Goal: Task Accomplishment & Management: Manage account settings

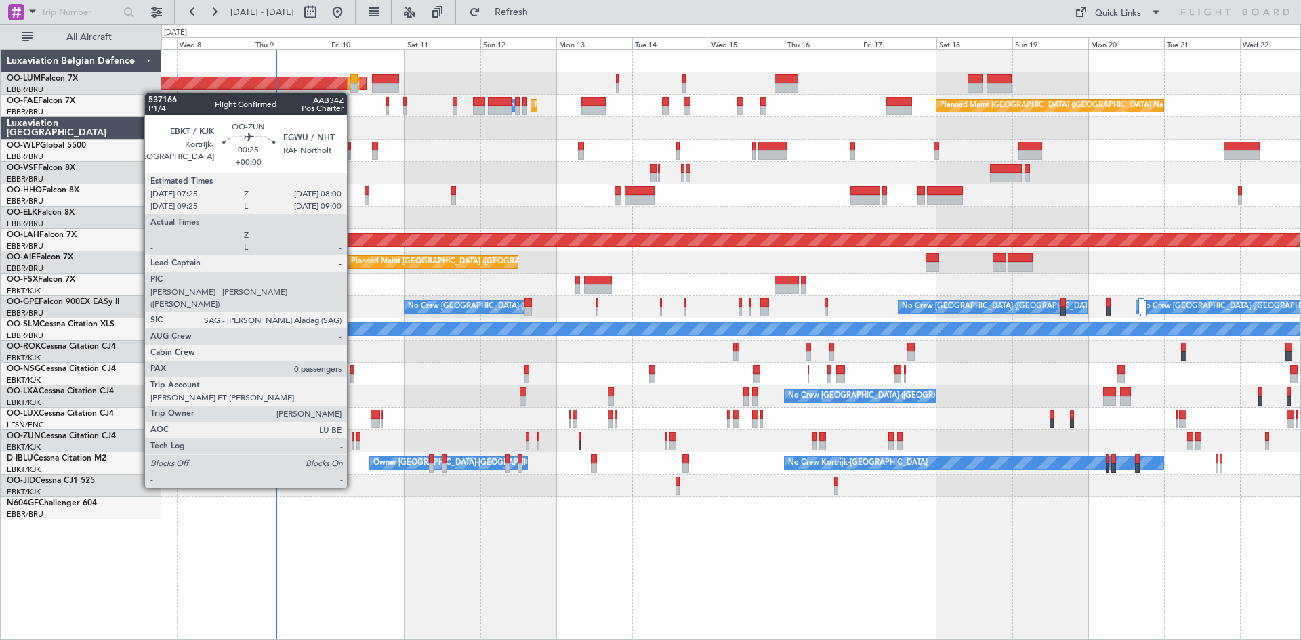
click at [353, 450] on div at bounding box center [353, 445] width 2 height 9
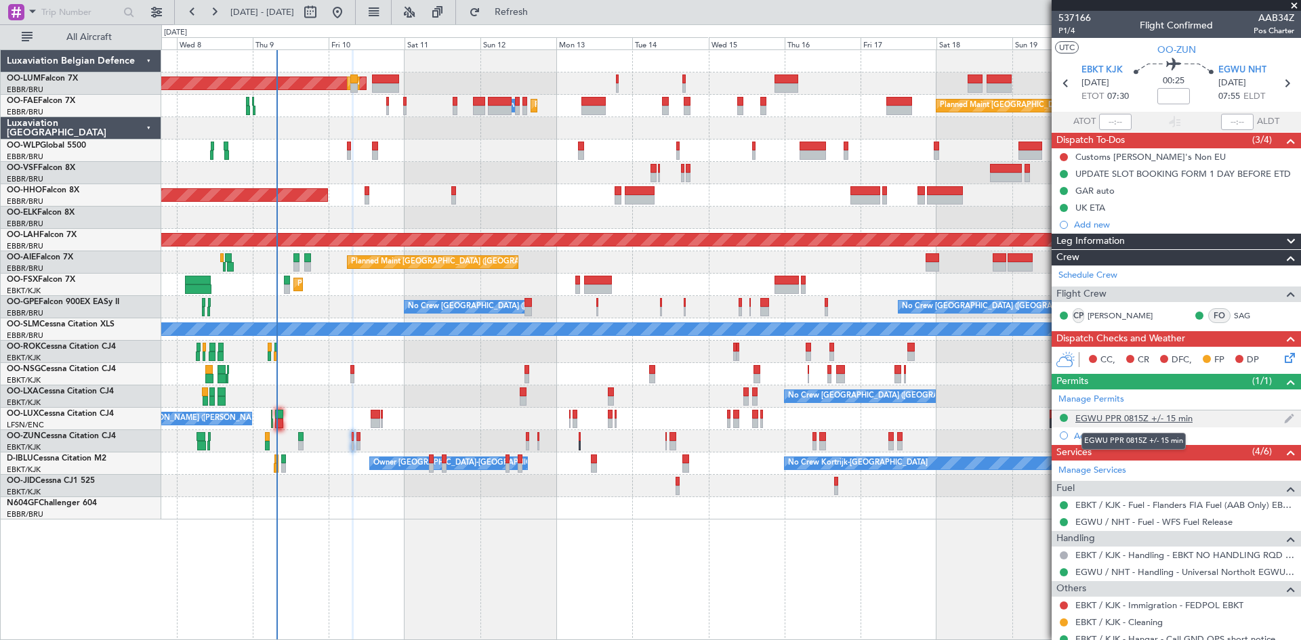
click at [1152, 418] on div "EGWU PPR 0815Z +/- 15 min" at bounding box center [1134, 419] width 117 height 12
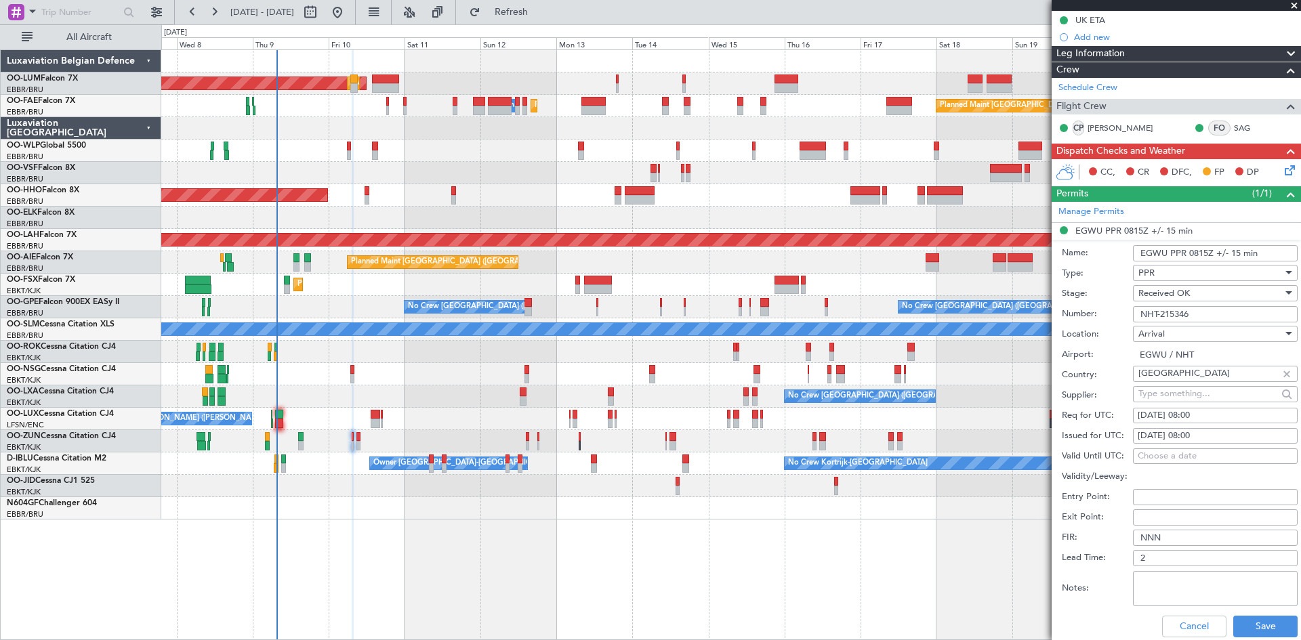
scroll to position [271, 0]
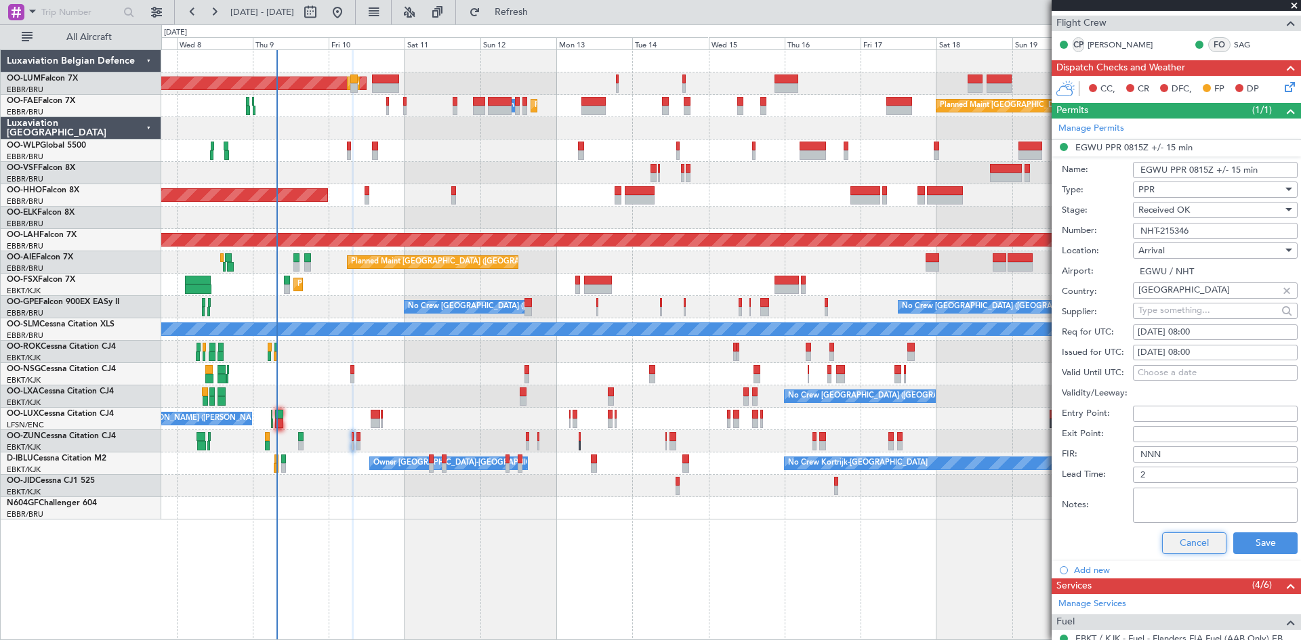
click at [1187, 542] on button "Cancel" at bounding box center [1194, 544] width 64 height 22
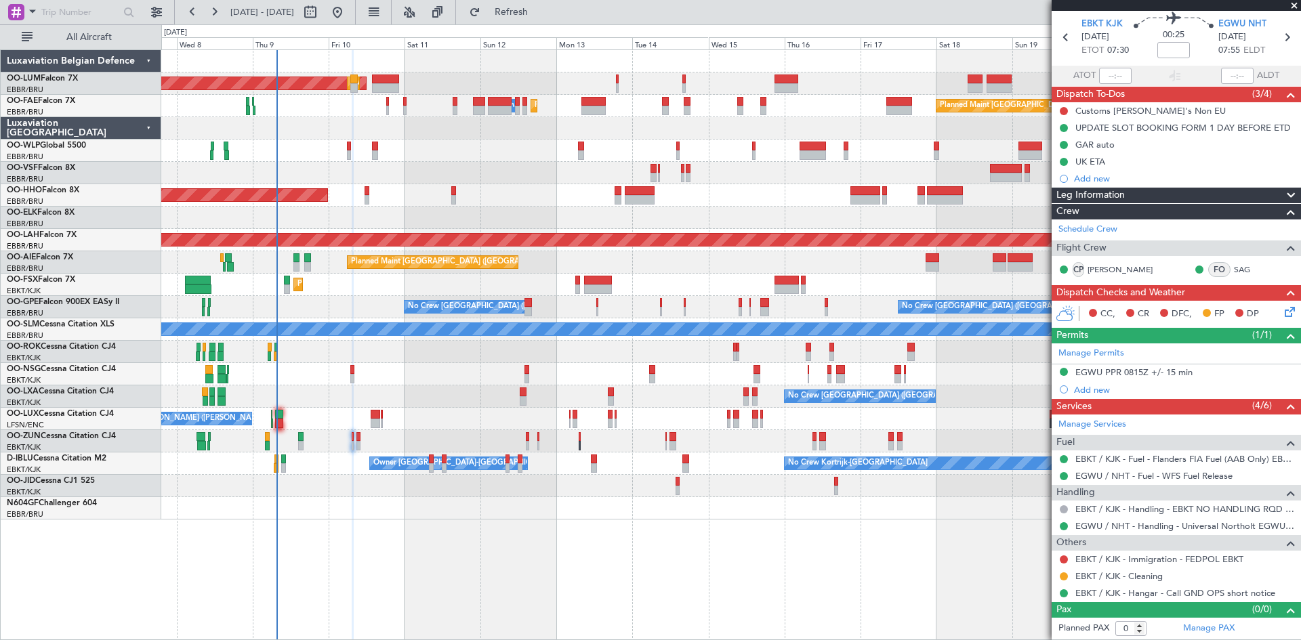
scroll to position [45, 0]
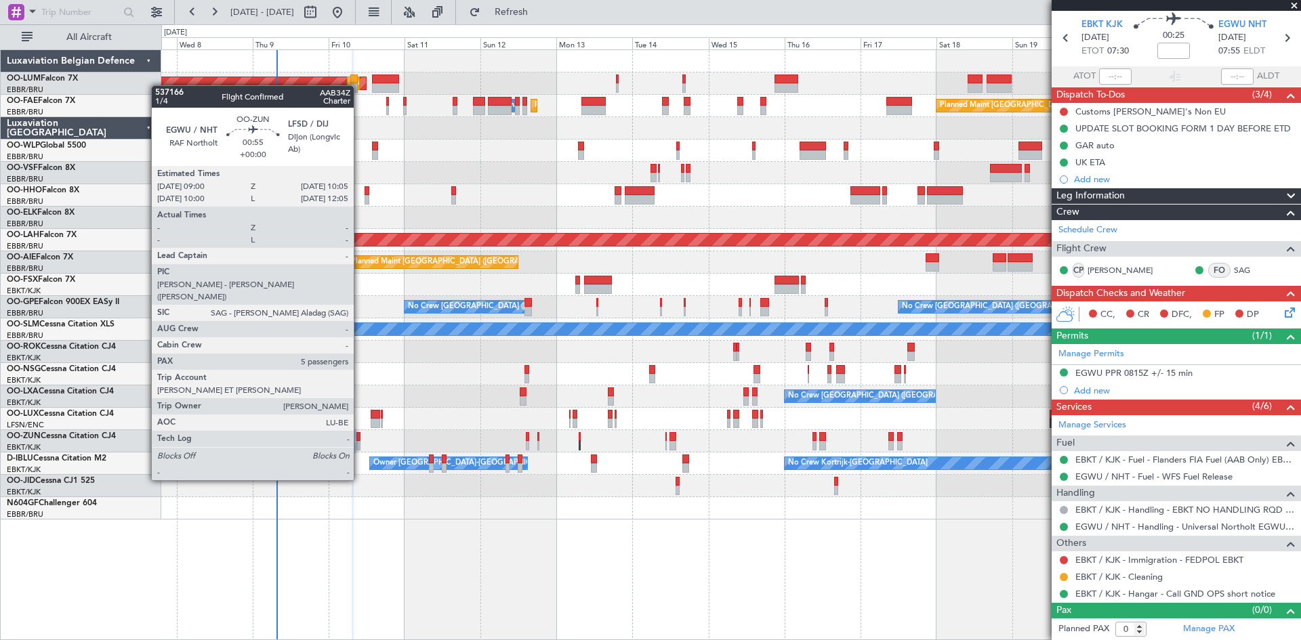
click at [360, 443] on div at bounding box center [358, 445] width 4 height 9
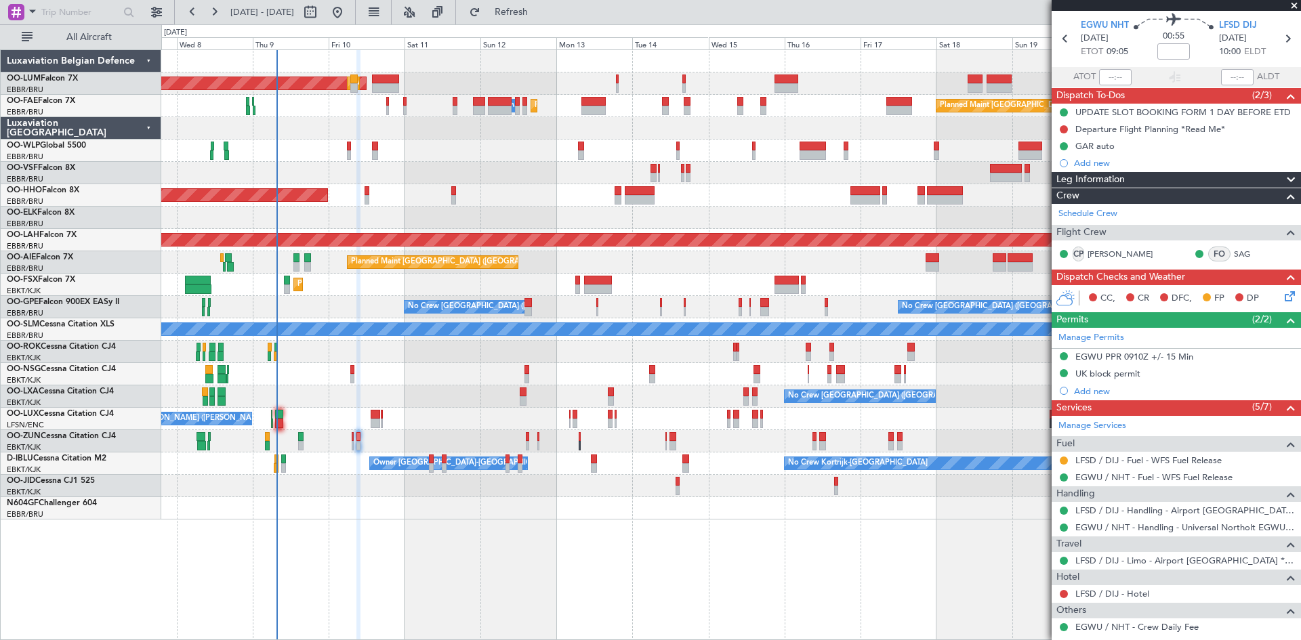
scroll to position [0, 0]
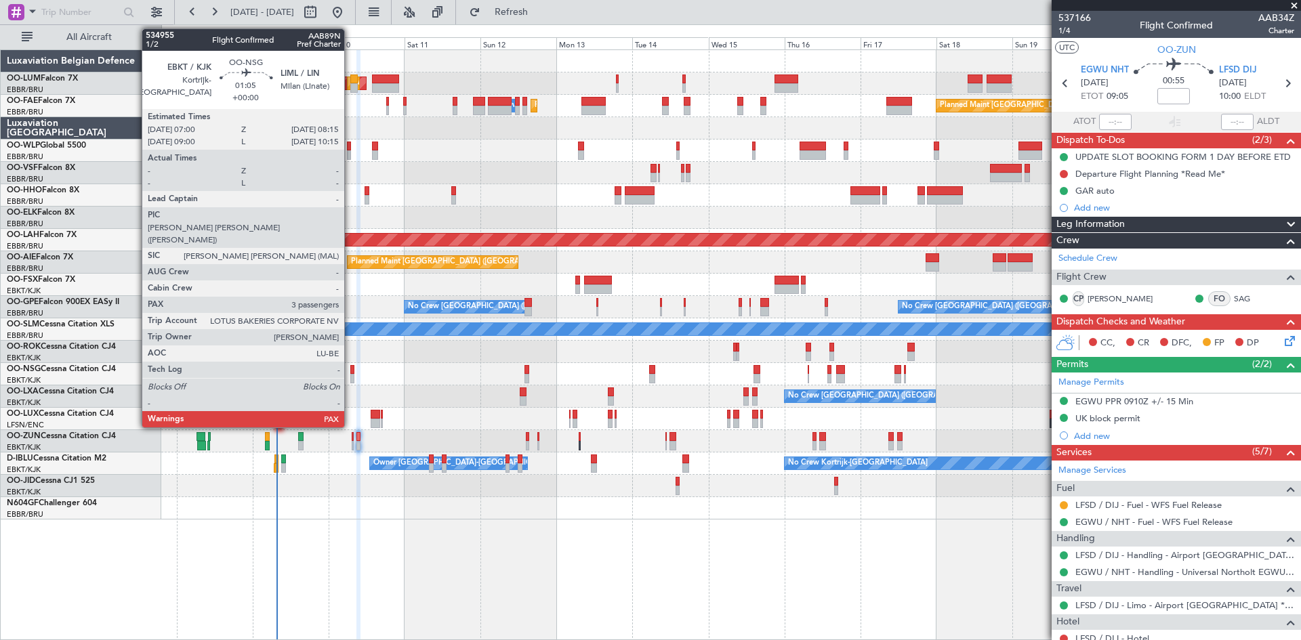
click at [350, 375] on div at bounding box center [352, 378] width 4 height 9
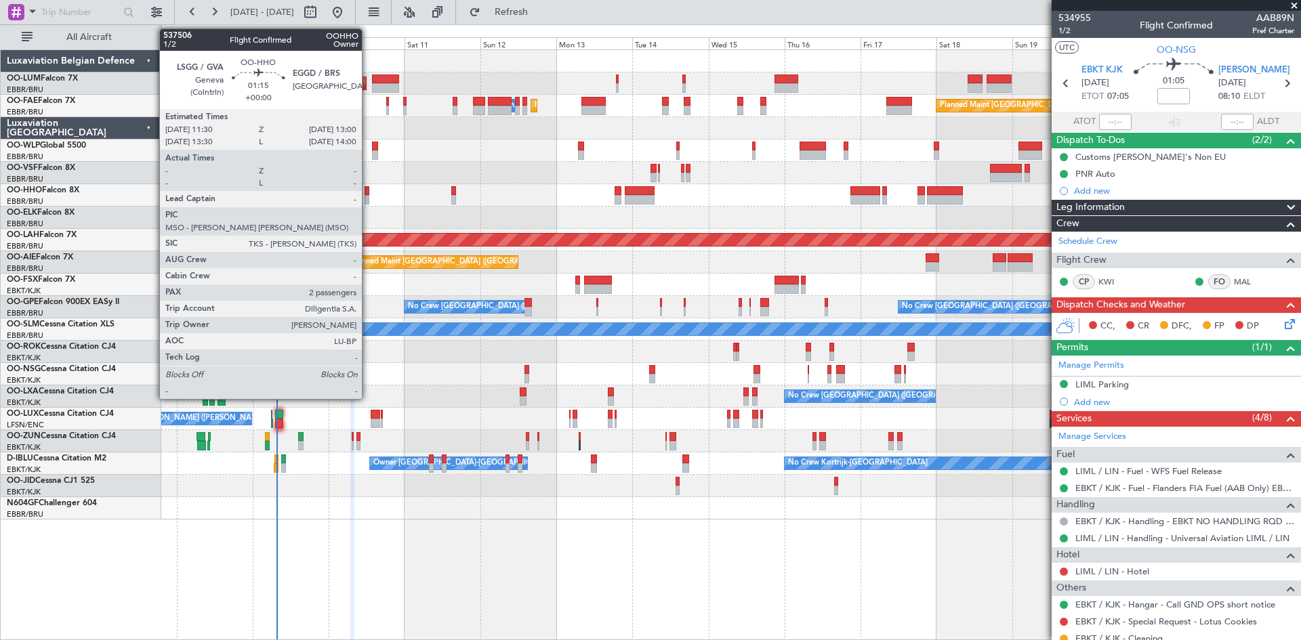
click at [368, 192] on div at bounding box center [367, 190] width 5 height 9
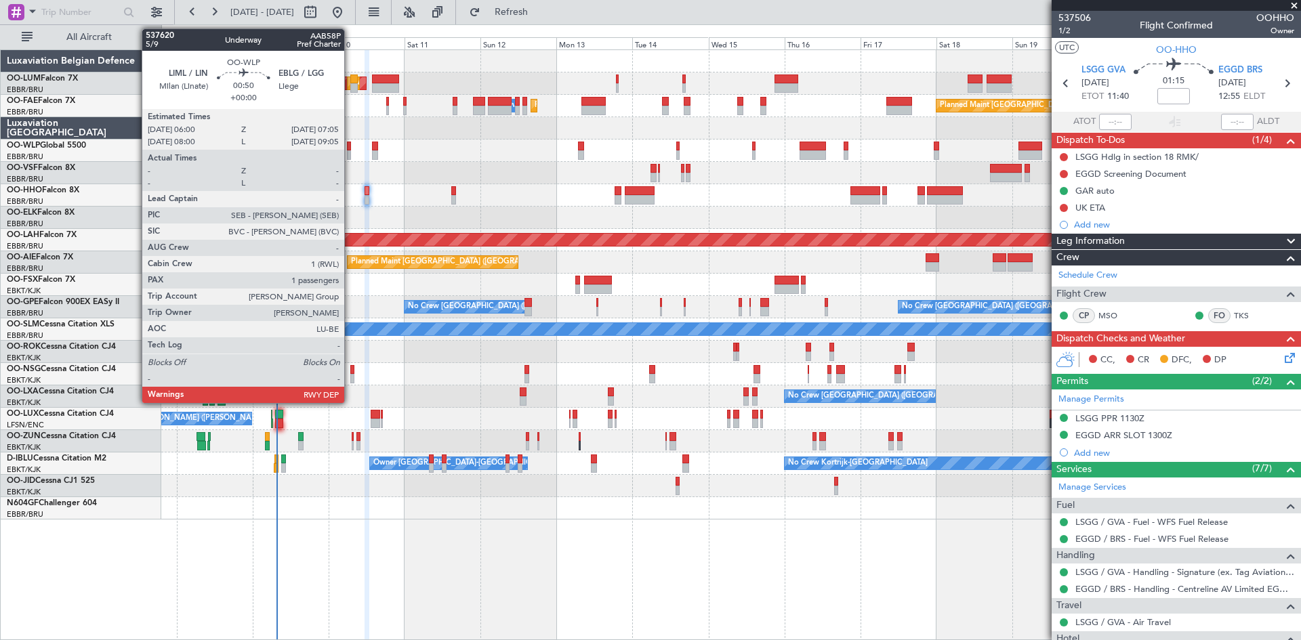
click at [350, 150] on div at bounding box center [349, 154] width 4 height 9
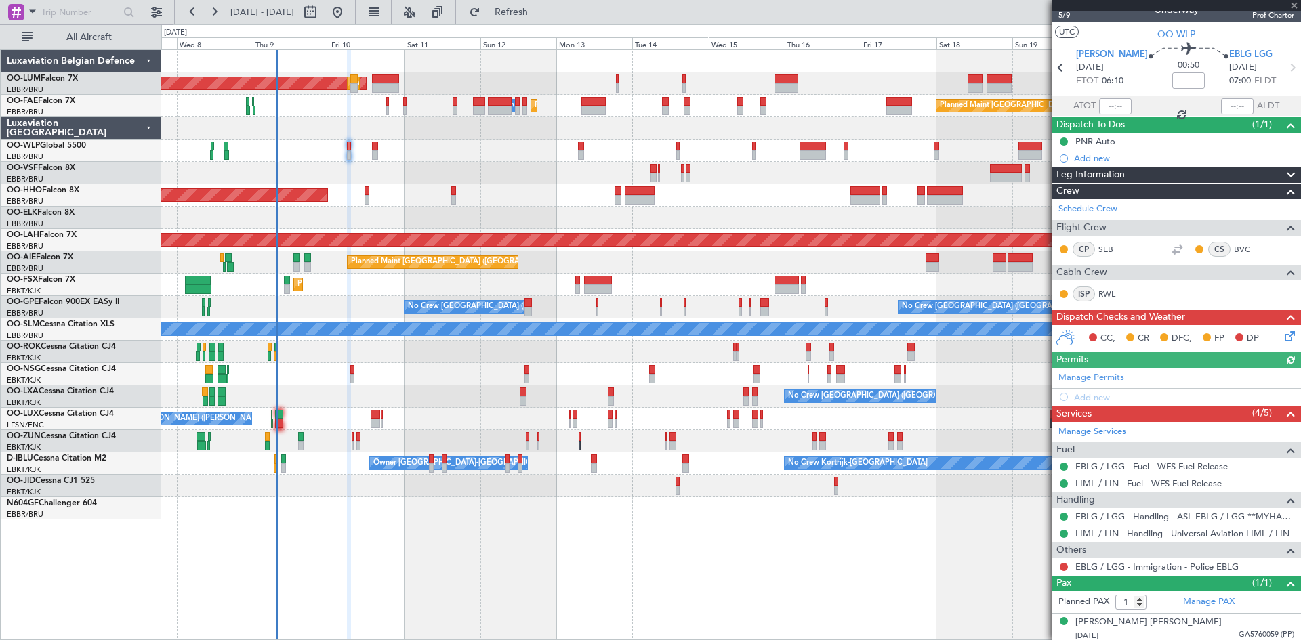
scroll to position [19, 0]
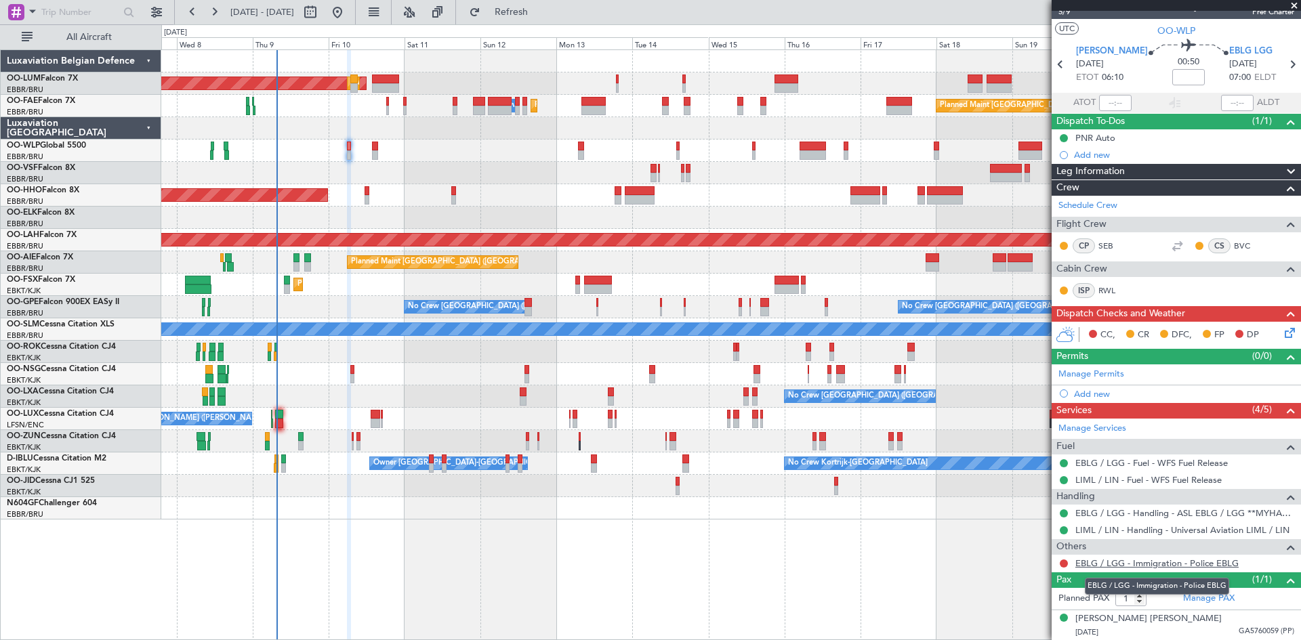
click at [1147, 567] on link "EBLG / LGG - Immigration - Police EBLG" at bounding box center [1157, 564] width 163 height 12
click at [540, 9] on span "Refresh" at bounding box center [511, 11] width 57 height 9
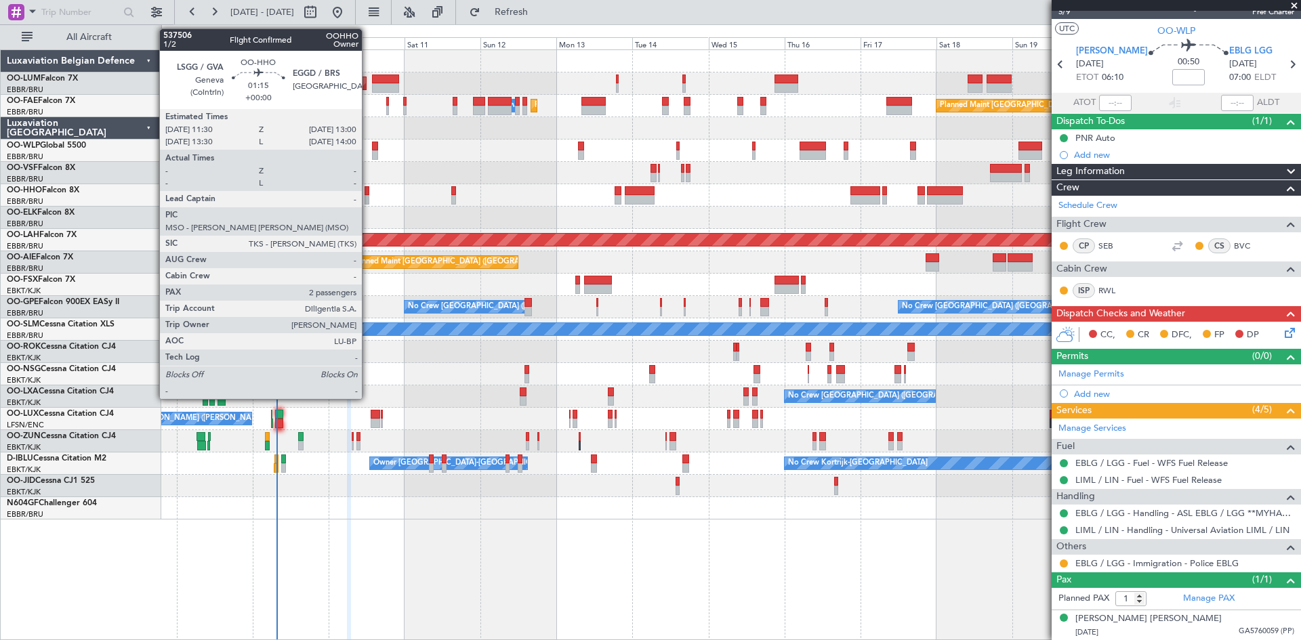
click at [368, 197] on div at bounding box center [367, 199] width 5 height 9
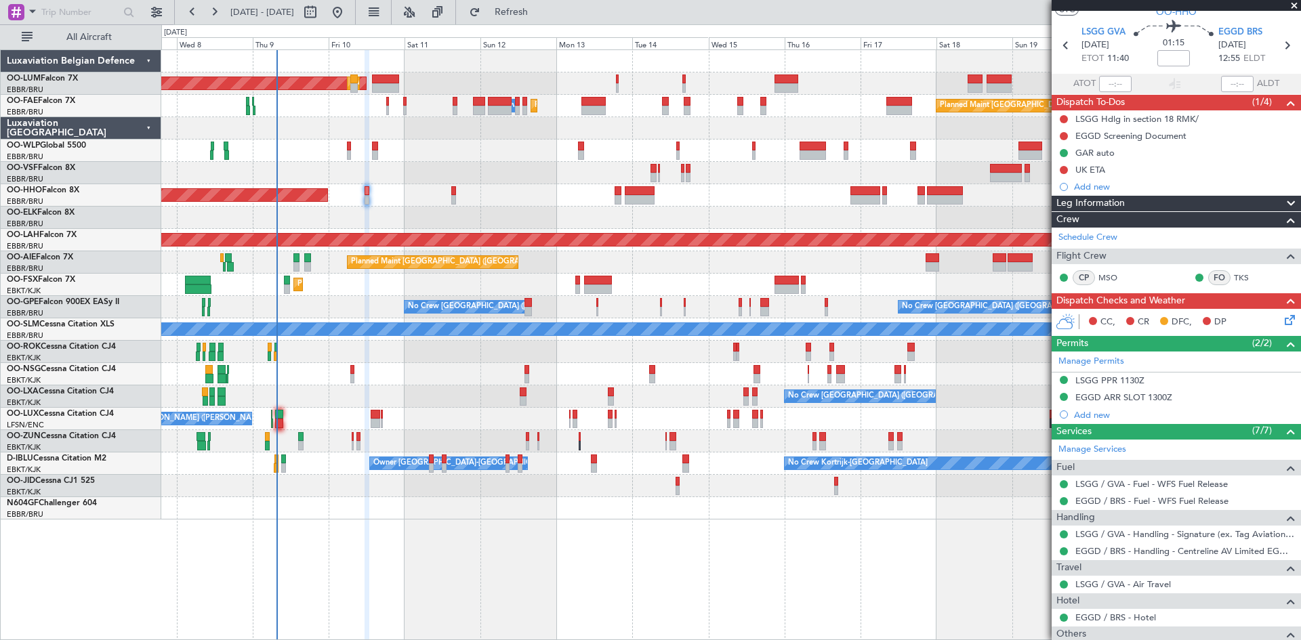
scroll to position [0, 0]
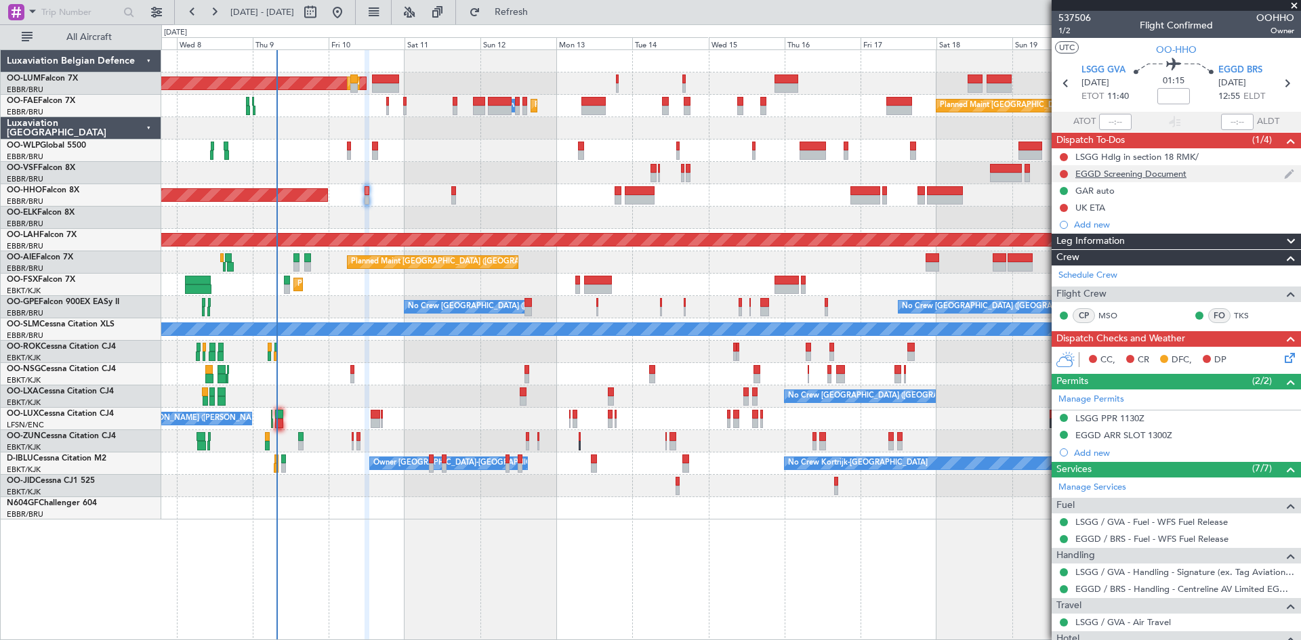
click at [1135, 176] on div "EGGD Screening Document" at bounding box center [1131, 174] width 111 height 12
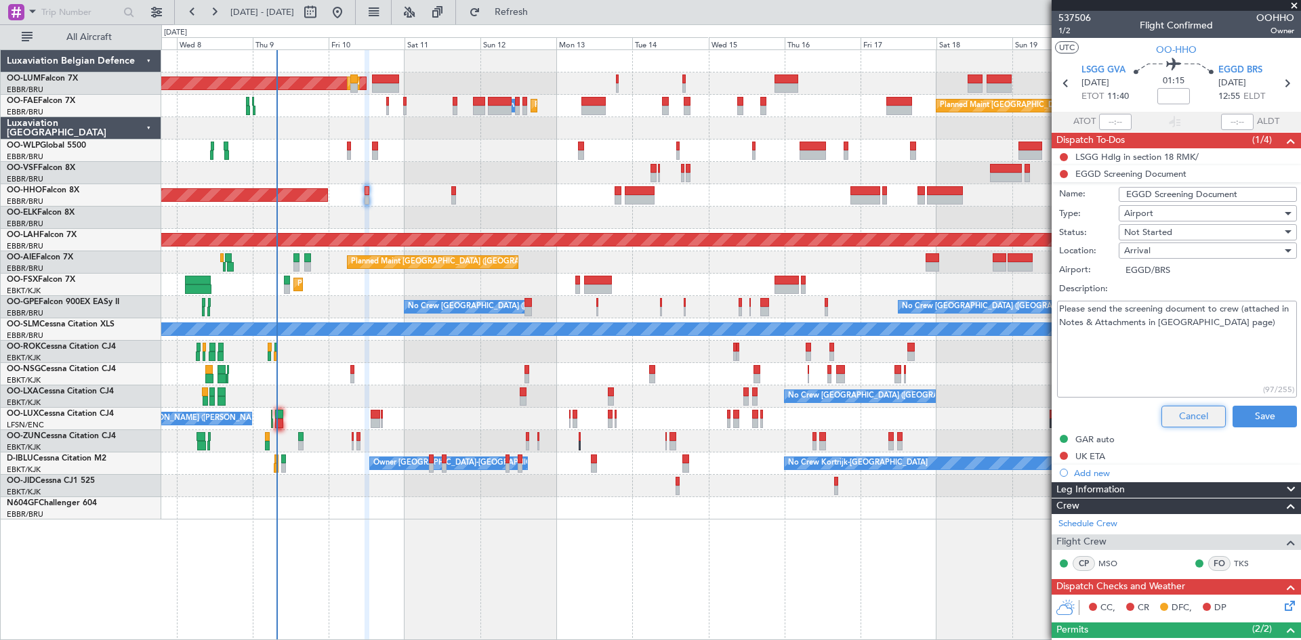
click at [1186, 409] on button "Cancel" at bounding box center [1194, 417] width 64 height 22
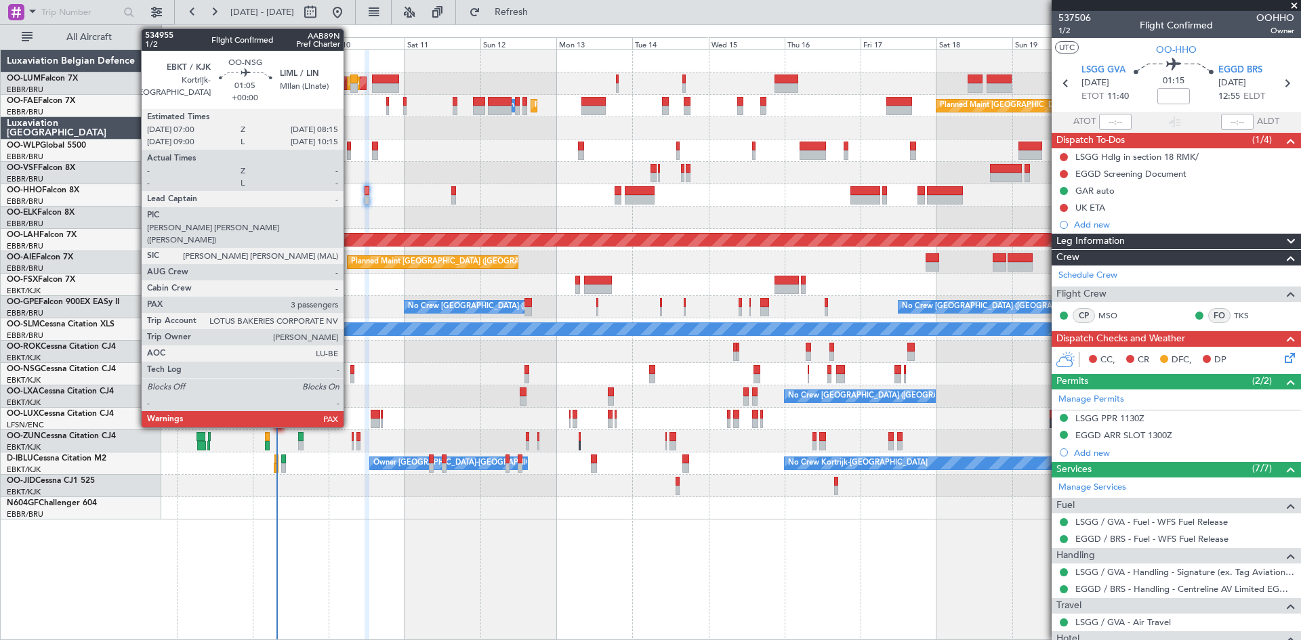
click at [350, 373] on div at bounding box center [352, 369] width 4 height 9
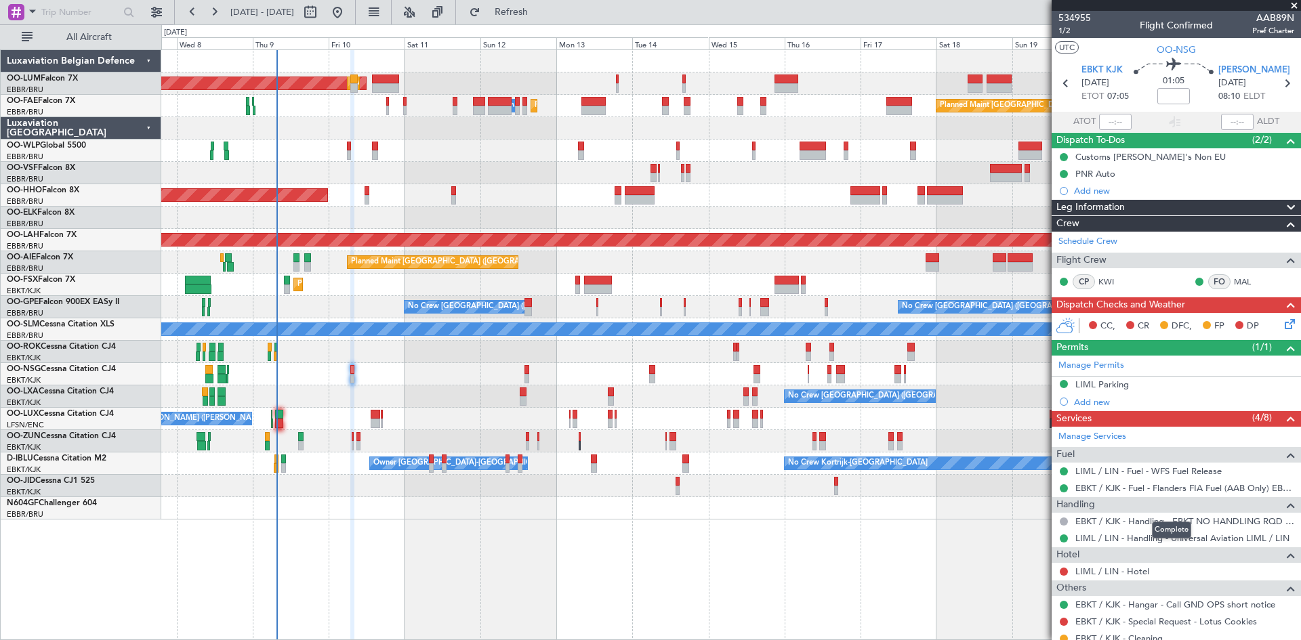
click at [983, 403] on div "No Crew Brussels (Brussels National) Planned Maint Kortrijk-Wevelgem" at bounding box center [730, 397] width 1139 height 22
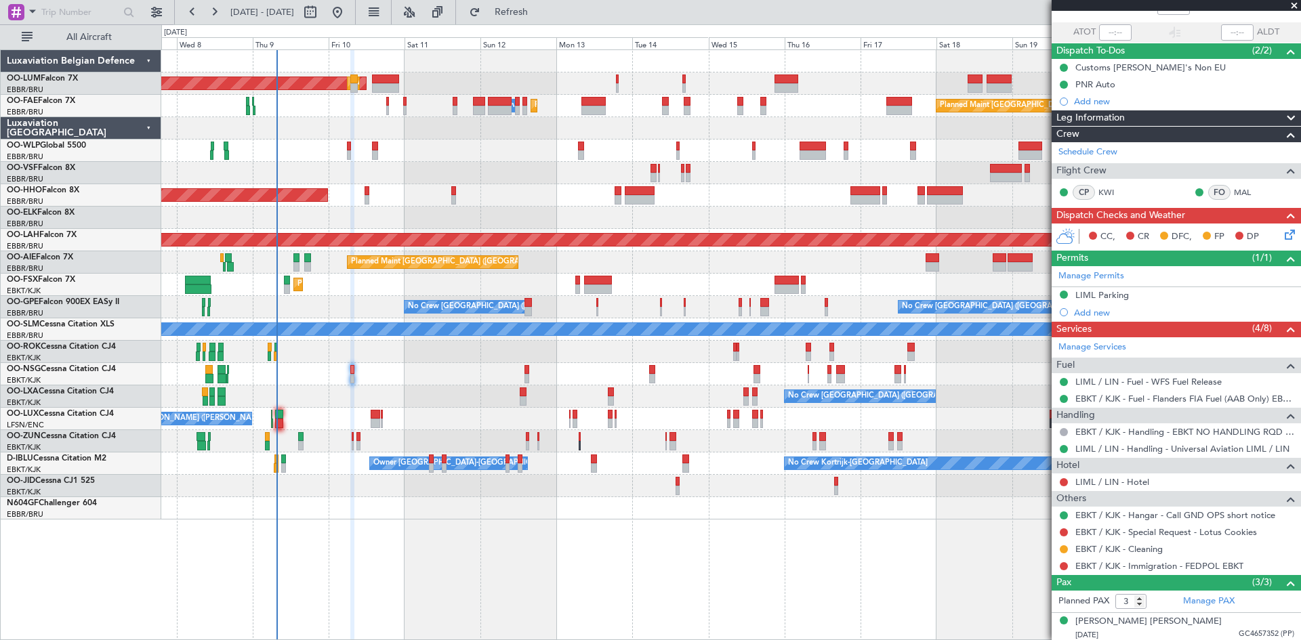
scroll to position [153, 0]
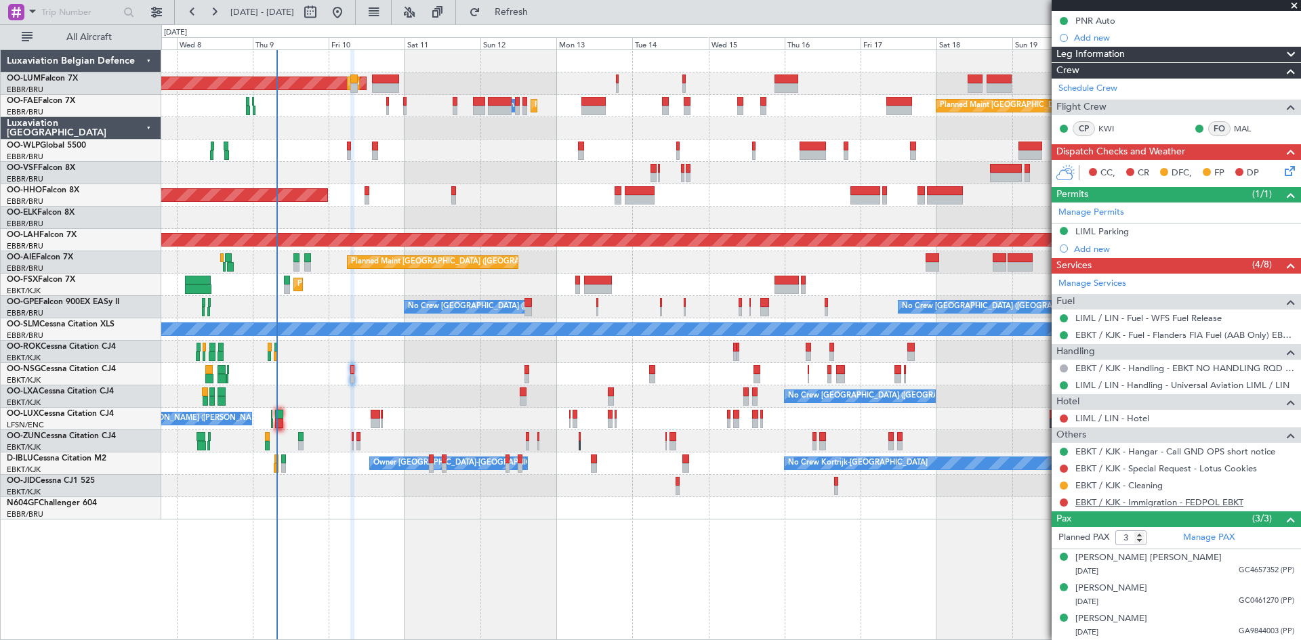
click at [1121, 506] on link "EBKT / KJK - Immigration - FEDPOL EBKT" at bounding box center [1160, 503] width 168 height 12
drag, startPoint x: 574, startPoint y: 21, endPoint x: 594, endPoint y: 36, distance: 24.7
click at [544, 21] on button "Refresh" at bounding box center [503, 12] width 81 height 22
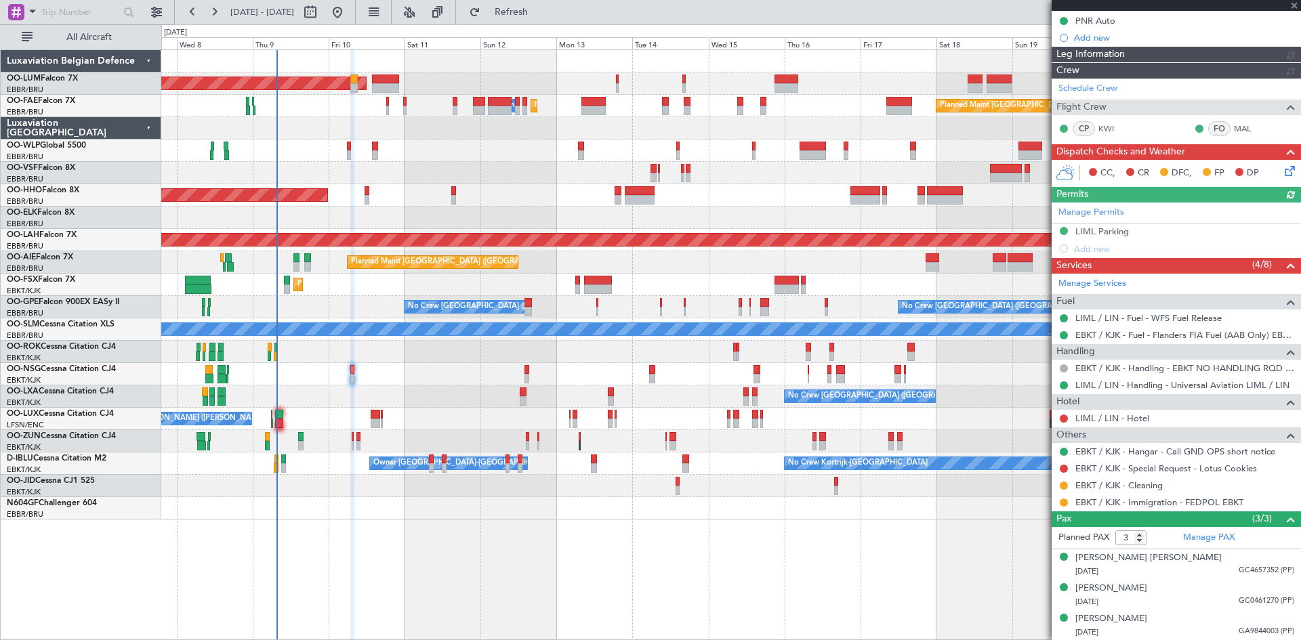
click at [1065, 502] on button at bounding box center [1064, 503] width 8 height 8
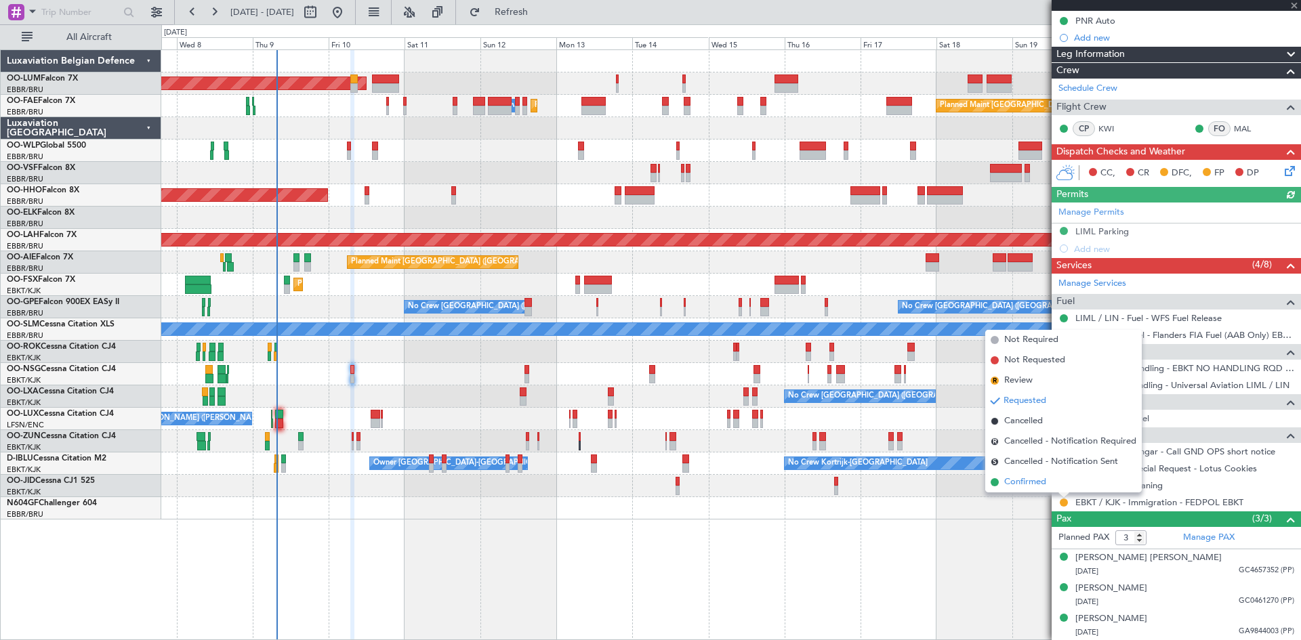
click at [1052, 487] on li "Confirmed" at bounding box center [1063, 482] width 157 height 20
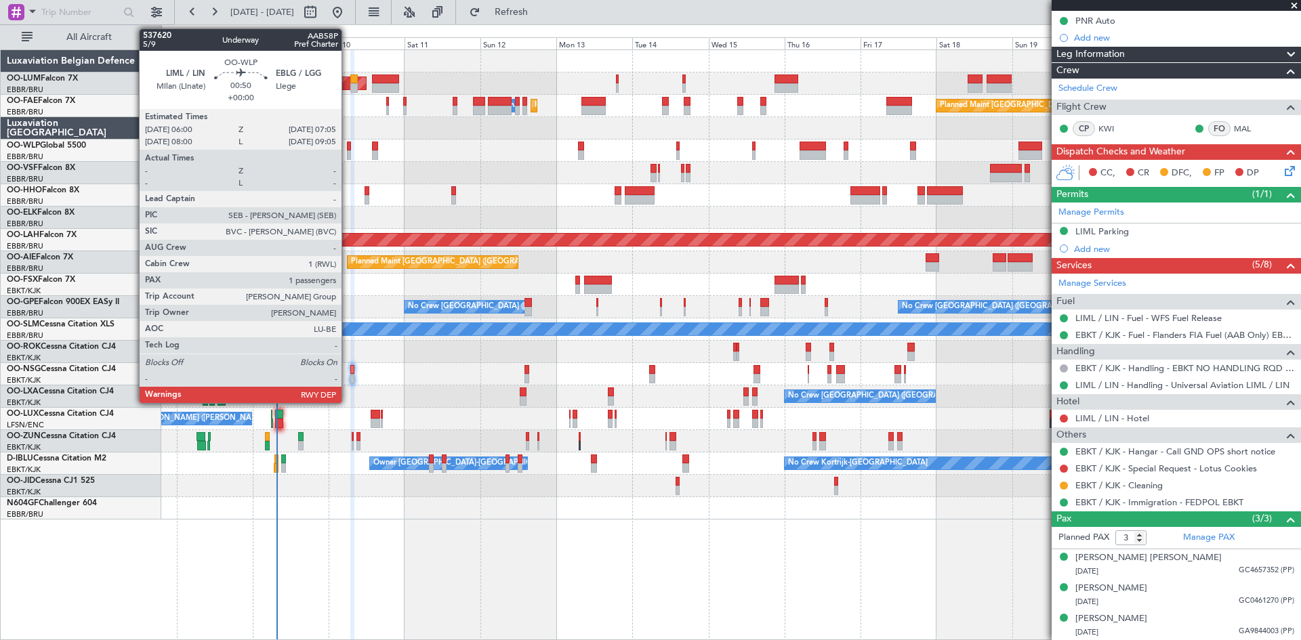
click at [348, 145] on div at bounding box center [349, 146] width 4 height 9
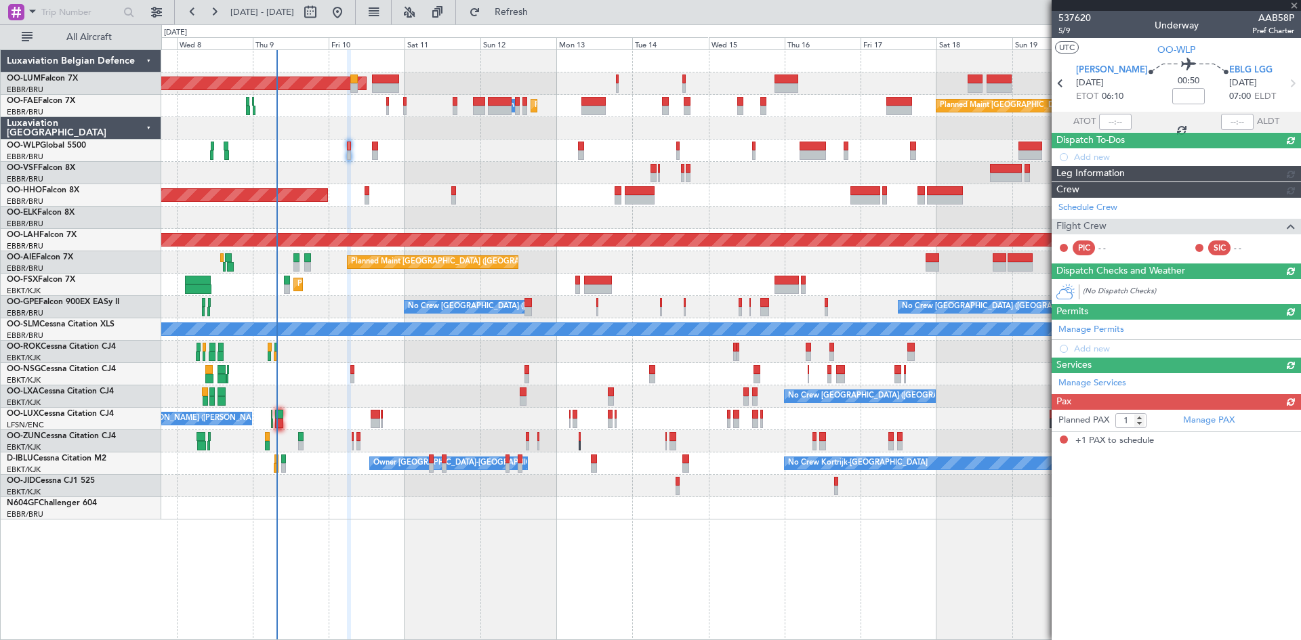
scroll to position [0, 0]
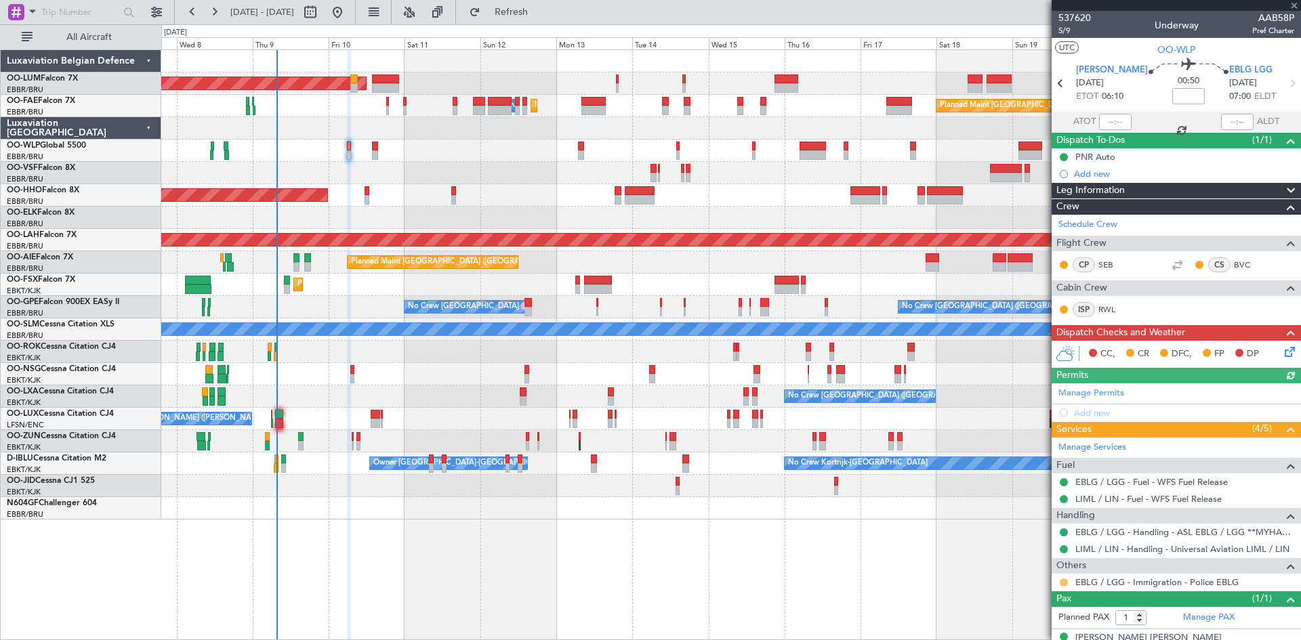
click at [1060, 581] on button at bounding box center [1064, 583] width 8 height 8
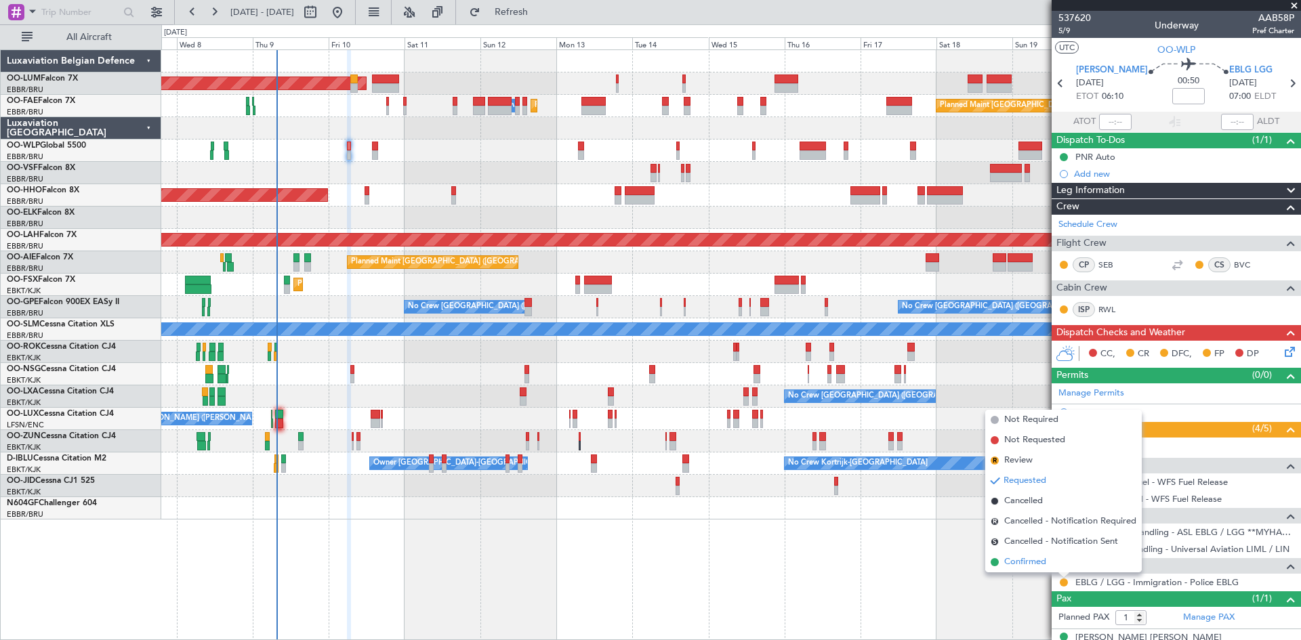
click at [1019, 560] on span "Confirmed" at bounding box center [1025, 563] width 42 height 14
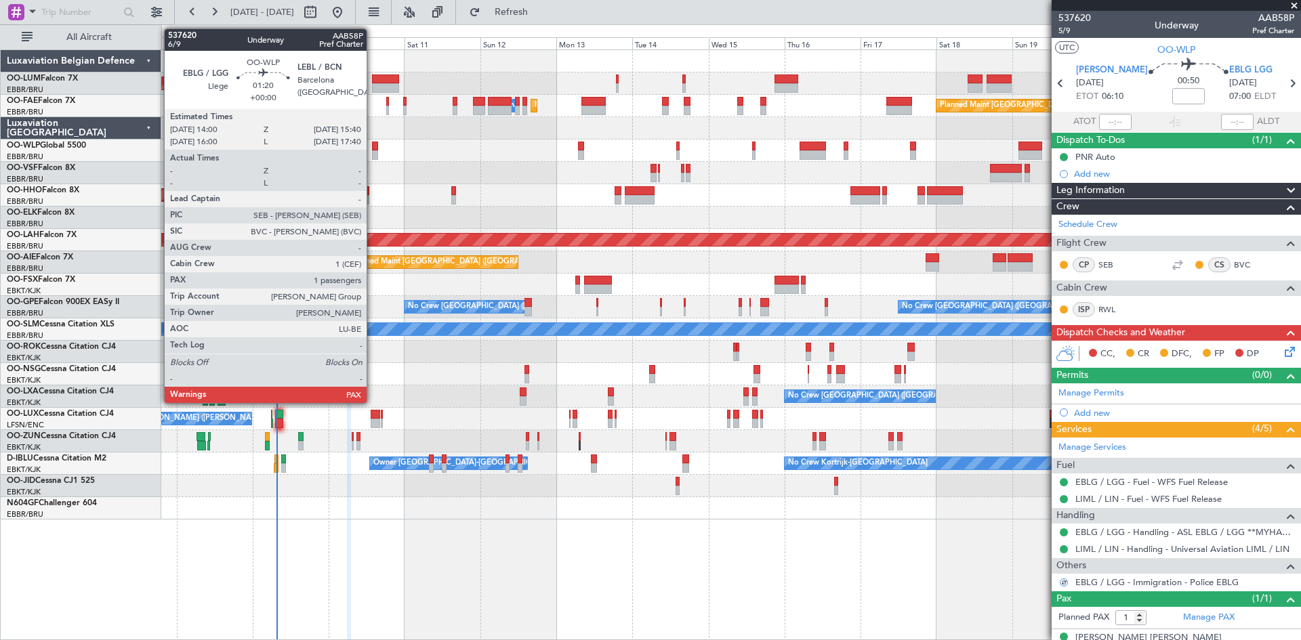
click at [373, 146] on div at bounding box center [374, 146] width 5 height 9
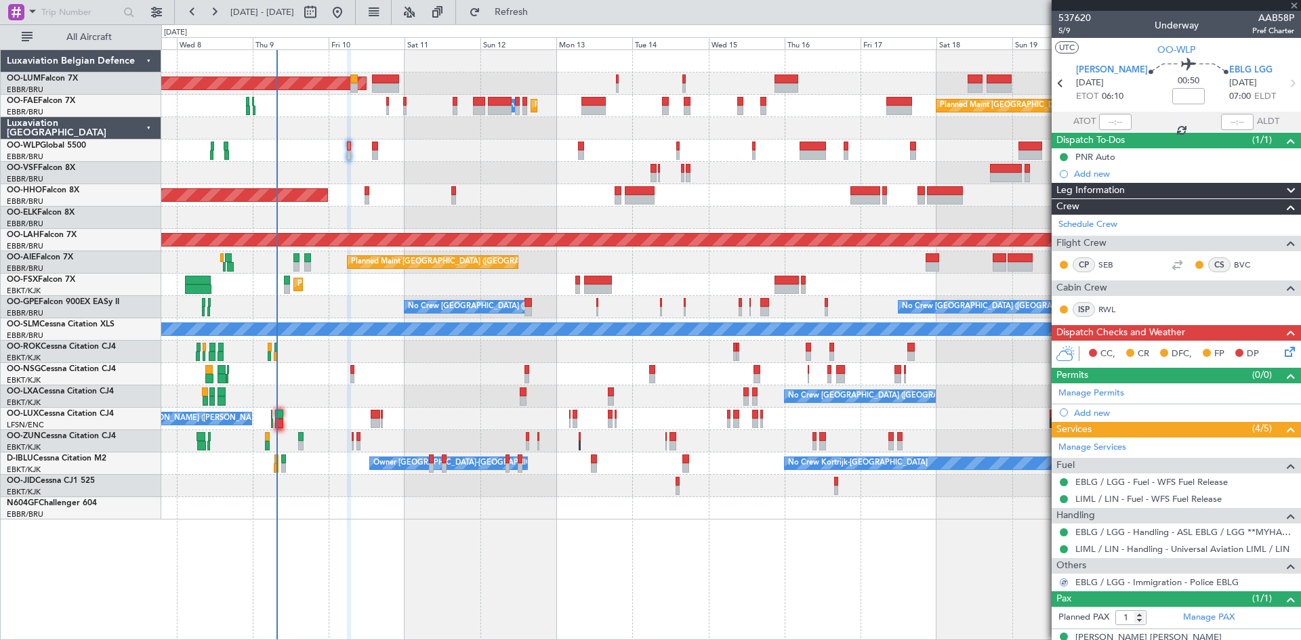
type input "2"
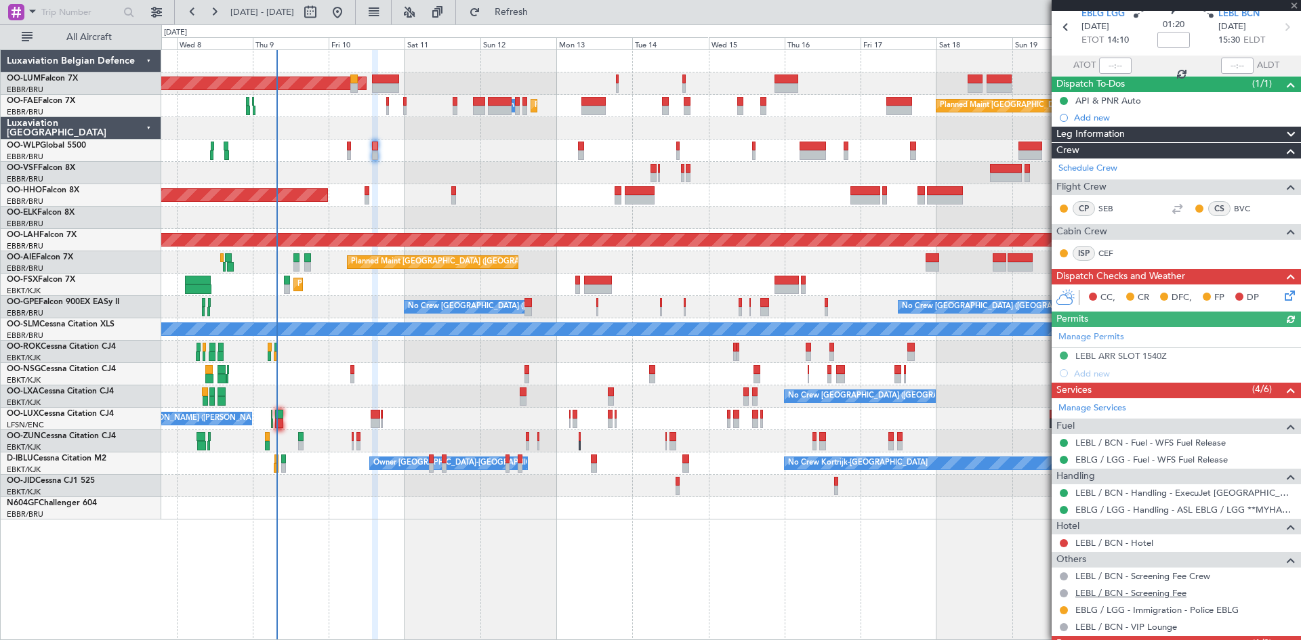
scroll to position [138, 0]
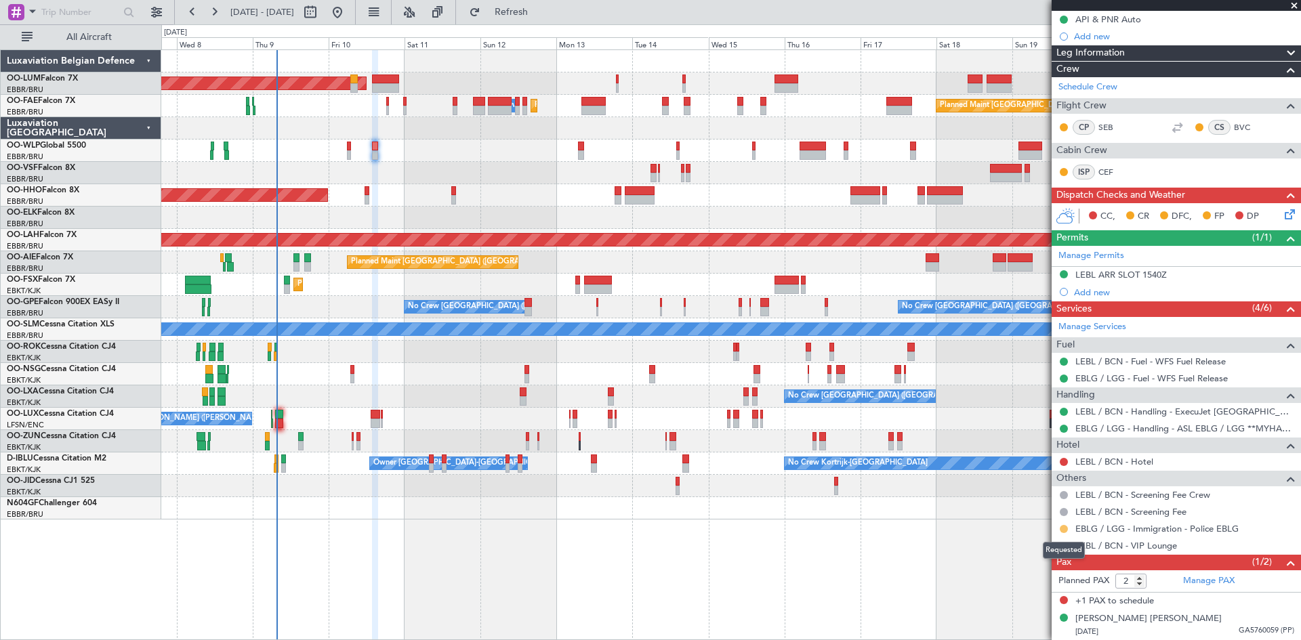
click at [1061, 529] on button at bounding box center [1064, 529] width 8 height 8
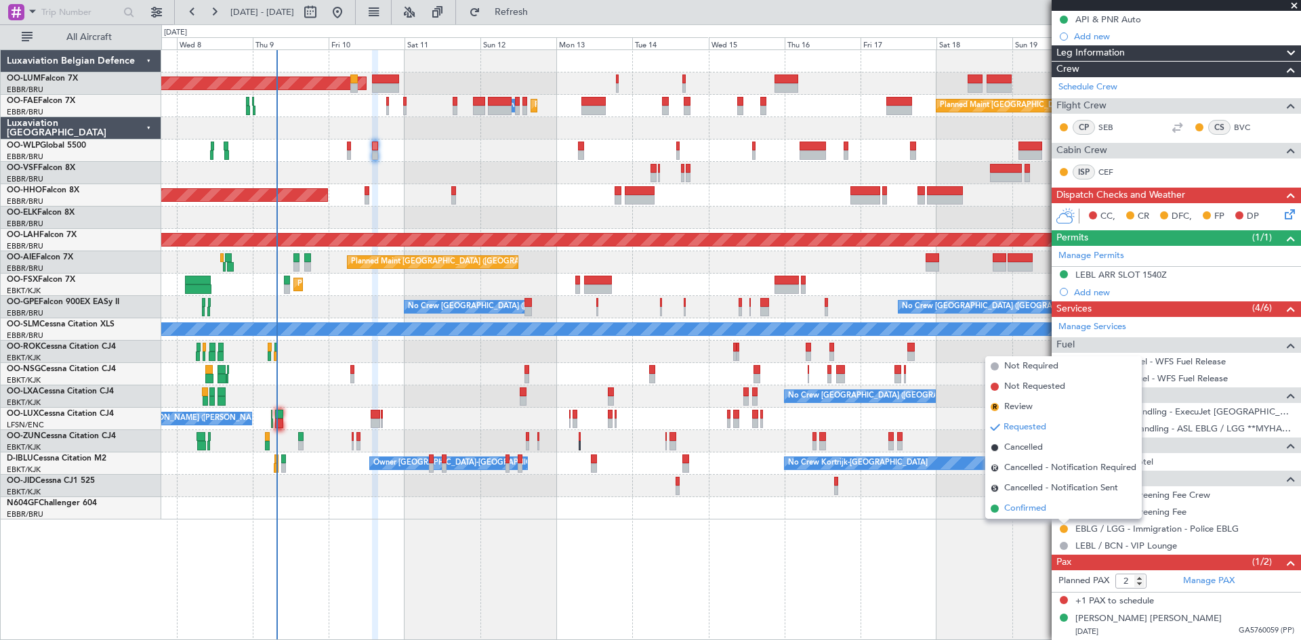
click at [1051, 514] on li "Confirmed" at bounding box center [1063, 509] width 157 height 20
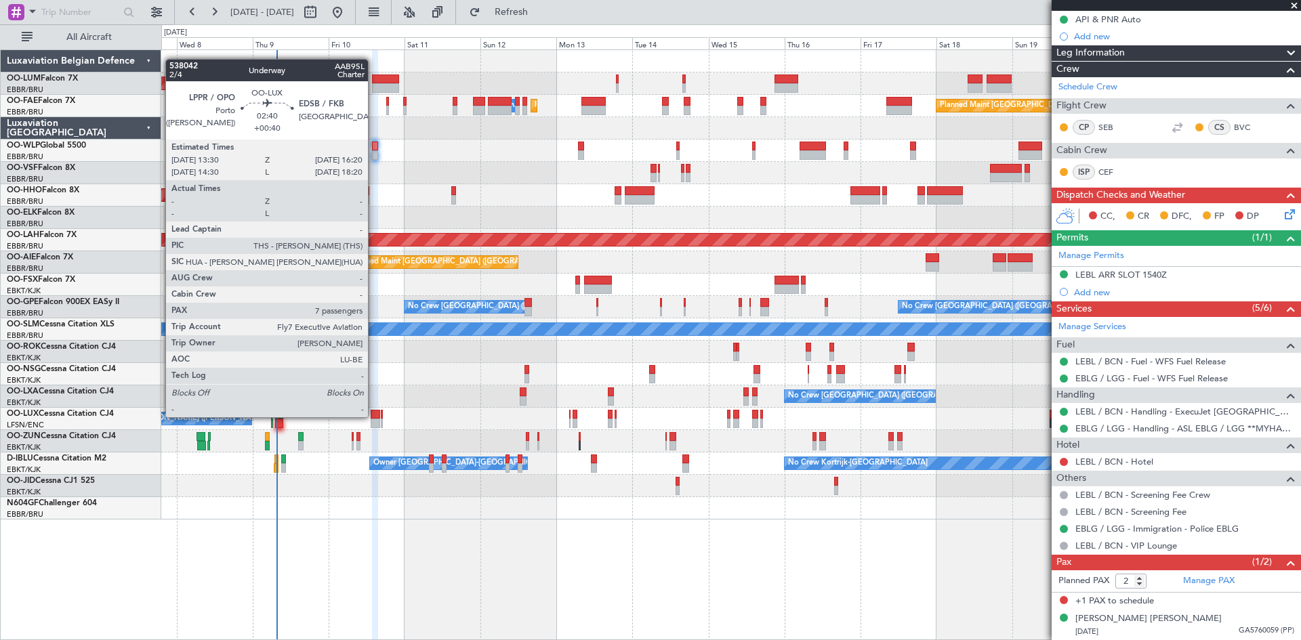
click at [374, 417] on div at bounding box center [375, 414] width 9 height 9
type input "+00:40"
type input "7"
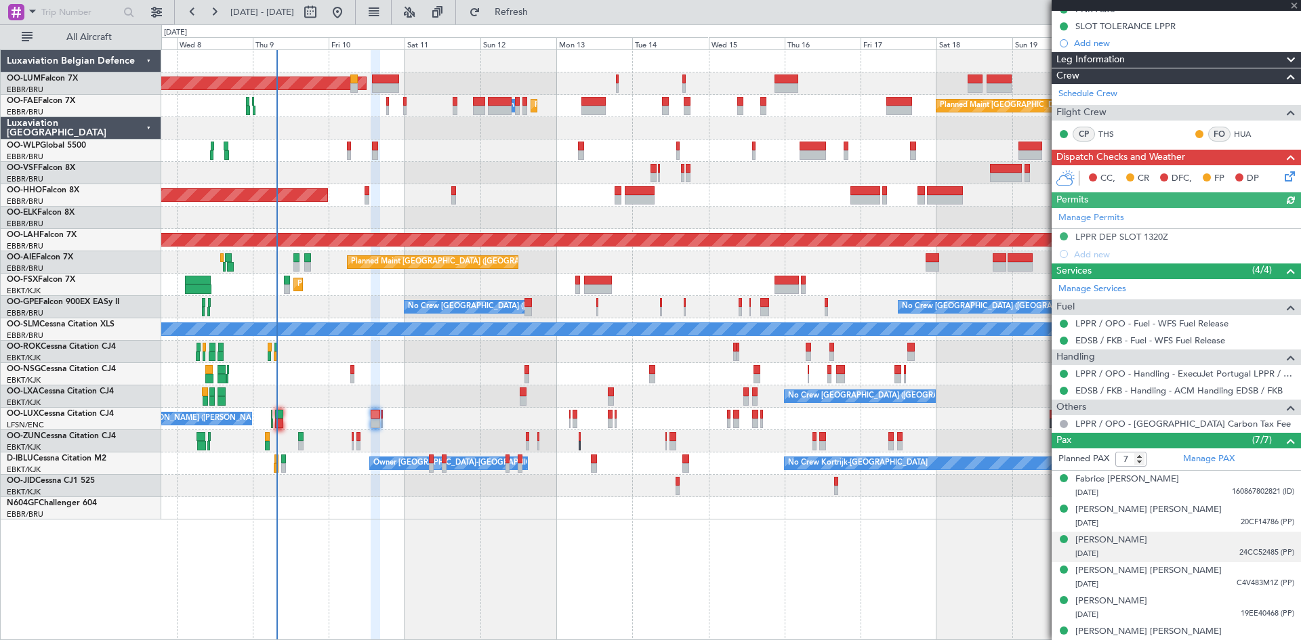
scroll to position [225, 0]
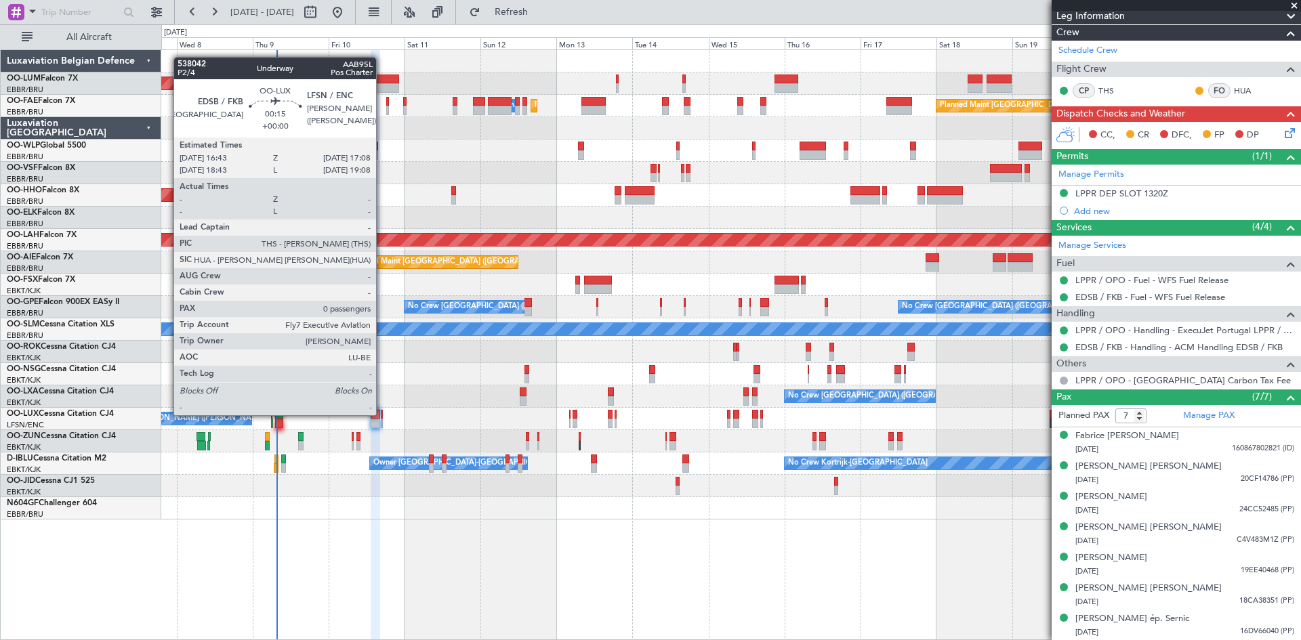
click at [382, 414] on div at bounding box center [381, 414] width 1 height 9
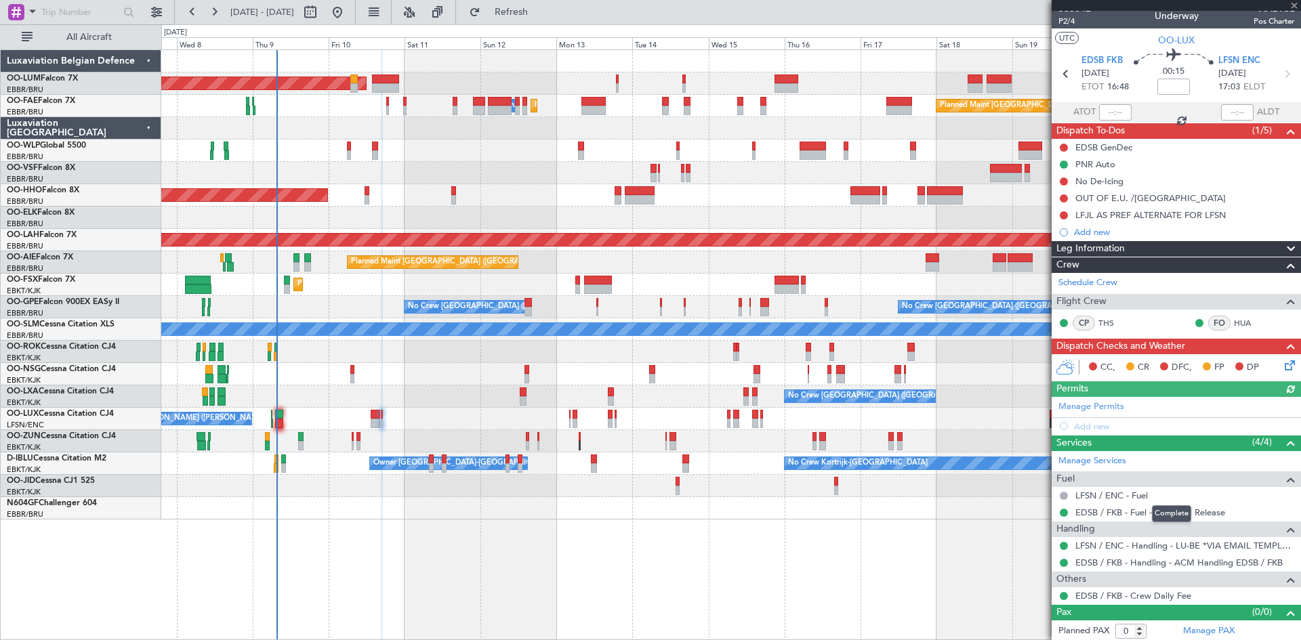
scroll to position [12, 0]
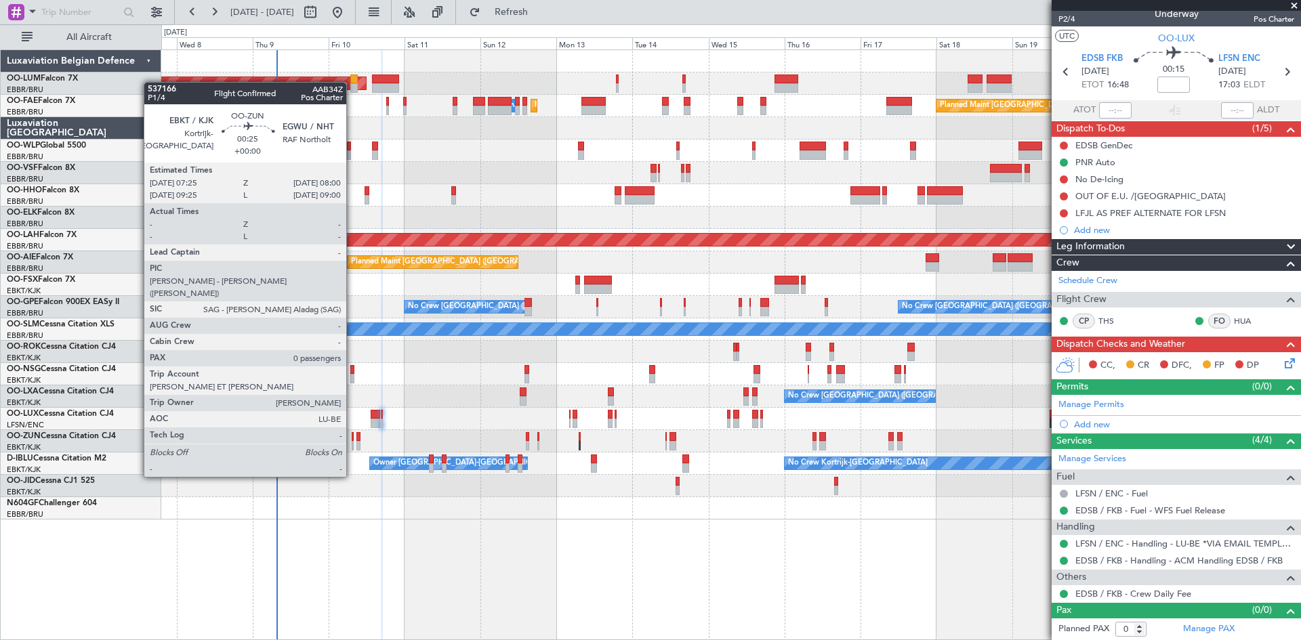
click at [352, 439] on div at bounding box center [353, 436] width 2 height 9
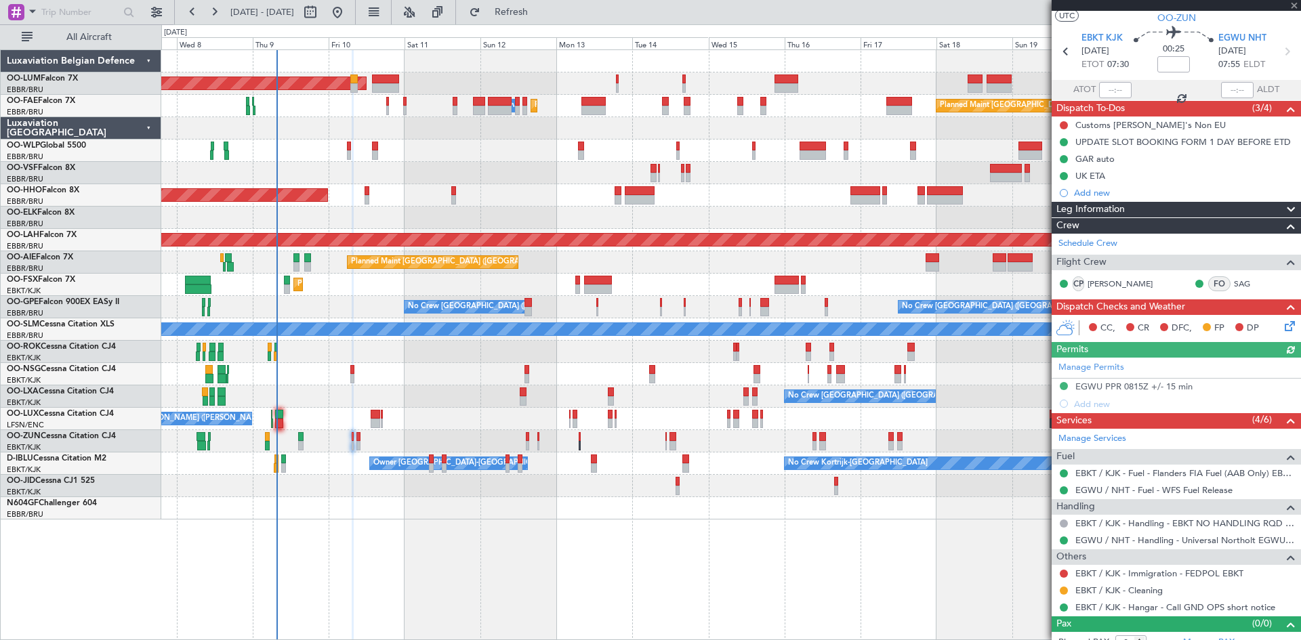
scroll to position [45, 0]
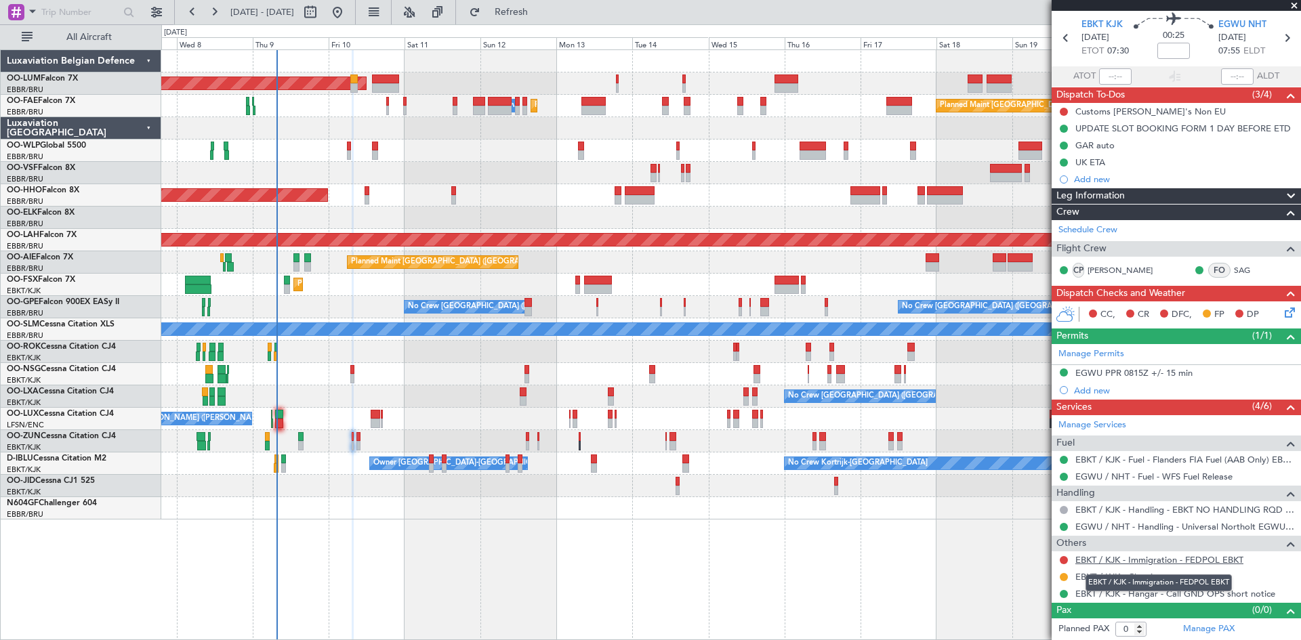
click at [1125, 562] on link "EBKT / KJK - Immigration - FEDPOL EBKT" at bounding box center [1160, 560] width 168 height 12
click at [540, 16] on span "Refresh" at bounding box center [511, 11] width 57 height 9
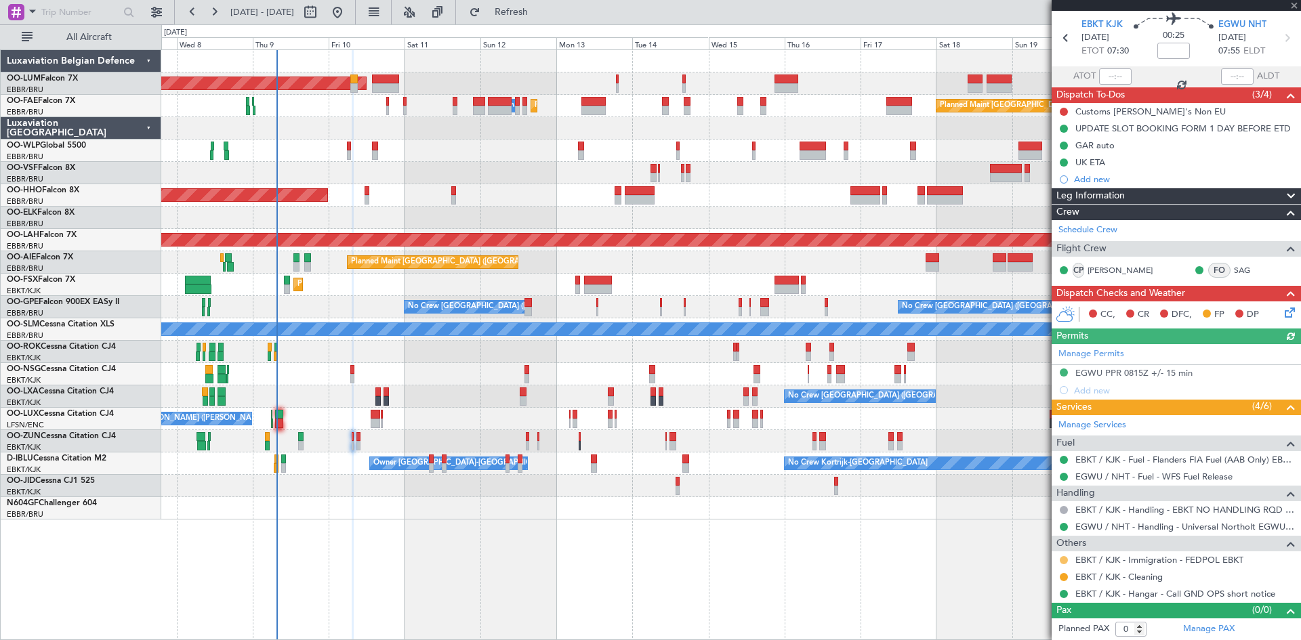
click at [1065, 560] on button at bounding box center [1064, 560] width 8 height 8
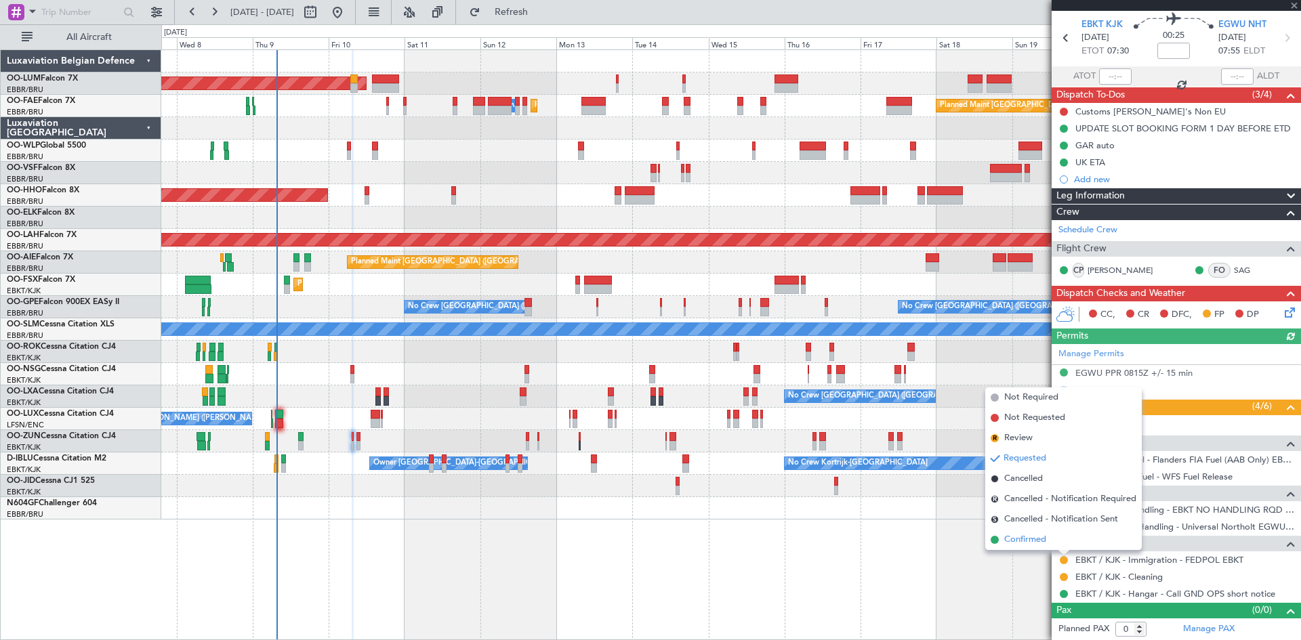
click at [1048, 545] on li "Confirmed" at bounding box center [1063, 540] width 157 height 20
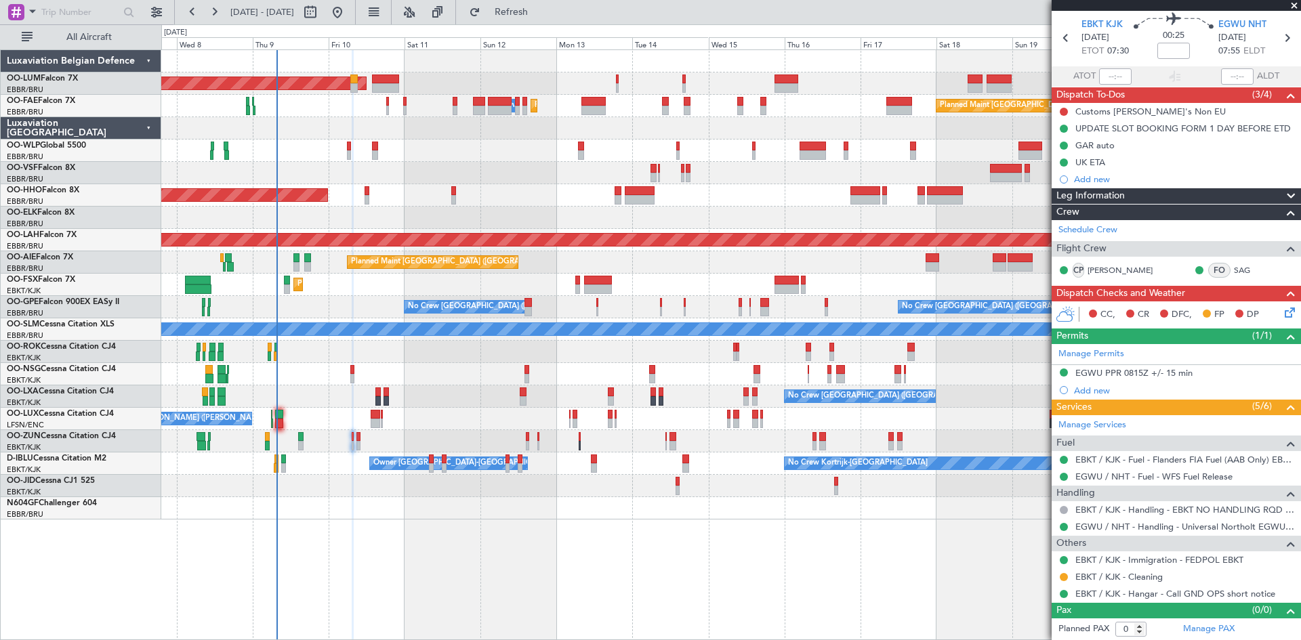
click at [361, 441] on div at bounding box center [730, 441] width 1139 height 22
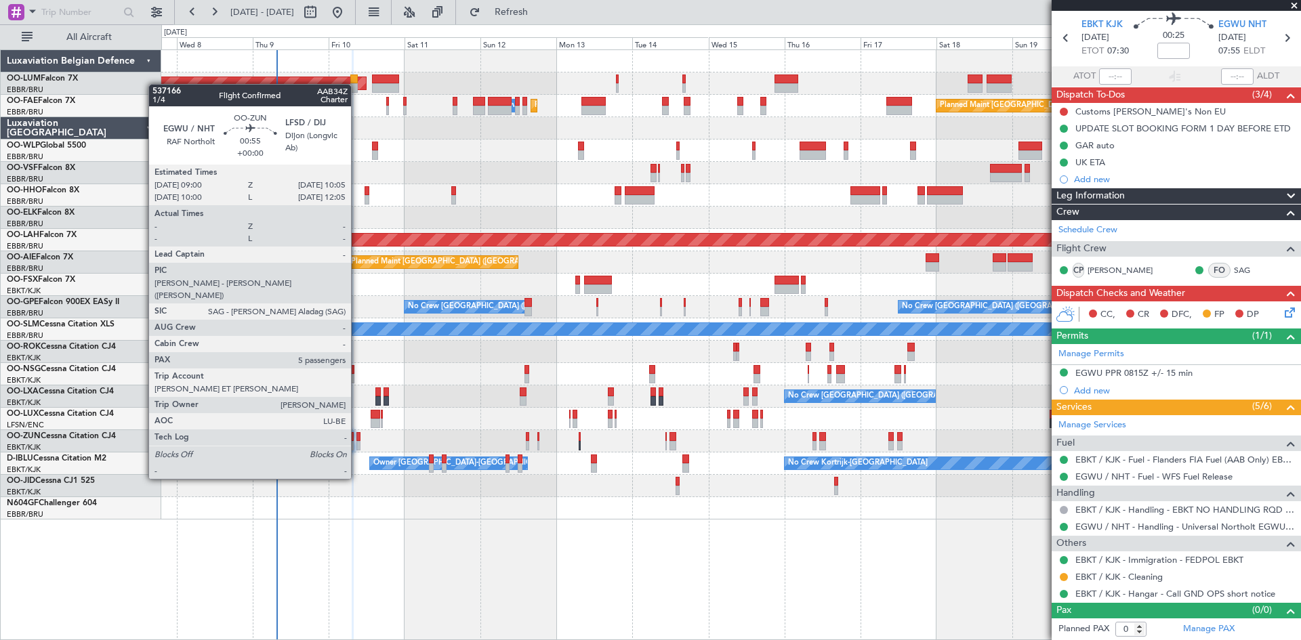
click at [357, 441] on div at bounding box center [358, 445] width 4 height 9
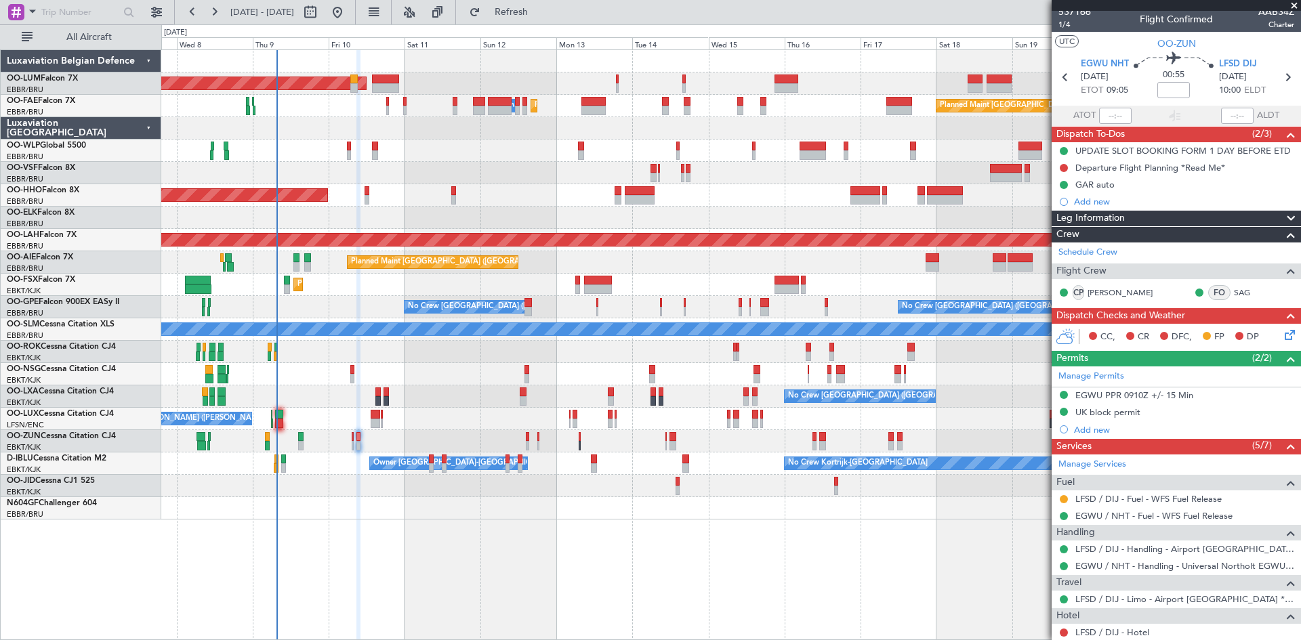
scroll to position [0, 0]
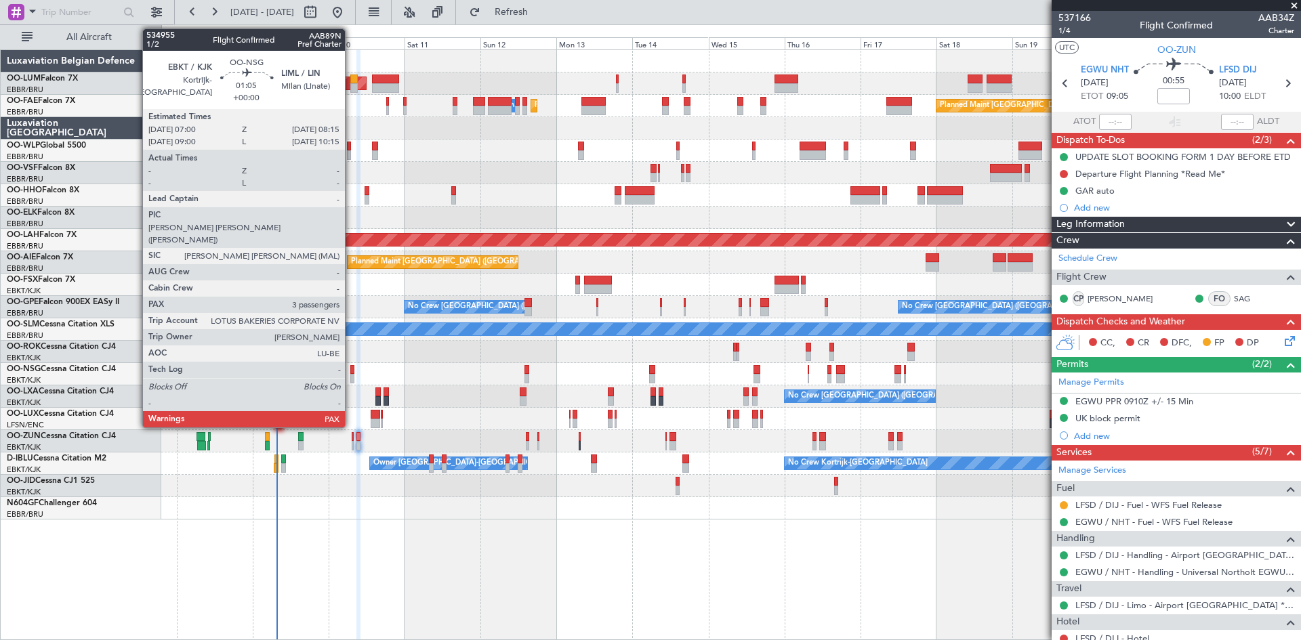
click at [351, 371] on div at bounding box center [352, 369] width 4 height 9
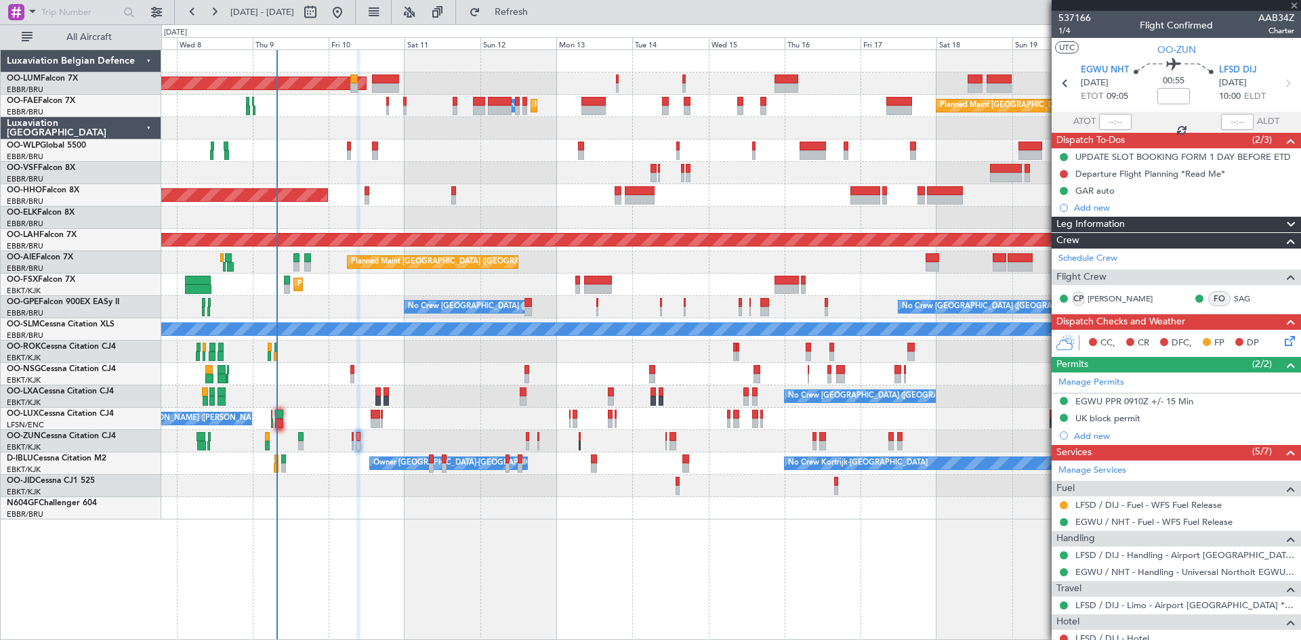
type input "3"
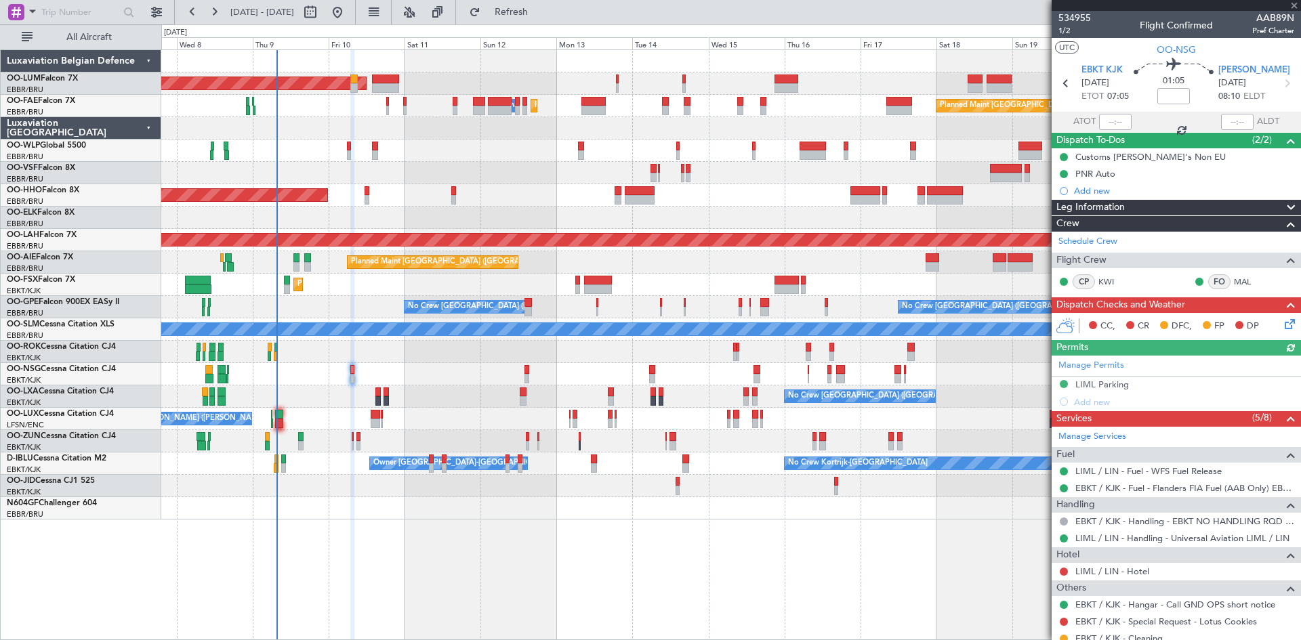
click at [1282, 321] on icon at bounding box center [1287, 322] width 11 height 11
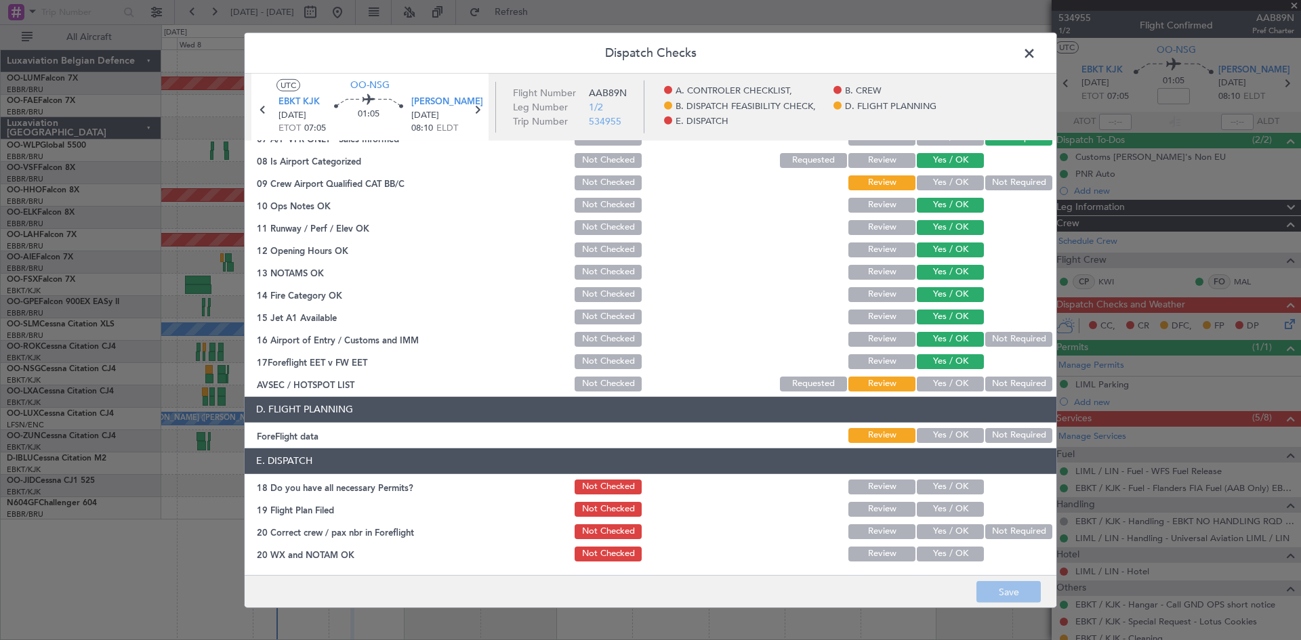
scroll to position [189, 0]
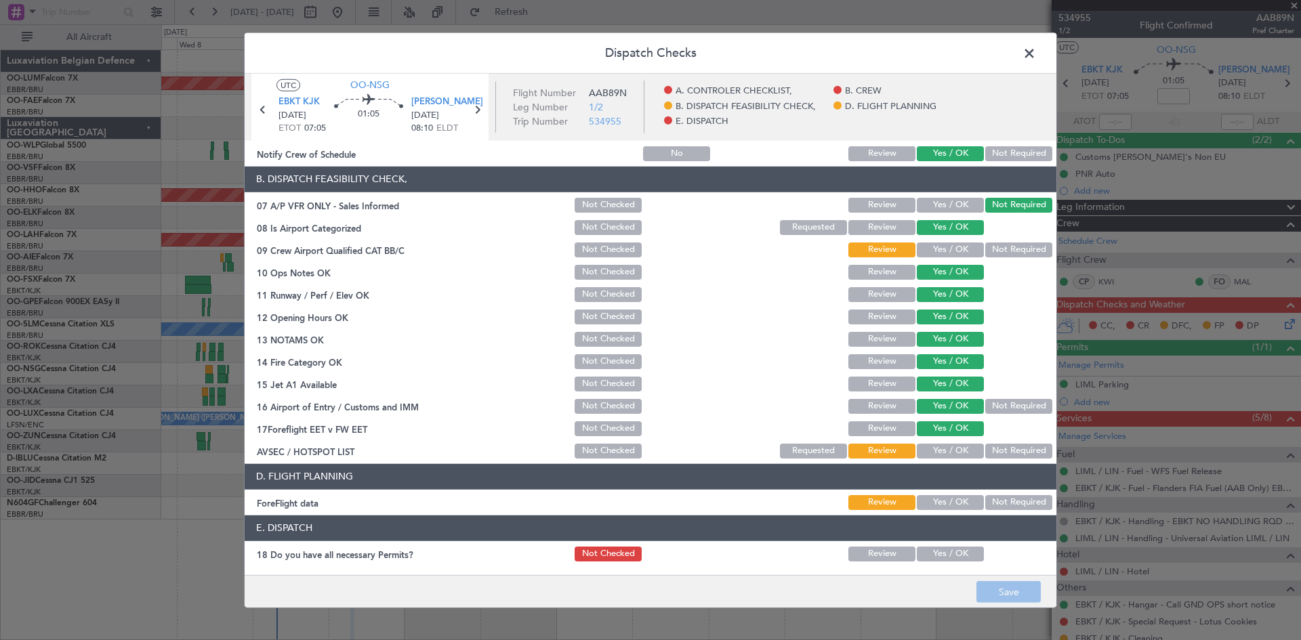
click at [1036, 52] on span at bounding box center [1036, 56] width 0 height 27
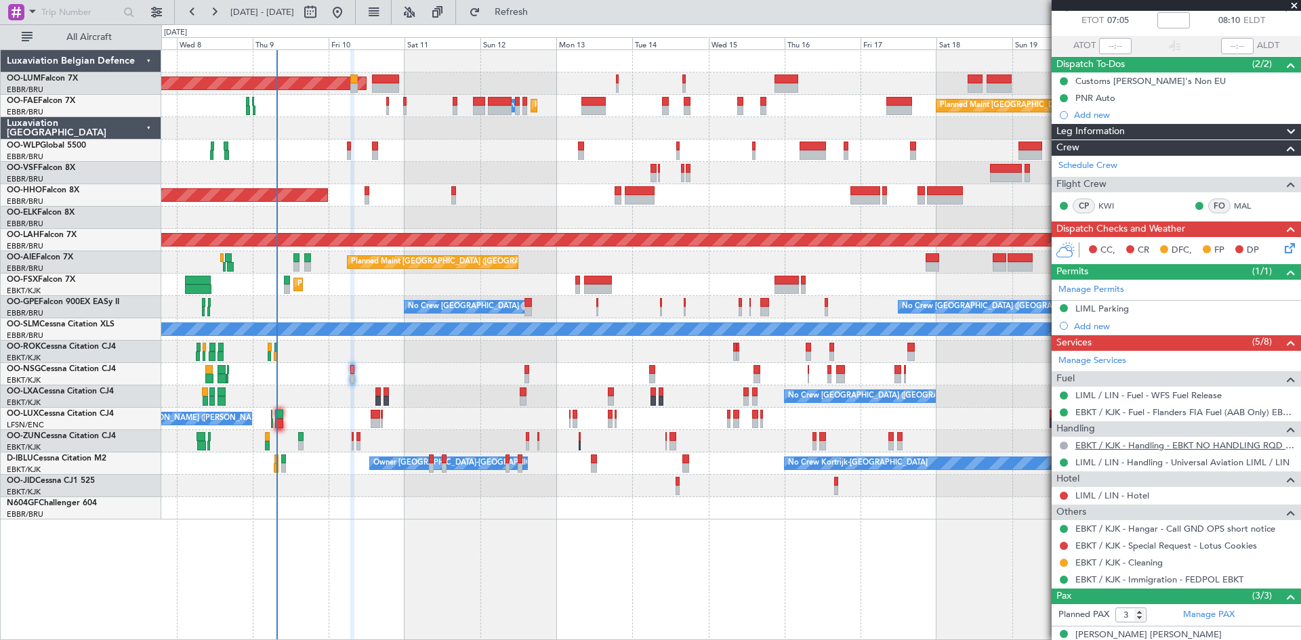
scroll to position [153, 0]
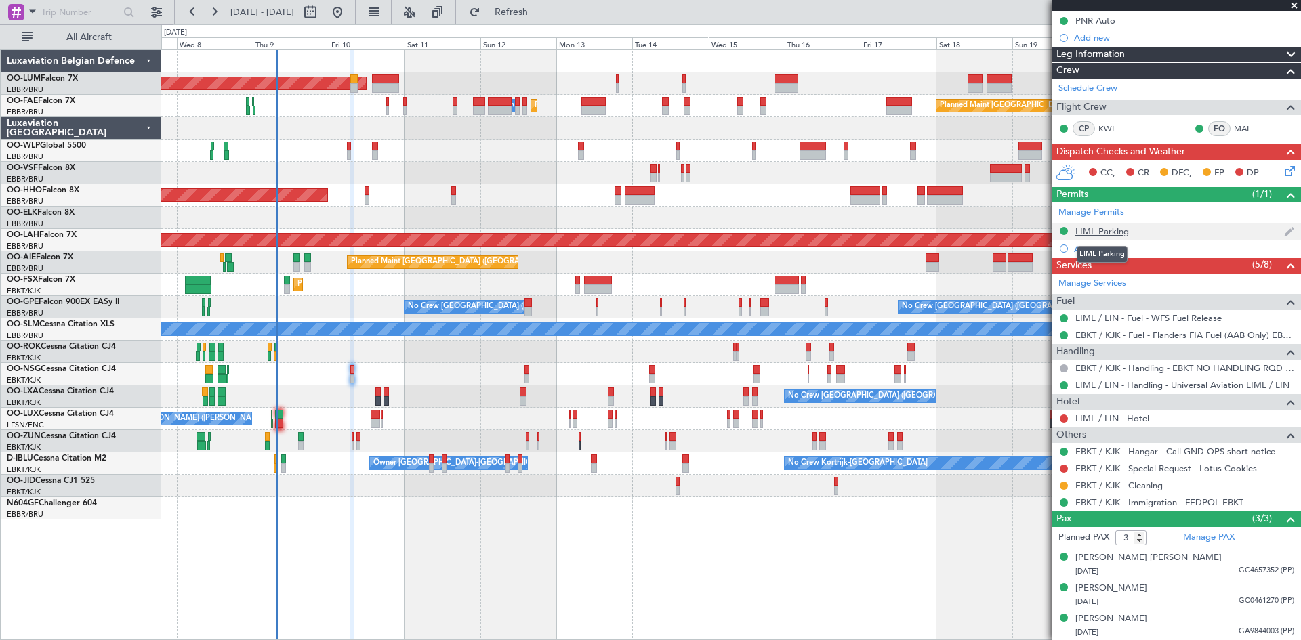
click at [1114, 232] on div "LIML Parking" at bounding box center [1103, 232] width 54 height 12
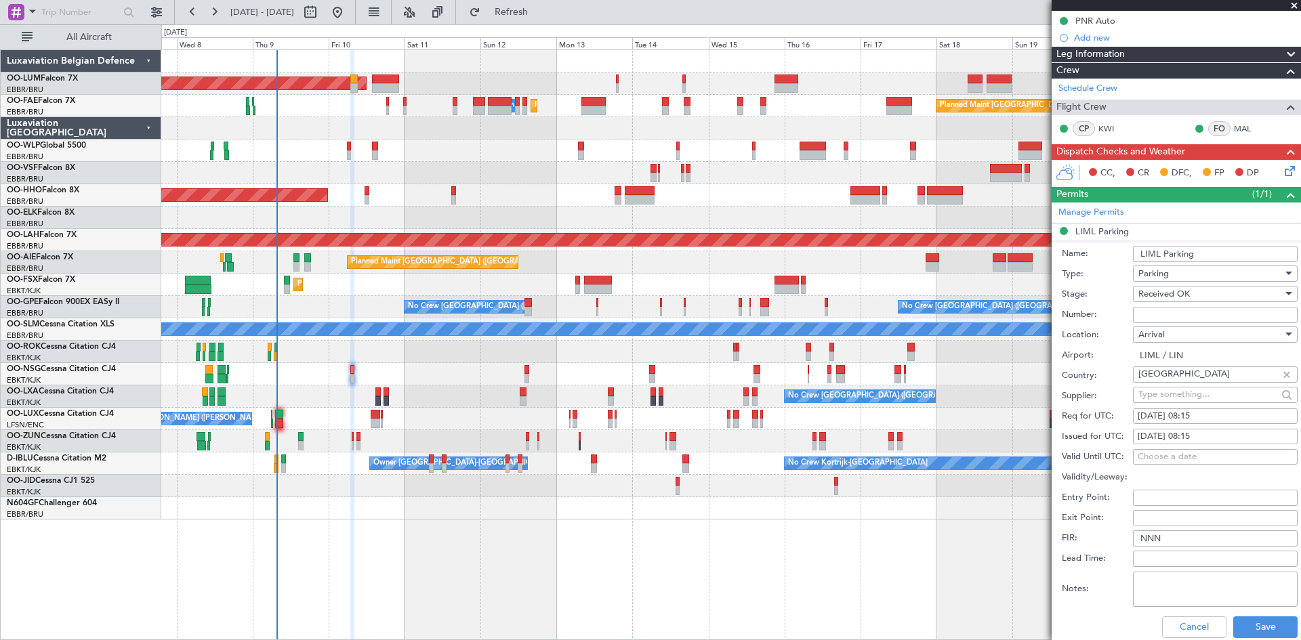
click at [1154, 314] on input "Number:" at bounding box center [1215, 315] width 165 height 16
type input "APPROVED"
click at [1261, 626] on button "Save" at bounding box center [1265, 628] width 64 height 22
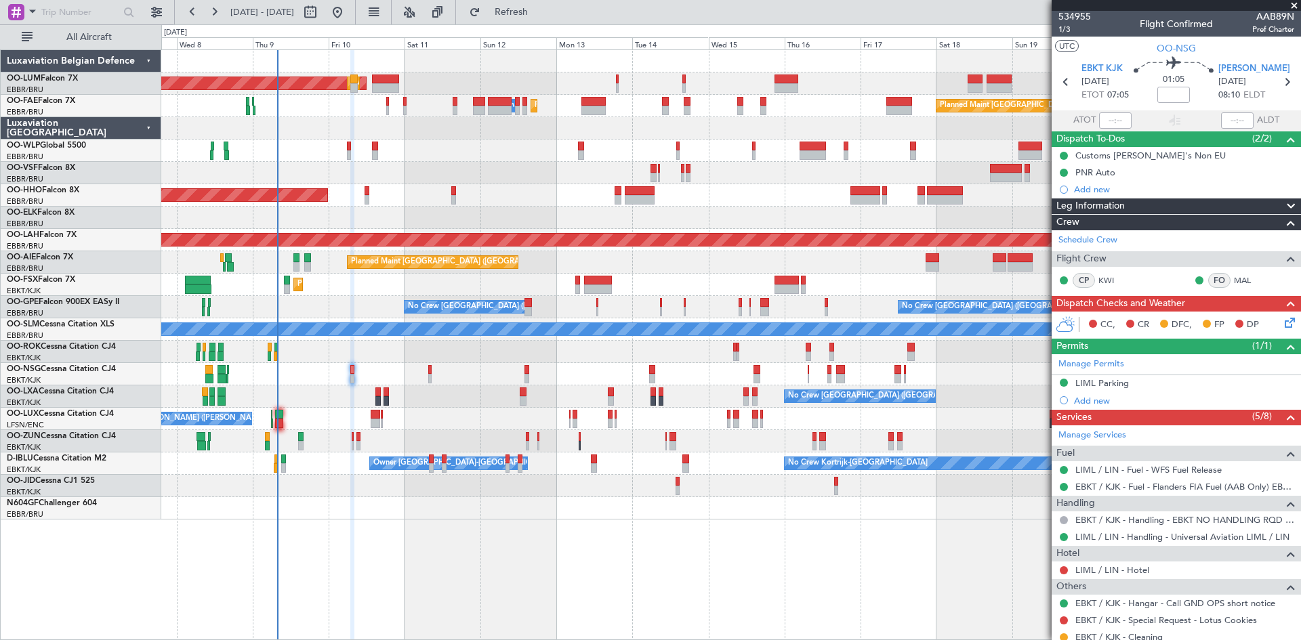
scroll to position [0, 0]
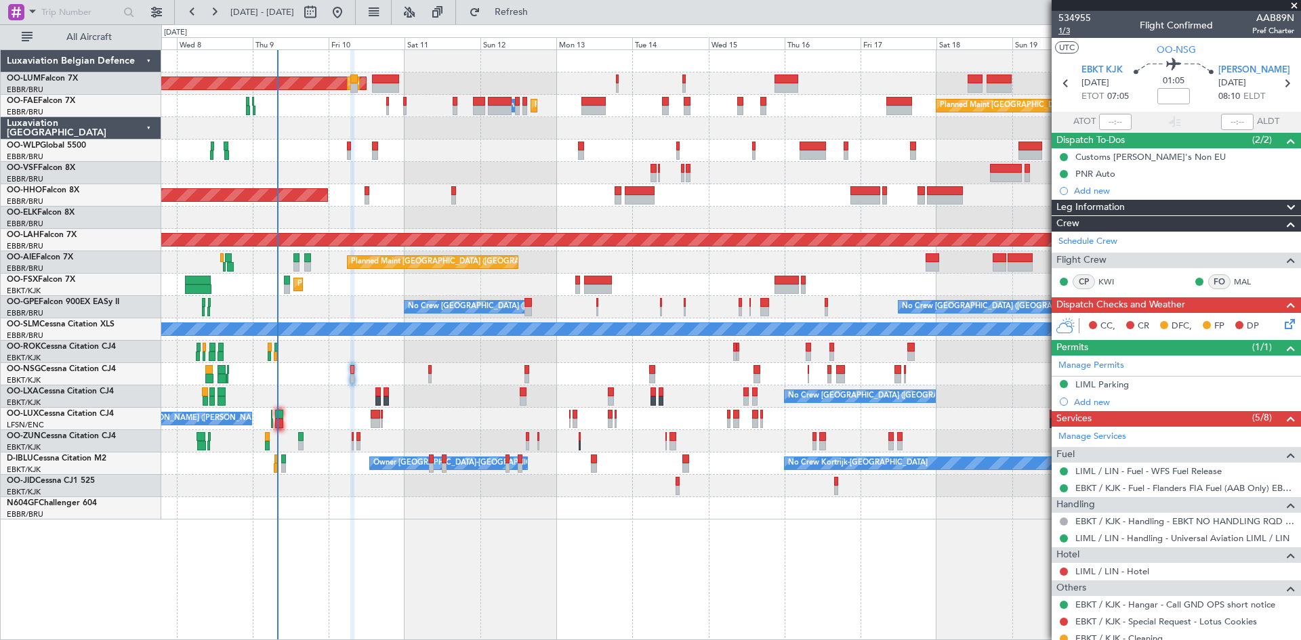
click at [1063, 30] on span "1/3" at bounding box center [1075, 31] width 33 height 12
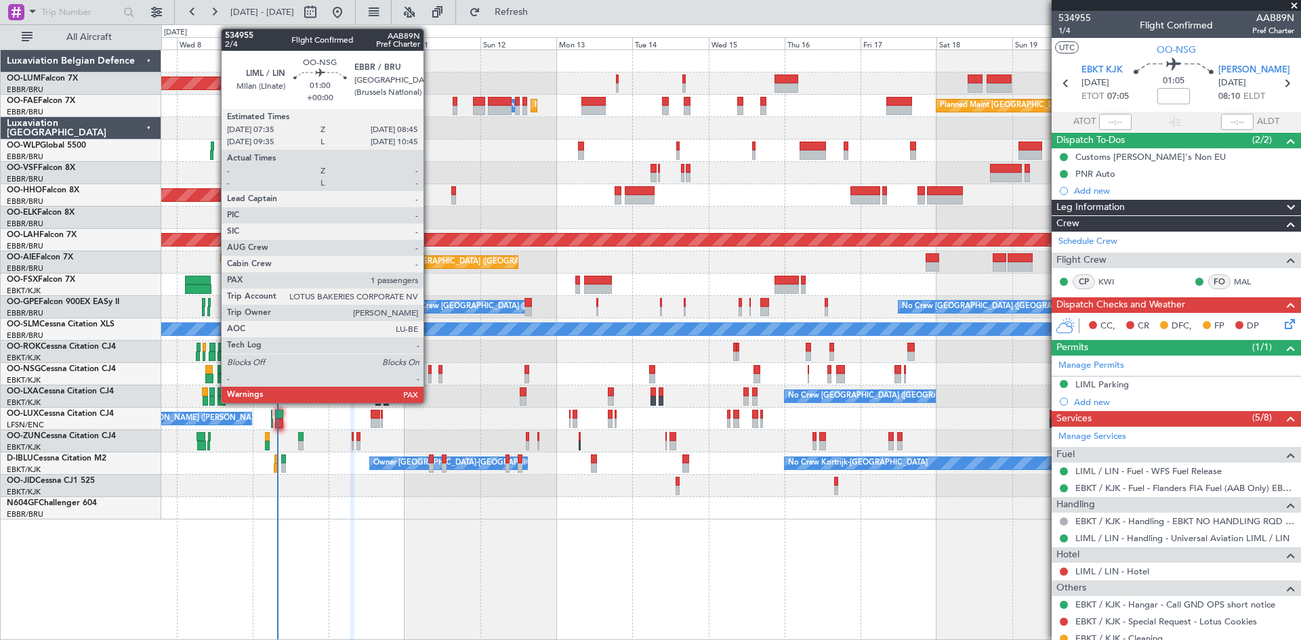
click at [428, 371] on div at bounding box center [430, 369] width 4 height 9
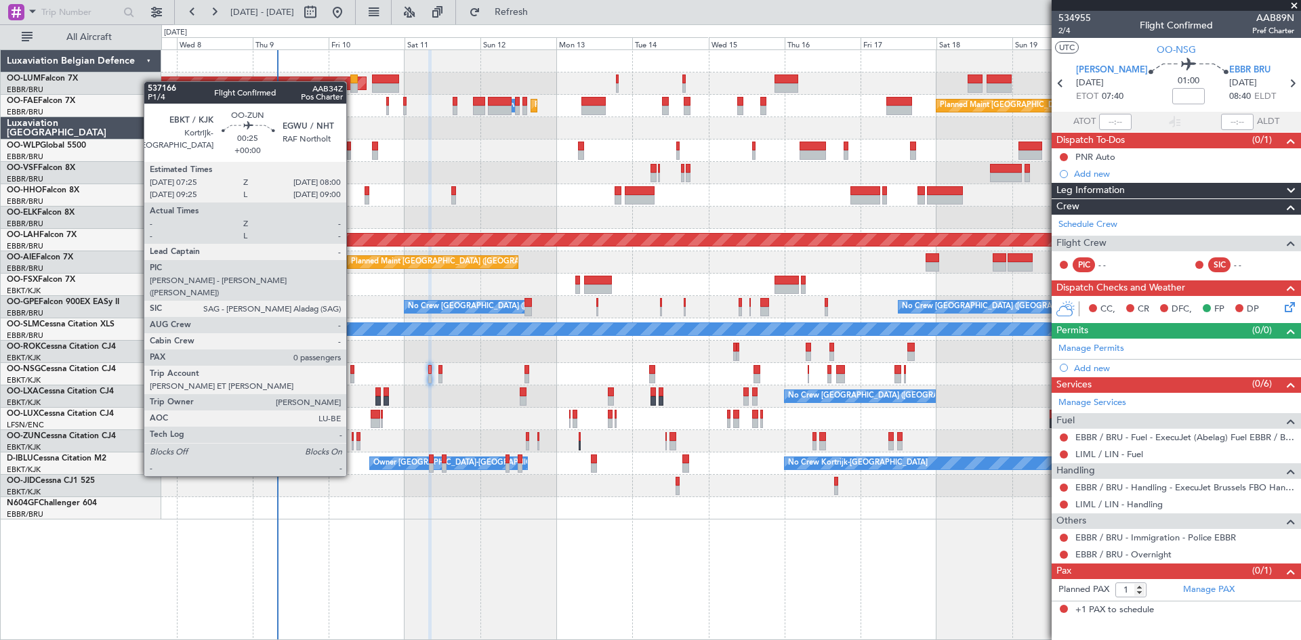
click at [352, 439] on div at bounding box center [353, 436] width 2 height 9
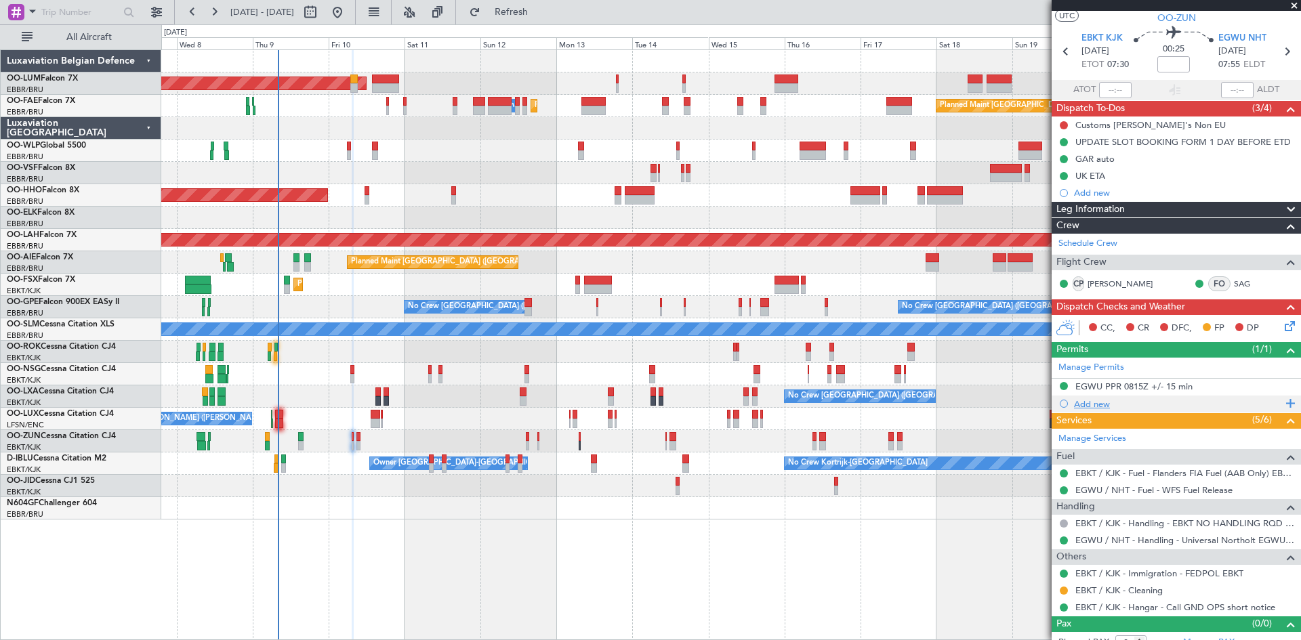
scroll to position [45, 0]
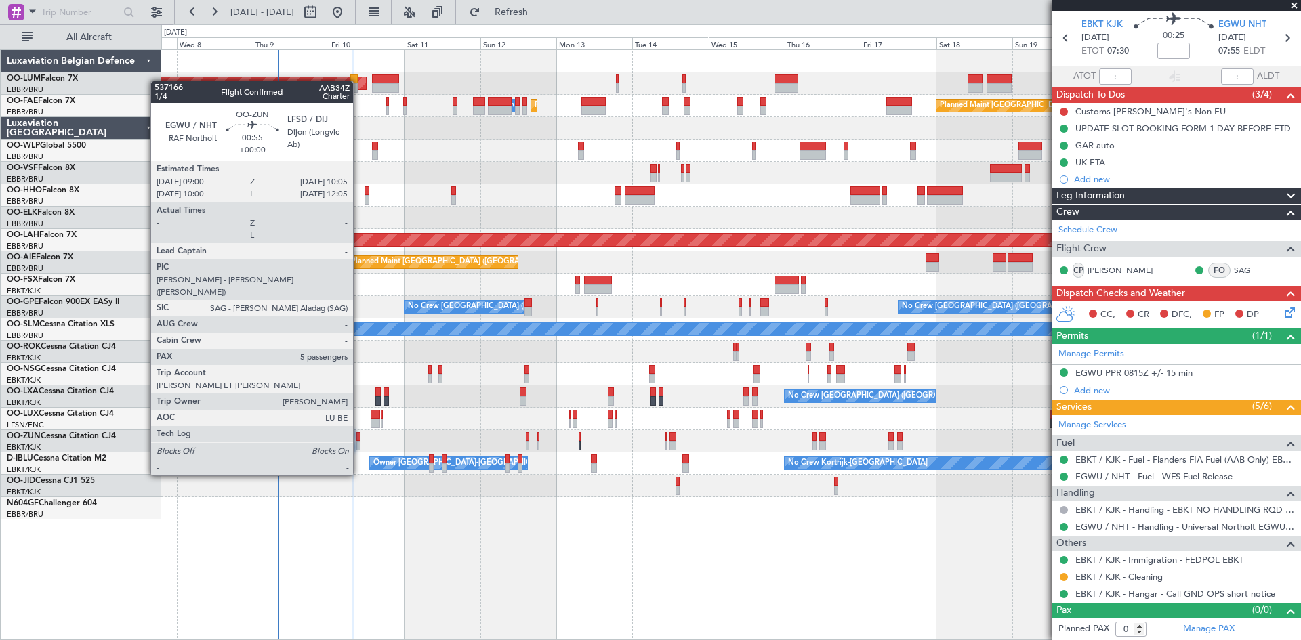
click at [359, 438] on div at bounding box center [358, 436] width 4 height 9
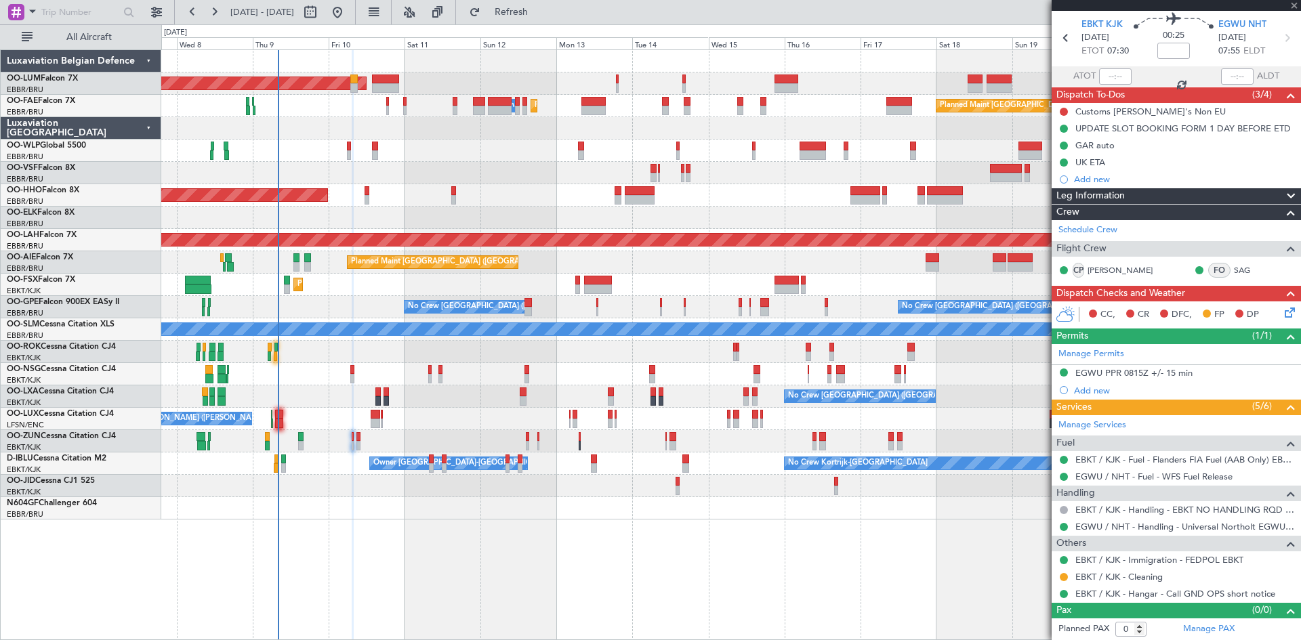
type input "5"
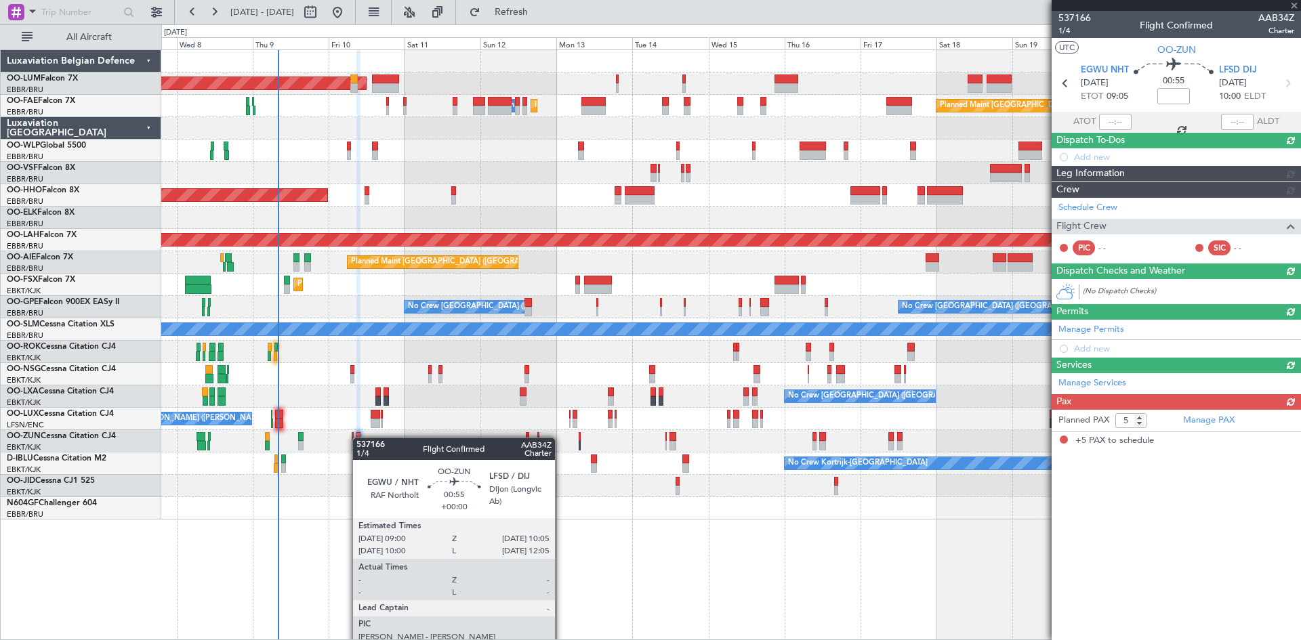
scroll to position [0, 0]
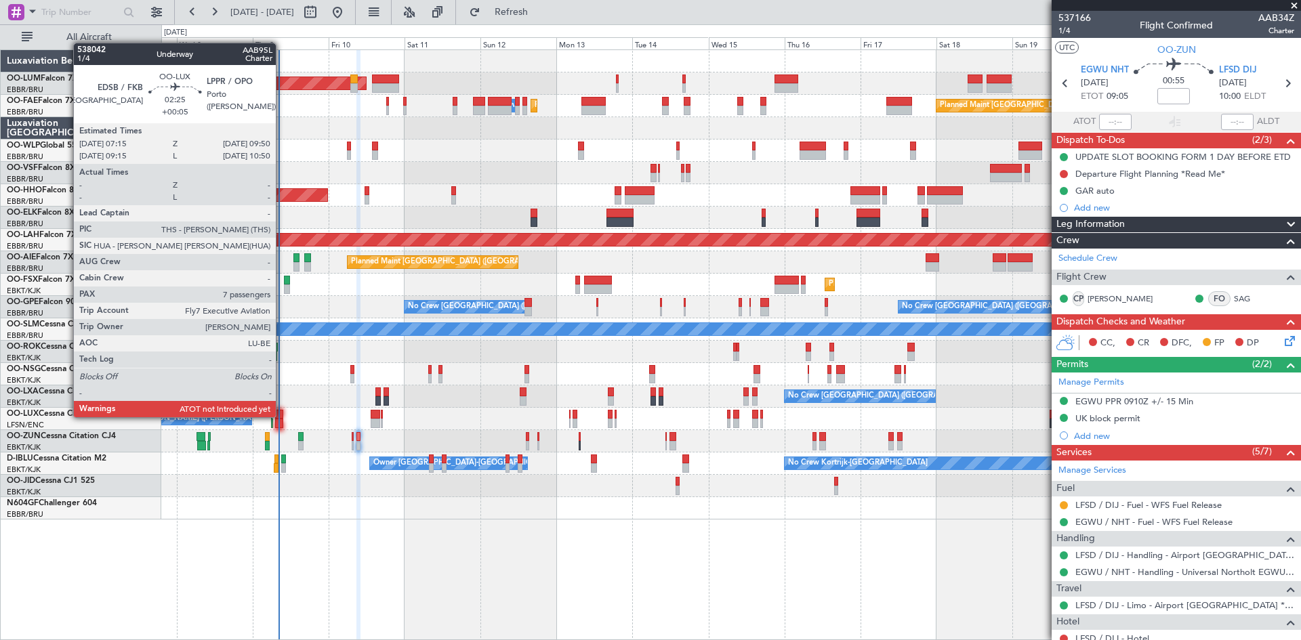
click at [282, 417] on div at bounding box center [279, 414] width 9 height 9
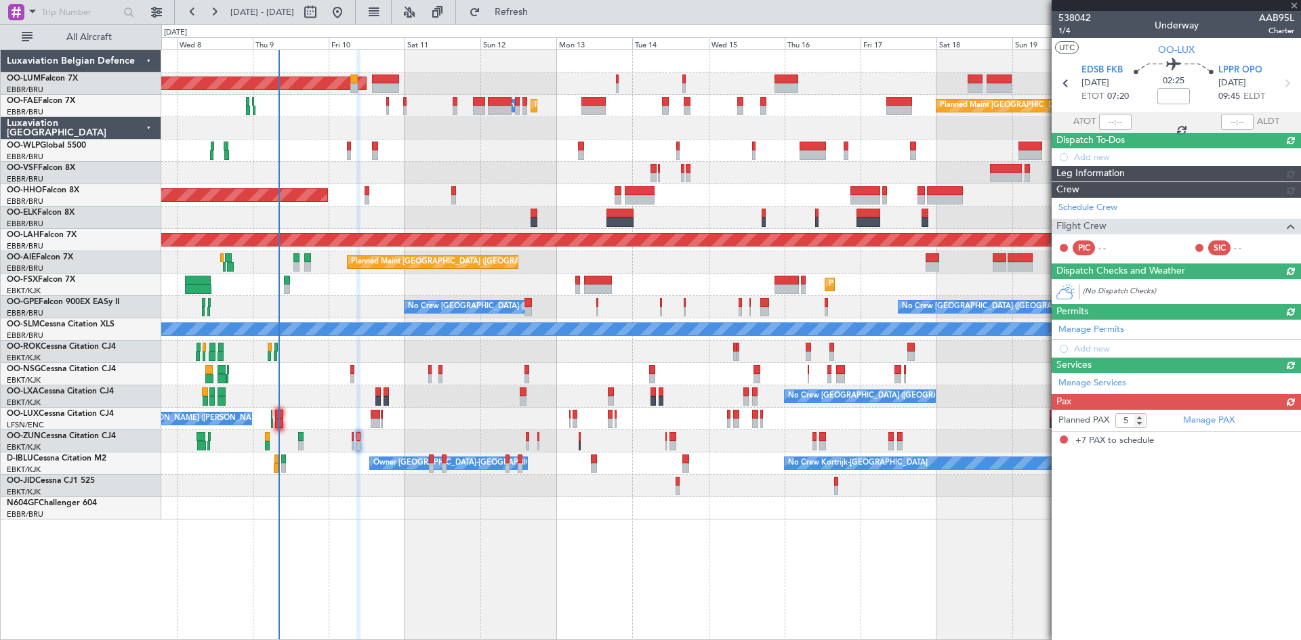
type input "+00:05"
type input "7"
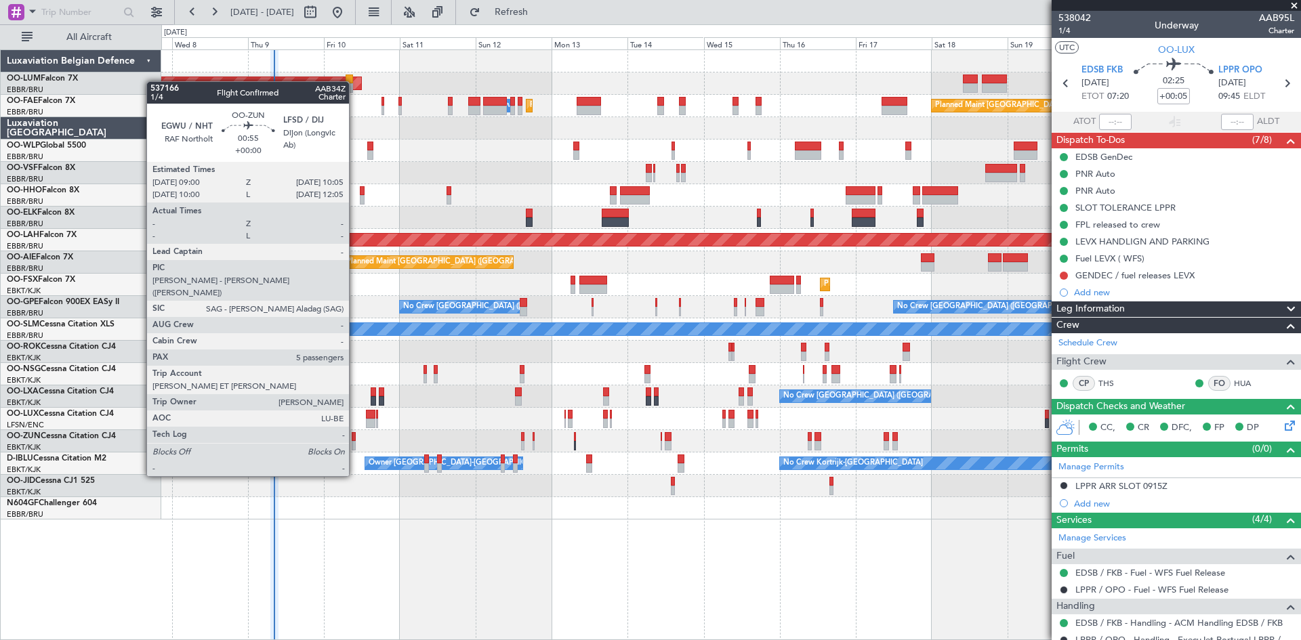
click at [355, 439] on div at bounding box center [354, 436] width 4 height 9
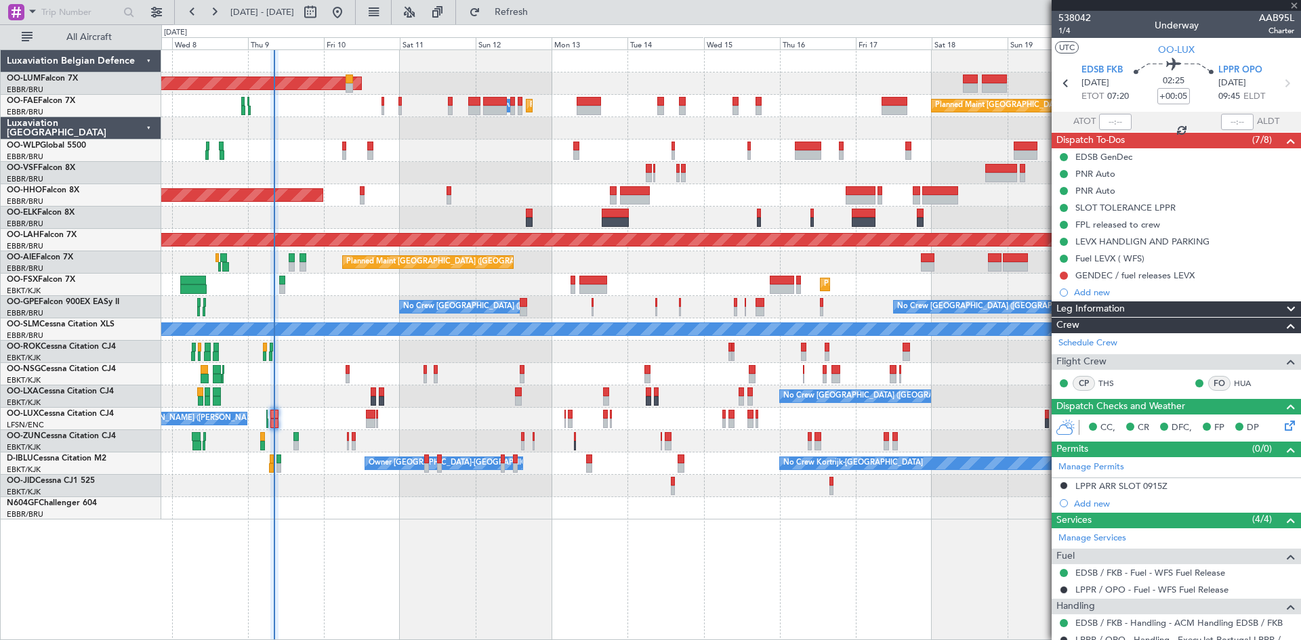
type input "5"
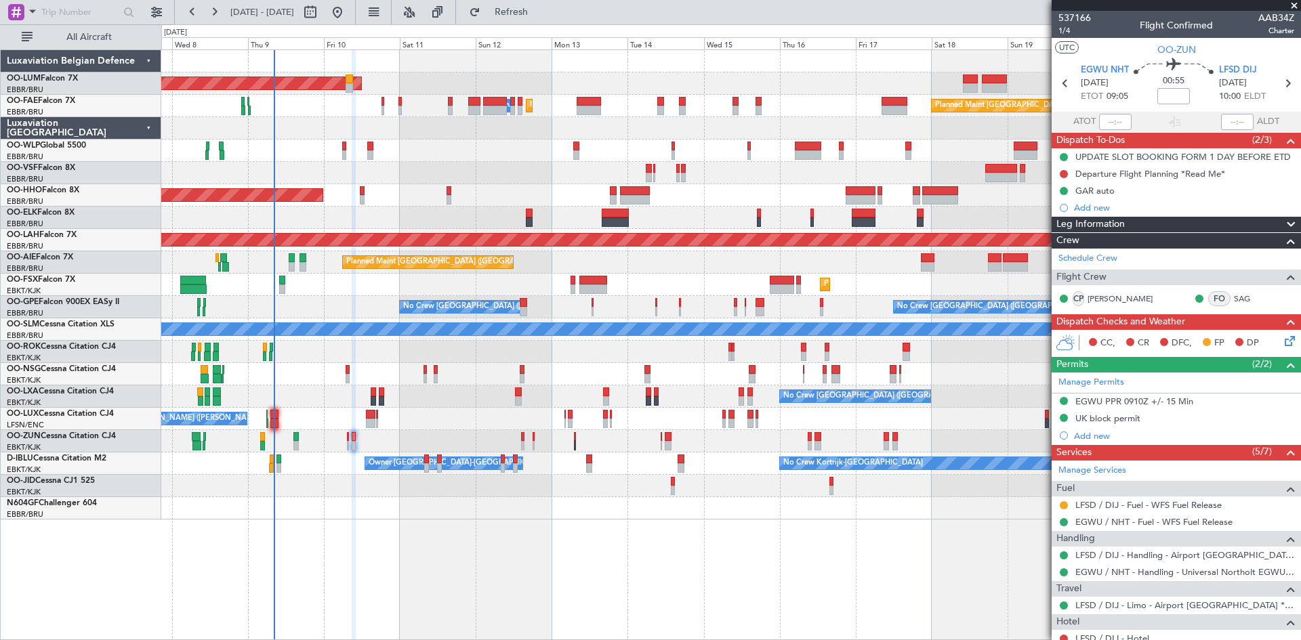
click at [1166, 178] on div "Departure Flight Planning *Read Me*" at bounding box center [1151, 174] width 150 height 12
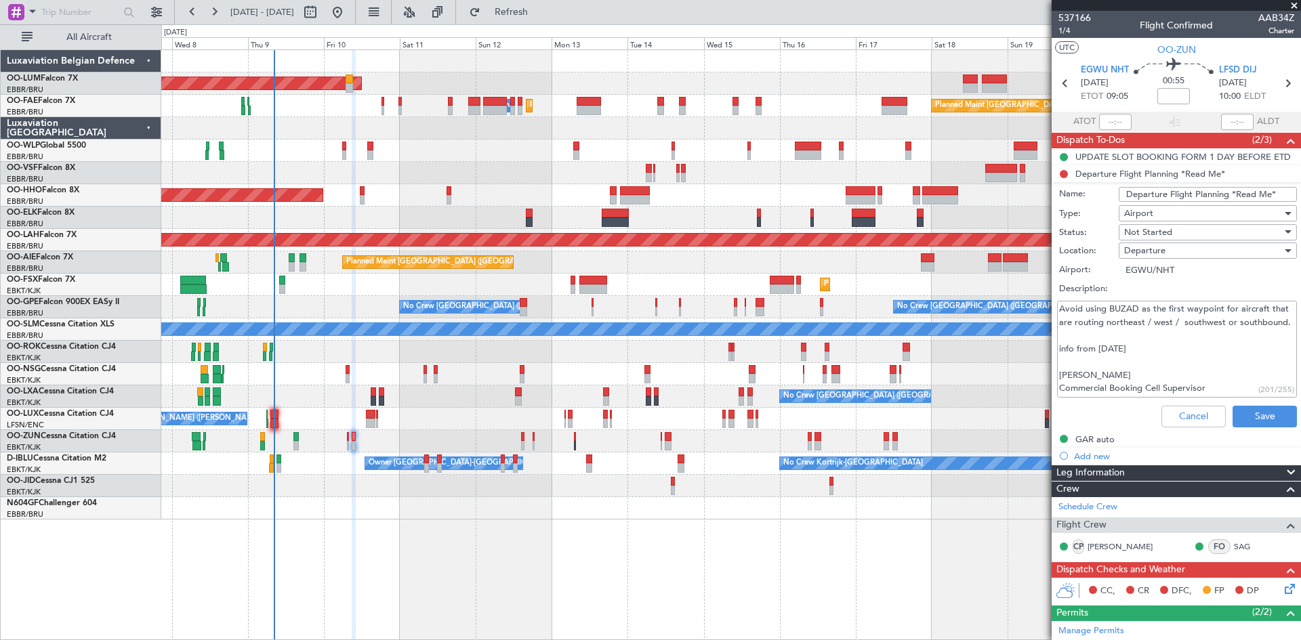
click at [1184, 230] on div "Not Started" at bounding box center [1203, 232] width 158 height 20
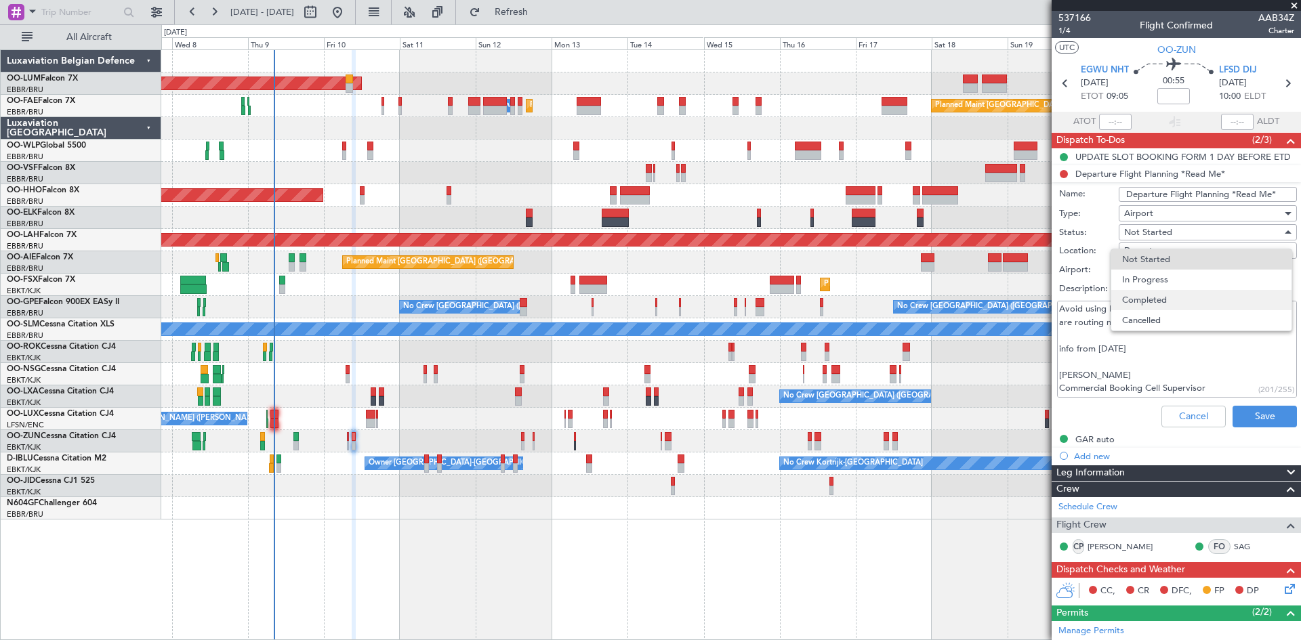
click at [1185, 298] on span "Completed" at bounding box center [1201, 300] width 159 height 20
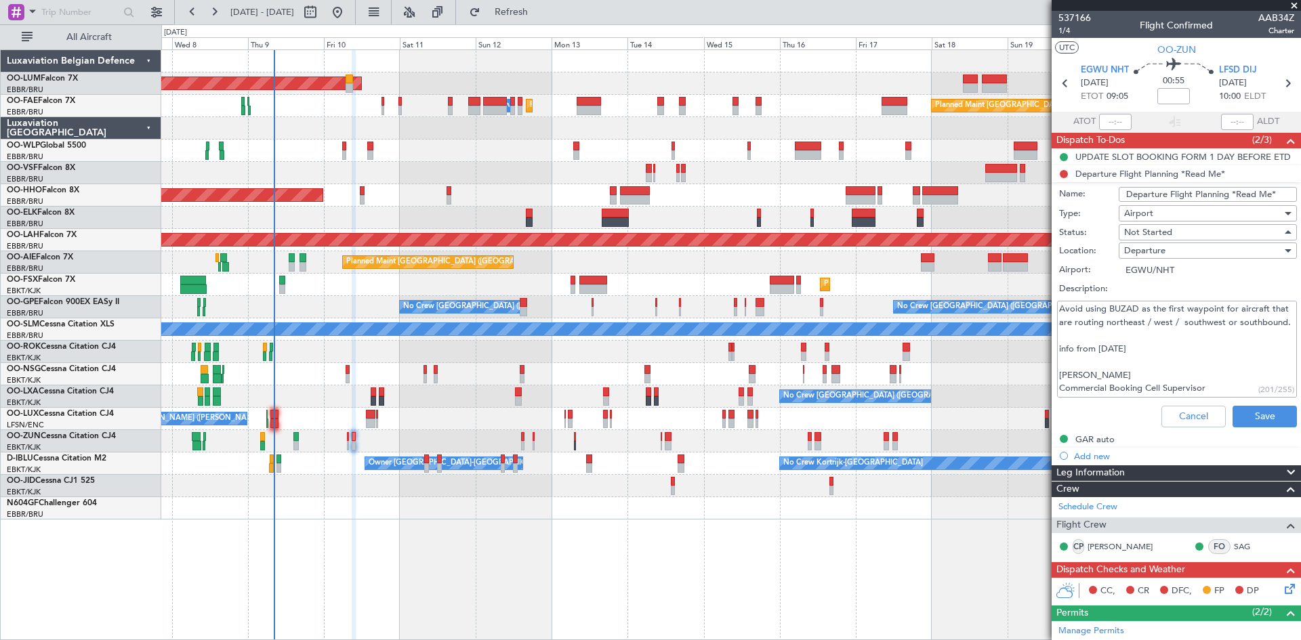
type textarea "Avoid using BUZAD as the first waypoint for aircraft that are routing northeast…"
click at [1255, 419] on button "Save" at bounding box center [1265, 417] width 64 height 22
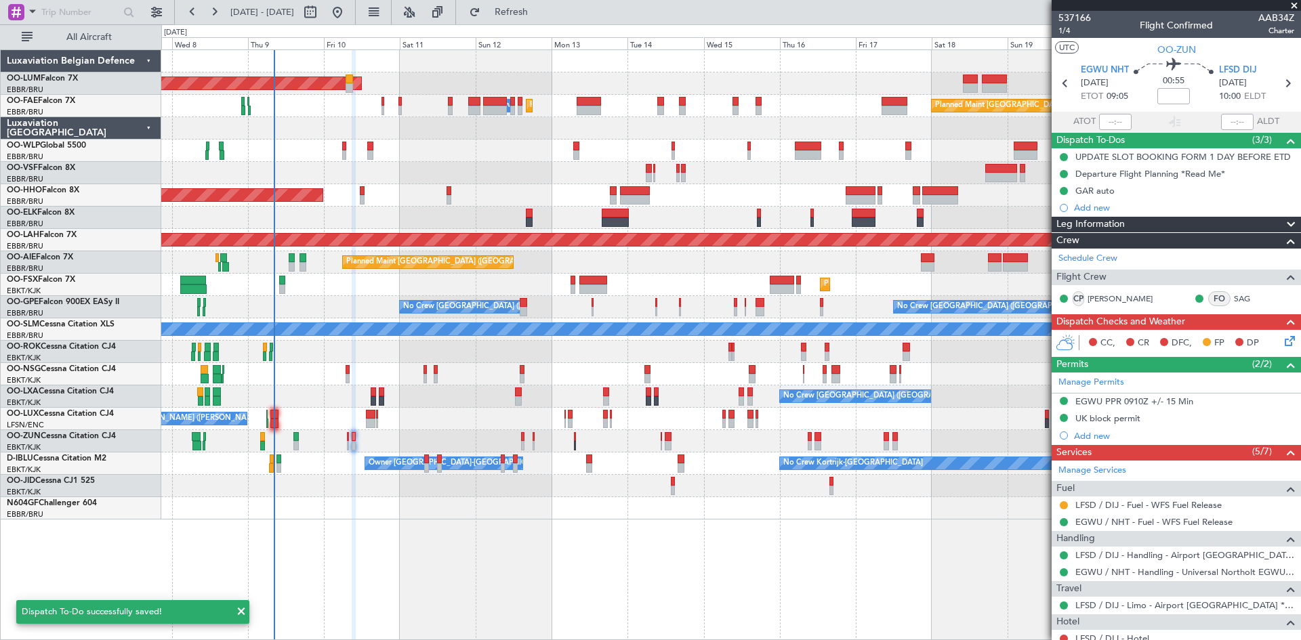
click at [1284, 342] on icon at bounding box center [1287, 338] width 11 height 11
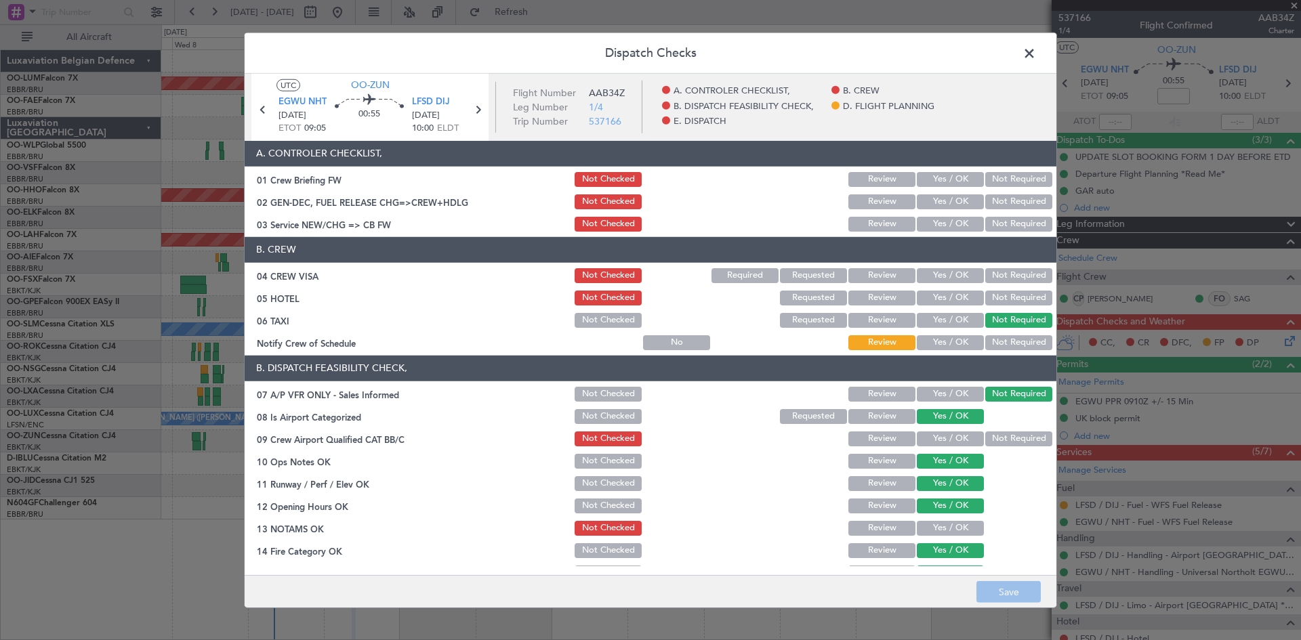
click at [929, 436] on button "Yes / OK" at bounding box center [950, 439] width 67 height 15
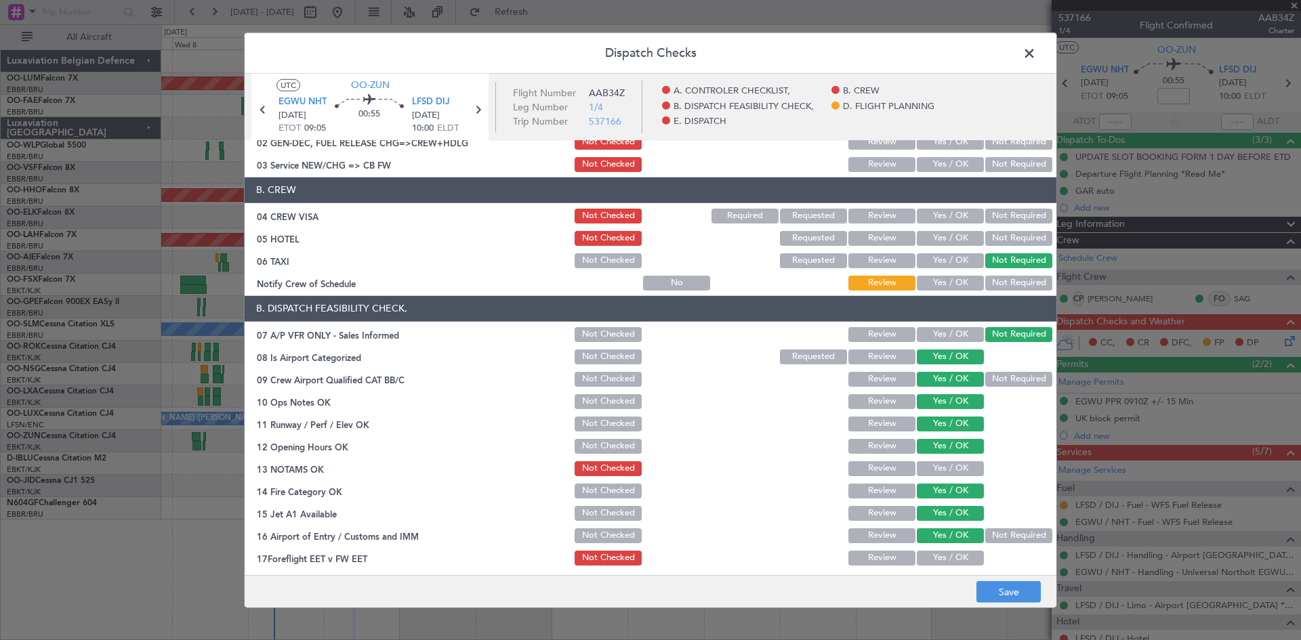
scroll to position [136, 0]
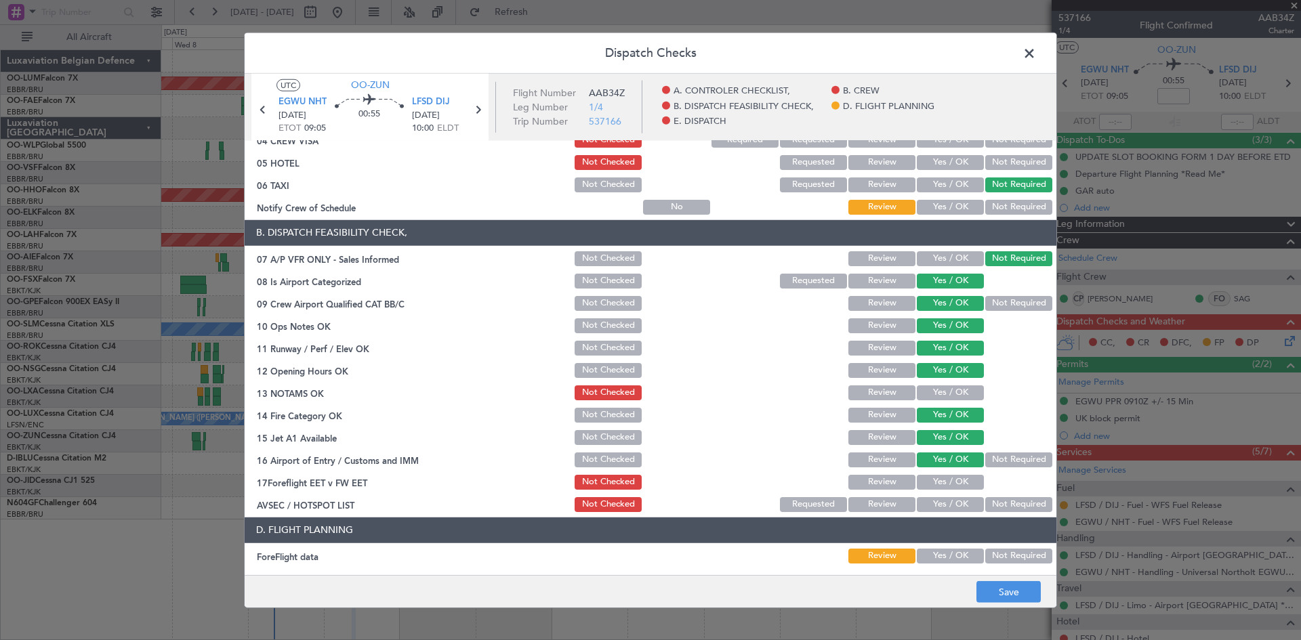
click at [936, 394] on button "Yes / OK" at bounding box center [950, 393] width 67 height 15
click at [952, 502] on button "Yes / OK" at bounding box center [950, 504] width 67 height 15
click at [938, 482] on button "Yes / OK" at bounding box center [950, 482] width 67 height 15
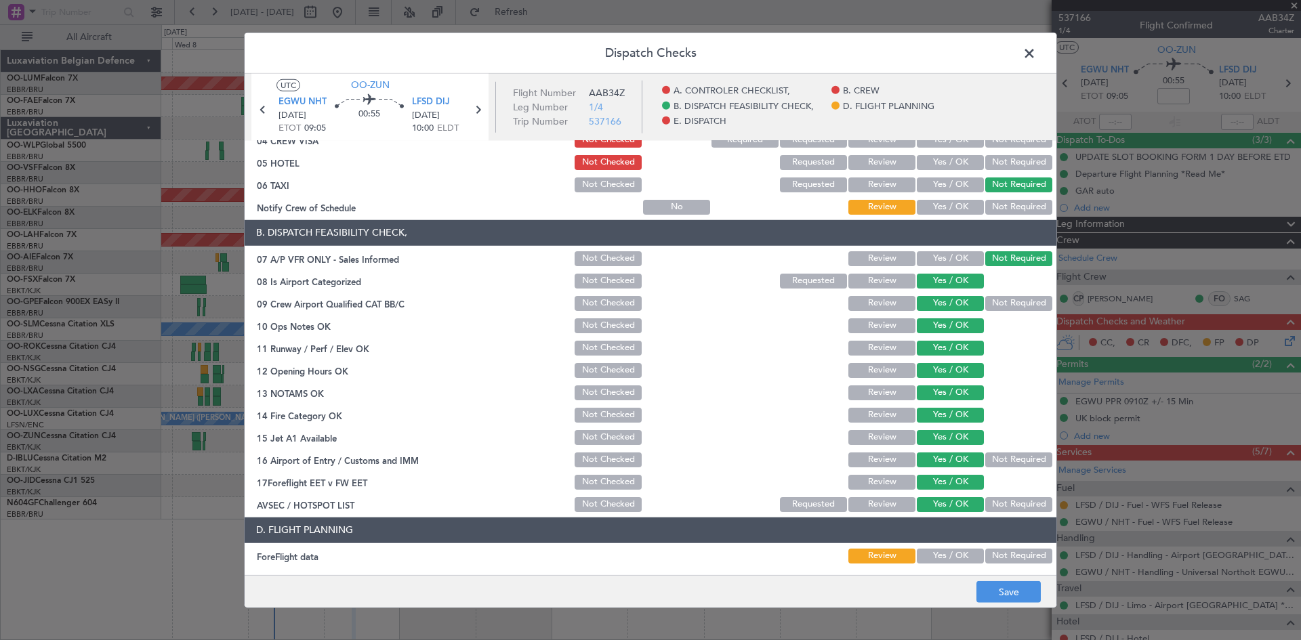
scroll to position [256, 0]
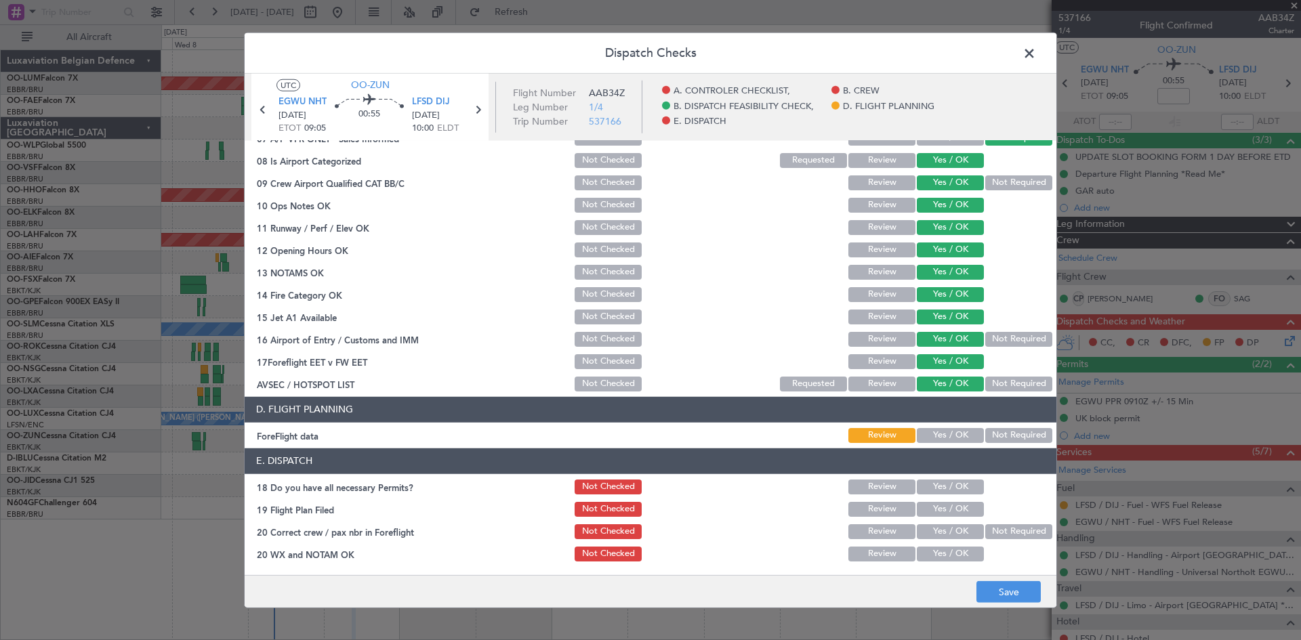
click at [939, 447] on article "A. CONTROLER CHECKLIST, 01 Crew Briefing FW Not Checked Review Yes / OK Not Req…" at bounding box center [651, 354] width 812 height 426
click at [937, 443] on div "Yes / OK" at bounding box center [949, 435] width 68 height 19
click at [937, 439] on button "Yes / OK" at bounding box center [950, 435] width 67 height 15
click at [942, 483] on button "Yes / OK" at bounding box center [950, 487] width 67 height 15
click at [942, 530] on button "Yes / OK" at bounding box center [950, 532] width 67 height 15
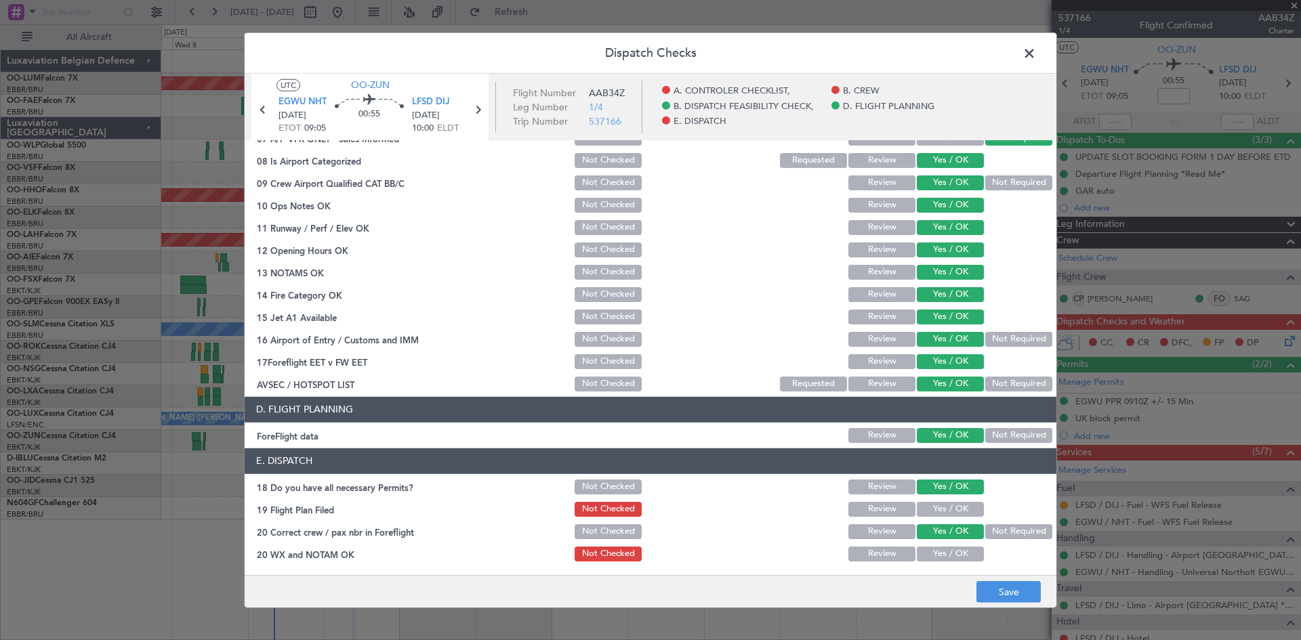
click at [946, 548] on div "Yes / OK" at bounding box center [949, 554] width 68 height 19
click at [950, 550] on button "Yes / OK" at bounding box center [950, 554] width 67 height 15
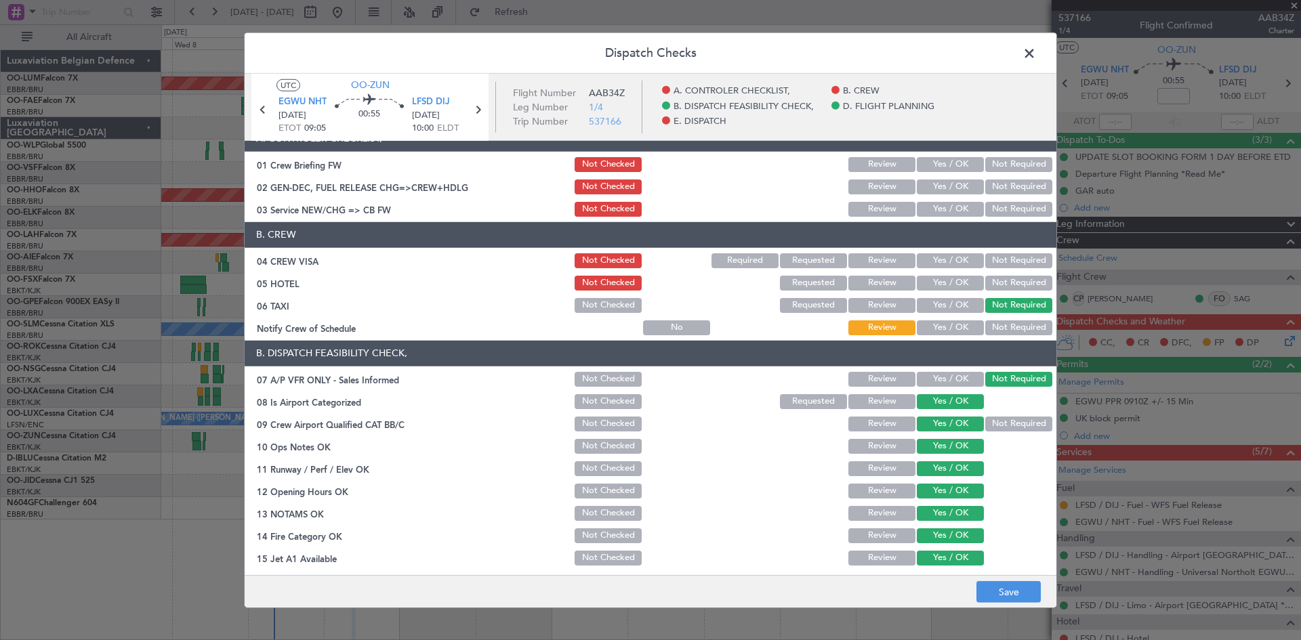
scroll to position [0, 0]
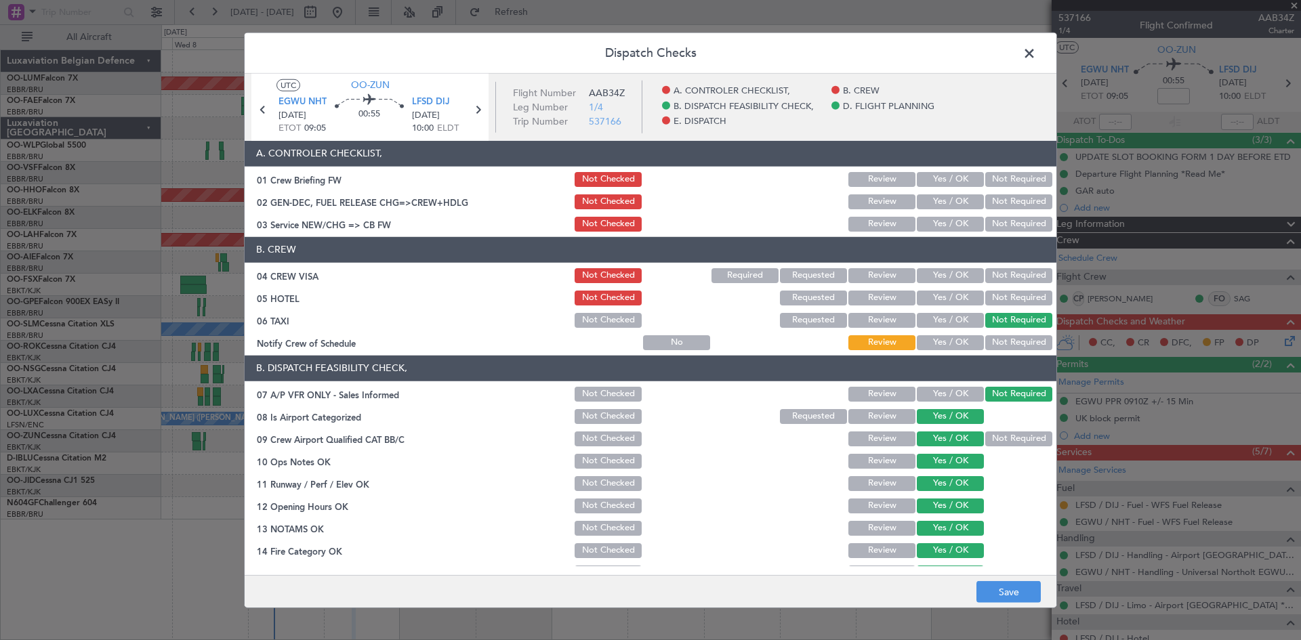
click at [957, 275] on button "Yes / OK" at bounding box center [950, 275] width 67 height 15
click at [994, 587] on button "Save" at bounding box center [1009, 593] width 64 height 22
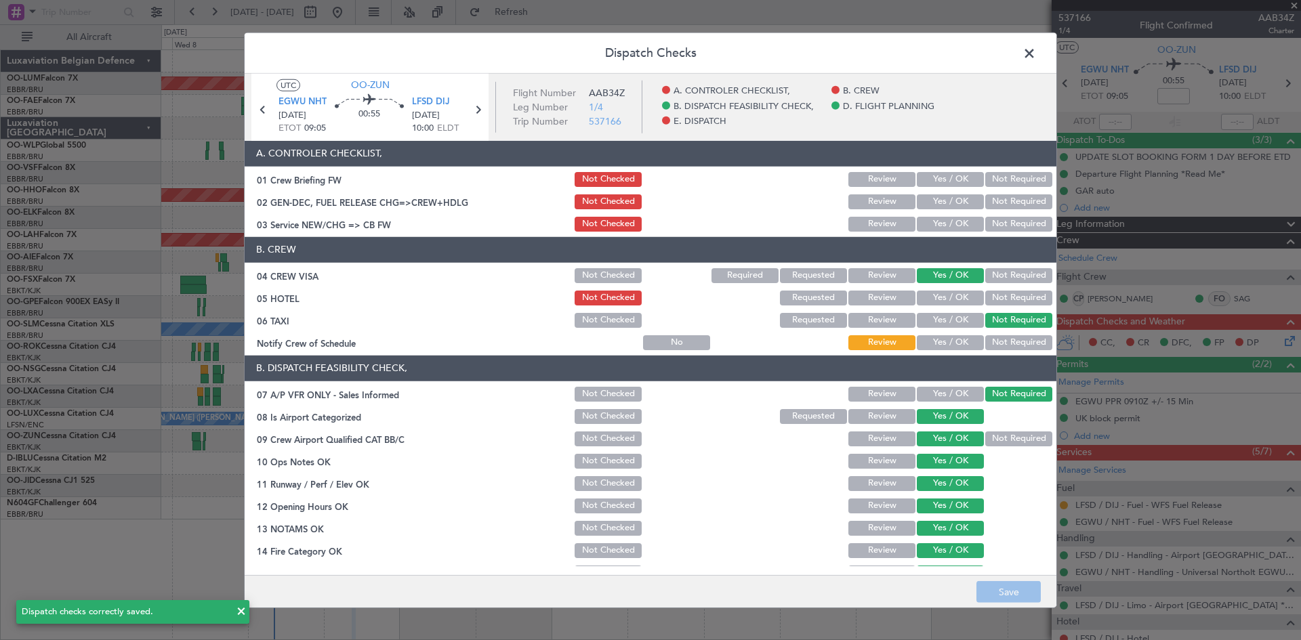
click at [945, 341] on button "Yes / OK" at bounding box center [950, 342] width 67 height 15
click at [1019, 594] on button "Save" at bounding box center [1009, 593] width 64 height 22
click at [1036, 54] on span at bounding box center [1036, 56] width 0 height 27
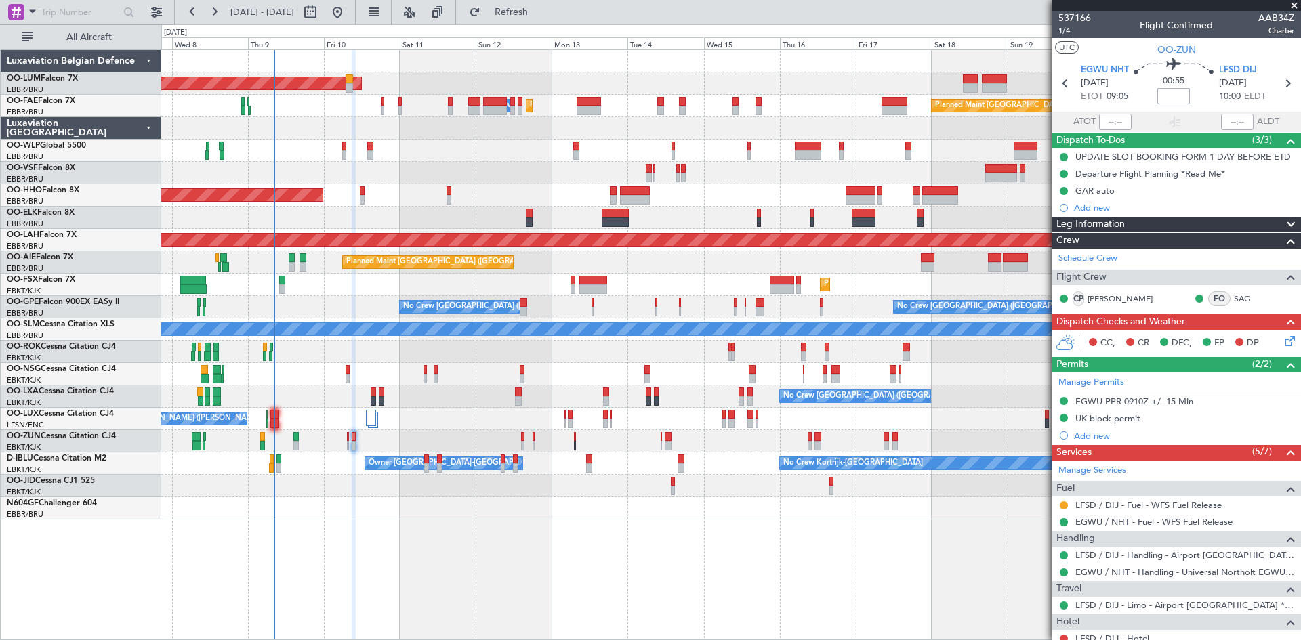
click at [1169, 93] on input at bounding box center [1174, 96] width 33 height 16
click at [1139, 79] on div "00:55 15" at bounding box center [1173, 83] width 89 height 50
type input "+00:15"
click at [1245, 69] on span "LFSD DIJ" at bounding box center [1238, 71] width 38 height 14
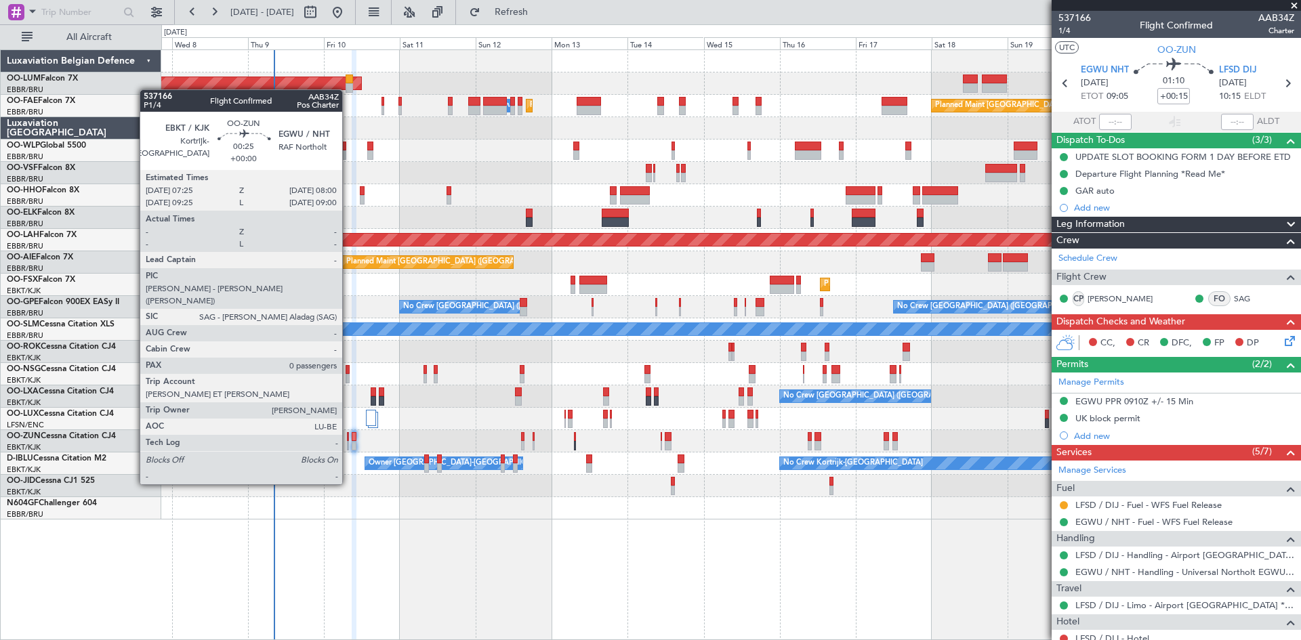
click at [348, 447] on div at bounding box center [348, 445] width 2 height 9
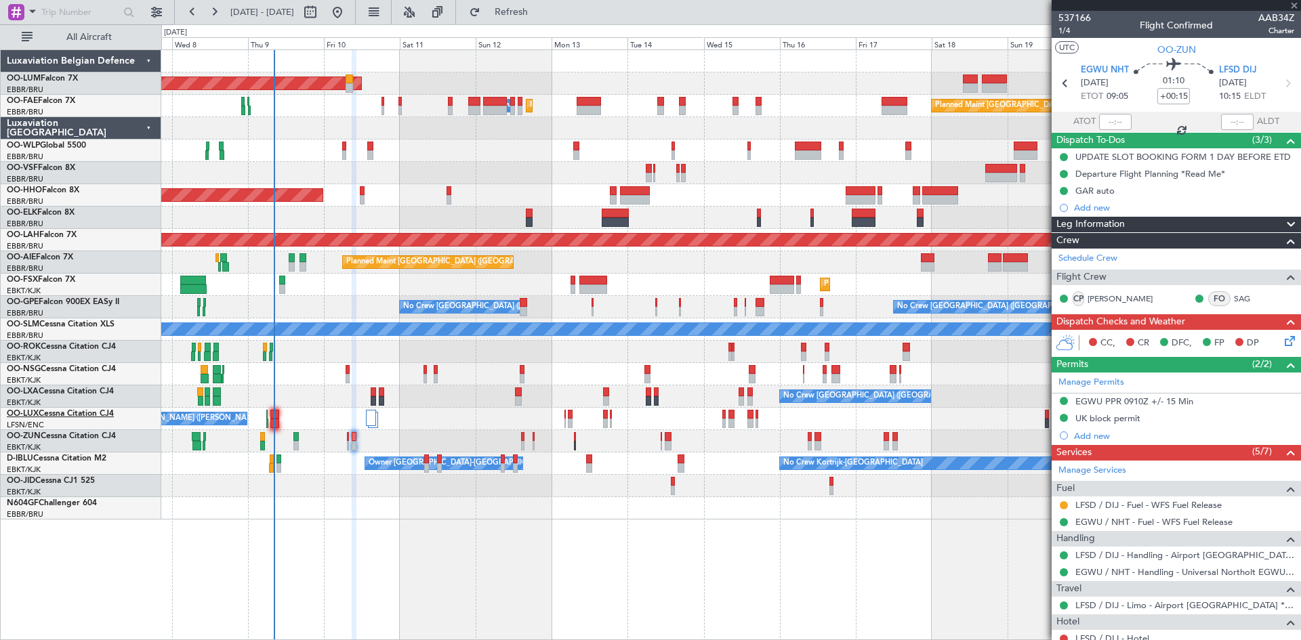
type input "0"
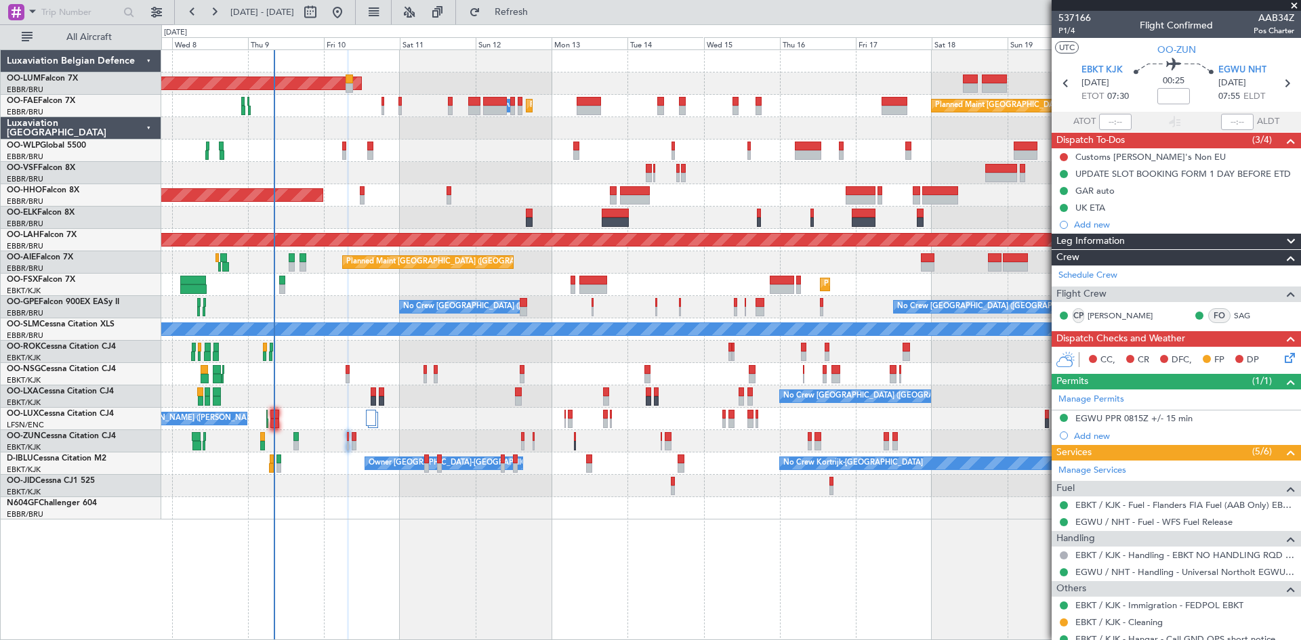
click at [1282, 359] on icon at bounding box center [1287, 355] width 11 height 11
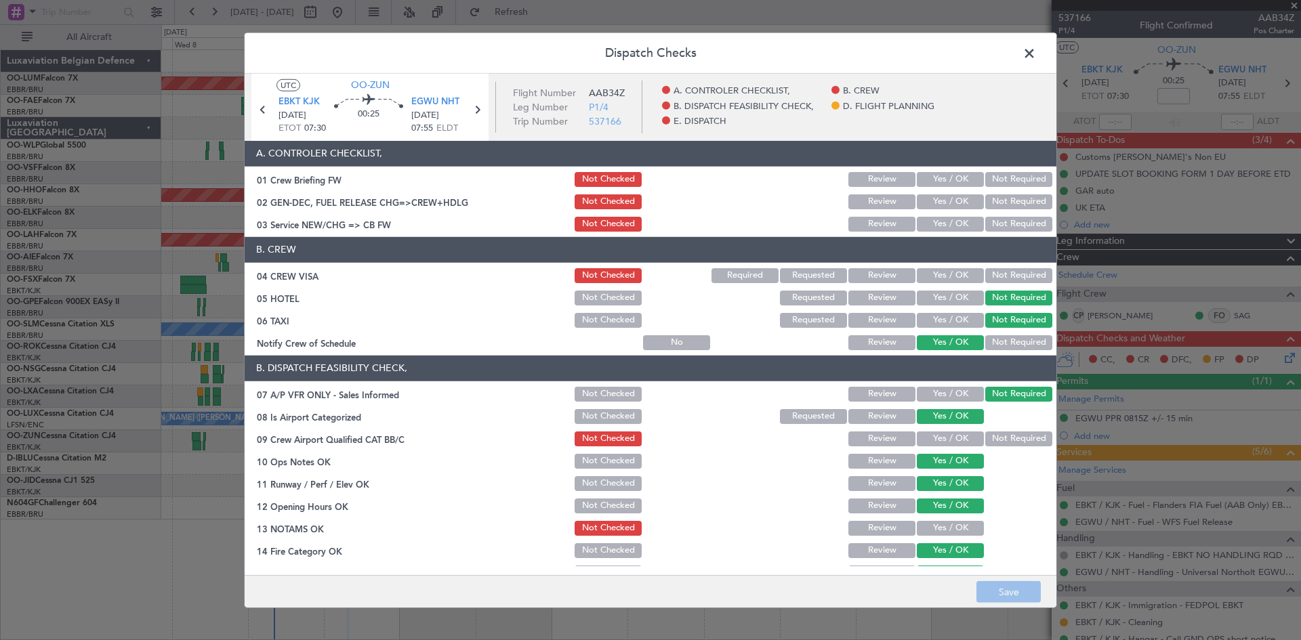
click at [945, 436] on button "Yes / OK" at bounding box center [950, 439] width 67 height 15
click at [950, 526] on button "Yes / OK" at bounding box center [950, 528] width 67 height 15
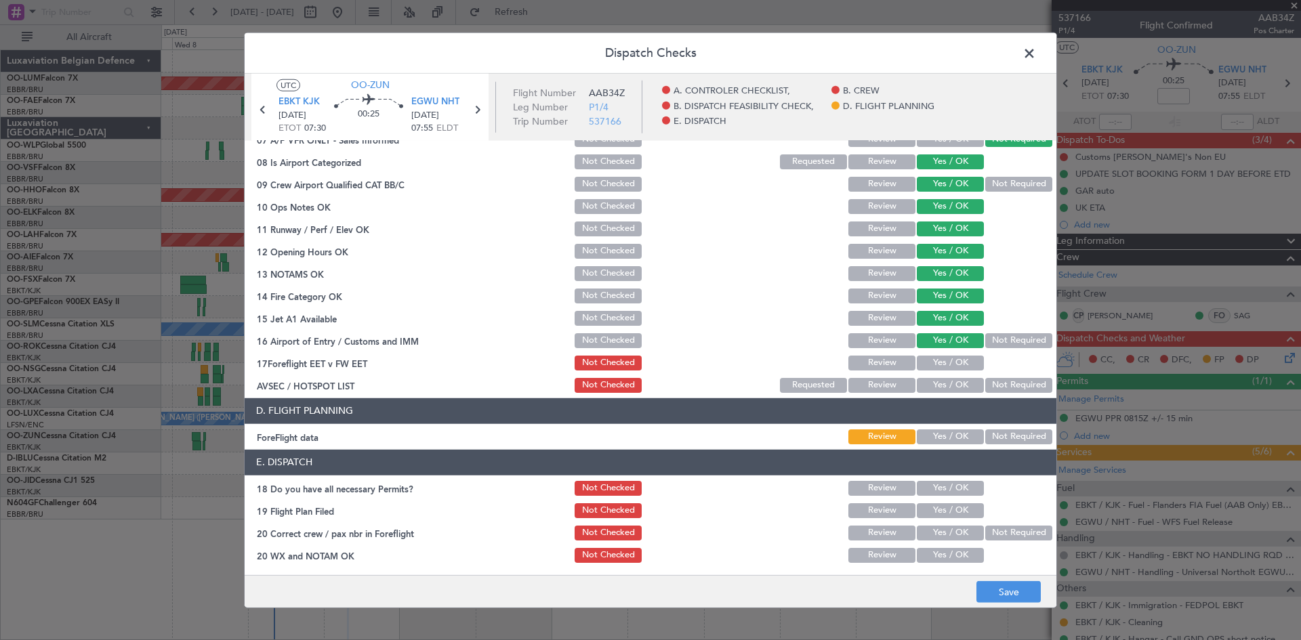
scroll to position [256, 0]
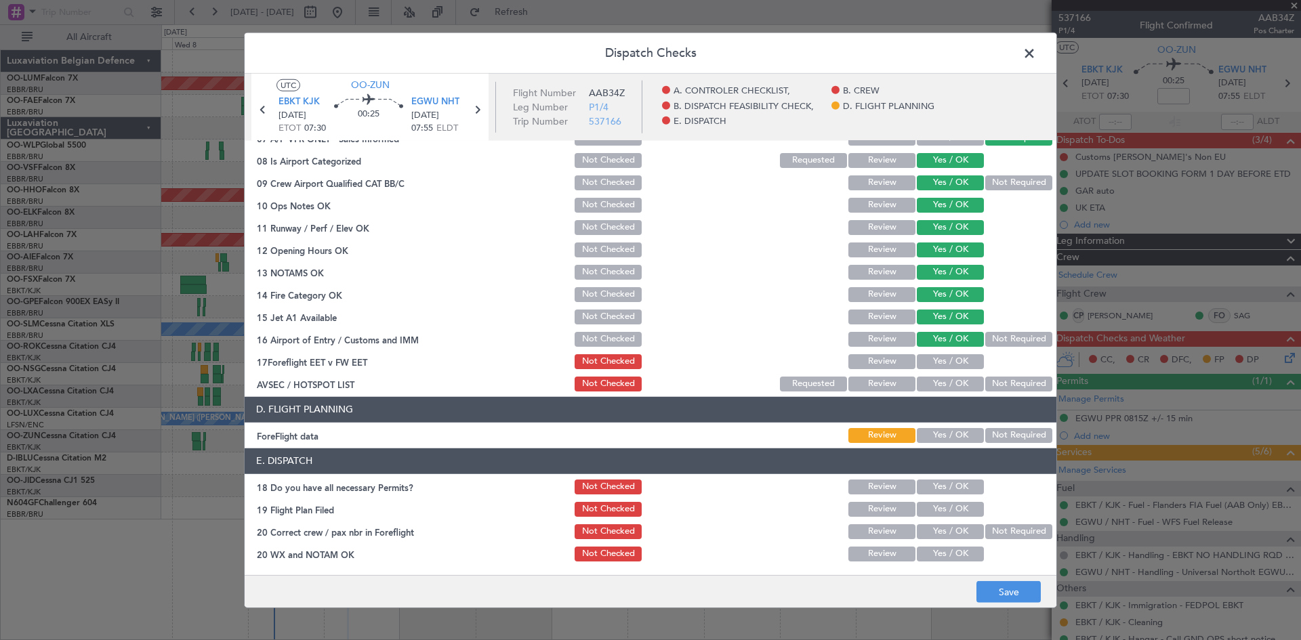
click at [941, 363] on button "Yes / OK" at bounding box center [950, 361] width 67 height 15
click at [943, 384] on button "Yes / OK" at bounding box center [950, 384] width 67 height 15
click at [943, 434] on button "Yes / OK" at bounding box center [950, 435] width 67 height 15
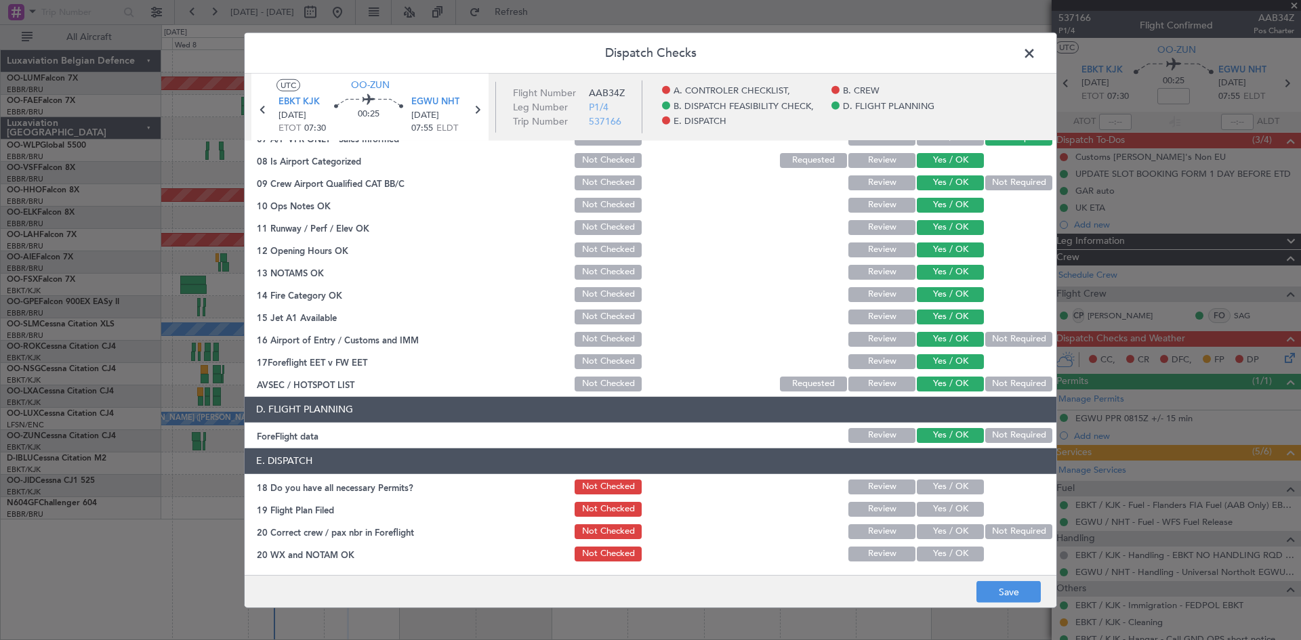
click at [950, 487] on button "Yes / OK" at bounding box center [950, 487] width 67 height 15
click at [949, 534] on button "Yes / OK" at bounding box center [950, 532] width 67 height 15
click at [948, 550] on button "Yes / OK" at bounding box center [950, 554] width 67 height 15
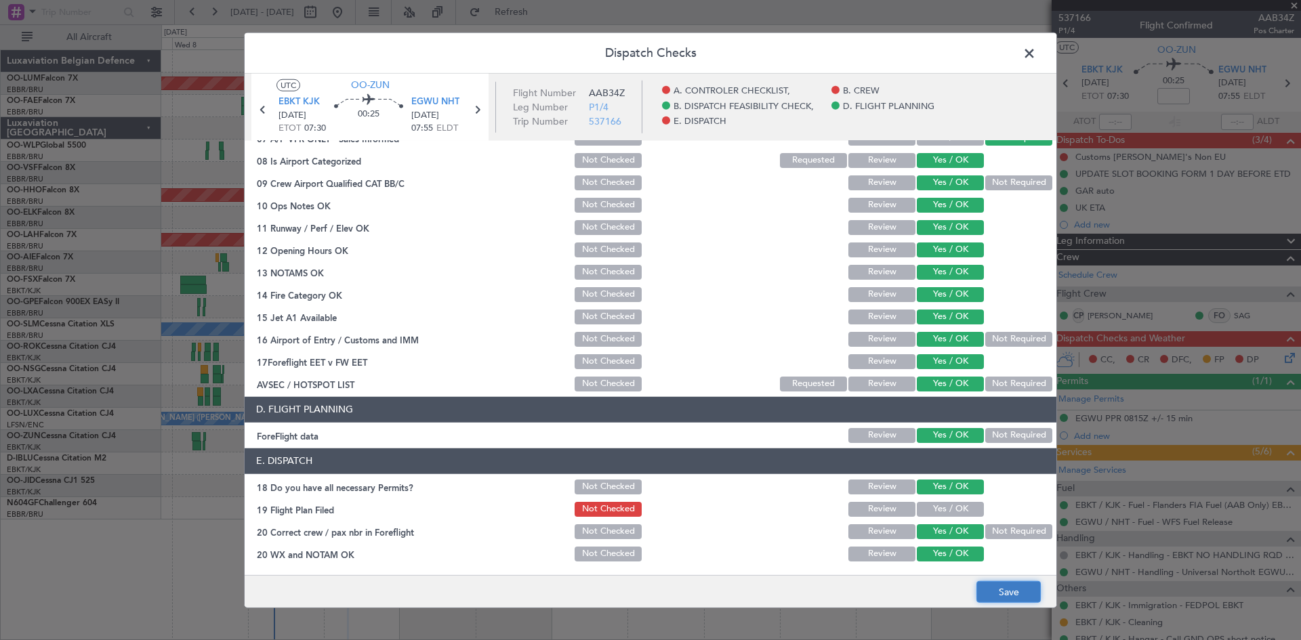
click at [1020, 594] on button "Save" at bounding box center [1009, 593] width 64 height 22
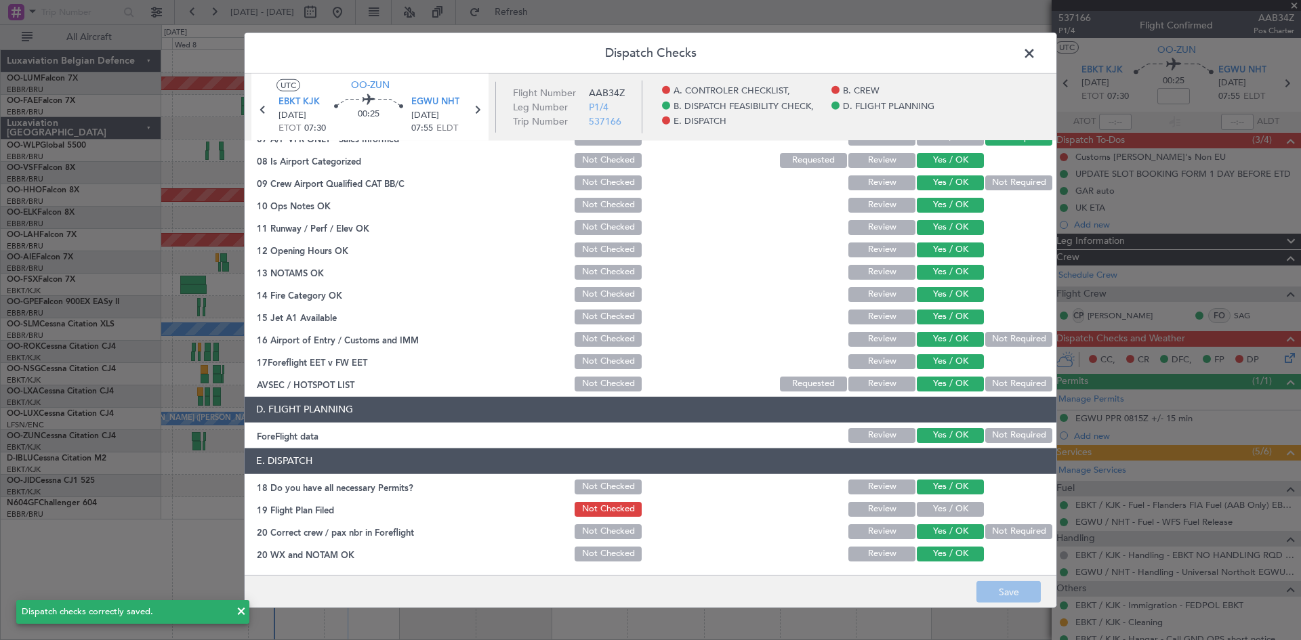
click at [1036, 57] on span at bounding box center [1036, 56] width 0 height 27
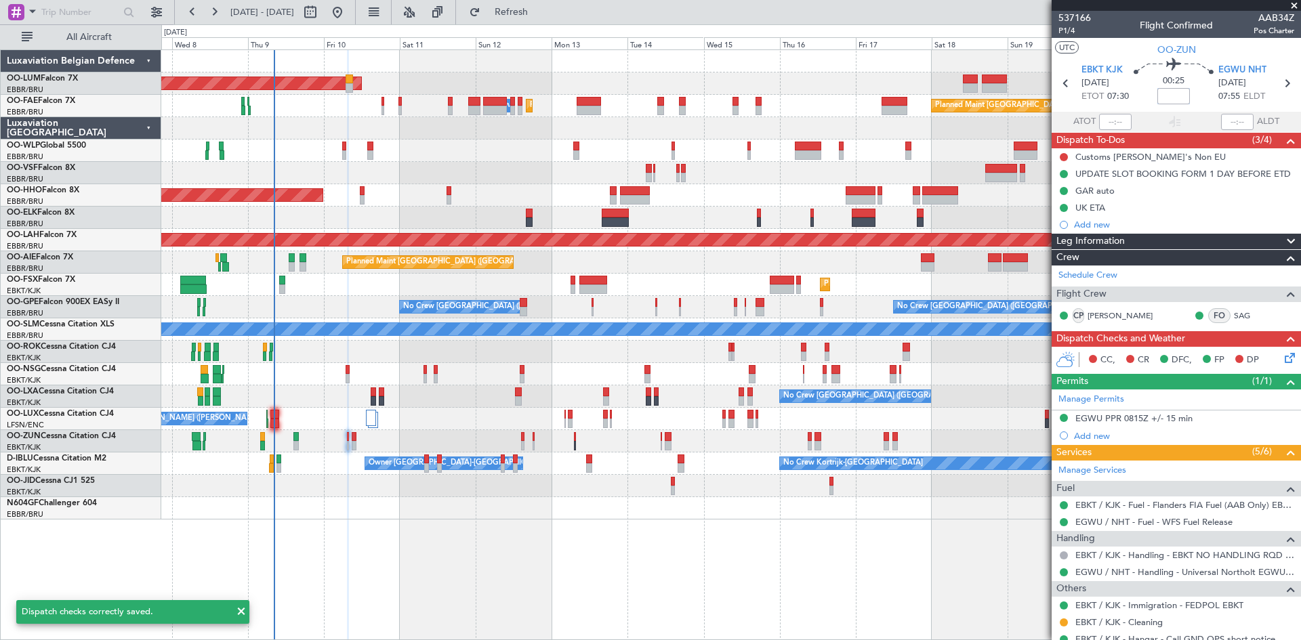
click at [1171, 96] on input at bounding box center [1174, 96] width 33 height 16
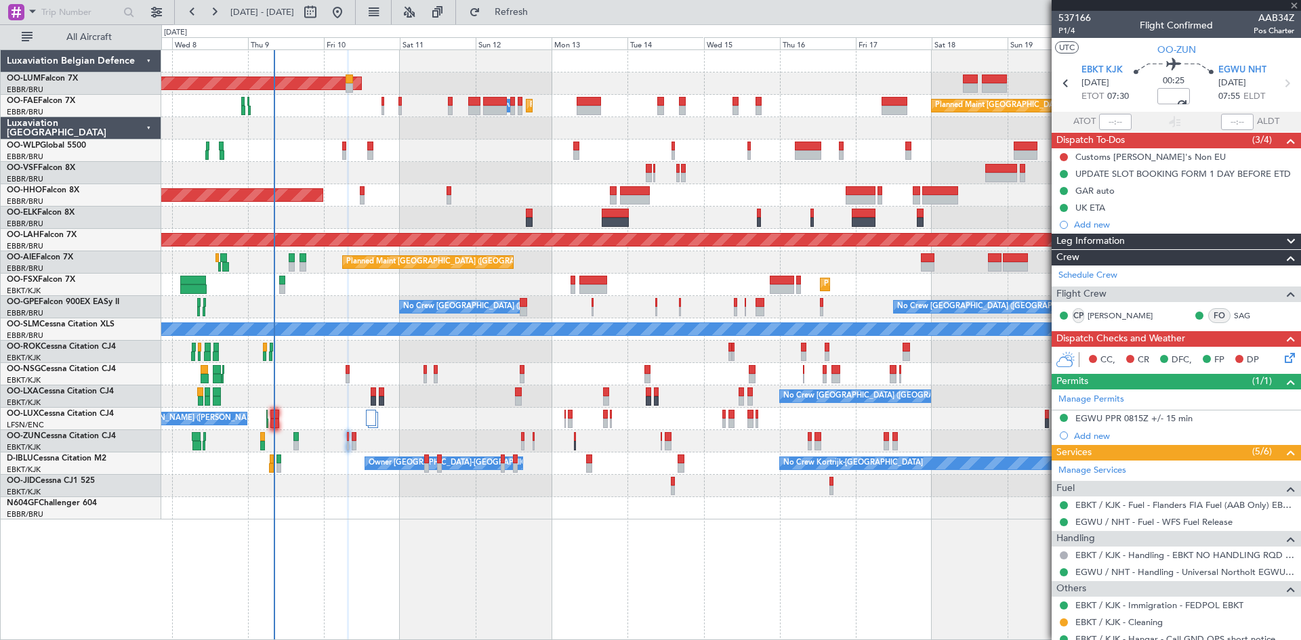
click at [1206, 87] on div "00:25 +00:10" at bounding box center [1173, 83] width 89 height 50
click at [1068, 31] on span "P1/4" at bounding box center [1075, 31] width 33 height 12
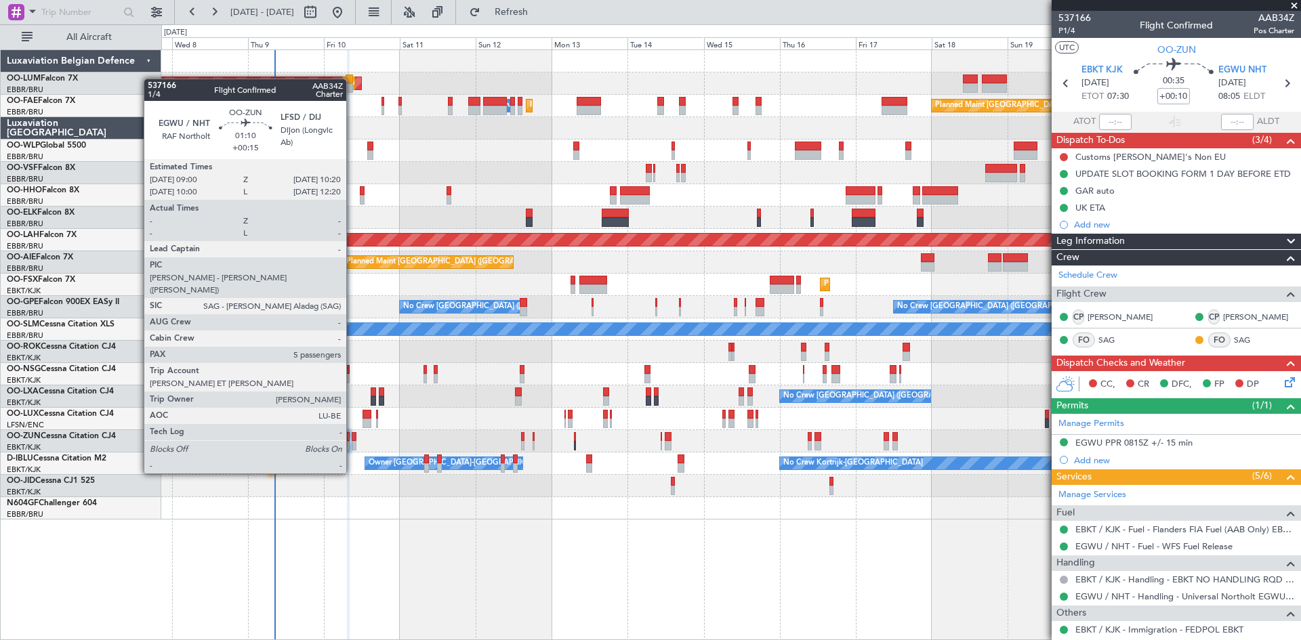
click at [352, 436] on div at bounding box center [354, 436] width 5 height 9
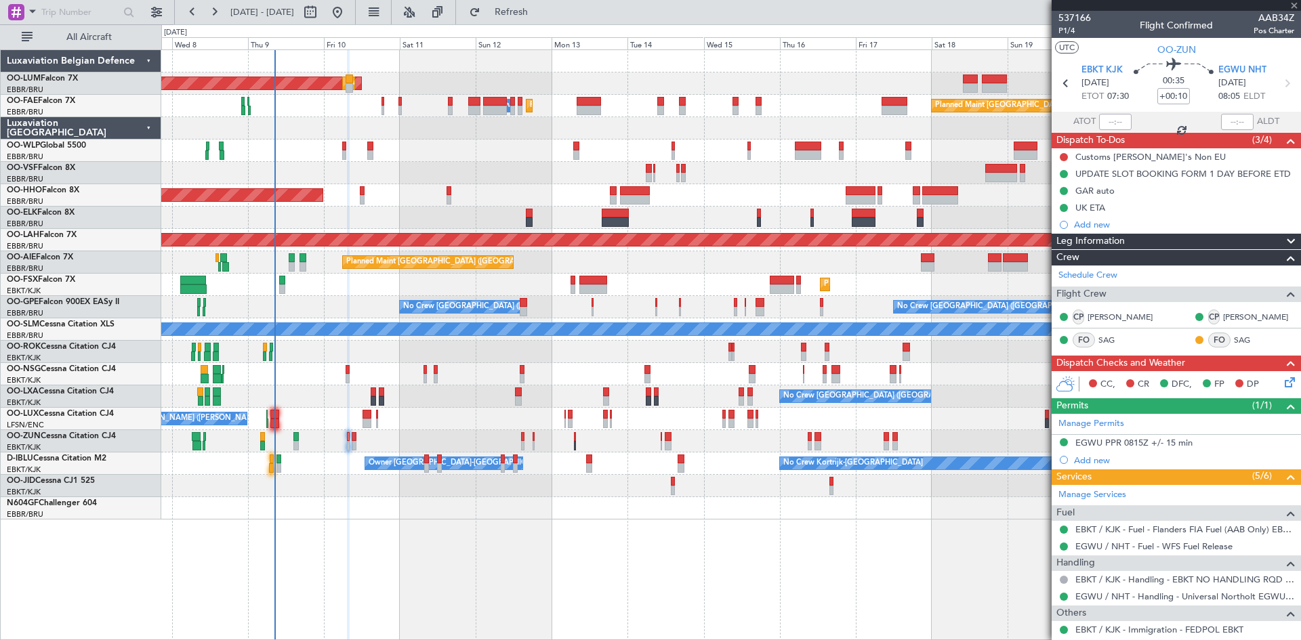
type input "+00:15"
type input "5"
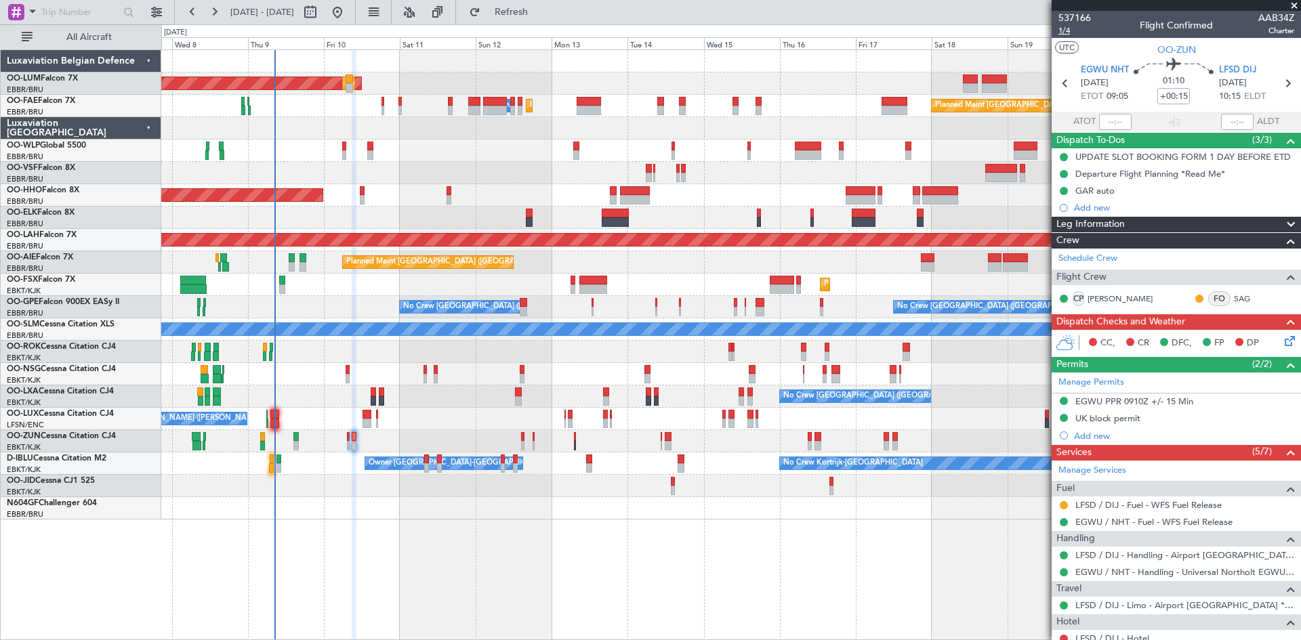
click at [1069, 29] on span "1/4" at bounding box center [1075, 31] width 33 height 12
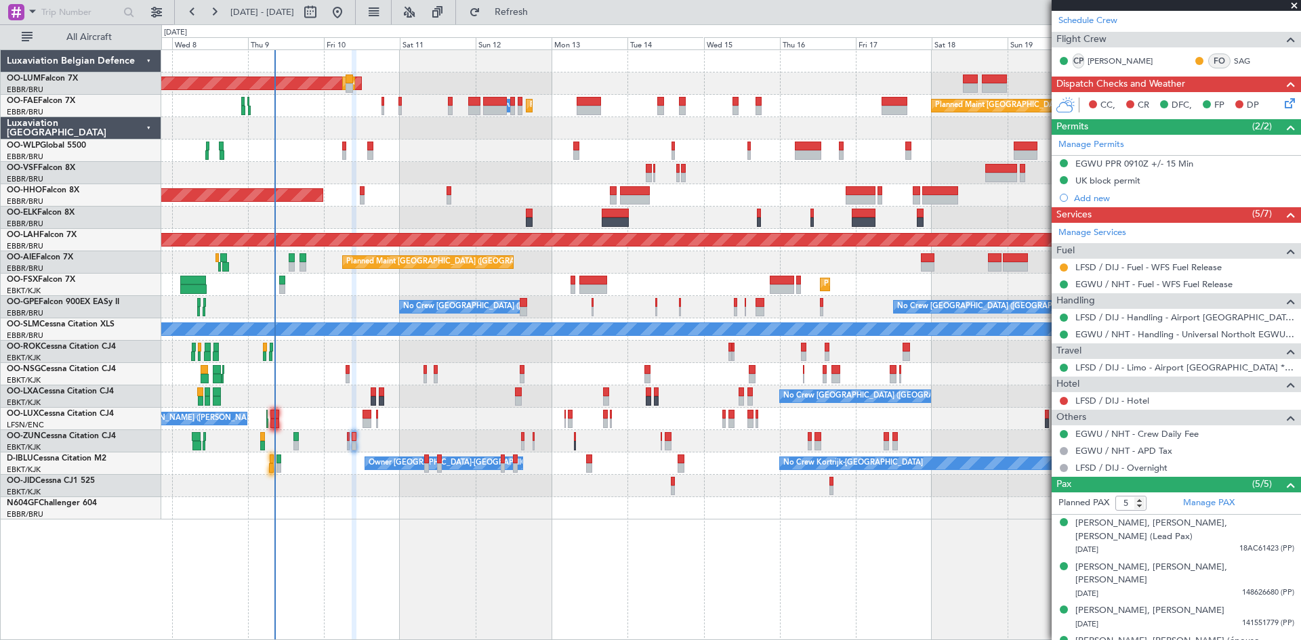
scroll to position [264, 0]
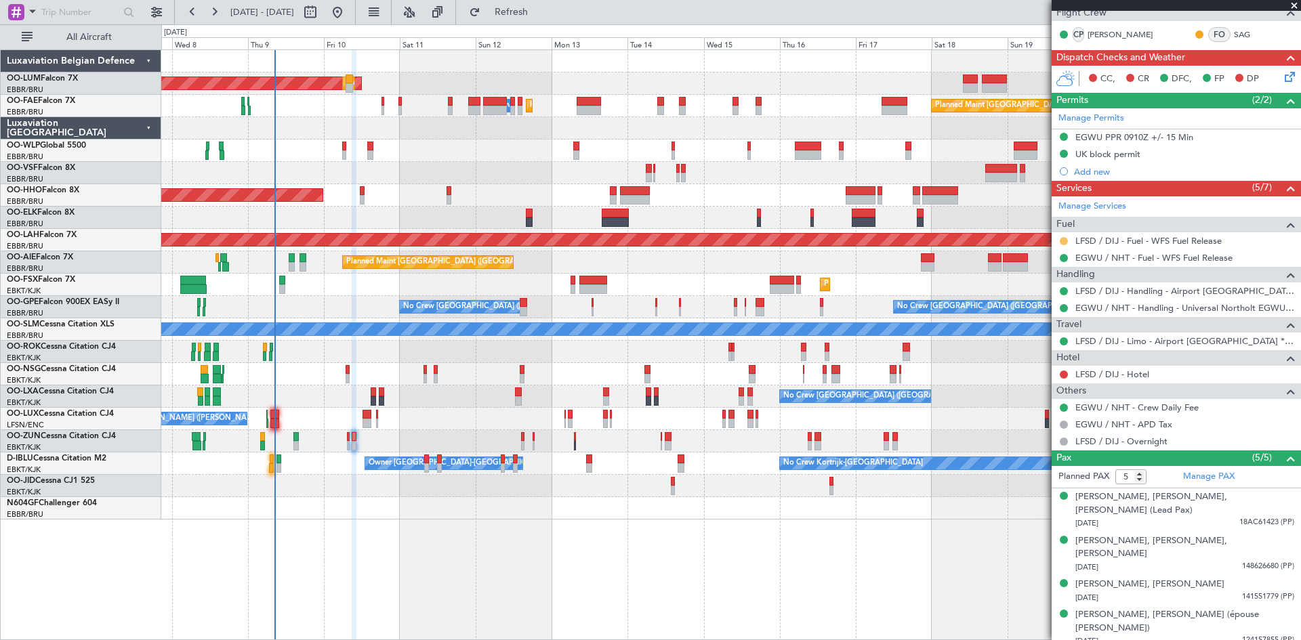
click at [1063, 240] on button at bounding box center [1064, 241] width 8 height 8
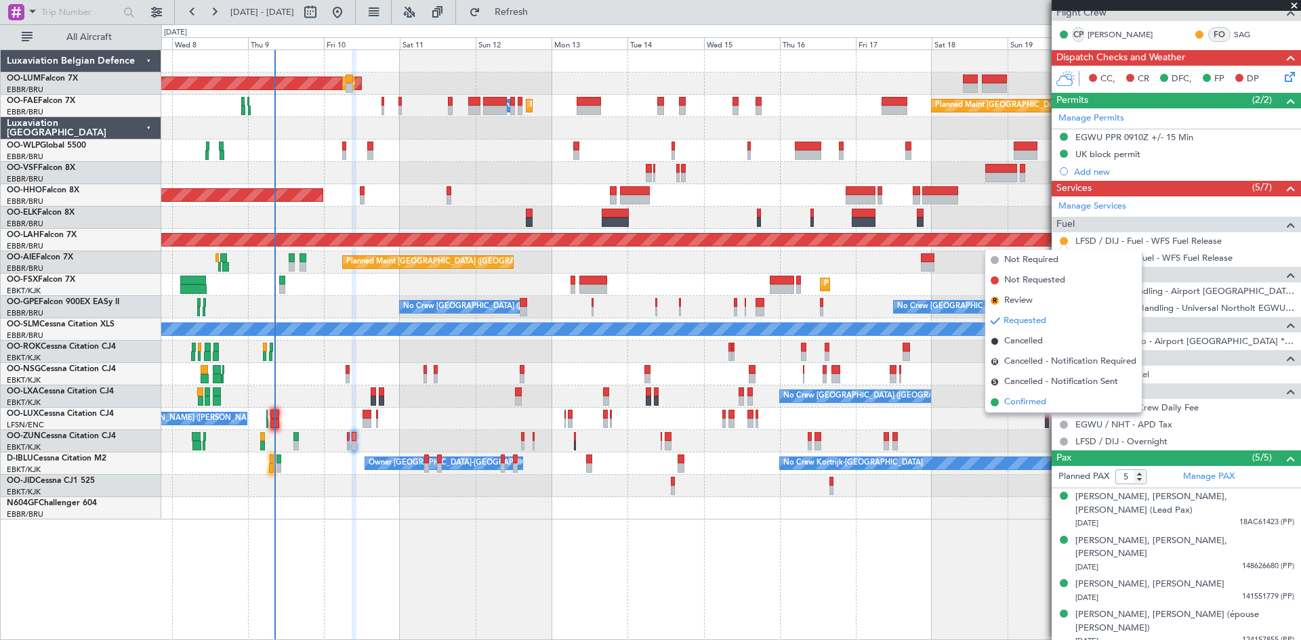
click at [1038, 402] on span "Confirmed" at bounding box center [1025, 403] width 42 height 14
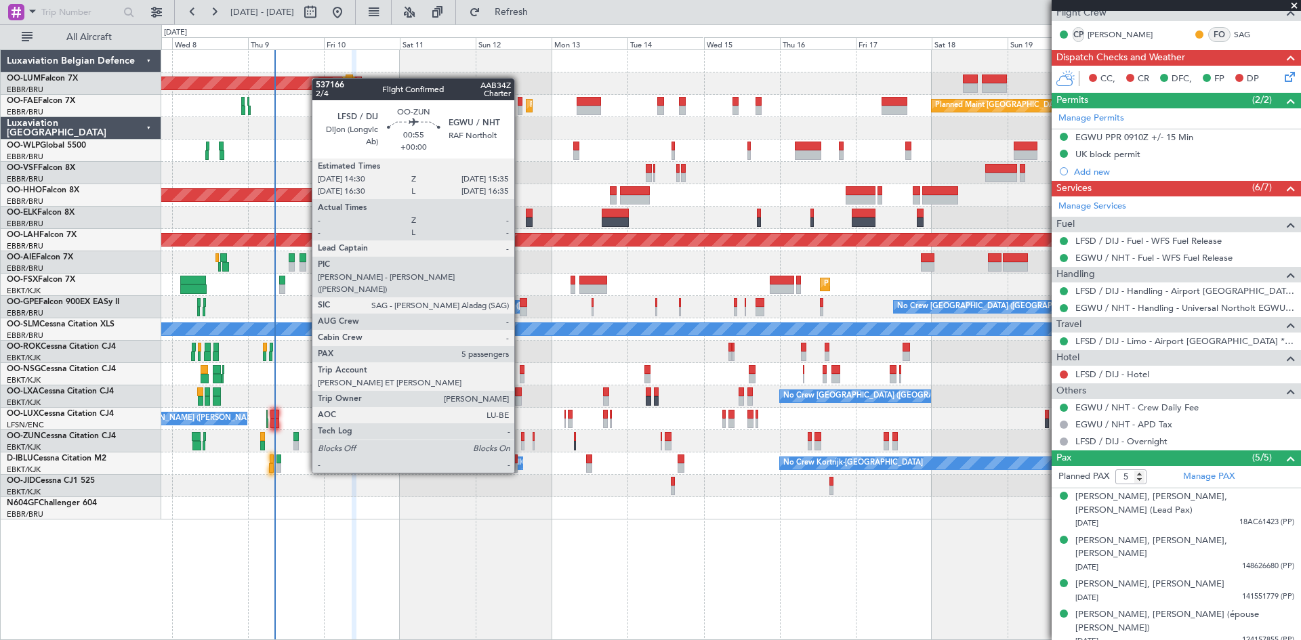
click at [521, 435] on div at bounding box center [523, 436] width 4 height 9
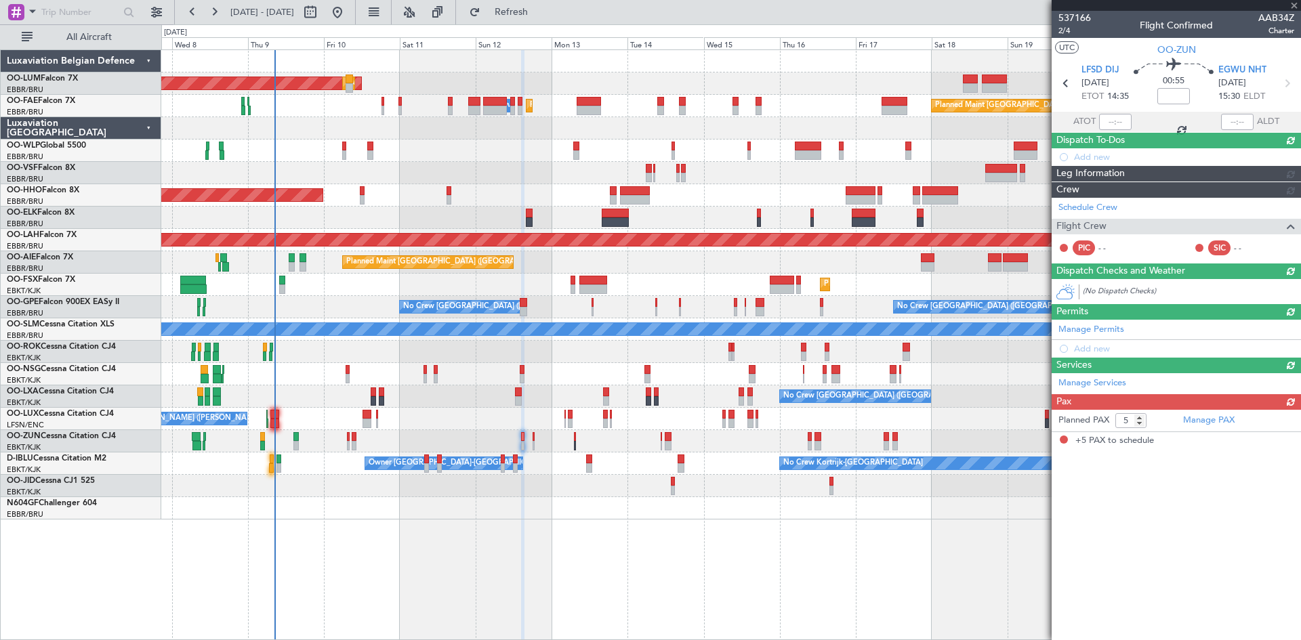
scroll to position [0, 0]
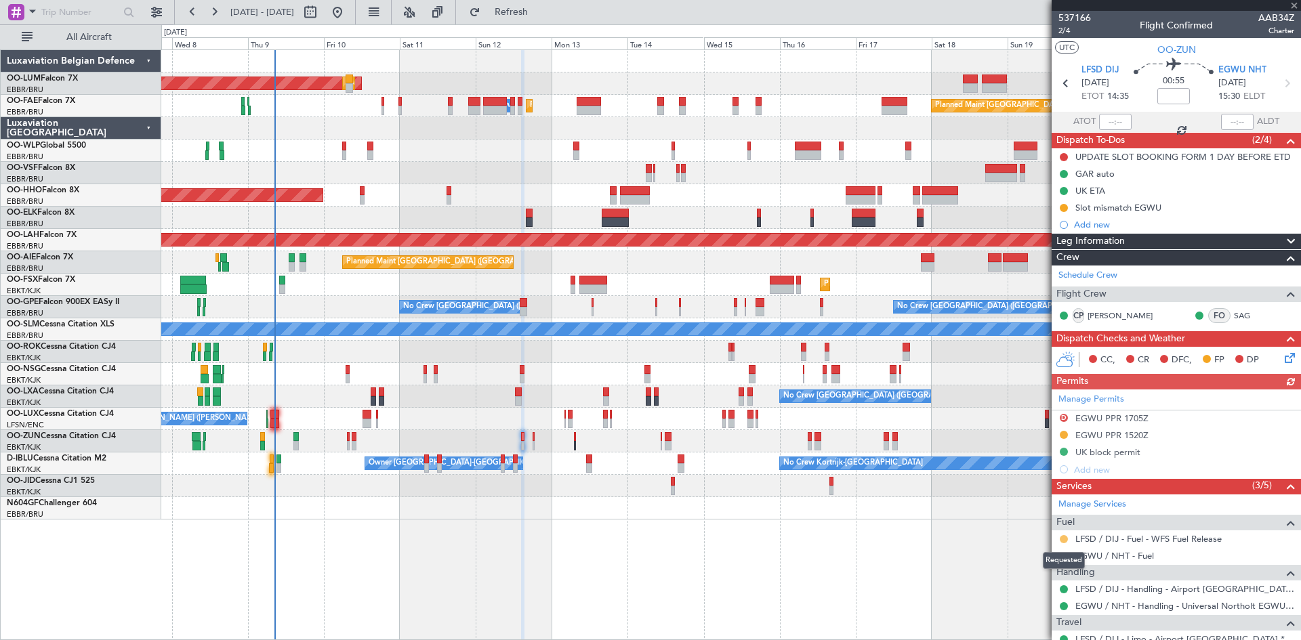
click at [1066, 541] on button at bounding box center [1064, 539] width 8 height 8
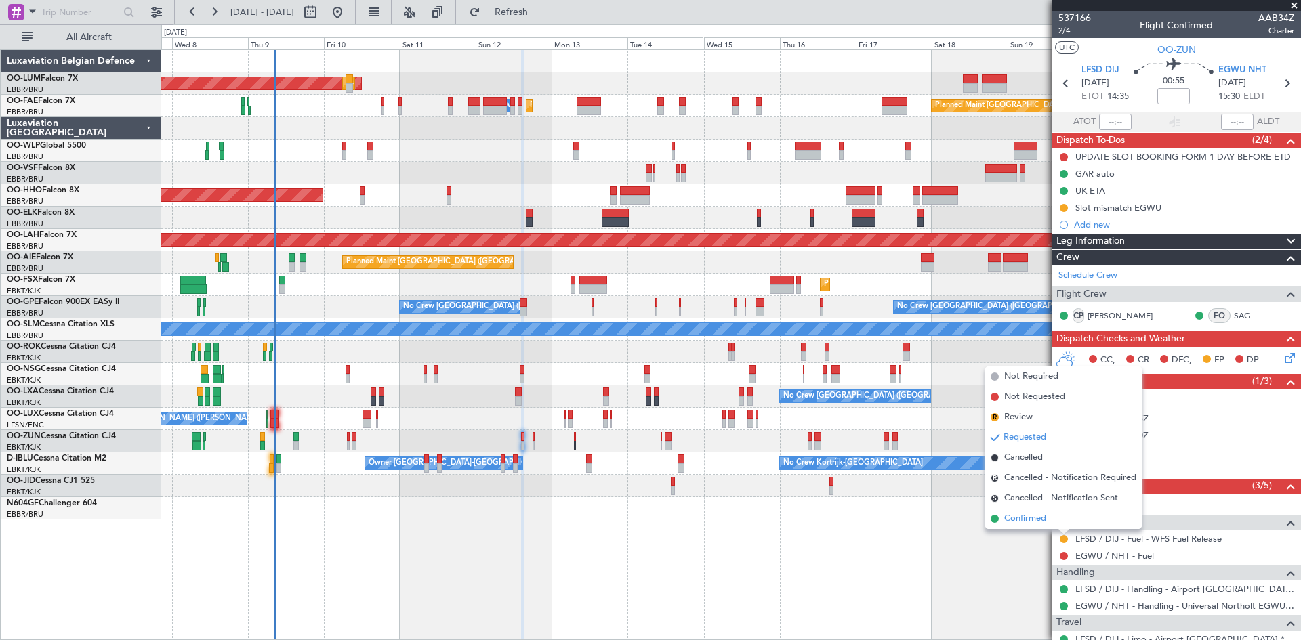
click at [1055, 525] on li "Confirmed" at bounding box center [1063, 519] width 157 height 20
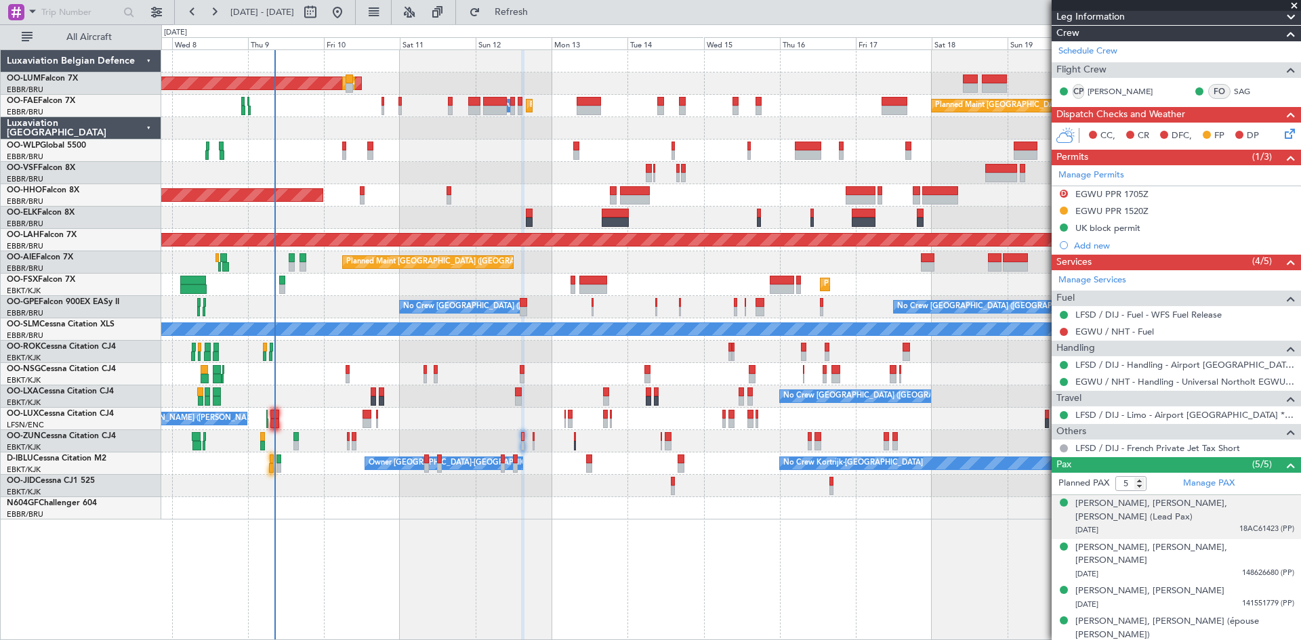
scroll to position [231, 0]
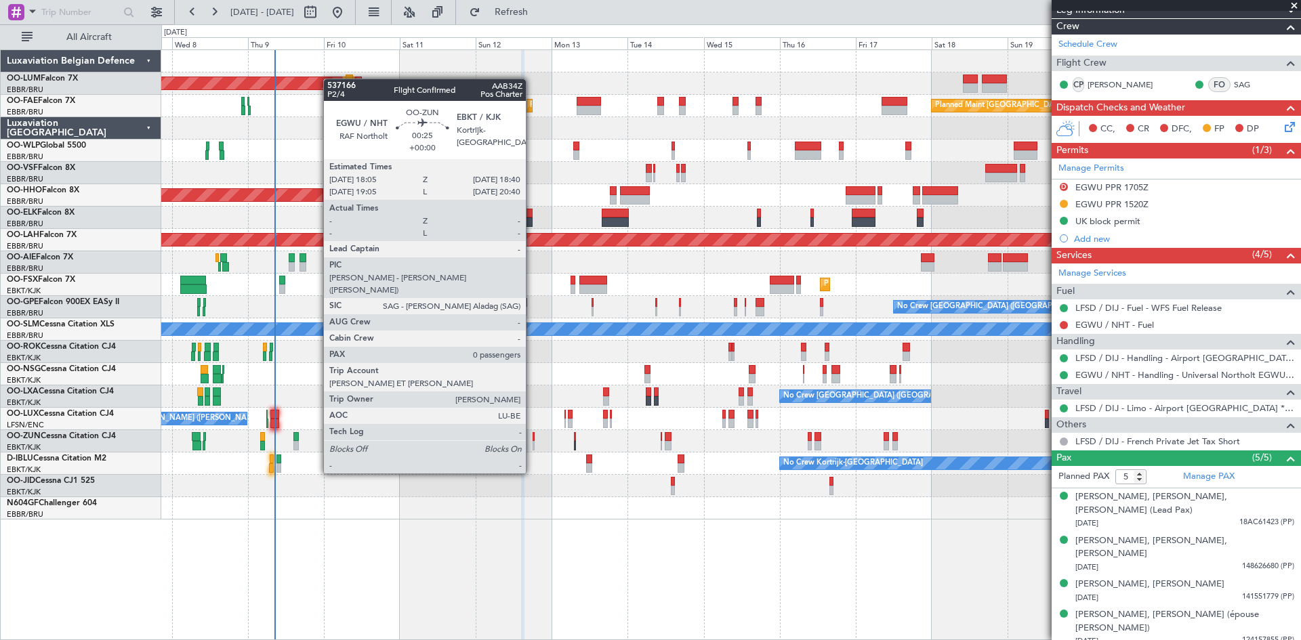
click at [533, 436] on div at bounding box center [534, 436] width 2 height 9
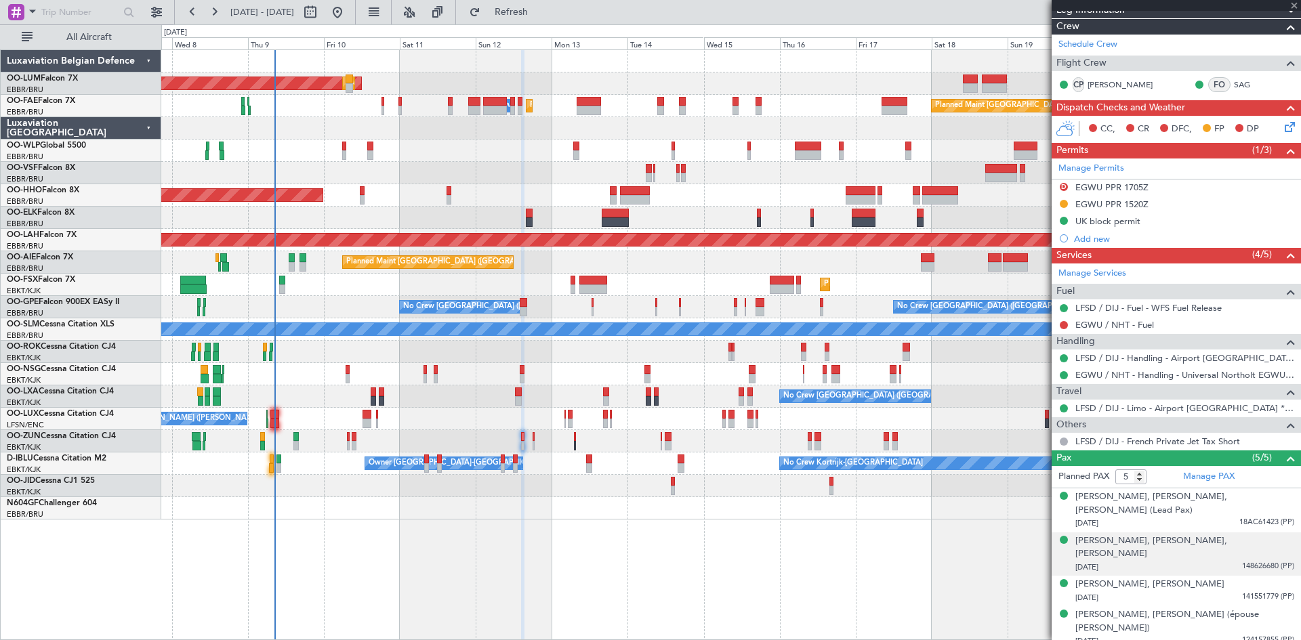
type input "0"
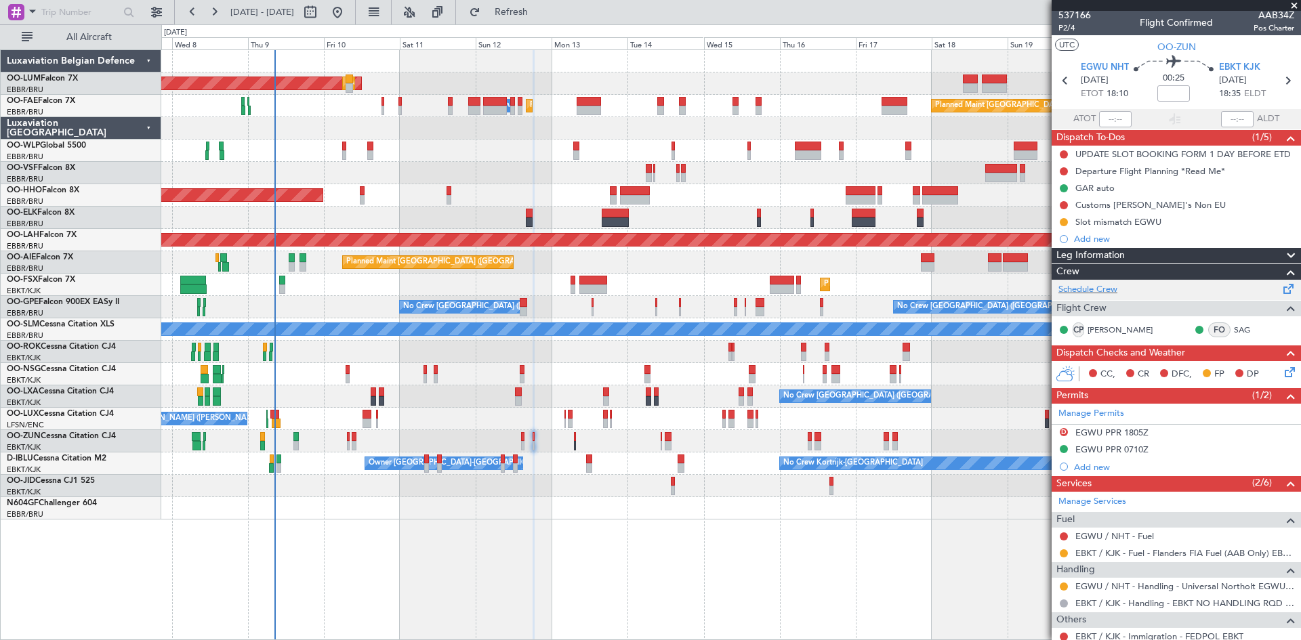
scroll to position [0, 0]
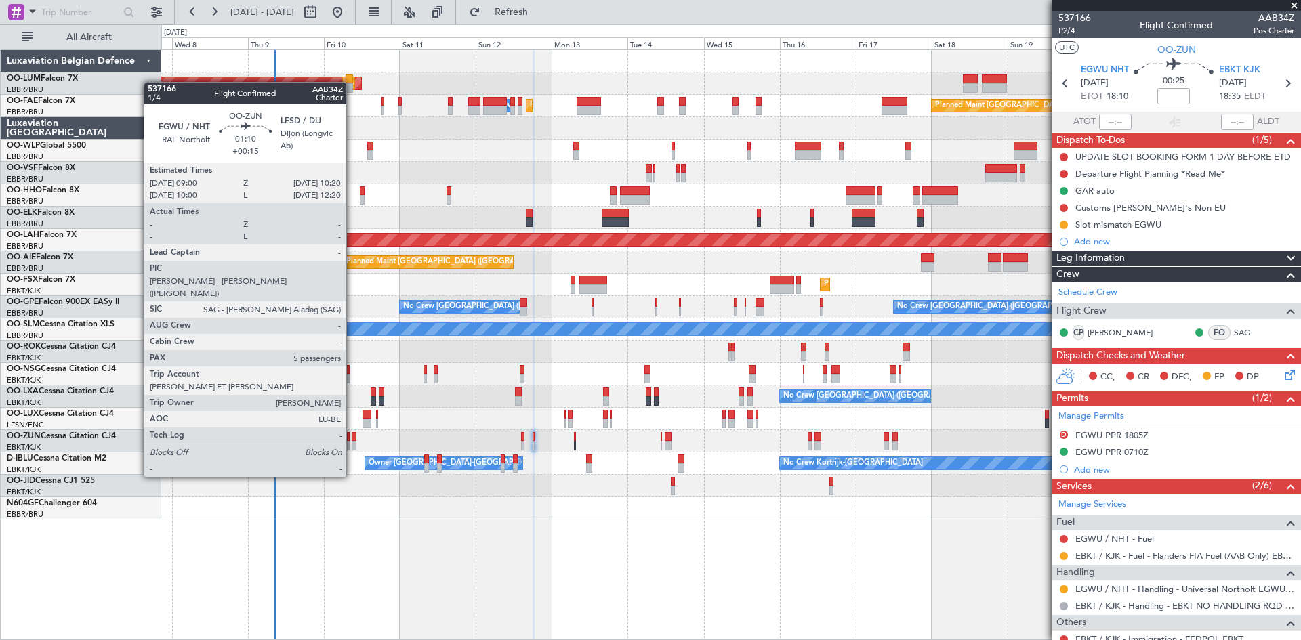
click at [352, 439] on div at bounding box center [354, 436] width 5 height 9
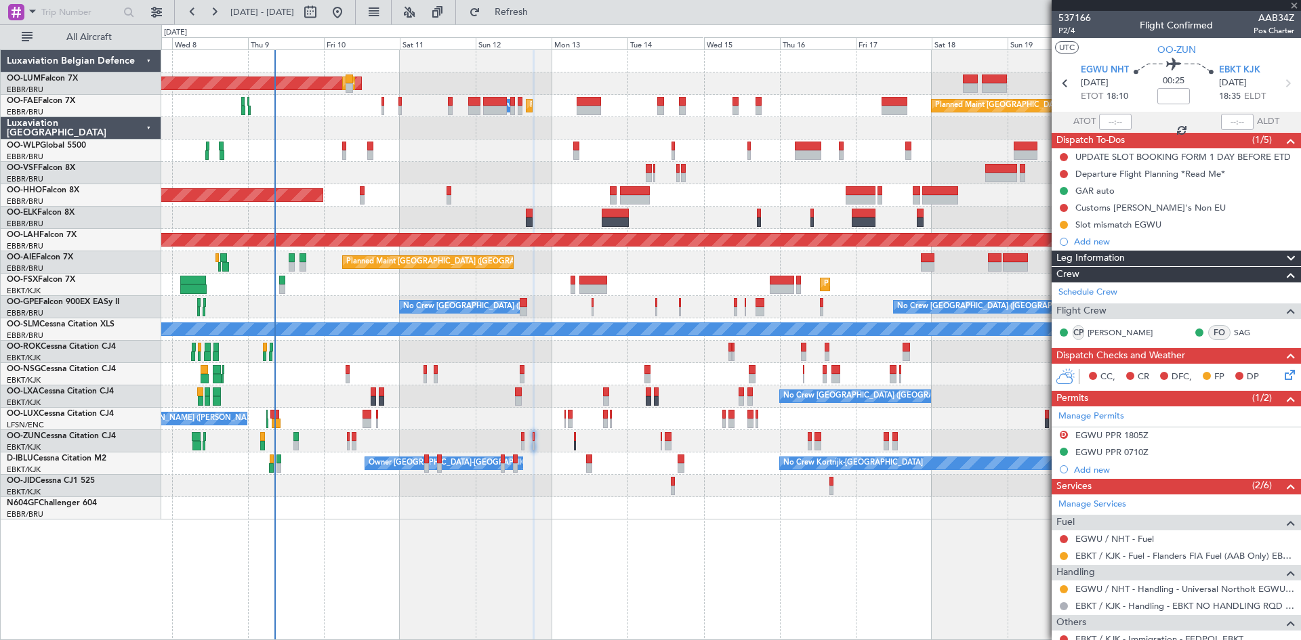
type input "+00:15"
type input "5"
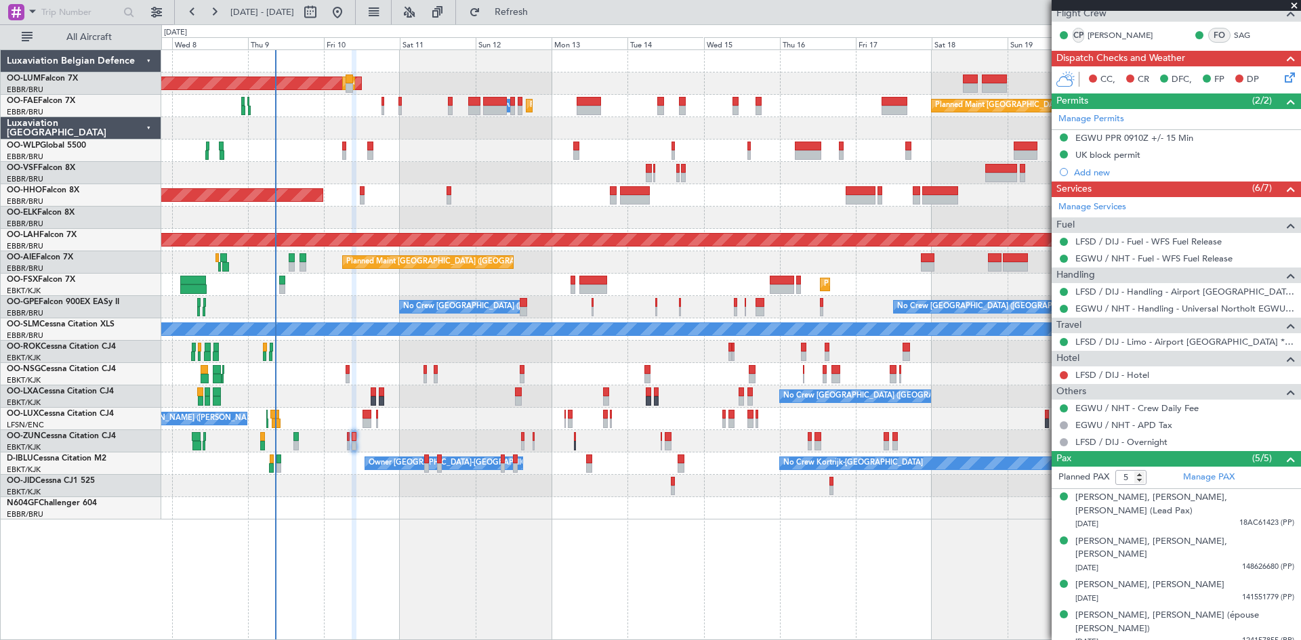
scroll to position [264, 0]
click at [1114, 138] on div "EGWU PPR 0910Z +/- 15 Min" at bounding box center [1135, 137] width 118 height 12
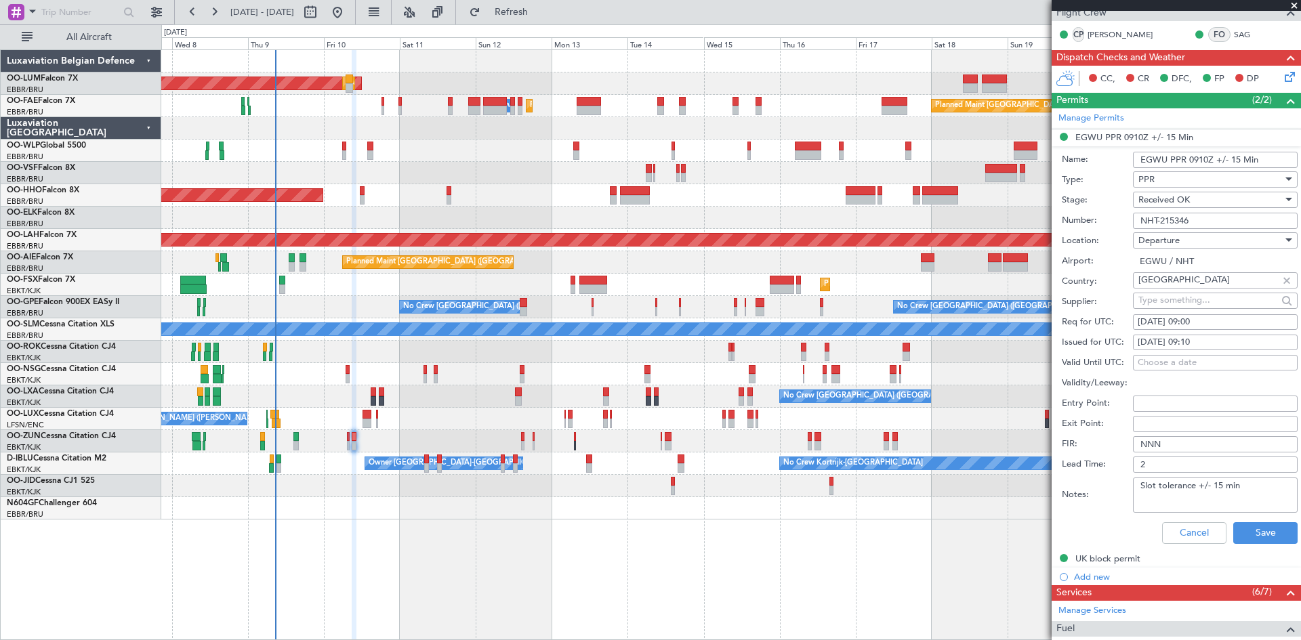
drag, startPoint x: 1146, startPoint y: 218, endPoint x: 1135, endPoint y: 219, distance: 11.5
click at [1135, 219] on input "NHT-215346" at bounding box center [1215, 221] width 165 height 16
click at [1203, 526] on button "Cancel" at bounding box center [1194, 534] width 64 height 22
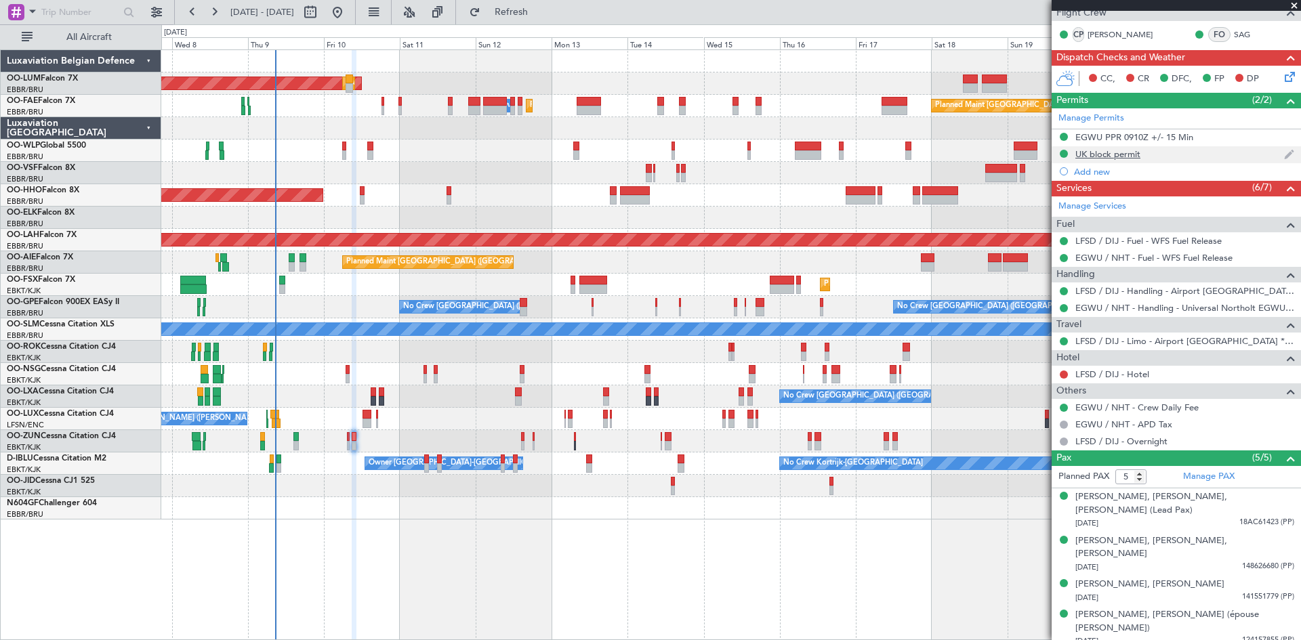
click at [1103, 154] on div "UK block permit" at bounding box center [1108, 154] width 65 height 12
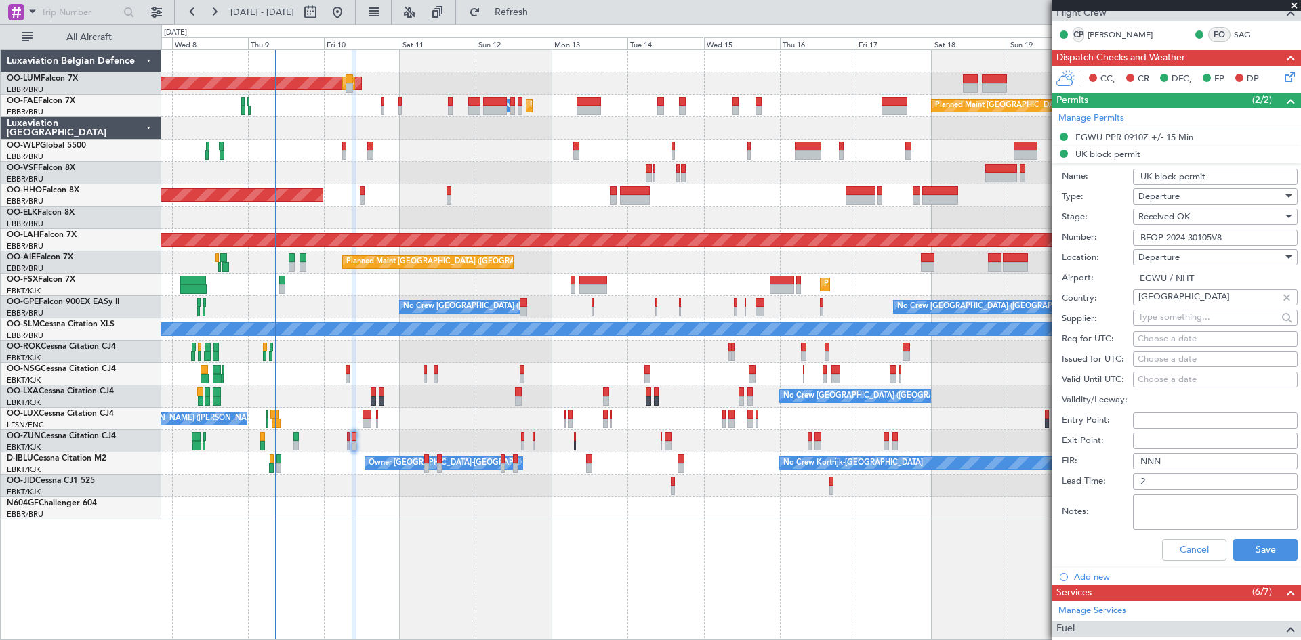
drag, startPoint x: 1239, startPoint y: 232, endPoint x: 1084, endPoint y: 229, distance: 155.2
click at [1084, 229] on div "Number: BFOP-2024-30105V8" at bounding box center [1180, 238] width 236 height 20
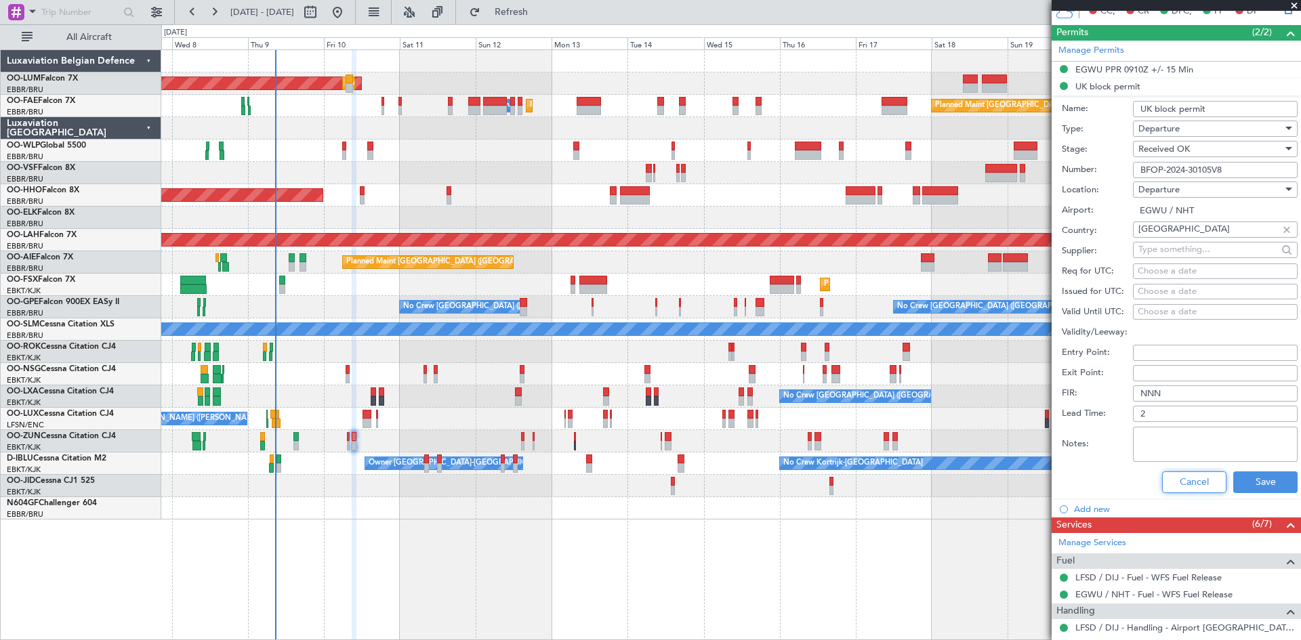
drag, startPoint x: 1198, startPoint y: 471, endPoint x: 1071, endPoint y: 466, distance: 127.5
click at [1198, 472] on button "Cancel" at bounding box center [1194, 483] width 64 height 22
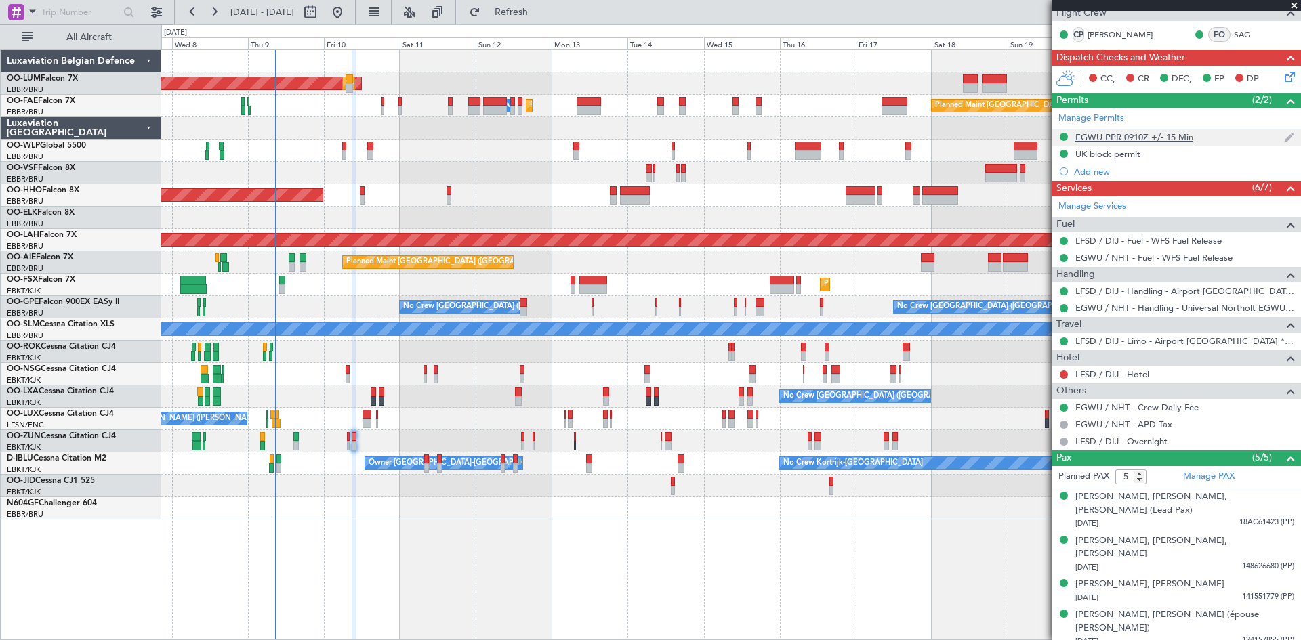
click at [1193, 136] on div "EGWU PPR 0910Z +/- 15 Min" at bounding box center [1176, 137] width 249 height 17
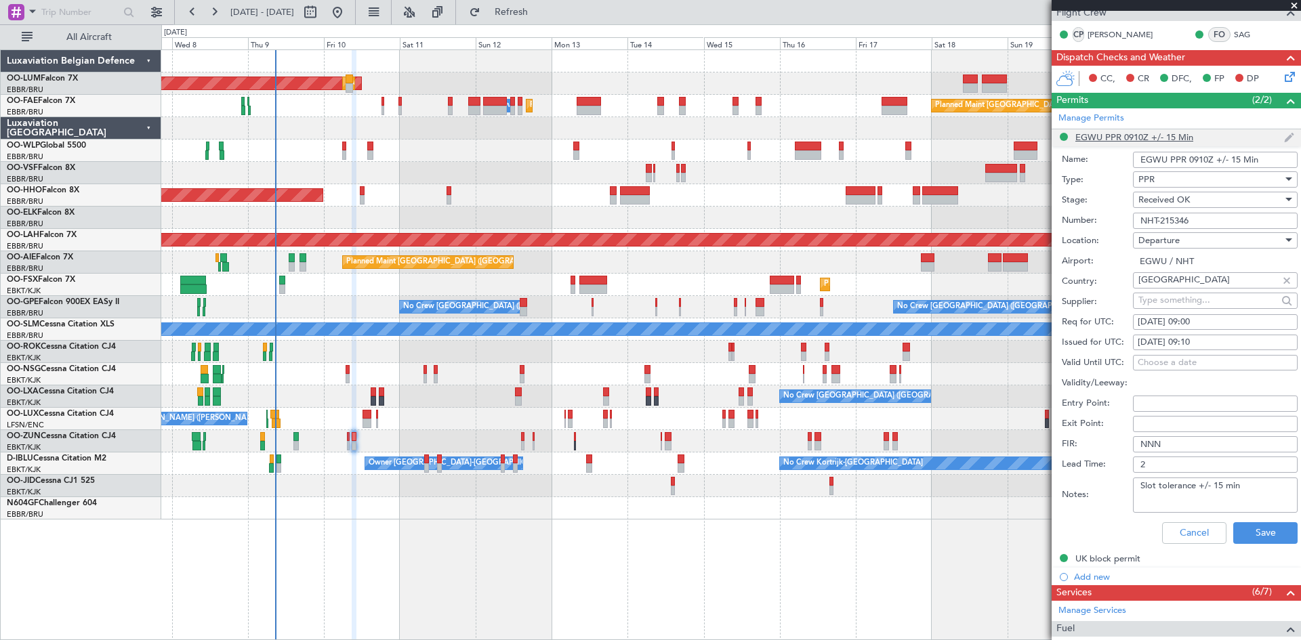
scroll to position [332, 0]
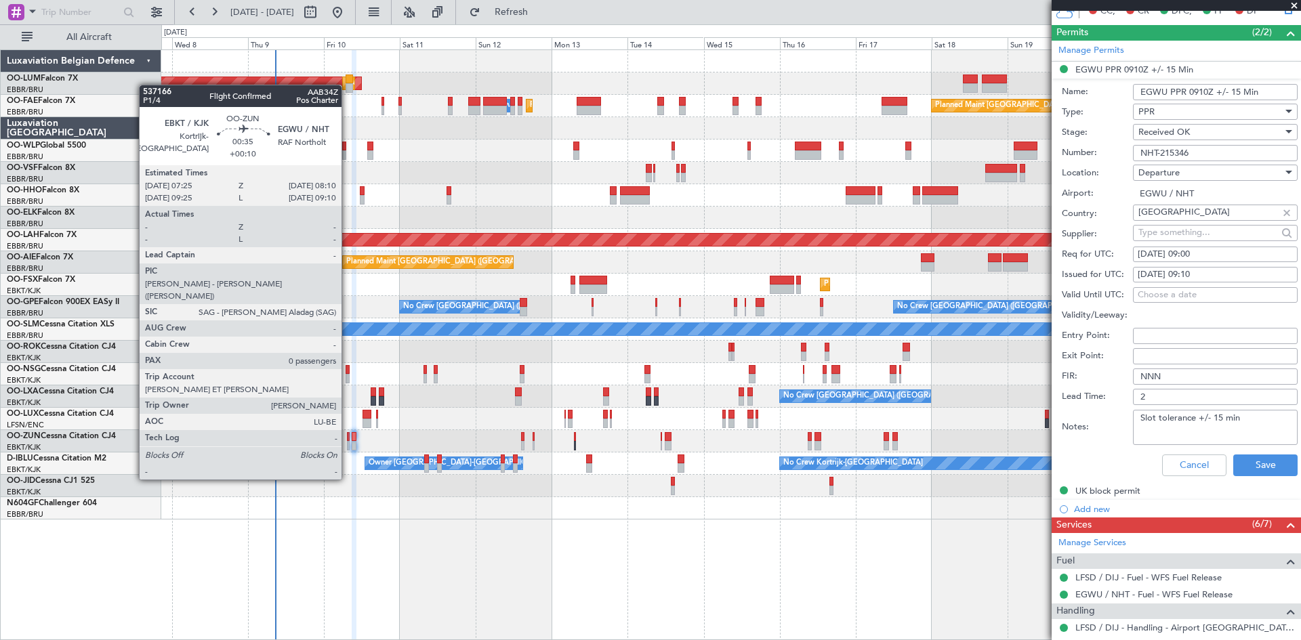
click at [348, 442] on div at bounding box center [348, 445] width 3 height 9
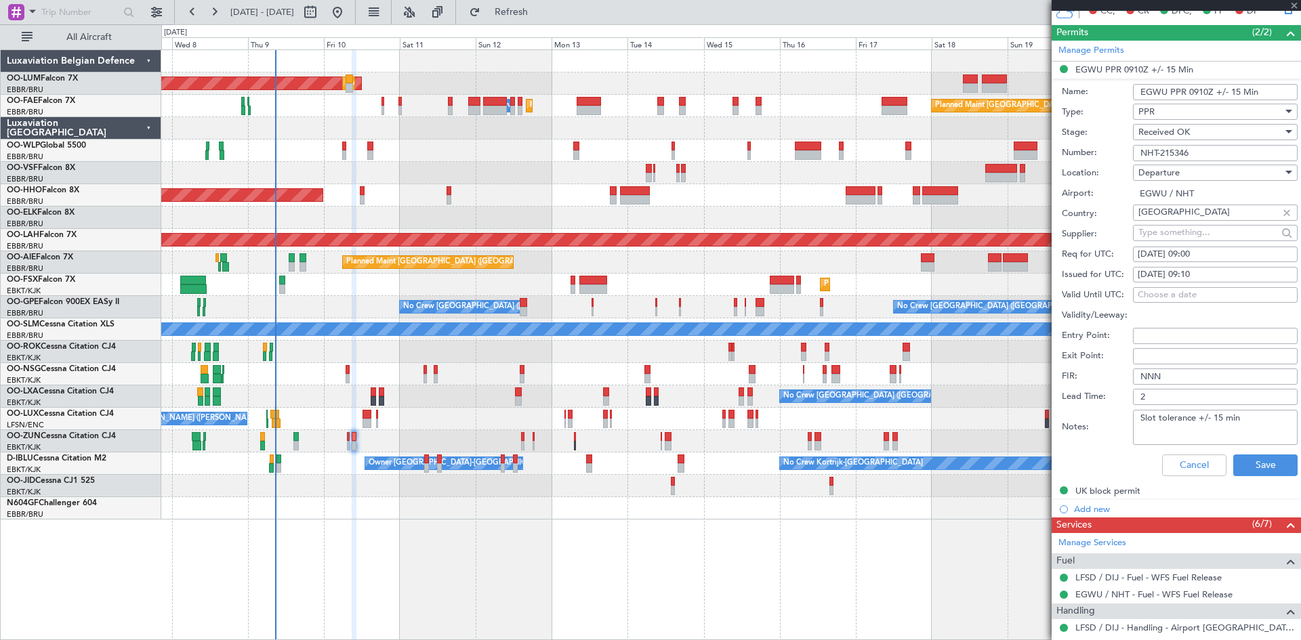
type input "+00:10"
type input "0"
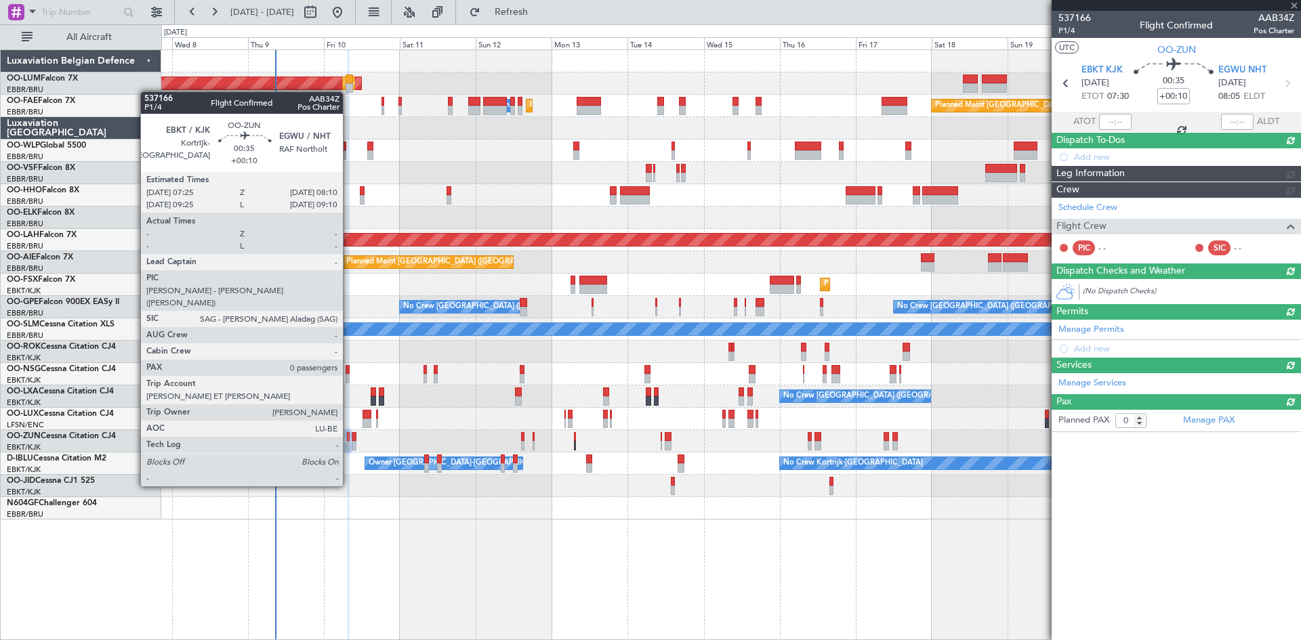
scroll to position [0, 0]
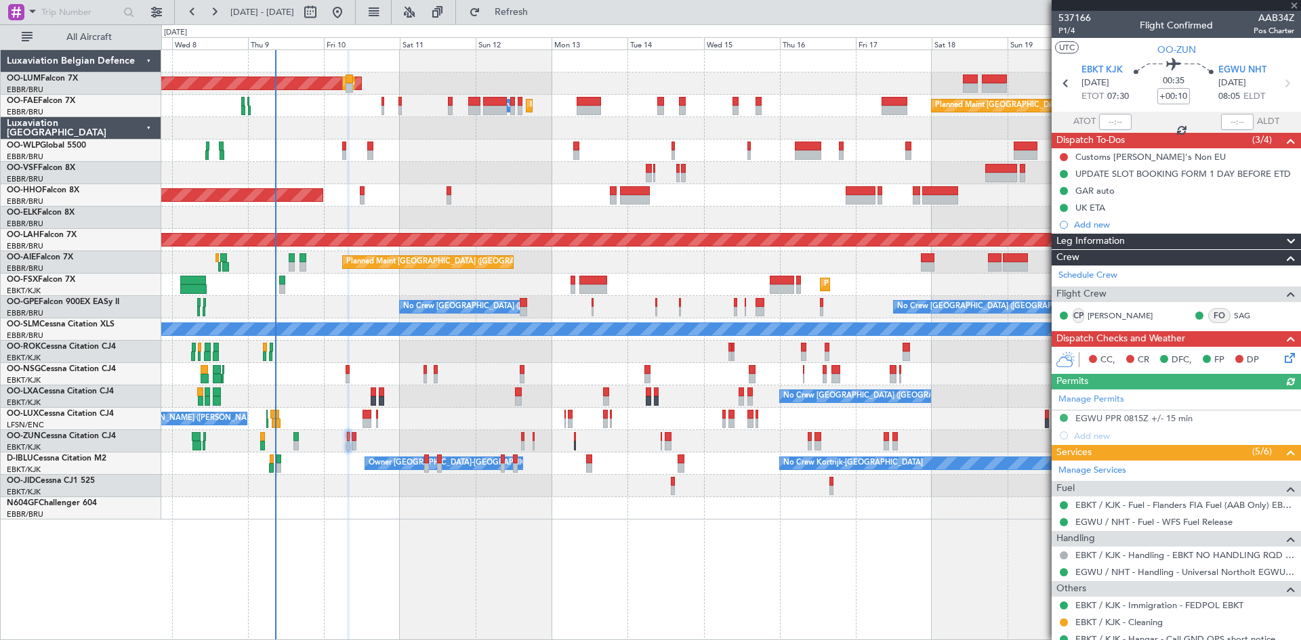
click at [1129, 418] on div "Manage Permits EGWU PPR 0815Z +/- 15 min Add new" at bounding box center [1176, 417] width 249 height 55
click at [1141, 418] on div "EGWU PPR 0815Z +/- 15 min" at bounding box center [1134, 419] width 117 height 12
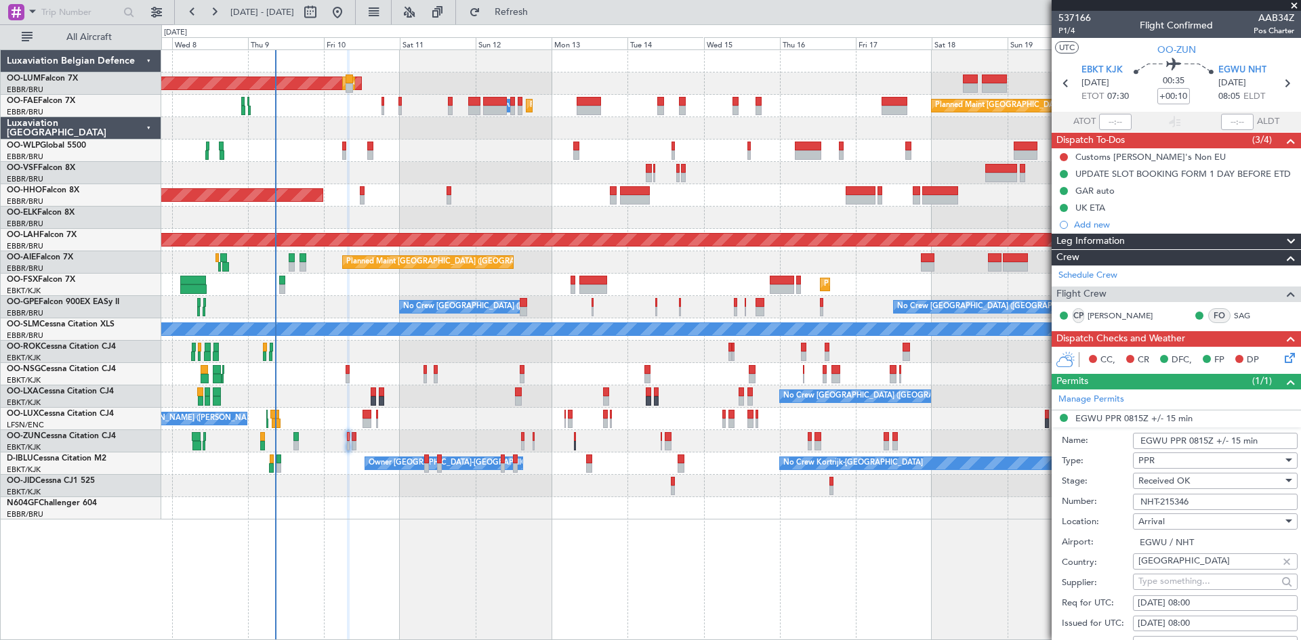
drag, startPoint x: 1201, startPoint y: 504, endPoint x: 1106, endPoint y: 516, distance: 95.8
click at [1106, 516] on form "Name: EGWU PPR 0815Z +/- 15 min Type: PPR Stage: Received OK Number: NHT-215346…" at bounding box center [1176, 630] width 249 height 405
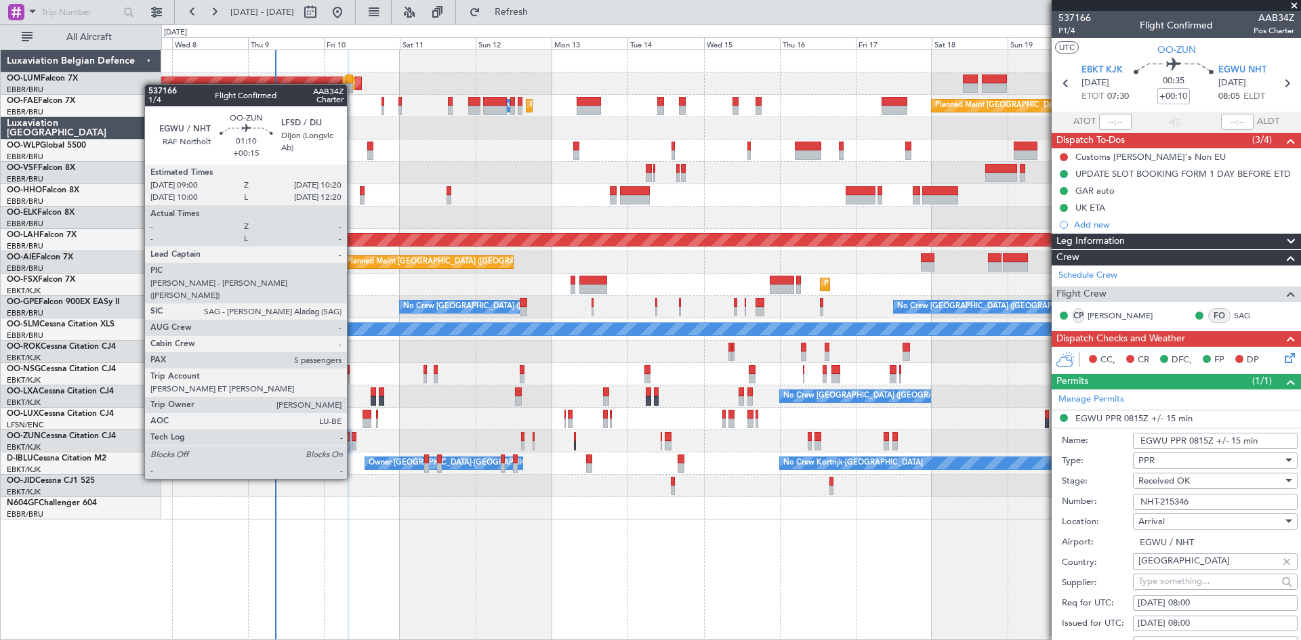
click at [353, 441] on div at bounding box center [354, 445] width 5 height 9
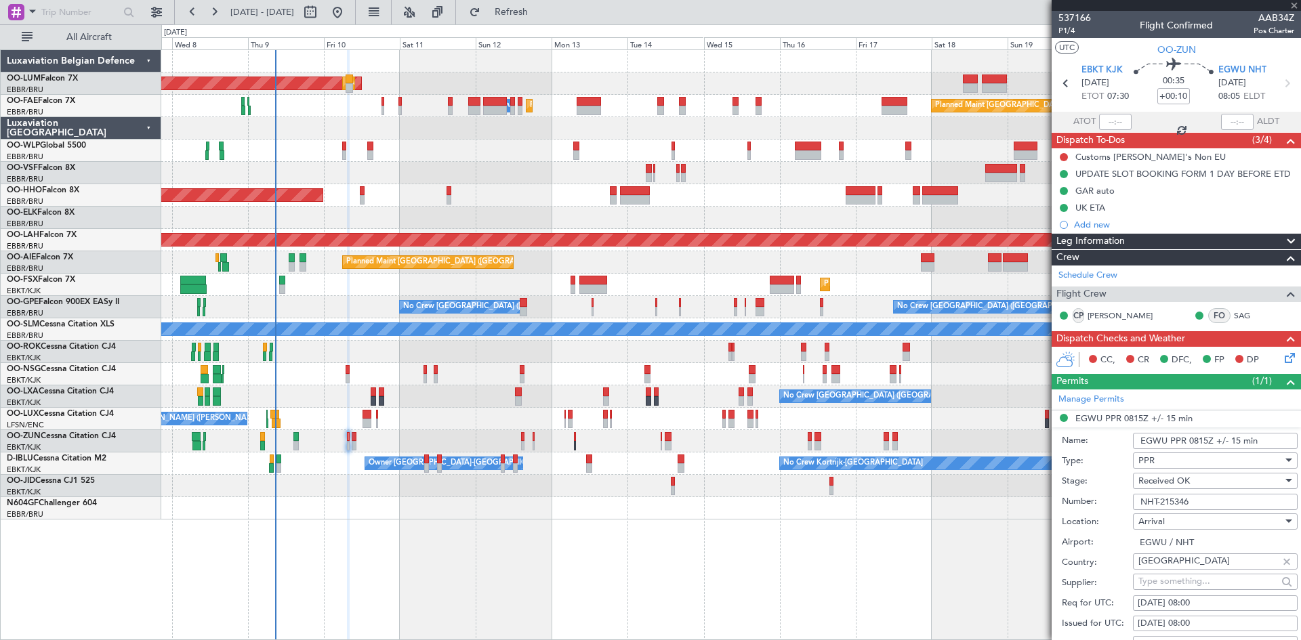
type input "+00:15"
type input "5"
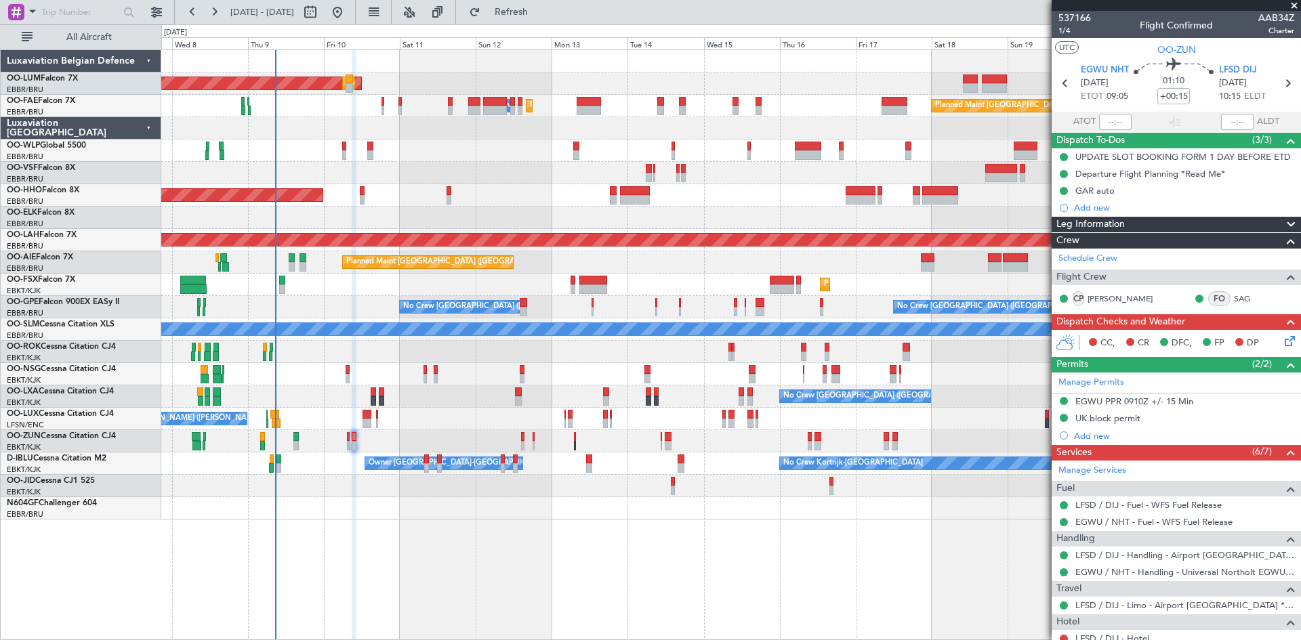
click at [1155, 400] on div "EGWU PPR 0910Z +/- 15 Min" at bounding box center [1135, 402] width 118 height 12
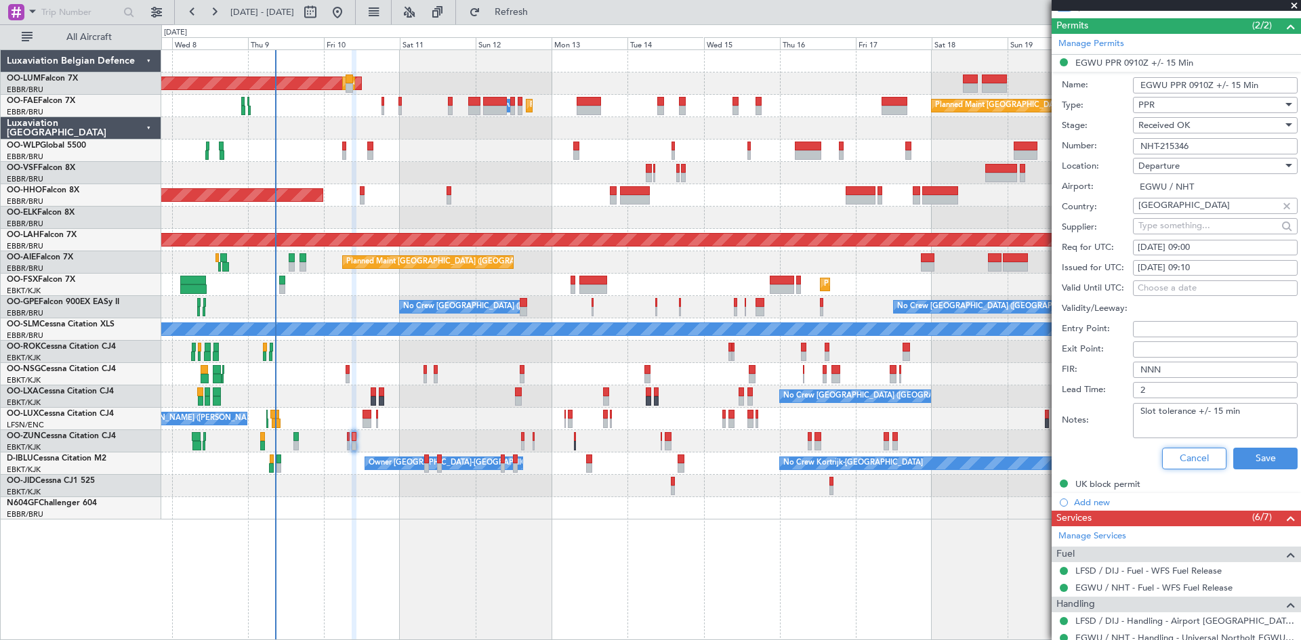
click at [1181, 461] on button "Cancel" at bounding box center [1194, 459] width 64 height 22
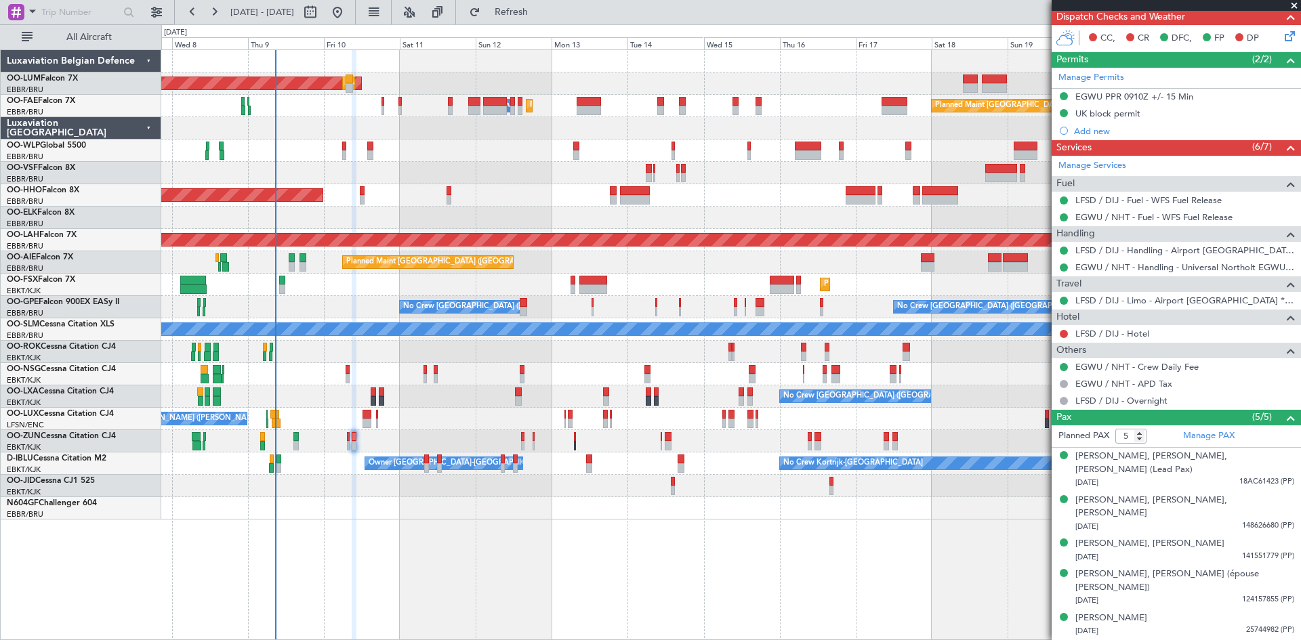
scroll to position [264, 0]
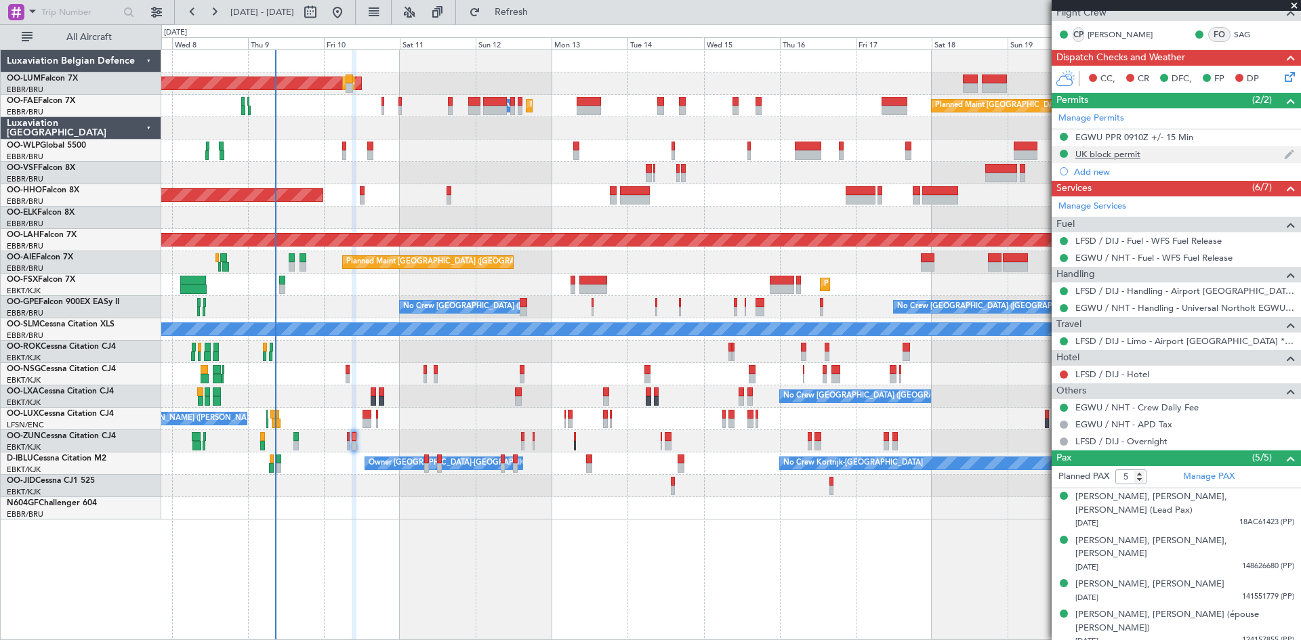
click at [1101, 155] on div "UK block permit" at bounding box center [1108, 154] width 65 height 12
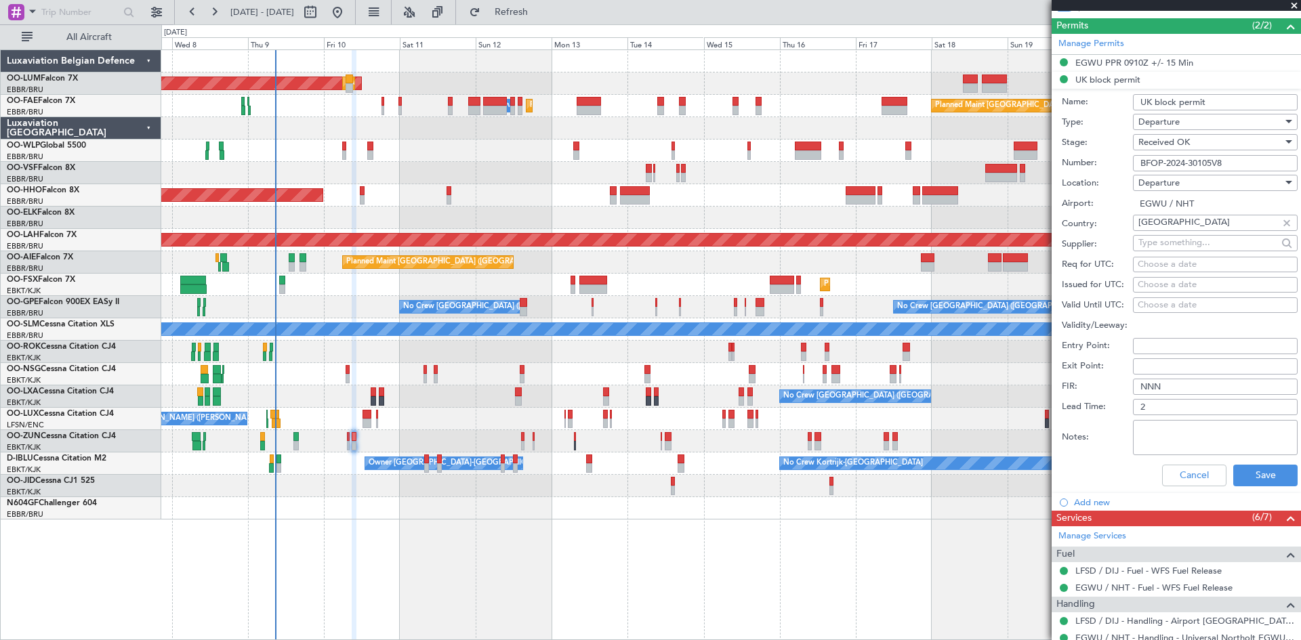
drag, startPoint x: 1231, startPoint y: 162, endPoint x: 1075, endPoint y: 178, distance: 157.4
click at [1075, 178] on form "Name: UK block permit Type: Departure Stage: Received OK Number: BFOP-2024-3010…" at bounding box center [1176, 291] width 249 height 405
click at [1217, 474] on div "Cancel Save" at bounding box center [1180, 475] width 236 height 35
click at [1210, 475] on button "Cancel" at bounding box center [1194, 476] width 64 height 22
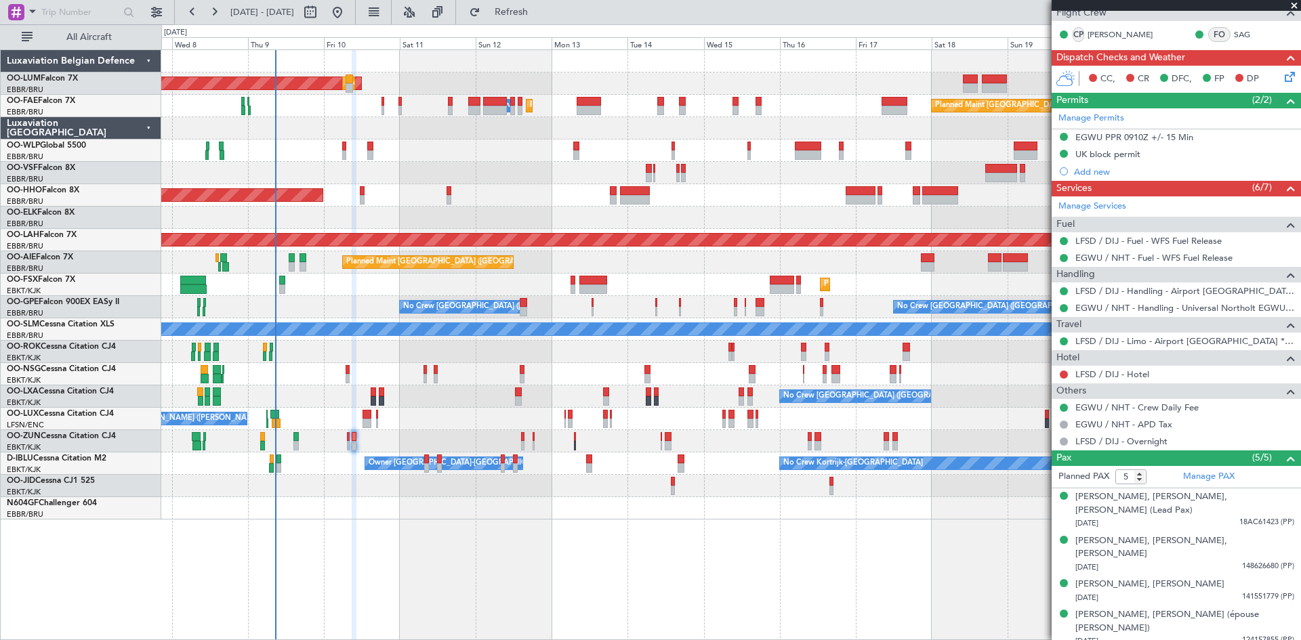
click at [1282, 75] on icon at bounding box center [1287, 74] width 11 height 11
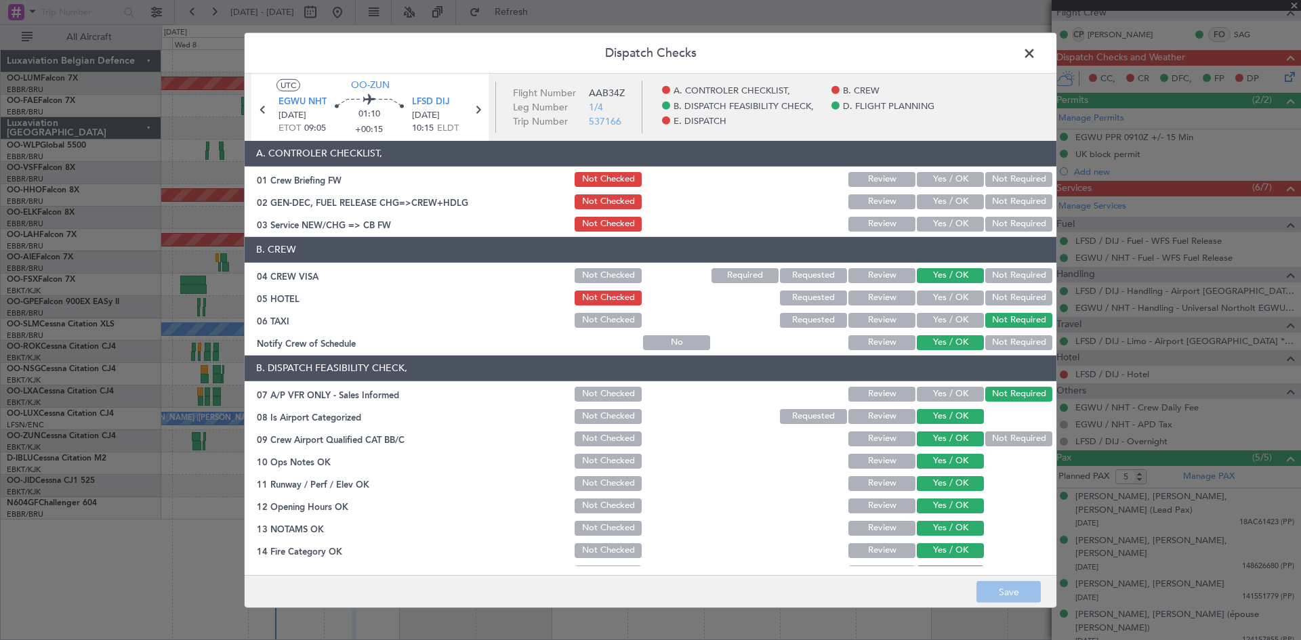
click at [955, 174] on button "Yes / OK" at bounding box center [950, 179] width 67 height 15
drag, startPoint x: 949, startPoint y: 198, endPoint x: 948, endPoint y: 211, distance: 13.6
click at [949, 199] on button "Yes / OK" at bounding box center [950, 202] width 67 height 15
drag, startPoint x: 946, startPoint y: 220, endPoint x: 945, endPoint y: 230, distance: 10.9
click at [945, 220] on button "Yes / OK" at bounding box center [950, 224] width 67 height 15
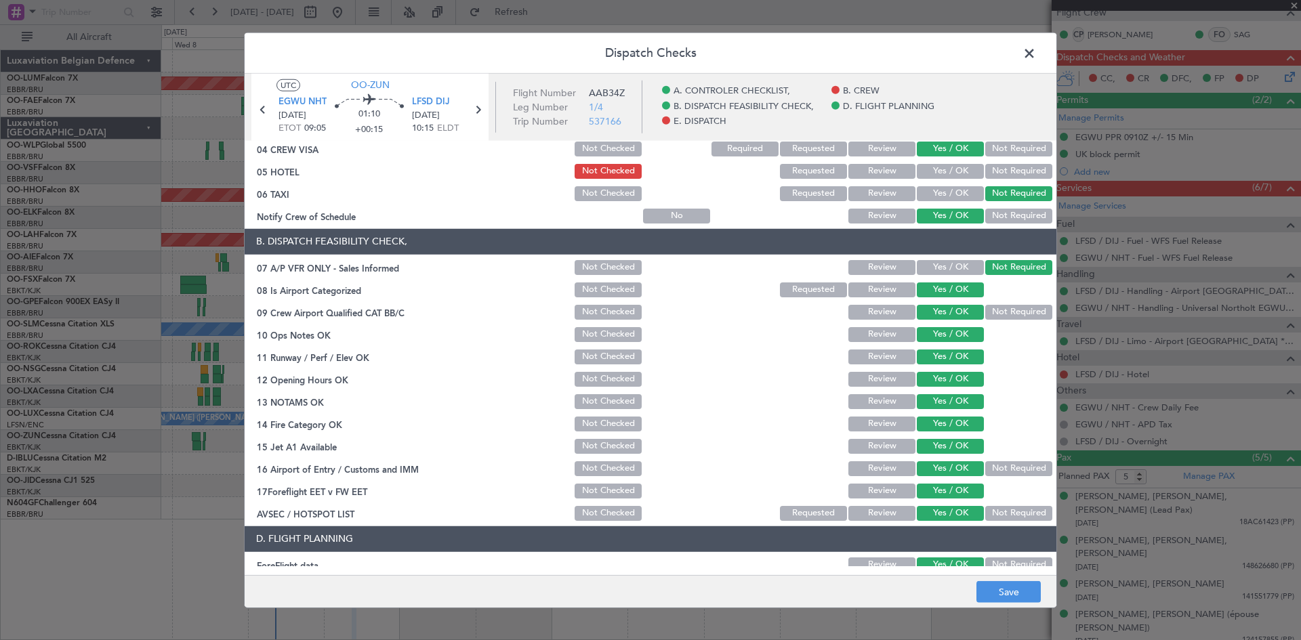
scroll to position [256, 0]
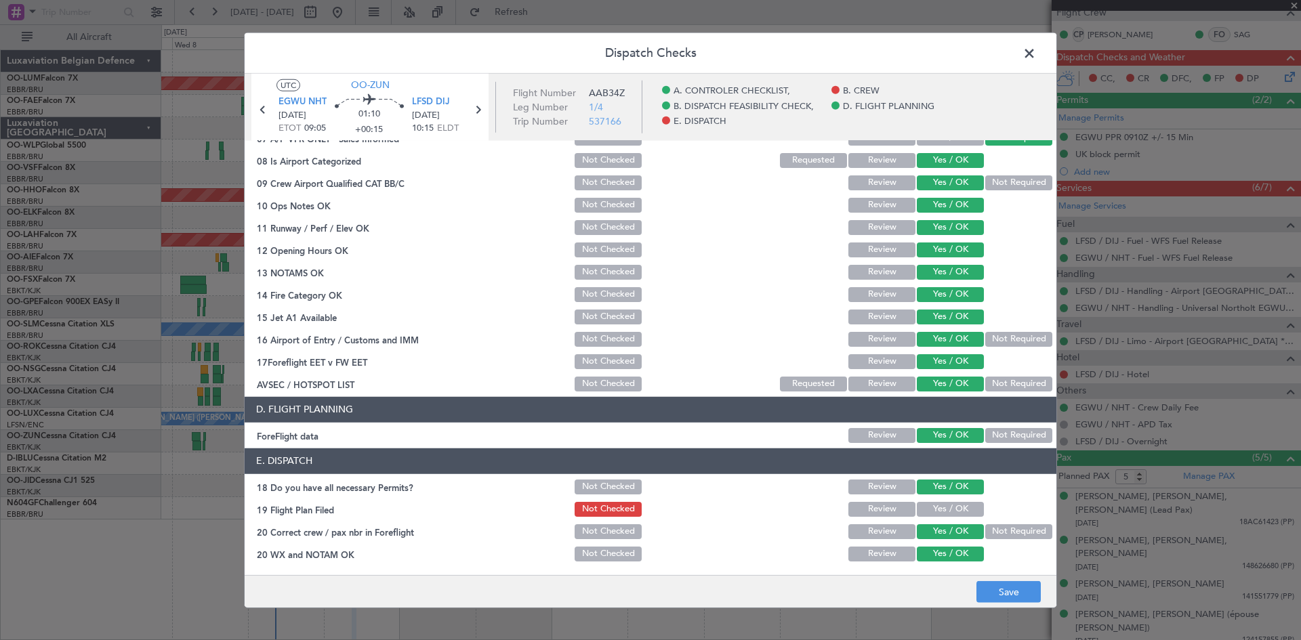
click at [953, 508] on button "Yes / OK" at bounding box center [950, 509] width 67 height 15
click at [1002, 586] on button "Save" at bounding box center [1009, 593] width 64 height 22
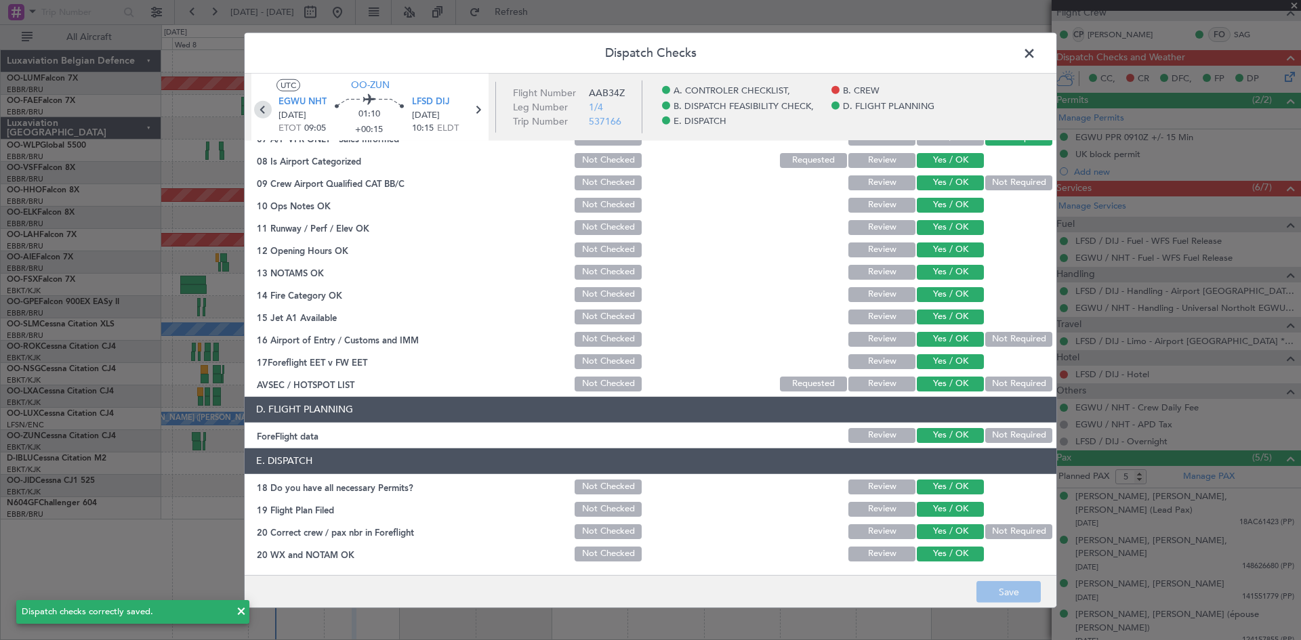
click at [258, 112] on icon at bounding box center [263, 109] width 18 height 18
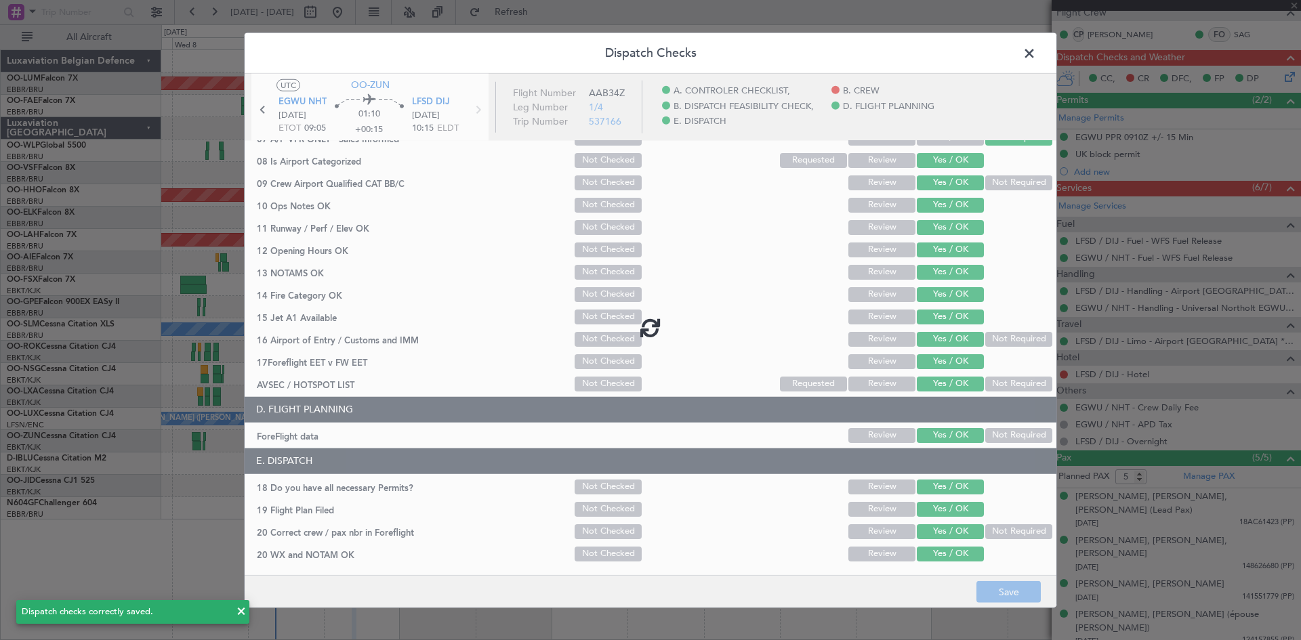
type input "+00:10"
type input "0"
type input "+00:10"
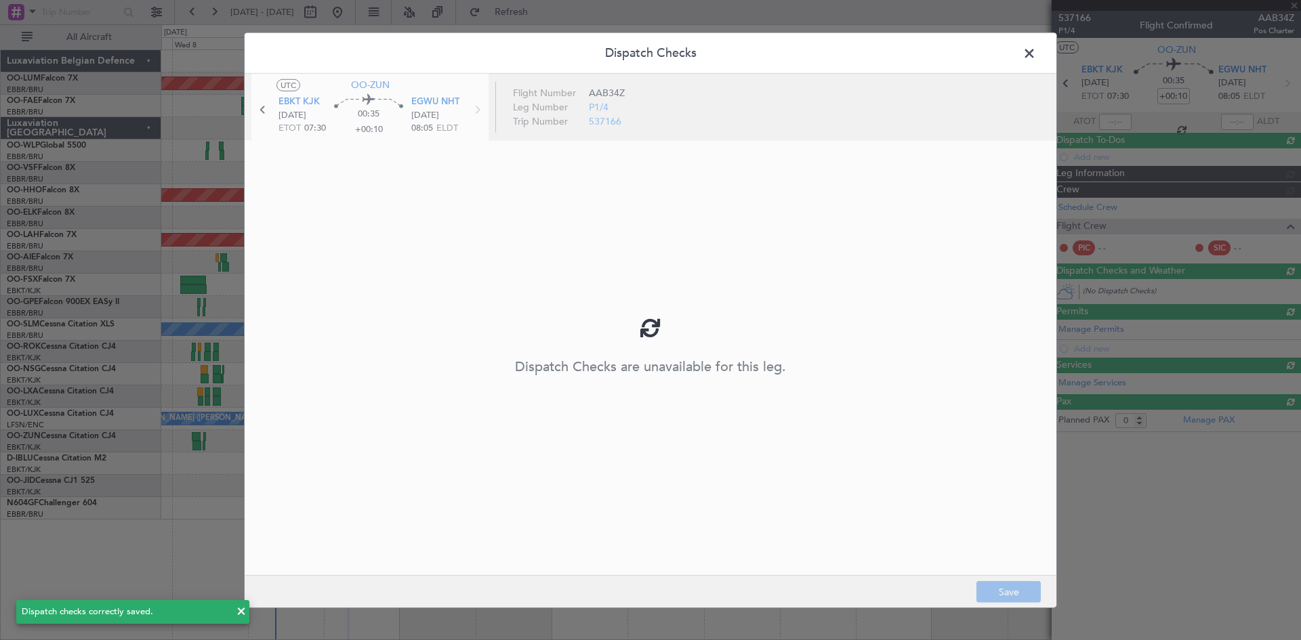
scroll to position [0, 0]
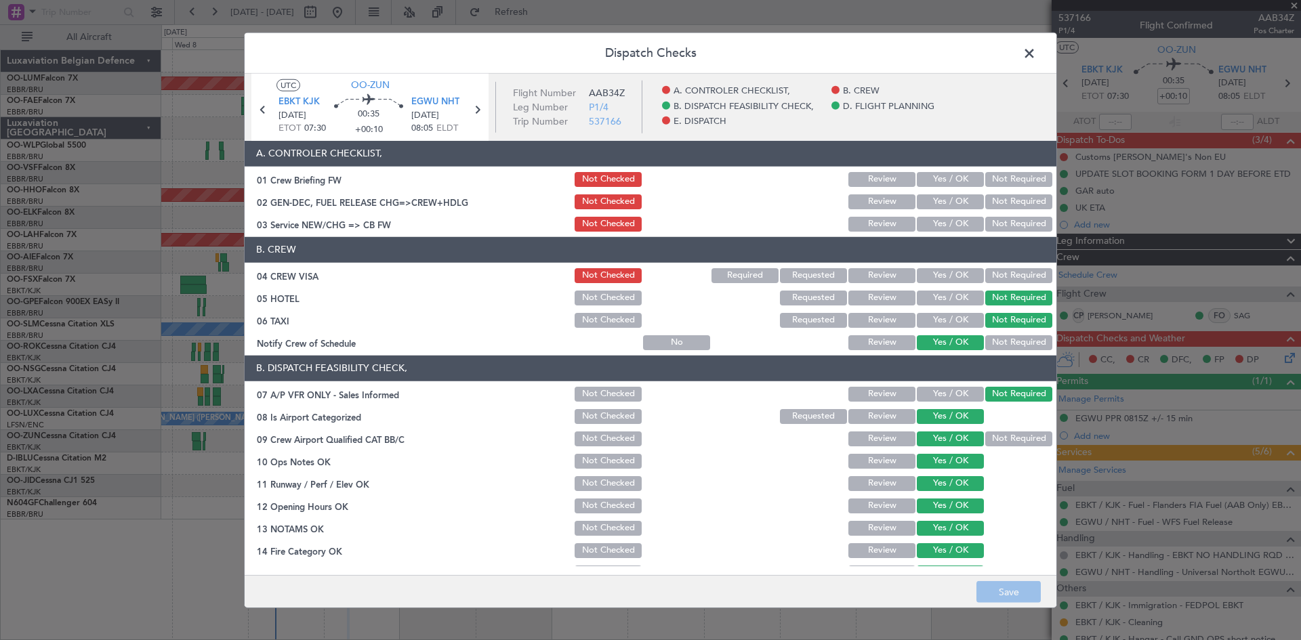
click at [950, 180] on button "Yes / OK" at bounding box center [950, 179] width 67 height 15
click at [947, 208] on button "Yes / OK" at bounding box center [950, 202] width 67 height 15
click at [946, 222] on button "Yes / OK" at bounding box center [950, 224] width 67 height 15
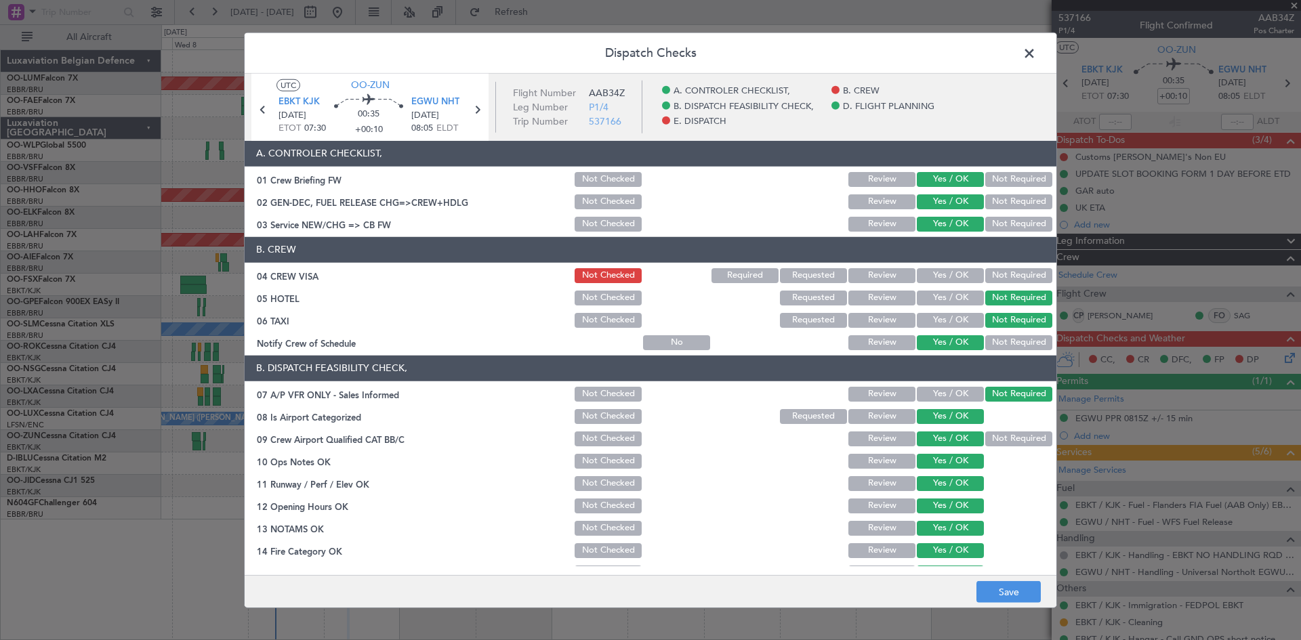
click at [939, 274] on button "Yes / OK" at bounding box center [950, 275] width 67 height 15
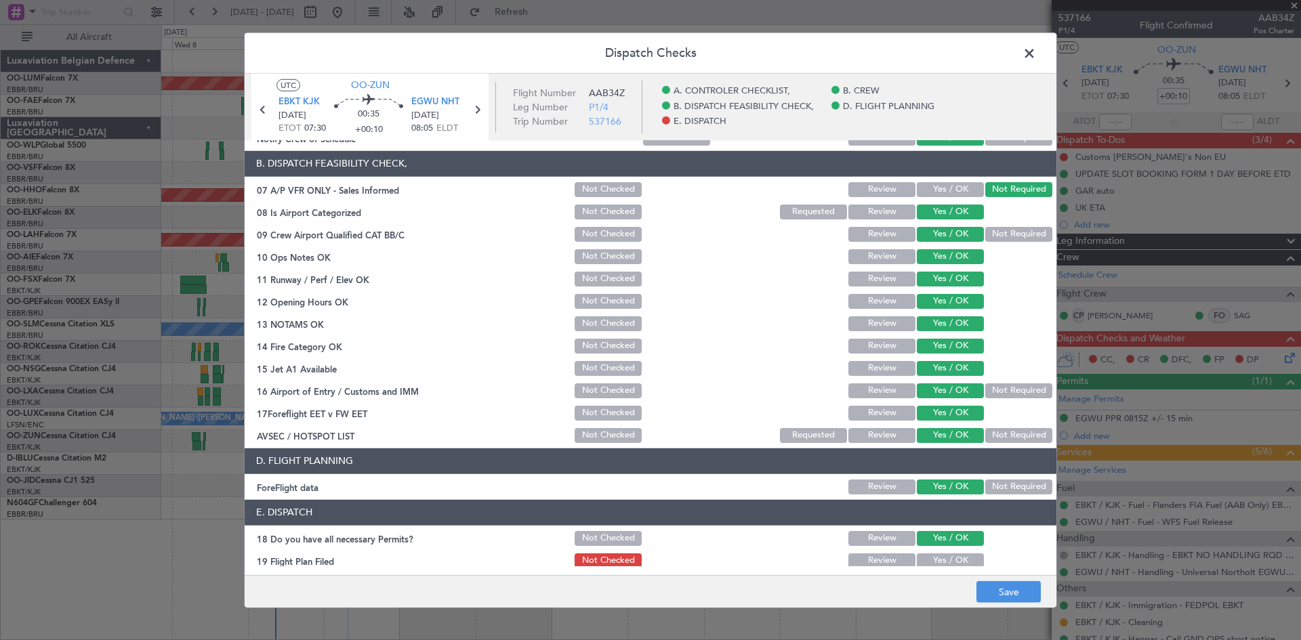
scroll to position [256, 0]
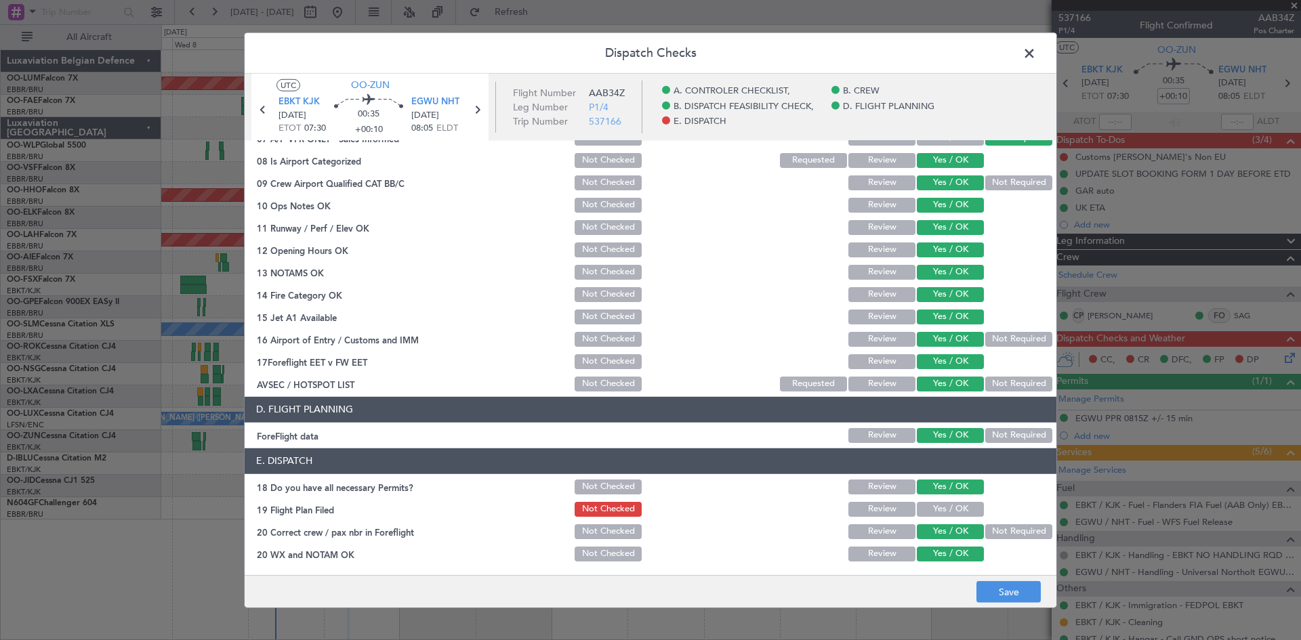
click at [947, 508] on button "Yes / OK" at bounding box center [950, 509] width 67 height 15
click at [992, 600] on button "Save" at bounding box center [1009, 593] width 64 height 22
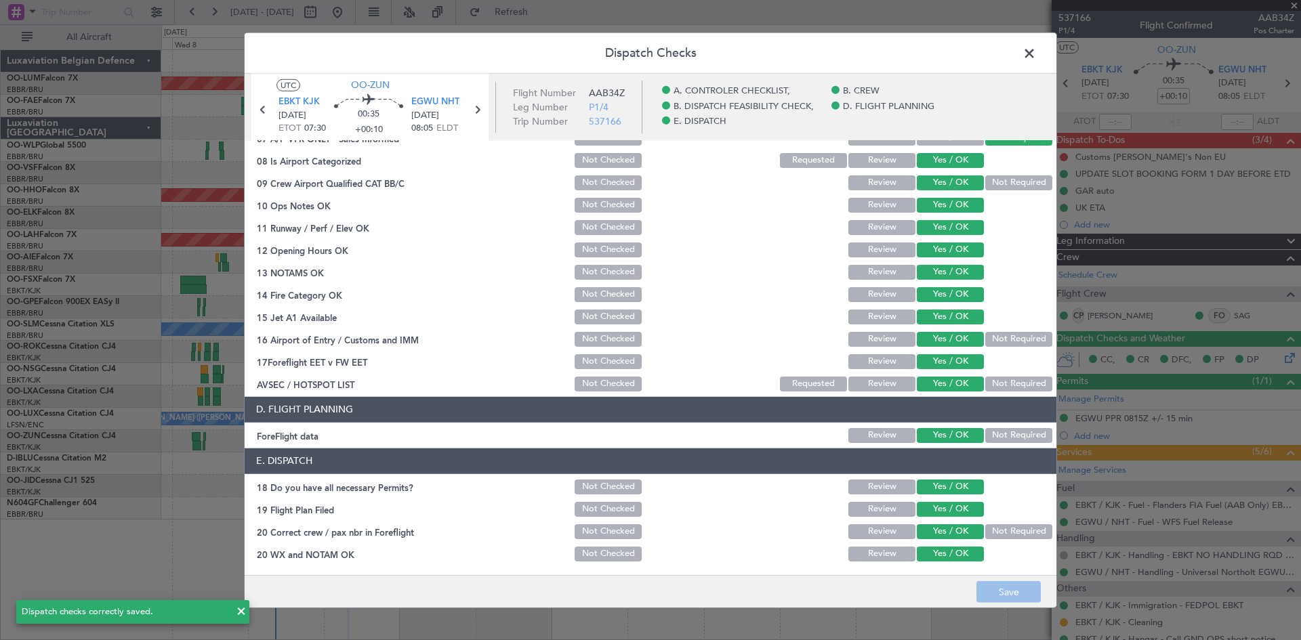
click at [1036, 55] on span at bounding box center [1036, 56] width 0 height 27
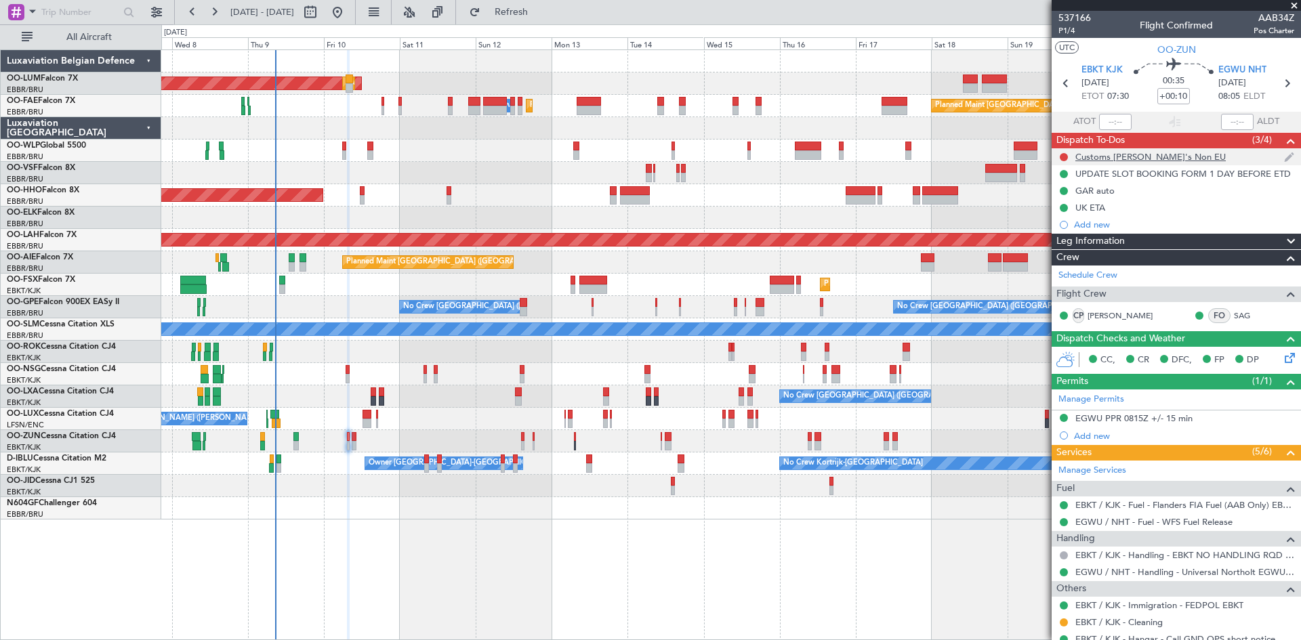
click at [1100, 157] on div "Customs [PERSON_NAME]'s Non EU" at bounding box center [1151, 157] width 150 height 12
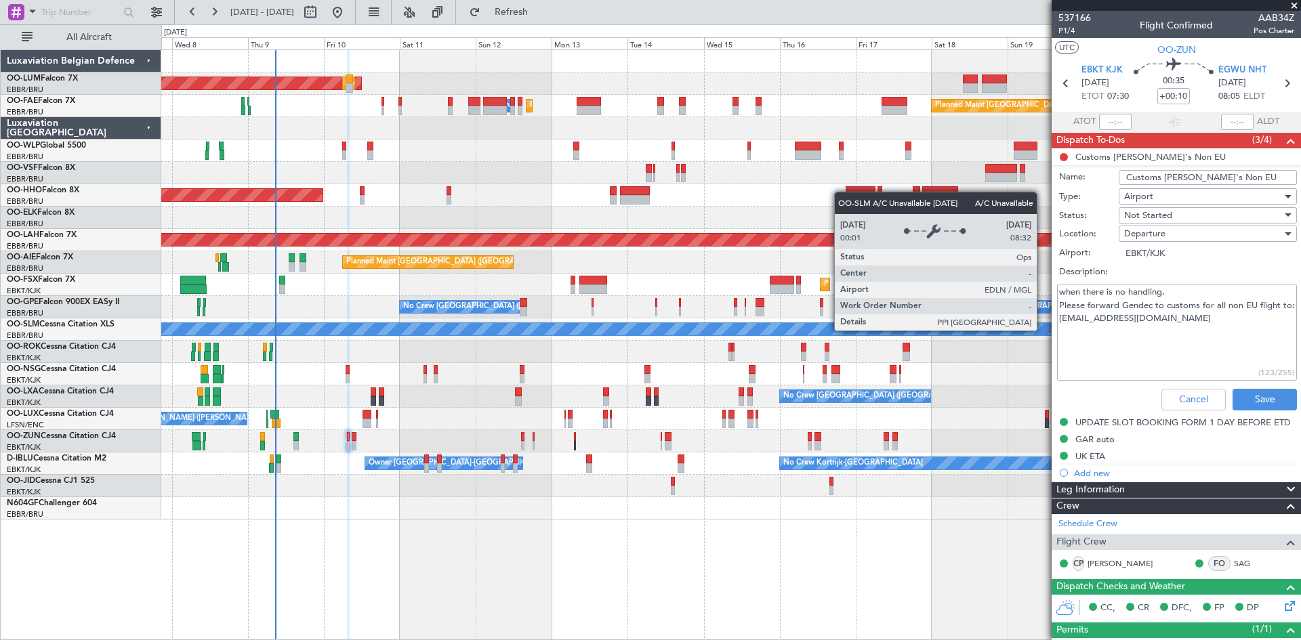
drag, startPoint x: 1181, startPoint y: 330, endPoint x: 1043, endPoint y: 330, distance: 138.3
click at [1043, 330] on fb-app "07 Oct 2025 - 22 Oct 2025 Refresh Quick Links All Aircraft AOG Maint Sibiu Plan…" at bounding box center [650, 325] width 1301 height 630
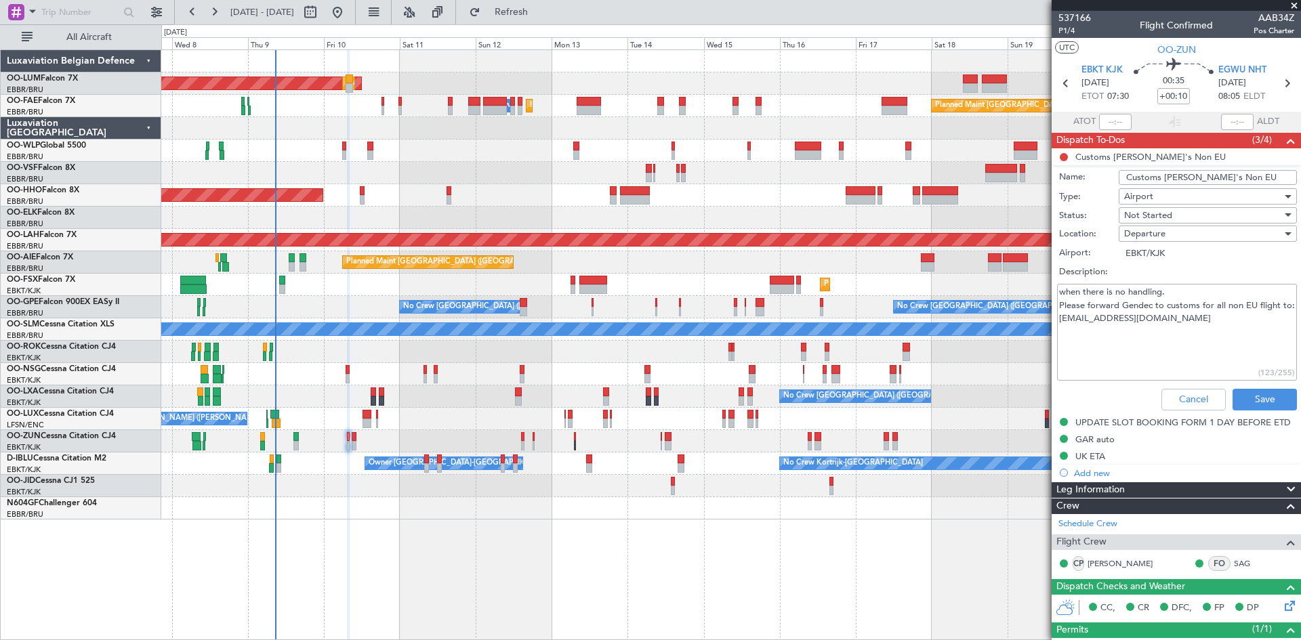
click at [1196, 213] on div "Not Started" at bounding box center [1203, 215] width 158 height 20
click at [1166, 280] on span "Completed" at bounding box center [1201, 283] width 159 height 20
type textarea "when there is no handling. Please forward Gendec to customs for all non EU flig…"
click at [1253, 402] on button "Save" at bounding box center [1265, 400] width 64 height 22
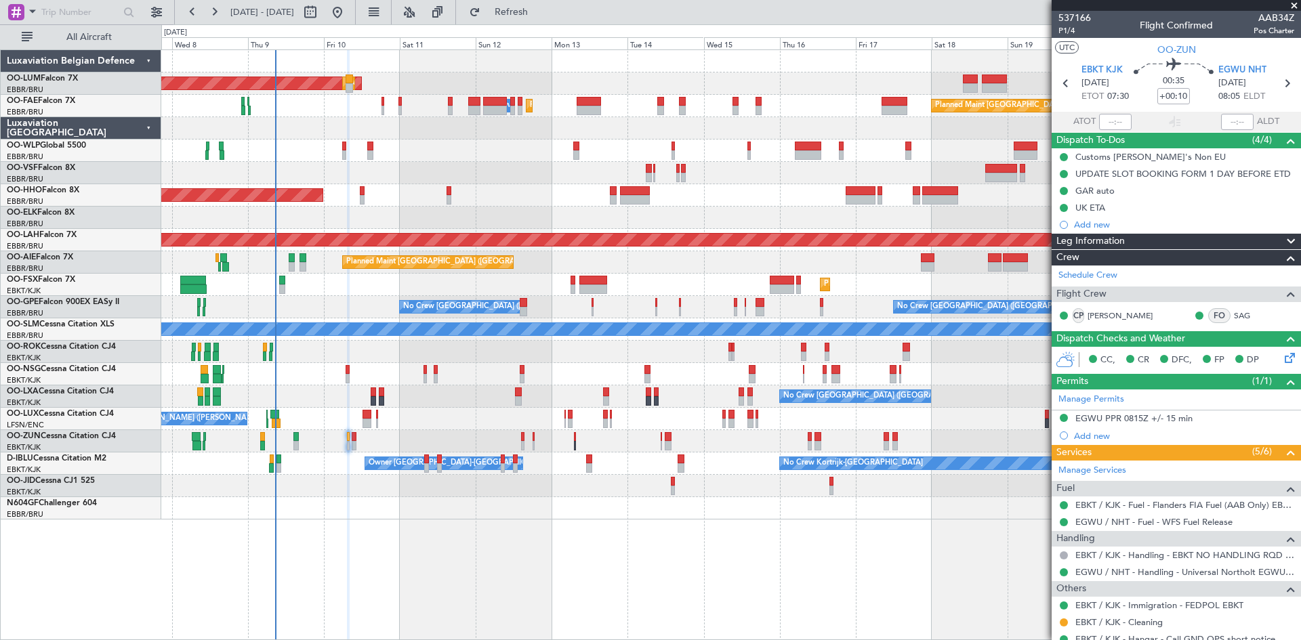
scroll to position [45, 0]
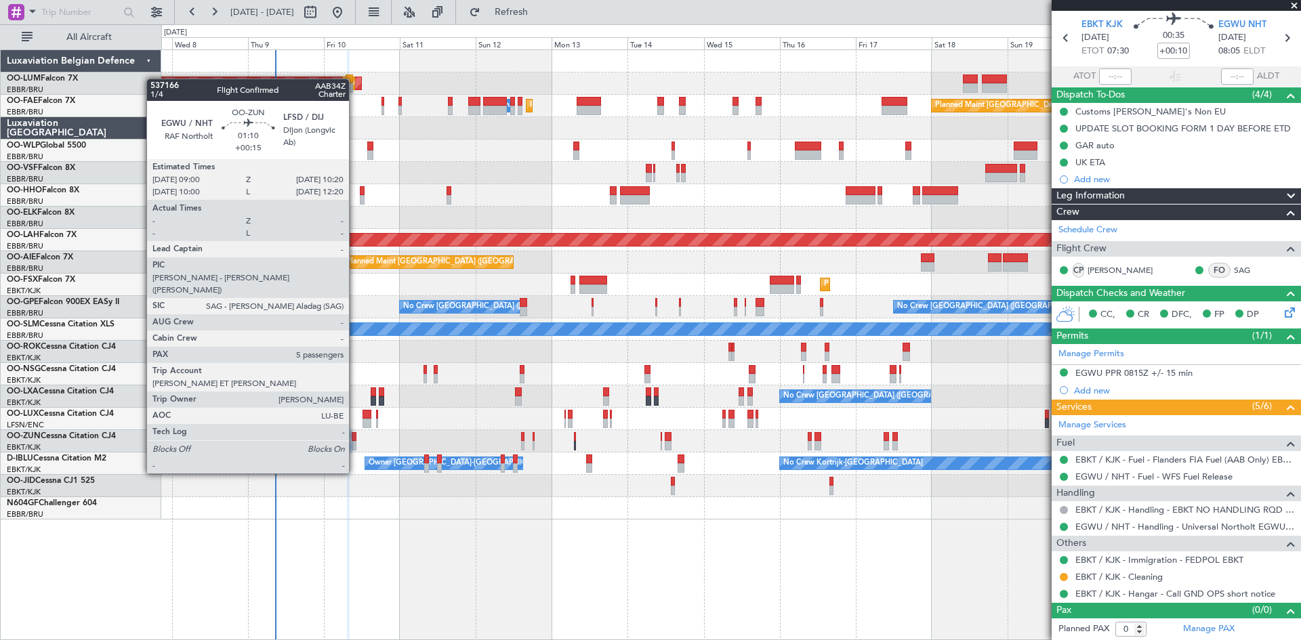
click at [355, 436] on div at bounding box center [354, 436] width 5 height 9
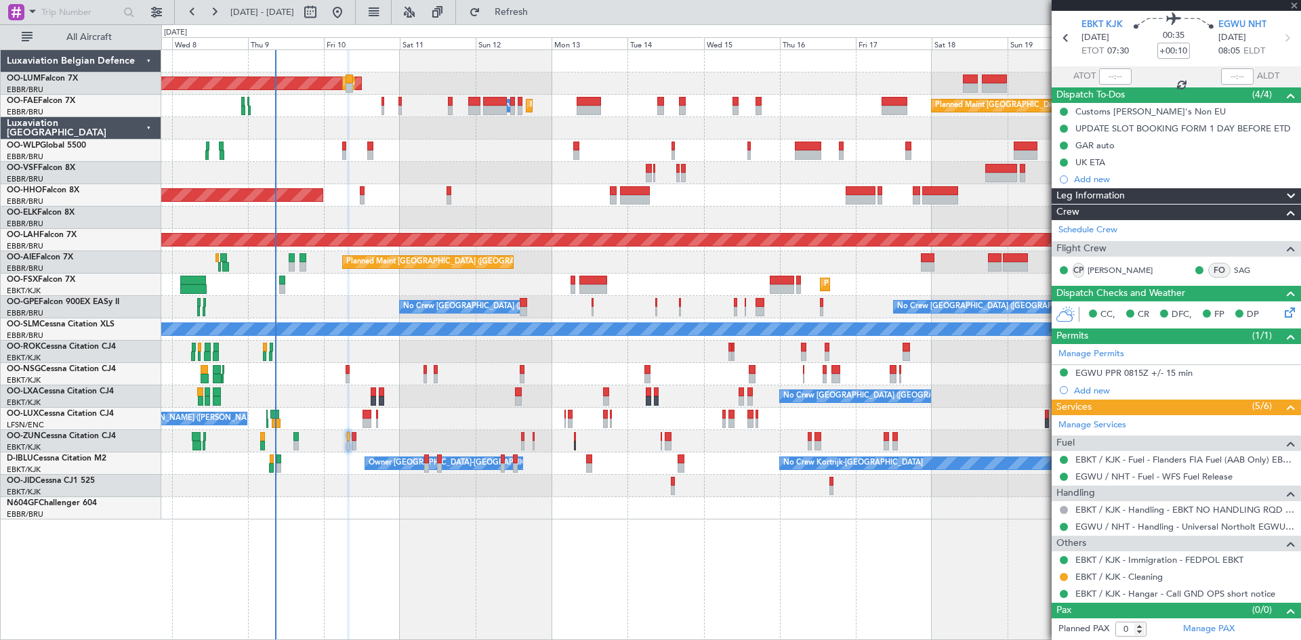
type input "+00:15"
type input "5"
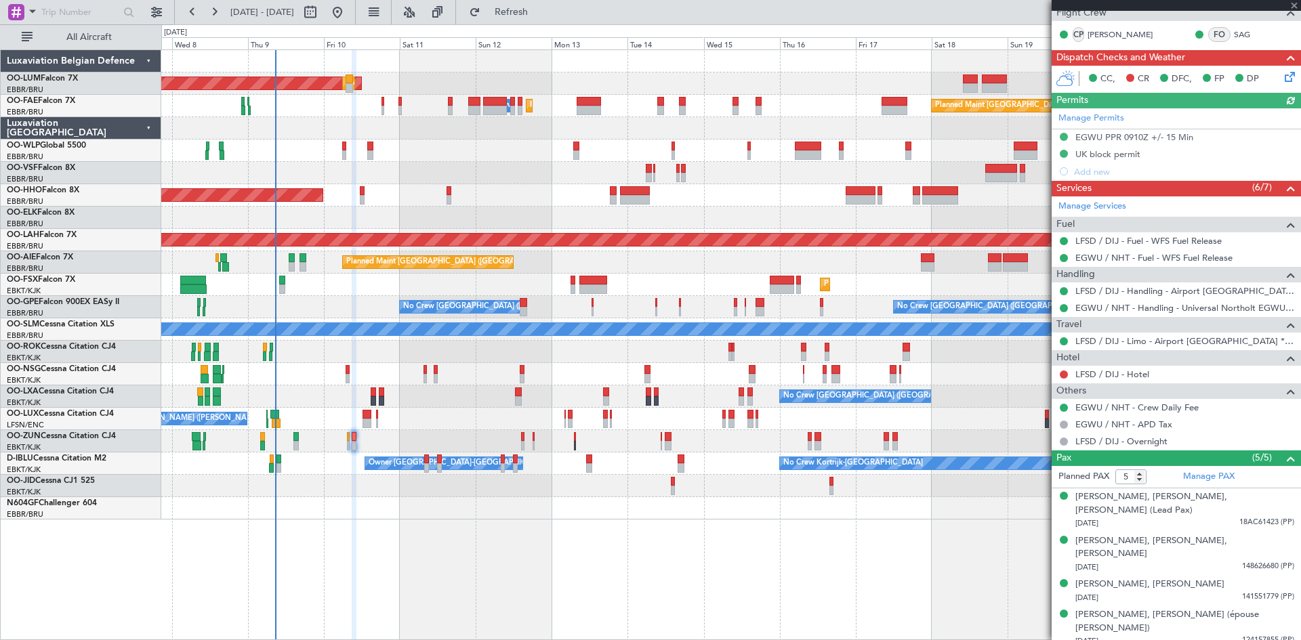
scroll to position [0, 0]
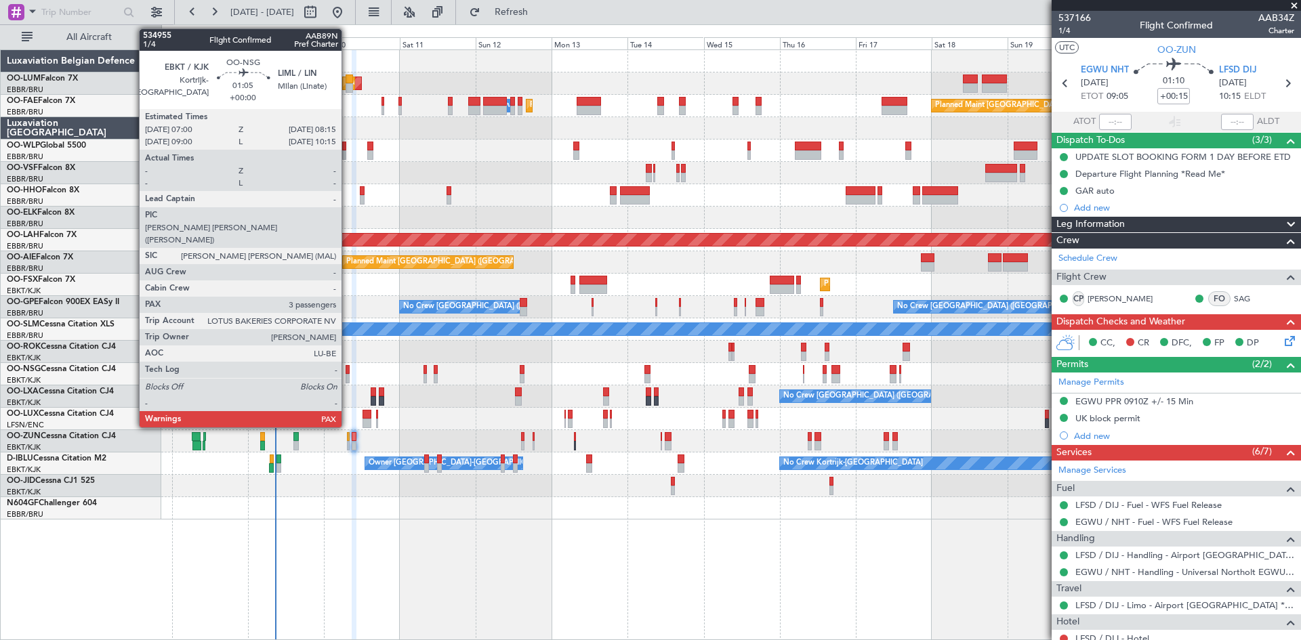
click at [348, 379] on div at bounding box center [348, 378] width 4 height 9
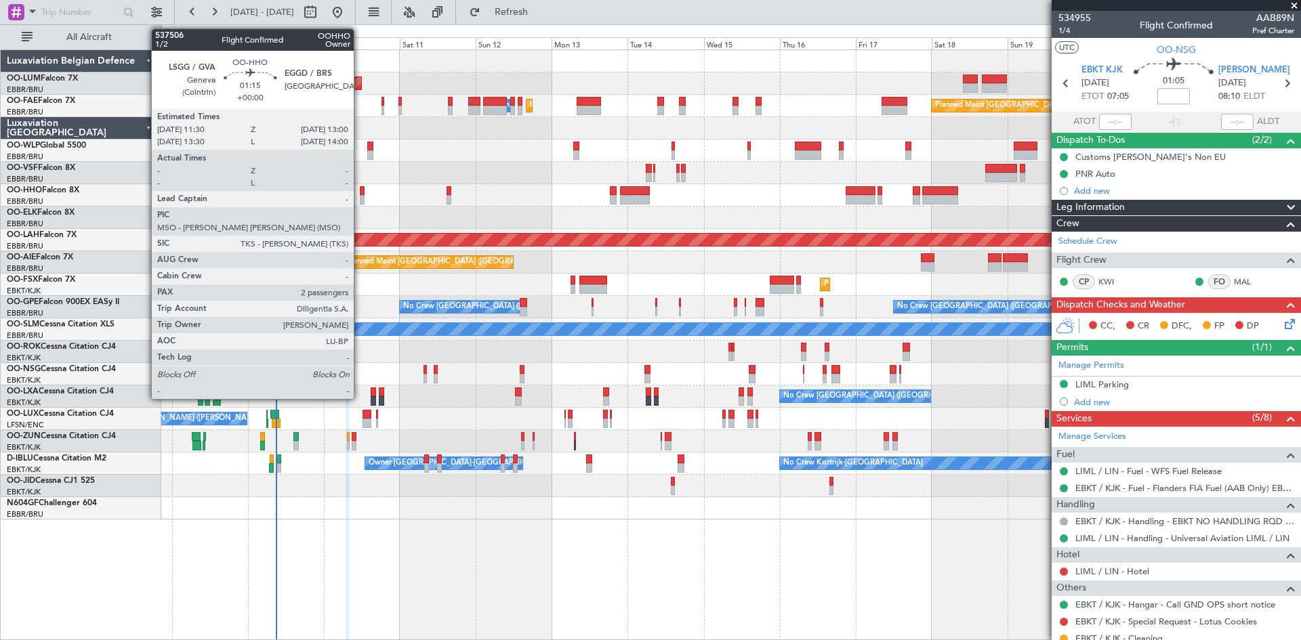
click at [360, 192] on div at bounding box center [362, 190] width 5 height 9
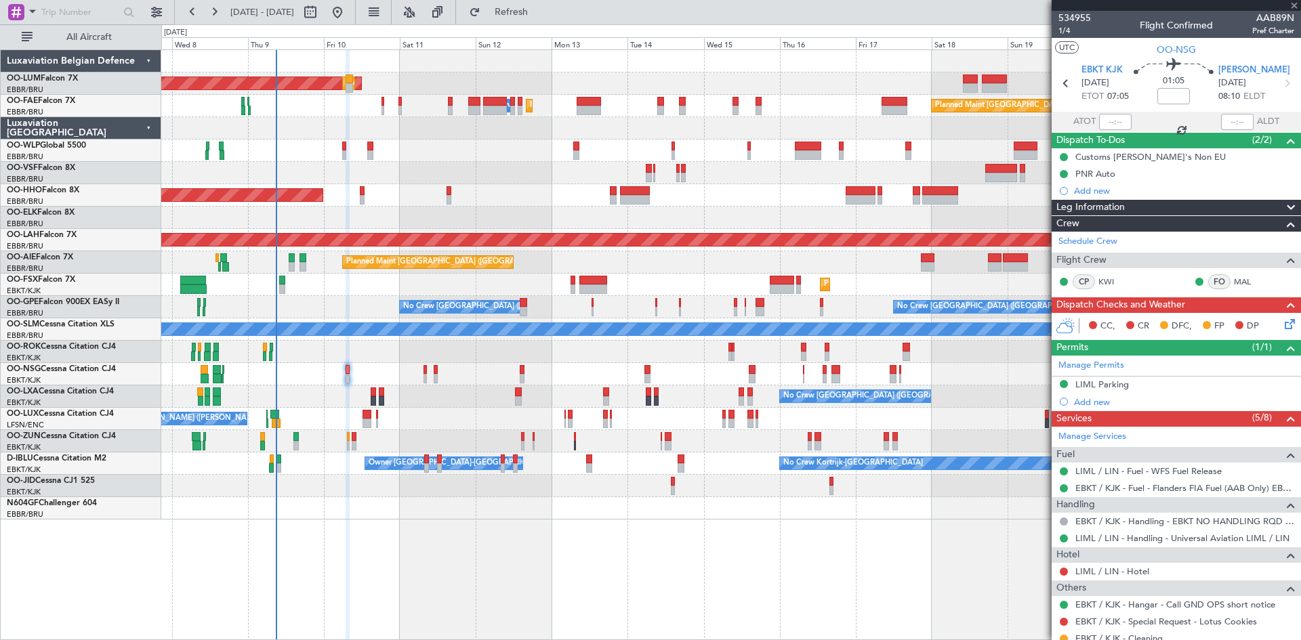
type input "2"
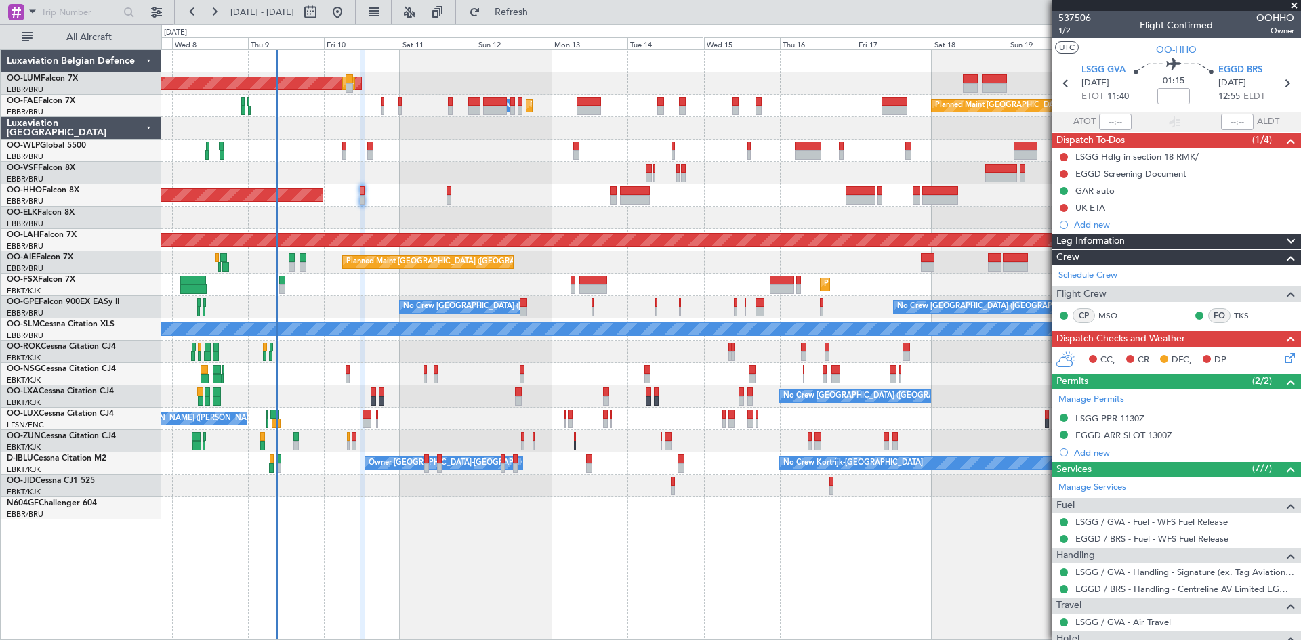
scroll to position [156, 0]
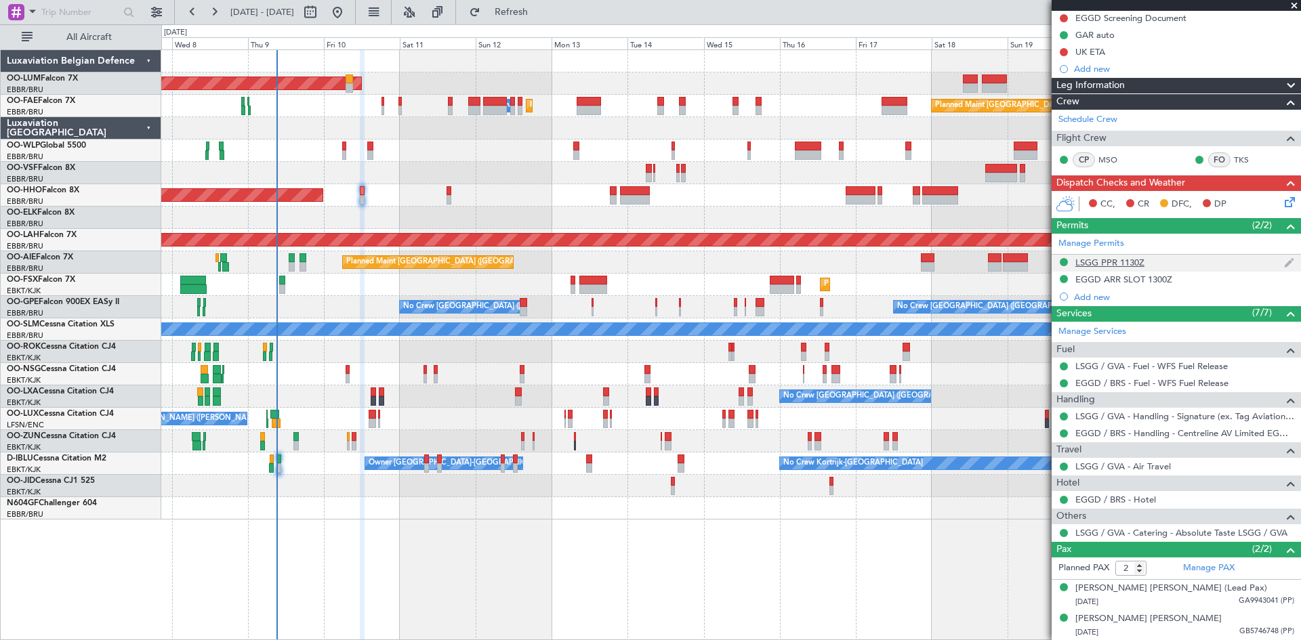
click at [1091, 262] on div "LSGG PPR 1130Z" at bounding box center [1110, 263] width 69 height 12
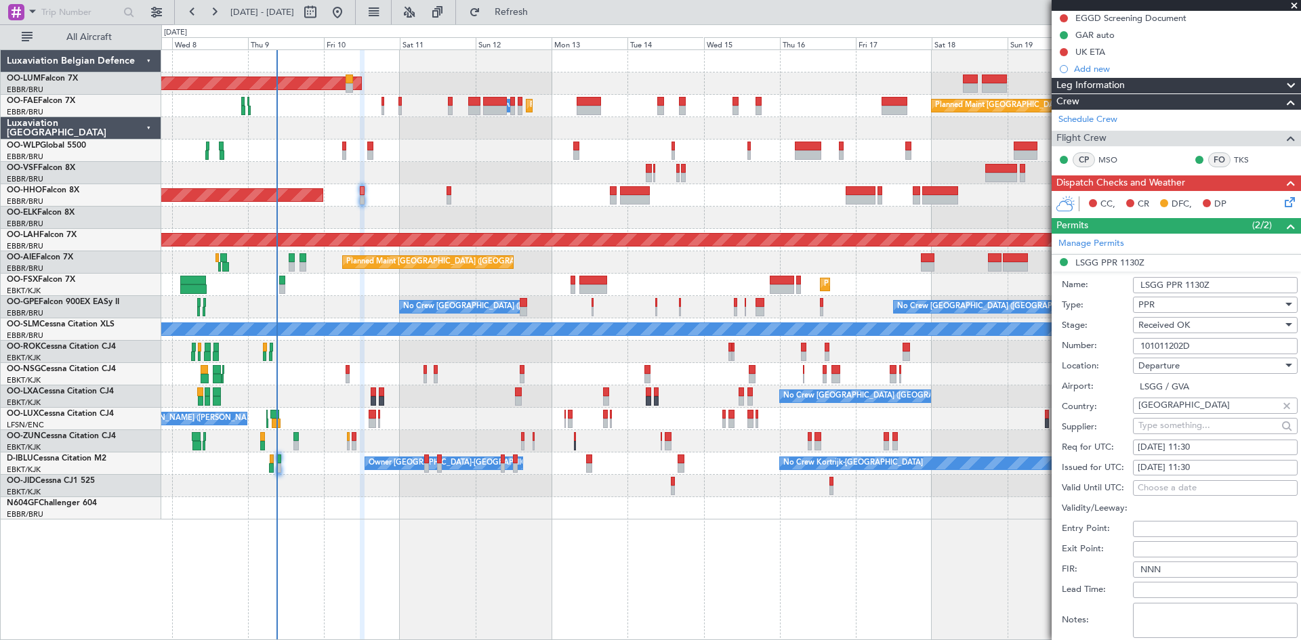
drag, startPoint x: 1209, startPoint y: 346, endPoint x: 1116, endPoint y: 349, distance: 93.6
click at [1116, 349] on div "Number: 101011202D" at bounding box center [1180, 346] width 236 height 20
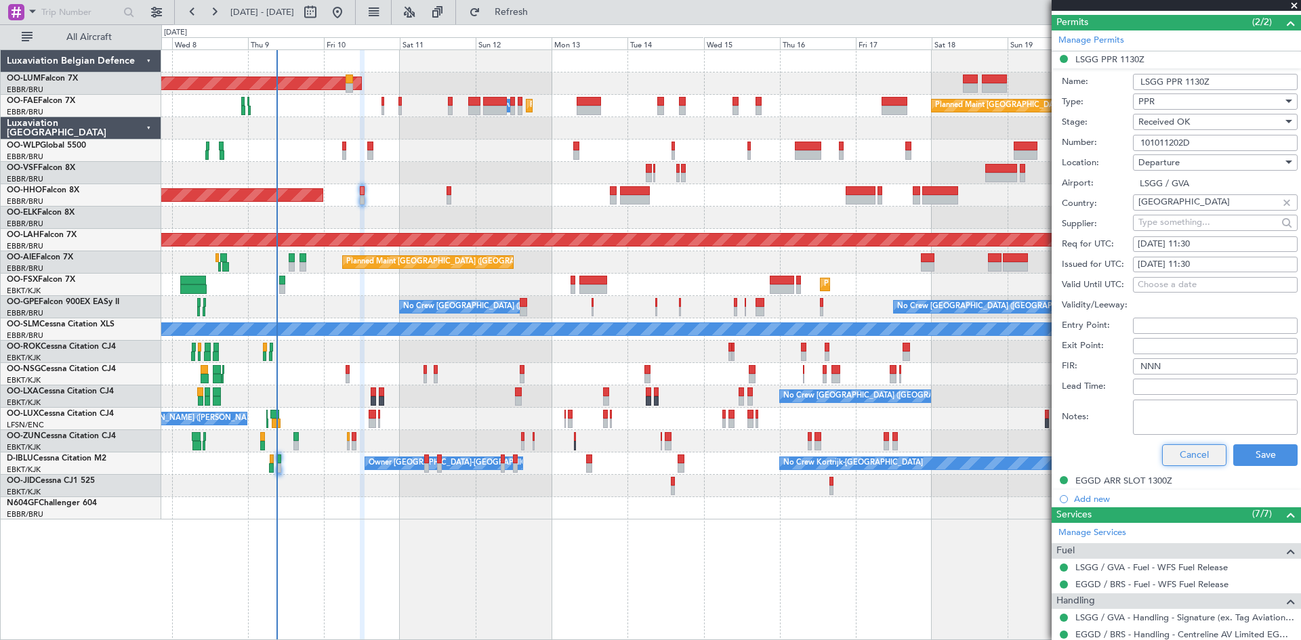
click at [1194, 459] on button "Cancel" at bounding box center [1194, 456] width 64 height 22
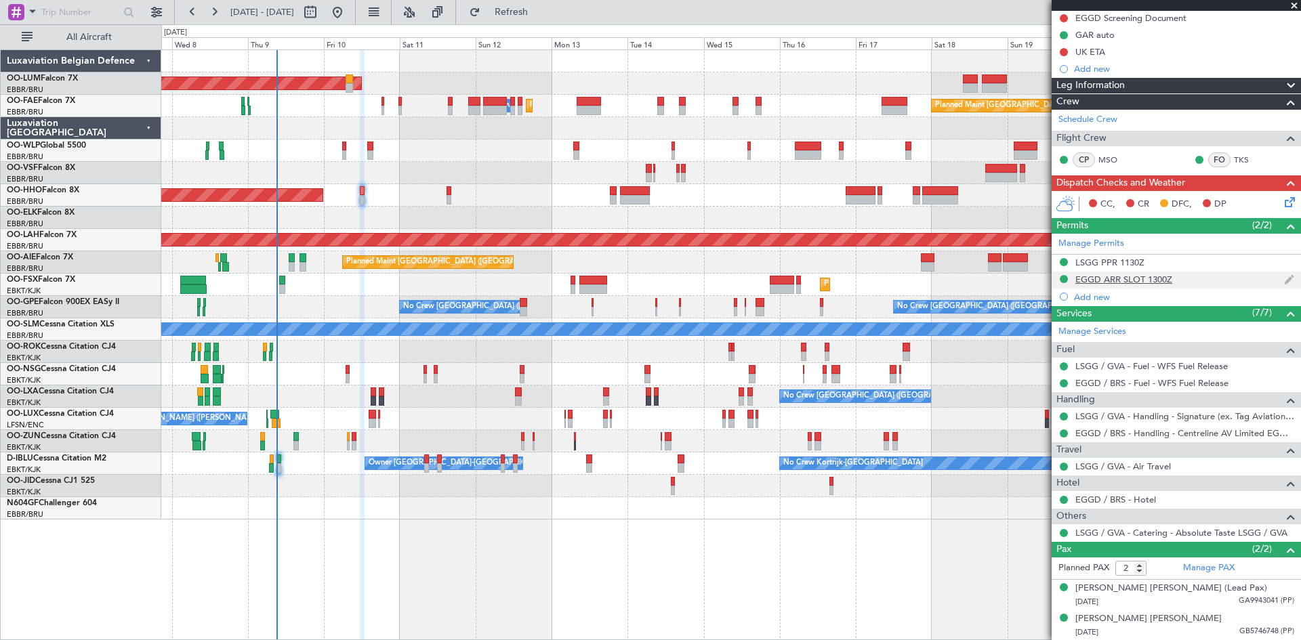
click at [1136, 276] on div "EGGD ARR SLOT 1300Z" at bounding box center [1124, 280] width 97 height 12
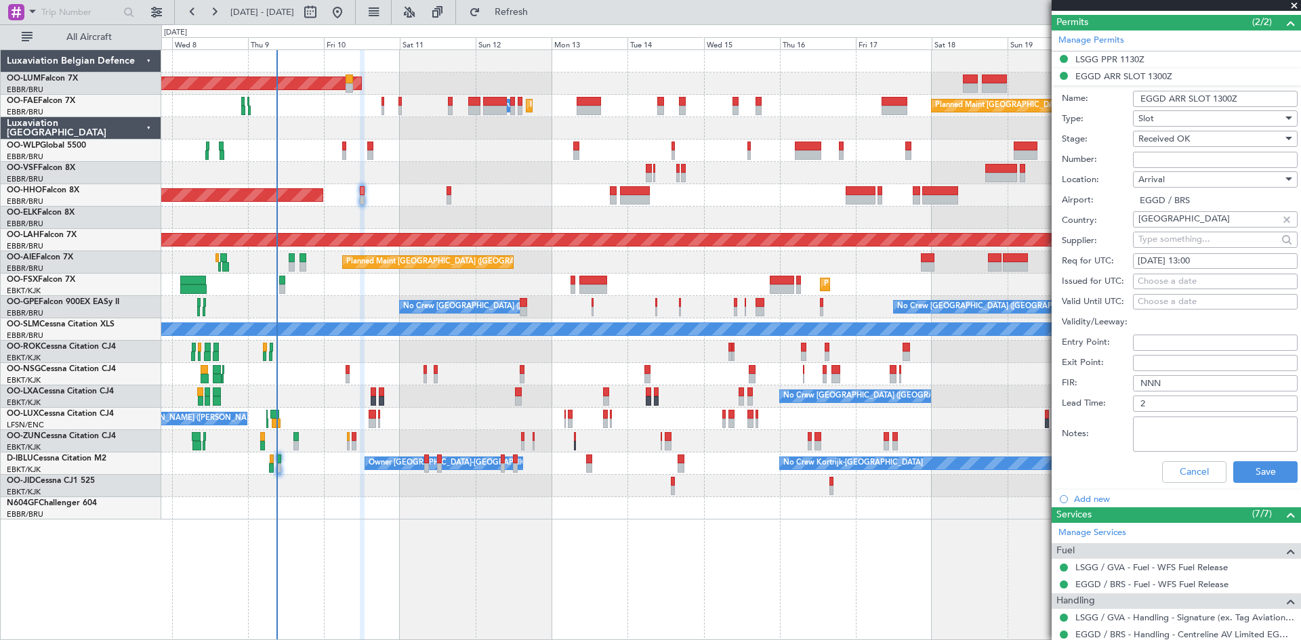
click at [1159, 157] on input "Number:" at bounding box center [1215, 160] width 165 height 16
type input "APPROVED"
click at [1244, 472] on button "Save" at bounding box center [1265, 473] width 64 height 22
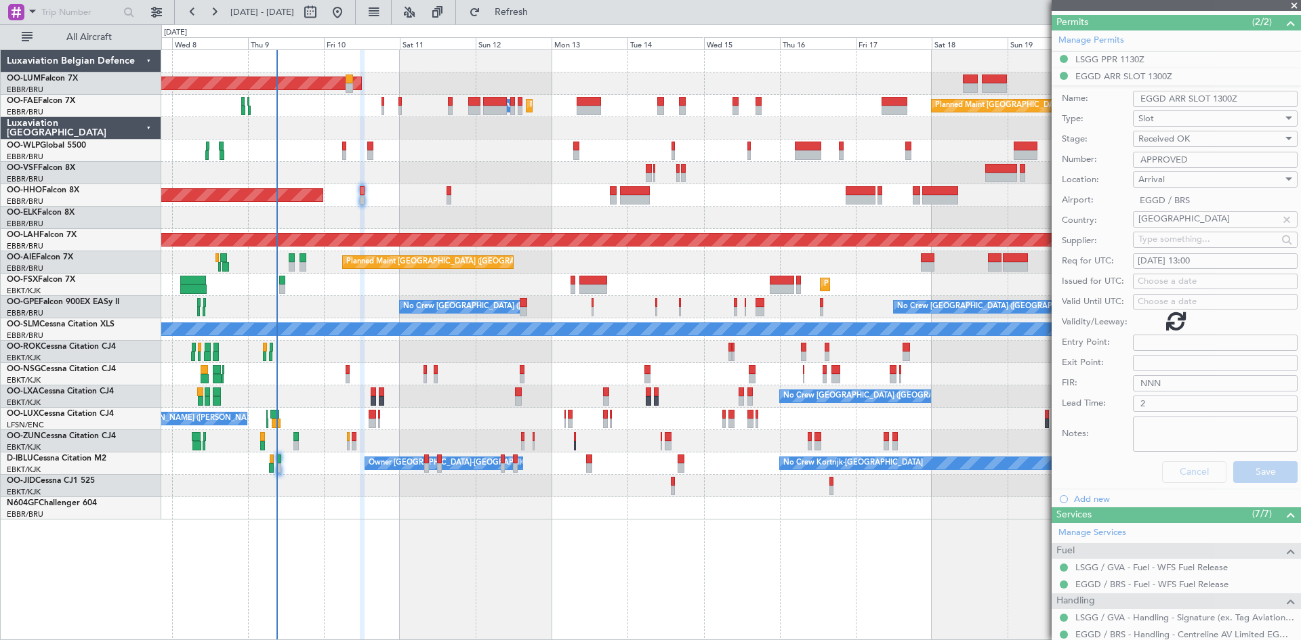
scroll to position [156, 0]
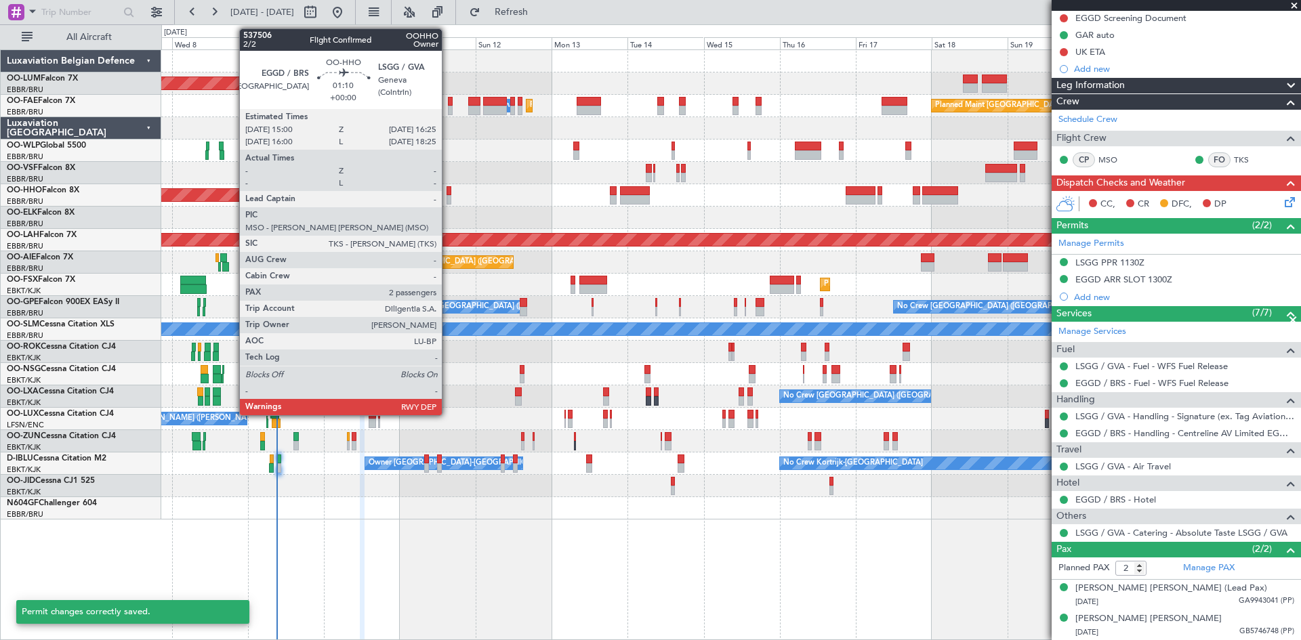
click at [448, 192] on div at bounding box center [449, 190] width 5 height 9
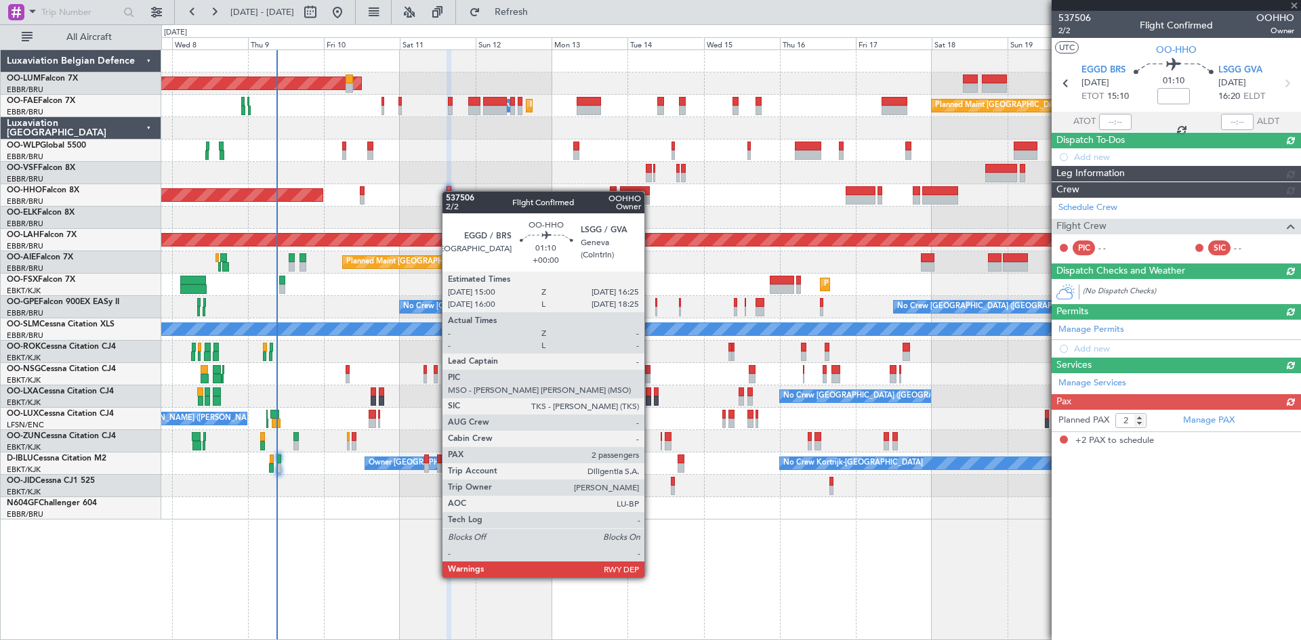
scroll to position [0, 0]
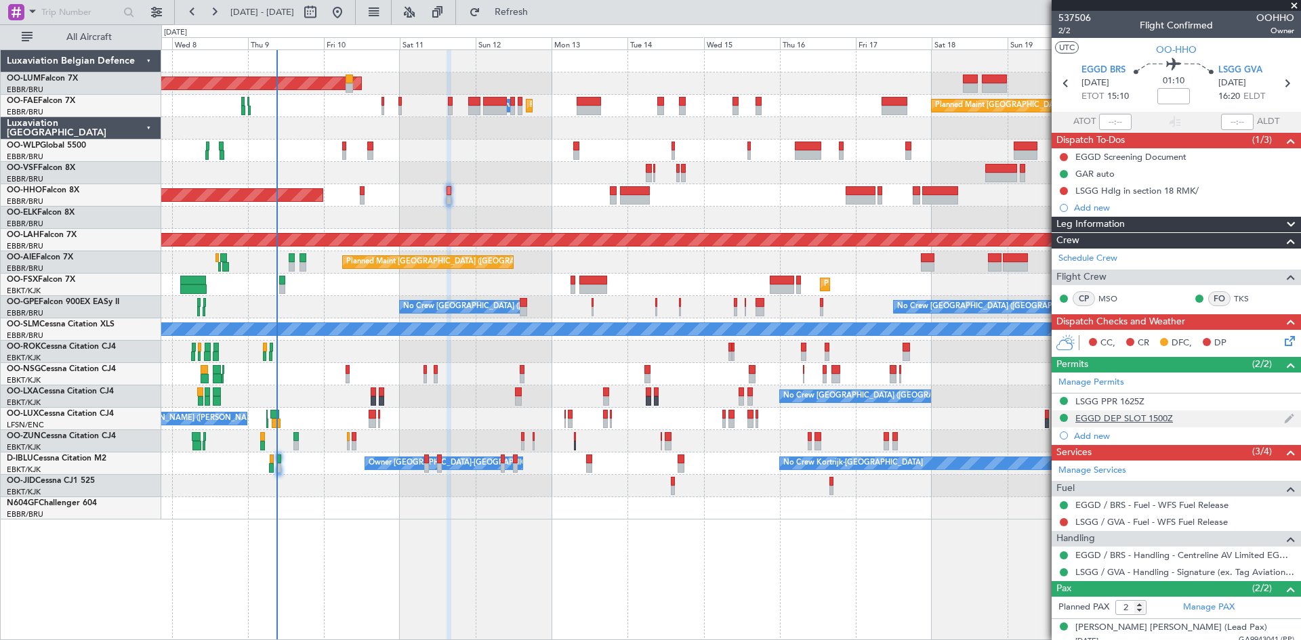
click at [1095, 422] on div "EGGD DEP SLOT 1500Z" at bounding box center [1125, 419] width 98 height 12
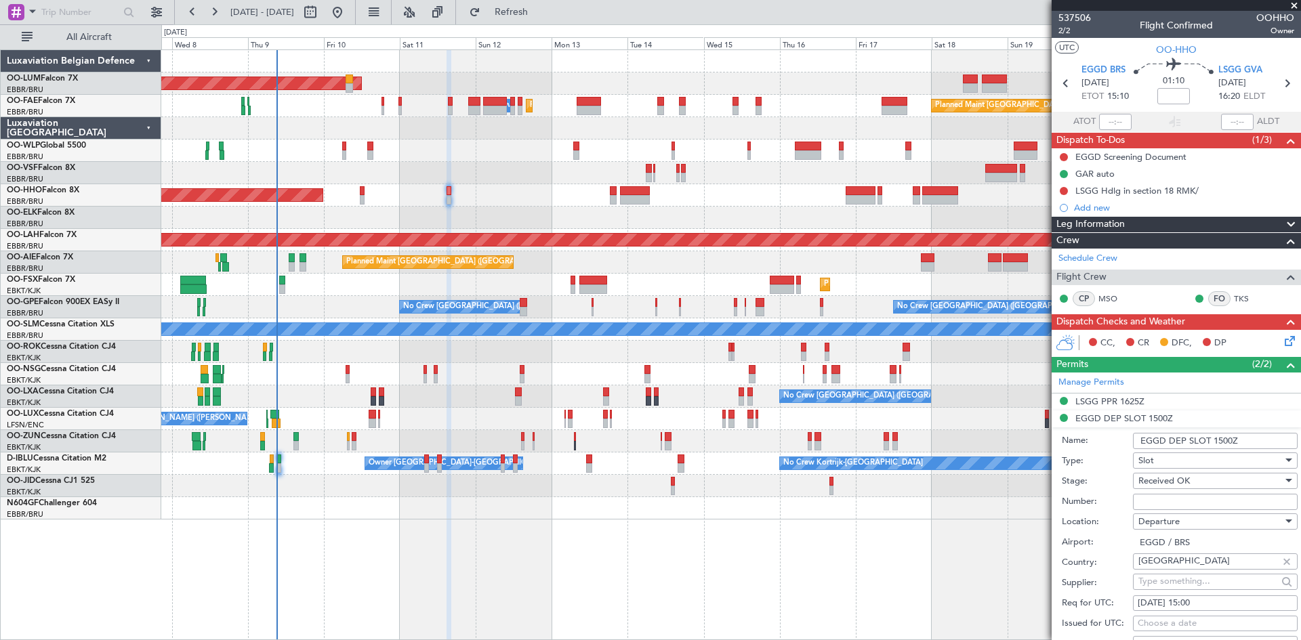
click at [1158, 498] on input "Number:" at bounding box center [1215, 502] width 165 height 16
type input "APPROVED"
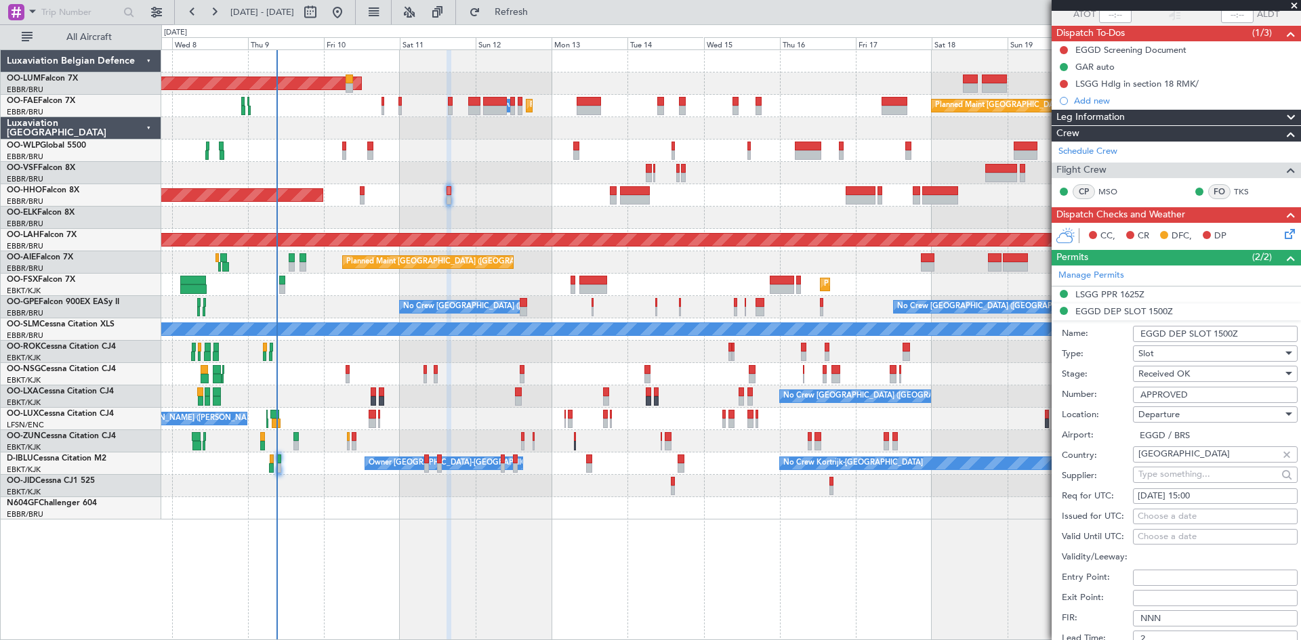
scroll to position [271, 0]
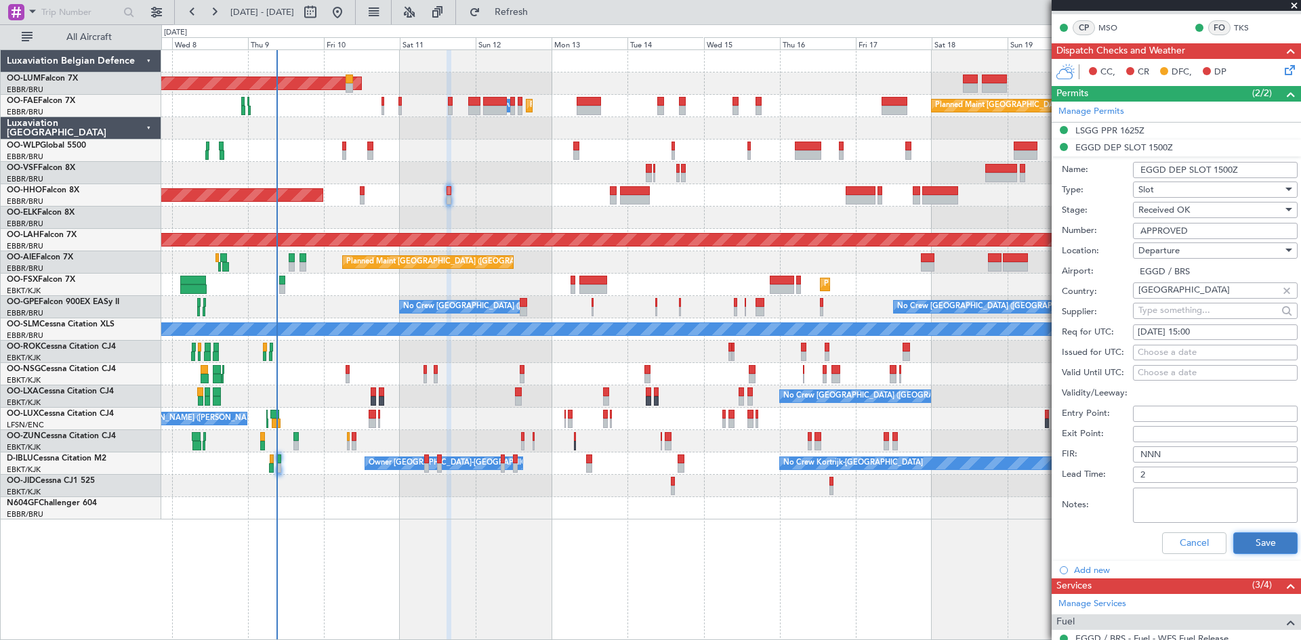
click at [1261, 544] on button "Save" at bounding box center [1265, 544] width 64 height 22
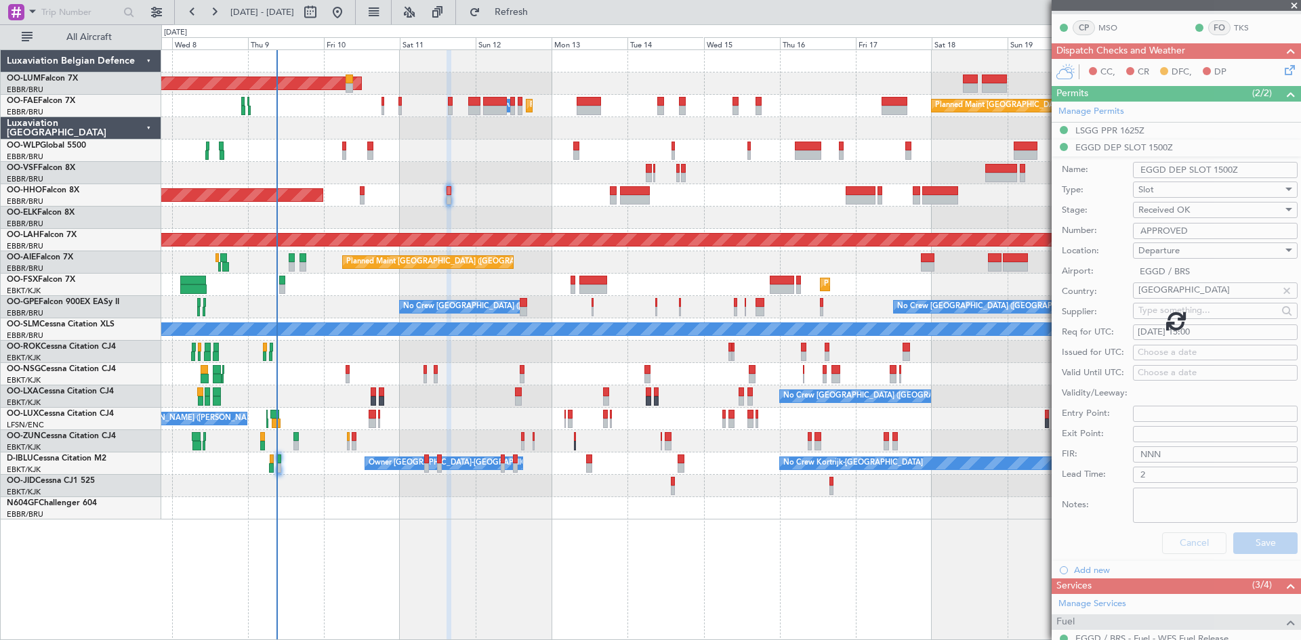
scroll to position [39, 0]
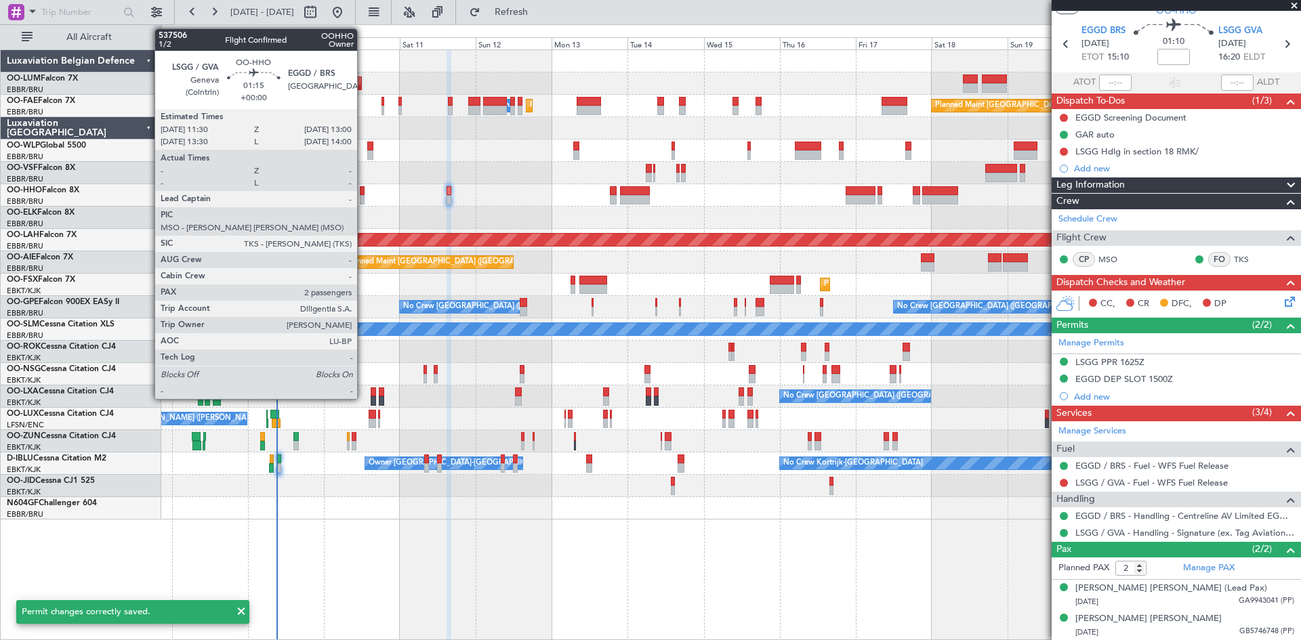
click at [363, 190] on div at bounding box center [362, 190] width 5 height 9
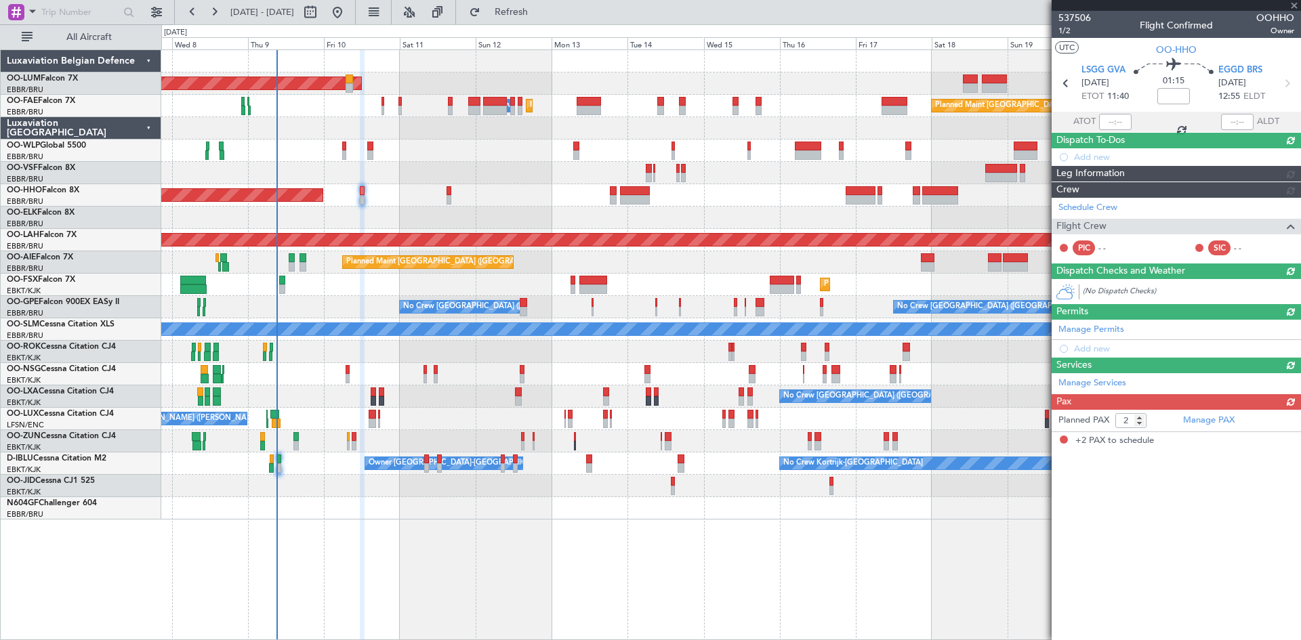
scroll to position [0, 0]
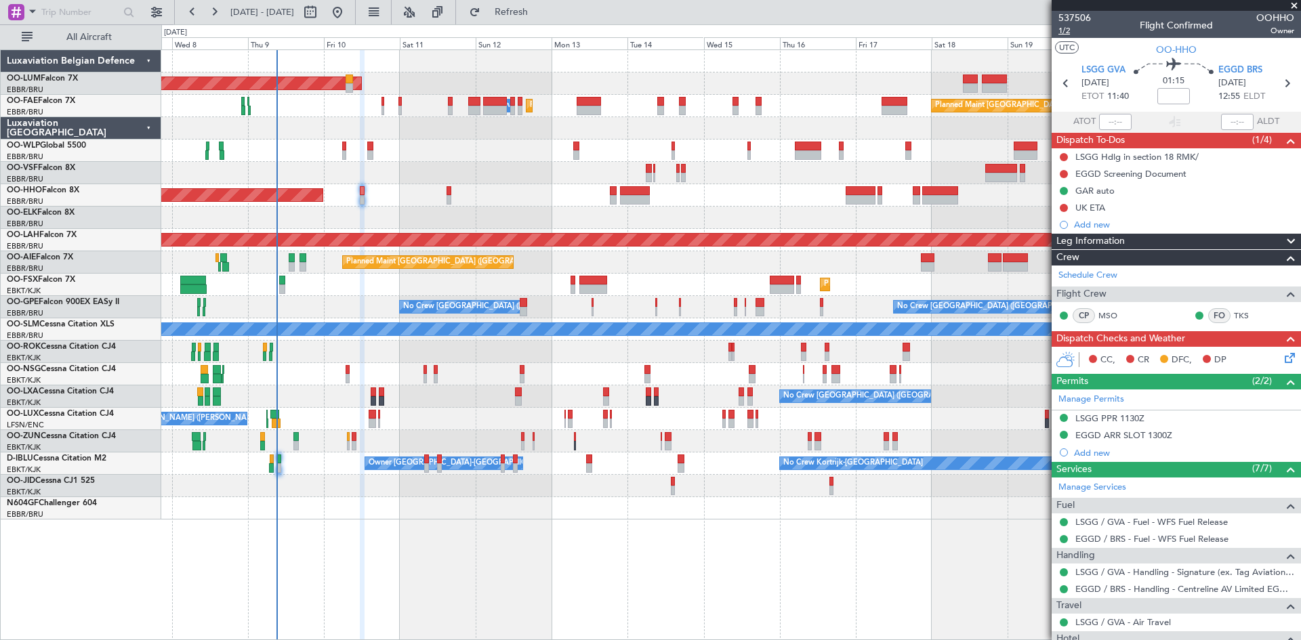
click at [1063, 31] on span "1/2" at bounding box center [1075, 31] width 33 height 12
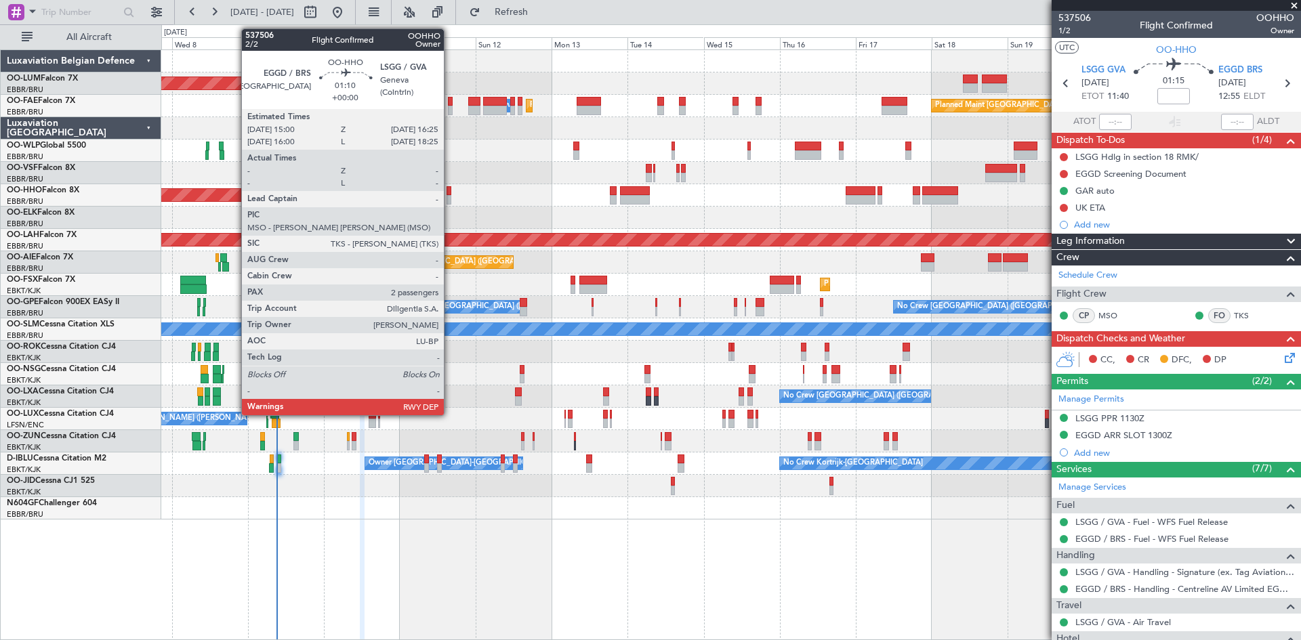
click at [450, 187] on div at bounding box center [449, 190] width 5 height 9
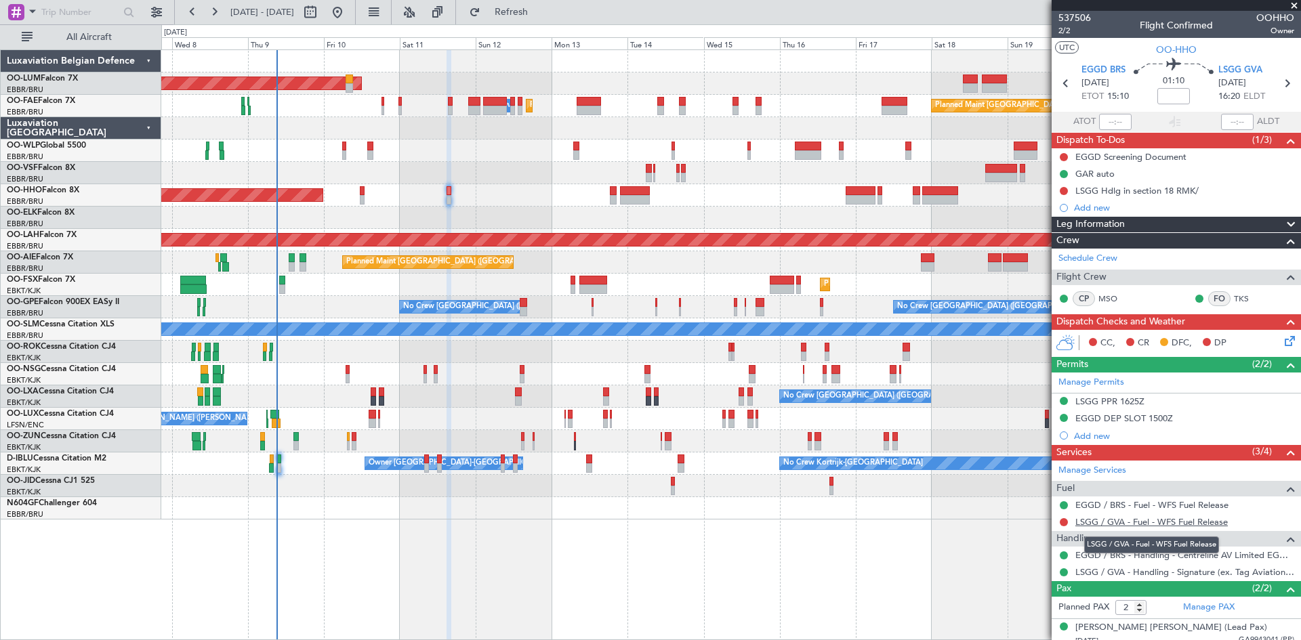
click at [1141, 522] on link "LSGG / GVA - Fuel - WFS Fuel Release" at bounding box center [1152, 522] width 152 height 12
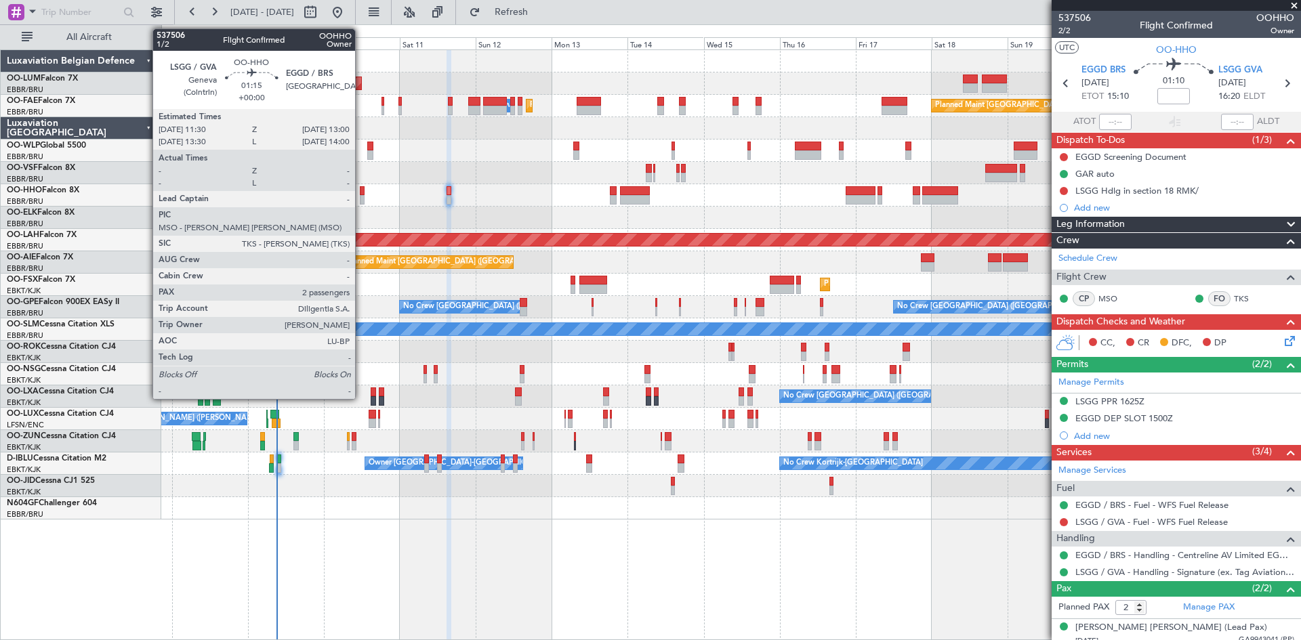
click at [361, 192] on div at bounding box center [362, 190] width 5 height 9
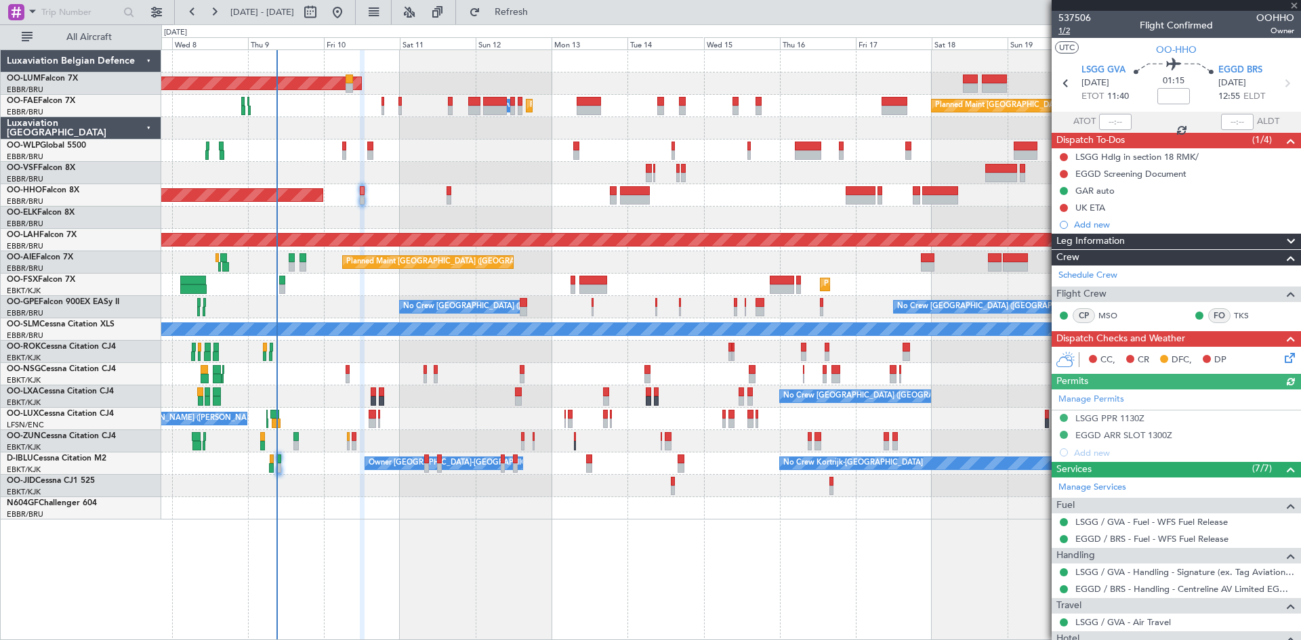
click at [1062, 30] on span "1/2" at bounding box center [1075, 31] width 33 height 12
click at [1150, 176] on div "EGGD Screening Document" at bounding box center [1131, 174] width 111 height 12
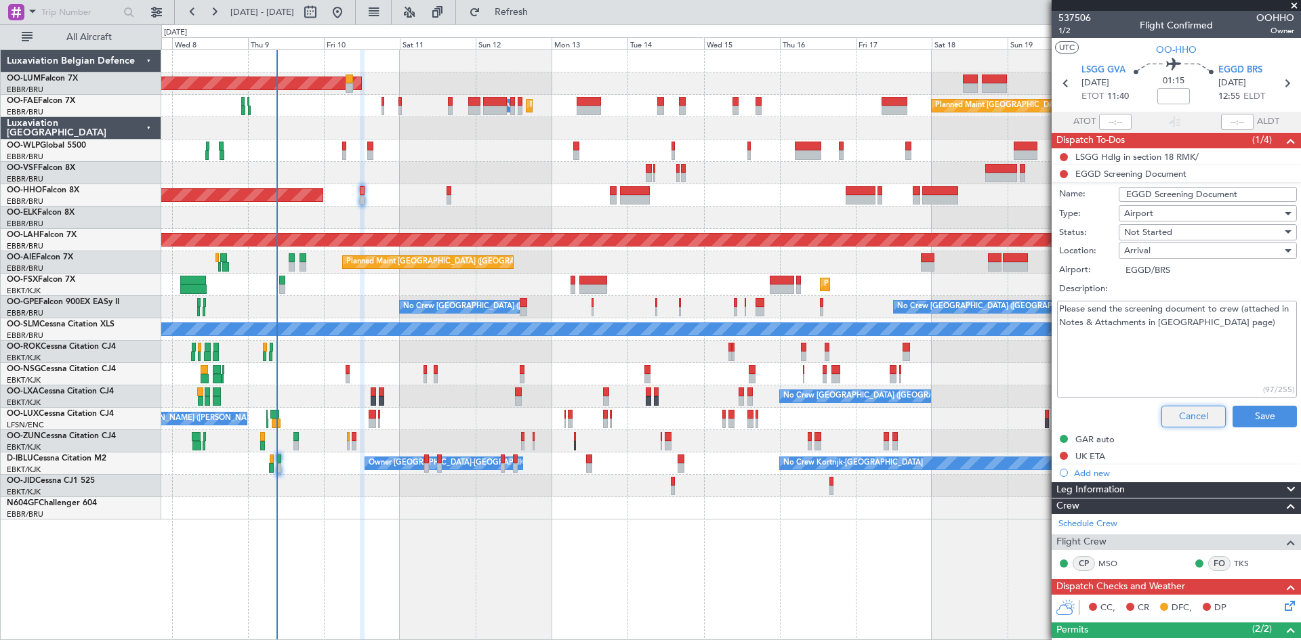
click at [1185, 424] on button "Cancel" at bounding box center [1194, 417] width 64 height 22
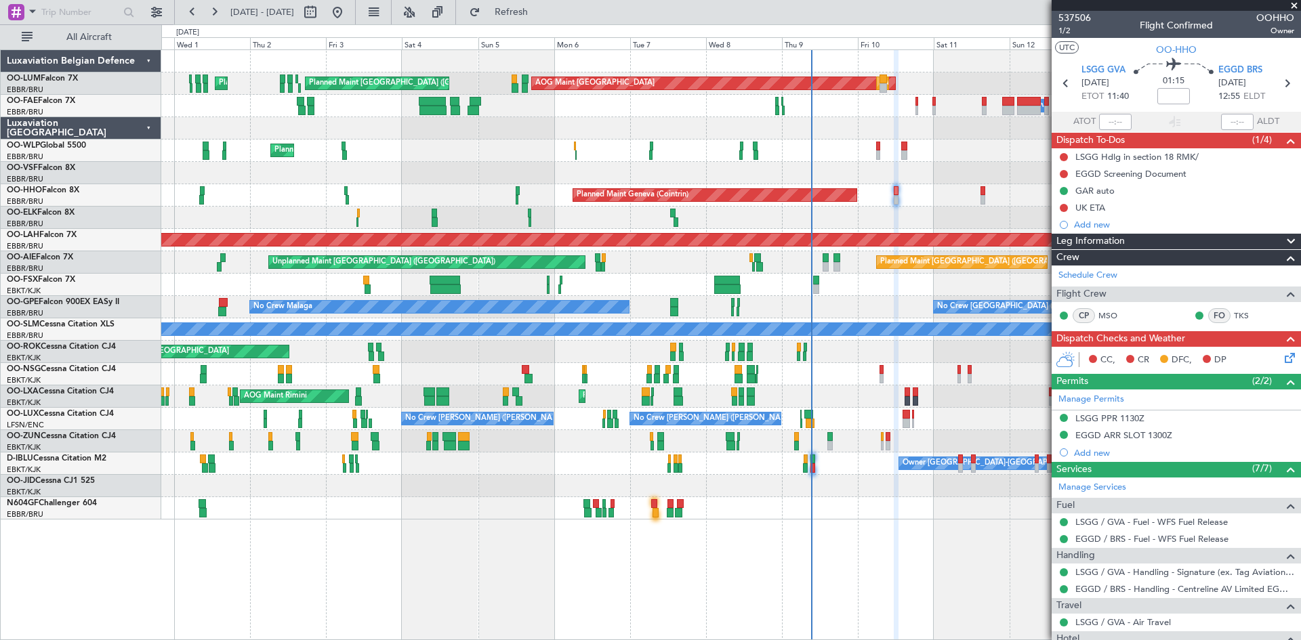
click at [465, 189] on div "AOG Maint Sibiu Planned Maint Brussels (Brussels National) Planned Maint Brusse…" at bounding box center [730, 285] width 1139 height 470
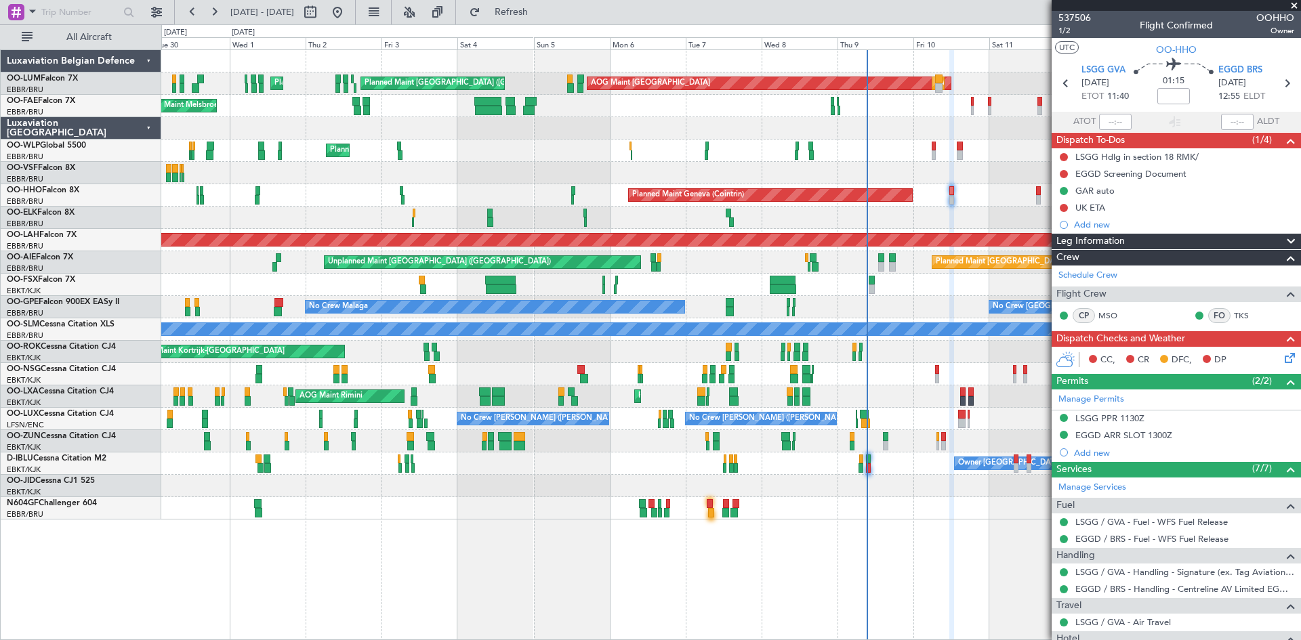
click at [358, 192] on div "Planned Maint Geneva (Cointrin)" at bounding box center [730, 195] width 1139 height 22
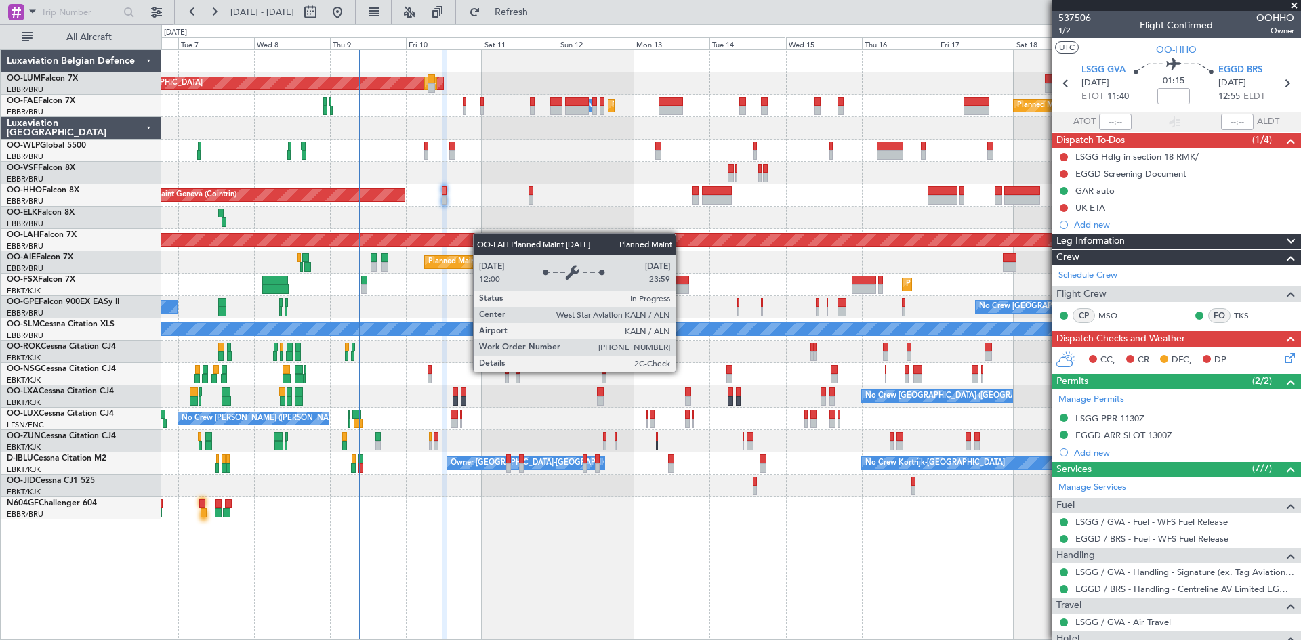
click at [413, 237] on div "AOG Maint Sibiu Planned Maint Brussels (Brussels National) Planned Maint Brusse…" at bounding box center [730, 285] width 1139 height 470
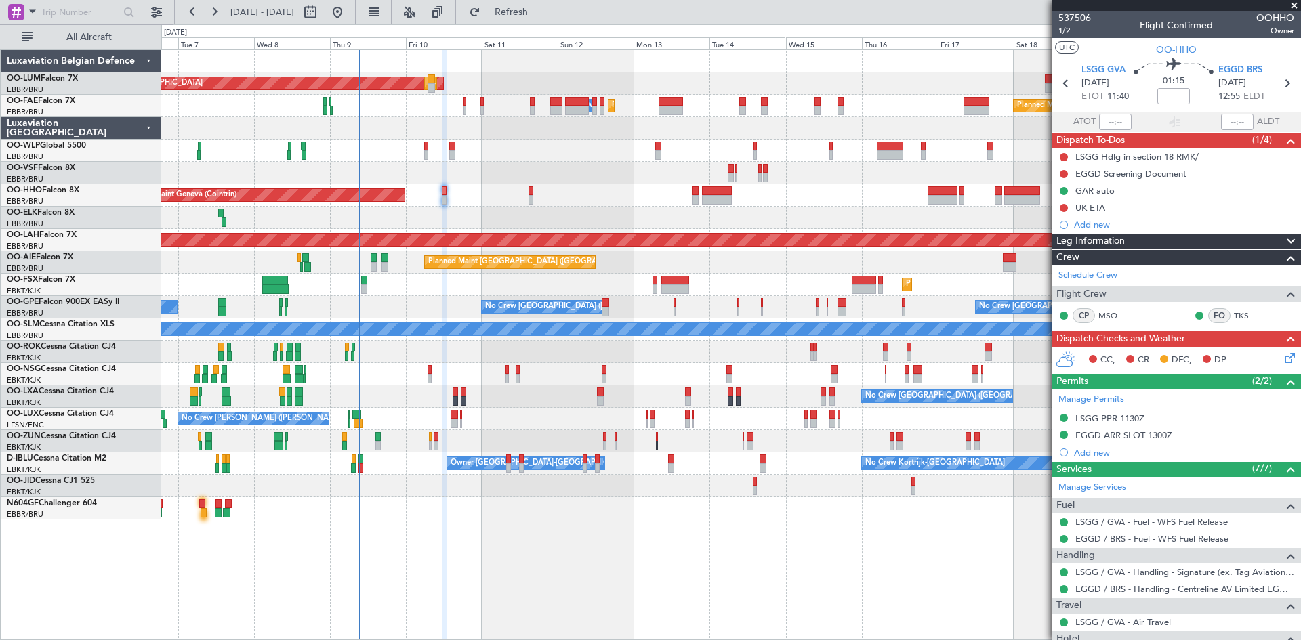
click at [1270, 356] on div "CC, CR DFC, DP" at bounding box center [1182, 360] width 199 height 20
click at [1282, 356] on icon at bounding box center [1287, 355] width 11 height 11
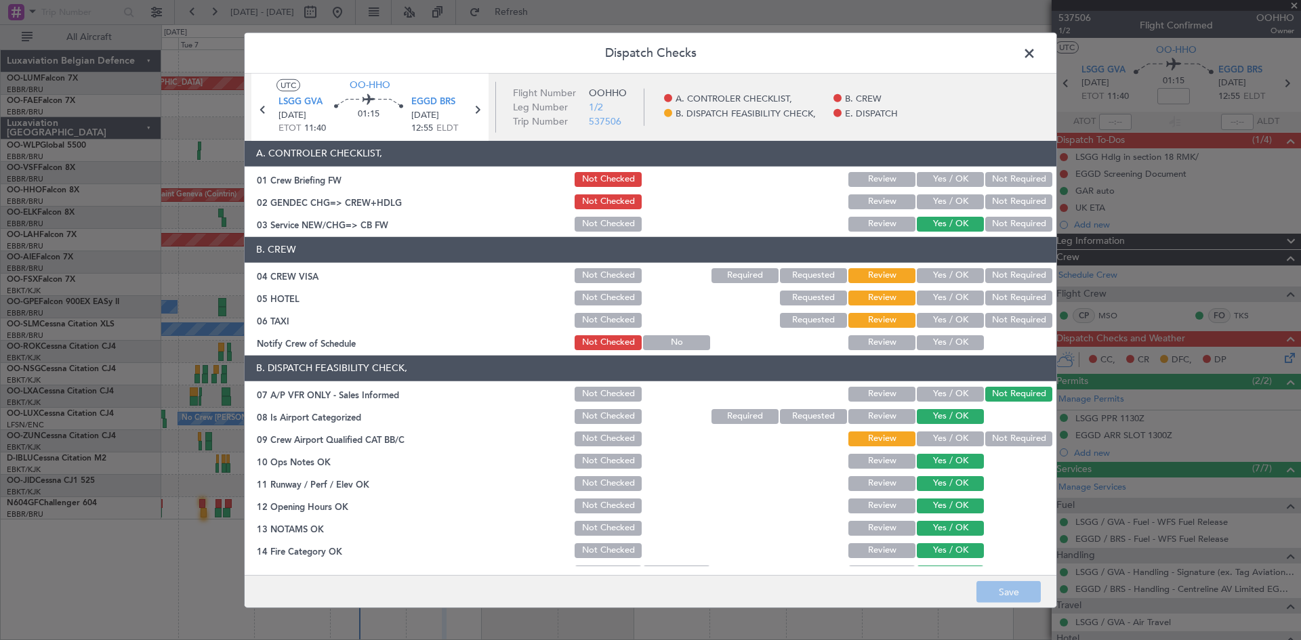
click at [945, 437] on button "Yes / OK" at bounding box center [950, 439] width 67 height 15
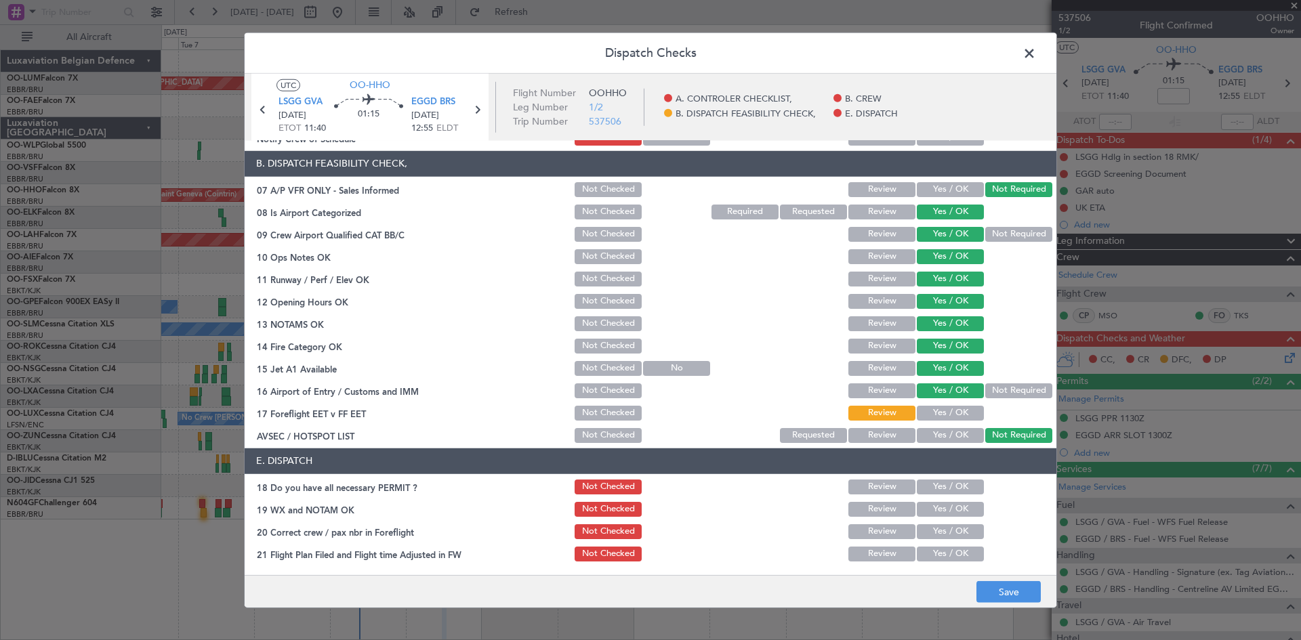
click at [941, 409] on button "Yes / OK" at bounding box center [950, 413] width 67 height 15
click at [943, 485] on button "Yes / OK" at bounding box center [950, 487] width 67 height 15
click at [945, 530] on button "Yes / OK" at bounding box center [950, 532] width 67 height 15
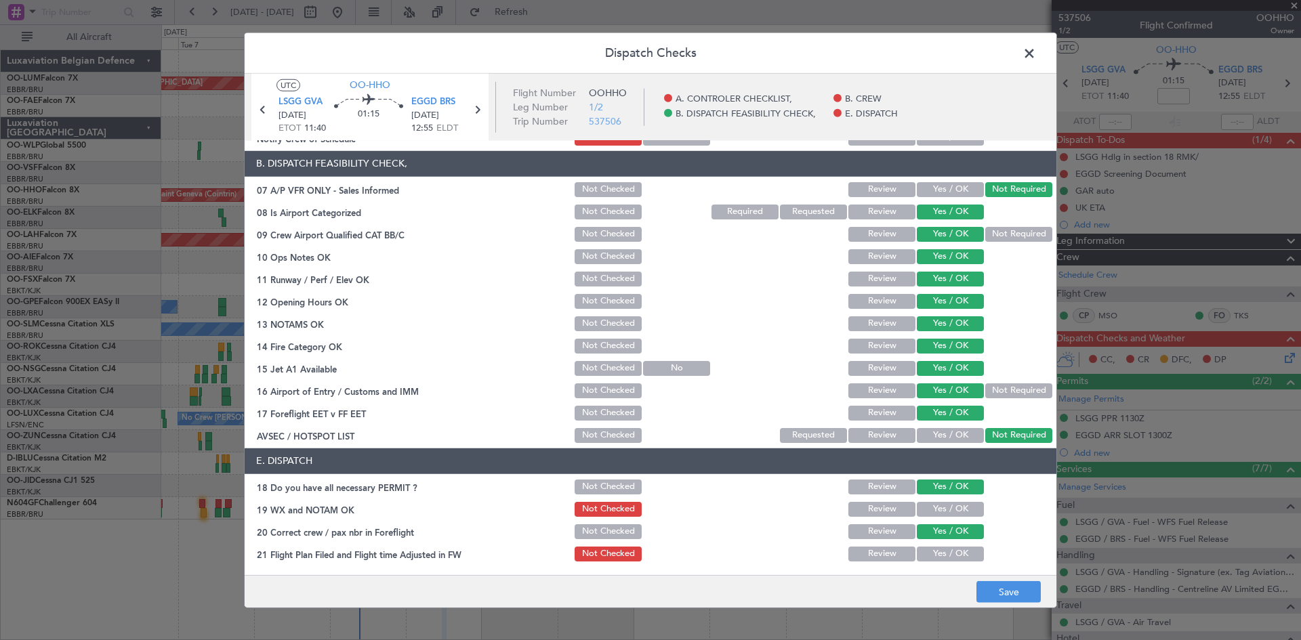
click at [943, 513] on button "Yes / OK" at bounding box center [950, 509] width 67 height 15
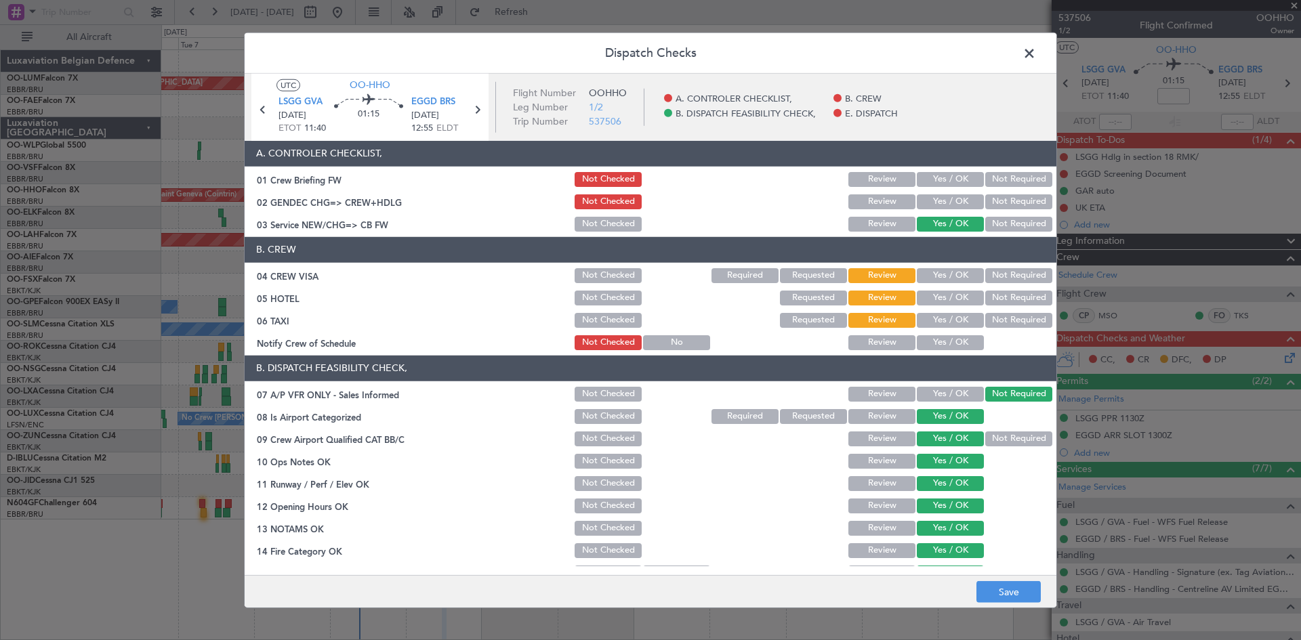
click at [934, 342] on button "Yes / OK" at bounding box center [950, 342] width 67 height 15
click at [1008, 318] on button "Not Required" at bounding box center [1018, 320] width 67 height 15
click at [963, 272] on button "Yes / OK" at bounding box center [950, 275] width 67 height 15
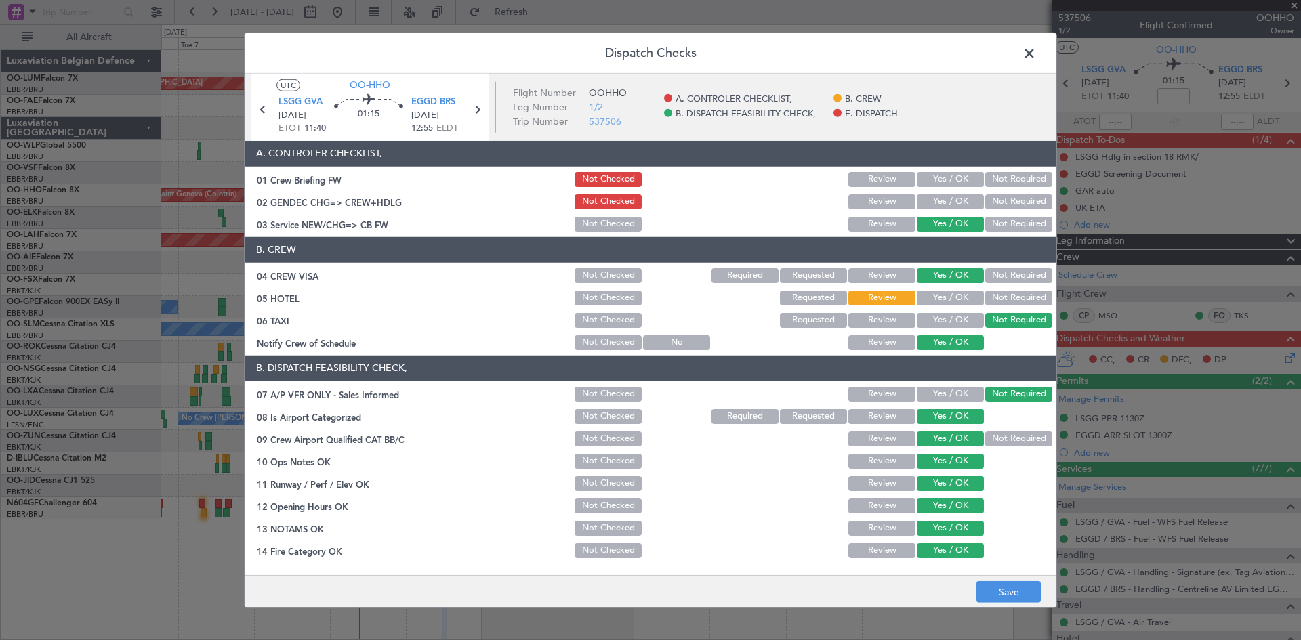
click at [937, 203] on button "Yes / OK" at bounding box center [950, 202] width 67 height 15
click at [1036, 585] on button "Save" at bounding box center [1009, 593] width 64 height 22
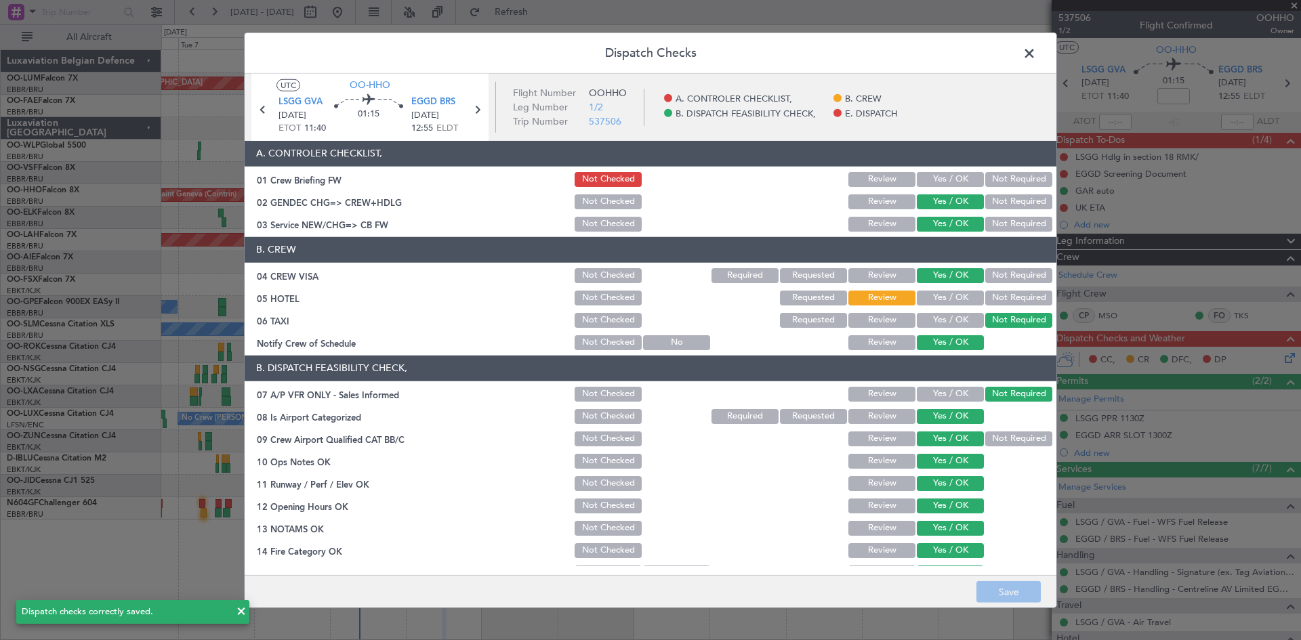
click at [1036, 50] on span at bounding box center [1036, 56] width 0 height 27
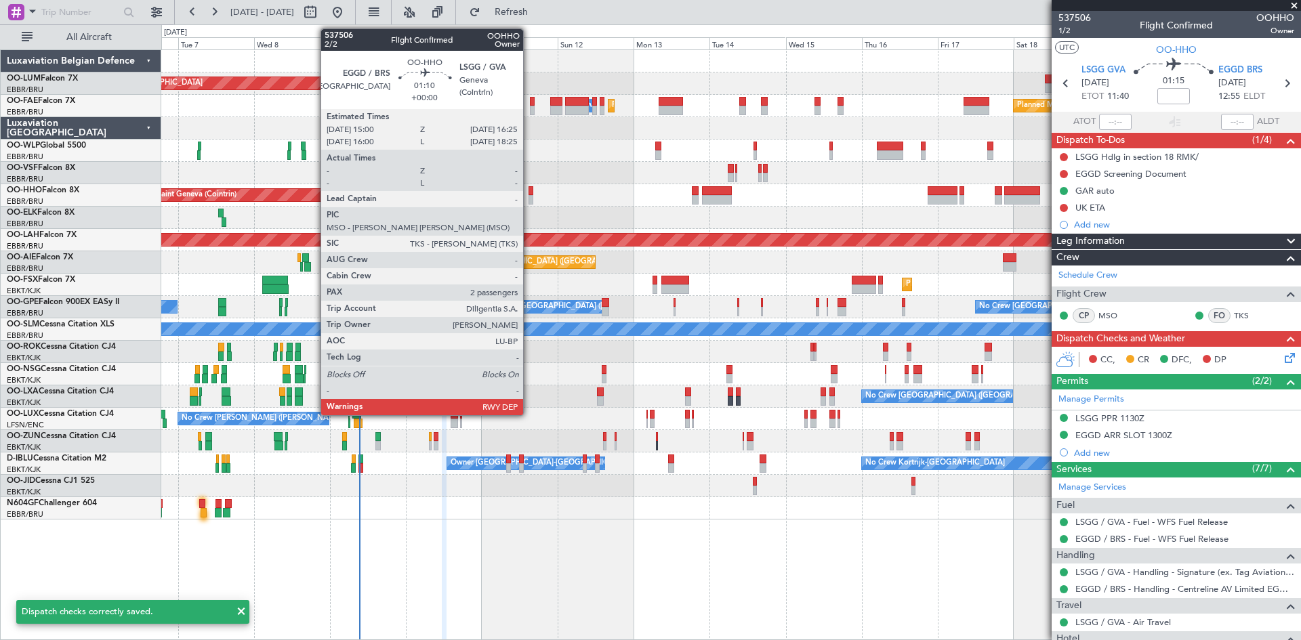
click at [531, 187] on div at bounding box center [531, 190] width 5 height 9
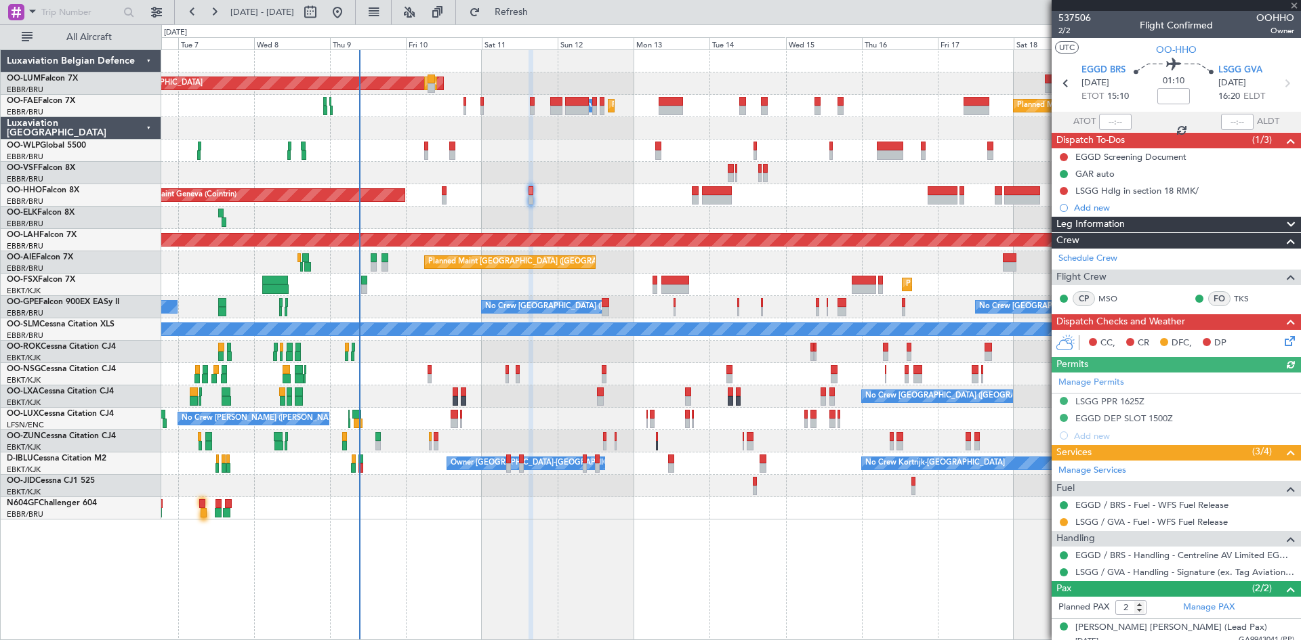
click at [1282, 344] on icon at bounding box center [1287, 338] width 11 height 11
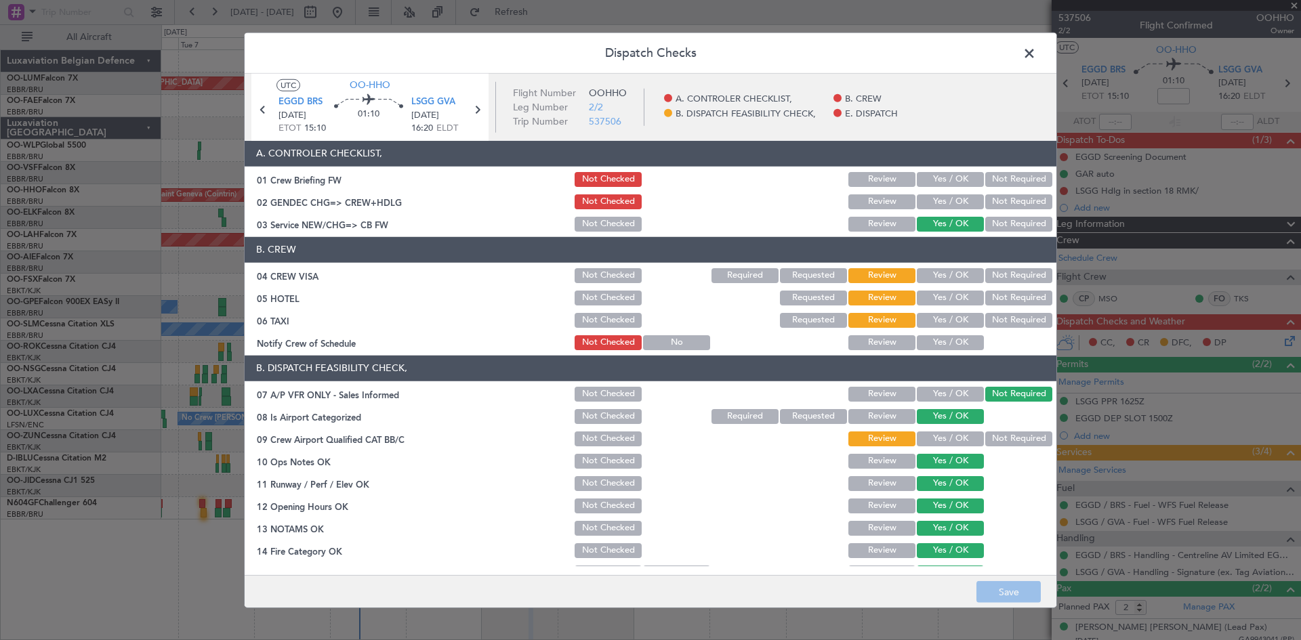
click at [942, 202] on button "Yes / OK" at bounding box center [950, 202] width 67 height 15
click at [945, 271] on button "Yes / OK" at bounding box center [950, 275] width 67 height 15
click at [994, 302] on button "Not Required" at bounding box center [1018, 298] width 67 height 15
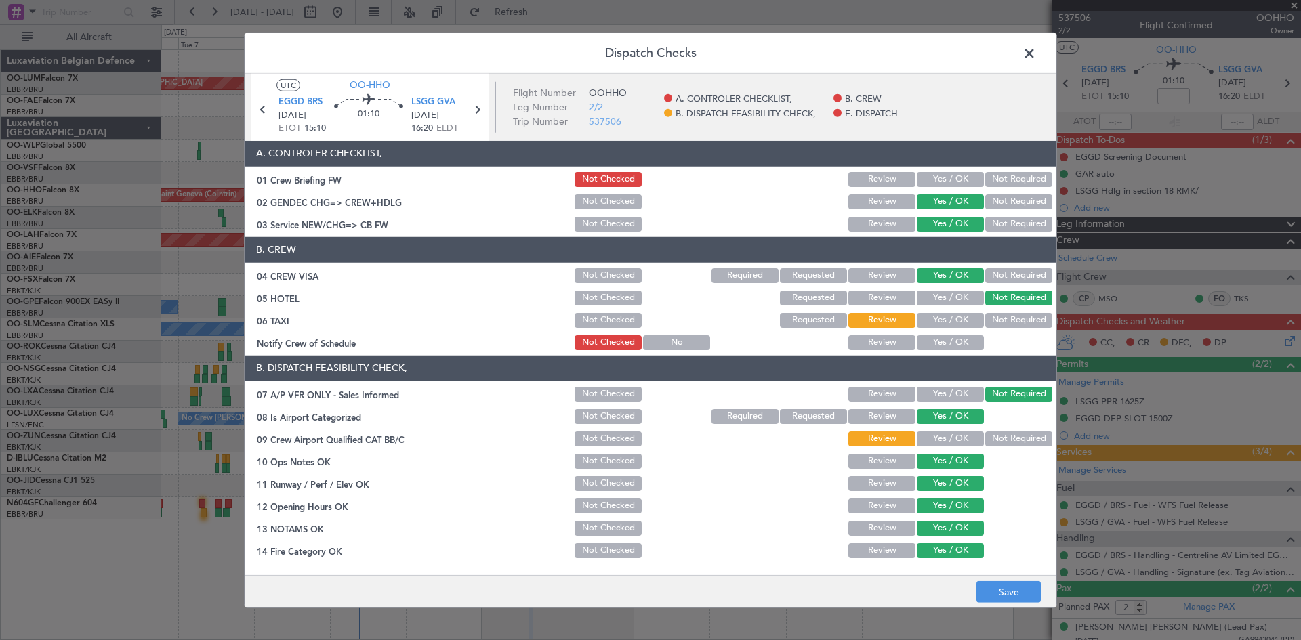
click at [996, 311] on div "Not Required" at bounding box center [1017, 320] width 68 height 19
click at [996, 314] on button "Not Required" at bounding box center [1018, 320] width 67 height 15
click at [956, 336] on button "Yes / OK" at bounding box center [950, 342] width 67 height 15
click at [937, 438] on button "Yes / OK" at bounding box center [950, 439] width 67 height 15
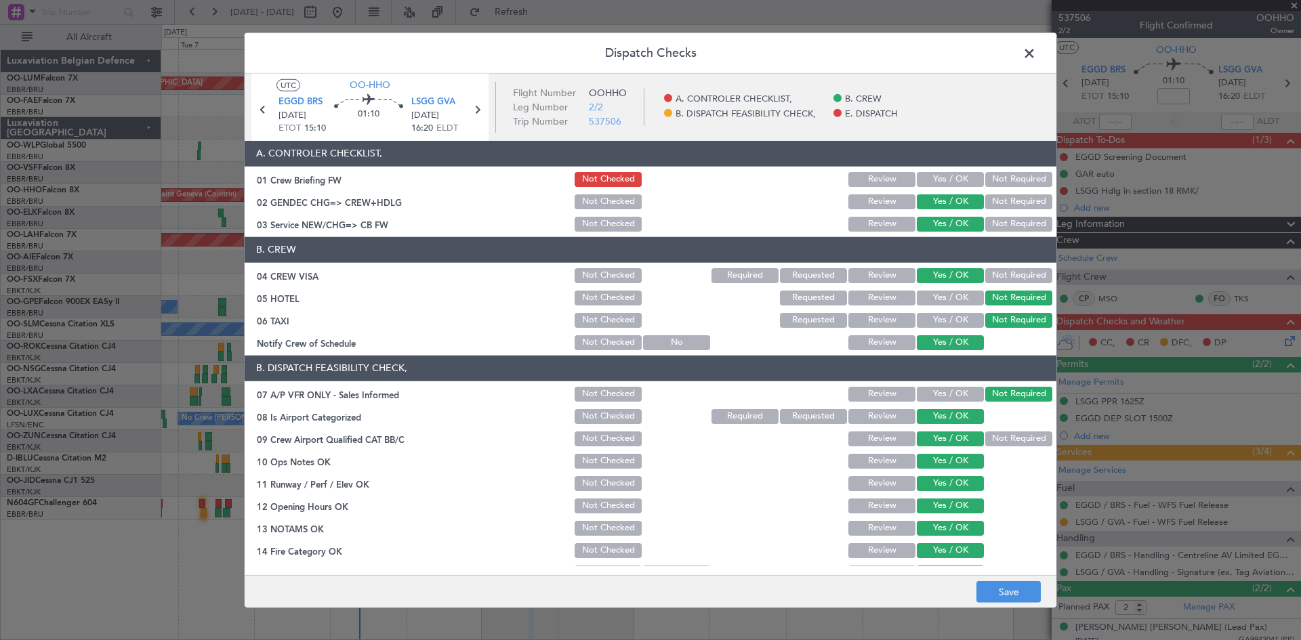
scroll to position [205, 0]
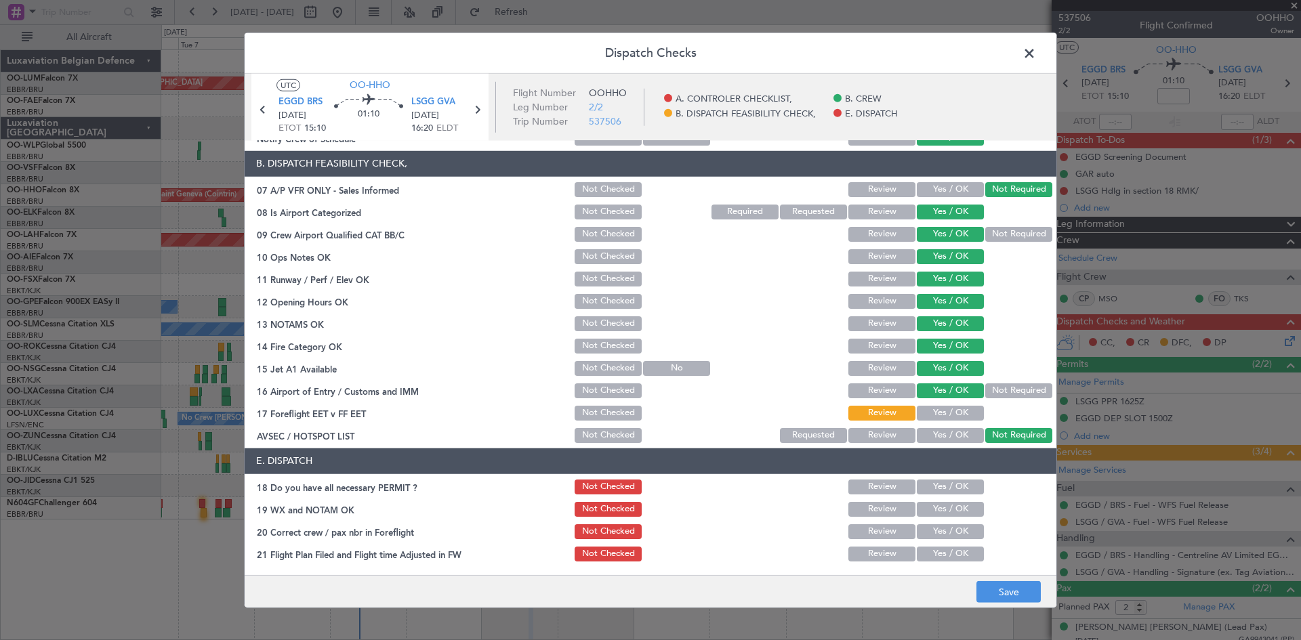
click at [939, 415] on button "Yes / OK" at bounding box center [950, 413] width 67 height 15
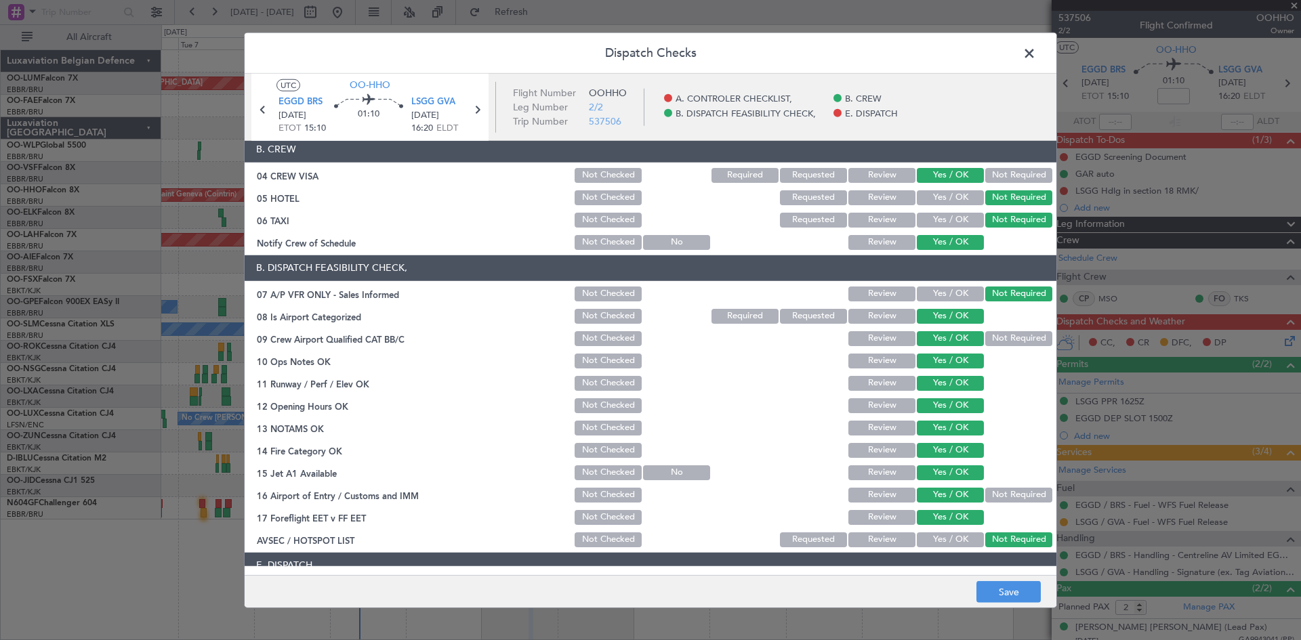
scroll to position [0, 0]
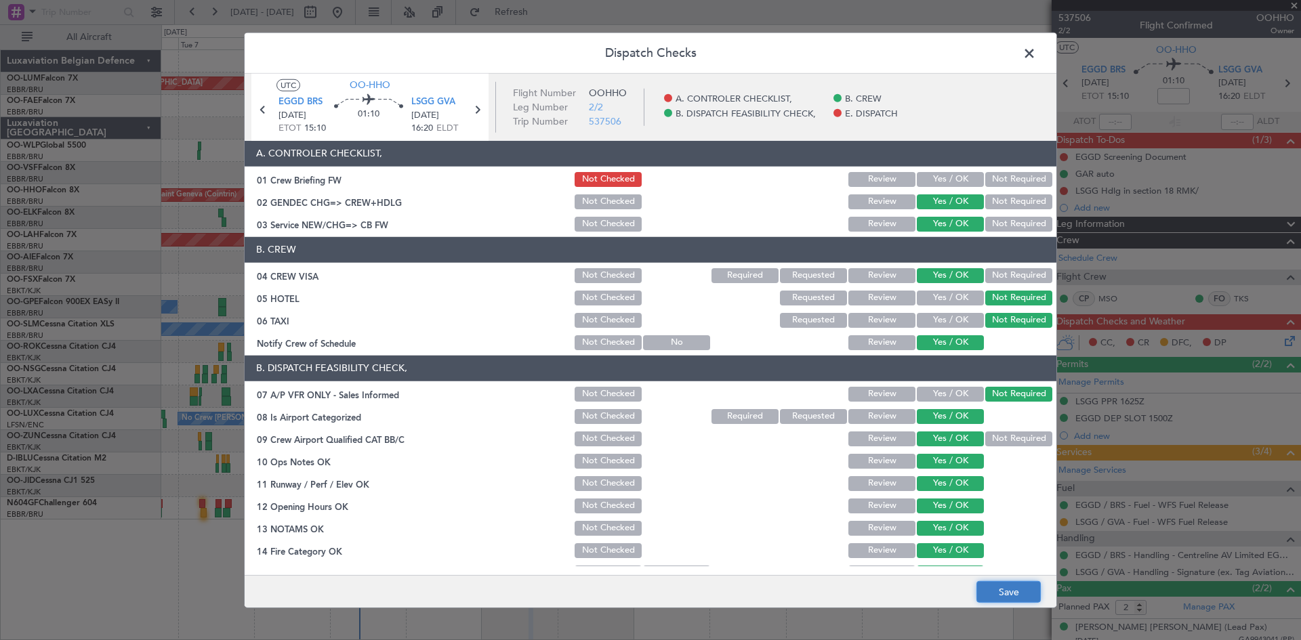
click at [1010, 590] on button "Save" at bounding box center [1009, 593] width 64 height 22
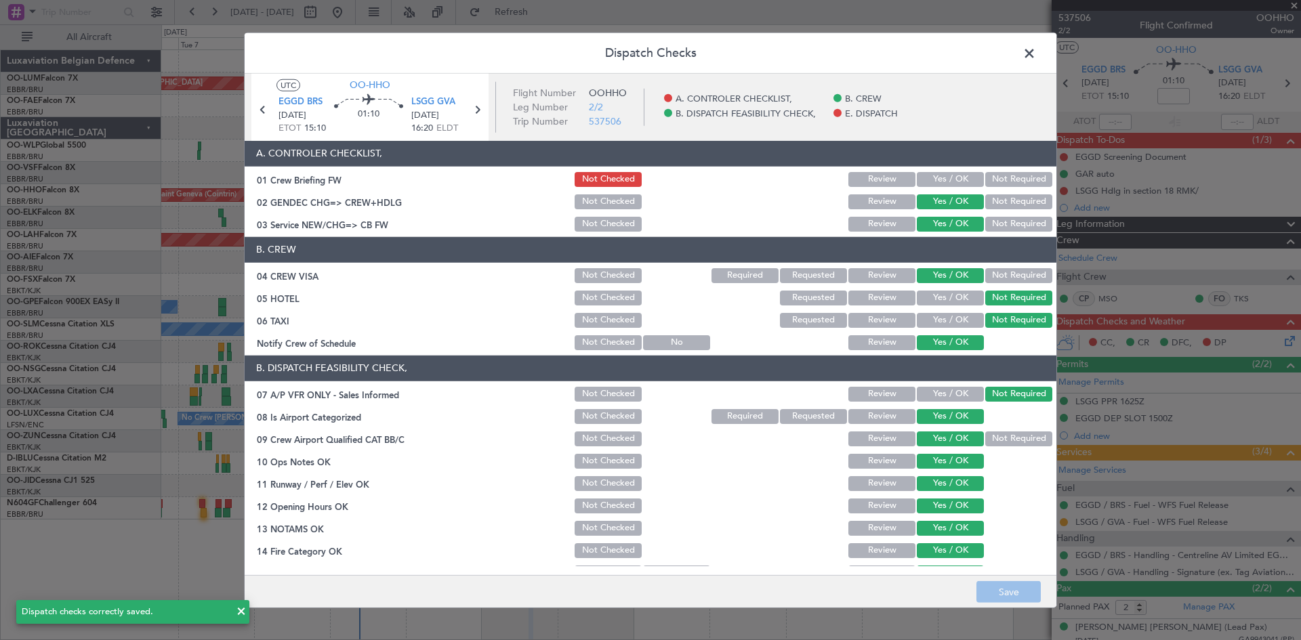
click at [1036, 54] on span at bounding box center [1036, 56] width 0 height 27
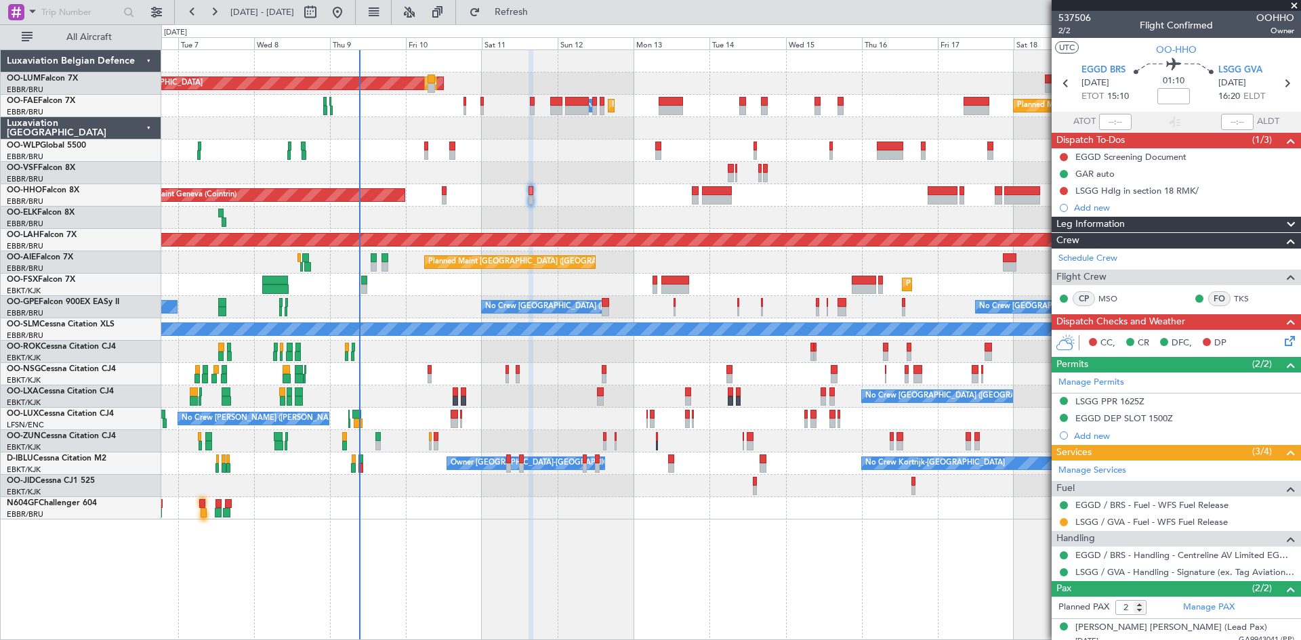
click at [1125, 159] on div "EGGD Screening Document" at bounding box center [1131, 157] width 111 height 12
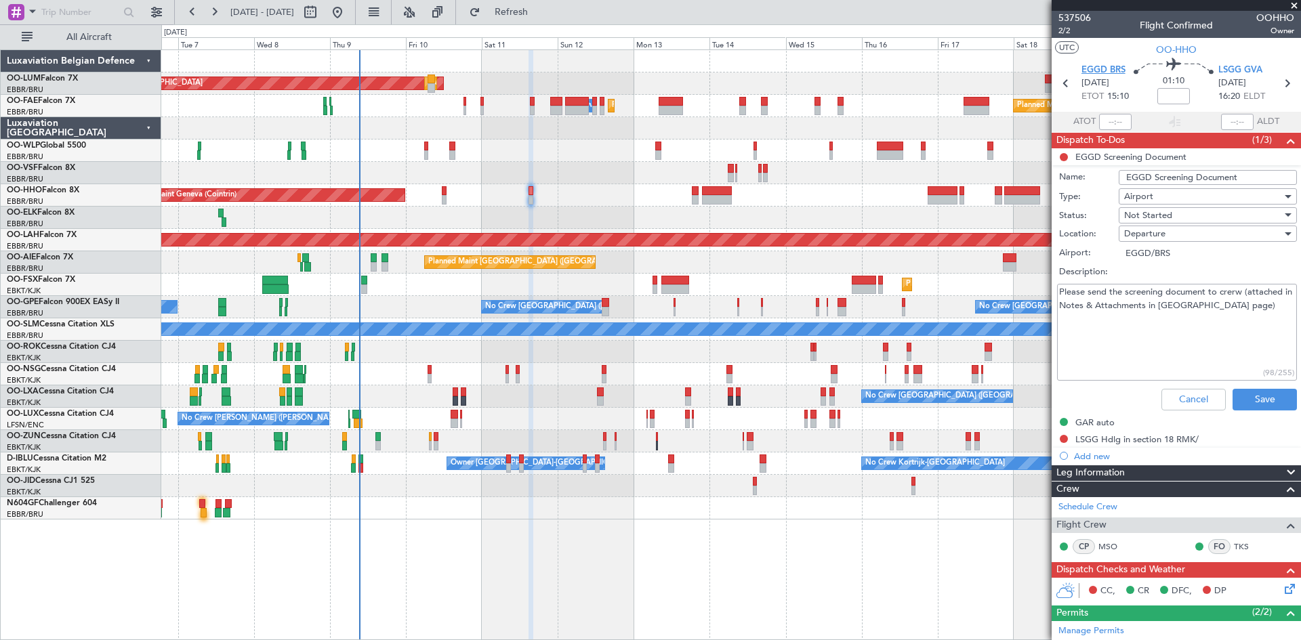
click at [1103, 66] on span "EGGD BRS" at bounding box center [1104, 71] width 44 height 14
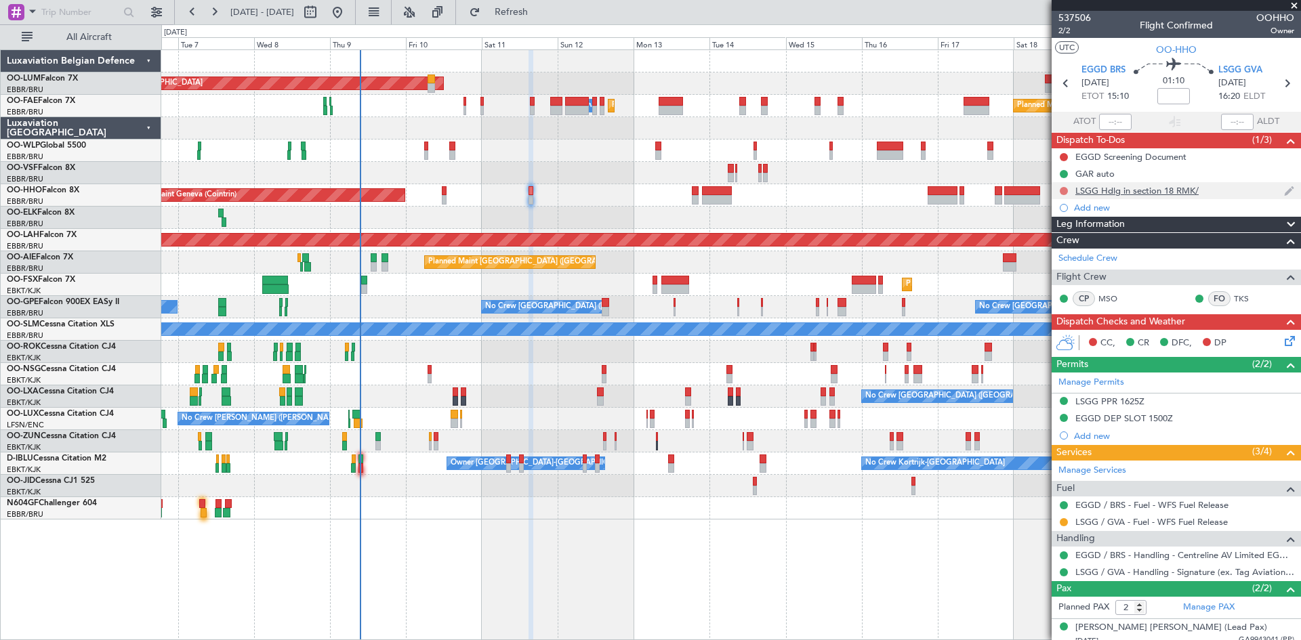
click at [1063, 189] on button at bounding box center [1064, 191] width 8 height 8
click at [1068, 252] on span "Completed" at bounding box center [1070, 251] width 45 height 14
click at [1282, 344] on icon at bounding box center [1287, 338] width 11 height 11
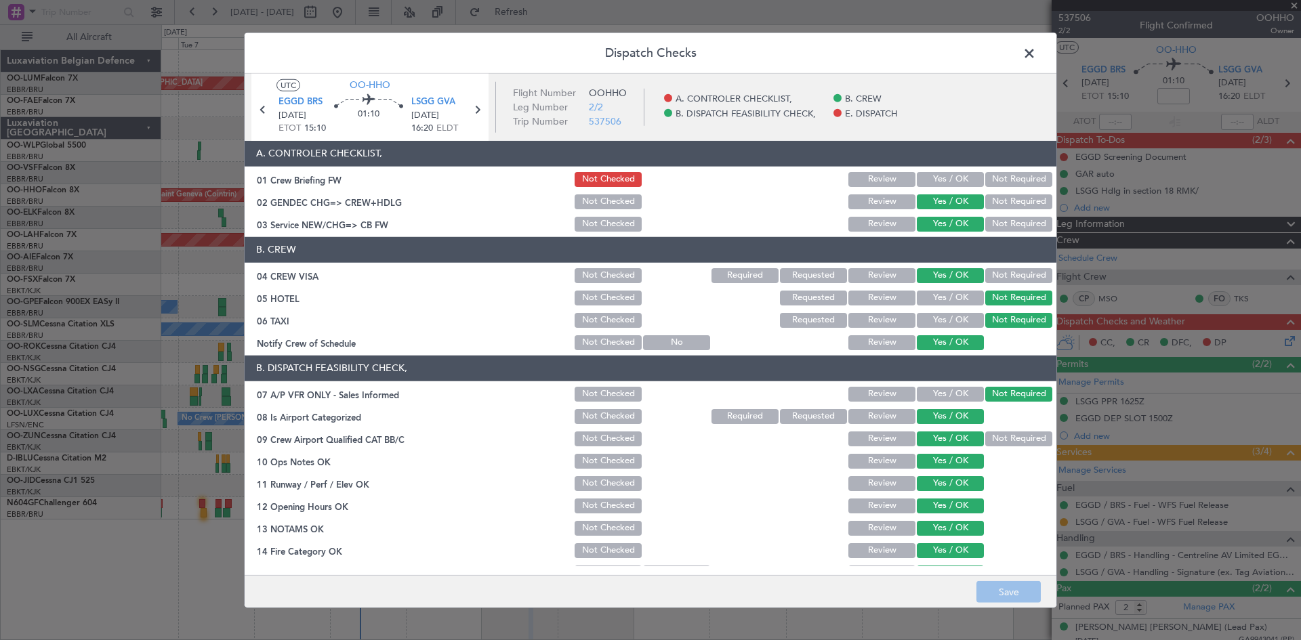
click at [1036, 52] on span at bounding box center [1036, 56] width 0 height 27
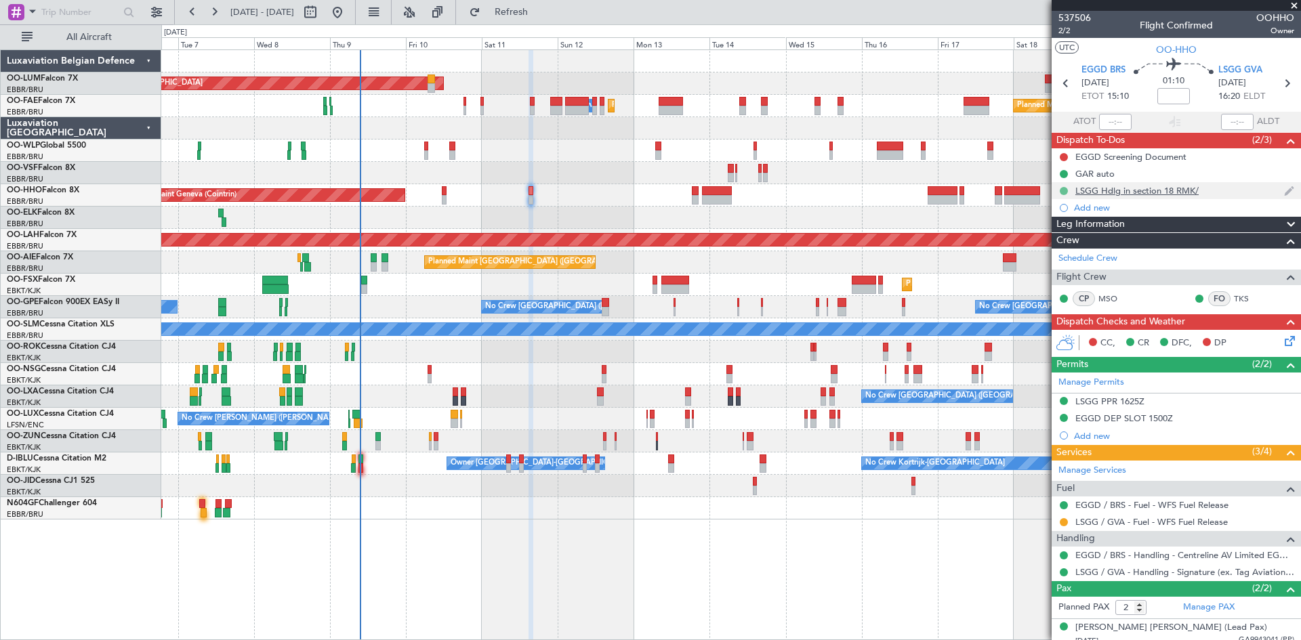
click at [1065, 187] on button at bounding box center [1064, 191] width 8 height 8
click at [1043, 209] on li "Not Started" at bounding box center [1064, 210] width 73 height 20
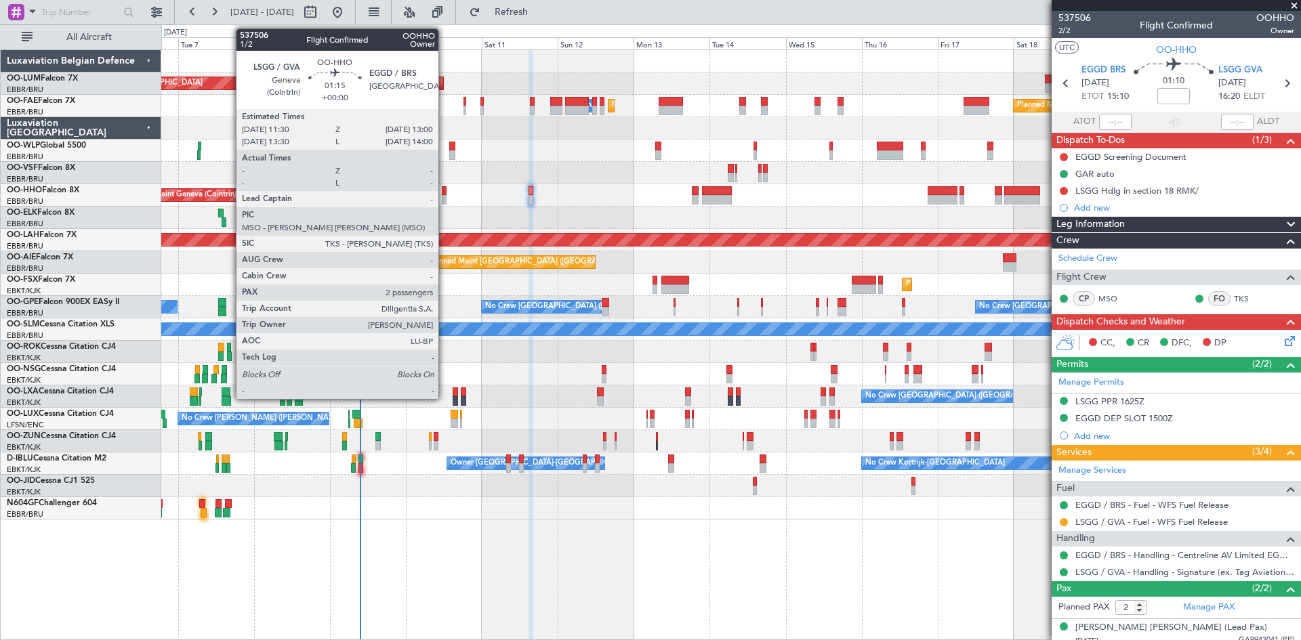
click at [445, 190] on div at bounding box center [444, 190] width 5 height 9
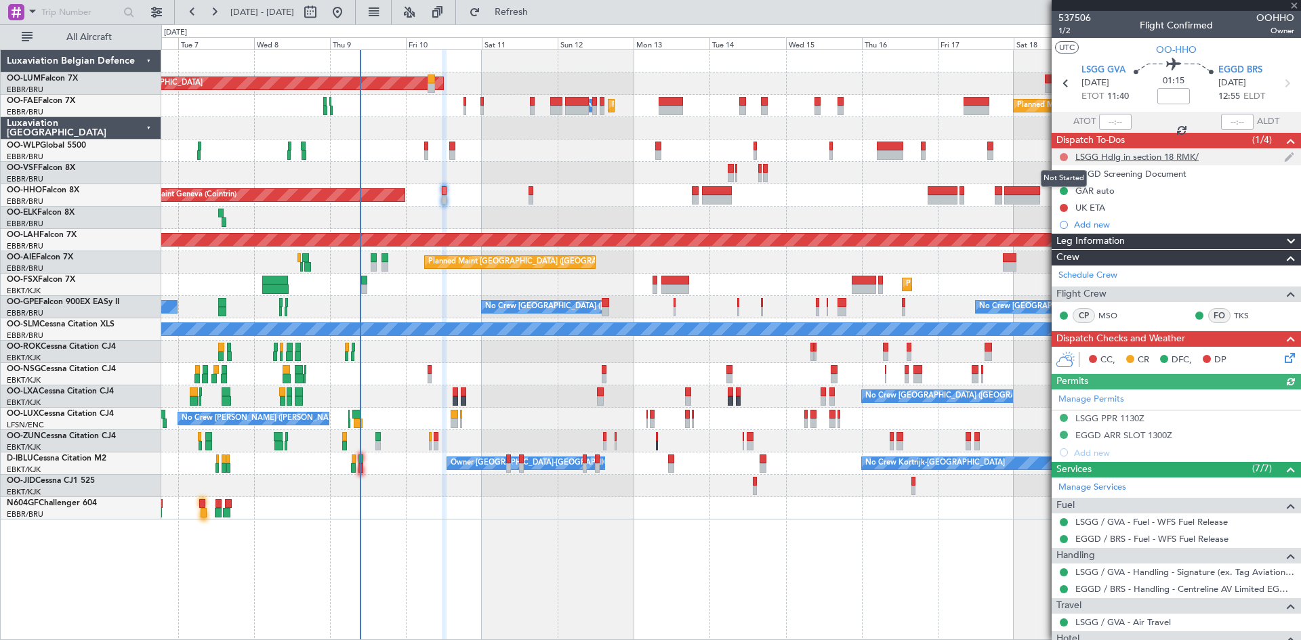
click at [1062, 157] on button at bounding box center [1064, 157] width 8 height 8
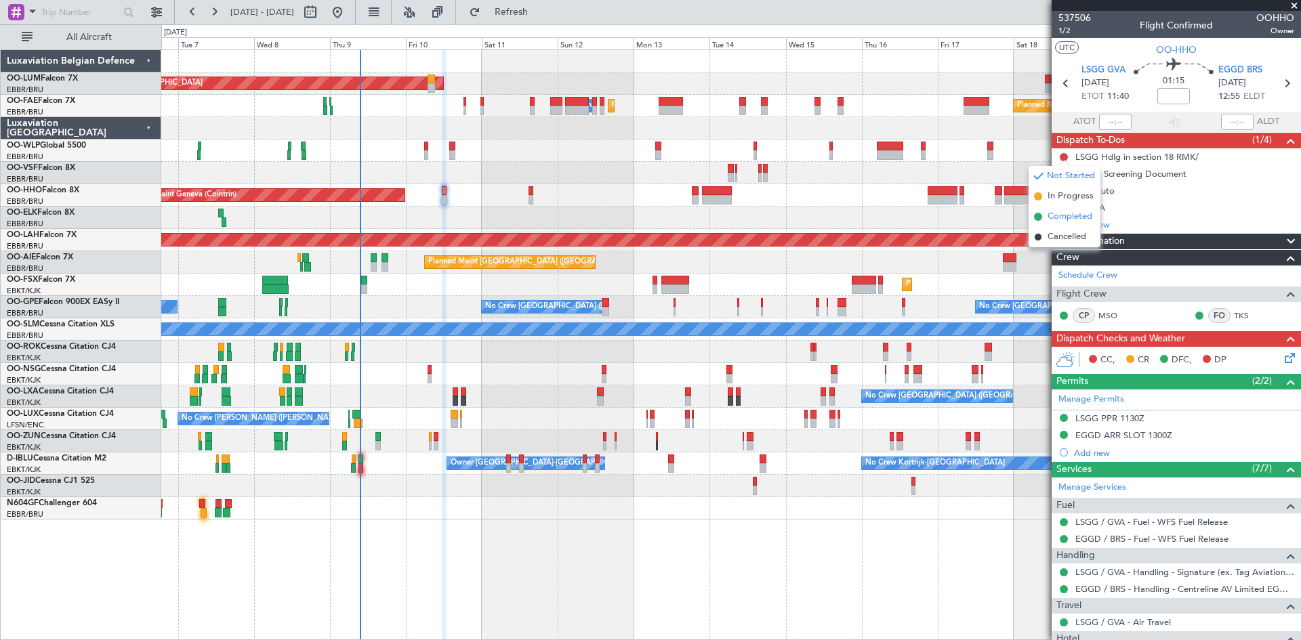
click at [1067, 216] on span "Completed" at bounding box center [1070, 217] width 45 height 14
click at [1063, 175] on button at bounding box center [1064, 174] width 8 height 8
click at [1070, 249] on span "Cancelled" at bounding box center [1067, 254] width 39 height 14
click at [1101, 175] on div "EGGD Screening Document" at bounding box center [1131, 174] width 111 height 12
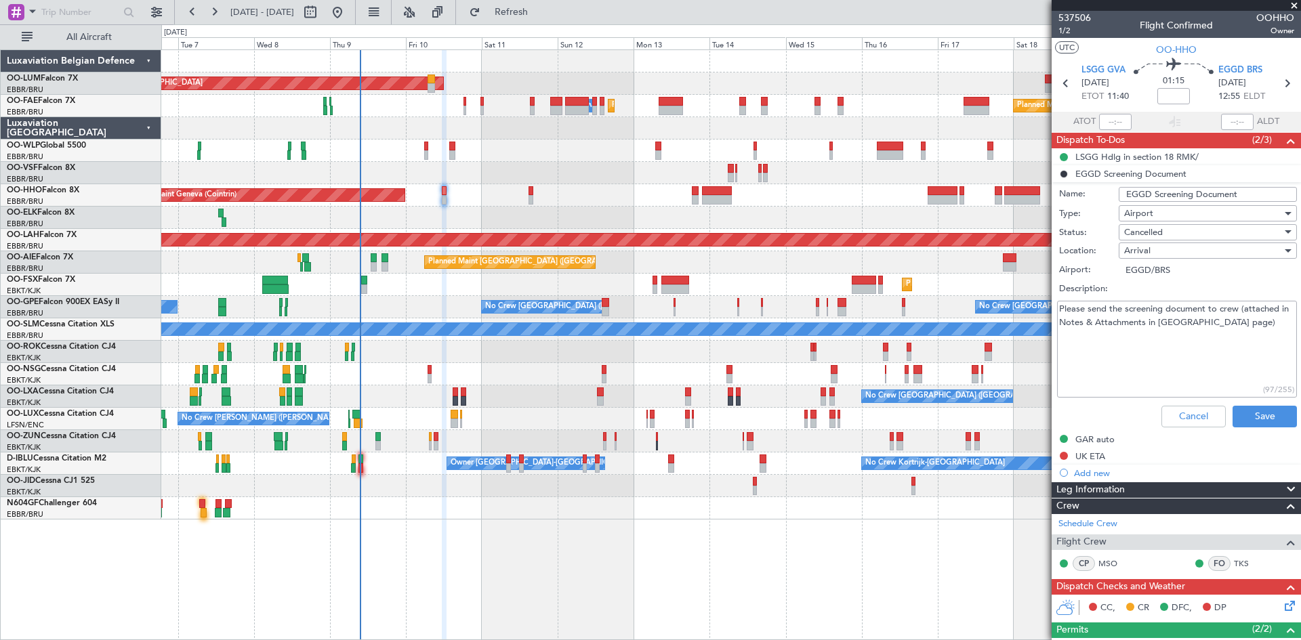
click at [1260, 327] on textarea "Please send the screening document to crew (attached in Notes & Attachments in …" at bounding box center [1177, 349] width 240 height 97
click at [1252, 361] on textarea "Please send the screening document to crew (attached in Notes & Attachments in …" at bounding box center [1177, 349] width 240 height 97
type textarea "Please send the screening document to crew (attached in Notes & Attachments in …"
click at [1281, 422] on button "Save" at bounding box center [1265, 417] width 64 height 22
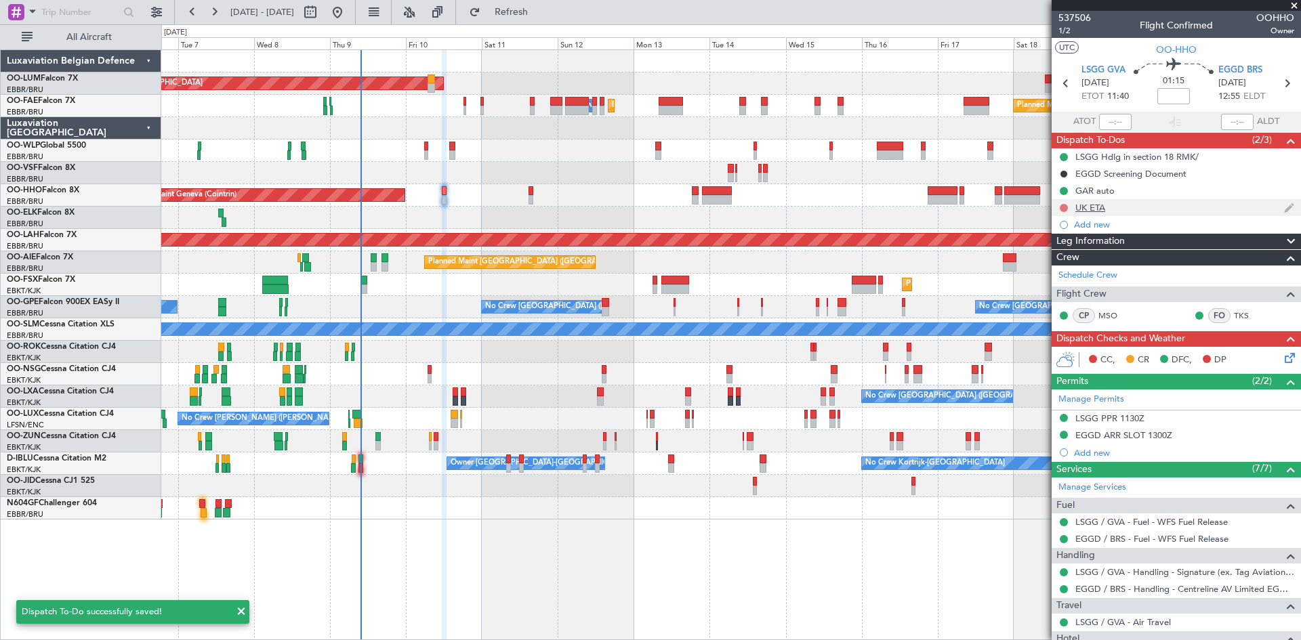
click at [1063, 207] on button at bounding box center [1064, 208] width 8 height 8
click at [1071, 268] on span "Completed" at bounding box center [1070, 268] width 45 height 14
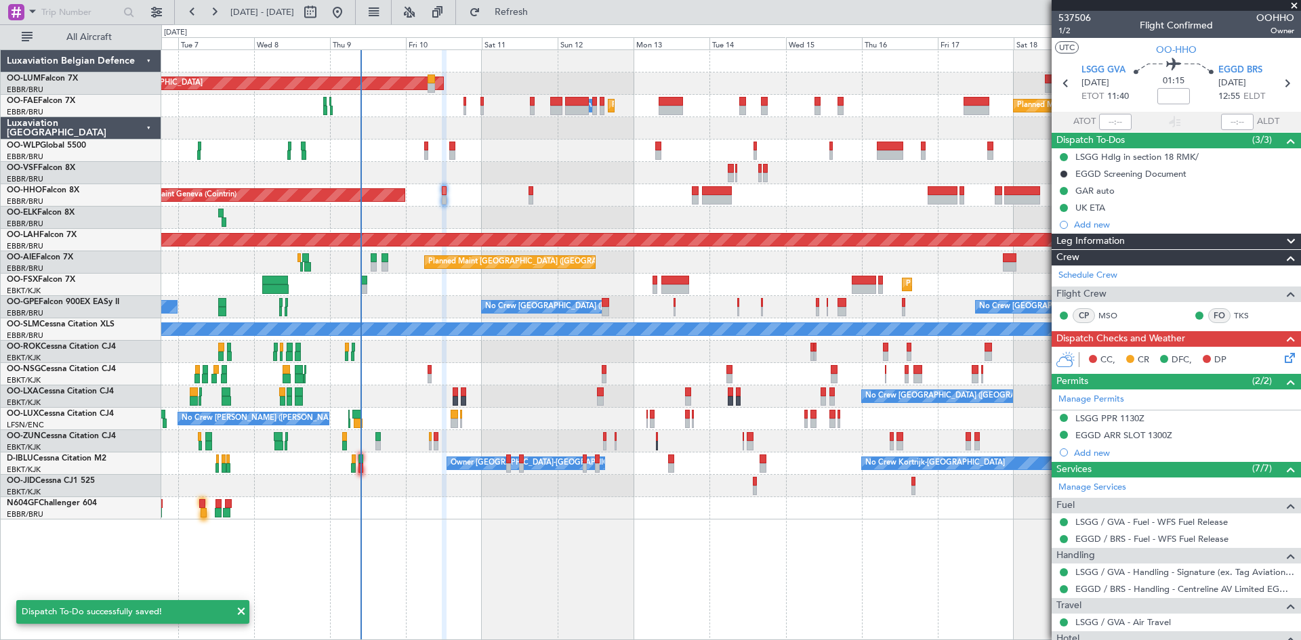
click at [1286, 359] on icon at bounding box center [1287, 355] width 11 height 11
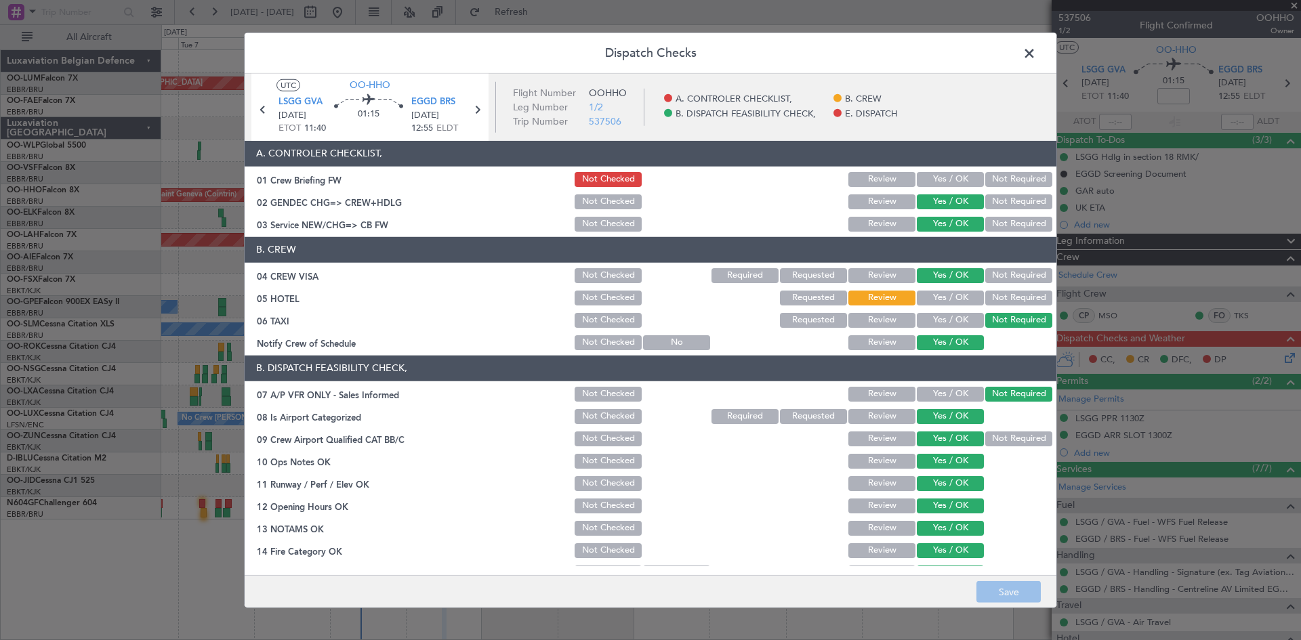
click at [945, 303] on button "Yes / OK" at bounding box center [950, 298] width 67 height 15
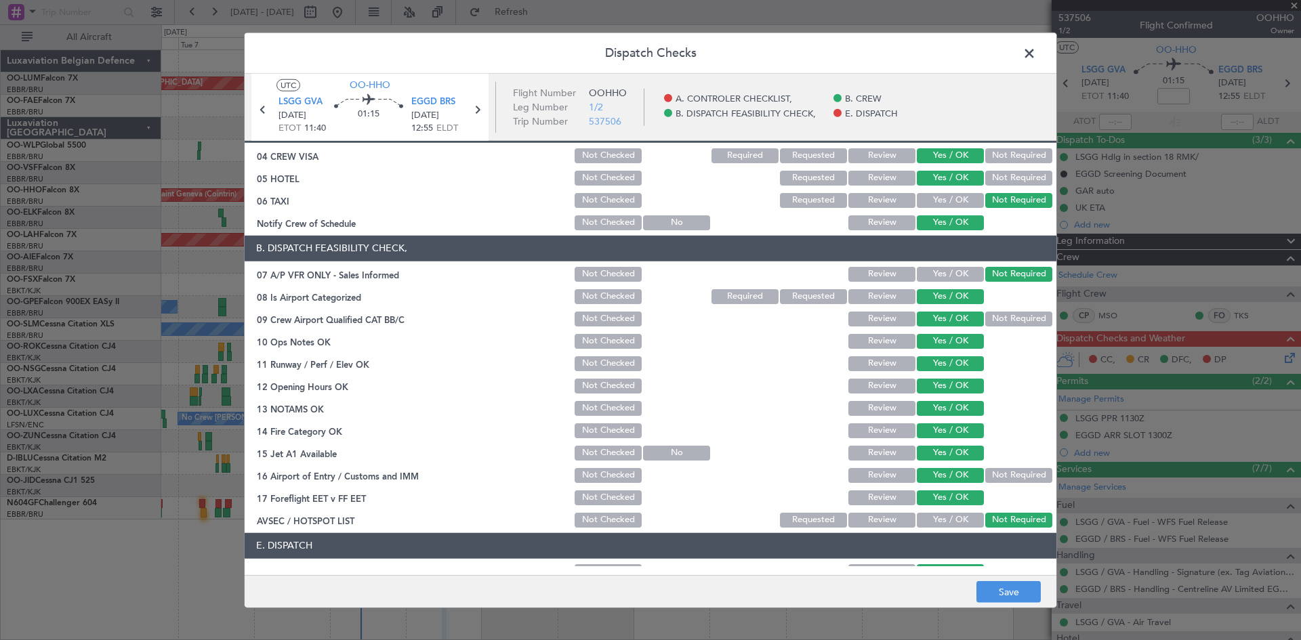
scroll to position [205, 0]
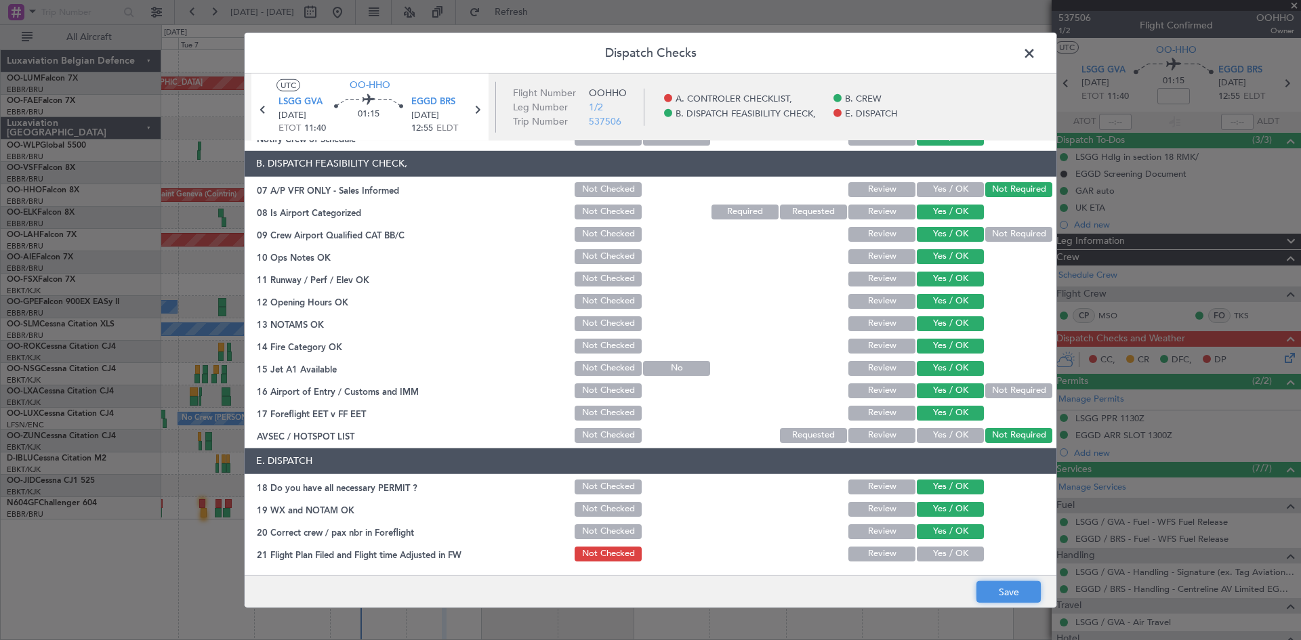
click at [1016, 594] on button "Save" at bounding box center [1009, 593] width 64 height 22
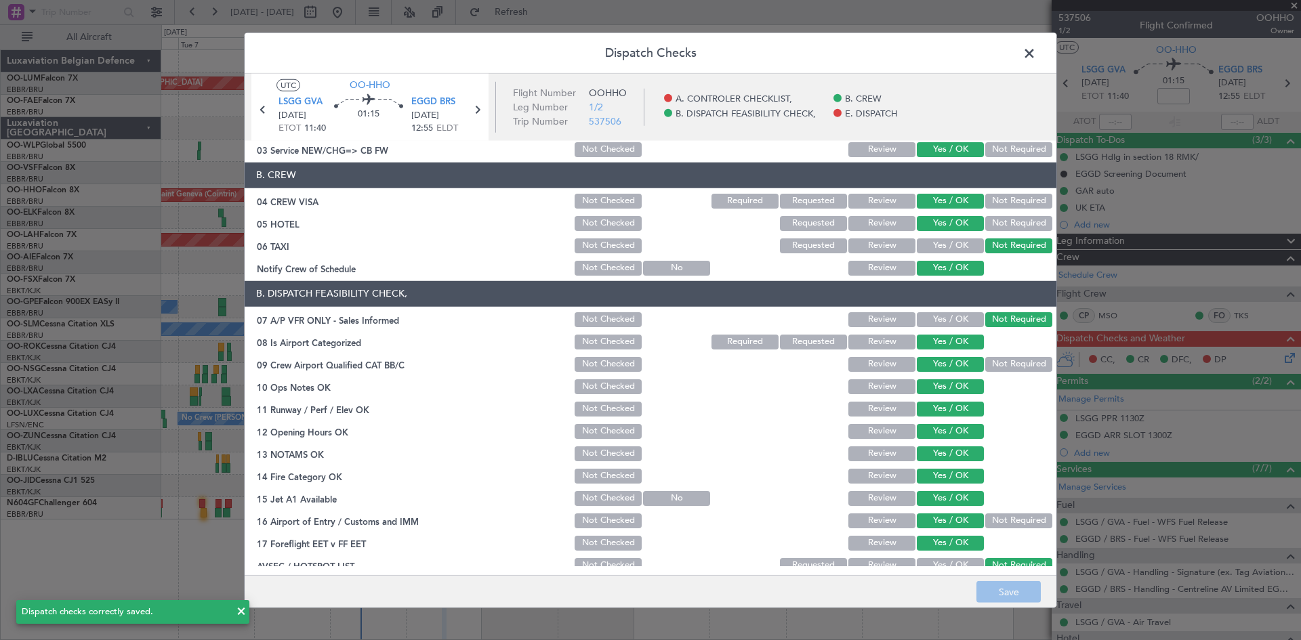
scroll to position [0, 0]
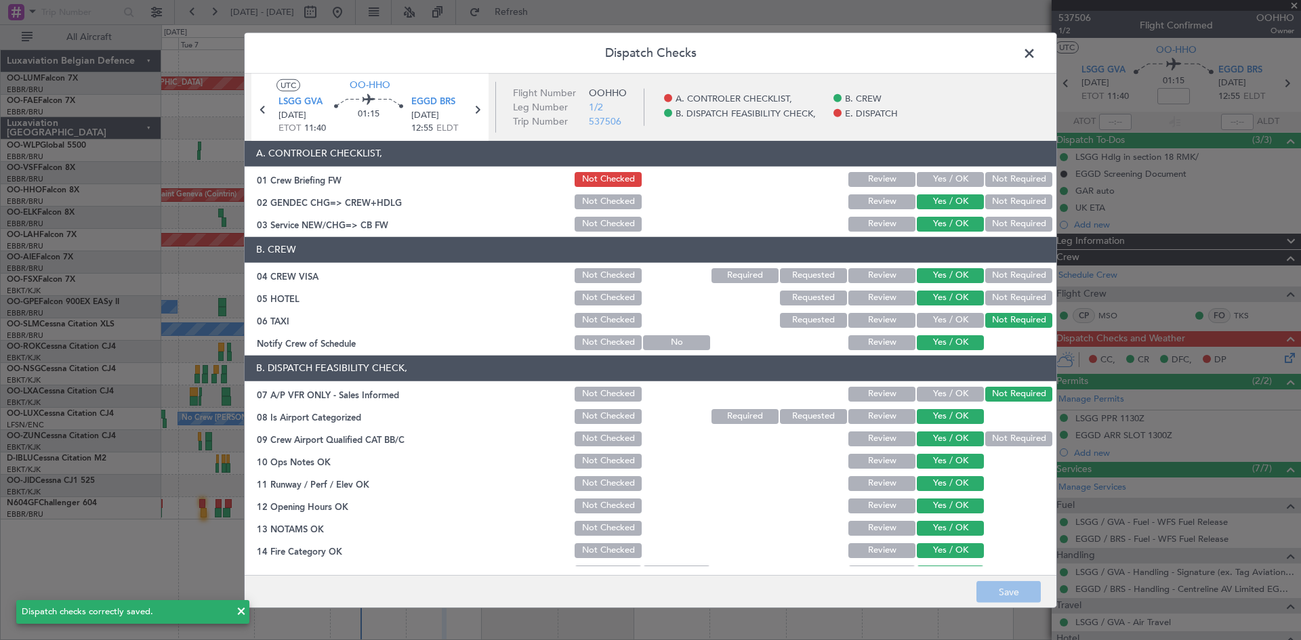
click at [1036, 52] on span at bounding box center [1036, 56] width 0 height 27
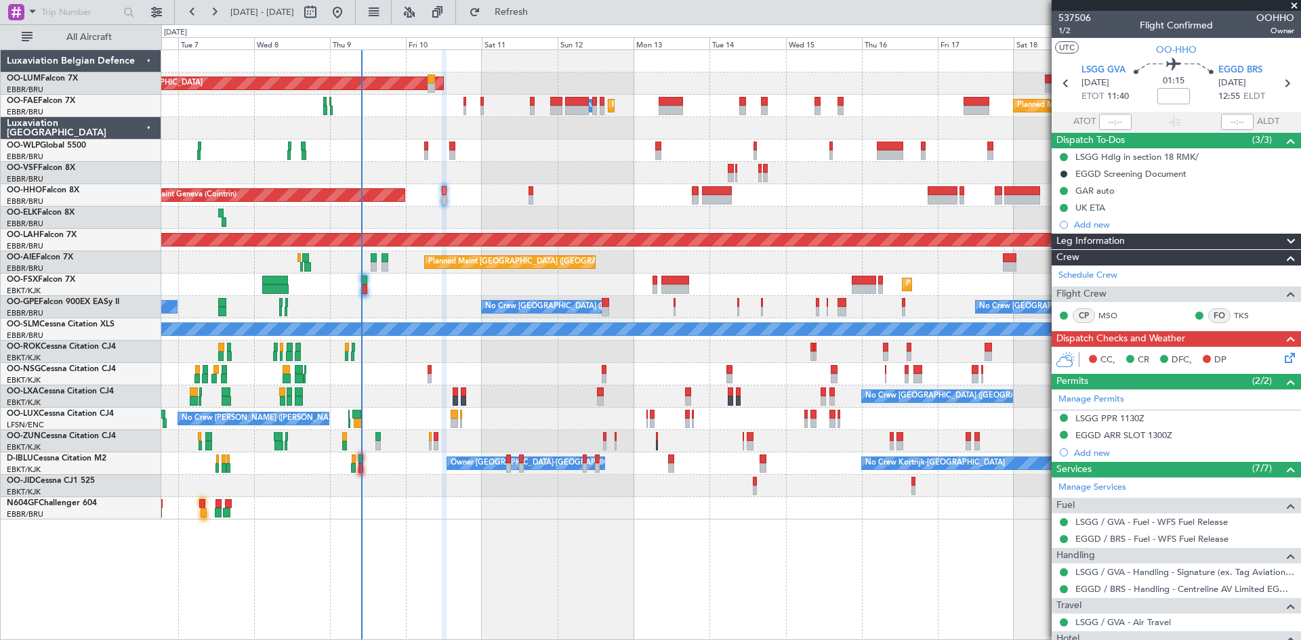
click at [1282, 357] on icon at bounding box center [1287, 355] width 11 height 11
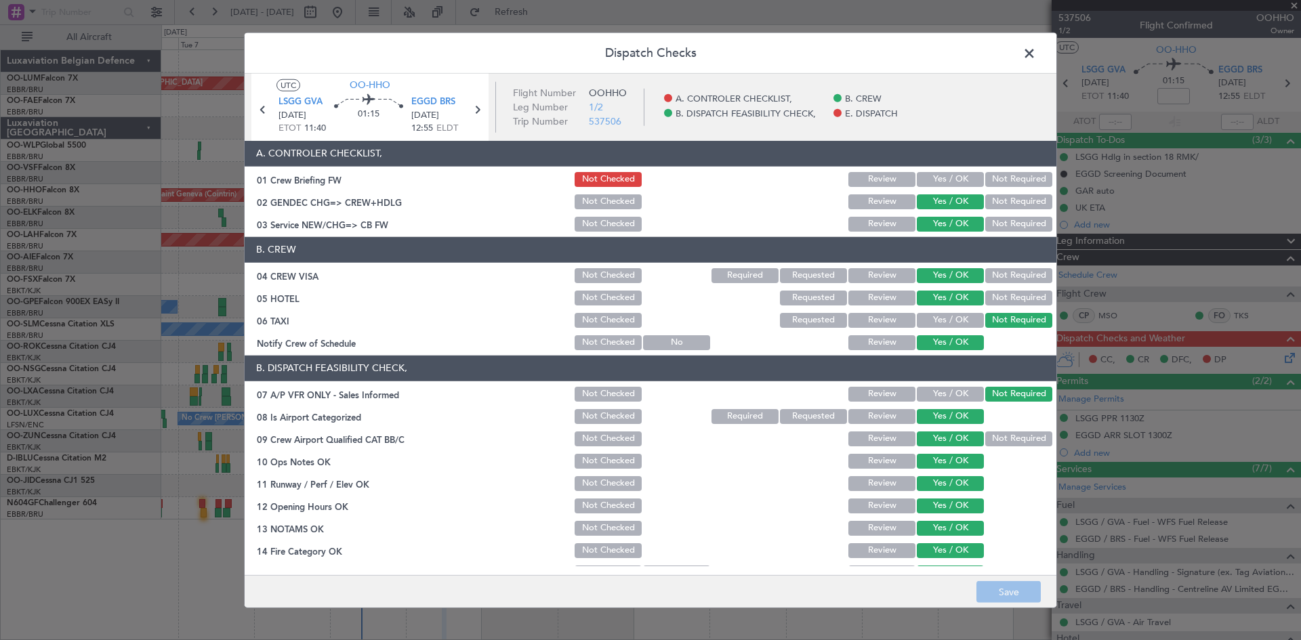
click at [957, 172] on button "Yes / OK" at bounding box center [950, 179] width 67 height 15
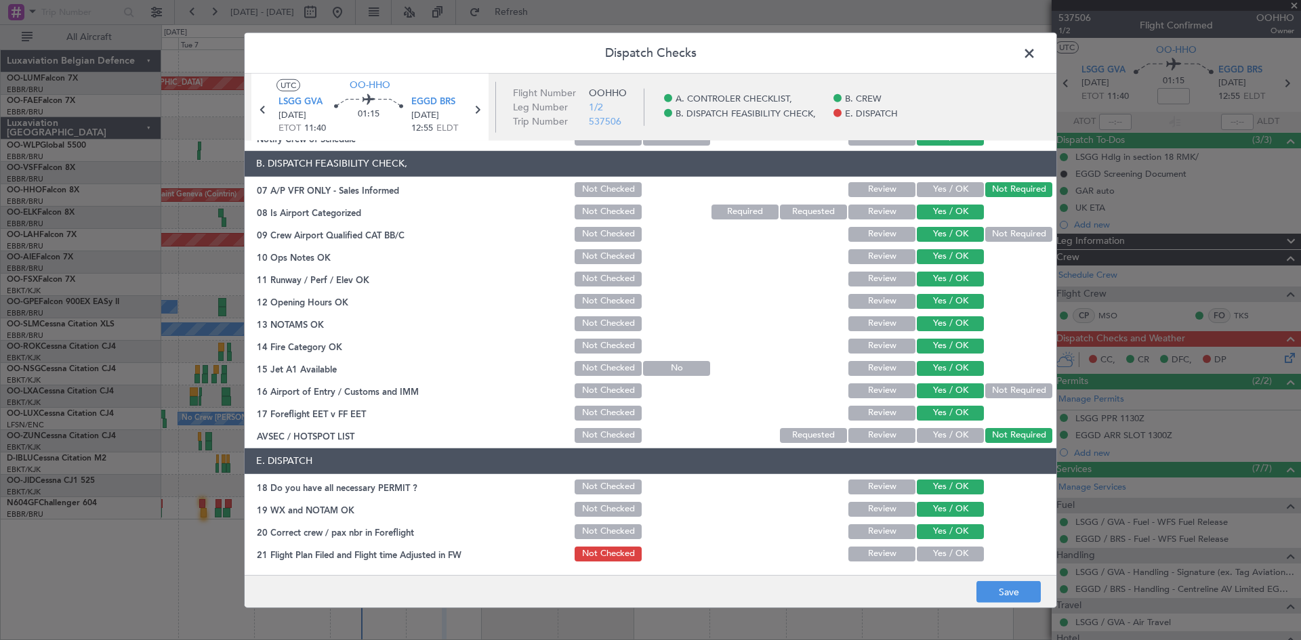
click at [954, 560] on button "Yes / OK" at bounding box center [950, 554] width 67 height 15
click at [1012, 591] on button "Save" at bounding box center [1009, 593] width 64 height 22
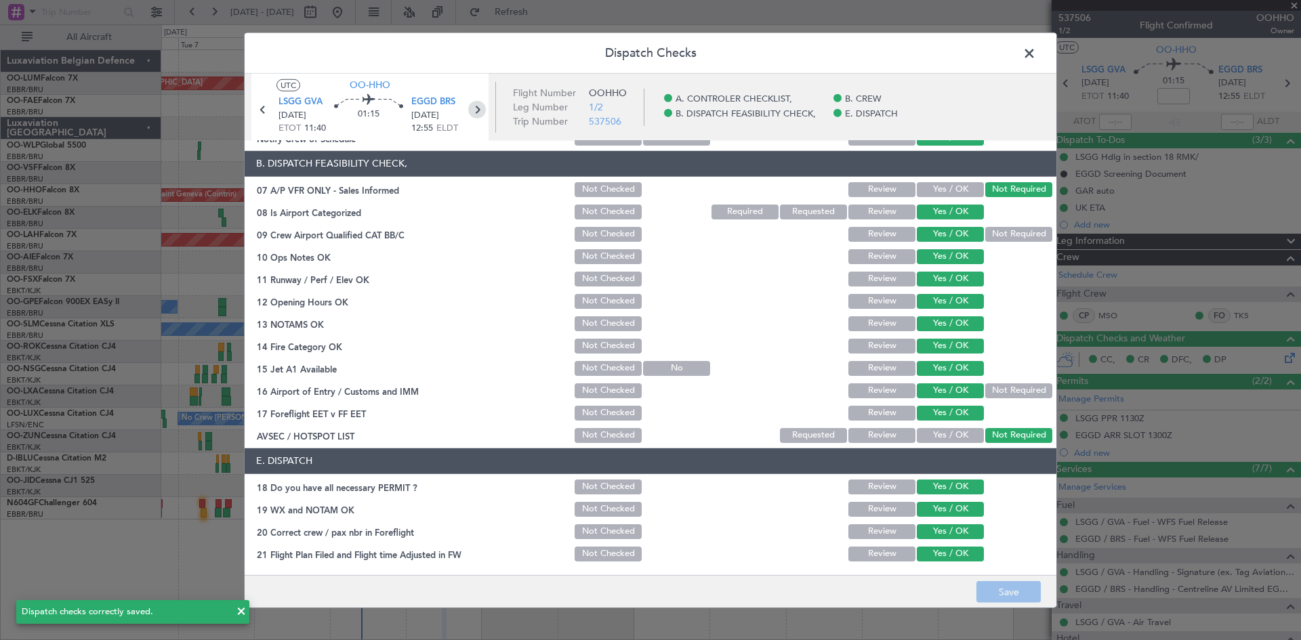
click at [478, 110] on icon at bounding box center [477, 109] width 18 height 18
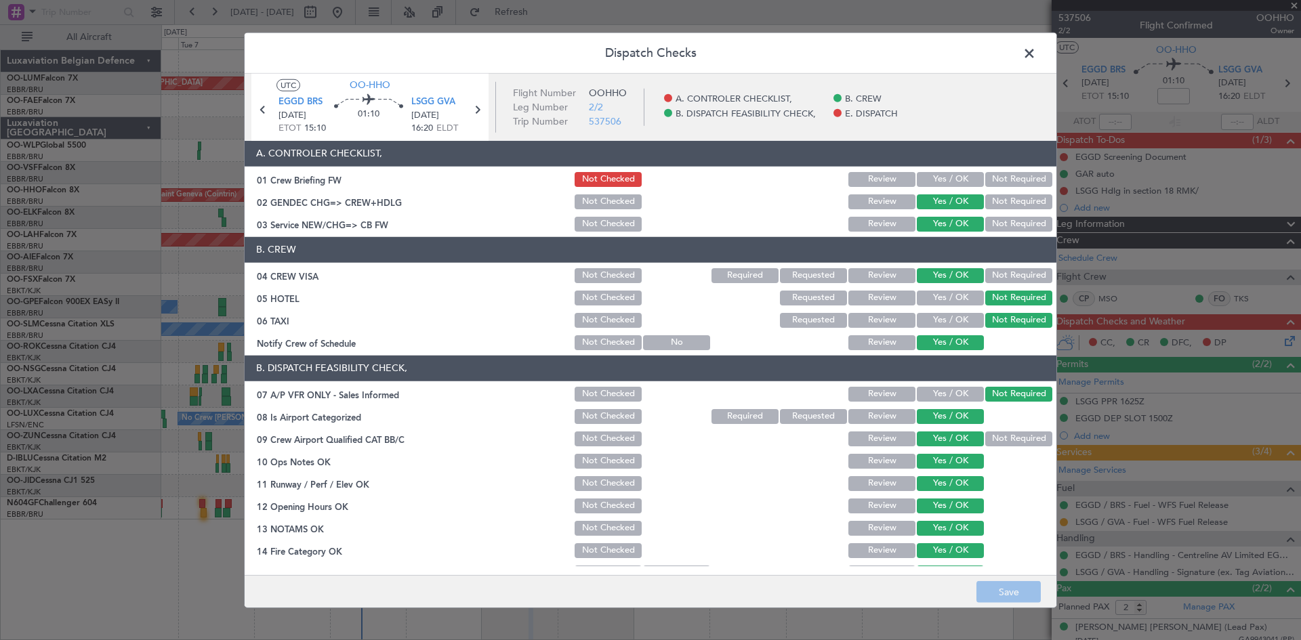
click at [926, 175] on button "Yes / OK" at bounding box center [950, 179] width 67 height 15
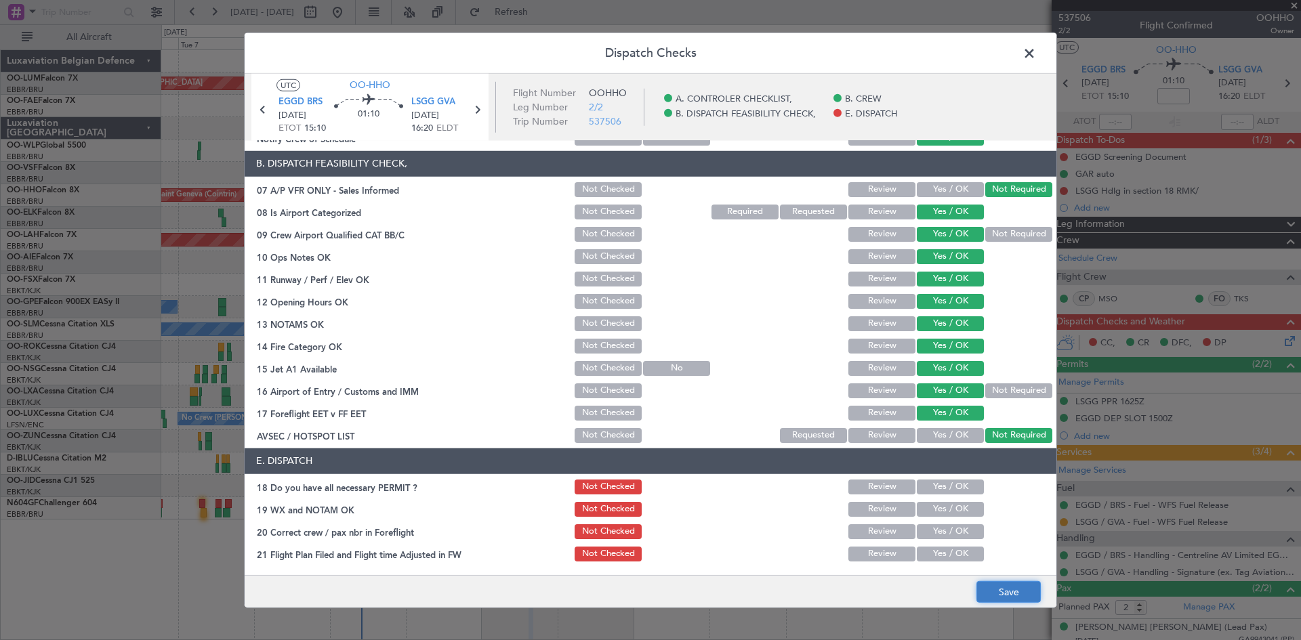
click at [1005, 596] on button "Save" at bounding box center [1009, 593] width 64 height 22
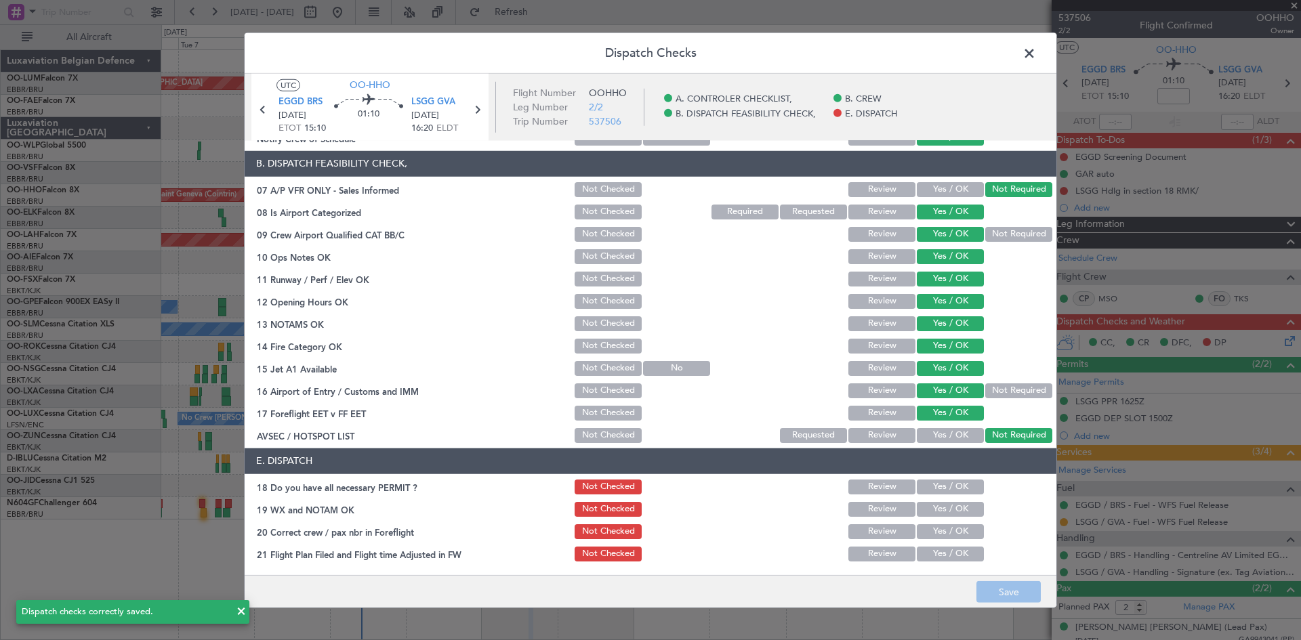
click at [1036, 52] on span at bounding box center [1036, 56] width 0 height 27
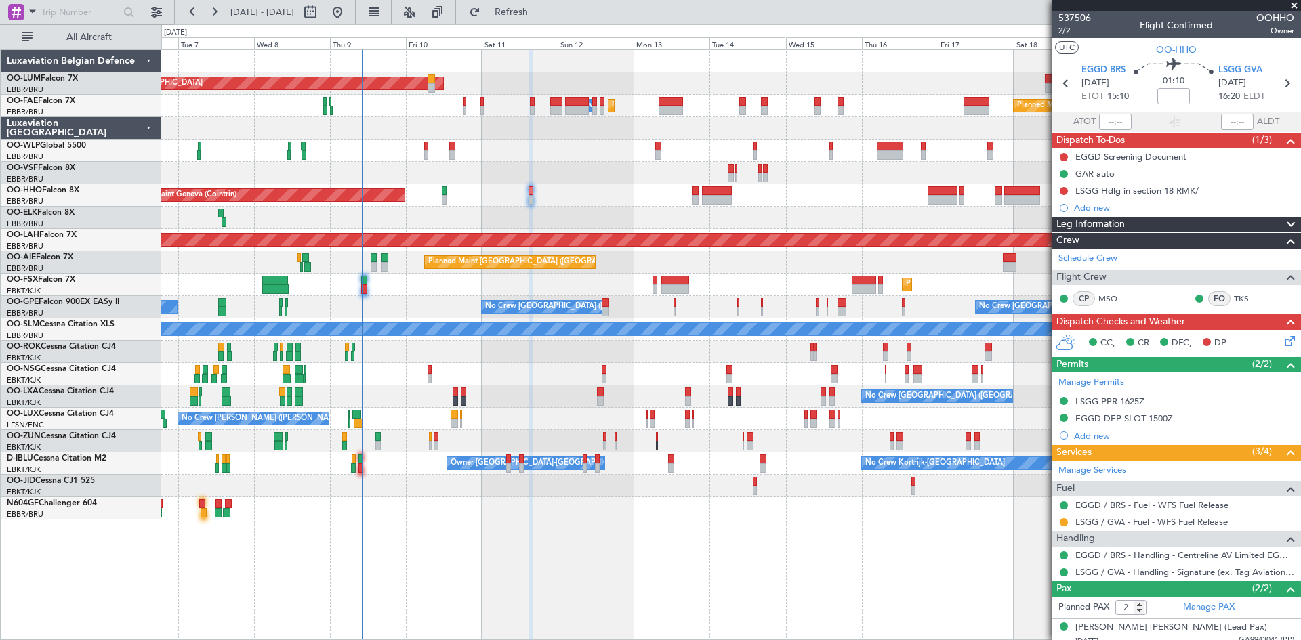
click at [1282, 344] on icon at bounding box center [1287, 338] width 11 height 11
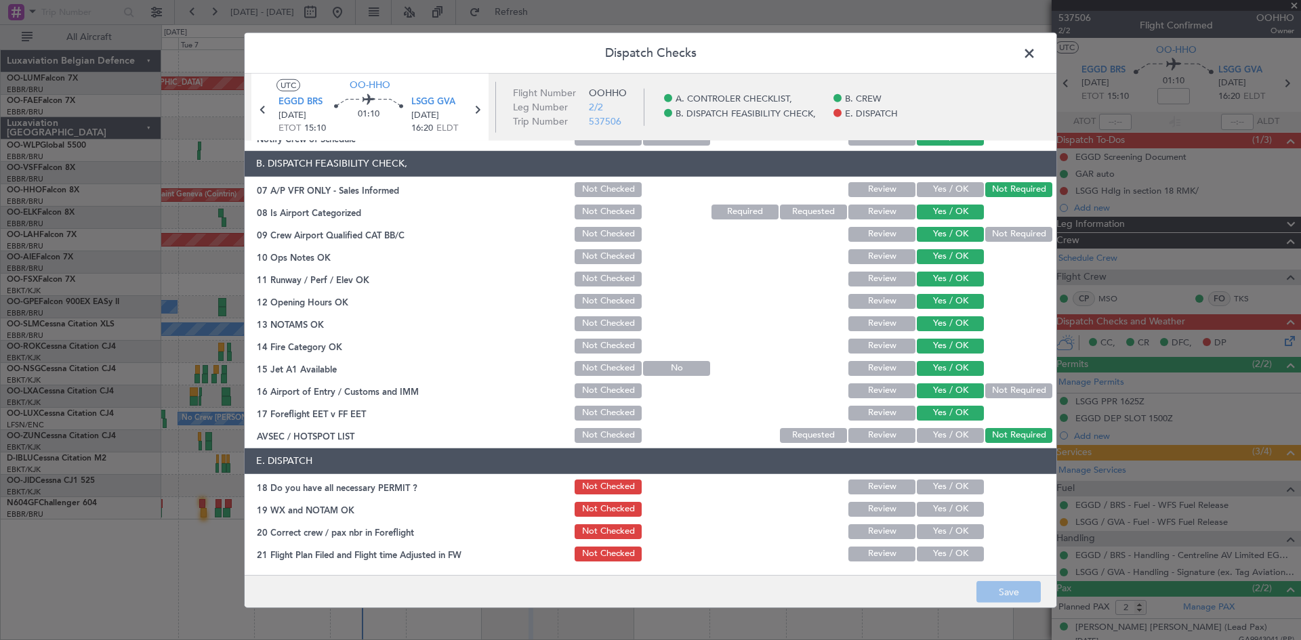
click at [865, 325] on button "Review" at bounding box center [882, 324] width 67 height 15
click at [1014, 593] on button "Save" at bounding box center [1009, 593] width 64 height 22
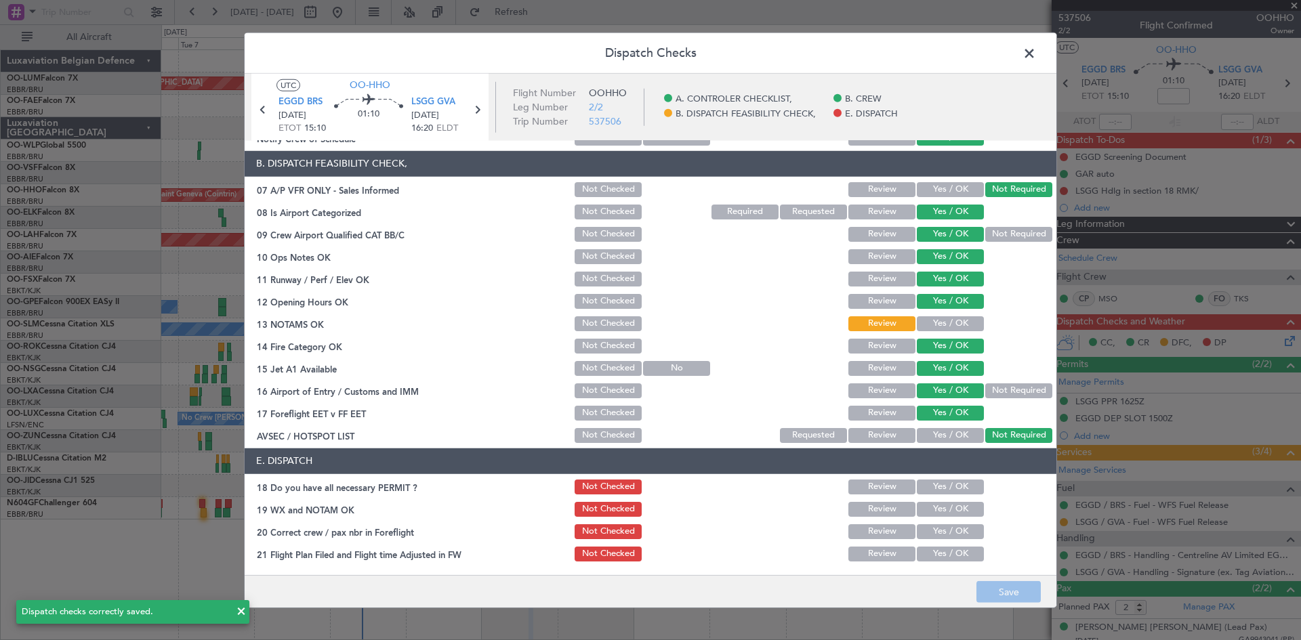
click at [1036, 53] on span at bounding box center [1036, 56] width 0 height 27
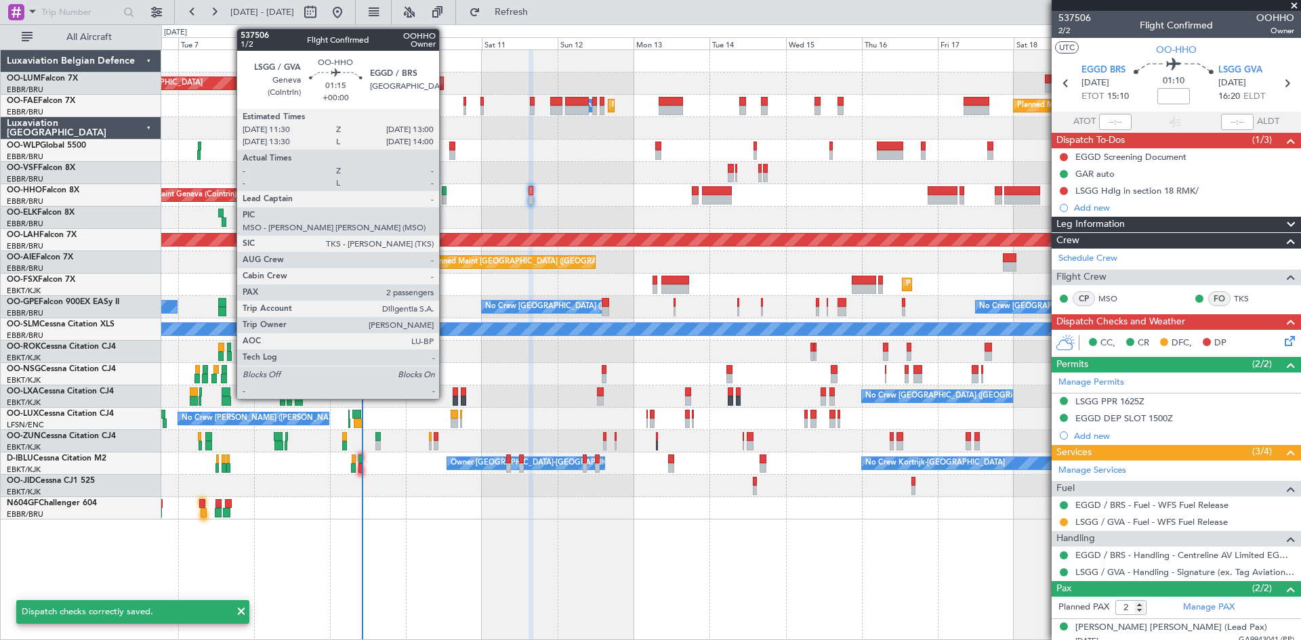
click at [445, 186] on div at bounding box center [444, 190] width 5 height 9
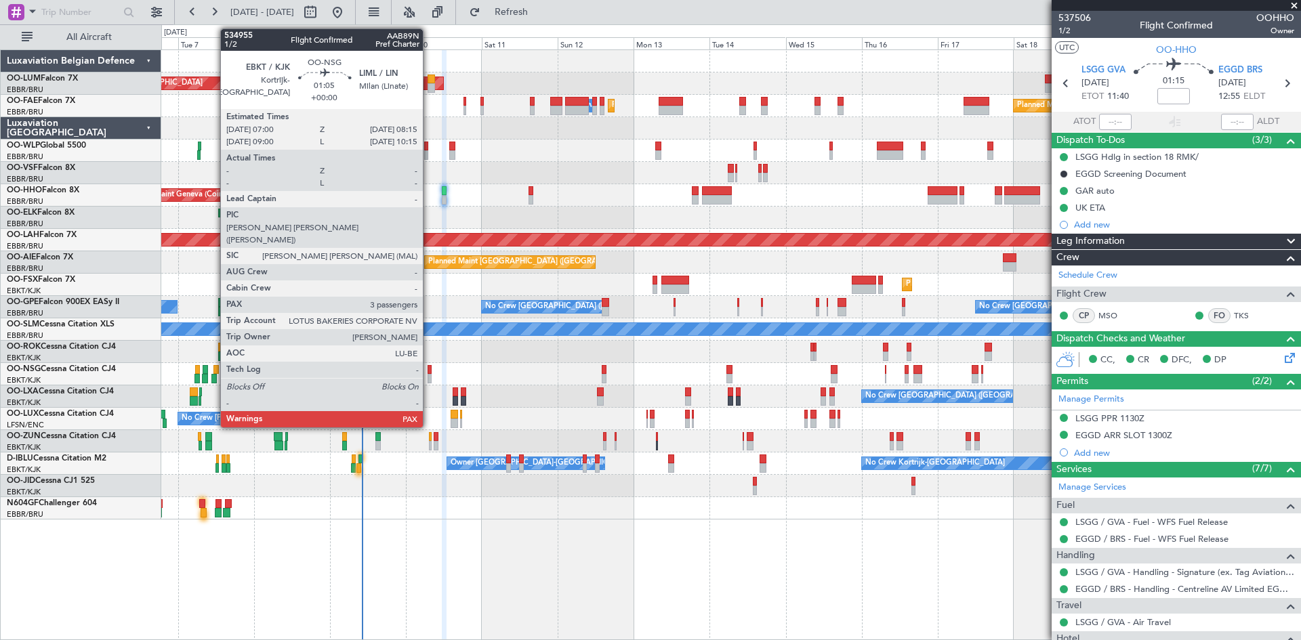
click at [429, 372] on div at bounding box center [430, 369] width 4 height 9
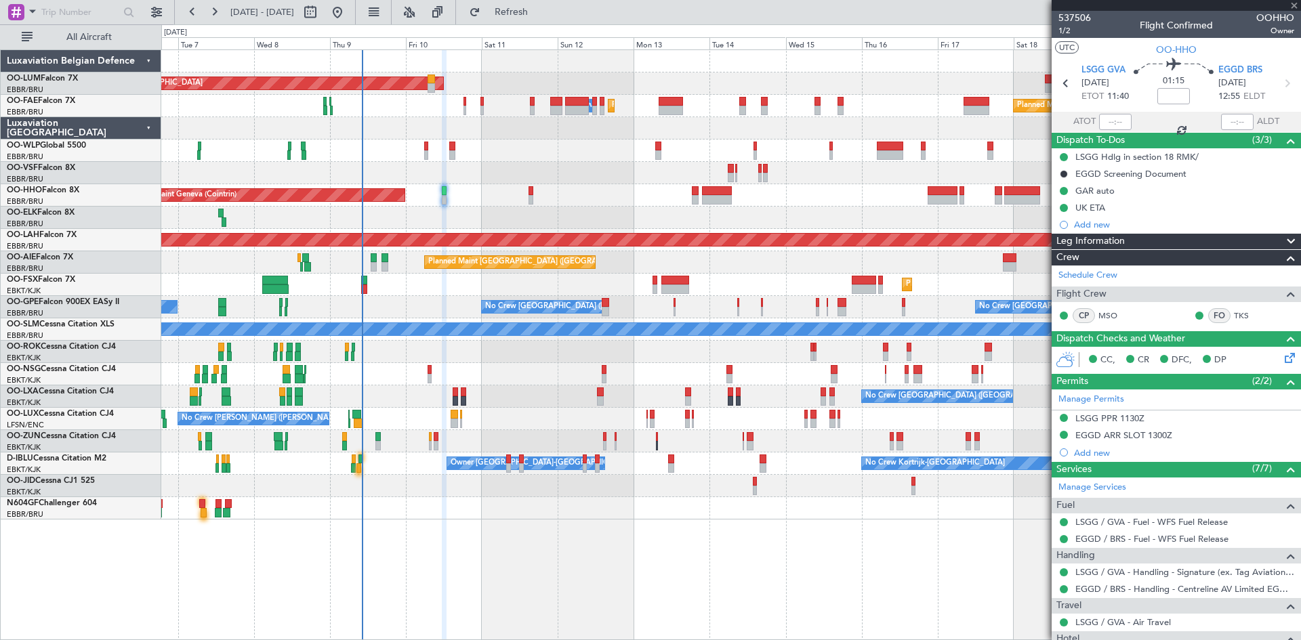
type input "3"
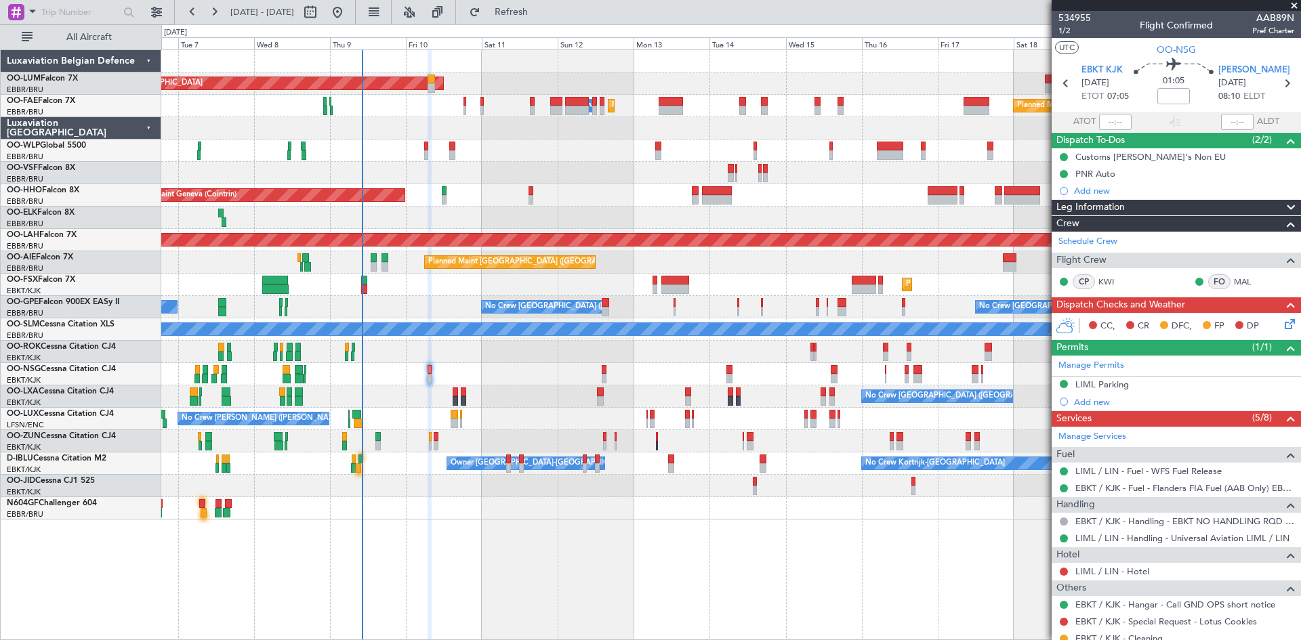
click at [1283, 325] on icon at bounding box center [1287, 322] width 11 height 11
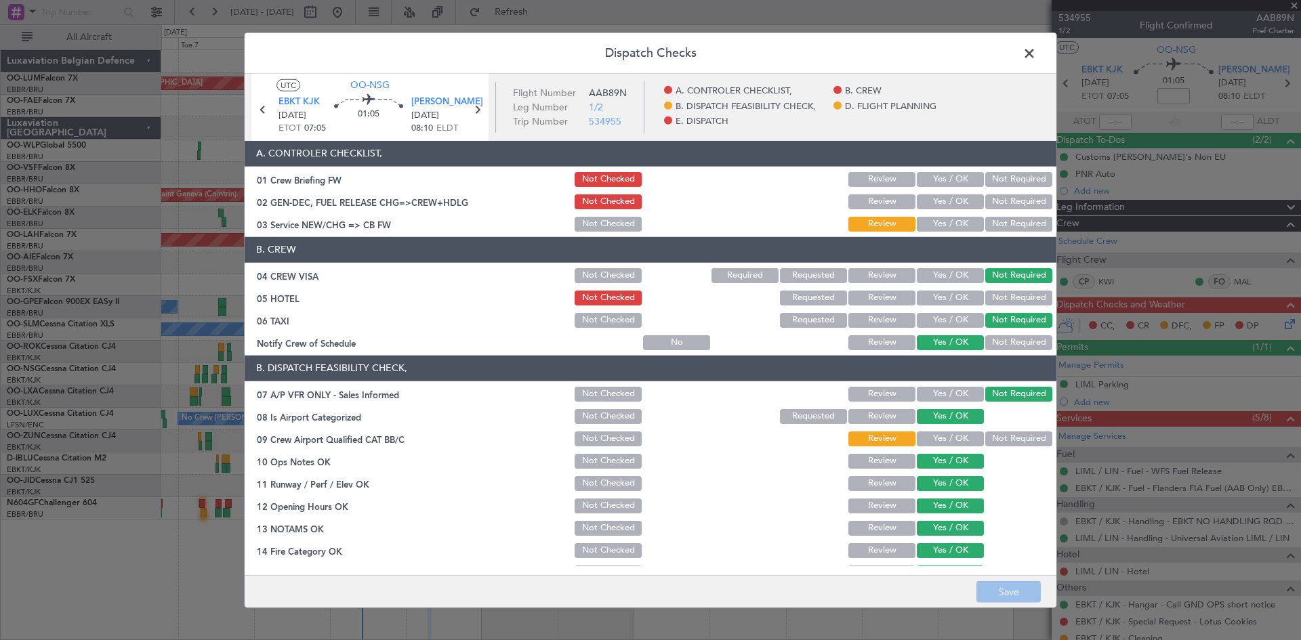
click at [935, 438] on button "Yes / OK" at bounding box center [950, 439] width 67 height 15
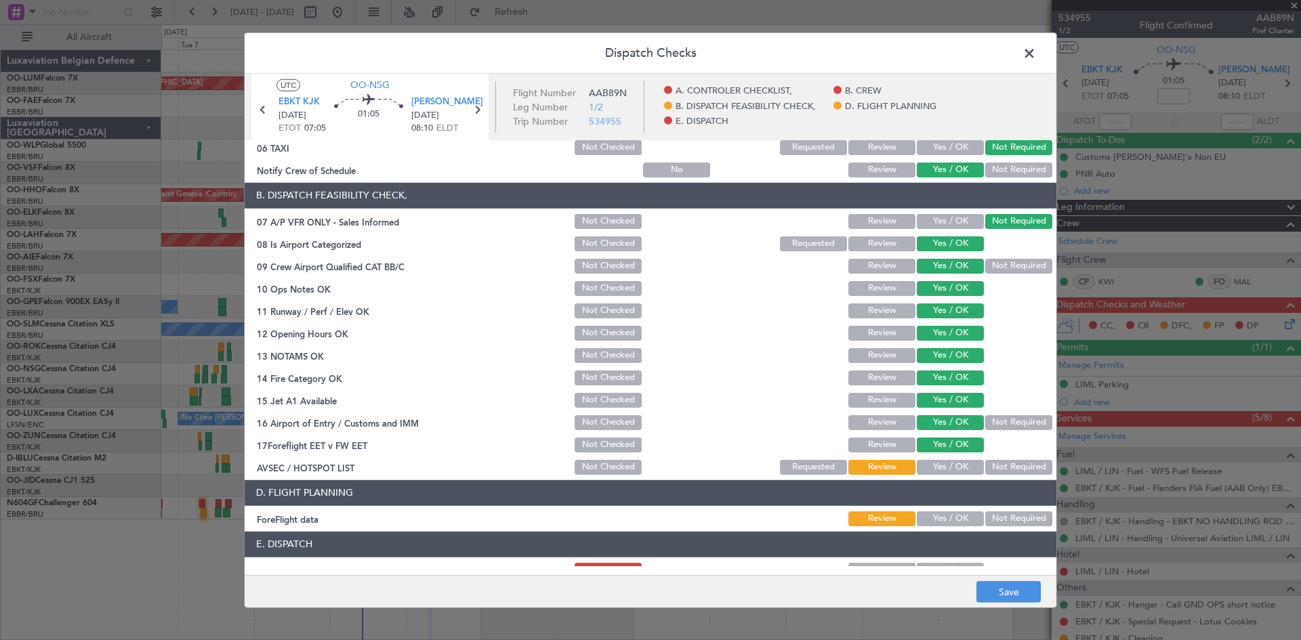
scroll to position [256, 0]
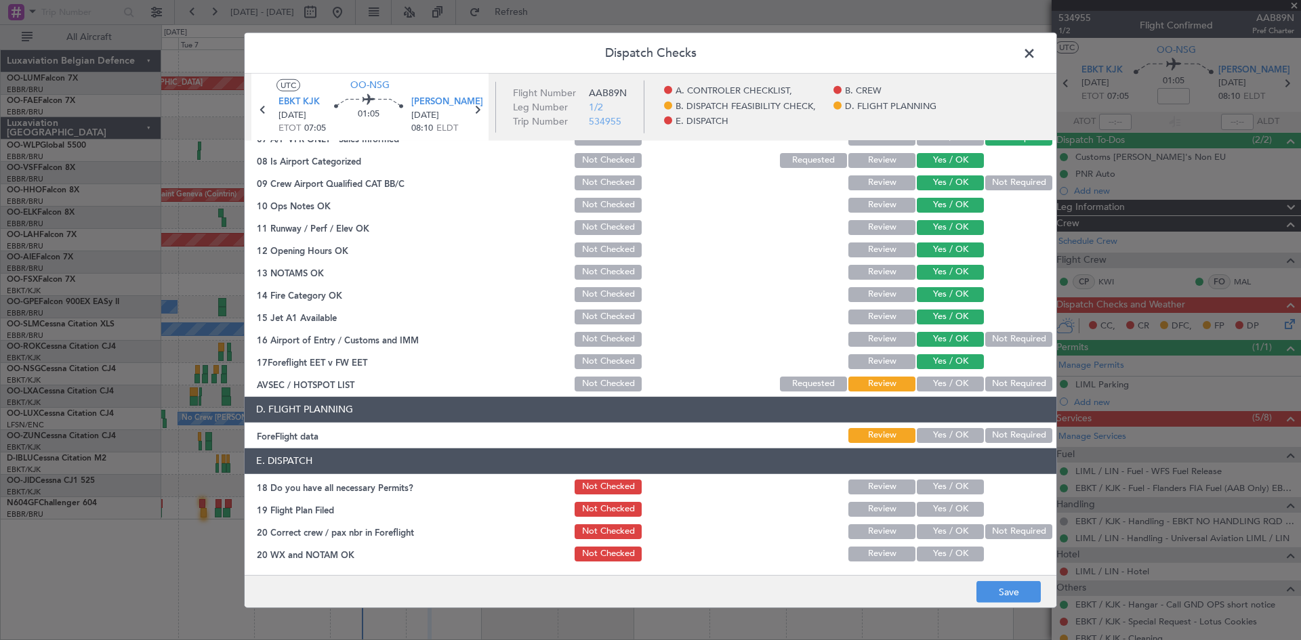
click at [938, 387] on button "Yes / OK" at bounding box center [950, 384] width 67 height 15
click at [944, 437] on button "Yes / OK" at bounding box center [950, 435] width 67 height 15
click at [956, 487] on button "Yes / OK" at bounding box center [950, 487] width 67 height 15
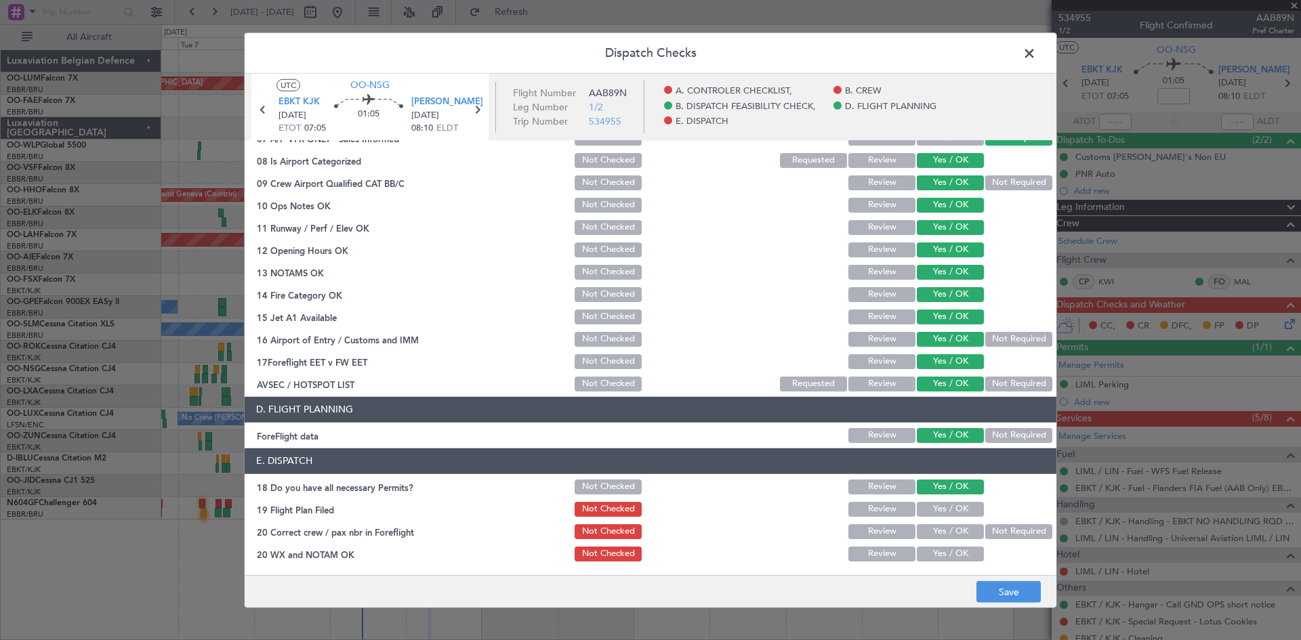
click at [960, 531] on button "Yes / OK" at bounding box center [950, 532] width 67 height 15
click at [956, 553] on button "Yes / OK" at bounding box center [950, 554] width 67 height 15
click at [998, 590] on button "Save" at bounding box center [1009, 593] width 64 height 22
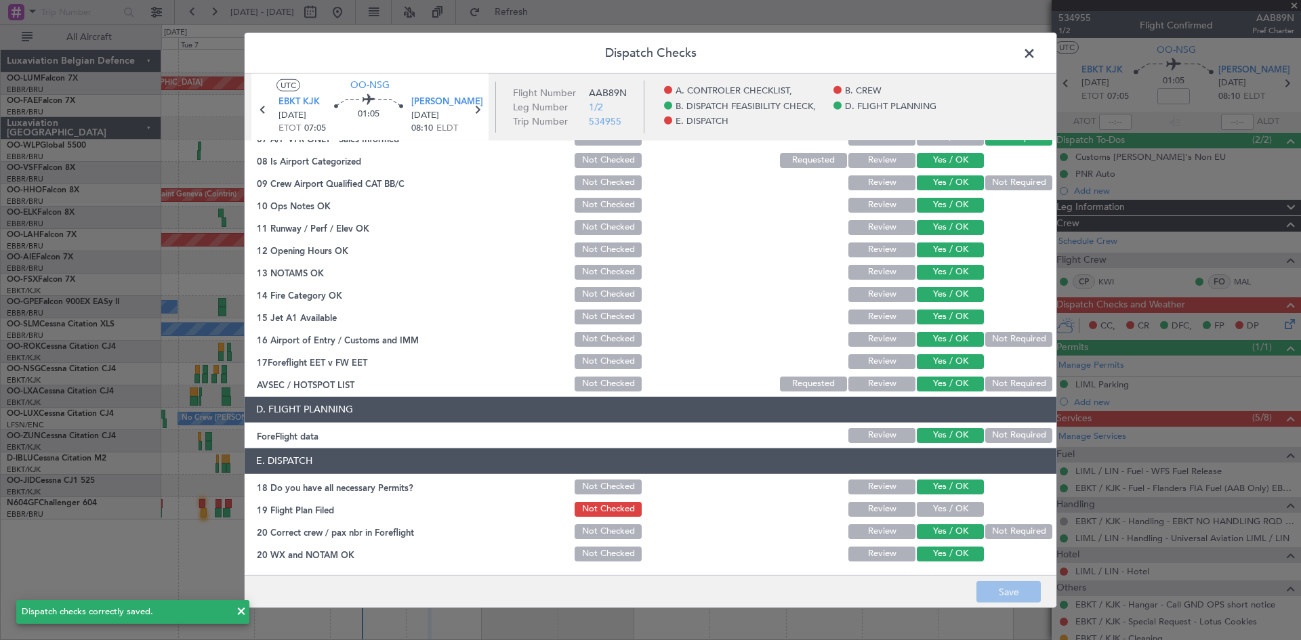
click at [1036, 54] on span at bounding box center [1036, 56] width 0 height 27
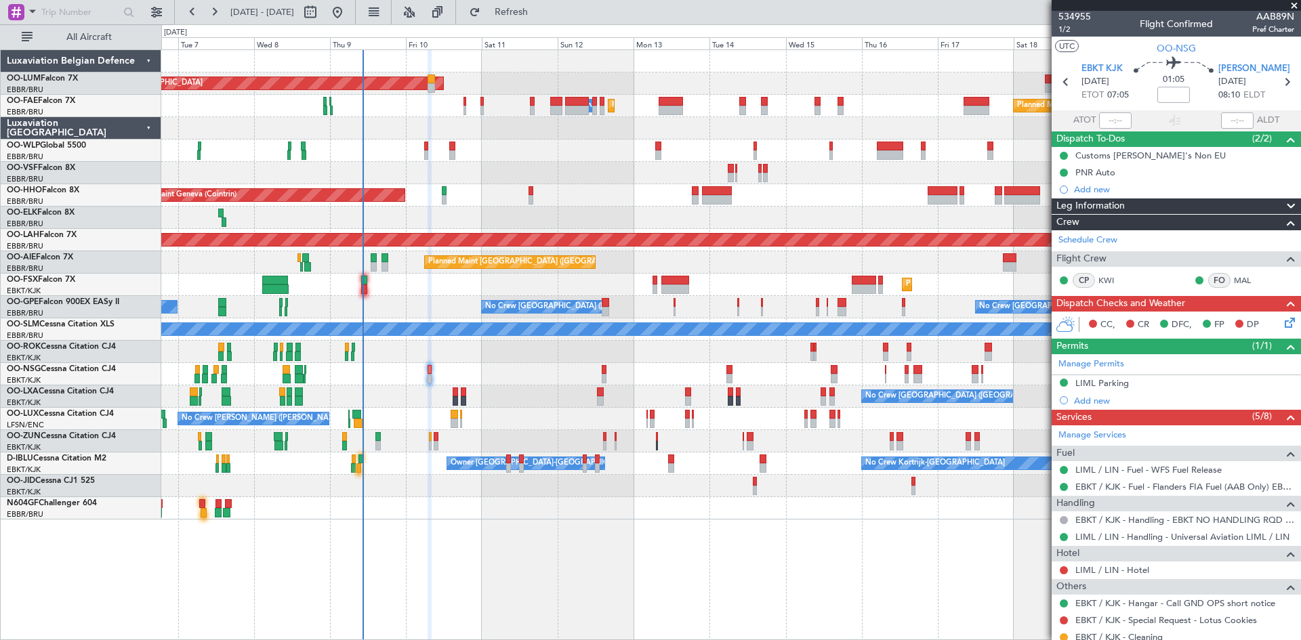
scroll to position [0, 0]
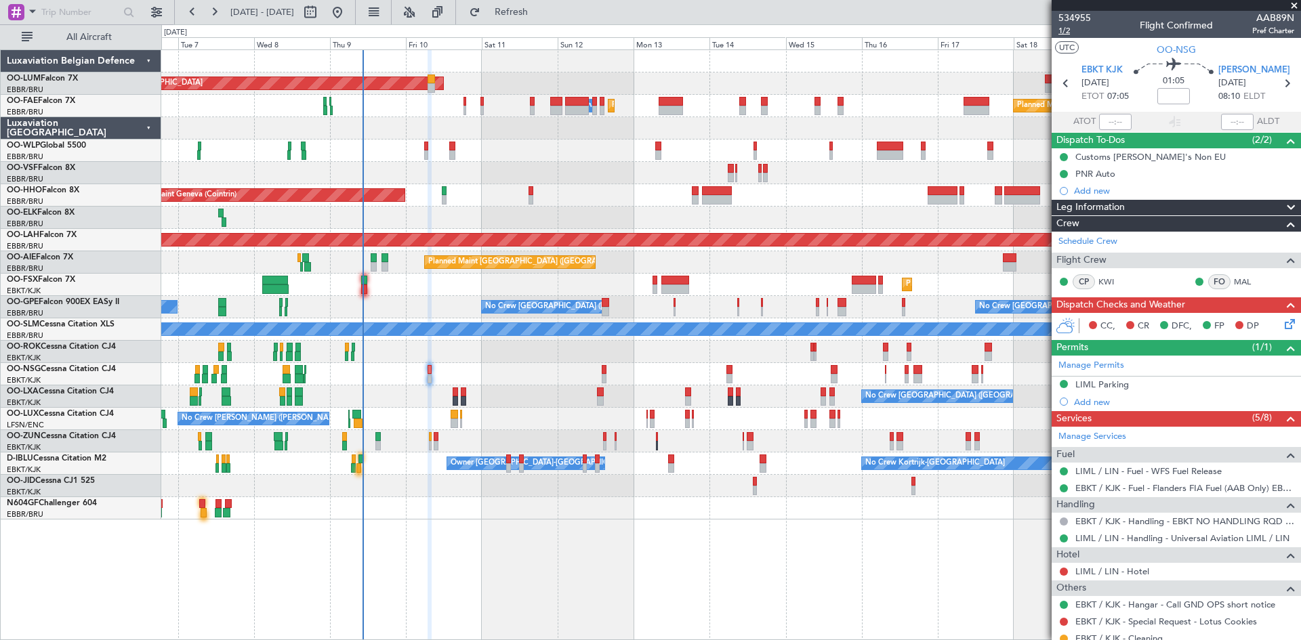
click at [1074, 30] on span "1/2" at bounding box center [1075, 31] width 33 height 12
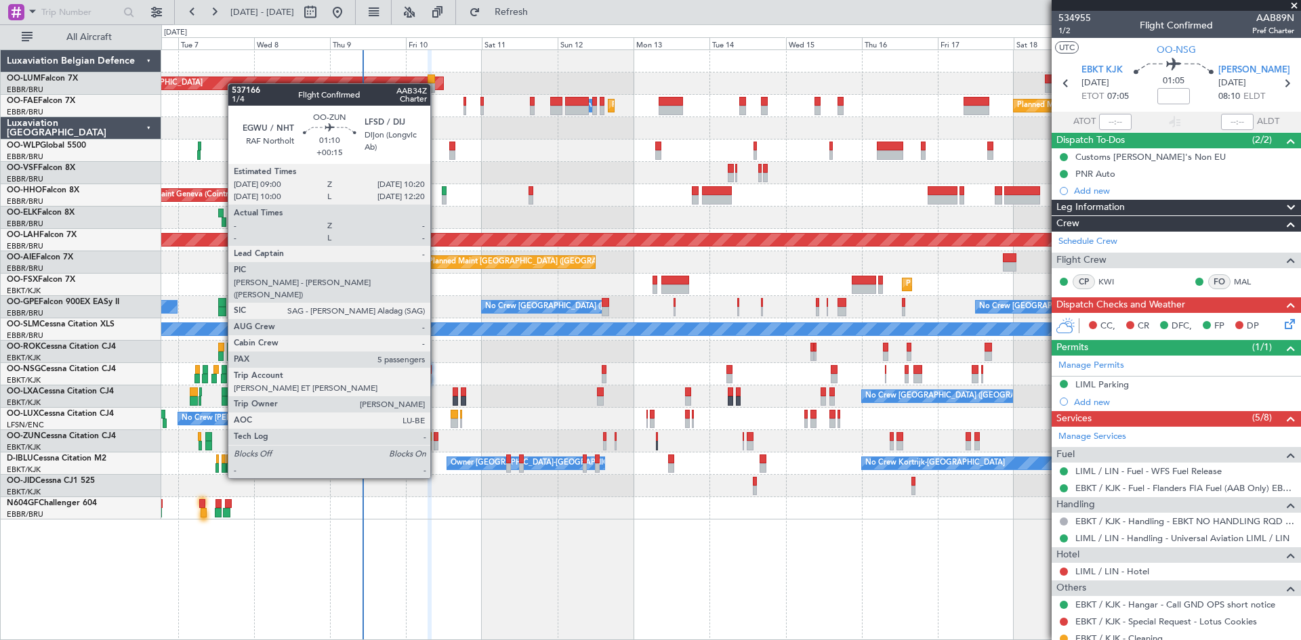
click at [436, 441] on div at bounding box center [436, 436] width 5 height 9
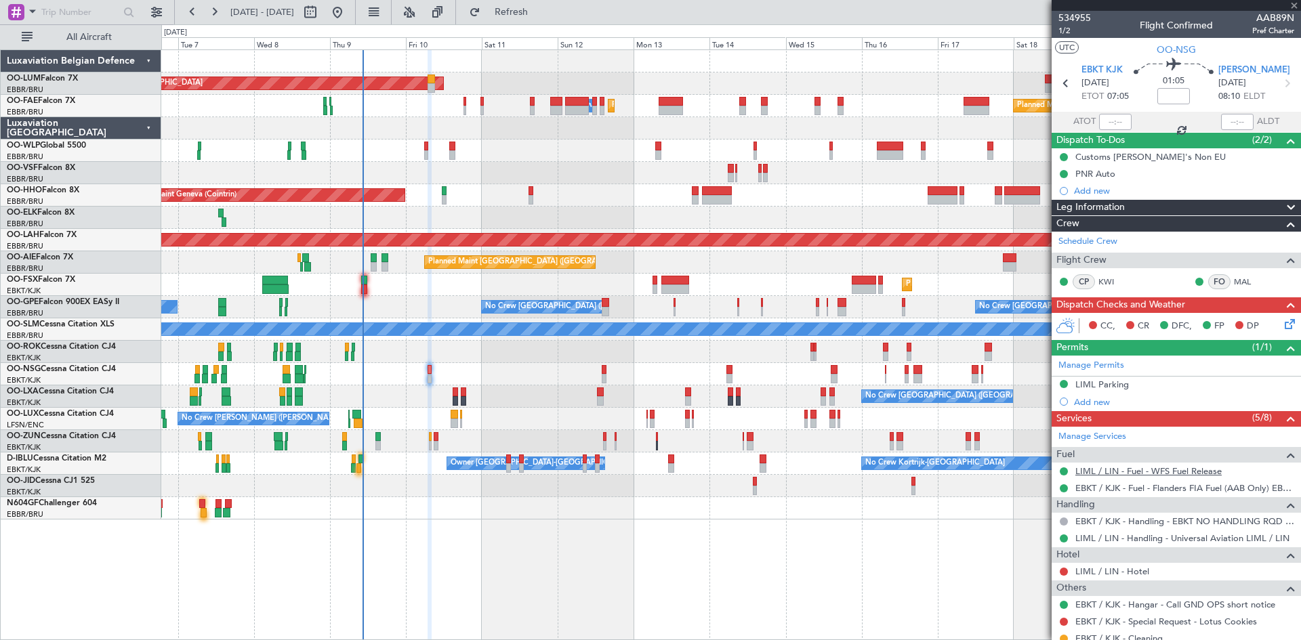
scroll to position [153, 0]
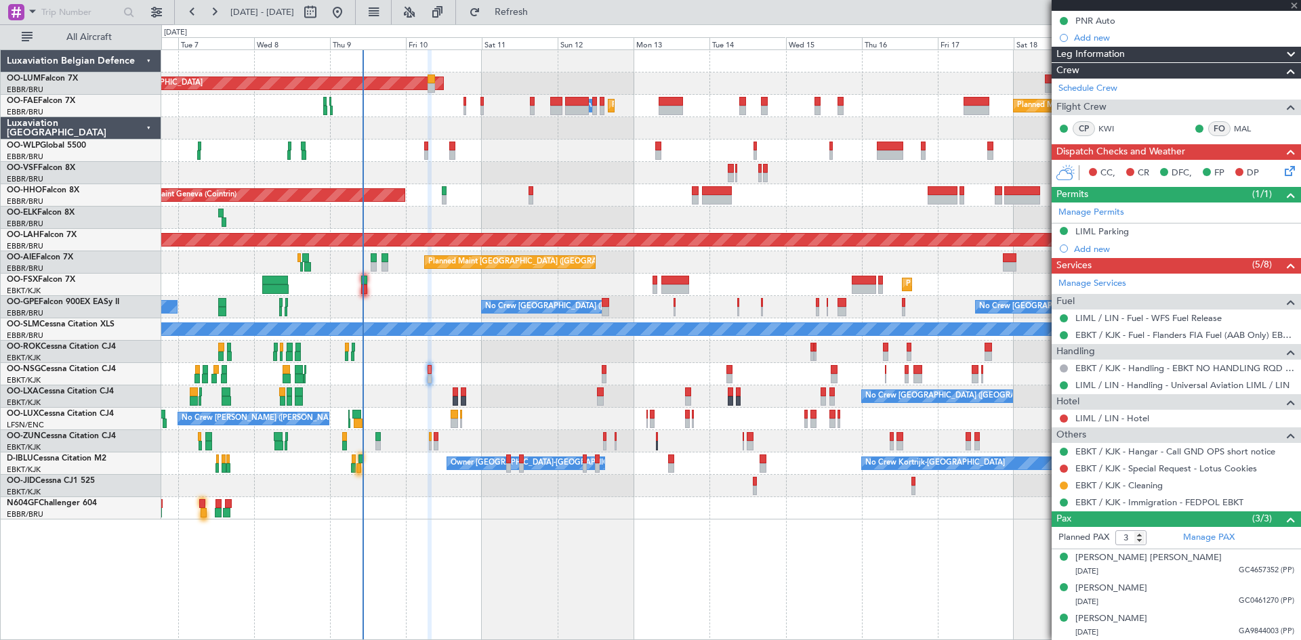
type input "+00:15"
type input "5"
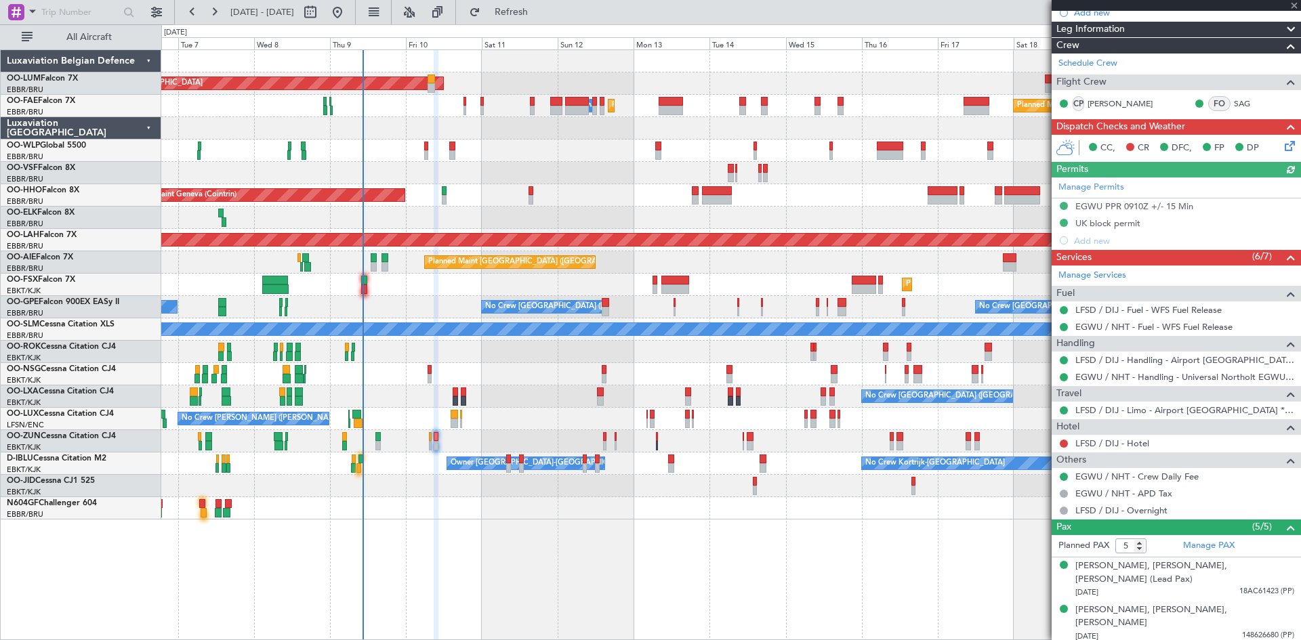
scroll to position [264, 0]
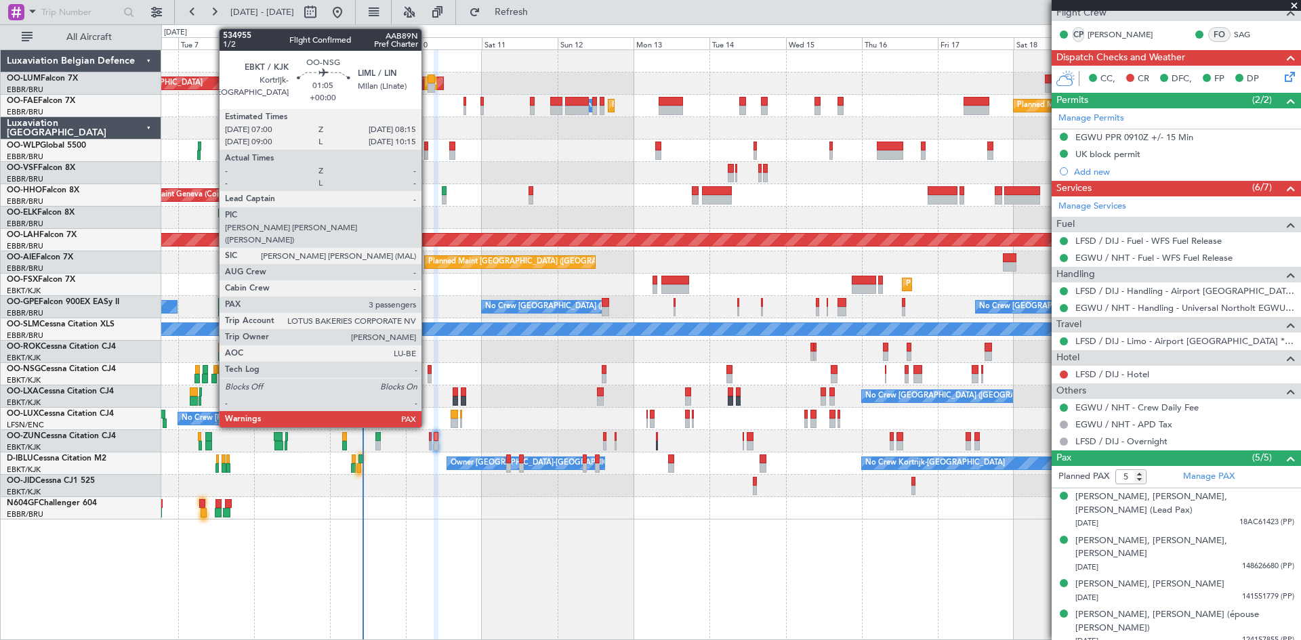
click at [428, 371] on div at bounding box center [430, 369] width 4 height 9
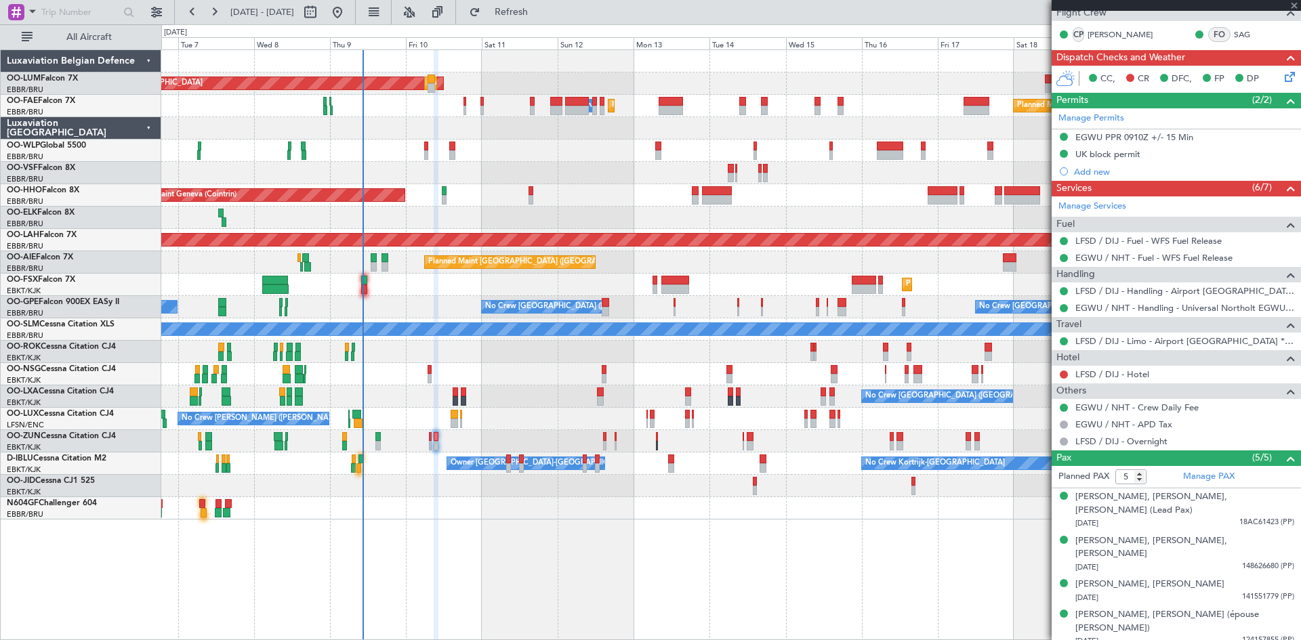
type input "3"
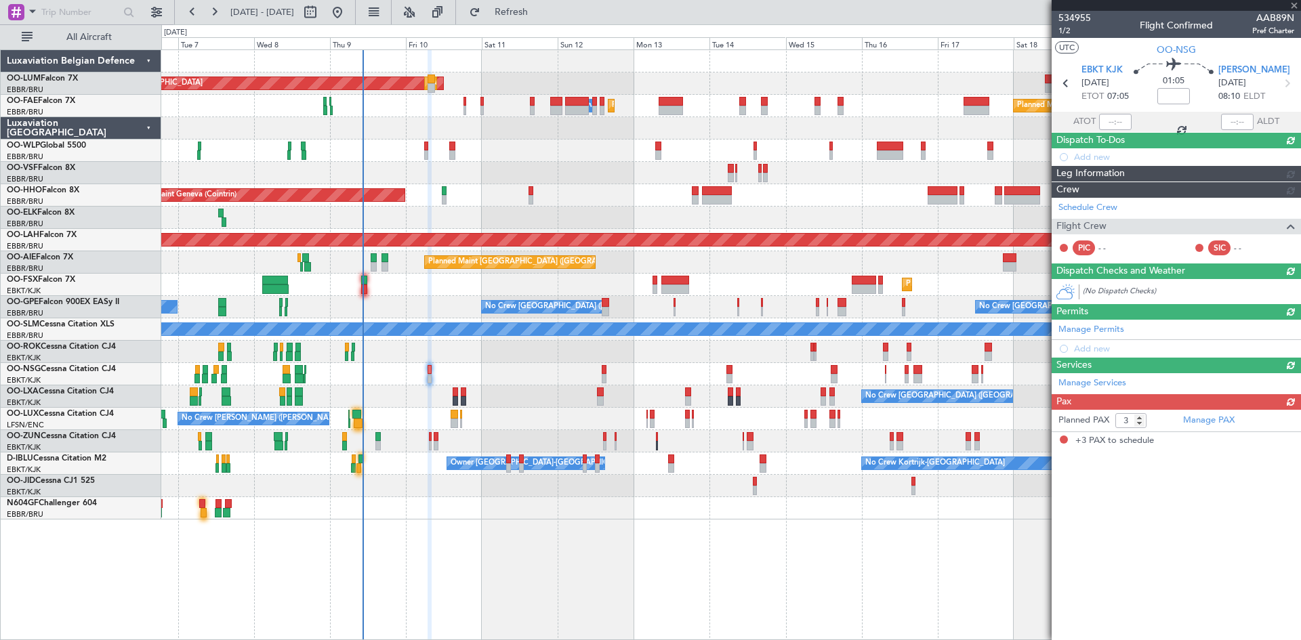
scroll to position [0, 0]
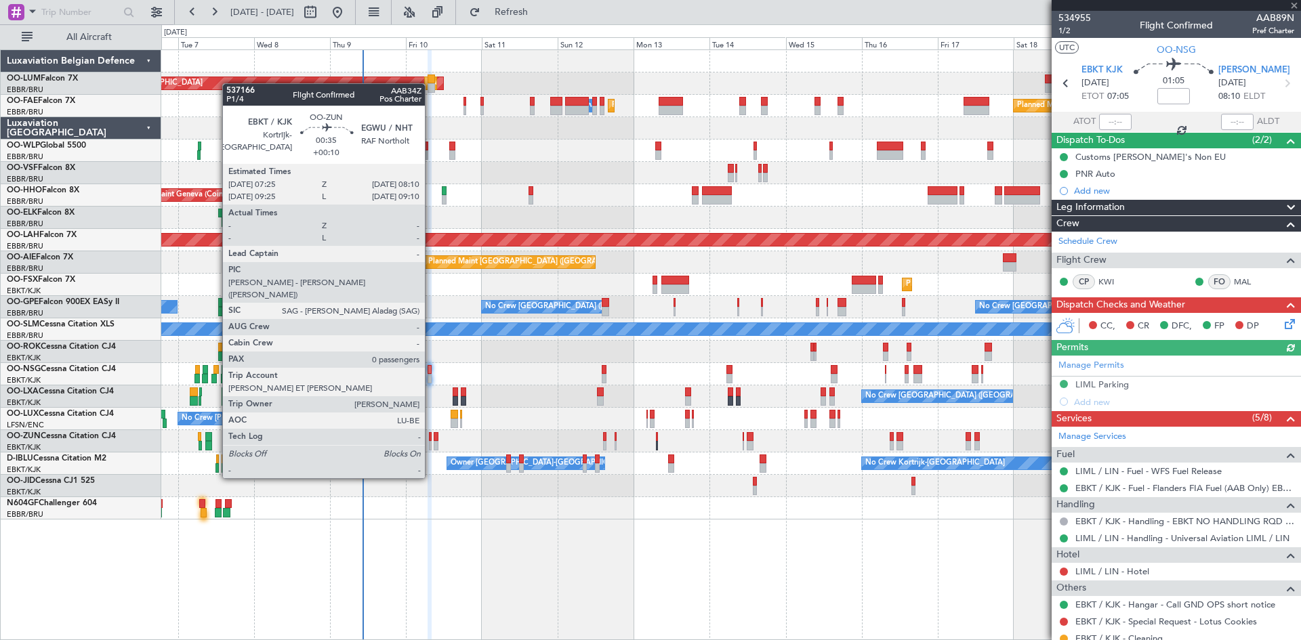
click at [431, 441] on div at bounding box center [430, 436] width 3 height 9
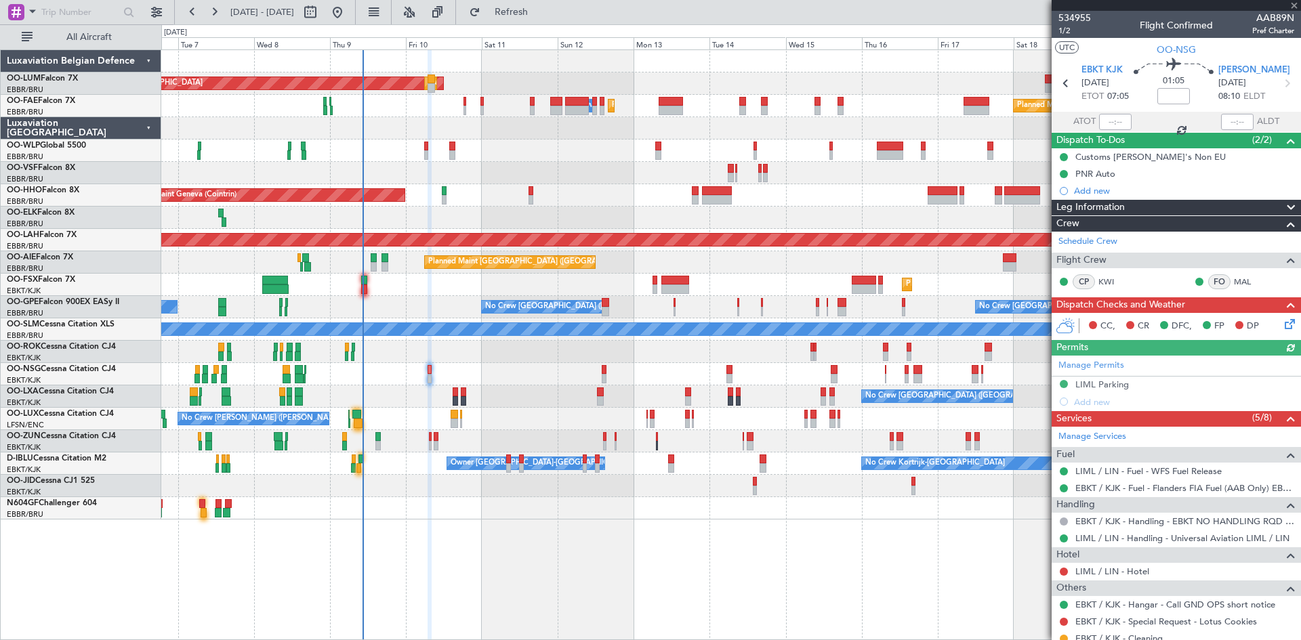
type input "+00:10"
type input "0"
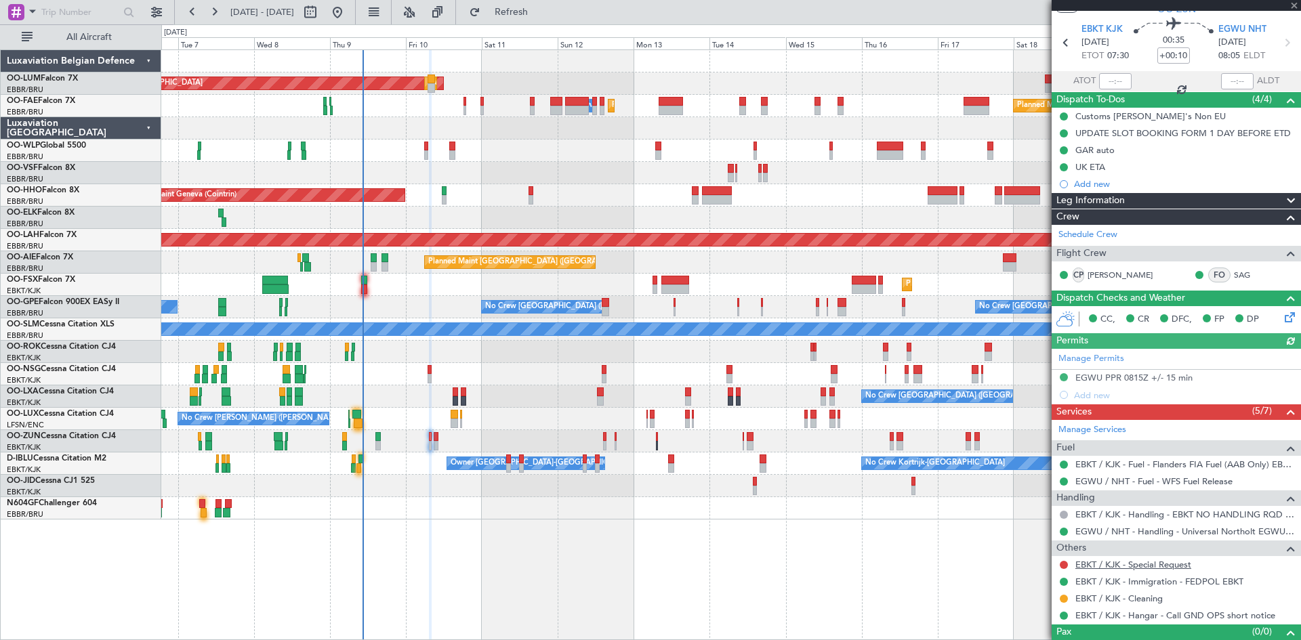
scroll to position [62, 0]
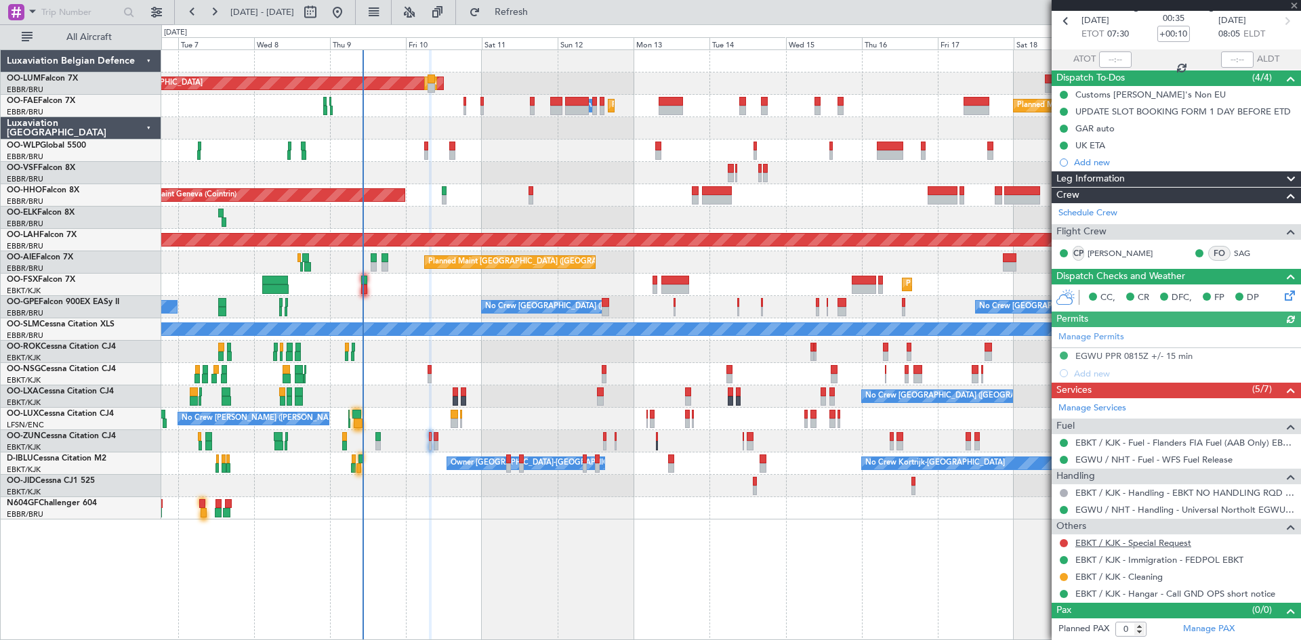
click at [1162, 542] on link "EBKT / KJK - Special Request" at bounding box center [1134, 543] width 116 height 12
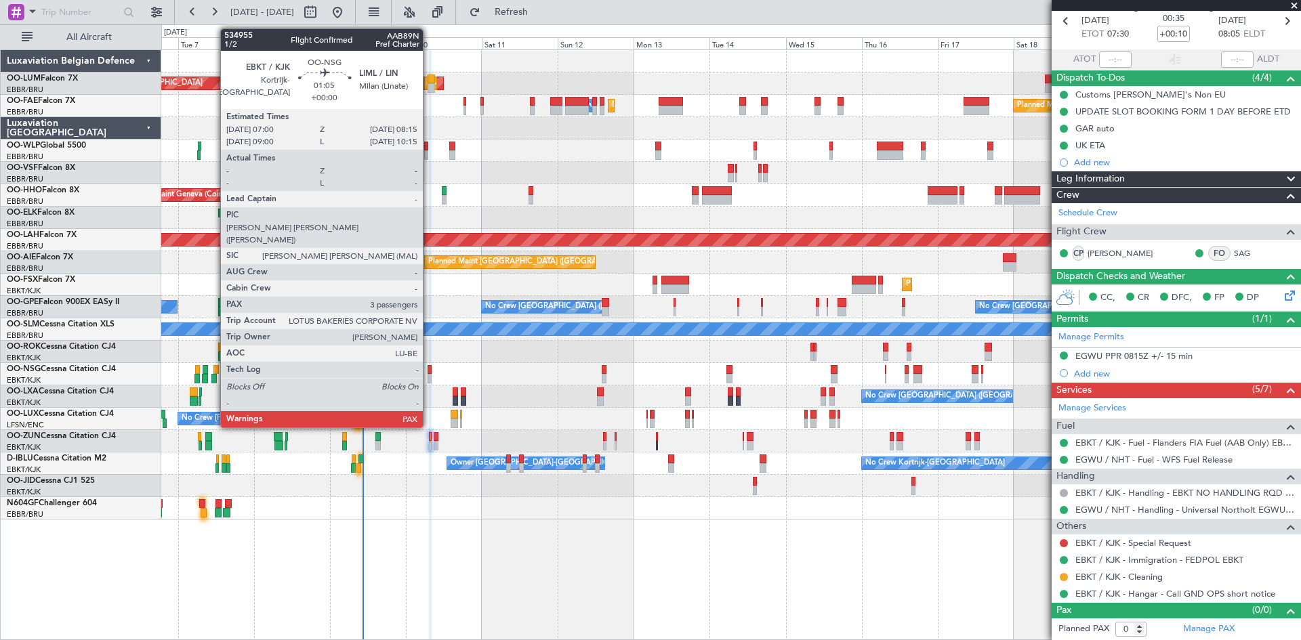
click at [429, 368] on div at bounding box center [430, 369] width 4 height 9
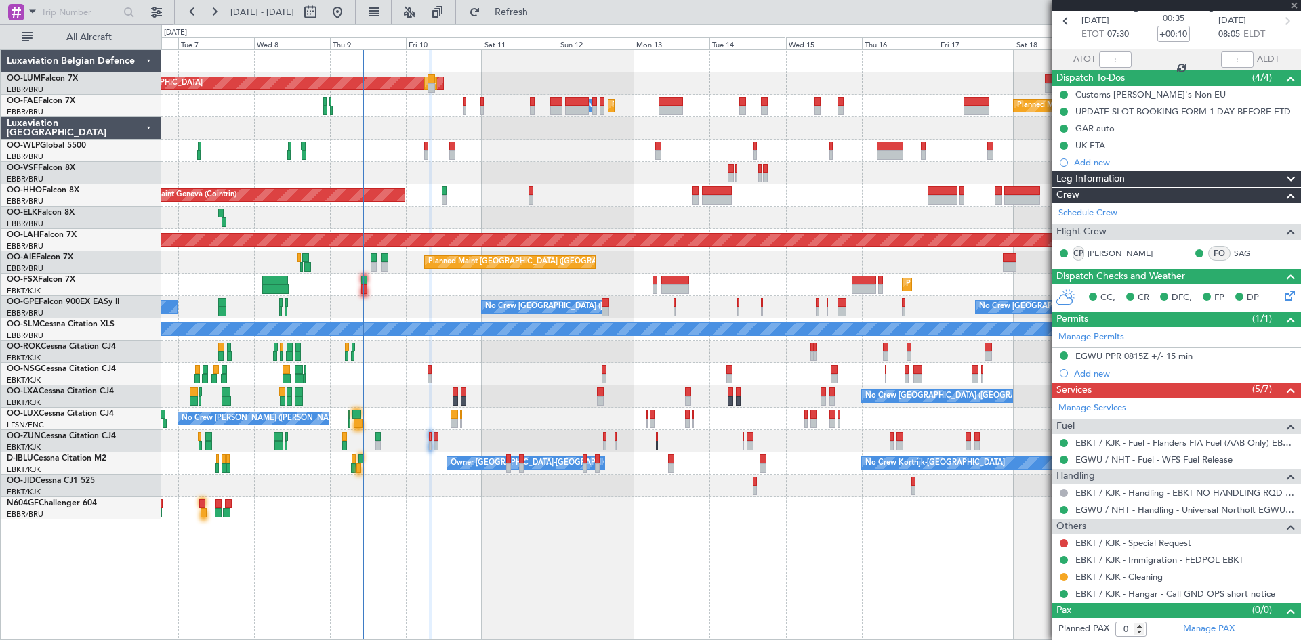
type input "3"
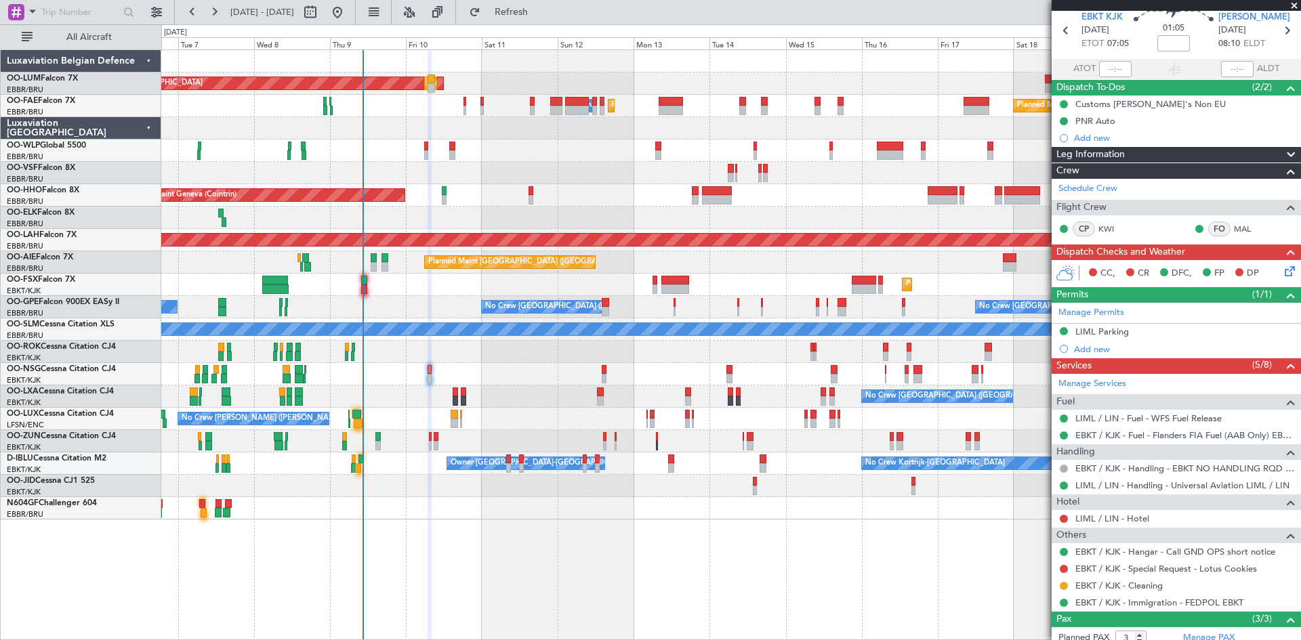
scroll to position [0, 0]
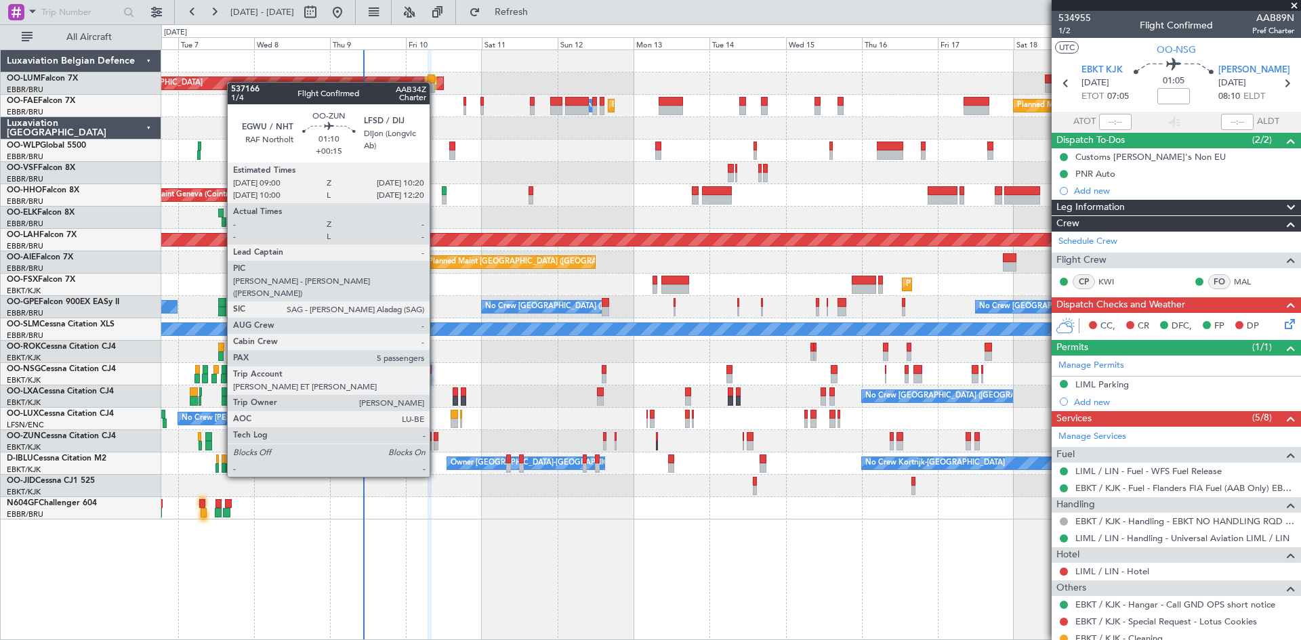
click at [436, 439] on div at bounding box center [436, 436] width 5 height 9
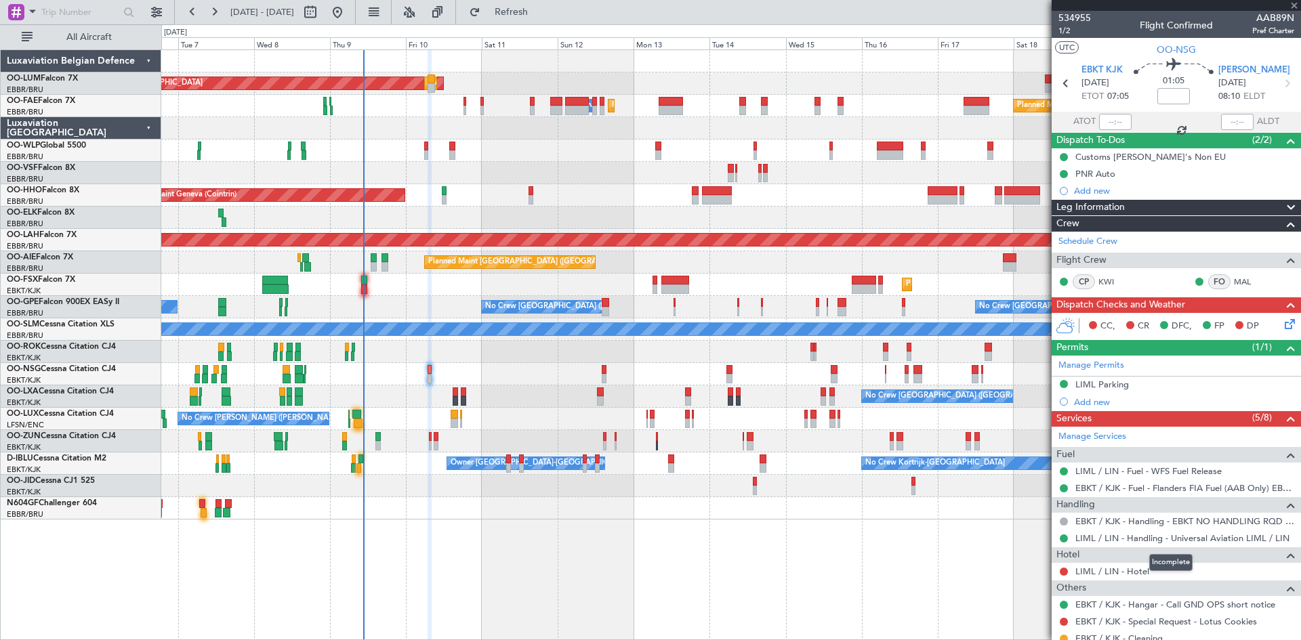
type input "+00:15"
type input "5"
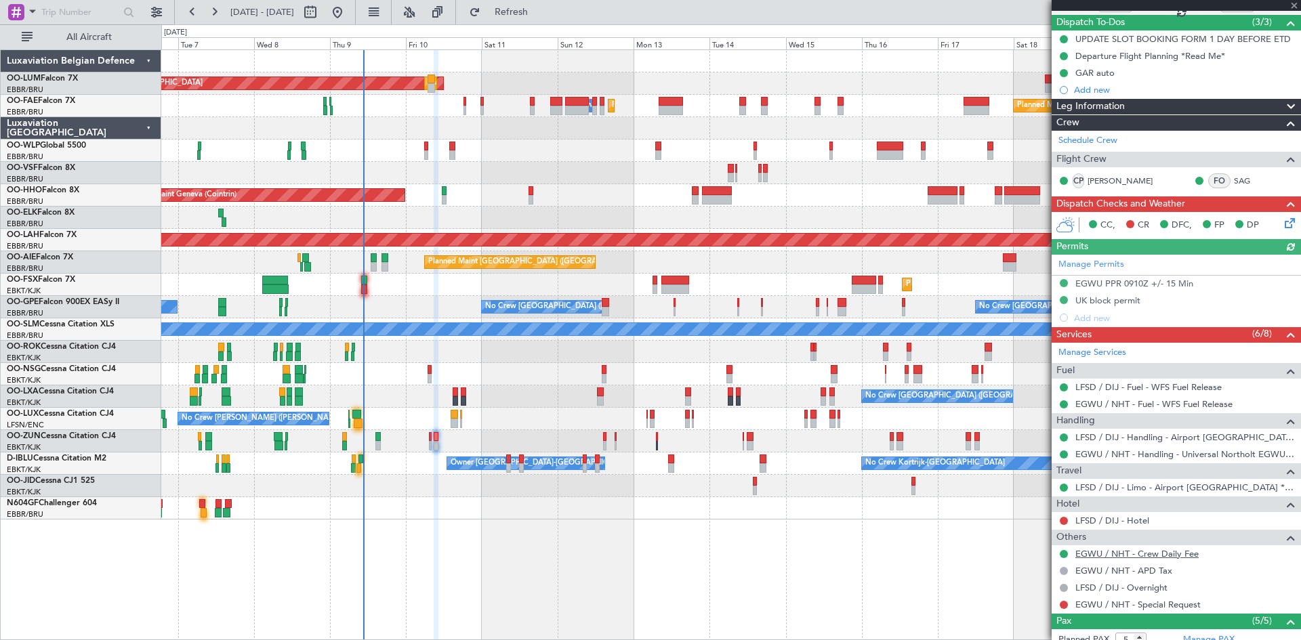
scroll to position [281, 0]
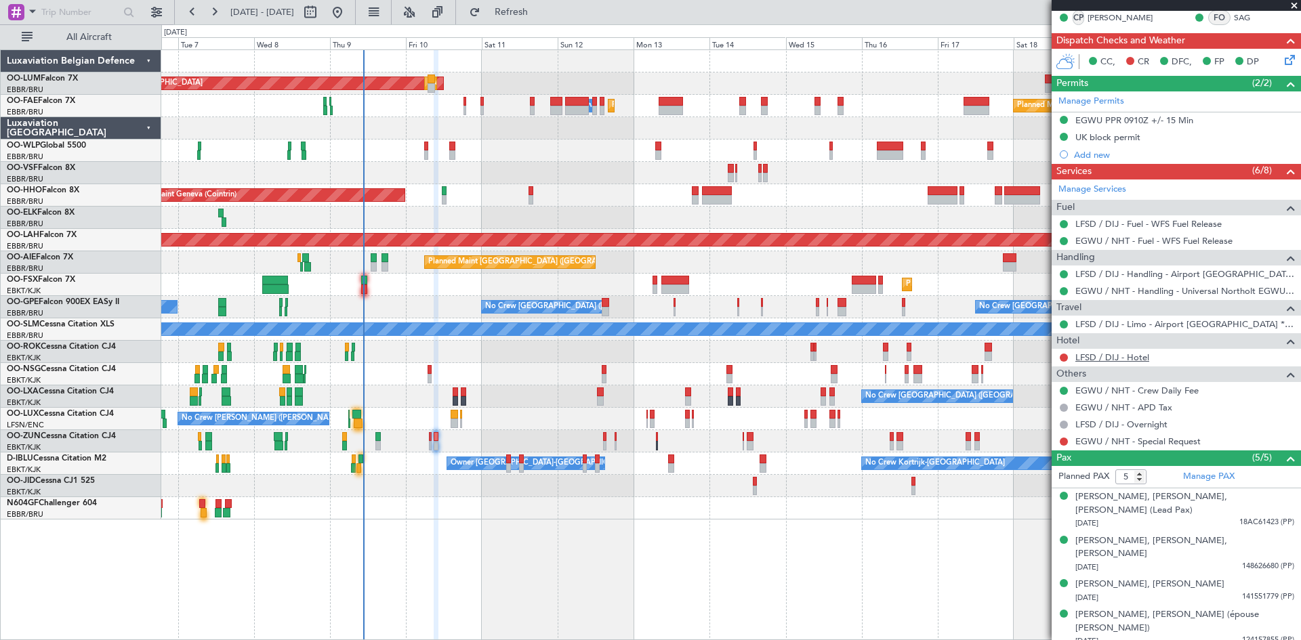
click at [1113, 359] on link "LFSD / DIJ - Hotel" at bounding box center [1113, 358] width 74 height 12
click at [540, 16] on span "Refresh" at bounding box center [511, 11] width 57 height 9
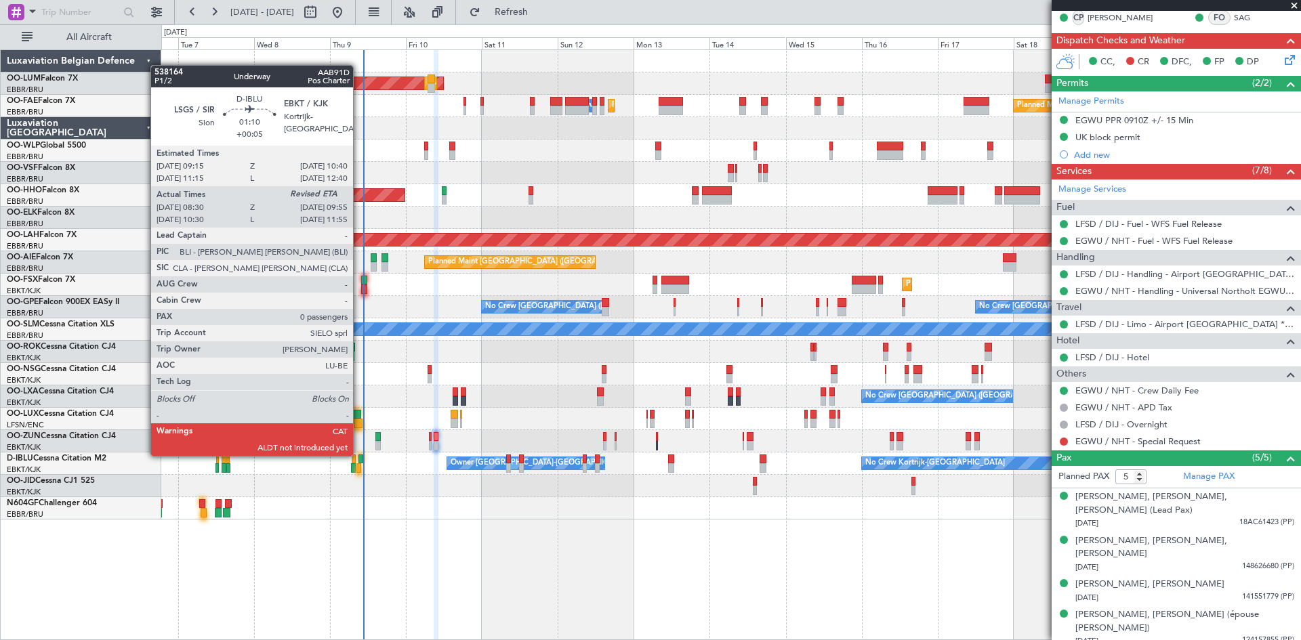
click at [359, 455] on div at bounding box center [361, 459] width 5 height 9
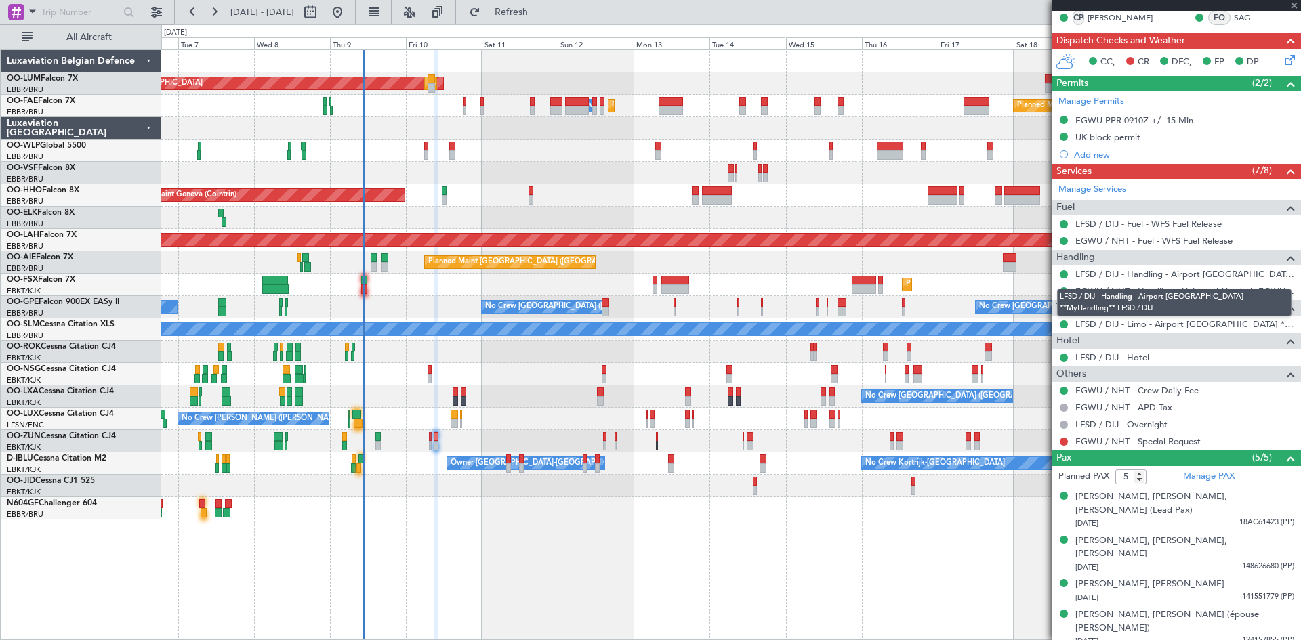
type input "+00:05"
type input "08:40"
type input "0"
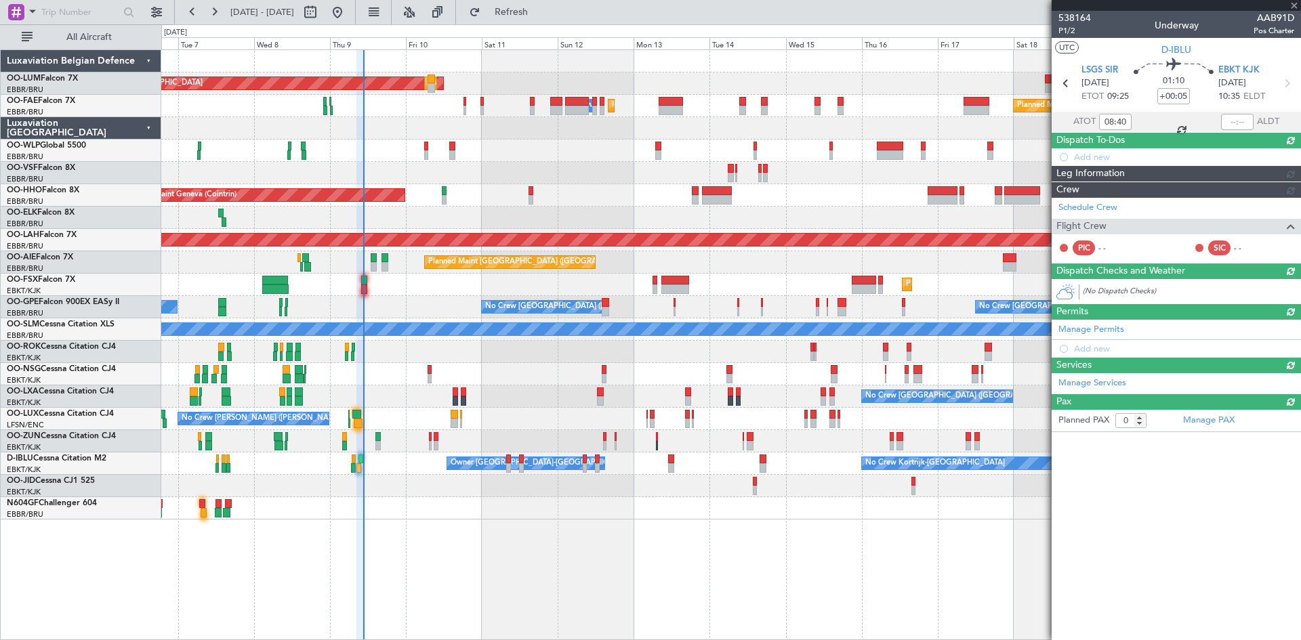
scroll to position [0, 0]
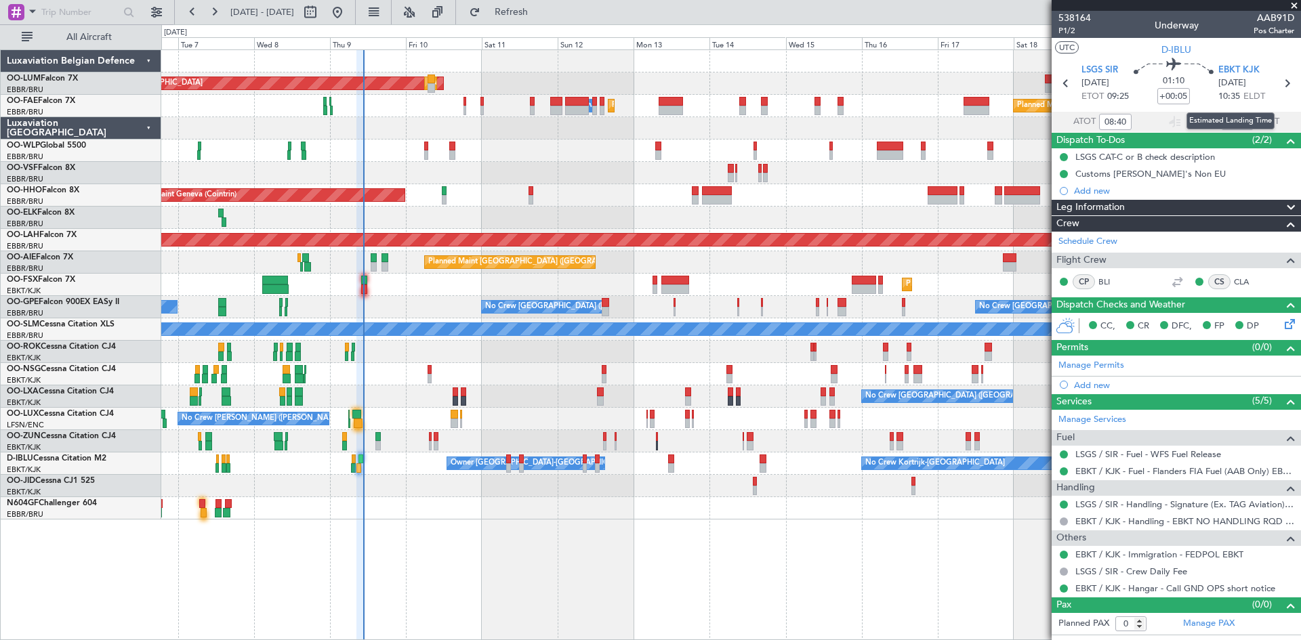
click at [1239, 121] on div "Estimated Landing Time" at bounding box center [1231, 121] width 88 height 17
click at [1234, 117] on input "text" at bounding box center [1237, 122] width 33 height 16
click at [1195, 112] on section "ATOT 08:40 0950 ALDT" at bounding box center [1176, 122] width 249 height 20
type input "09:50"
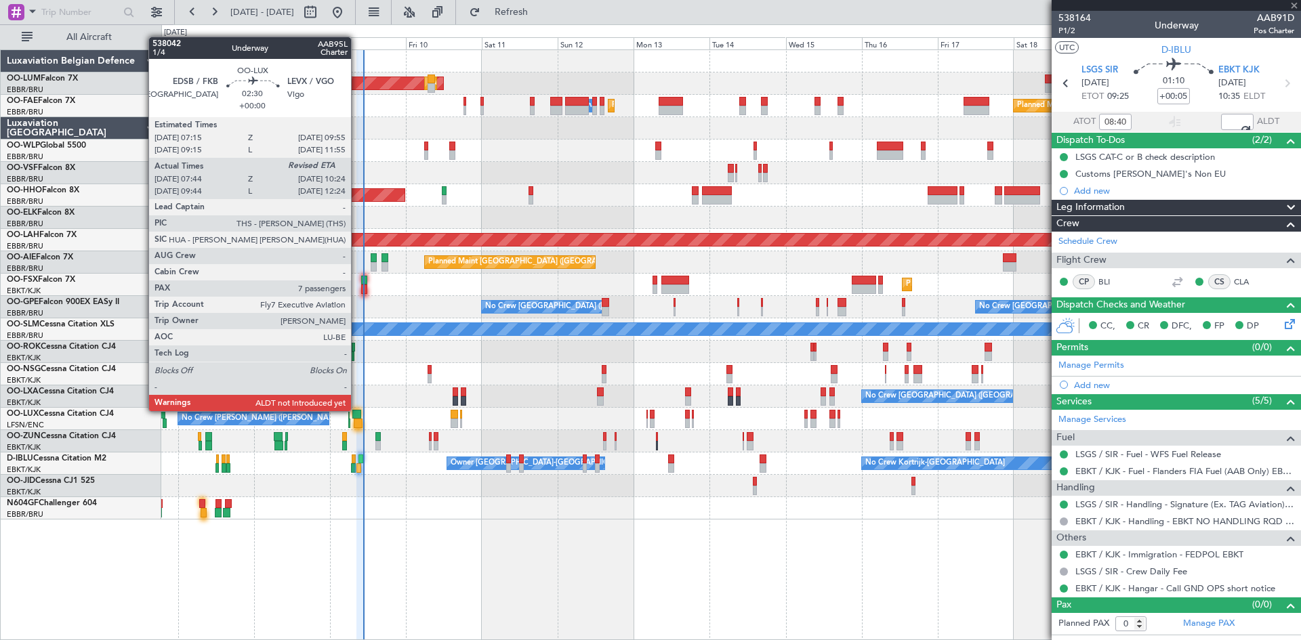
click at [357, 410] on div at bounding box center [356, 414] width 9 height 9
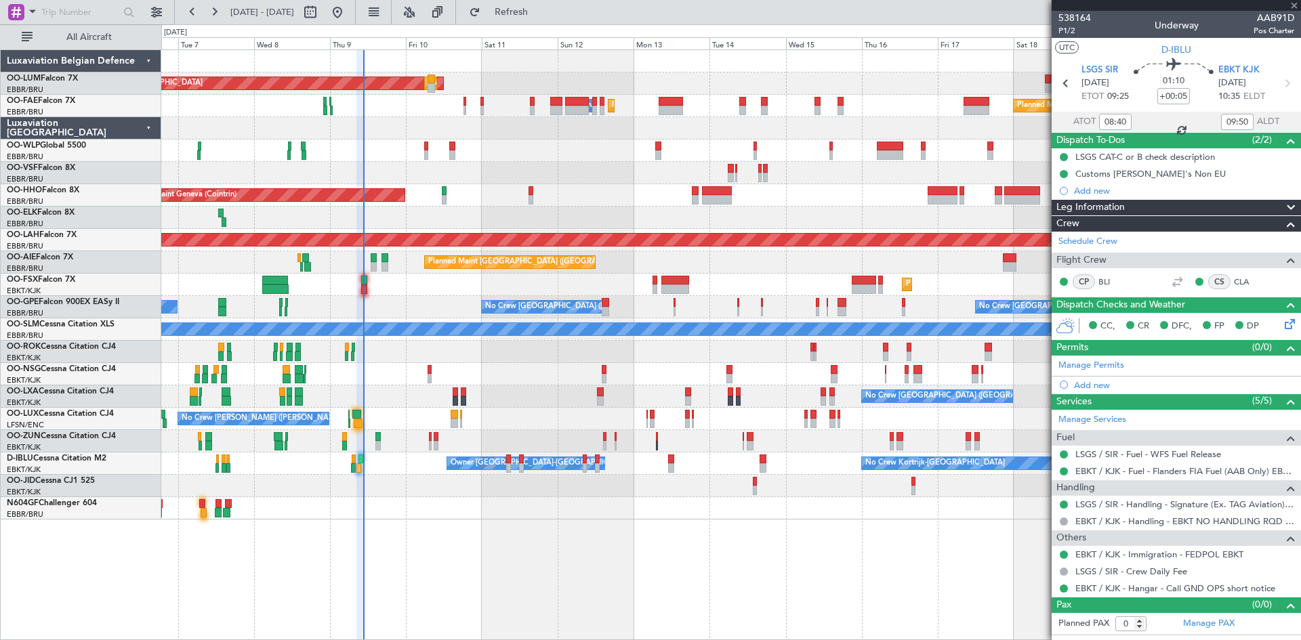
type input "07:49"
type input "7"
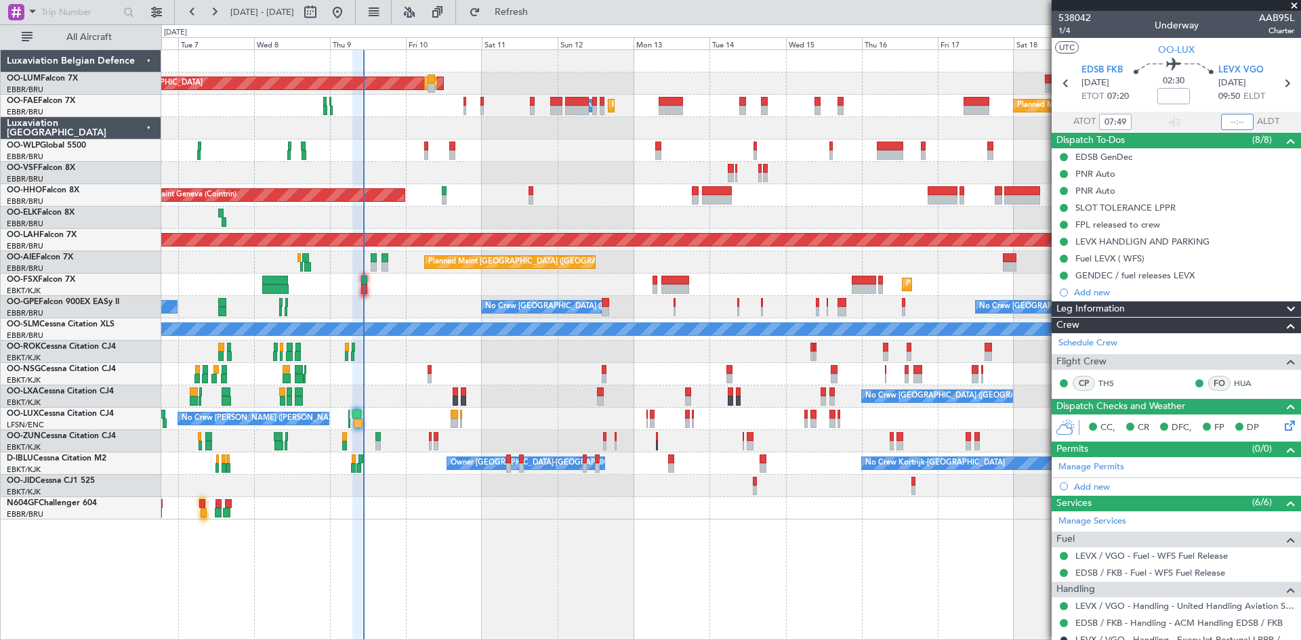
click at [1231, 120] on input "text" at bounding box center [1237, 122] width 33 height 16
click at [1194, 95] on div "02:30" at bounding box center [1173, 83] width 89 height 50
type input "10:14"
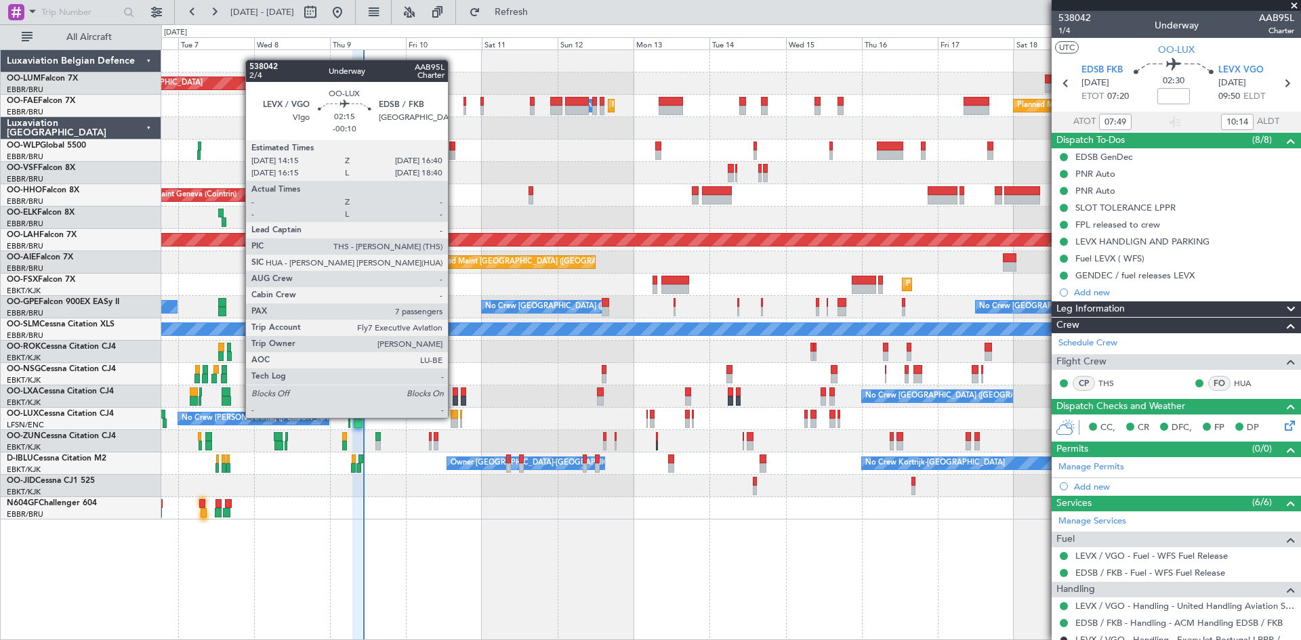
click at [454, 417] on div at bounding box center [455, 414] width 8 height 9
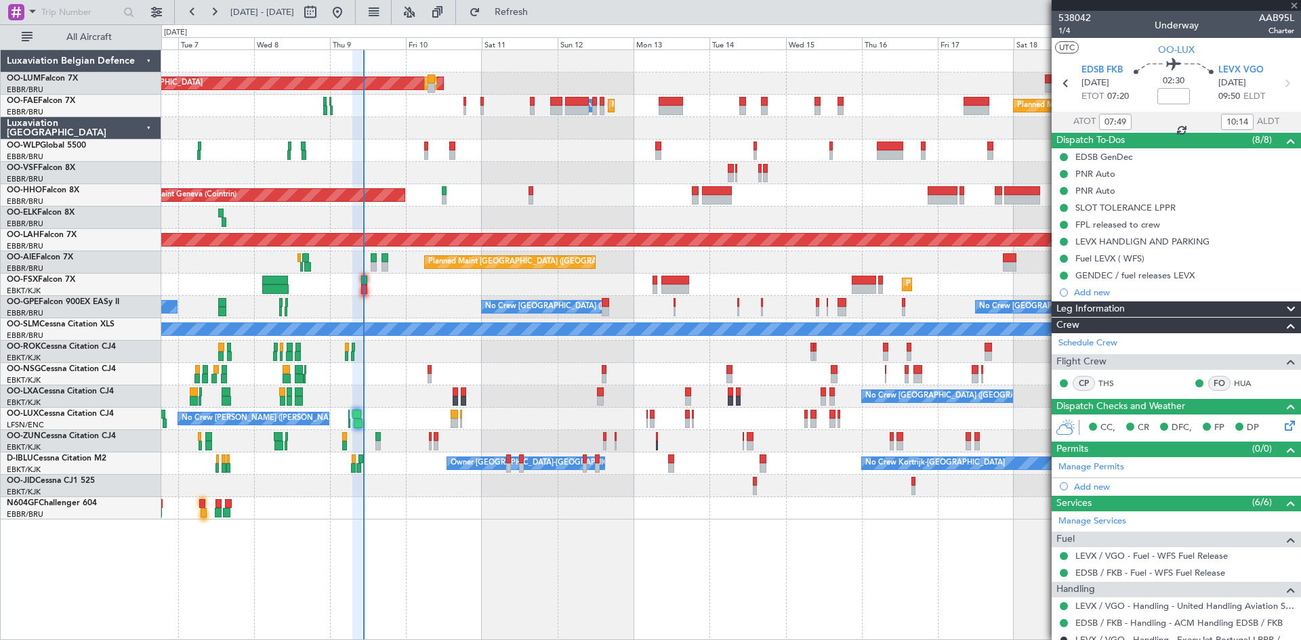
type input "-00:10"
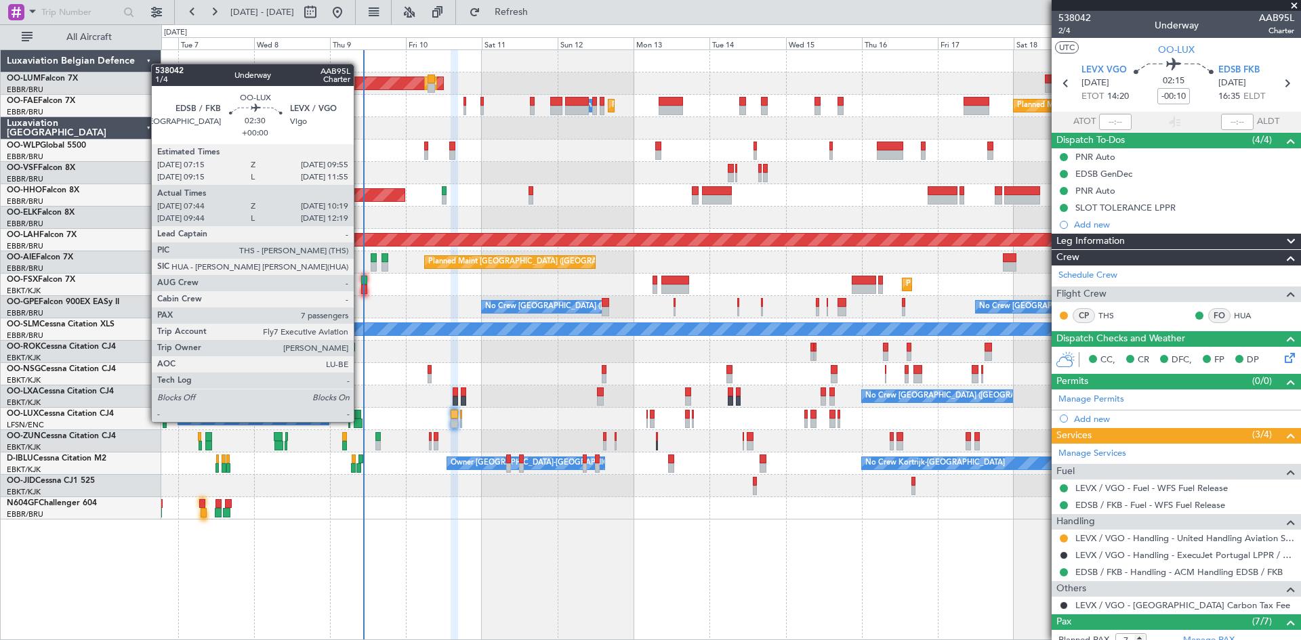
click at [360, 421] on div at bounding box center [358, 423] width 9 height 9
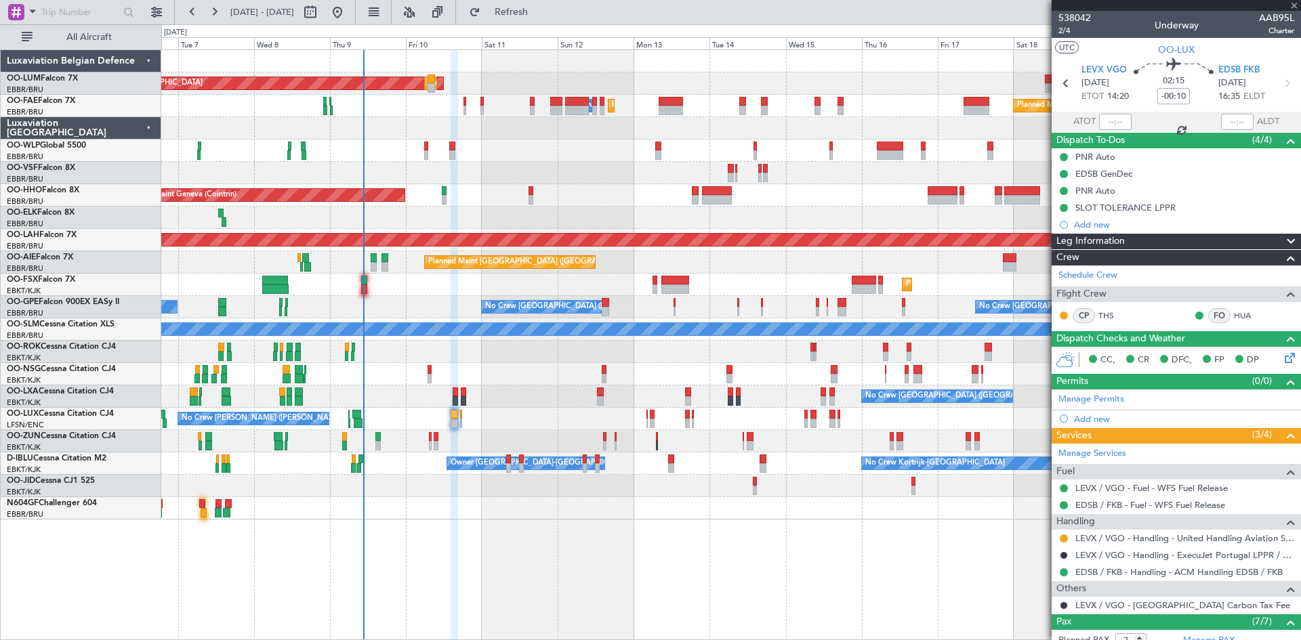
type input "07:49"
type input "10:14"
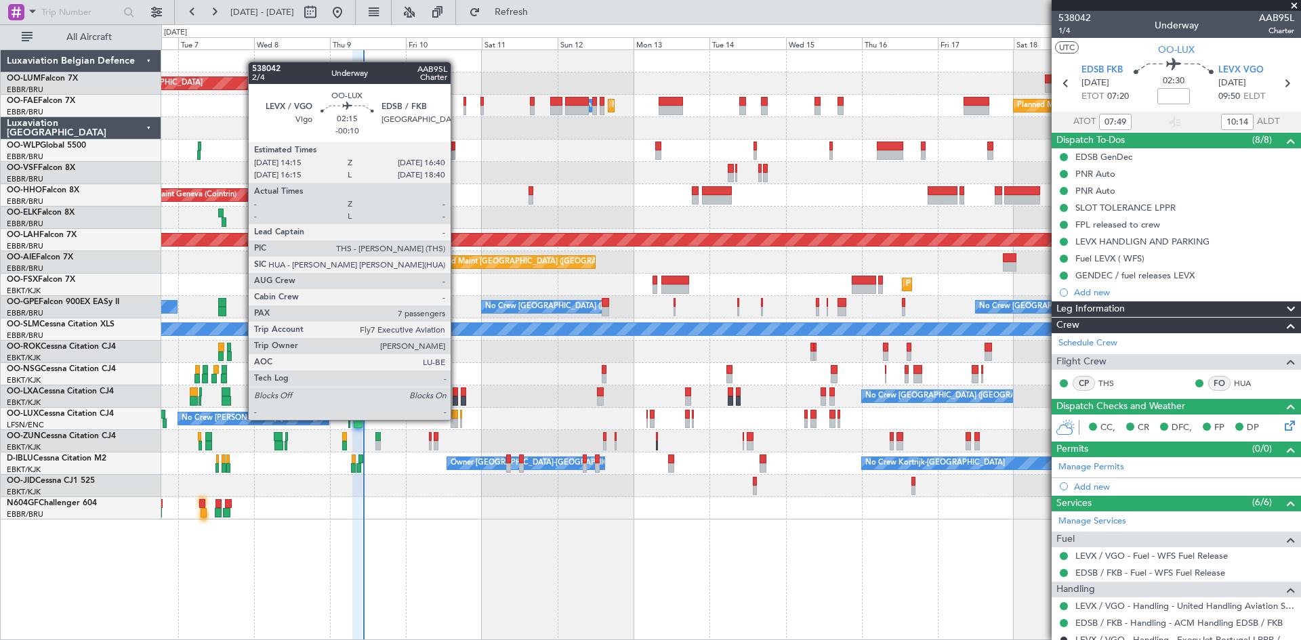
click at [457, 419] on div at bounding box center [455, 423] width 8 height 9
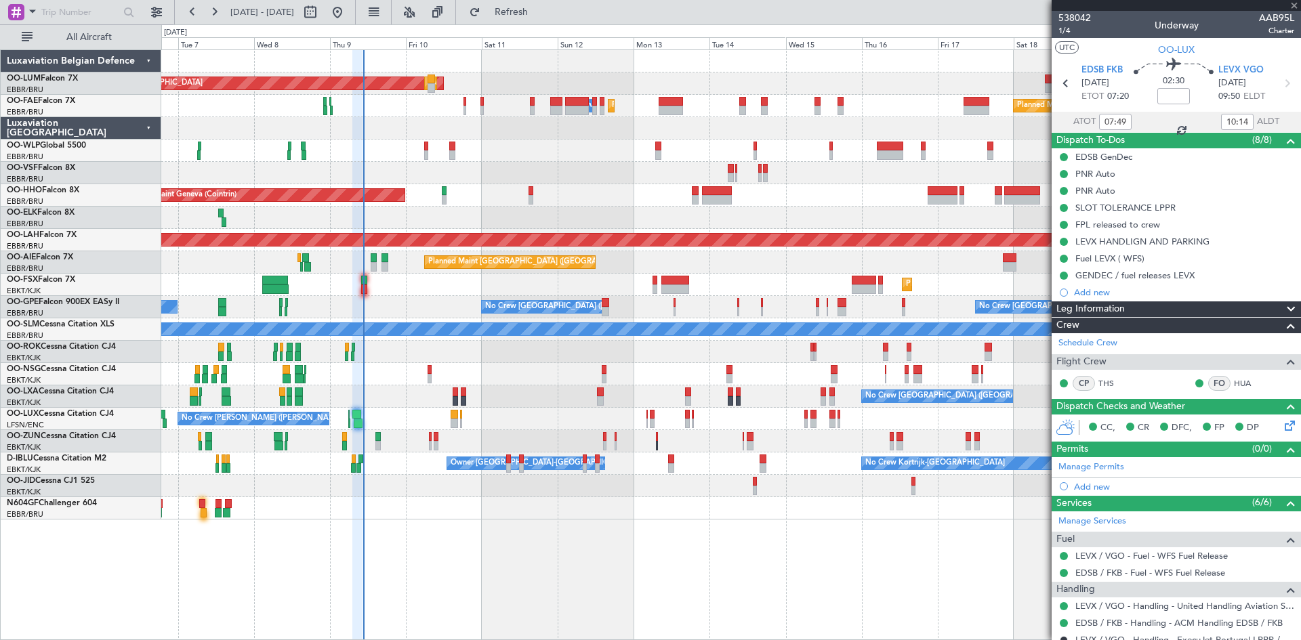
type input "-00:10"
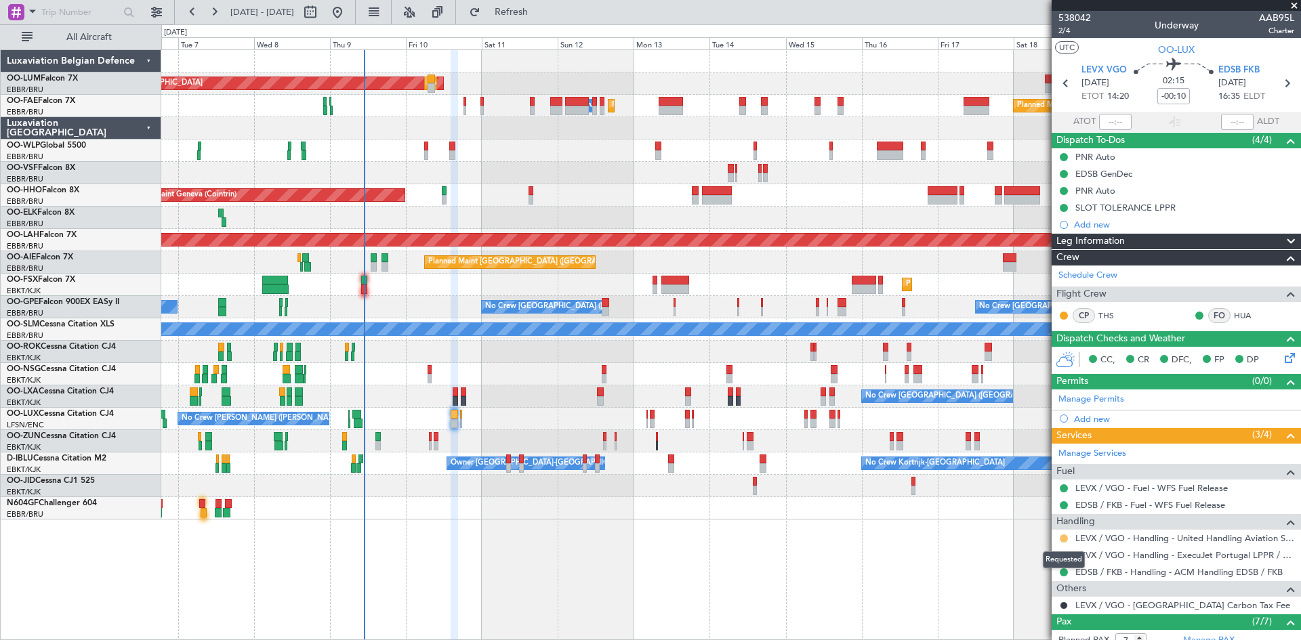
click at [1065, 539] on button at bounding box center [1064, 539] width 8 height 8
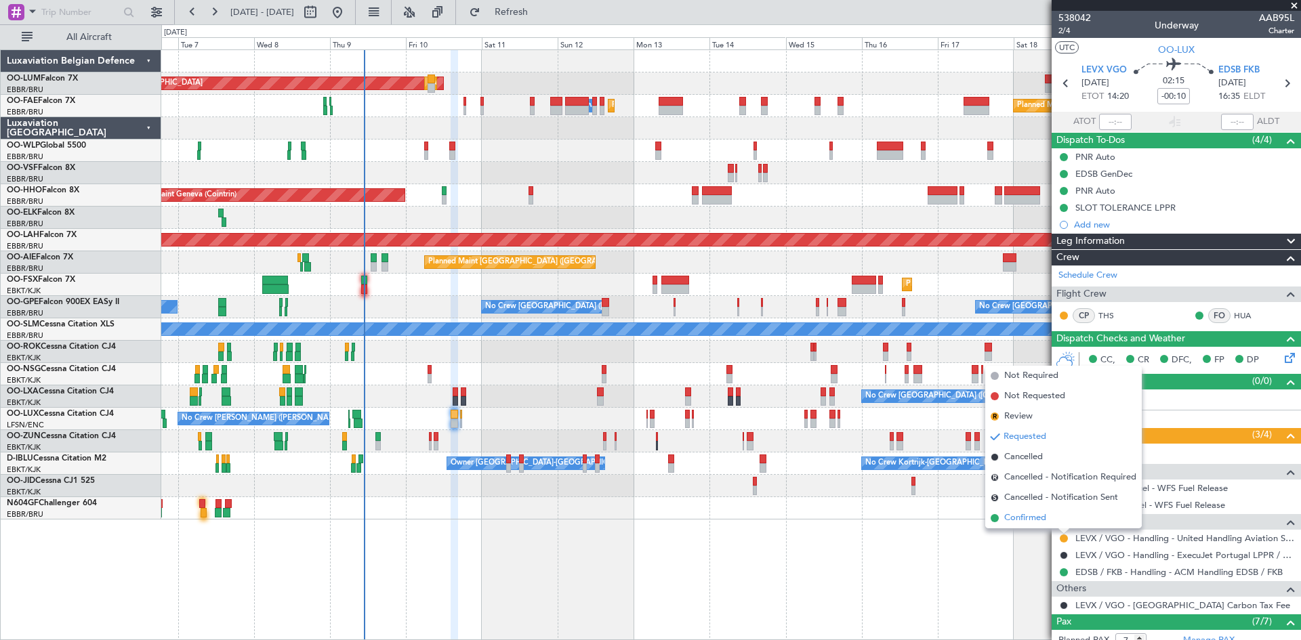
click at [1044, 523] on span "Confirmed" at bounding box center [1025, 519] width 42 height 14
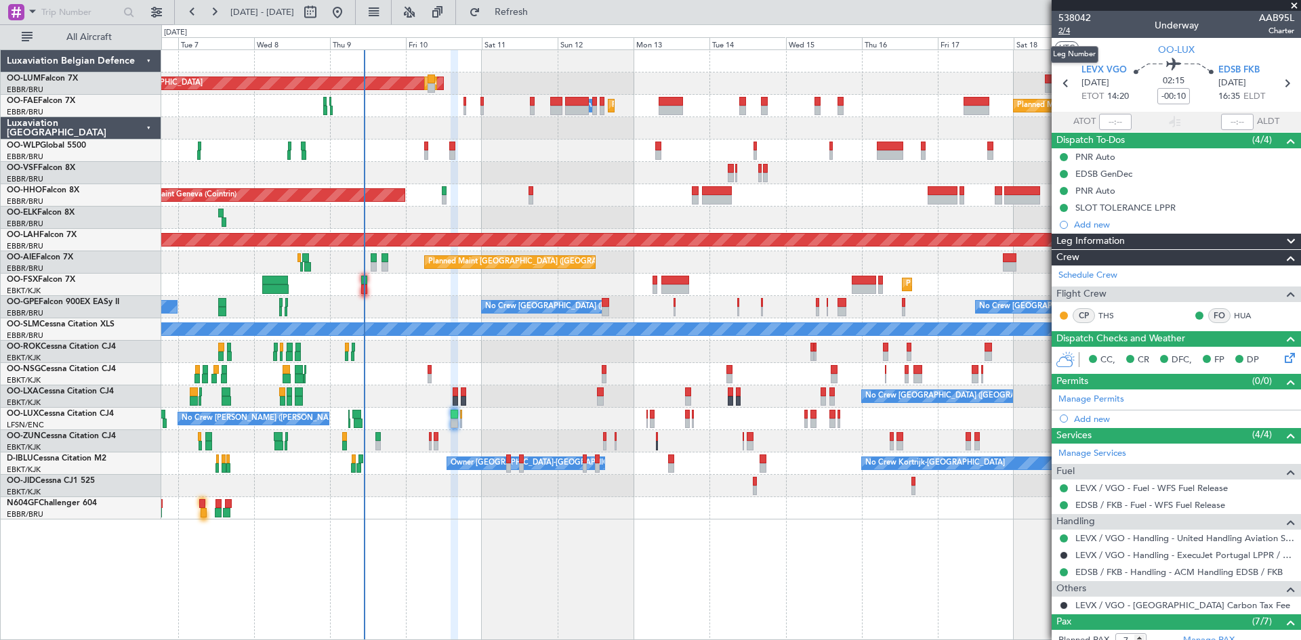
click at [1067, 32] on span "2/4" at bounding box center [1075, 31] width 33 height 12
click at [540, 16] on span "Refresh" at bounding box center [511, 11] width 57 height 9
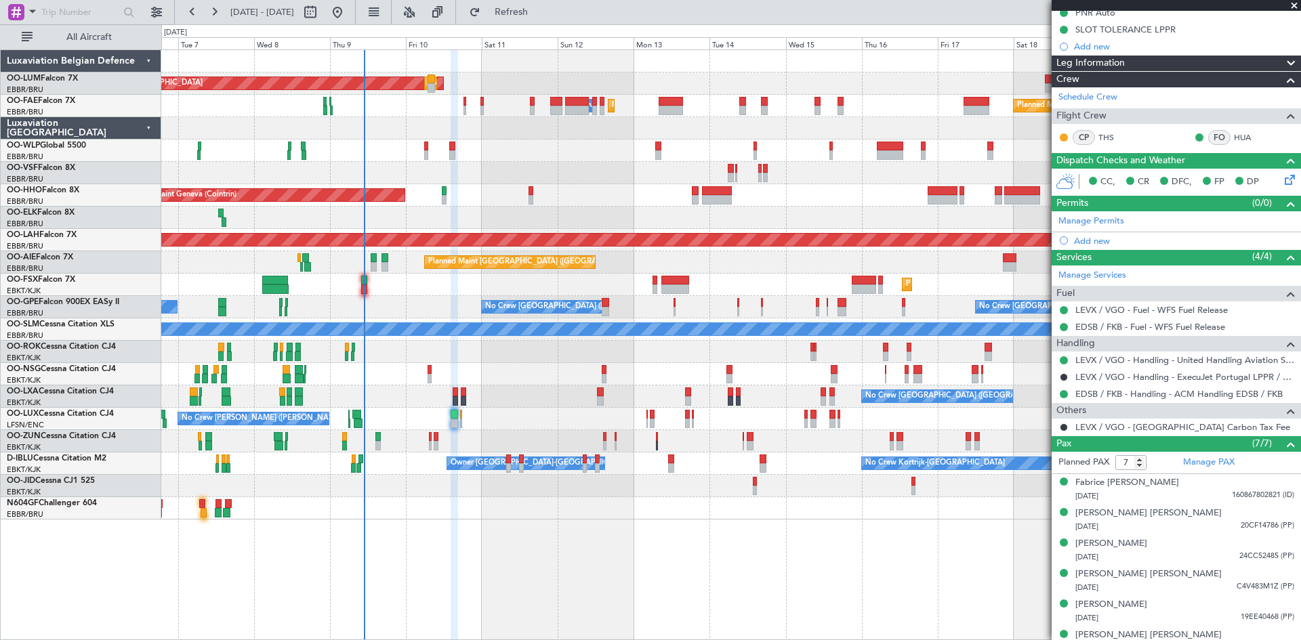
scroll to position [157, 0]
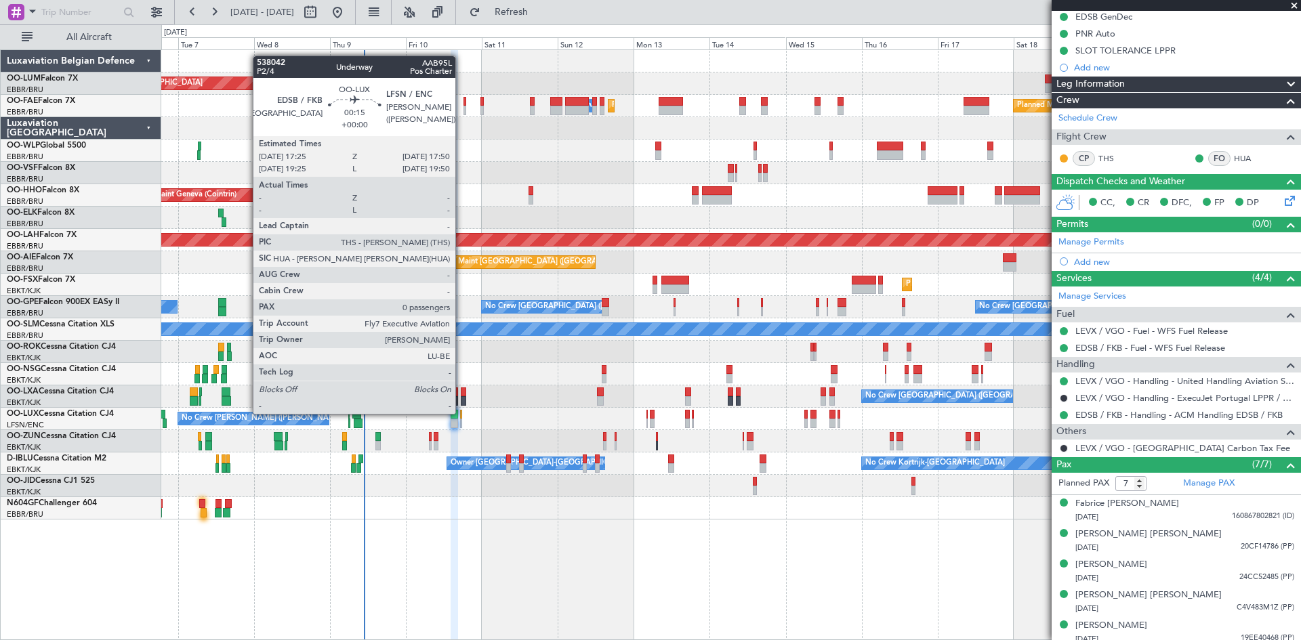
click at [462, 413] on div at bounding box center [460, 414] width 1 height 9
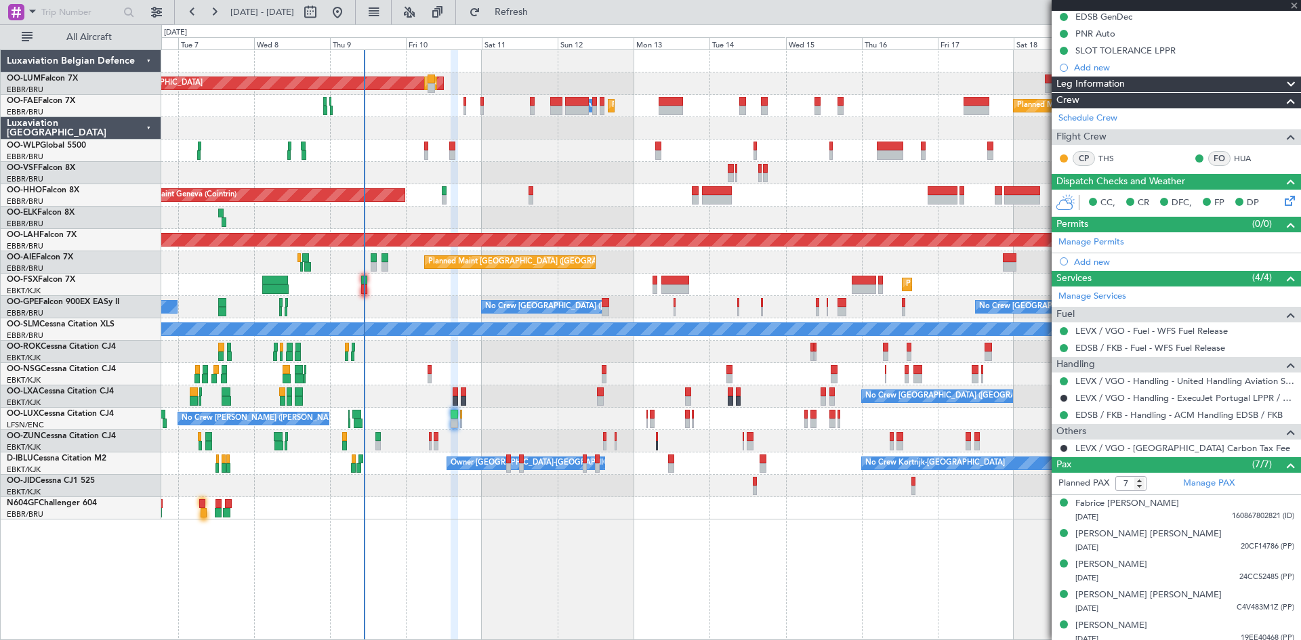
type input "0"
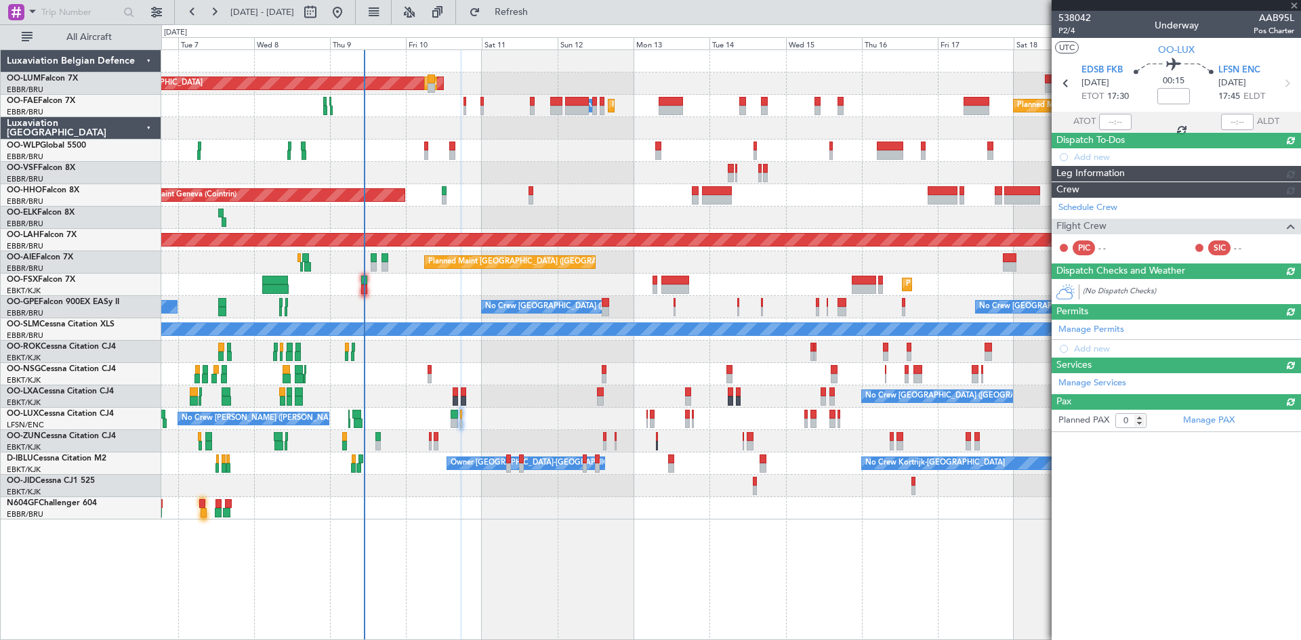
scroll to position [0, 0]
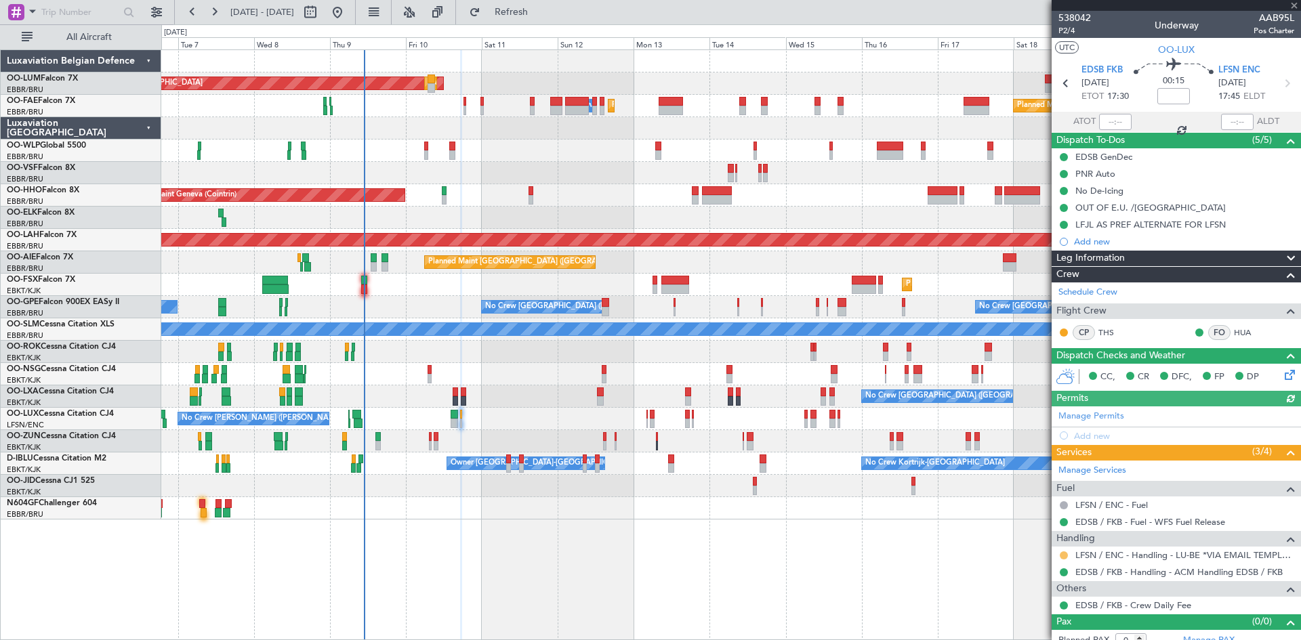
click at [1060, 556] on button at bounding box center [1064, 556] width 8 height 8
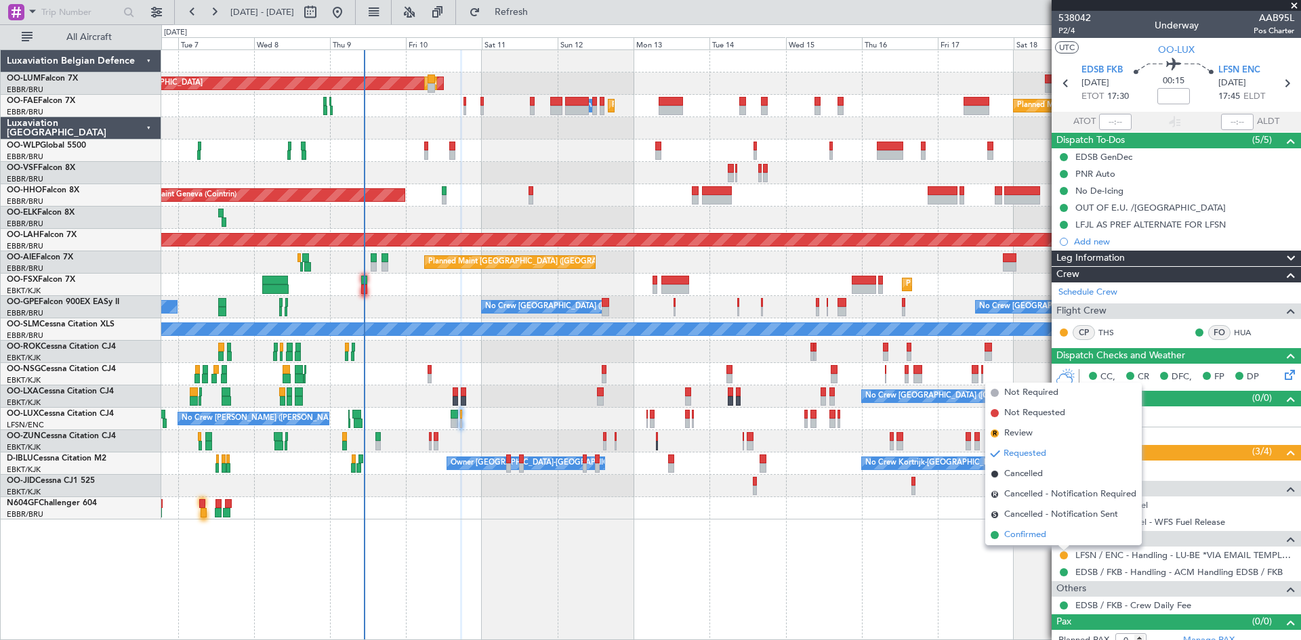
click at [1055, 537] on li "Confirmed" at bounding box center [1063, 535] width 157 height 20
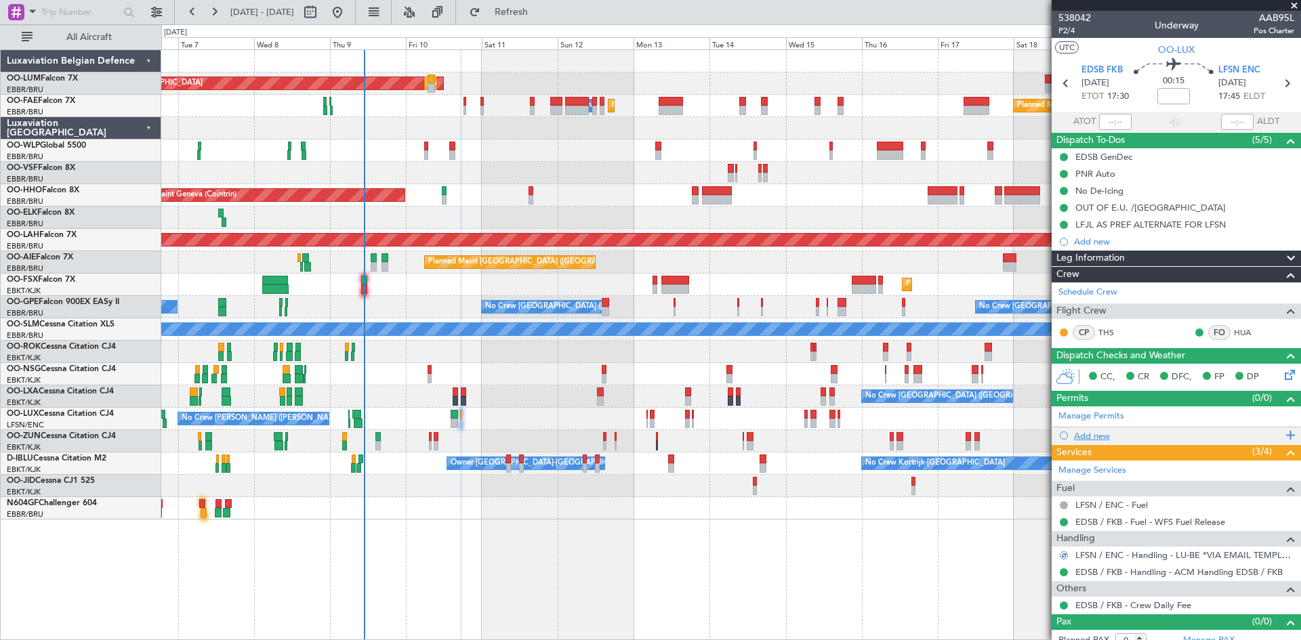
click at [1098, 430] on div "Add new" at bounding box center [1178, 436] width 208 height 12
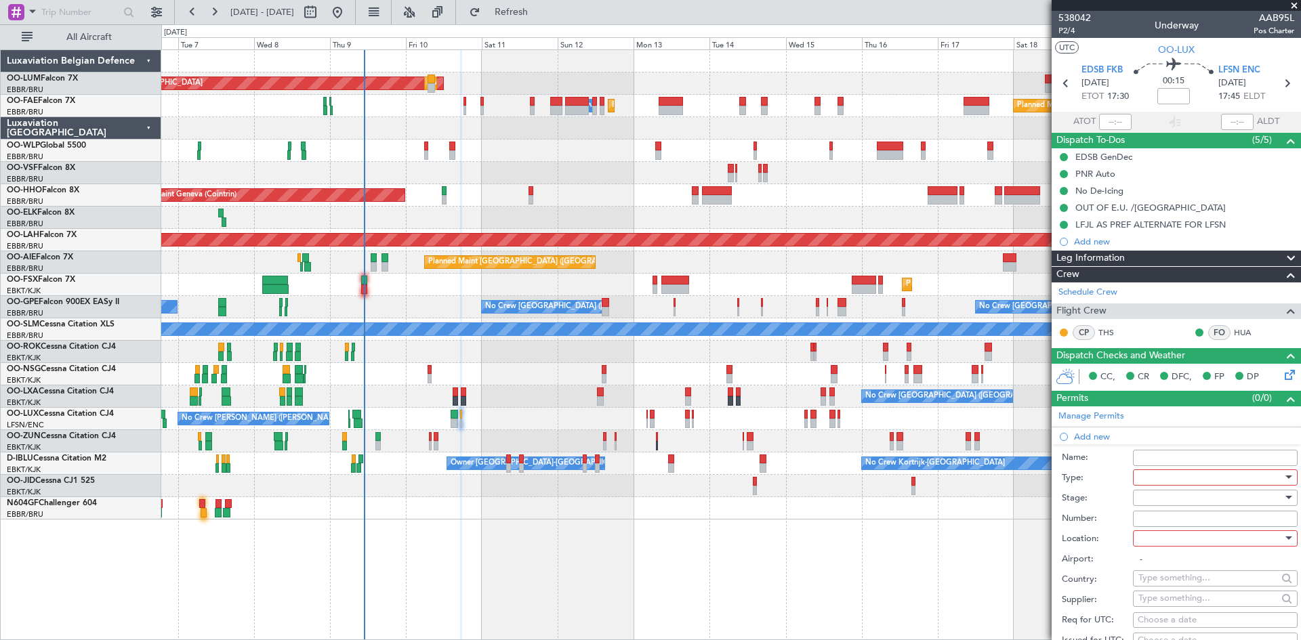
click at [1166, 475] on div at bounding box center [1211, 478] width 144 height 20
click at [1170, 540] on span "Hrs Ext" at bounding box center [1210, 539] width 142 height 20
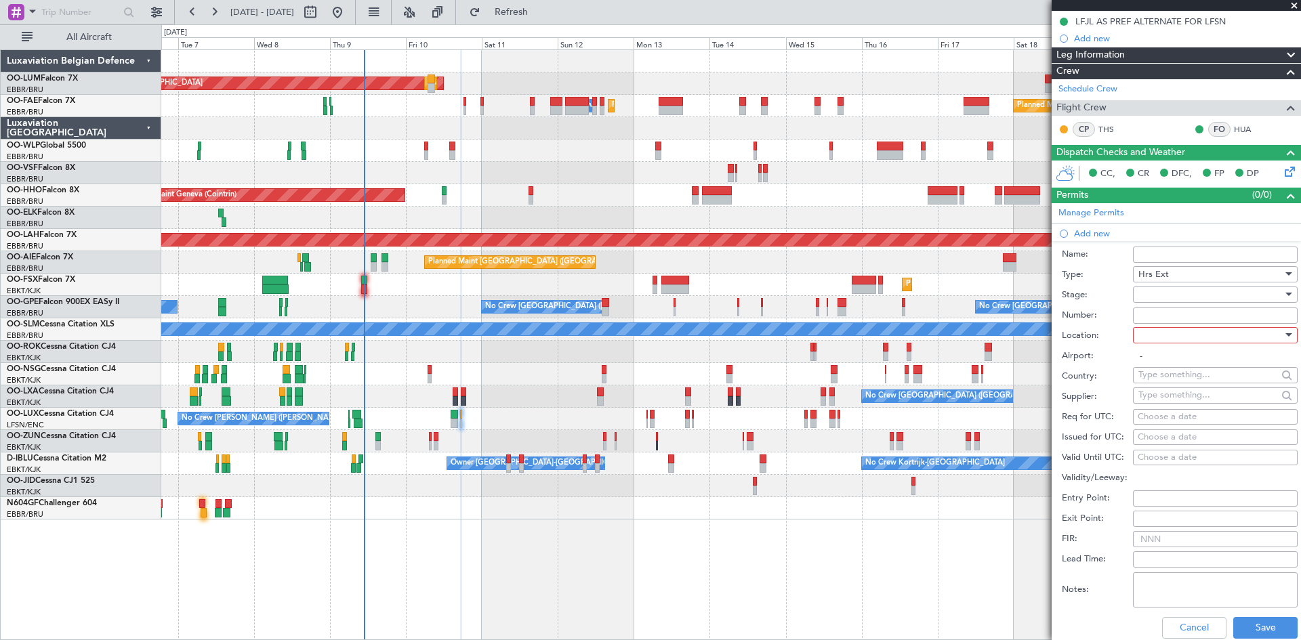
click at [1212, 335] on div at bounding box center [1211, 335] width 144 height 20
click at [1177, 406] on span "Arrival" at bounding box center [1210, 403] width 142 height 20
type input "LFSN / ENC"
click at [1153, 416] on div "Choose a date" at bounding box center [1215, 418] width 155 height 14
select select "10"
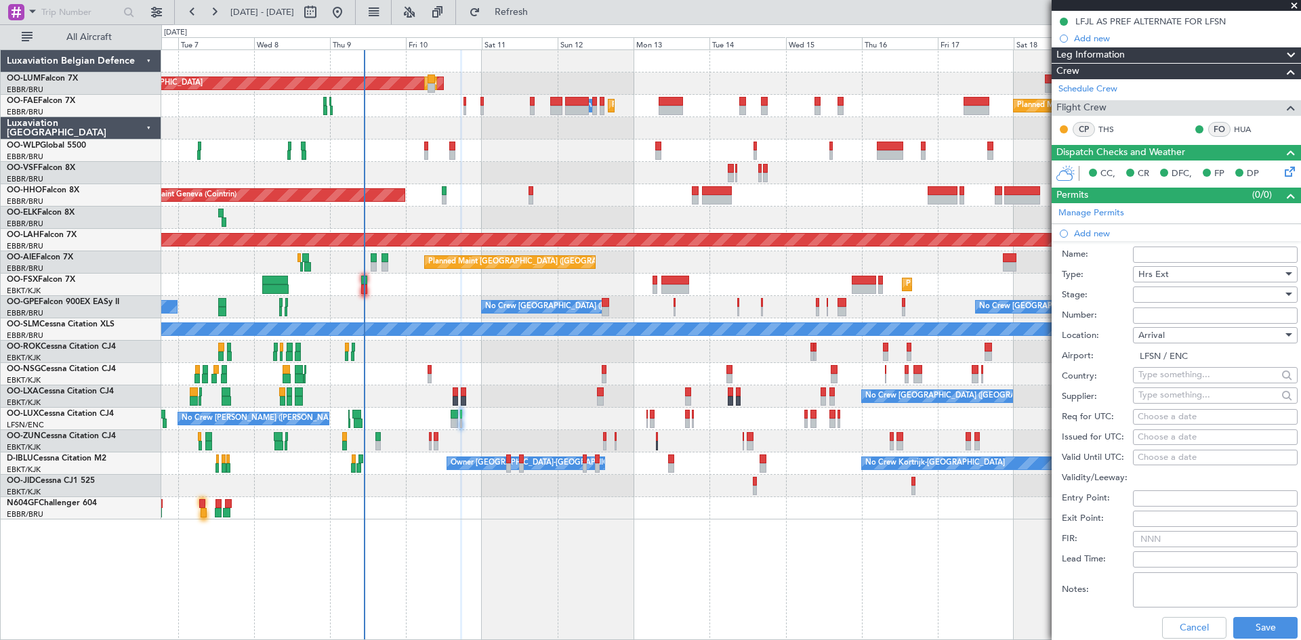
select select "2025"
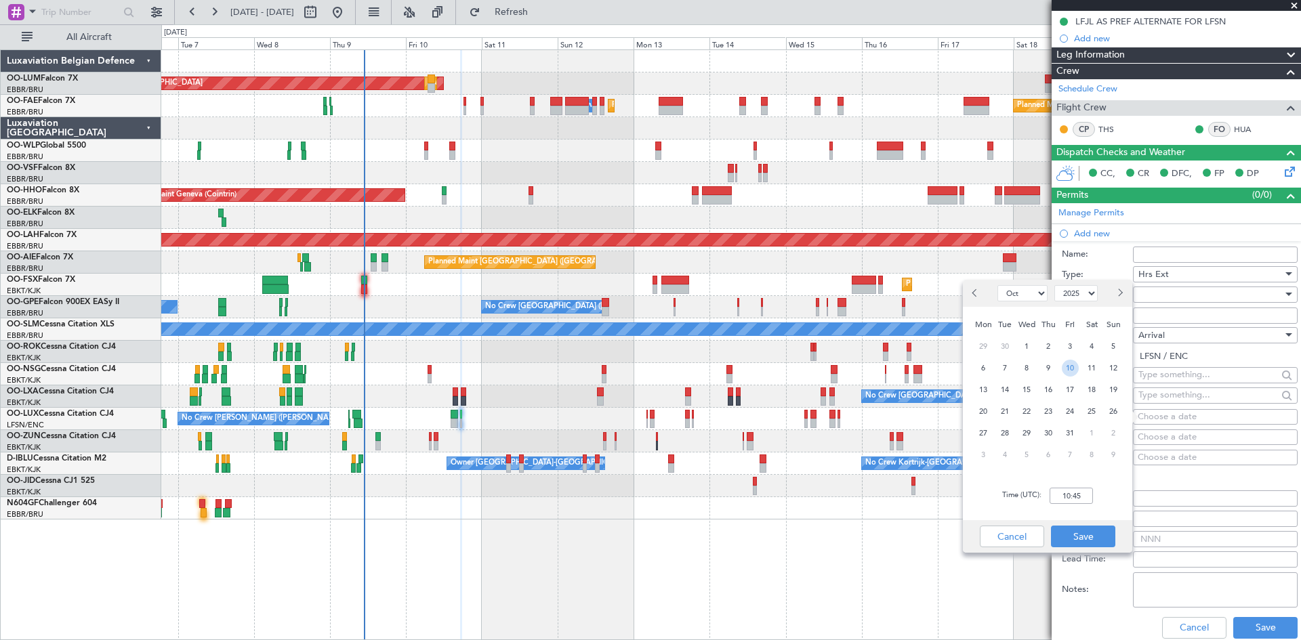
click at [1067, 369] on span "10" at bounding box center [1070, 368] width 17 height 17
click at [1062, 488] on input "00:00" at bounding box center [1071, 496] width 43 height 16
type input "17:50"
click at [1121, 491] on div "Time (UTC): 17:50" at bounding box center [1047, 496] width 169 height 49
click at [1110, 531] on button "Save" at bounding box center [1083, 537] width 64 height 22
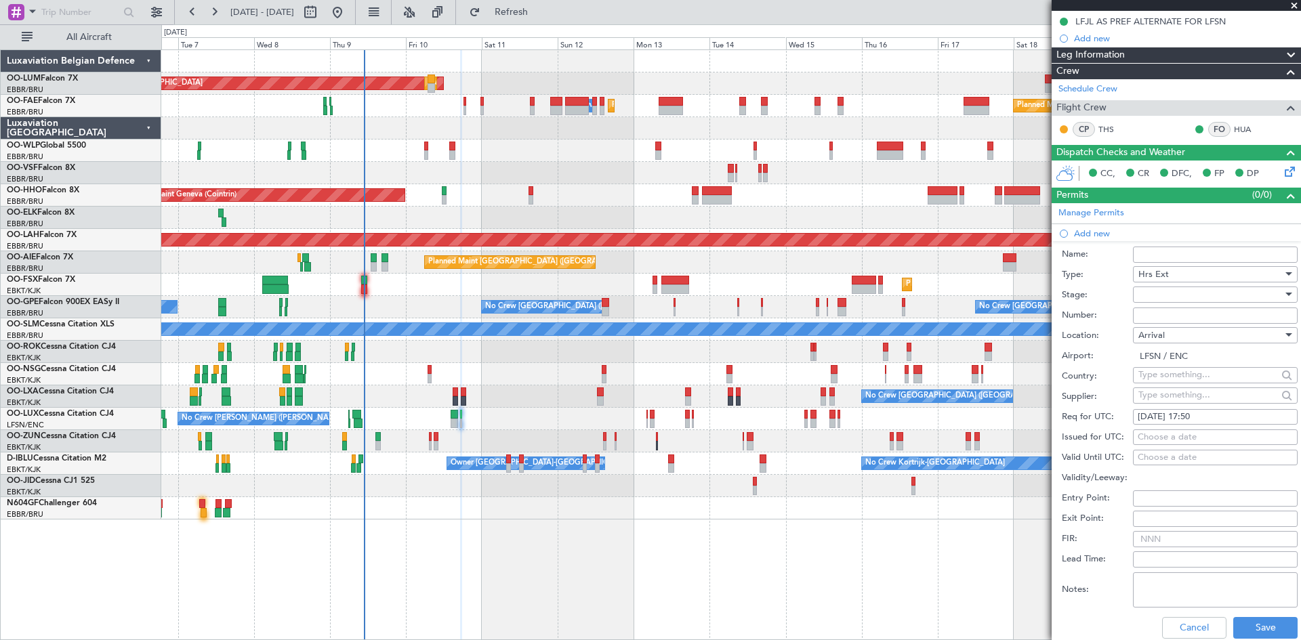
click at [1172, 298] on div at bounding box center [1211, 295] width 144 height 20
click at [1171, 401] on span "Received OK" at bounding box center [1210, 403] width 142 height 20
click at [1252, 628] on button "Save" at bounding box center [1265, 628] width 64 height 22
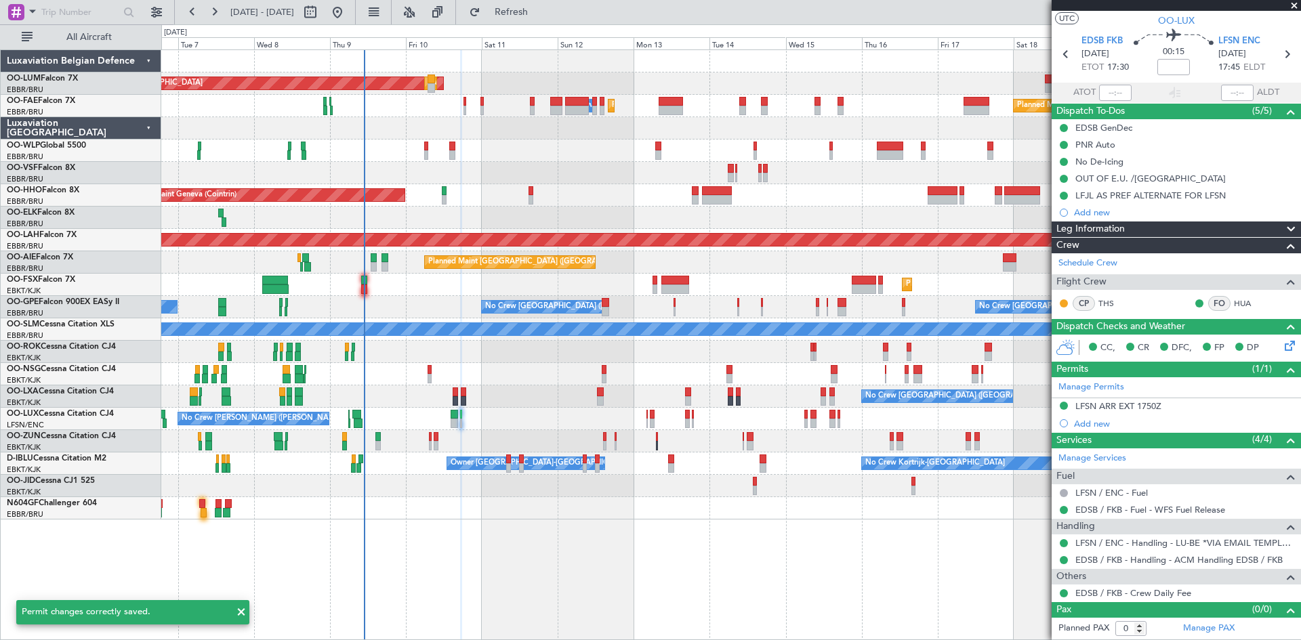
scroll to position [28, 0]
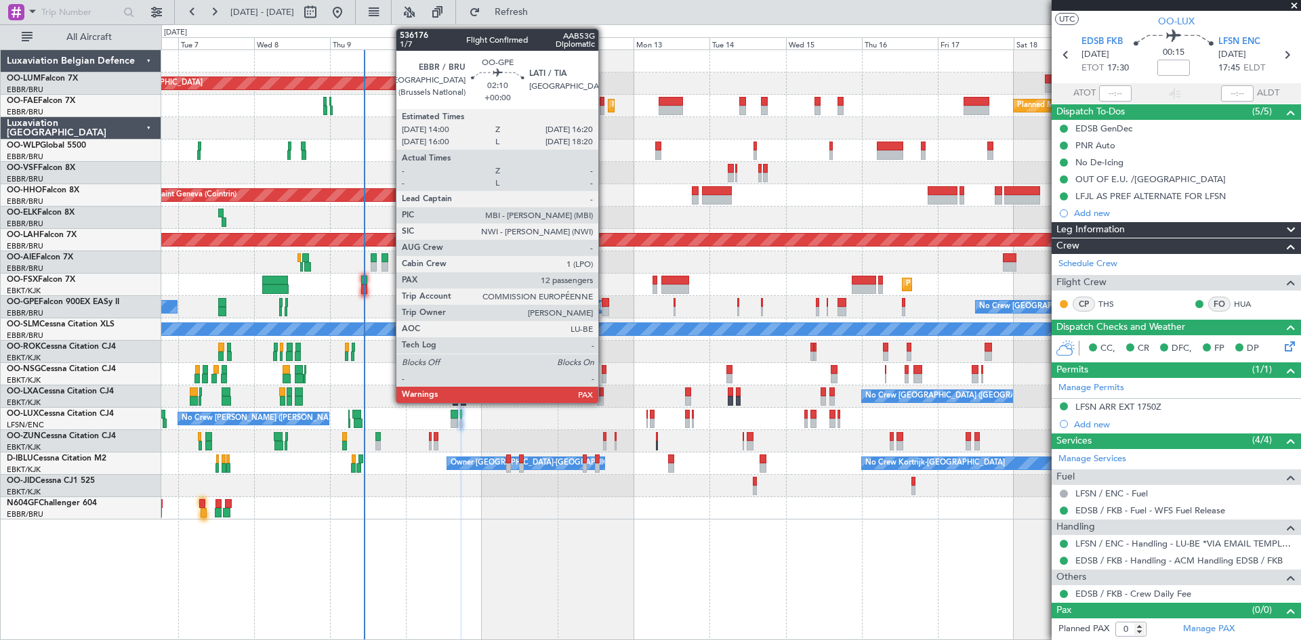
click at [605, 304] on div at bounding box center [605, 302] width 7 height 9
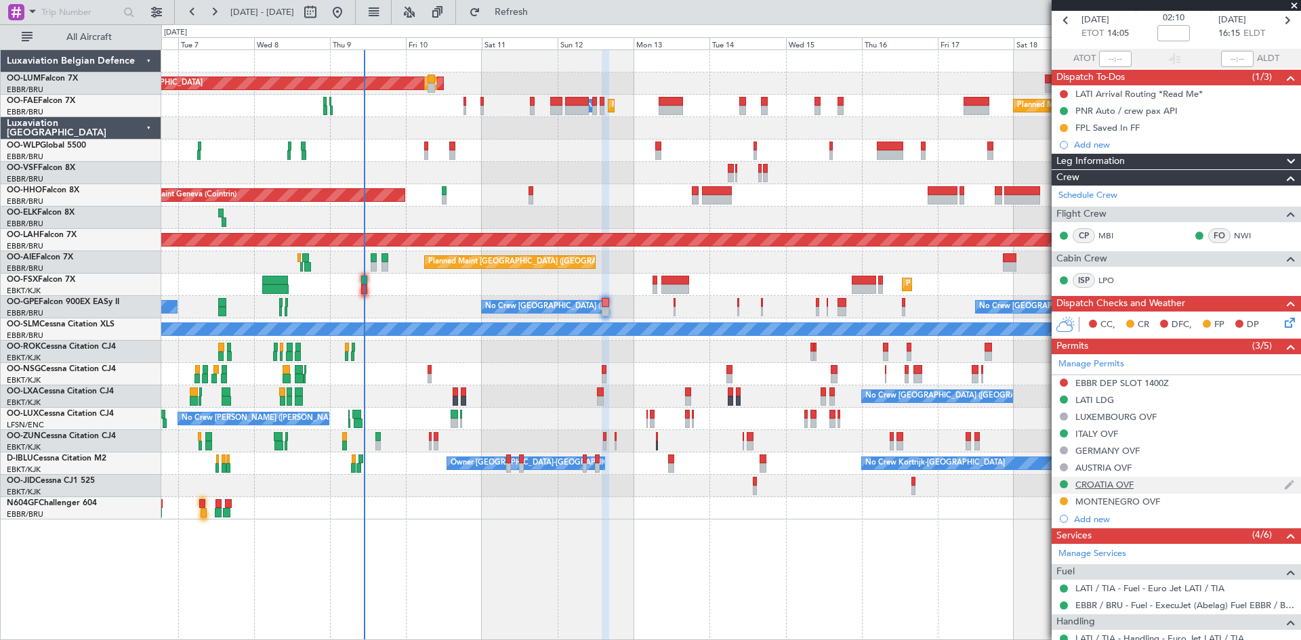
scroll to position [0, 0]
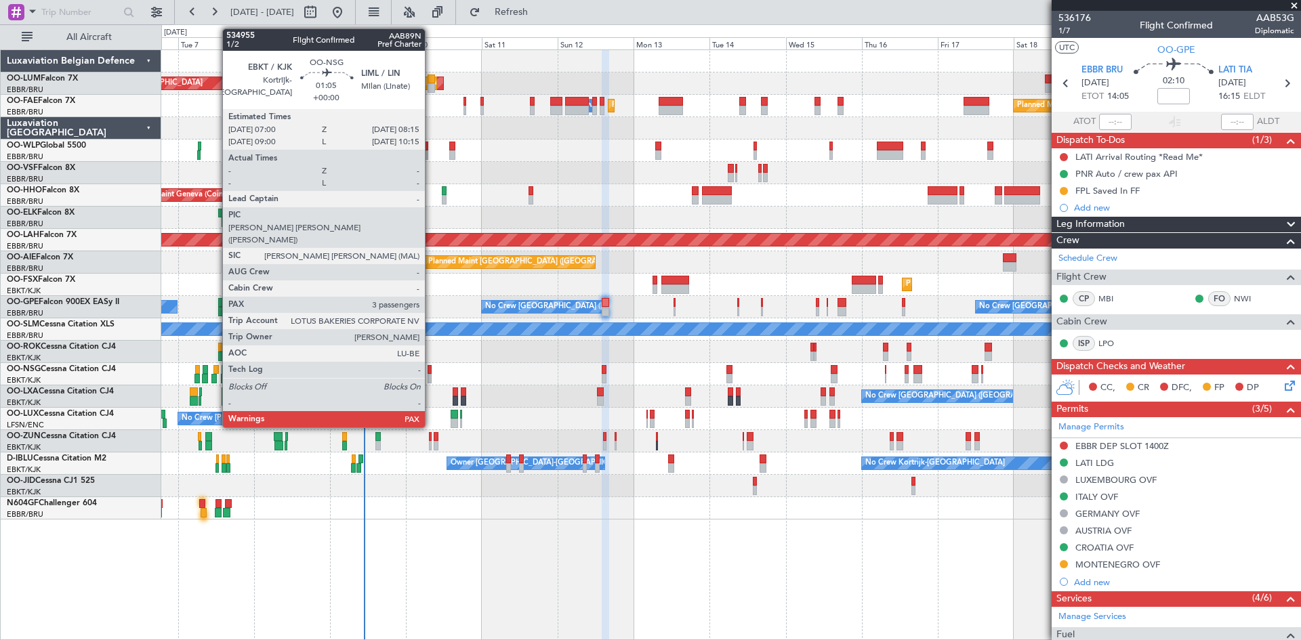
click at [431, 370] on div at bounding box center [430, 369] width 4 height 9
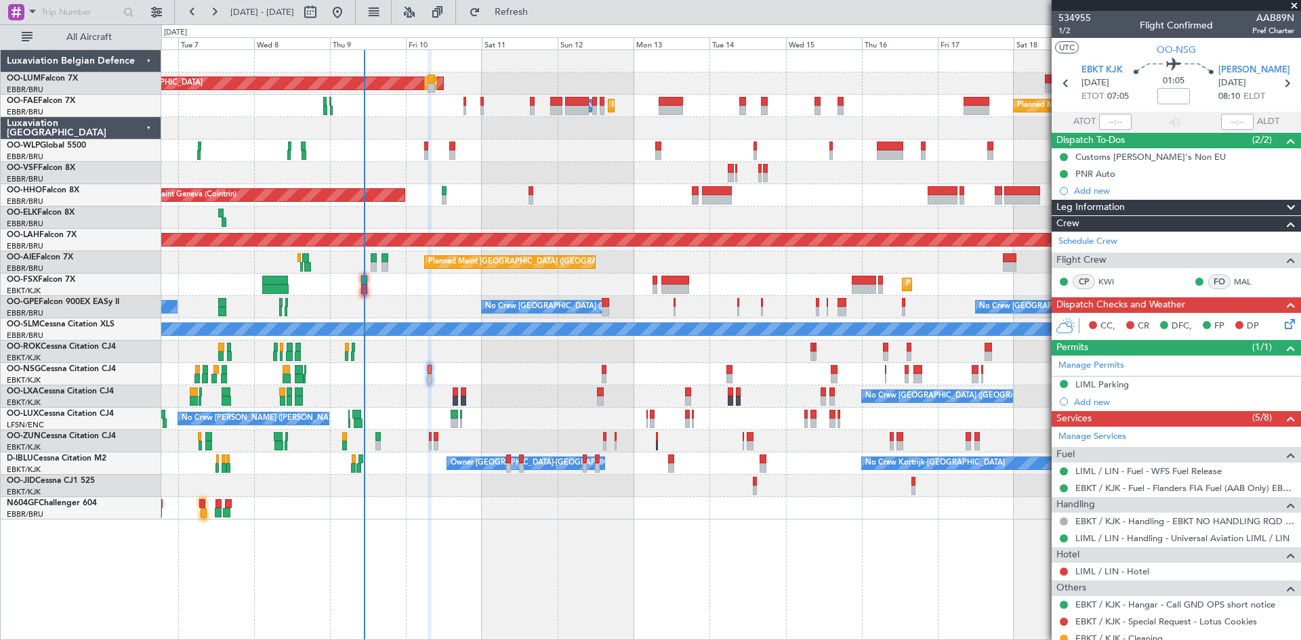
click at [1282, 325] on icon at bounding box center [1287, 322] width 11 height 11
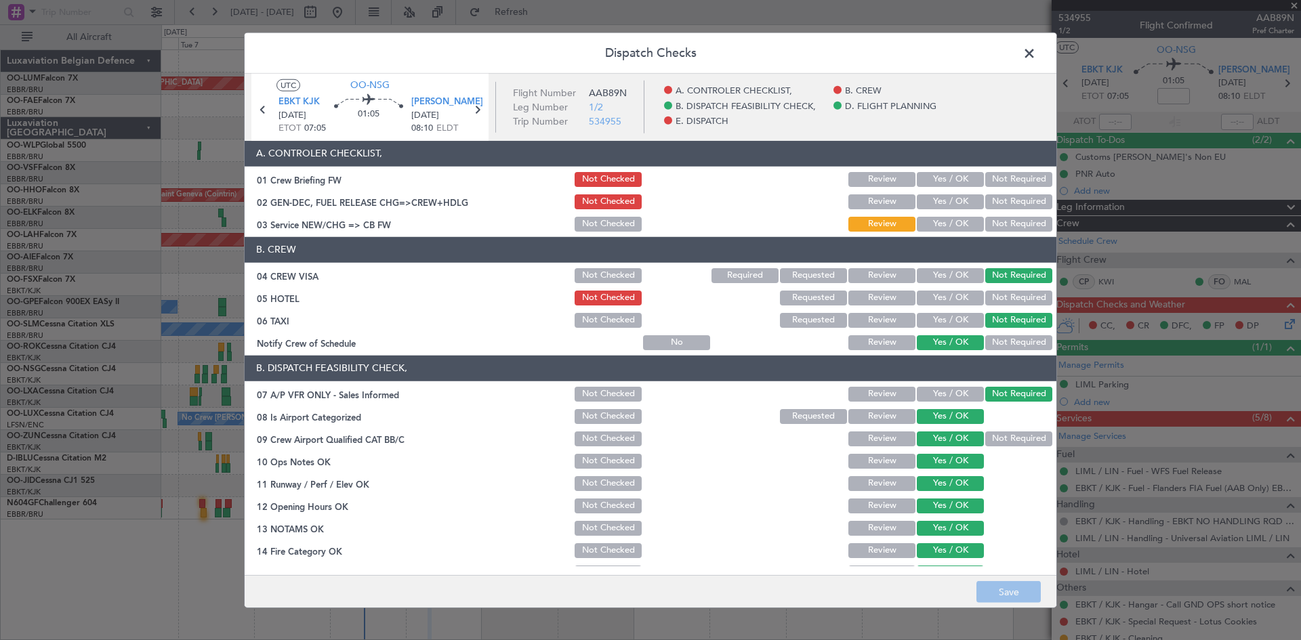
click at [951, 179] on button "Yes / OK" at bounding box center [950, 179] width 67 height 15
click at [955, 207] on button "Yes / OK" at bounding box center [950, 202] width 67 height 15
click at [954, 219] on button "Yes / OK" at bounding box center [950, 224] width 67 height 15
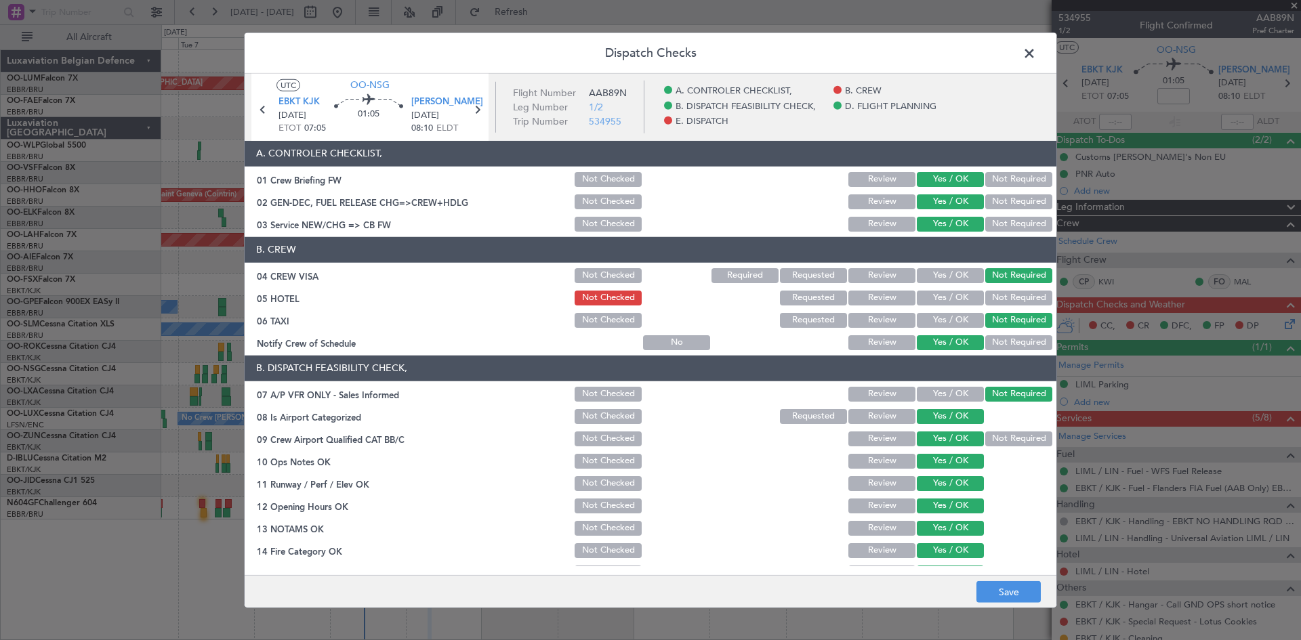
click at [607, 201] on button "Not Checked" at bounding box center [608, 202] width 67 height 15
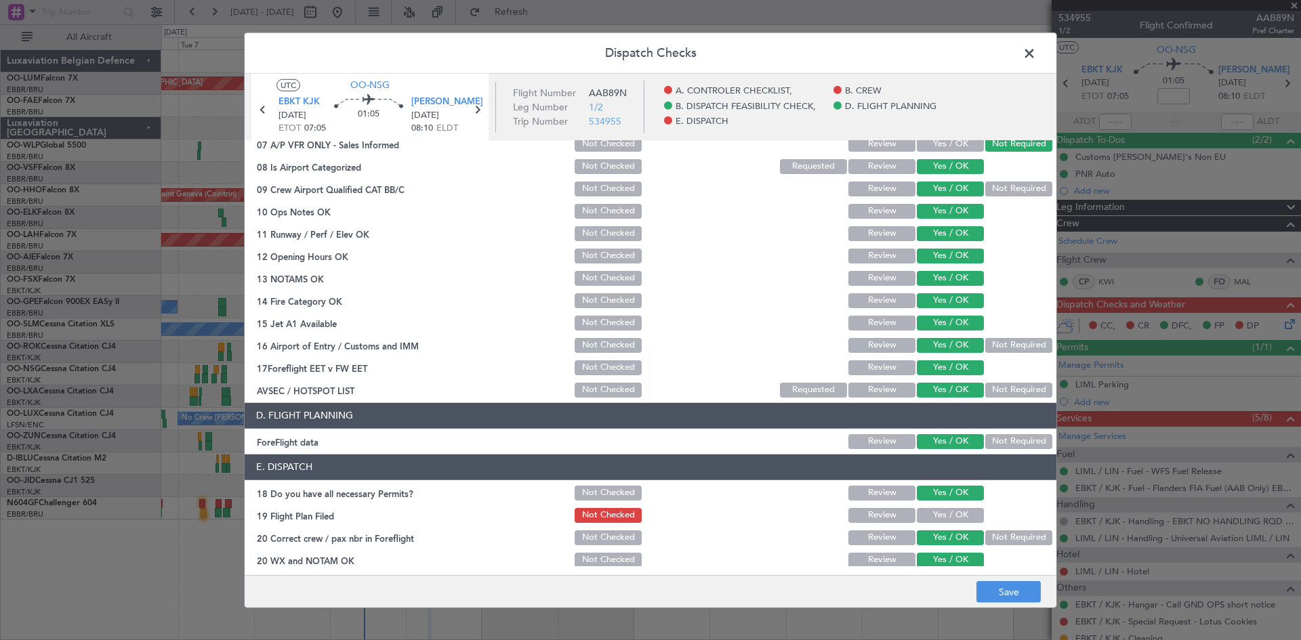
scroll to position [256, 0]
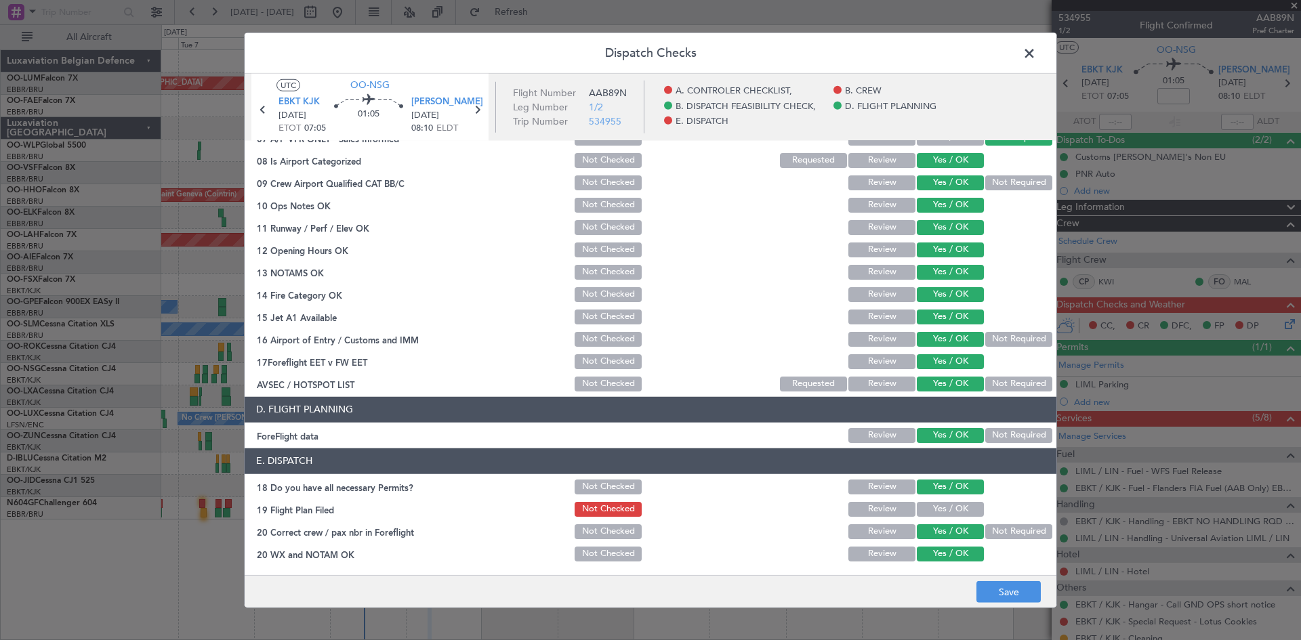
click at [941, 506] on button "Yes / OK" at bounding box center [950, 509] width 67 height 15
click at [1007, 587] on button "Save" at bounding box center [1009, 593] width 64 height 22
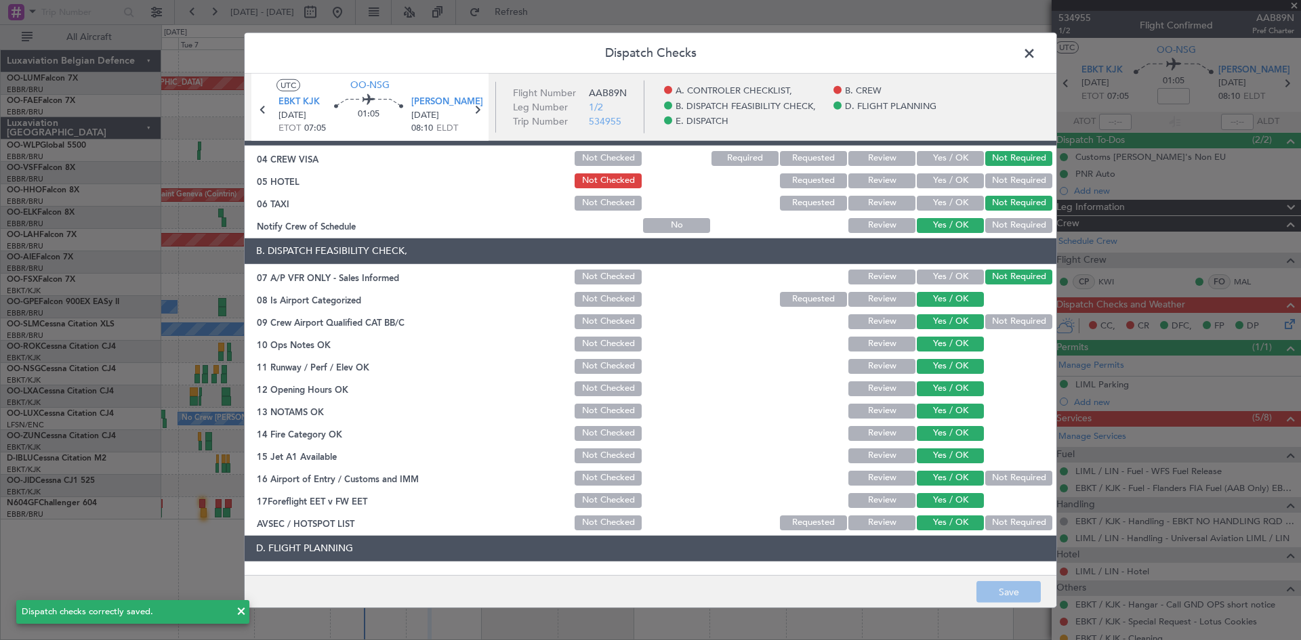
scroll to position [0, 0]
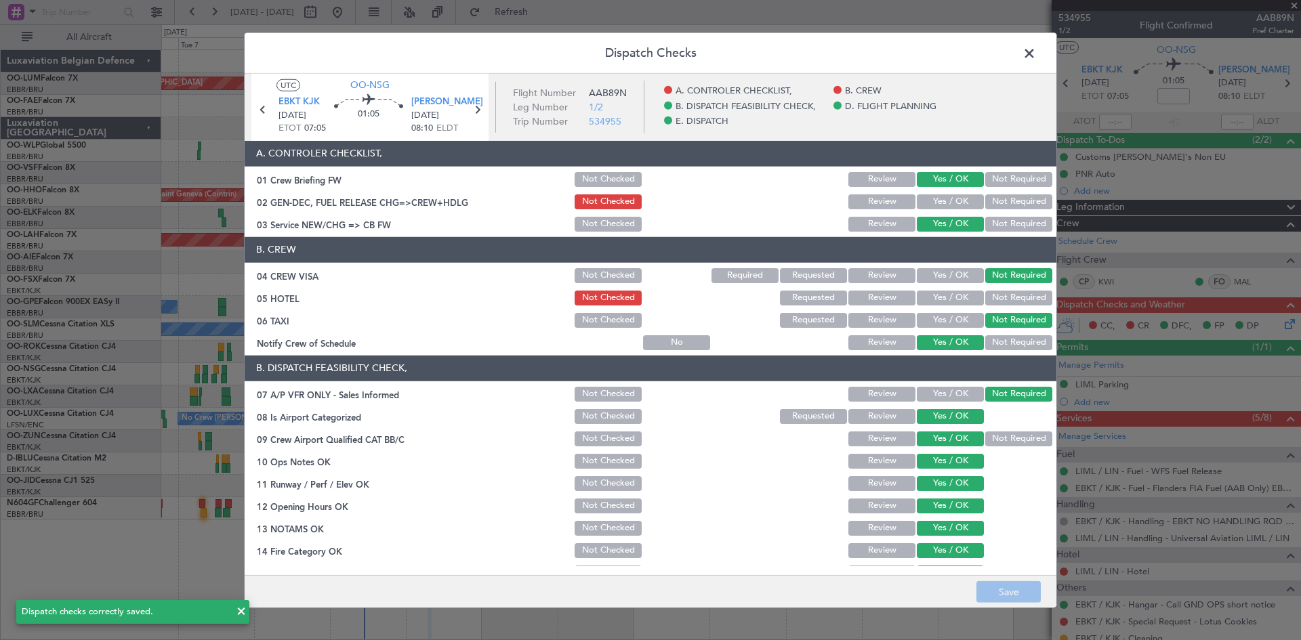
click at [1036, 61] on span at bounding box center [1036, 56] width 0 height 27
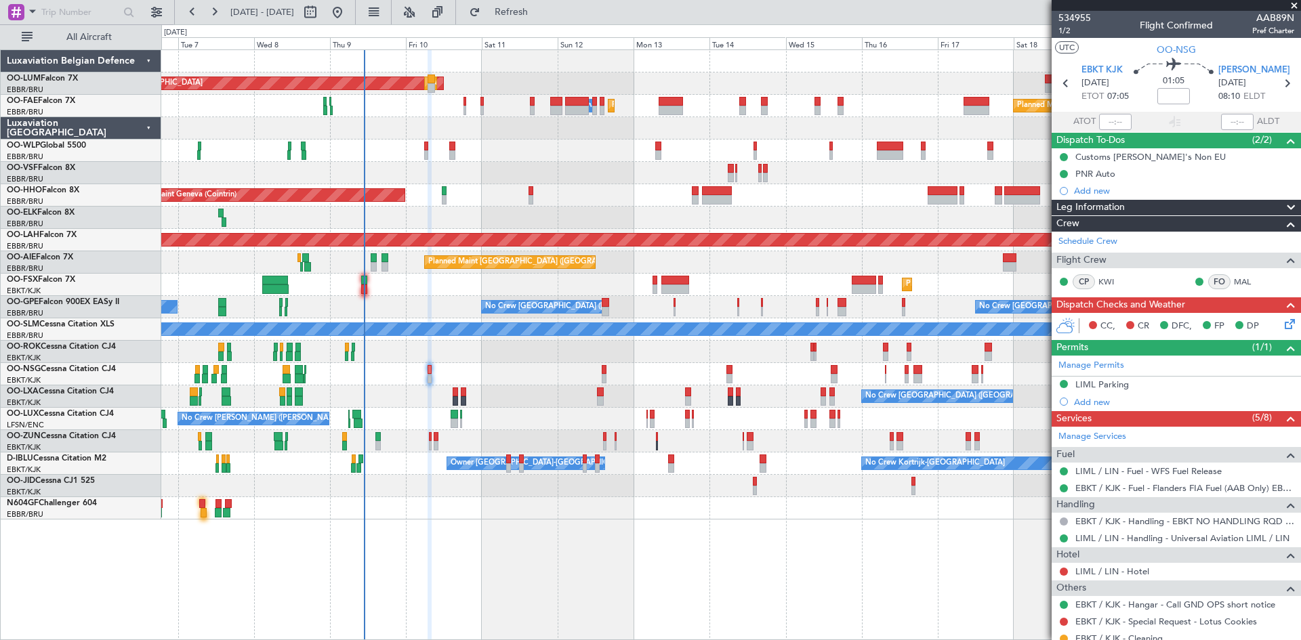
click at [1282, 320] on icon at bounding box center [1287, 322] width 11 height 11
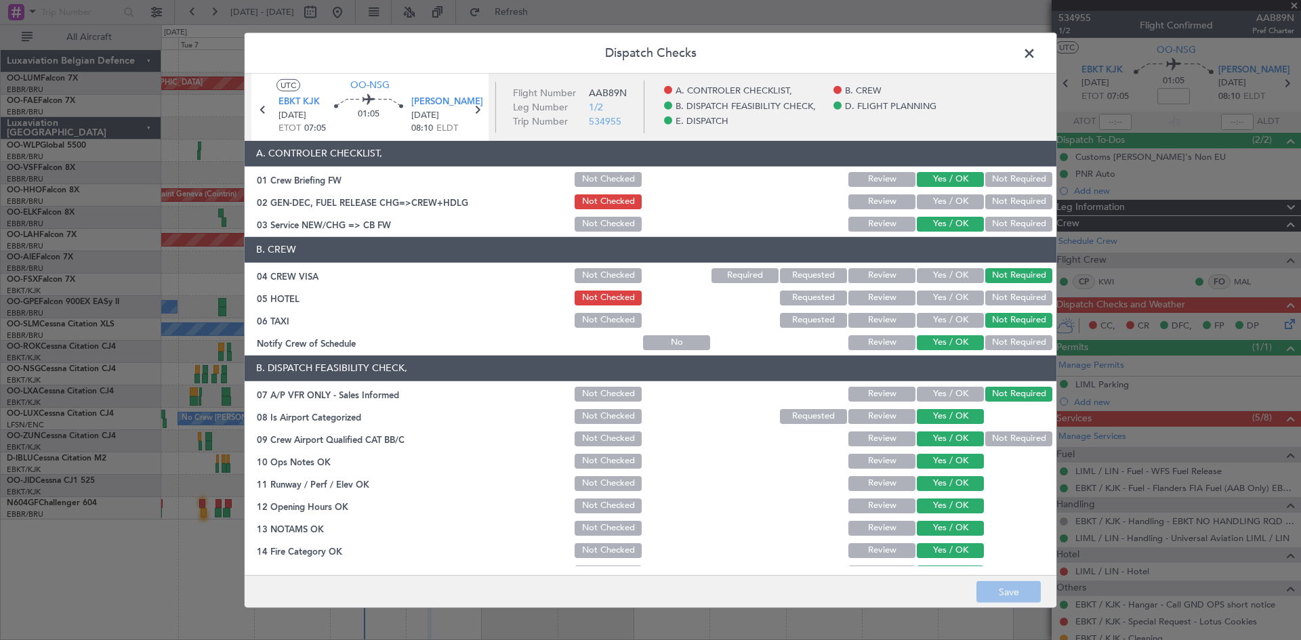
click at [945, 197] on button "Yes / OK" at bounding box center [950, 202] width 67 height 15
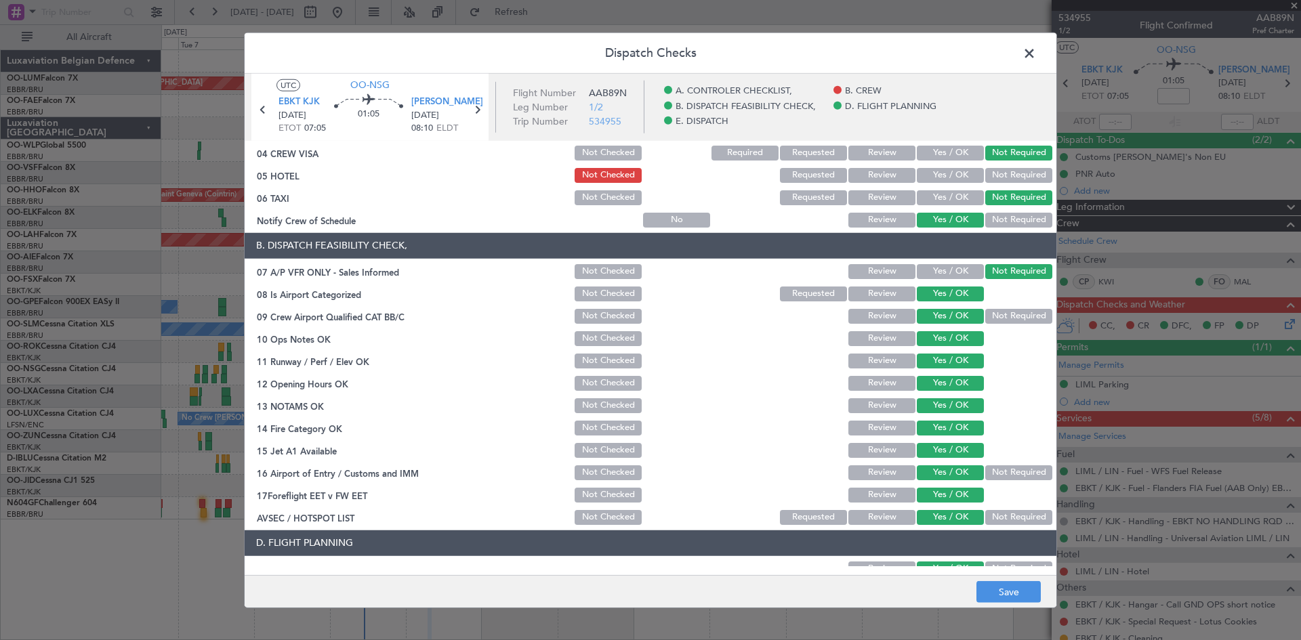
scroll to position [256, 0]
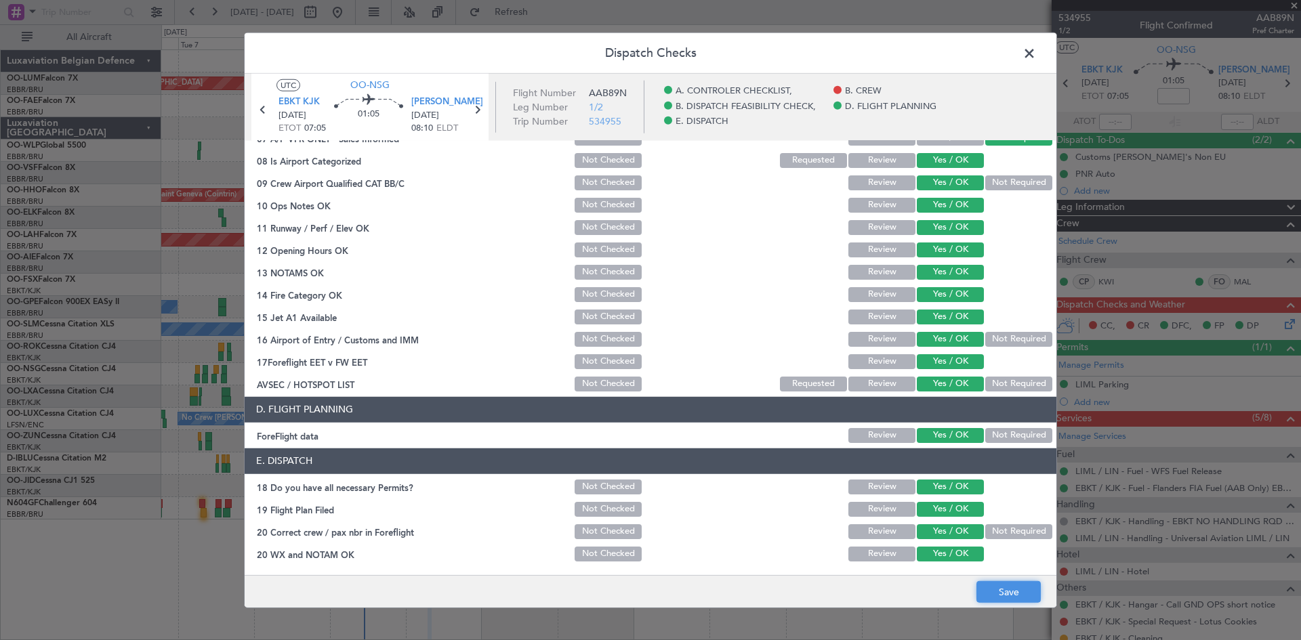
click at [1009, 587] on button "Save" at bounding box center [1009, 593] width 64 height 22
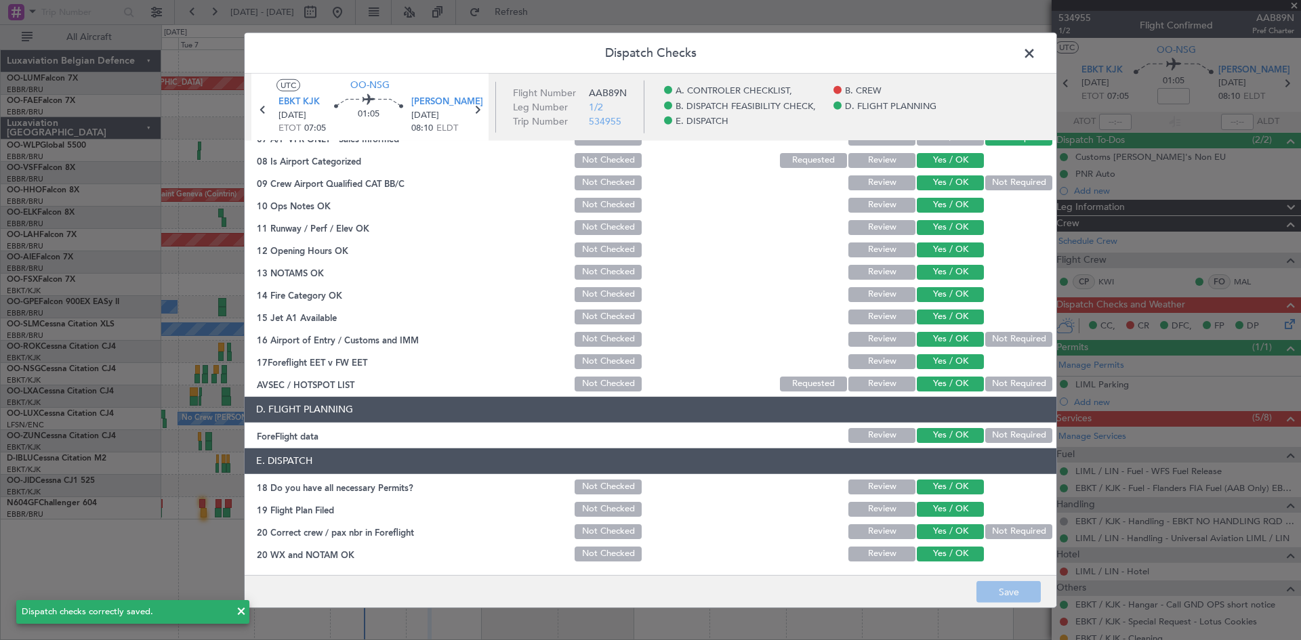
click at [1036, 54] on span at bounding box center [1036, 56] width 0 height 27
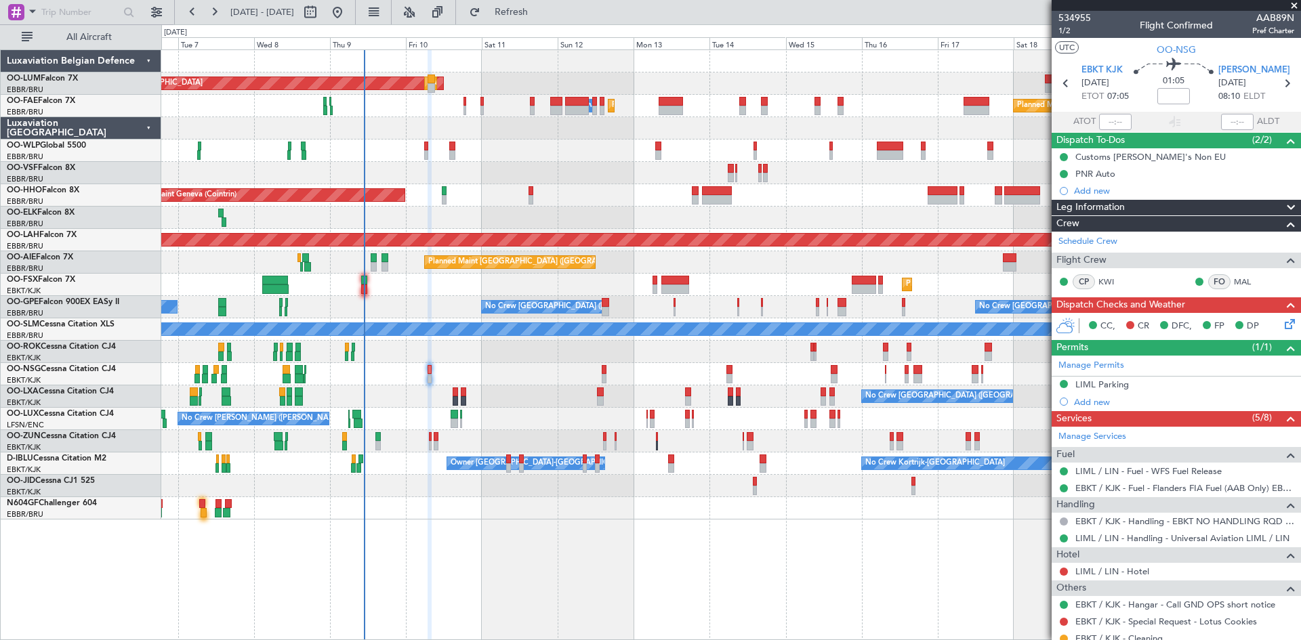
click at [422, 150] on div at bounding box center [730, 151] width 1139 height 22
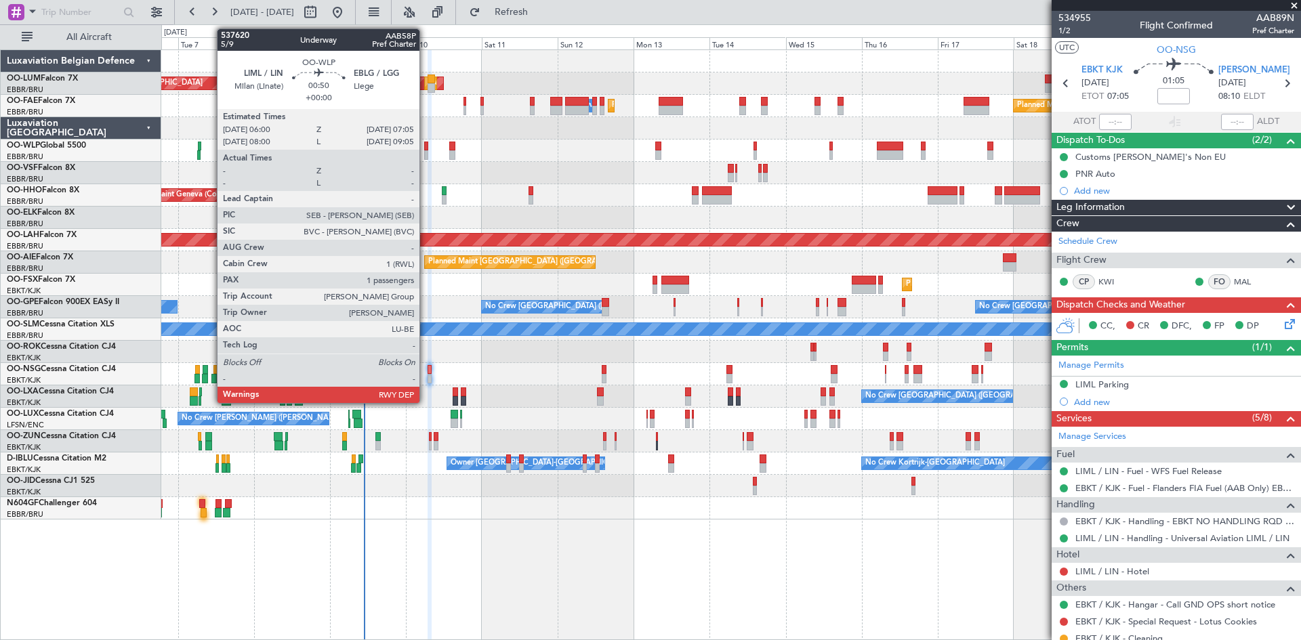
click at [426, 148] on div at bounding box center [426, 146] width 4 height 9
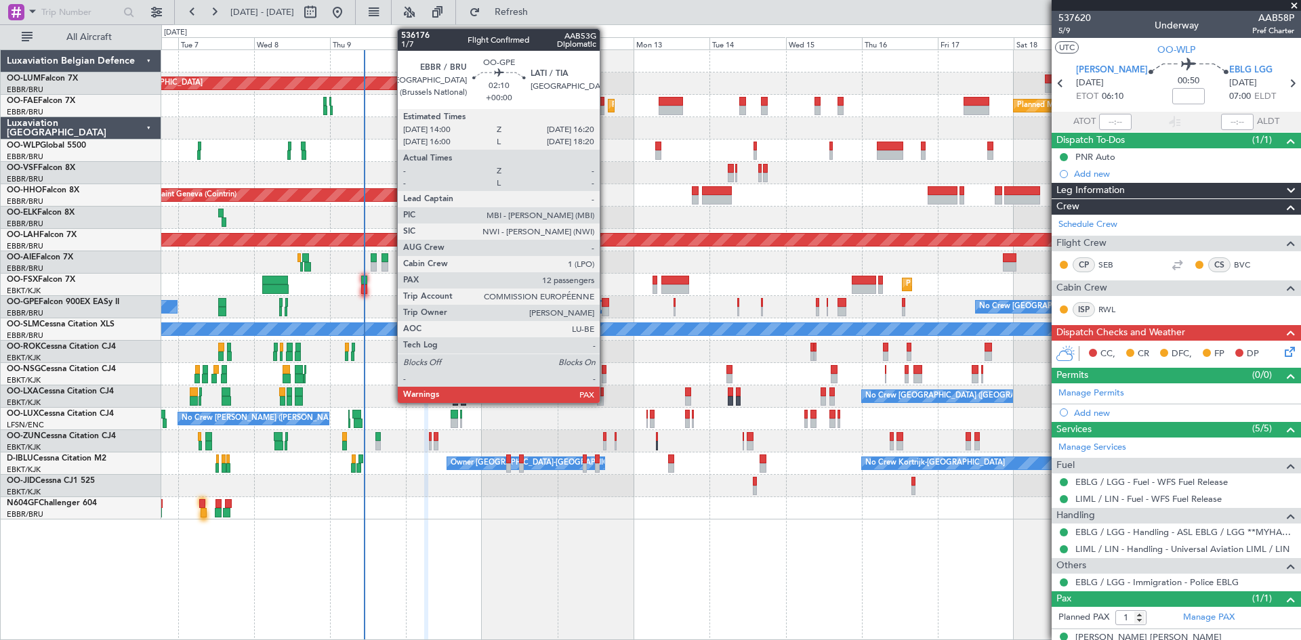
click at [606, 306] on div at bounding box center [605, 302] width 7 height 9
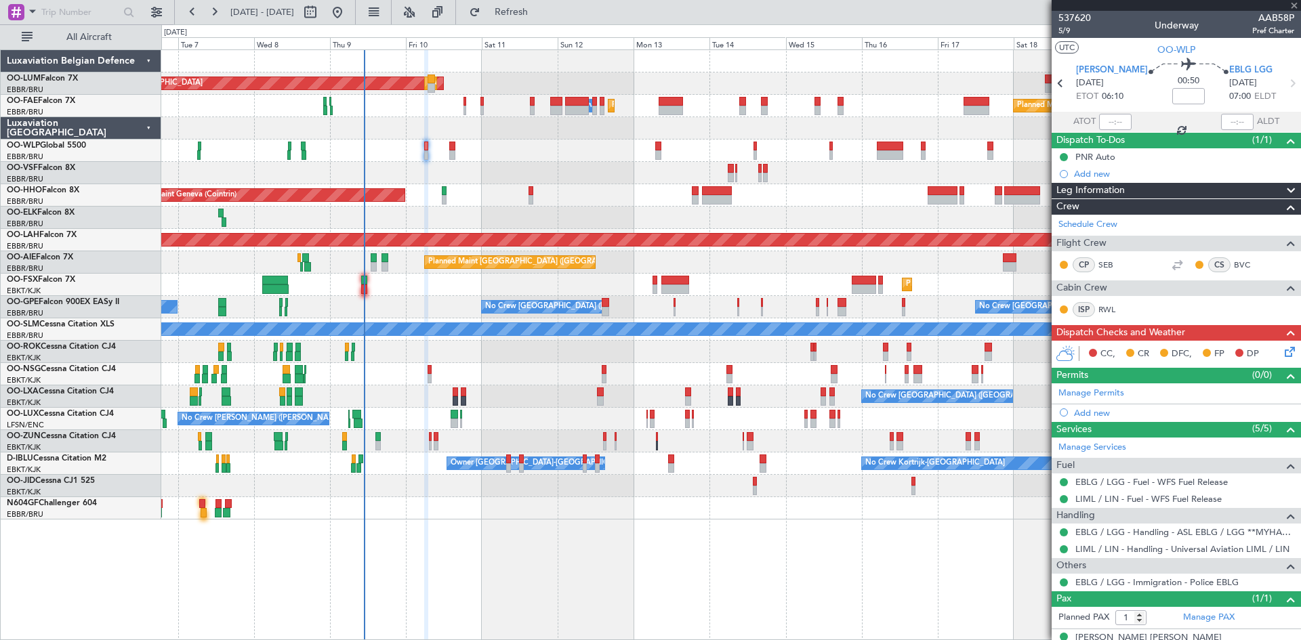
type input "12"
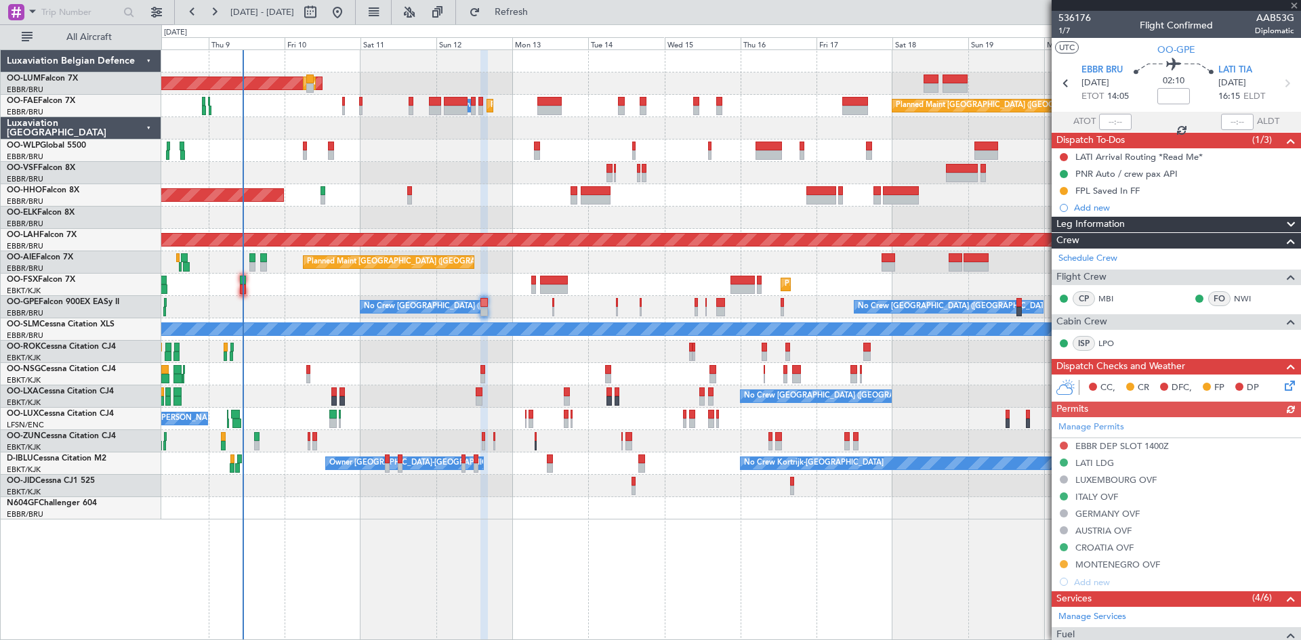
click at [523, 292] on div "AOG Maint Sibiu Planned Maint Brussels (Brussels National) Owner Melsbroek Air …" at bounding box center [730, 285] width 1139 height 470
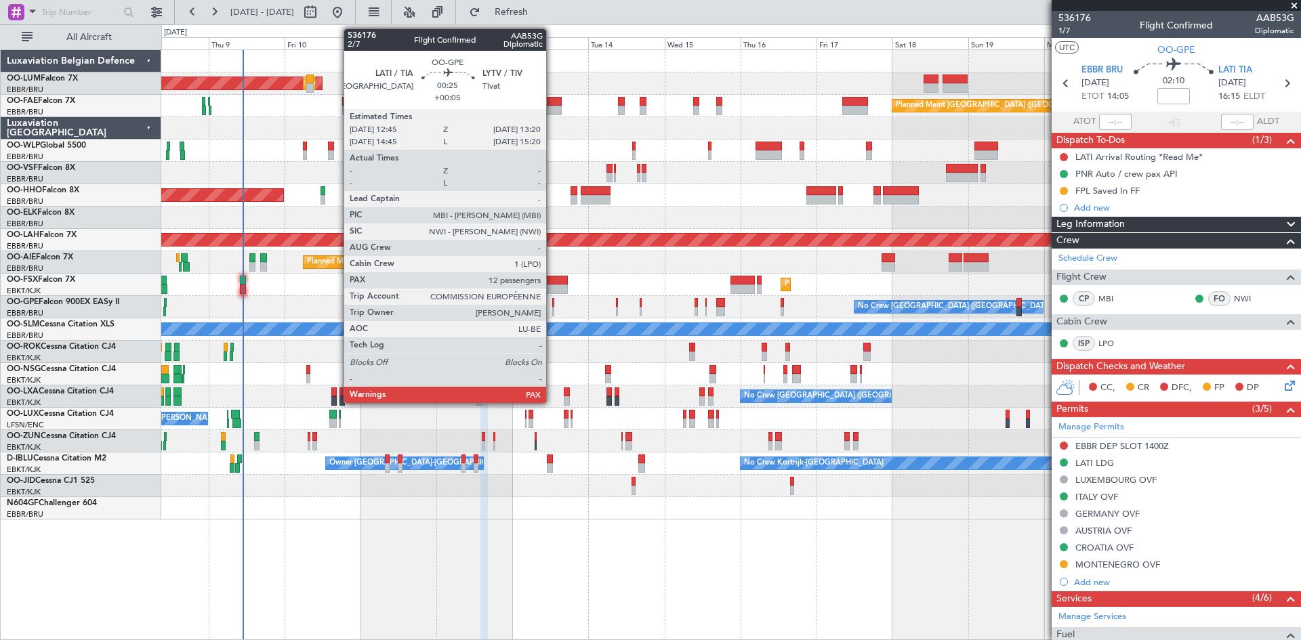
click at [552, 300] on div at bounding box center [553, 302] width 2 height 9
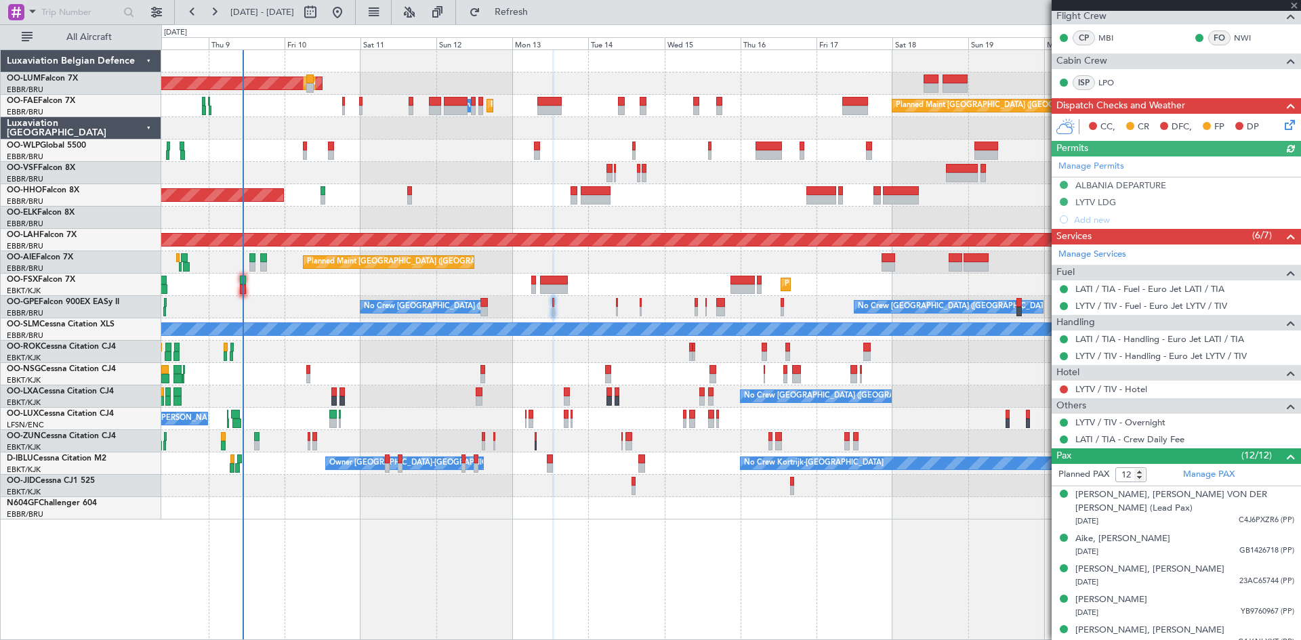
scroll to position [203, 0]
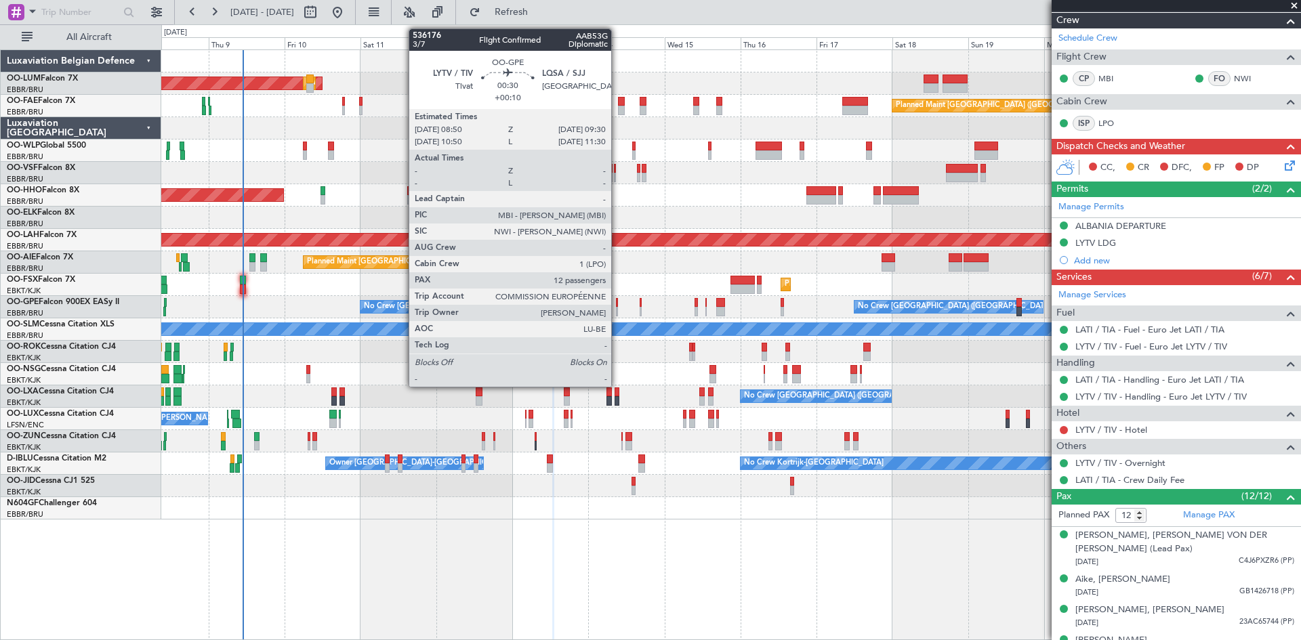
click at [617, 305] on div at bounding box center [617, 302] width 3 height 9
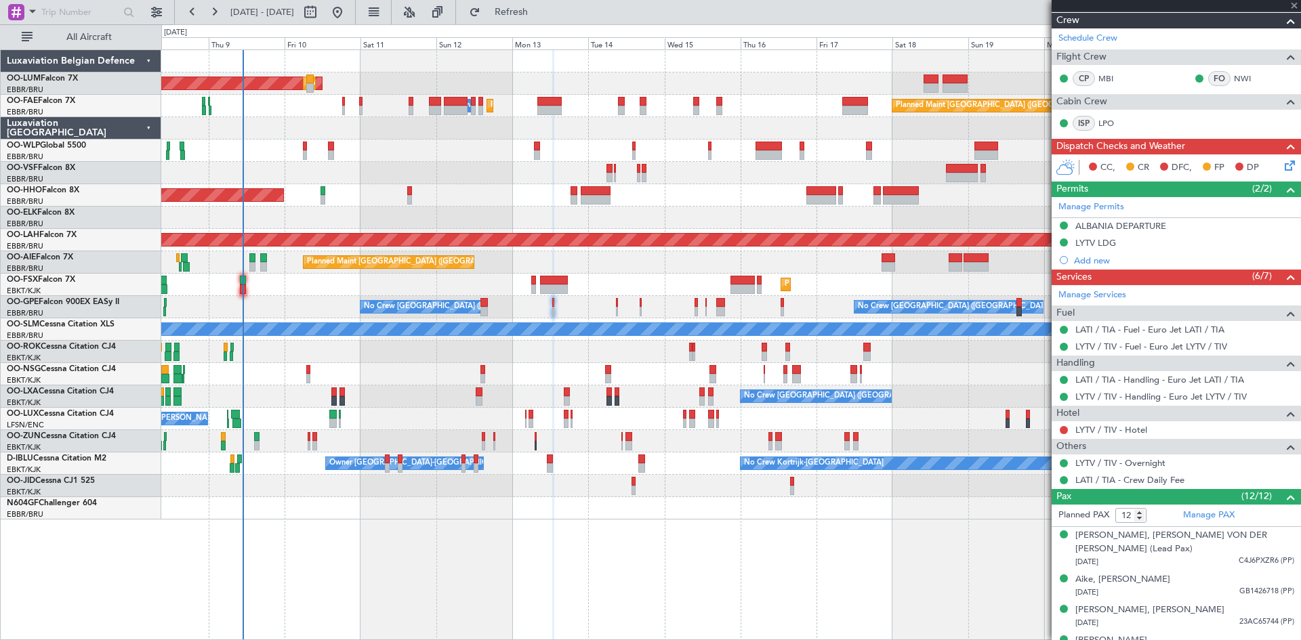
type input "+00:10"
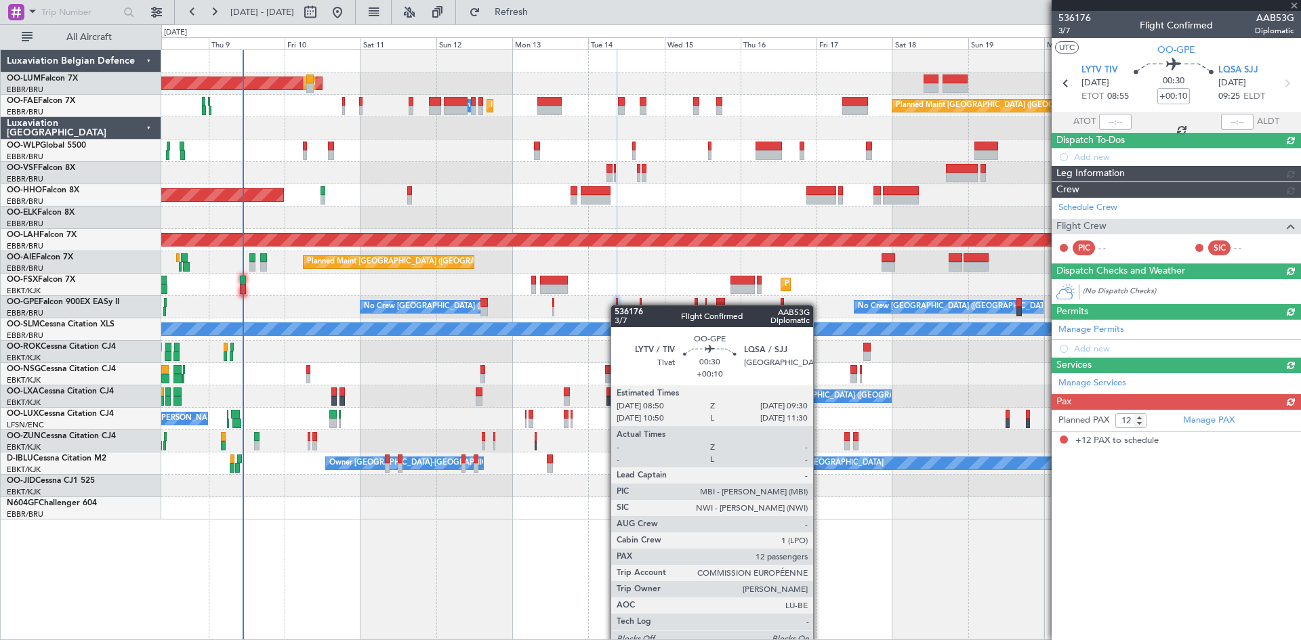
scroll to position [0, 0]
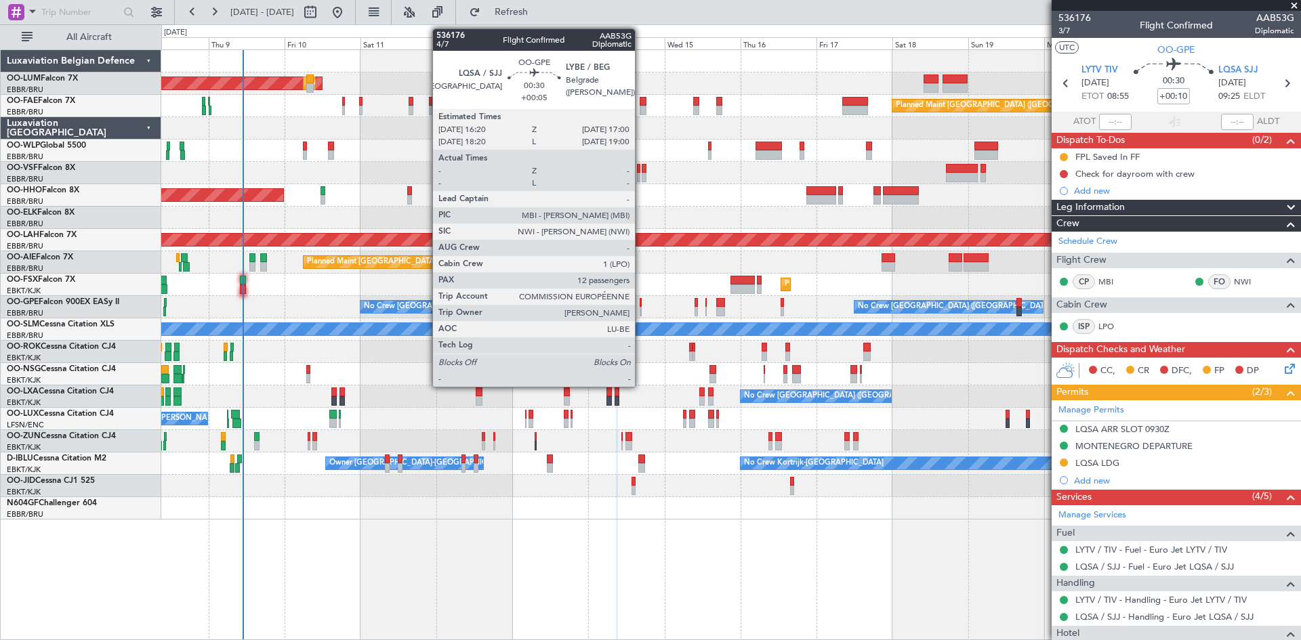
click at [641, 300] on div at bounding box center [641, 302] width 3 height 9
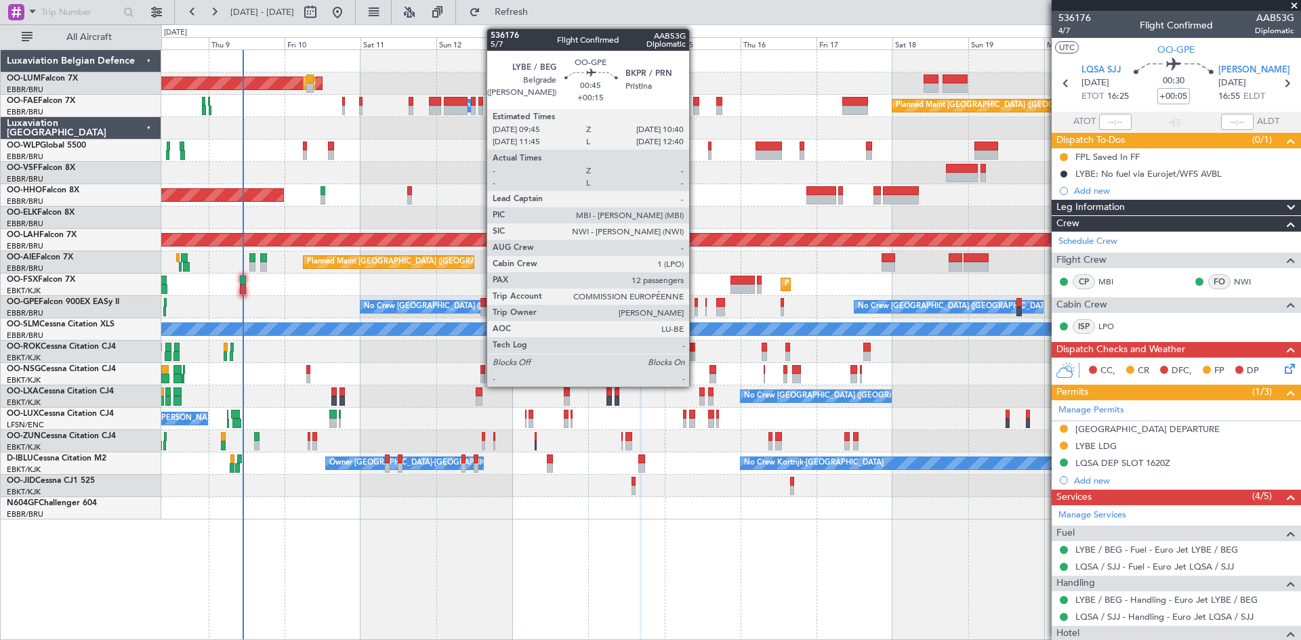
click at [695, 300] on div at bounding box center [696, 302] width 3 height 9
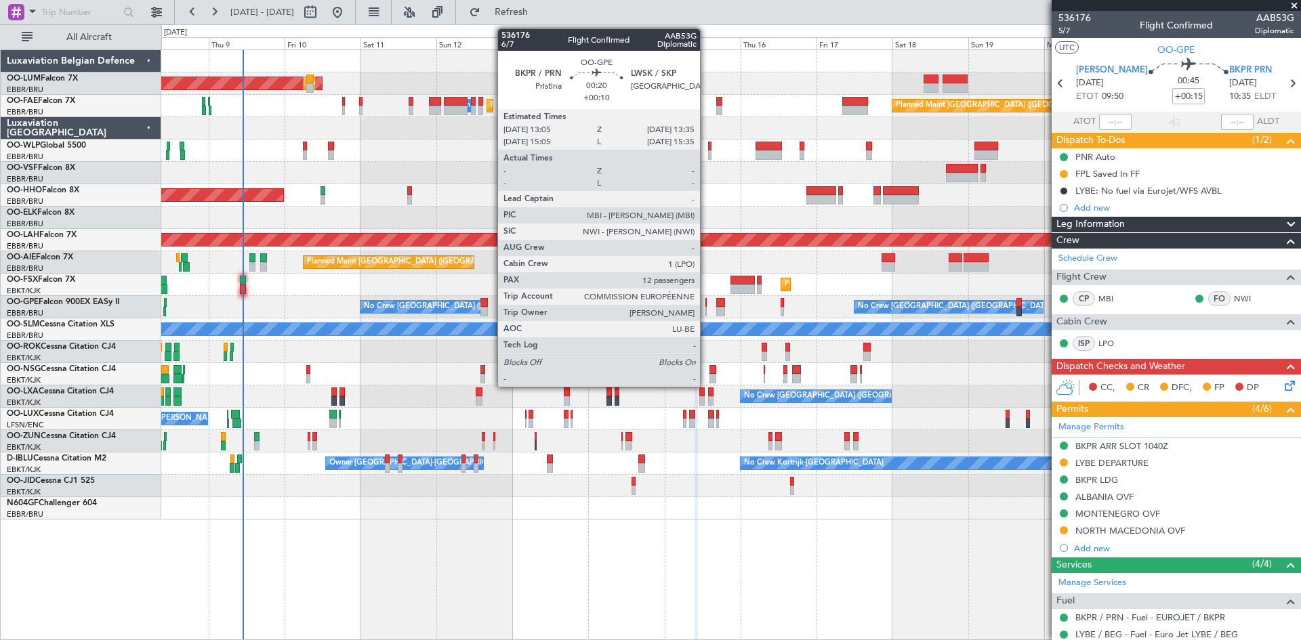
click at [706, 303] on div at bounding box center [707, 302] width 2 height 9
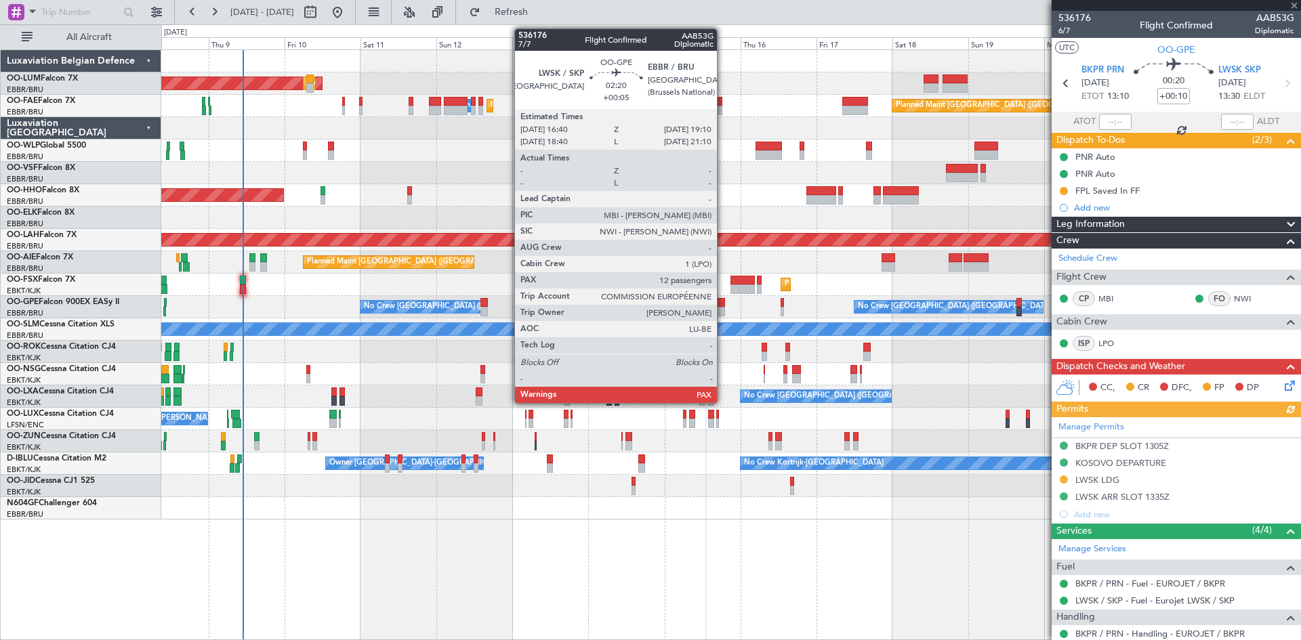
click at [723, 305] on div at bounding box center [720, 302] width 8 height 9
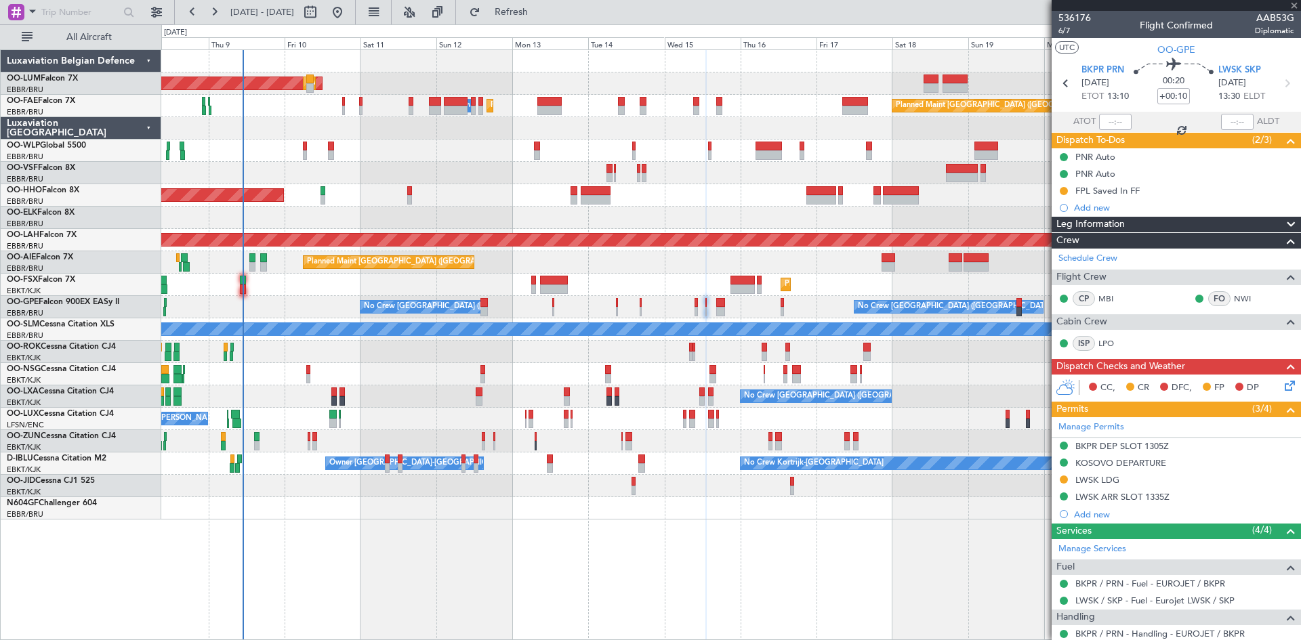
type input "+00:05"
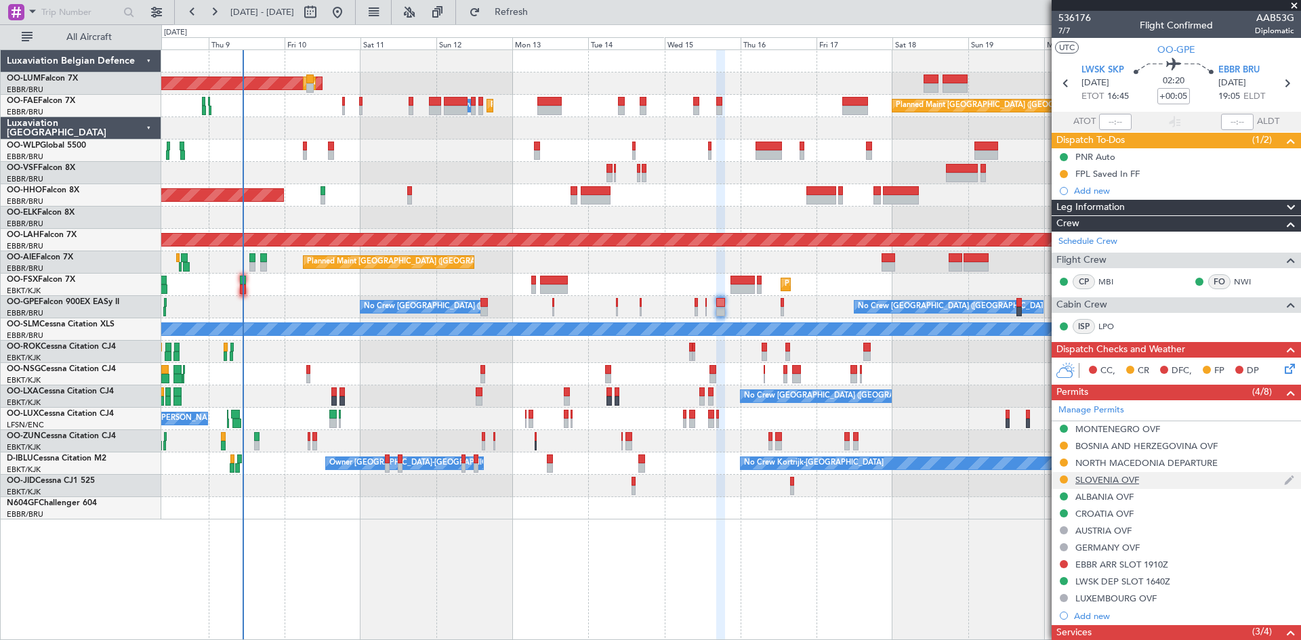
click at [1098, 485] on mat-tooltip-component "SLOVENIA OVF" at bounding box center [1107, 503] width 79 height 36
click at [1101, 480] on div "SLOVENIA OVF" at bounding box center [1108, 480] width 64 height 12
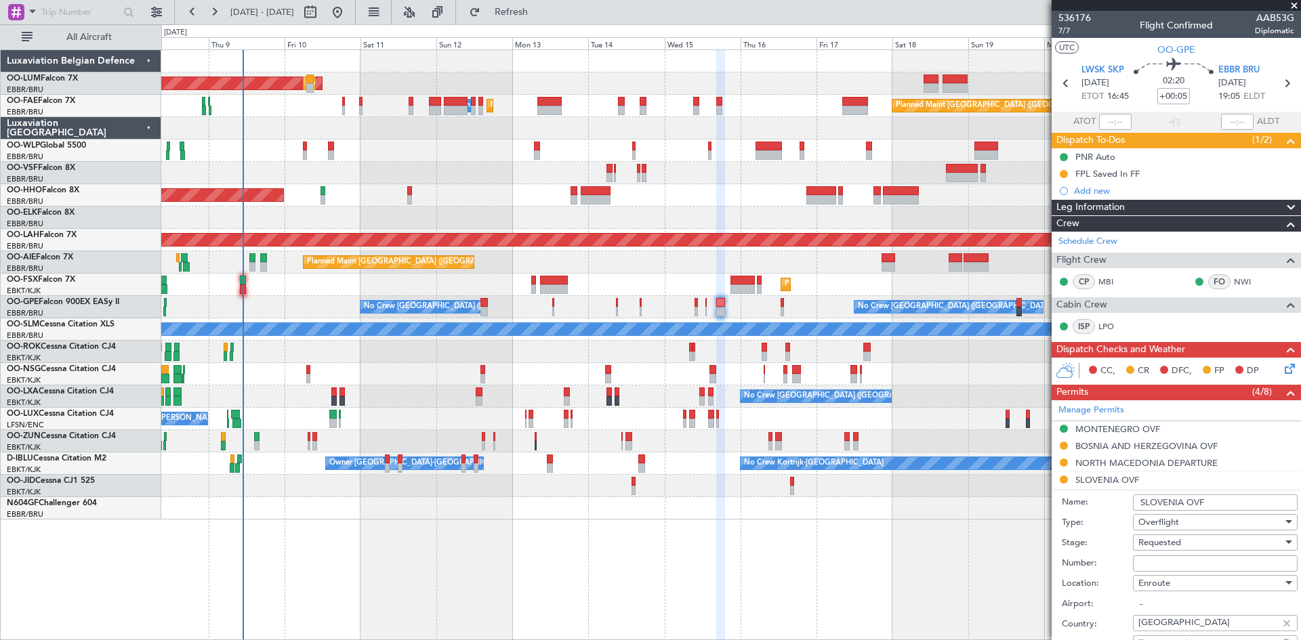
click at [1202, 563] on input "Number:" at bounding box center [1215, 564] width 165 height 16
paste input "4772/25"
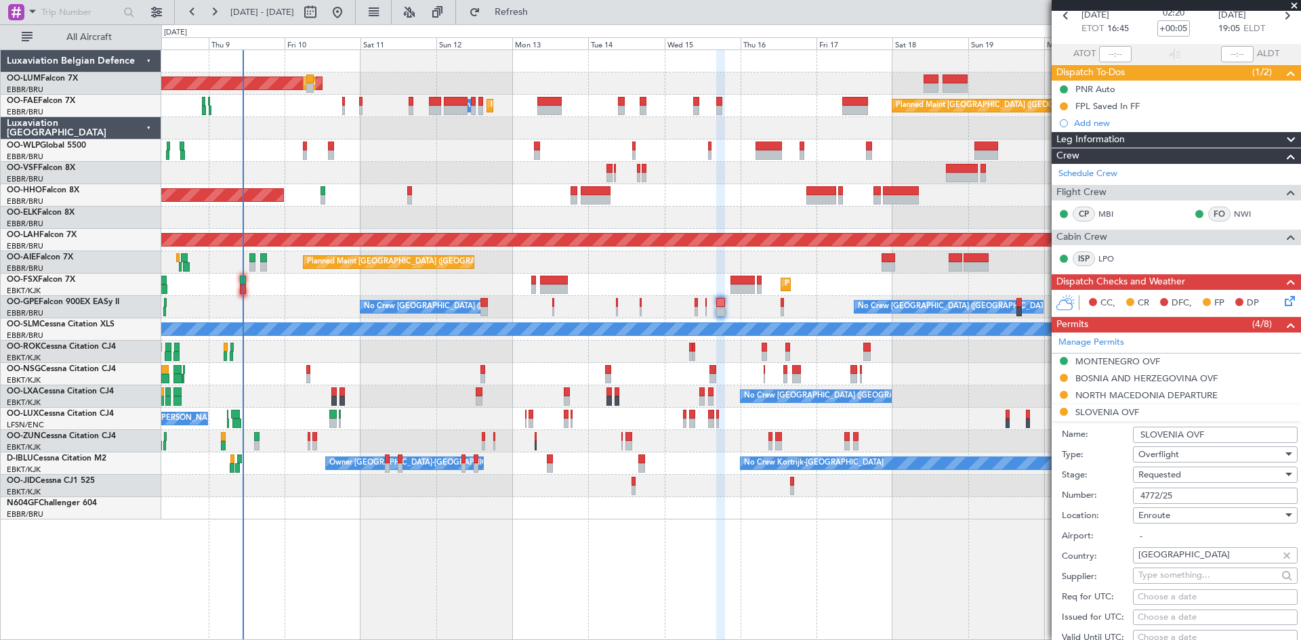
scroll to position [271, 0]
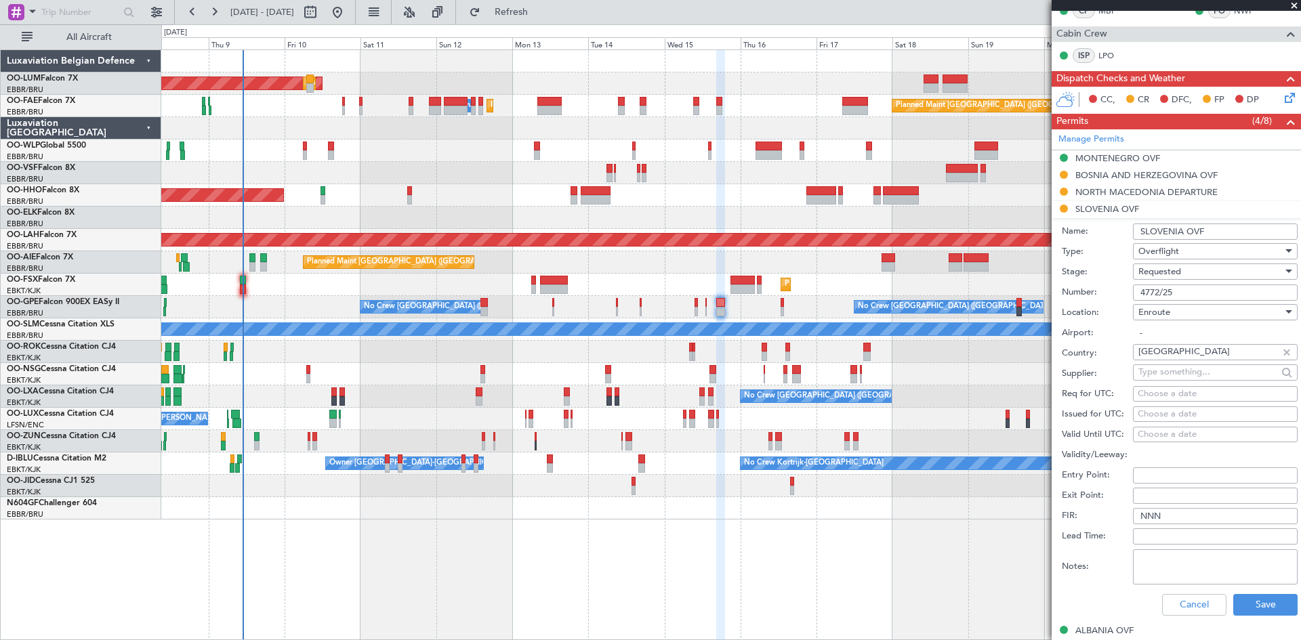
type input "4772/25"
click at [1173, 274] on span "Requested" at bounding box center [1160, 272] width 43 height 12
click at [1184, 371] on span "Received OK" at bounding box center [1210, 374] width 142 height 20
click at [1258, 602] on button "Save" at bounding box center [1265, 605] width 64 height 22
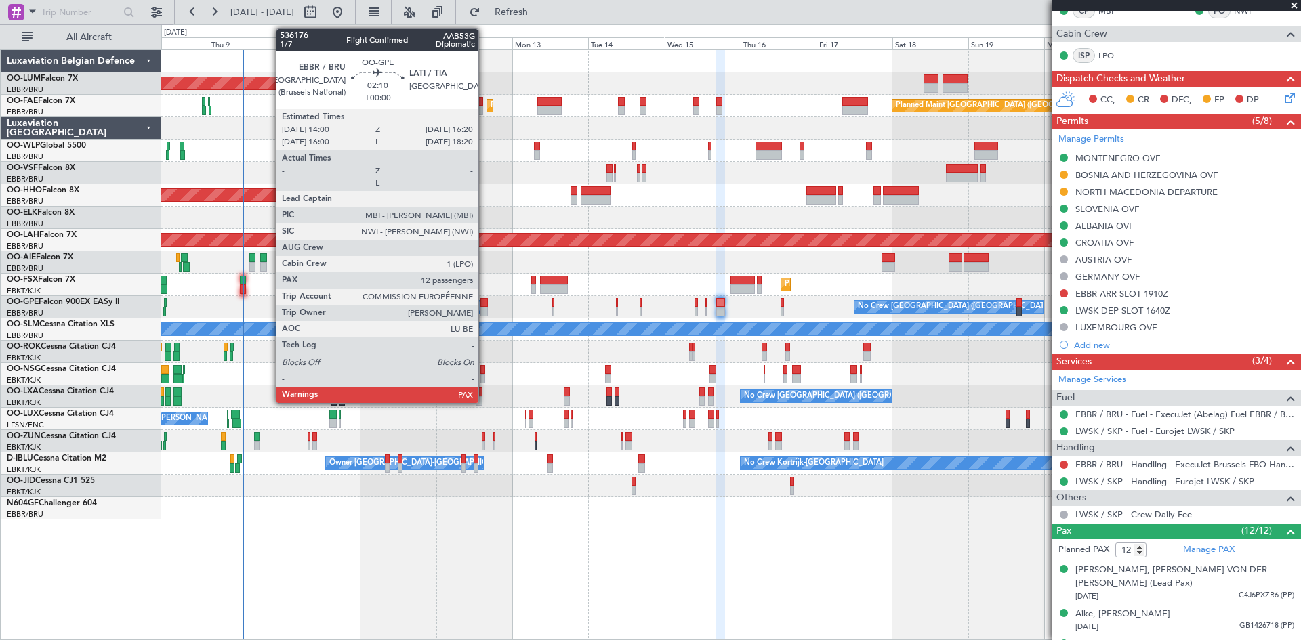
click at [484, 304] on div at bounding box center [484, 302] width 7 height 9
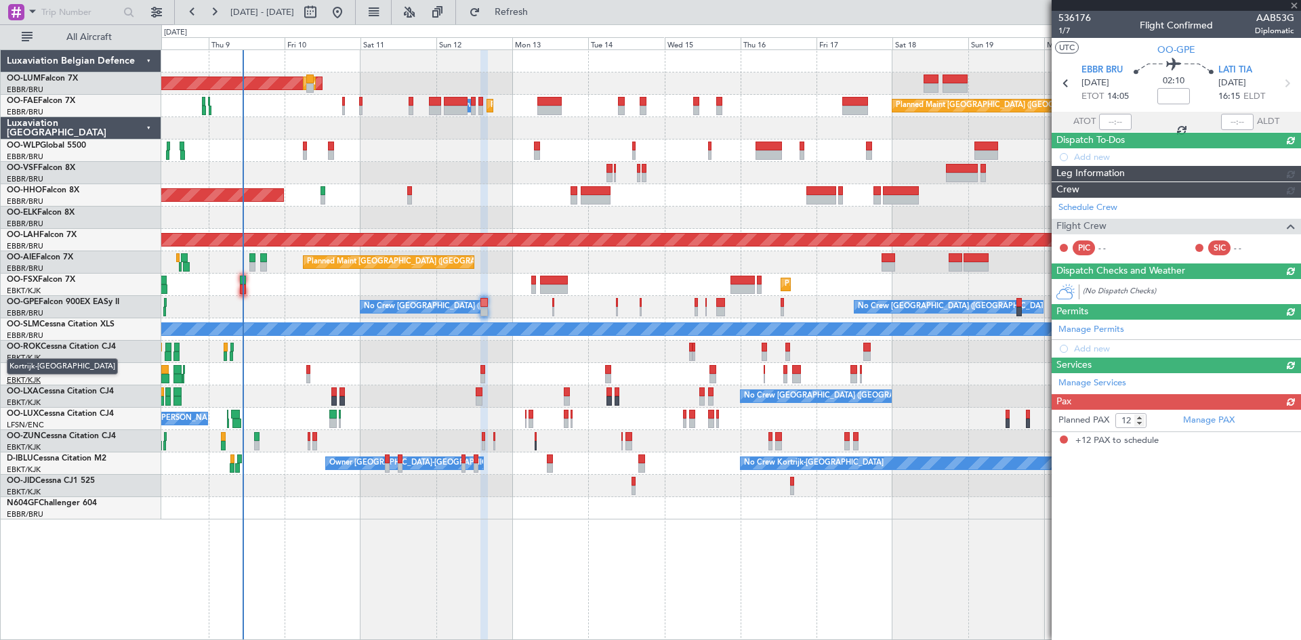
scroll to position [0, 0]
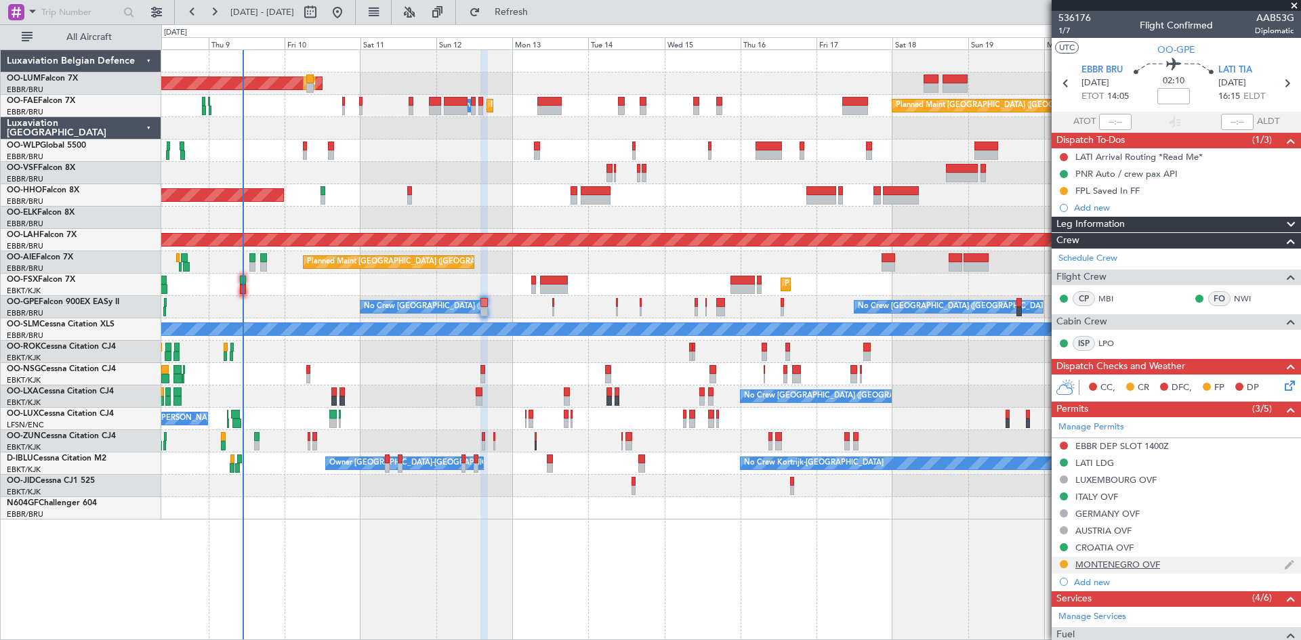
click at [1088, 562] on div "MONTENEGRO OVF" at bounding box center [1118, 565] width 85 height 12
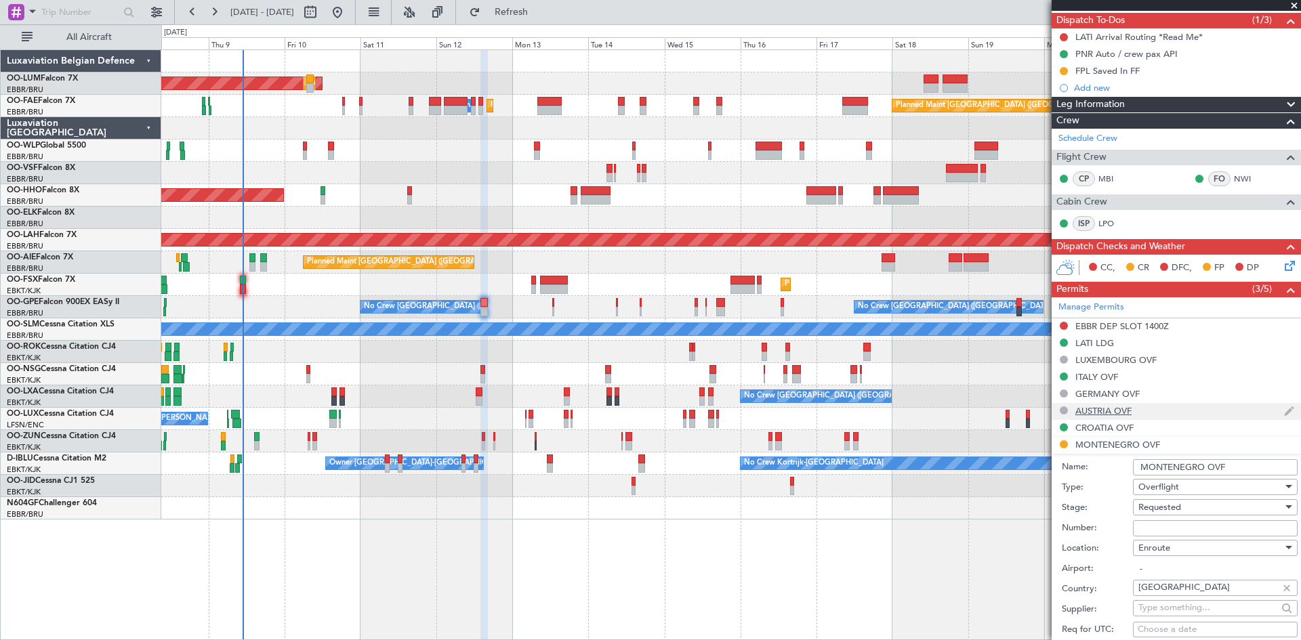
scroll to position [203, 0]
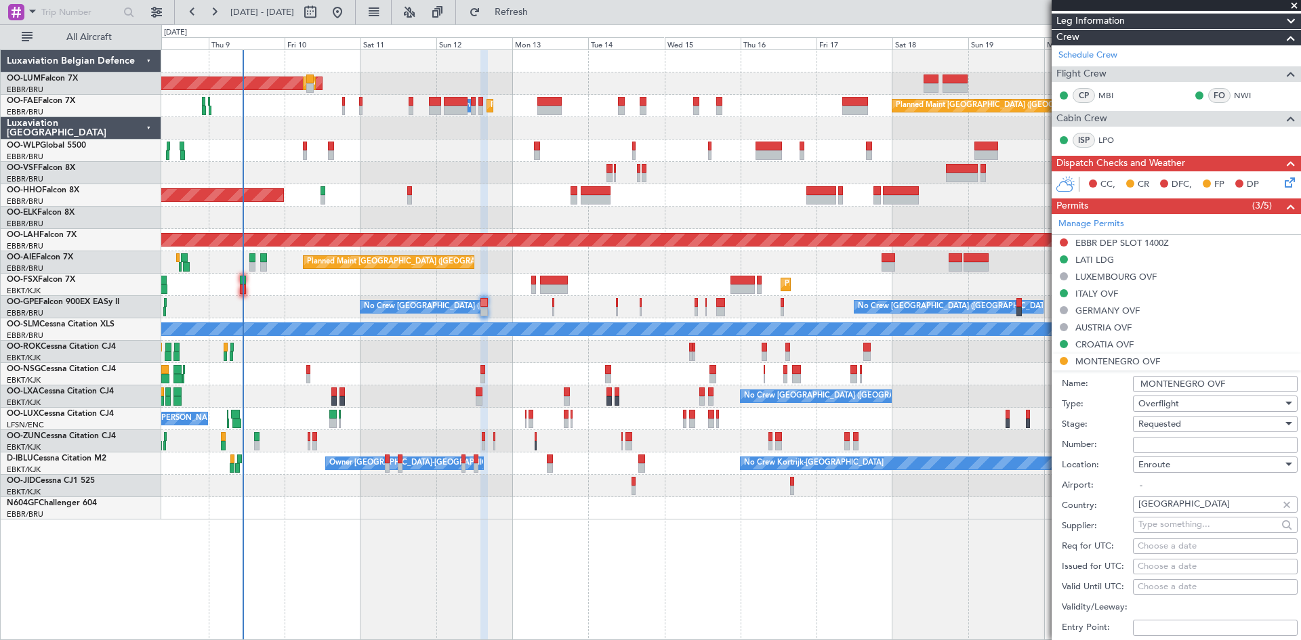
click at [1150, 443] on input "Number:" at bounding box center [1215, 445] width 165 height 16
click at [1152, 448] on input "Number:" at bounding box center [1215, 445] width 165 height 16
paste input "9/4-911/25-522"
type input "9/4-911/25-522"
click at [1162, 420] on span "Requested" at bounding box center [1160, 424] width 43 height 12
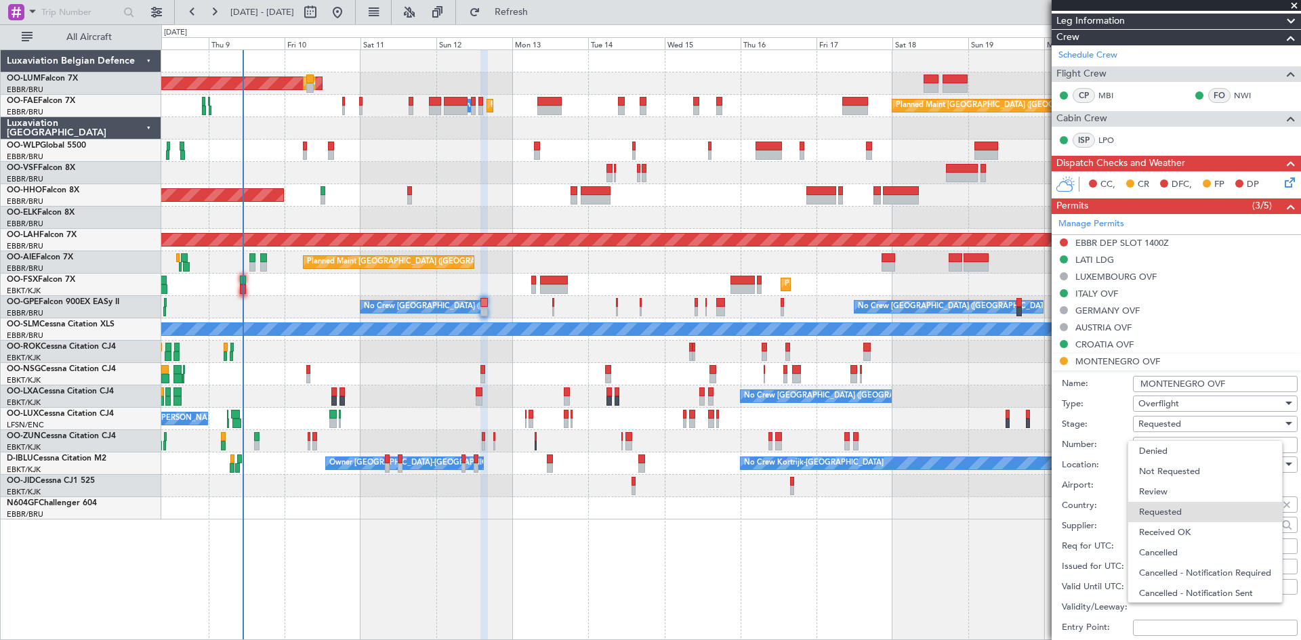
scroll to position [6, 0]
click at [1160, 526] on span "Received OK" at bounding box center [1210, 526] width 142 height 20
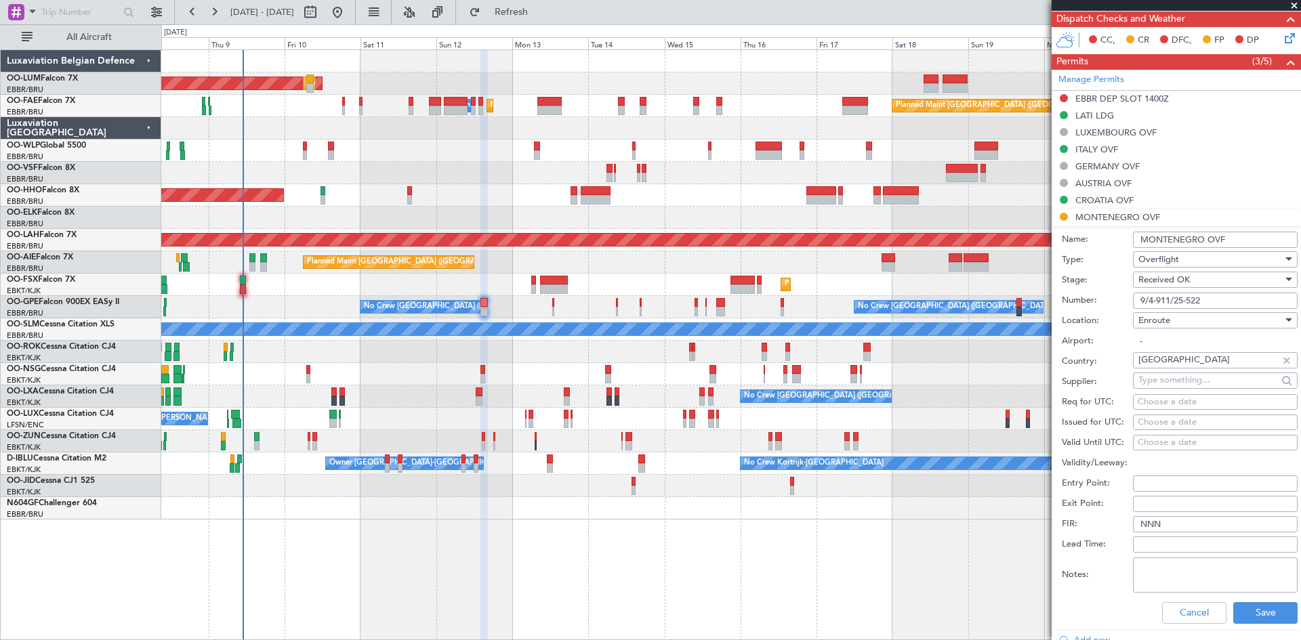
scroll to position [474, 0]
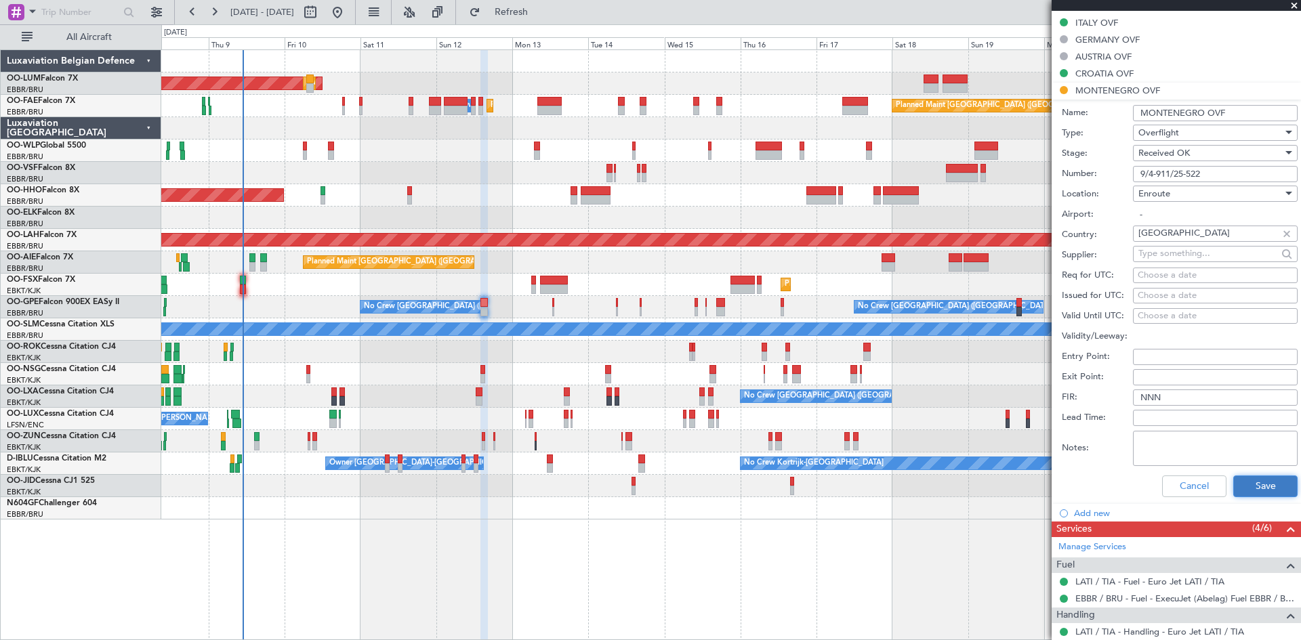
click at [1241, 493] on button "Save" at bounding box center [1265, 487] width 64 height 22
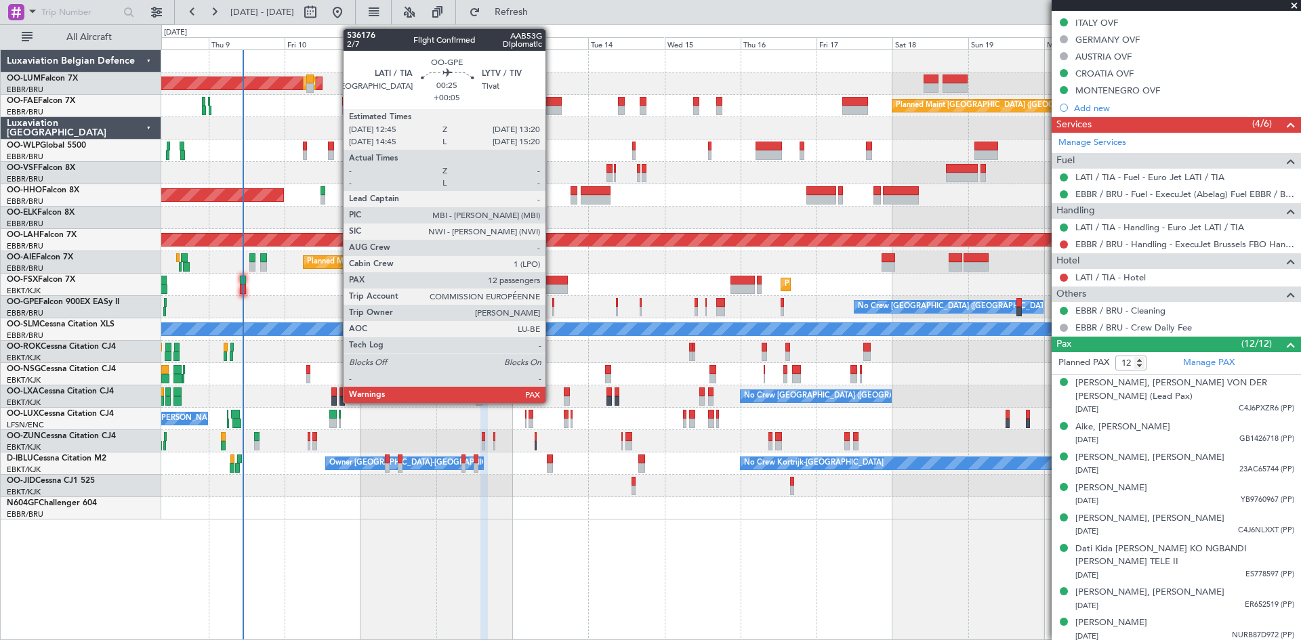
click at [552, 299] on div at bounding box center [553, 302] width 2 height 9
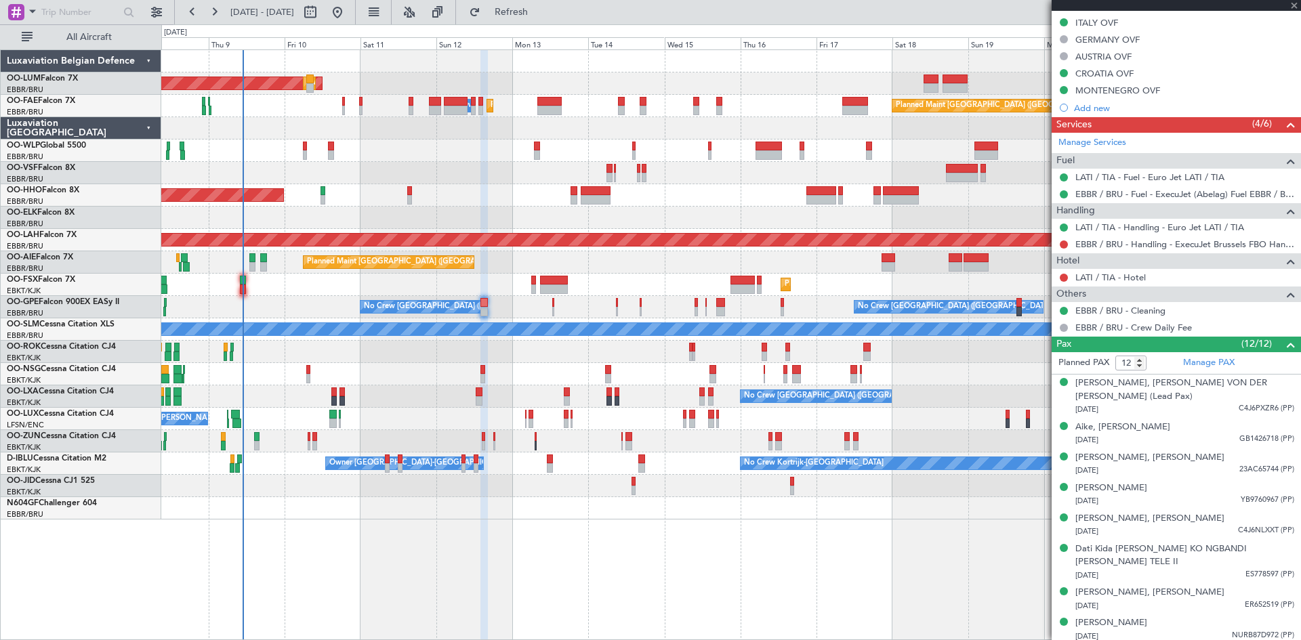
type input "+00:05"
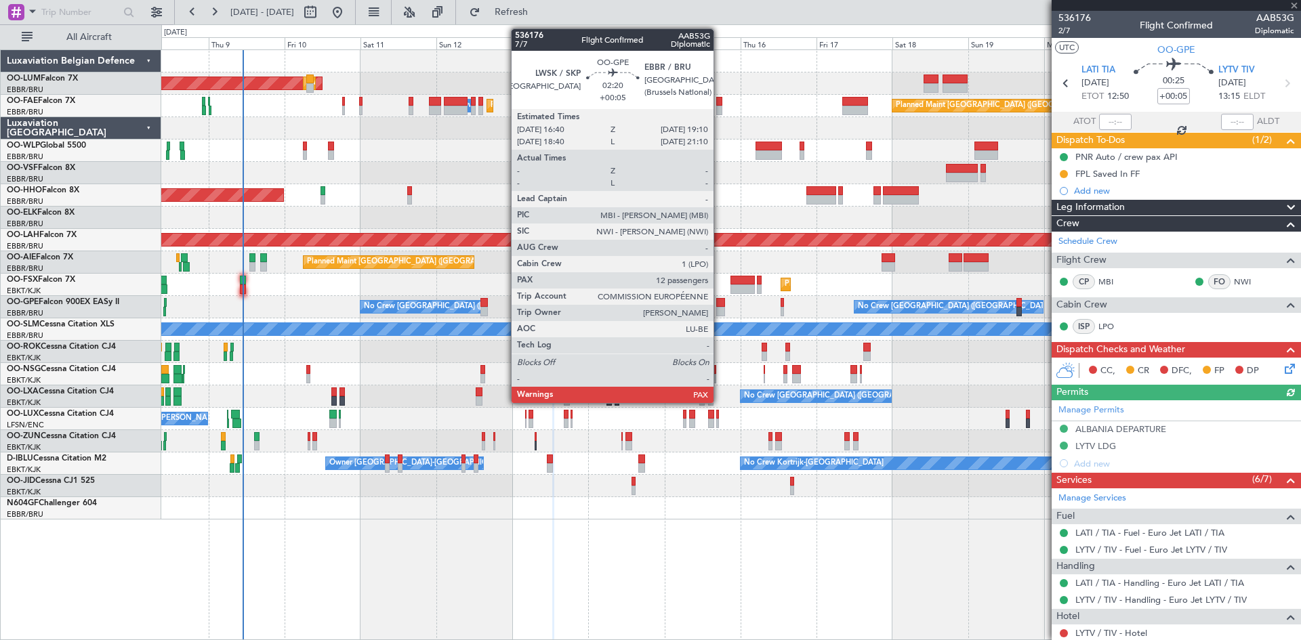
click at [720, 306] on div at bounding box center [720, 302] width 8 height 9
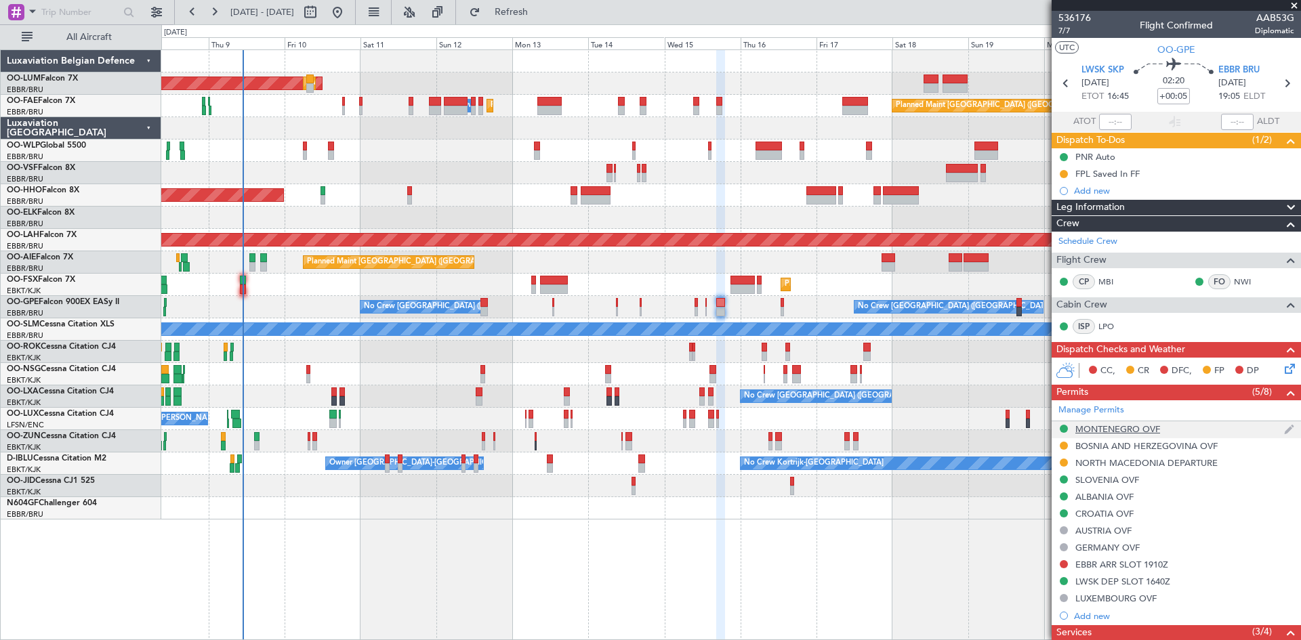
click at [1100, 429] on div "MONTENEGRO OVF" at bounding box center [1118, 430] width 85 height 12
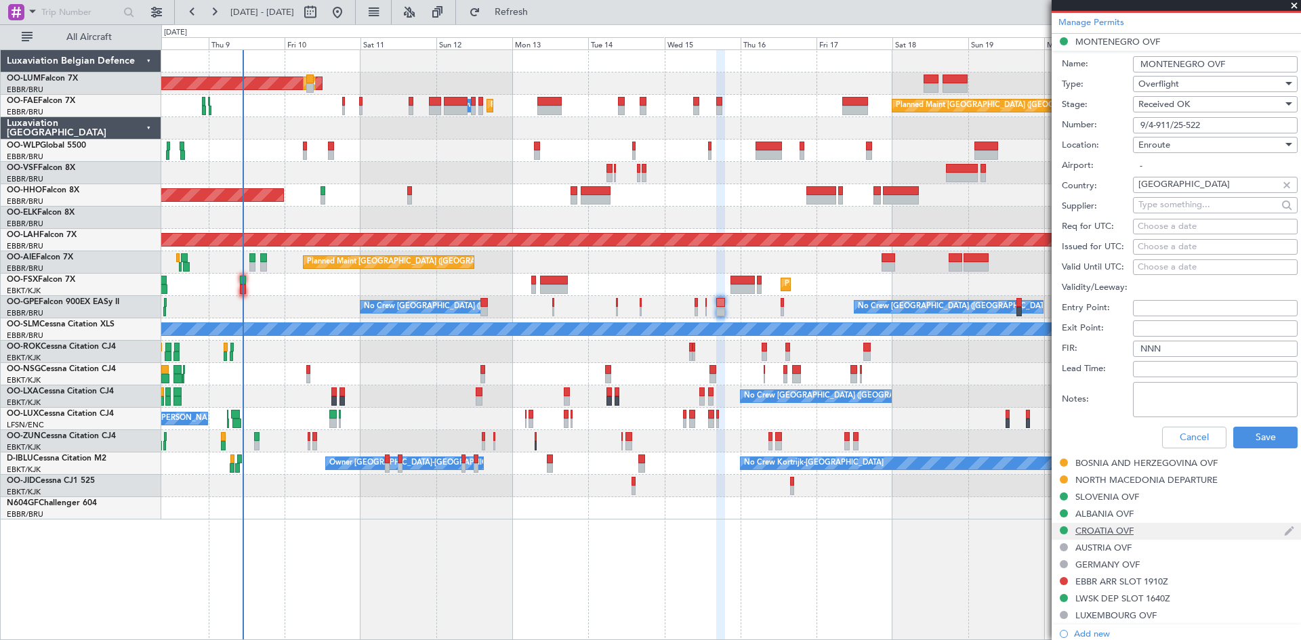
scroll to position [407, 0]
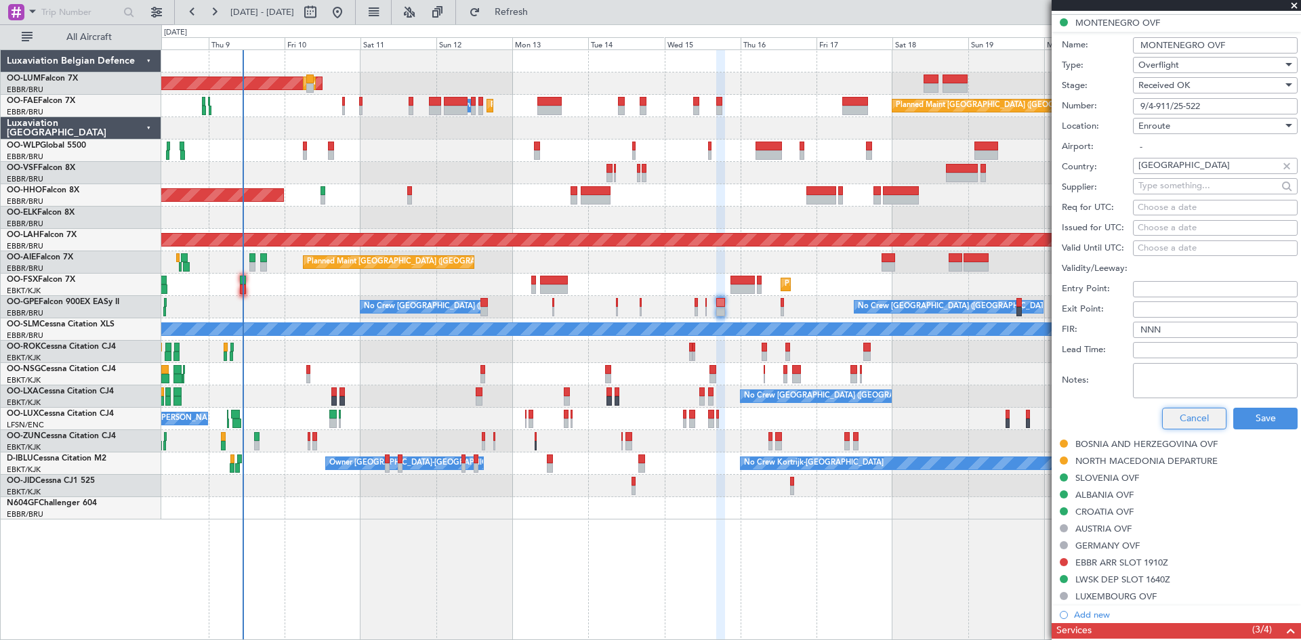
click at [1180, 424] on button "Cancel" at bounding box center [1194, 419] width 64 height 22
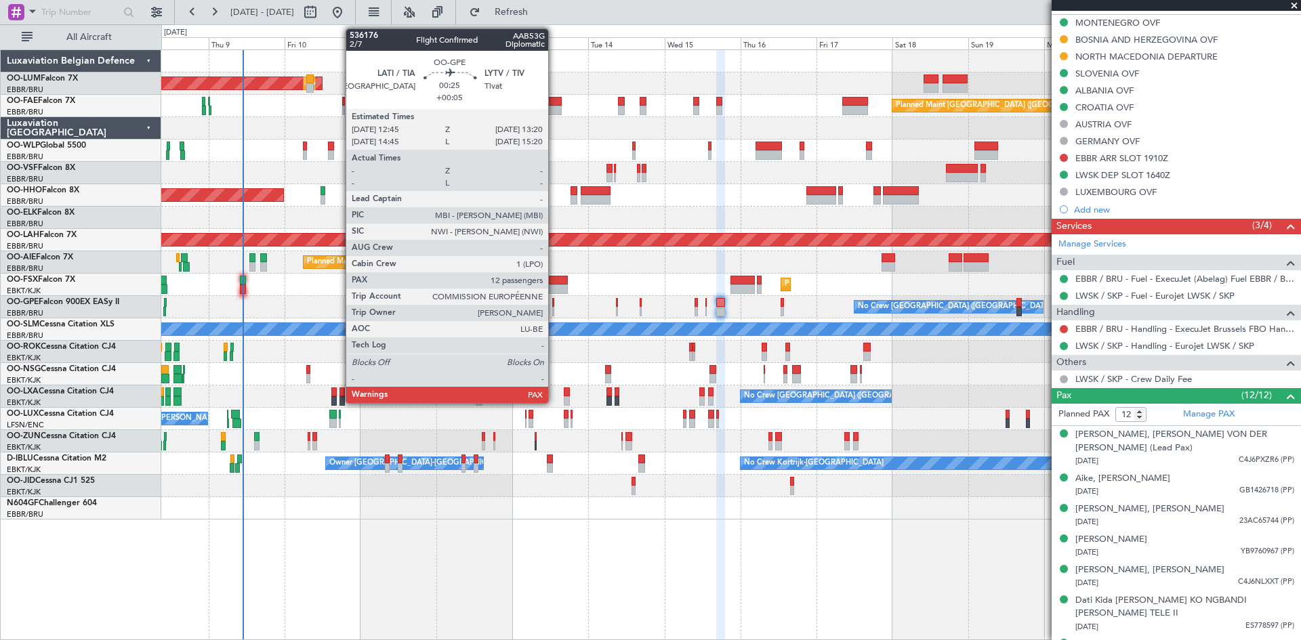
click at [554, 300] on div at bounding box center [553, 302] width 2 height 9
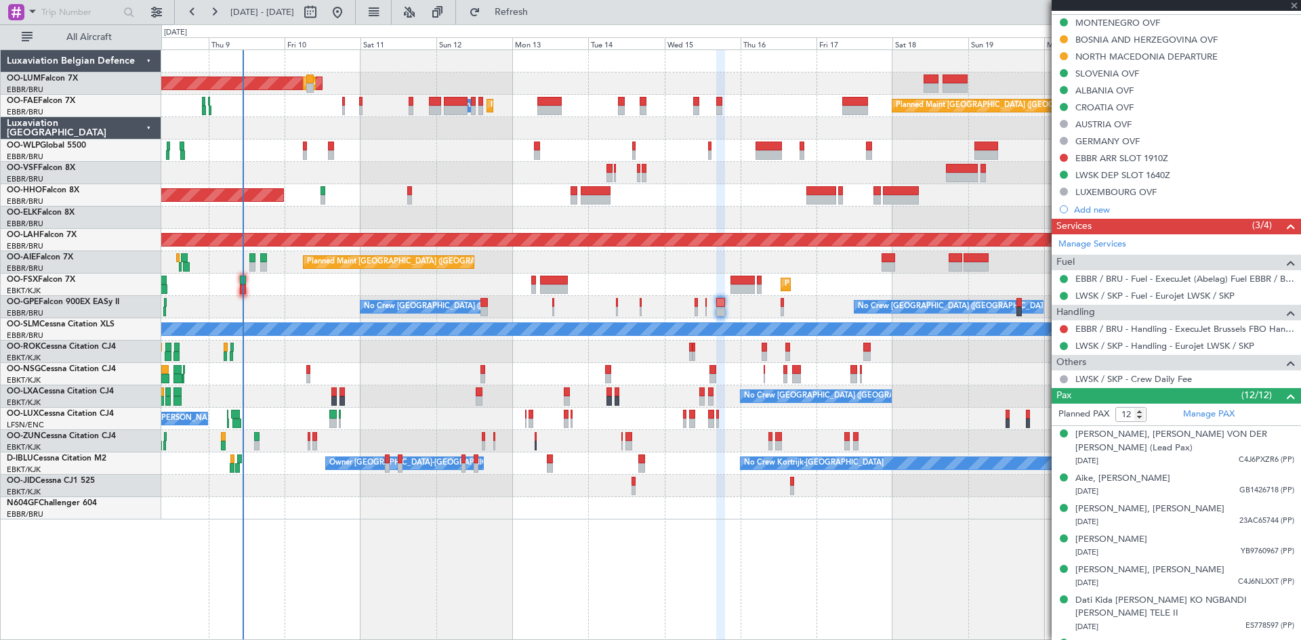
scroll to position [0, 0]
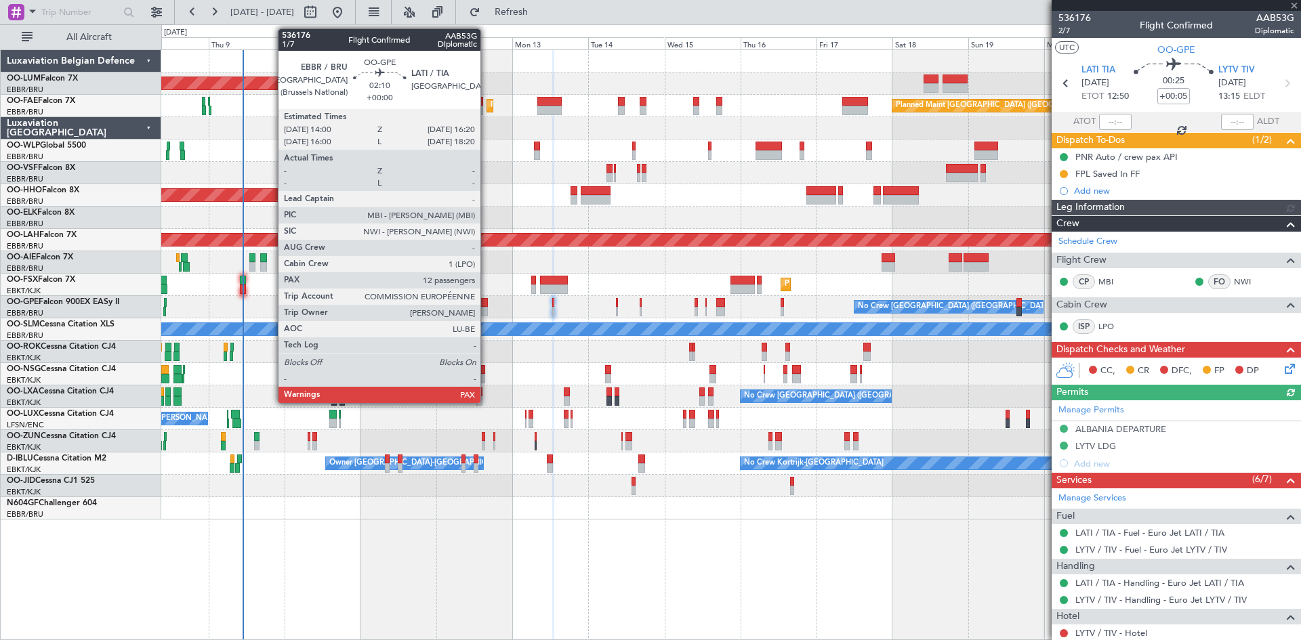
click at [487, 303] on div at bounding box center [484, 302] width 7 height 9
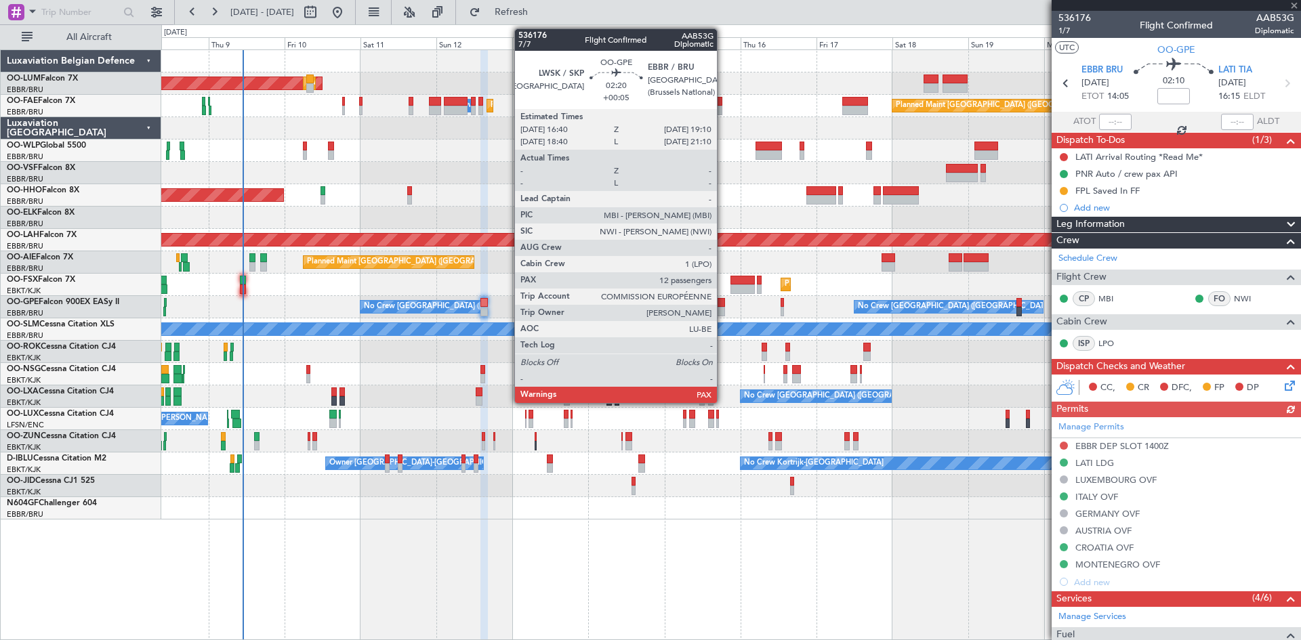
click at [723, 304] on div at bounding box center [720, 302] width 8 height 9
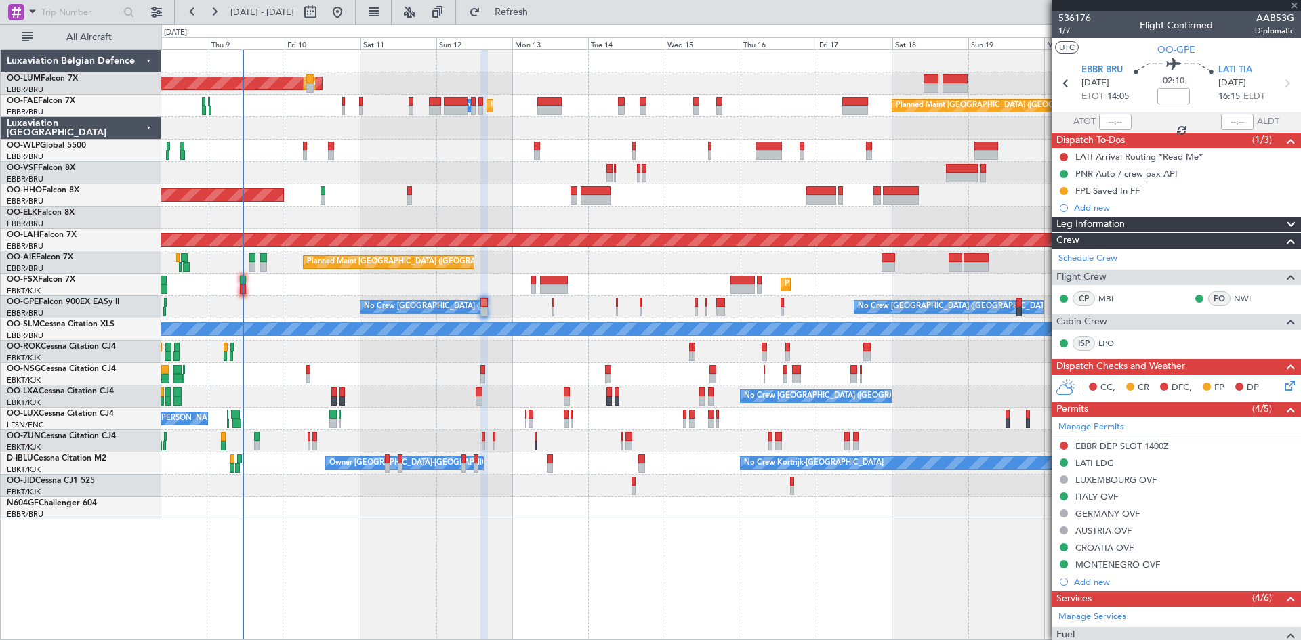
type input "+00:05"
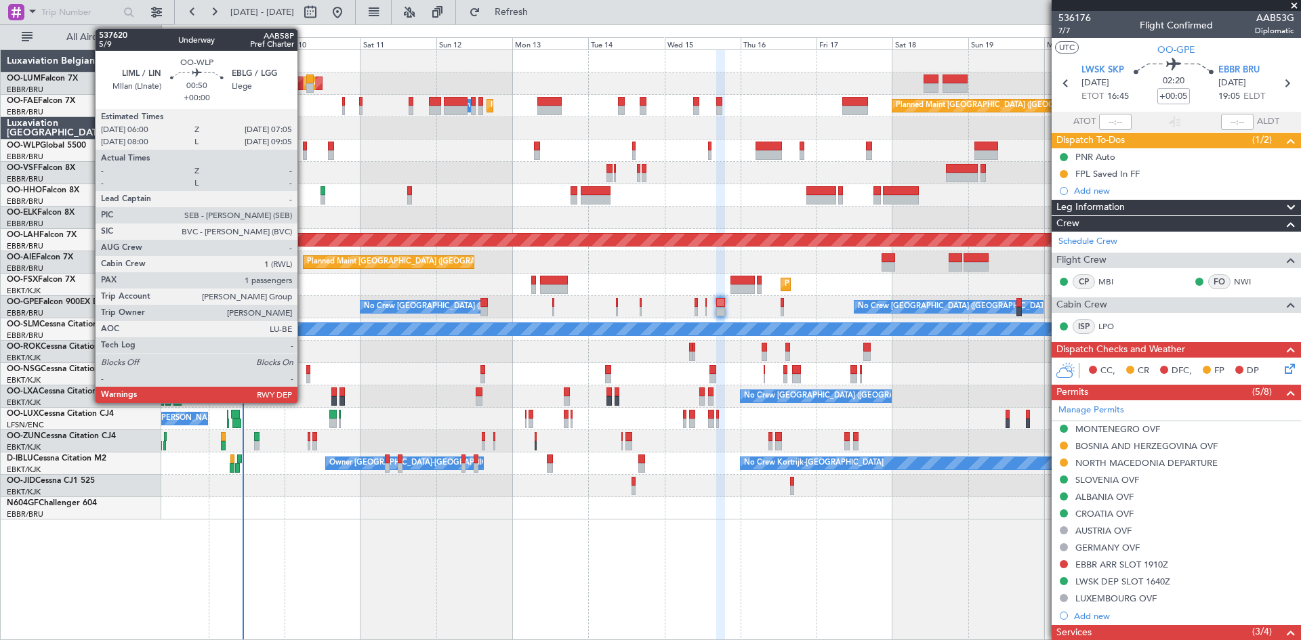
click at [304, 145] on div at bounding box center [305, 146] width 4 height 9
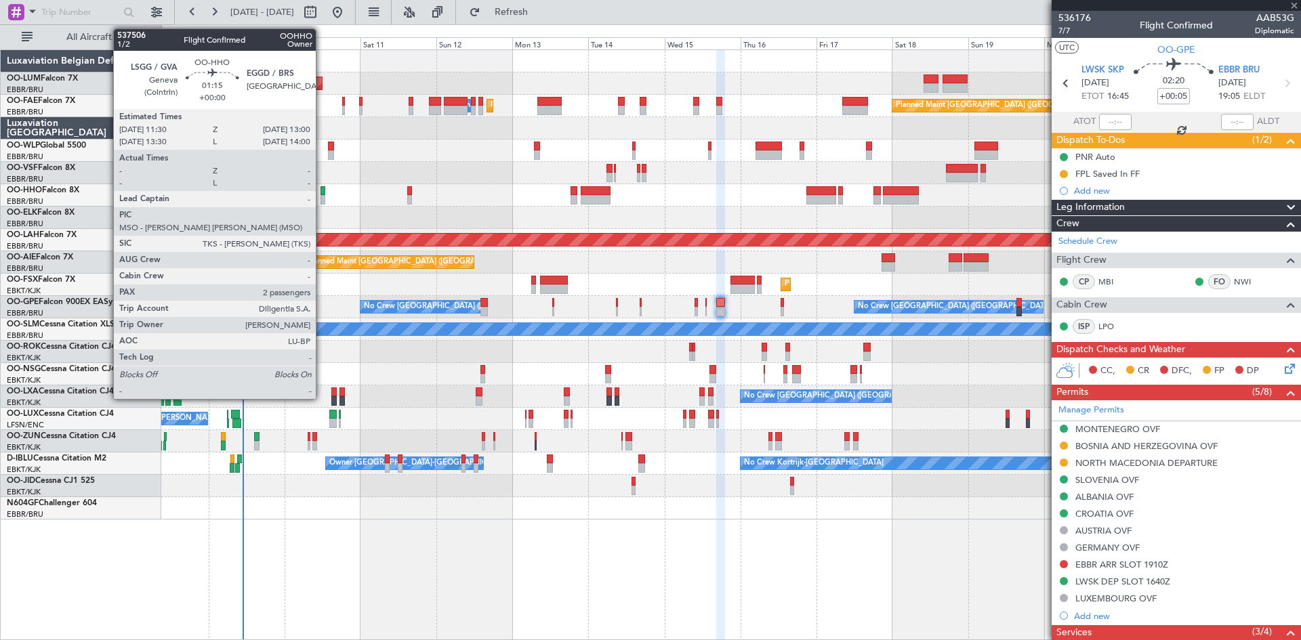
type input "1"
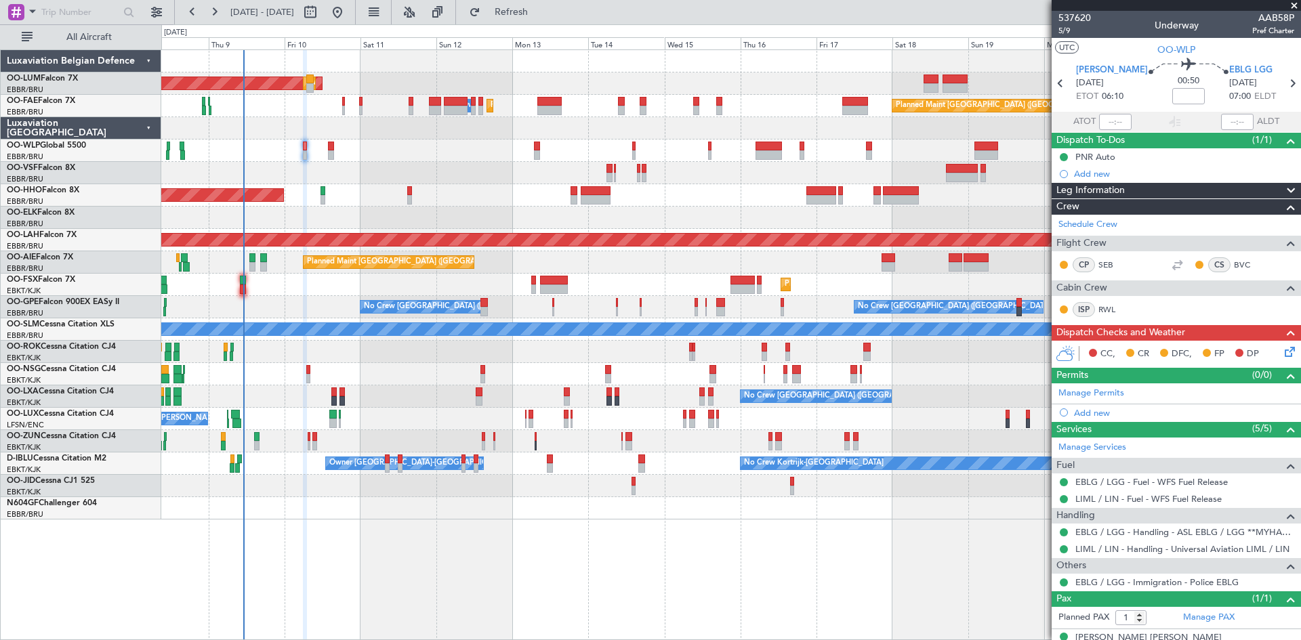
scroll to position [19, 0]
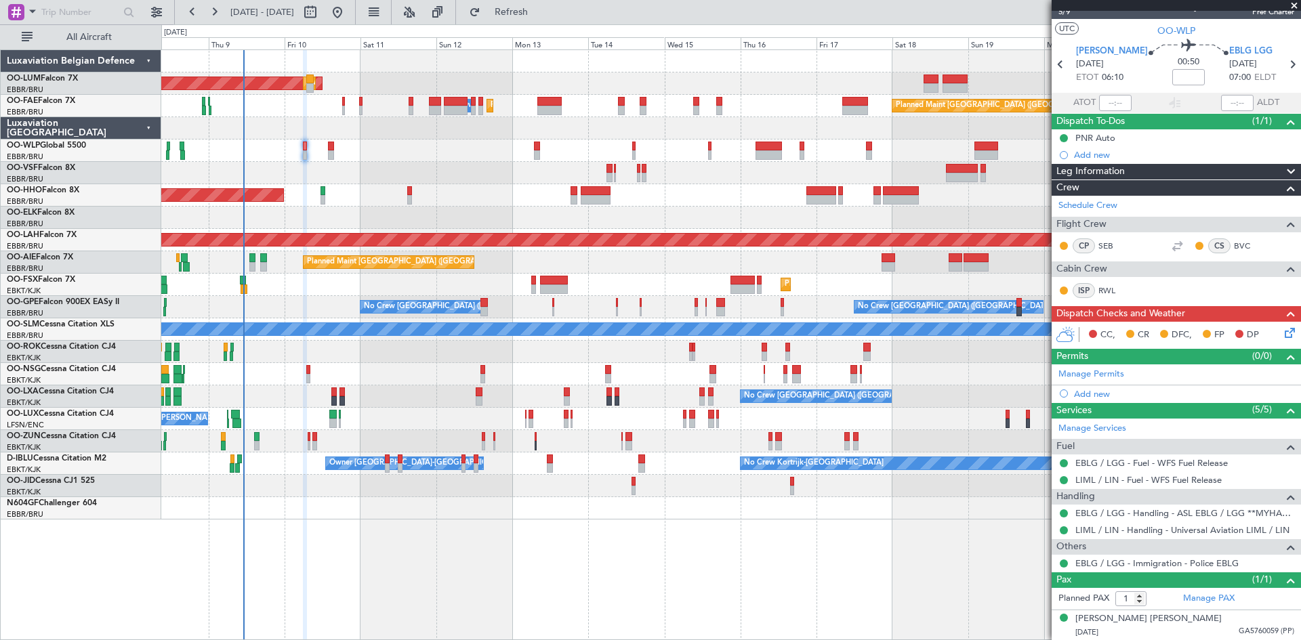
click at [1282, 332] on icon at bounding box center [1287, 330] width 11 height 11
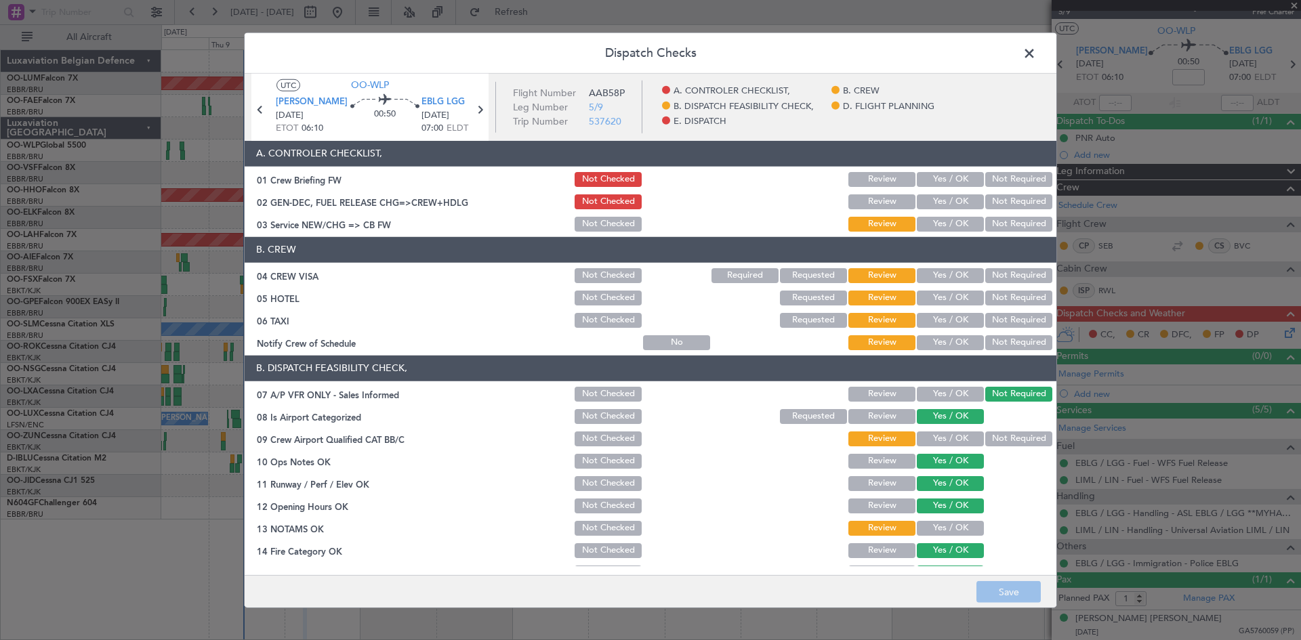
click at [1009, 278] on button "Not Required" at bounding box center [1018, 275] width 67 height 15
click at [1004, 296] on button "Not Required" at bounding box center [1018, 298] width 67 height 15
click at [1008, 316] on button "Not Required" at bounding box center [1018, 320] width 67 height 15
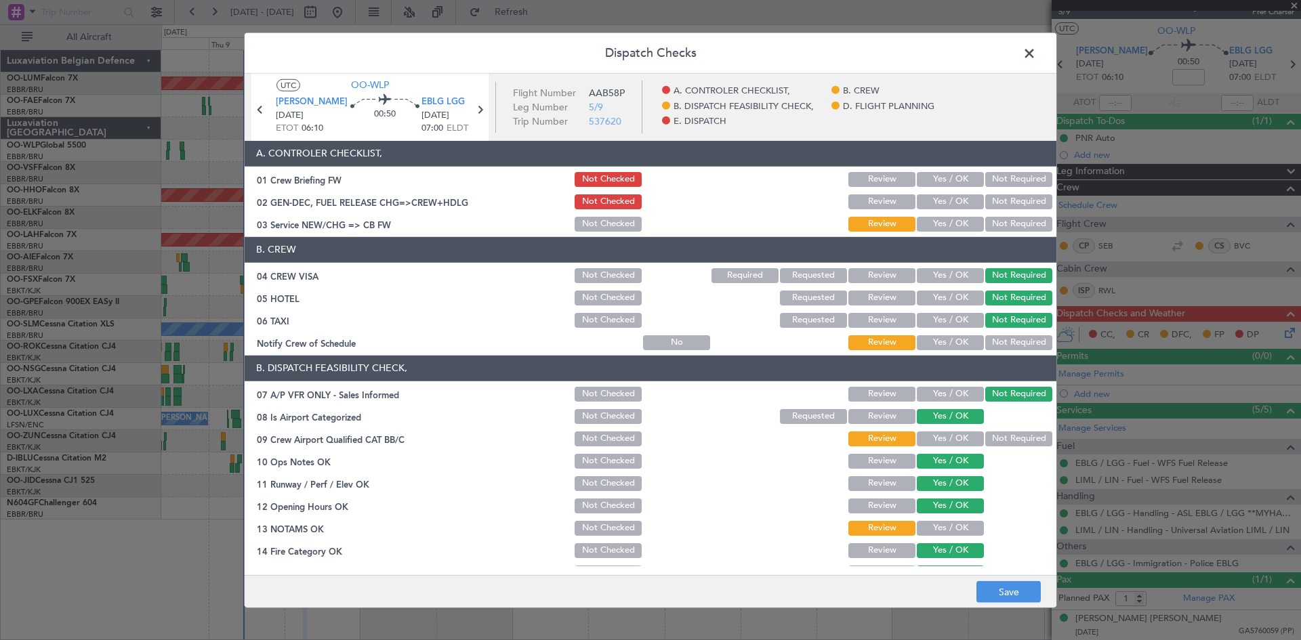
click at [958, 340] on button "Yes / OK" at bounding box center [950, 342] width 67 height 15
click at [954, 442] on button "Yes / OK" at bounding box center [950, 439] width 67 height 15
click at [954, 523] on button "Yes / OK" at bounding box center [950, 528] width 67 height 15
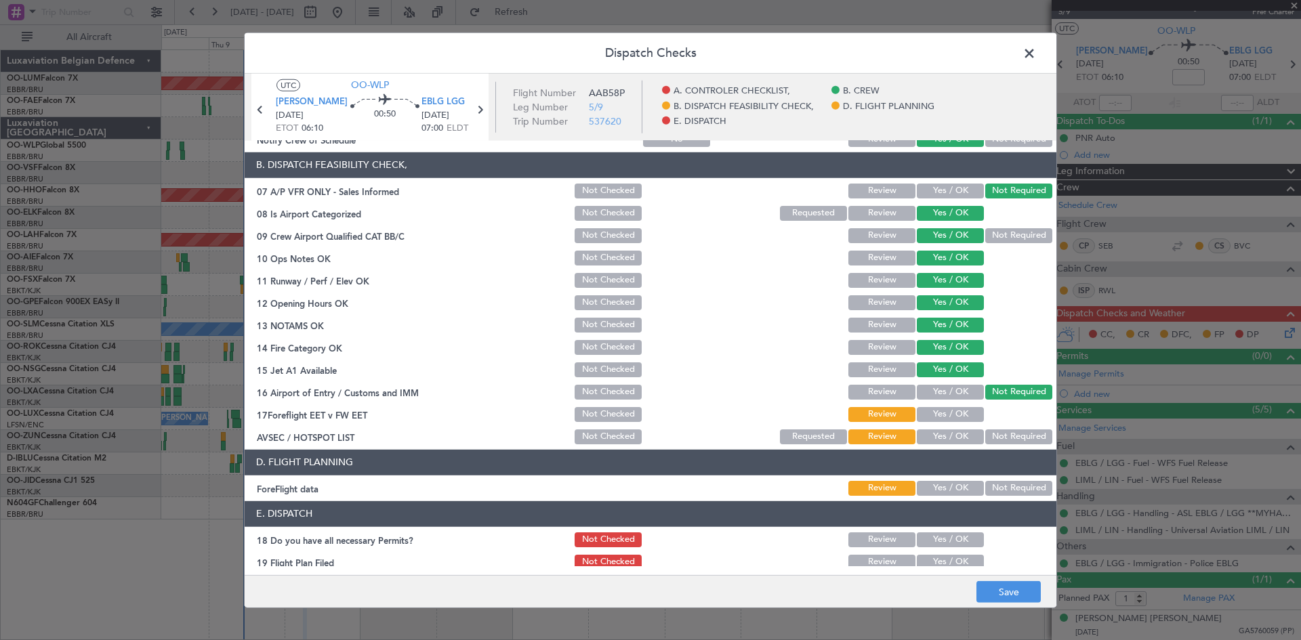
scroll to position [256, 0]
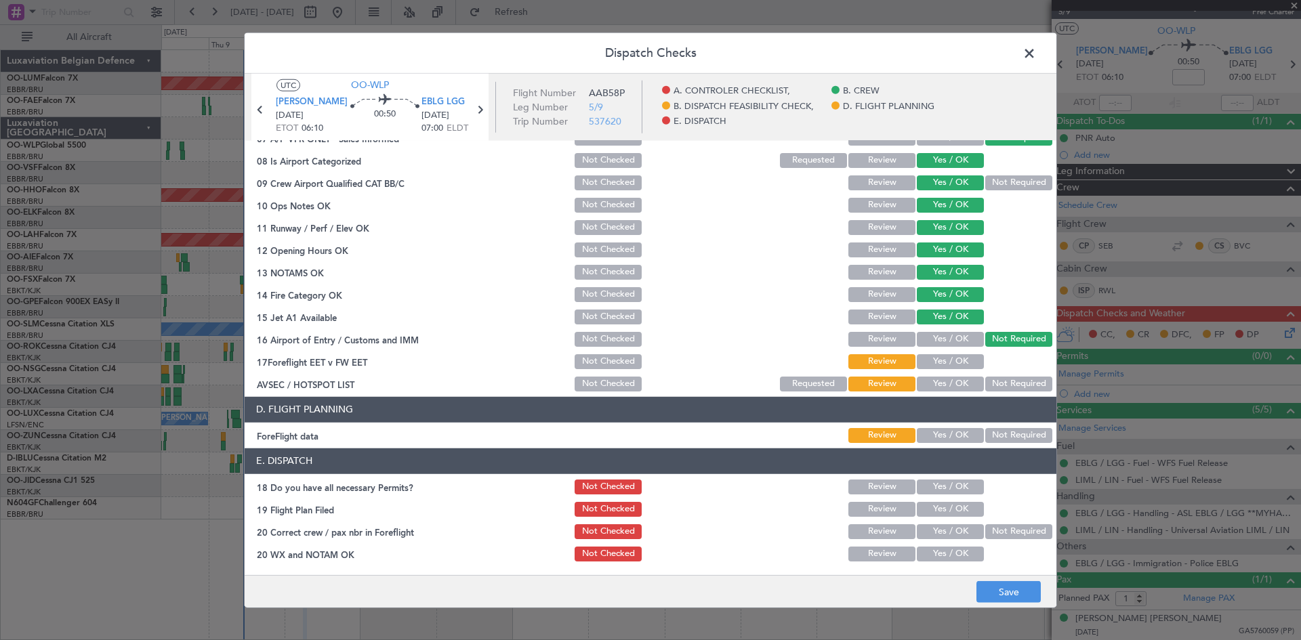
click at [949, 364] on button "Yes / OK" at bounding box center [950, 361] width 67 height 15
click at [949, 386] on button "Yes / OK" at bounding box center [950, 384] width 67 height 15
click at [950, 436] on button "Yes / OK" at bounding box center [950, 435] width 67 height 15
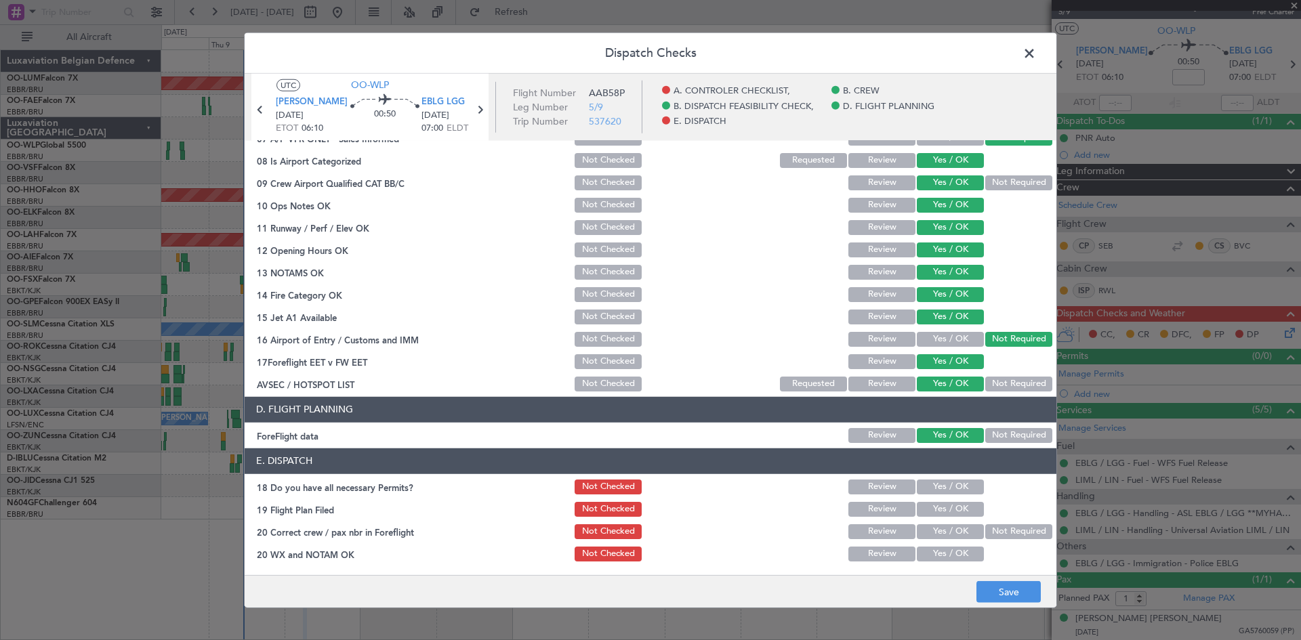
click at [942, 480] on button "Yes / OK" at bounding box center [950, 487] width 67 height 15
click at [938, 531] on button "Yes / OK" at bounding box center [950, 532] width 67 height 15
click at [939, 552] on button "Yes / OK" at bounding box center [950, 554] width 67 height 15
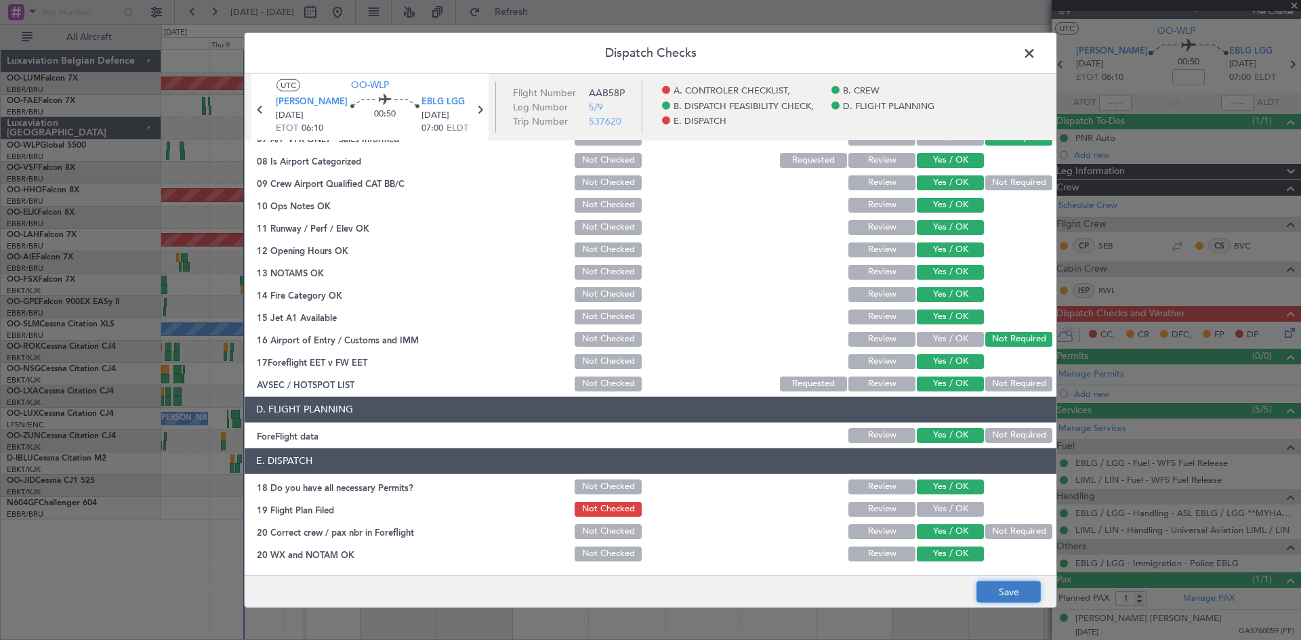
click at [1011, 587] on button "Save" at bounding box center [1009, 593] width 64 height 22
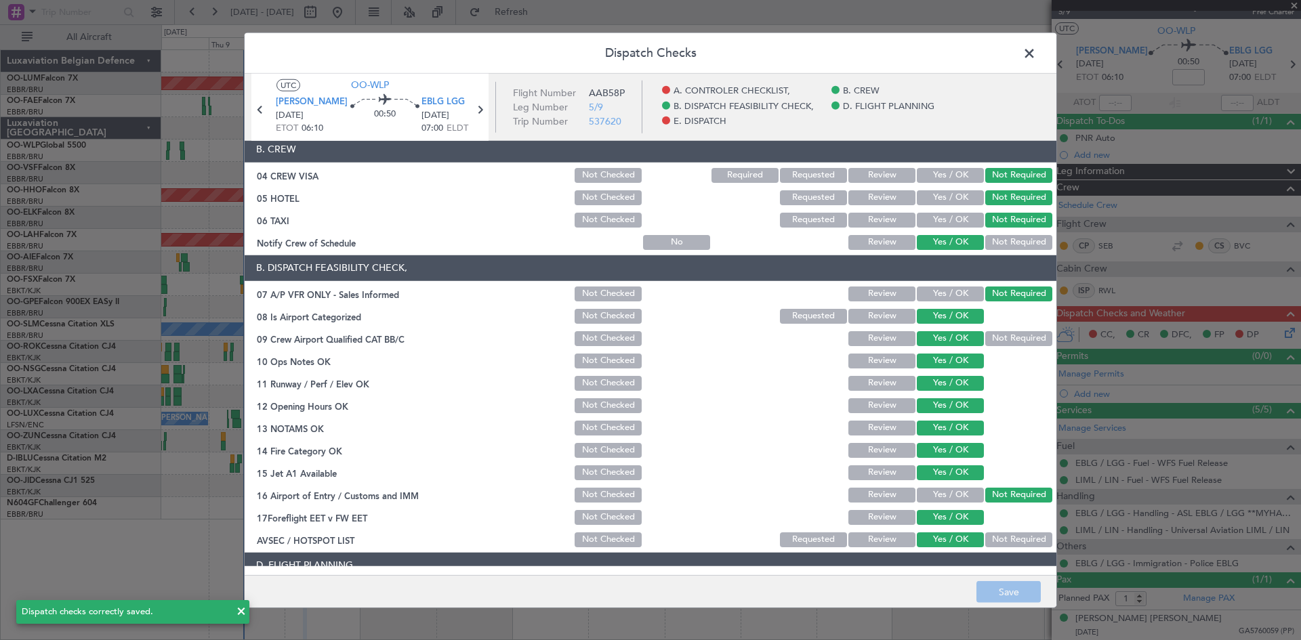
scroll to position [0, 0]
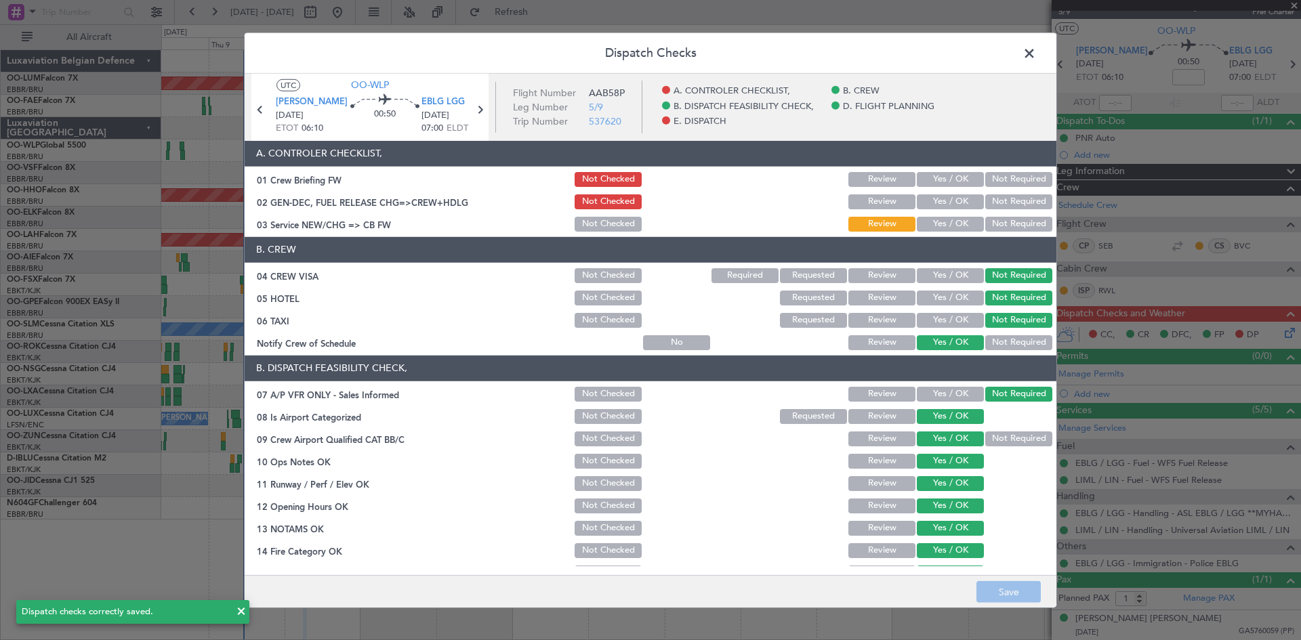
click at [1036, 62] on span at bounding box center [1036, 56] width 0 height 27
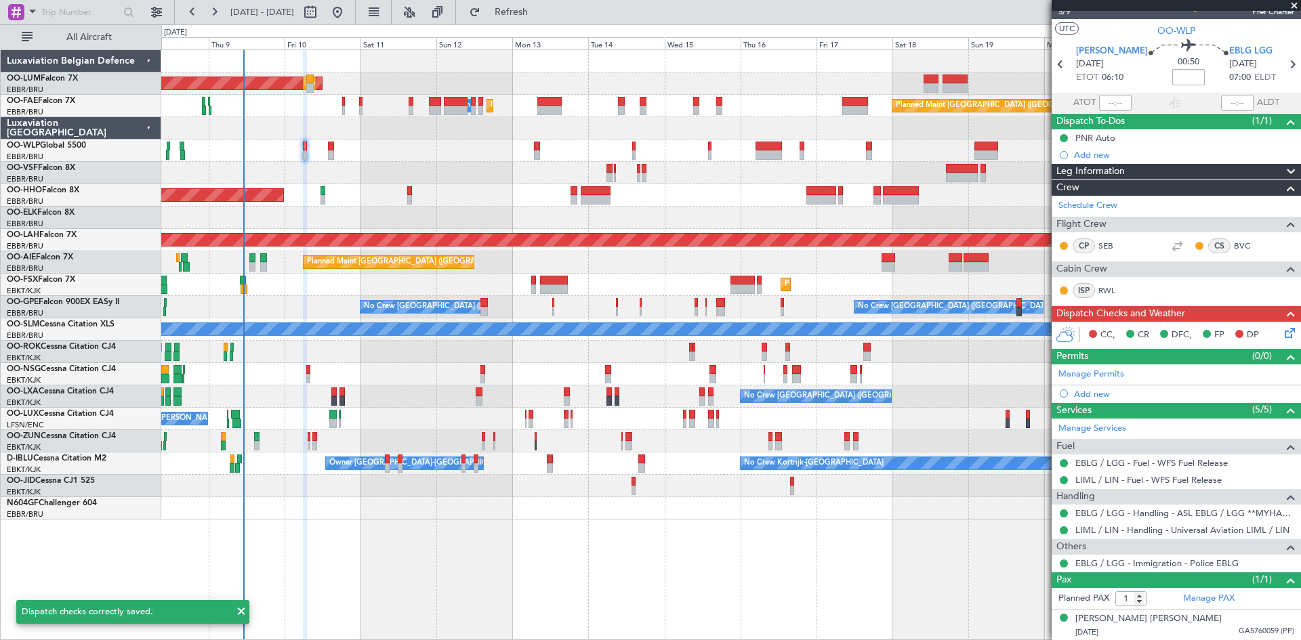
click at [1173, 77] on input at bounding box center [1189, 77] width 33 height 16
click at [1148, 77] on div "00:50 10" at bounding box center [1188, 64] width 81 height 50
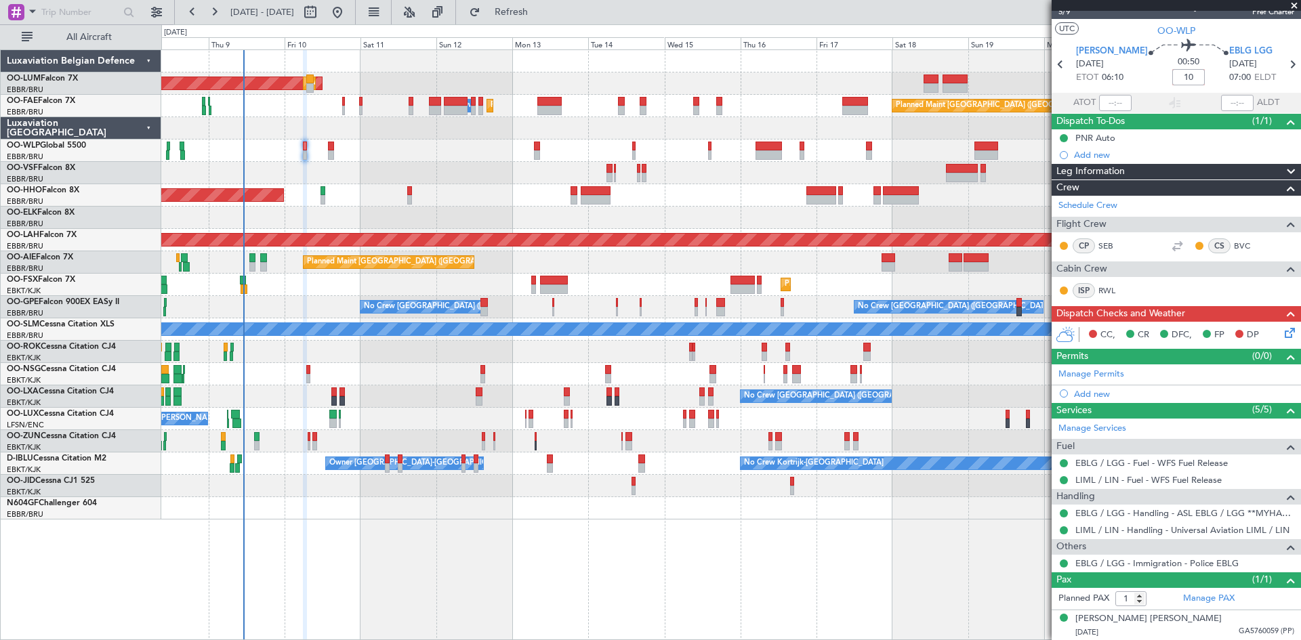
type input "+00:10"
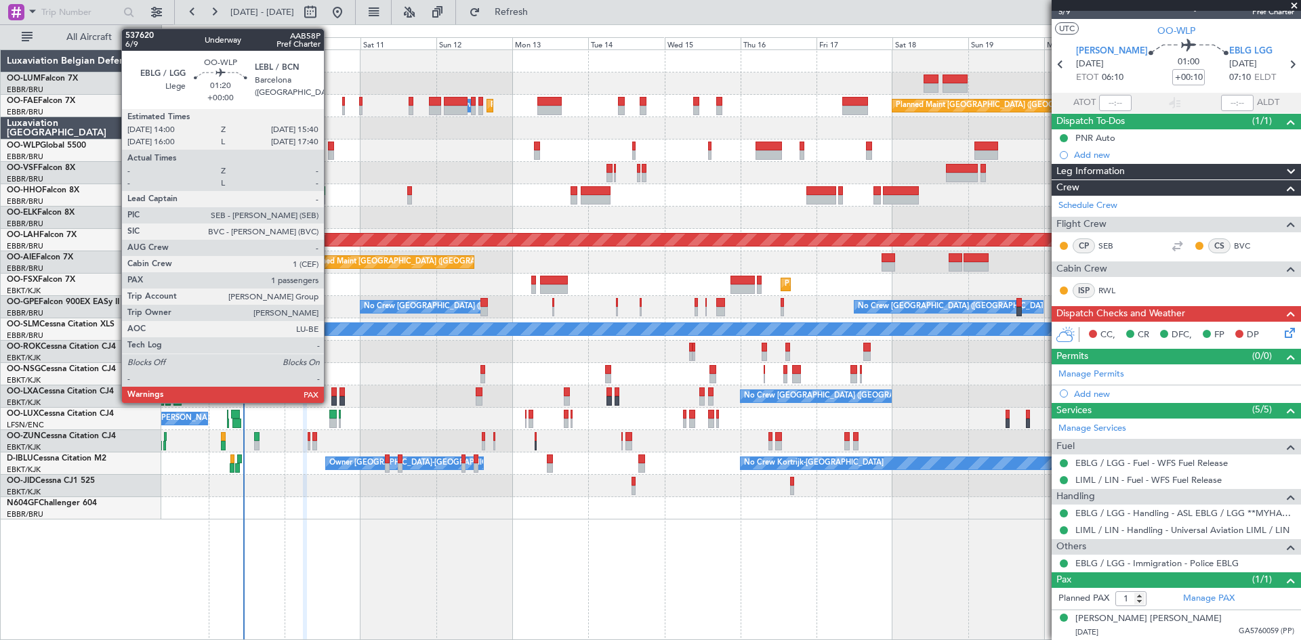
click at [327, 148] on div at bounding box center [730, 151] width 1139 height 22
click at [329, 148] on div at bounding box center [330, 146] width 5 height 9
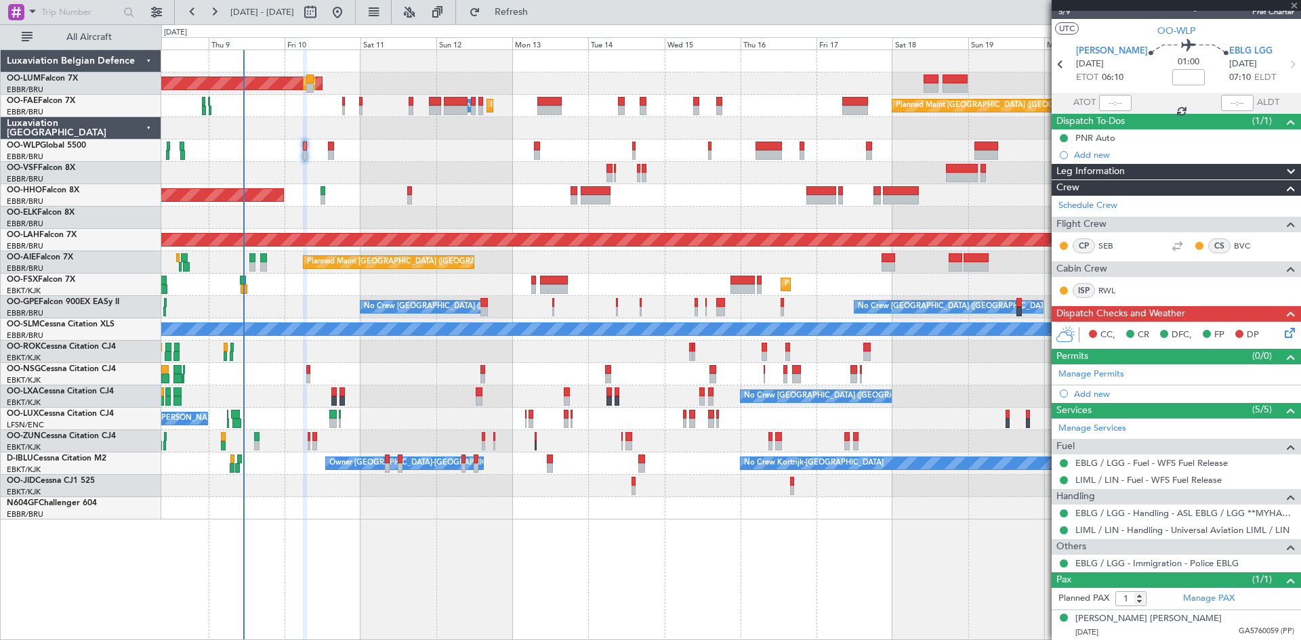
type input "2"
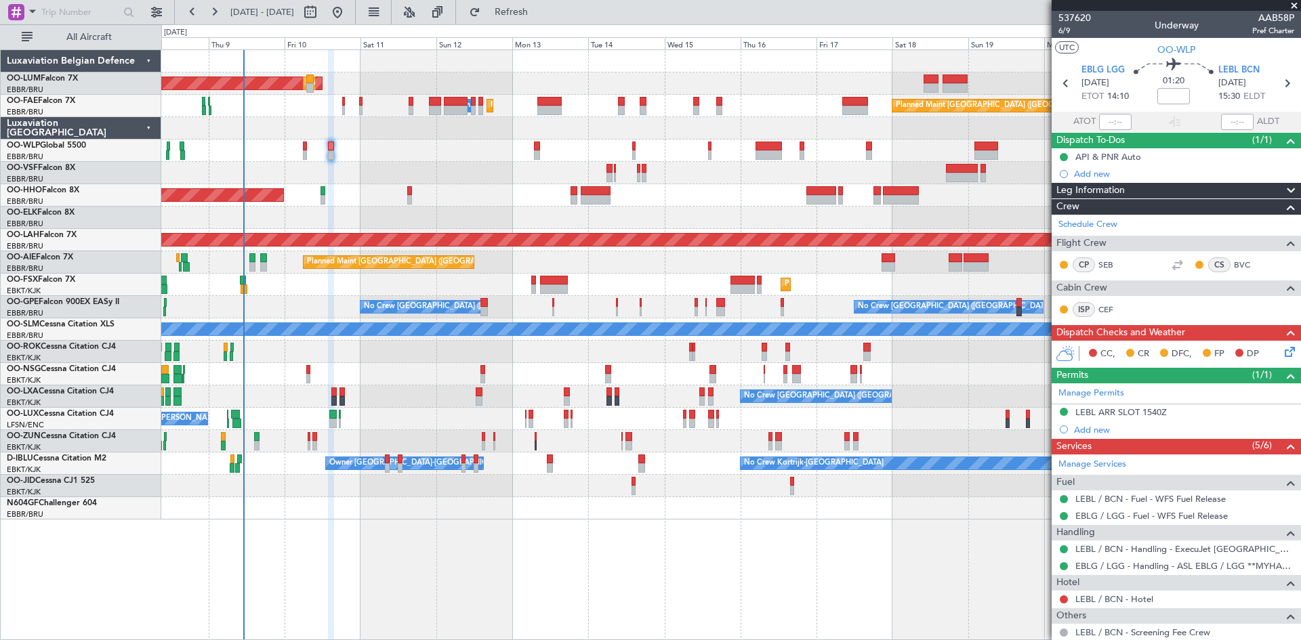
click at [1282, 352] on icon at bounding box center [1287, 349] width 11 height 11
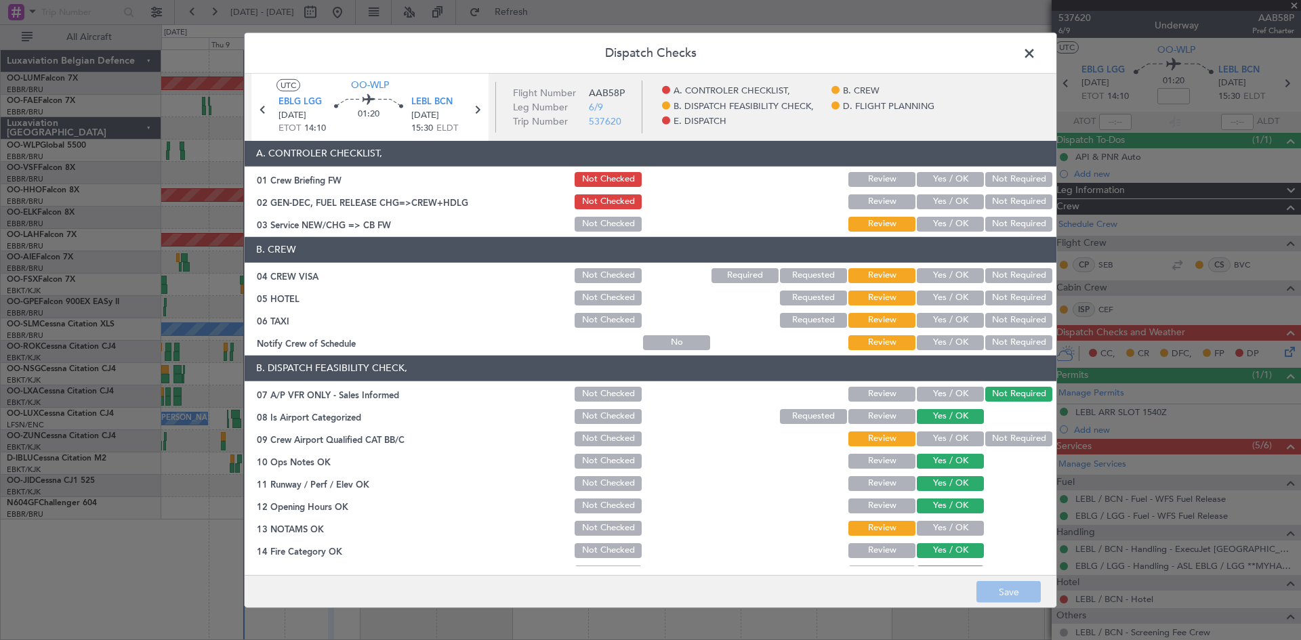
click at [1036, 55] on span at bounding box center [1036, 56] width 0 height 27
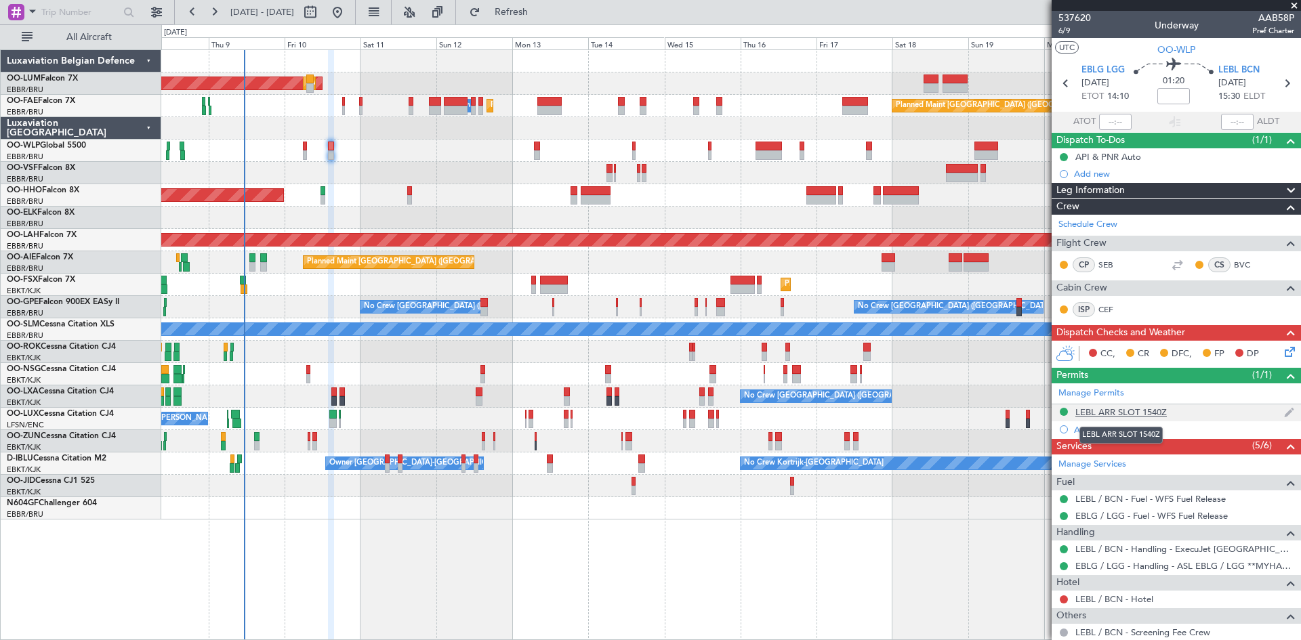
click at [1114, 414] on div "LEBL ARR SLOT 1540Z" at bounding box center [1121, 413] width 91 height 12
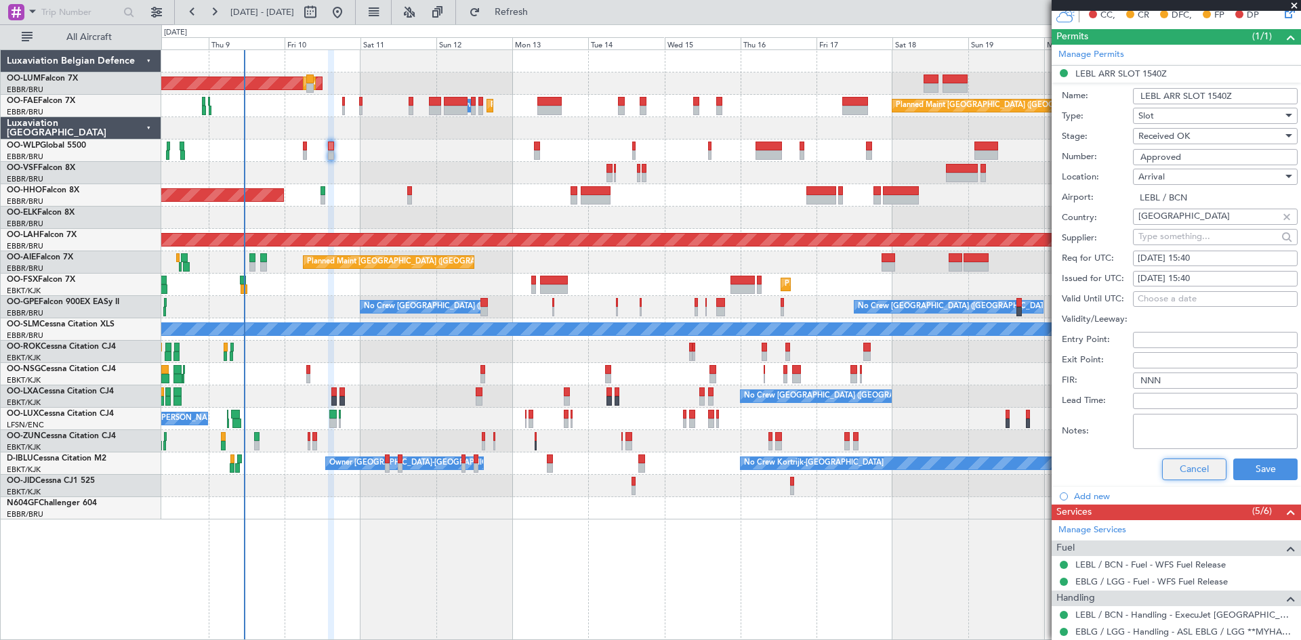
click at [1184, 471] on button "Cancel" at bounding box center [1194, 470] width 64 height 22
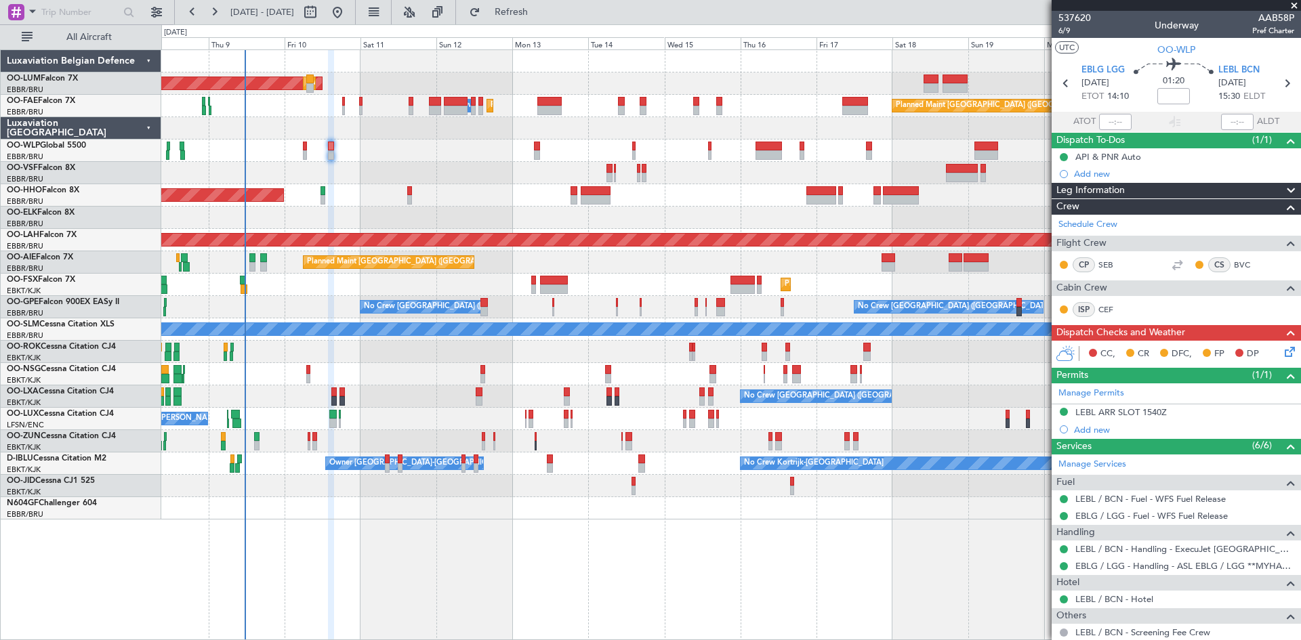
click at [1282, 352] on icon at bounding box center [1287, 349] width 11 height 11
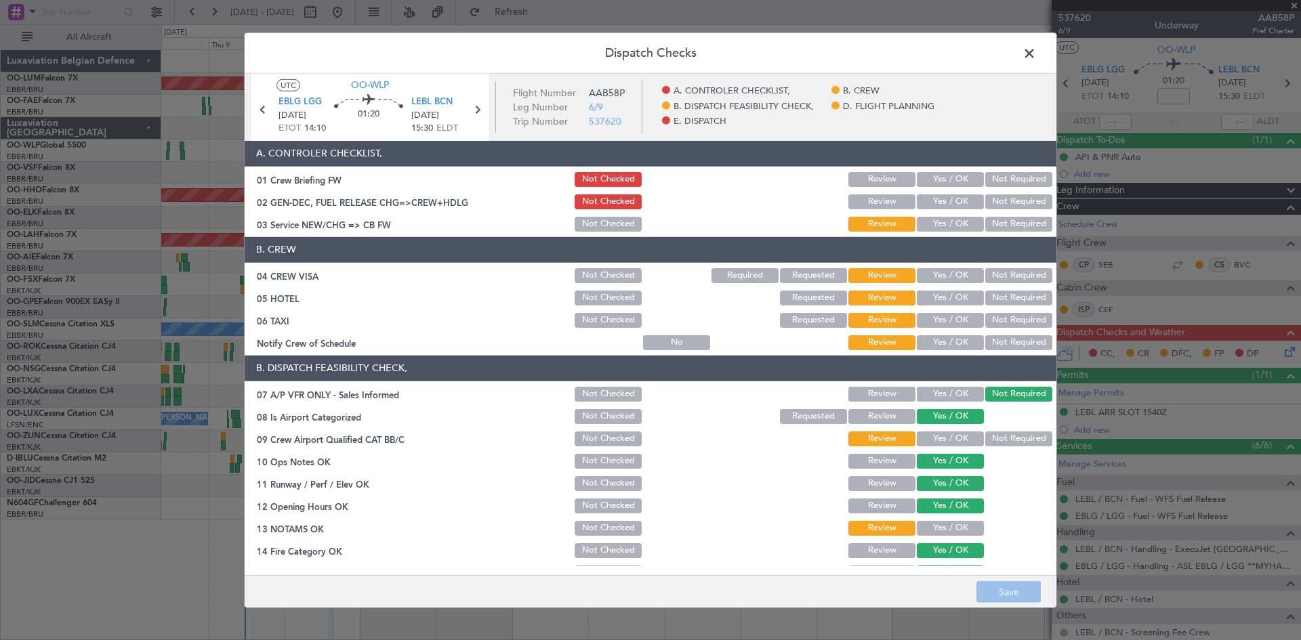
click at [1018, 278] on button "Not Required" at bounding box center [1018, 275] width 67 height 15
click at [949, 298] on button "Yes / OK" at bounding box center [950, 298] width 67 height 15
click at [990, 319] on button "Not Required" at bounding box center [1018, 320] width 67 height 15
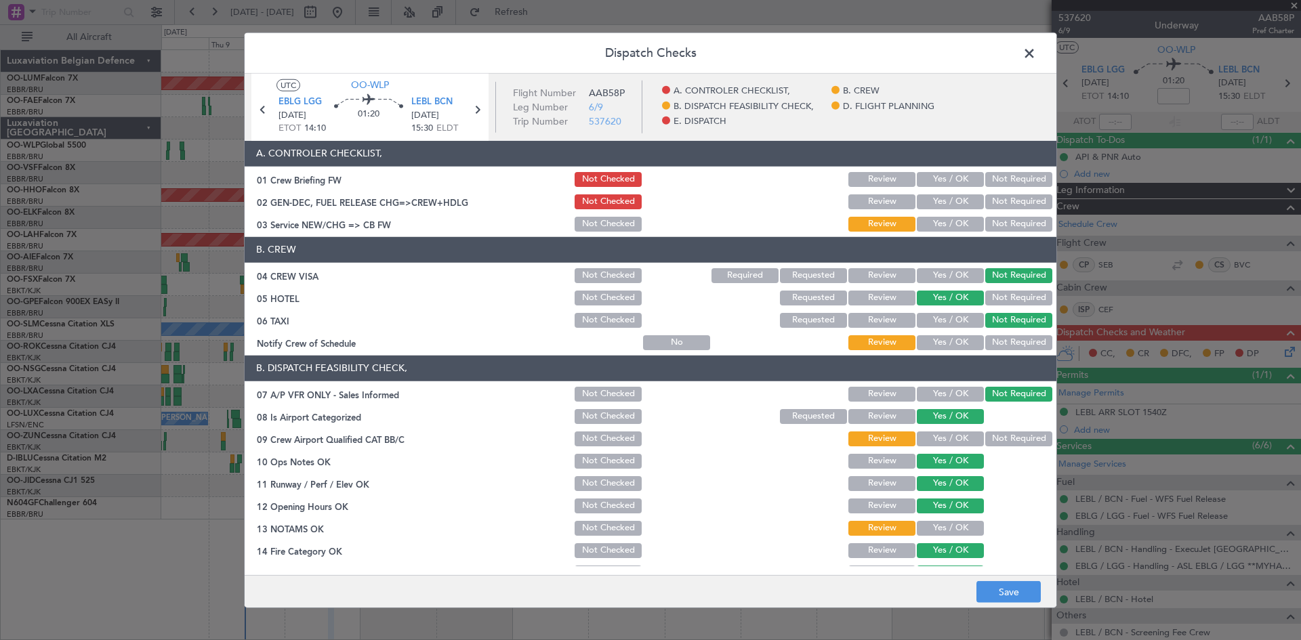
click at [950, 339] on button "Yes / OK" at bounding box center [950, 342] width 67 height 15
click at [950, 439] on button "Yes / OK" at bounding box center [950, 439] width 67 height 15
click at [960, 528] on button "Yes / OK" at bounding box center [950, 528] width 67 height 15
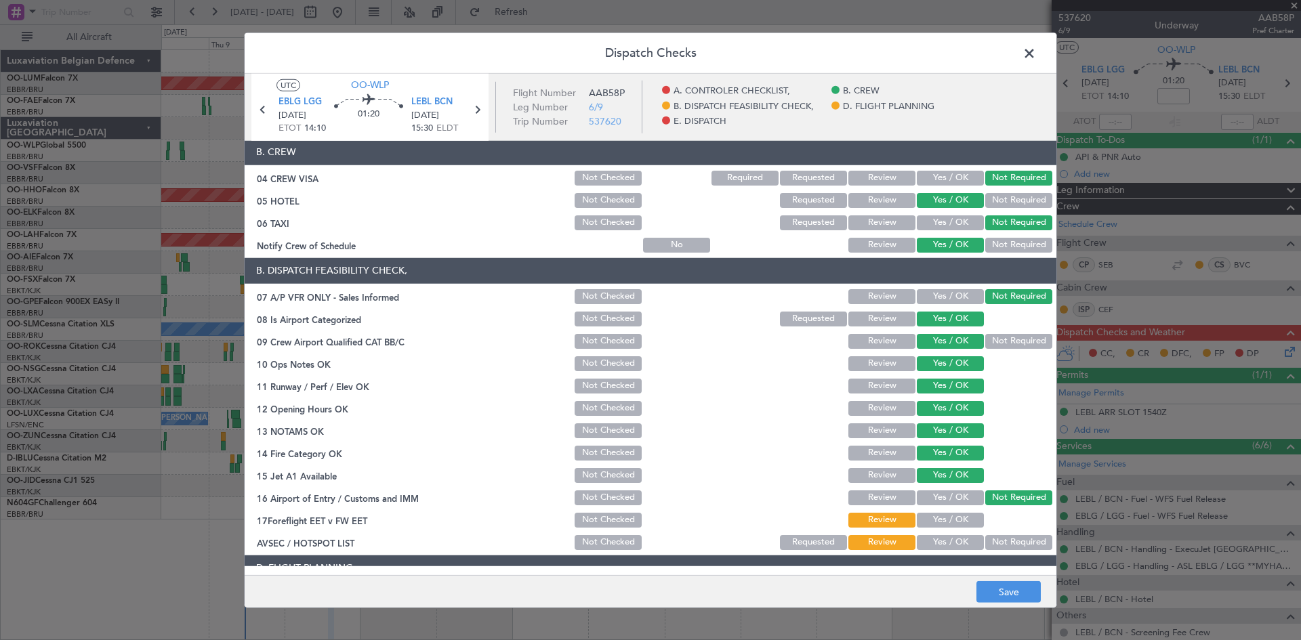
scroll to position [256, 0]
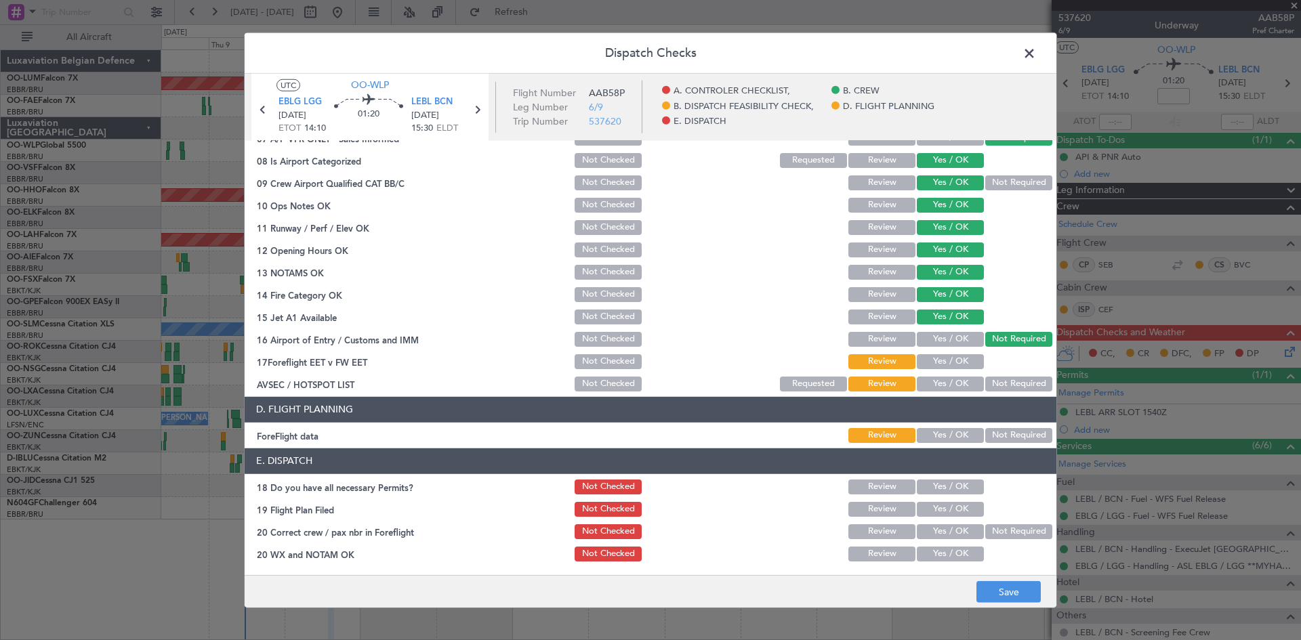
click at [938, 365] on button "Yes / OK" at bounding box center [950, 361] width 67 height 15
click at [942, 387] on button "Yes / OK" at bounding box center [950, 384] width 67 height 15
click at [946, 438] on button "Yes / OK" at bounding box center [950, 435] width 67 height 15
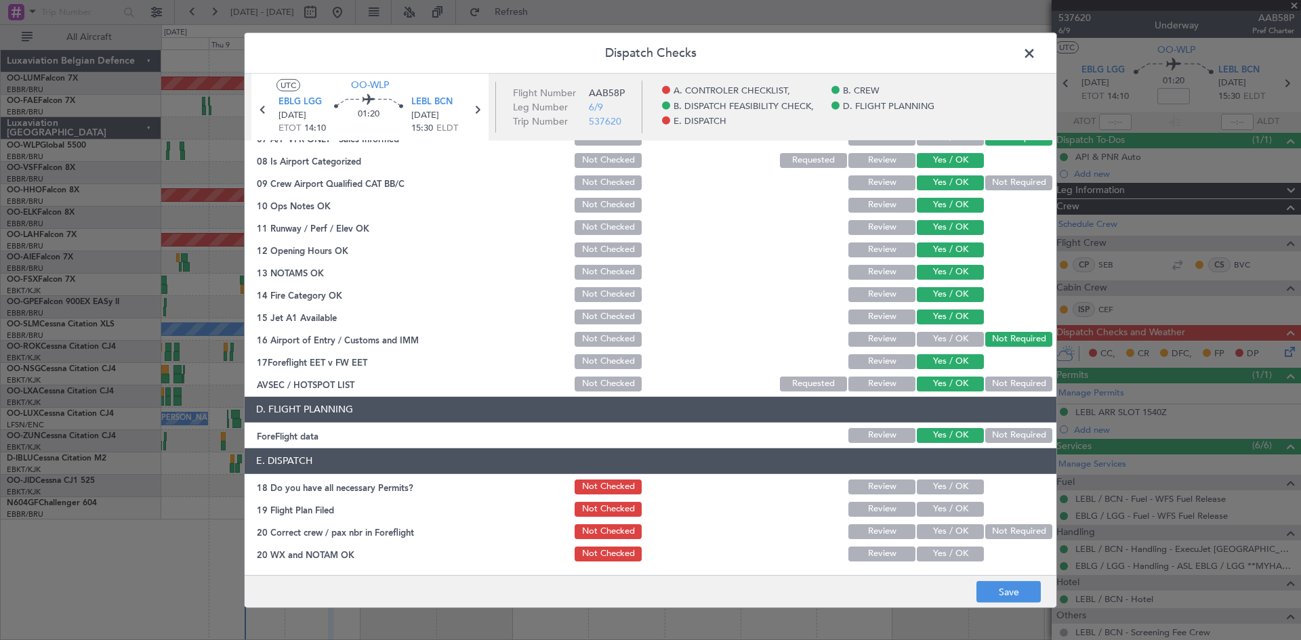
click at [948, 488] on button "Yes / OK" at bounding box center [950, 487] width 67 height 15
drag, startPoint x: 952, startPoint y: 531, endPoint x: 956, endPoint y: 552, distance: 21.3
click at [952, 534] on button "Yes / OK" at bounding box center [950, 532] width 67 height 15
click at [601, 533] on button "Not Checked" at bounding box center [608, 532] width 67 height 15
click at [959, 556] on button "Yes / OK" at bounding box center [950, 554] width 67 height 15
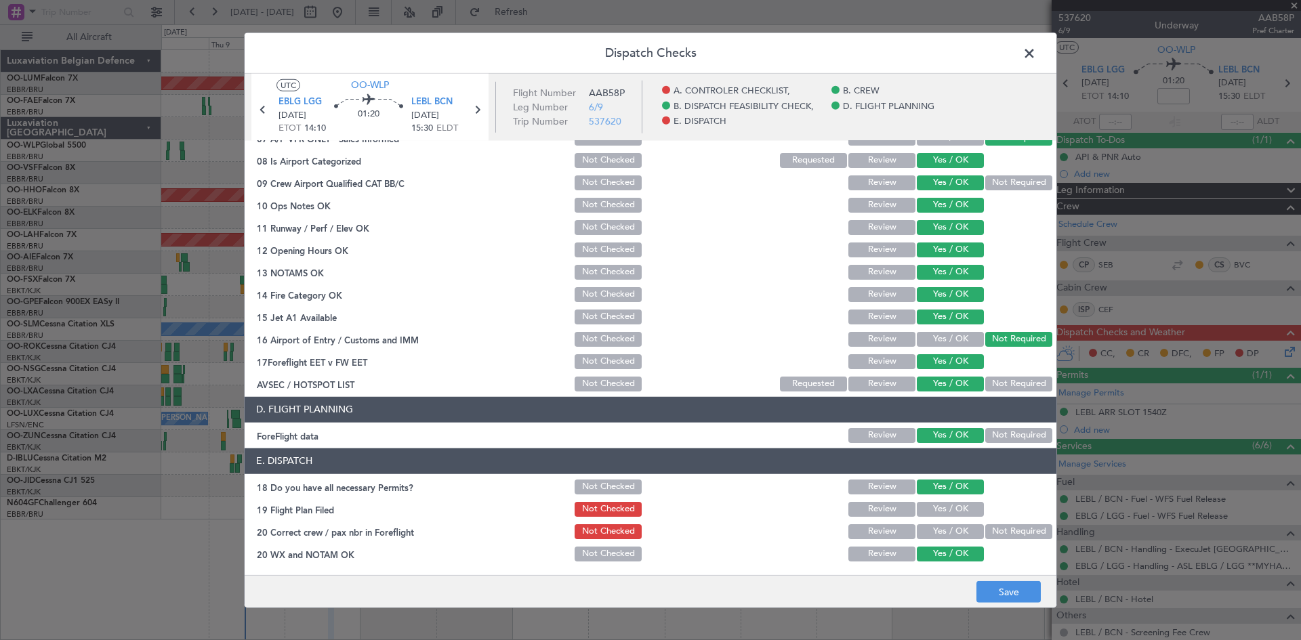
drag, startPoint x: 882, startPoint y: 538, endPoint x: 905, endPoint y: 553, distance: 28.0
click at [881, 538] on button "Review" at bounding box center [882, 532] width 67 height 15
click at [991, 584] on button "Save" at bounding box center [1009, 593] width 64 height 22
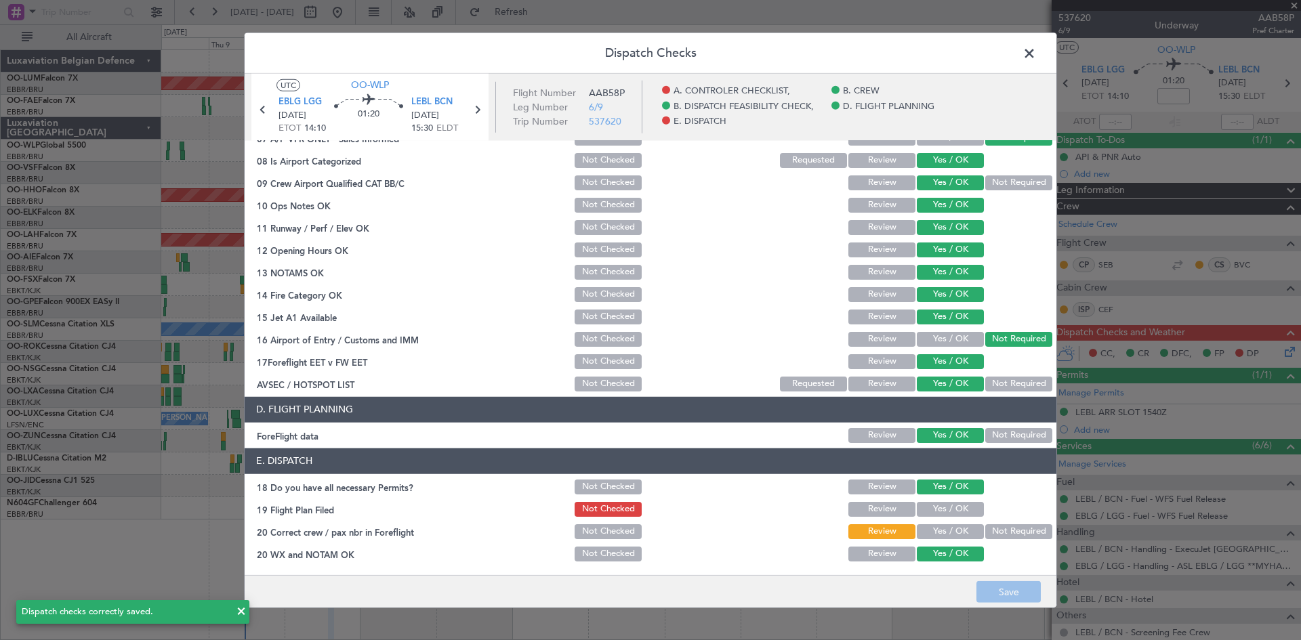
click at [1036, 62] on span at bounding box center [1036, 56] width 0 height 27
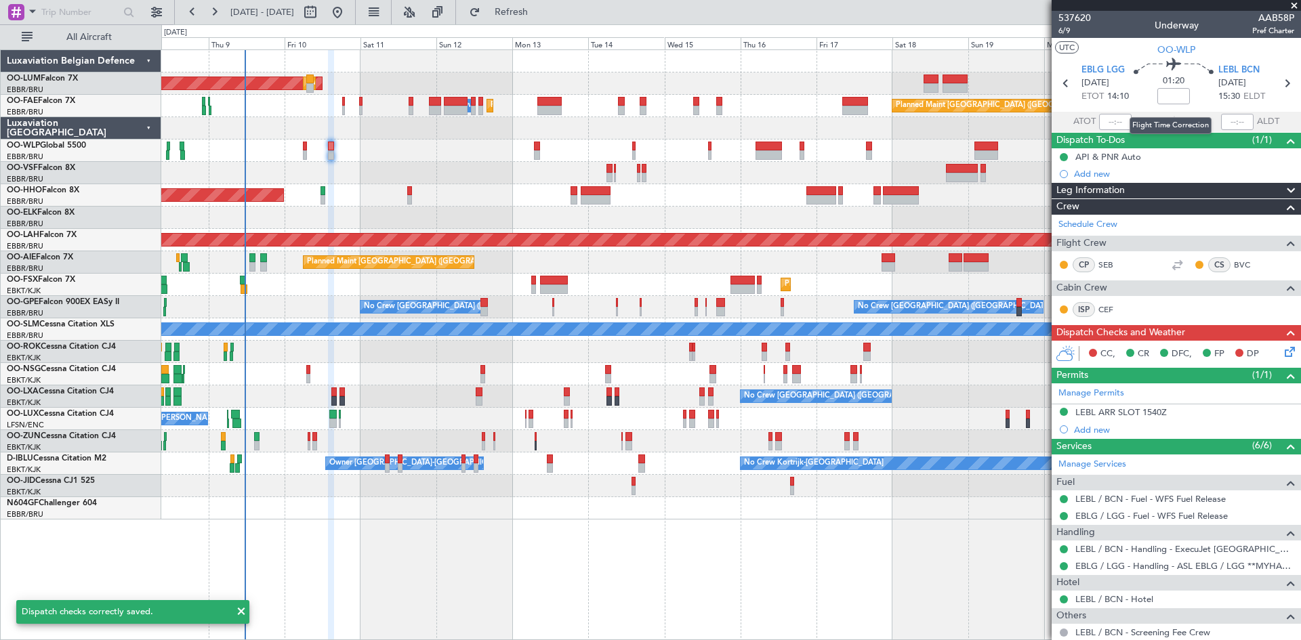
click at [1170, 104] on nimbus-time-variation at bounding box center [1174, 98] width 33 height 21
click at [1169, 98] on input at bounding box center [1174, 96] width 33 height 16
click at [1141, 95] on div "01:20 20" at bounding box center [1173, 83] width 89 height 50
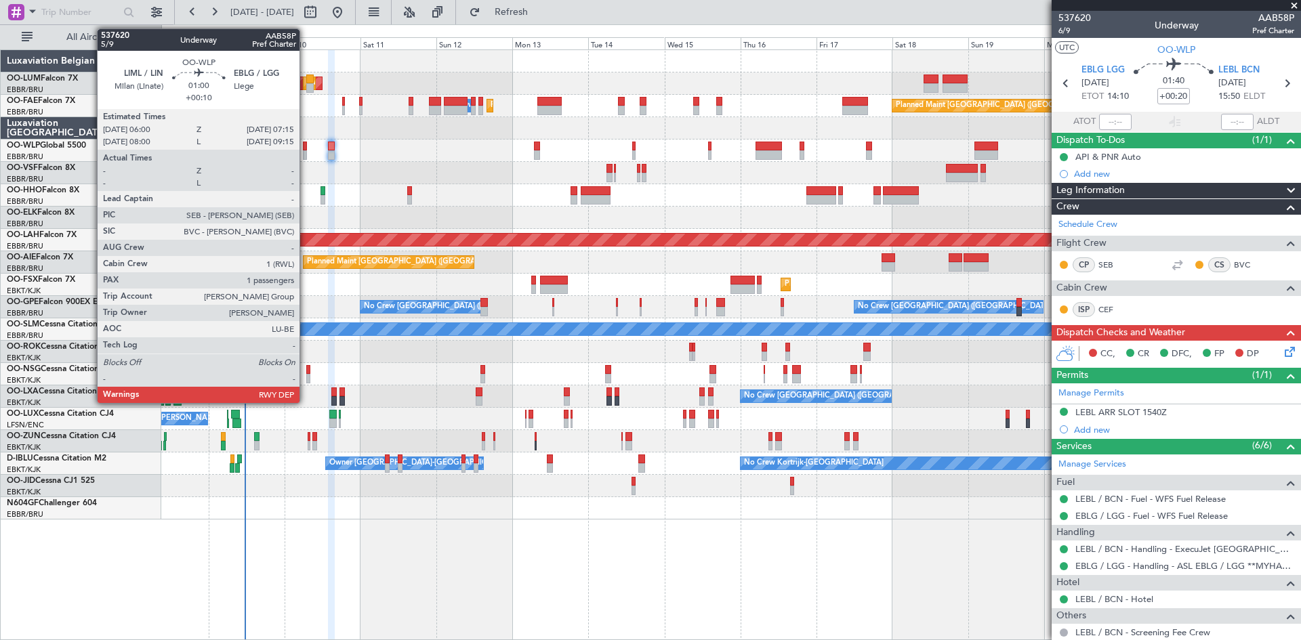
click at [306, 146] on div at bounding box center [305, 146] width 4 height 9
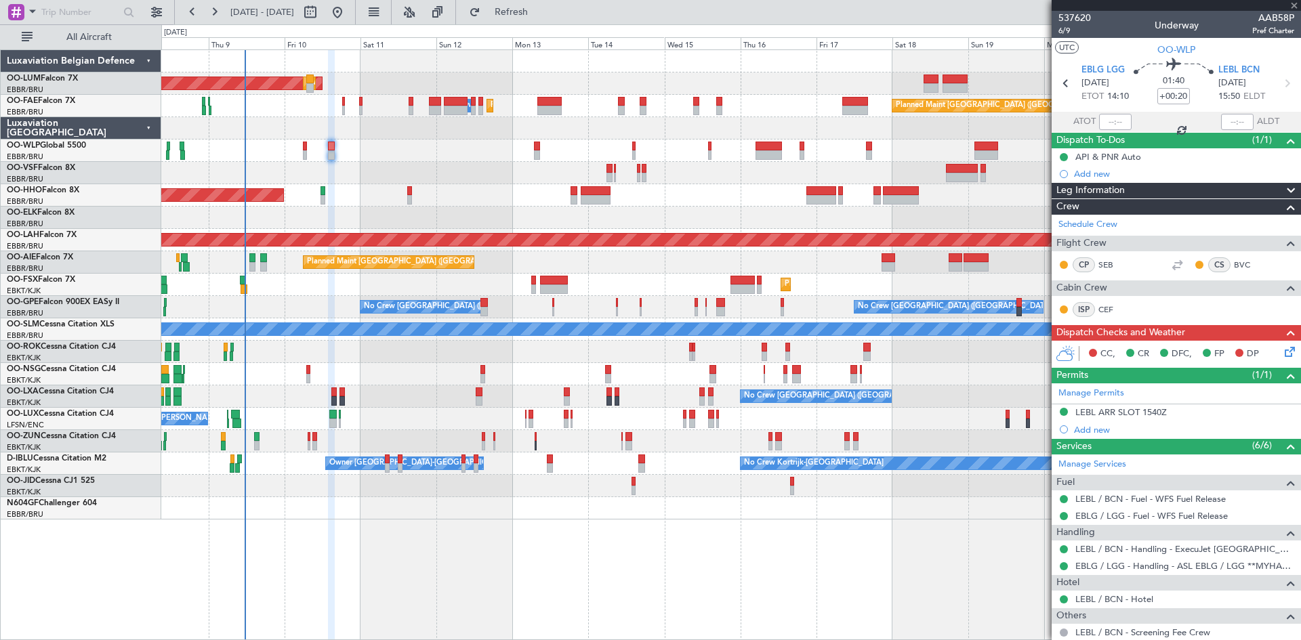
type input "+00:10"
type input "1"
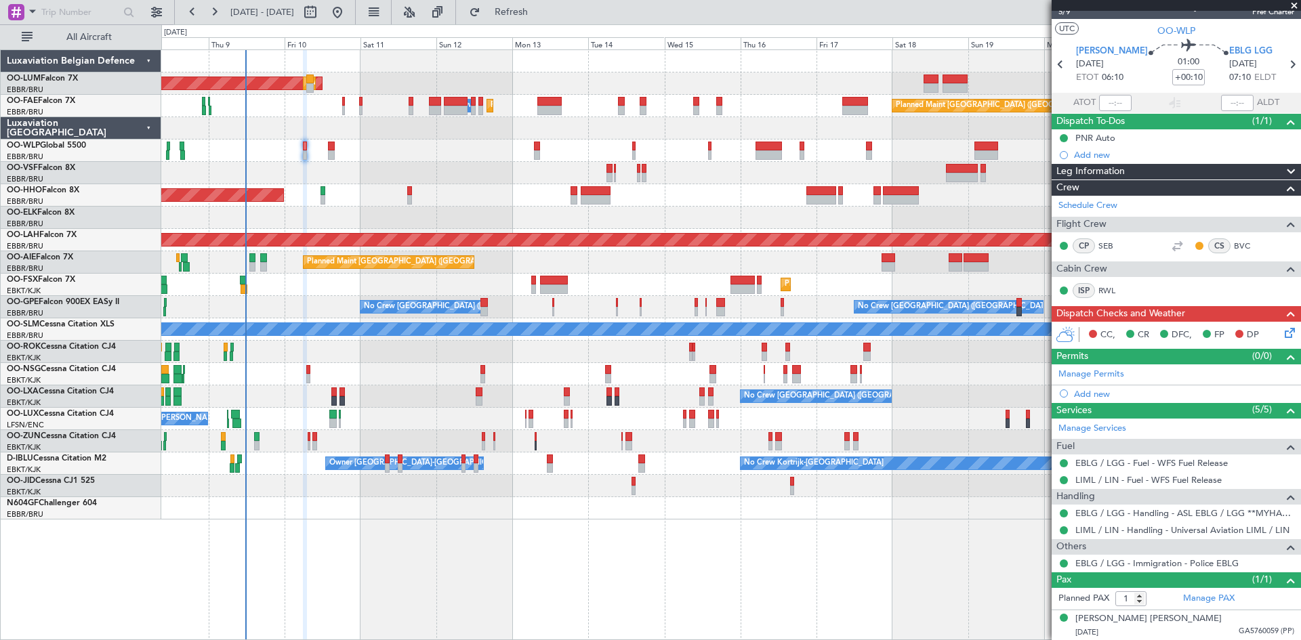
scroll to position [0, 0]
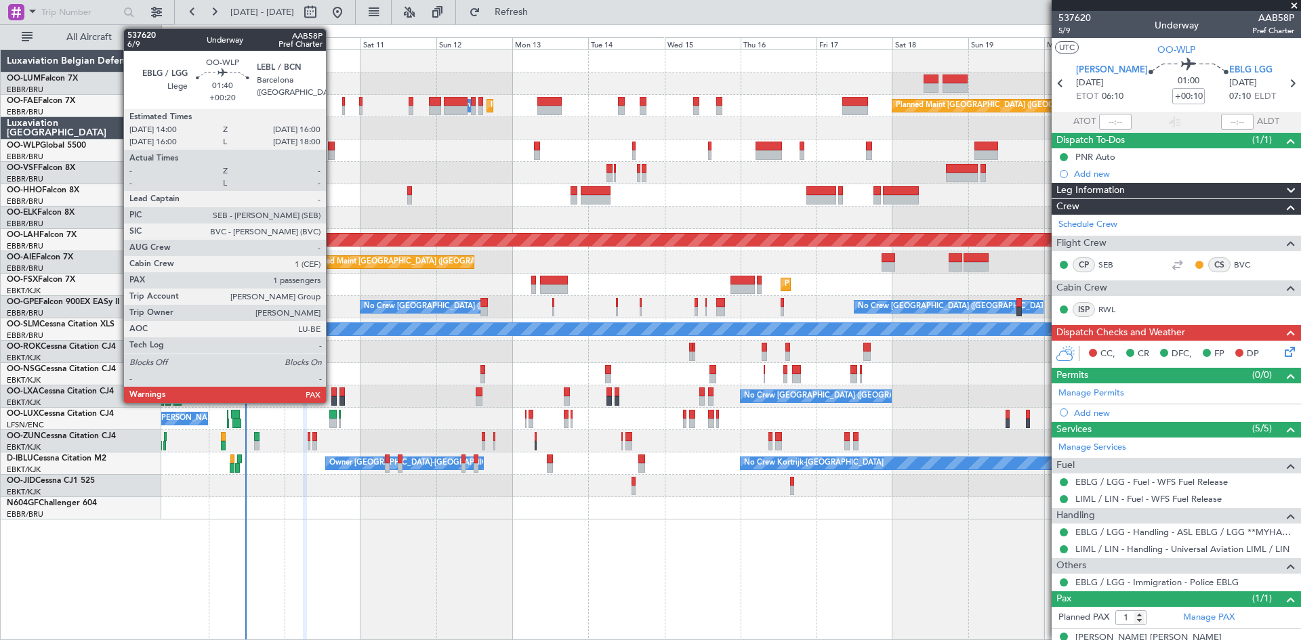
click at [332, 151] on div at bounding box center [331, 154] width 7 height 9
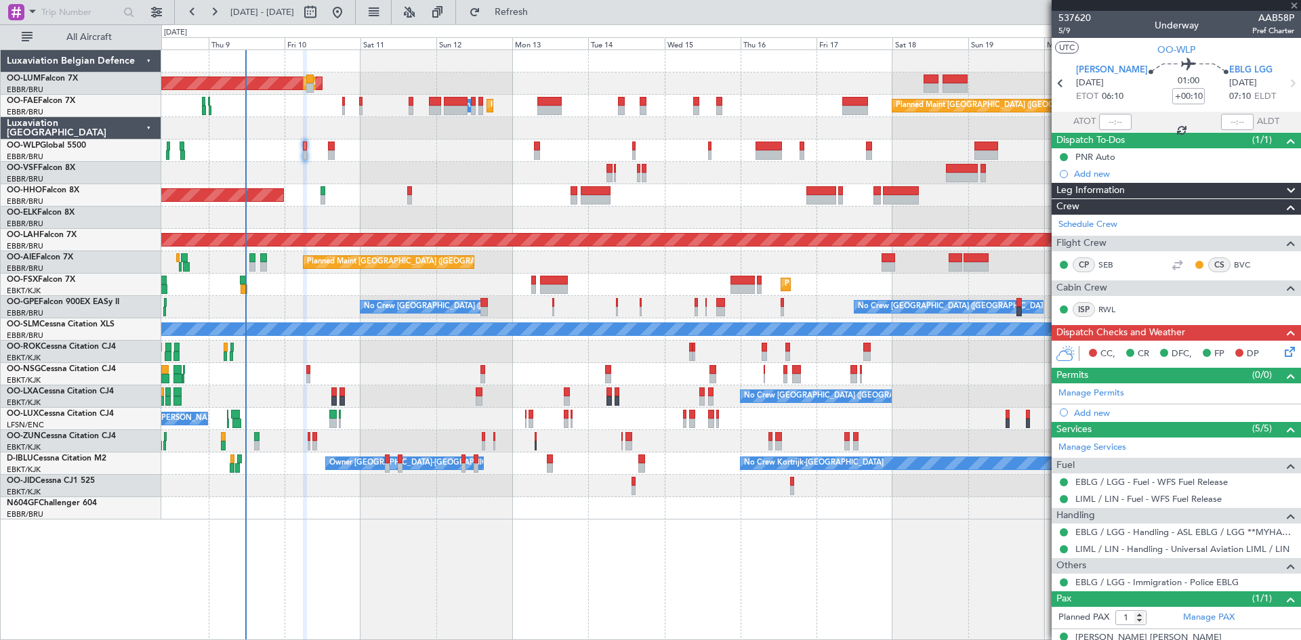
type input "+00:20"
type input "2"
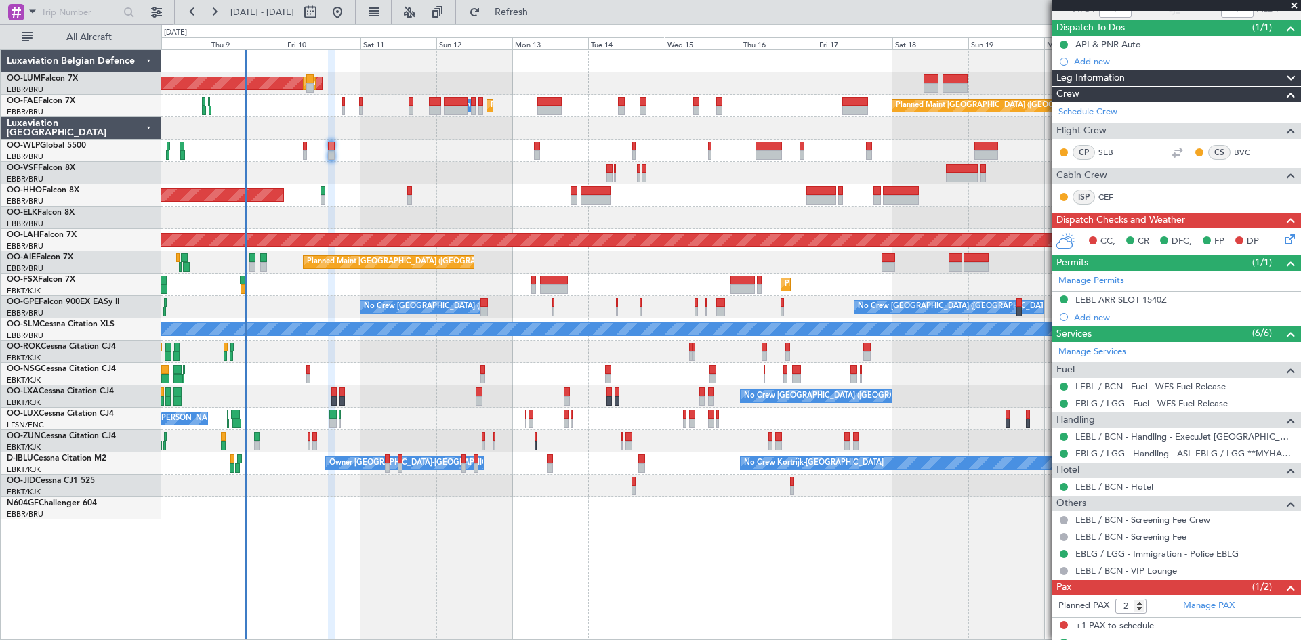
scroll to position [138, 0]
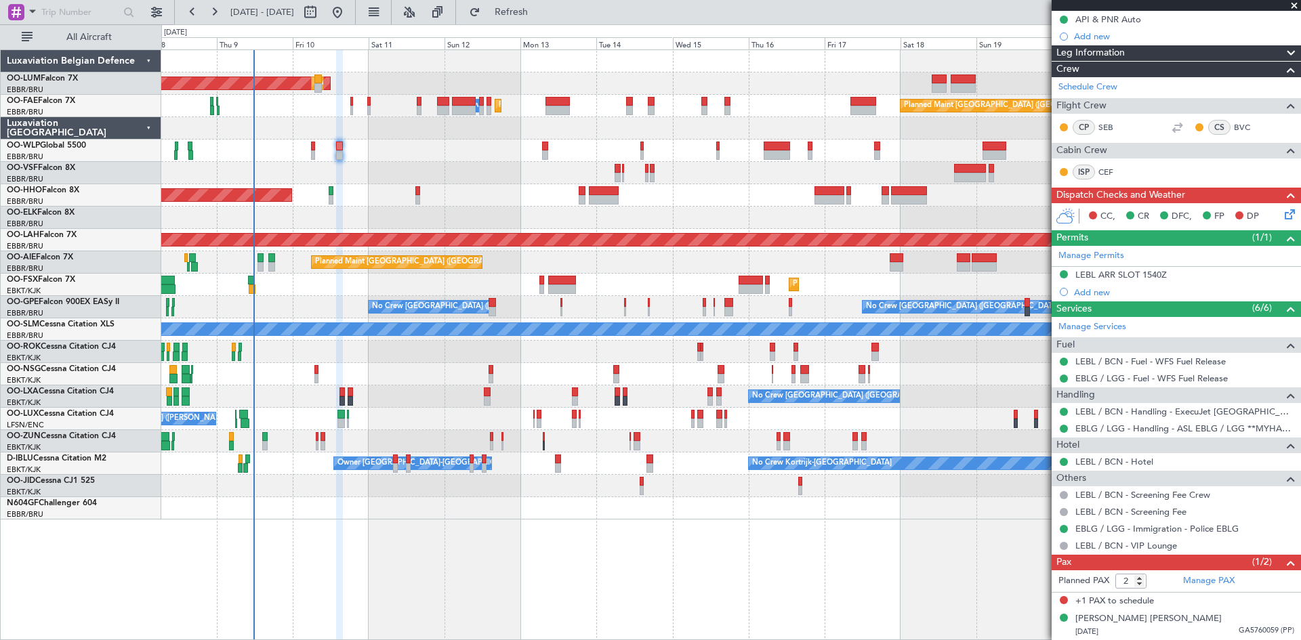
click at [333, 529] on div "AOG Maint Sibiu Planned Maint Brussels (Brussels National) Owner Melsbroek Air …" at bounding box center [731, 344] width 1140 height 591
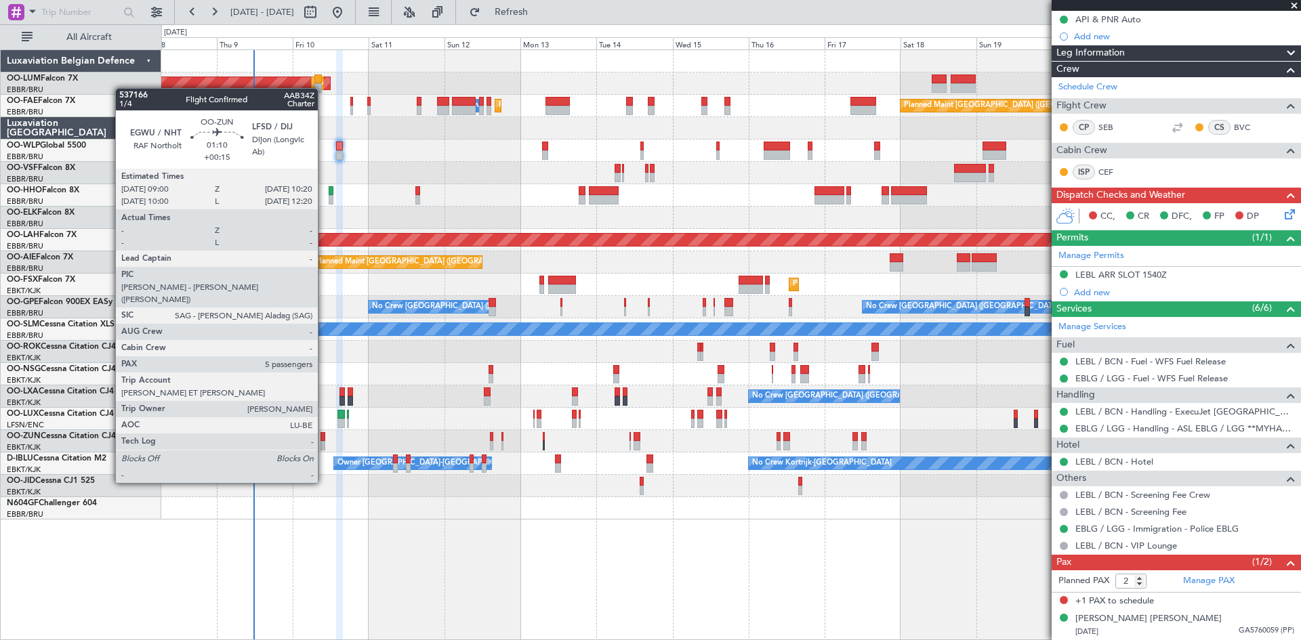
click at [324, 445] on div at bounding box center [323, 445] width 5 height 9
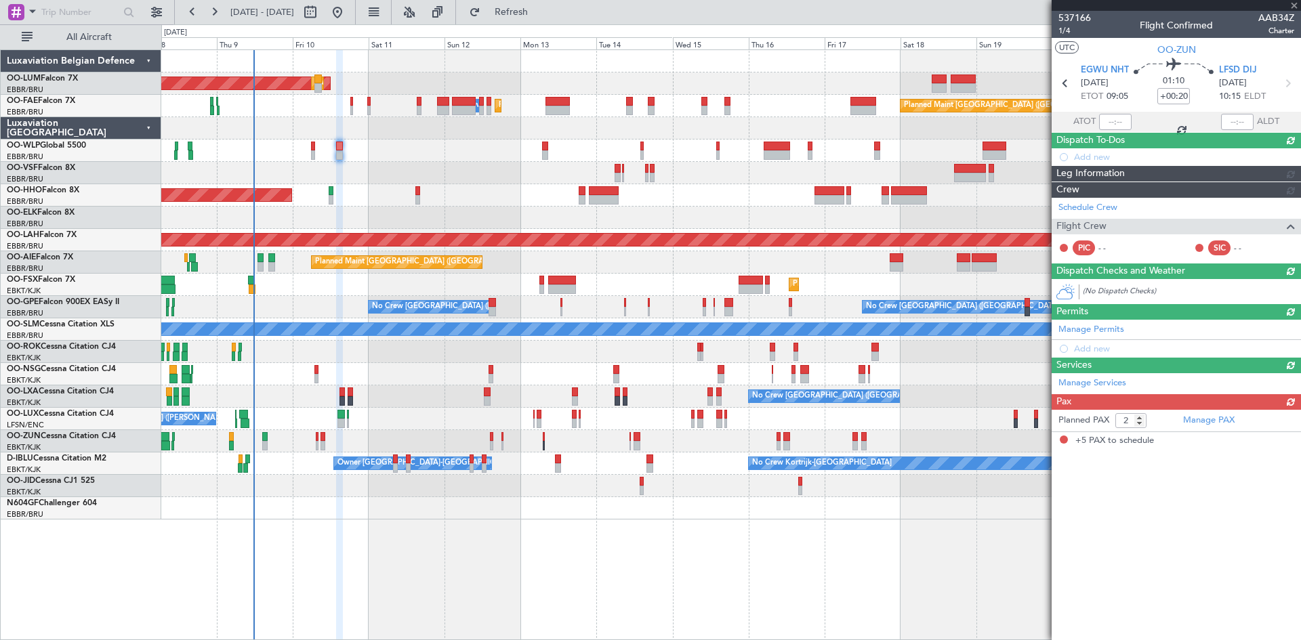
type input "+00:15"
type input "5"
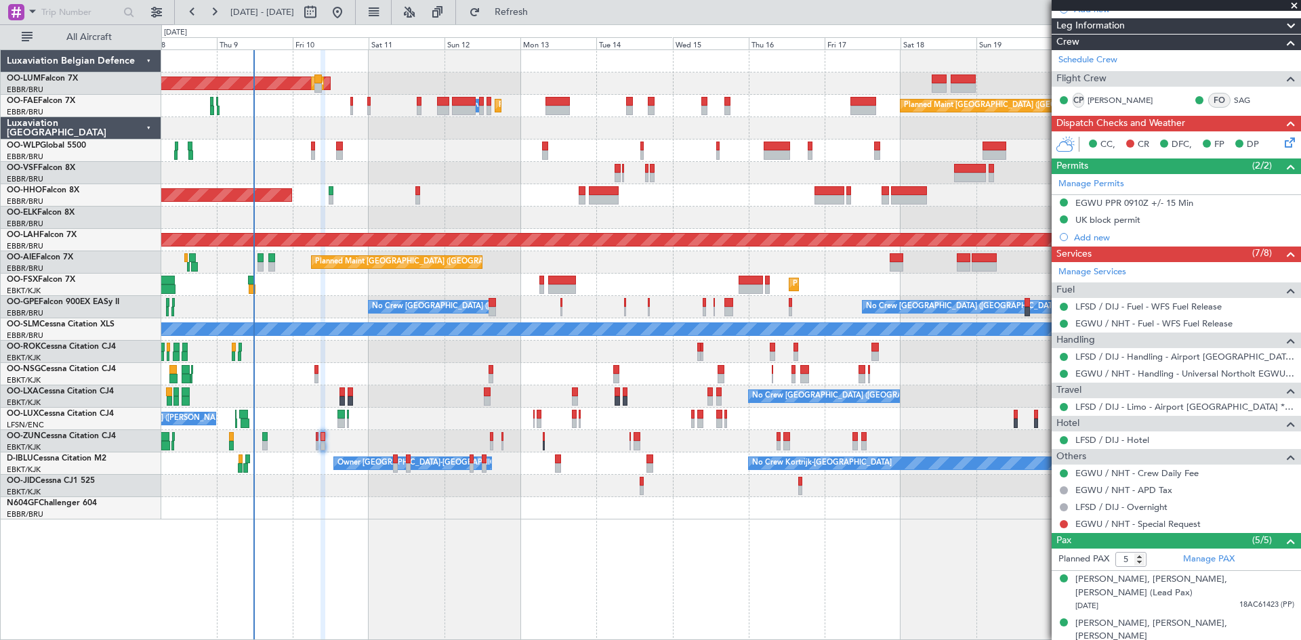
scroll to position [271, 0]
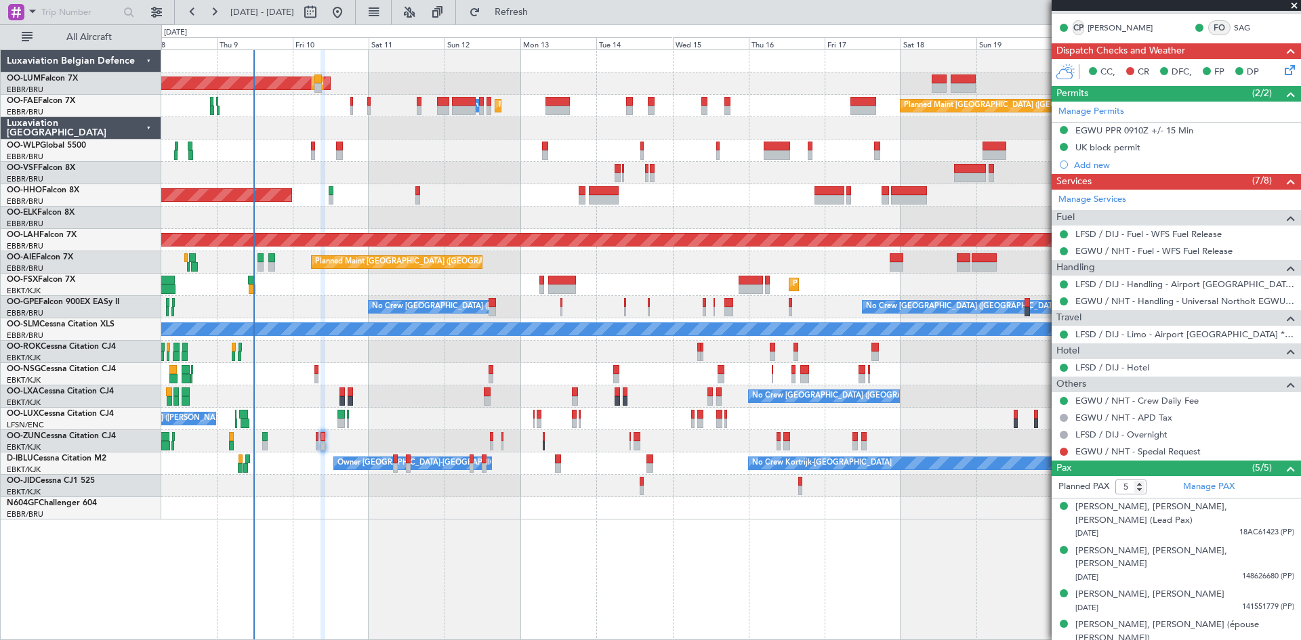
click at [1167, 456] on mat-tooltip-component "LFSD / DIJ - Overnight" at bounding box center [1120, 458] width 100 height 36
click at [1175, 335] on link "LFSD / DIJ - Limo - Airport Dijon **MyHandling** LFSD / DIJ" at bounding box center [1185, 335] width 219 height 12
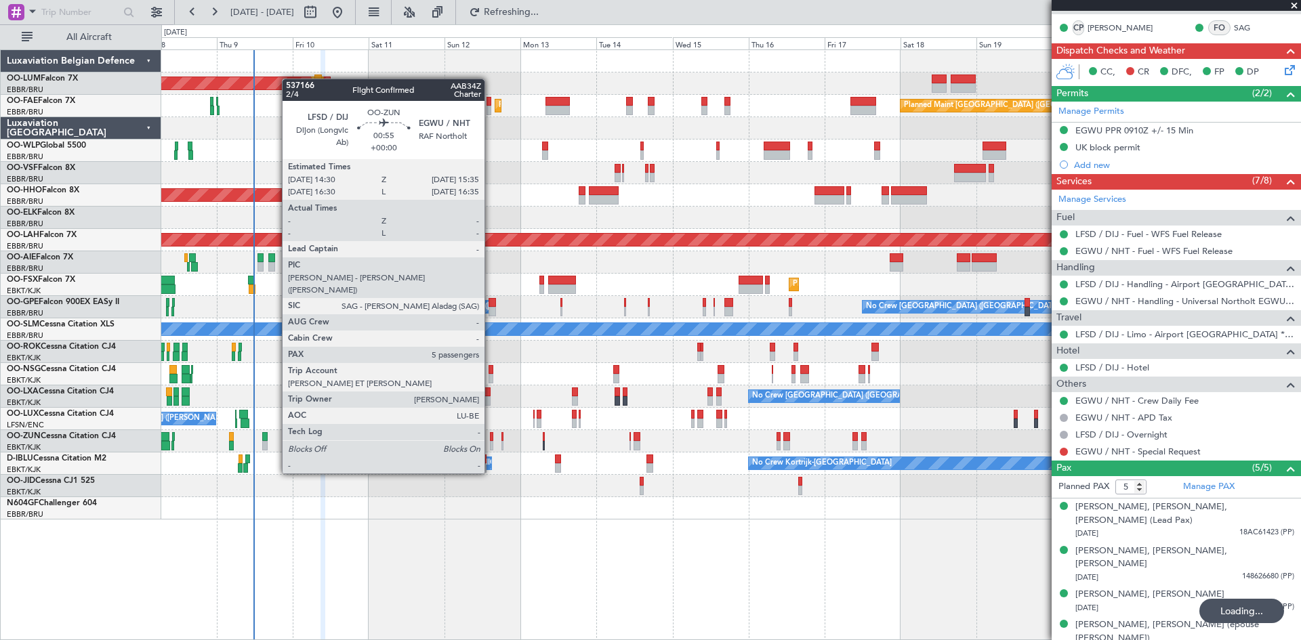
click at [491, 436] on div at bounding box center [492, 436] width 4 height 9
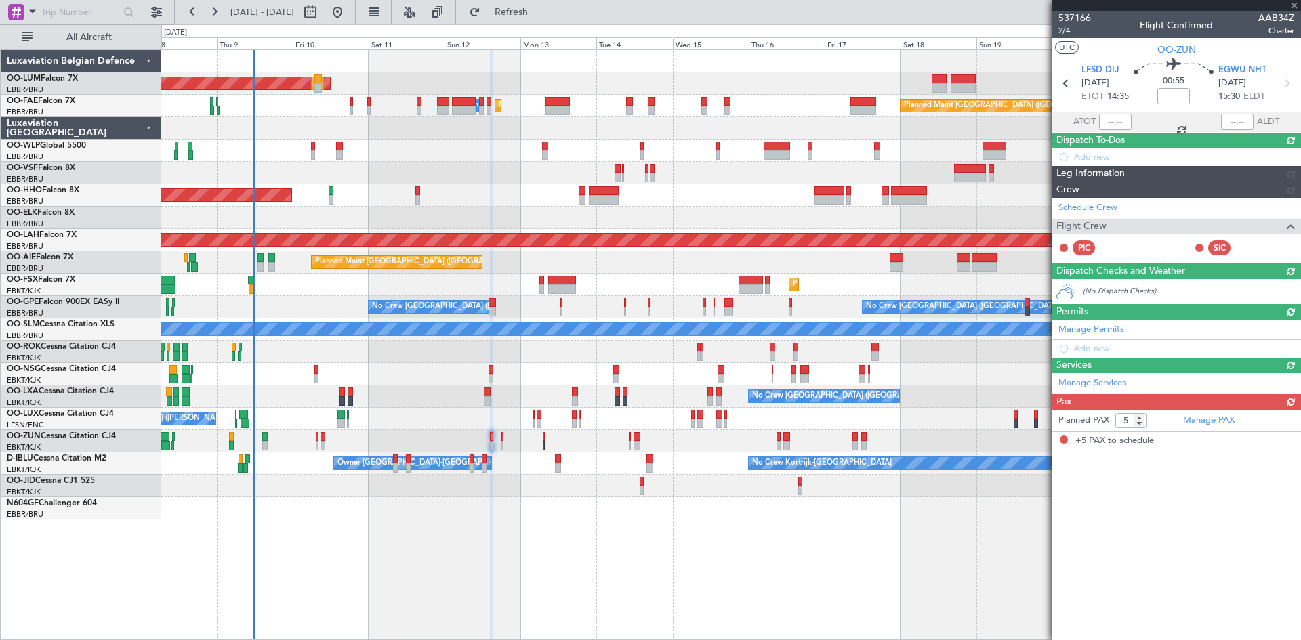
scroll to position [0, 0]
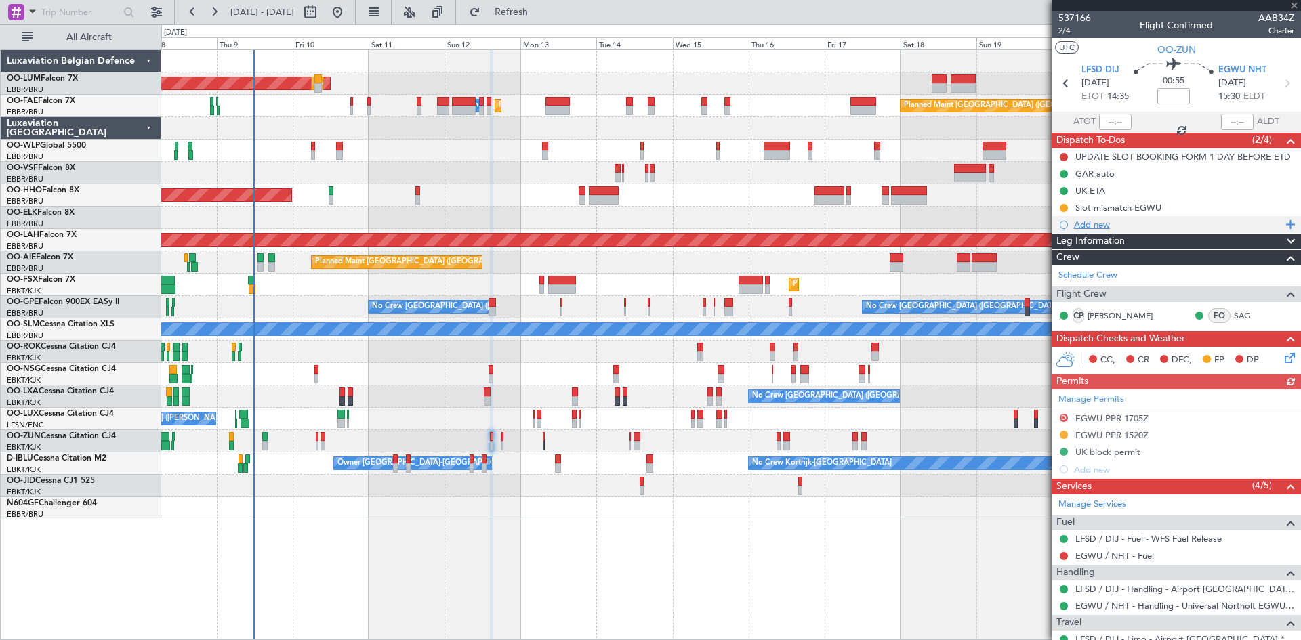
click at [1089, 223] on div "Add new" at bounding box center [1178, 225] width 208 height 12
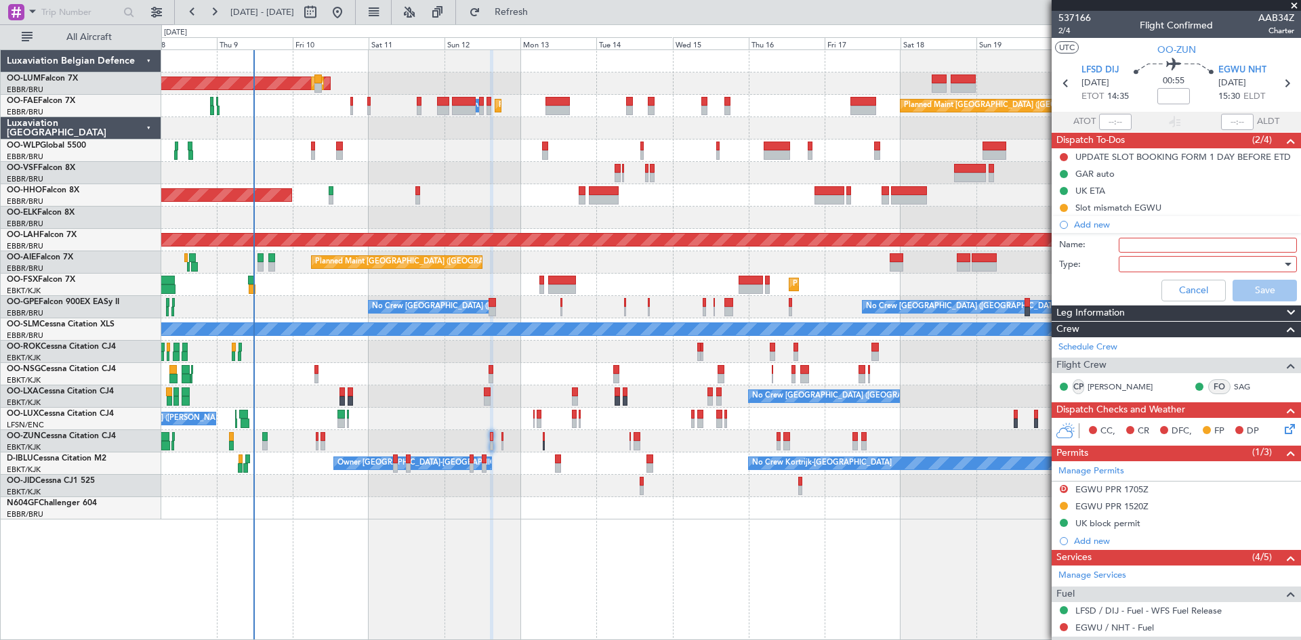
click at [1155, 248] on input "Name:" at bounding box center [1208, 245] width 178 height 15
type input "Child seats in limo"
click at [1189, 270] on div at bounding box center [1203, 264] width 158 height 20
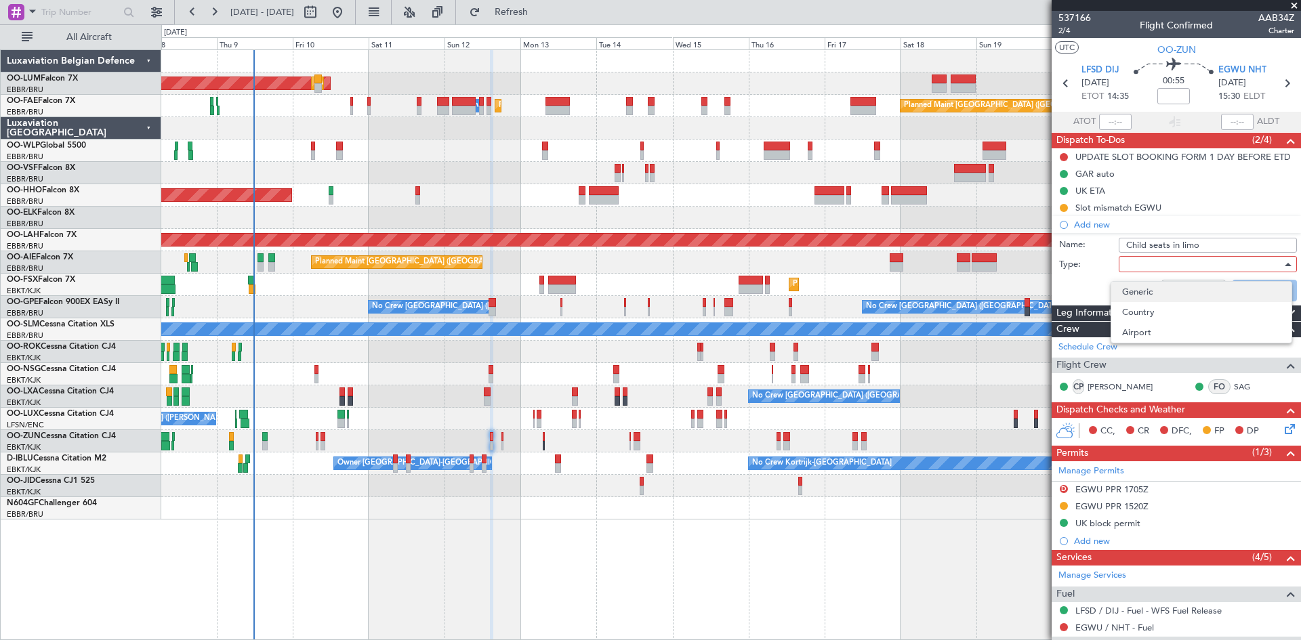
click at [1160, 297] on span "Generic" at bounding box center [1201, 292] width 159 height 20
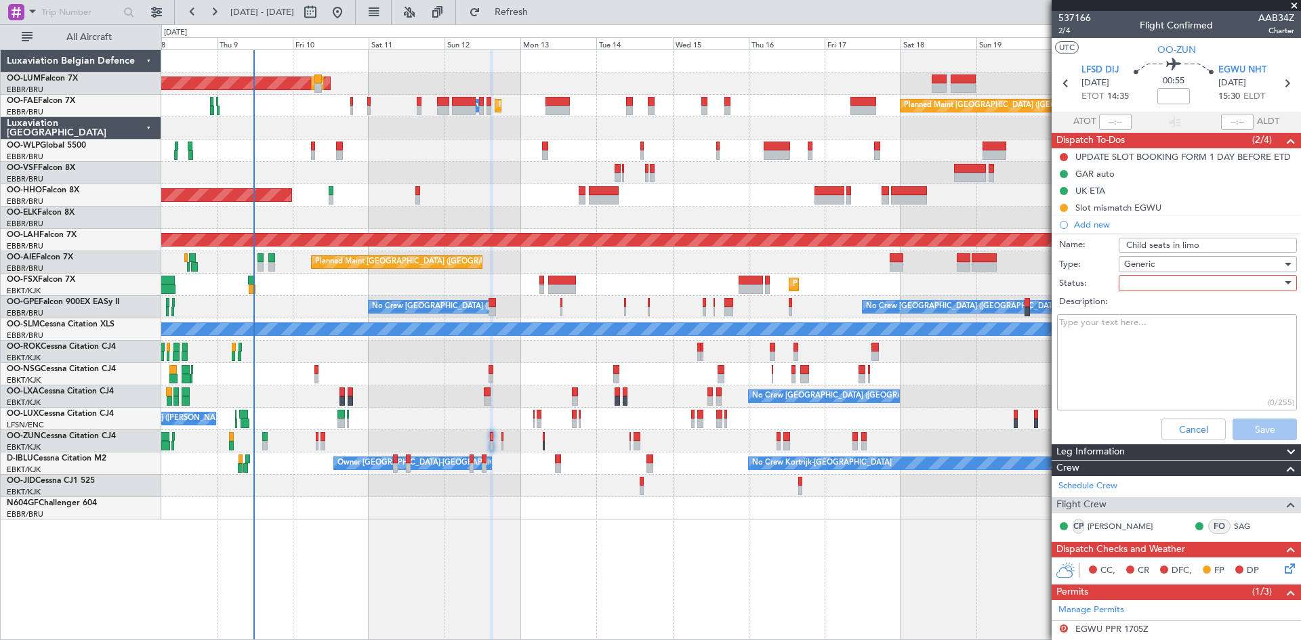
click at [1166, 282] on div at bounding box center [1203, 283] width 158 height 20
click at [1170, 313] on span "Not Started" at bounding box center [1201, 310] width 159 height 20
click at [1193, 387] on textarea "Description:" at bounding box center [1177, 362] width 240 height 97
type textarea "2 children."
click at [1262, 433] on button "Save" at bounding box center [1265, 430] width 64 height 22
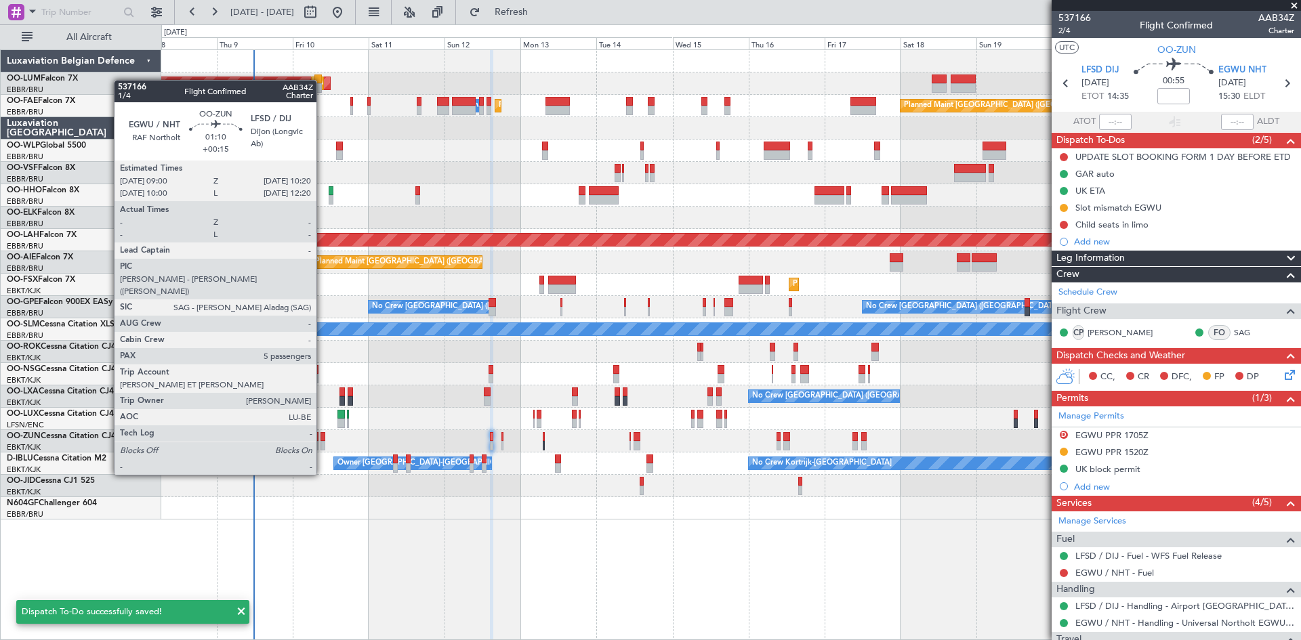
click at [323, 437] on div at bounding box center [323, 436] width 5 height 9
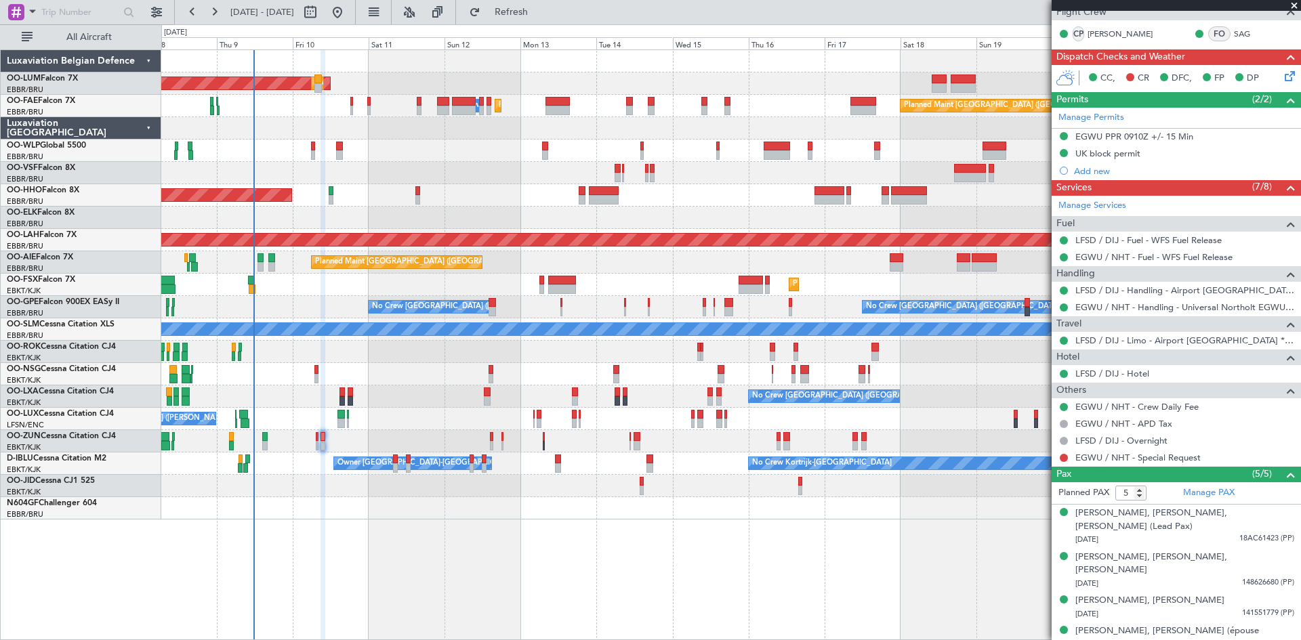
scroll to position [271, 0]
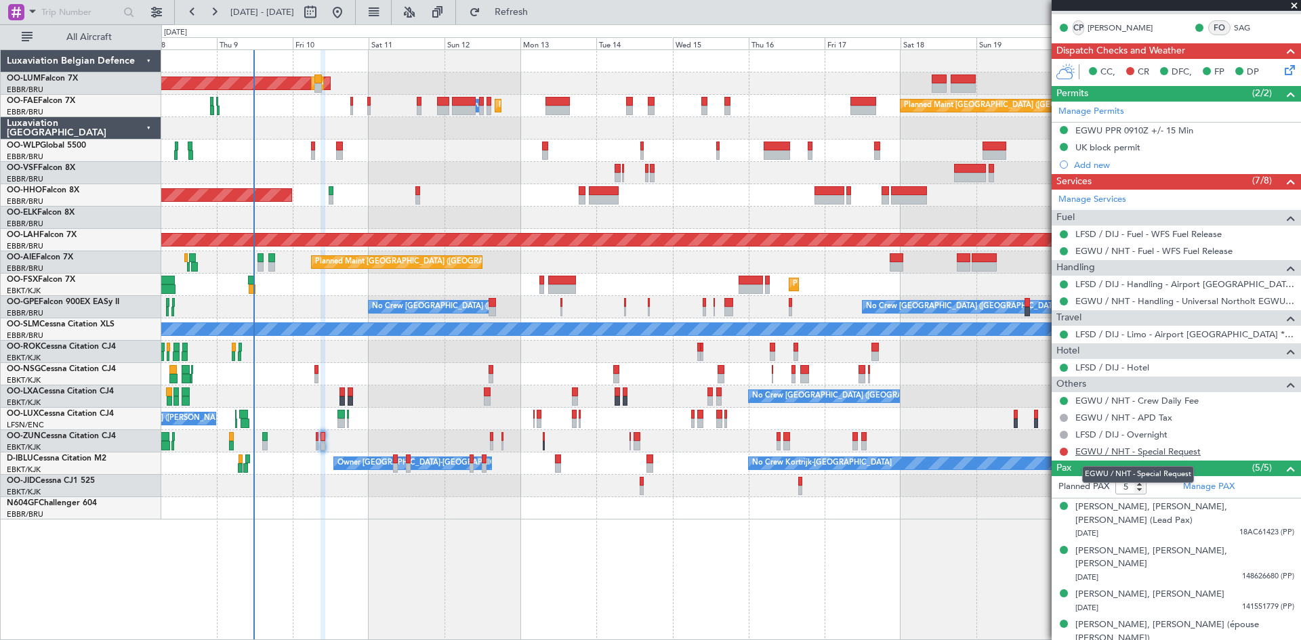
click at [1118, 451] on link "EGWU / NHT - Special Request" at bounding box center [1138, 452] width 125 height 12
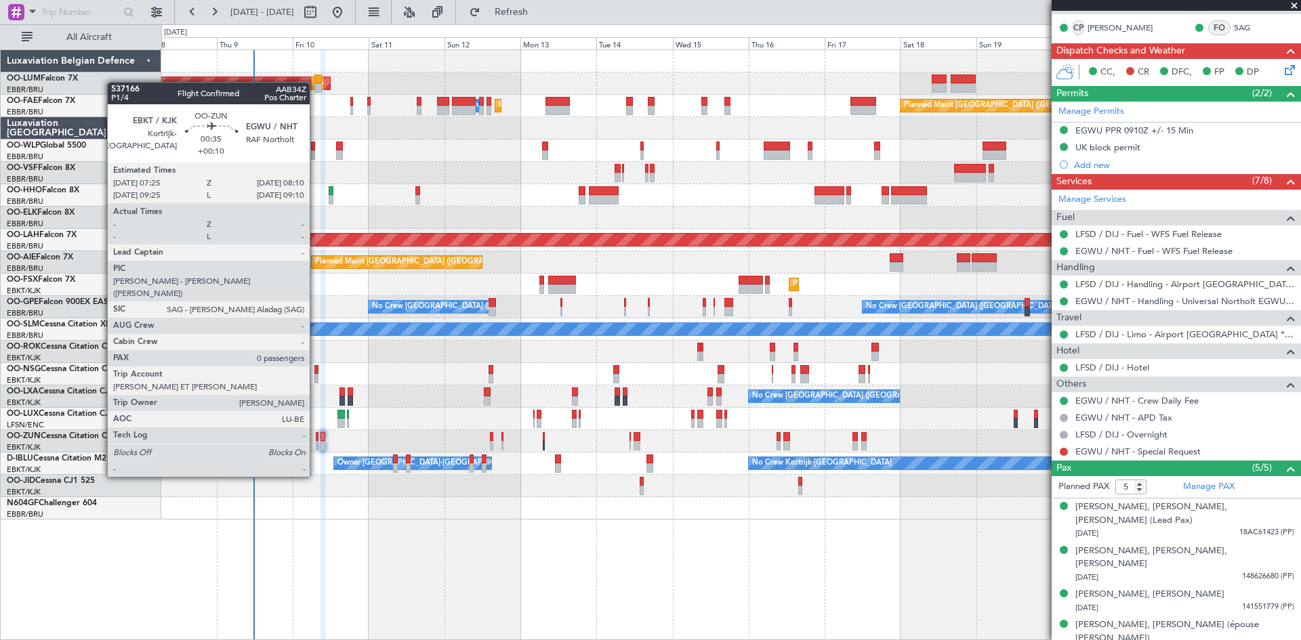
click at [316, 439] on div at bounding box center [317, 436] width 3 height 9
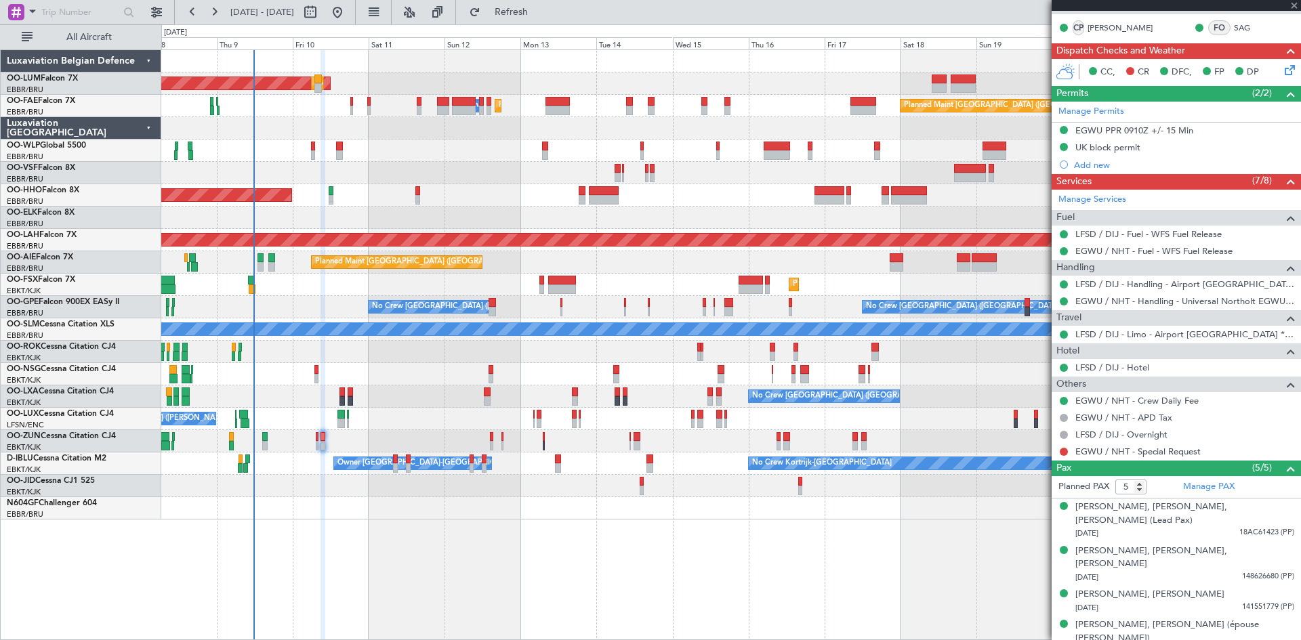
type input "+00:10"
type input "0"
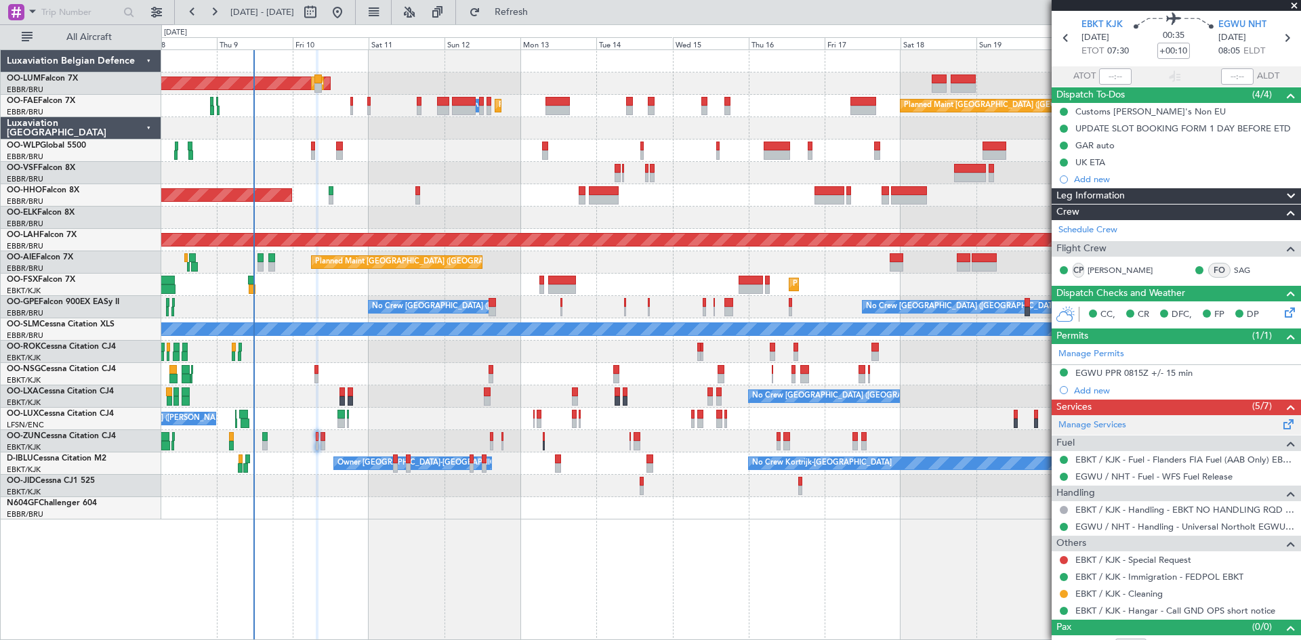
scroll to position [62, 0]
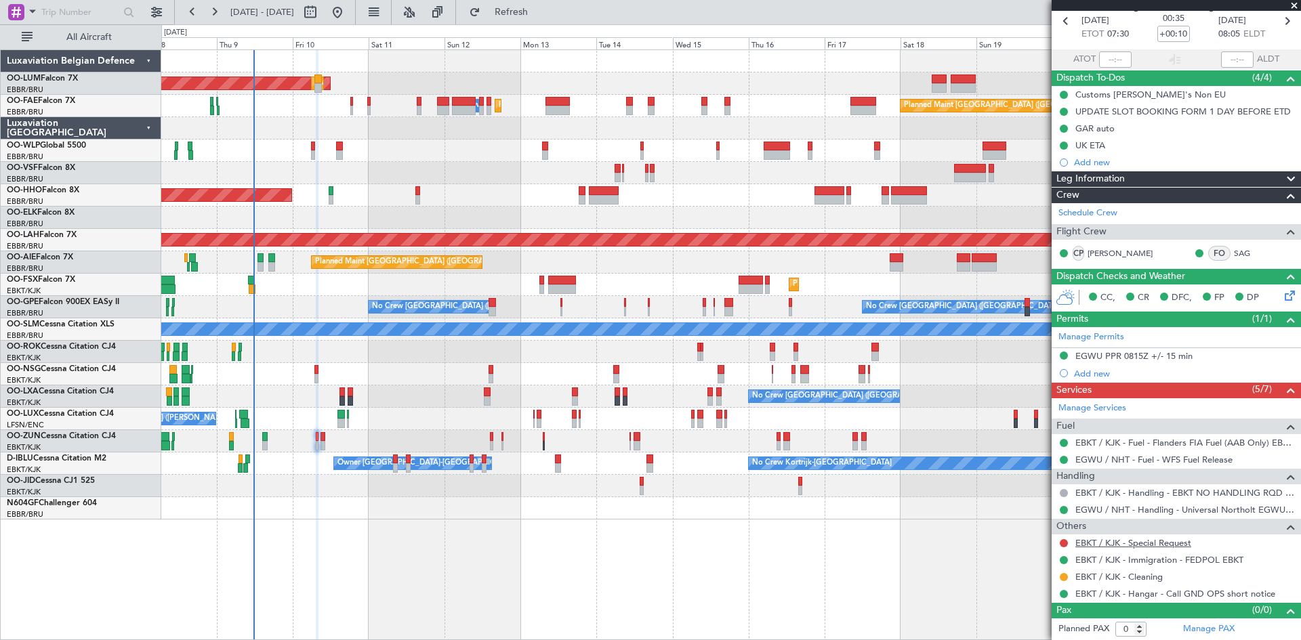
click at [1119, 541] on link "EBKT / KJK - Special Request" at bounding box center [1134, 543] width 116 height 12
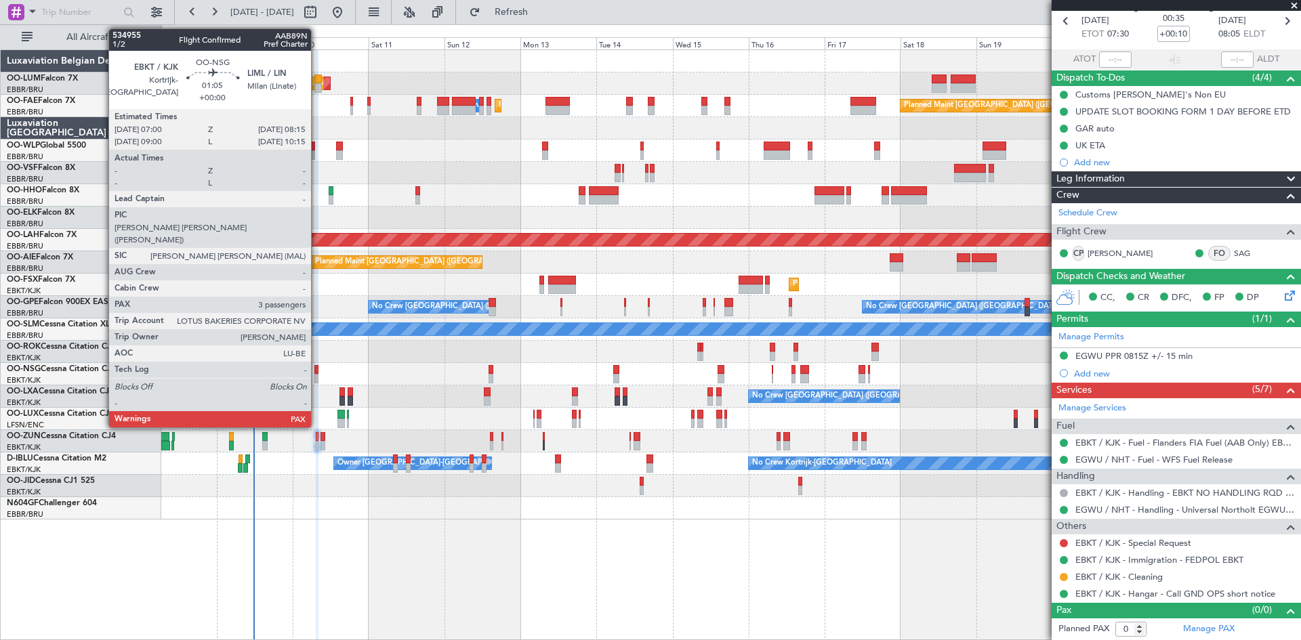
click at [317, 370] on div at bounding box center [316, 369] width 4 height 9
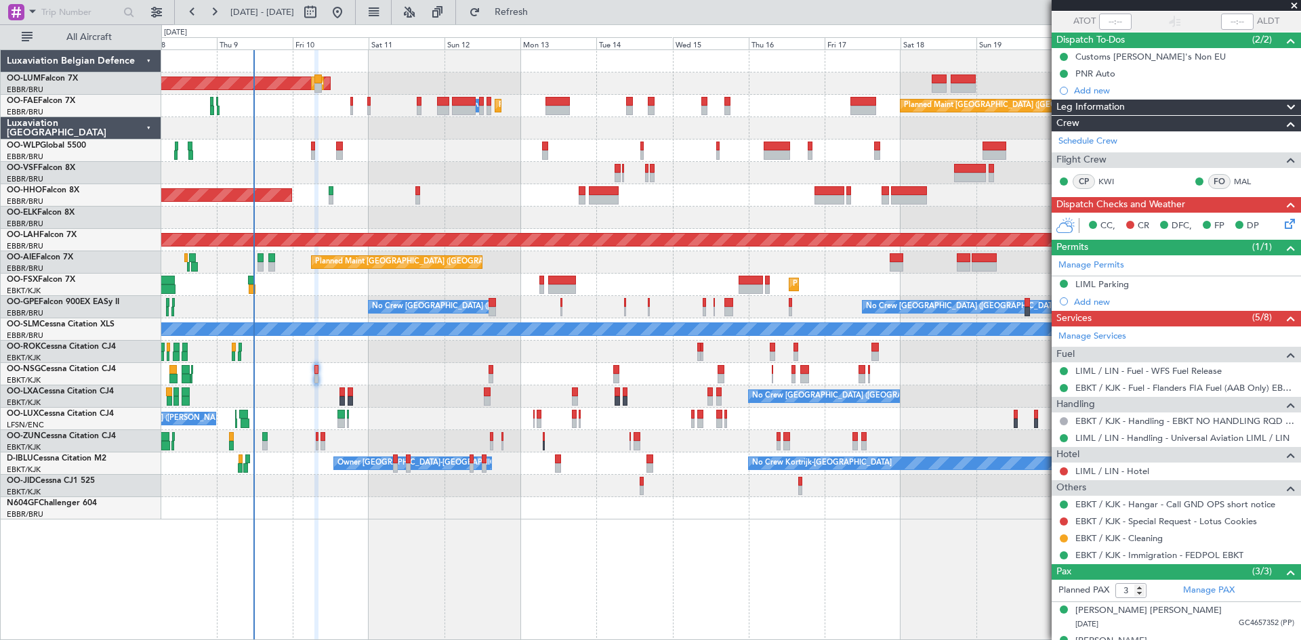
scroll to position [153, 0]
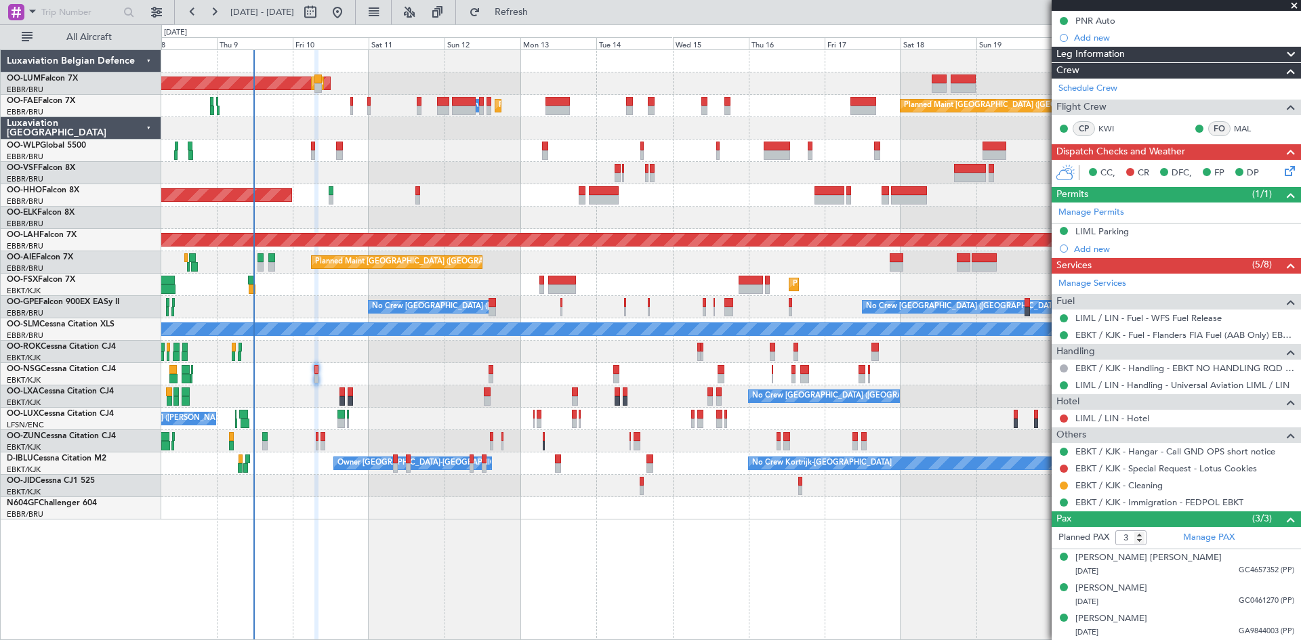
click at [1282, 169] on icon at bounding box center [1287, 168] width 11 height 11
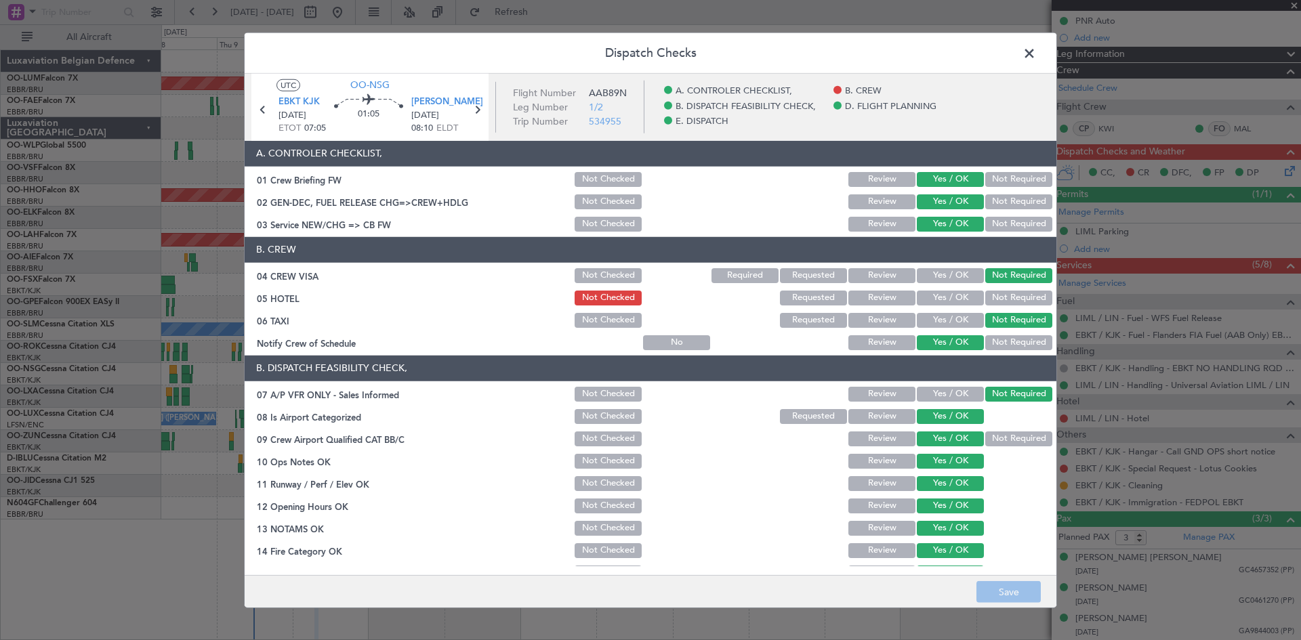
click at [821, 298] on button "Requested" at bounding box center [813, 298] width 67 height 15
click at [1001, 591] on button "Save" at bounding box center [1009, 593] width 64 height 22
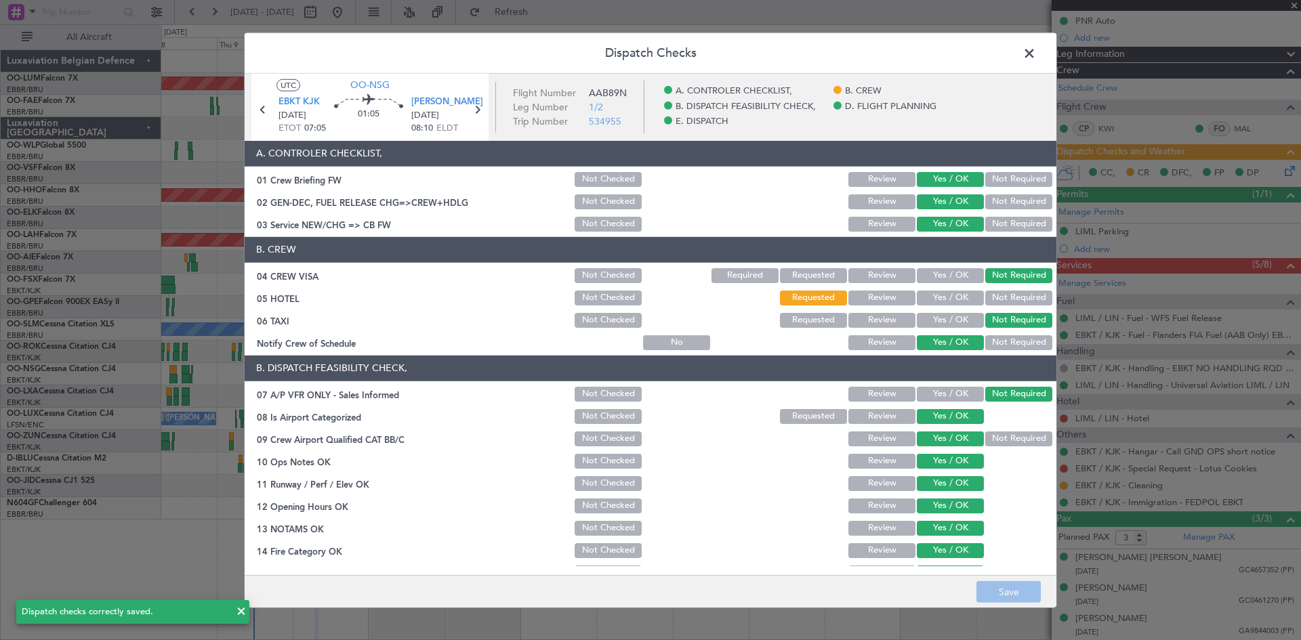
click at [1036, 49] on span at bounding box center [1036, 56] width 0 height 27
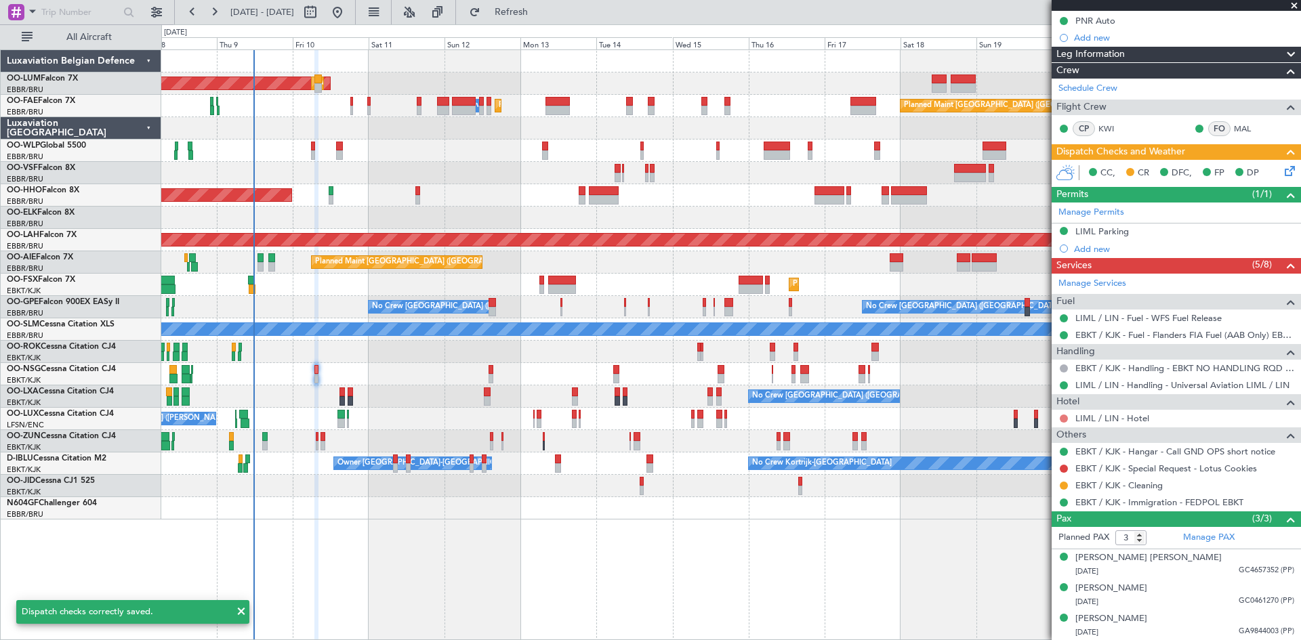
click at [1065, 416] on button at bounding box center [1064, 419] width 8 height 8
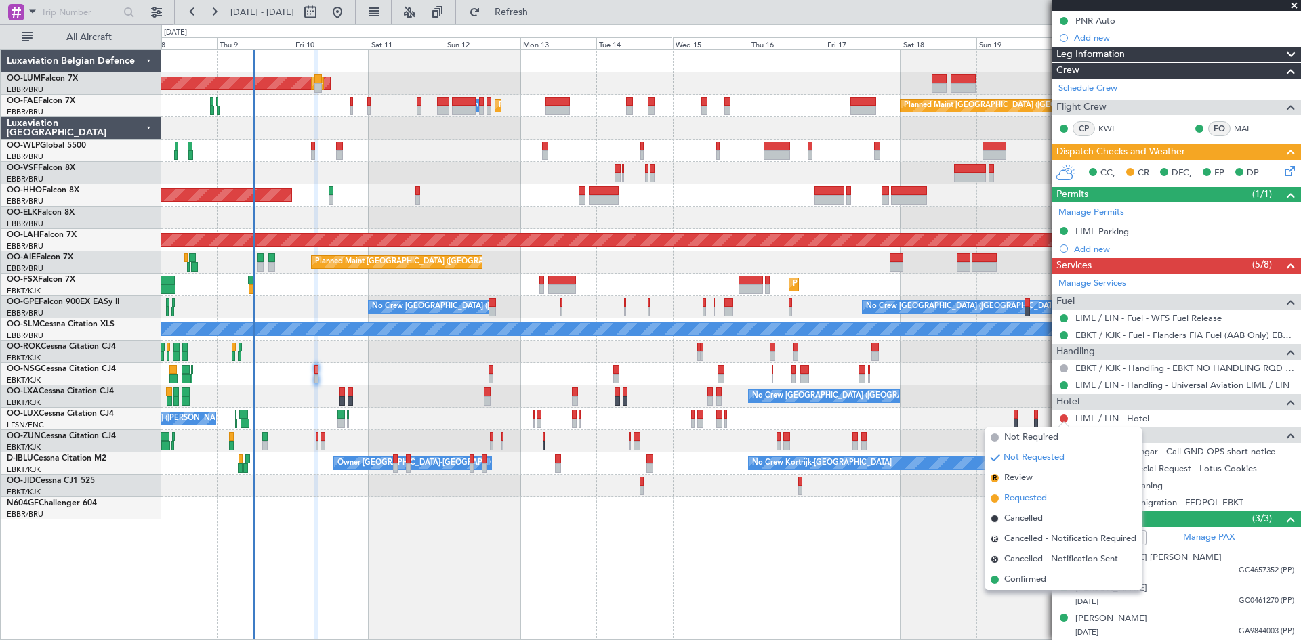
click at [1066, 495] on li "Requested" at bounding box center [1063, 499] width 157 height 20
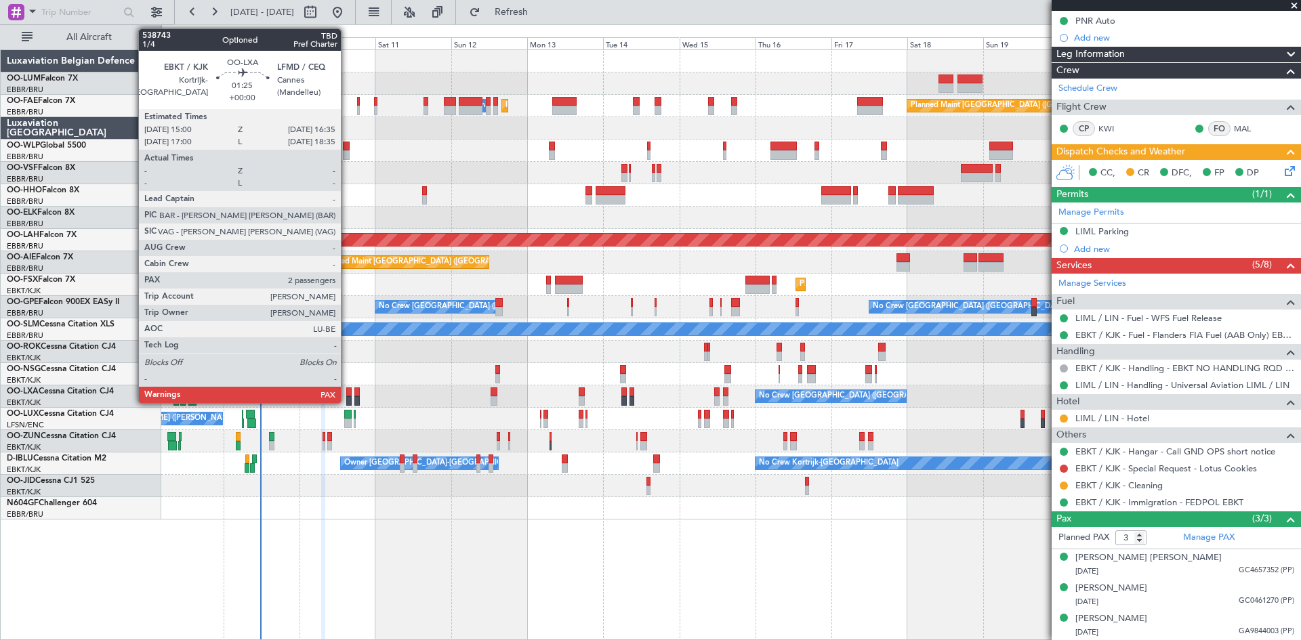
click at [347, 391] on div at bounding box center [348, 392] width 5 height 9
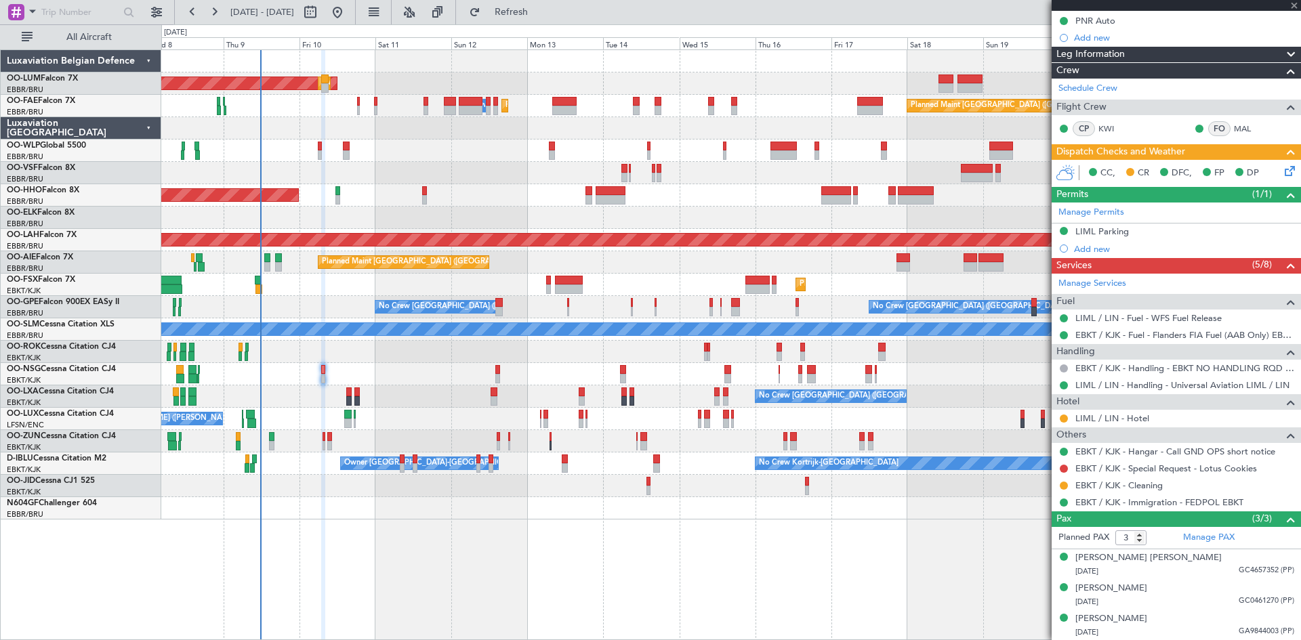
type input "2"
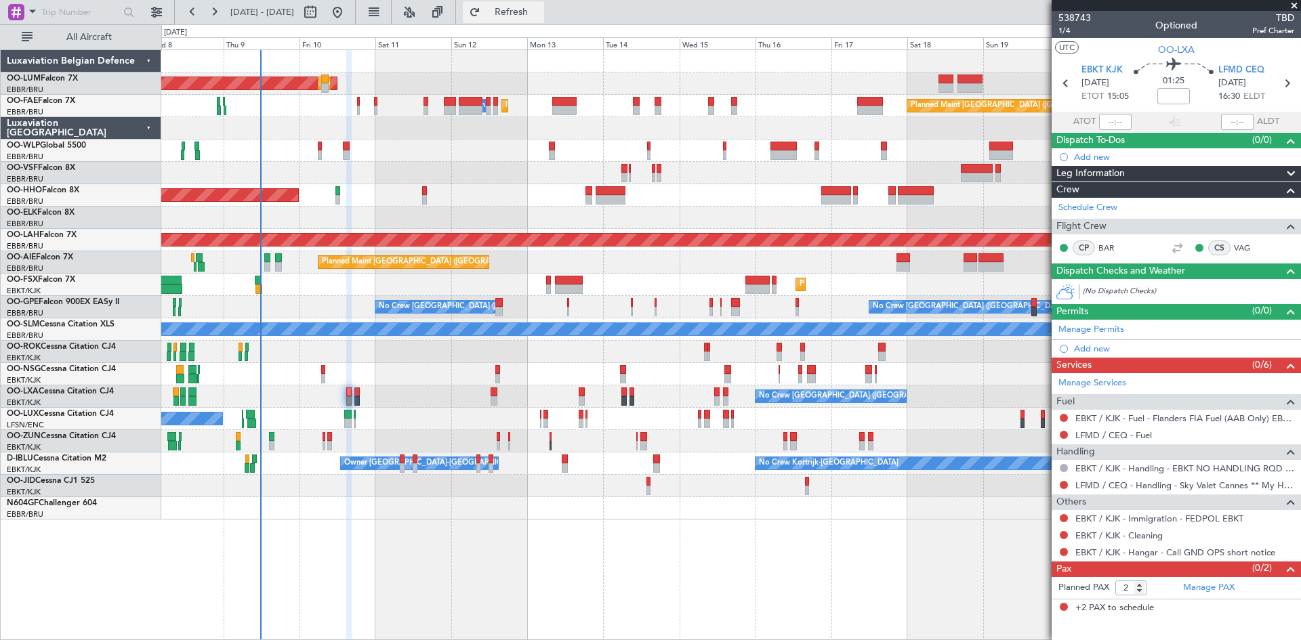
click at [540, 16] on span "Refresh" at bounding box center [511, 11] width 57 height 9
click at [1099, 155] on div "Add new" at bounding box center [1178, 157] width 208 height 12
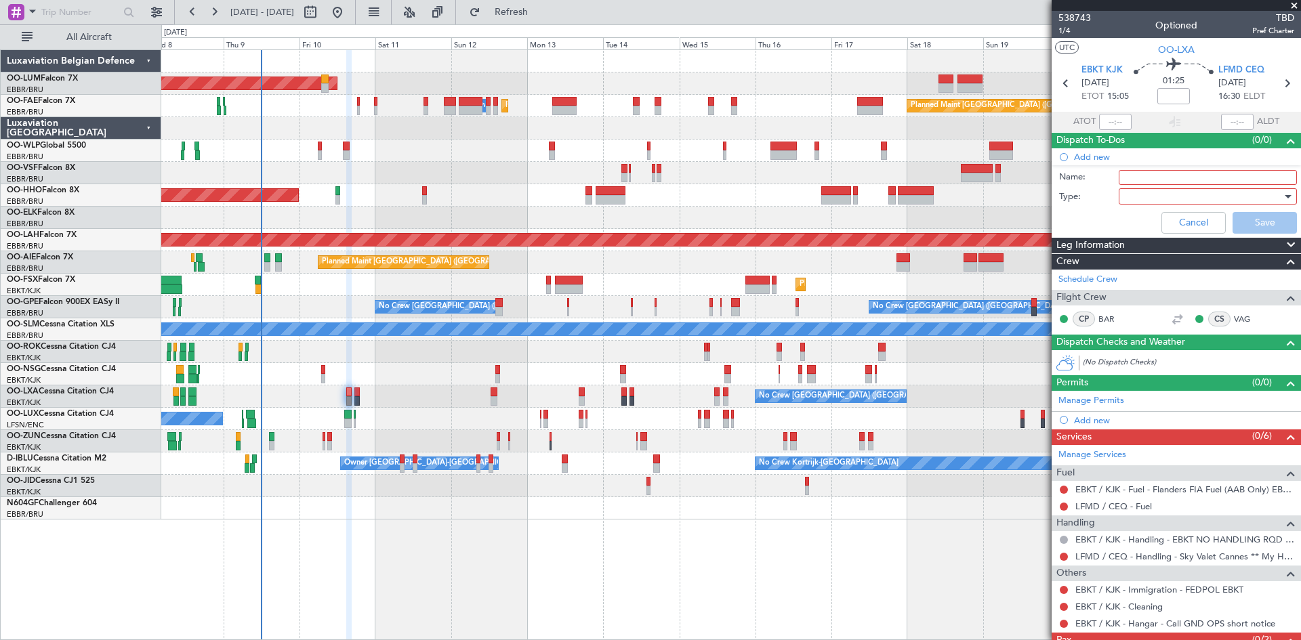
click at [1155, 180] on input "Name:" at bounding box center [1208, 177] width 178 height 15
type input "FPL already in FF to review and file."
click at [1196, 193] on div at bounding box center [1203, 196] width 158 height 20
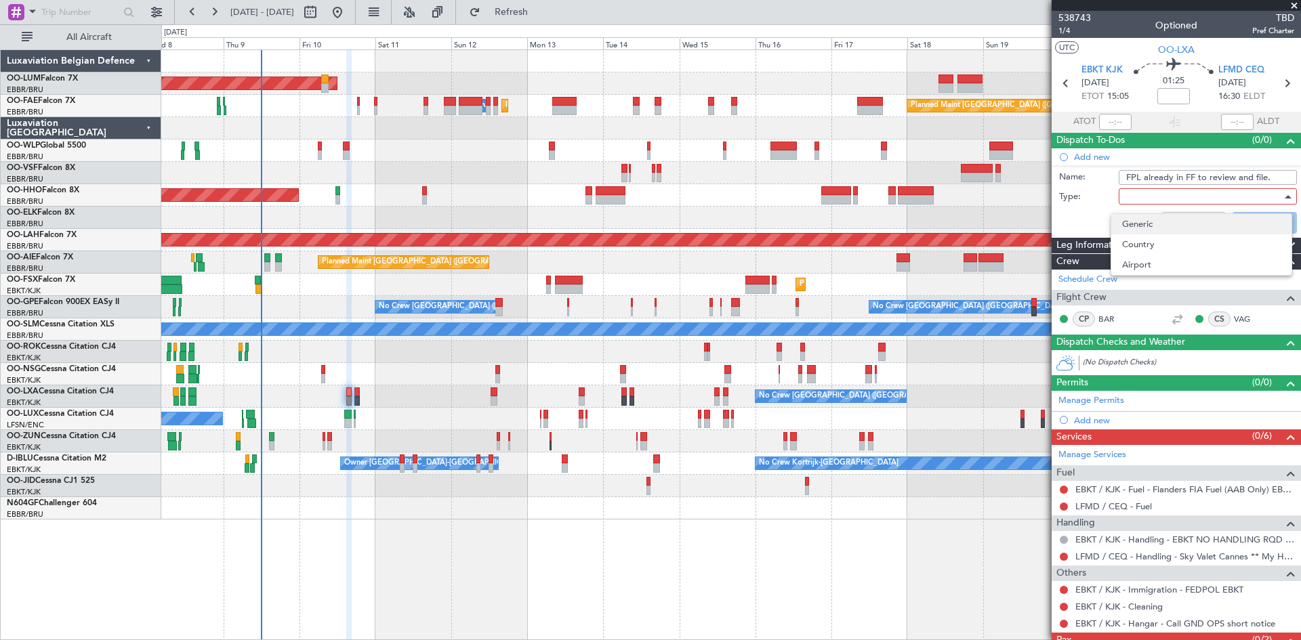
click at [1169, 218] on span "Generic" at bounding box center [1201, 224] width 159 height 20
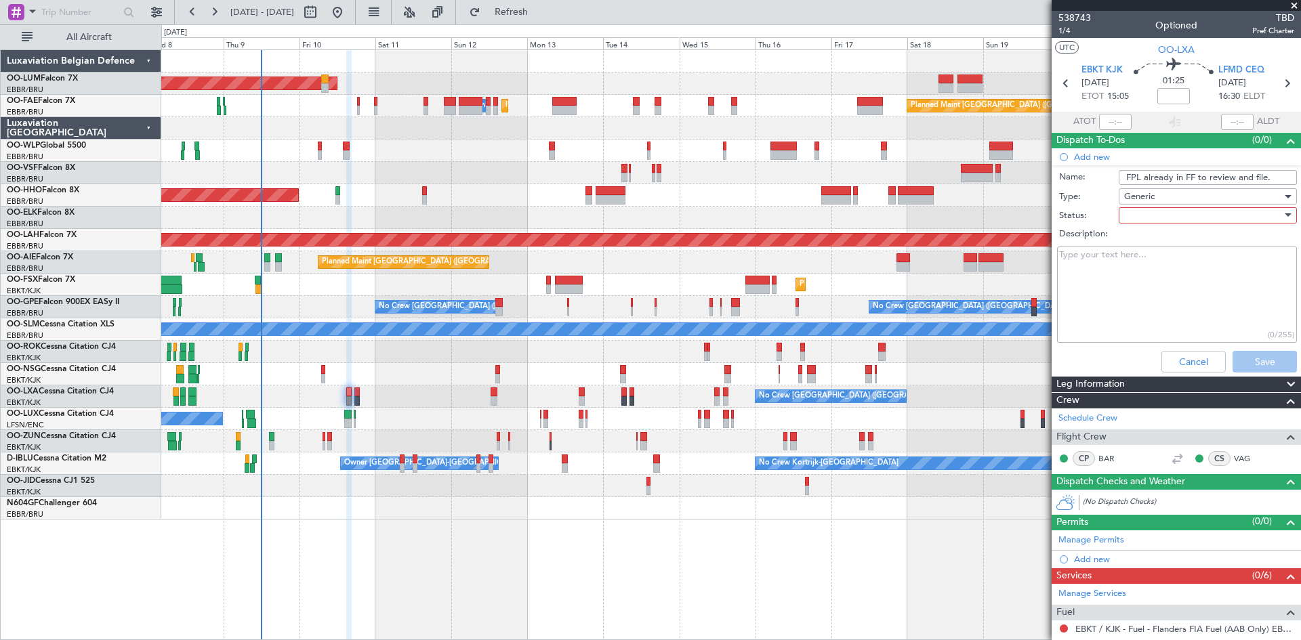
click at [1168, 218] on div at bounding box center [1203, 215] width 158 height 20
click at [1172, 237] on span "Not Started" at bounding box center [1201, 242] width 159 height 20
click at [1248, 361] on button "Save" at bounding box center [1265, 362] width 64 height 22
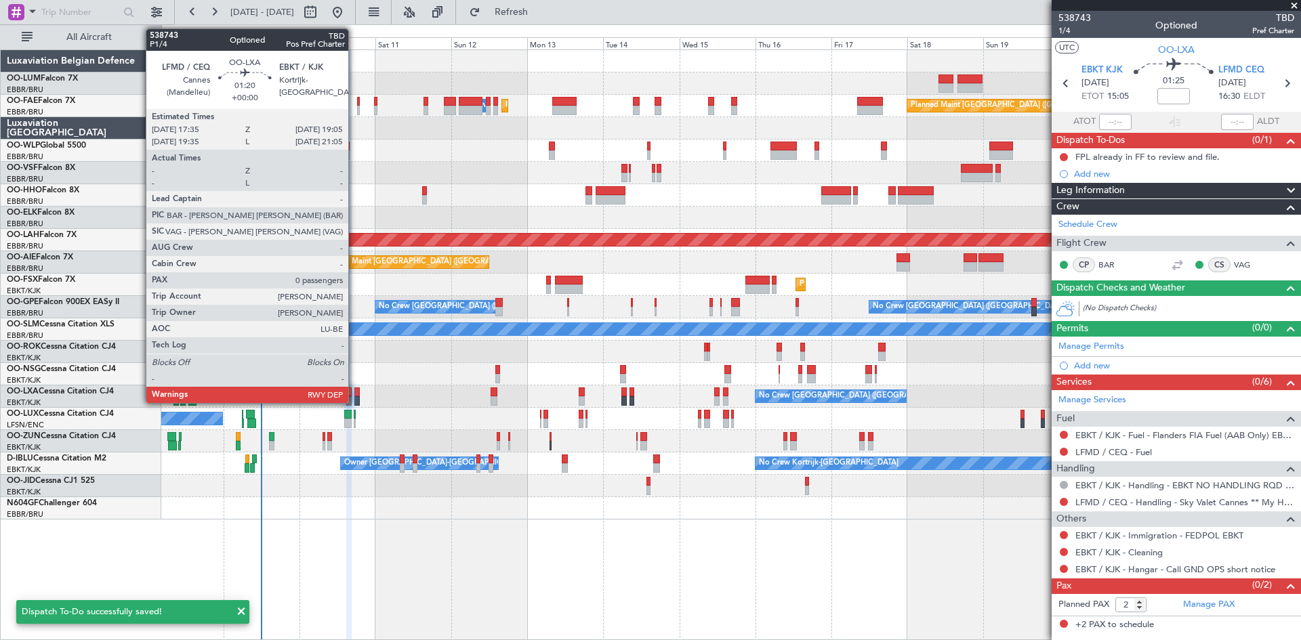
click at [355, 390] on div at bounding box center [356, 392] width 5 height 9
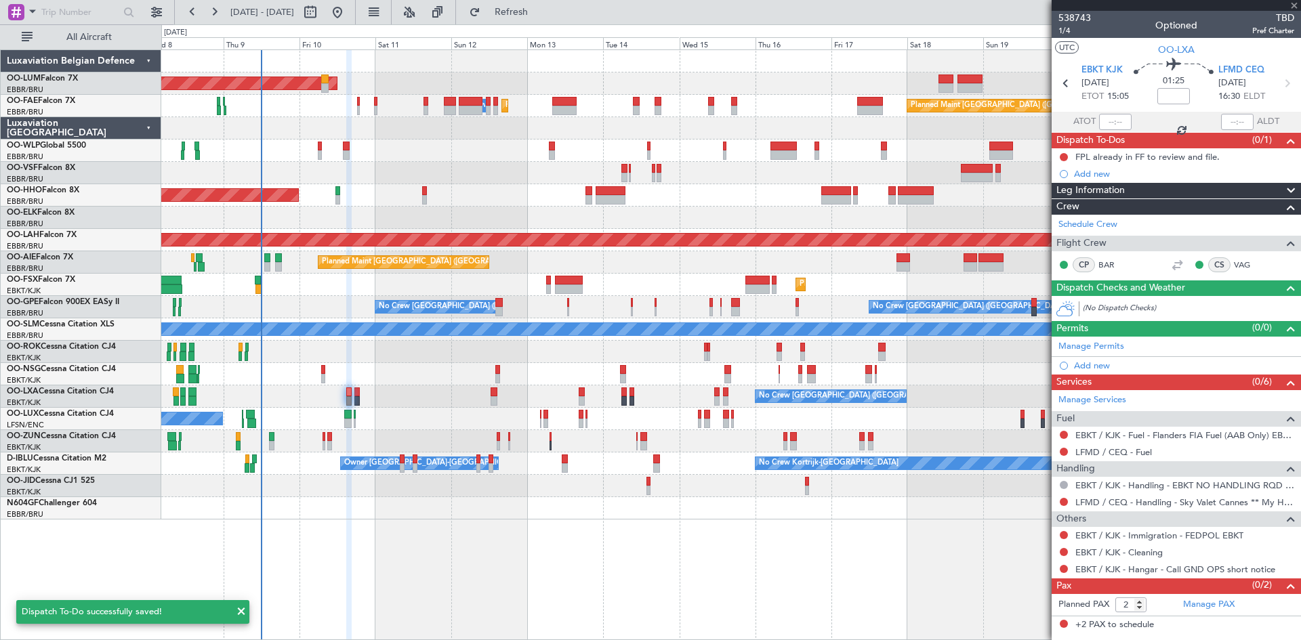
type input "0"
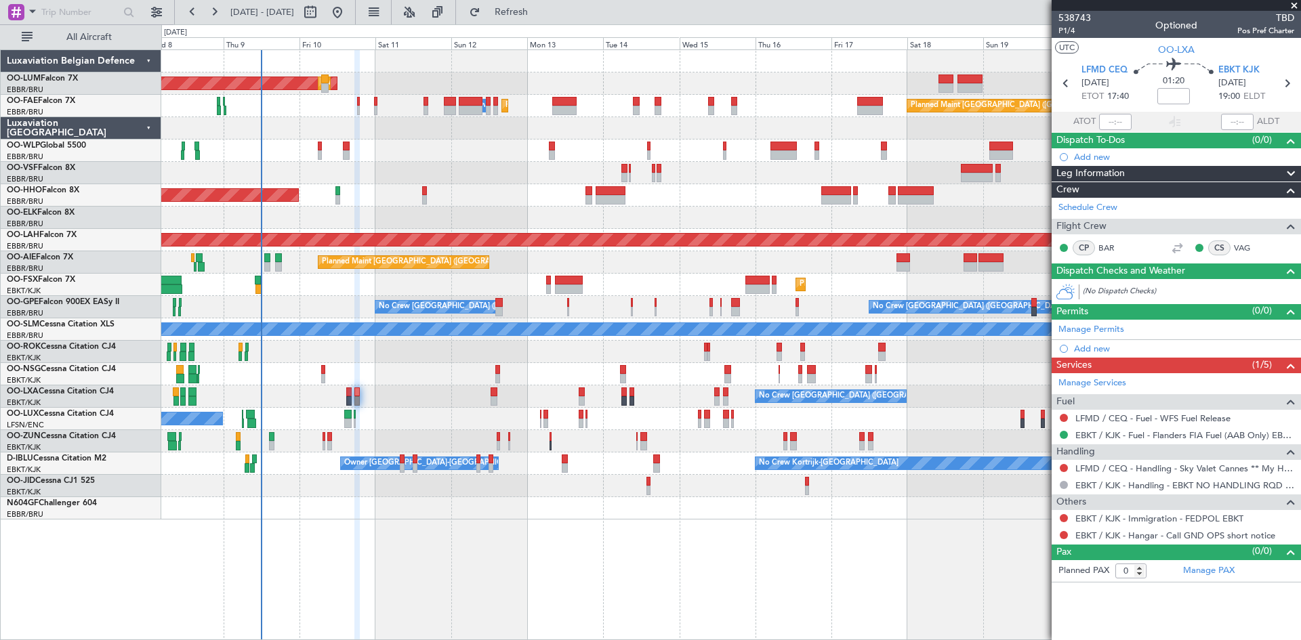
drag, startPoint x: 1105, startPoint y: 159, endPoint x: 1084, endPoint y: 155, distance: 20.7
click at [1105, 159] on mat-tooltip-component "Actual Take-Off Time" at bounding box center [1085, 146] width 96 height 36
click at [1105, 154] on div "Add new" at bounding box center [1178, 157] width 208 height 12
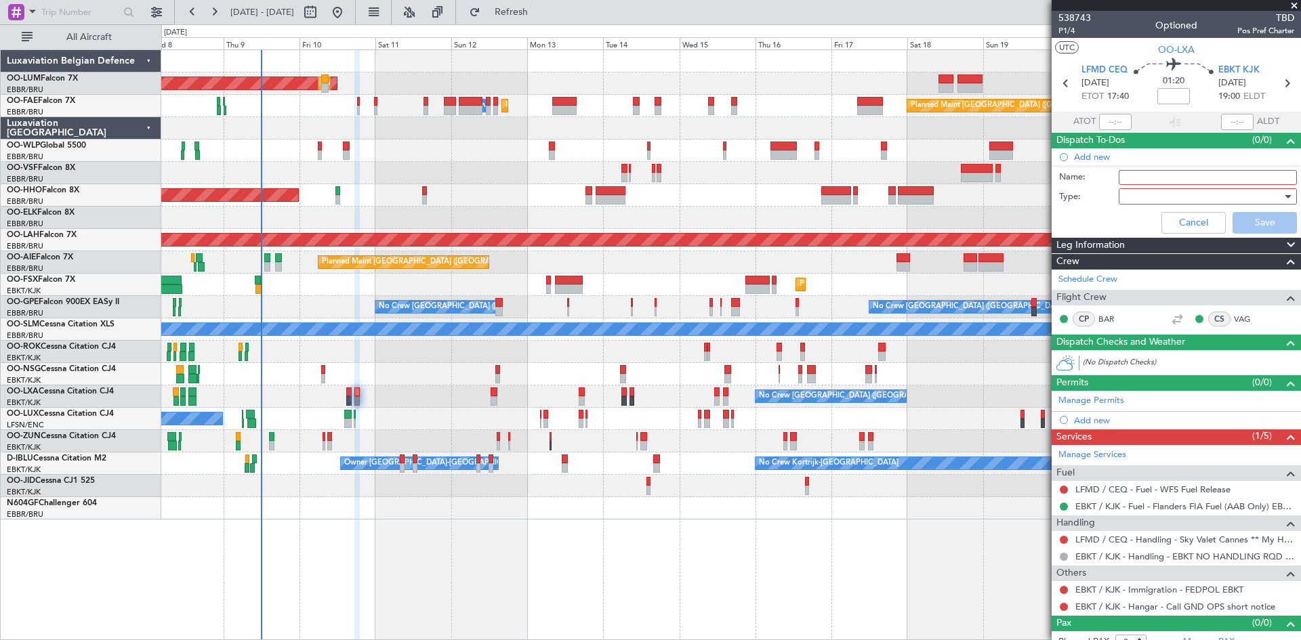
click at [1149, 179] on input "Name:" at bounding box center [1208, 177] width 178 height 15
type input "FPL already in FF to review and file."
click at [1130, 191] on div at bounding box center [1203, 196] width 158 height 20
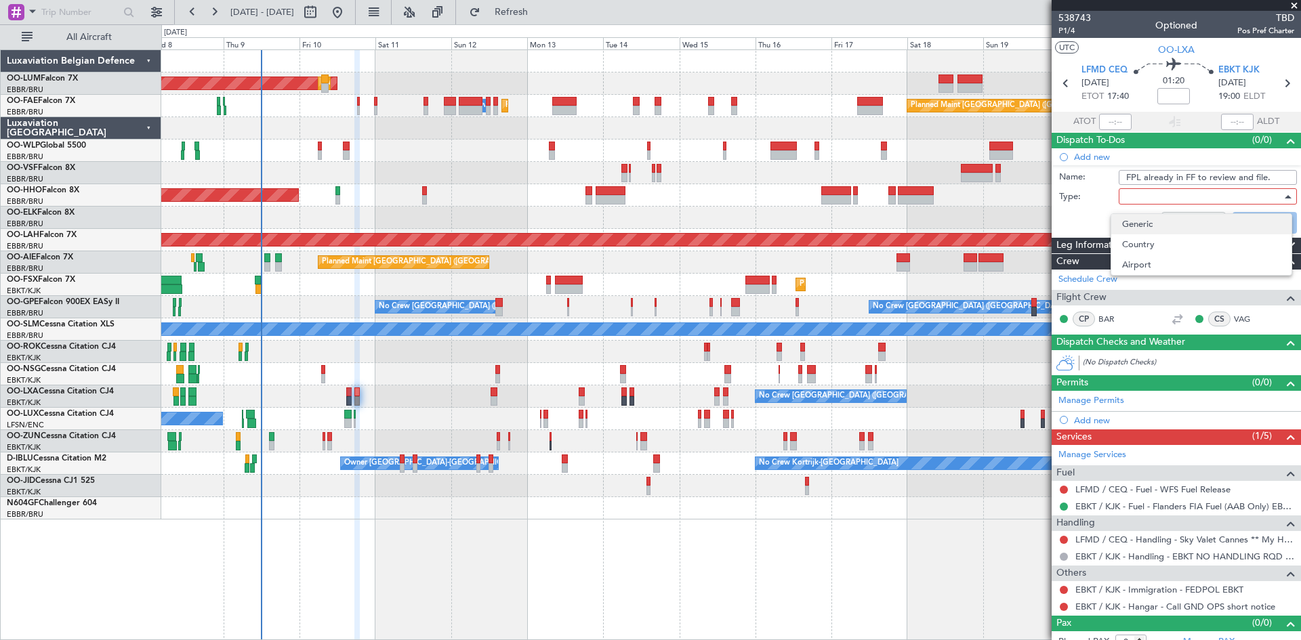
click at [1143, 222] on span "Generic" at bounding box center [1201, 224] width 159 height 20
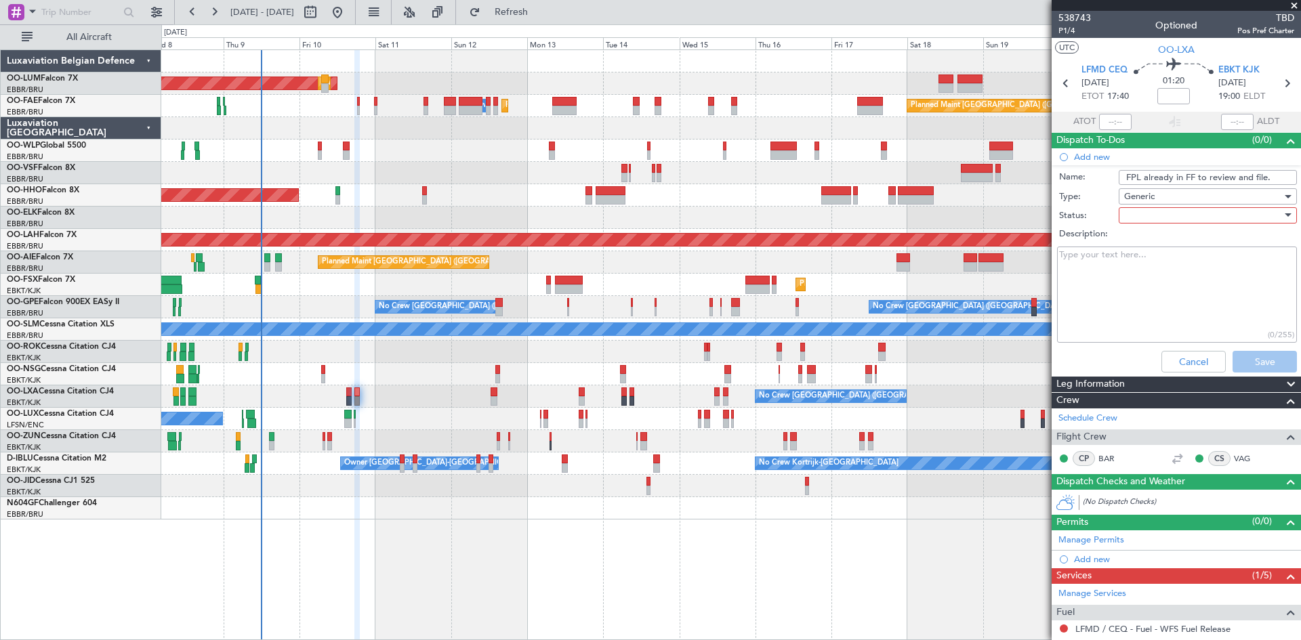
click at [1147, 216] on div at bounding box center [1203, 215] width 158 height 20
click at [1145, 247] on span "Not Started" at bounding box center [1201, 242] width 159 height 20
click at [1234, 362] on button "Save" at bounding box center [1265, 362] width 64 height 22
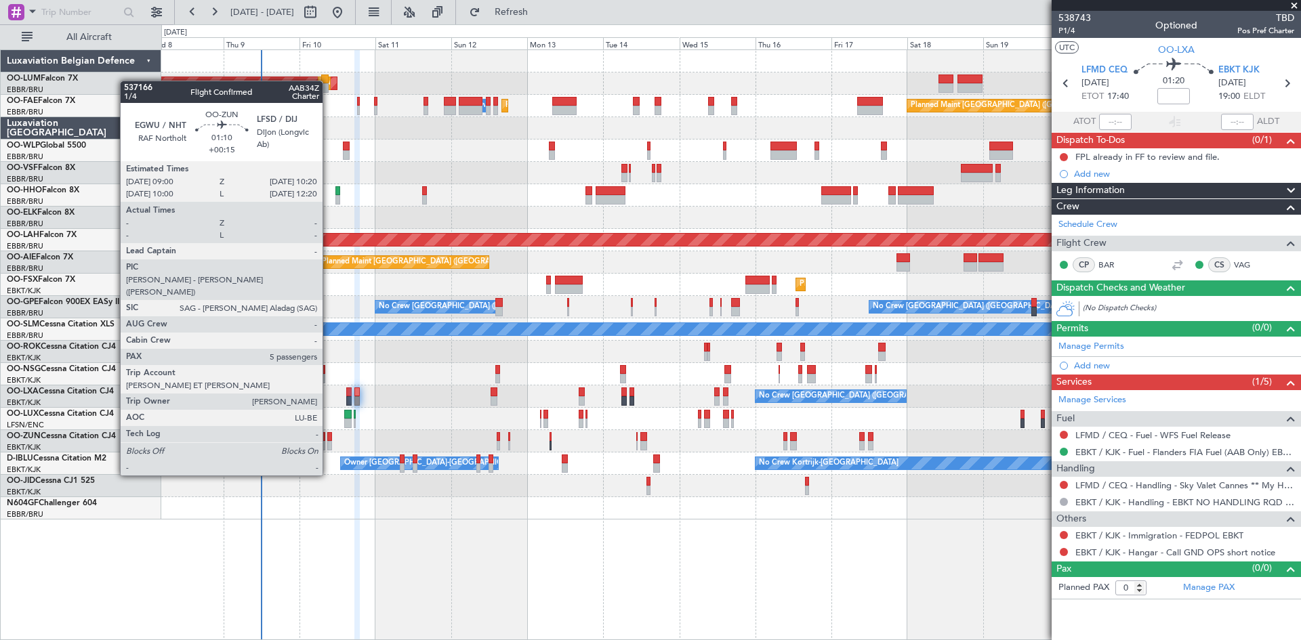
click at [329, 438] on div at bounding box center [329, 436] width 5 height 9
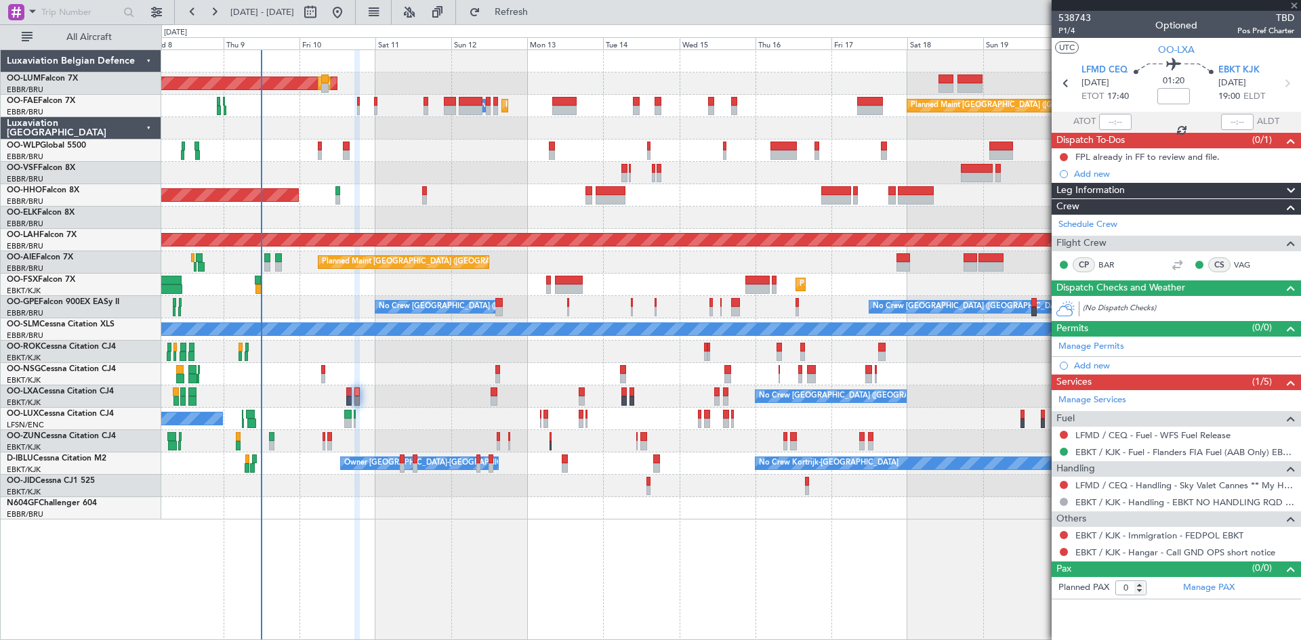
type input "+00:15"
type input "5"
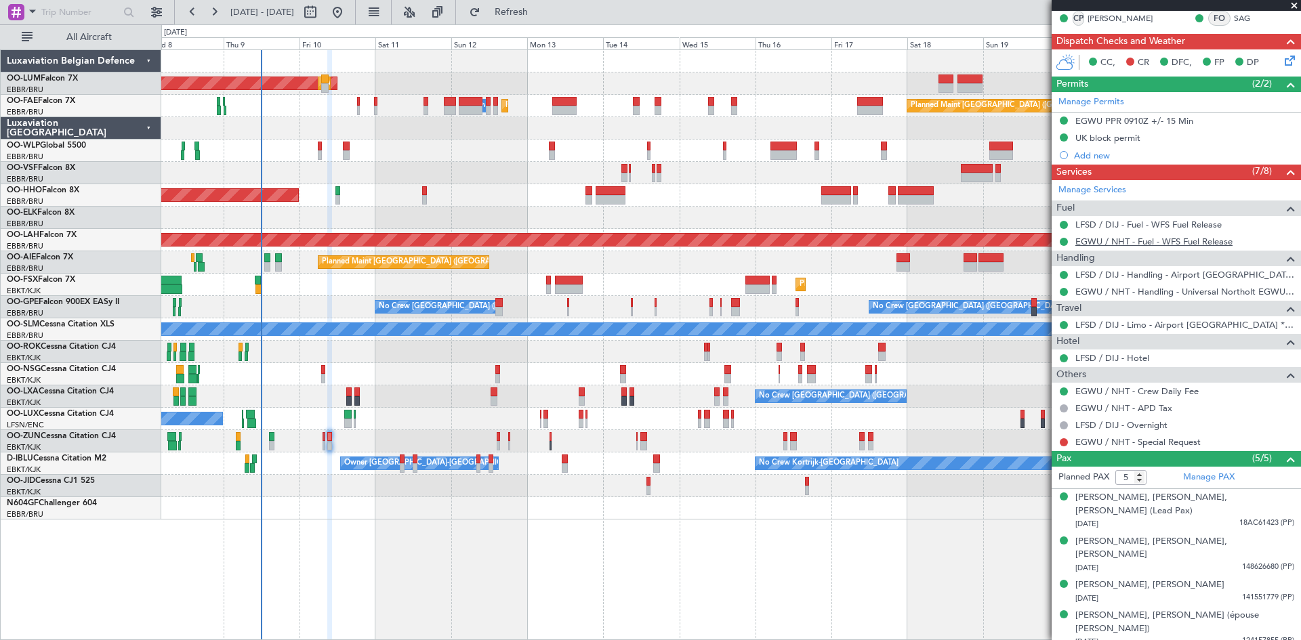
scroll to position [281, 0]
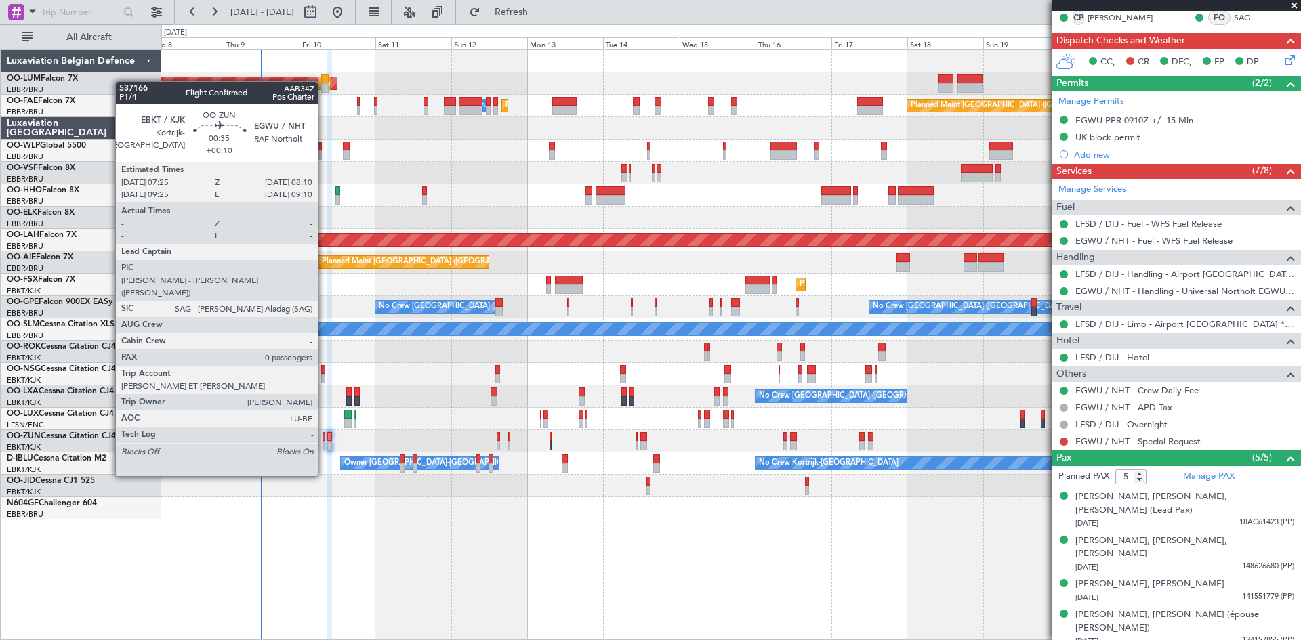
click at [324, 439] on div at bounding box center [324, 436] width 3 height 9
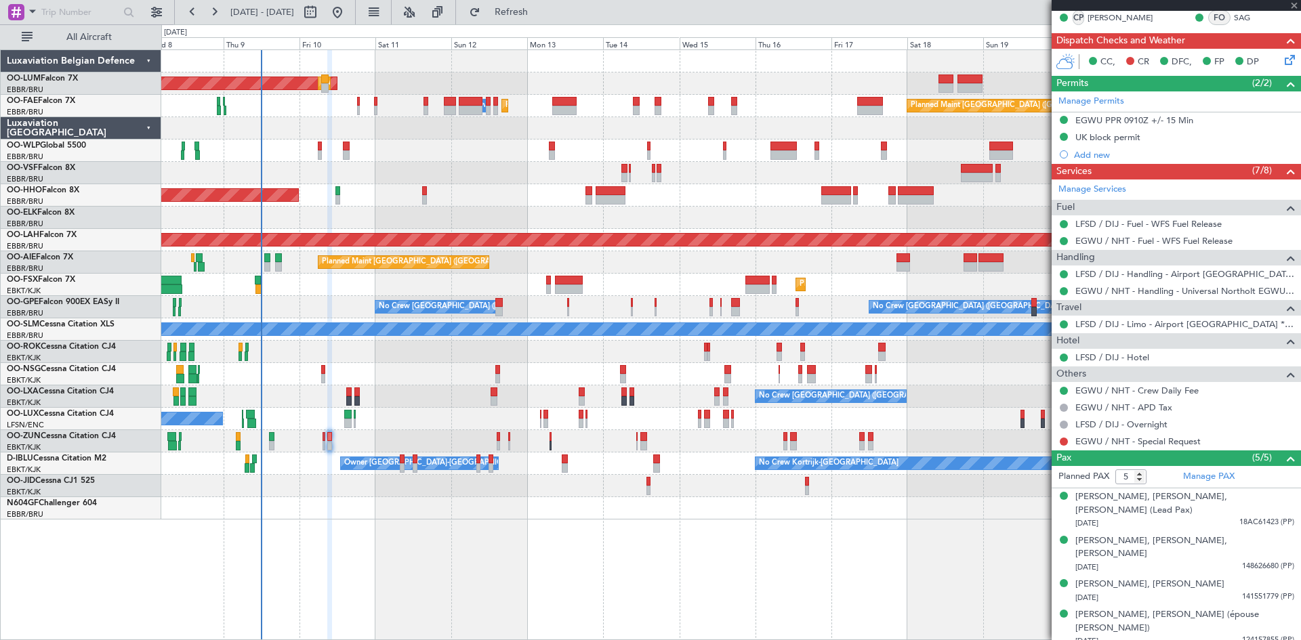
type input "+00:10"
type input "0"
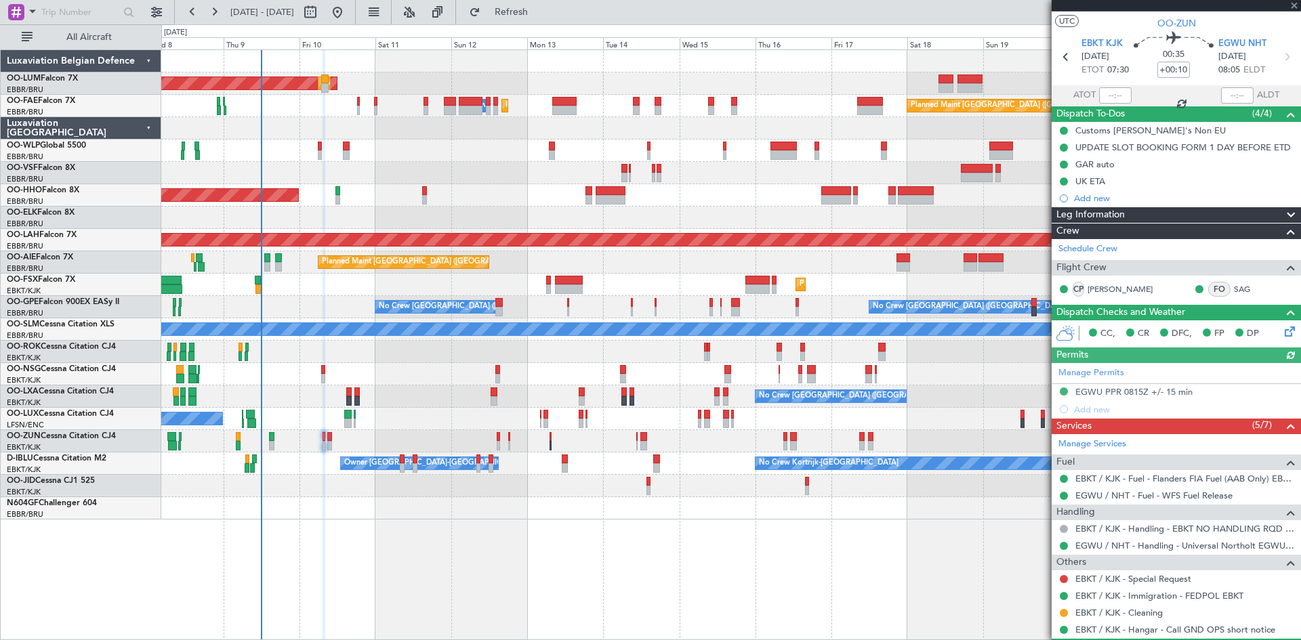
scroll to position [62, 0]
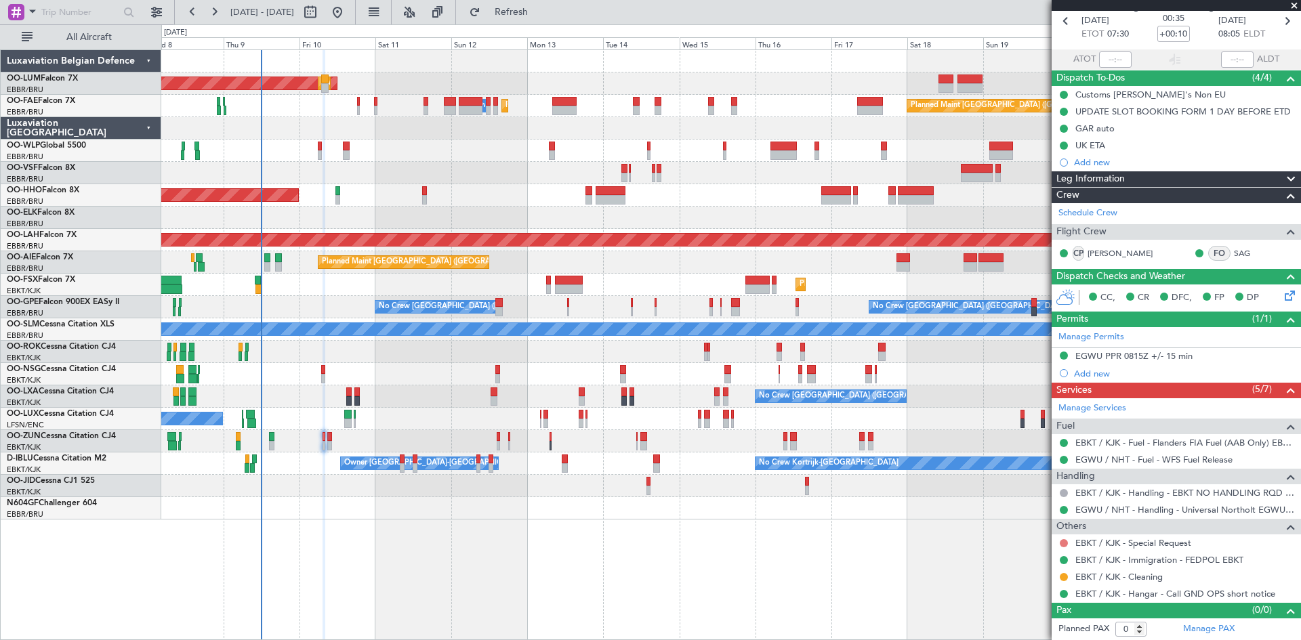
click at [1063, 542] on button at bounding box center [1064, 543] width 8 height 8
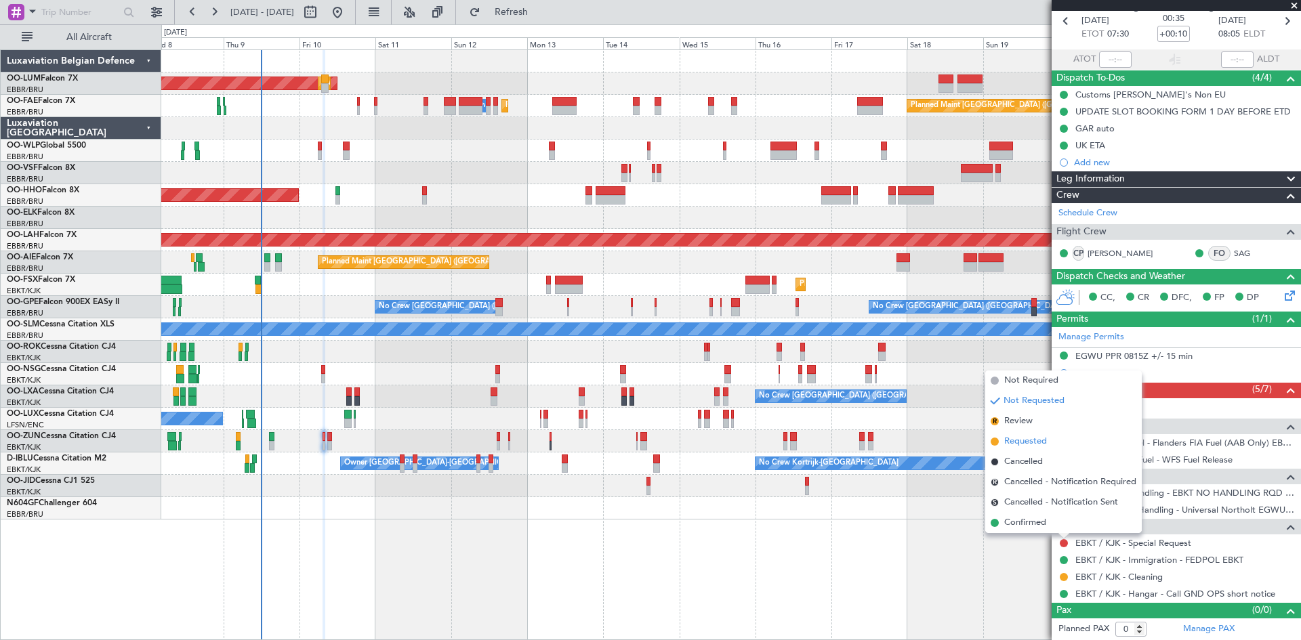
click at [1036, 439] on span "Requested" at bounding box center [1025, 442] width 43 height 14
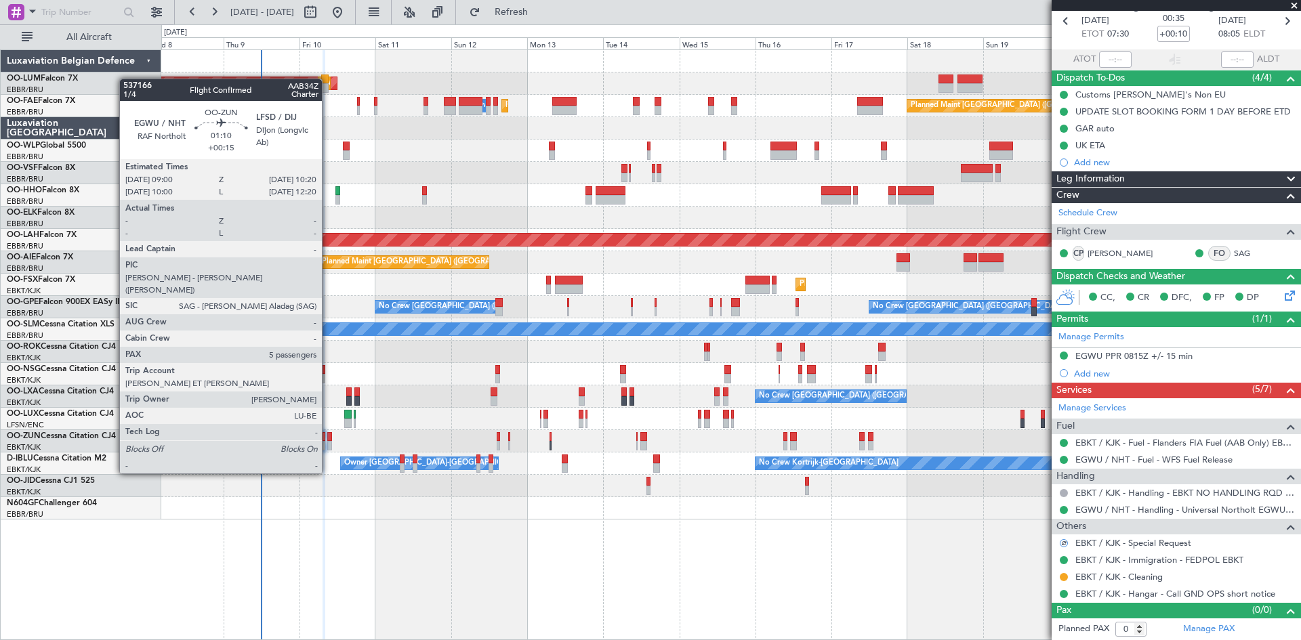
click at [328, 436] on div at bounding box center [329, 436] width 5 height 9
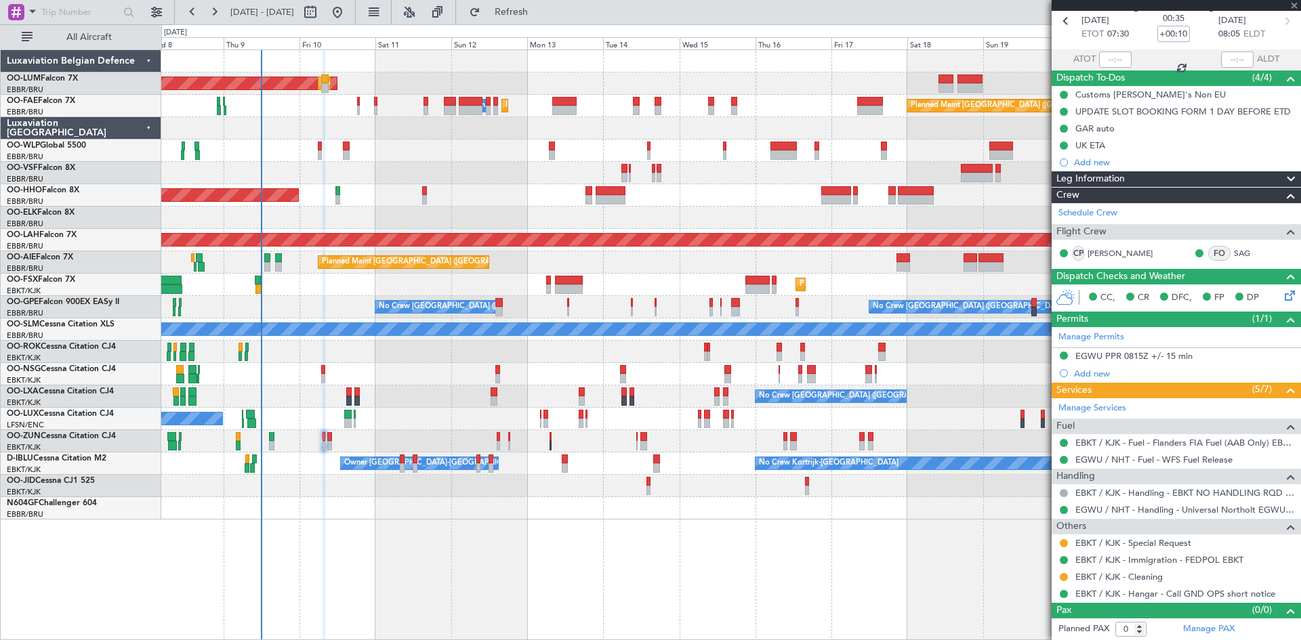
type input "+00:15"
type input "5"
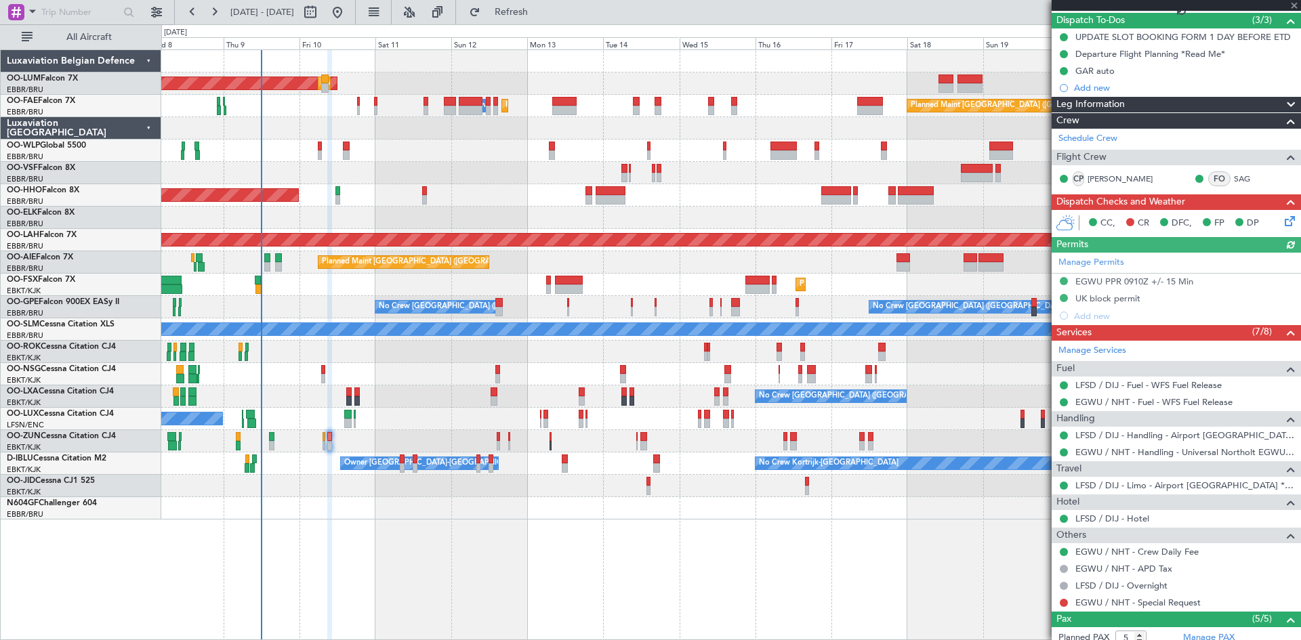
scroll to position [281, 0]
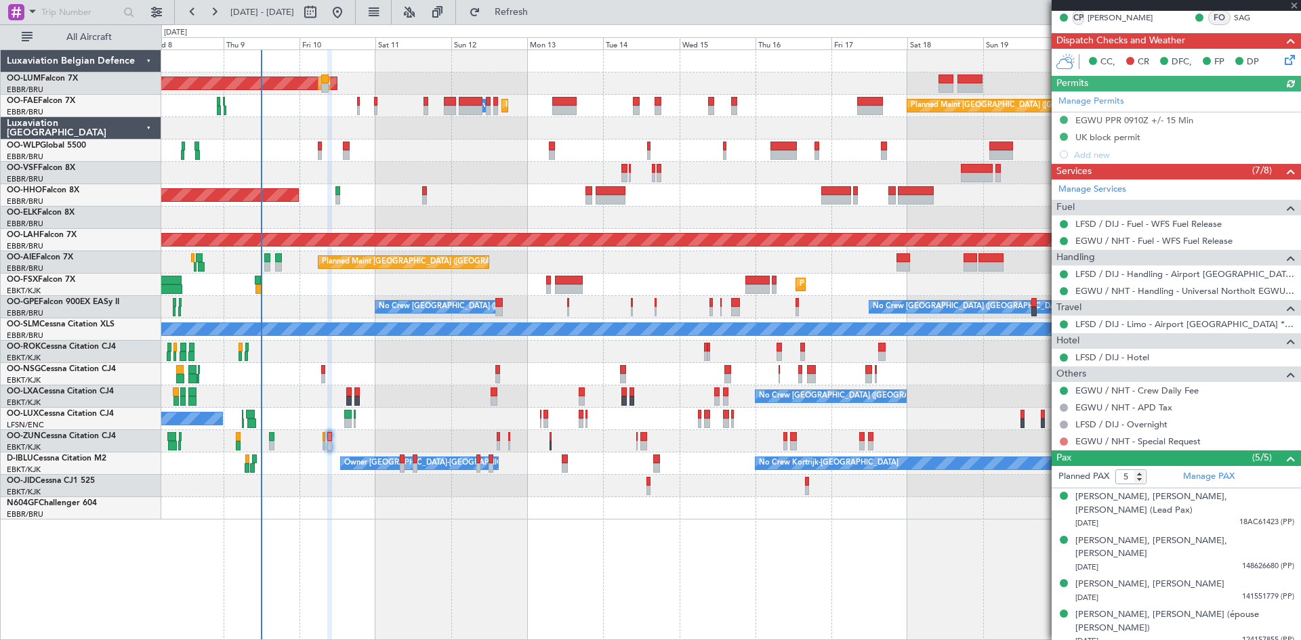
click at [1061, 443] on button at bounding box center [1064, 442] width 8 height 8
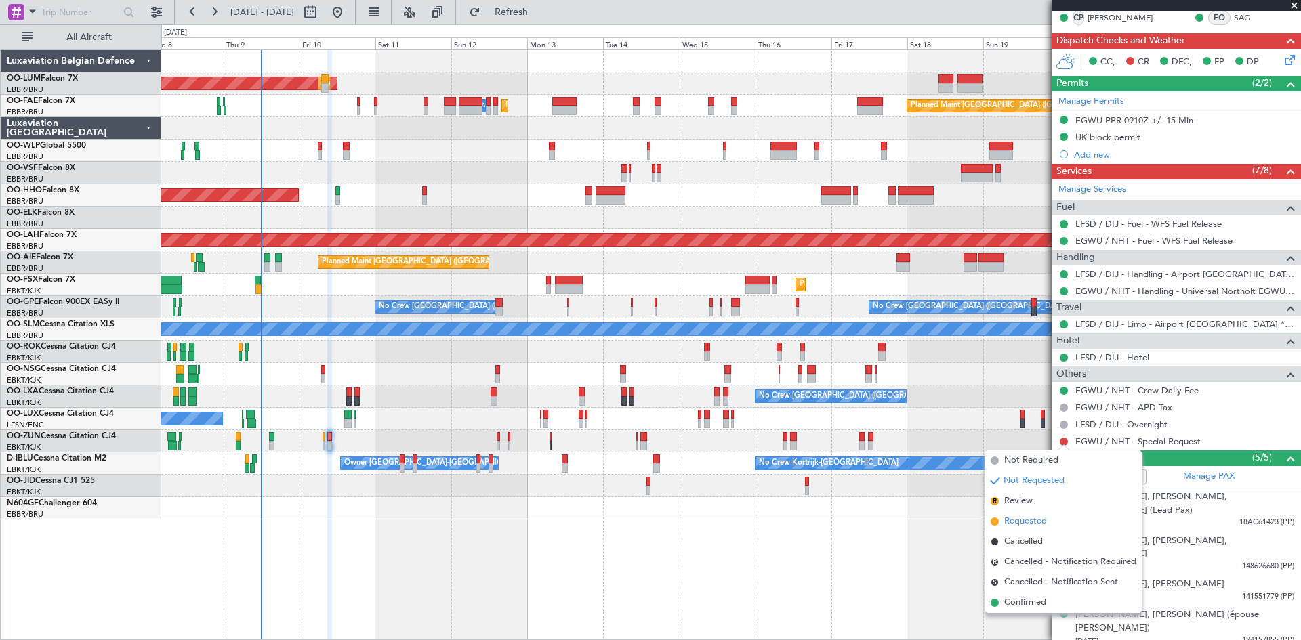
click at [1053, 518] on li "Requested" at bounding box center [1063, 522] width 157 height 20
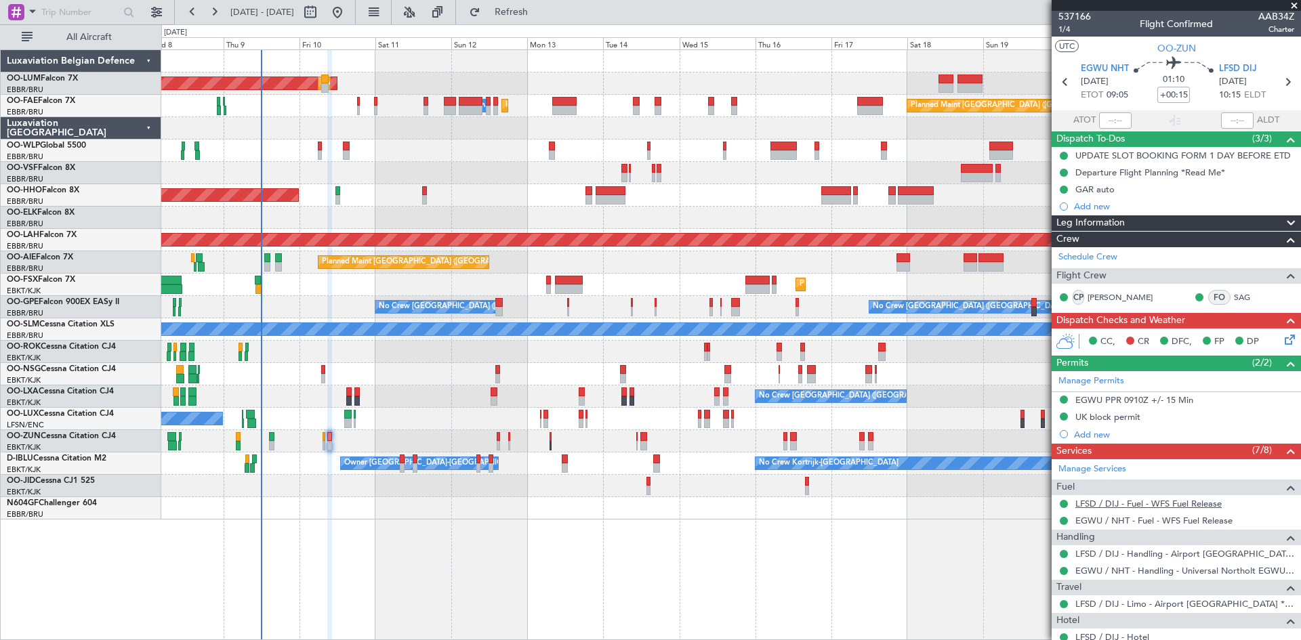
scroll to position [0, 0]
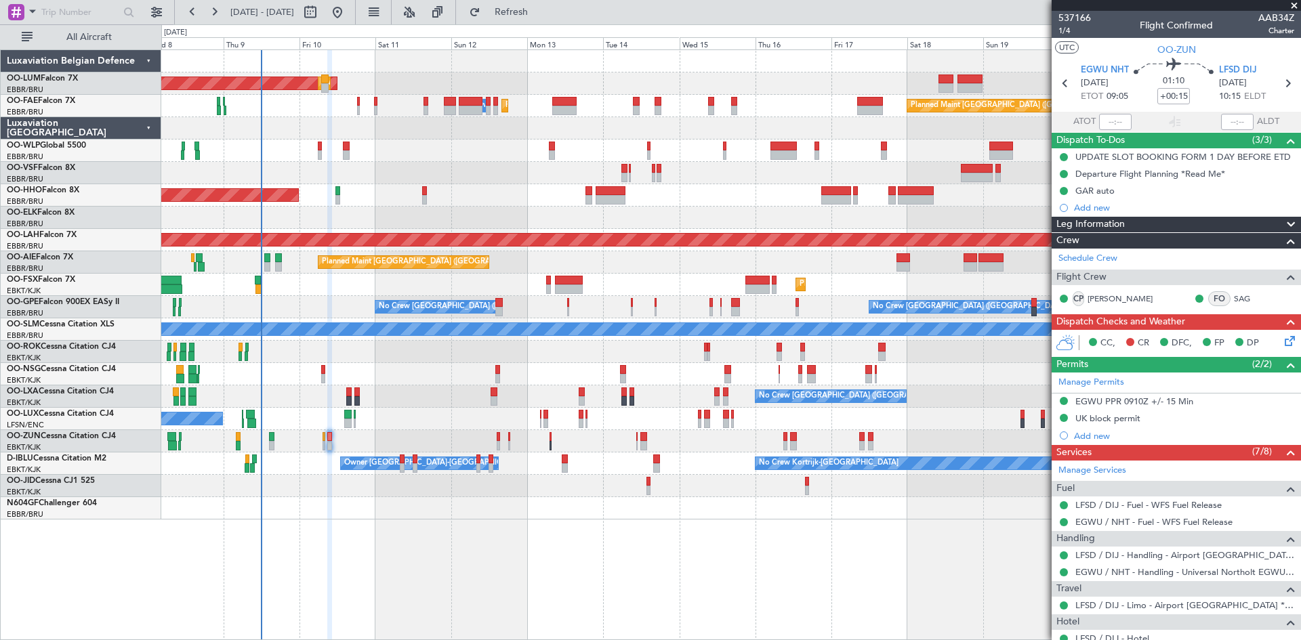
click at [1282, 343] on icon at bounding box center [1287, 338] width 11 height 11
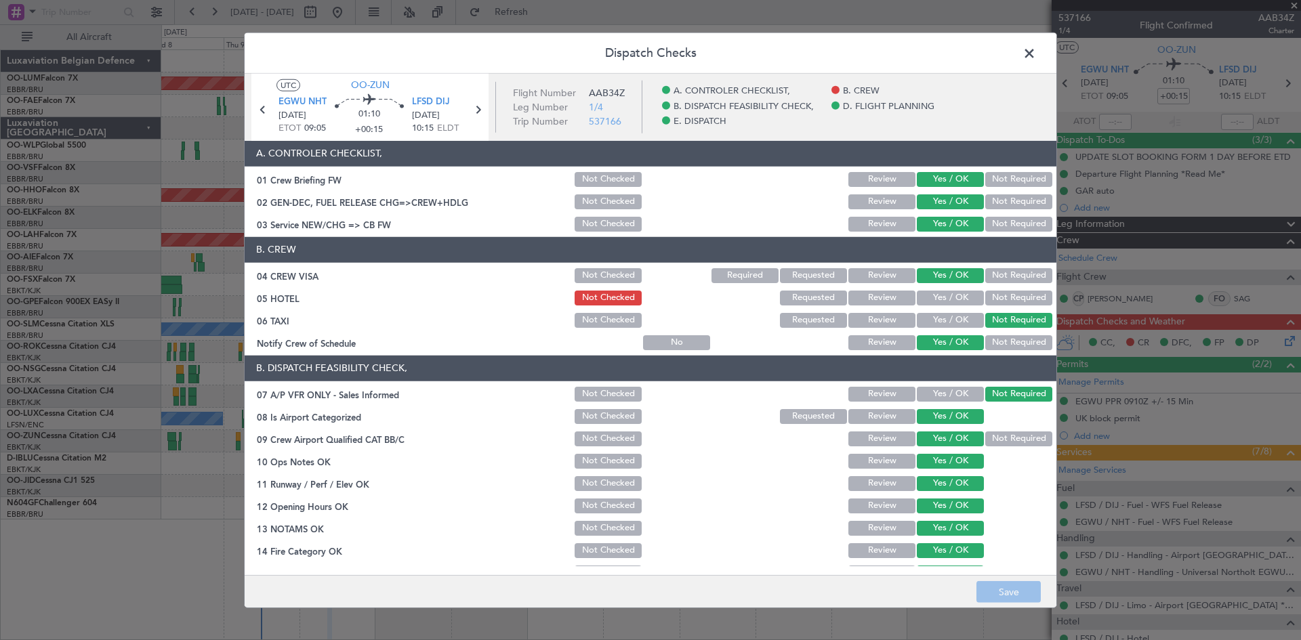
click at [967, 300] on button "Yes / OK" at bounding box center [950, 298] width 67 height 15
click at [1032, 593] on button "Save" at bounding box center [1009, 593] width 64 height 22
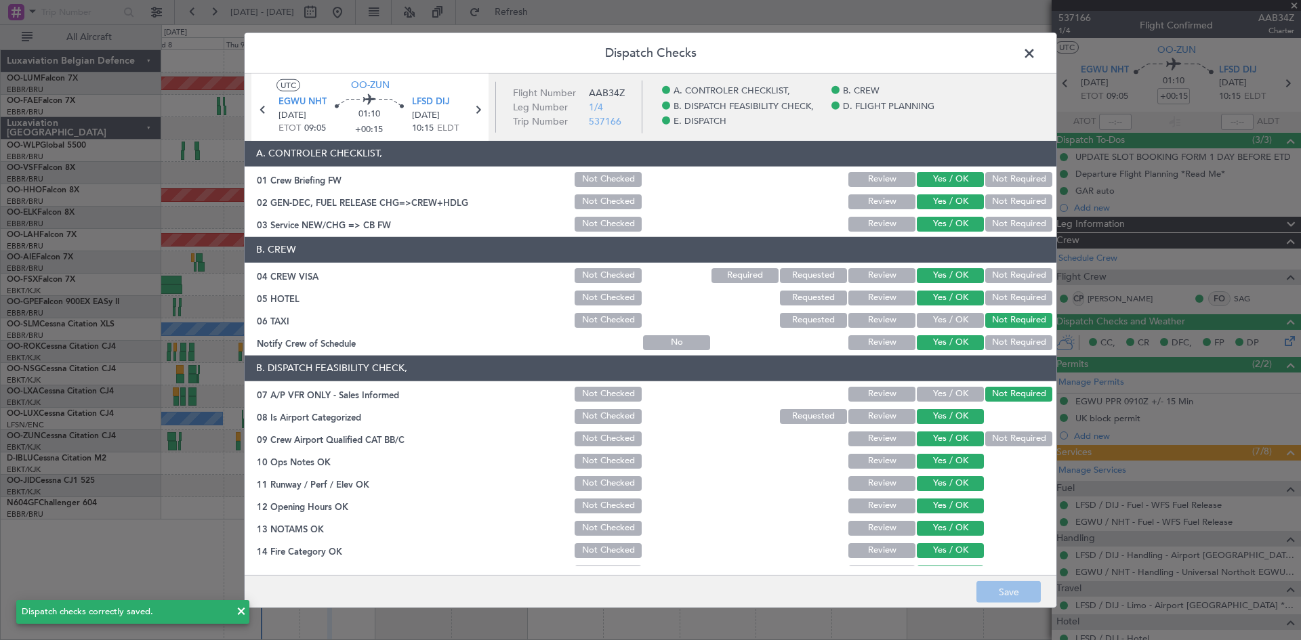
click at [1036, 49] on span at bounding box center [1036, 56] width 0 height 27
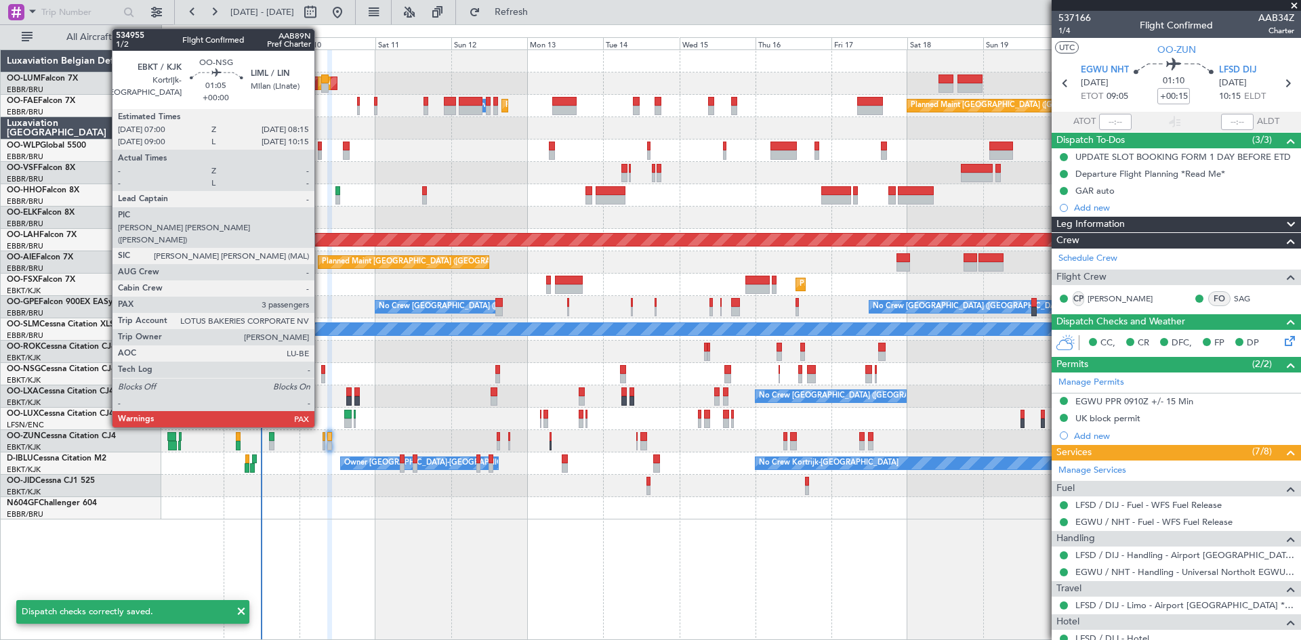
click at [321, 373] on div at bounding box center [323, 369] width 4 height 9
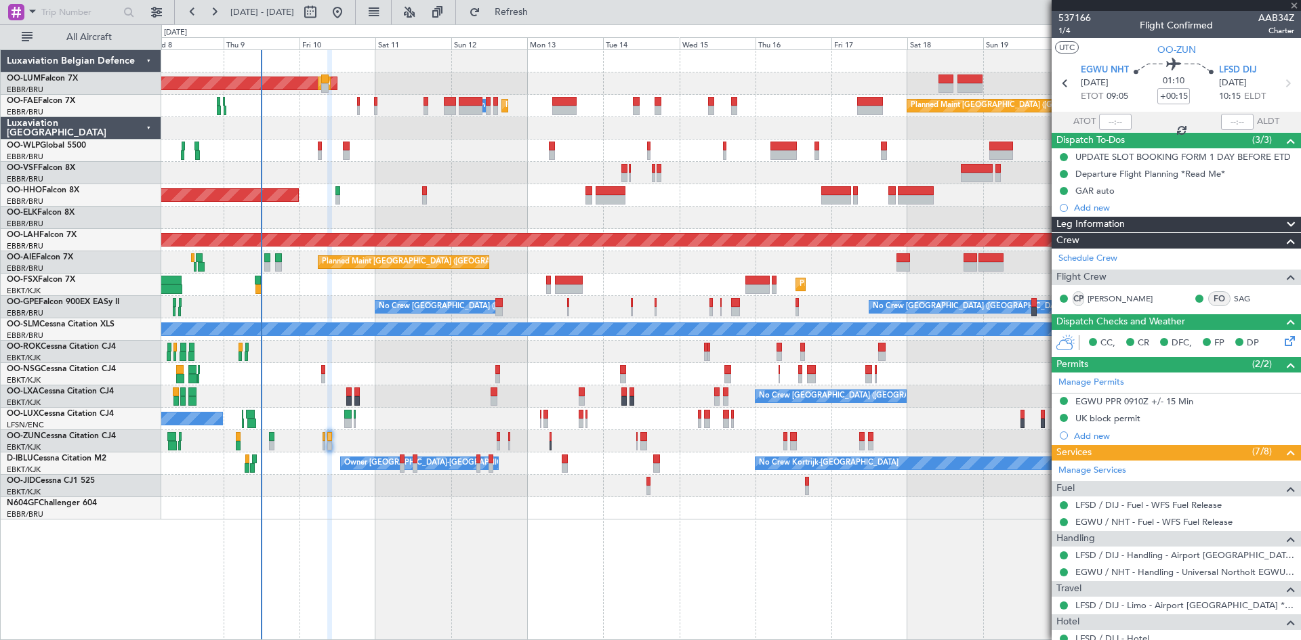
type input "3"
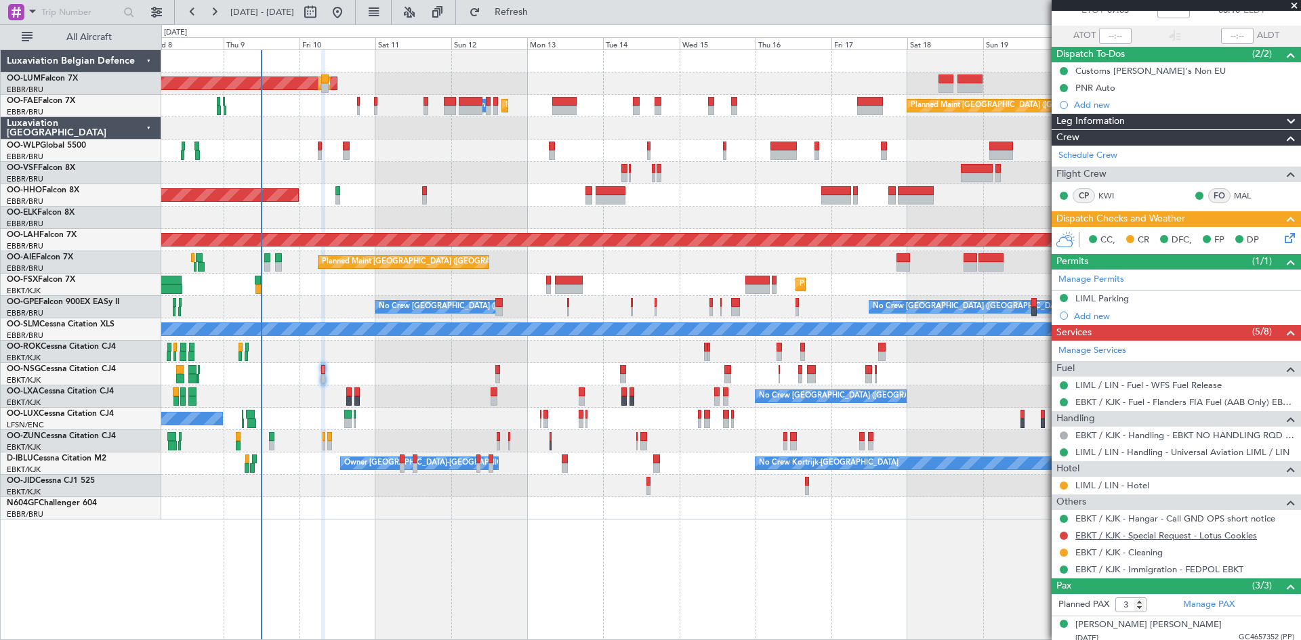
scroll to position [153, 0]
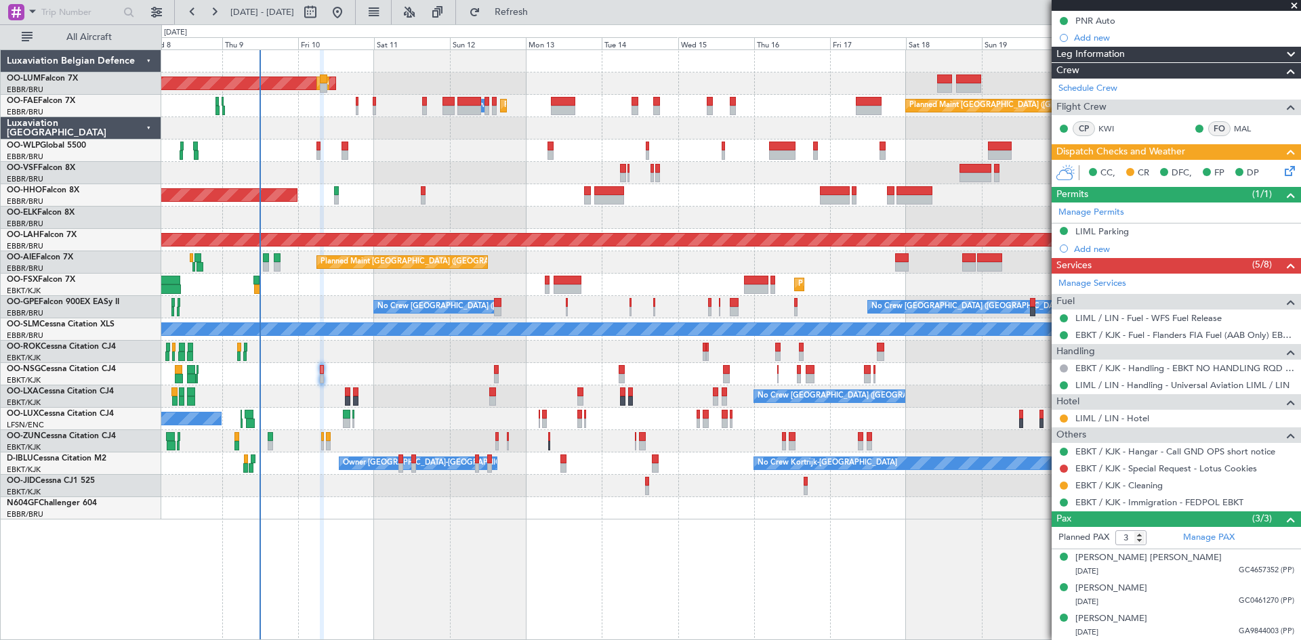
click at [450, 388] on div "AOG Maint Sibiu Planned Maint Brussels (Brussels National) Owner Melsbroek Air …" at bounding box center [730, 285] width 1139 height 470
click at [540, 7] on span "Refresh" at bounding box center [511, 11] width 57 height 9
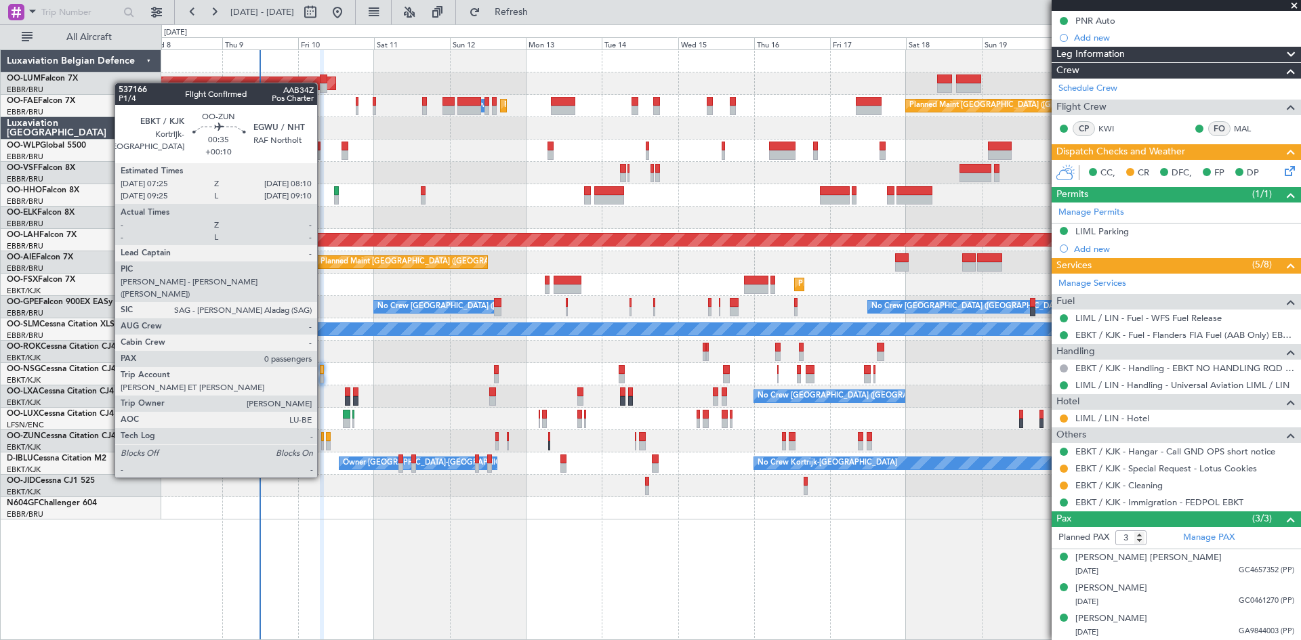
click at [323, 440] on div at bounding box center [322, 436] width 3 height 9
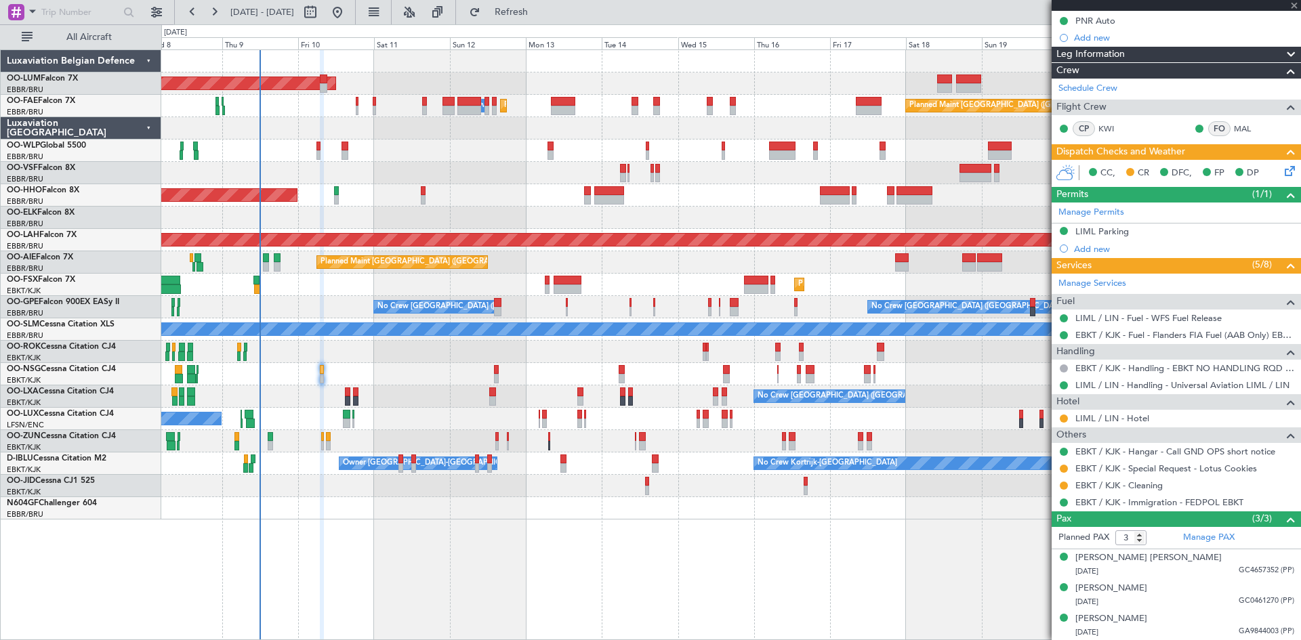
type input "+00:10"
type input "0"
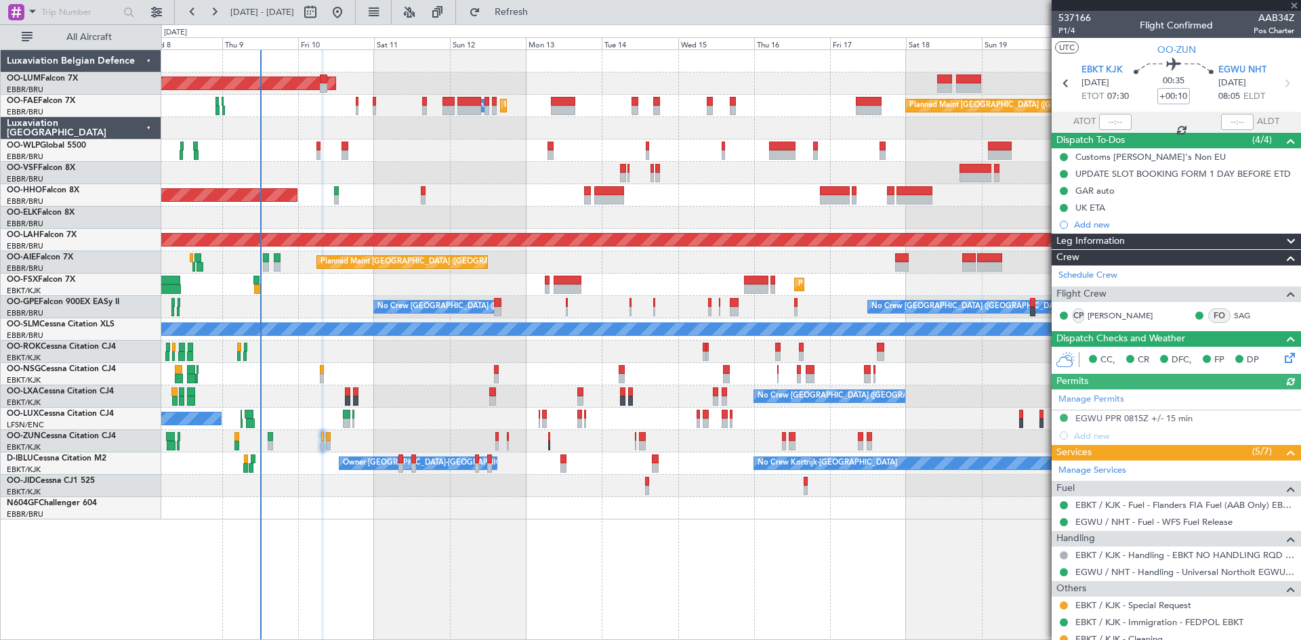
scroll to position [62, 0]
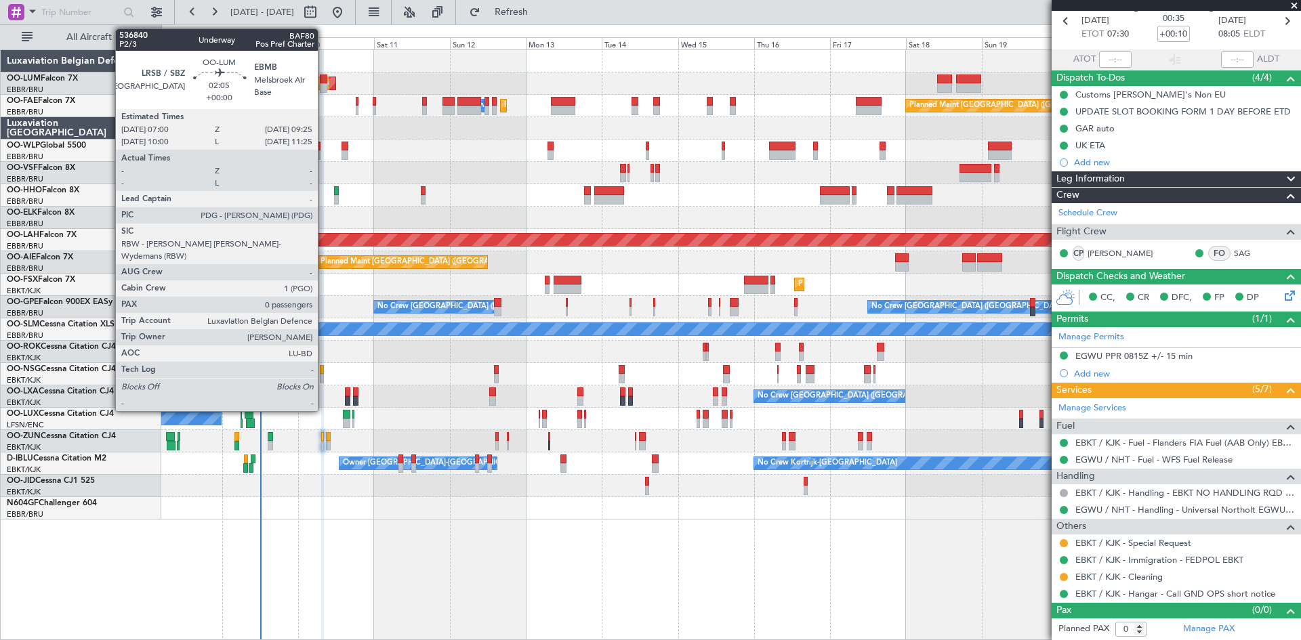
click at [324, 79] on div at bounding box center [324, 79] width 8 height 9
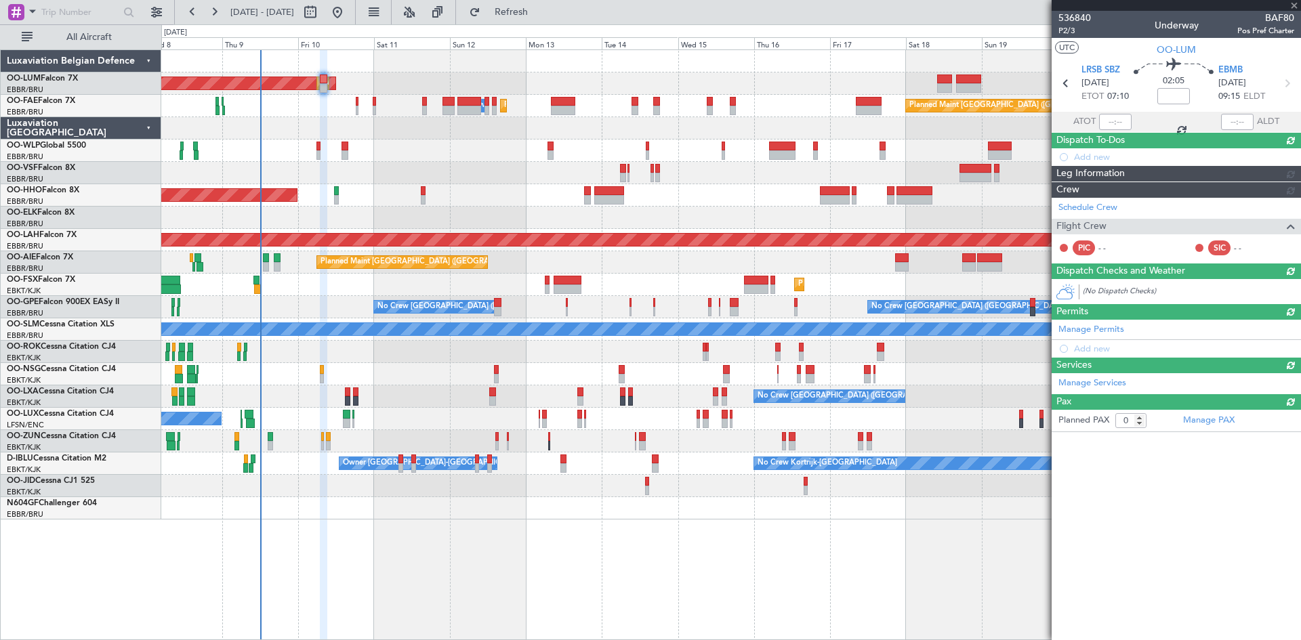
scroll to position [0, 0]
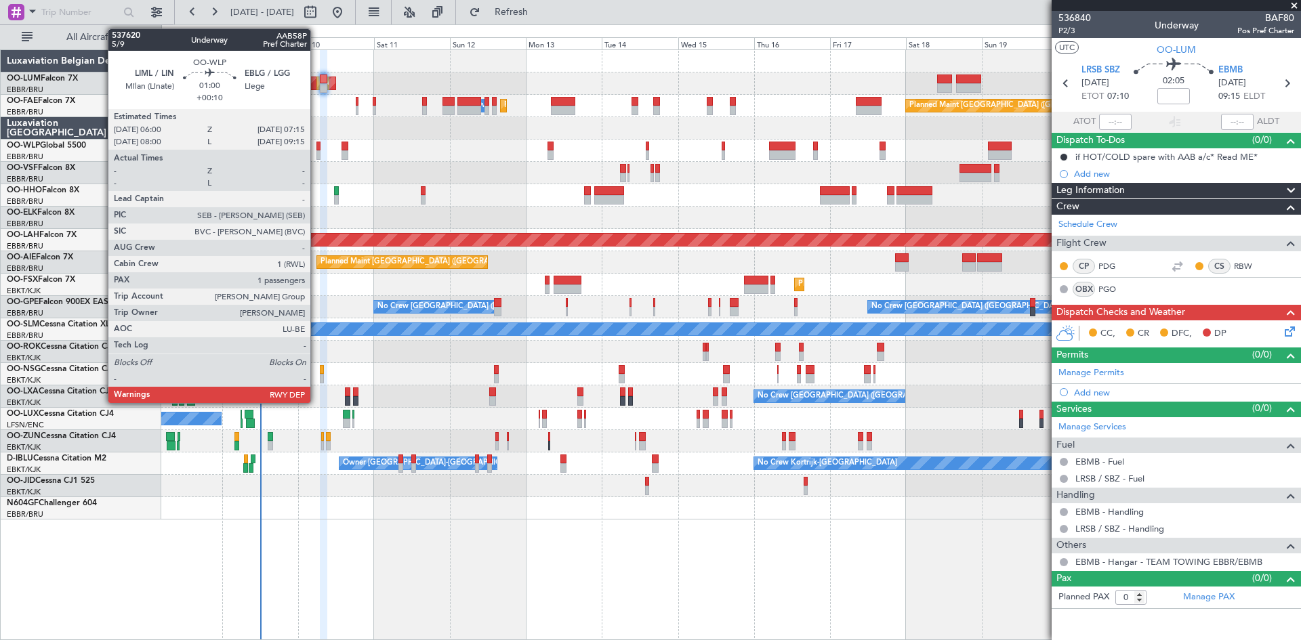
click at [317, 146] on div at bounding box center [319, 146] width 4 height 9
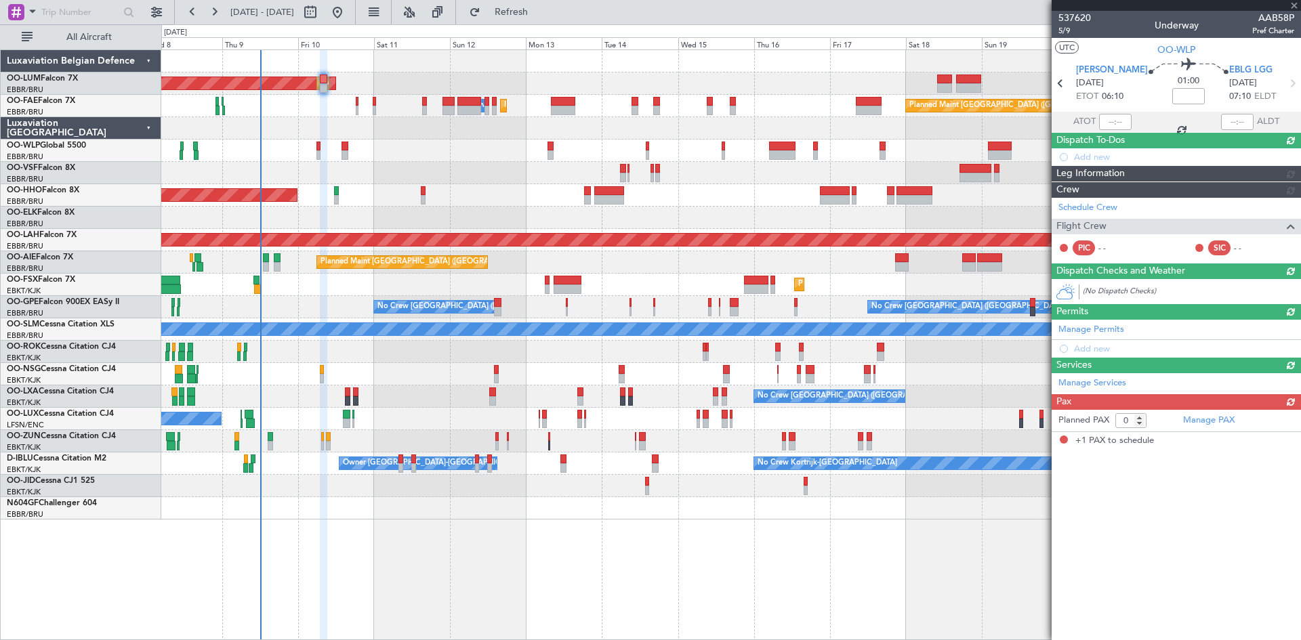
type input "+00:10"
type input "1"
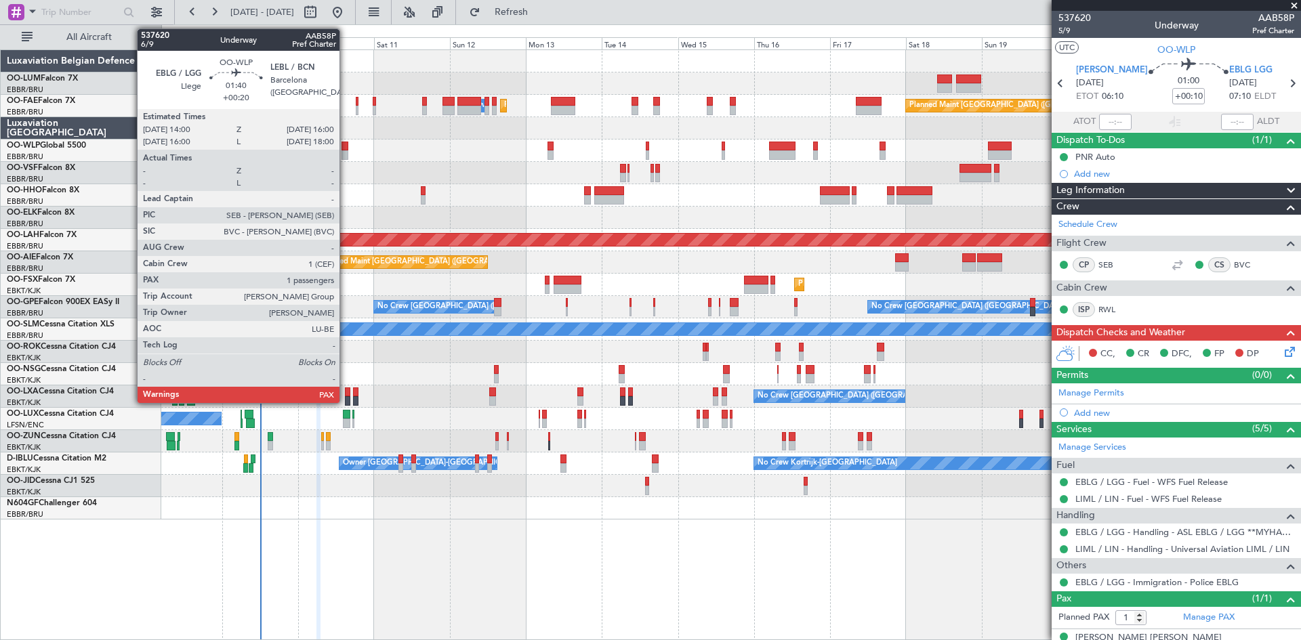
click at [346, 145] on div at bounding box center [345, 146] width 7 height 9
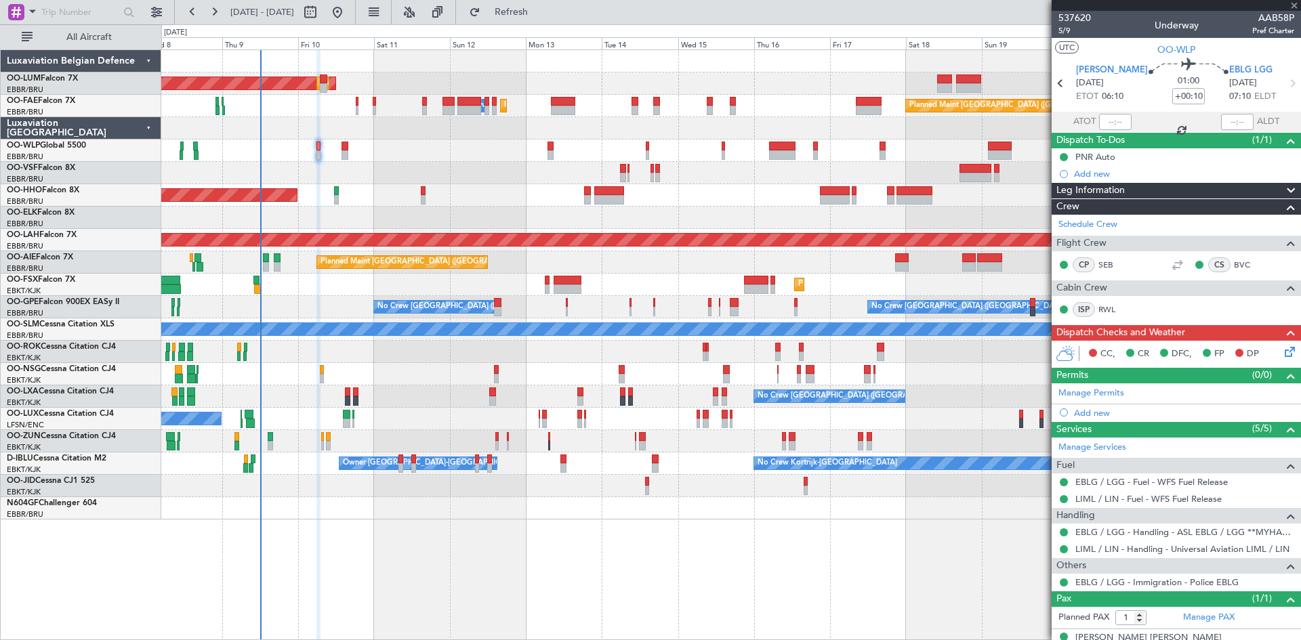
type input "+00:20"
type input "2"
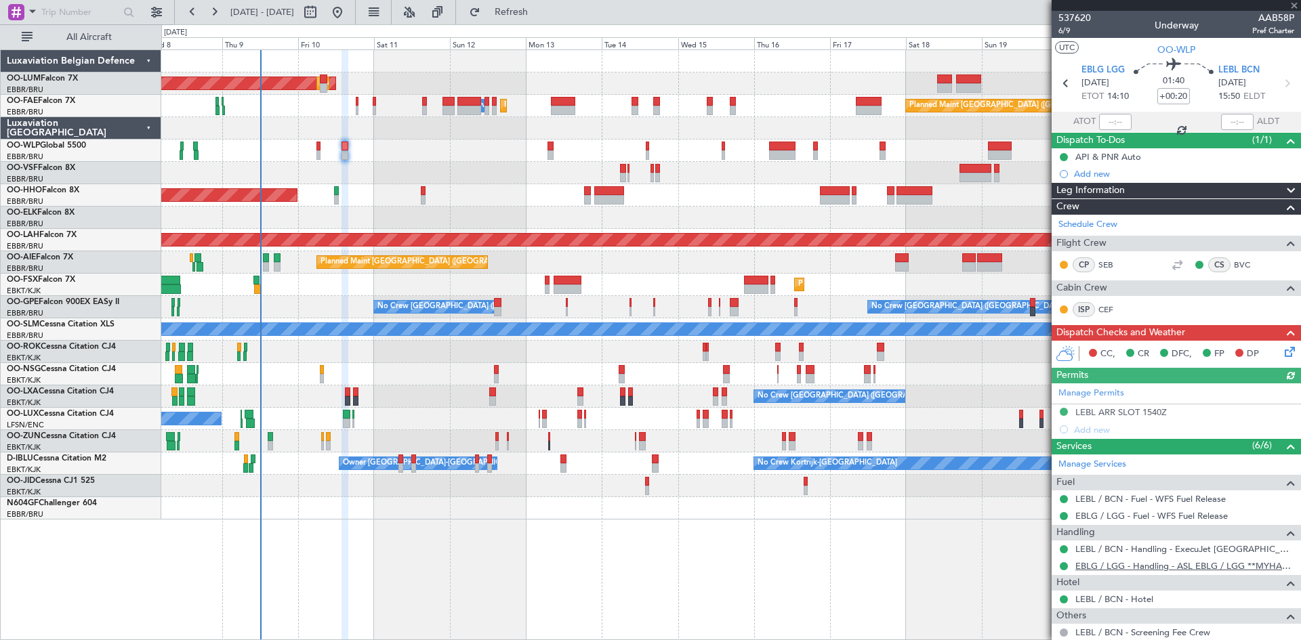
scroll to position [138, 0]
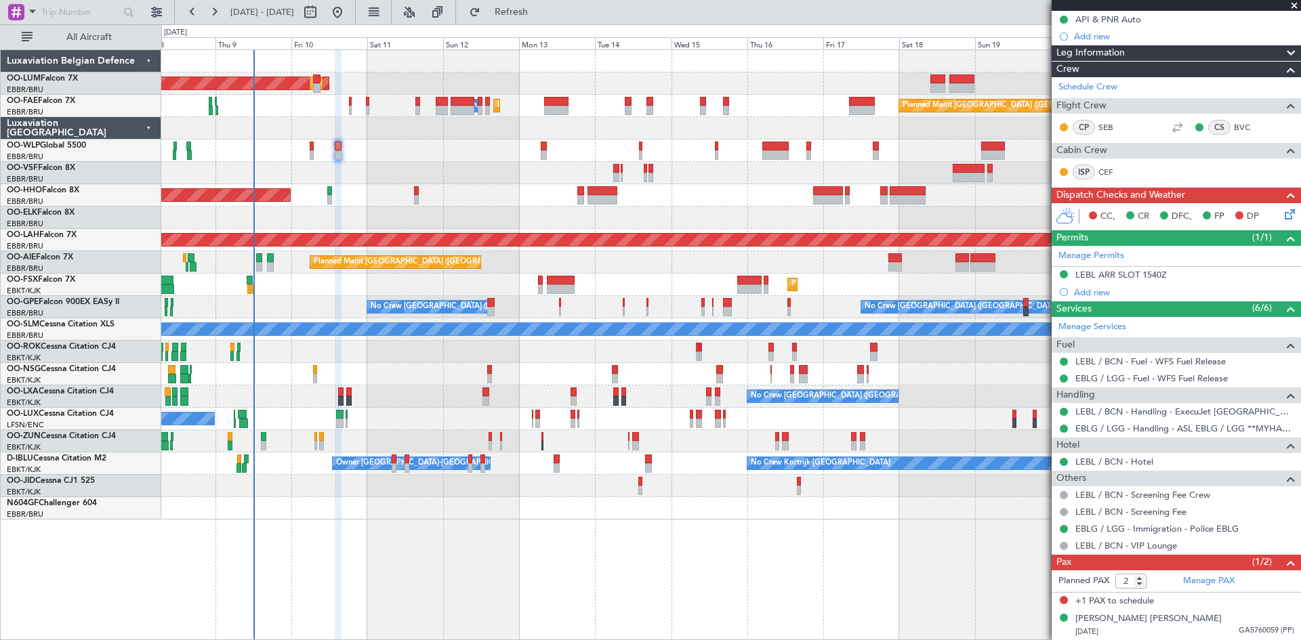
click at [367, 500] on div "AOG Maint Sibiu Planned Maint Brussels (Brussels National) Owner Melsbroek Air …" at bounding box center [730, 285] width 1139 height 470
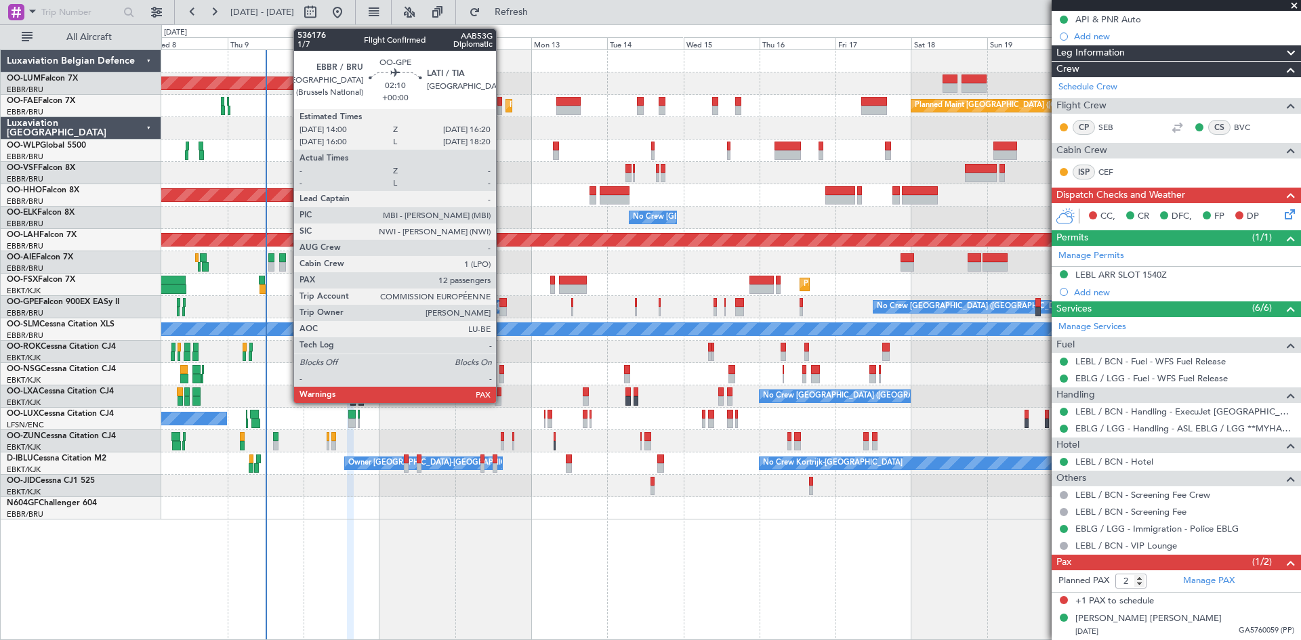
click at [502, 304] on div at bounding box center [502, 302] width 7 height 9
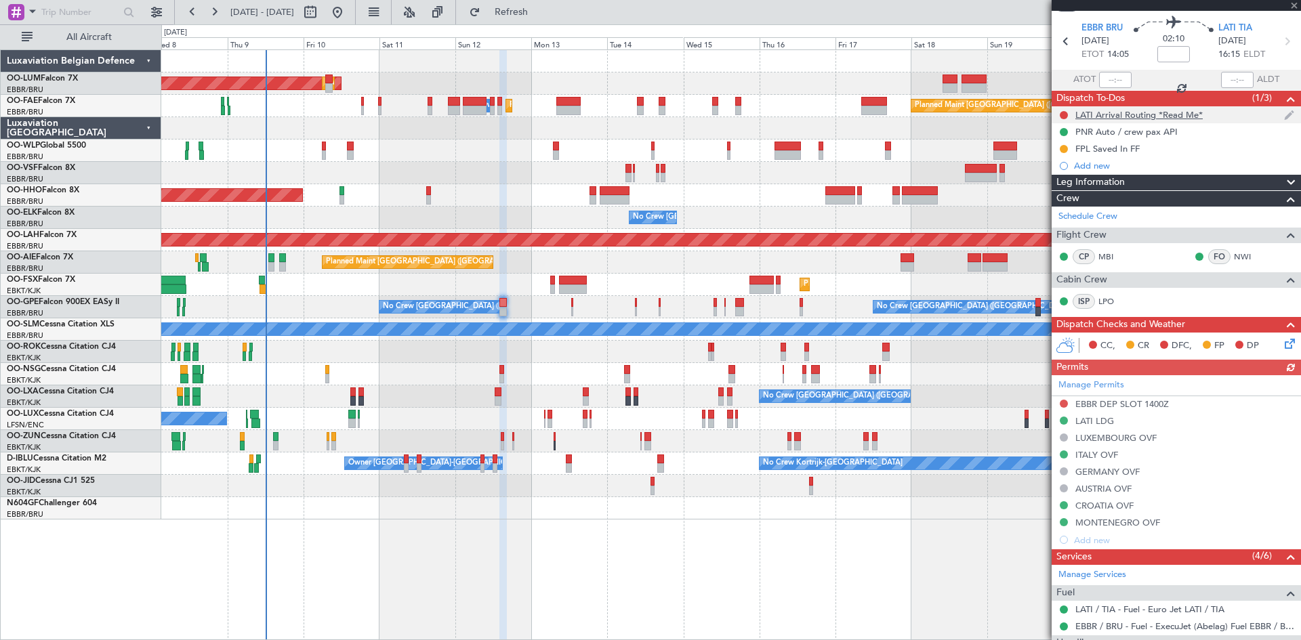
scroll to position [0, 0]
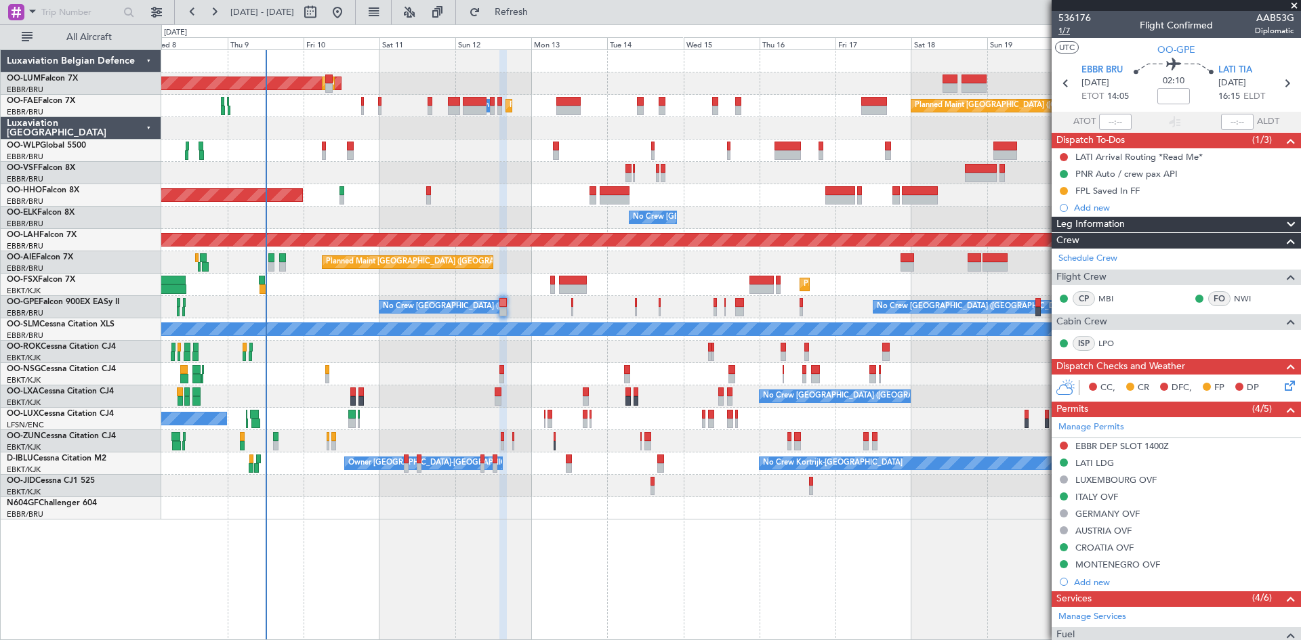
click at [1063, 30] on span "1/7" at bounding box center [1075, 31] width 33 height 12
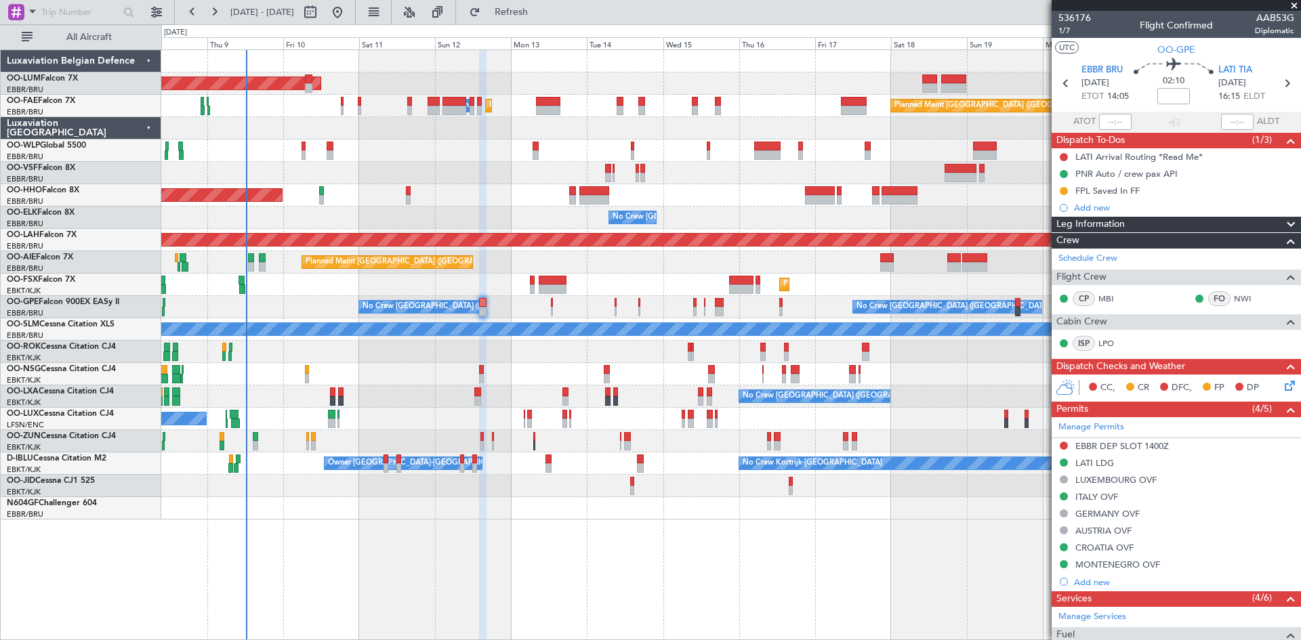
click at [722, 517] on div "Planned Maint Brussels (Brussels National) AOG Maint Sibiu Owner Melsbroek Air …" at bounding box center [731, 344] width 1140 height 591
click at [556, 508] on div at bounding box center [730, 508] width 1139 height 22
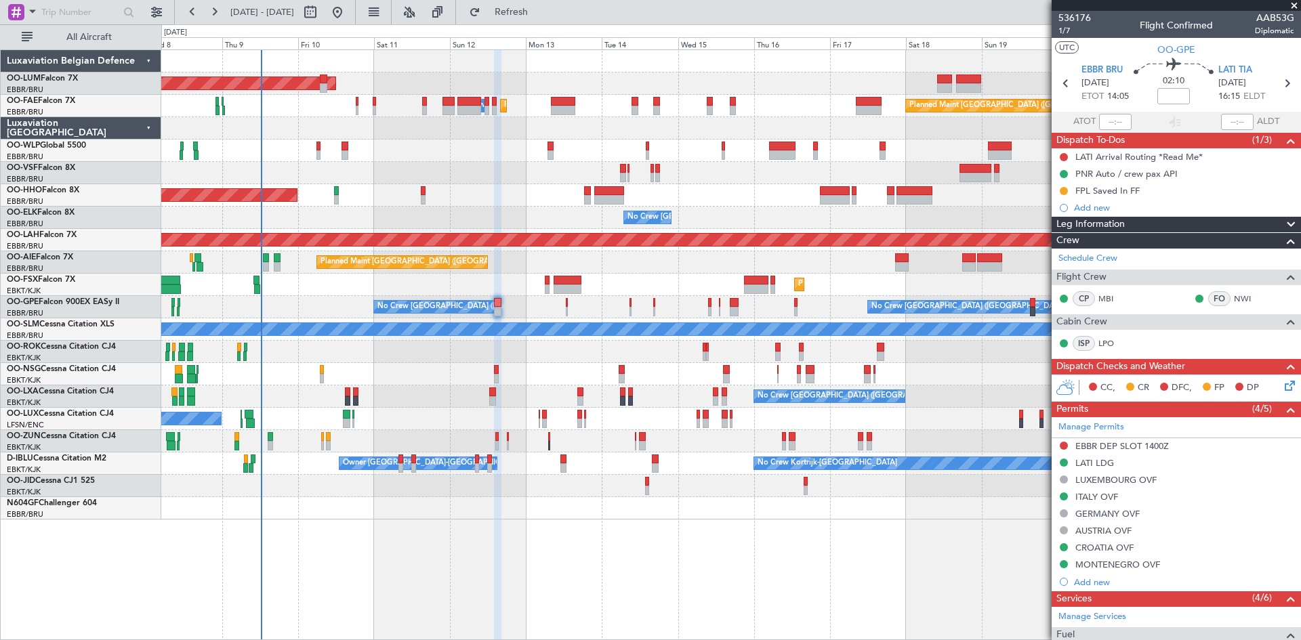
drag, startPoint x: 528, startPoint y: 543, endPoint x: 591, endPoint y: 544, distance: 63.0
click at [530, 543] on div "Planned Maint Brussels (Brussels National) AOG Maint Sibiu Owner Melsbroek Air …" at bounding box center [731, 344] width 1140 height 591
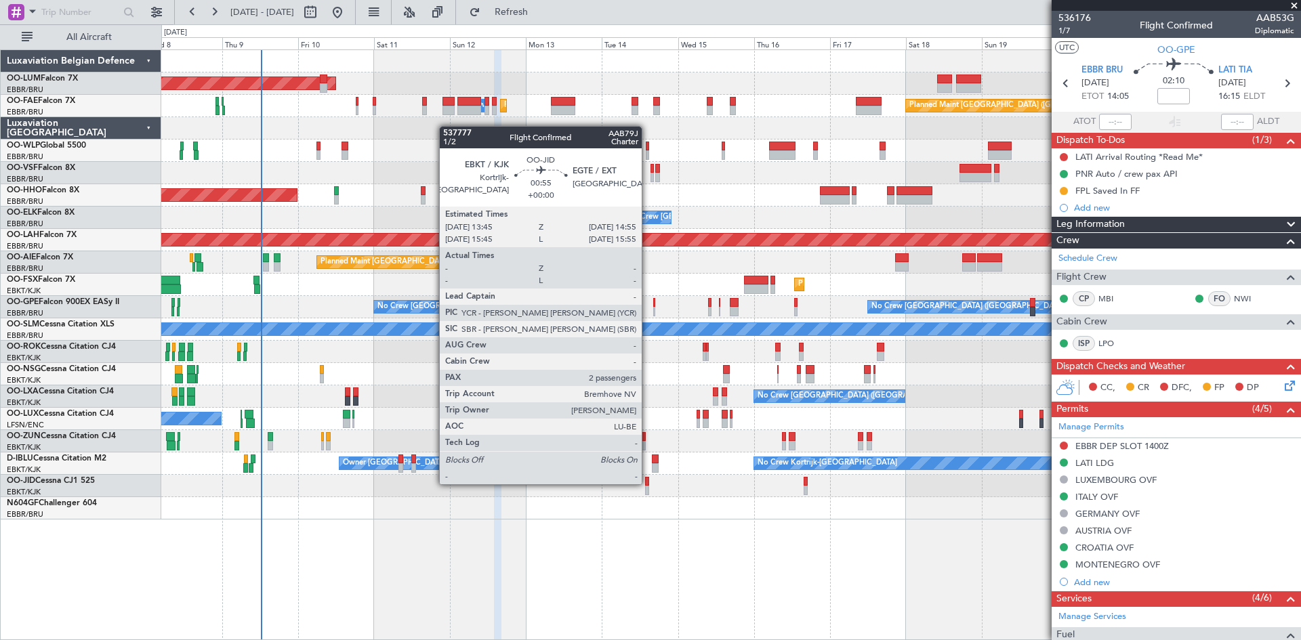
click at [648, 483] on div at bounding box center [647, 481] width 4 height 9
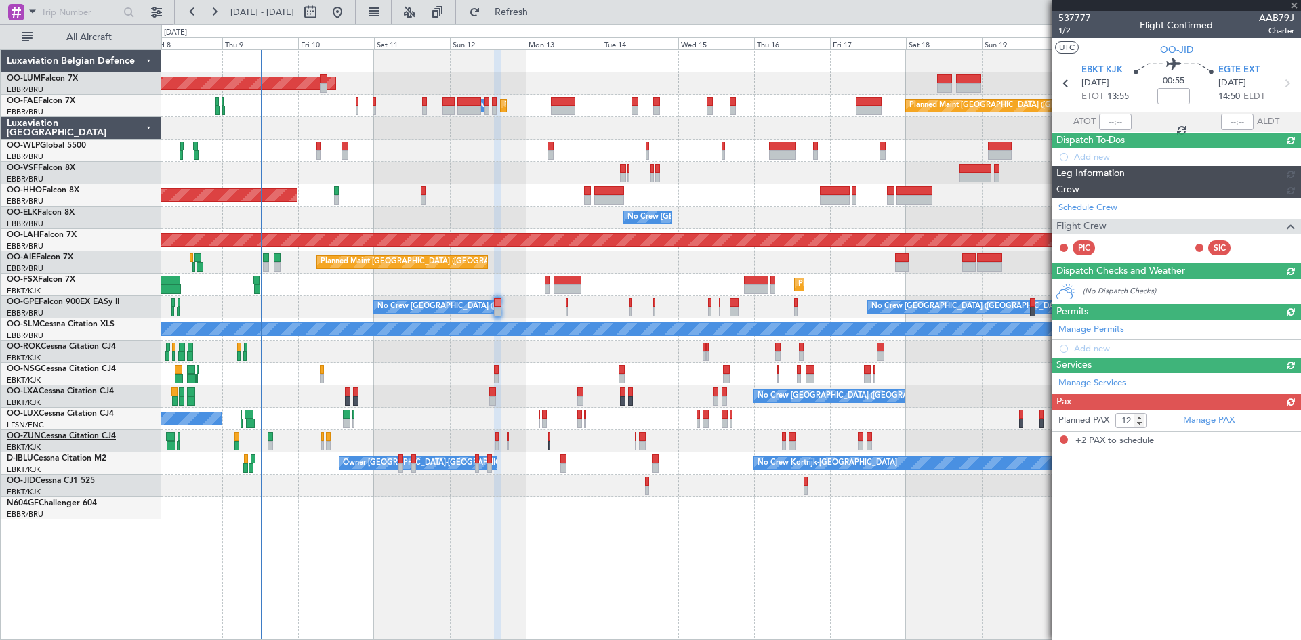
type input "2"
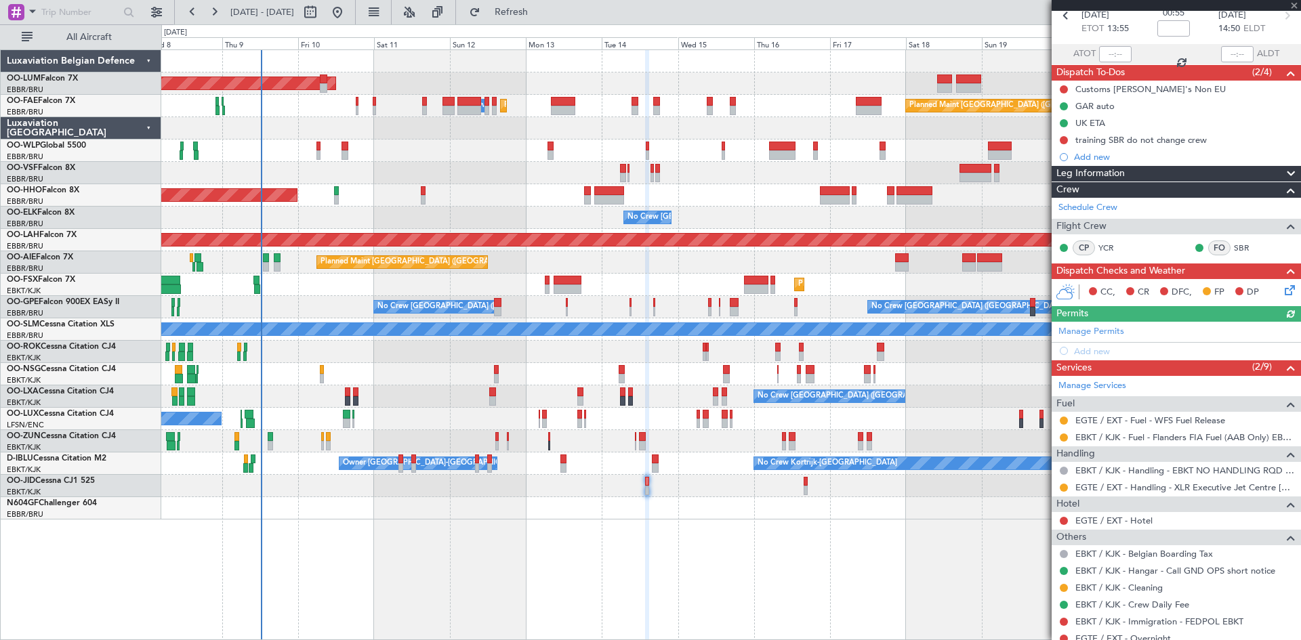
scroll to position [136, 0]
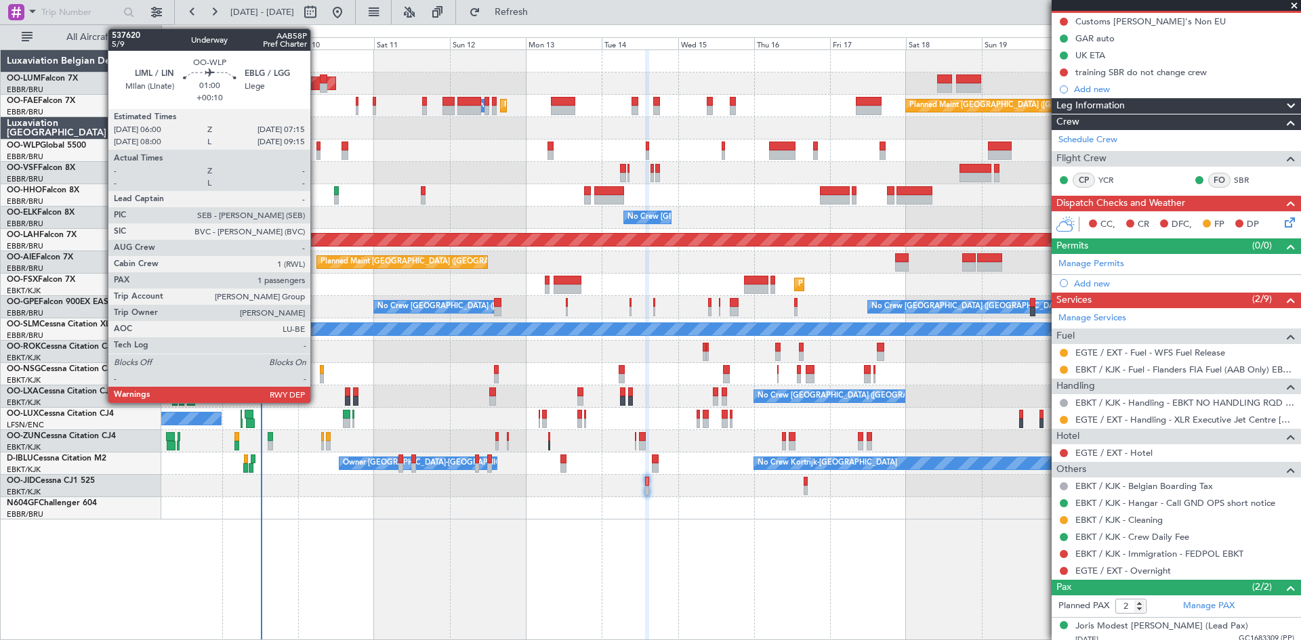
click at [317, 145] on div at bounding box center [319, 146] width 4 height 9
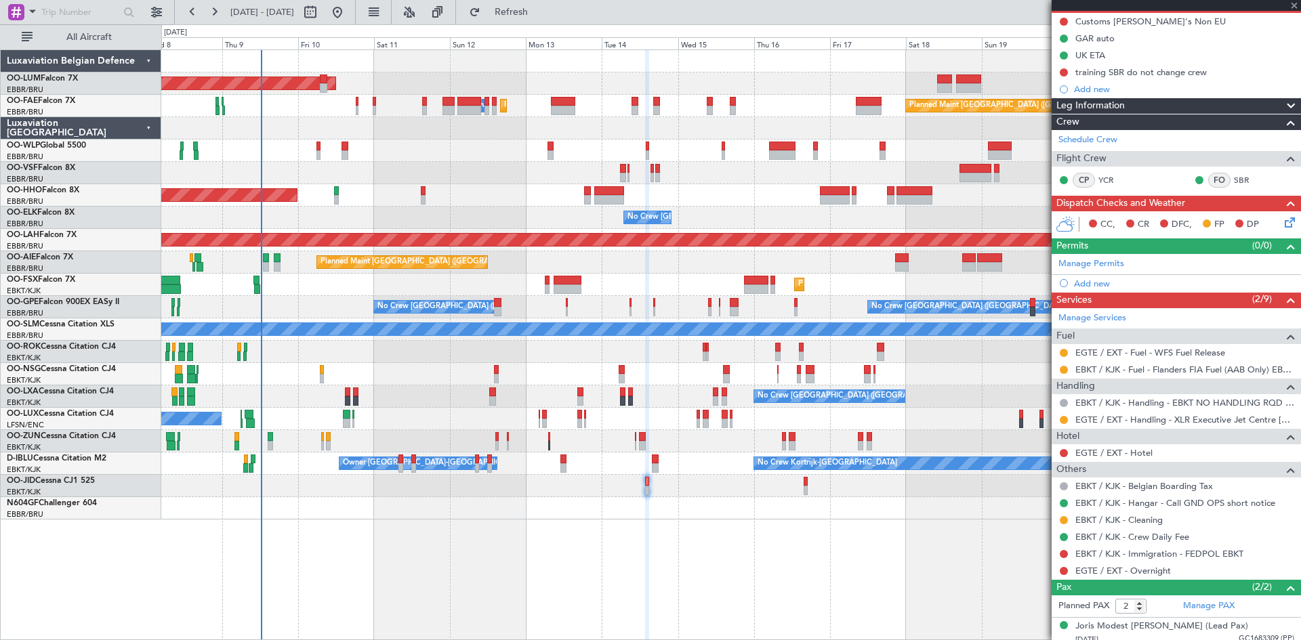
type input "+00:10"
type input "1"
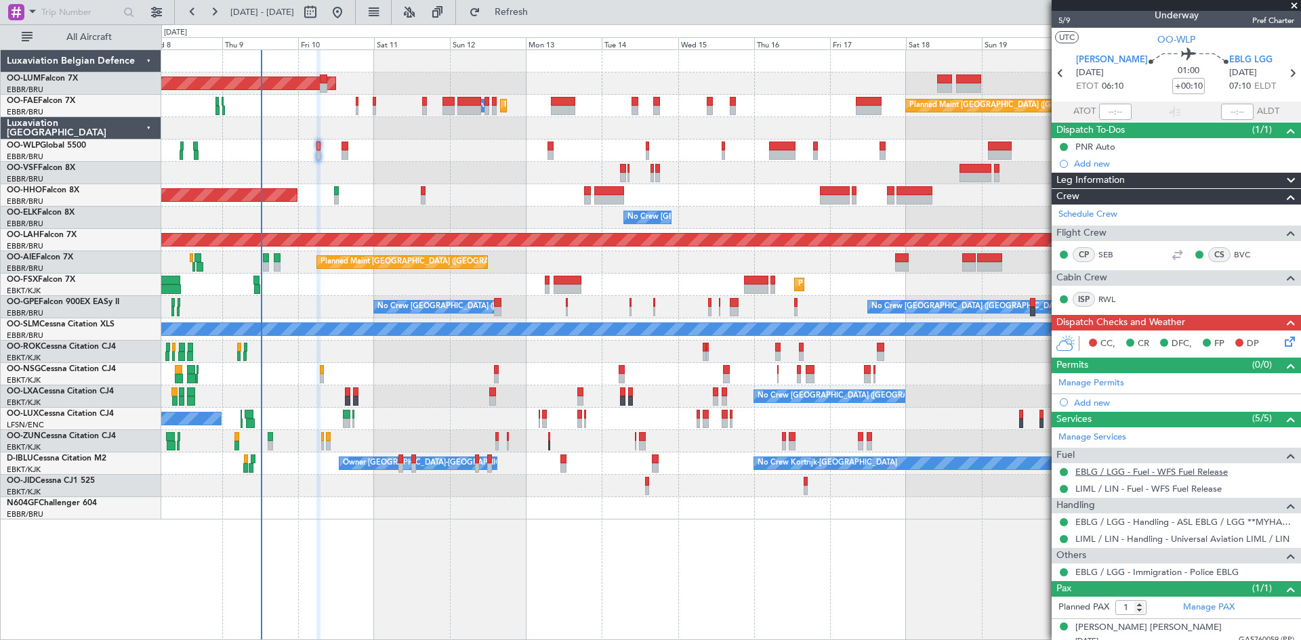
scroll to position [19, 0]
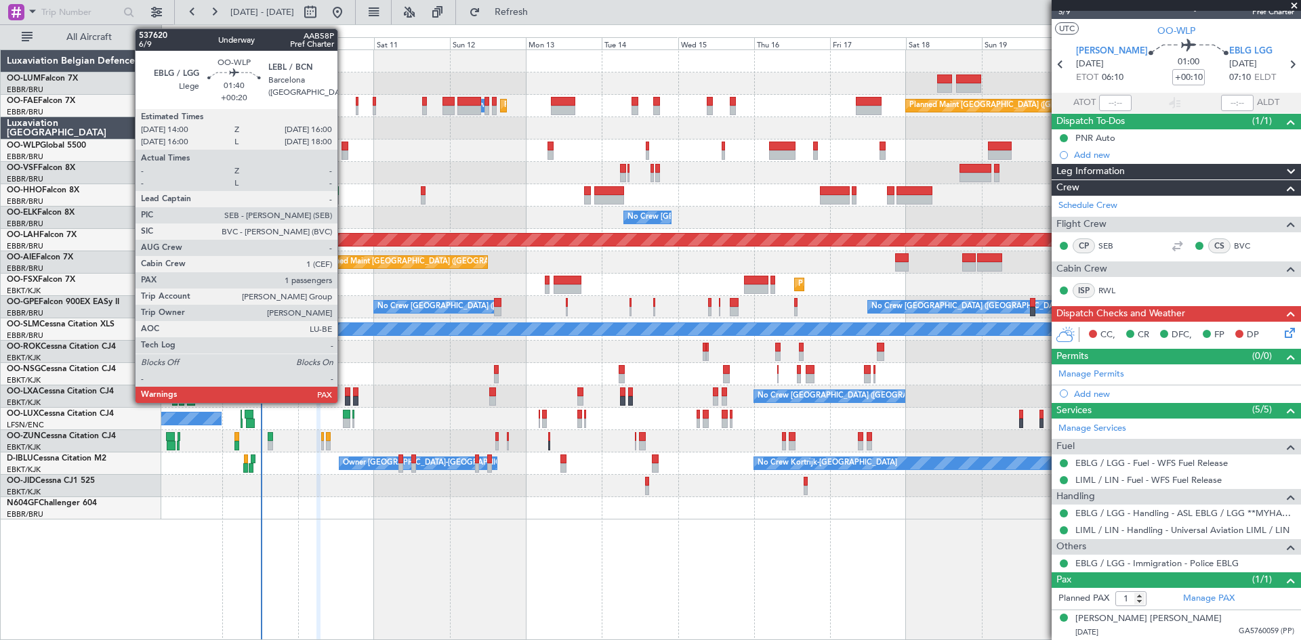
click at [344, 147] on div at bounding box center [345, 146] width 7 height 9
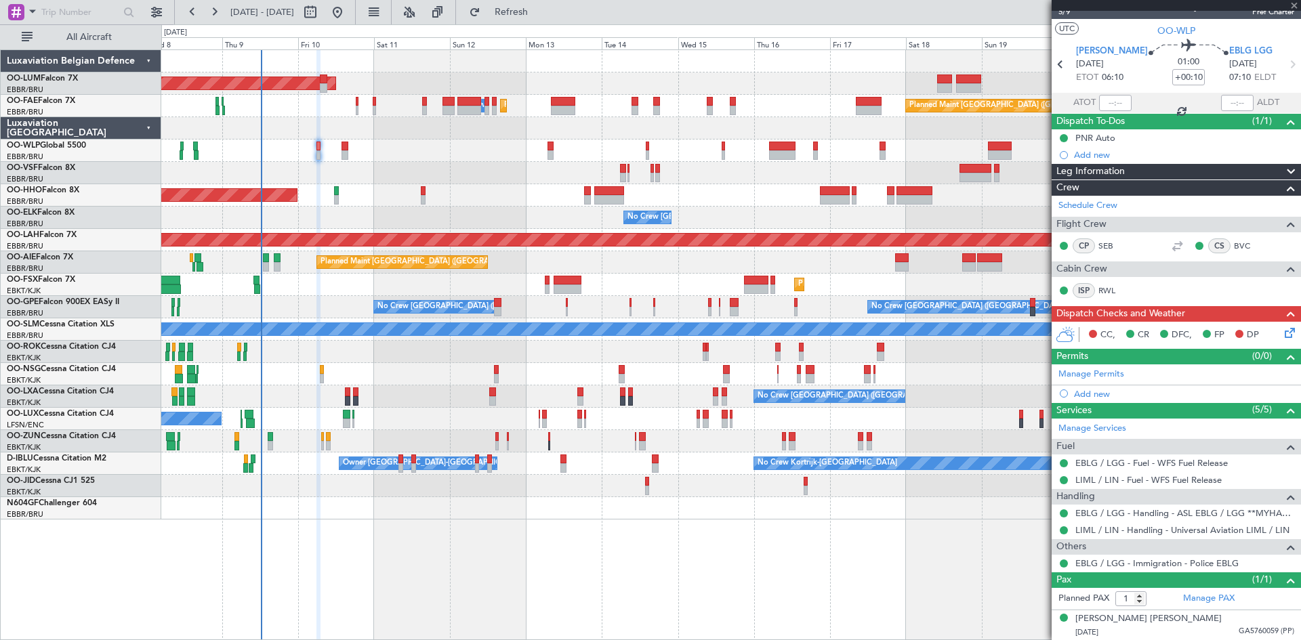
type input "+00:20"
type input "2"
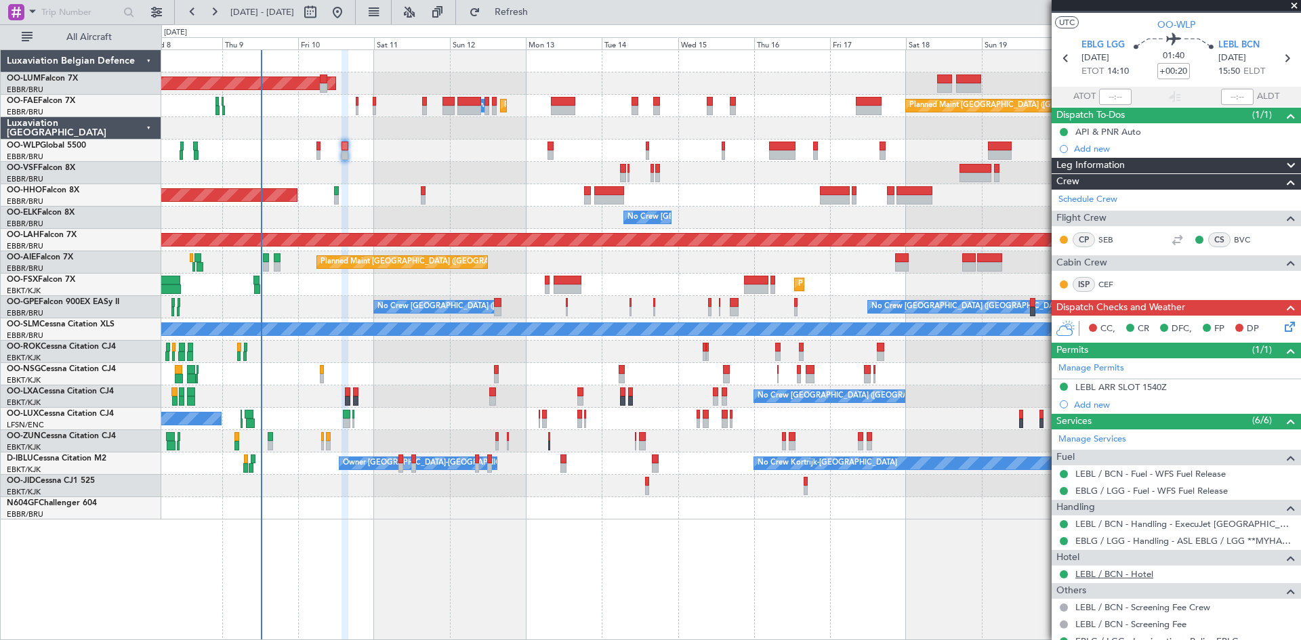
scroll to position [0, 0]
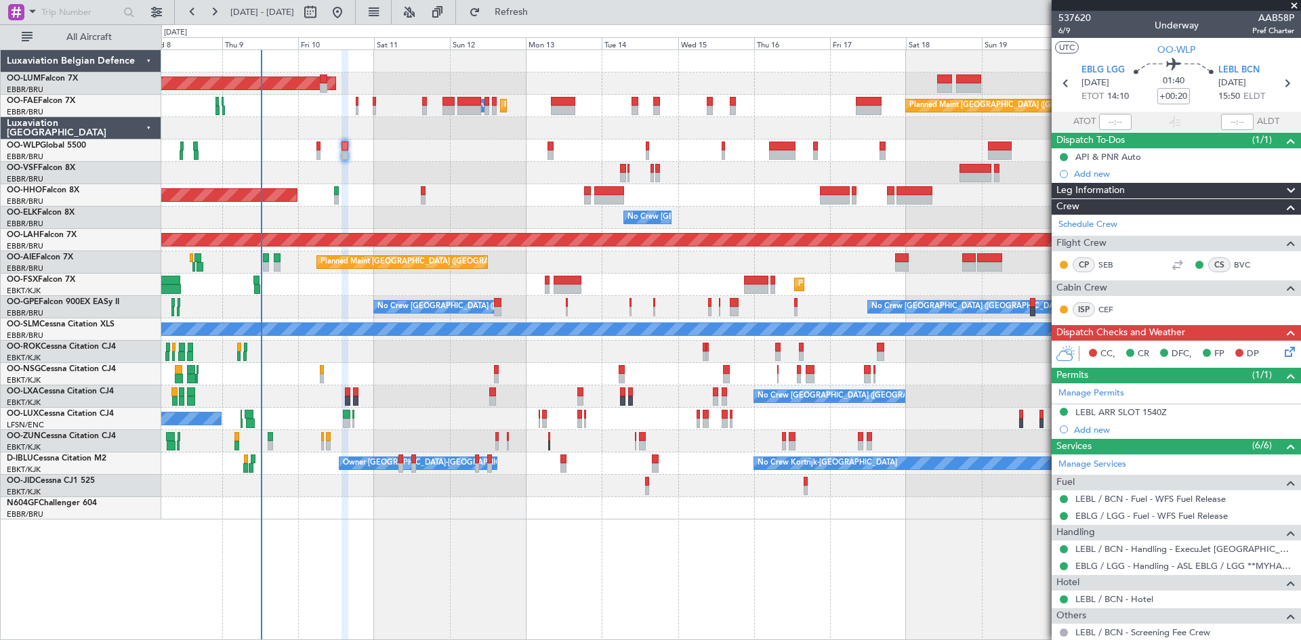
click at [516, 205] on div "Planned Maint Geneva (Cointrin)" at bounding box center [730, 195] width 1139 height 22
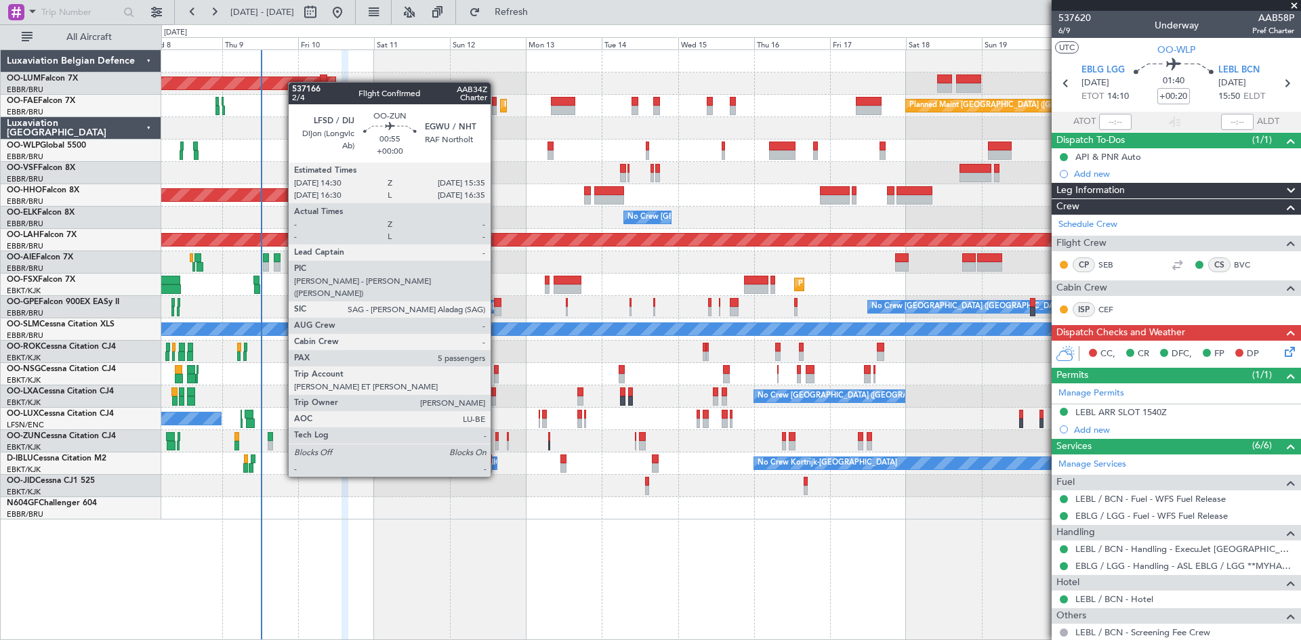
click at [497, 439] on div at bounding box center [497, 436] width 4 height 9
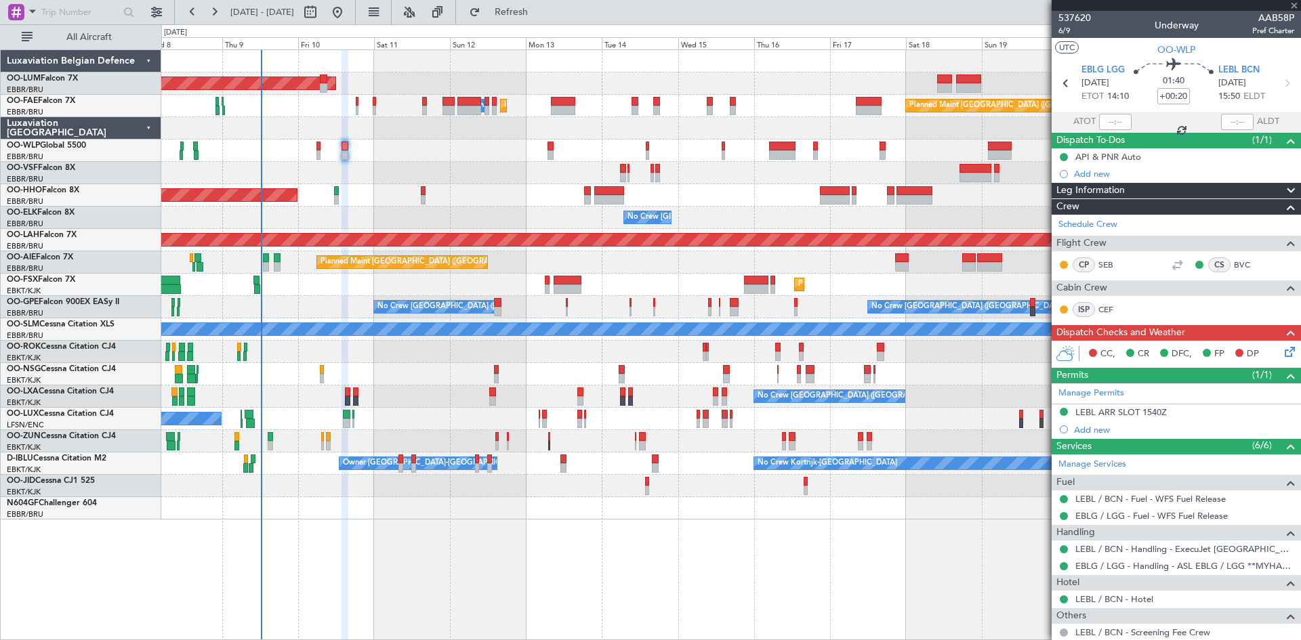
type input "5"
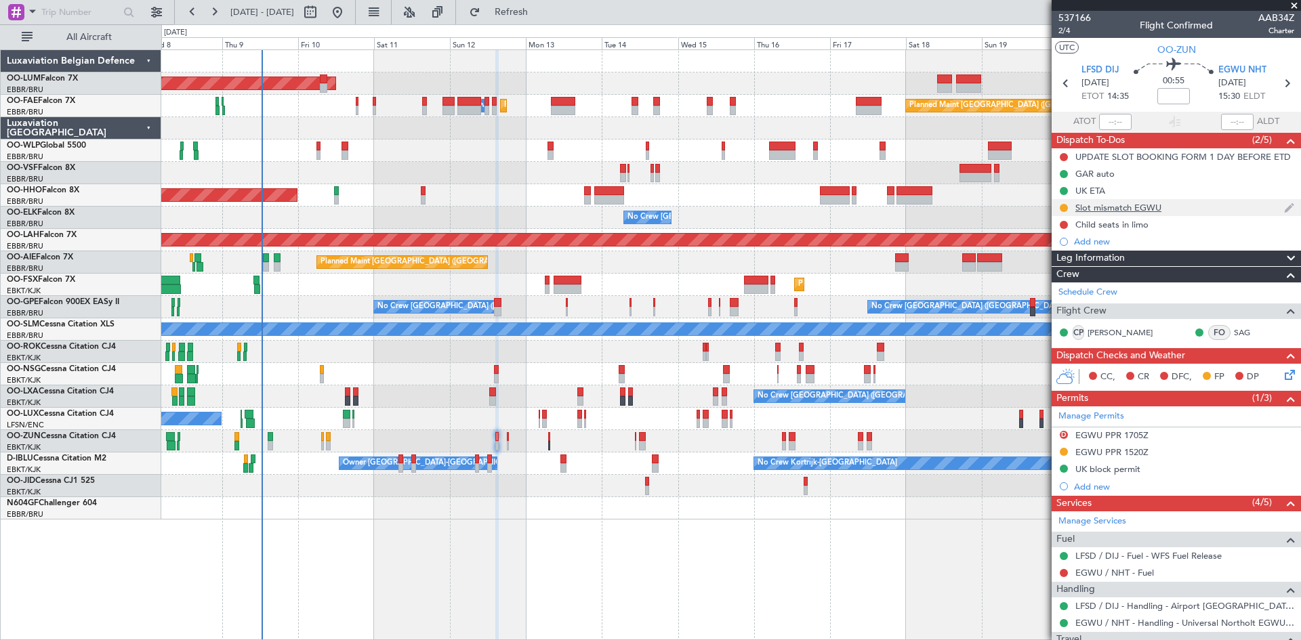
click at [1081, 206] on div "Slot mismatch EGWU" at bounding box center [1119, 208] width 86 height 12
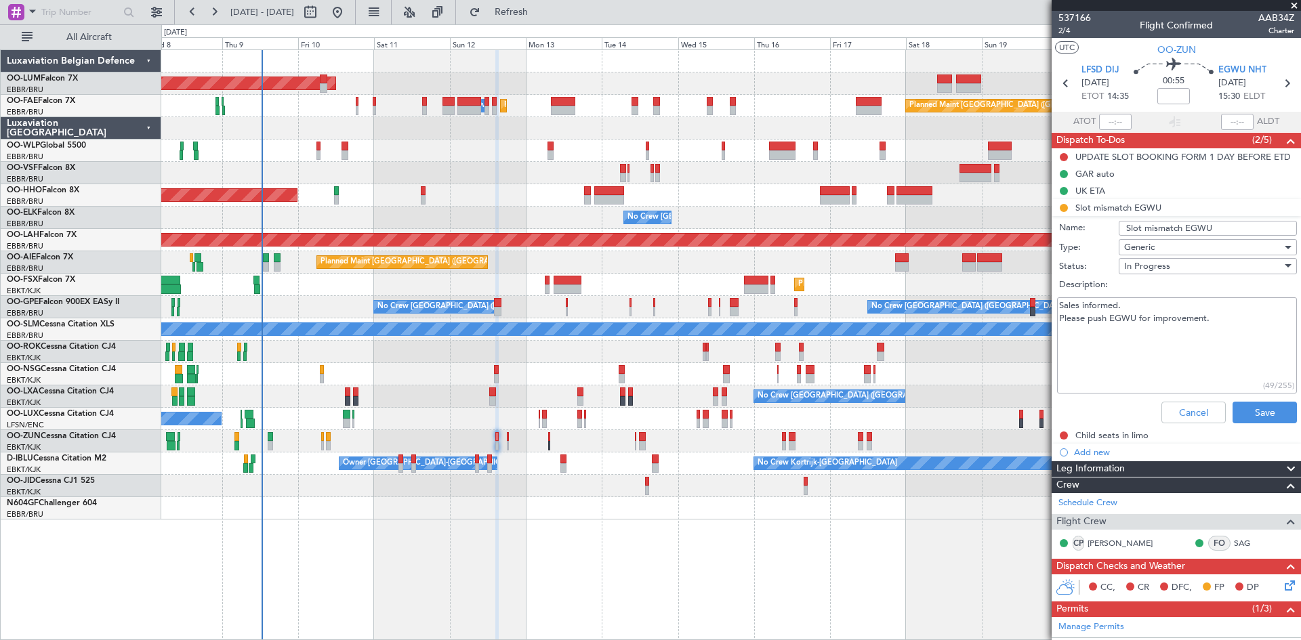
click at [1250, 320] on textarea "Sales informed. Please push EGWU for improvement." at bounding box center [1177, 346] width 240 height 97
type textarea "Sales informed. Please push EGWU for improvement. Last chased [DATE] 14:30"
click at [1253, 418] on button "Save" at bounding box center [1265, 413] width 64 height 22
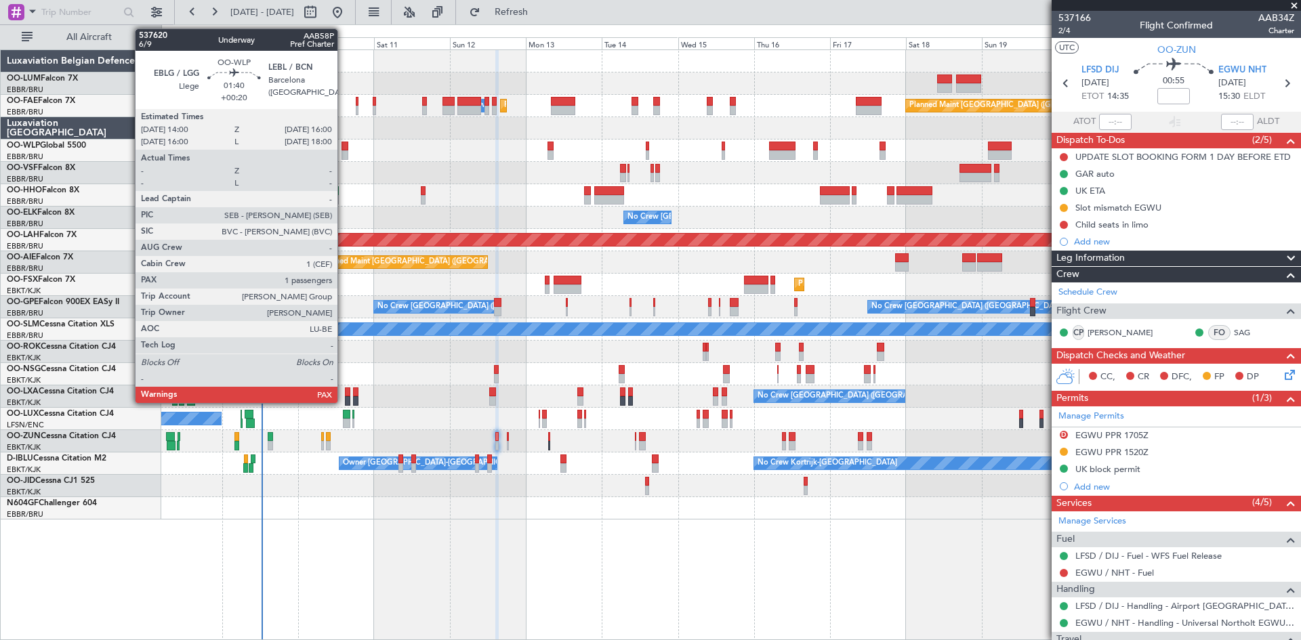
click at [344, 148] on div at bounding box center [345, 146] width 7 height 9
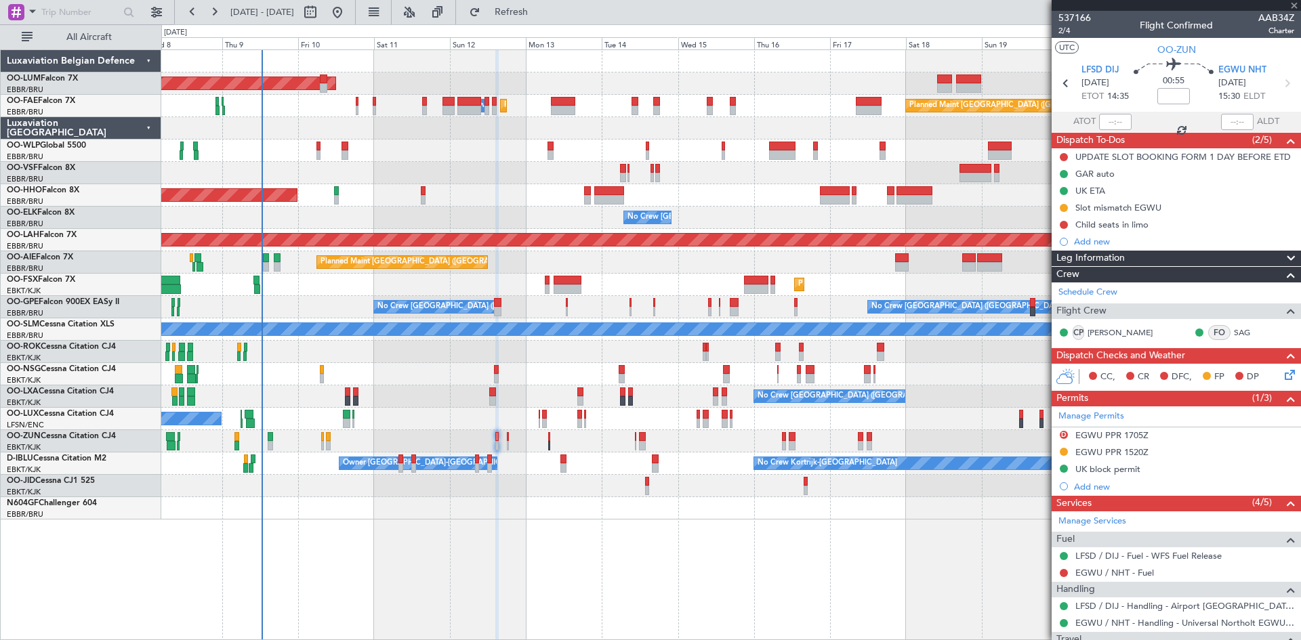
type input "+00:20"
type input "2"
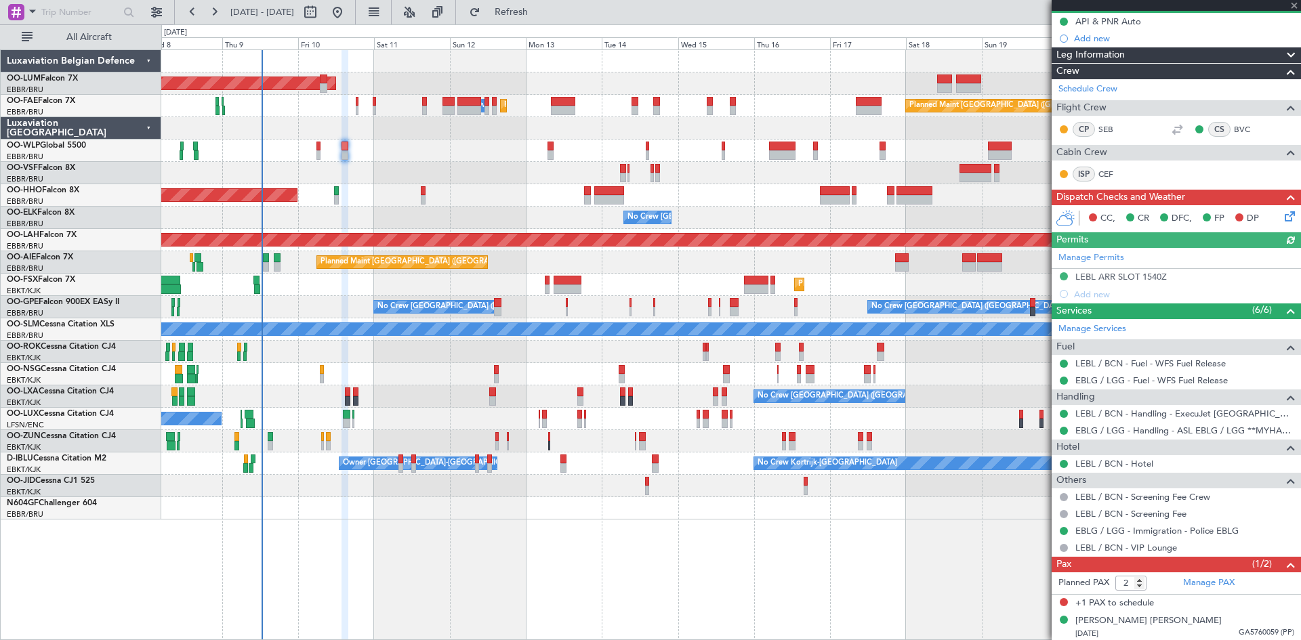
scroll to position [138, 0]
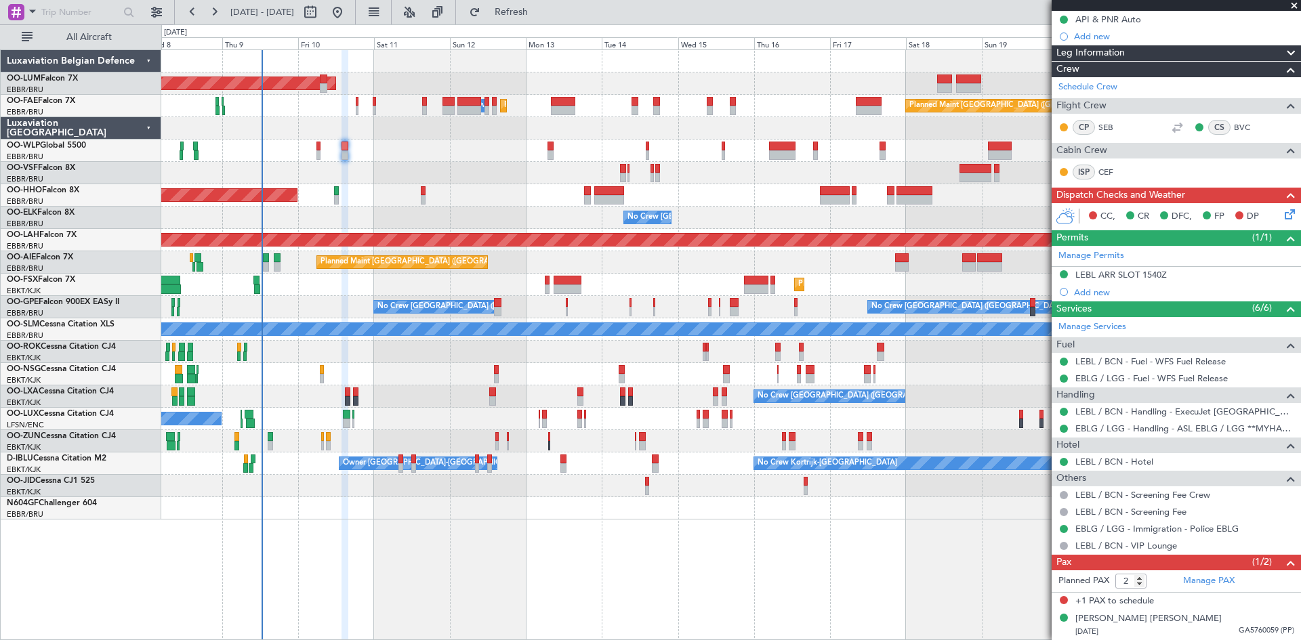
click at [254, 414] on div "No Crew [PERSON_NAME] ([PERSON_NAME]) No Crew [PERSON_NAME] ([PERSON_NAME])" at bounding box center [730, 419] width 1139 height 22
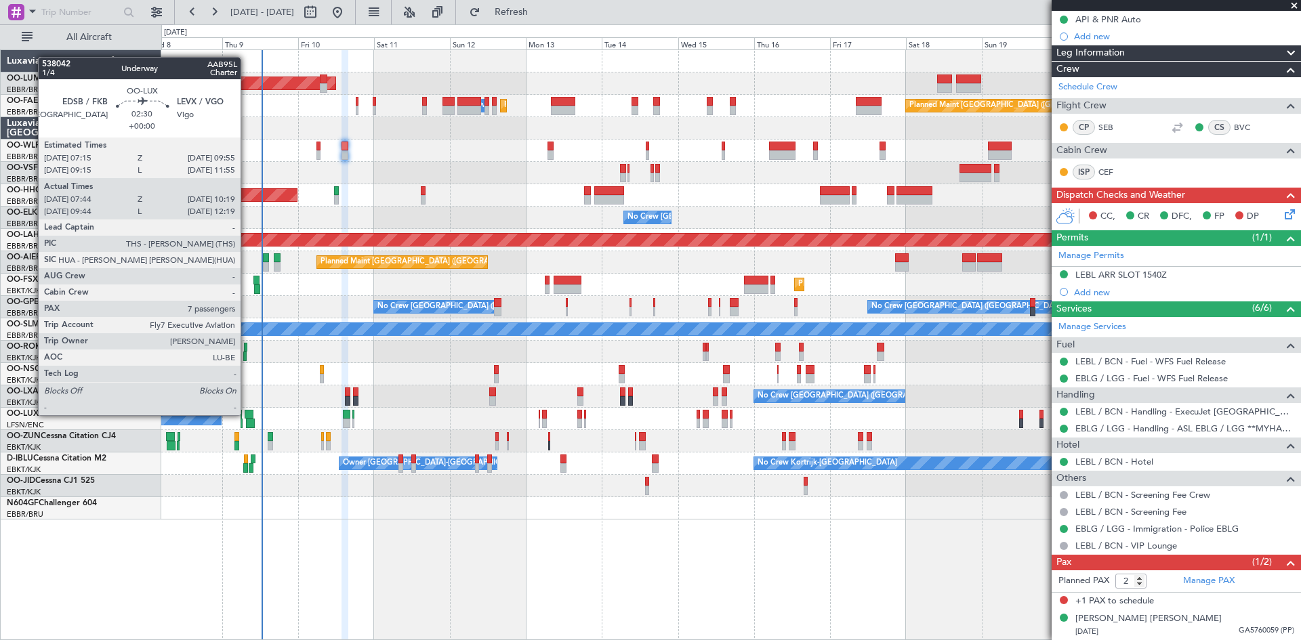
click at [247, 414] on div at bounding box center [249, 414] width 9 height 9
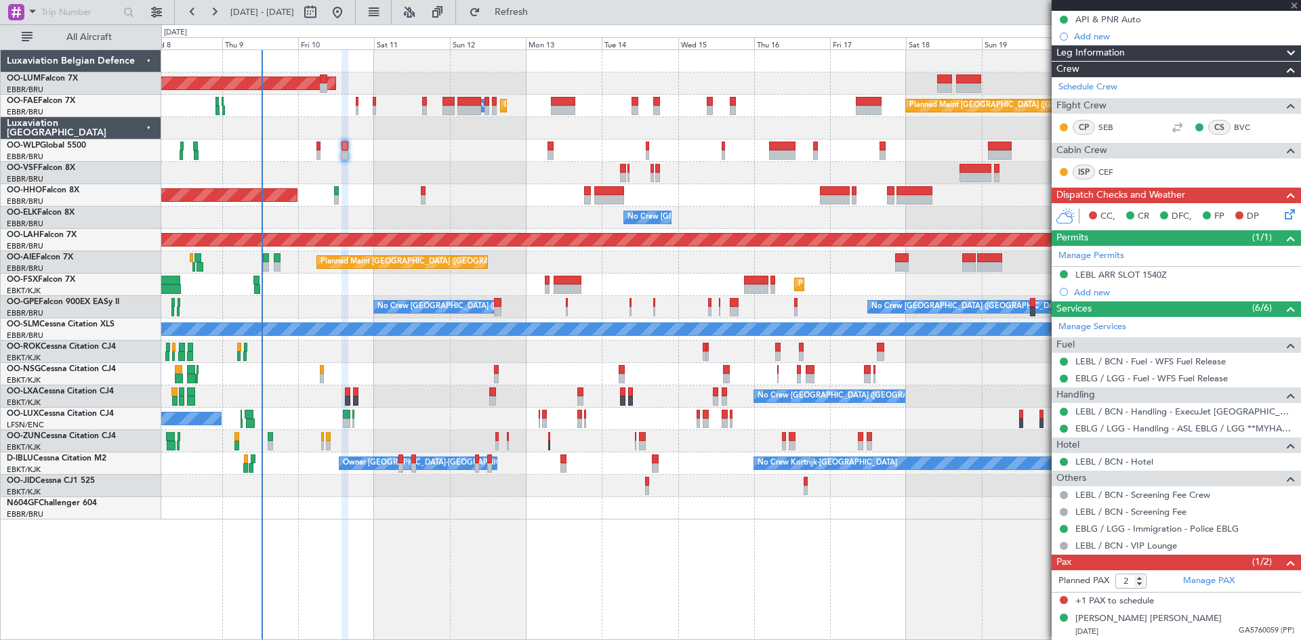
type input "07:49"
type input "10:14"
type input "7"
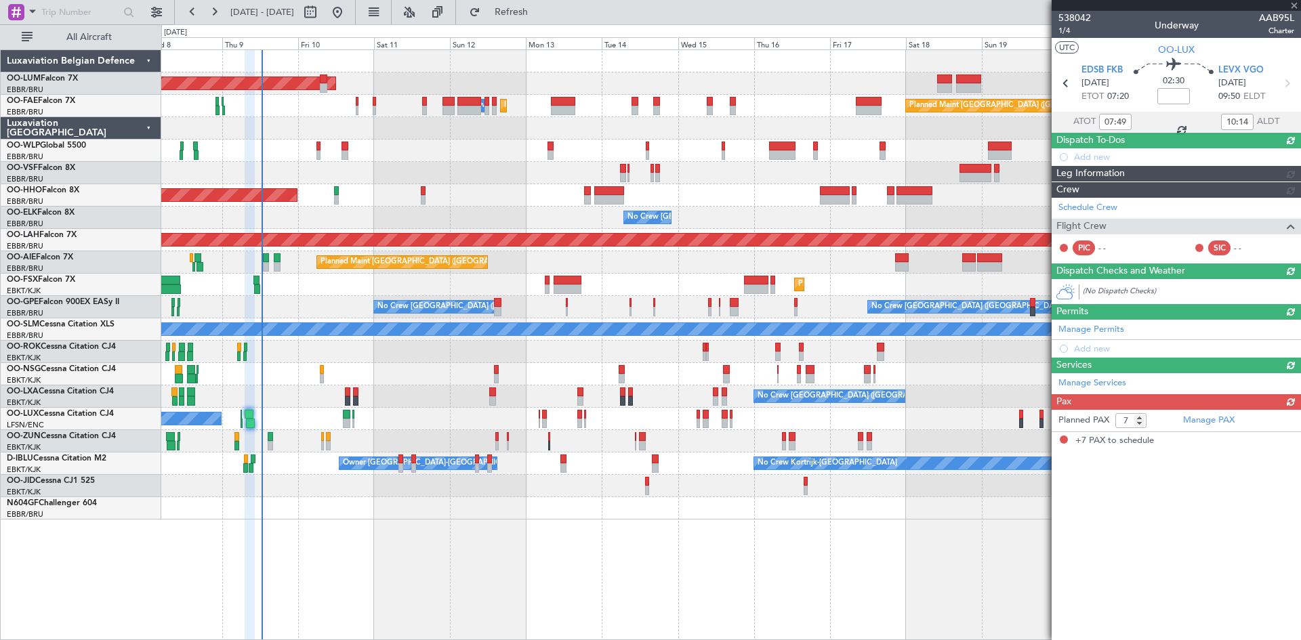
scroll to position [0, 0]
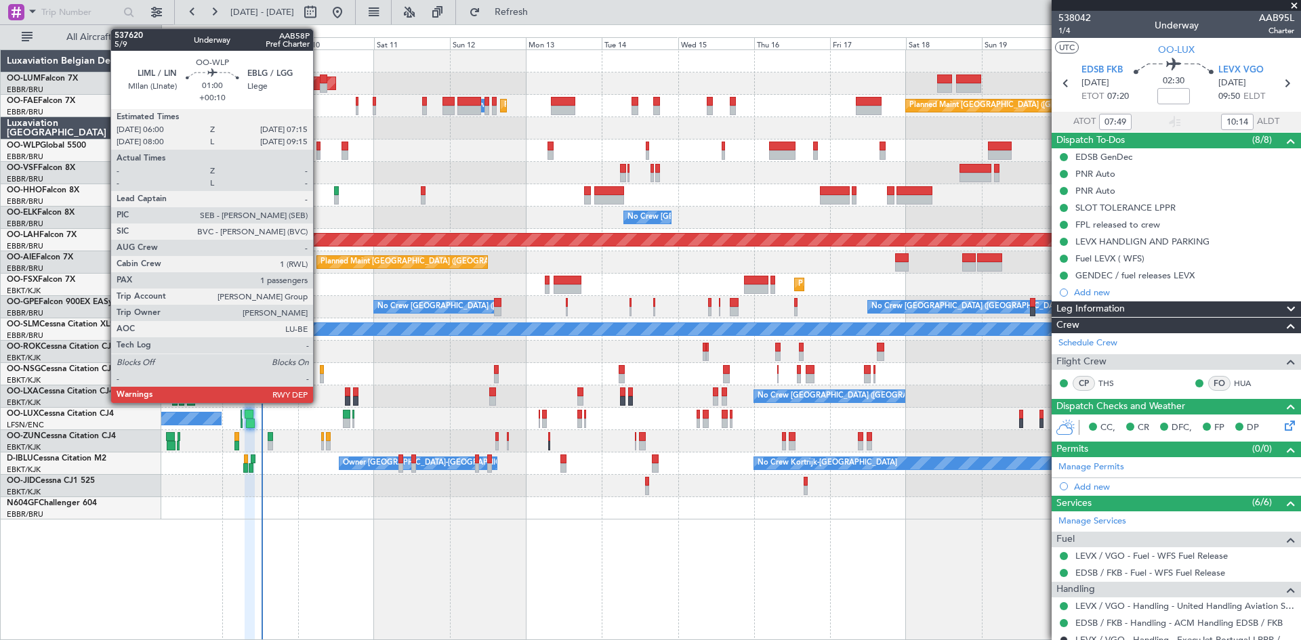
click at [319, 144] on div at bounding box center [319, 146] width 4 height 9
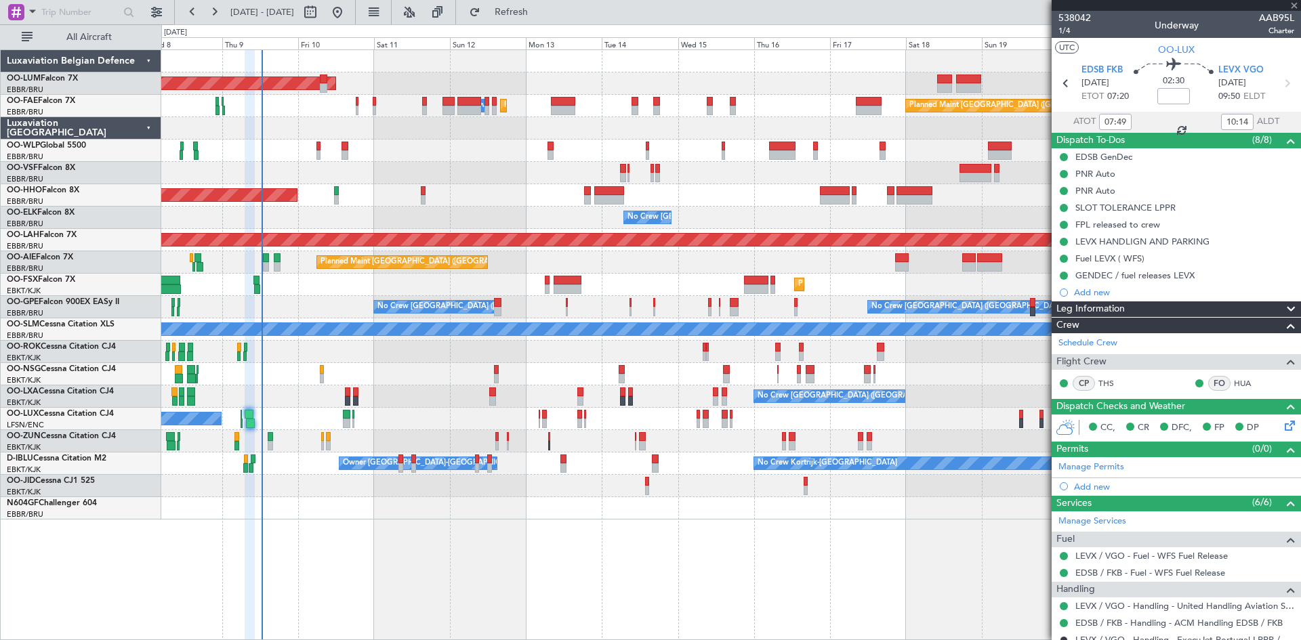
type input "+00:10"
type input "1"
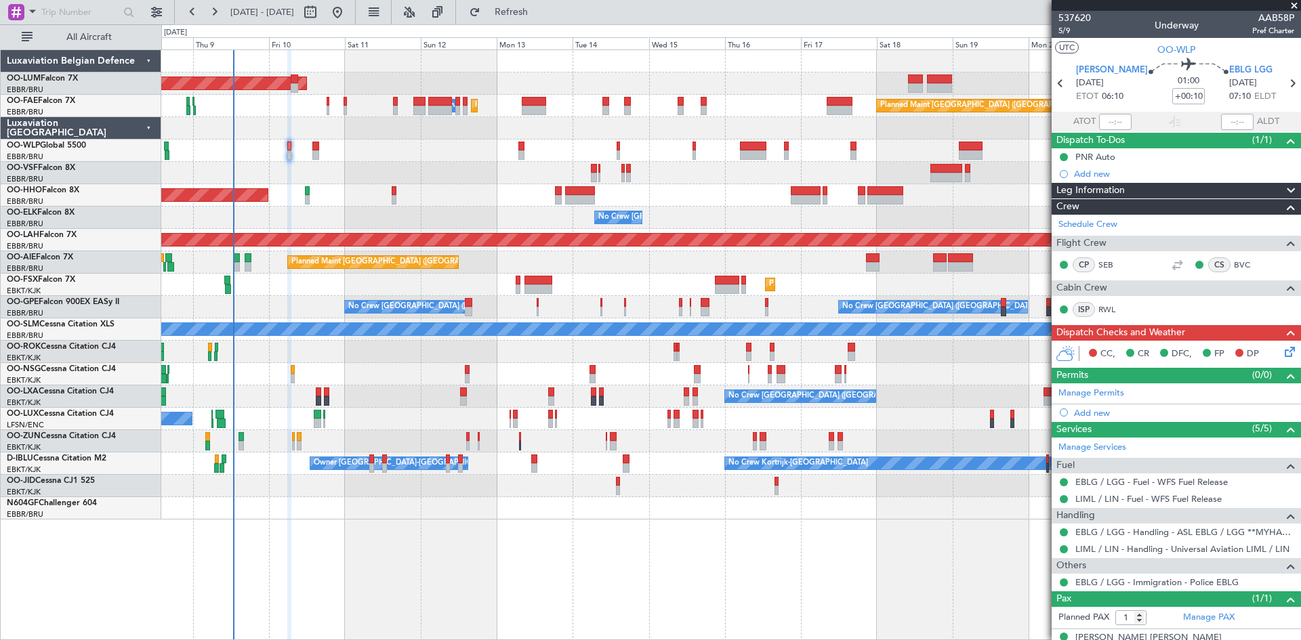
click at [404, 161] on div "Planned Maint [GEOGRAPHIC_DATA] ([GEOGRAPHIC_DATA] National) AOG Maint [GEOGRAP…" at bounding box center [730, 285] width 1139 height 470
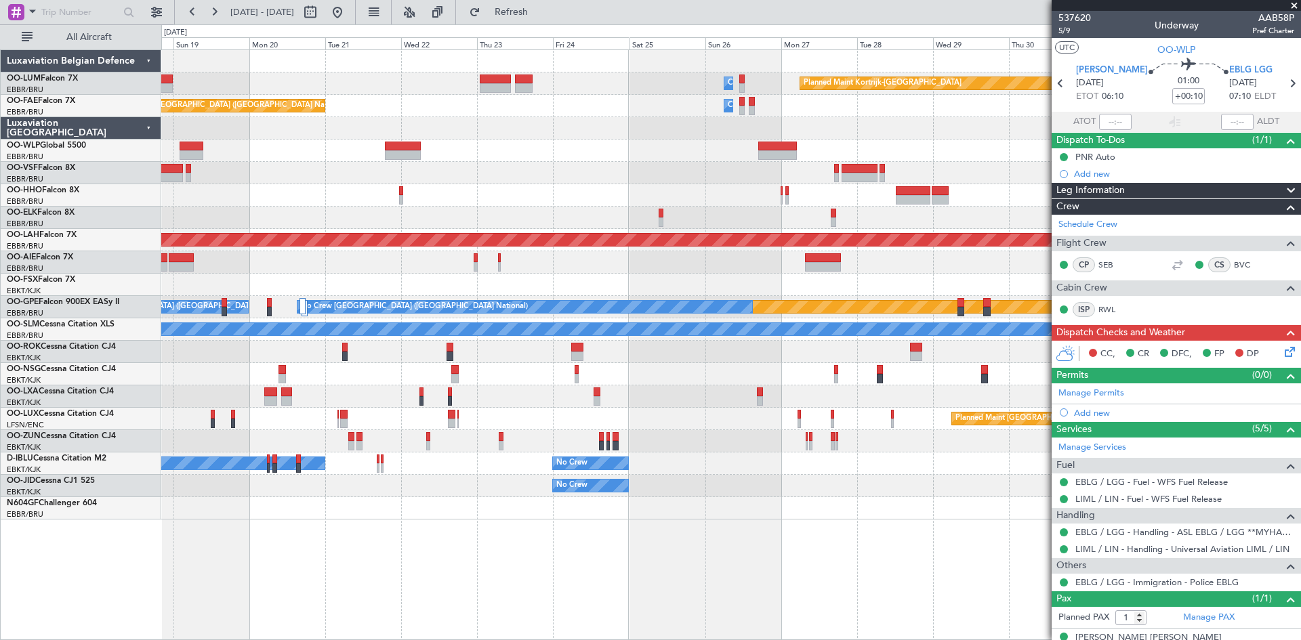
click at [90, 504] on div "Owner Melsbroek Air Base Planned Maint [GEOGRAPHIC_DATA]-[GEOGRAPHIC_DATA] Plan…" at bounding box center [650, 332] width 1301 height 616
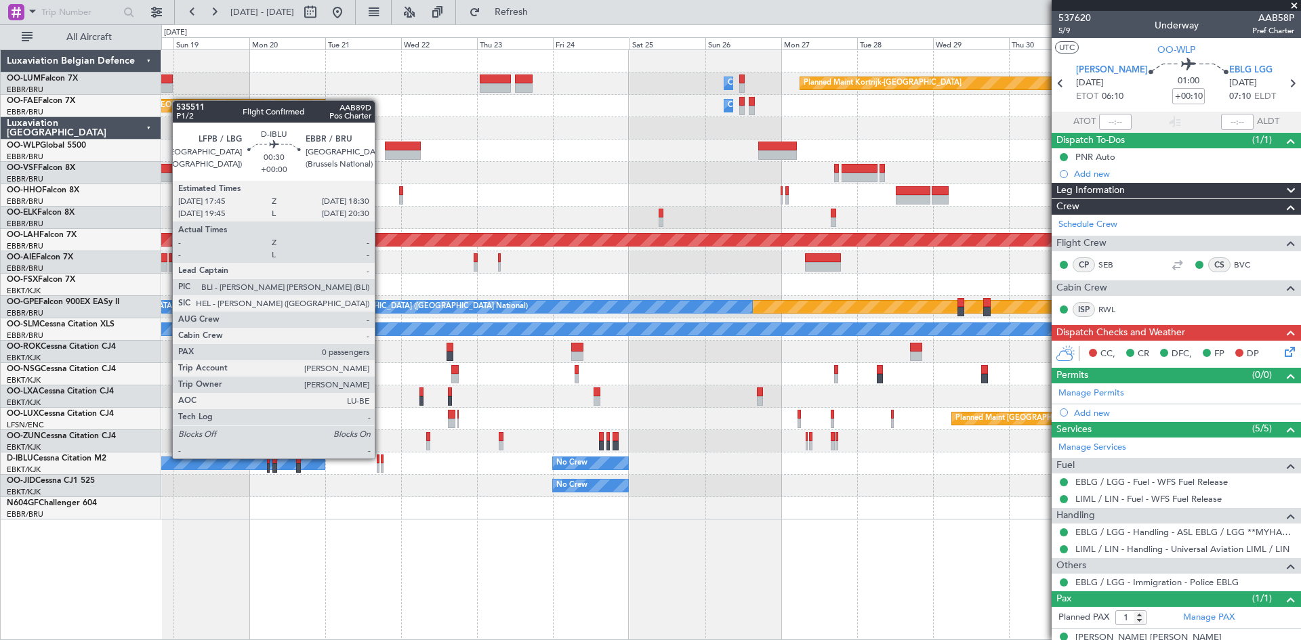
click at [381, 459] on div at bounding box center [382, 459] width 3 height 9
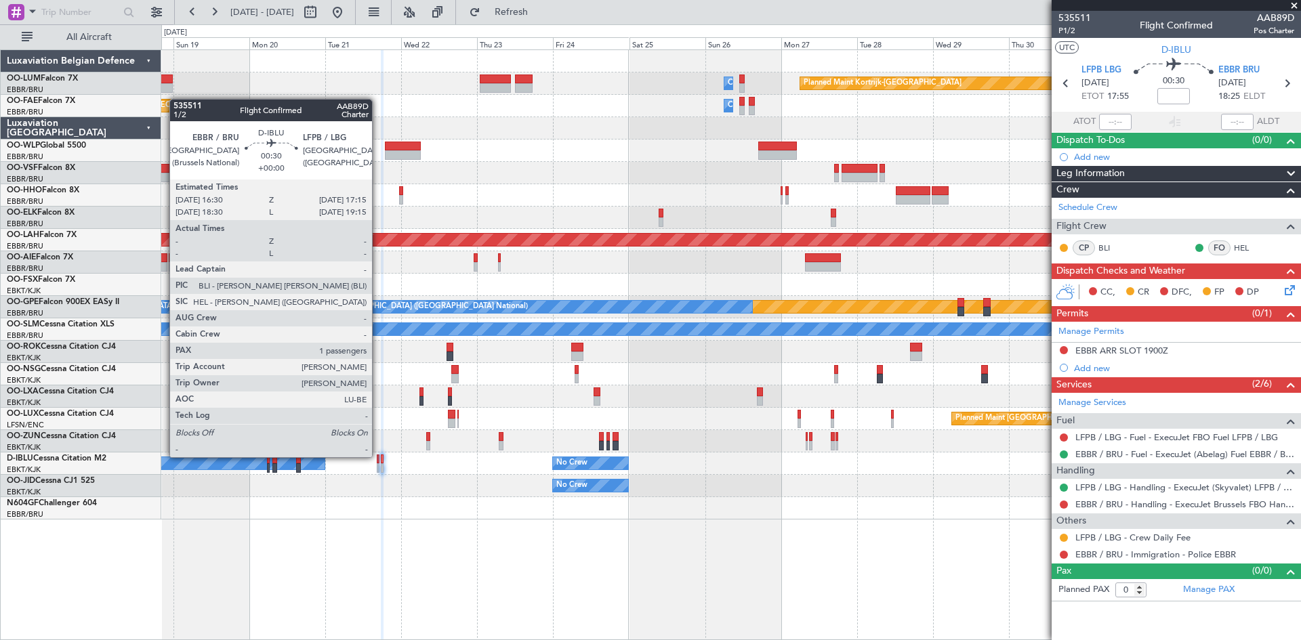
click at [378, 457] on div at bounding box center [378, 459] width 3 height 9
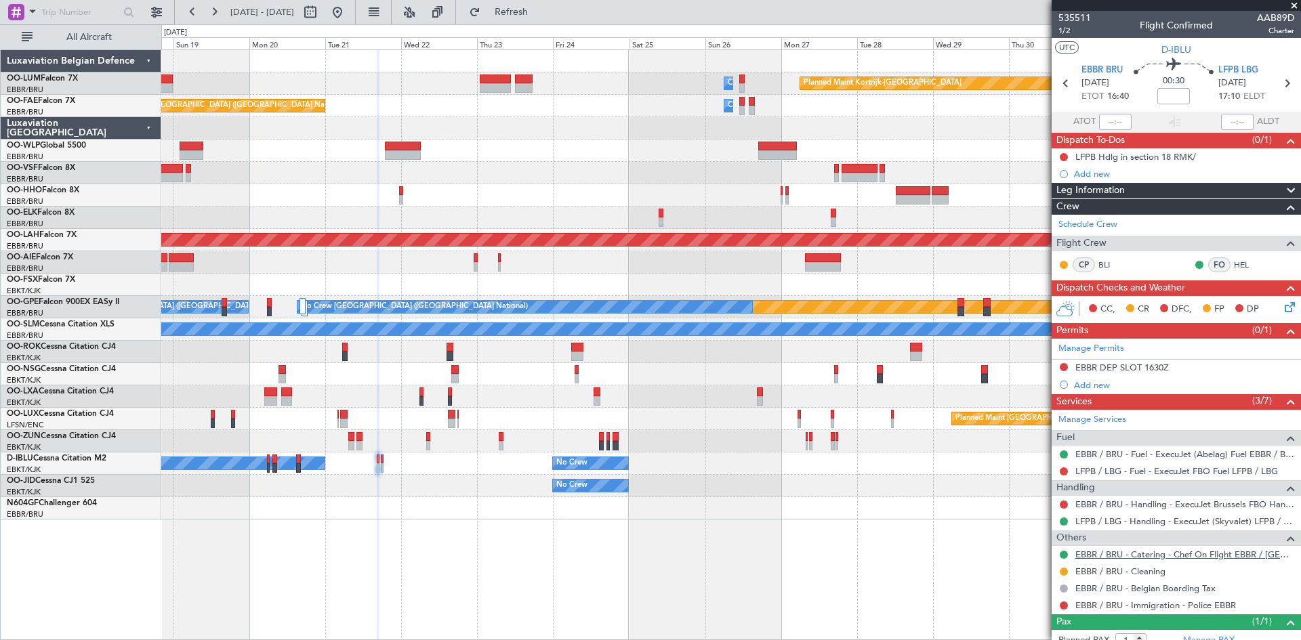
click at [1160, 554] on link "EBBR / BRU - Catering - Chef On Flight EBBR / [GEOGRAPHIC_DATA]" at bounding box center [1185, 555] width 219 height 12
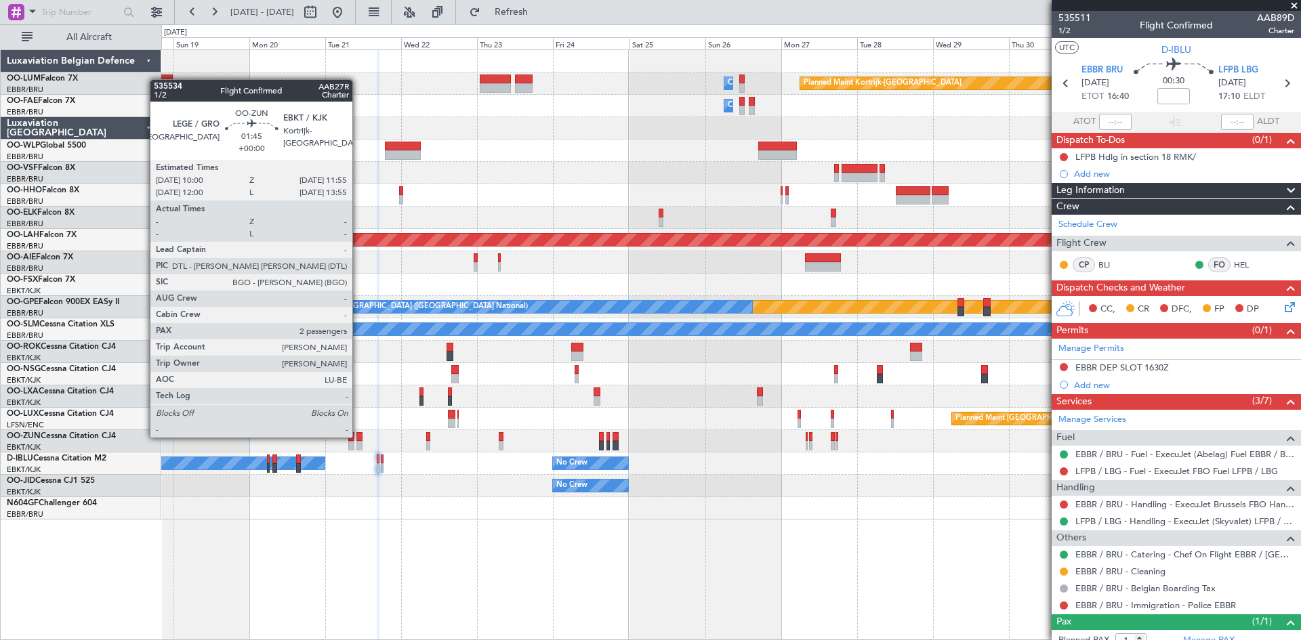
click at [359, 436] on div at bounding box center [359, 436] width 6 height 9
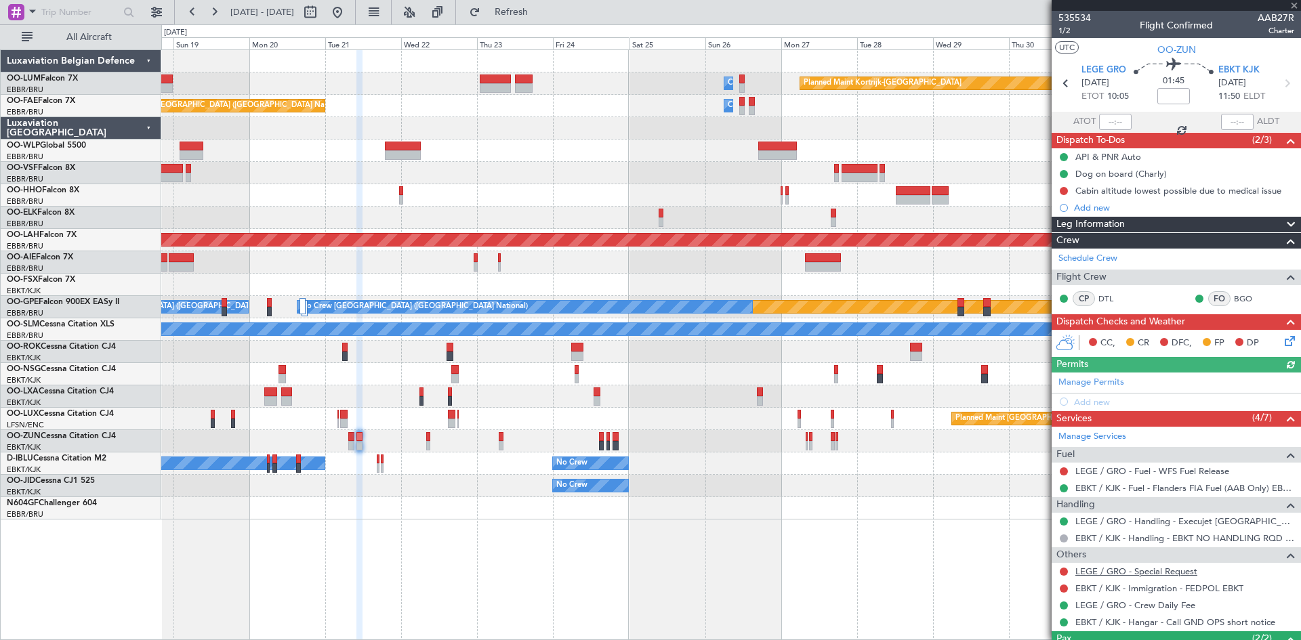
click at [1121, 573] on link "LEGE / GRO - Special Request" at bounding box center [1137, 572] width 122 height 12
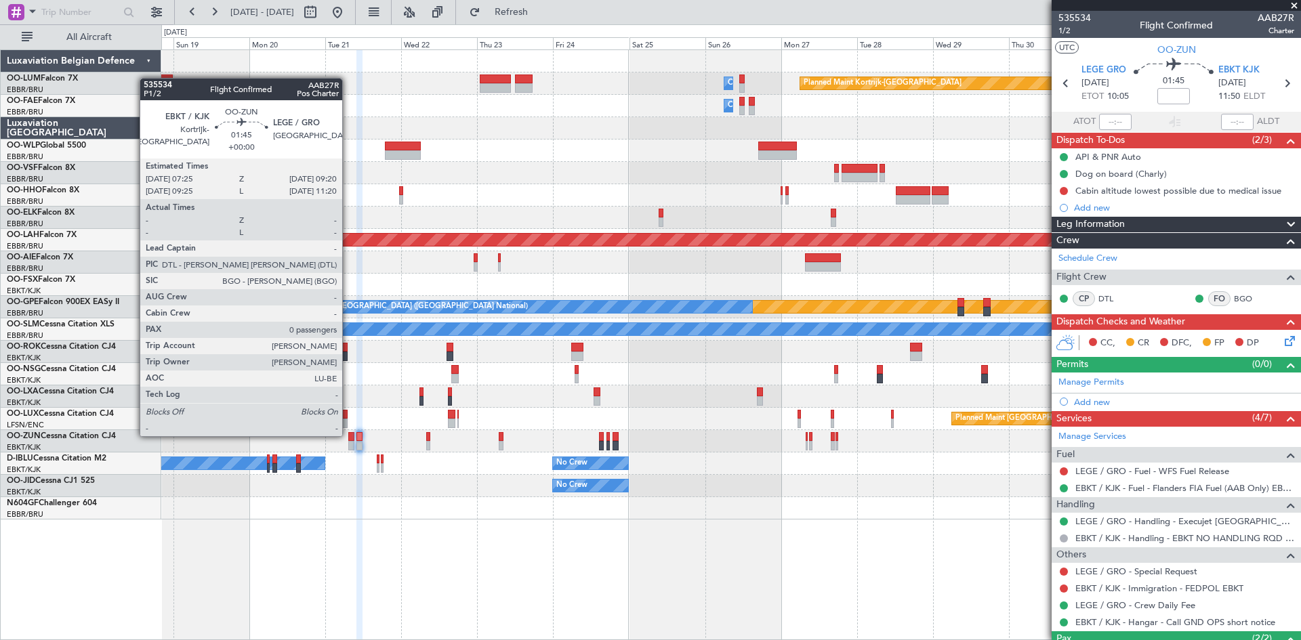
click at [348, 434] on div at bounding box center [351, 436] width 6 height 9
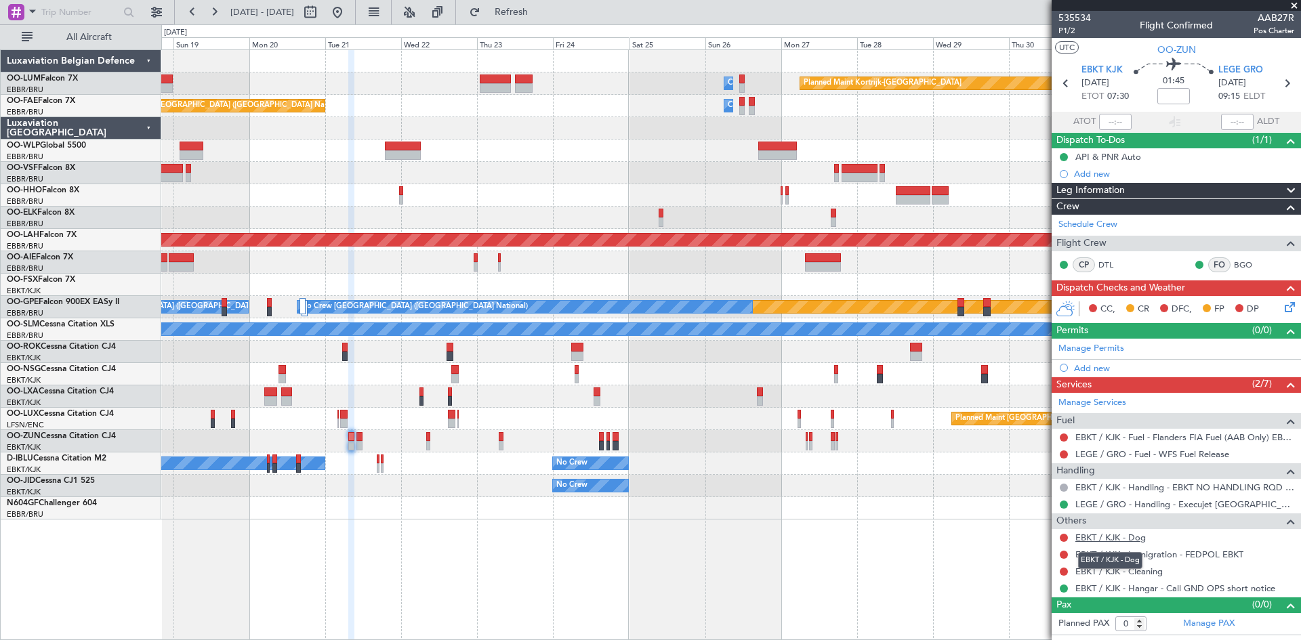
click at [1130, 539] on link "EBKT / KJK - Dog" at bounding box center [1111, 538] width 70 height 12
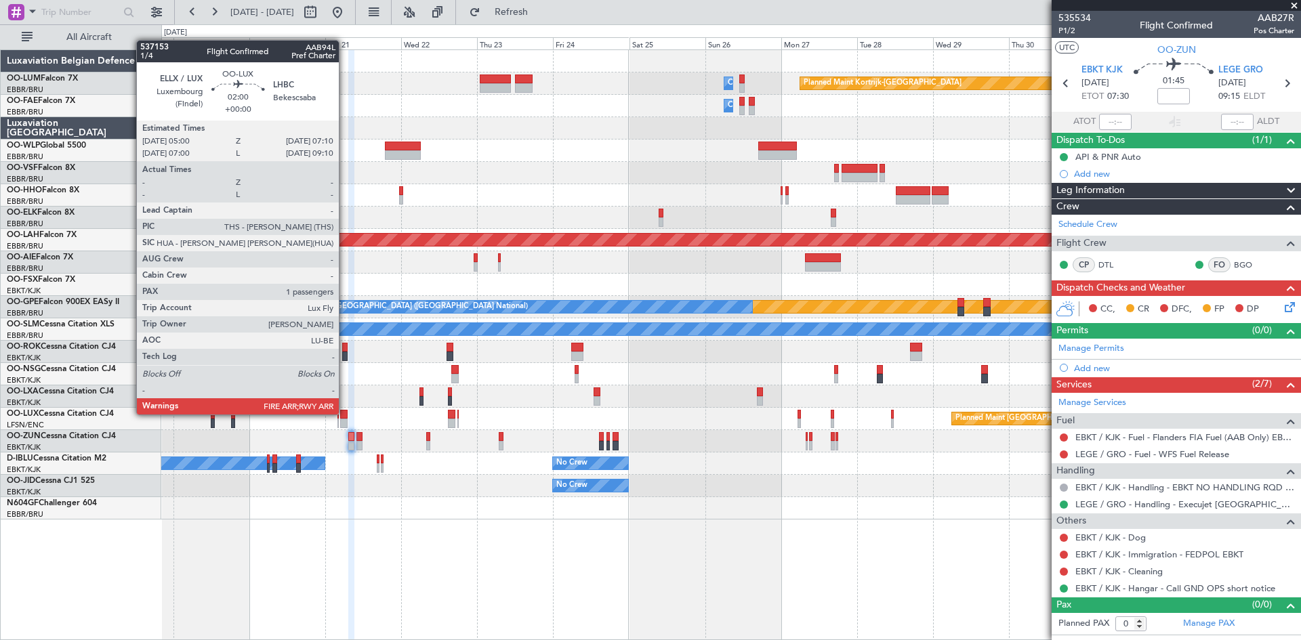
click at [345, 413] on div at bounding box center [343, 414] width 7 height 9
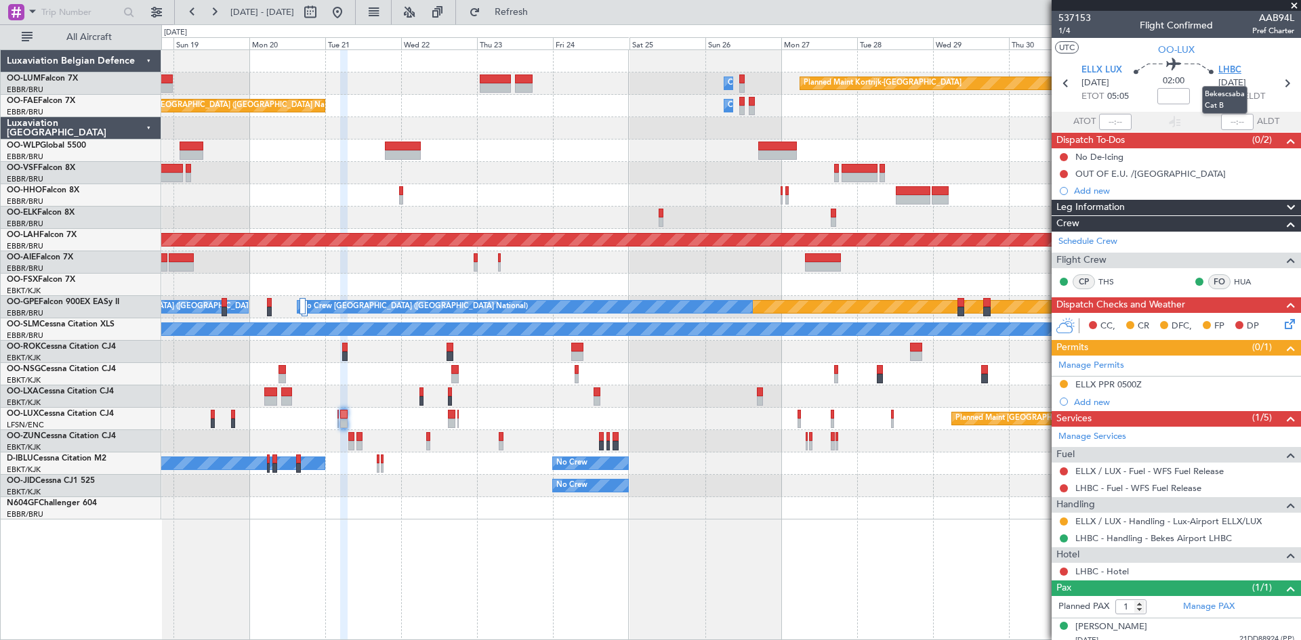
click at [1231, 68] on span "LHBC" at bounding box center [1230, 71] width 23 height 14
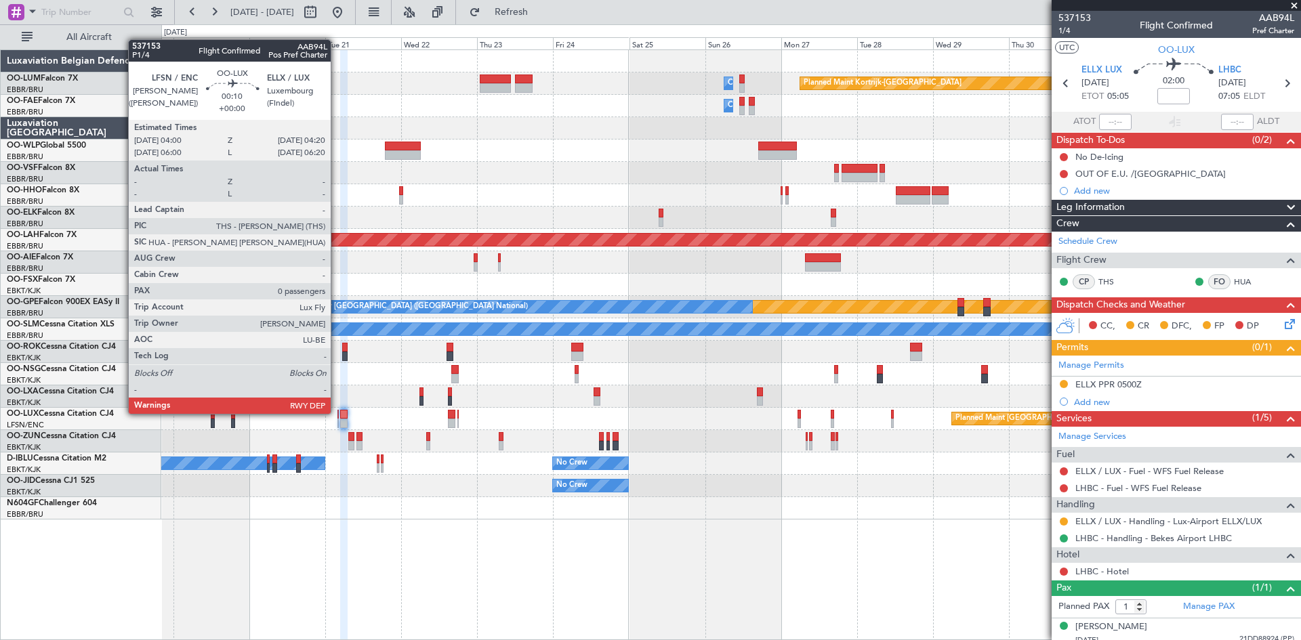
click at [338, 413] on div at bounding box center [338, 414] width 1 height 9
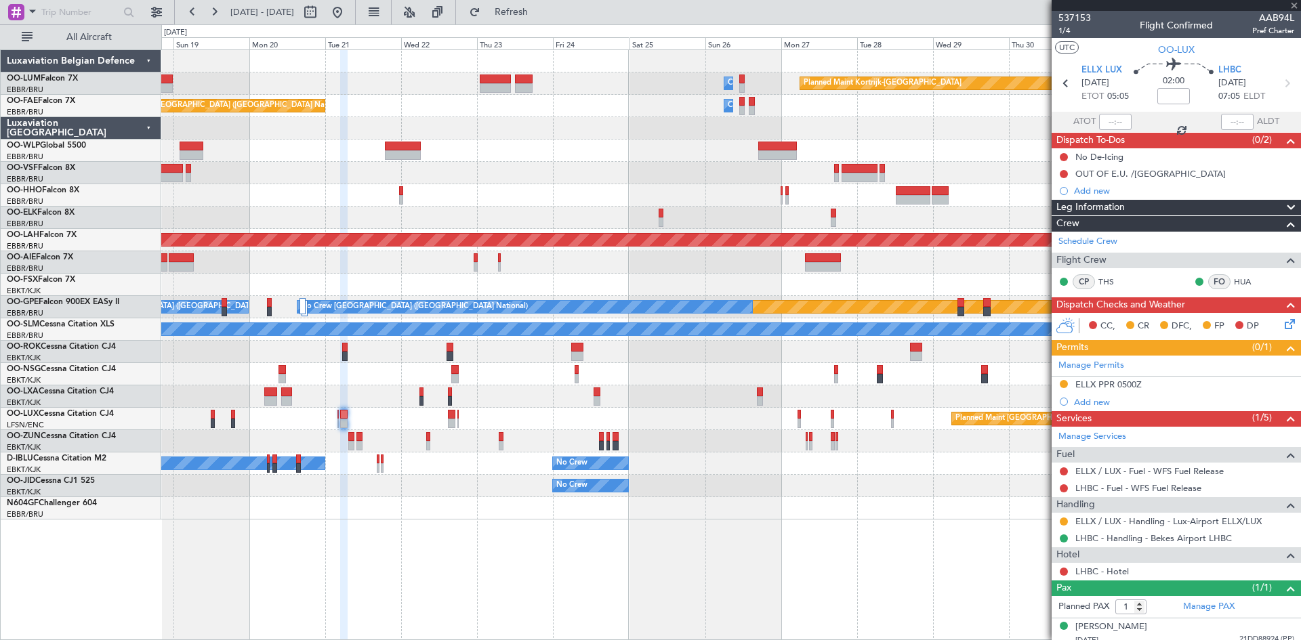
type input "0"
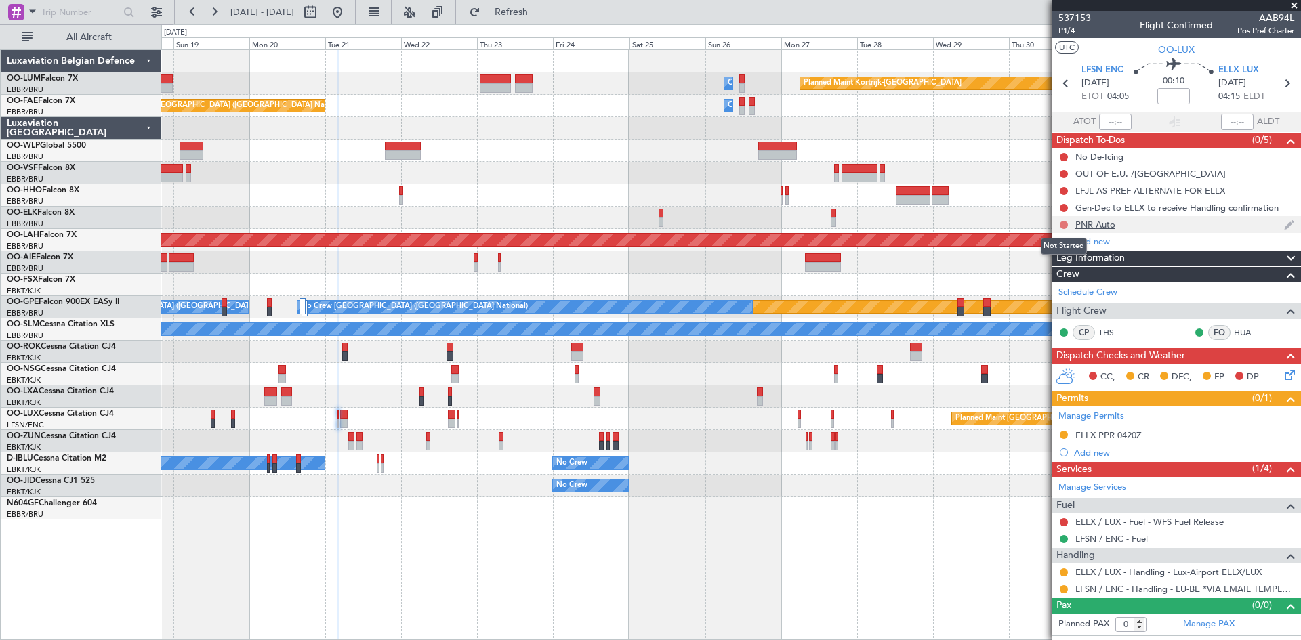
click at [1064, 224] on button at bounding box center [1064, 225] width 8 height 8
click at [1062, 287] on span "Completed" at bounding box center [1070, 285] width 45 height 14
click at [1063, 173] on button at bounding box center [1064, 174] width 8 height 8
click at [1065, 233] on span "Completed" at bounding box center [1070, 234] width 45 height 14
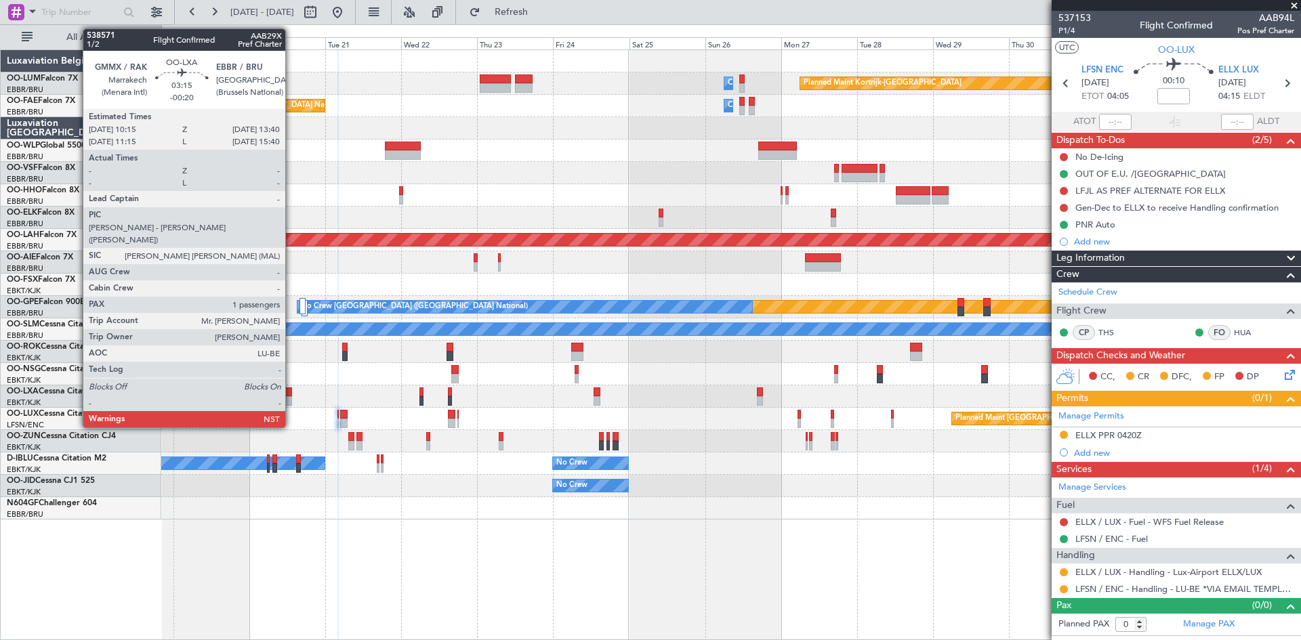
click at [291, 390] on div at bounding box center [286, 392] width 11 height 9
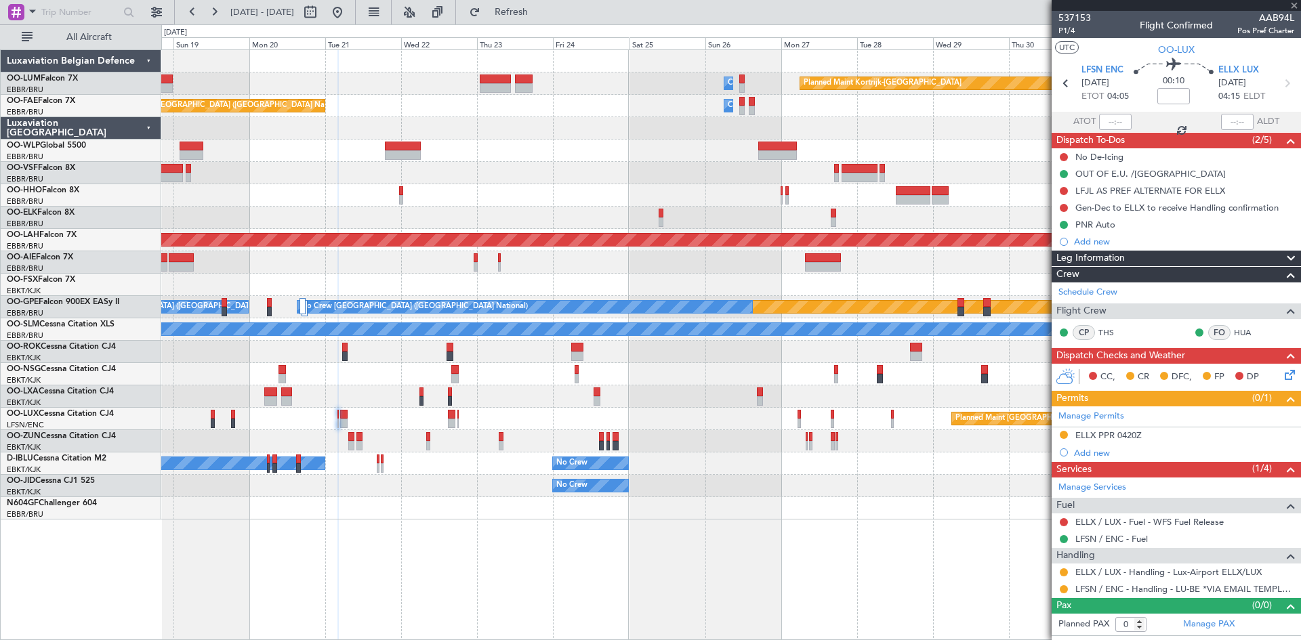
type input "-00:20"
type input "1"
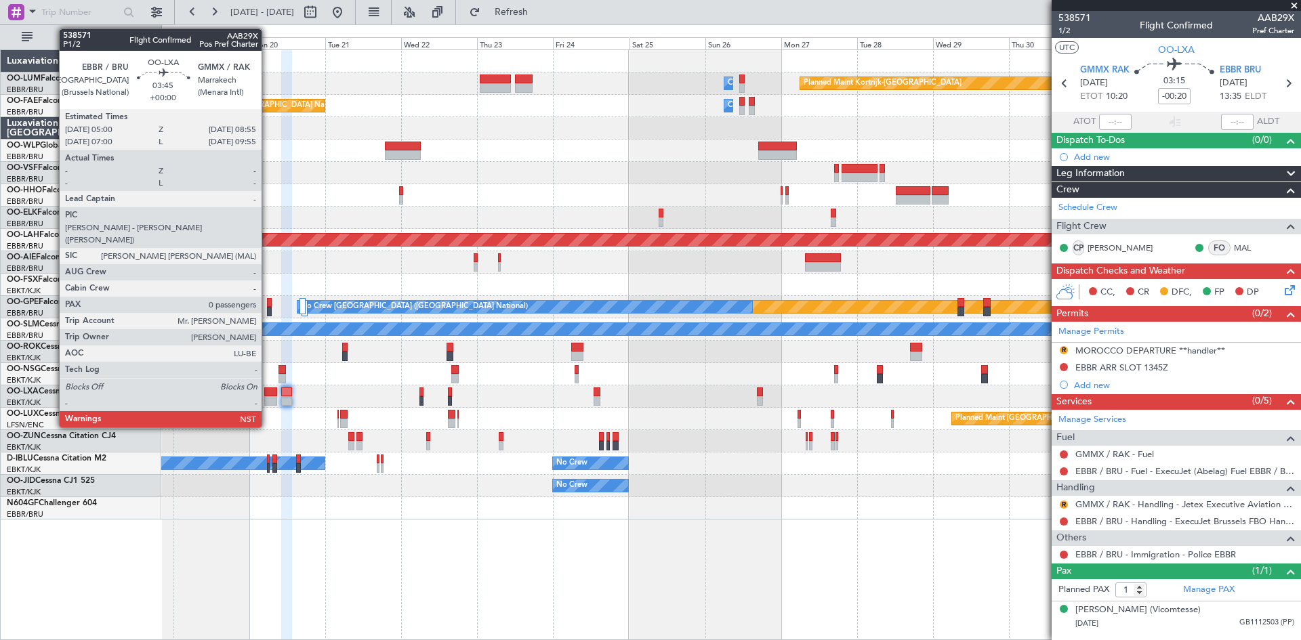
click at [268, 394] on div at bounding box center [270, 392] width 13 height 9
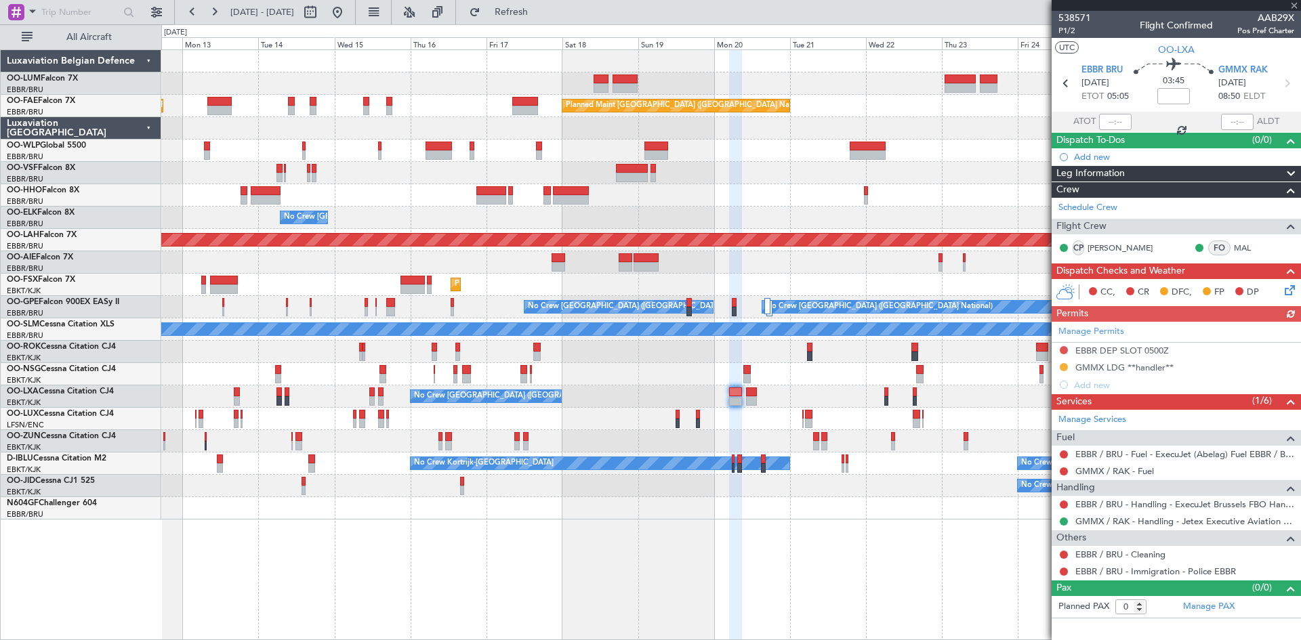
click at [822, 396] on div "No Crew [GEOGRAPHIC_DATA] ([GEOGRAPHIC_DATA] National)" at bounding box center [730, 397] width 1139 height 22
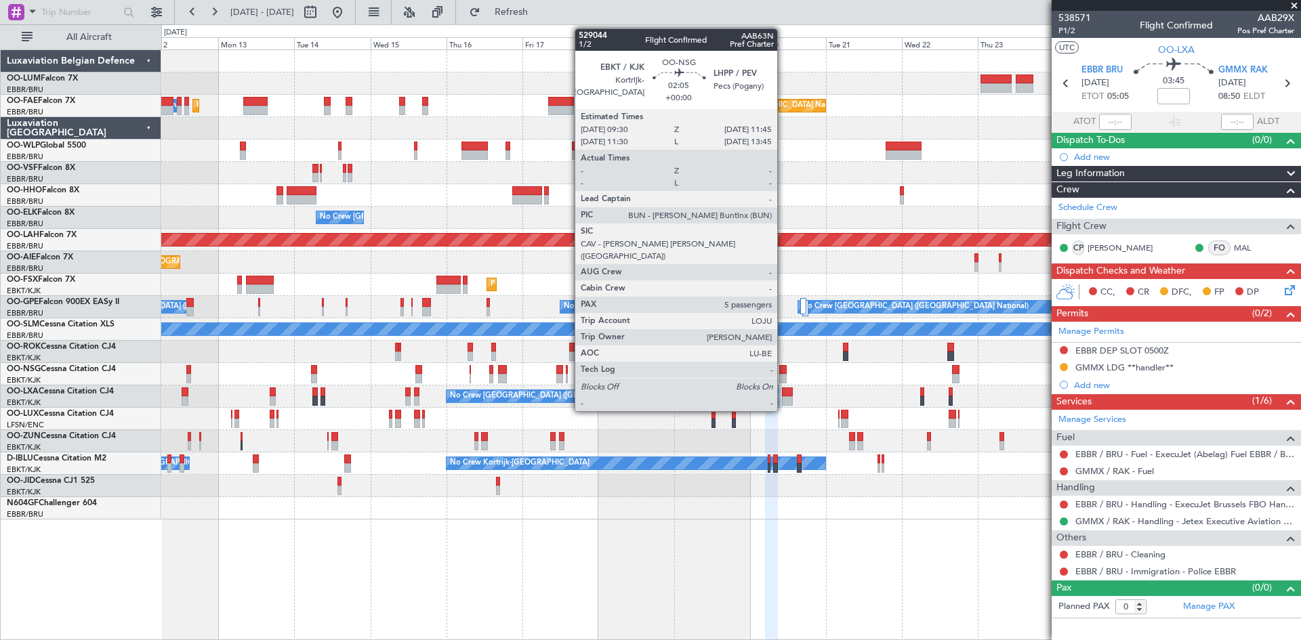
click at [784, 367] on div at bounding box center [782, 369] width 7 height 9
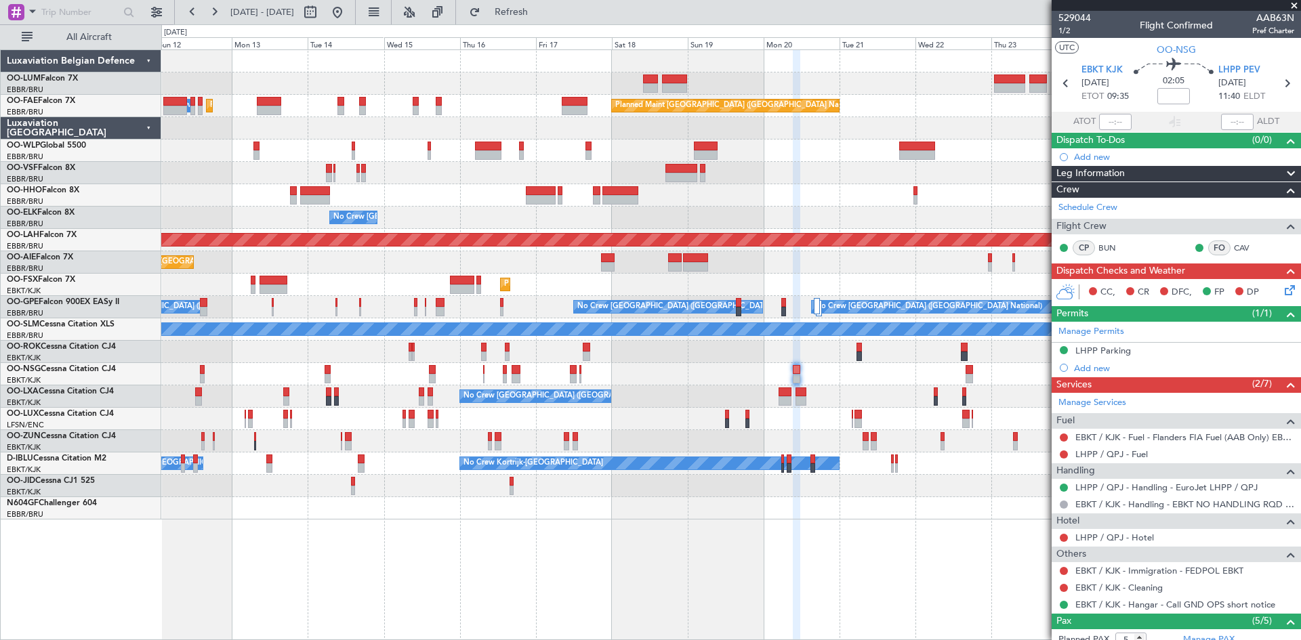
click at [624, 371] on div at bounding box center [730, 374] width 1139 height 22
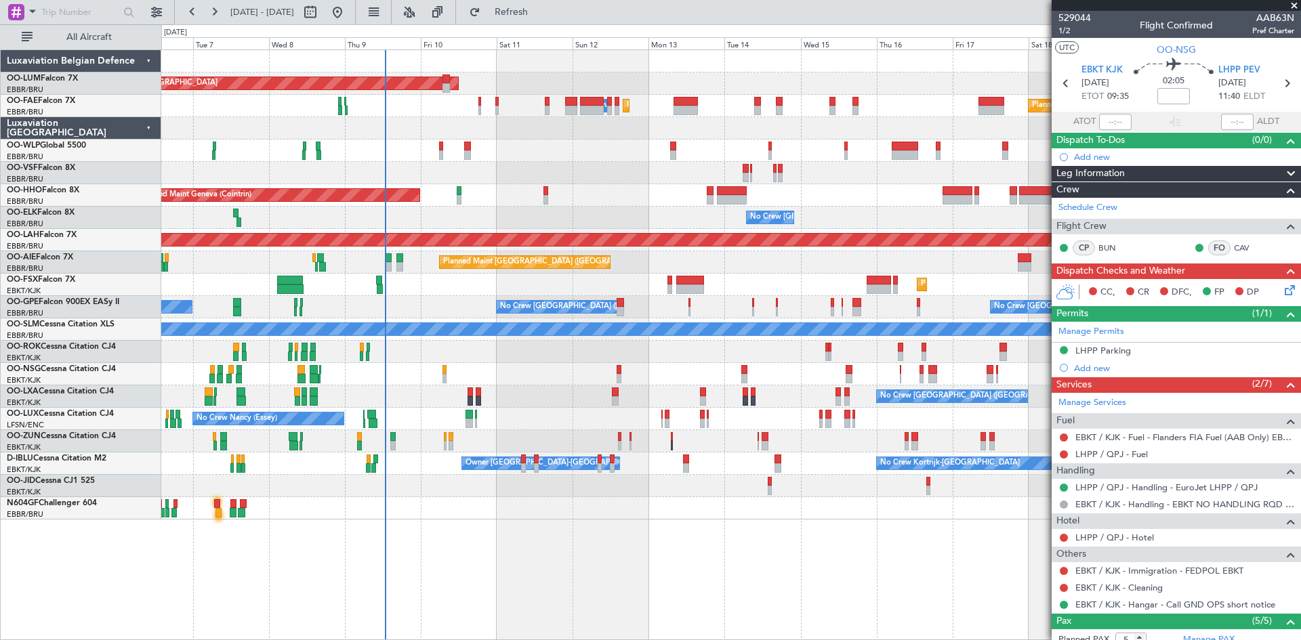
click at [754, 264] on div "Planned Maint [GEOGRAPHIC_DATA] ([GEOGRAPHIC_DATA]) Unplanned Maint [GEOGRAPHIC…" at bounding box center [730, 262] width 1139 height 22
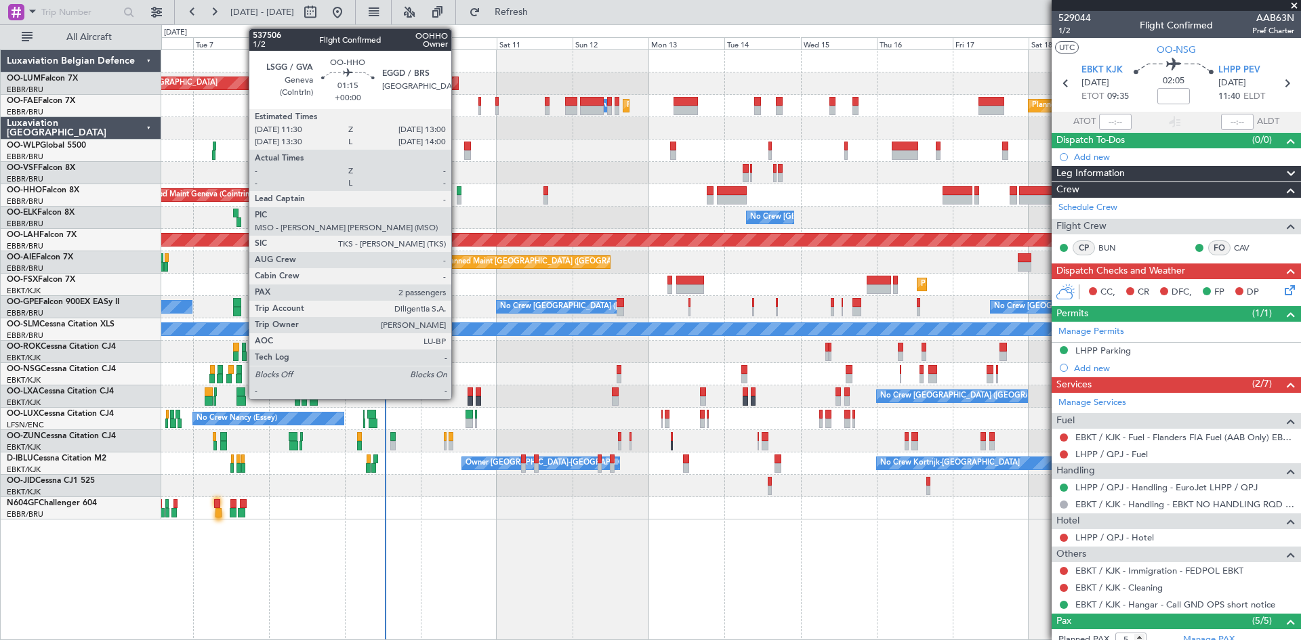
click at [457, 193] on div at bounding box center [459, 190] width 5 height 9
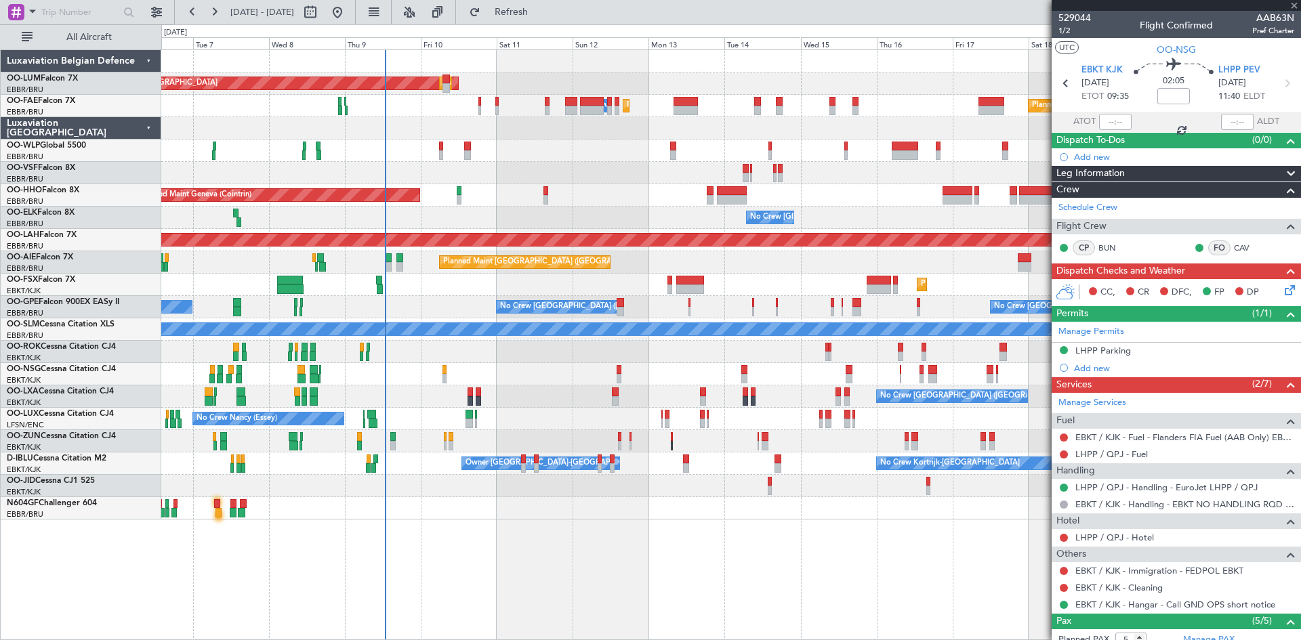
type input "2"
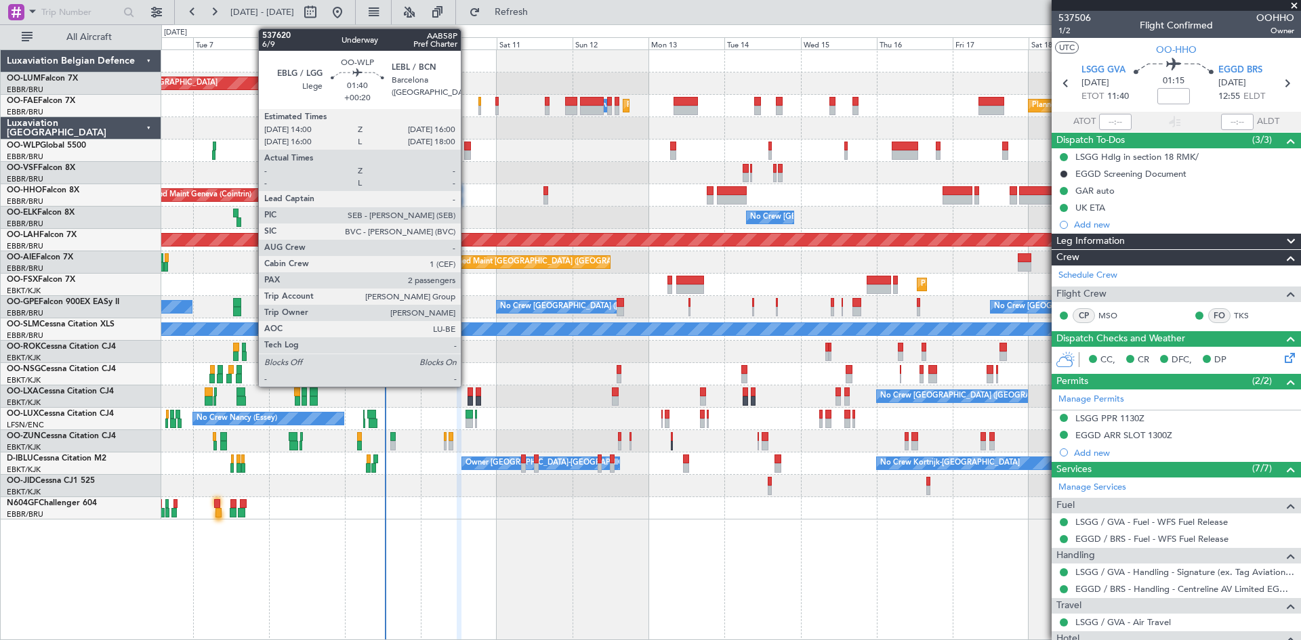
click at [467, 146] on div at bounding box center [467, 146] width 7 height 9
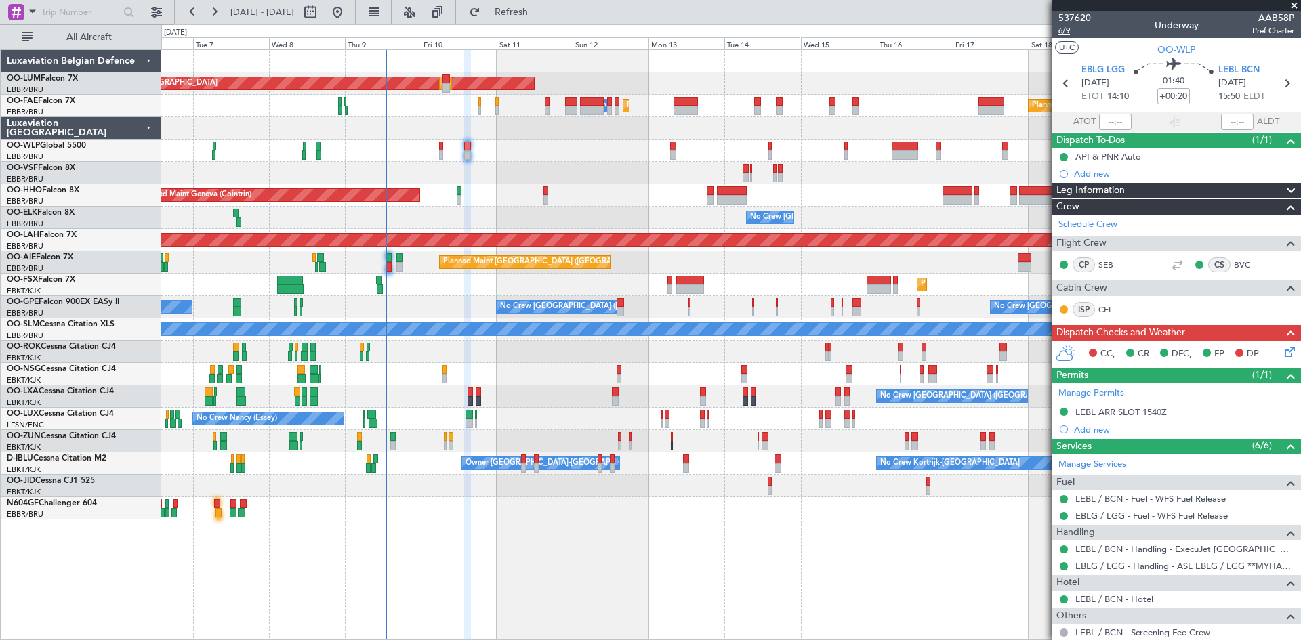
click at [1063, 32] on span "6/9" at bounding box center [1075, 31] width 33 height 12
click at [1283, 352] on icon at bounding box center [1287, 349] width 11 height 11
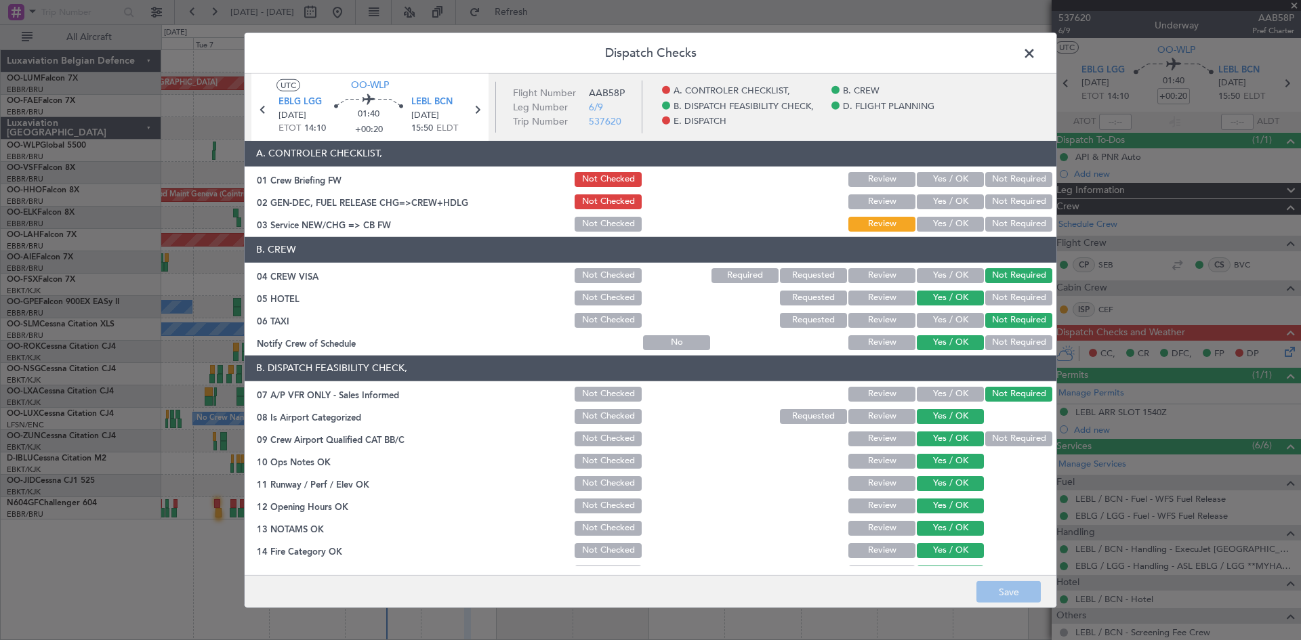
click at [937, 197] on button "Yes / OK" at bounding box center [950, 202] width 67 height 15
click at [948, 221] on button "Yes / OK" at bounding box center [950, 224] width 67 height 15
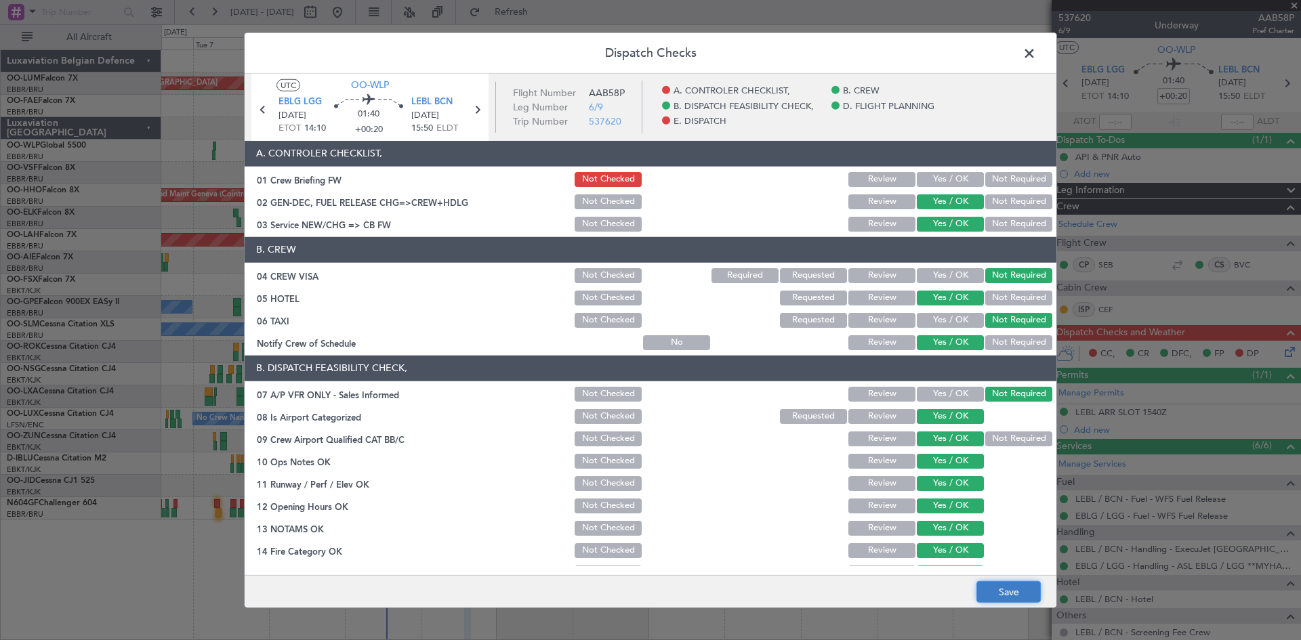
click at [1019, 590] on button "Save" at bounding box center [1009, 593] width 64 height 22
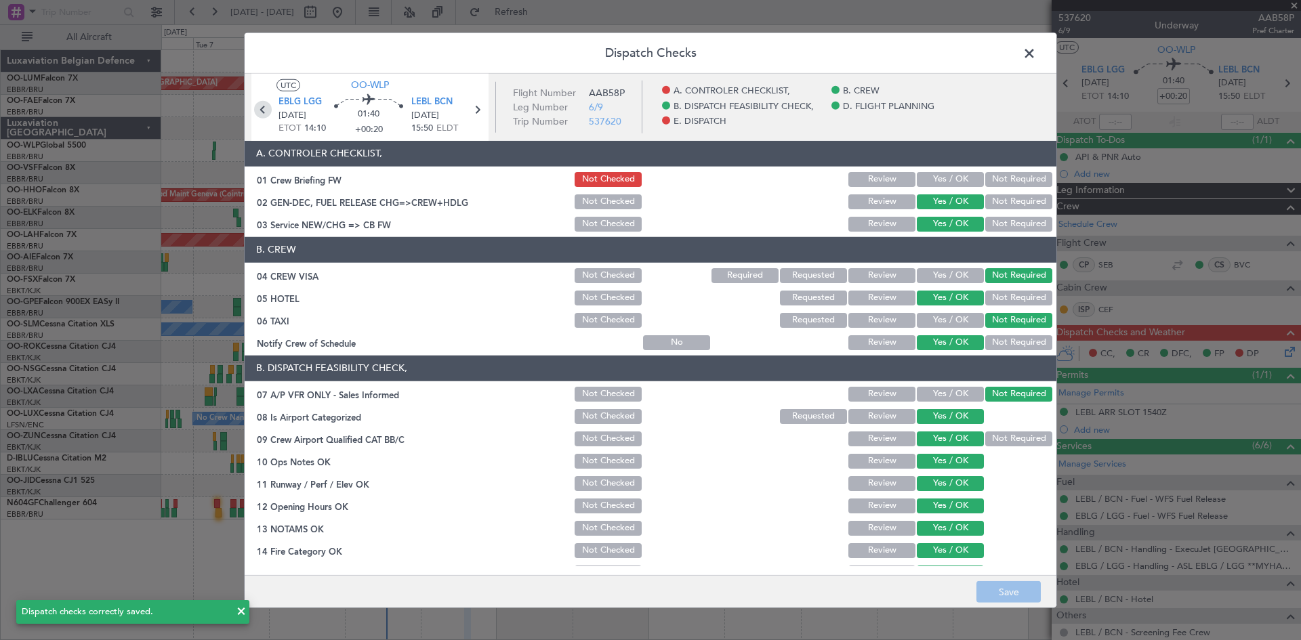
click at [261, 106] on icon at bounding box center [263, 109] width 18 height 18
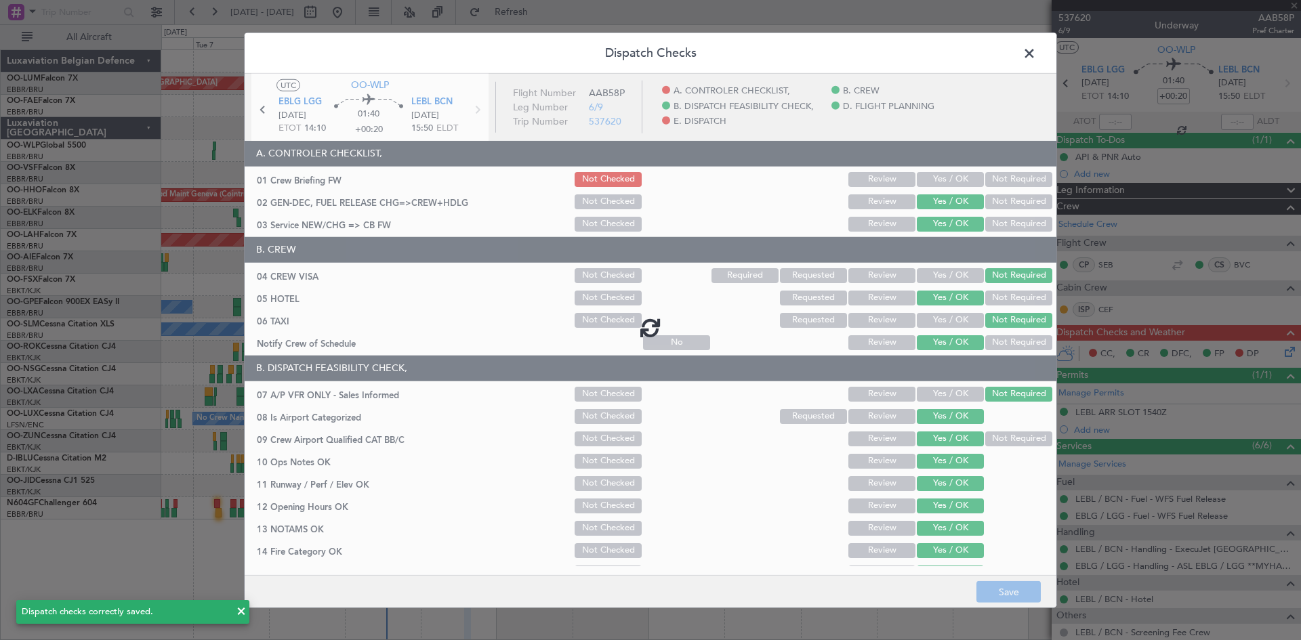
type input "+00:10"
type input "1"
type input "+00:10"
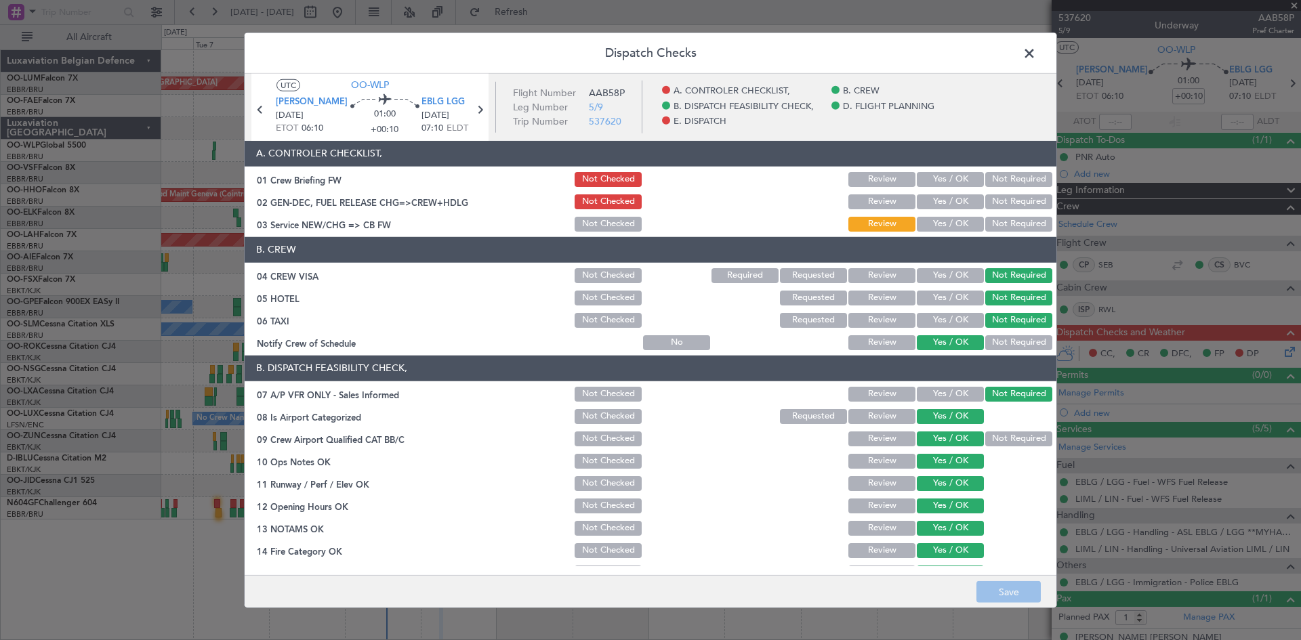
click at [968, 203] on button "Yes / OK" at bounding box center [950, 202] width 67 height 15
click at [960, 222] on button "Yes / OK" at bounding box center [950, 224] width 67 height 15
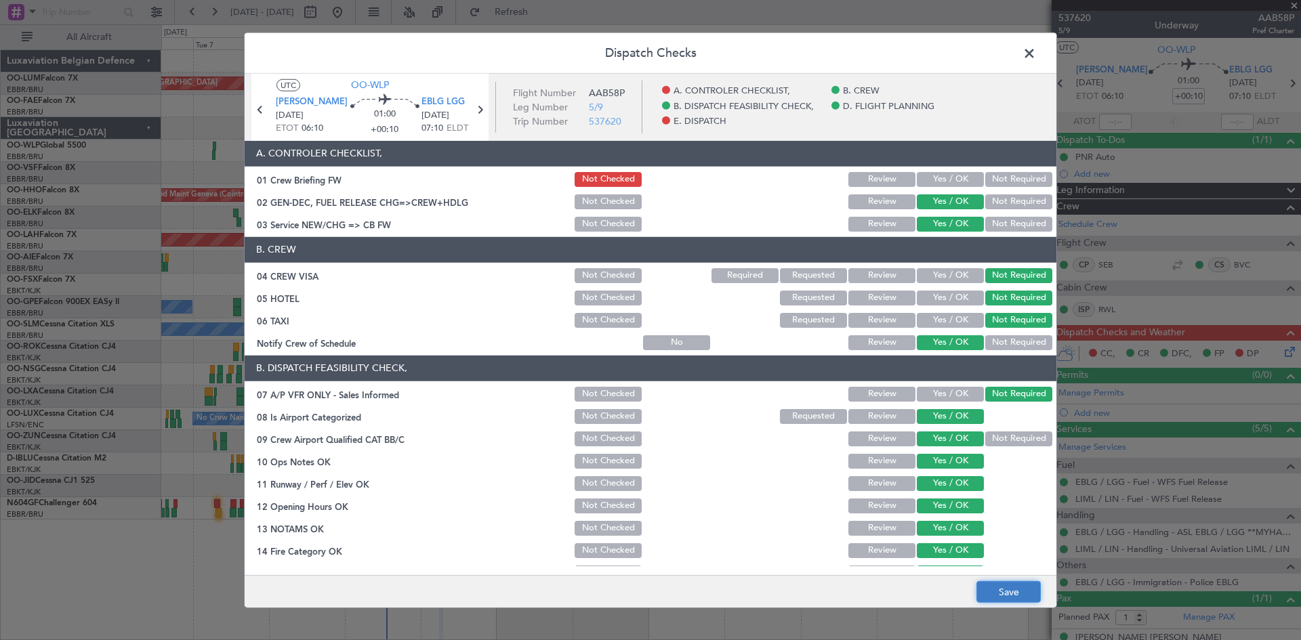
click at [1017, 594] on button "Save" at bounding box center [1009, 593] width 64 height 22
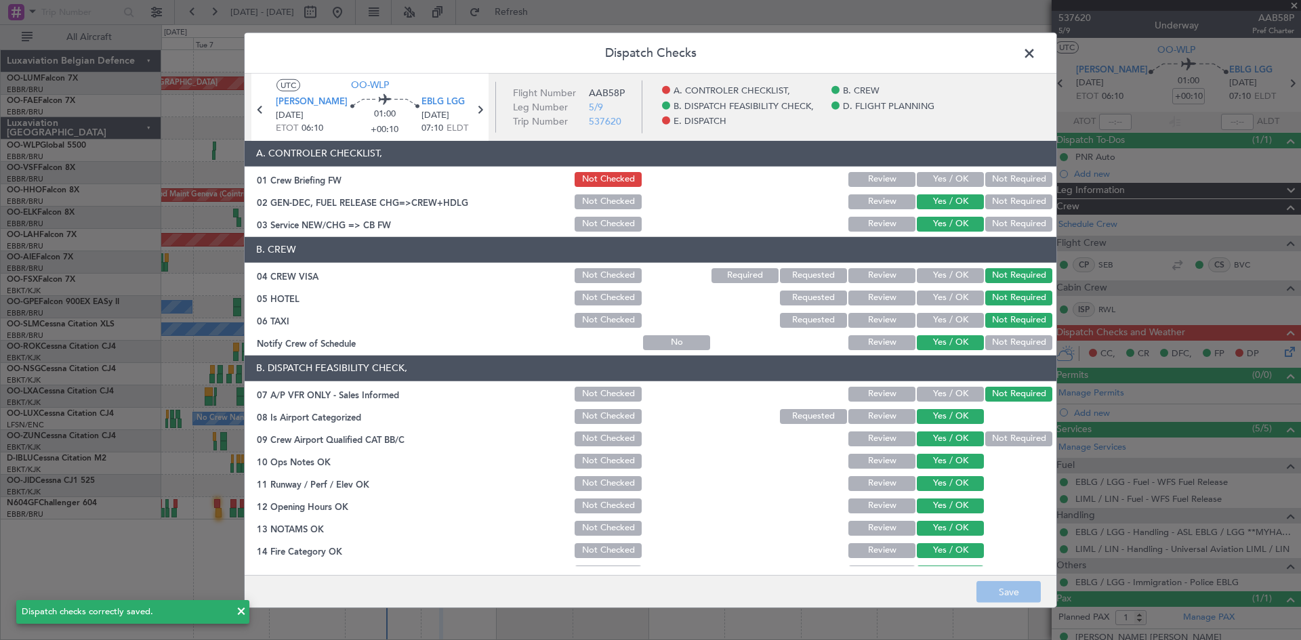
click at [1036, 54] on span at bounding box center [1036, 56] width 0 height 27
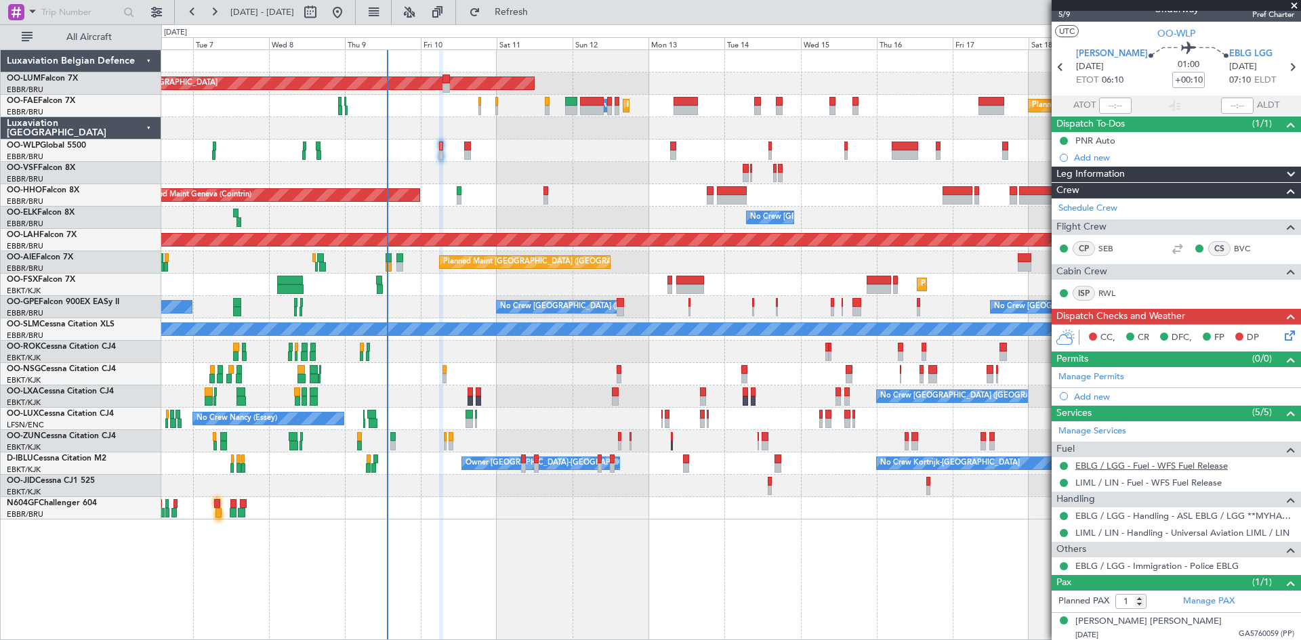
scroll to position [19, 0]
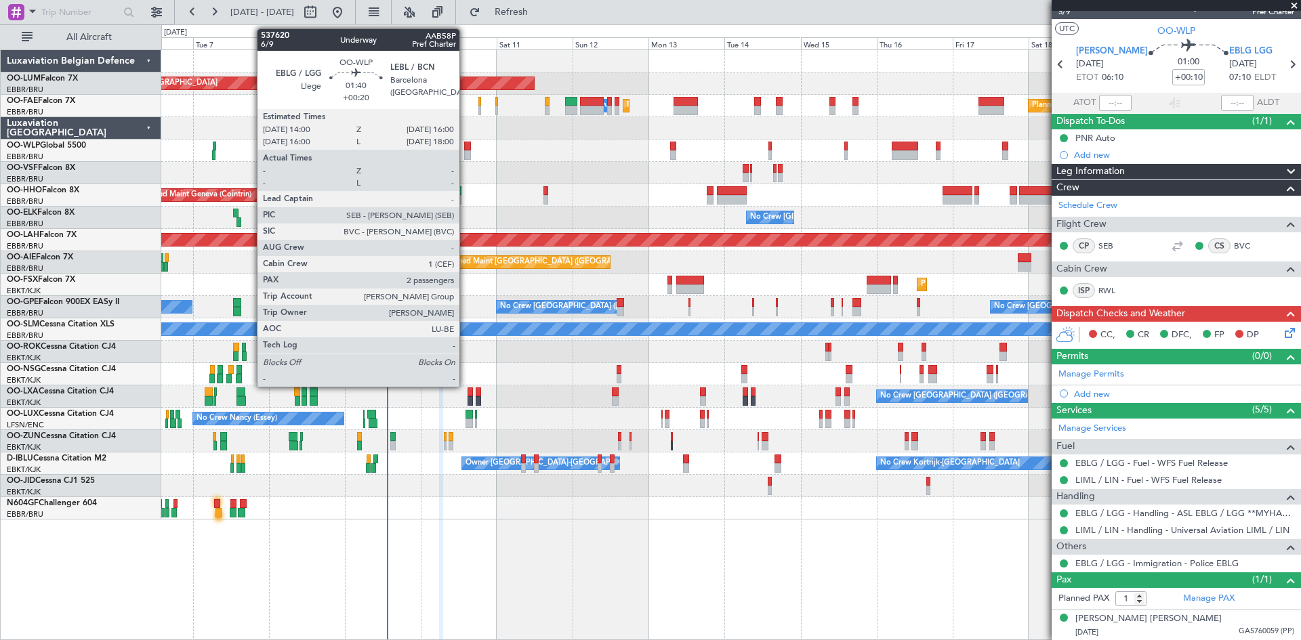
click at [466, 148] on div at bounding box center [467, 146] width 7 height 9
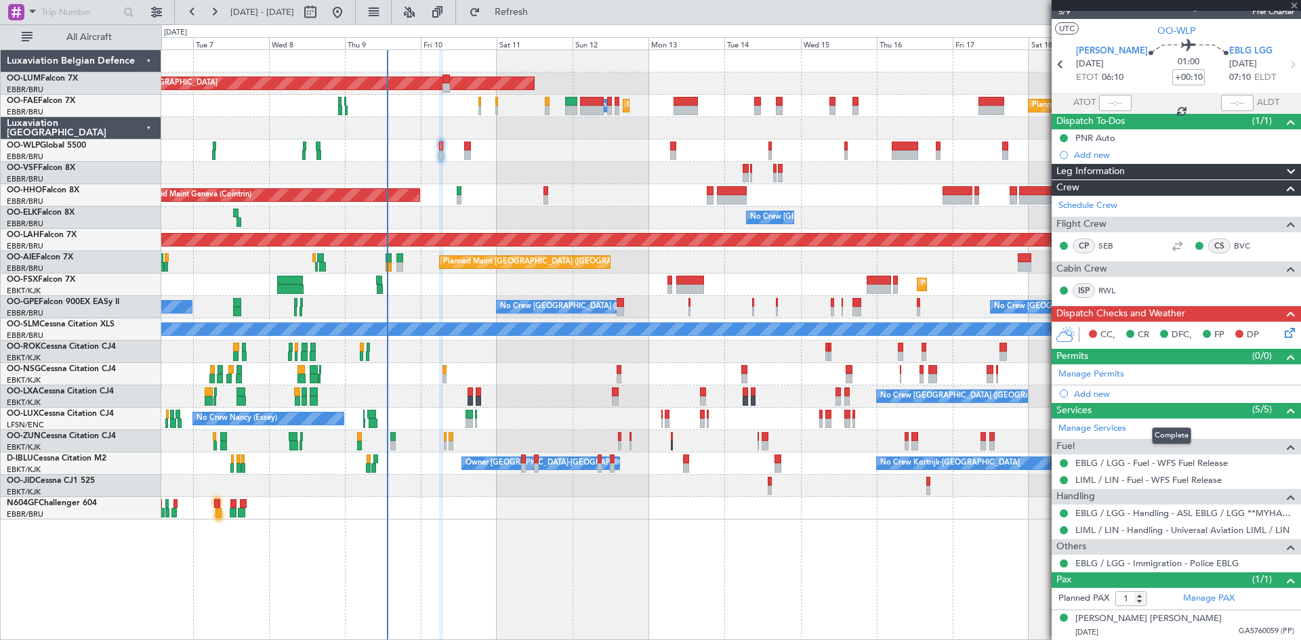
type input "+00:20"
type input "2"
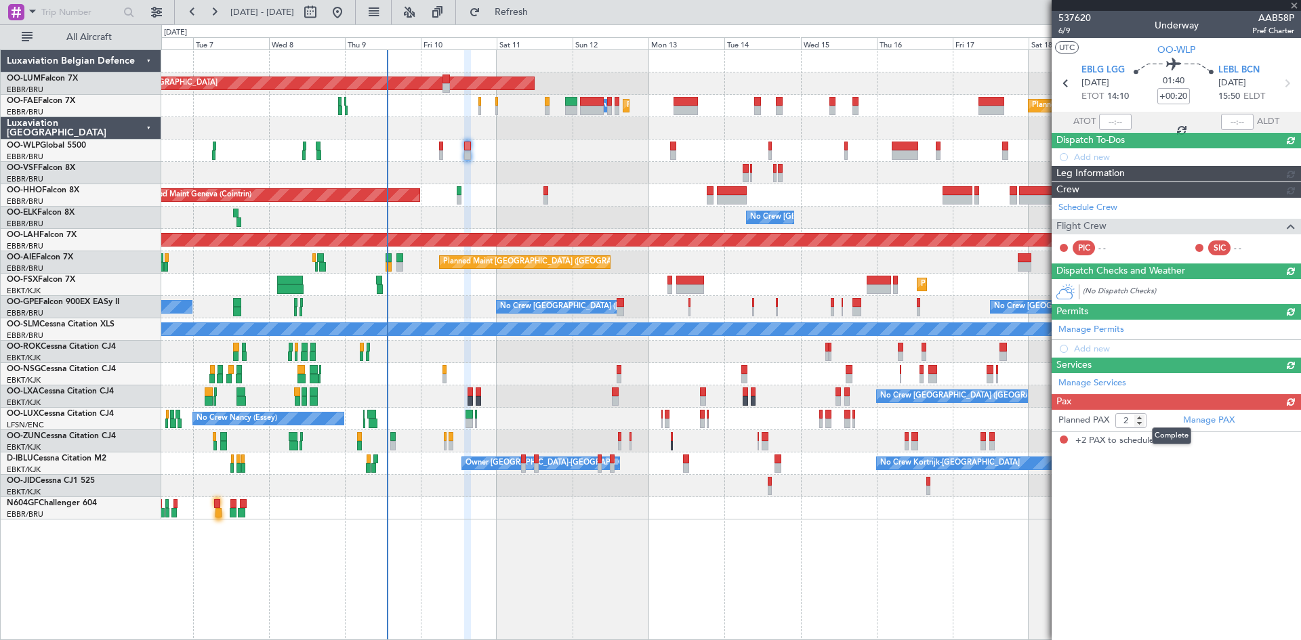
scroll to position [0, 0]
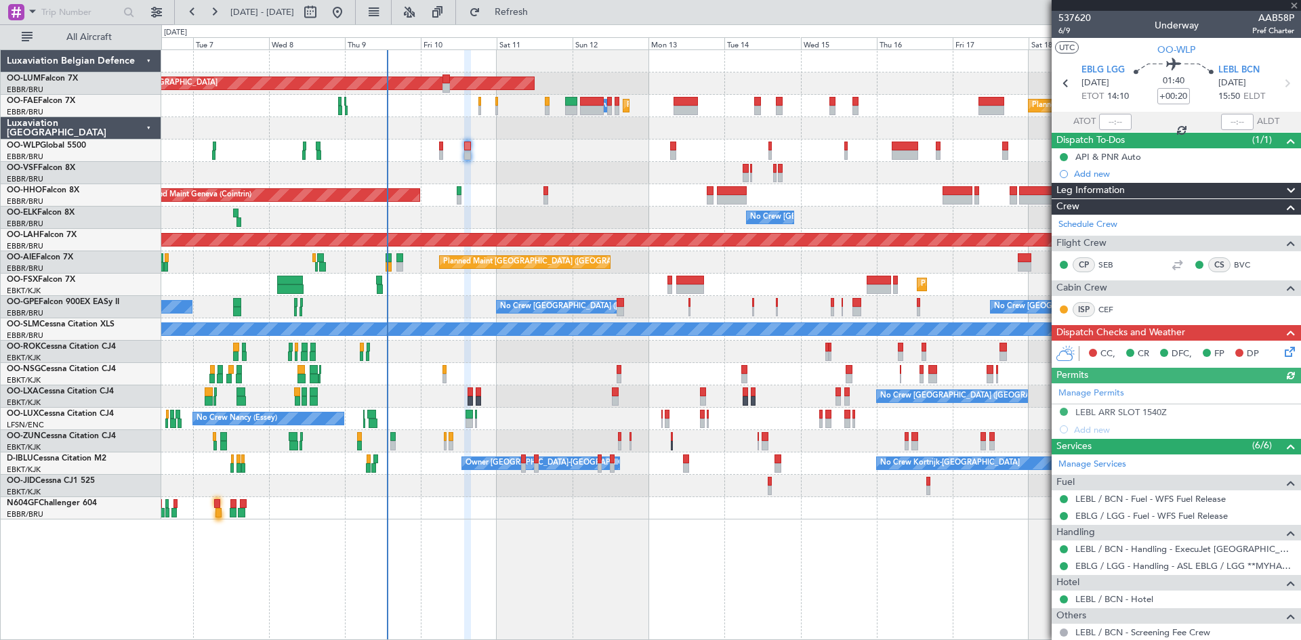
click at [1104, 410] on div "Manage Permits LEBL ARR SLOT 1540Z Add new" at bounding box center [1176, 411] width 249 height 55
click at [1097, 410] on div "LEBL ARR SLOT 1540Z" at bounding box center [1121, 413] width 91 height 12
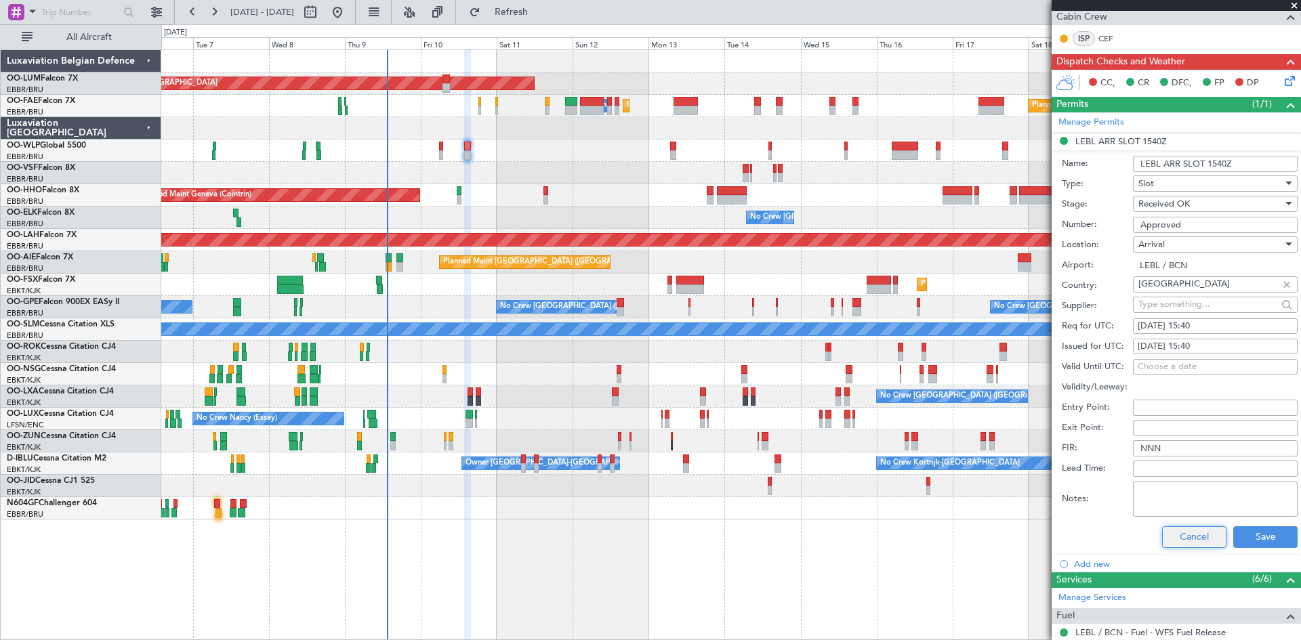
click at [1195, 543] on button "Cancel" at bounding box center [1194, 538] width 64 height 22
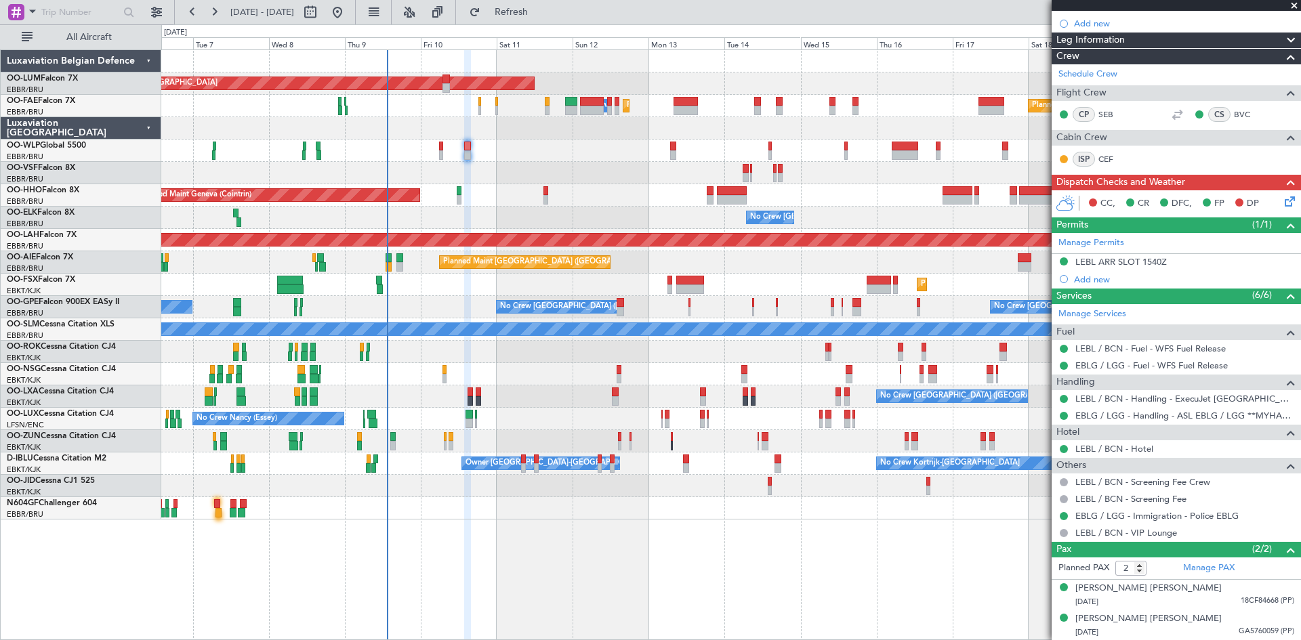
click at [1289, 199] on div "CC, CR DFC, FP DP" at bounding box center [1176, 203] width 249 height 27
click at [1284, 199] on icon at bounding box center [1287, 199] width 11 height 11
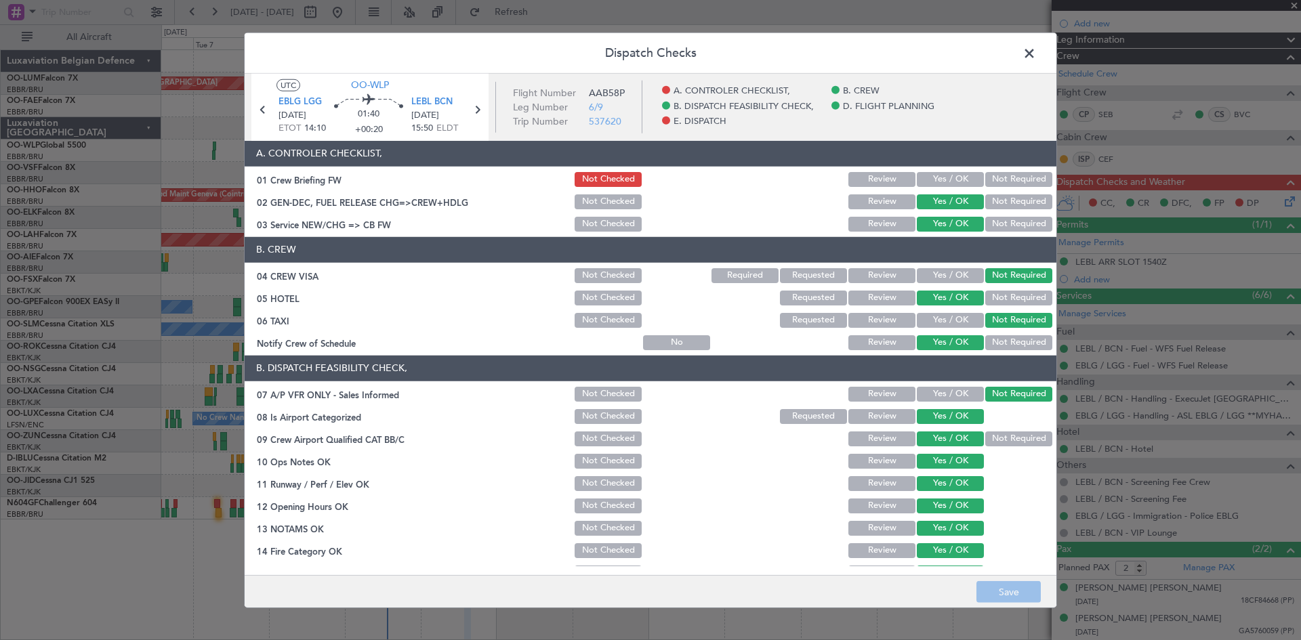
click at [944, 177] on button "Yes / OK" at bounding box center [950, 179] width 67 height 15
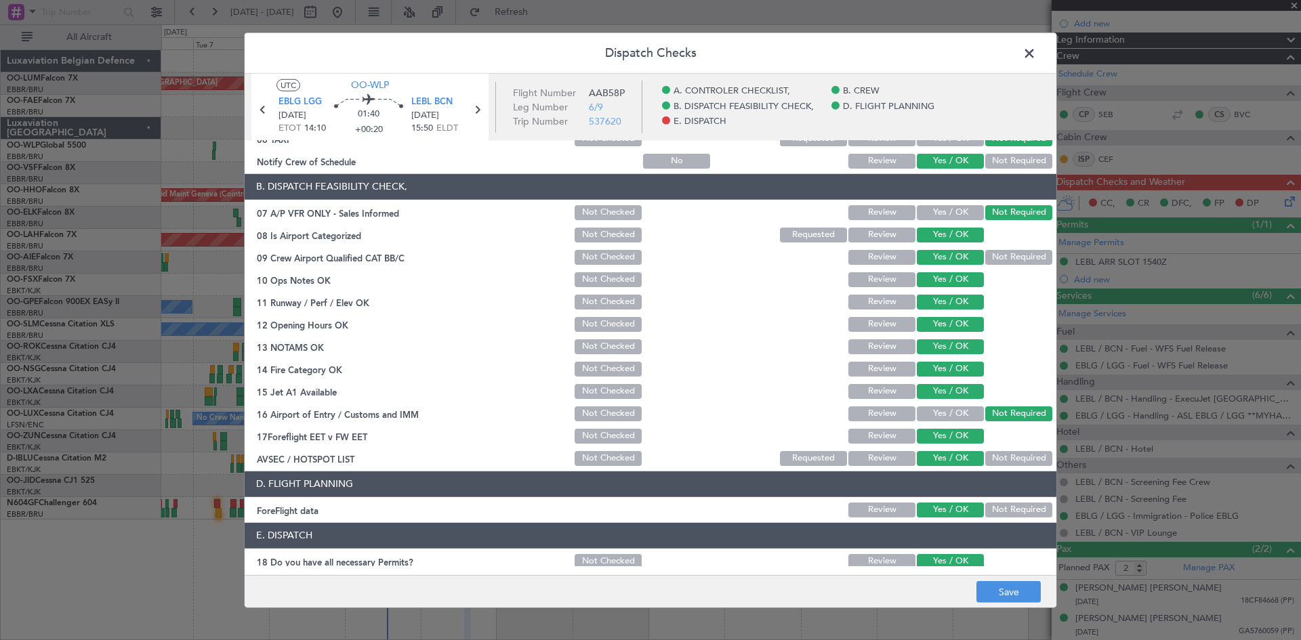
scroll to position [256, 0]
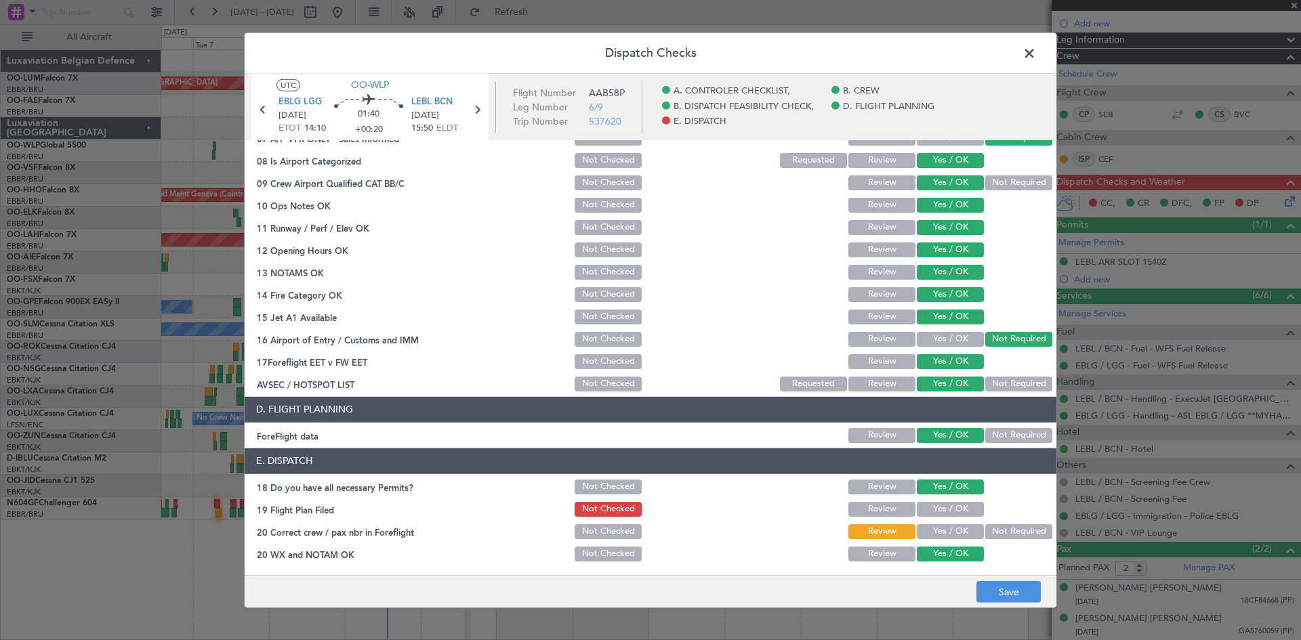
click at [948, 507] on button "Yes / OK" at bounding box center [950, 509] width 67 height 15
click at [946, 531] on button "Yes / OK" at bounding box center [950, 532] width 67 height 15
click at [992, 588] on button "Save" at bounding box center [1009, 593] width 64 height 22
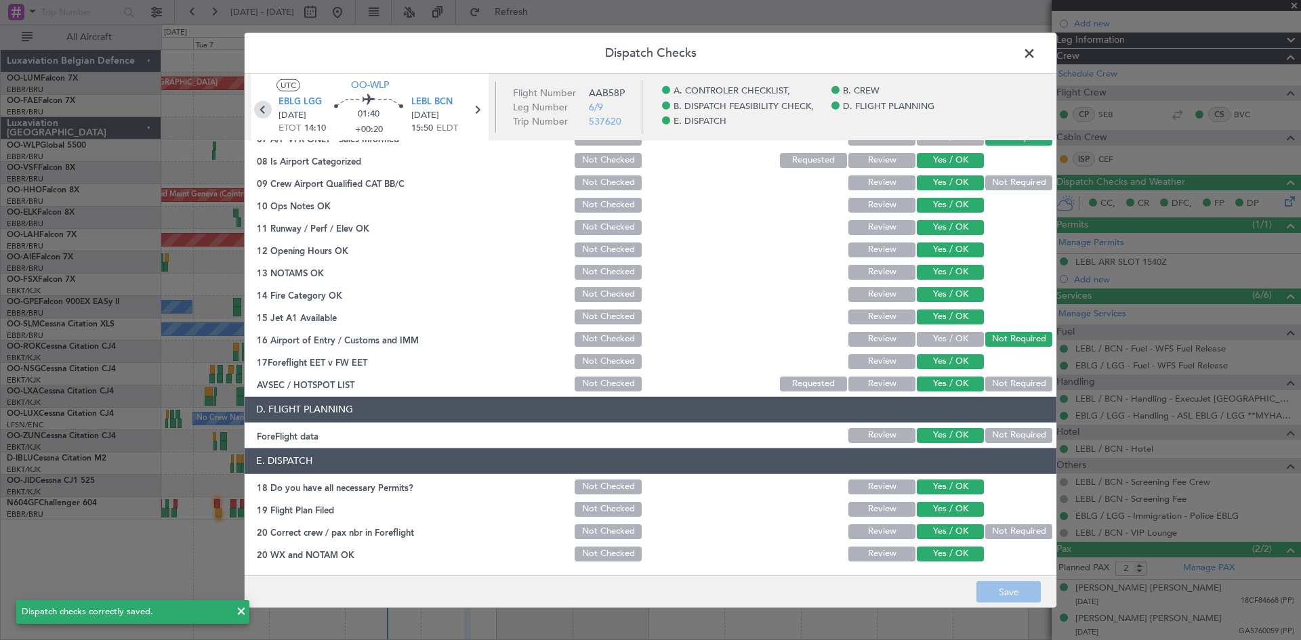
click at [263, 109] on icon at bounding box center [263, 109] width 18 height 18
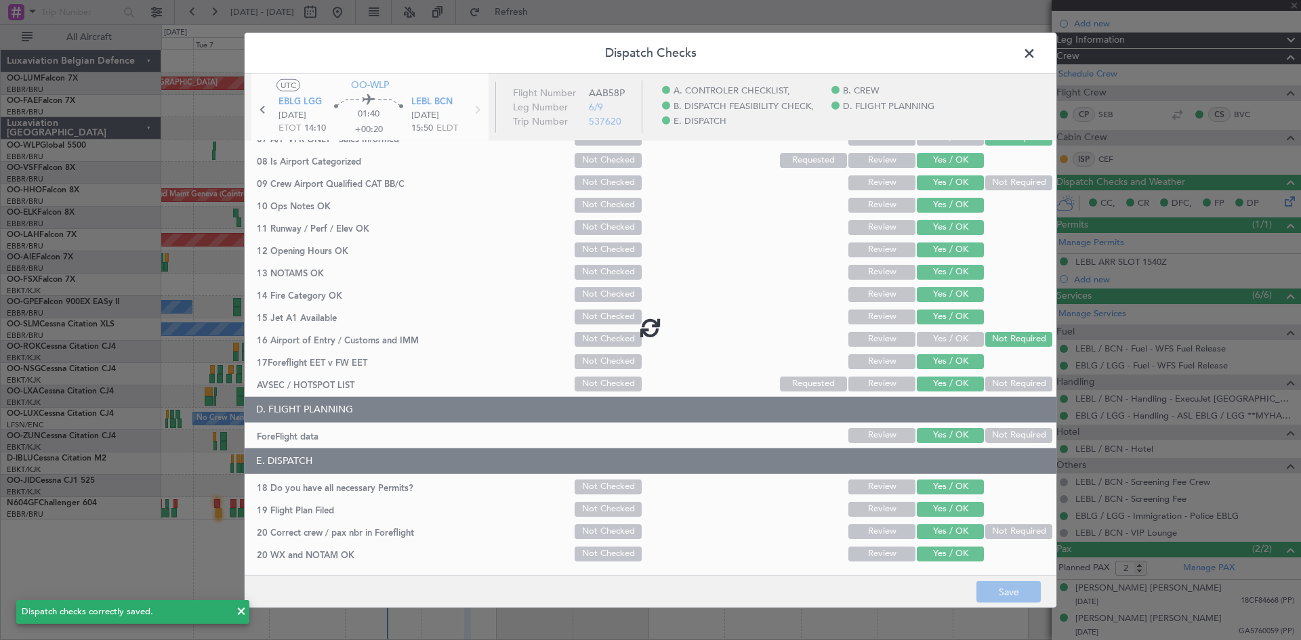
type input "+00:10"
type input "1"
type input "+00:10"
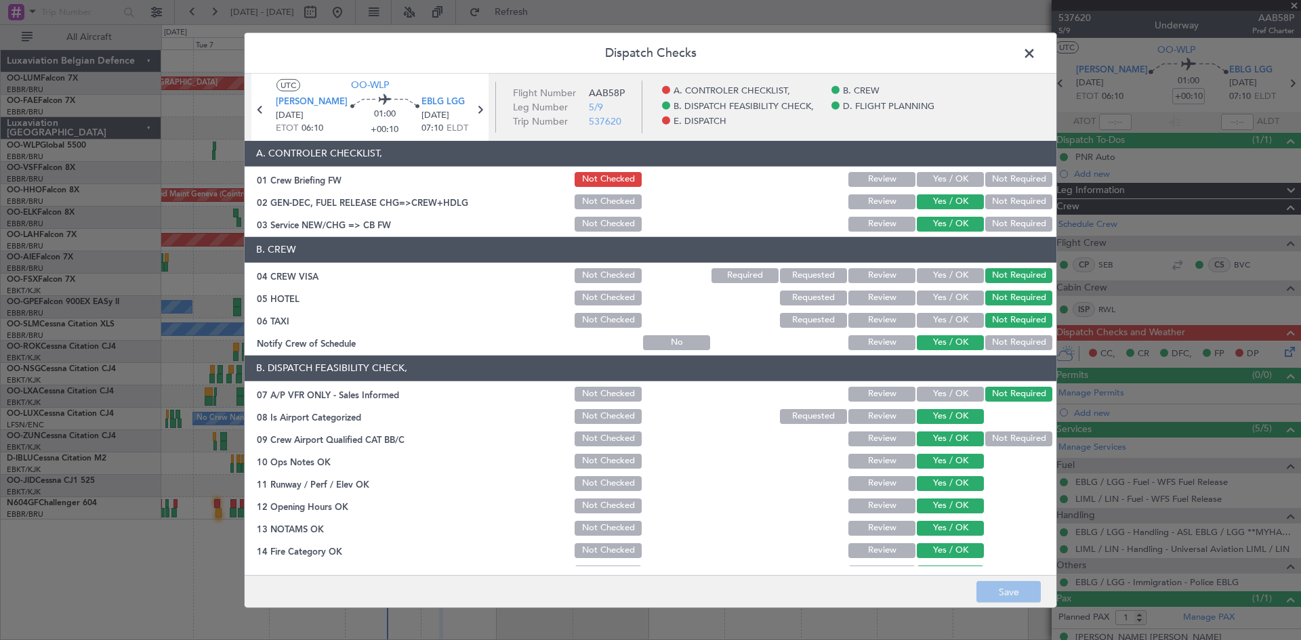
click at [947, 179] on button "Yes / OK" at bounding box center [950, 179] width 67 height 15
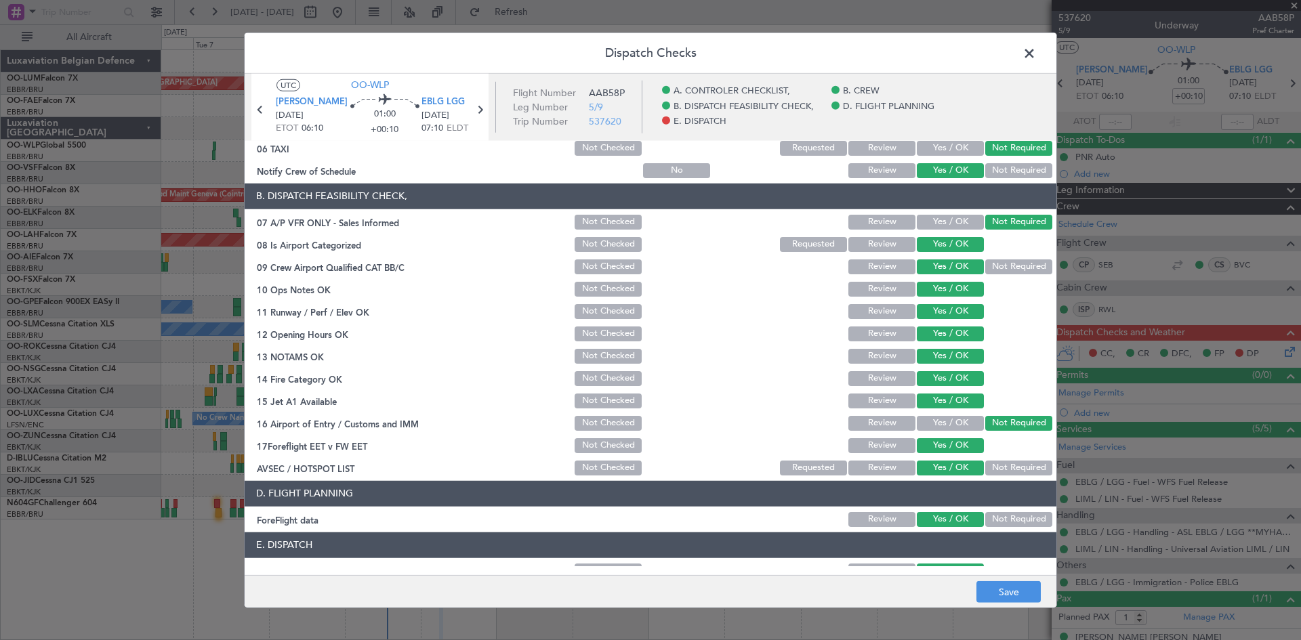
scroll to position [256, 0]
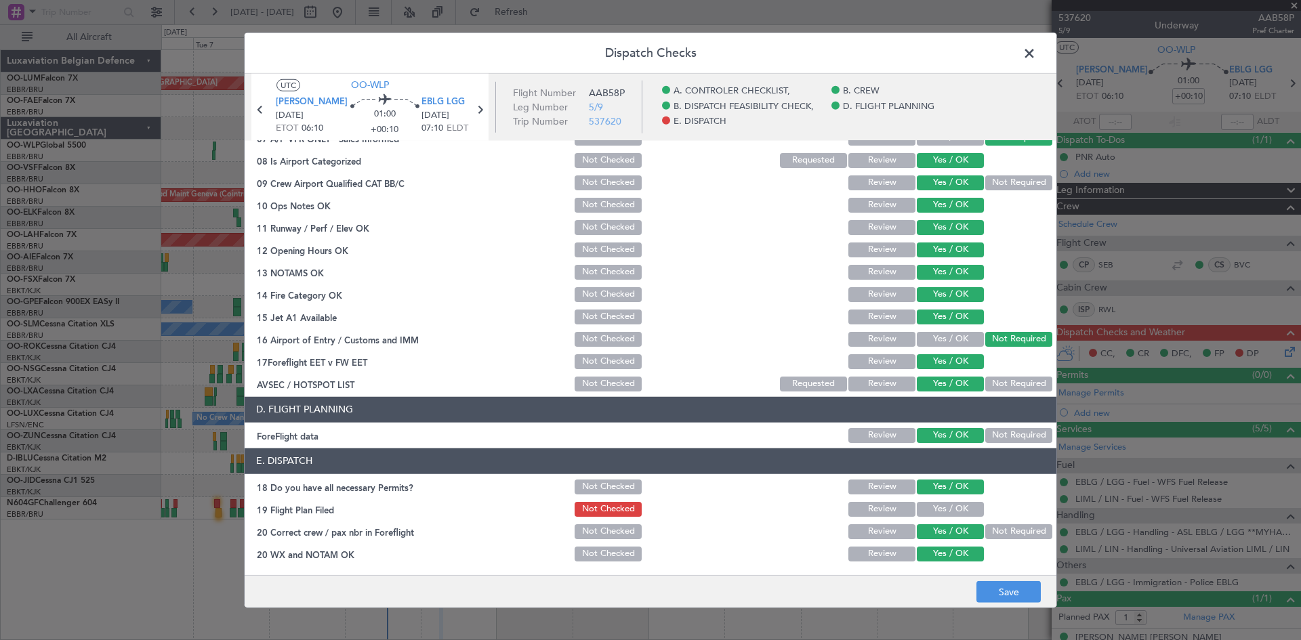
click at [964, 506] on button "Yes / OK" at bounding box center [950, 509] width 67 height 15
click at [1001, 593] on button "Save" at bounding box center [1009, 593] width 64 height 22
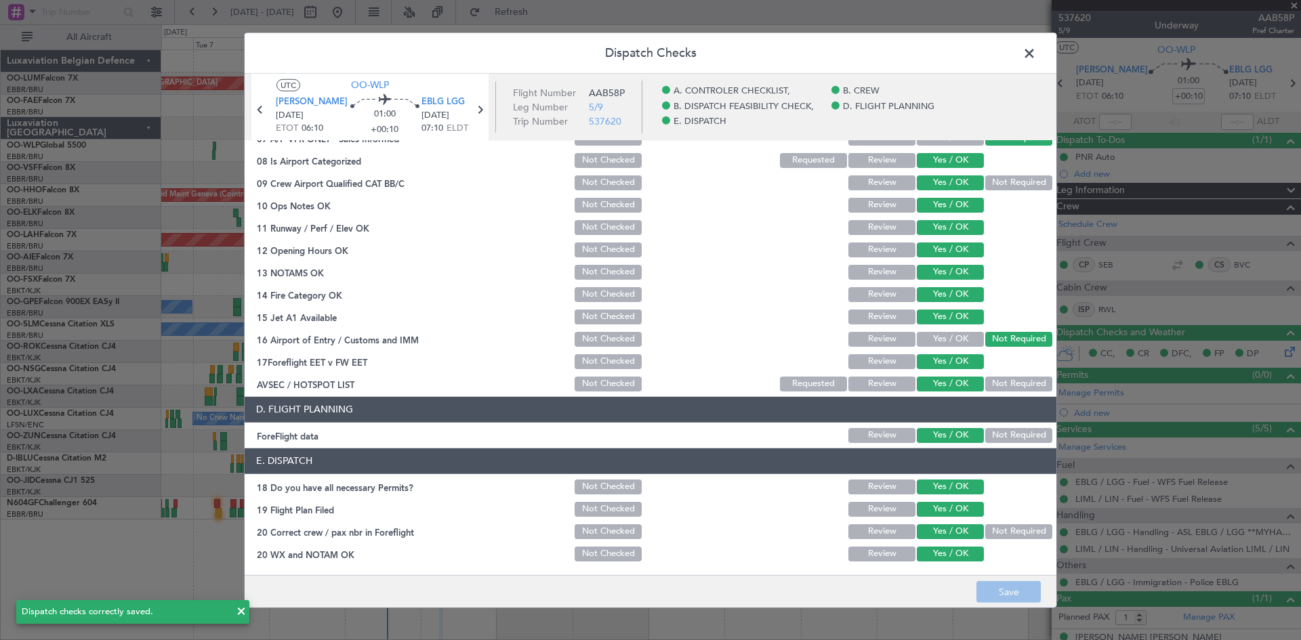
click at [1036, 58] on span at bounding box center [1036, 56] width 0 height 27
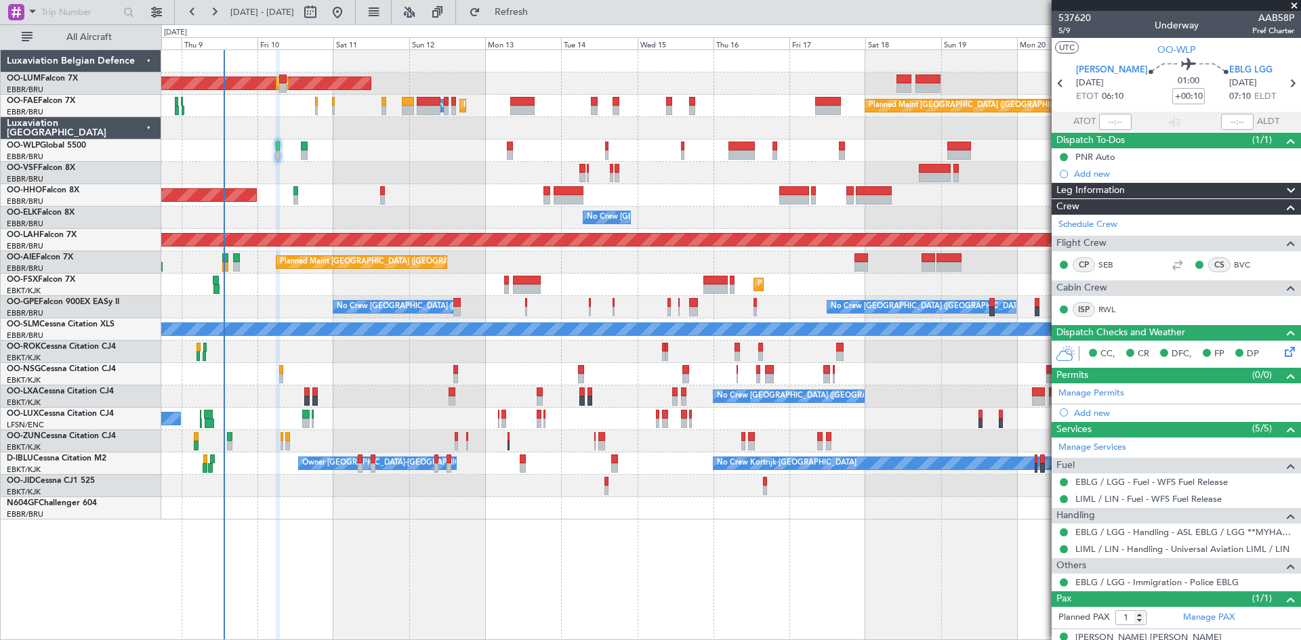
click at [658, 538] on div "AOG Maint Sibiu Planned Maint Brussels (Brussels National) Owner Melsbroek Air …" at bounding box center [731, 344] width 1140 height 591
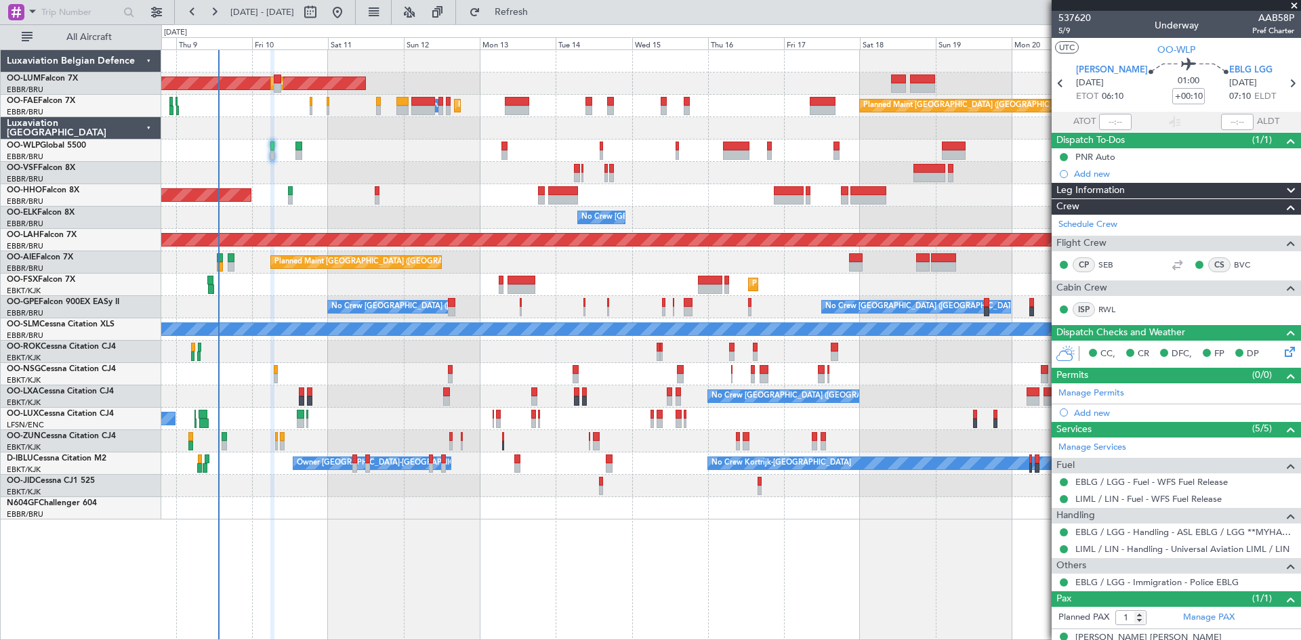
click at [670, 540] on div "AOG Maint Sibiu Planned Maint Brussels (Brussels National) Owner Melsbroek Air …" at bounding box center [731, 344] width 1140 height 591
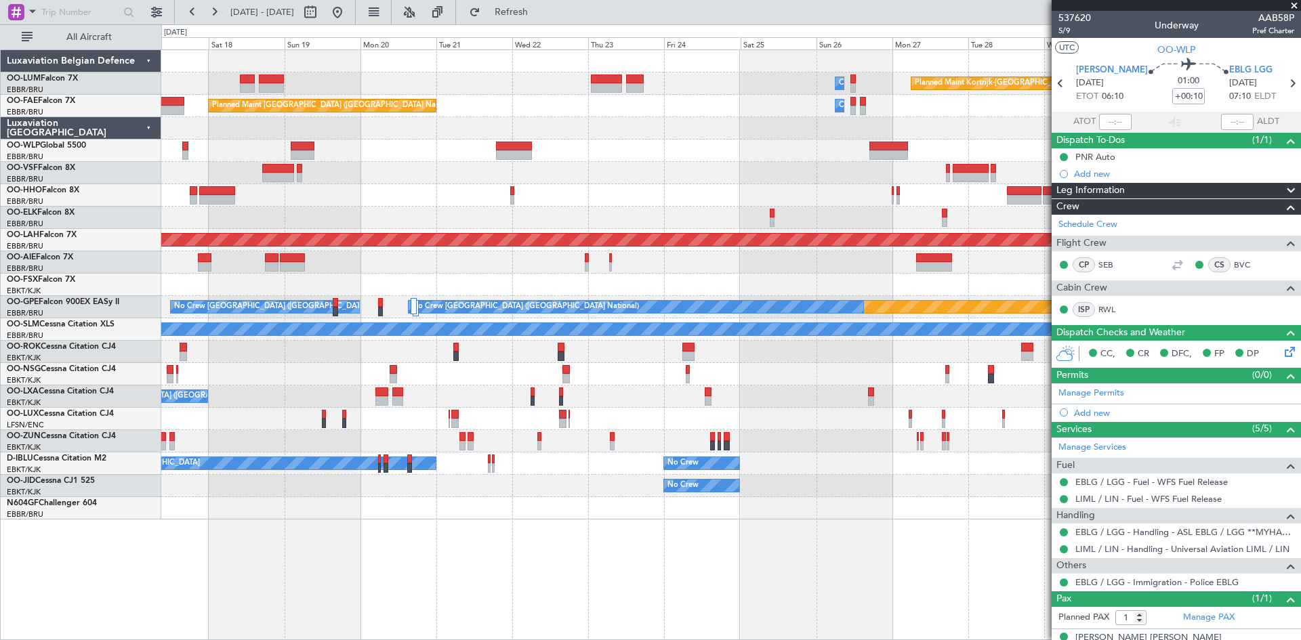
click at [229, 524] on div "Planned Maint Kortrijk-[GEOGRAPHIC_DATA] Owner [GEOGRAPHIC_DATA] Owner [GEOGRAP…" at bounding box center [731, 344] width 1140 height 591
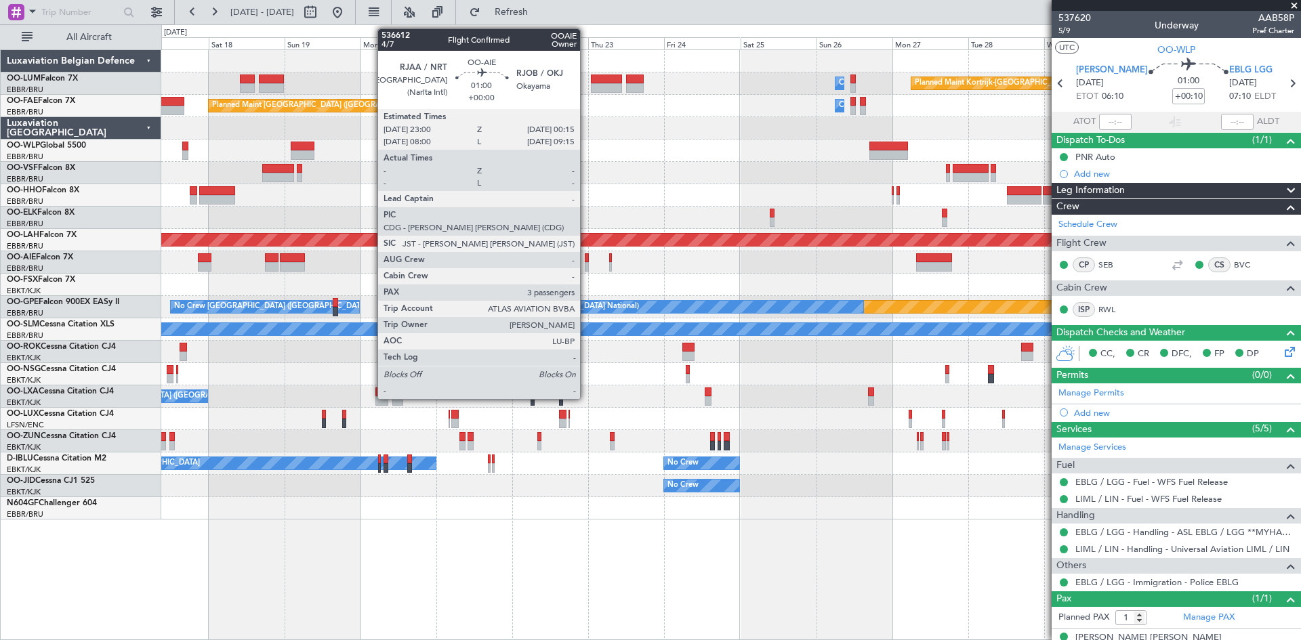
click at [586, 261] on div at bounding box center [587, 257] width 4 height 9
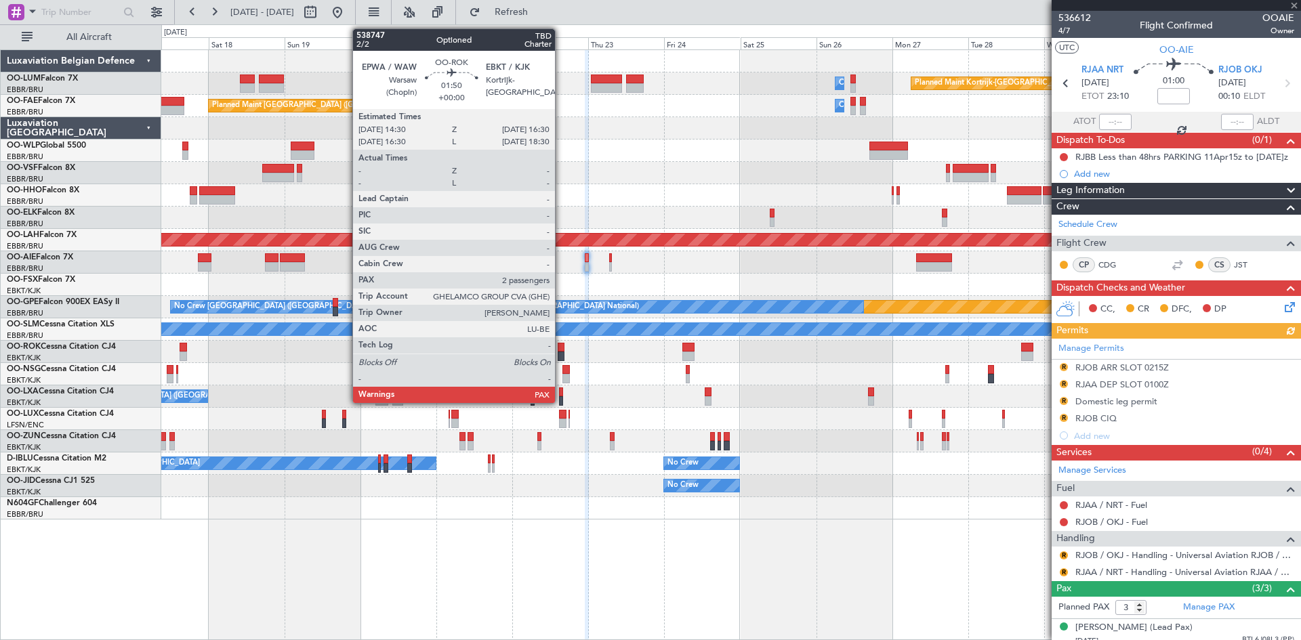
click at [561, 347] on div at bounding box center [561, 347] width 7 height 9
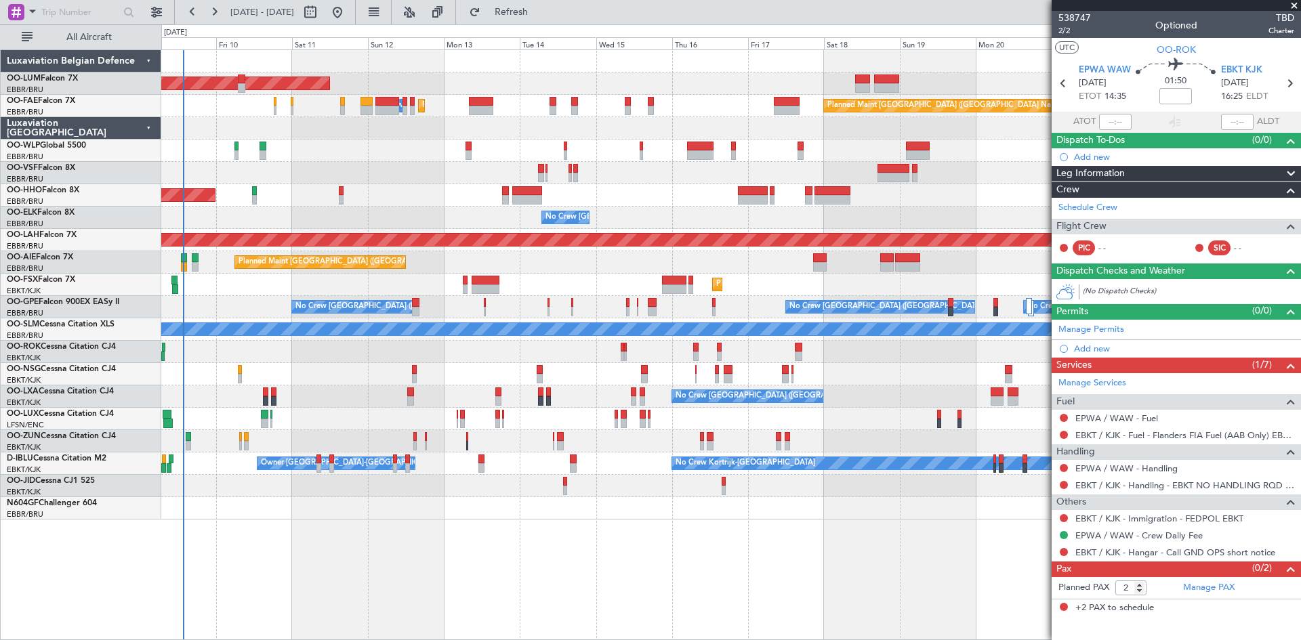
click at [964, 577] on div "Planned Maint [GEOGRAPHIC_DATA] ([GEOGRAPHIC_DATA] National) AOG Maint [GEOGRAP…" at bounding box center [731, 344] width 1140 height 591
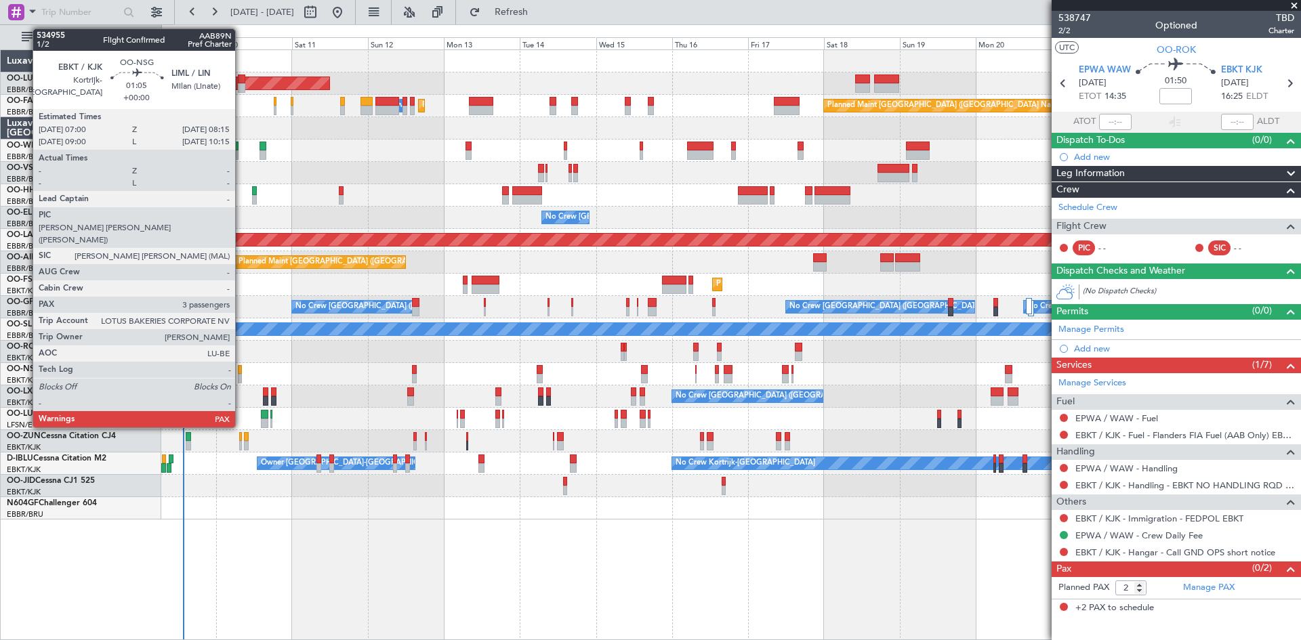
click at [241, 373] on div at bounding box center [240, 369] width 4 height 9
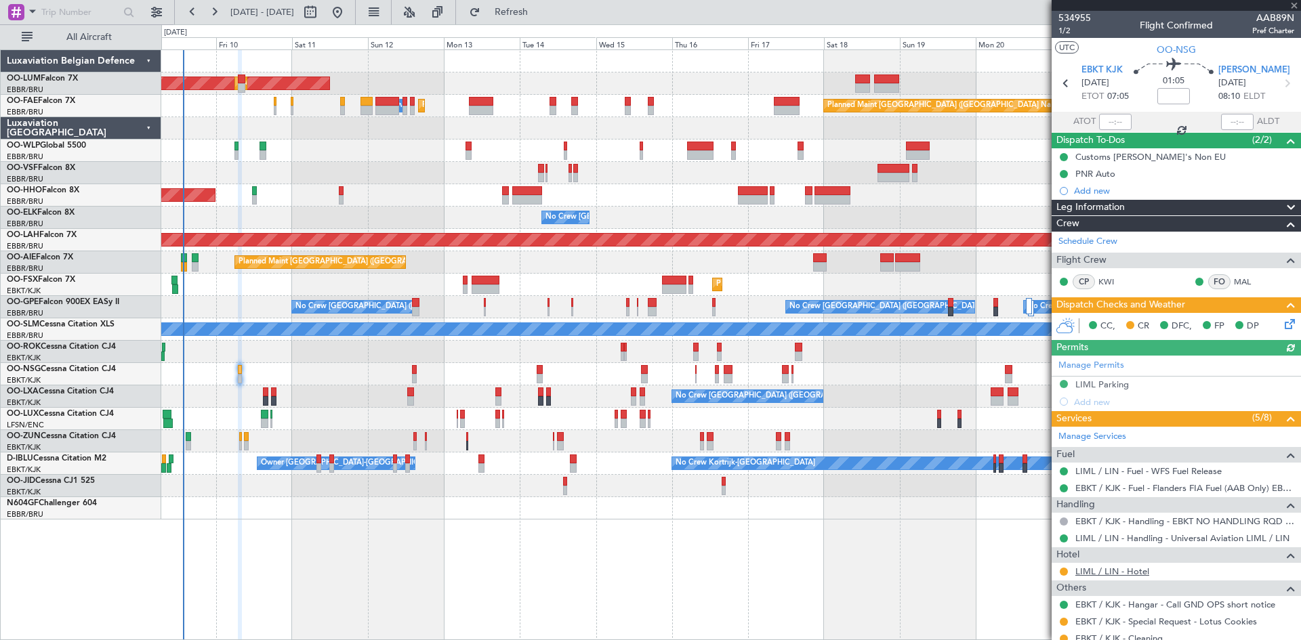
click at [1093, 574] on link "LIML / LIN - Hotel" at bounding box center [1113, 572] width 74 height 12
click at [1114, 573] on link "LIML / LIN - Hotel" at bounding box center [1113, 572] width 74 height 12
click at [536, 14] on span "Refresh" at bounding box center [511, 11] width 57 height 9
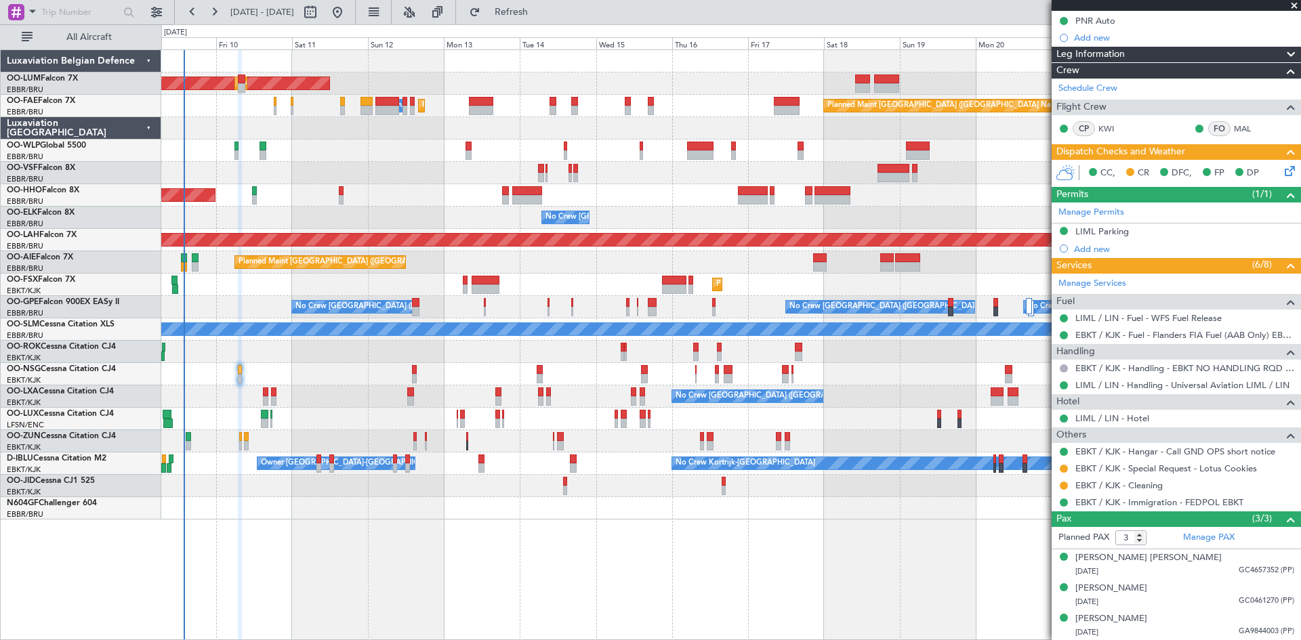
click at [1282, 169] on icon at bounding box center [1287, 168] width 11 height 11
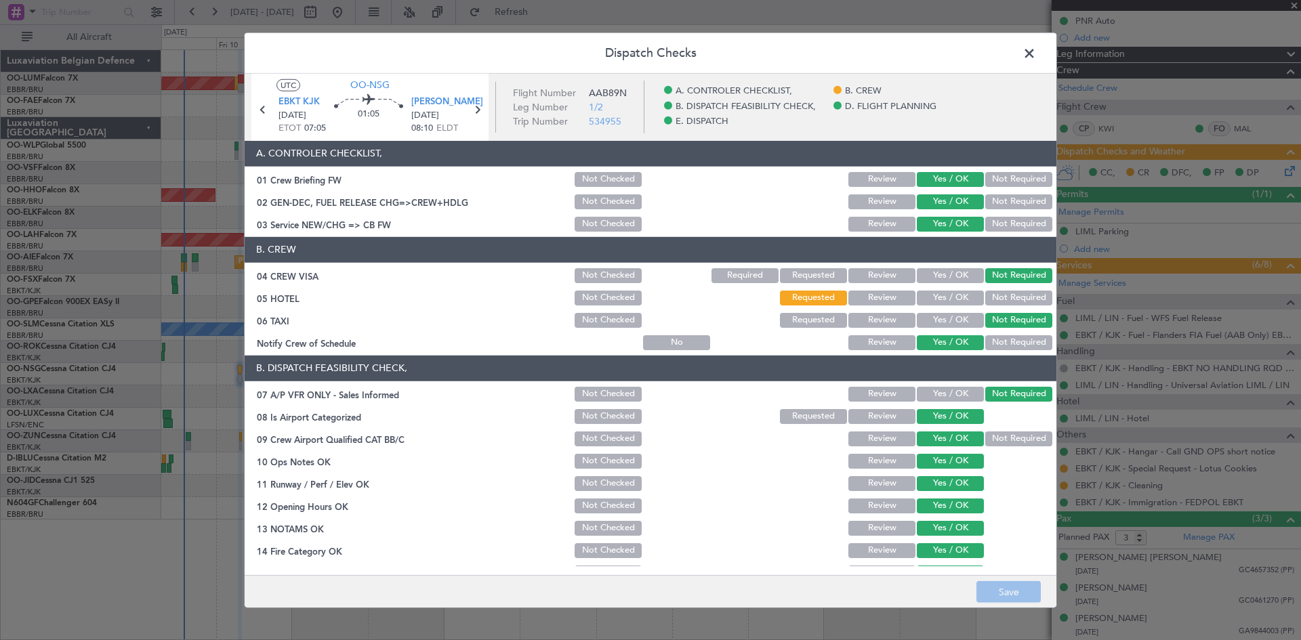
click at [938, 298] on button "Yes / OK" at bounding box center [950, 298] width 67 height 15
click at [1004, 591] on button "Save" at bounding box center [1009, 593] width 64 height 22
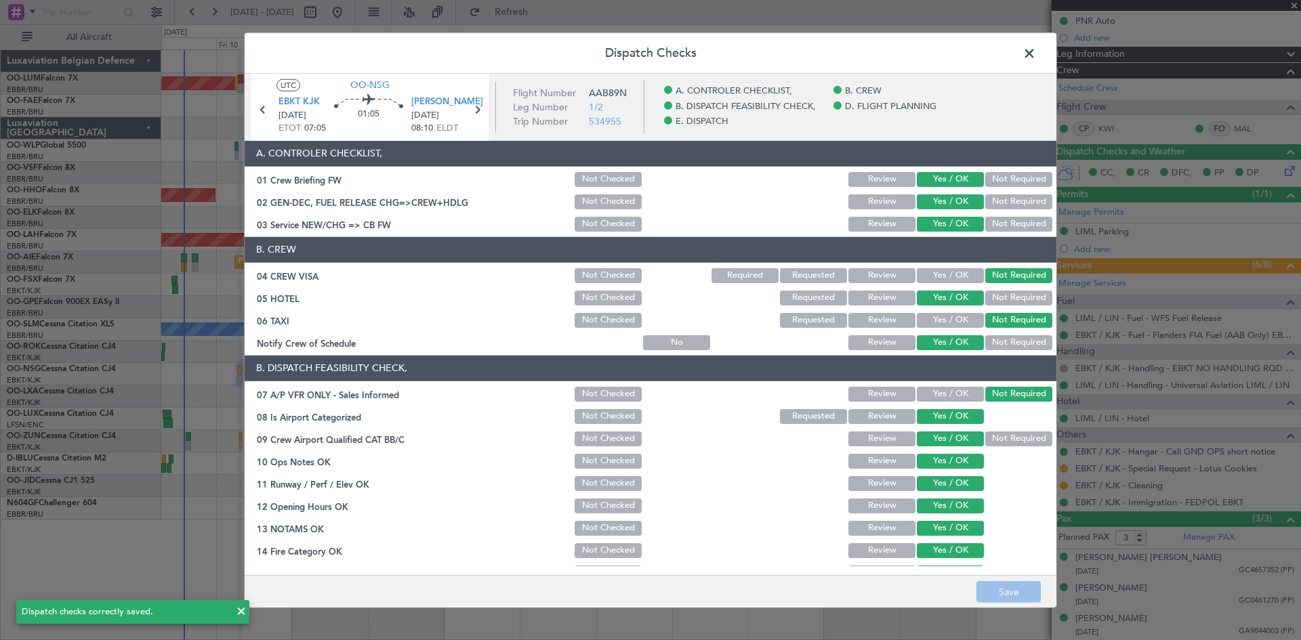
click at [1036, 54] on span at bounding box center [1036, 56] width 0 height 27
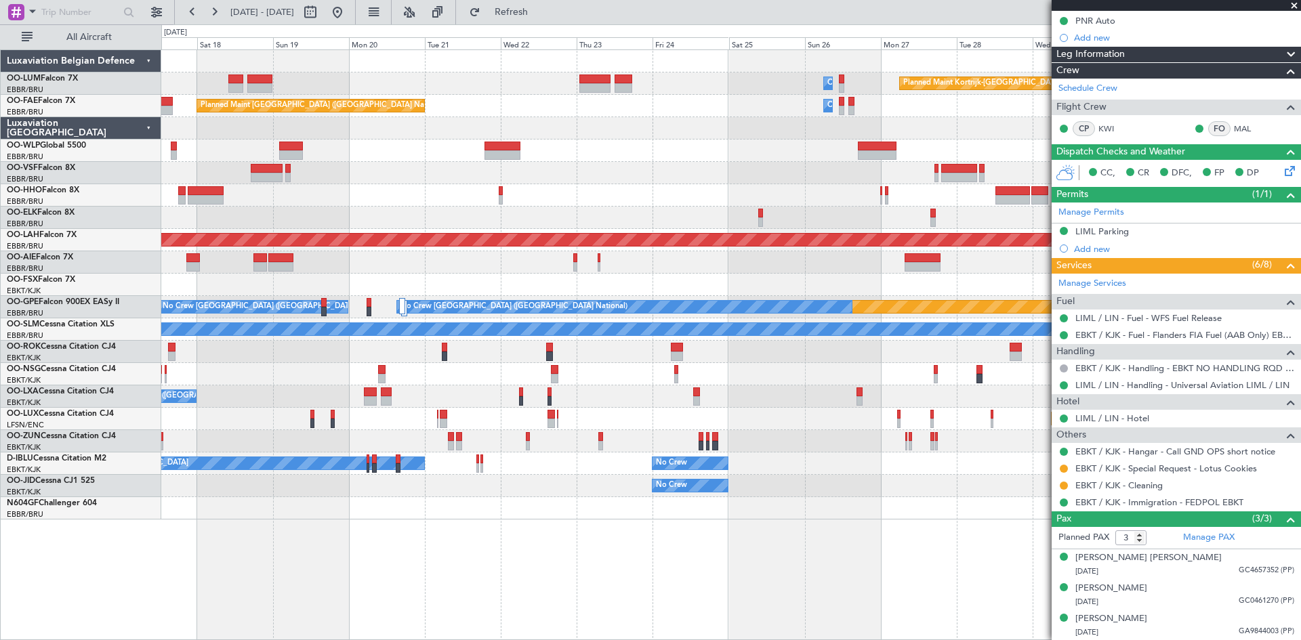
click at [136, 538] on div "Owner Melsbroek Air Base Planned Maint [GEOGRAPHIC_DATA]-[GEOGRAPHIC_DATA] Plan…" at bounding box center [650, 332] width 1301 height 616
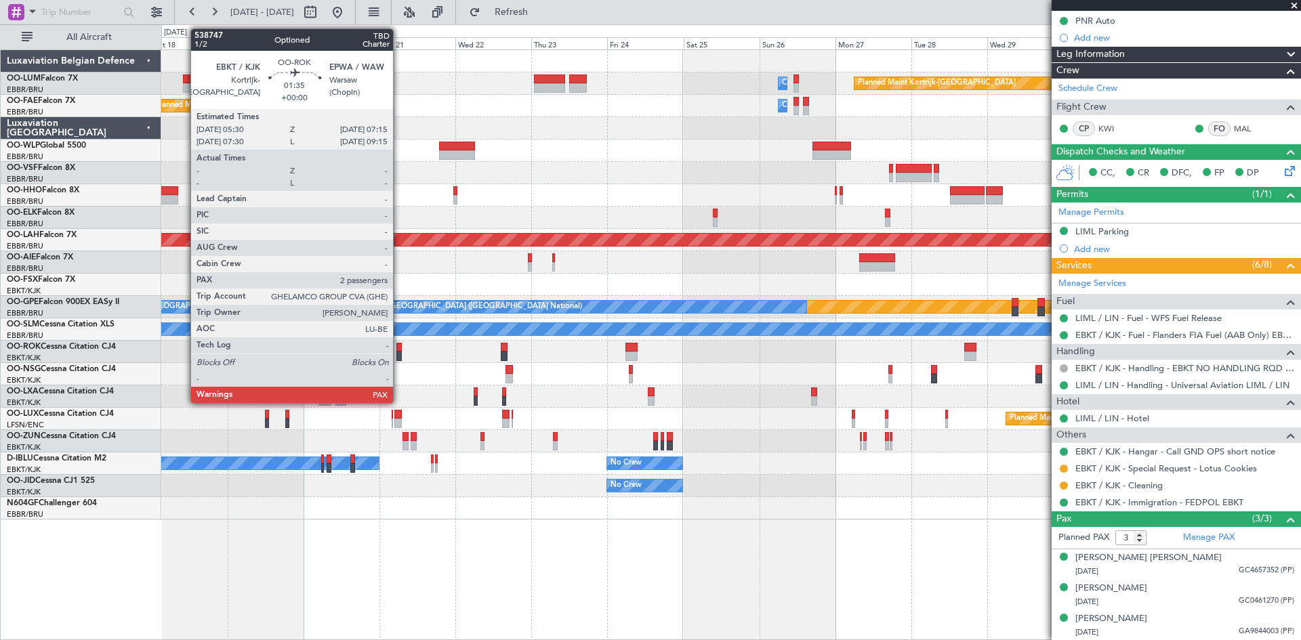
click at [399, 354] on div at bounding box center [399, 356] width 6 height 9
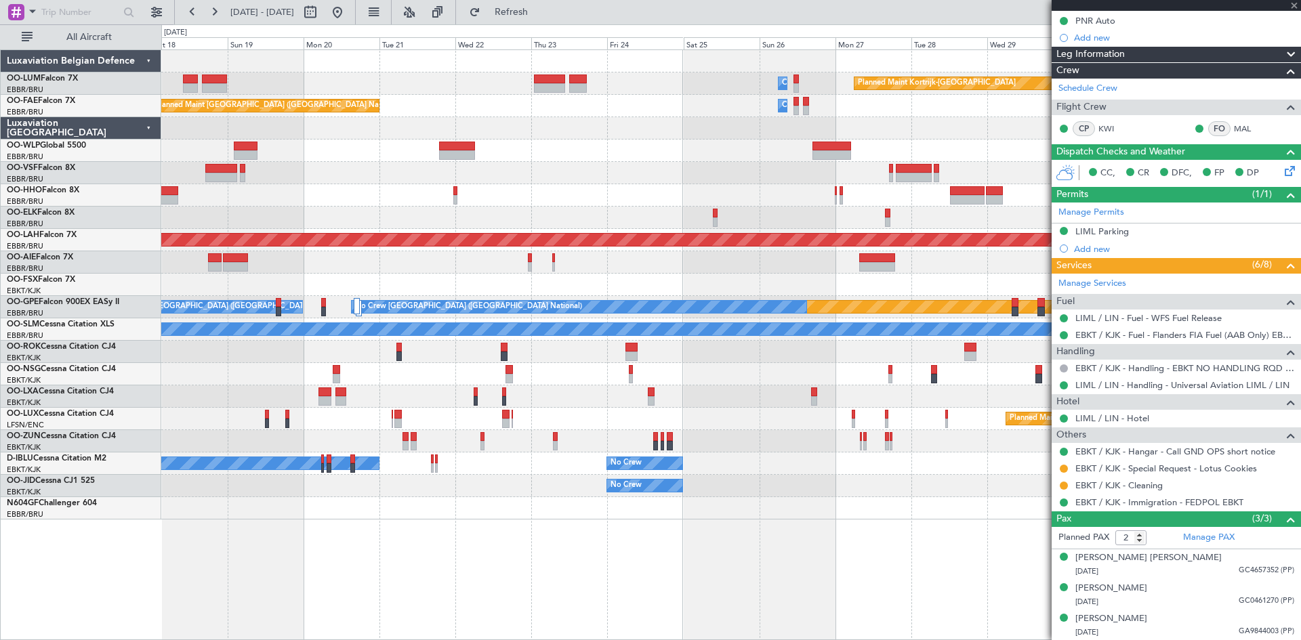
scroll to position [0, 0]
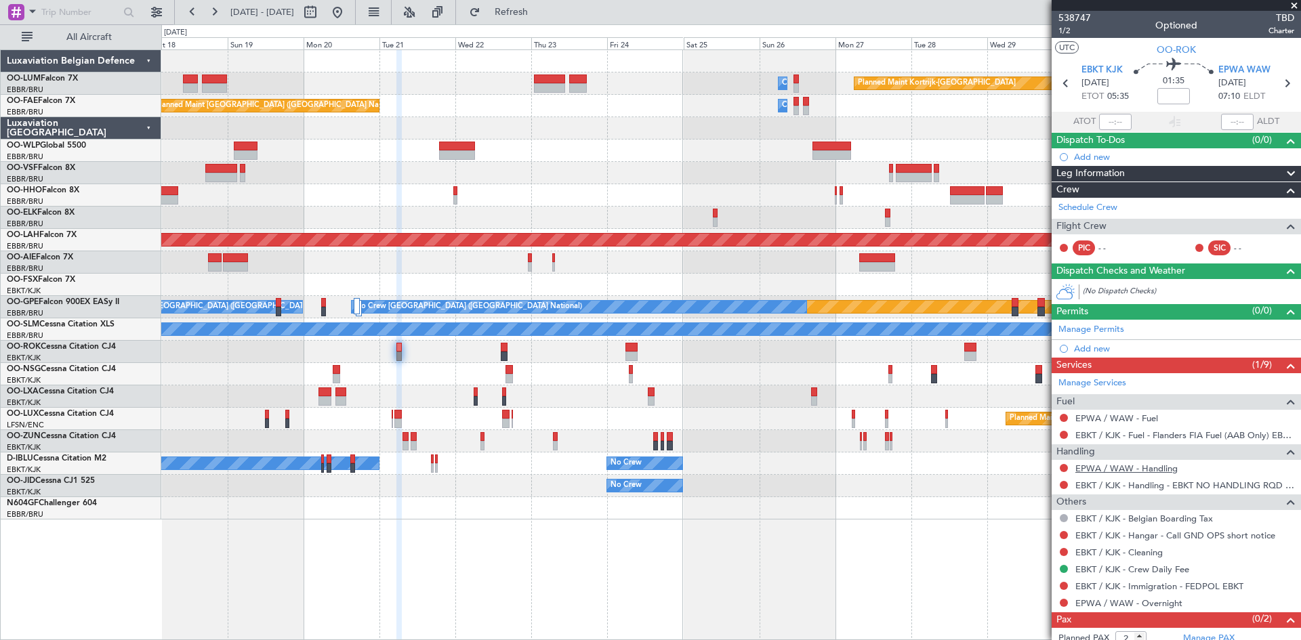
click at [1130, 468] on link "EPWA / WAW - Handling" at bounding box center [1127, 469] width 102 height 12
click at [1130, 417] on link "EPWA / WAW - Fuel" at bounding box center [1117, 419] width 83 height 12
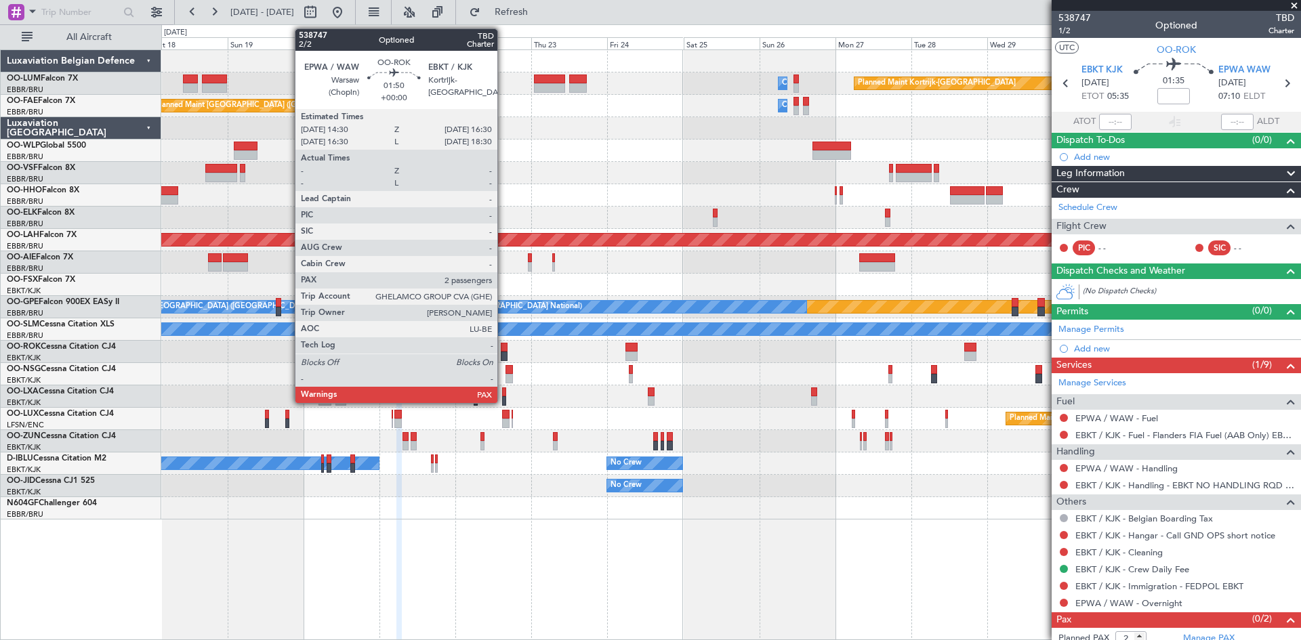
click at [504, 346] on div at bounding box center [504, 347] width 7 height 9
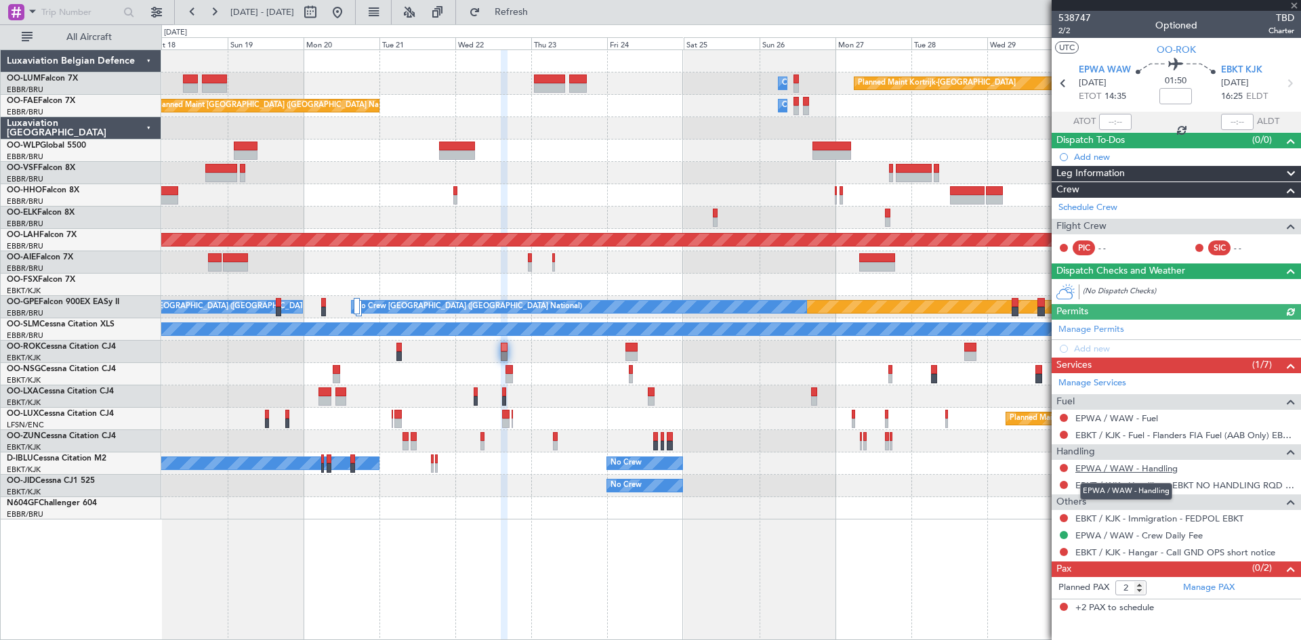
click at [1127, 469] on link "EPWA / WAW - Handling" at bounding box center [1127, 469] width 102 height 12
click at [1140, 416] on link "EPWA / WAW - Fuel" at bounding box center [1117, 419] width 83 height 12
click at [544, 20] on button "Refresh" at bounding box center [503, 12] width 81 height 22
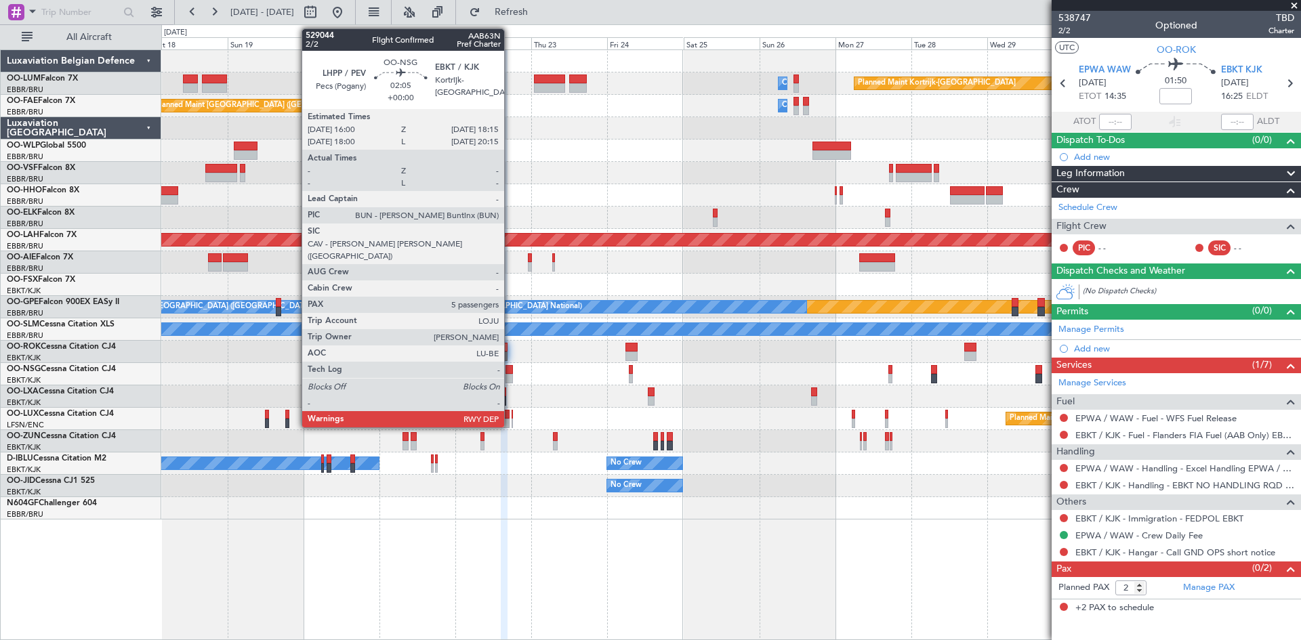
click at [510, 375] on div at bounding box center [509, 378] width 7 height 9
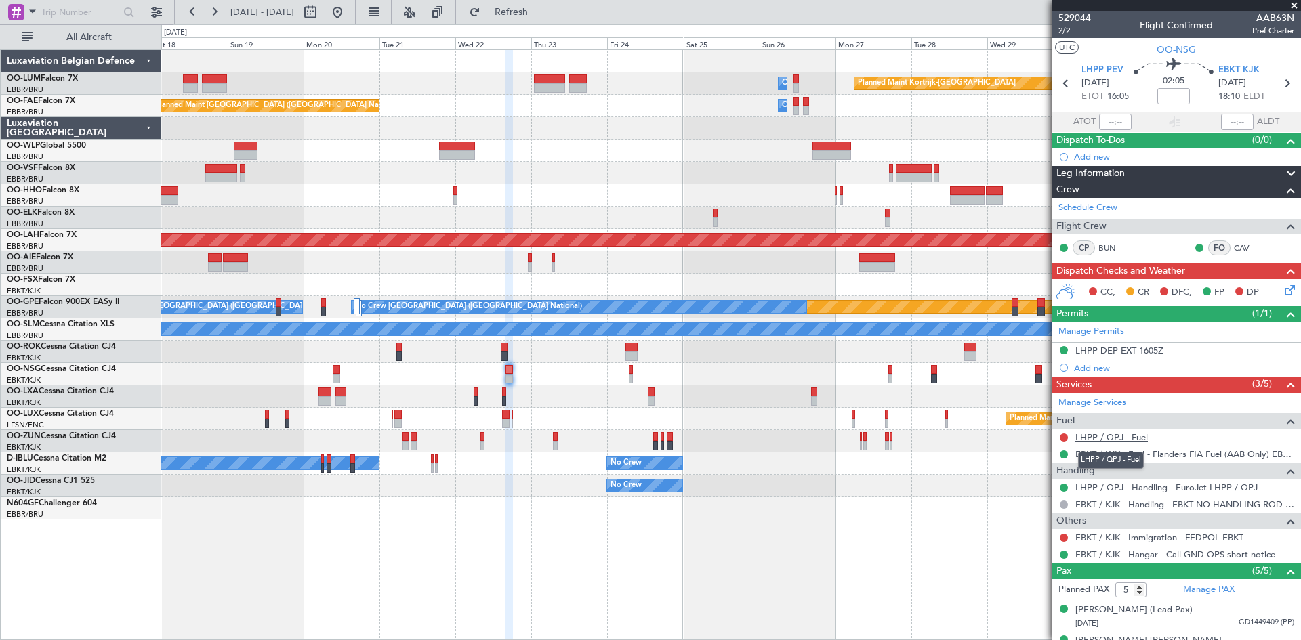
click at [1116, 439] on link "LHPP / QPJ - Fuel" at bounding box center [1112, 438] width 73 height 12
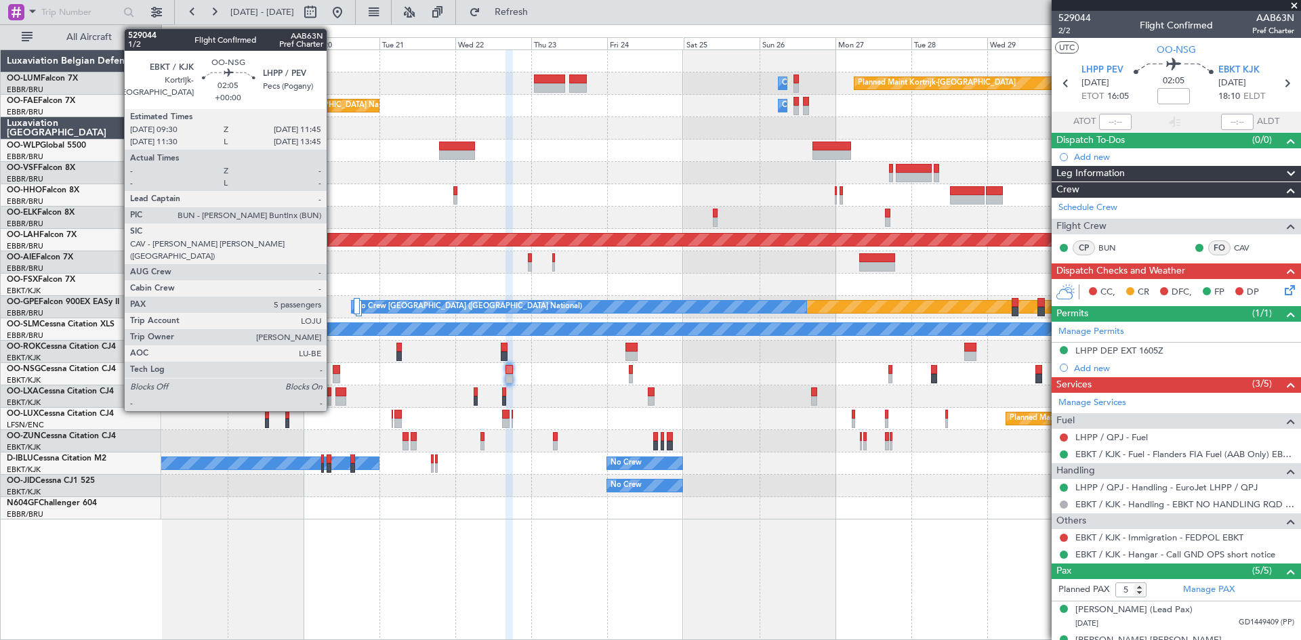
click at [333, 369] on div at bounding box center [336, 369] width 7 height 9
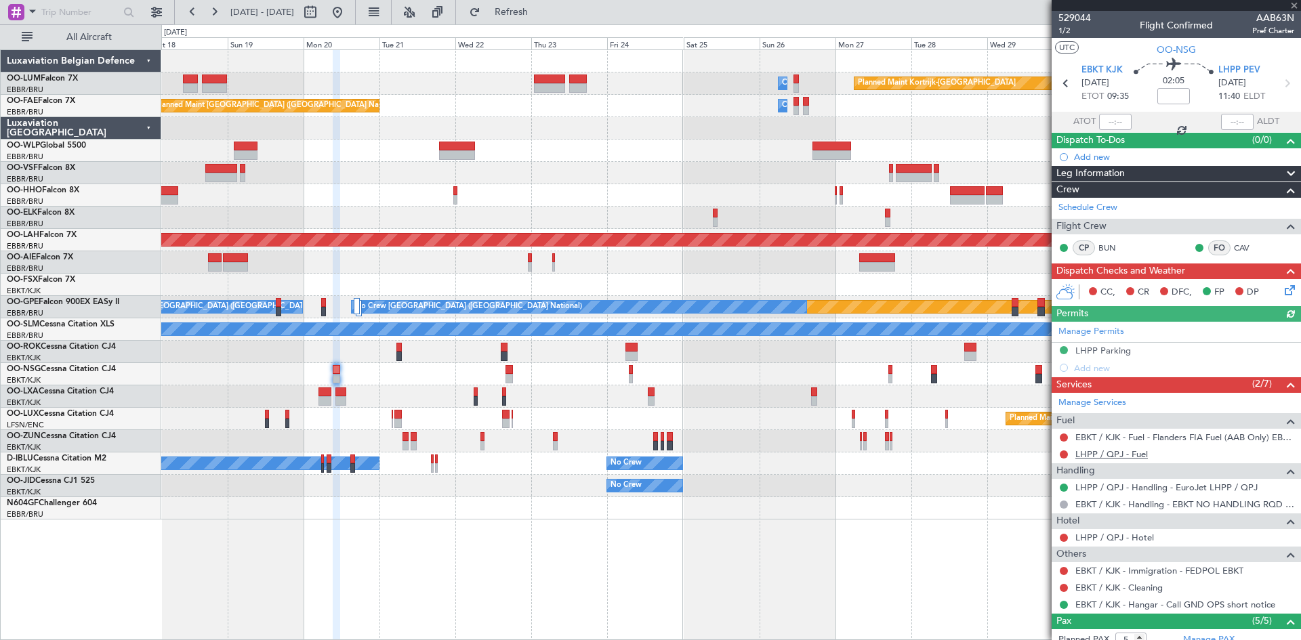
click at [1128, 455] on link "LHPP / QPJ - Fuel" at bounding box center [1112, 455] width 73 height 12
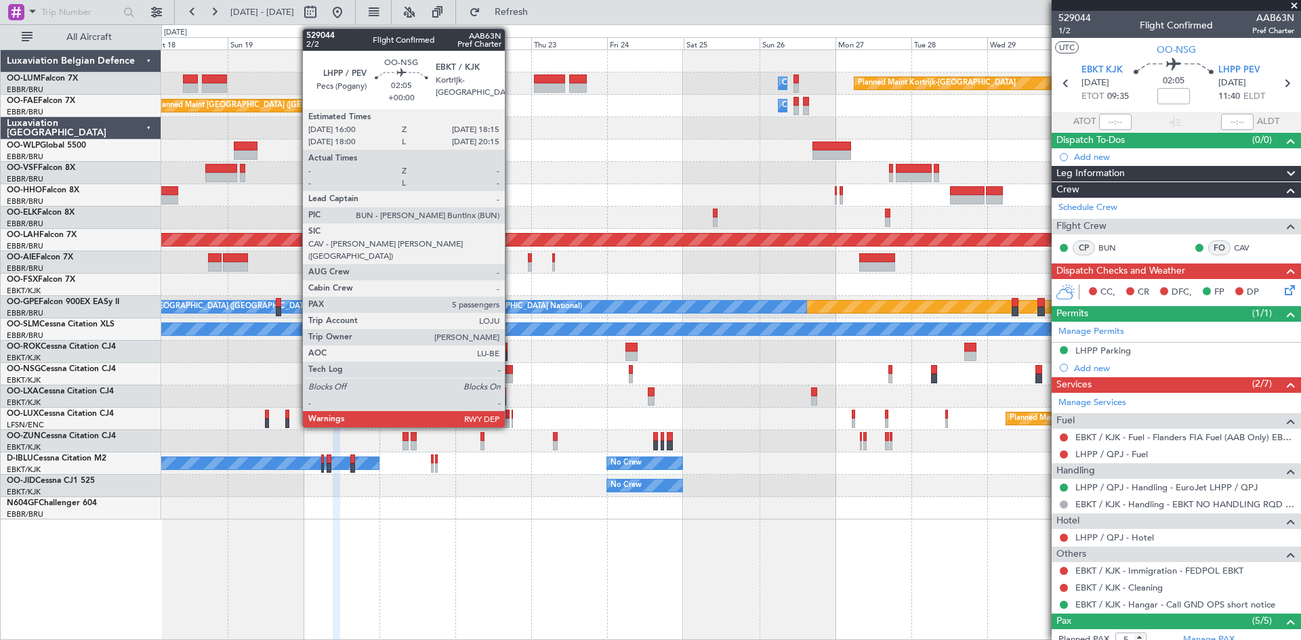
click at [511, 373] on div at bounding box center [509, 369] width 7 height 9
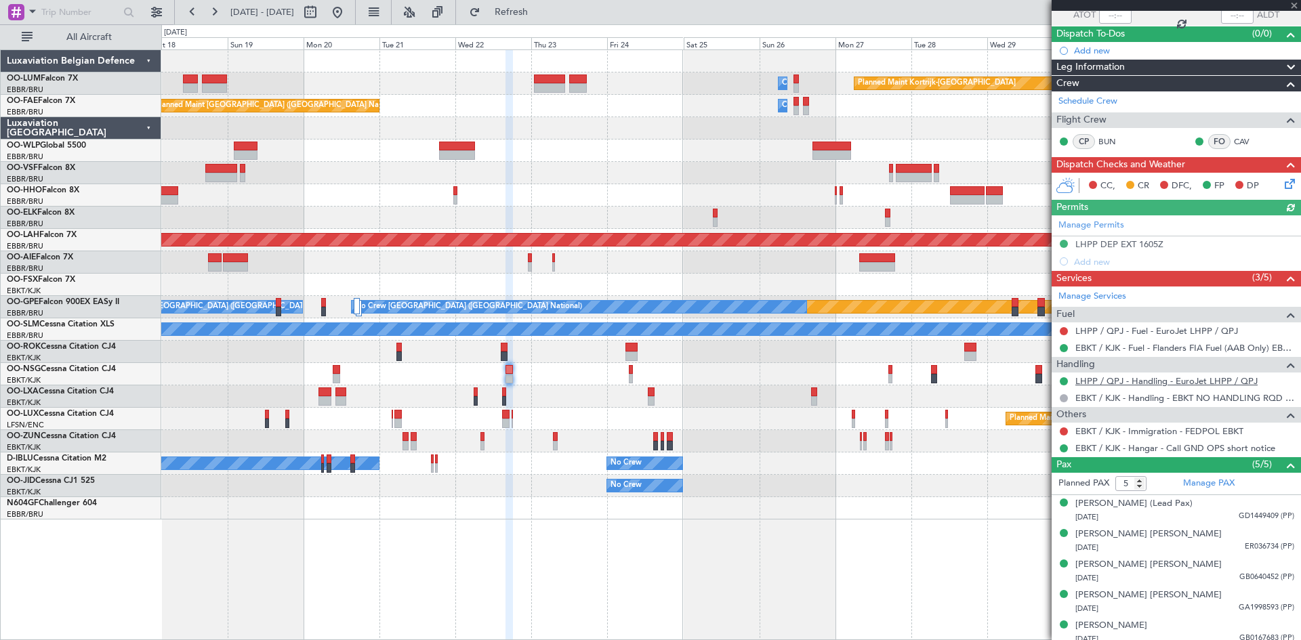
scroll to position [113, 0]
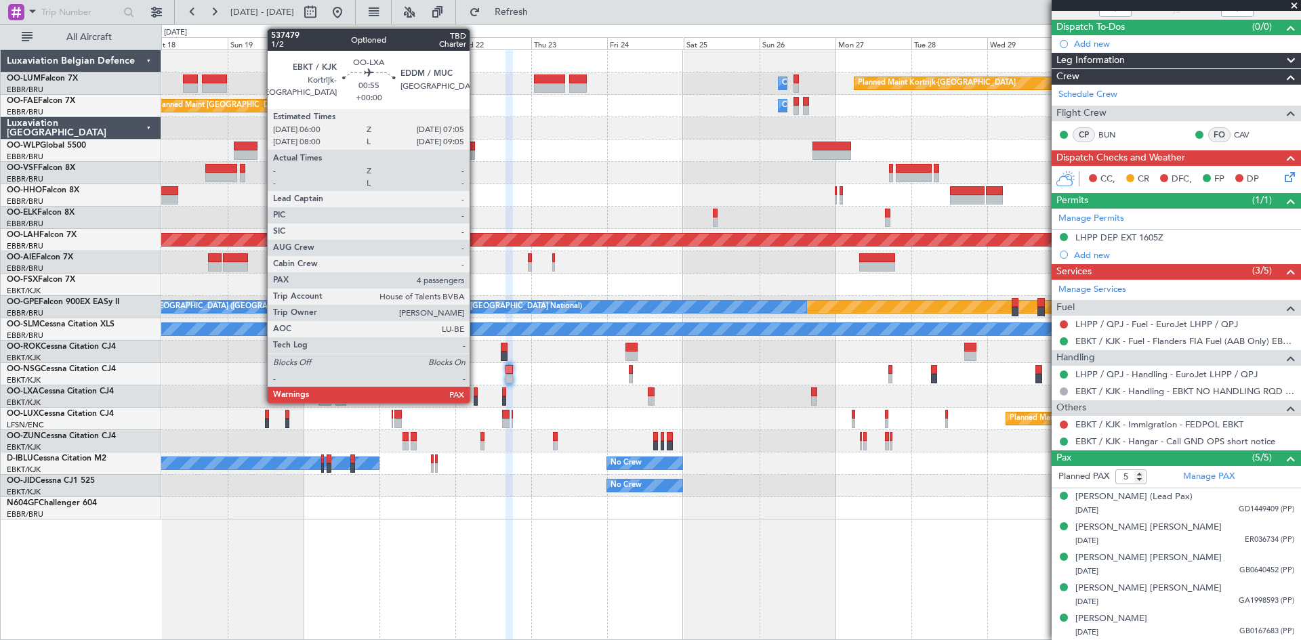
click at [476, 400] on div at bounding box center [476, 400] width 4 height 9
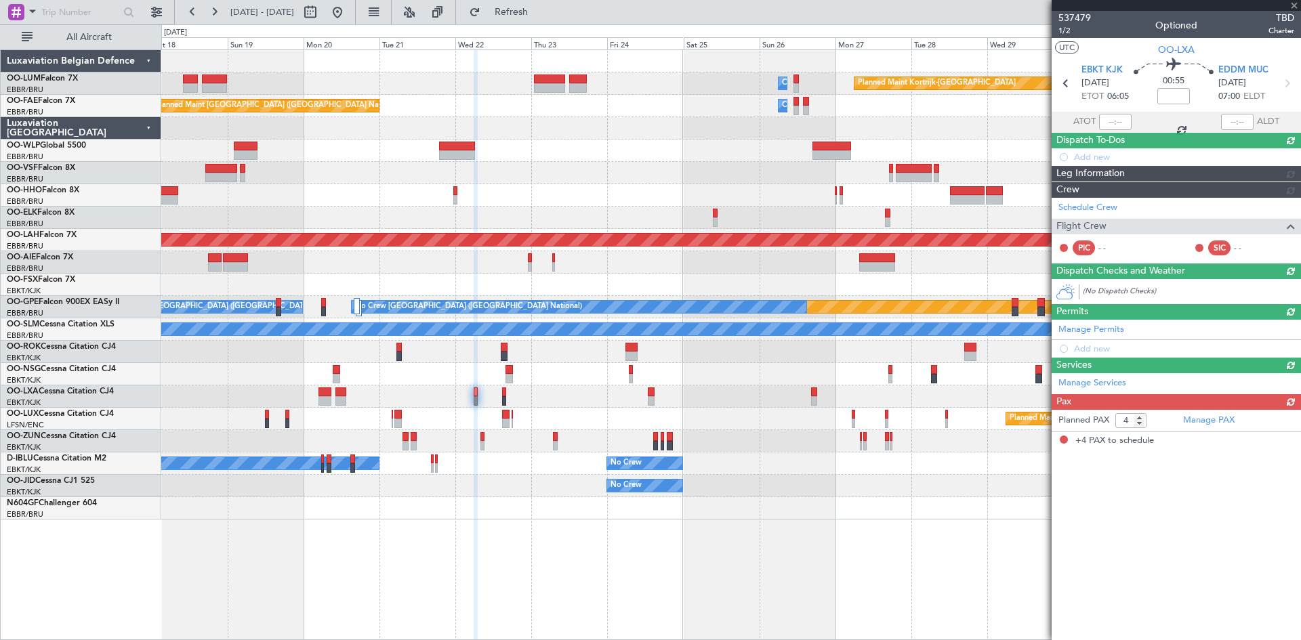
scroll to position [0, 0]
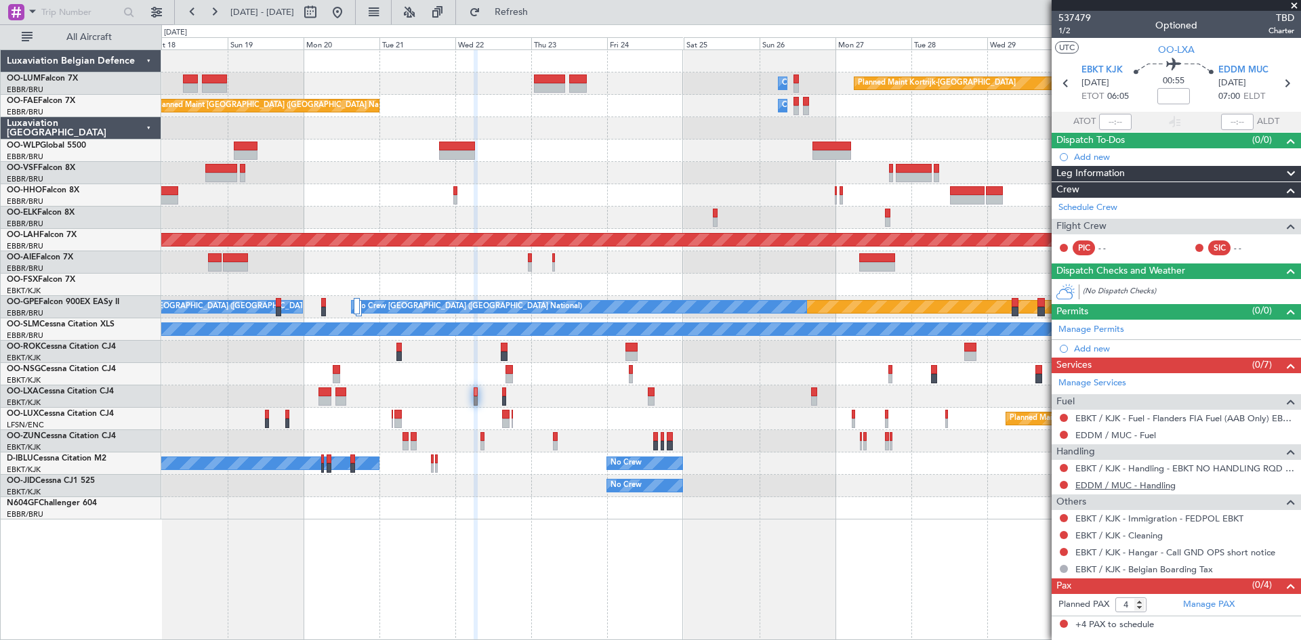
click at [1145, 487] on link "EDDM / MUC - Handling" at bounding box center [1126, 486] width 100 height 12
click at [1104, 436] on link "EDDM / MUC - Fuel" at bounding box center [1116, 436] width 81 height 12
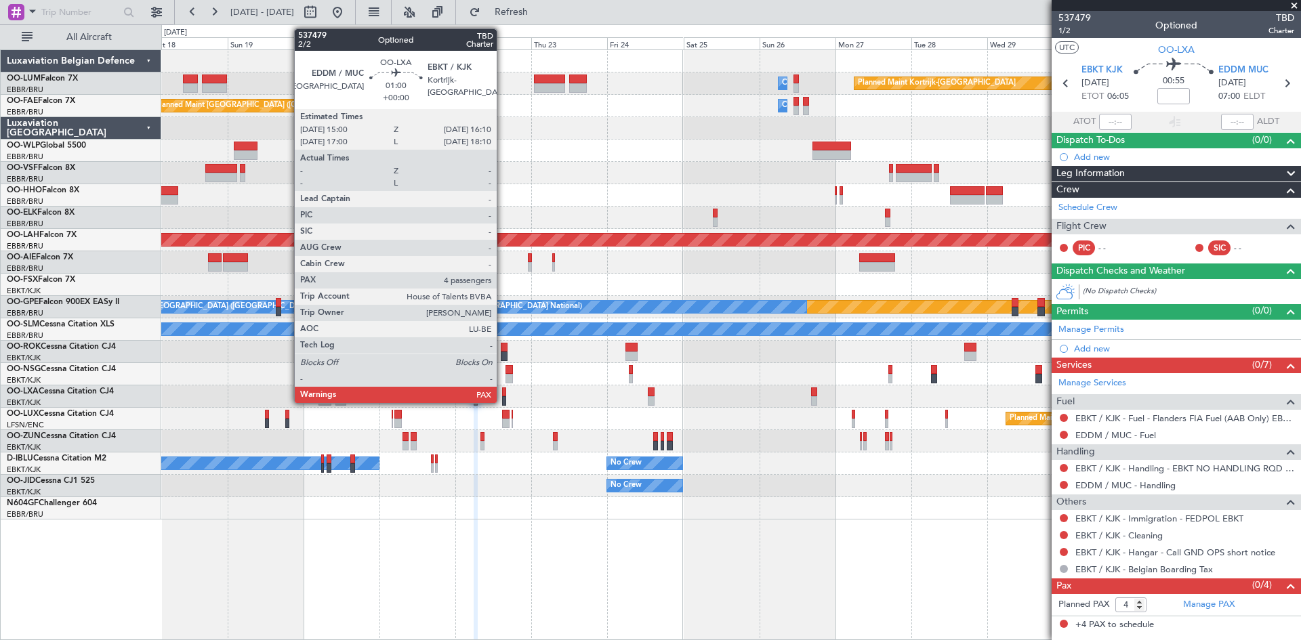
click at [503, 392] on div at bounding box center [504, 392] width 4 height 9
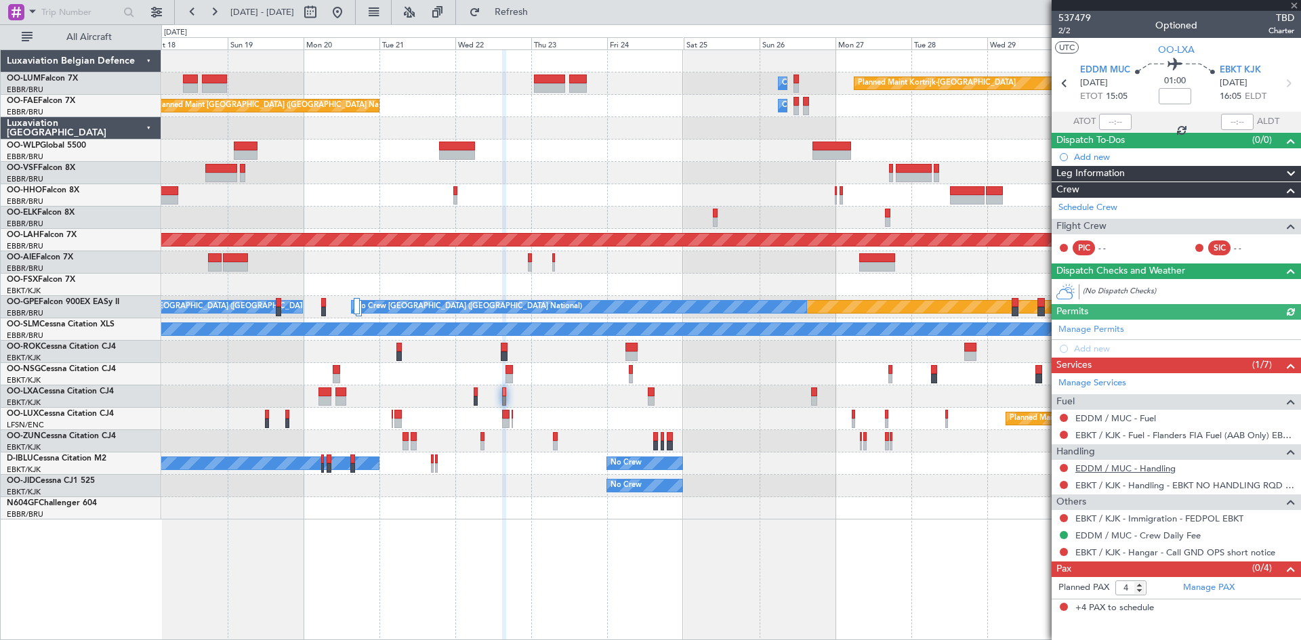
click at [1121, 468] on link "EDDM / MUC - Handling" at bounding box center [1126, 469] width 100 height 12
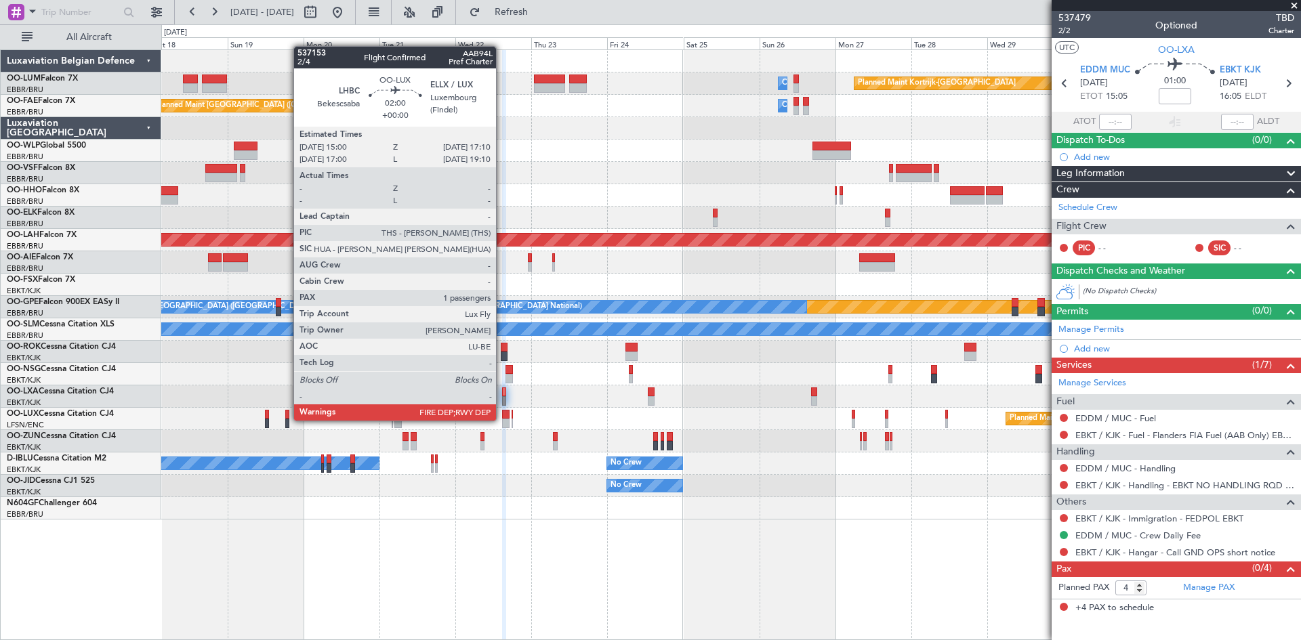
click at [502, 420] on div at bounding box center [505, 423] width 7 height 9
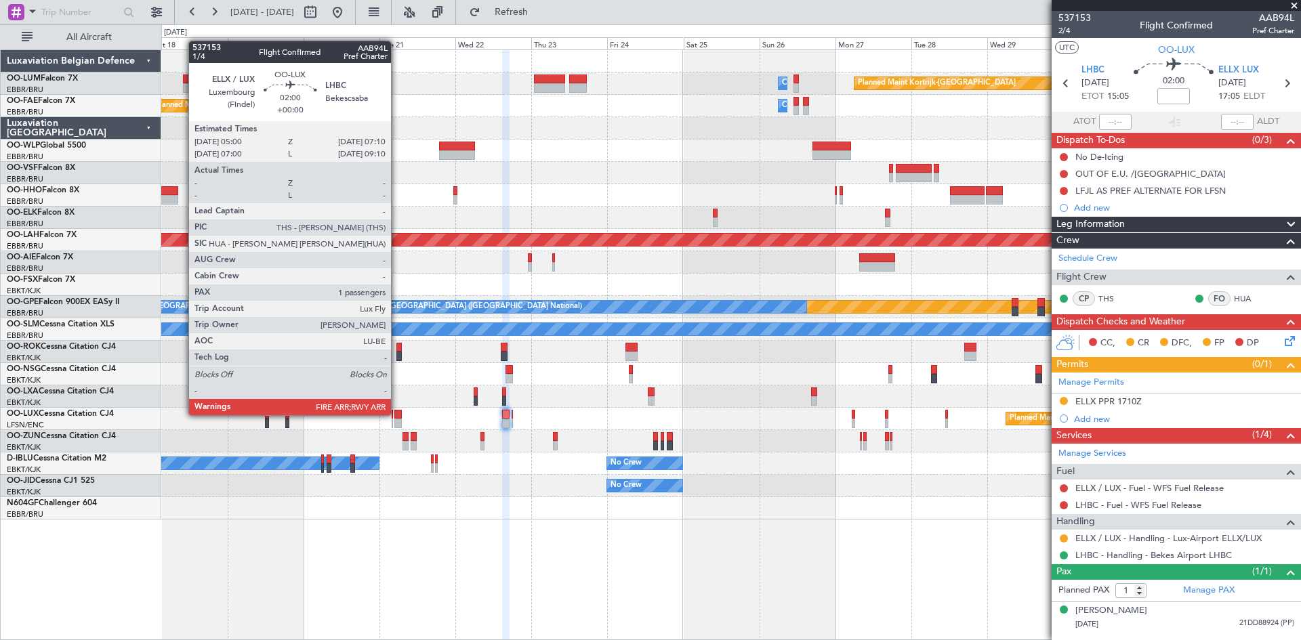
click at [397, 414] on div at bounding box center [397, 414] width 7 height 9
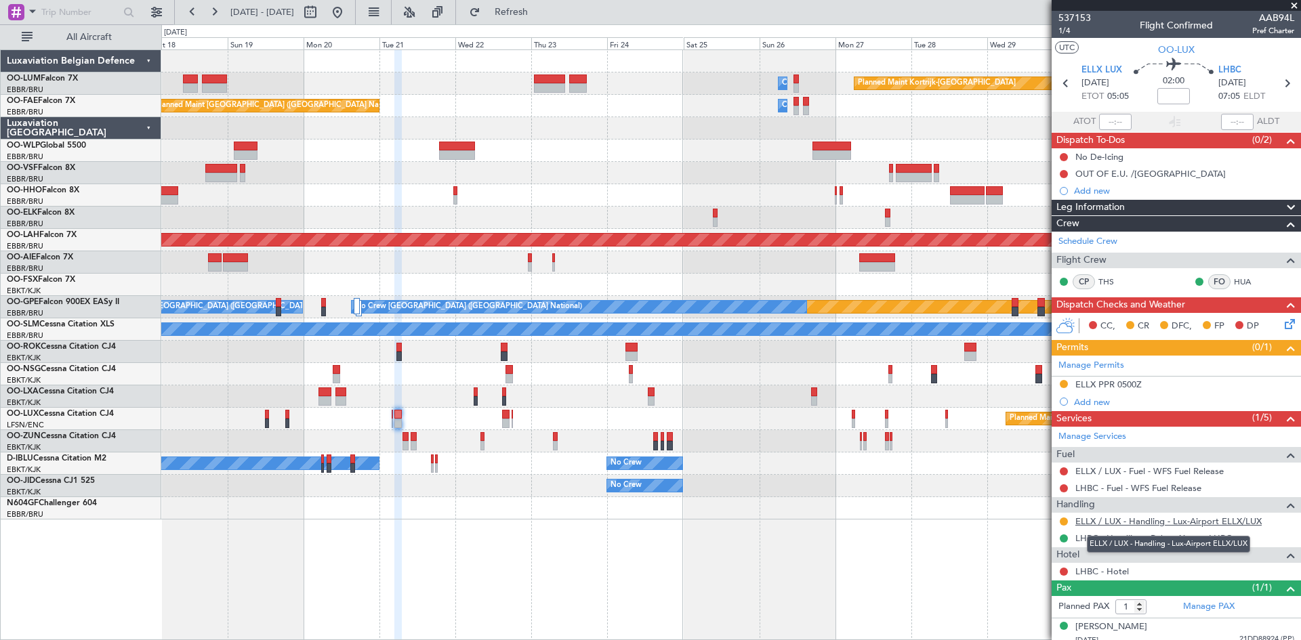
click at [1160, 521] on link "ELLX / LUX - Handling - Lux-Airport ELLX/LUX" at bounding box center [1169, 522] width 186 height 12
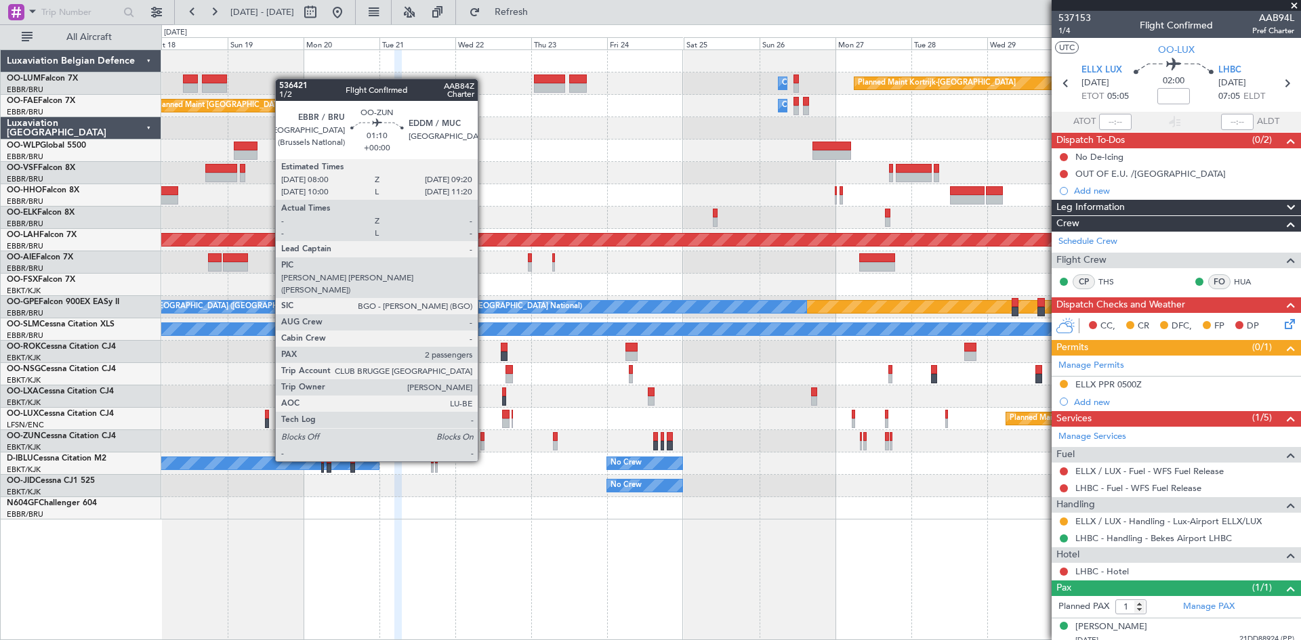
click at [484, 437] on div at bounding box center [483, 436] width 5 height 9
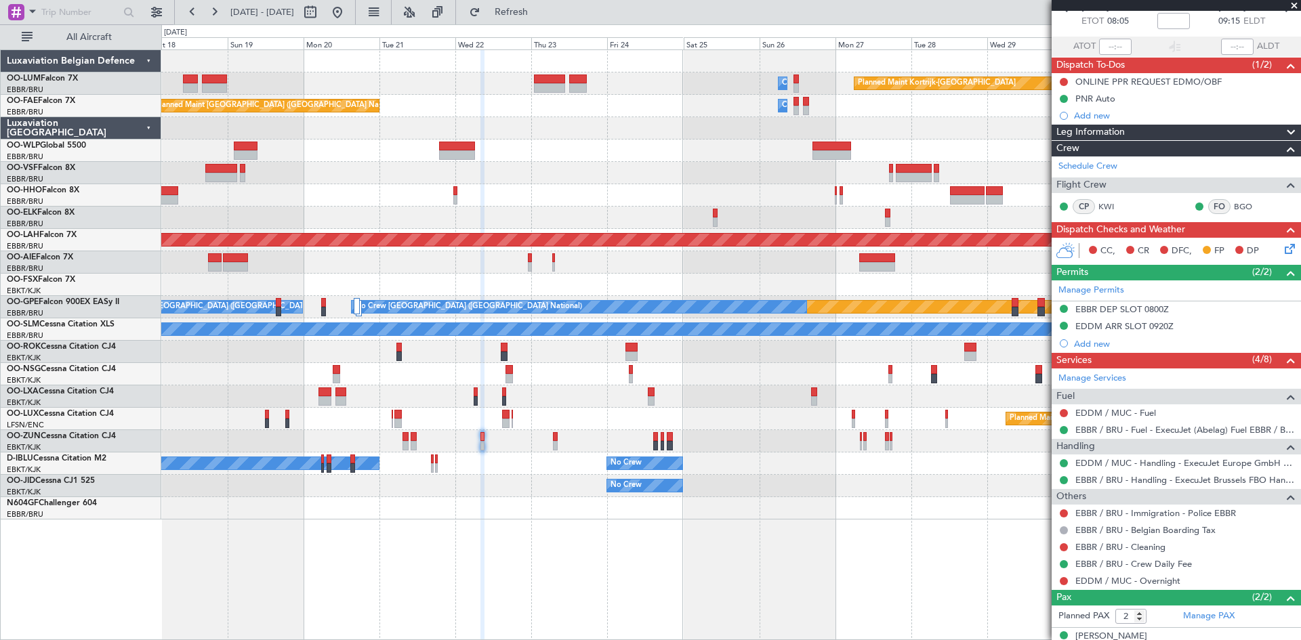
scroll to position [123, 0]
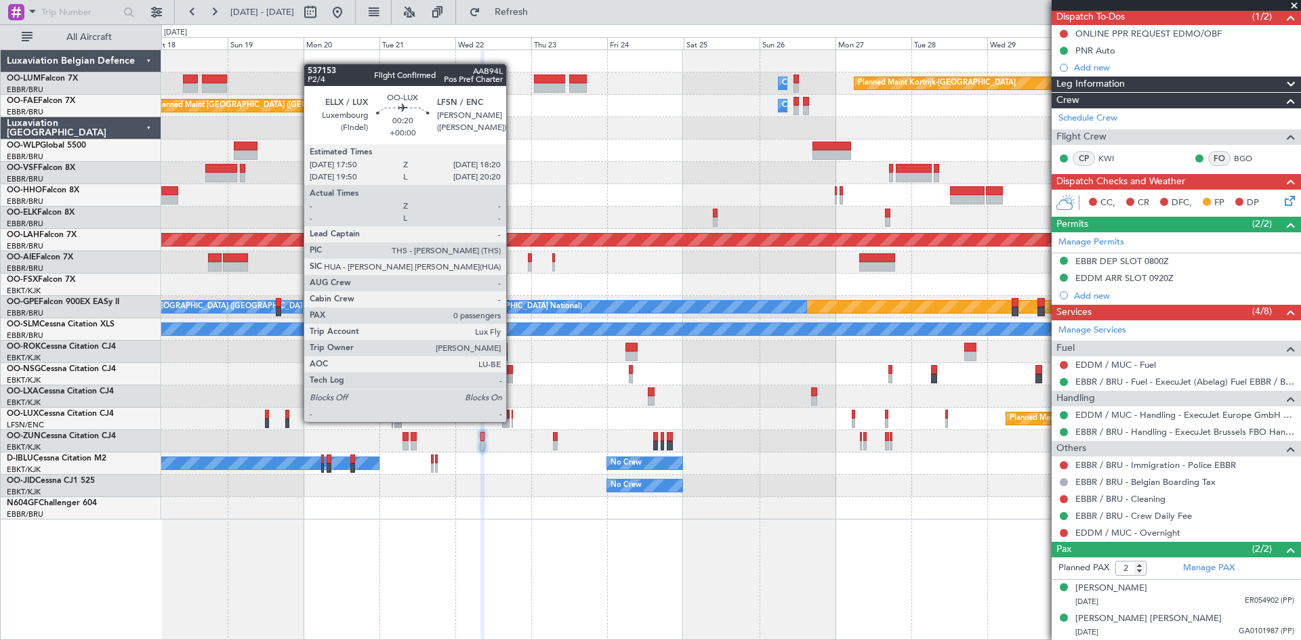
click at [512, 421] on div at bounding box center [513, 423] width 2 height 9
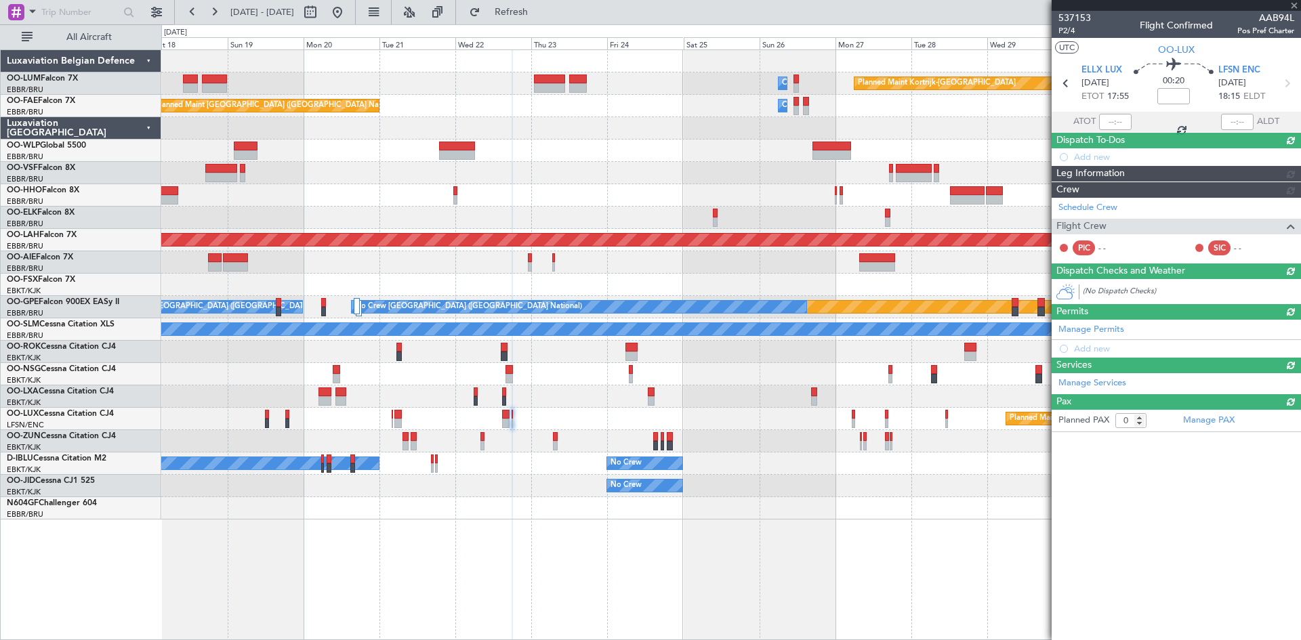
scroll to position [0, 0]
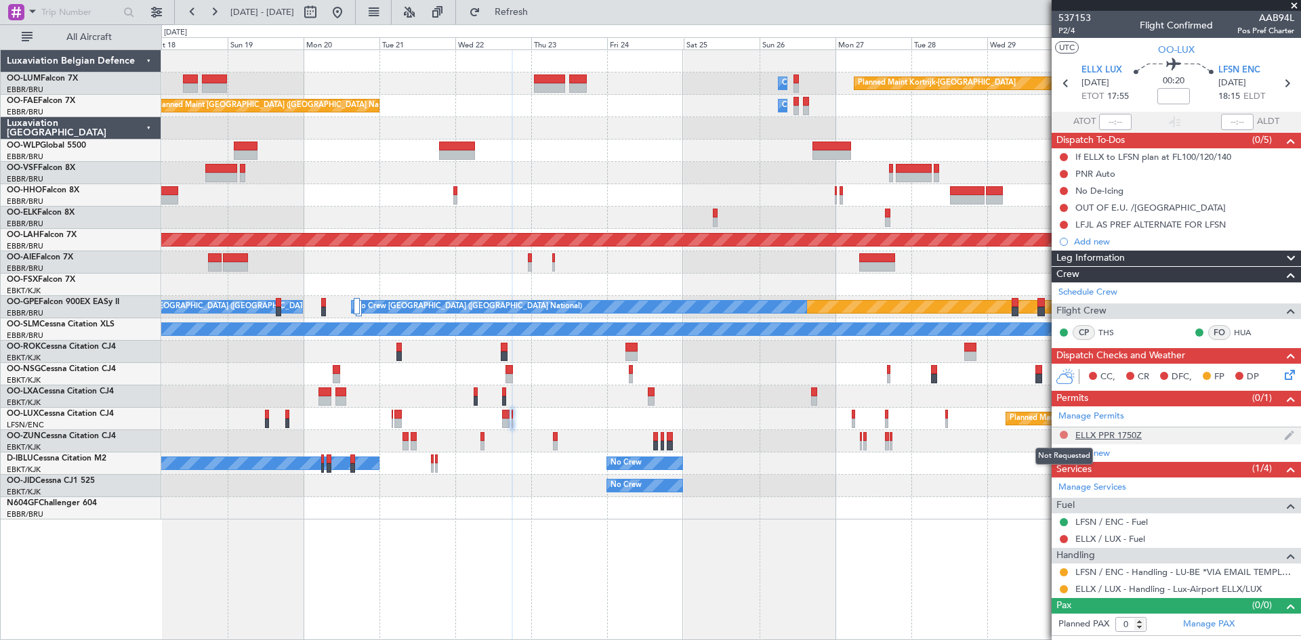
click at [1063, 437] on button at bounding box center [1064, 435] width 8 height 8
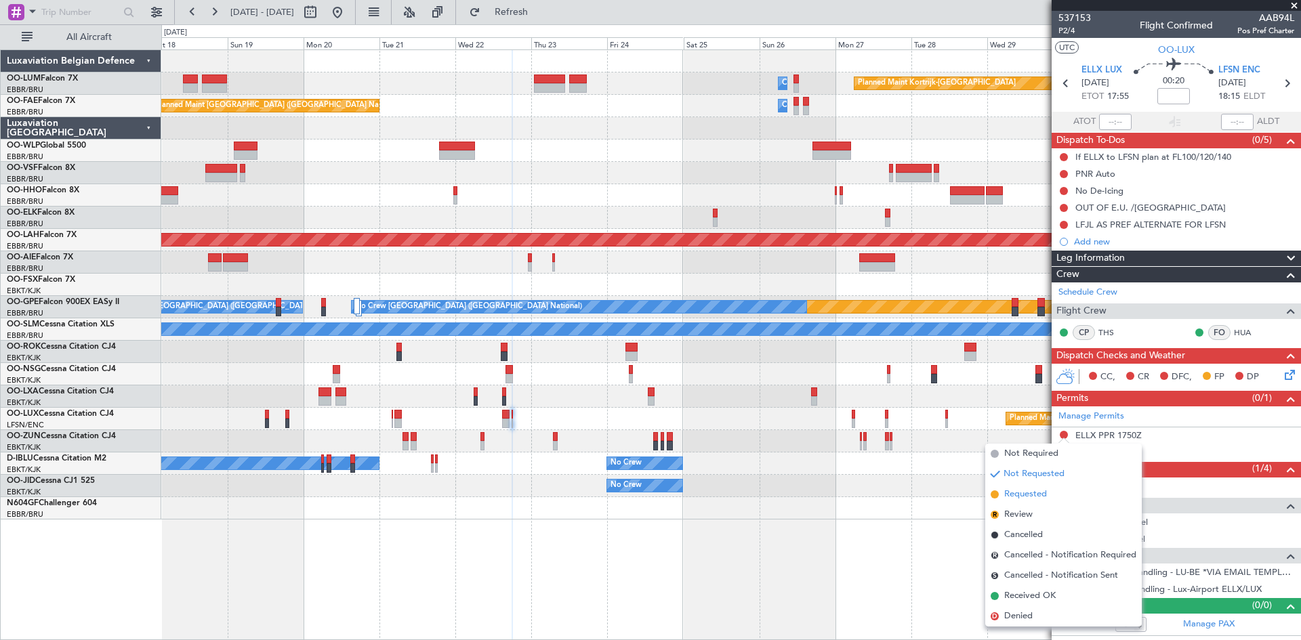
click at [1061, 497] on li "Requested" at bounding box center [1063, 495] width 157 height 20
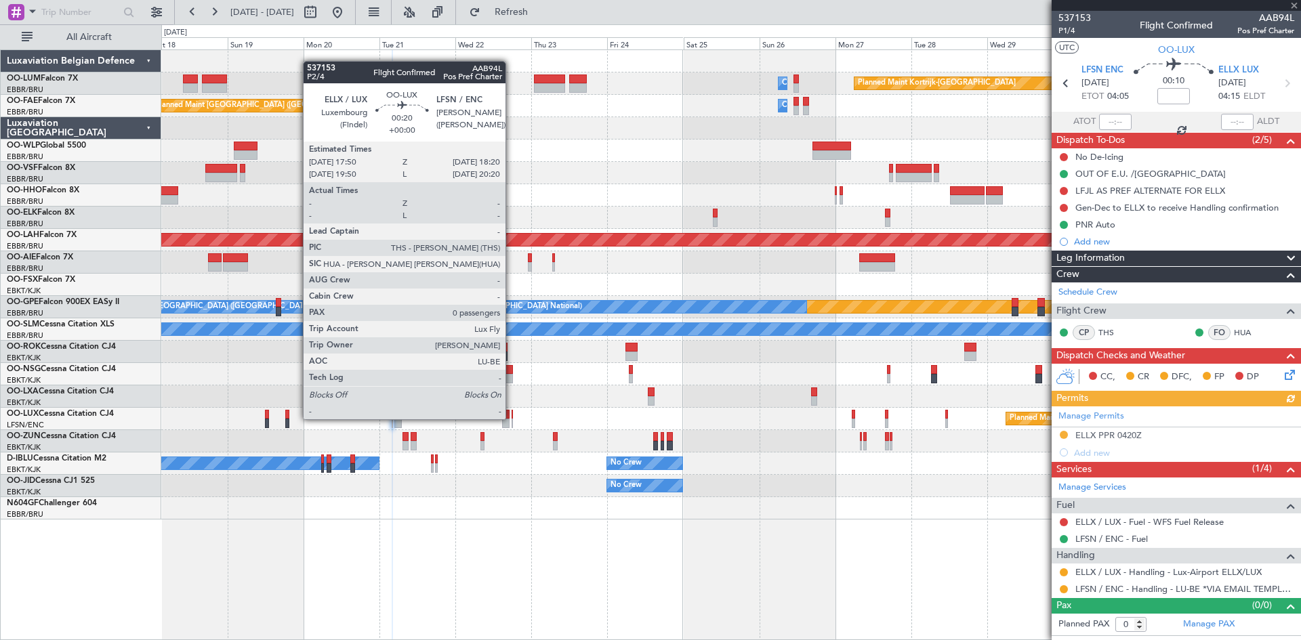
click at [512, 419] on div at bounding box center [513, 423] width 2 height 9
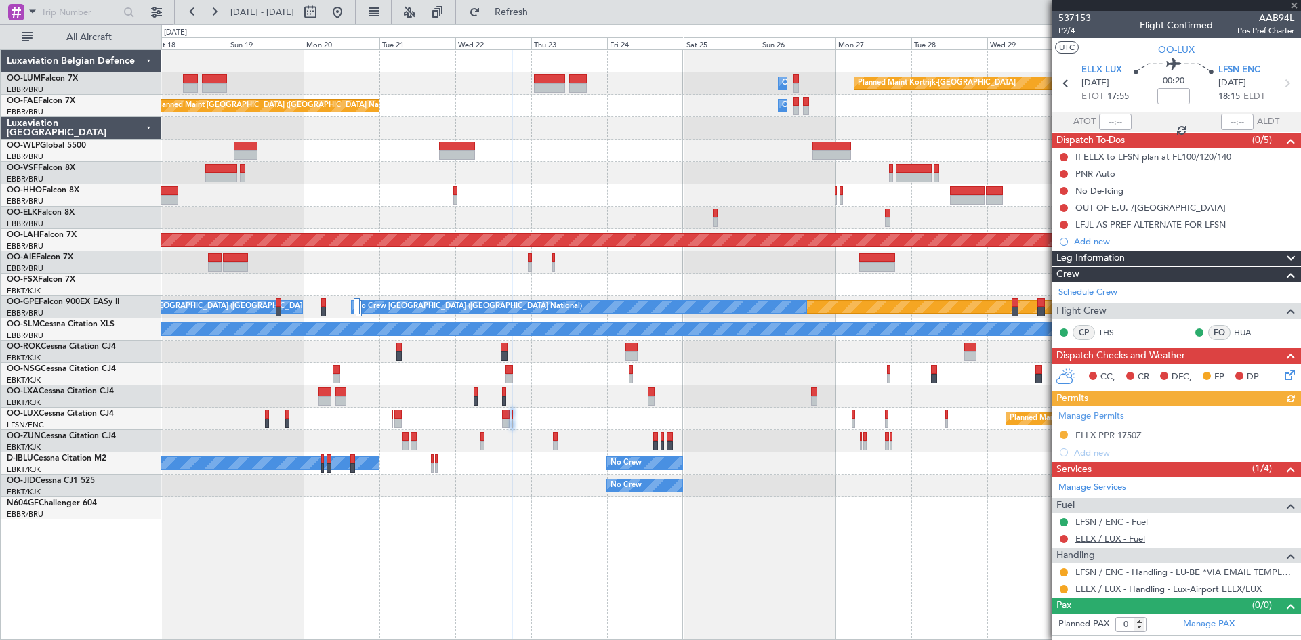
click at [1102, 540] on link "ELLX / LUX - Fuel" at bounding box center [1111, 539] width 70 height 12
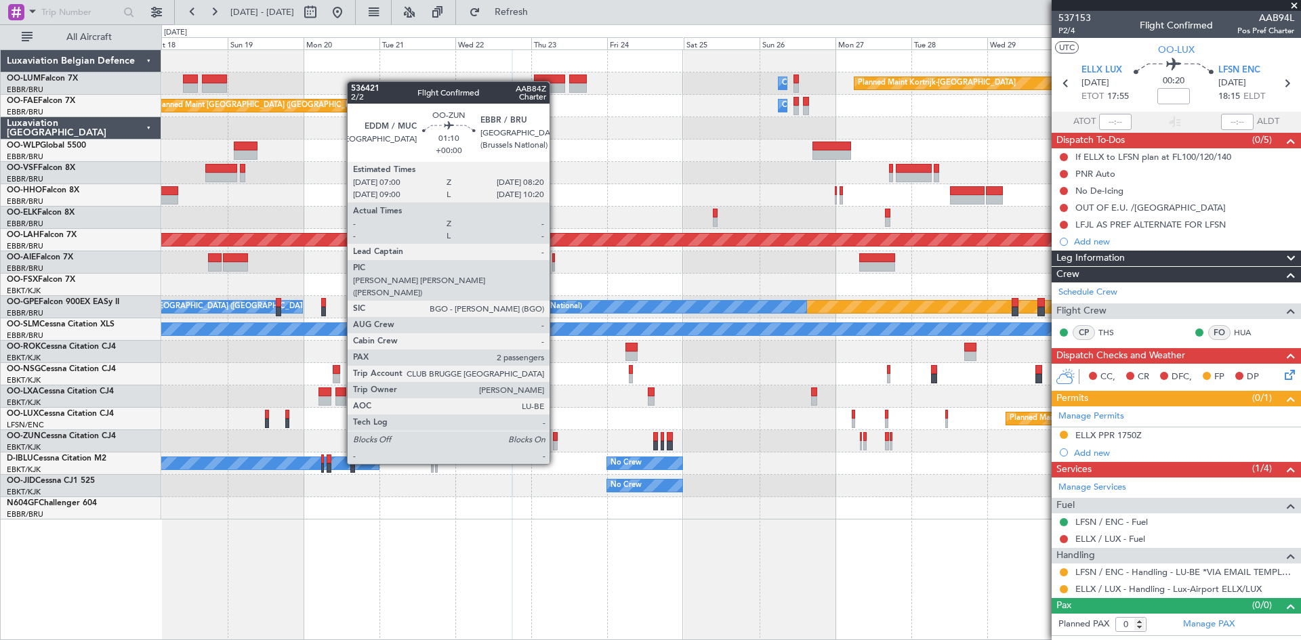
click at [556, 440] on div at bounding box center [555, 436] width 5 height 9
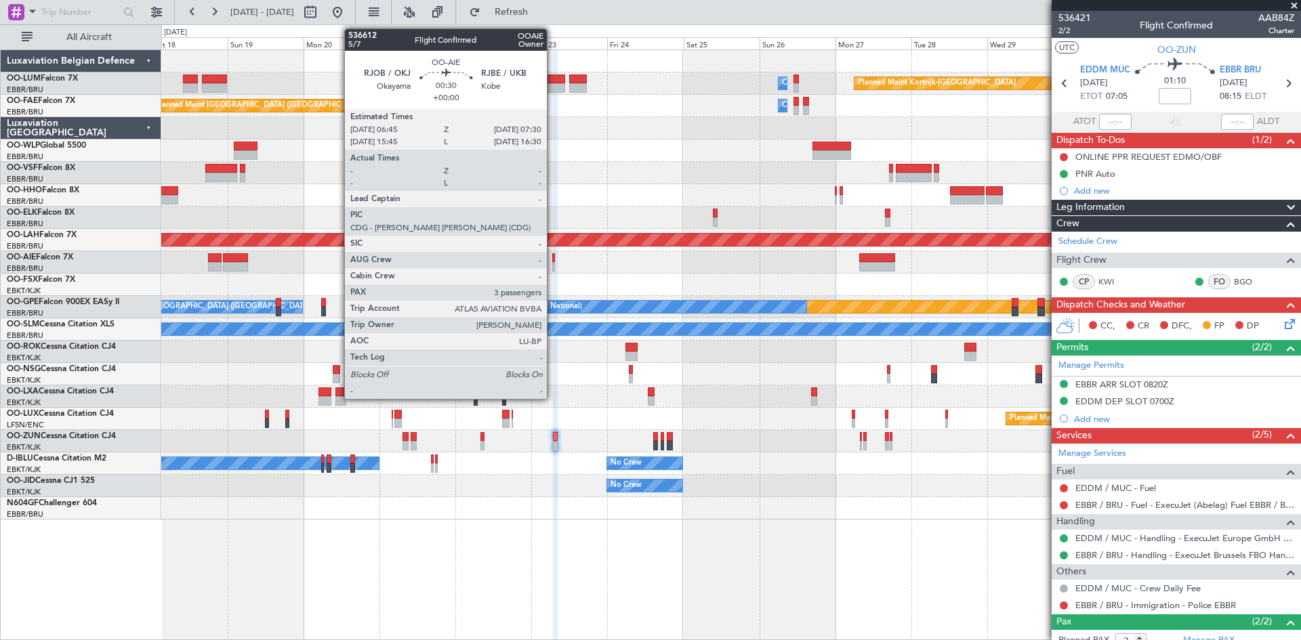
click at [553, 258] on div at bounding box center [553, 257] width 3 height 9
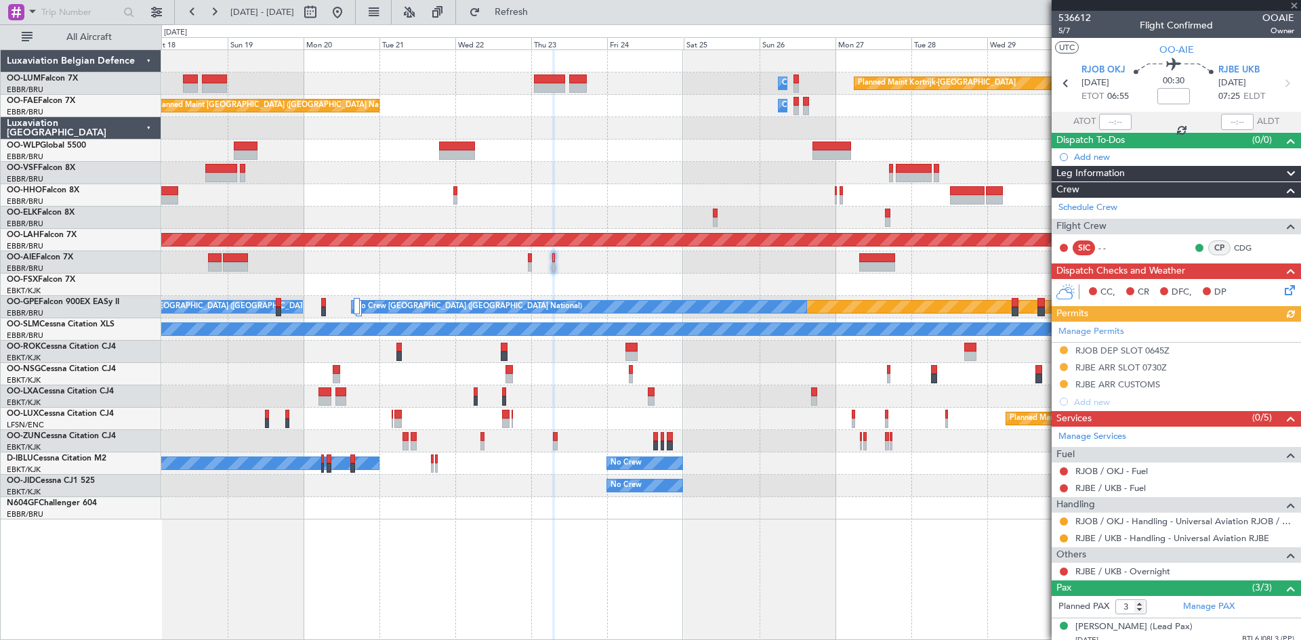
scroll to position [83, 0]
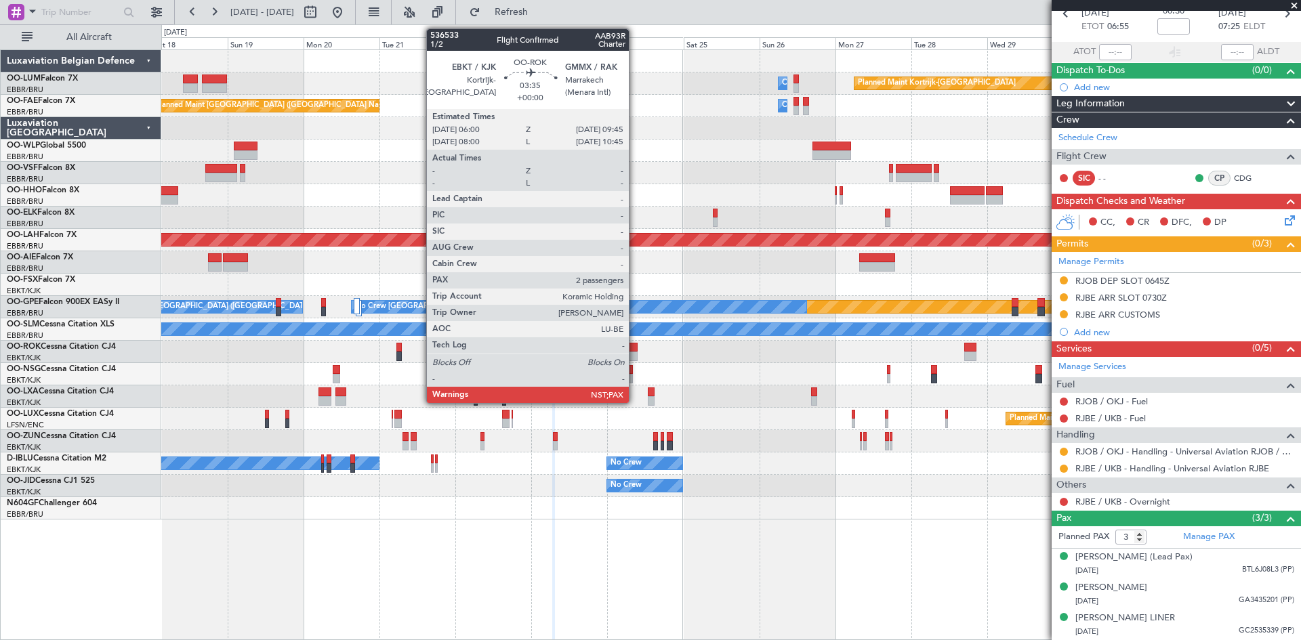
click at [636, 356] on div at bounding box center [632, 356] width 12 height 9
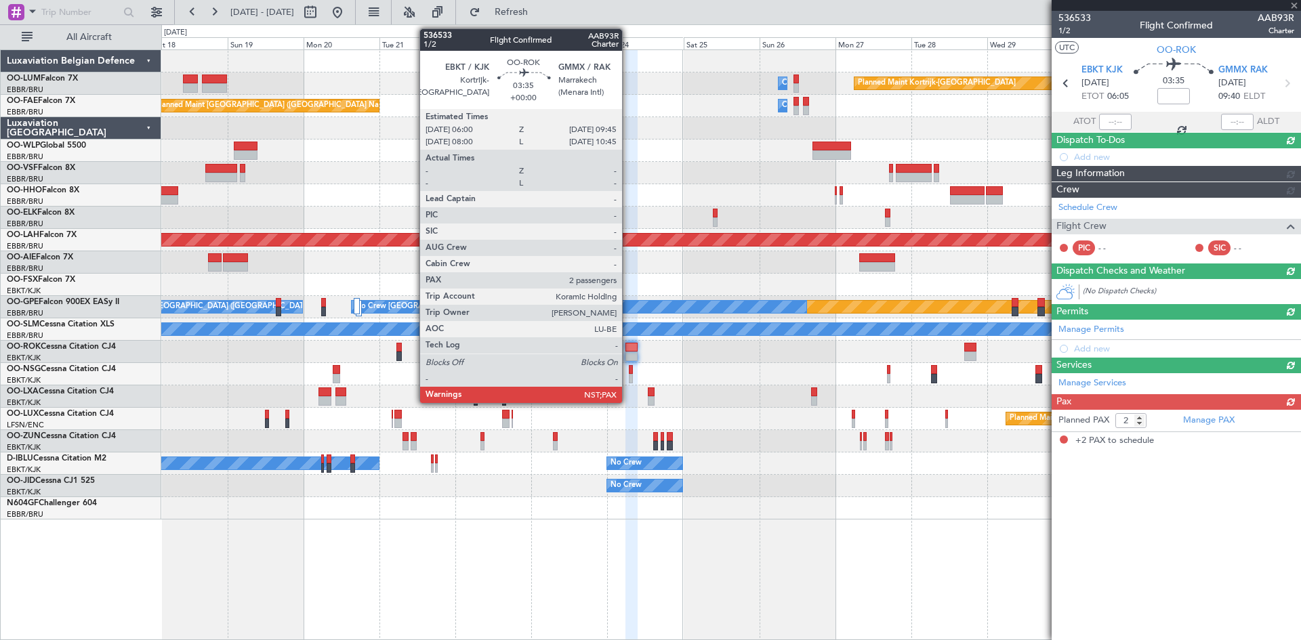
scroll to position [0, 0]
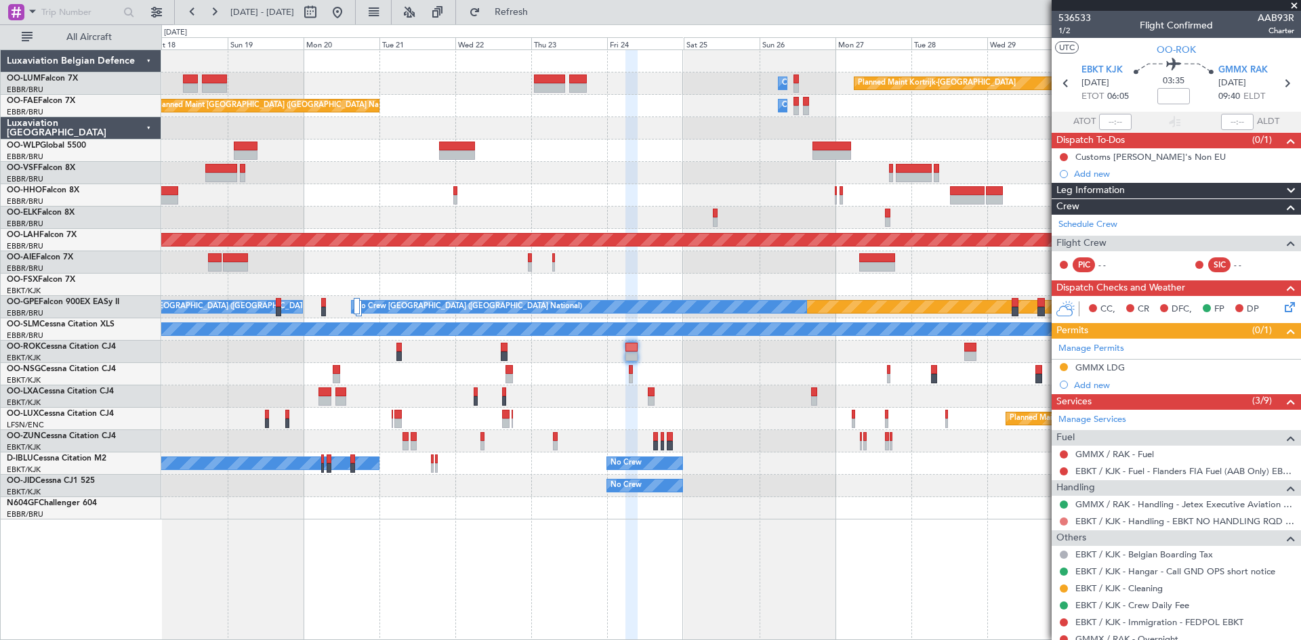
click at [1063, 520] on button at bounding box center [1064, 522] width 8 height 8
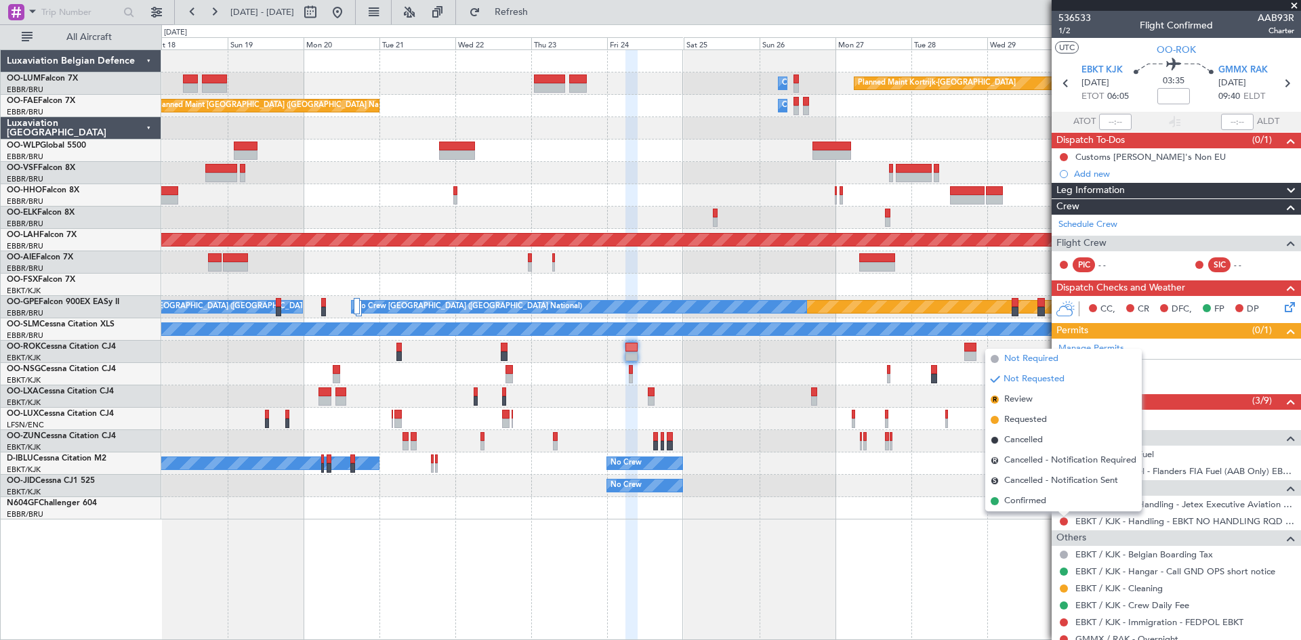
click at [1037, 359] on span "Not Required" at bounding box center [1031, 359] width 54 height 14
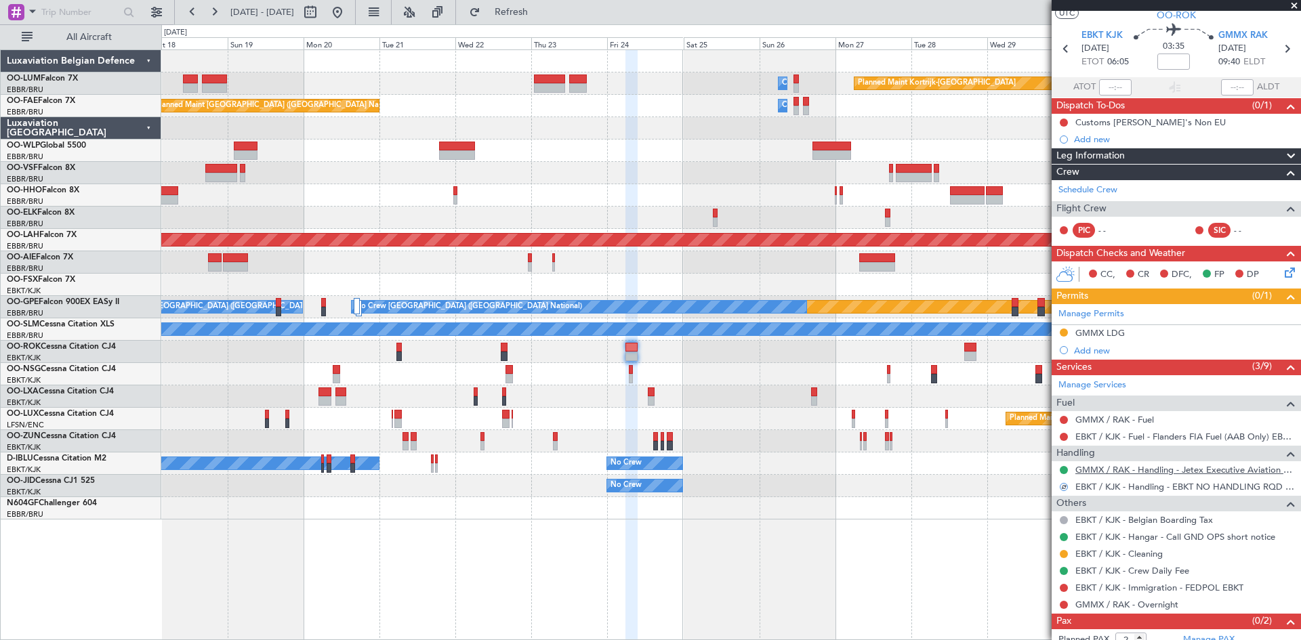
scroll to position [63, 0]
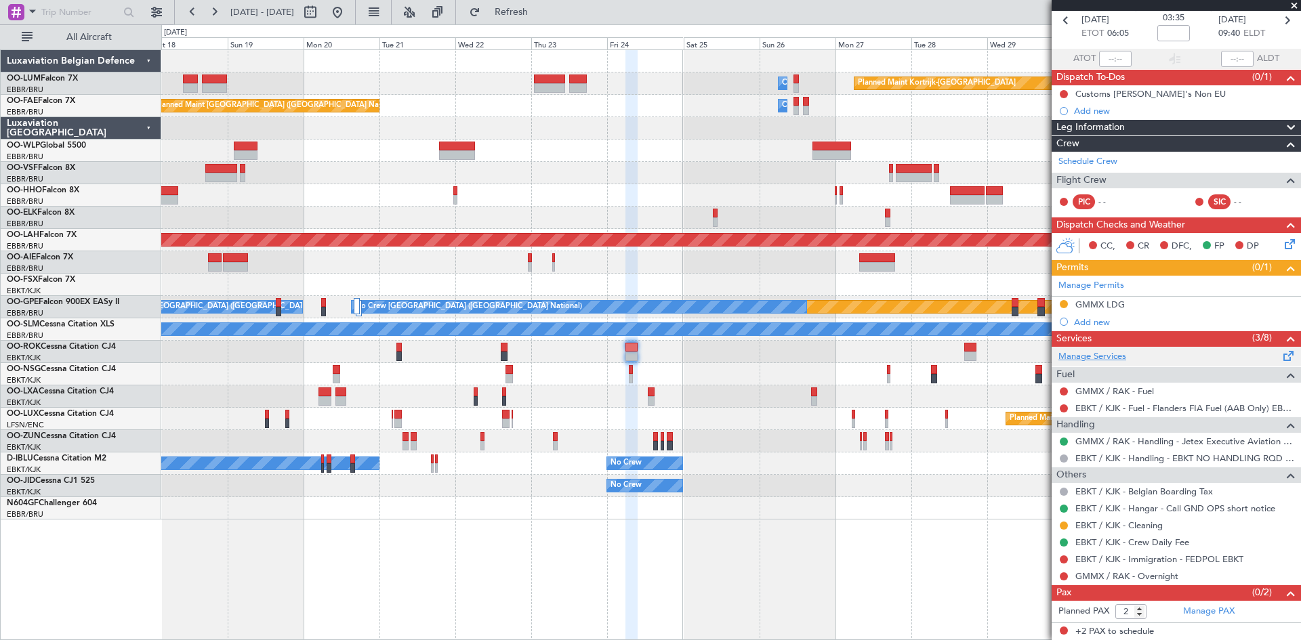
click at [1097, 360] on link "Manage Services" at bounding box center [1093, 357] width 68 height 14
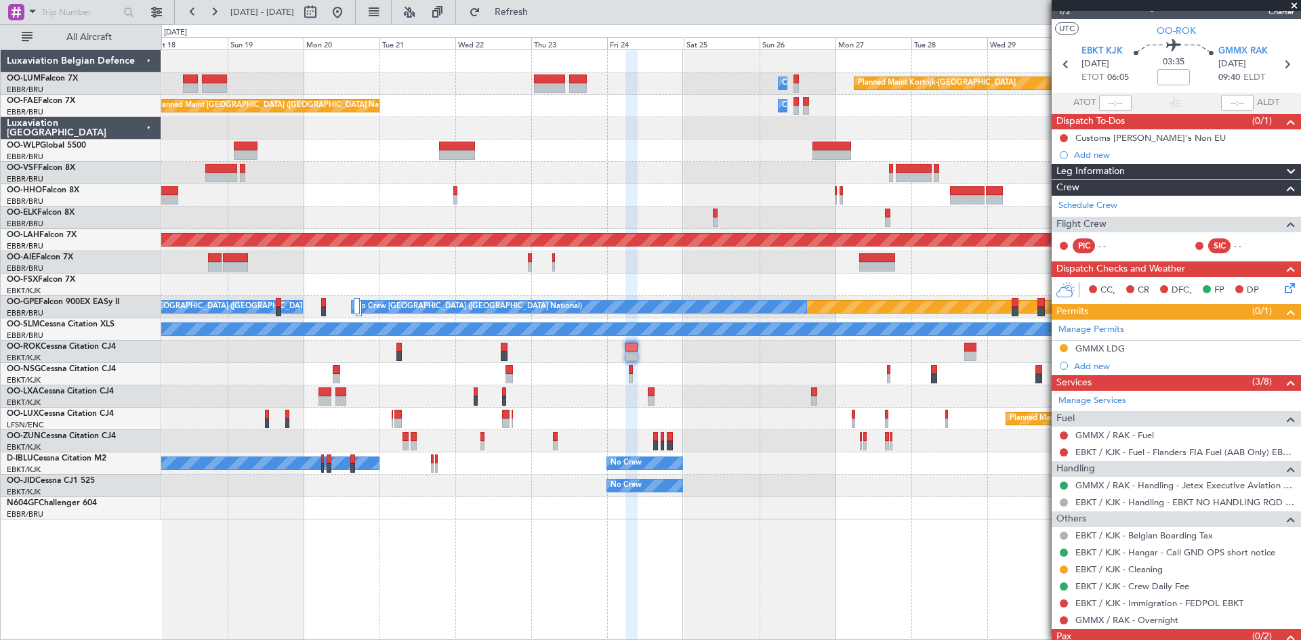
scroll to position [0, 0]
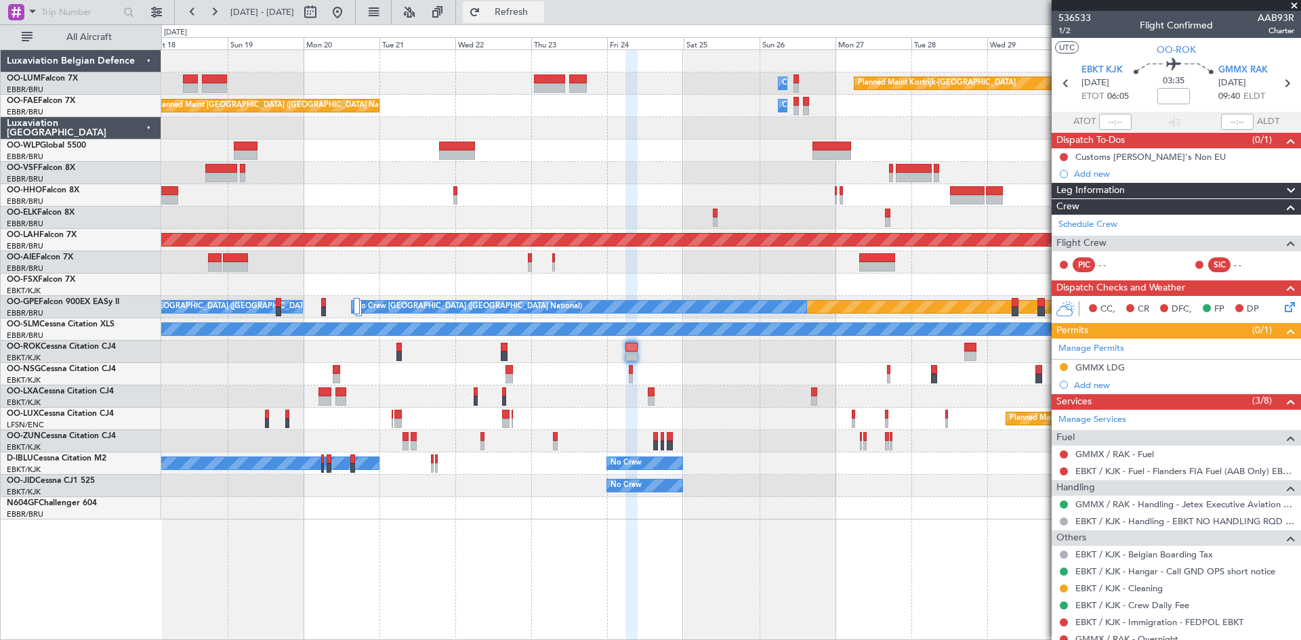
click at [537, 9] on span "Refresh" at bounding box center [511, 11] width 57 height 9
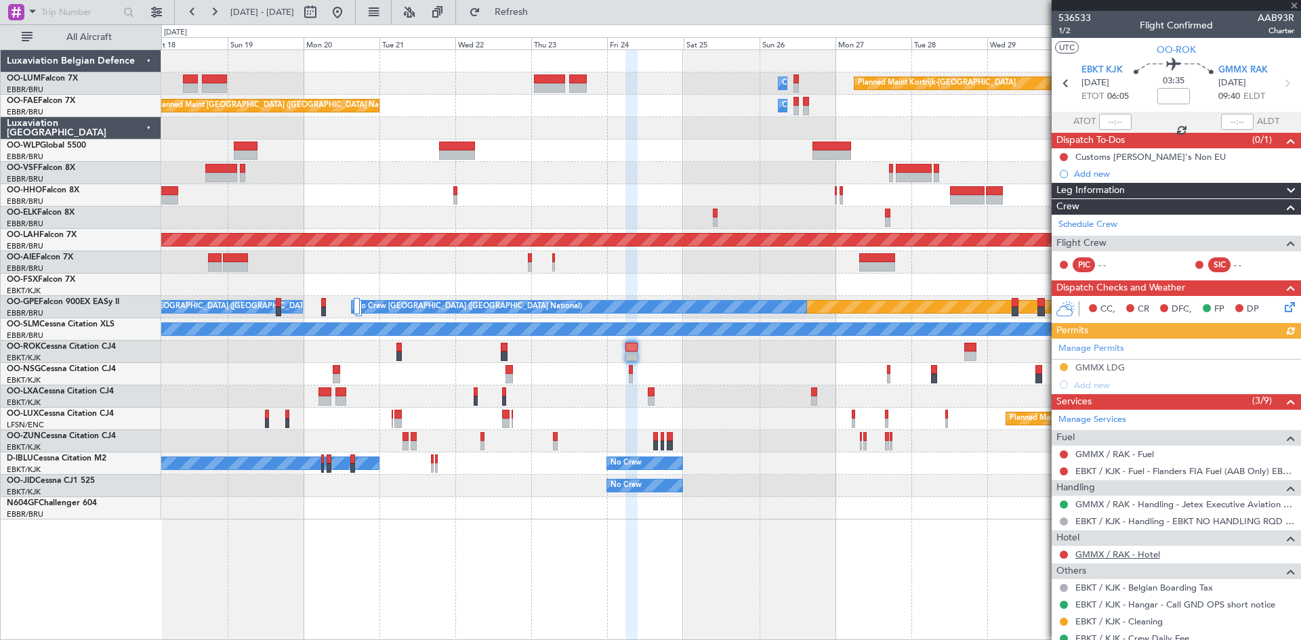
click at [1146, 552] on link "GMMX / RAK - Hotel" at bounding box center [1118, 555] width 85 height 12
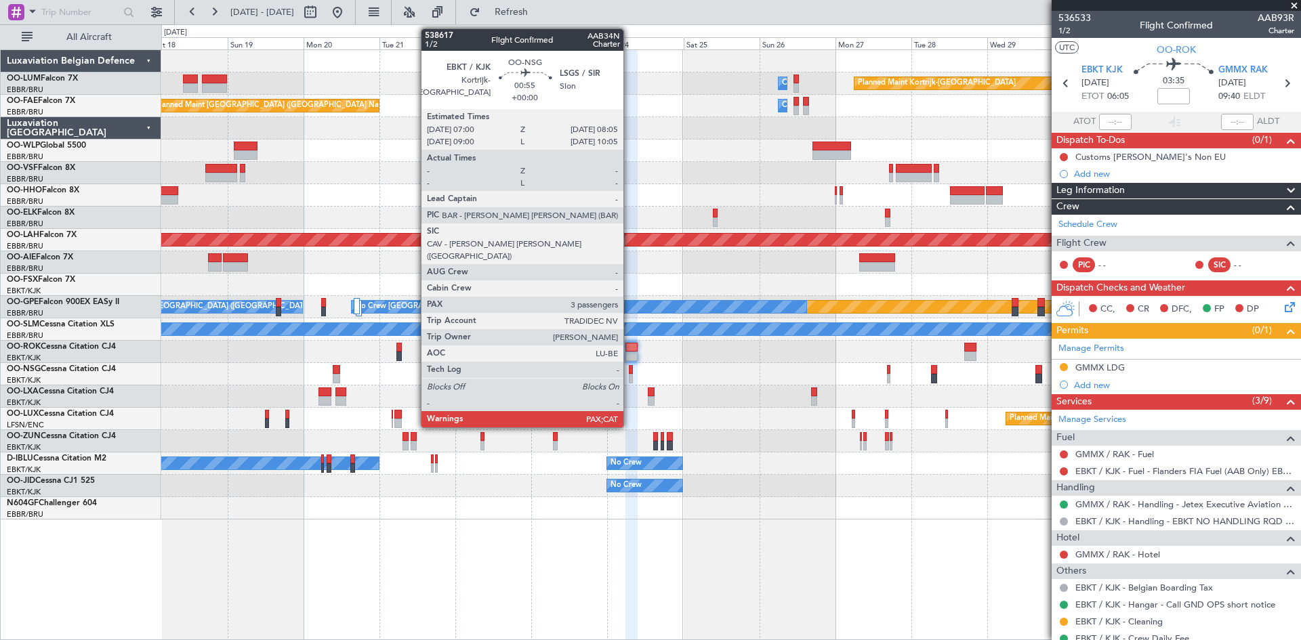
click at [628, 367] on div at bounding box center [730, 374] width 1139 height 22
click at [629, 373] on div at bounding box center [631, 369] width 4 height 9
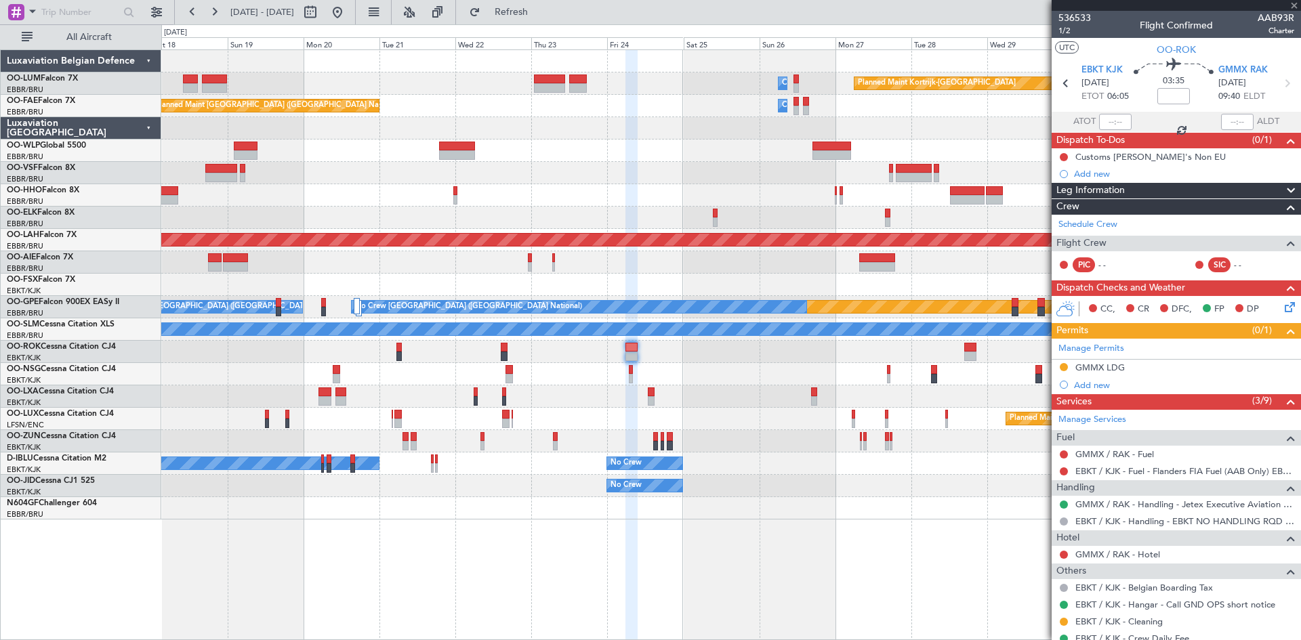
type input "3"
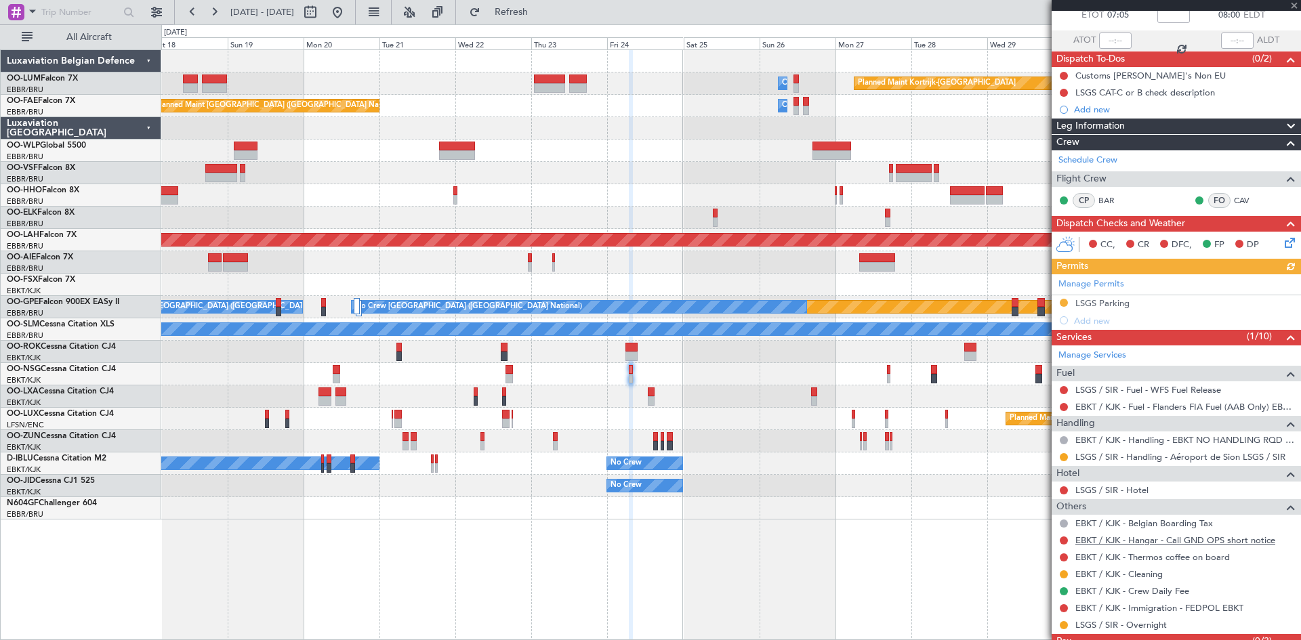
scroll to position [130, 0]
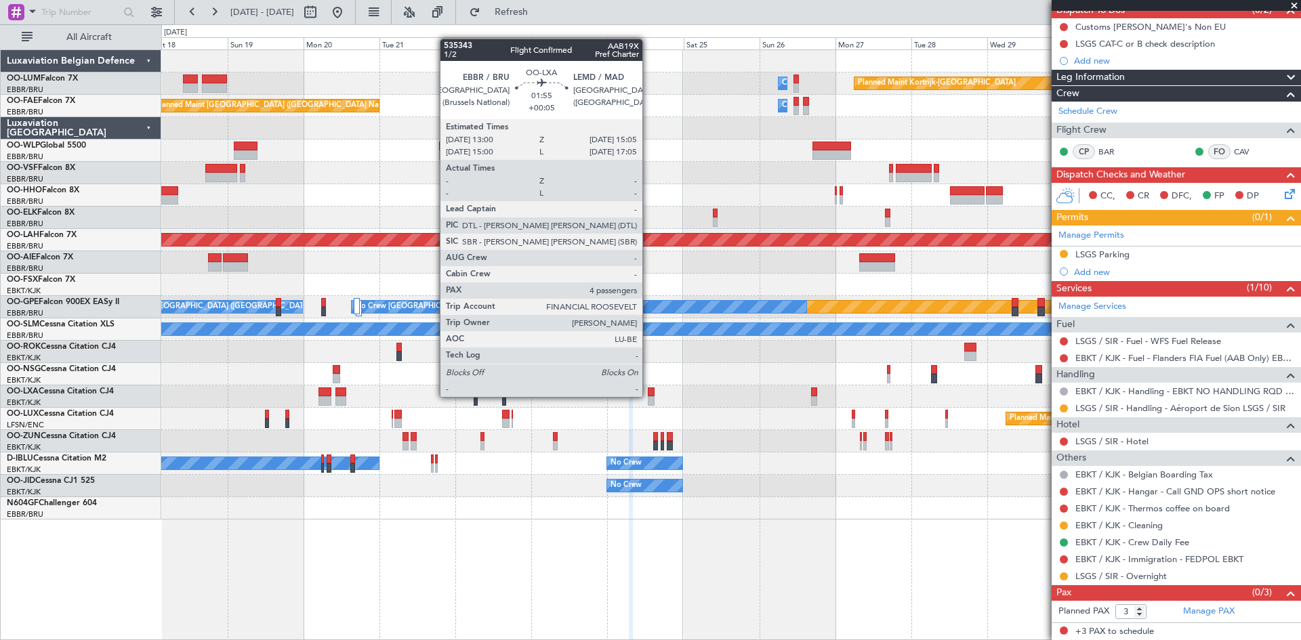
click at [649, 397] on div at bounding box center [651, 400] width 7 height 9
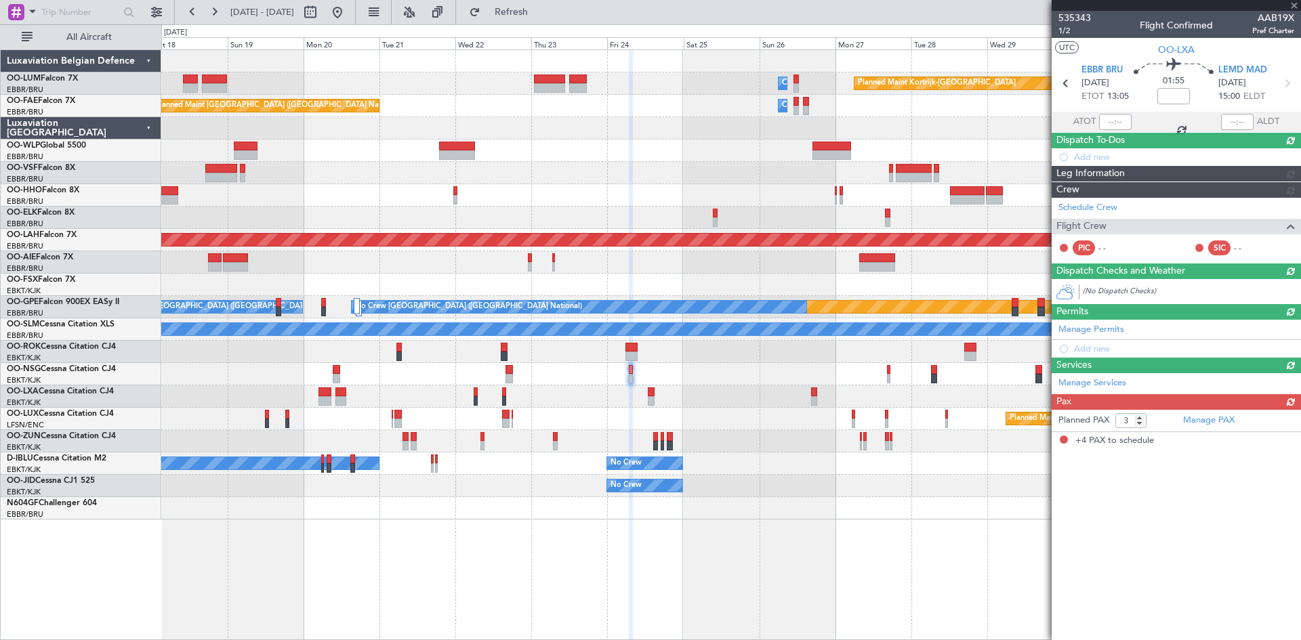
type input "+00:05"
type input "4"
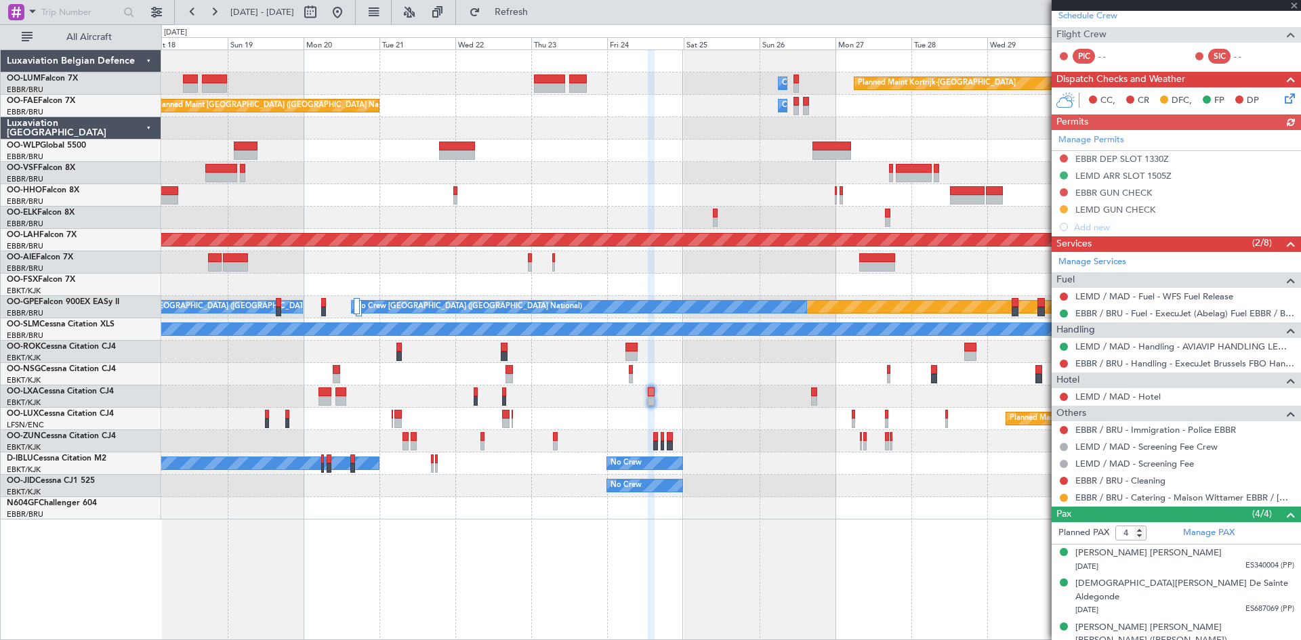
scroll to position [285, 0]
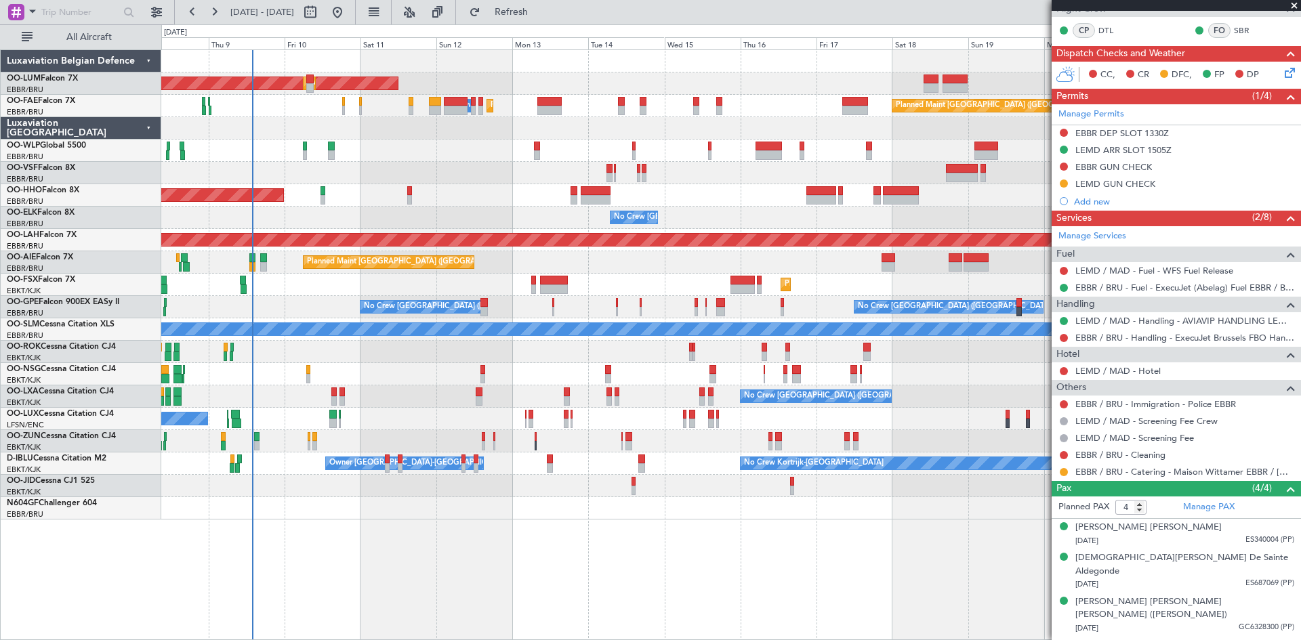
click at [1025, 230] on div "AOG Maint Sibiu Planned Maint Brussels (Brussels National) Owner Melsbroek Air …" at bounding box center [730, 285] width 1139 height 470
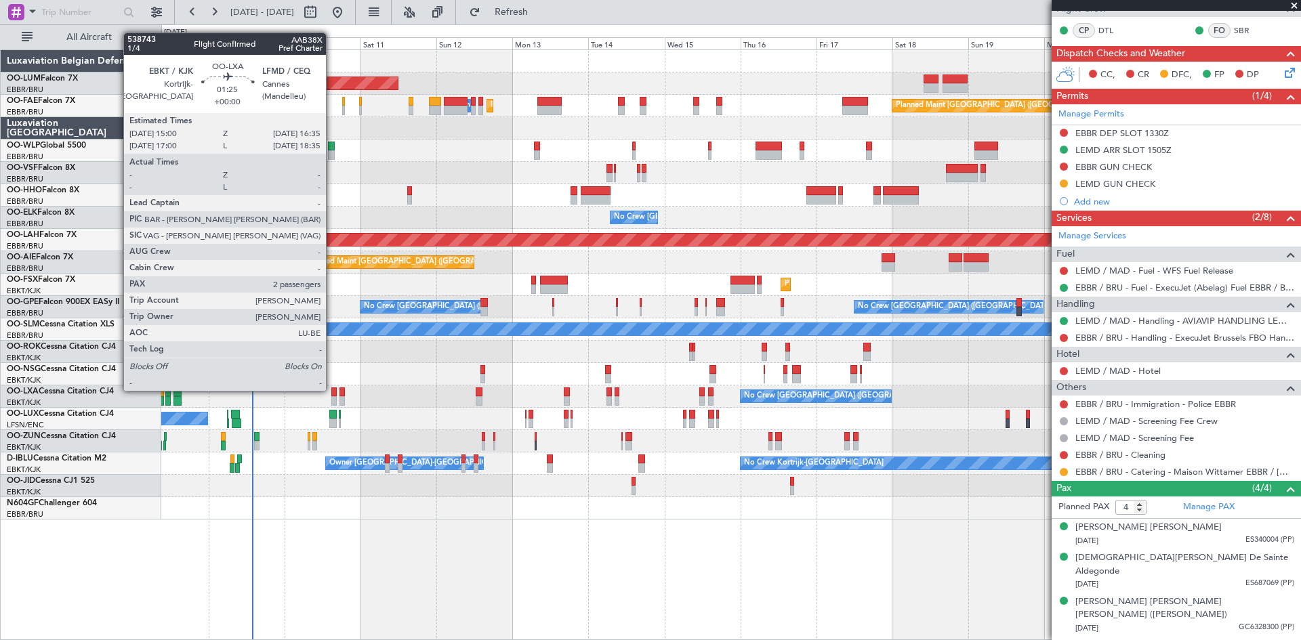
click at [332, 390] on div at bounding box center [333, 392] width 5 height 9
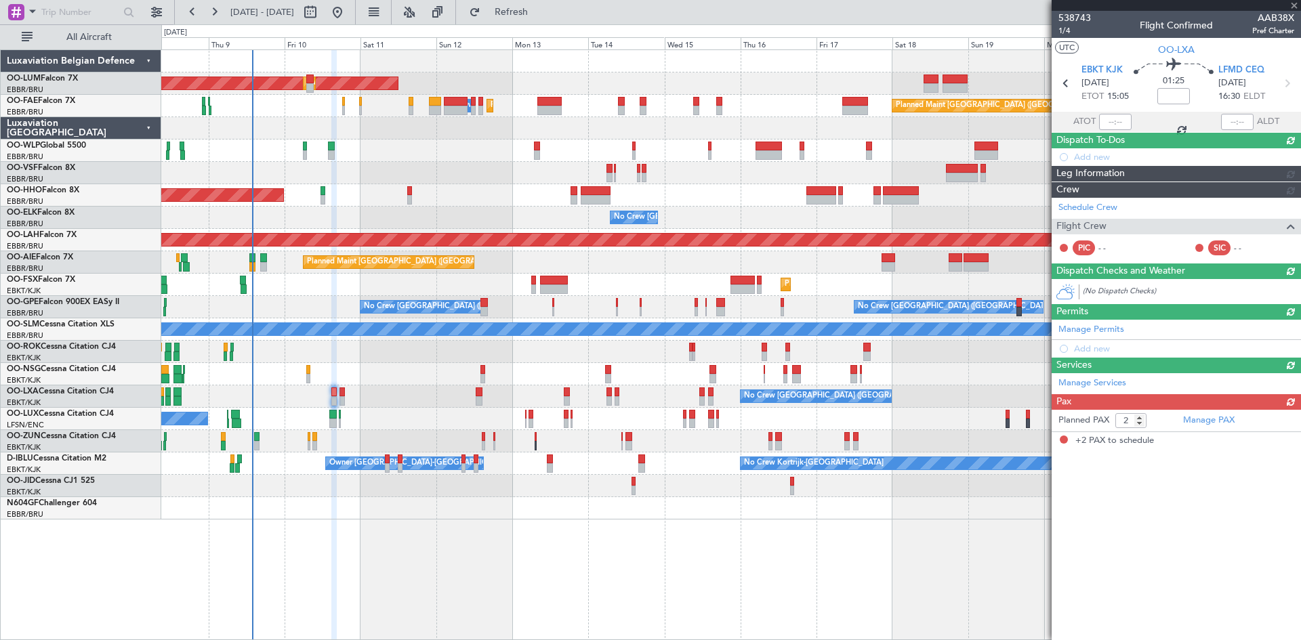
scroll to position [0, 0]
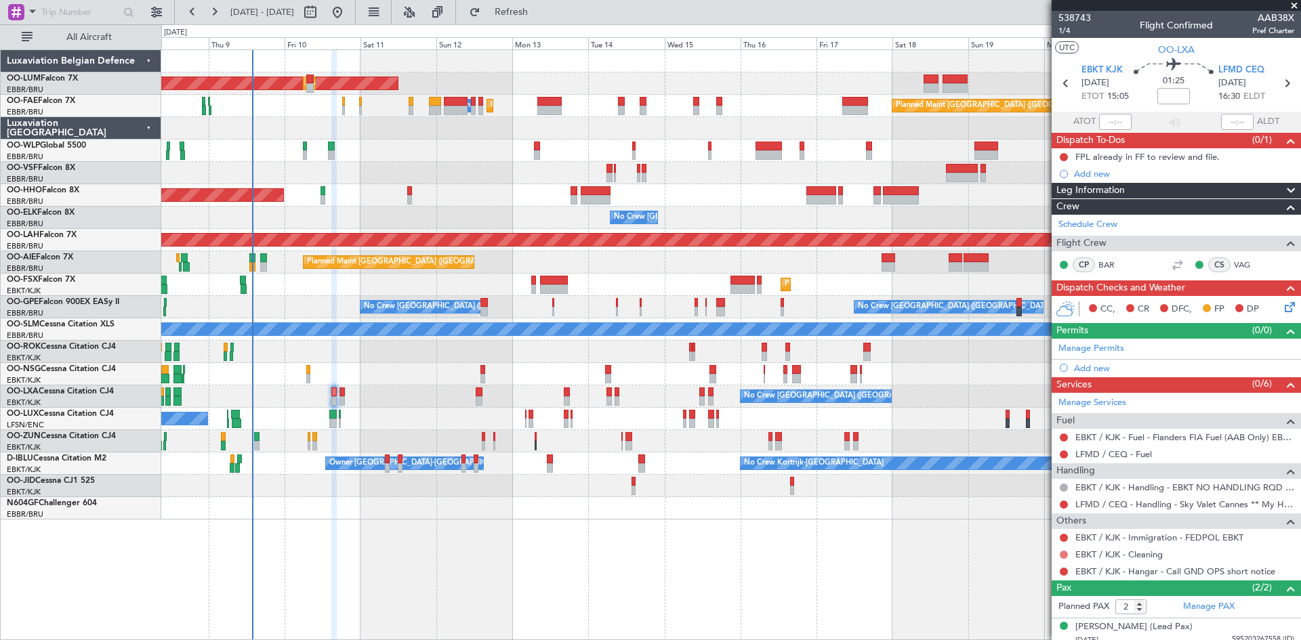
click at [1065, 554] on button at bounding box center [1064, 555] width 8 height 8
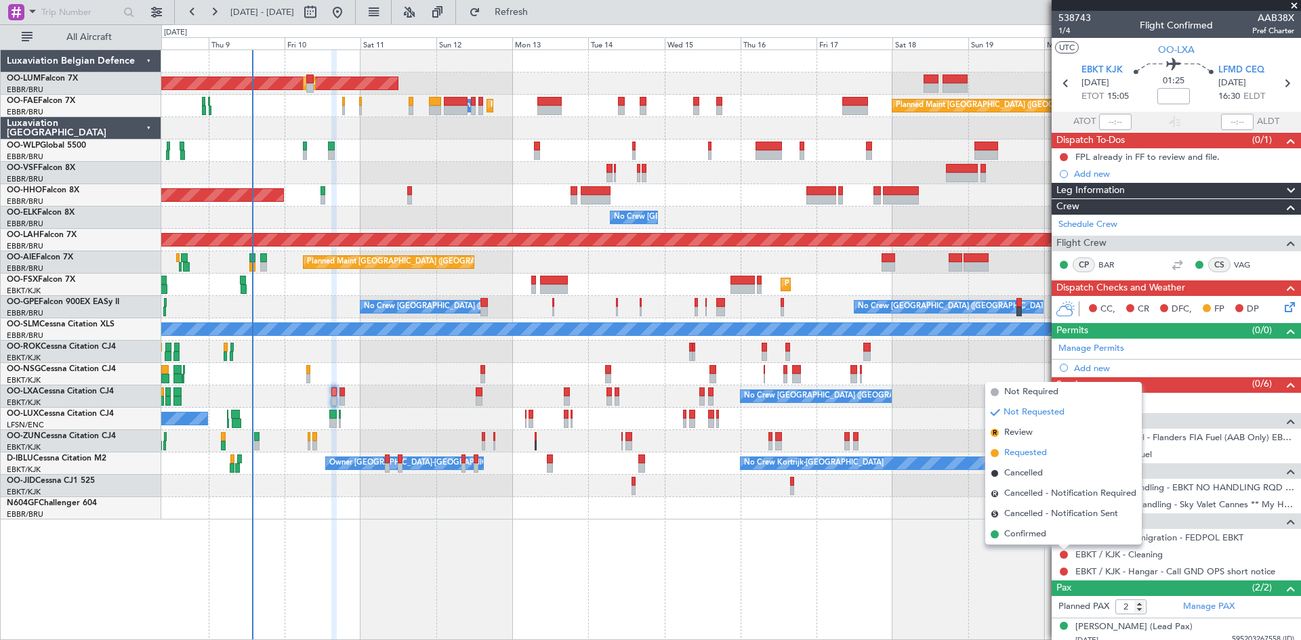
click at [1032, 454] on span "Requested" at bounding box center [1025, 454] width 43 height 14
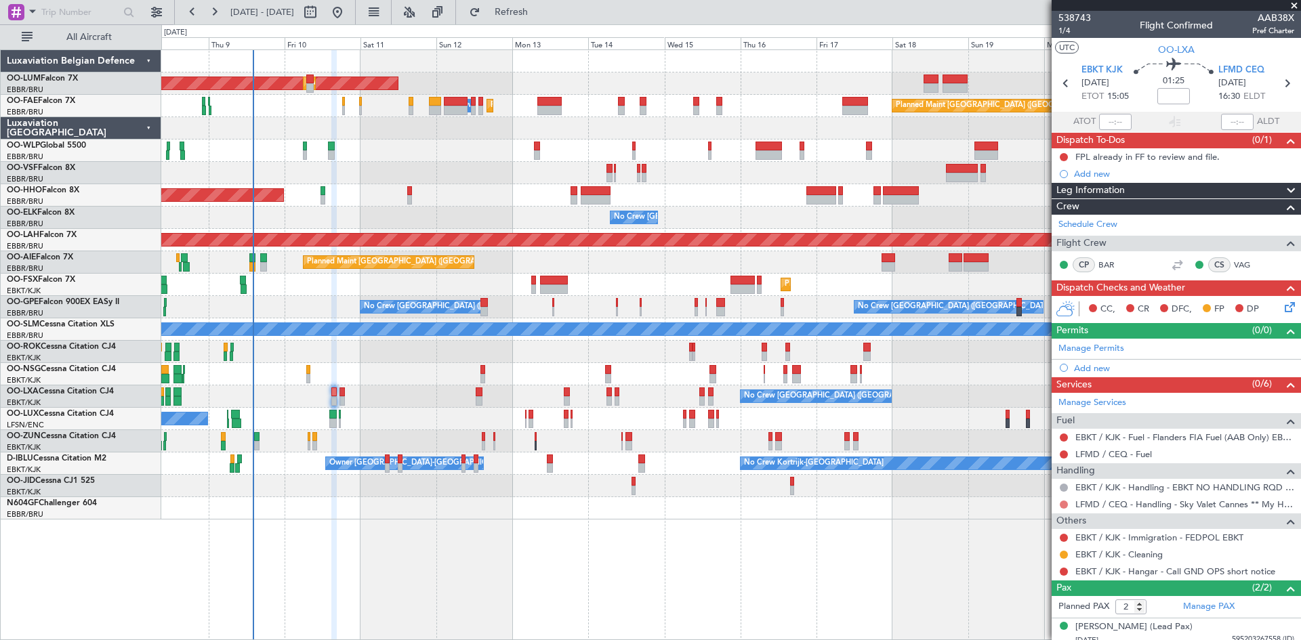
click at [1065, 504] on button at bounding box center [1064, 505] width 8 height 8
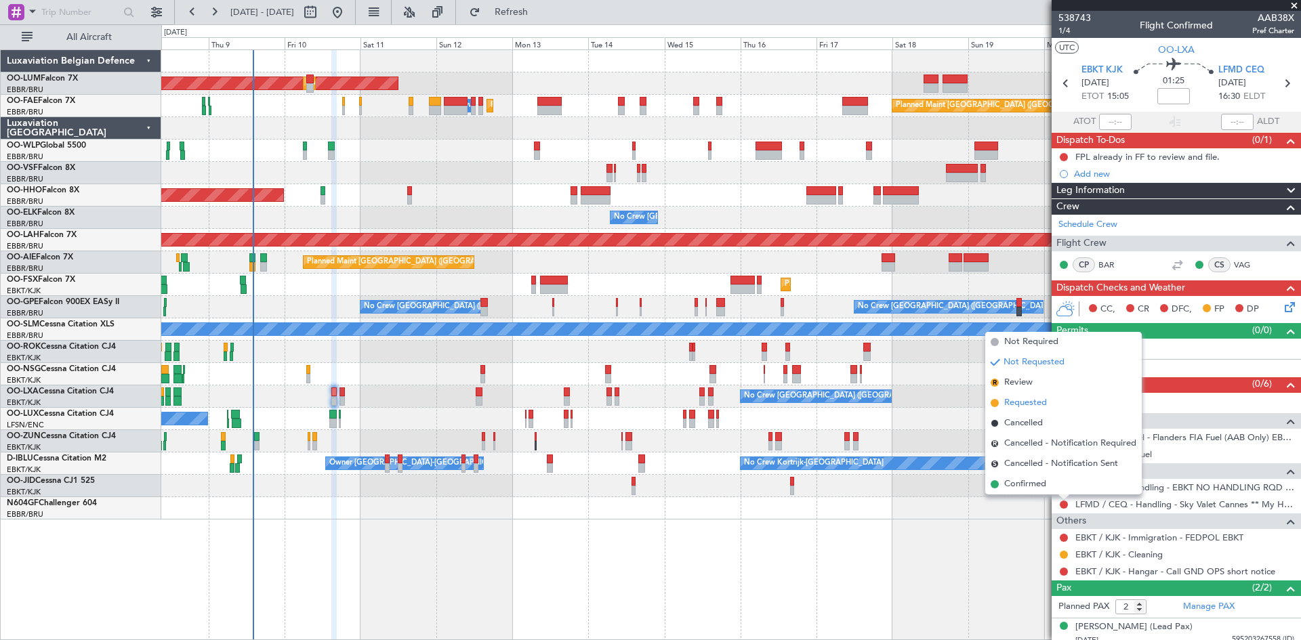
click at [1021, 407] on span "Requested" at bounding box center [1025, 403] width 43 height 14
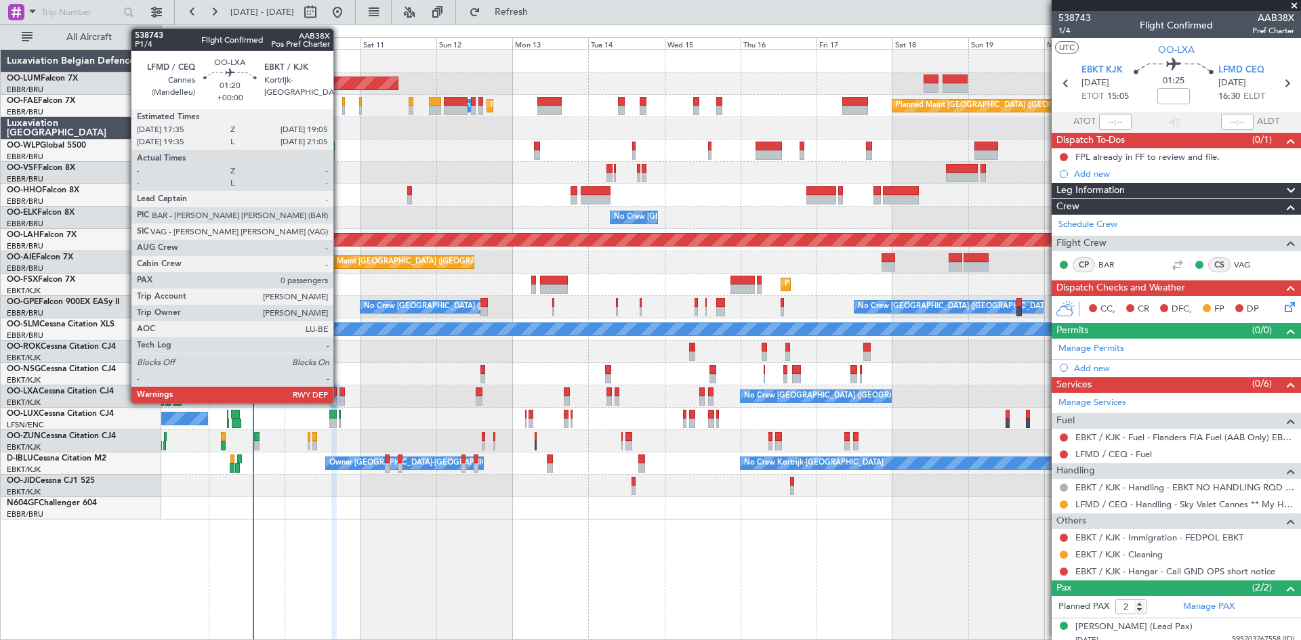
click at [340, 396] on div at bounding box center [342, 392] width 5 height 9
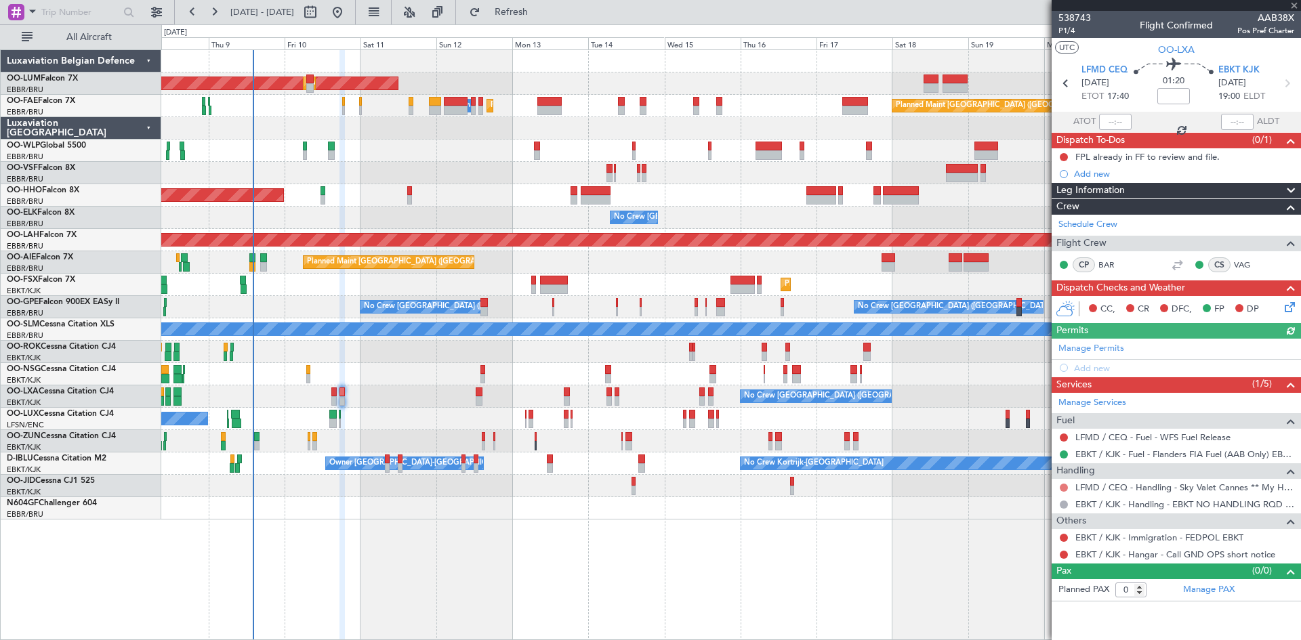
click at [1063, 487] on button at bounding box center [1064, 488] width 8 height 8
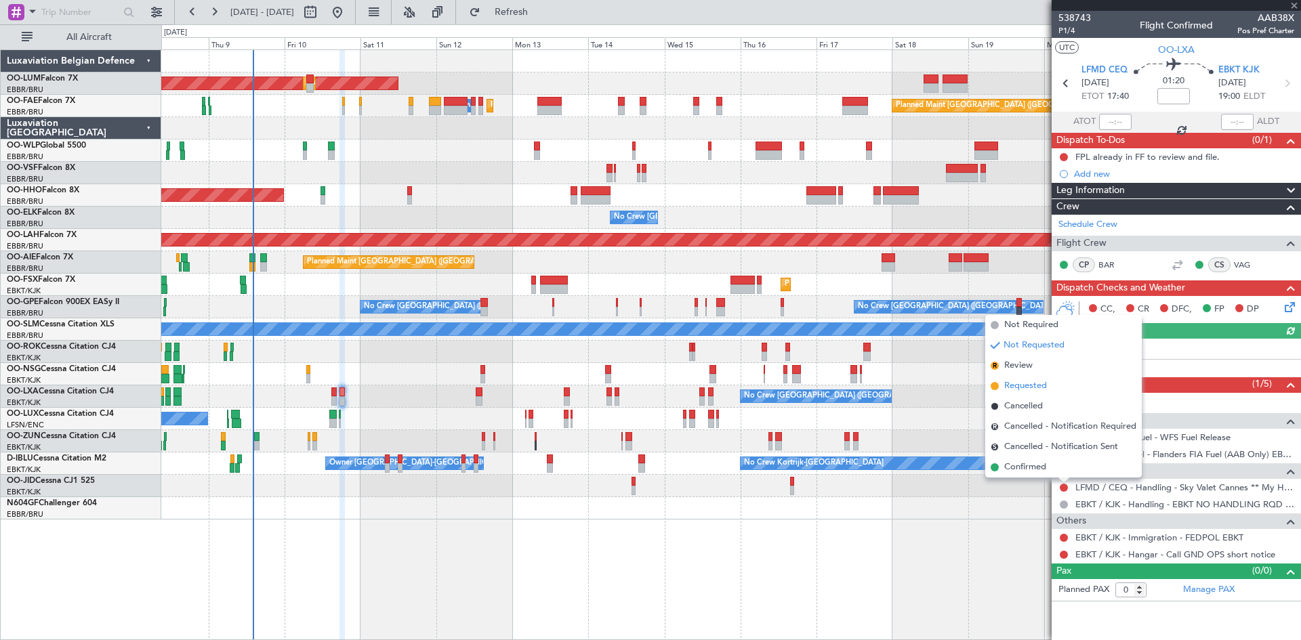
click at [1019, 381] on span "Requested" at bounding box center [1025, 387] width 43 height 14
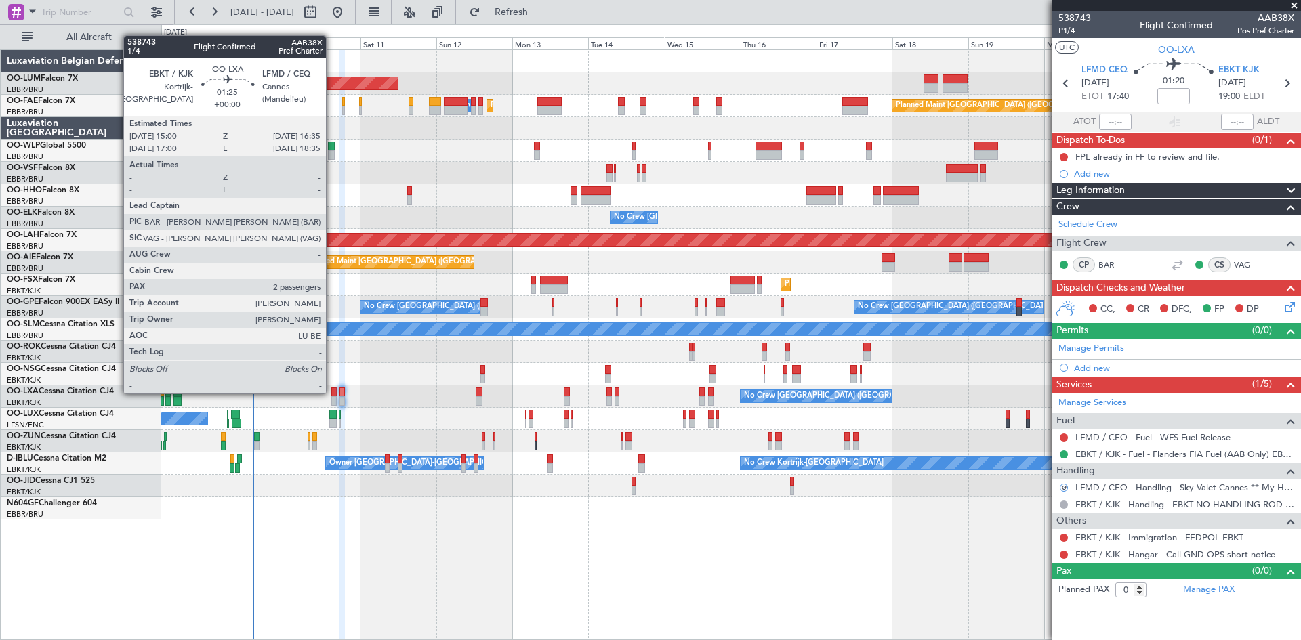
click at [332, 392] on div at bounding box center [333, 392] width 5 height 9
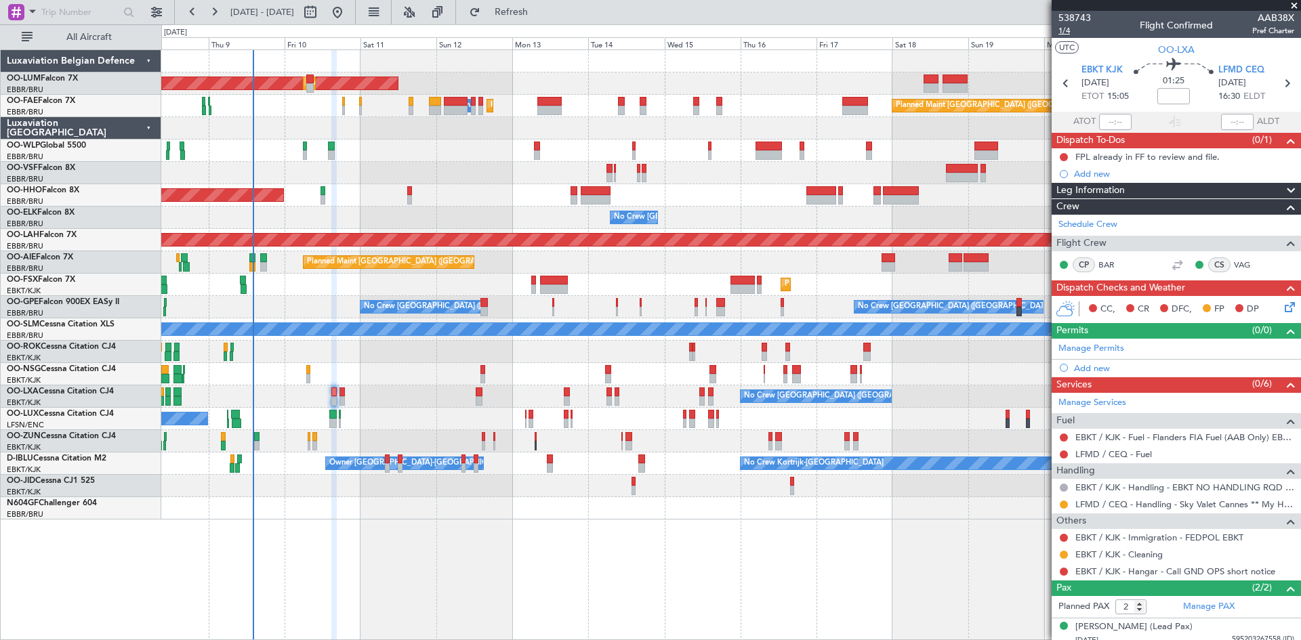
click at [1068, 30] on span "1/4" at bounding box center [1075, 31] width 33 height 12
click at [540, 9] on span "Refresh" at bounding box center [511, 11] width 57 height 9
click at [1129, 451] on link "LFMD / CEQ - Fuel" at bounding box center [1114, 455] width 77 height 12
click at [1284, 89] on icon at bounding box center [1287, 84] width 18 height 18
type input "0"
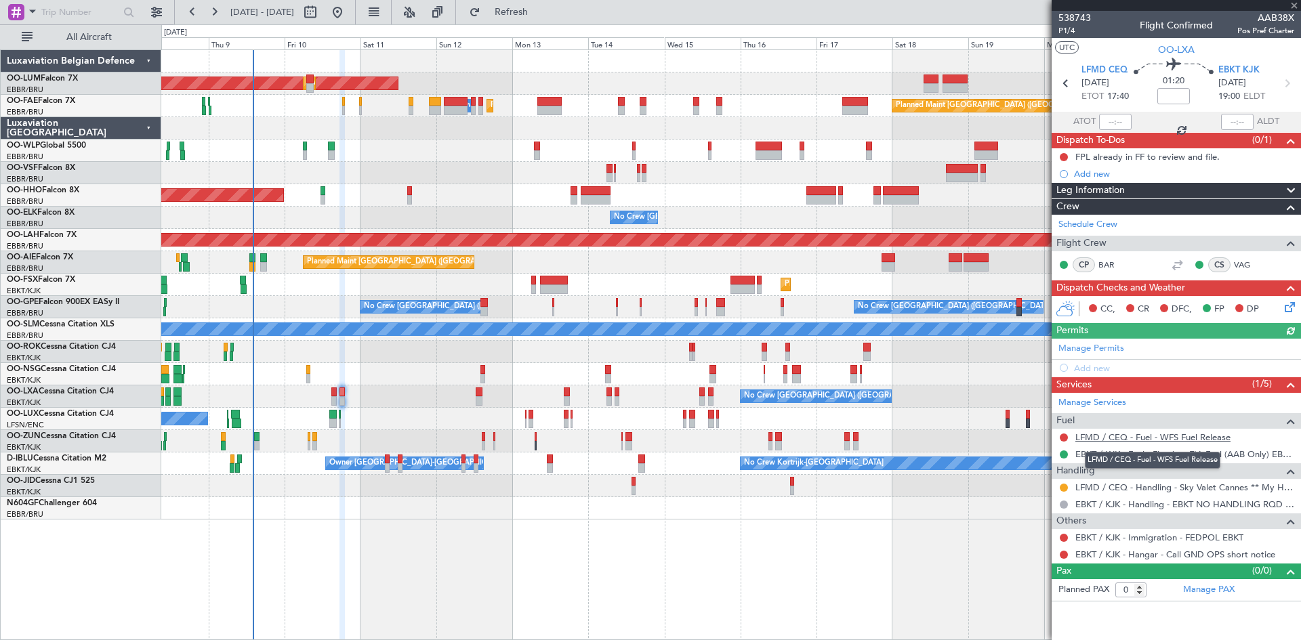
click at [1118, 433] on link "LFMD / CEQ - Fuel - WFS Fuel Release" at bounding box center [1153, 438] width 155 height 12
click at [540, 16] on span "Refresh" at bounding box center [511, 11] width 57 height 9
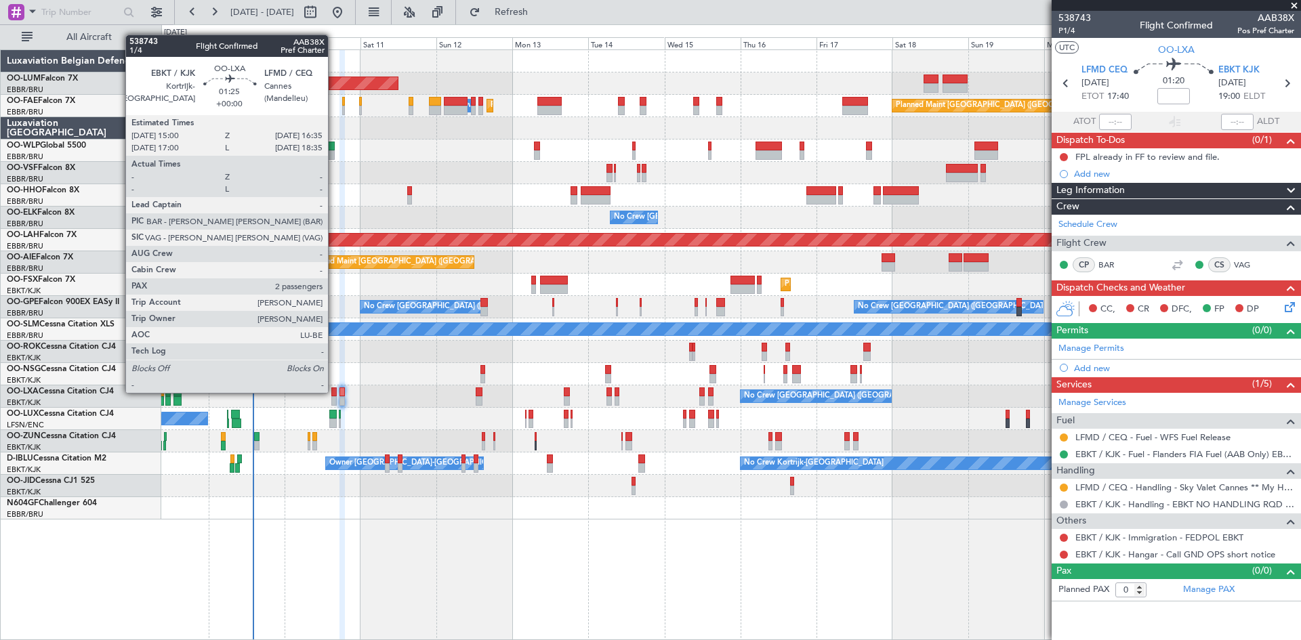
click at [334, 392] on div at bounding box center [333, 392] width 5 height 9
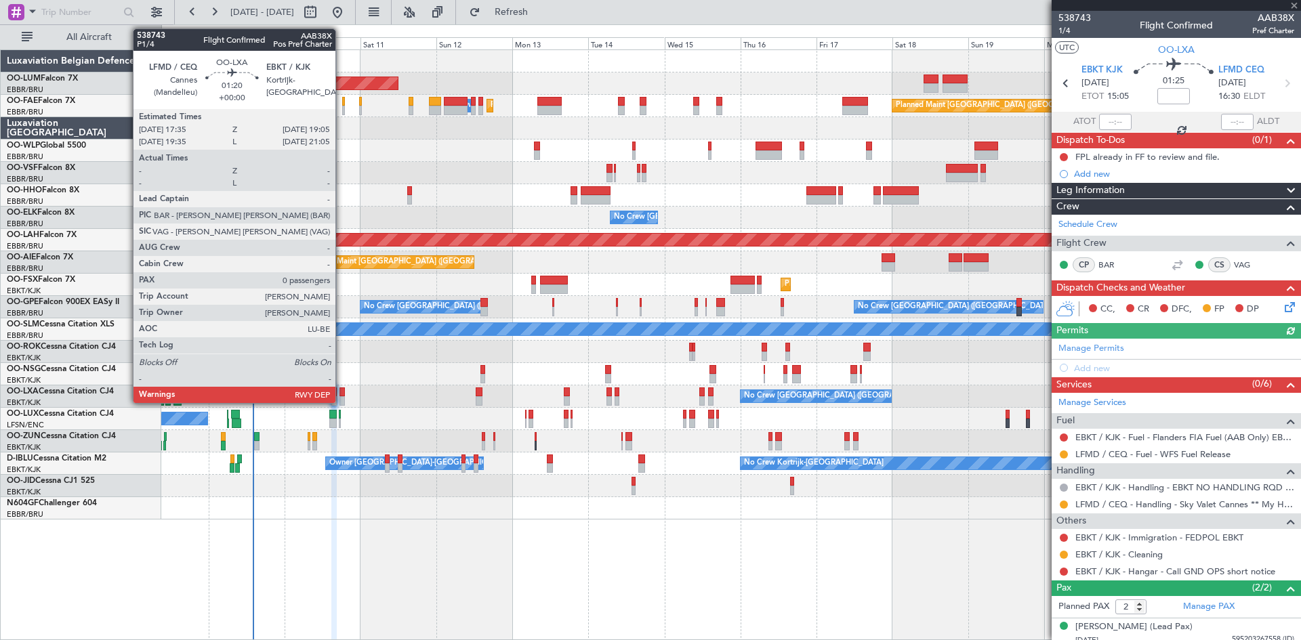
click at [342, 394] on div at bounding box center [342, 392] width 5 height 9
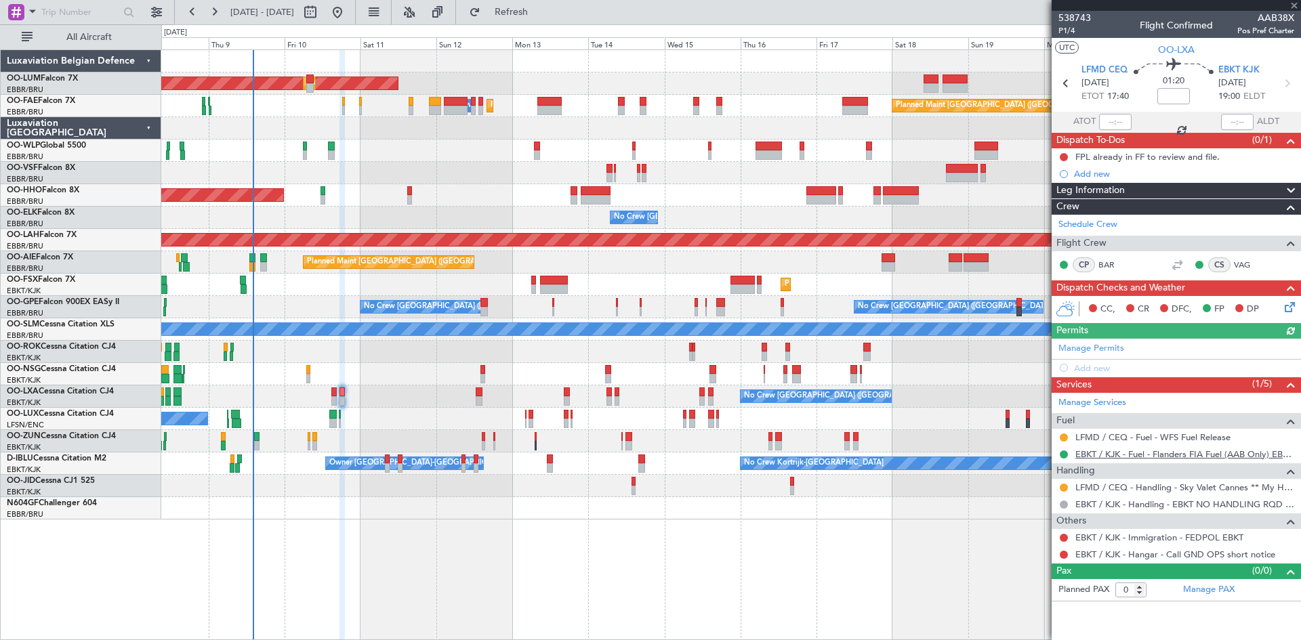
click at [1112, 457] on link "EBKT / KJK - Fuel - Flanders FIA Fuel (AAB Only) EBKT / KJK" at bounding box center [1185, 455] width 219 height 12
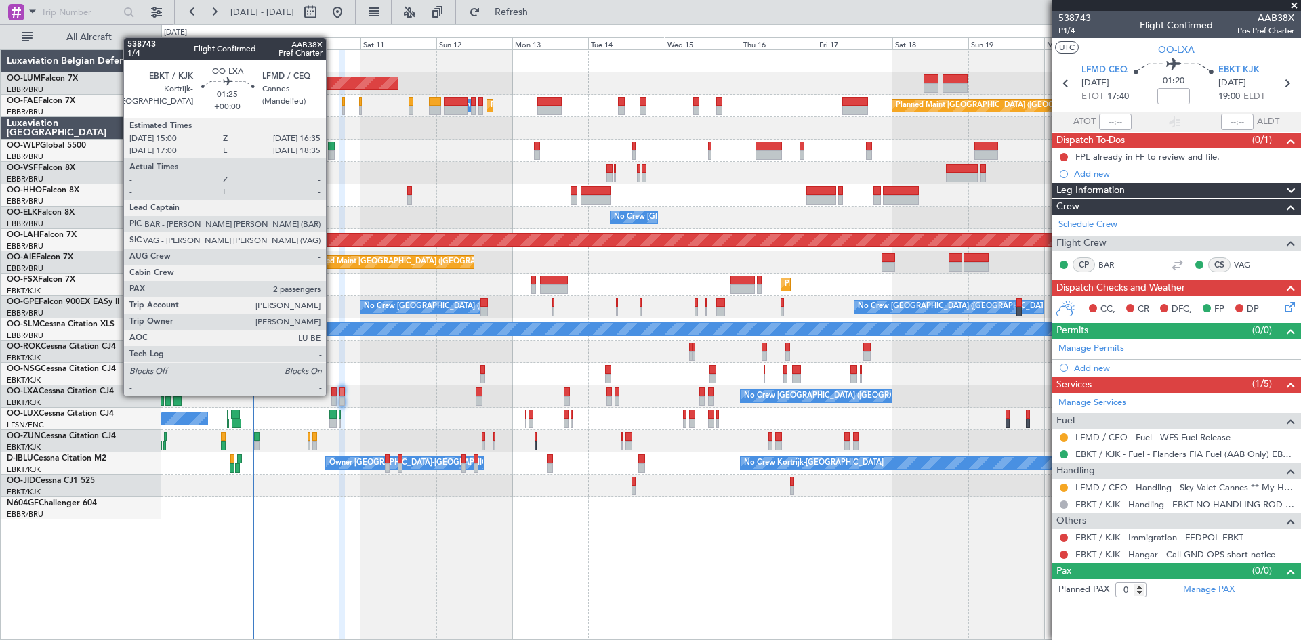
click at [335, 392] on div at bounding box center [333, 392] width 5 height 9
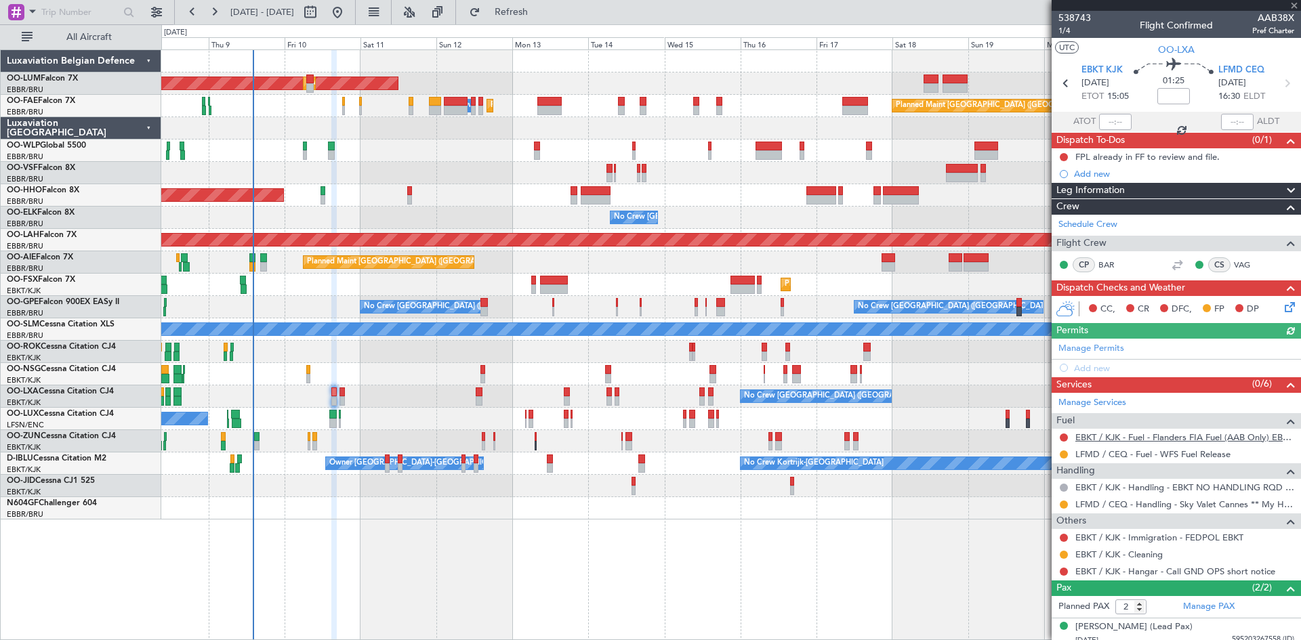
click at [1112, 435] on link "EBKT / KJK - Fuel - Flanders FIA Fuel (AAB Only) EBKT / KJK" at bounding box center [1185, 438] width 219 height 12
click at [540, 14] on span "Refresh" at bounding box center [511, 11] width 57 height 9
click at [1098, 539] on link "EBKT / KJK - Immigration - FEDPOL EBKT" at bounding box center [1160, 538] width 168 height 12
click at [540, 14] on span "Refresh" at bounding box center [511, 11] width 57 height 9
click at [1065, 538] on button at bounding box center [1064, 538] width 8 height 8
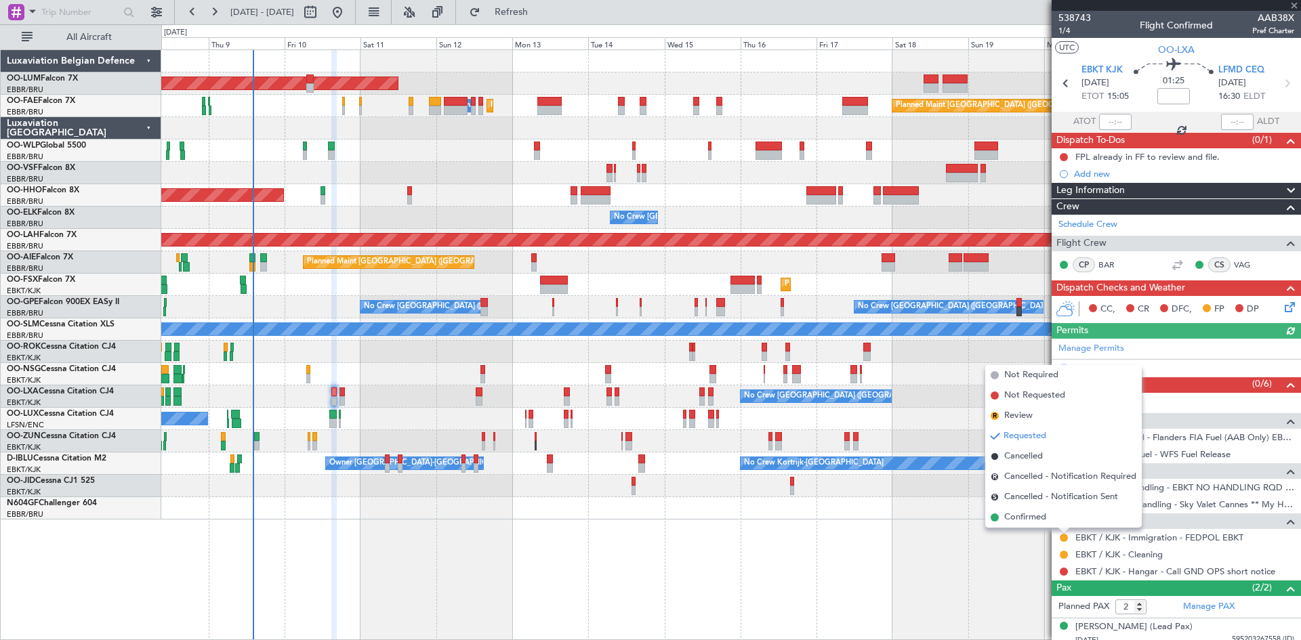
click at [1002, 514] on li "Confirmed" at bounding box center [1063, 518] width 157 height 20
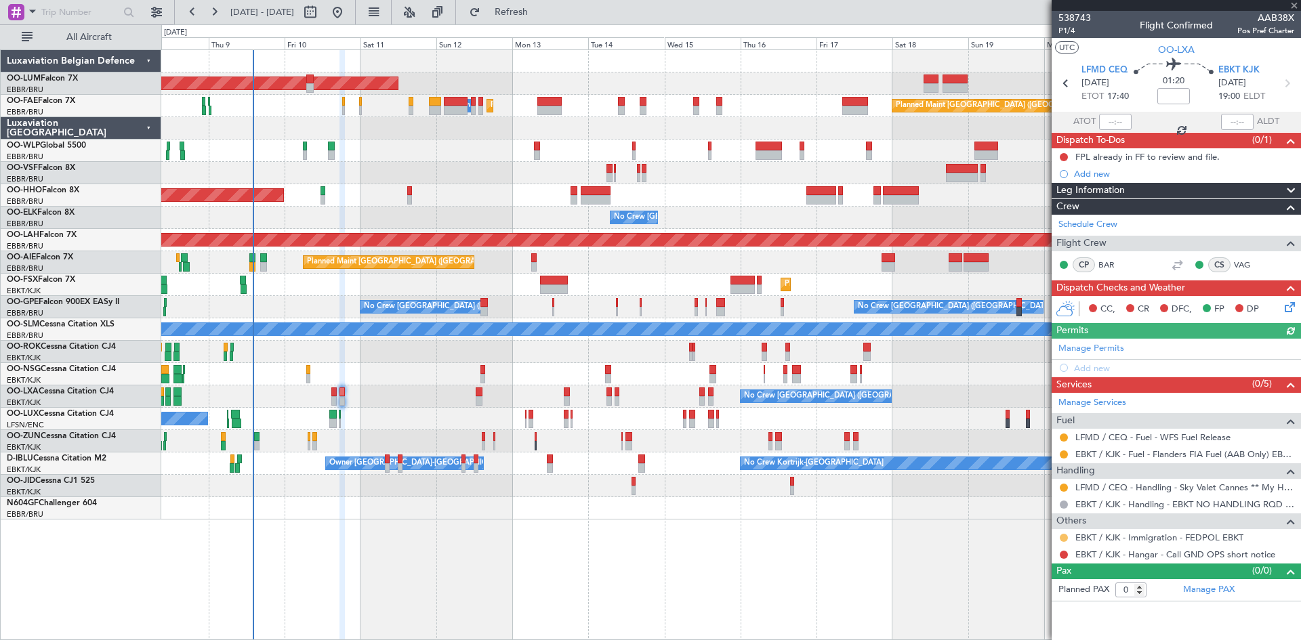
click at [1061, 537] on button at bounding box center [1064, 538] width 8 height 8
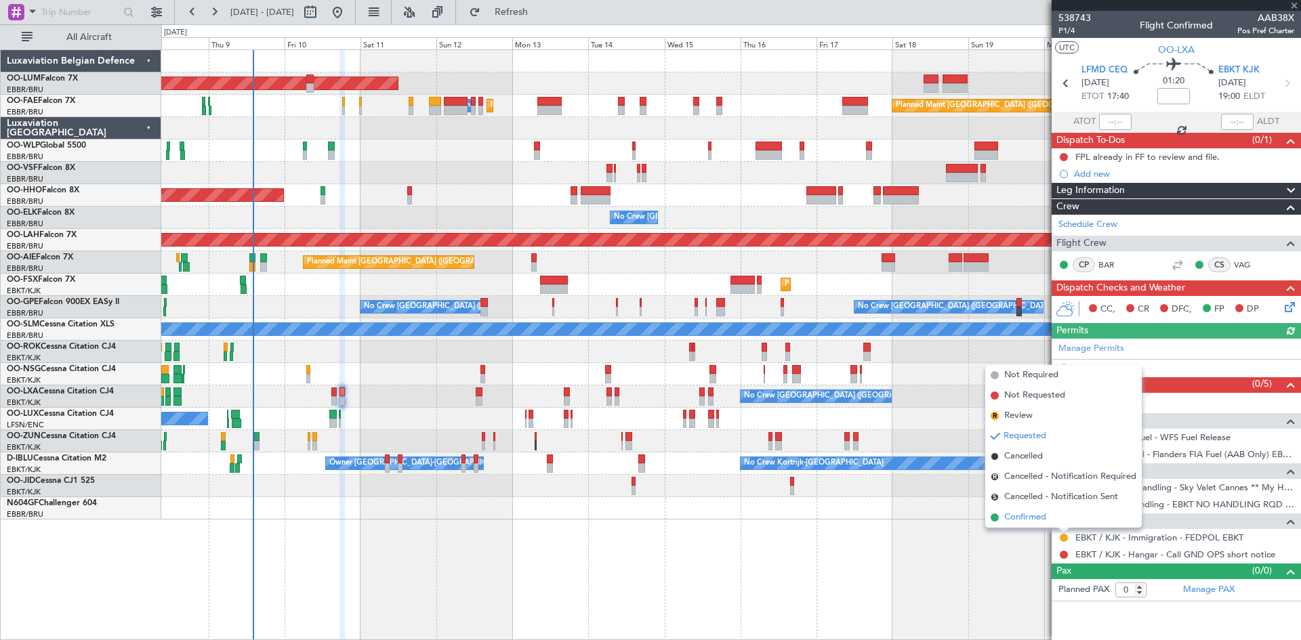
click at [1036, 515] on span "Confirmed" at bounding box center [1025, 518] width 42 height 14
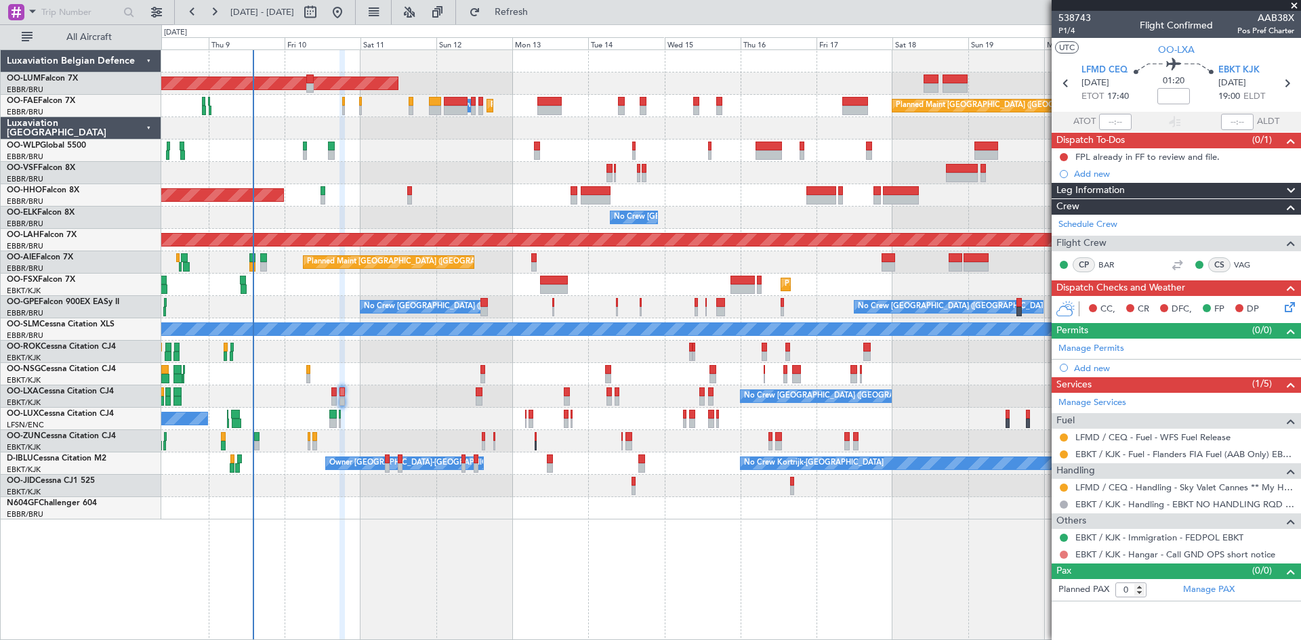
click at [1065, 551] on button at bounding box center [1064, 555] width 8 height 8
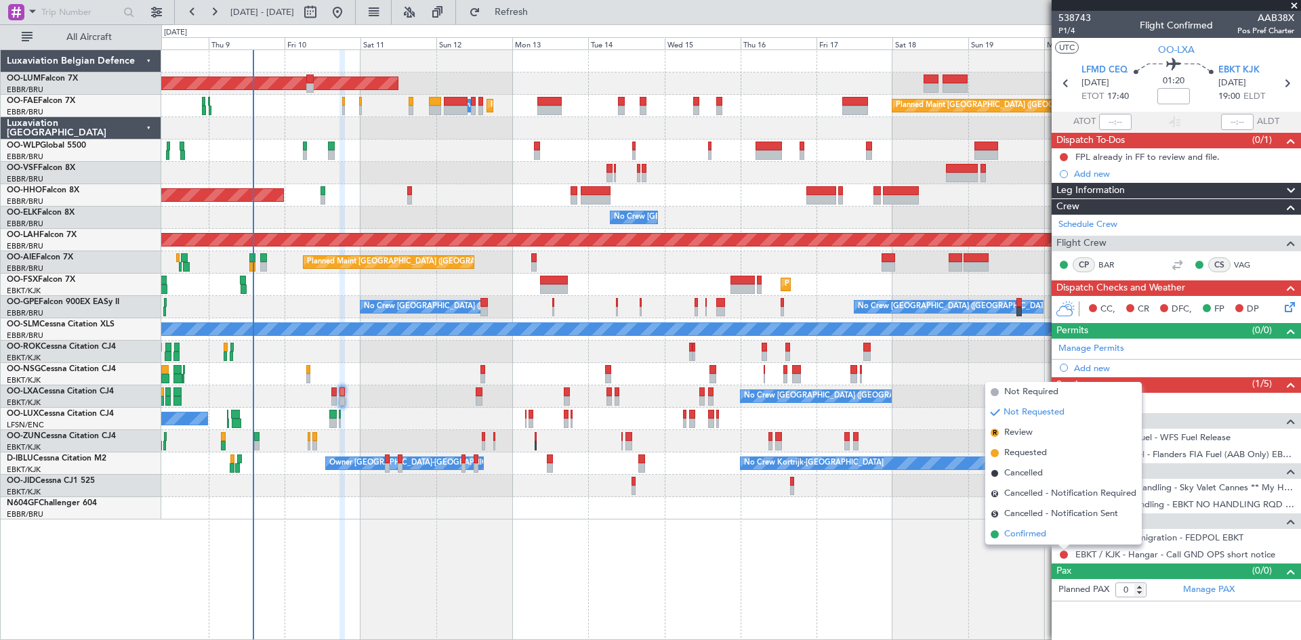
click at [1038, 531] on span "Confirmed" at bounding box center [1025, 535] width 42 height 14
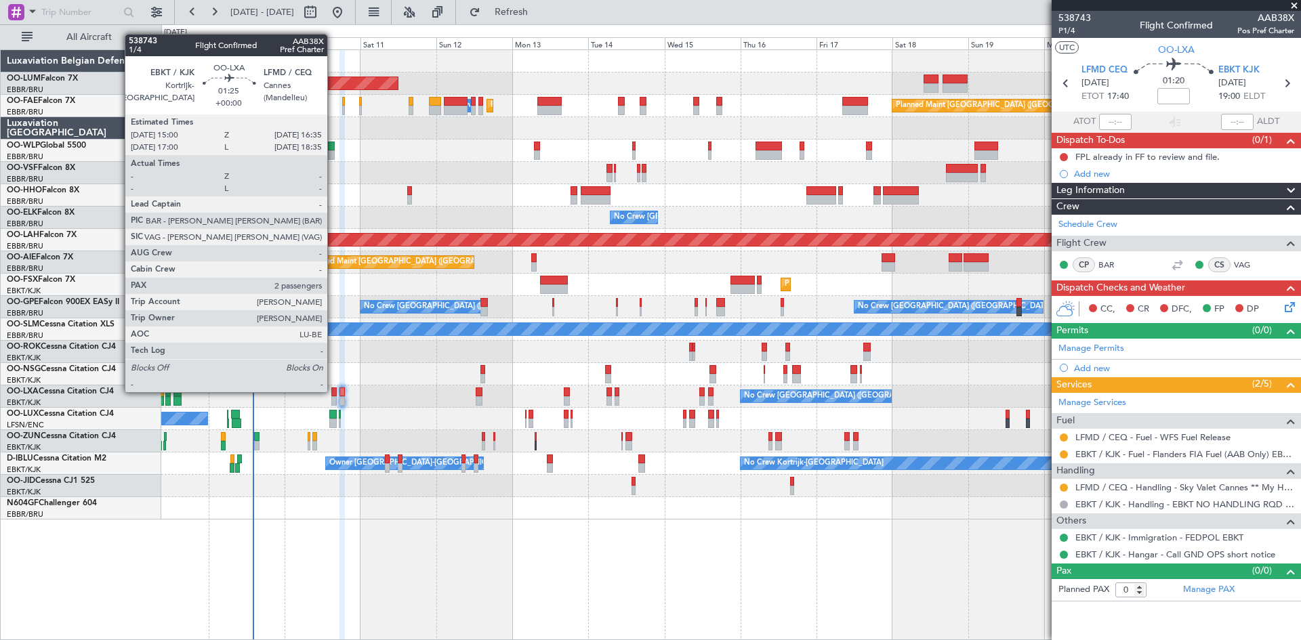
click at [333, 391] on div at bounding box center [333, 392] width 5 height 9
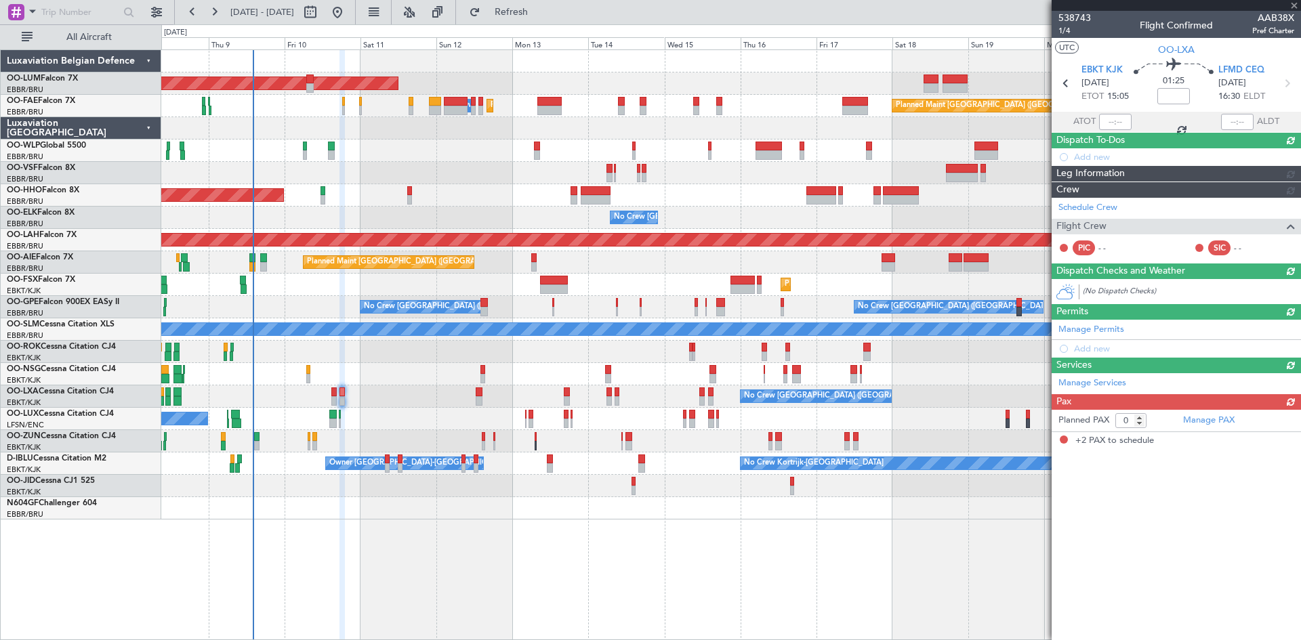
type input "2"
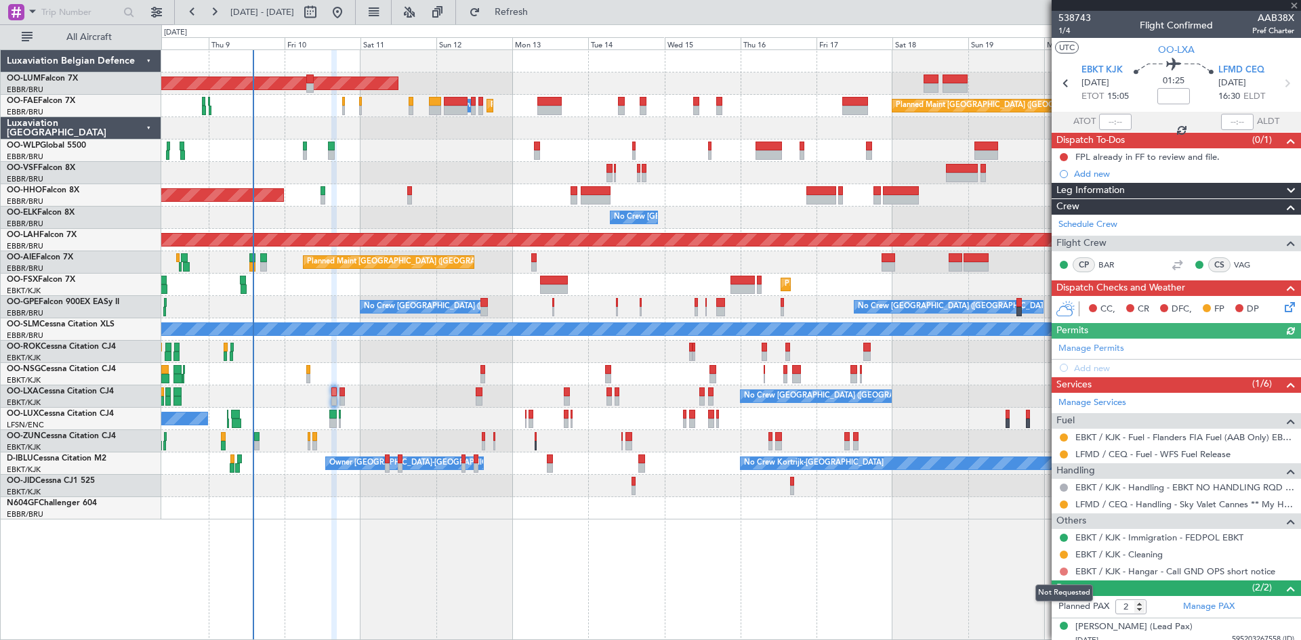
click at [1064, 571] on button at bounding box center [1064, 572] width 8 height 8
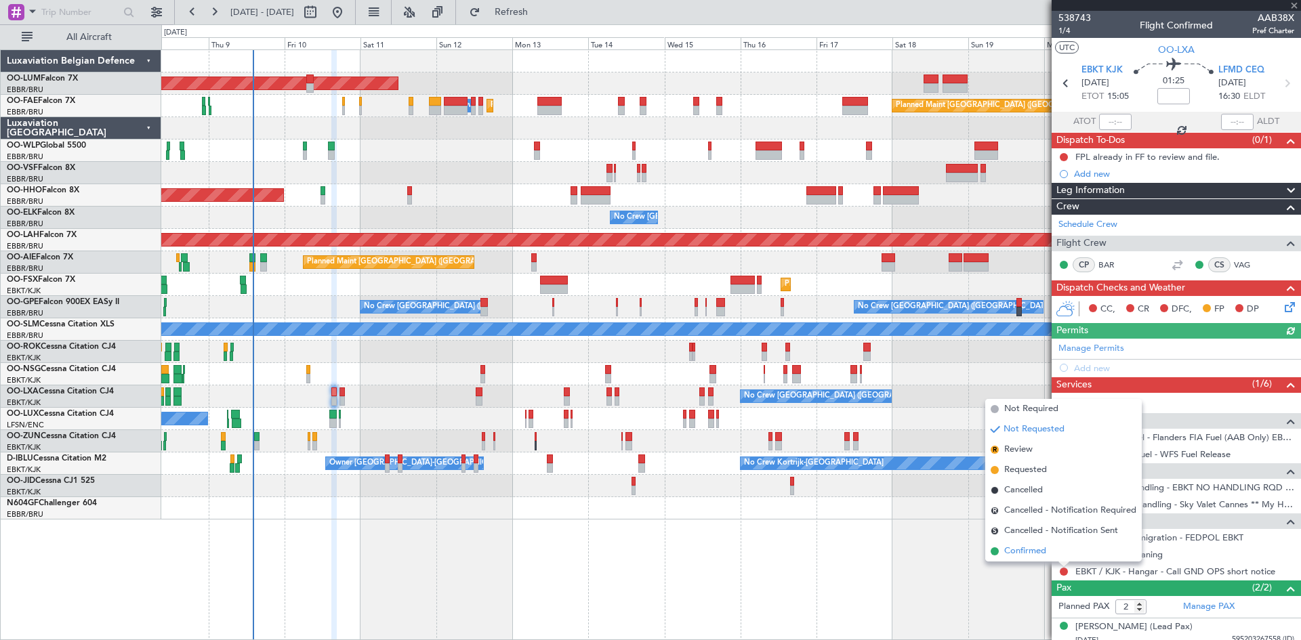
click at [1038, 552] on span "Confirmed" at bounding box center [1025, 552] width 42 height 14
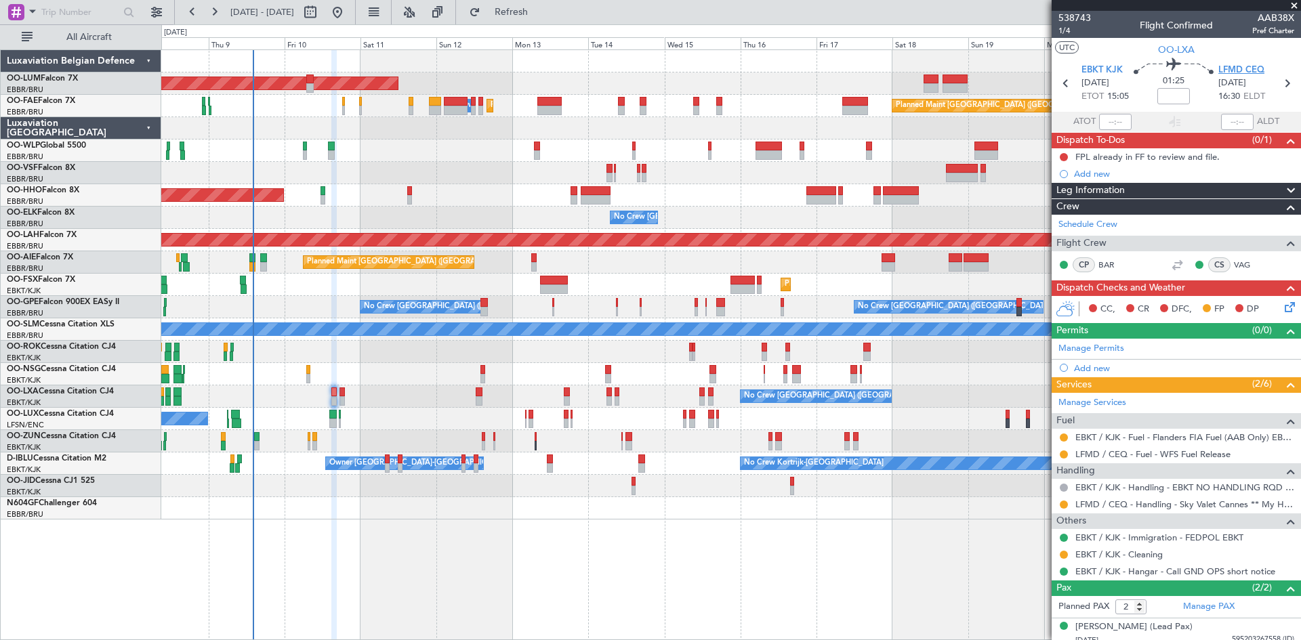
click at [1240, 65] on span "LFMD CEQ" at bounding box center [1242, 71] width 46 height 14
click at [1222, 68] on span "LFMD CEQ" at bounding box center [1242, 71] width 46 height 14
click at [91, 11] on input "text" at bounding box center [80, 12] width 78 height 20
type input "lfmd"
click at [32, 14] on span at bounding box center [32, 11] width 16 height 17
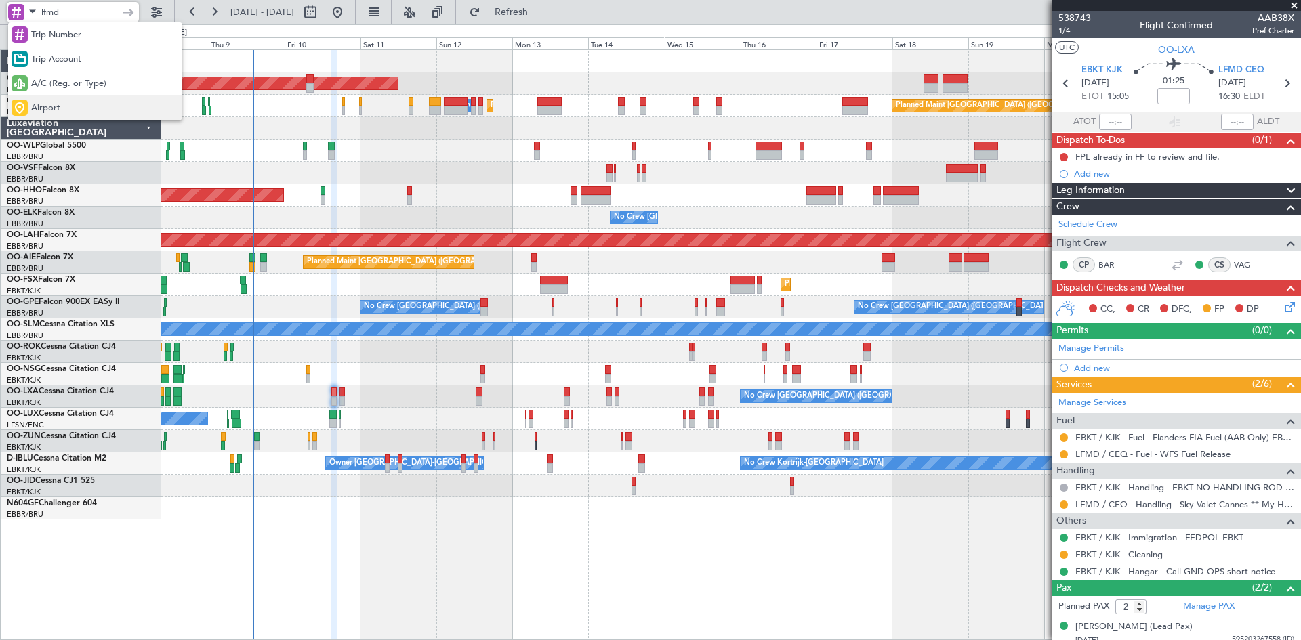
click at [58, 106] on span "Airport" at bounding box center [45, 109] width 29 height 14
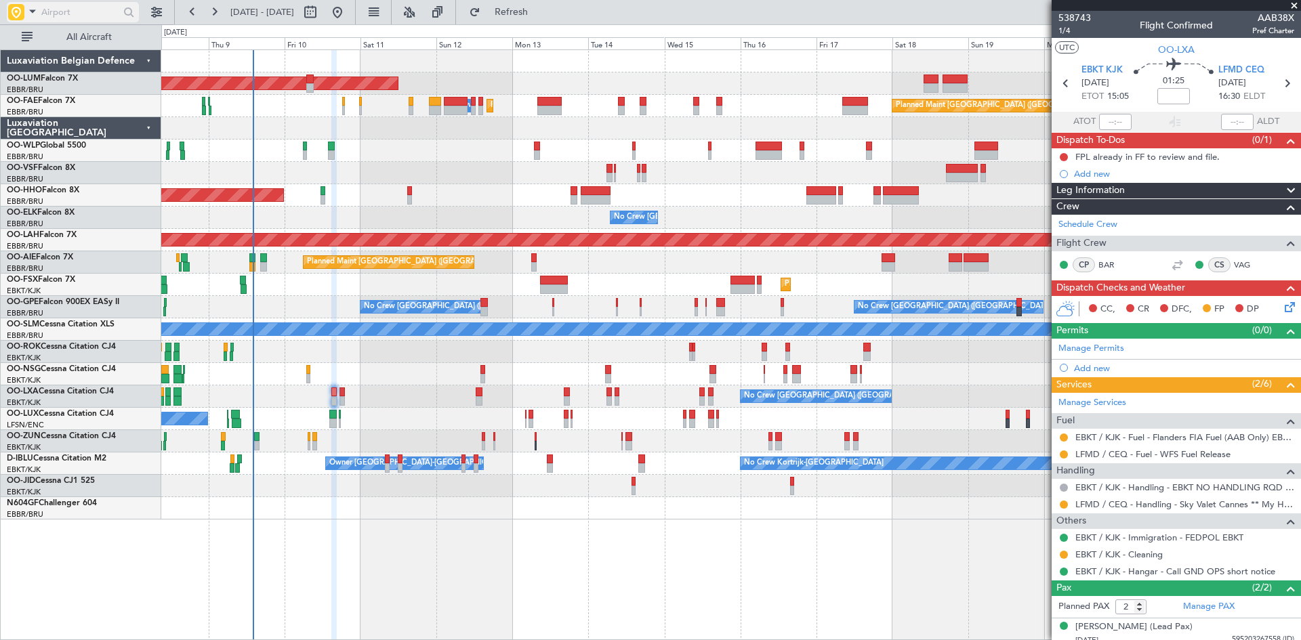
click at [64, 11] on input "text" at bounding box center [80, 12] width 78 height 20
type input "lfmd"
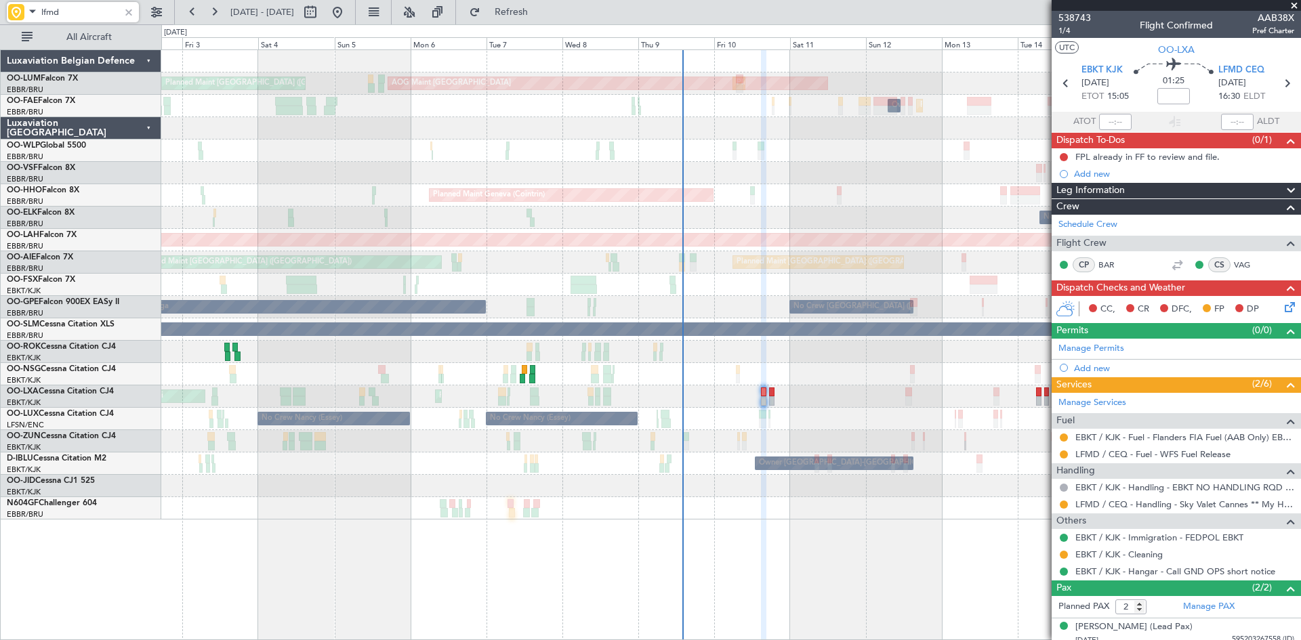
click at [809, 421] on div "Planned Maint Brussels (Brussels National) AOG Maint Sibiu Planned Maint Brusse…" at bounding box center [730, 285] width 1139 height 470
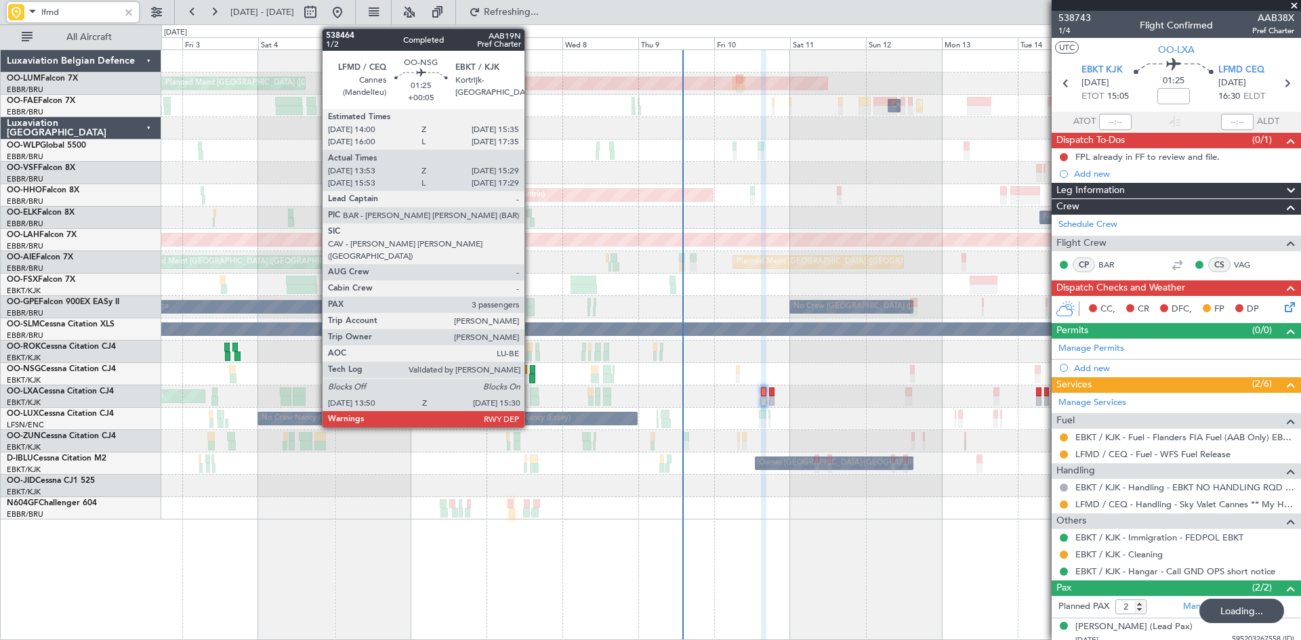
click at [531, 371] on div at bounding box center [532, 369] width 5 height 9
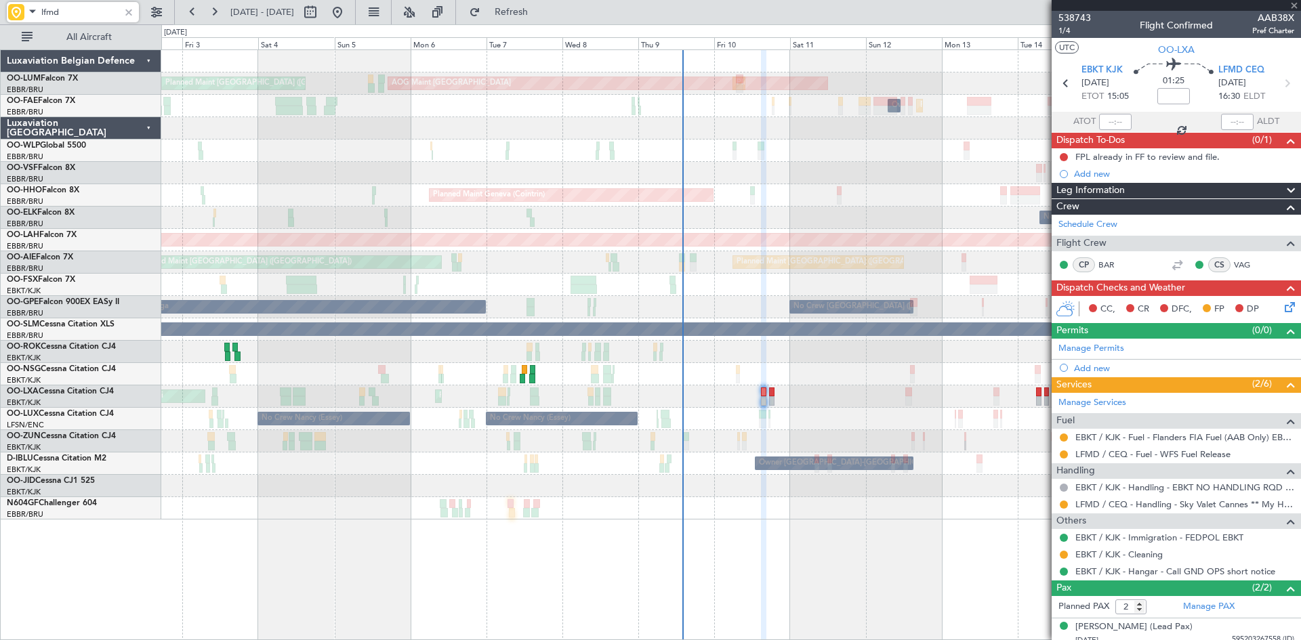
type input "+00:05"
type input "13:58"
type input "15:24"
type input "3"
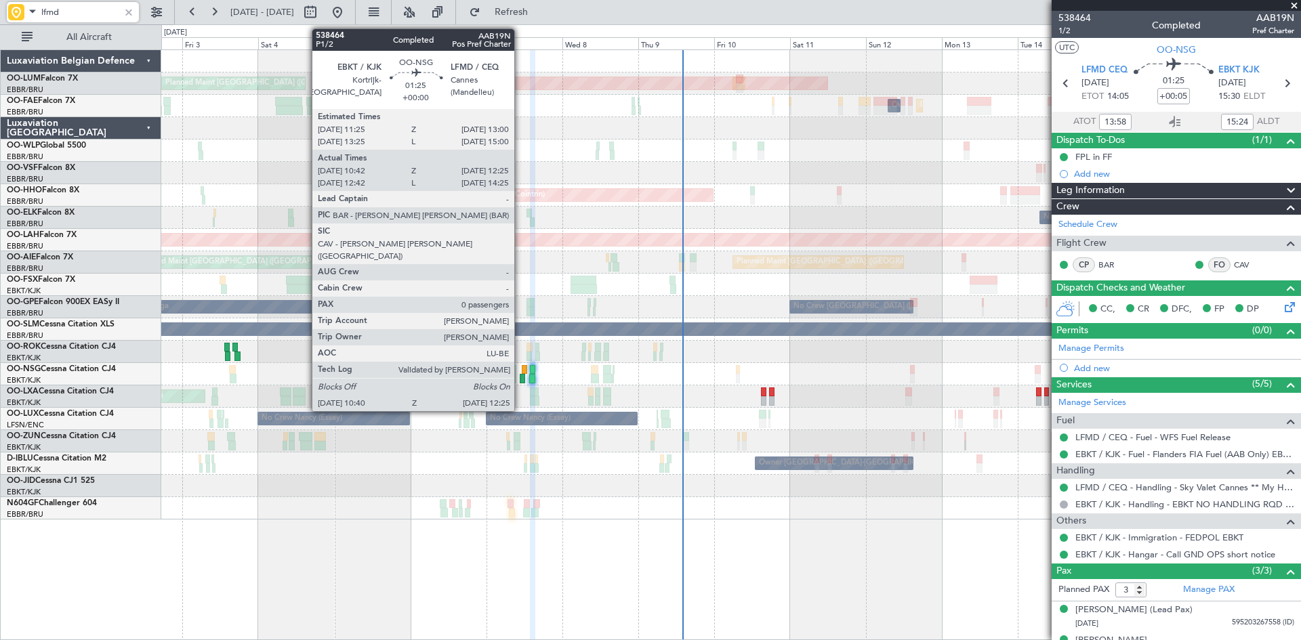
click at [521, 375] on div at bounding box center [523, 378] width 6 height 9
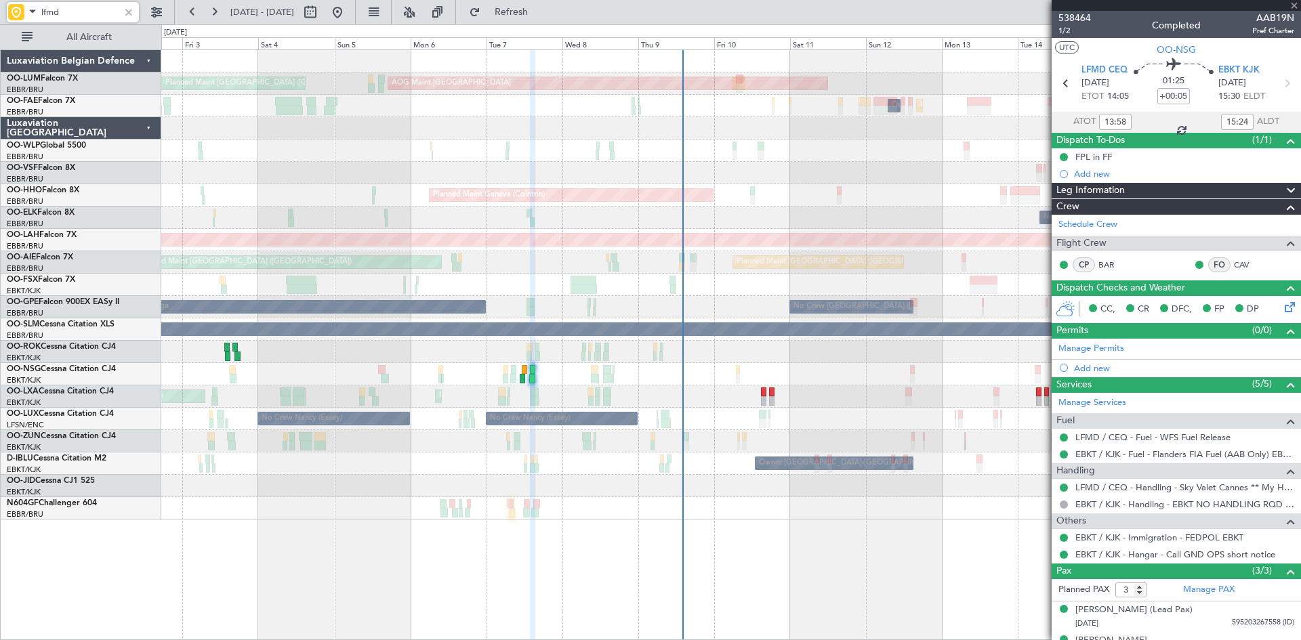
type input "10:47"
type input "12:20"
type input "0"
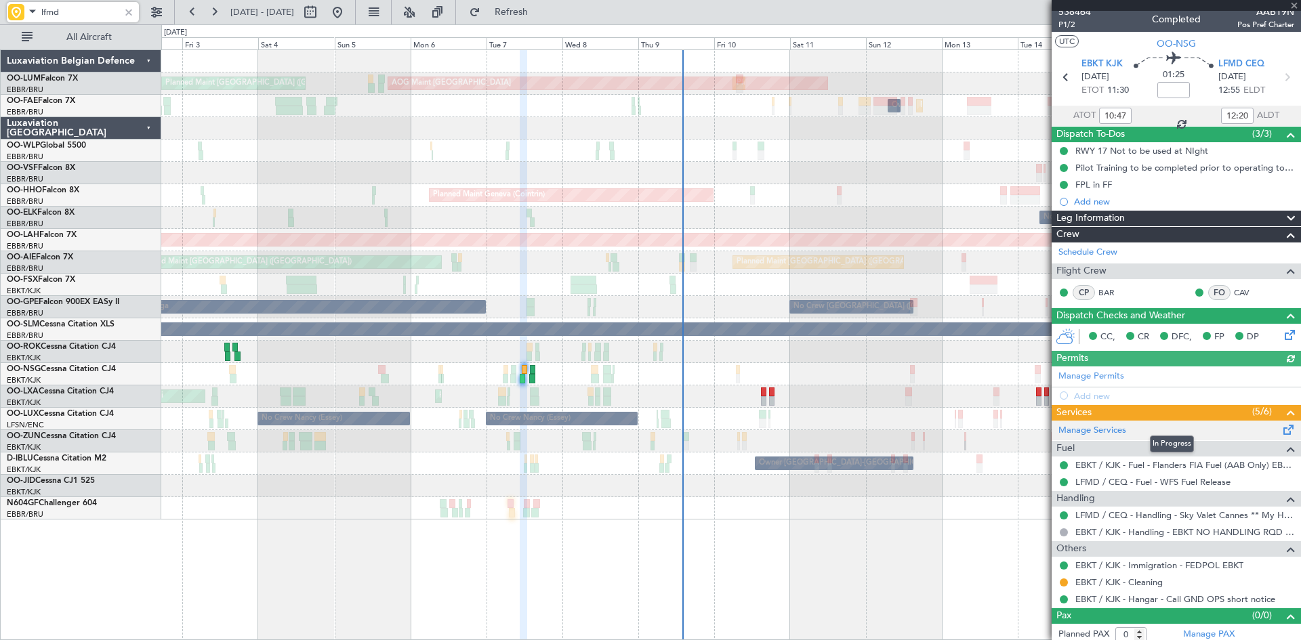
scroll to position [12, 0]
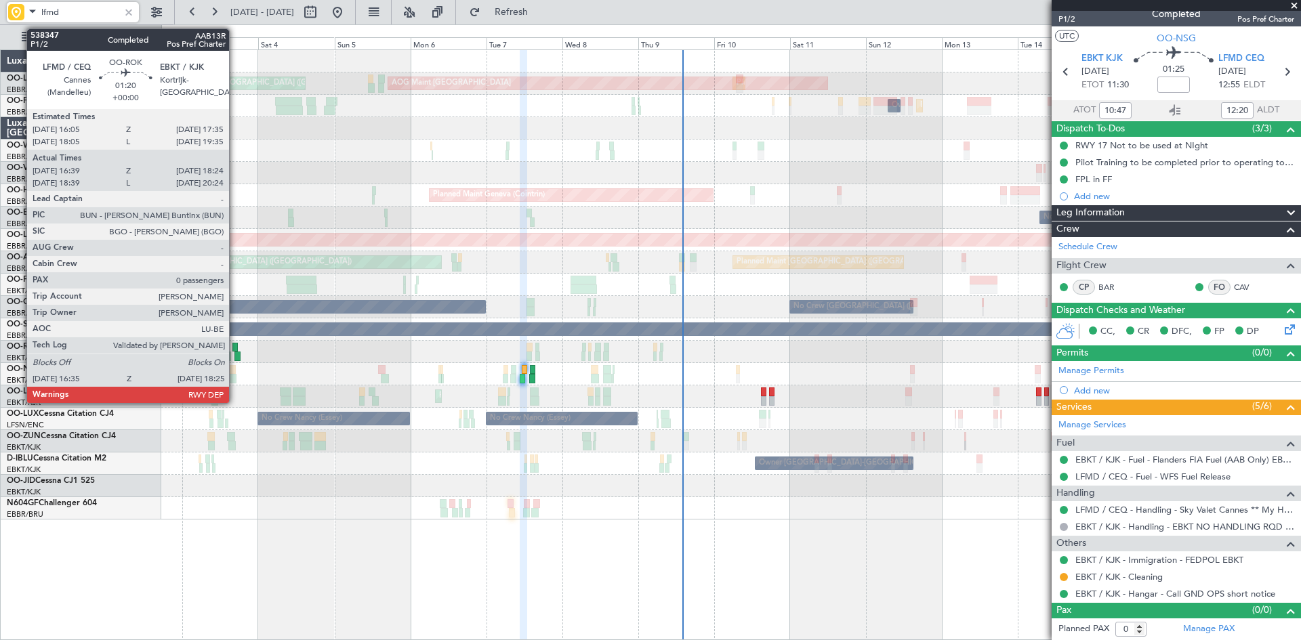
click at [235, 348] on div at bounding box center [234, 347] width 5 height 9
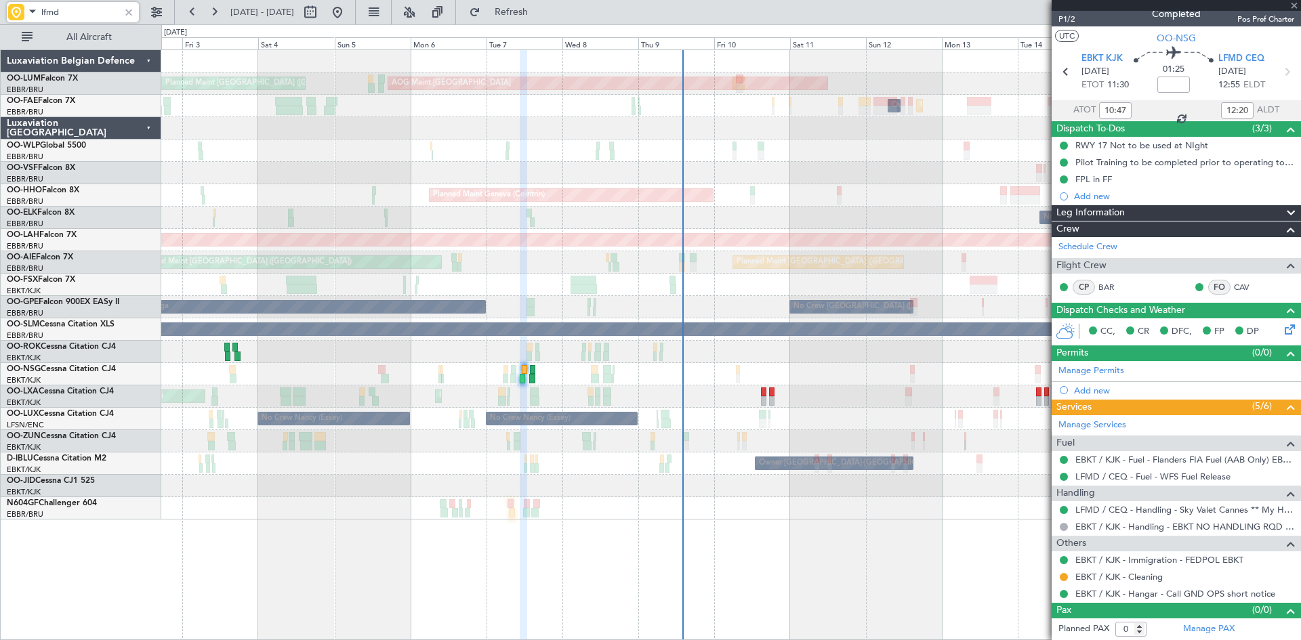
type input "16:44"
type input "18:19"
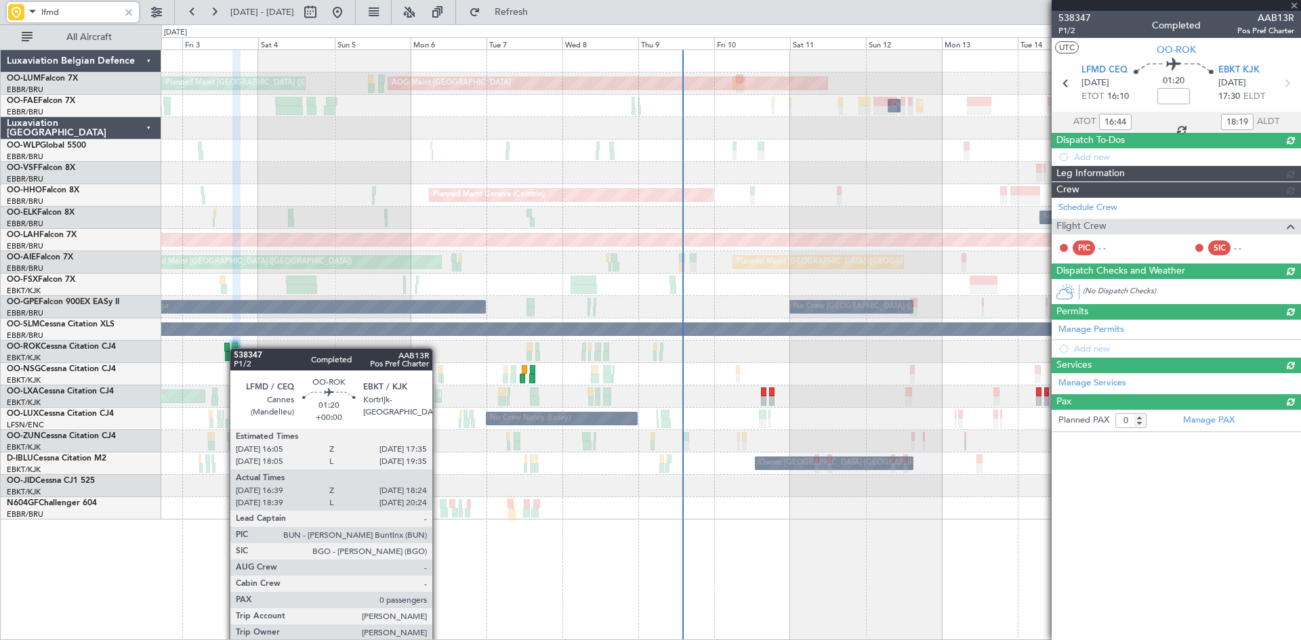
scroll to position [0, 0]
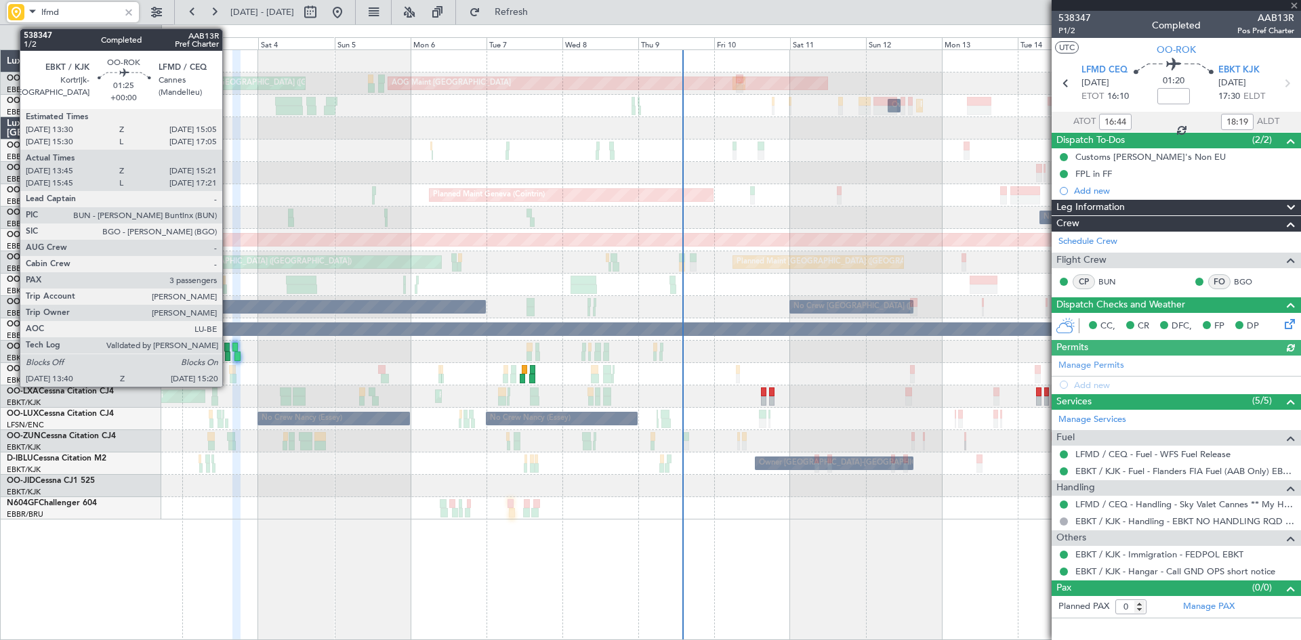
click at [228, 353] on div at bounding box center [227, 356] width 5 height 9
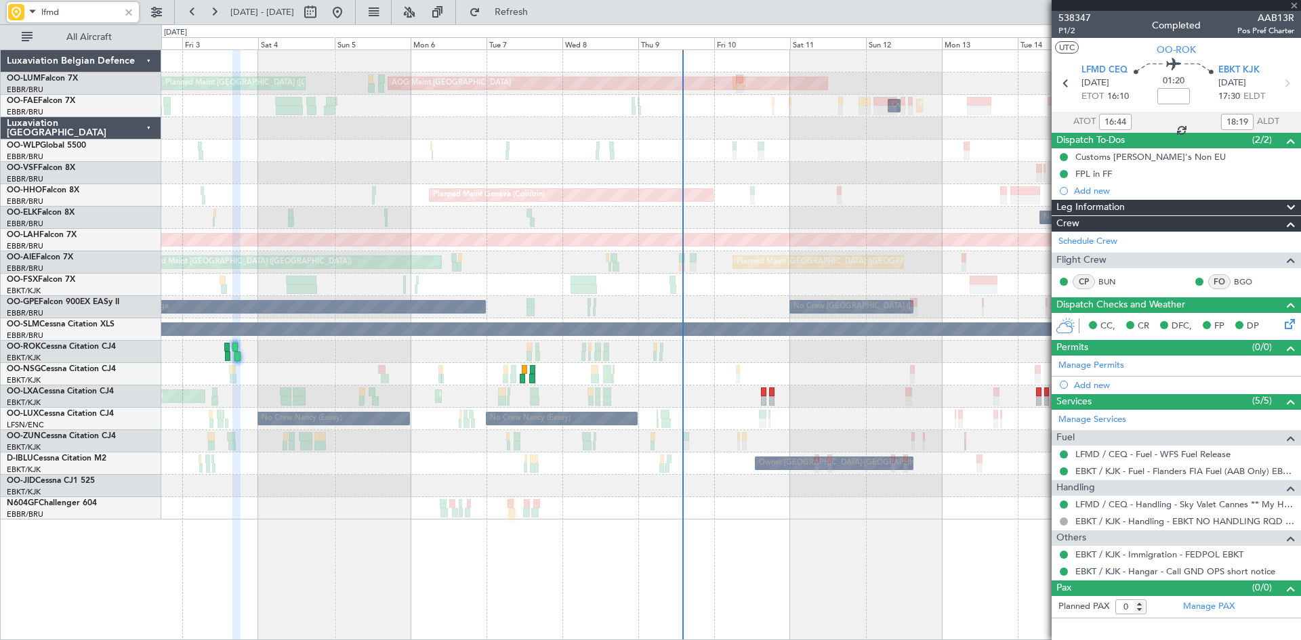
type input "13:50"
type input "15:16"
type input "3"
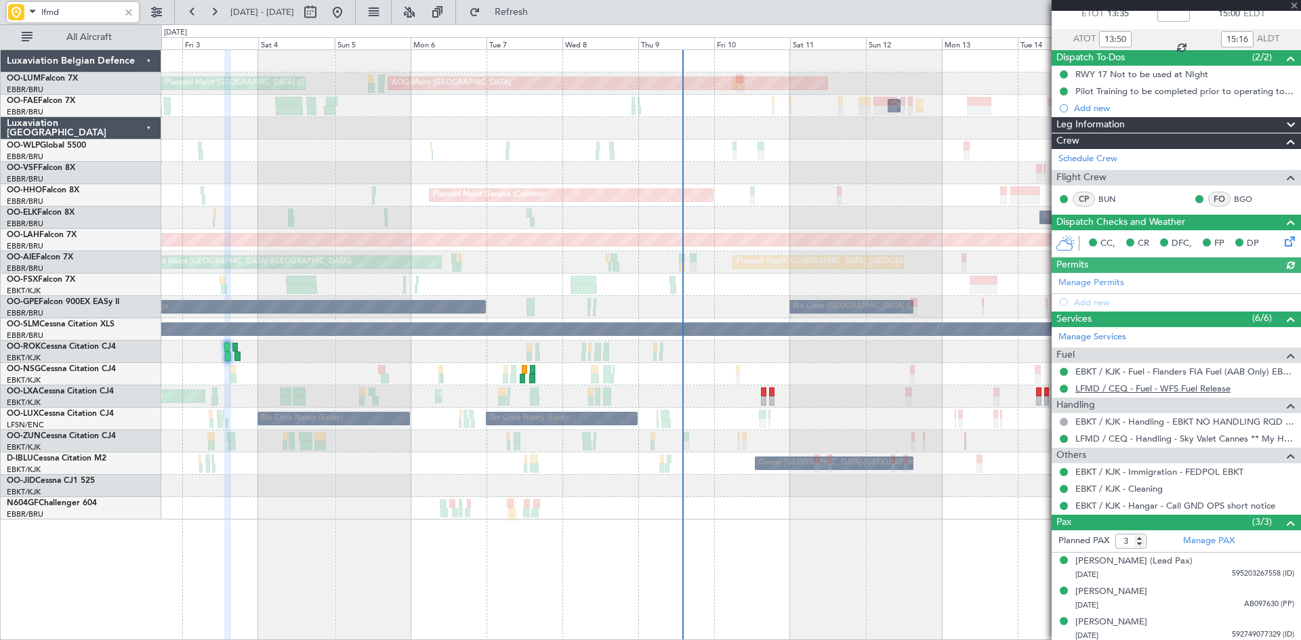
scroll to position [86, 0]
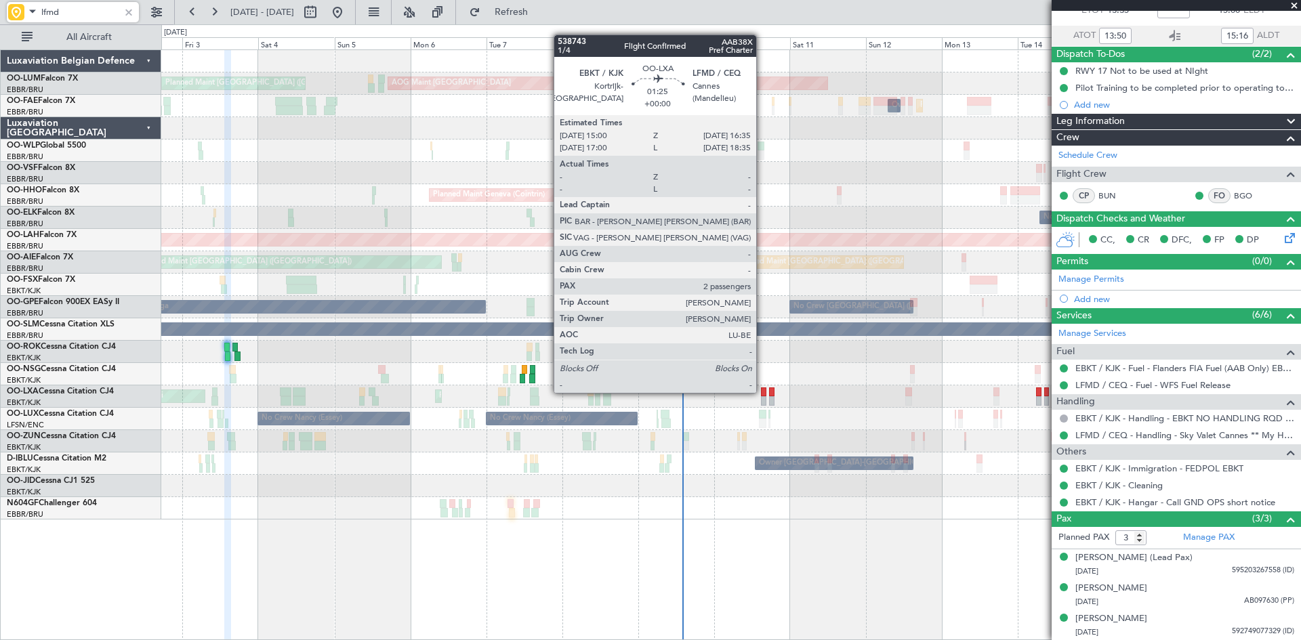
click at [762, 392] on div at bounding box center [763, 392] width 5 height 9
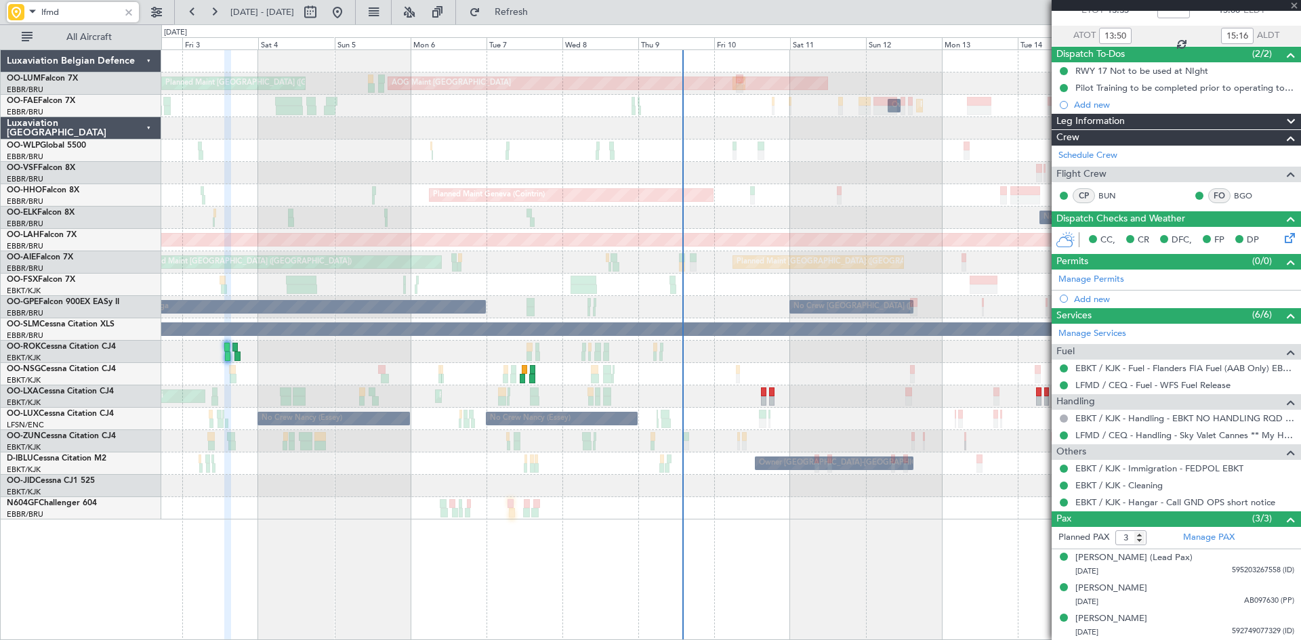
type input "2"
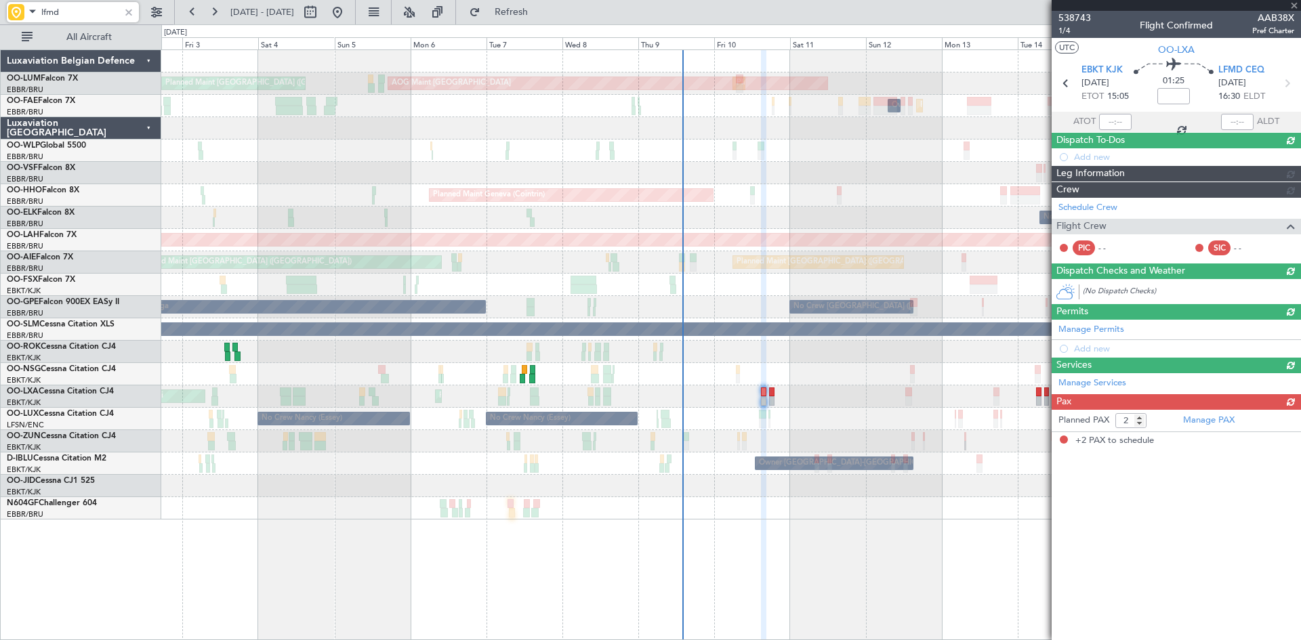
scroll to position [0, 0]
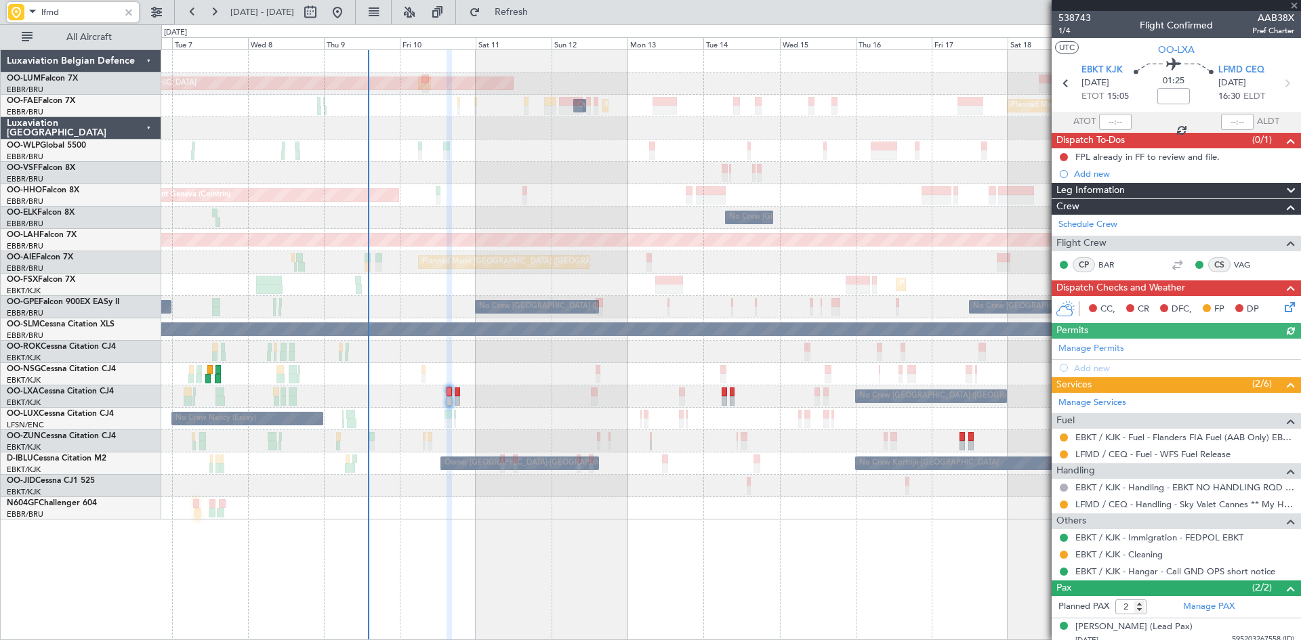
click at [510, 383] on div "Planned Maint Brussels (Brussels National) AOG Maint Sibiu Planned Maint Brusse…" at bounding box center [730, 285] width 1139 height 470
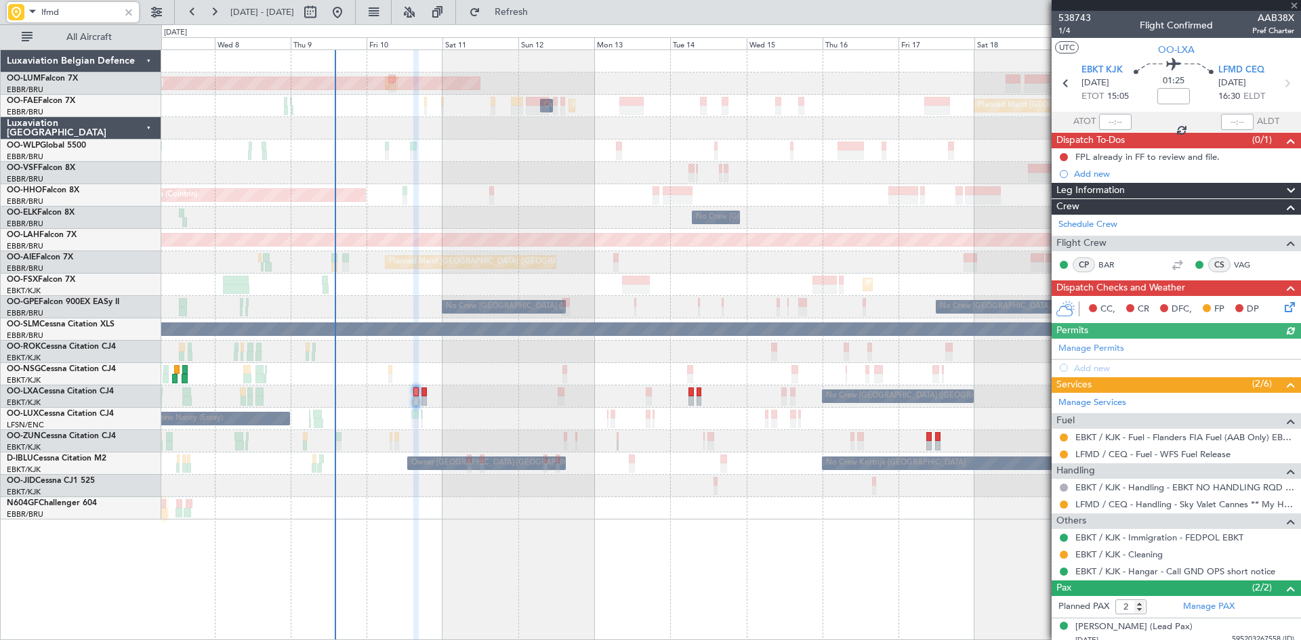
type input "lfmd"
click at [129, 9] on div at bounding box center [128, 12] width 15 height 15
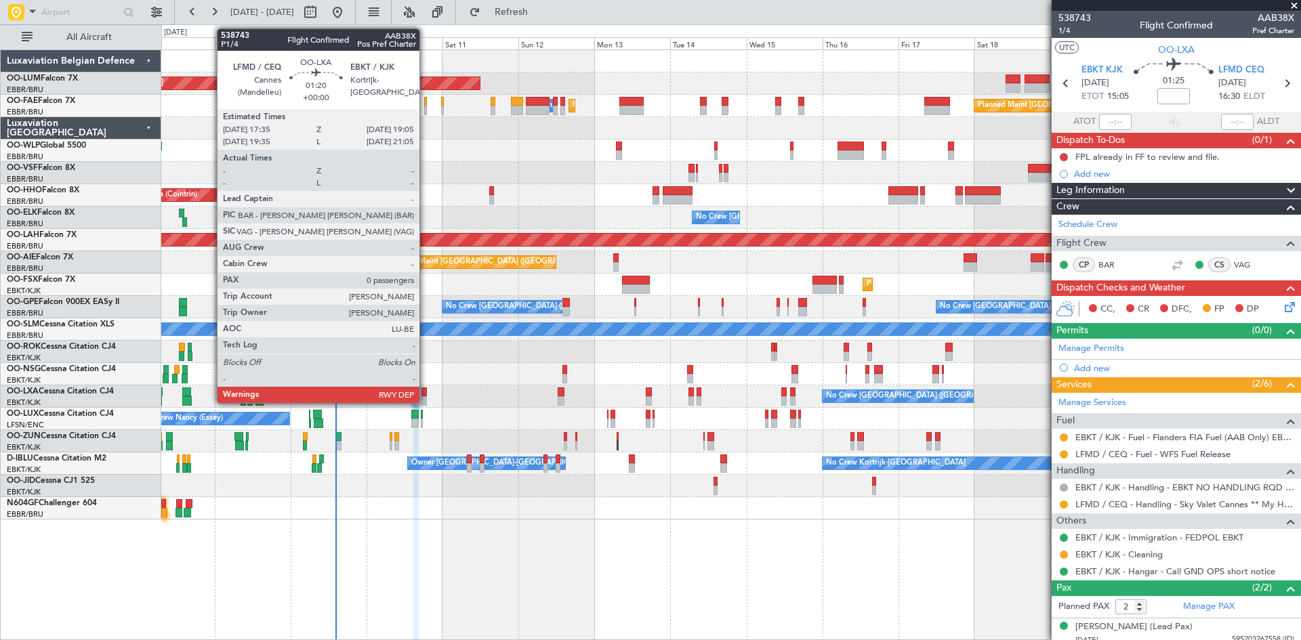
click at [425, 392] on div at bounding box center [424, 392] width 5 height 9
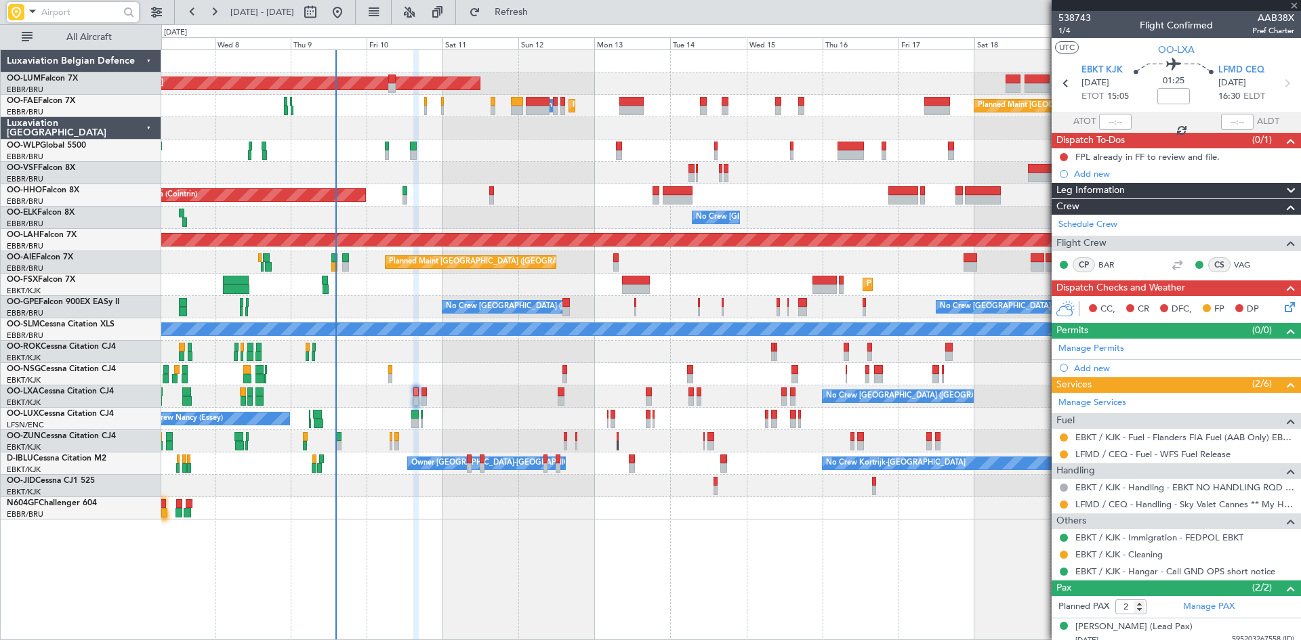
type input "0"
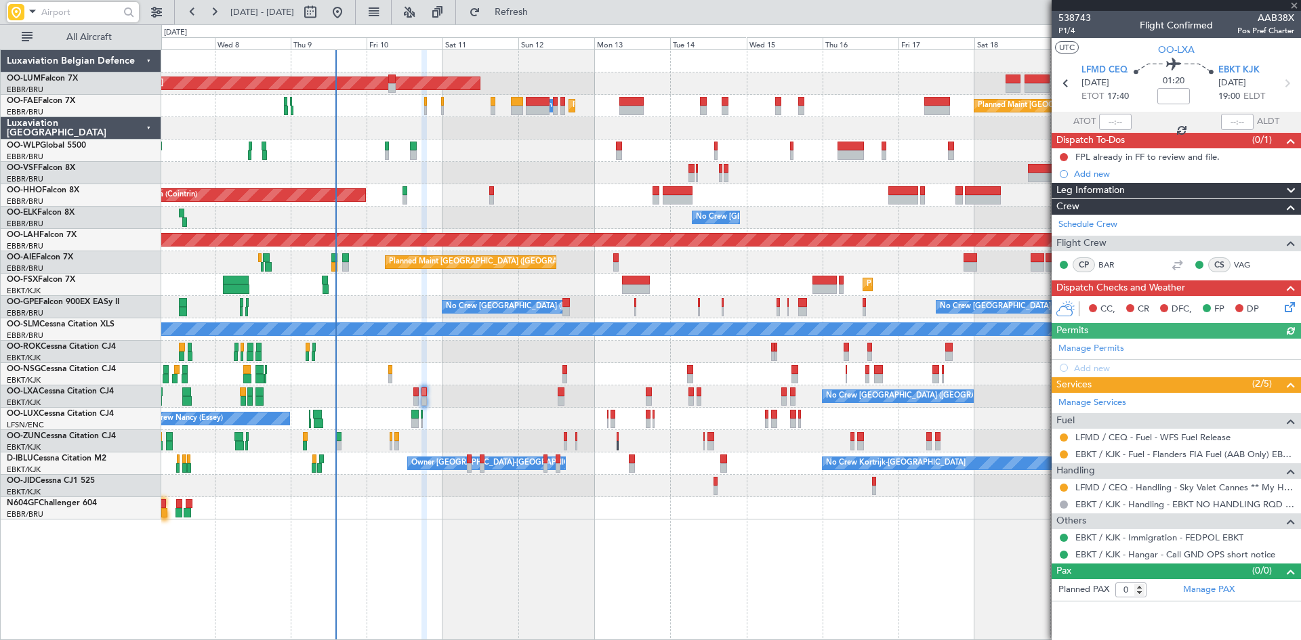
click at [1286, 306] on icon at bounding box center [1287, 305] width 11 height 11
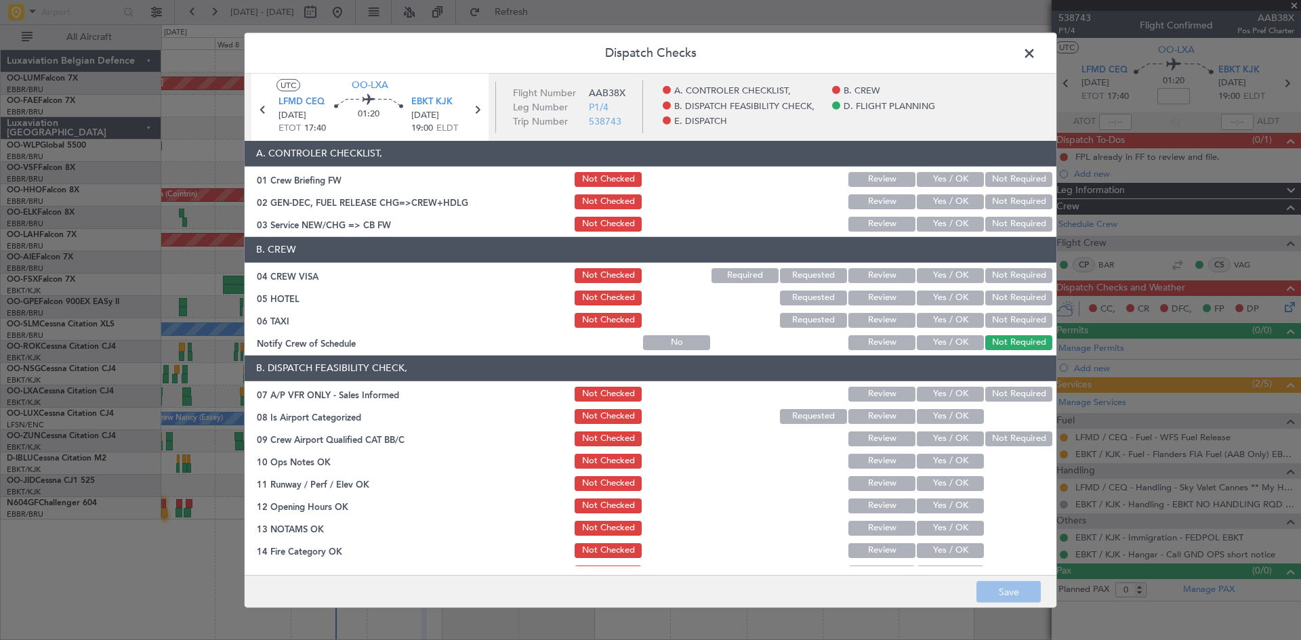
click at [1007, 273] on button "Not Required" at bounding box center [1018, 275] width 67 height 15
click at [1009, 291] on button "Not Required" at bounding box center [1018, 298] width 67 height 15
click at [1007, 315] on button "Not Required" at bounding box center [1018, 320] width 67 height 15
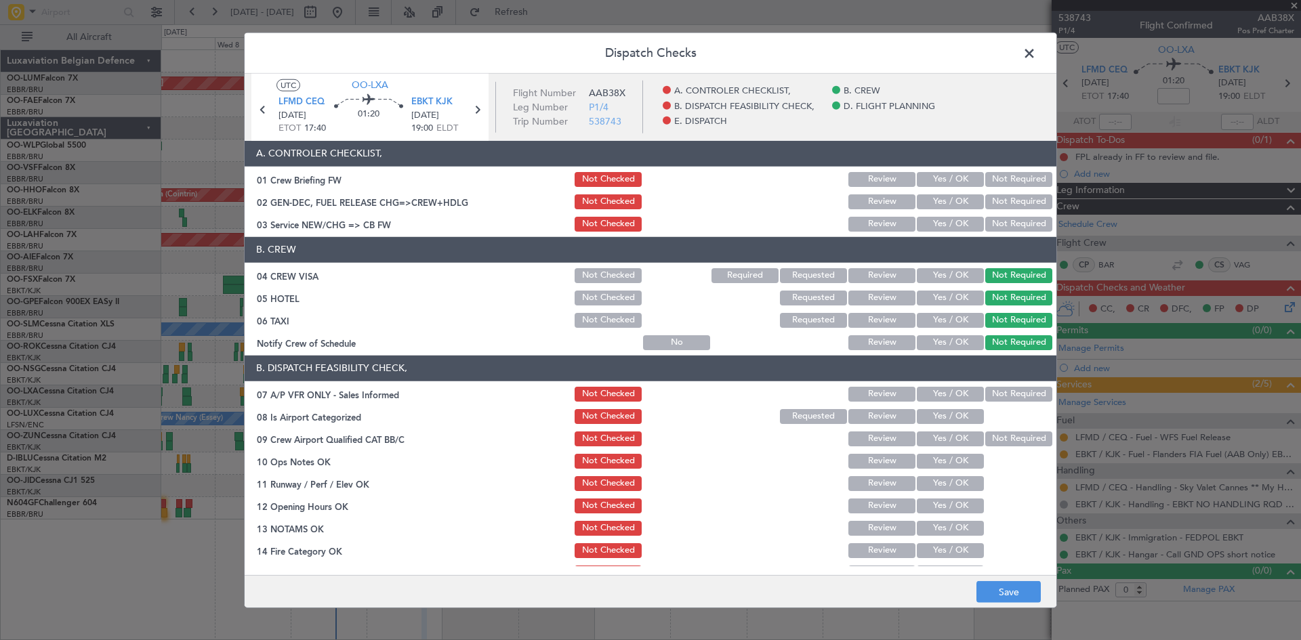
click at [937, 207] on button "Yes / OK" at bounding box center [950, 202] width 67 height 15
click at [1008, 384] on section "B. DISPATCH FEASIBILITY CHECK, 07 A/P VFR ONLY - Sales Informed Not Checked Rev…" at bounding box center [651, 503] width 812 height 294
click at [1008, 392] on button "Not Required" at bounding box center [1018, 394] width 67 height 15
click at [950, 415] on button "Yes / OK" at bounding box center [950, 416] width 67 height 15
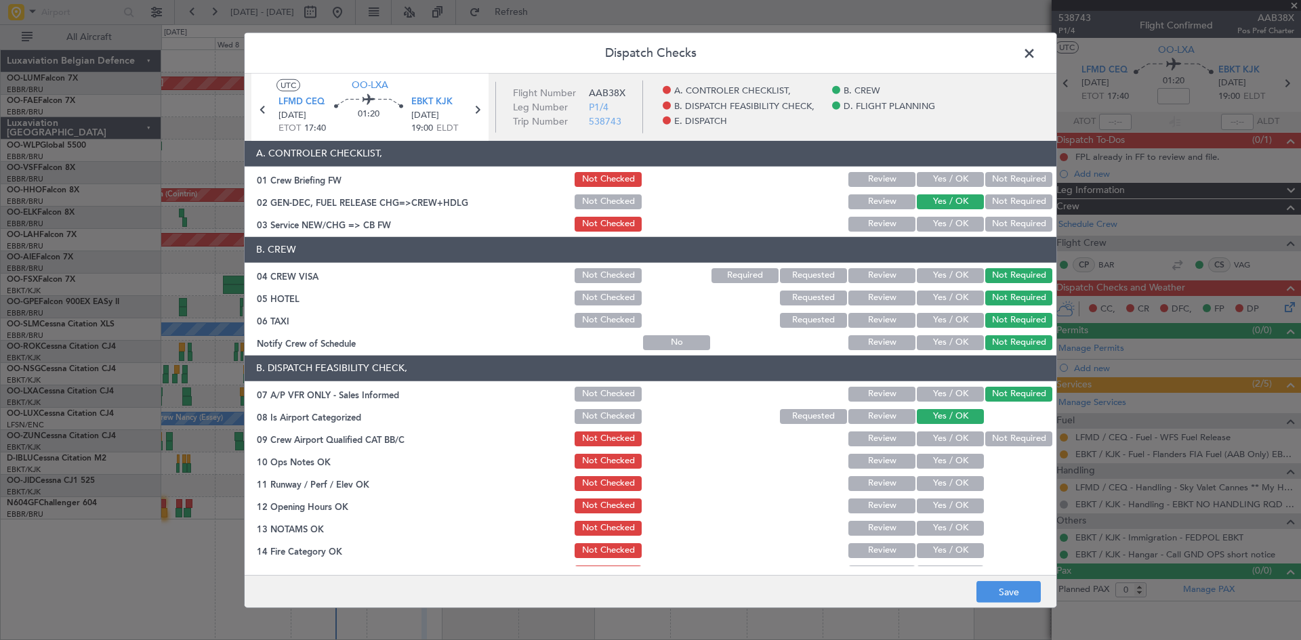
click at [955, 441] on button "Yes / OK" at bounding box center [950, 439] width 67 height 15
click at [953, 455] on button "Yes / OK" at bounding box center [950, 461] width 67 height 15
click at [955, 485] on button "Yes / OK" at bounding box center [950, 483] width 67 height 15
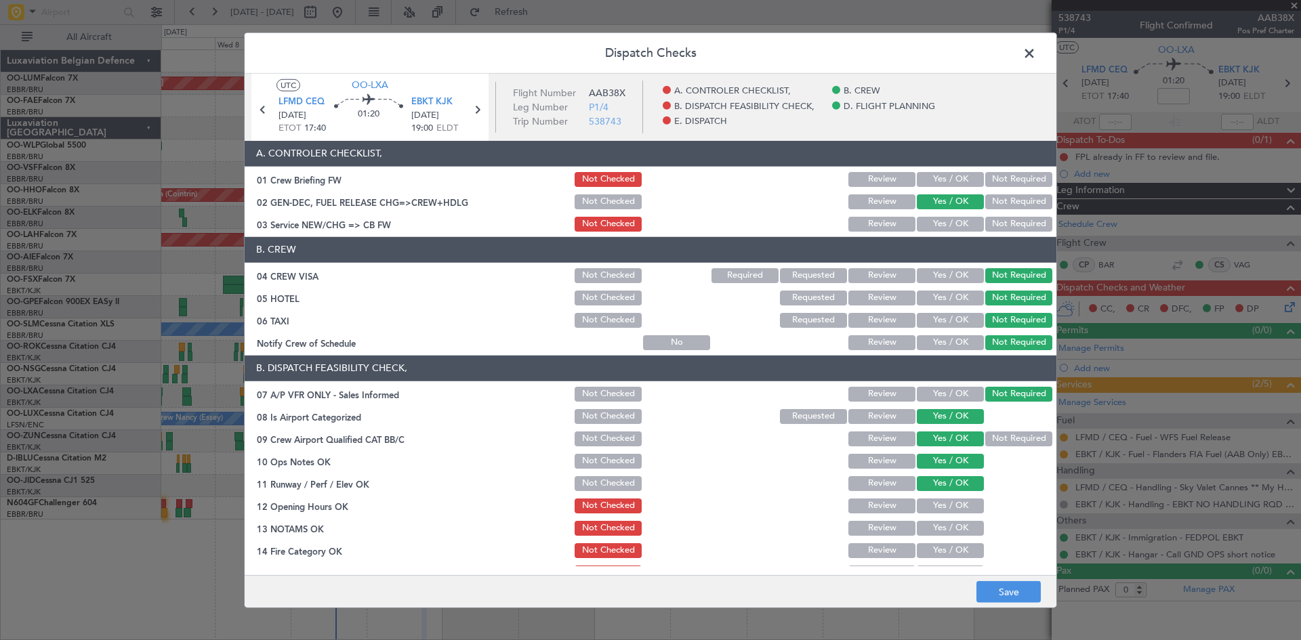
click at [952, 499] on button "Yes / OK" at bounding box center [950, 506] width 67 height 15
drag, startPoint x: 946, startPoint y: 524, endPoint x: 944, endPoint y: 532, distance: 8.4
click at [946, 526] on button "Yes / OK" at bounding box center [950, 528] width 67 height 15
click at [942, 546] on button "Yes / OK" at bounding box center [950, 551] width 67 height 15
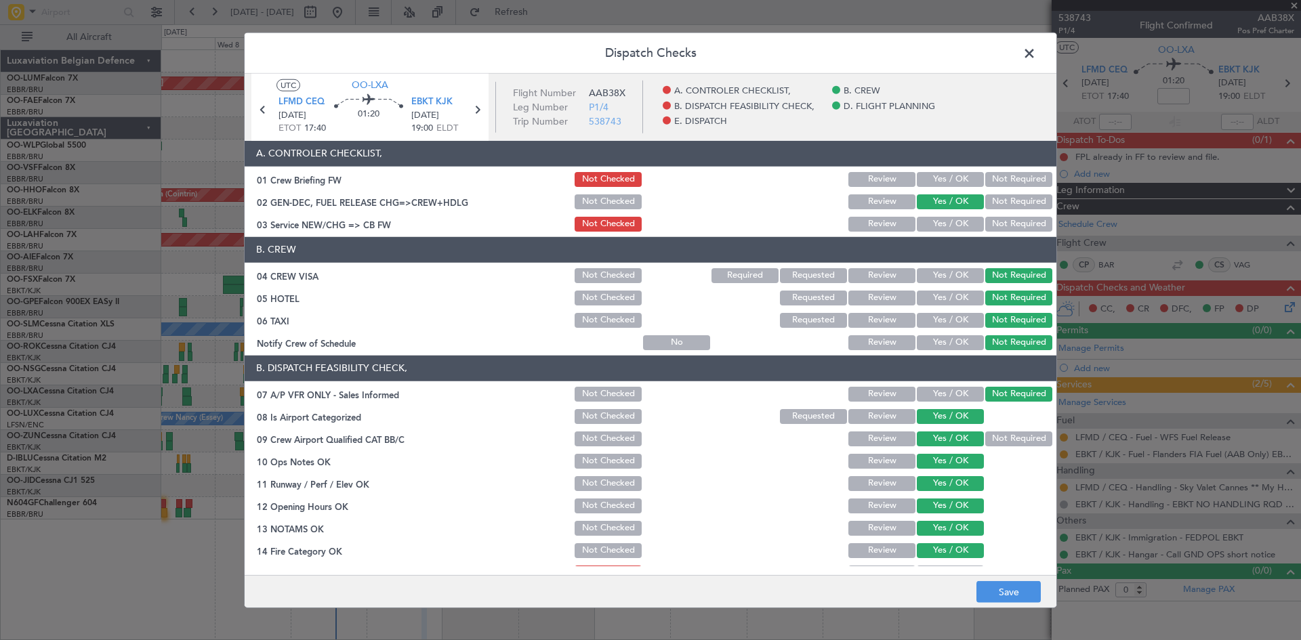
scroll to position [136, 0]
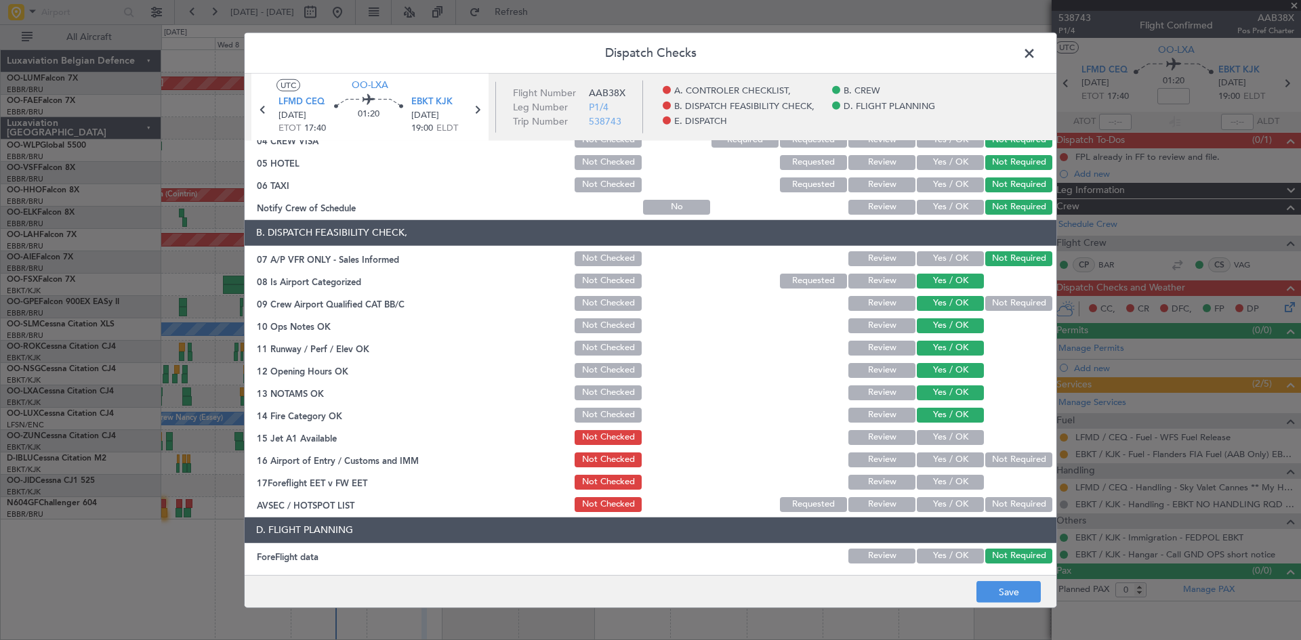
click at [929, 430] on button "Yes / OK" at bounding box center [950, 437] width 67 height 15
click at [994, 458] on button "Not Required" at bounding box center [1018, 460] width 67 height 15
click at [958, 481] on button "Yes / OK" at bounding box center [950, 482] width 67 height 15
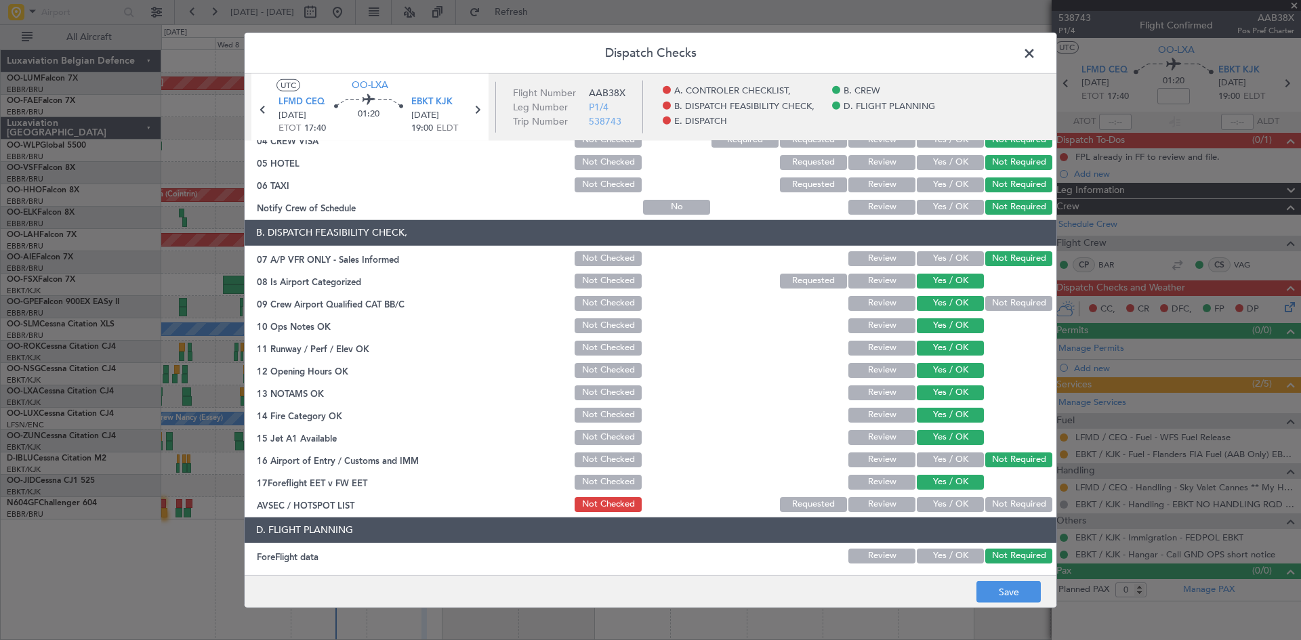
click at [947, 495] on div "Yes / OK" at bounding box center [949, 504] width 68 height 19
click at [947, 499] on button "Yes / OK" at bounding box center [950, 504] width 67 height 15
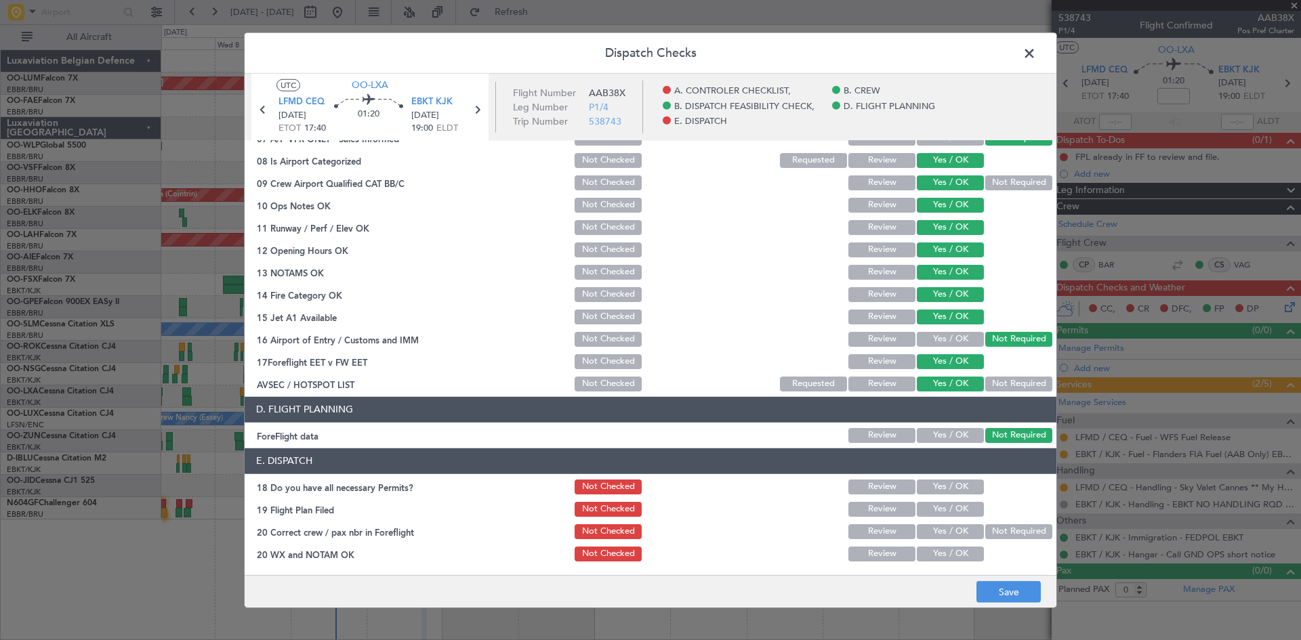
click at [947, 433] on button "Yes / OK" at bounding box center [950, 435] width 67 height 15
click at [944, 487] on button "Yes / OK" at bounding box center [950, 487] width 67 height 15
click at [934, 534] on button "Yes / OK" at bounding box center [950, 532] width 67 height 15
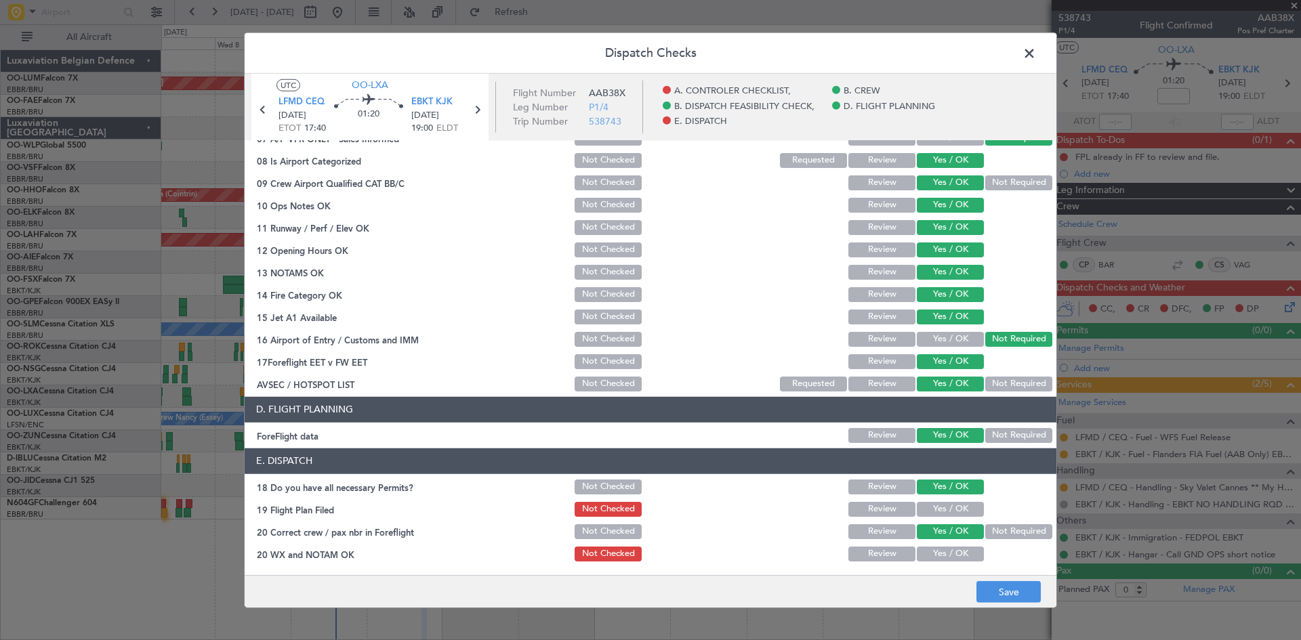
click at [941, 554] on button "Yes / OK" at bounding box center [950, 554] width 67 height 15
click at [1003, 585] on button "Save" at bounding box center [1009, 593] width 64 height 22
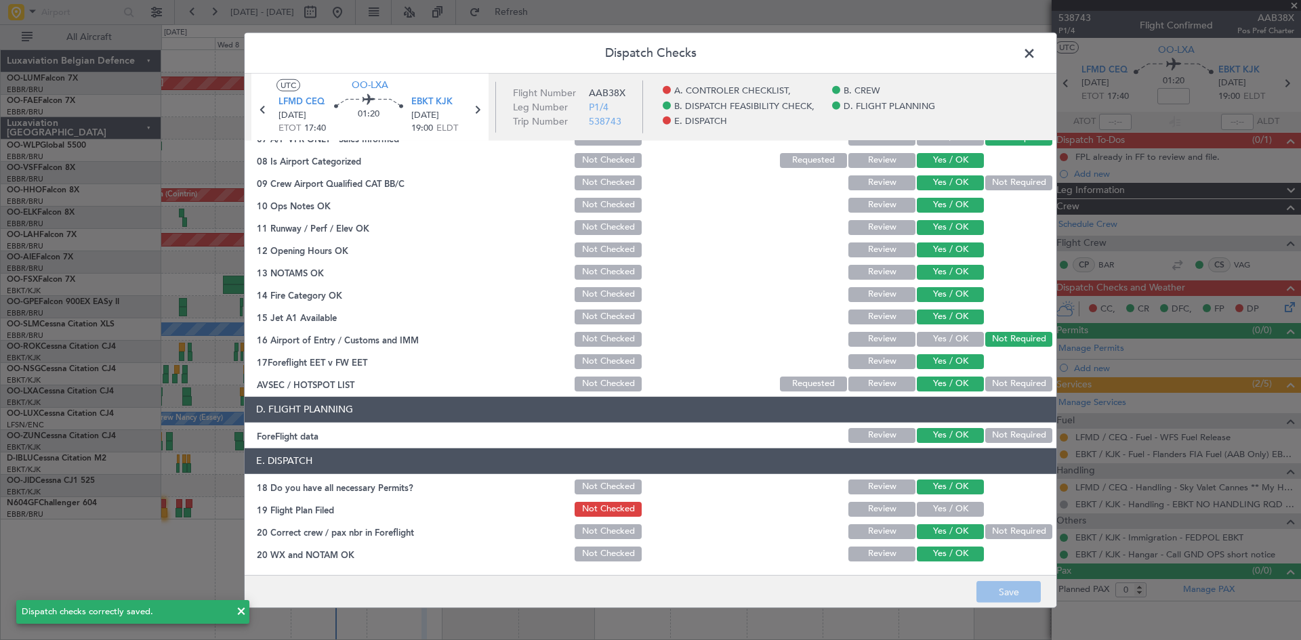
click at [1036, 54] on span at bounding box center [1036, 56] width 0 height 27
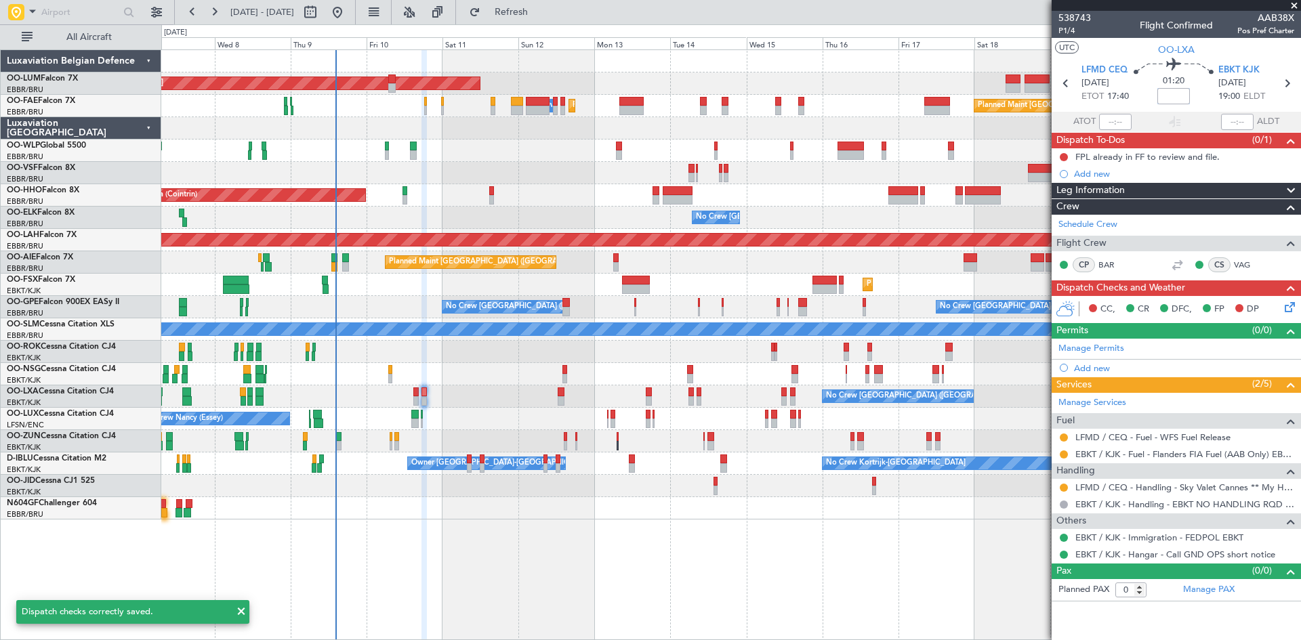
click at [1166, 98] on input at bounding box center [1174, 96] width 33 height 16
click at [1207, 86] on div "01:20 10" at bounding box center [1173, 83] width 89 height 50
type input "+00:10"
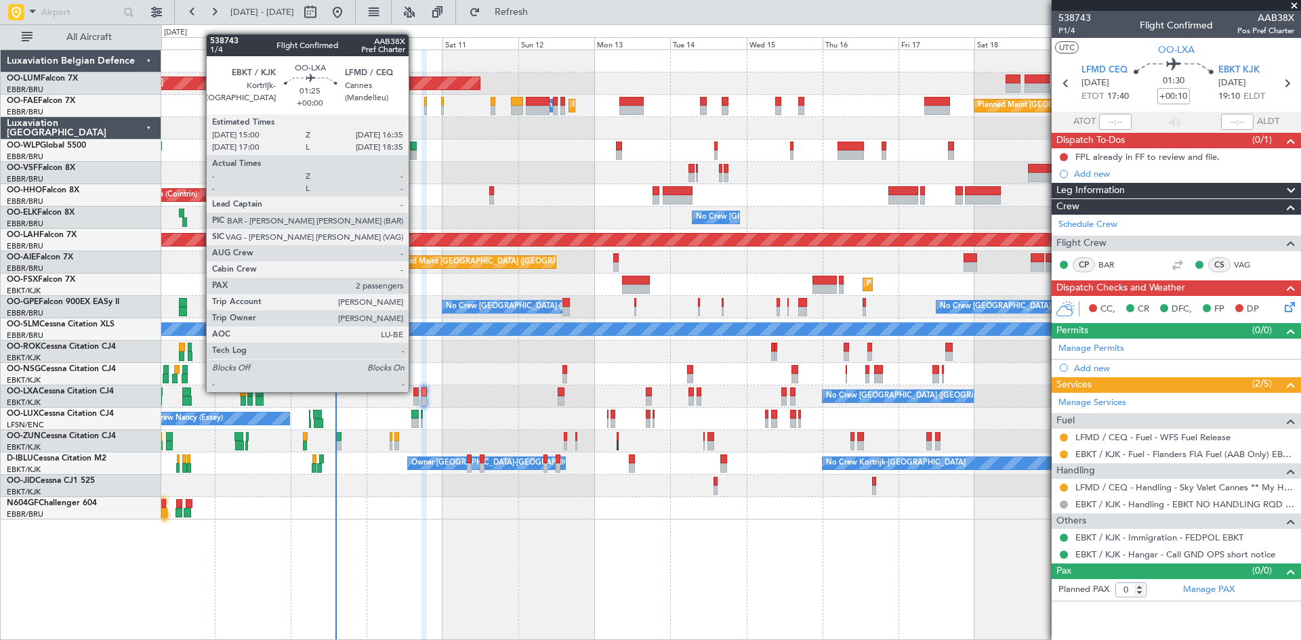
click at [415, 391] on div at bounding box center [415, 392] width 5 height 9
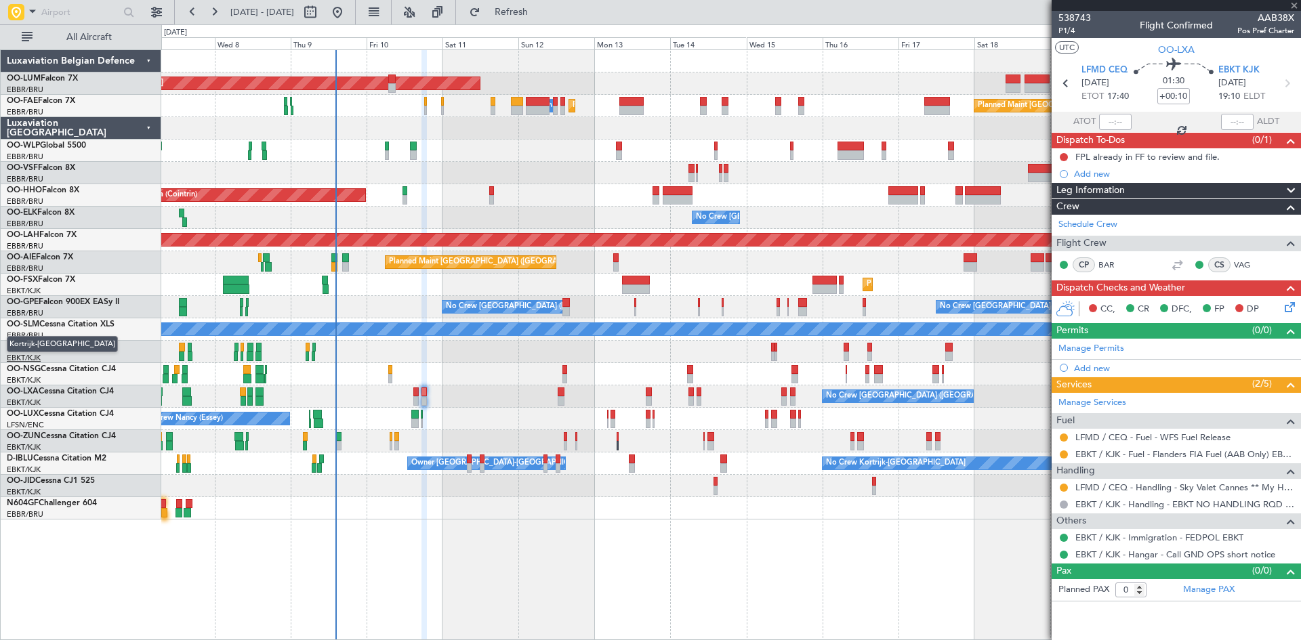
type input "2"
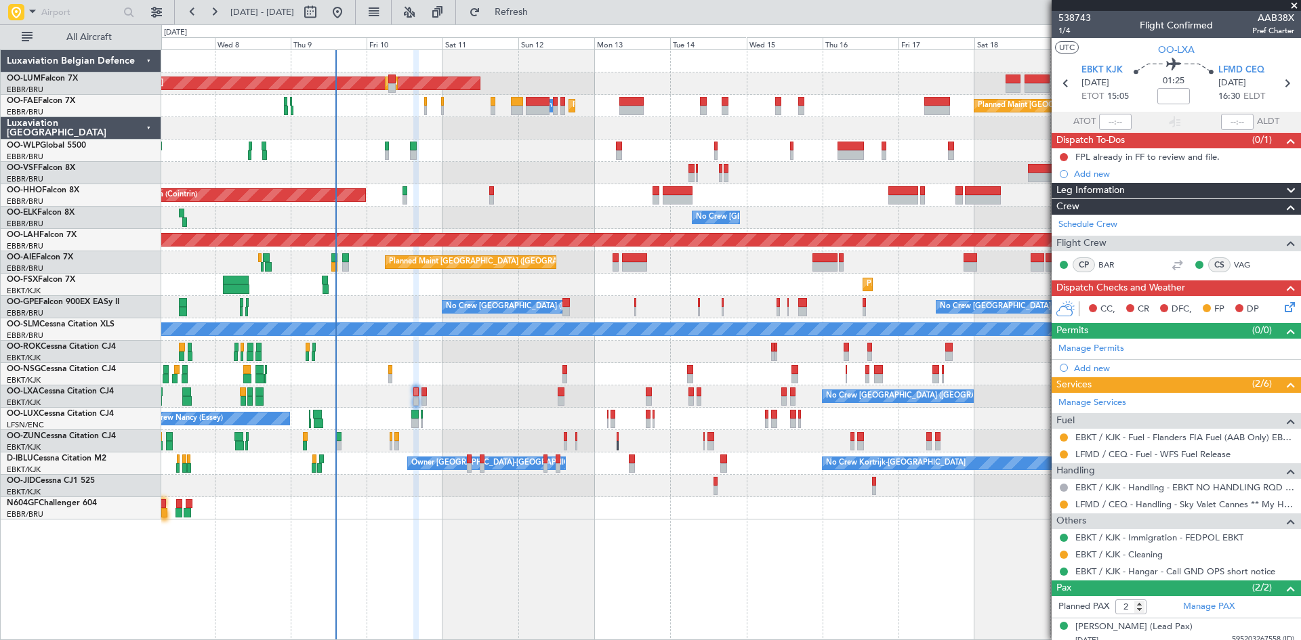
click at [1282, 306] on icon at bounding box center [1287, 305] width 11 height 11
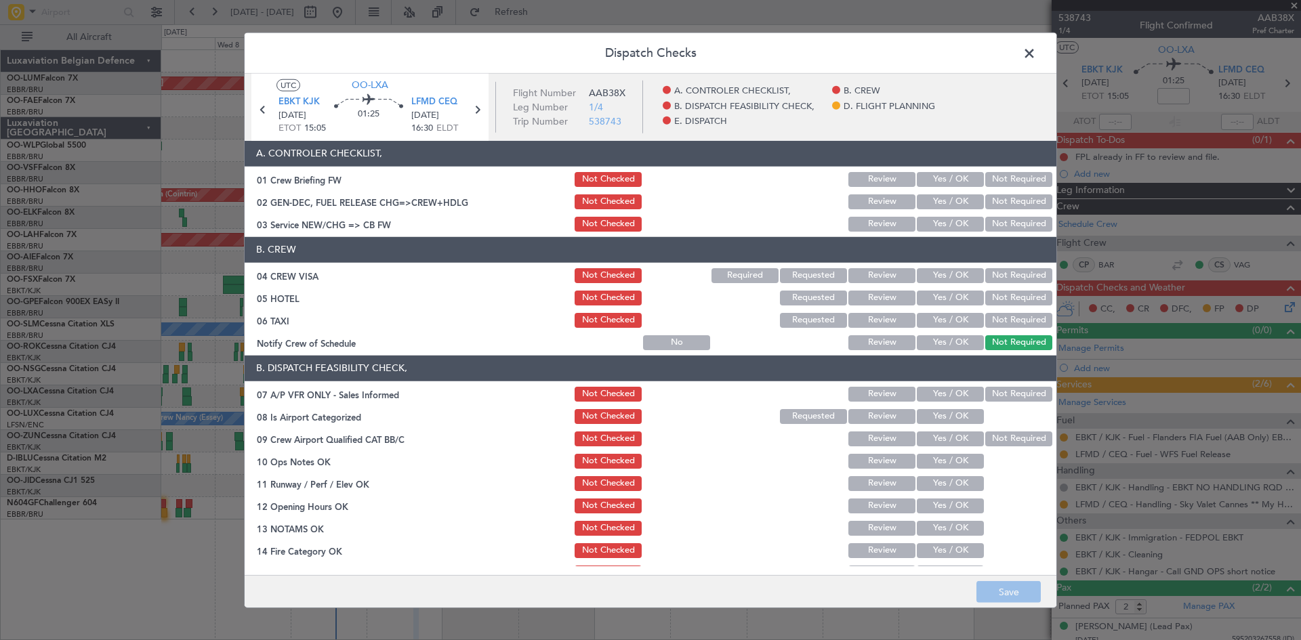
click at [997, 270] on button "Not Required" at bounding box center [1018, 275] width 67 height 15
click at [996, 292] on button "Not Required" at bounding box center [1018, 298] width 67 height 15
drag, startPoint x: 998, startPoint y: 316, endPoint x: 990, endPoint y: 325, distance: 12.1
click at [997, 316] on button "Not Required" at bounding box center [1018, 320] width 67 height 15
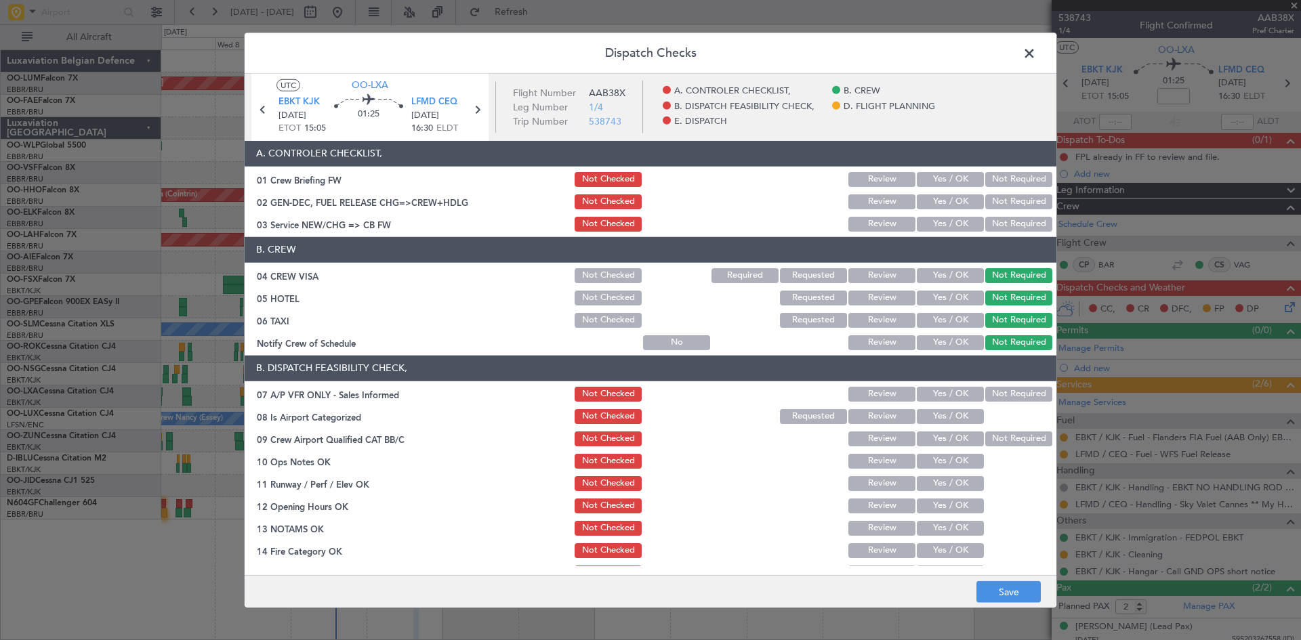
click at [954, 340] on button "Yes / OK" at bounding box center [950, 342] width 67 height 15
click at [993, 397] on button "Not Required" at bounding box center [1018, 394] width 67 height 15
click at [961, 415] on button "Yes / OK" at bounding box center [950, 416] width 67 height 15
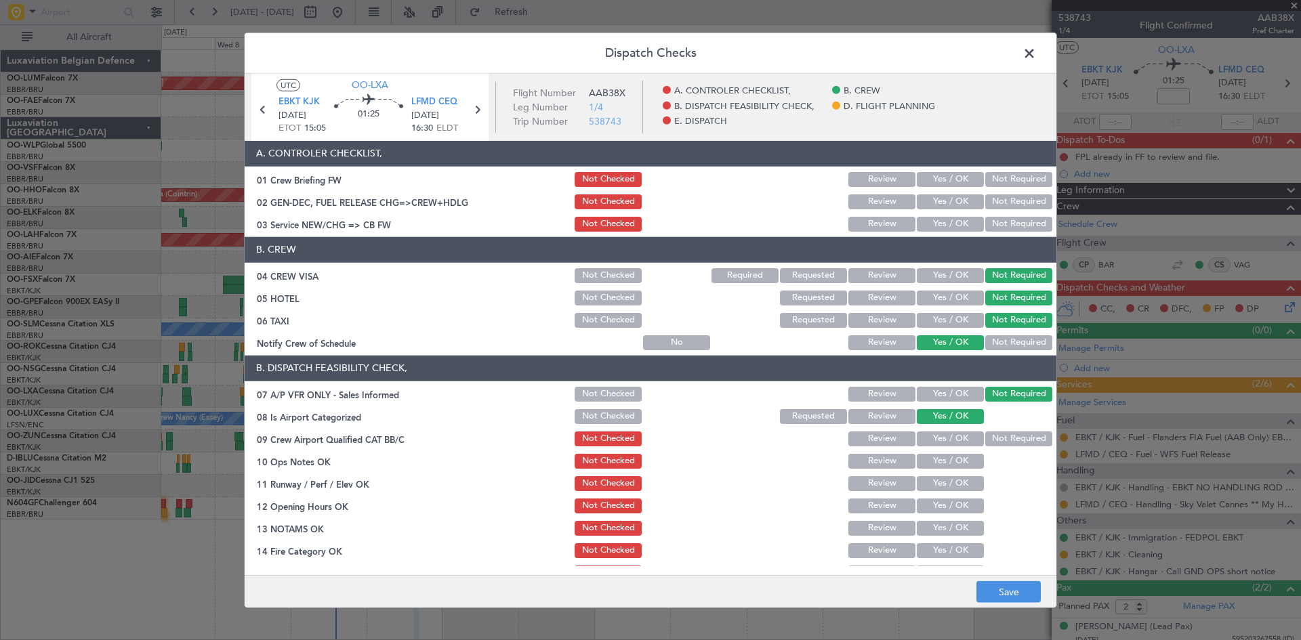
click at [956, 441] on button "Yes / OK" at bounding box center [950, 439] width 67 height 15
click at [958, 461] on button "Yes / OK" at bounding box center [950, 461] width 67 height 15
click at [947, 489] on button "Yes / OK" at bounding box center [950, 483] width 67 height 15
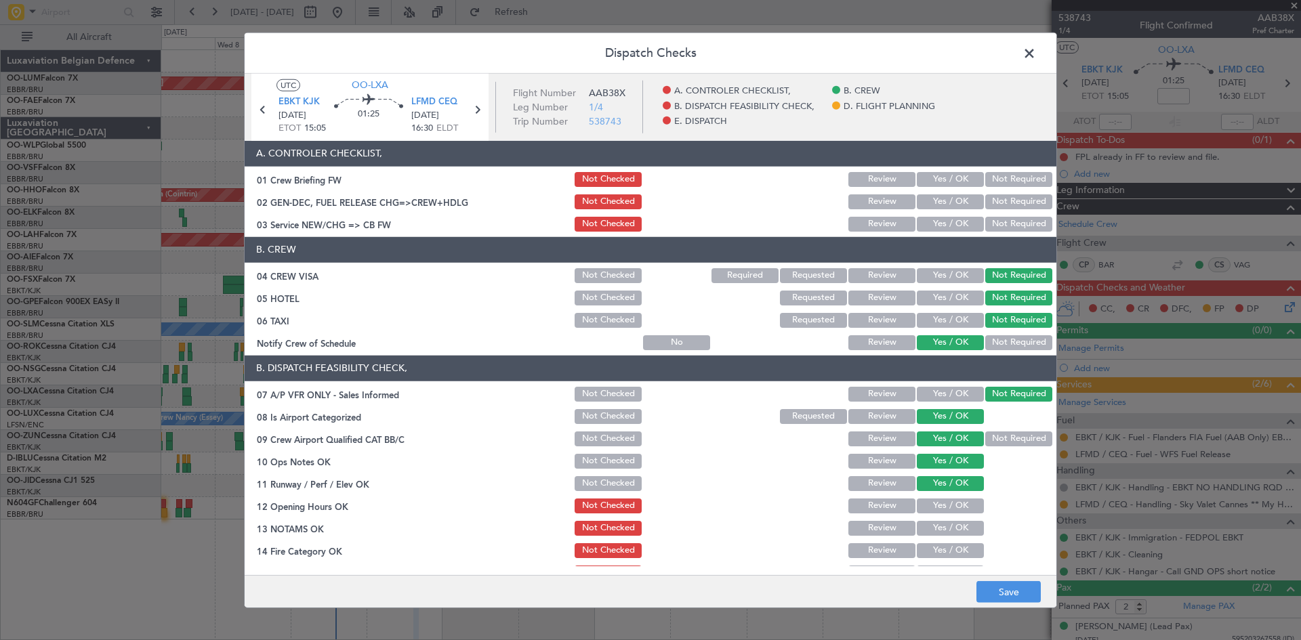
click at [948, 510] on button "Yes / OK" at bounding box center [950, 506] width 67 height 15
click at [947, 527] on button "Yes / OK" at bounding box center [950, 528] width 67 height 15
click at [947, 546] on button "Yes / OK" at bounding box center [950, 551] width 67 height 15
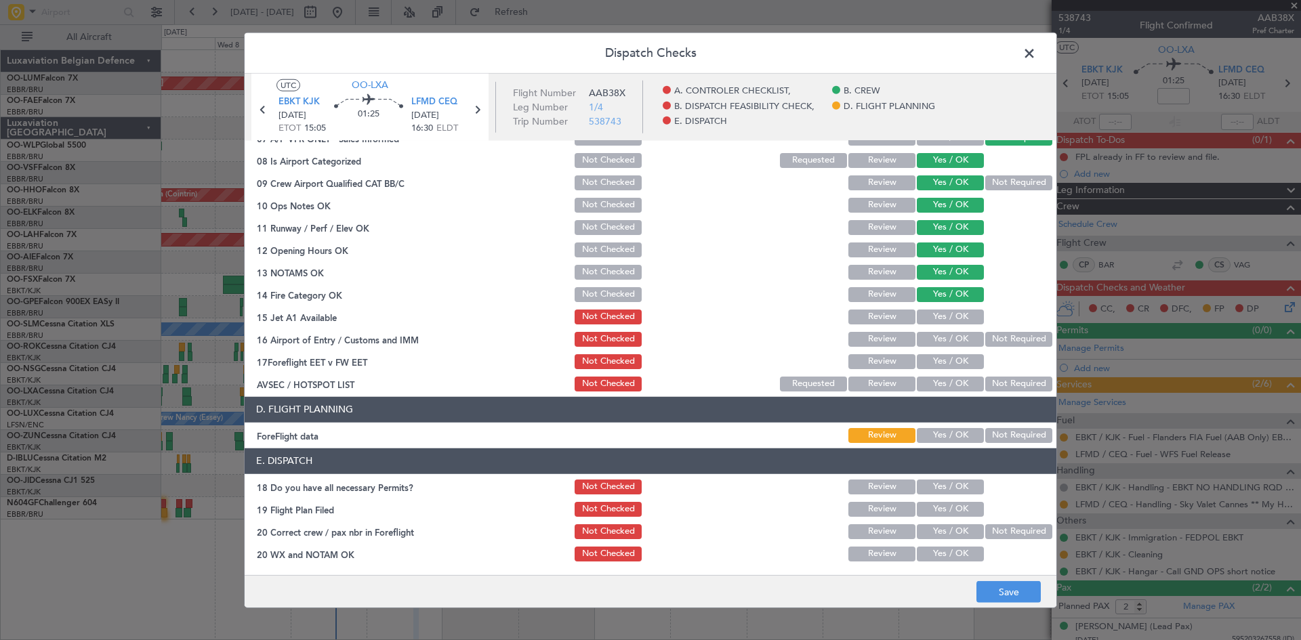
click at [950, 312] on button "Yes / OK" at bounding box center [950, 317] width 67 height 15
click at [951, 338] on button "Yes / OK" at bounding box center [950, 339] width 67 height 15
click at [992, 342] on button "Not Required" at bounding box center [1018, 339] width 67 height 15
click at [961, 364] on button "Yes / OK" at bounding box center [950, 361] width 67 height 15
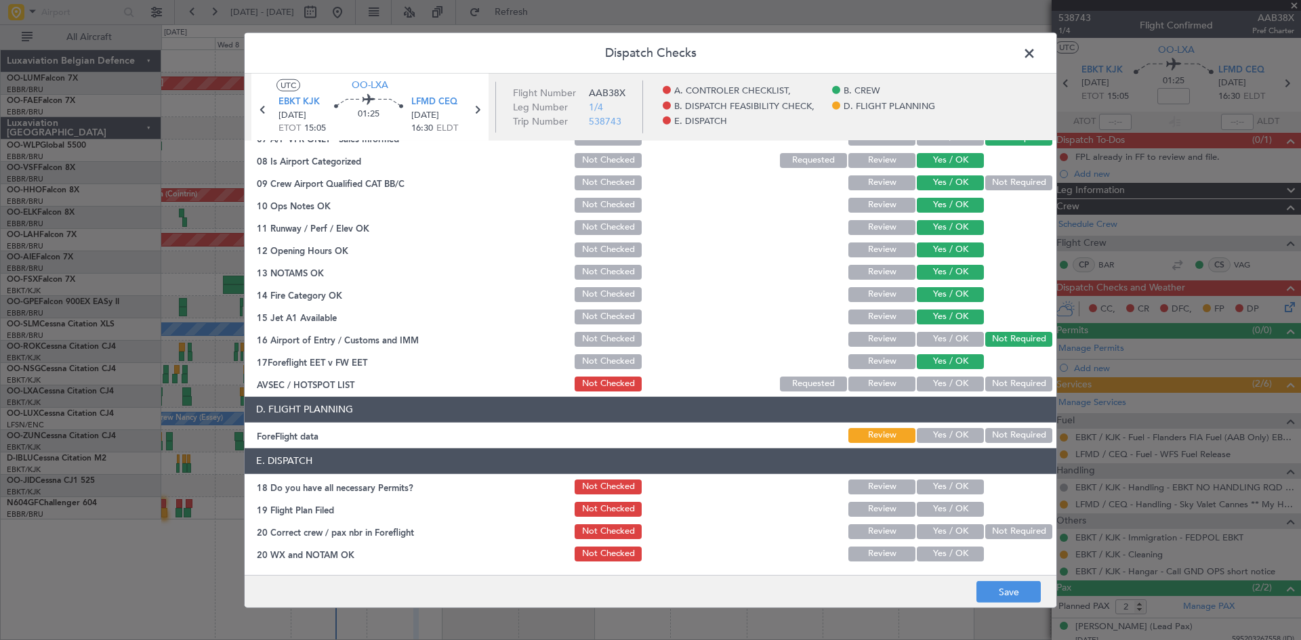
click at [936, 384] on button "Yes / OK" at bounding box center [950, 384] width 67 height 15
click at [940, 437] on button "Yes / OK" at bounding box center [950, 435] width 67 height 15
click at [927, 493] on button "Yes / OK" at bounding box center [950, 487] width 67 height 15
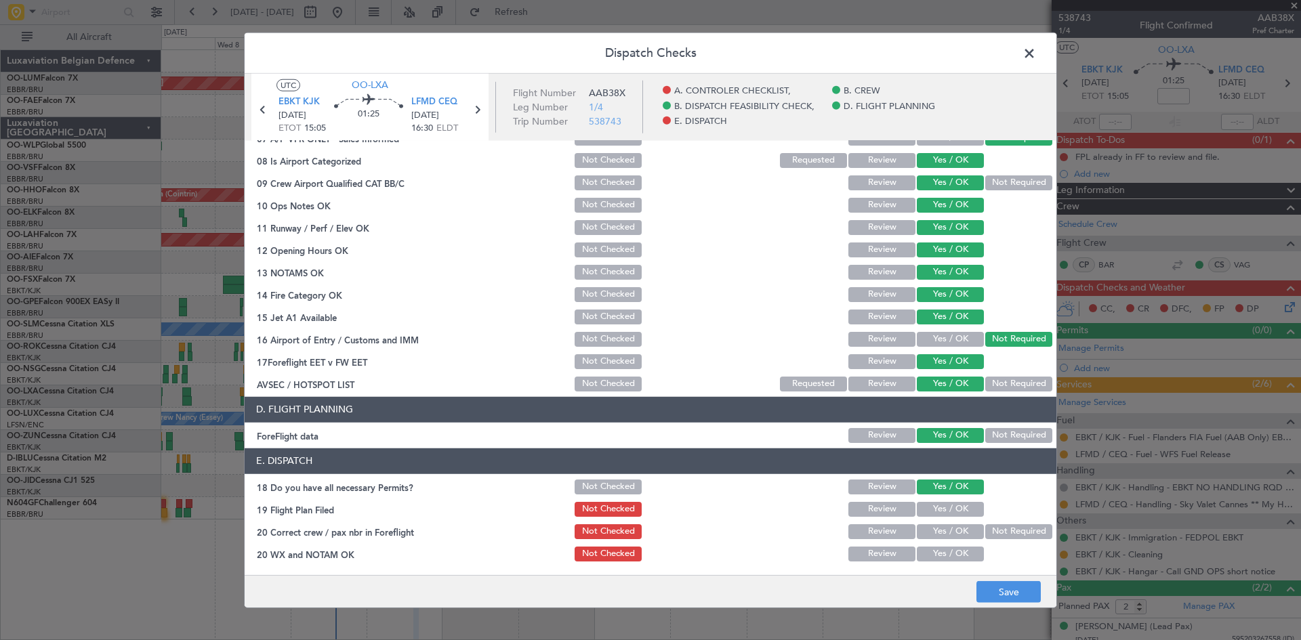
click at [928, 535] on button "Yes / OK" at bounding box center [950, 532] width 67 height 15
click at [932, 555] on button "Yes / OK" at bounding box center [950, 554] width 67 height 15
click at [990, 586] on button "Save" at bounding box center [1009, 593] width 64 height 22
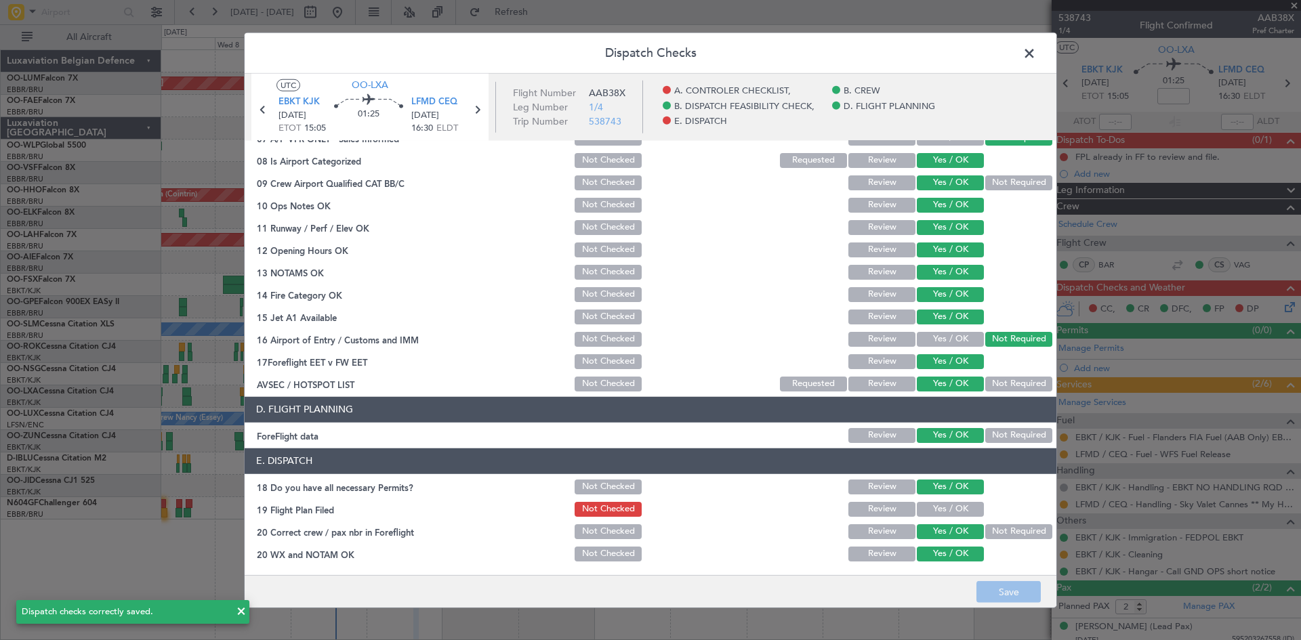
click at [1036, 56] on span at bounding box center [1036, 56] width 0 height 27
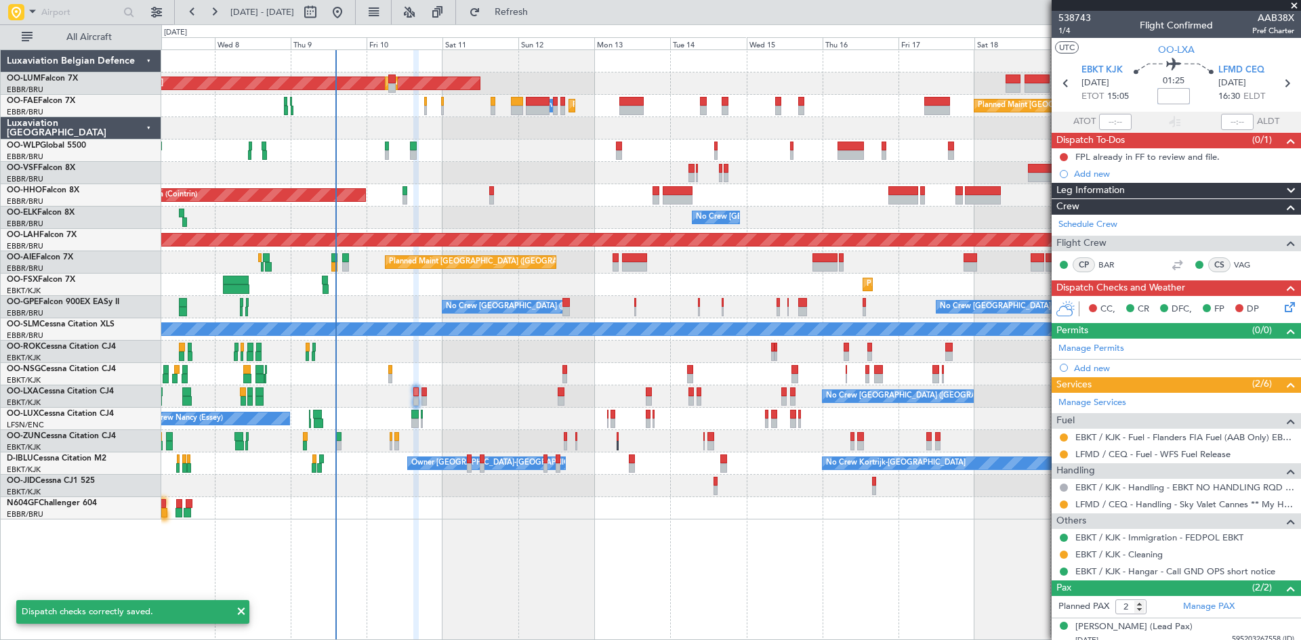
click at [1164, 101] on input at bounding box center [1174, 96] width 33 height 16
click at [1129, 102] on div "01:25 5" at bounding box center [1173, 83] width 89 height 50
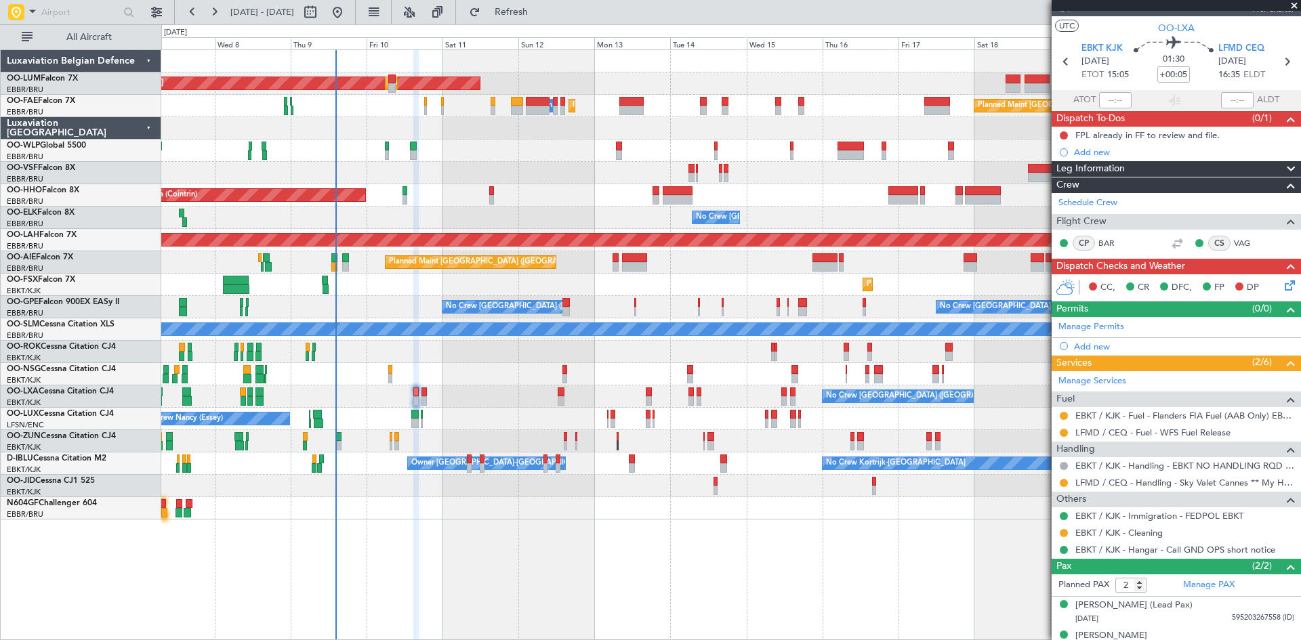
scroll to position [39, 0]
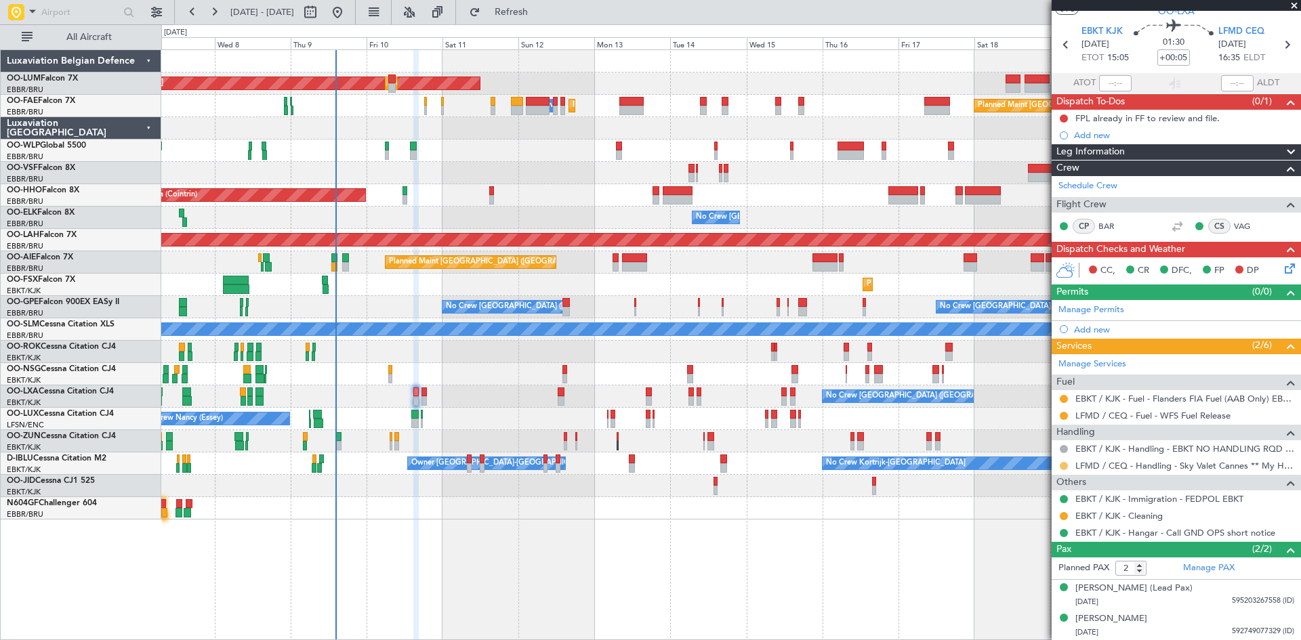
click at [1062, 466] on button at bounding box center [1064, 466] width 8 height 8
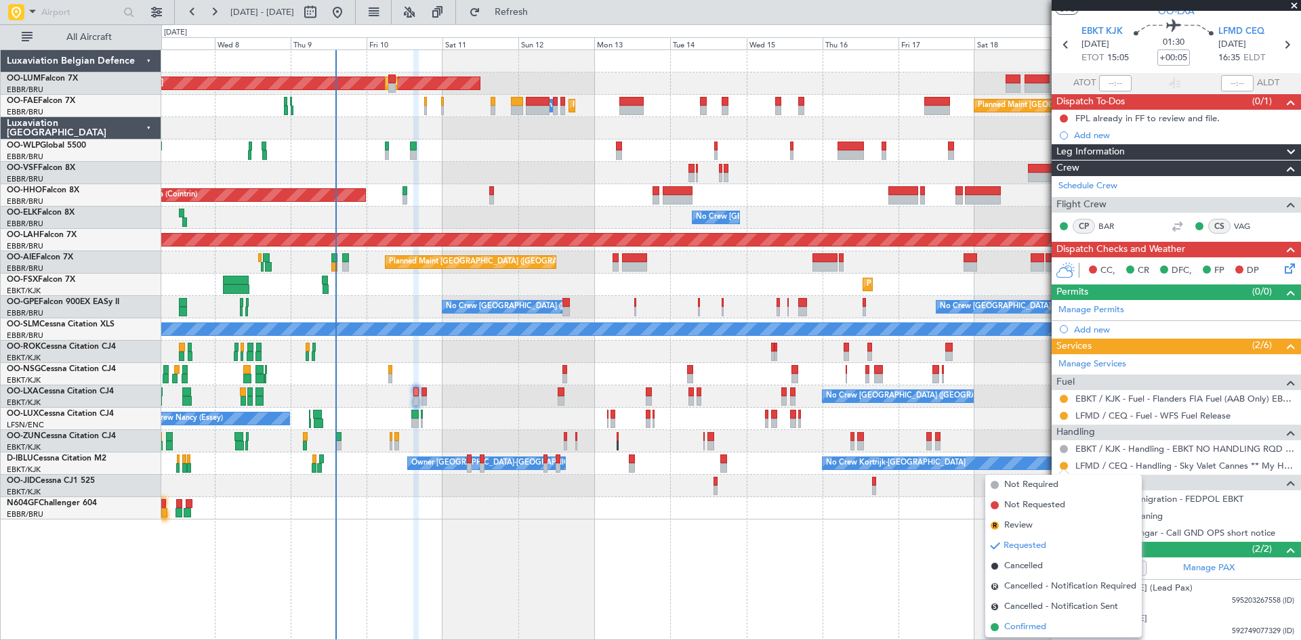
click at [1035, 631] on span "Confirmed" at bounding box center [1025, 628] width 42 height 14
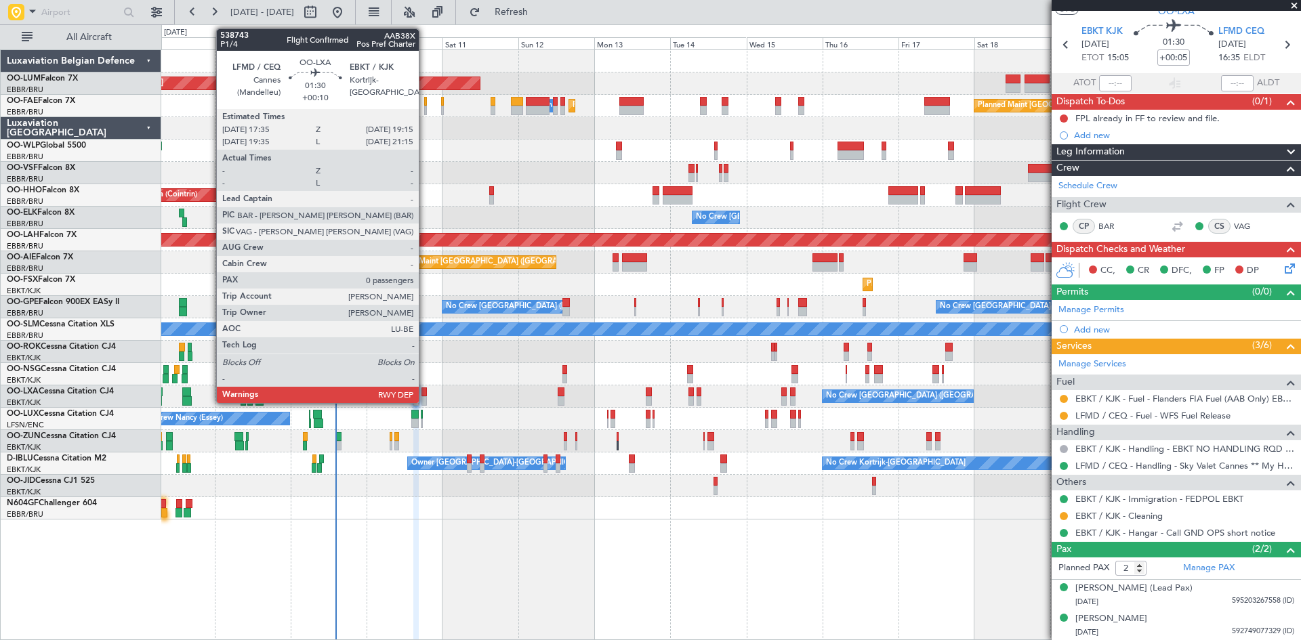
click at [425, 392] on div at bounding box center [424, 392] width 5 height 9
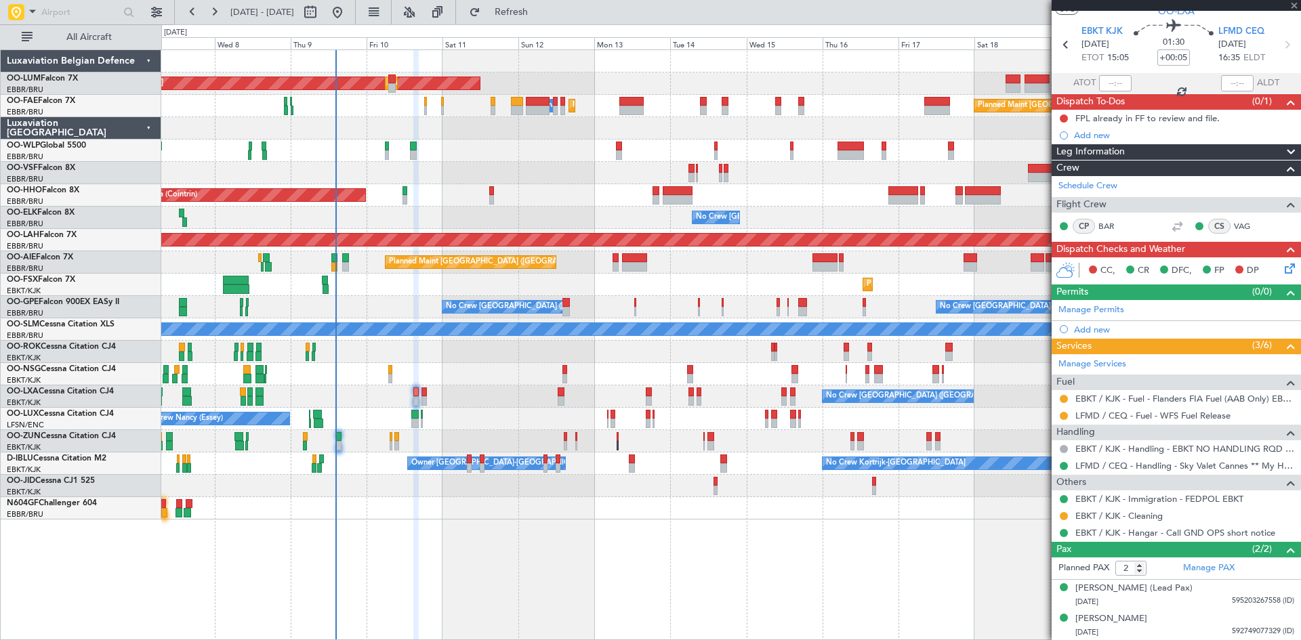
type input "+00:10"
type input "0"
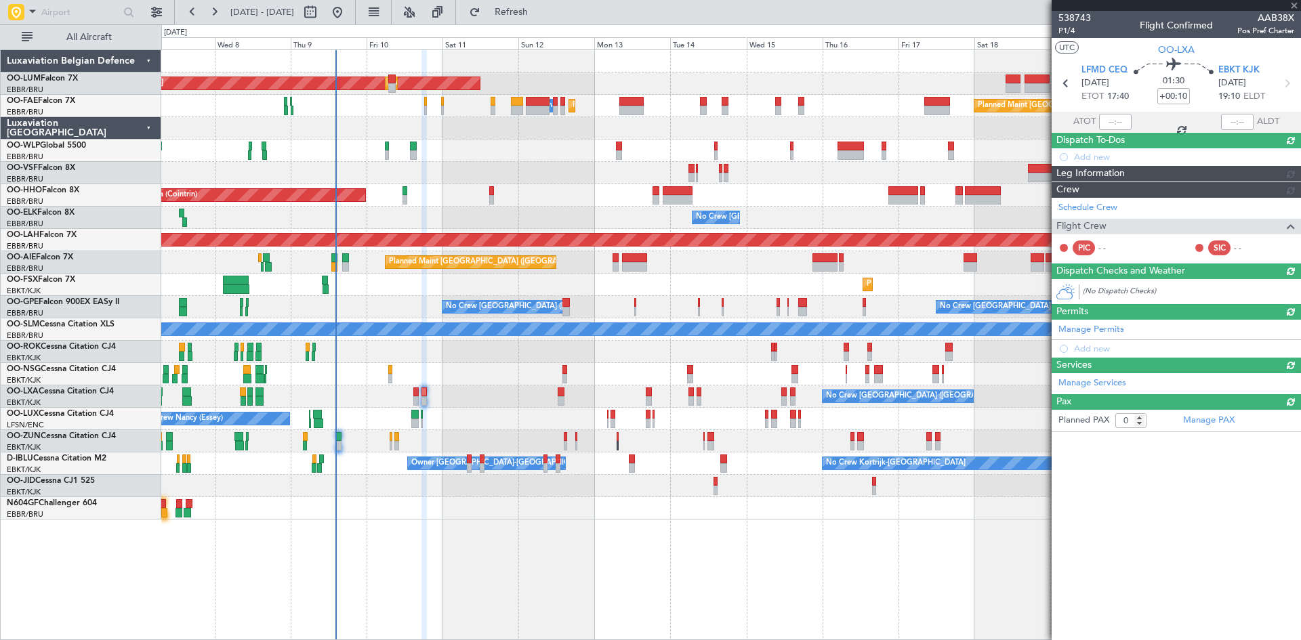
scroll to position [0, 0]
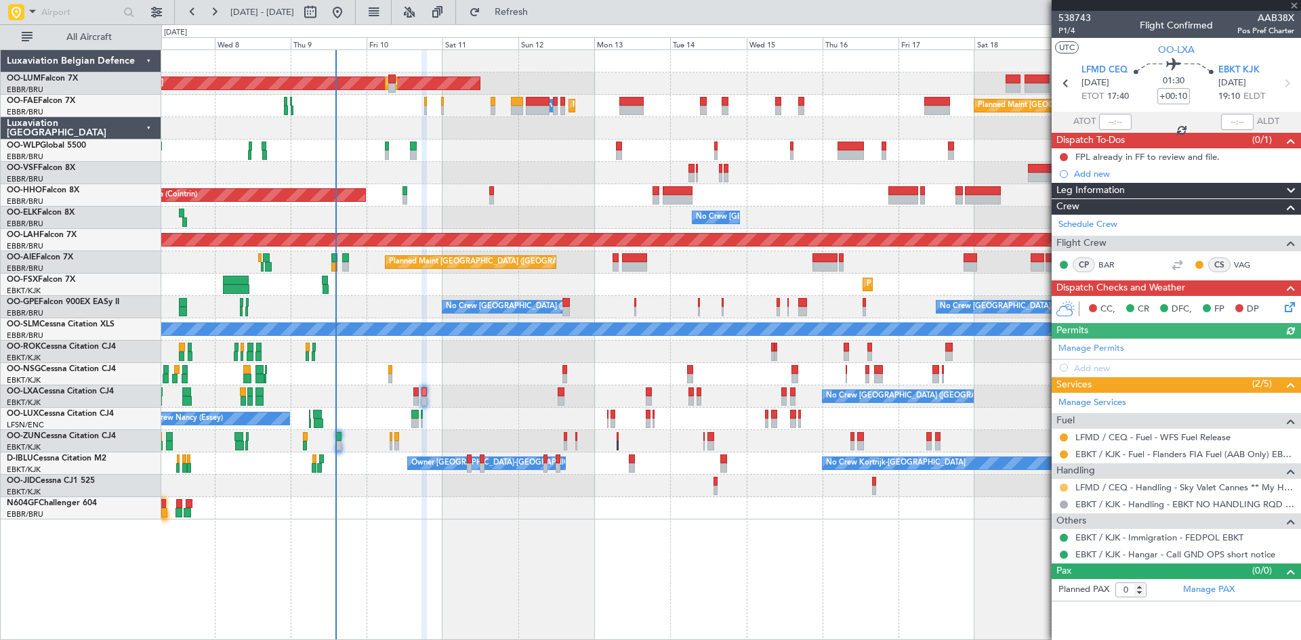
click at [1067, 487] on button at bounding box center [1064, 488] width 8 height 8
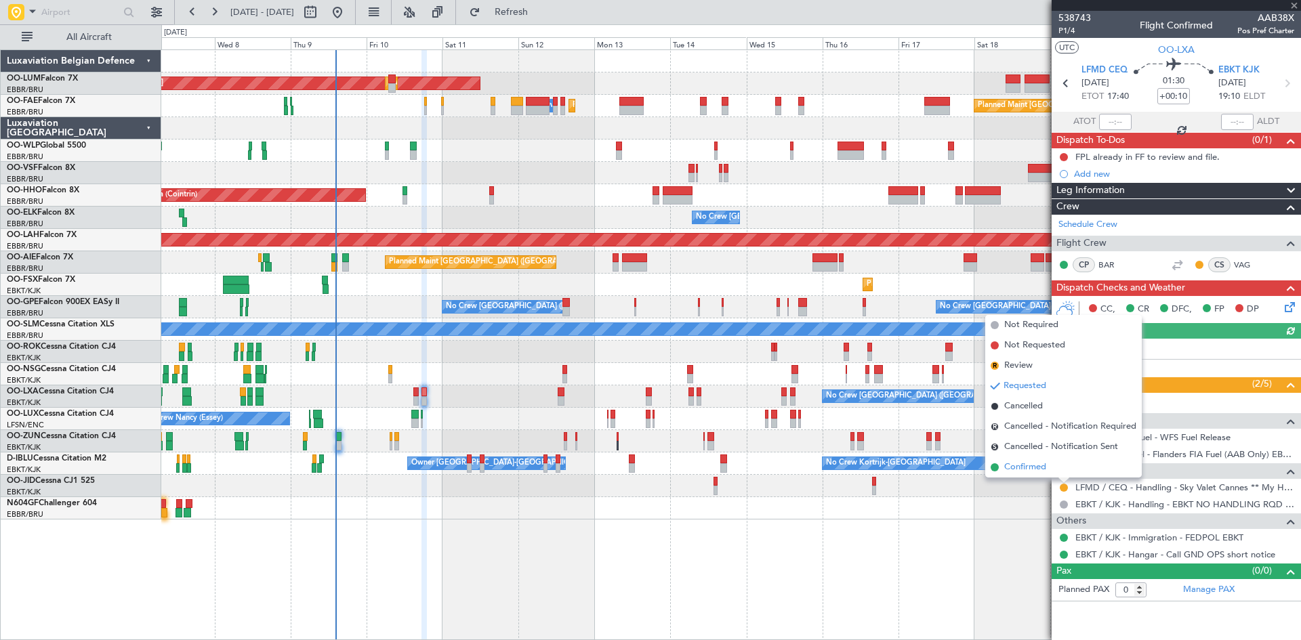
click at [1054, 471] on li "Confirmed" at bounding box center [1063, 467] width 157 height 20
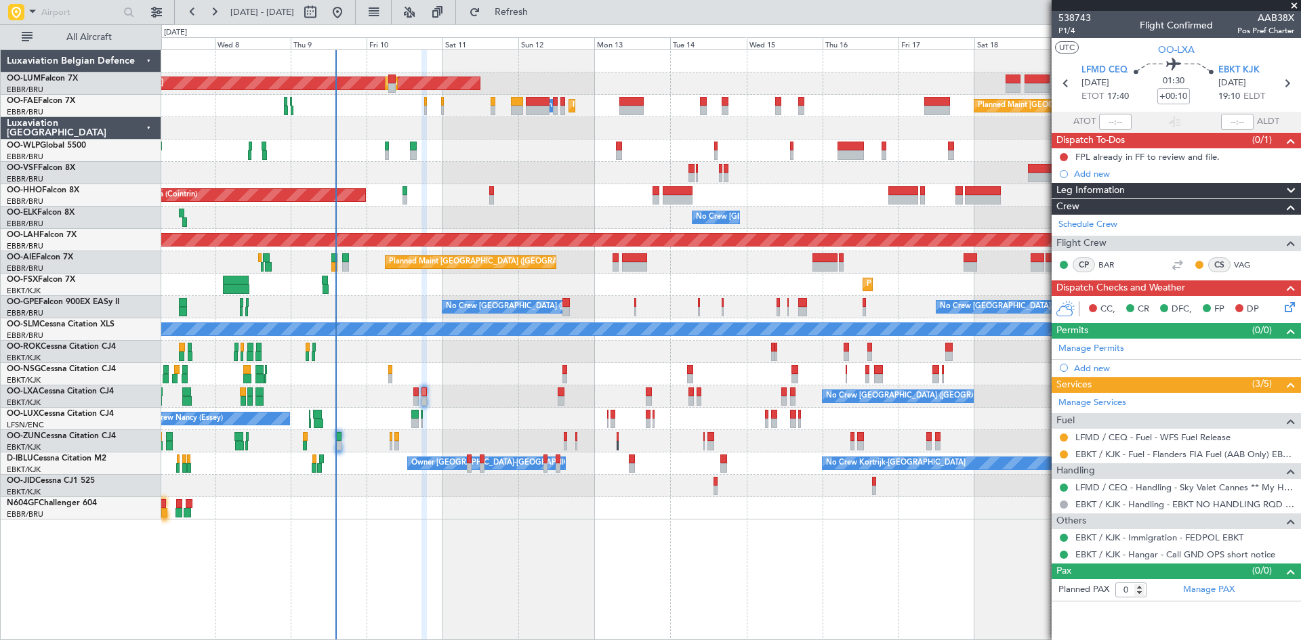
click at [1284, 302] on icon at bounding box center [1287, 305] width 11 height 11
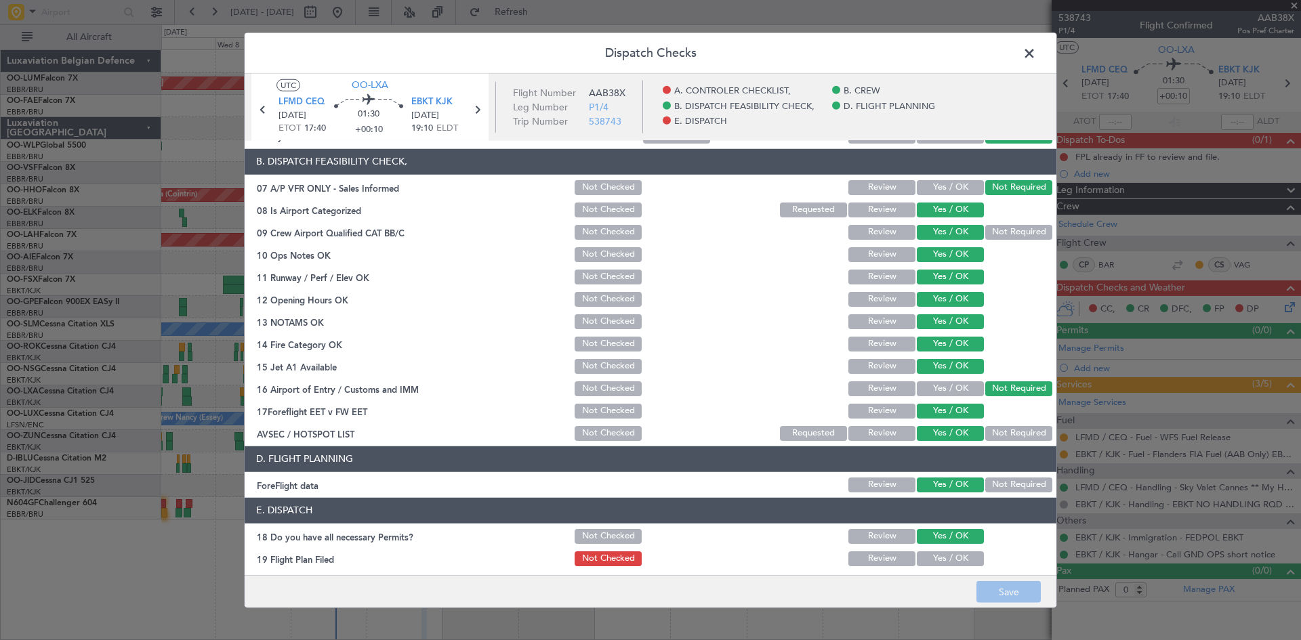
scroll to position [256, 0]
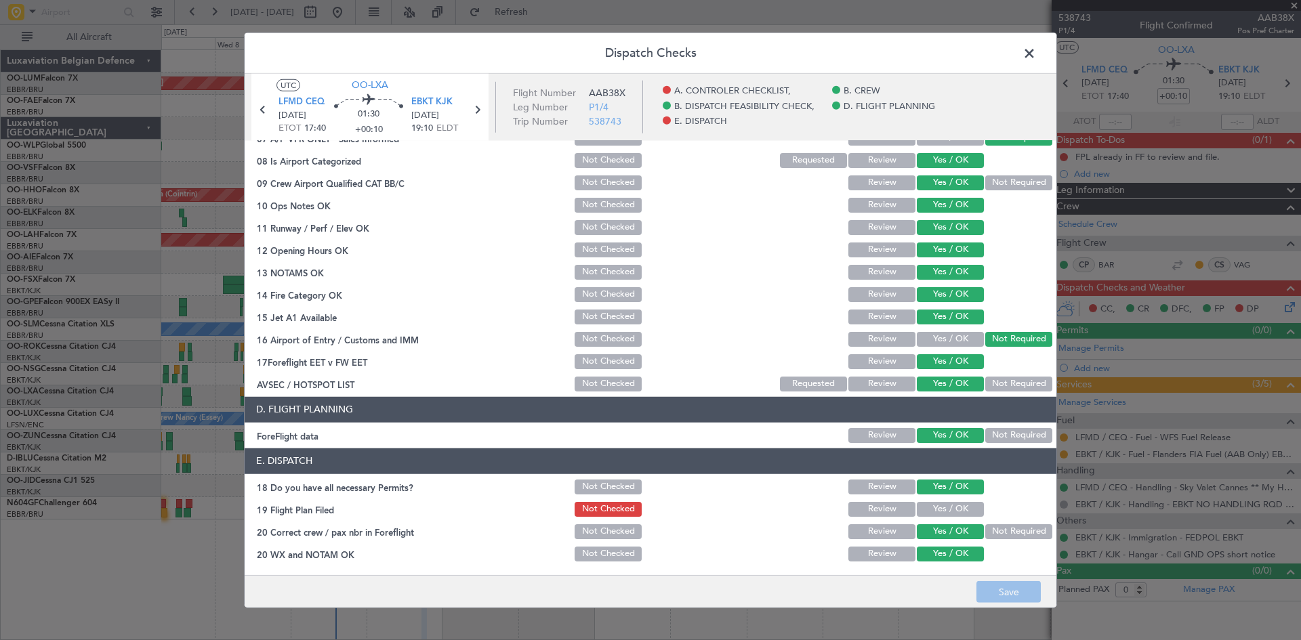
click at [931, 508] on button "Yes / OK" at bounding box center [950, 509] width 67 height 15
click at [1008, 586] on button "Save" at bounding box center [1009, 593] width 64 height 22
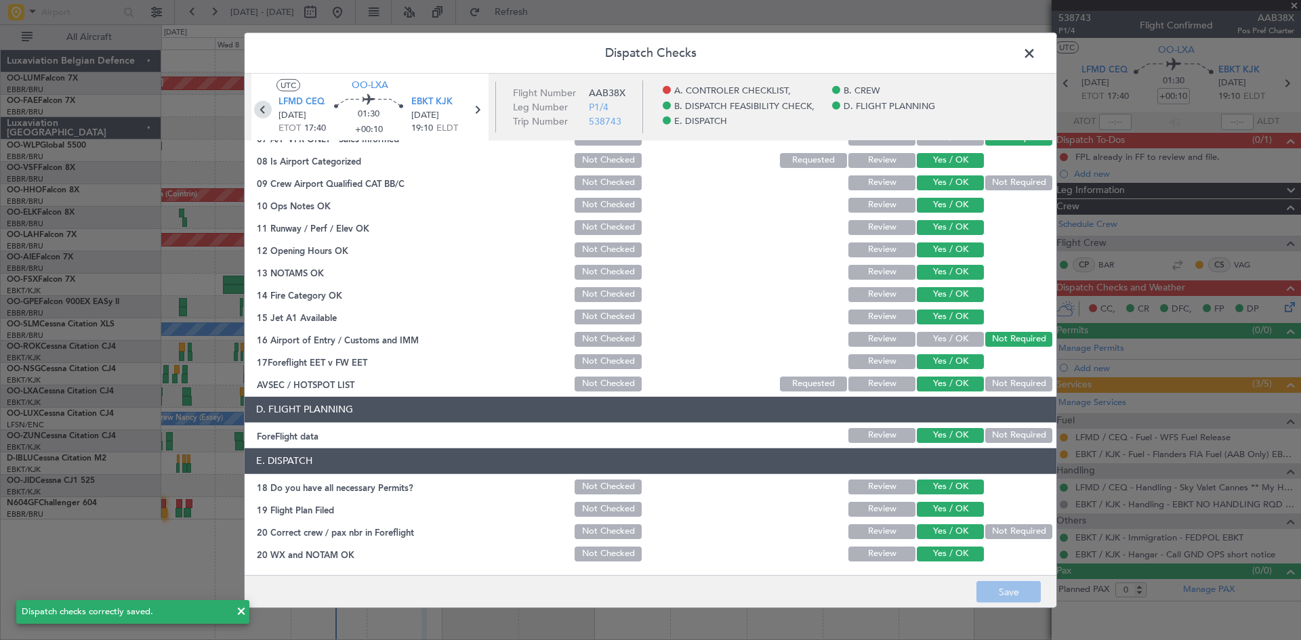
click at [260, 106] on icon at bounding box center [263, 109] width 18 height 18
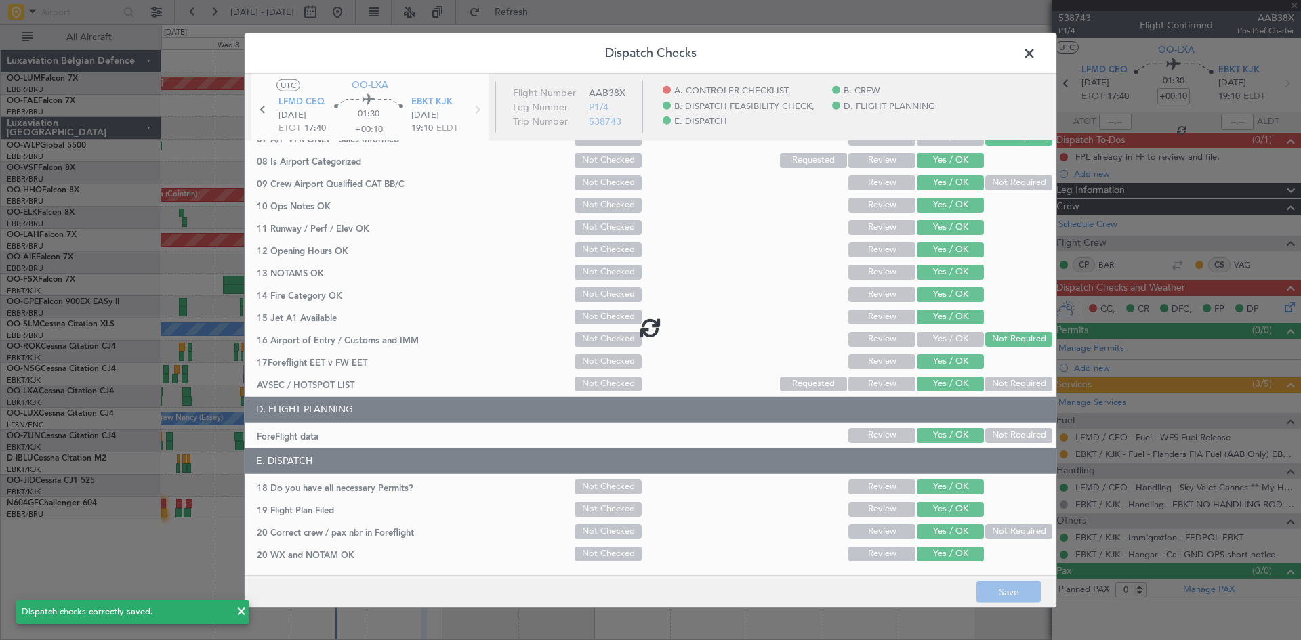
type input "+00:05"
type input "2"
type input "+00:05"
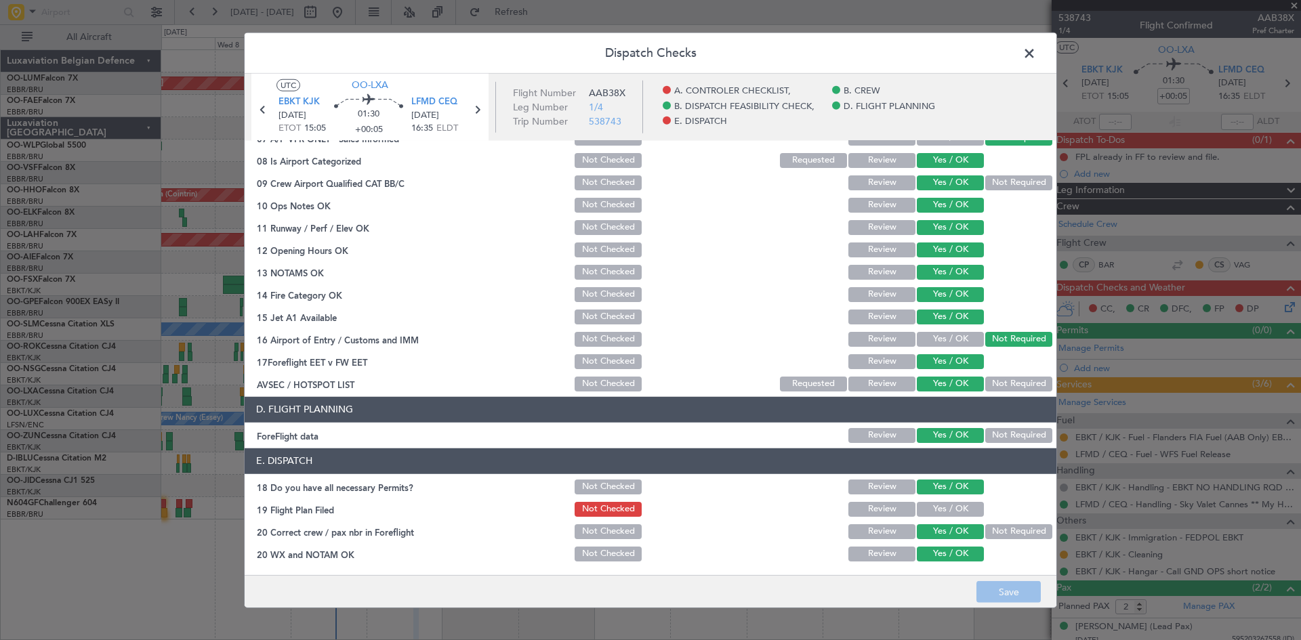
click at [954, 504] on button "Yes / OK" at bounding box center [950, 509] width 67 height 15
click at [1023, 597] on button "Save" at bounding box center [1009, 593] width 64 height 22
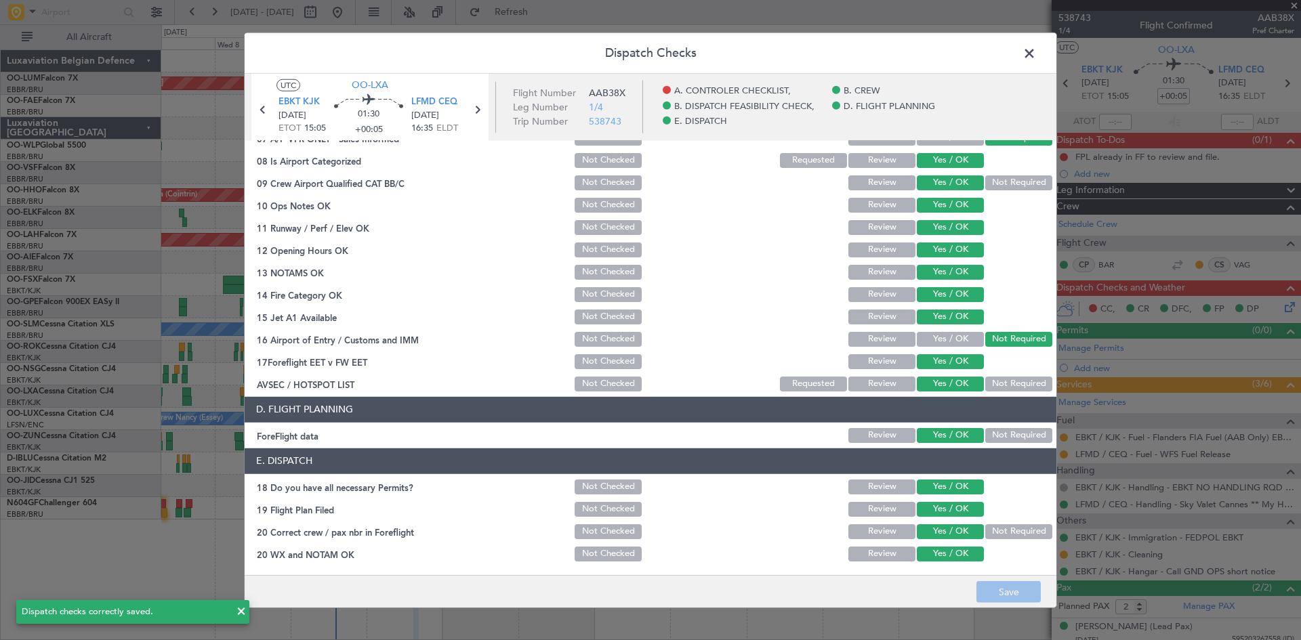
click at [1036, 55] on span at bounding box center [1036, 56] width 0 height 27
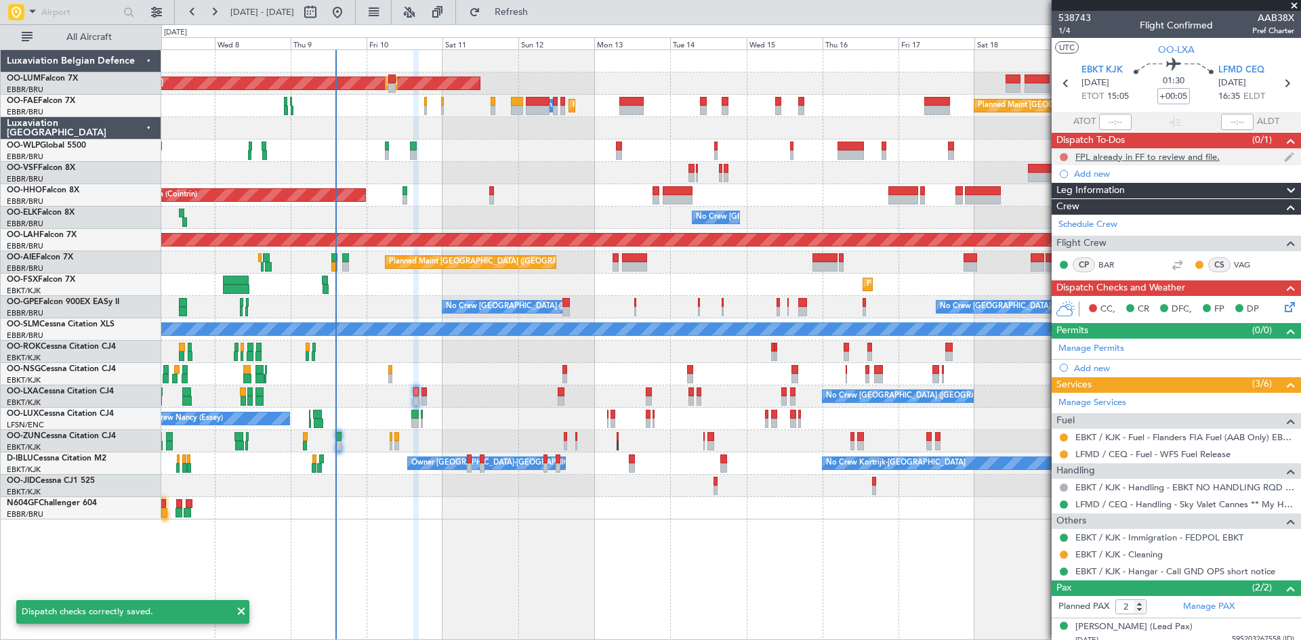
click at [1062, 154] on button at bounding box center [1064, 157] width 8 height 8
click at [1066, 218] on span "Completed" at bounding box center [1070, 217] width 45 height 14
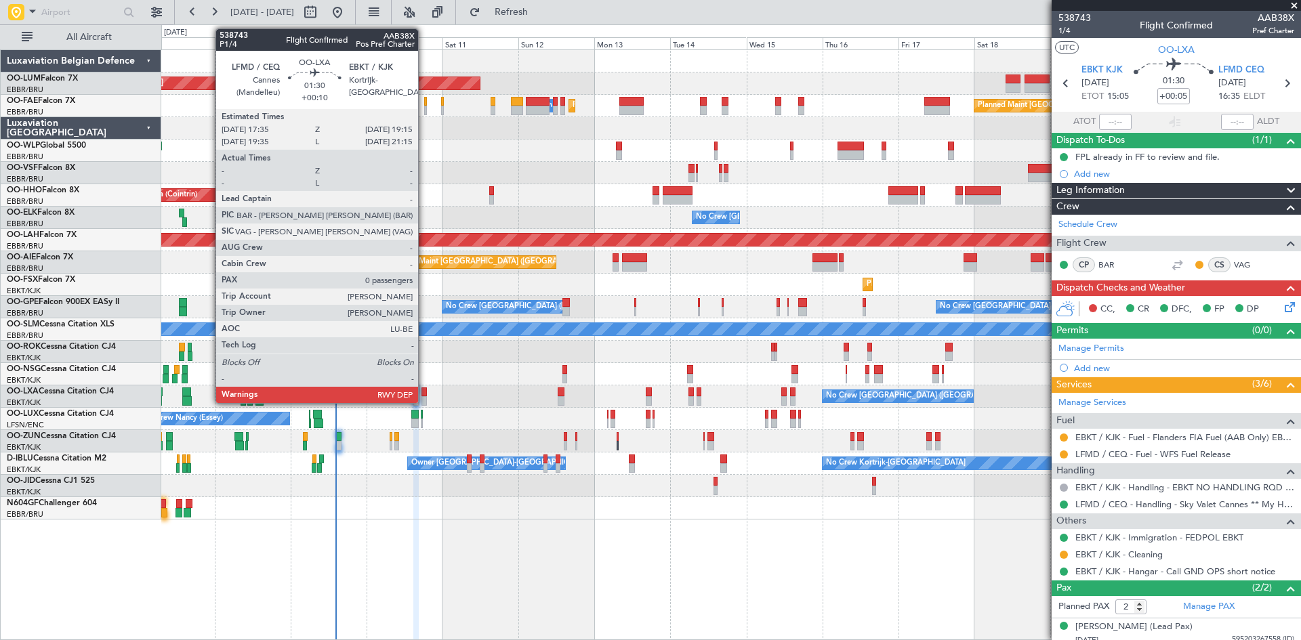
click at [424, 396] on div at bounding box center [424, 392] width 5 height 9
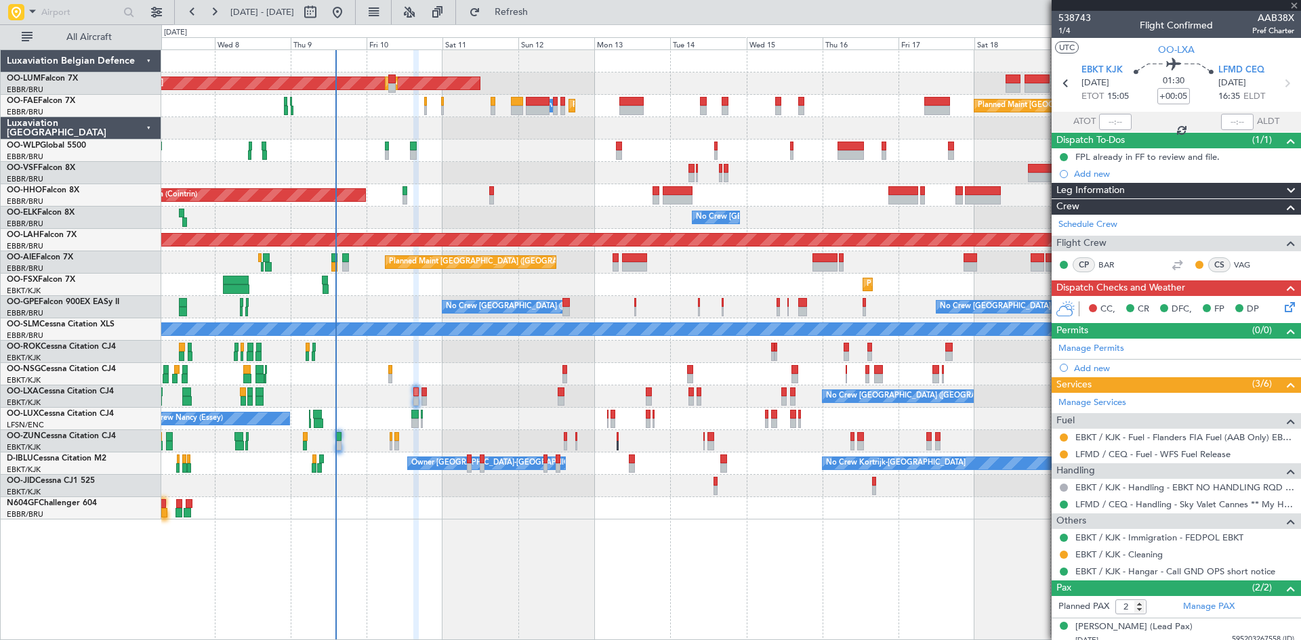
type input "+00:10"
type input "0"
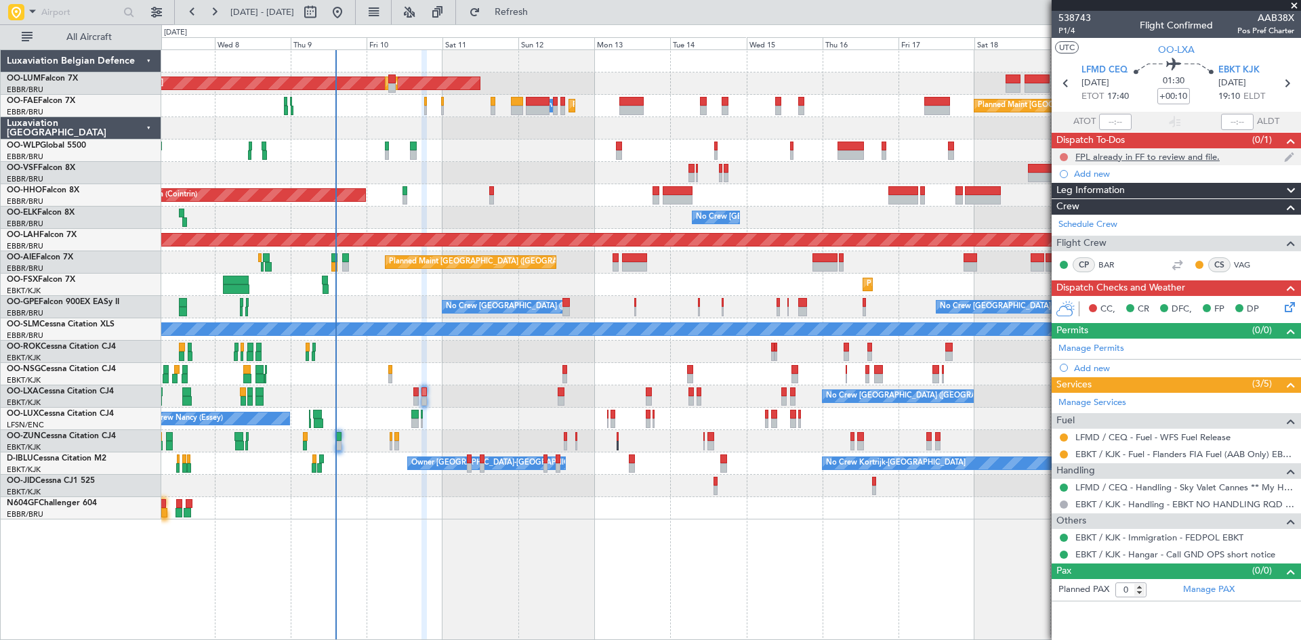
click at [1067, 155] on button at bounding box center [1064, 157] width 8 height 8
click at [1059, 220] on span "Completed" at bounding box center [1070, 217] width 45 height 14
click at [1067, 453] on button at bounding box center [1064, 455] width 8 height 8
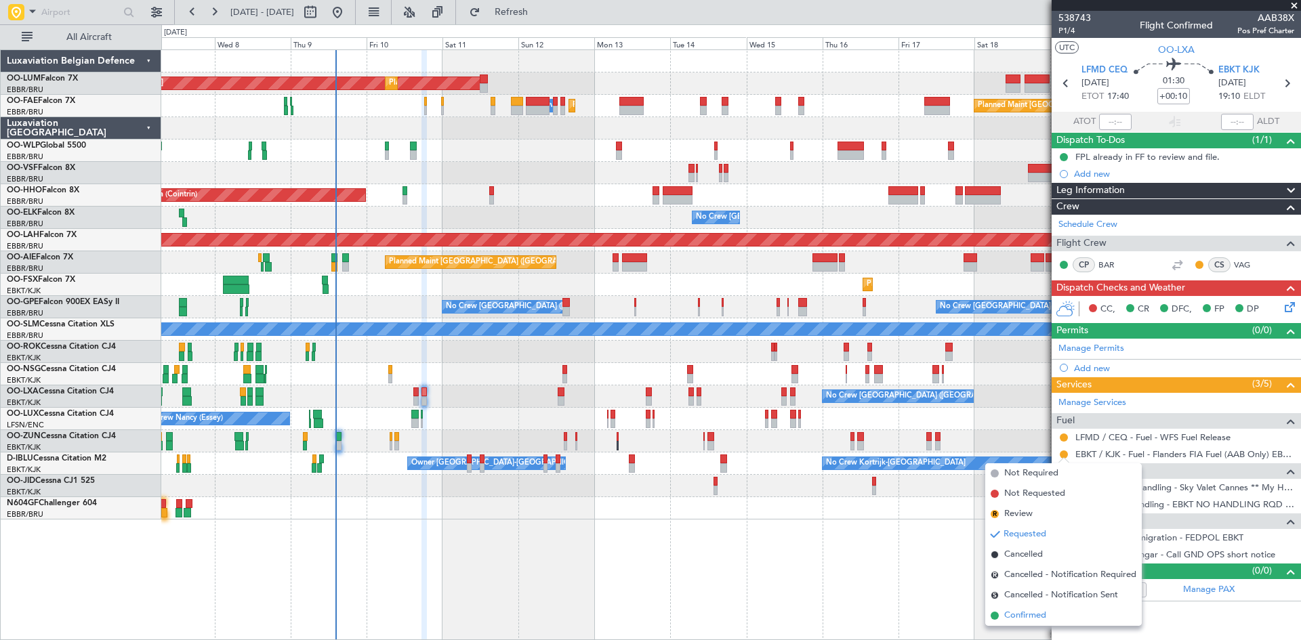
click at [1037, 617] on span "Confirmed" at bounding box center [1025, 616] width 42 height 14
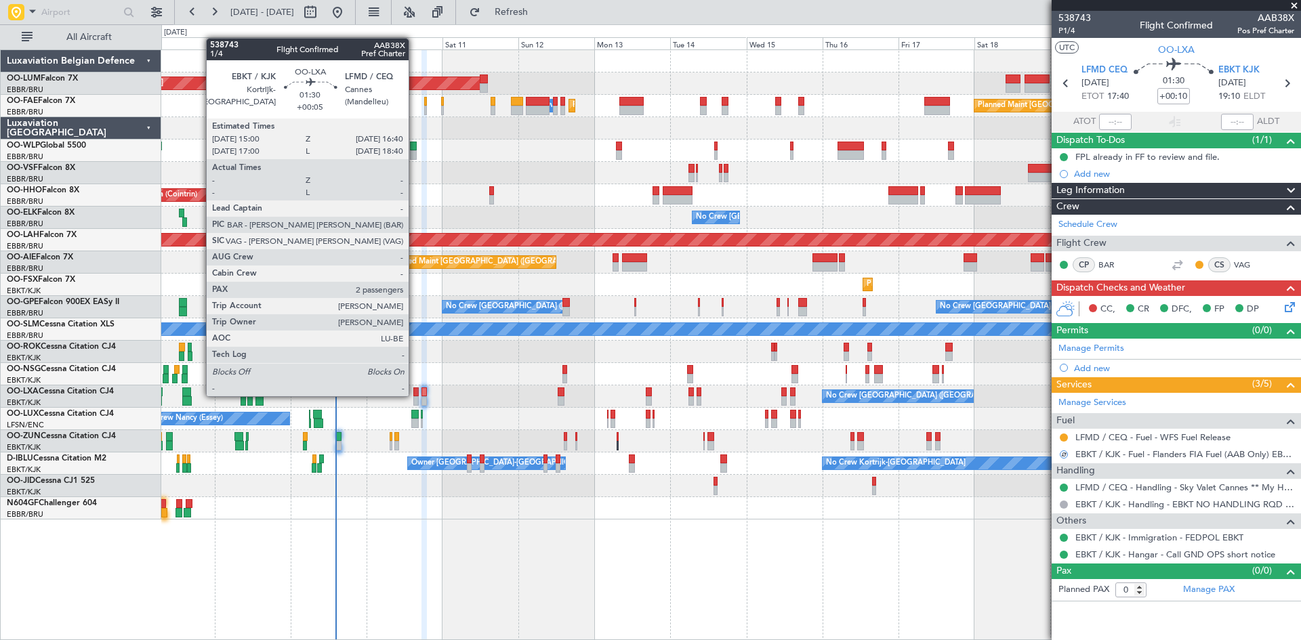
click at [415, 395] on div at bounding box center [415, 392] width 5 height 9
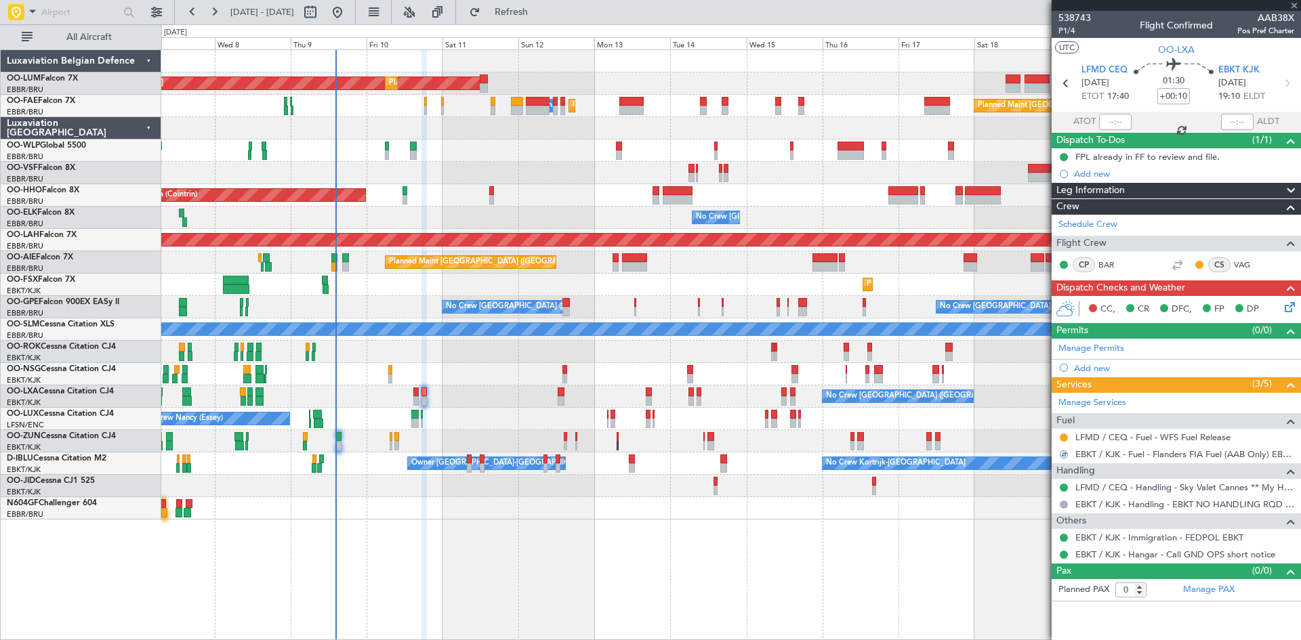
type input "+00:05"
type input "2"
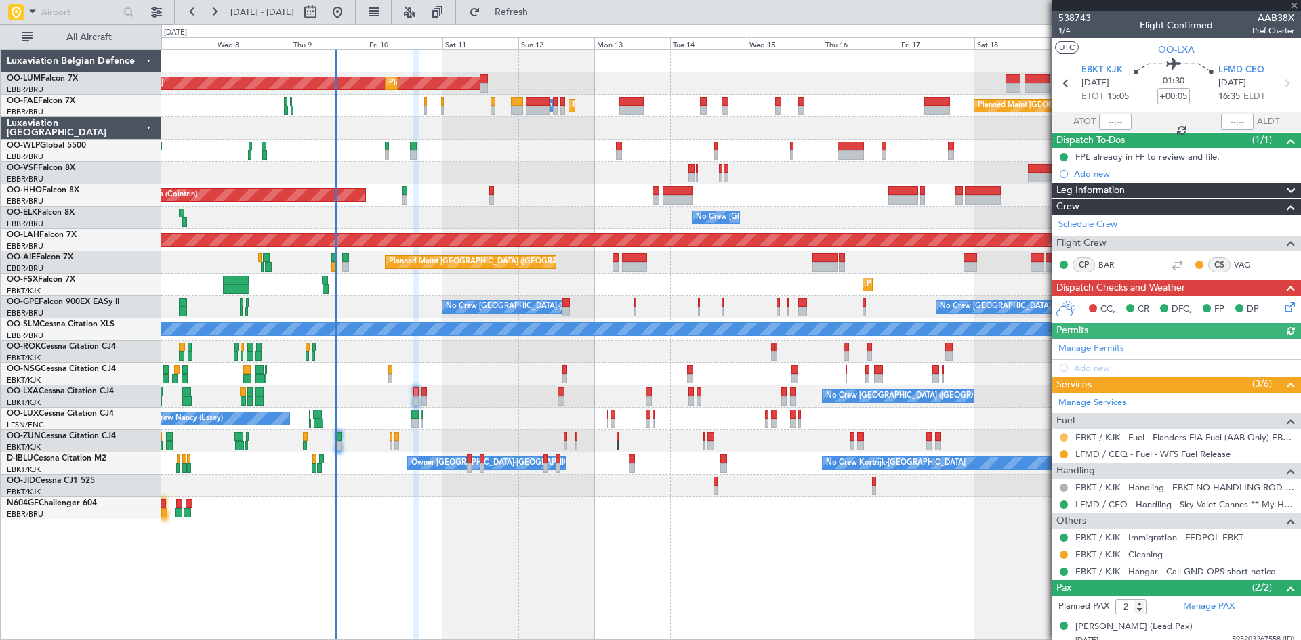
click at [1064, 436] on button at bounding box center [1064, 438] width 8 height 8
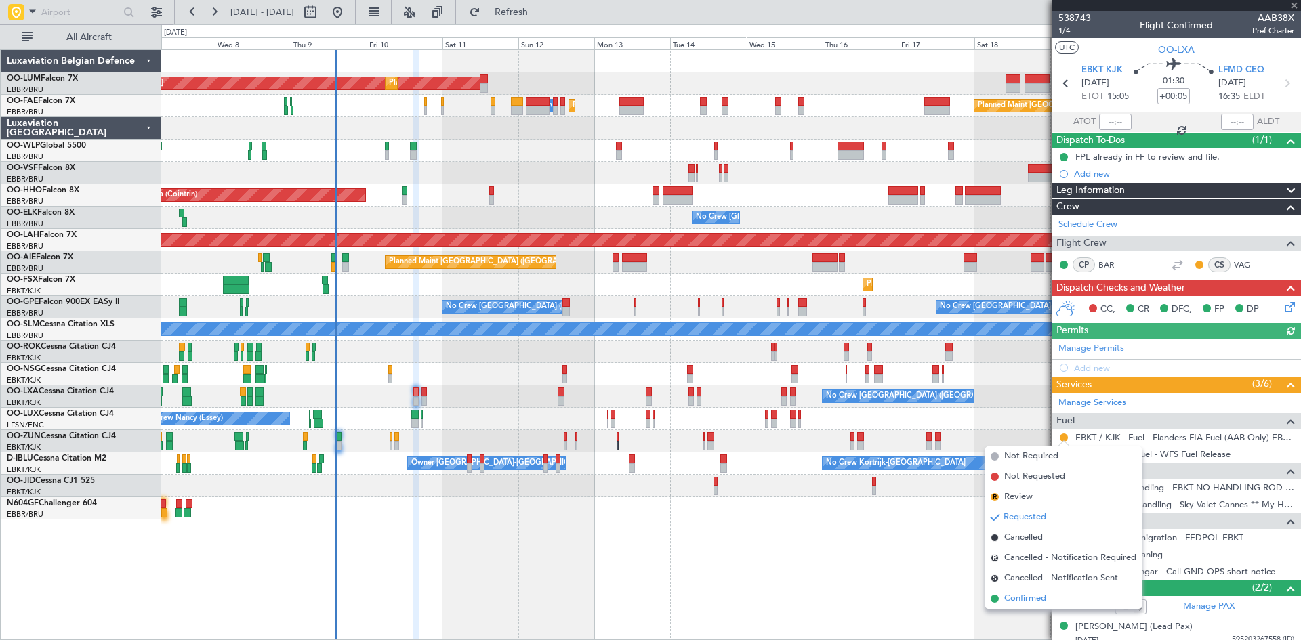
click at [1039, 598] on span "Confirmed" at bounding box center [1025, 599] width 42 height 14
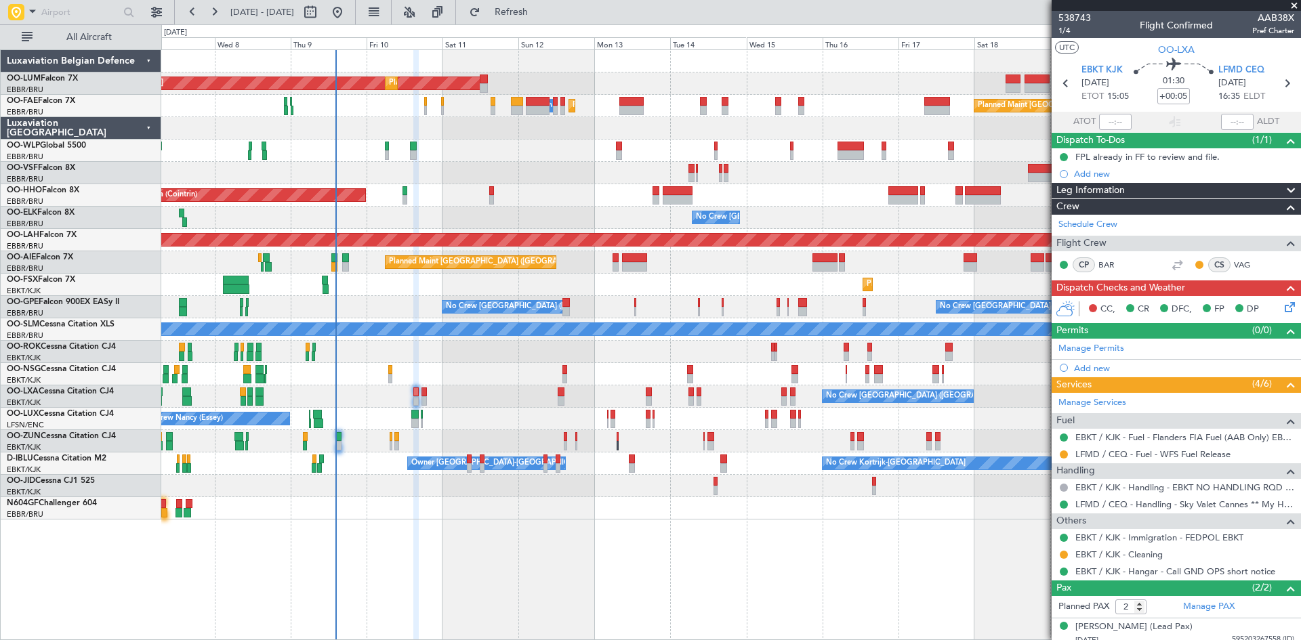
click at [1284, 309] on icon at bounding box center [1287, 305] width 11 height 11
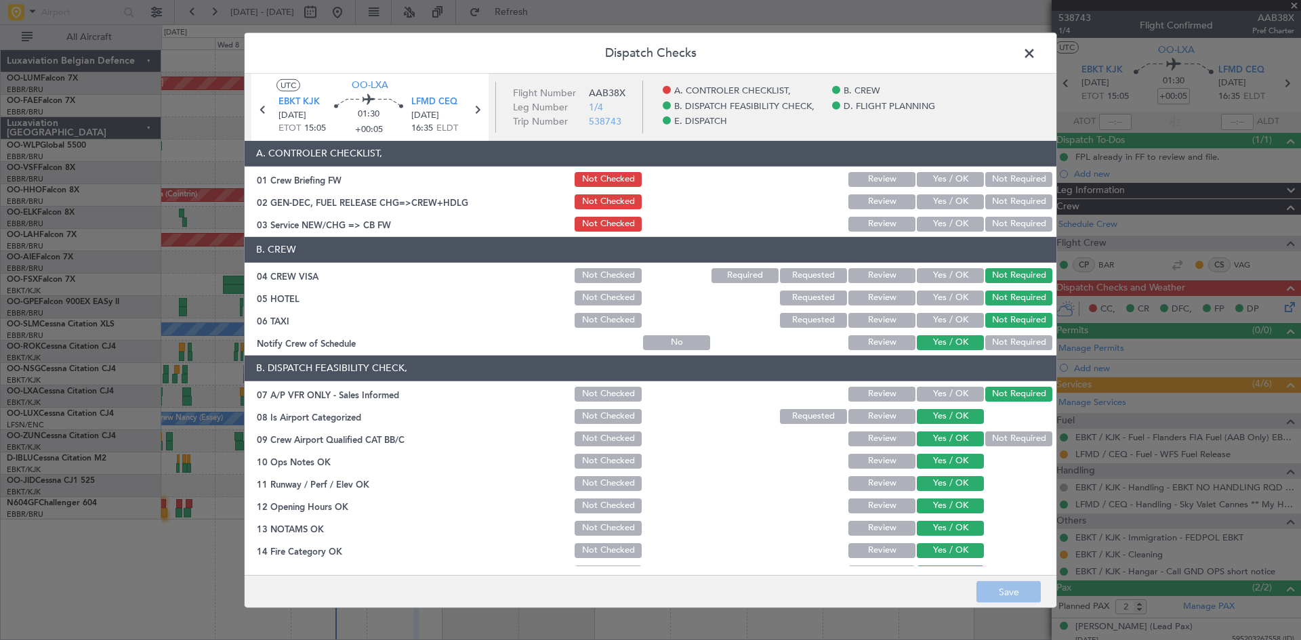
click at [939, 201] on button "Yes / OK" at bounding box center [950, 202] width 67 height 15
click at [624, 201] on button "Not Checked" at bounding box center [608, 202] width 67 height 15
click at [1036, 54] on span at bounding box center [1036, 56] width 0 height 27
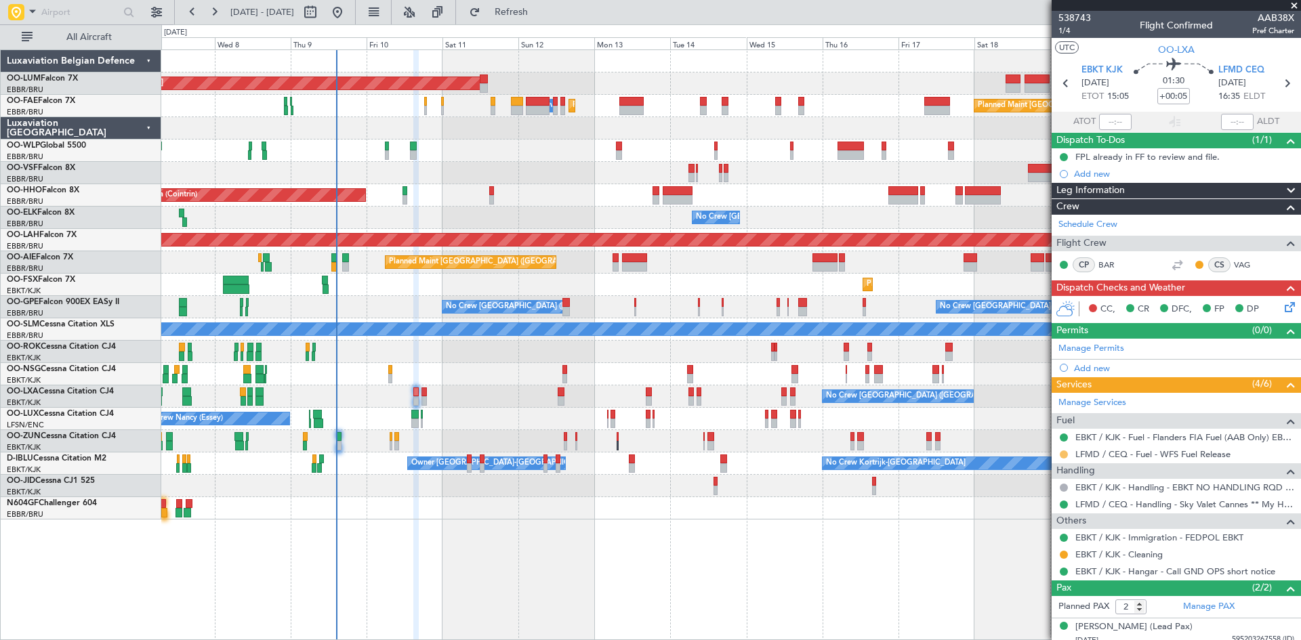
click at [1064, 454] on button at bounding box center [1064, 455] width 8 height 8
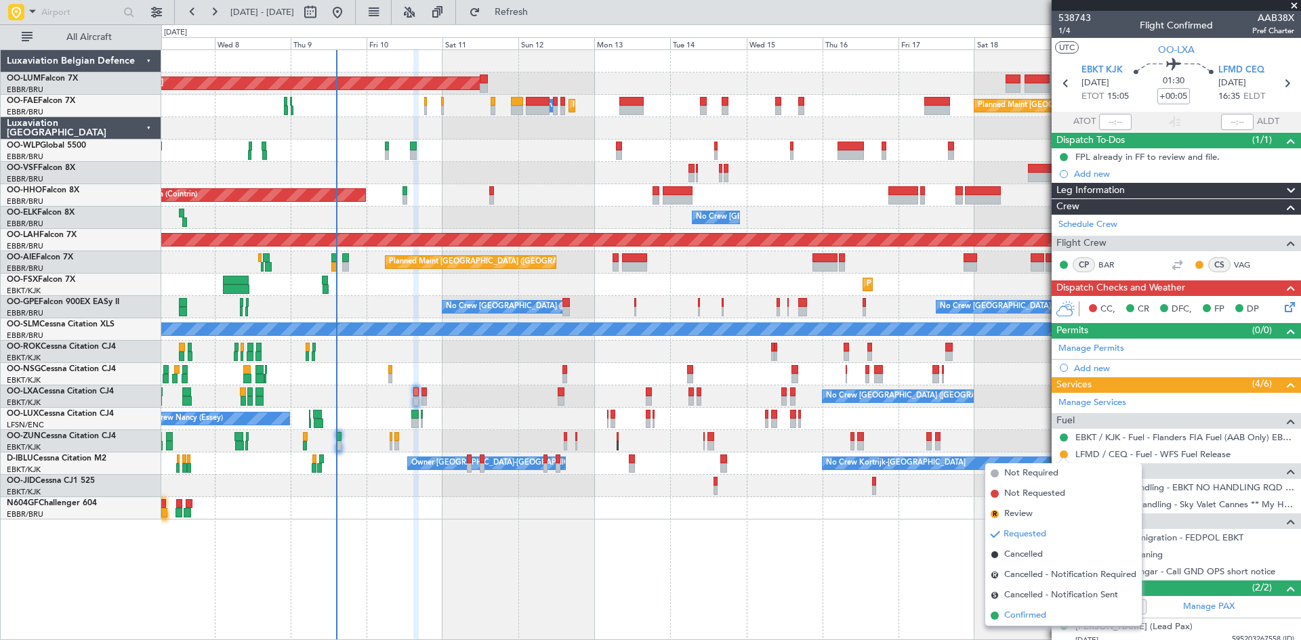
click at [1047, 613] on li "Confirmed" at bounding box center [1063, 616] width 157 height 20
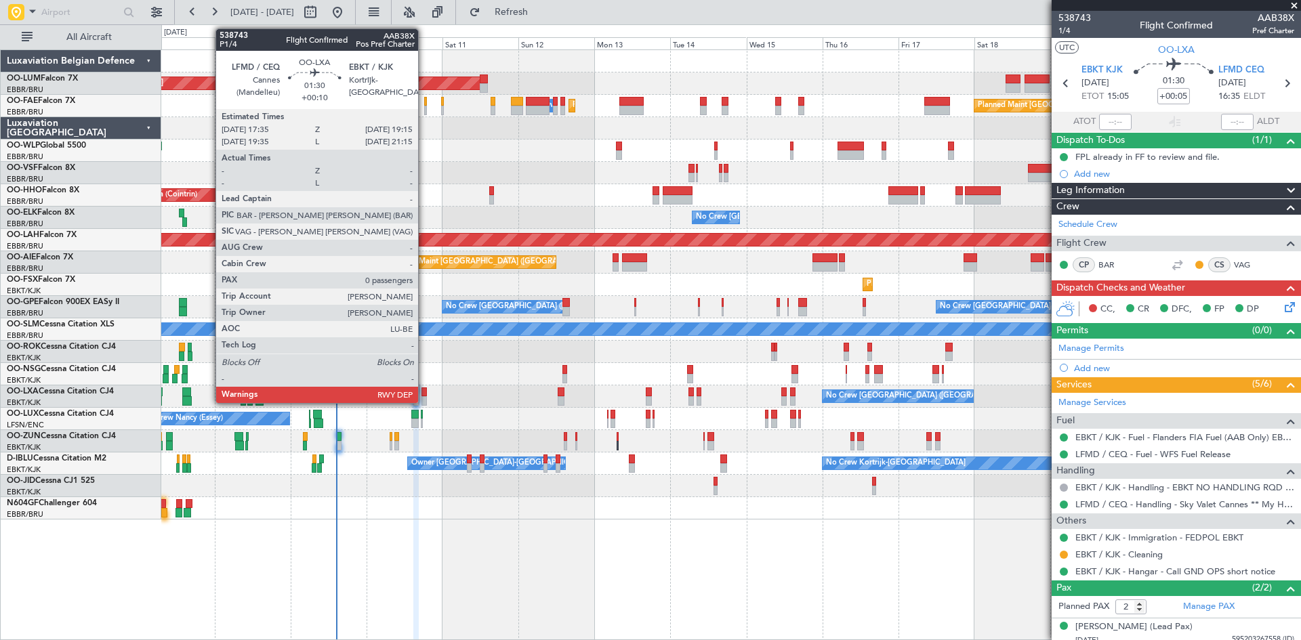
click at [424, 394] on div at bounding box center [424, 392] width 5 height 9
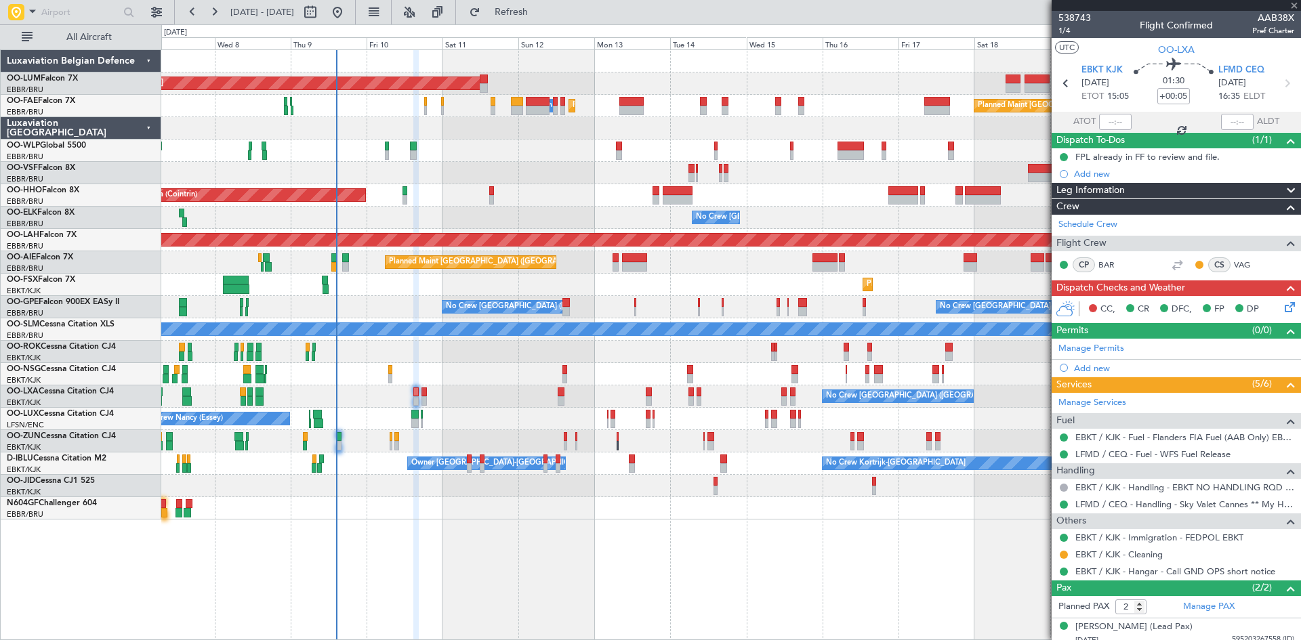
type input "+00:10"
type input "0"
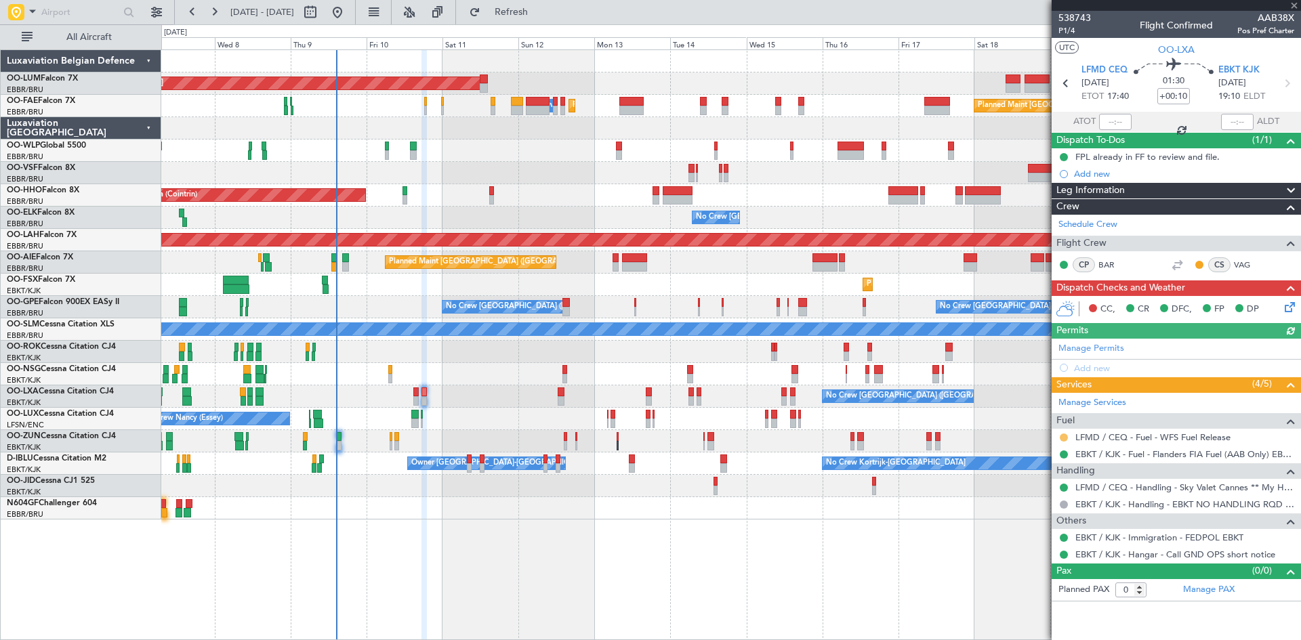
click at [1061, 436] on button at bounding box center [1064, 438] width 8 height 8
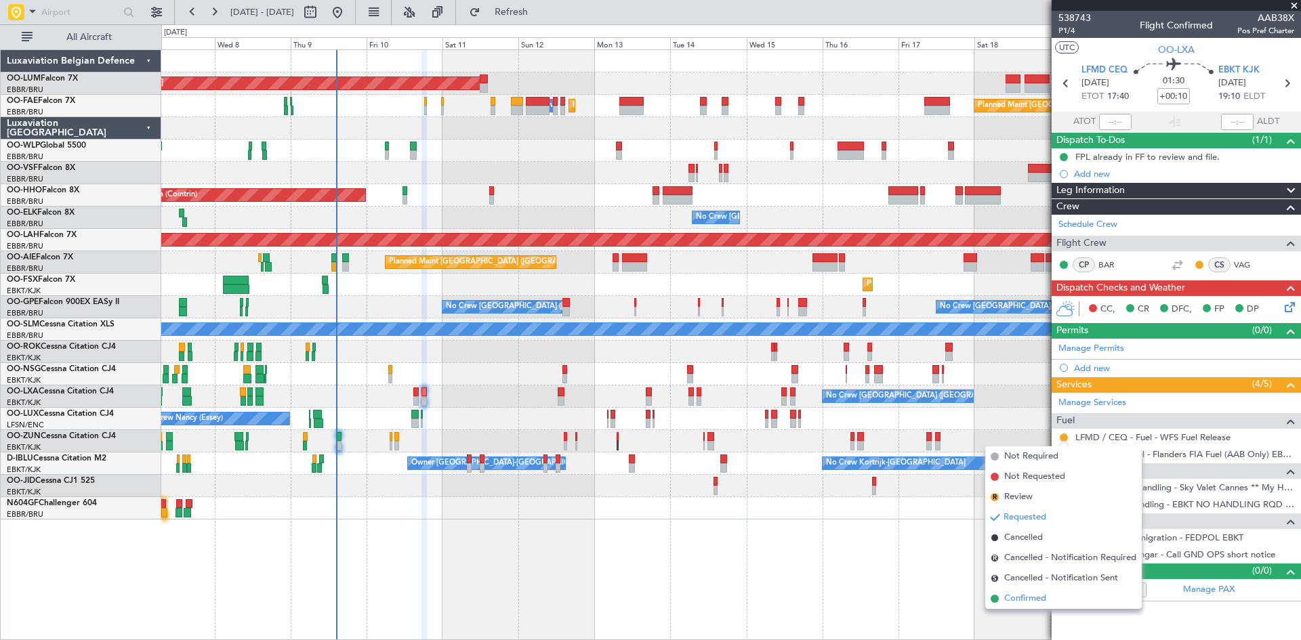
click at [1037, 597] on span "Confirmed" at bounding box center [1025, 599] width 42 height 14
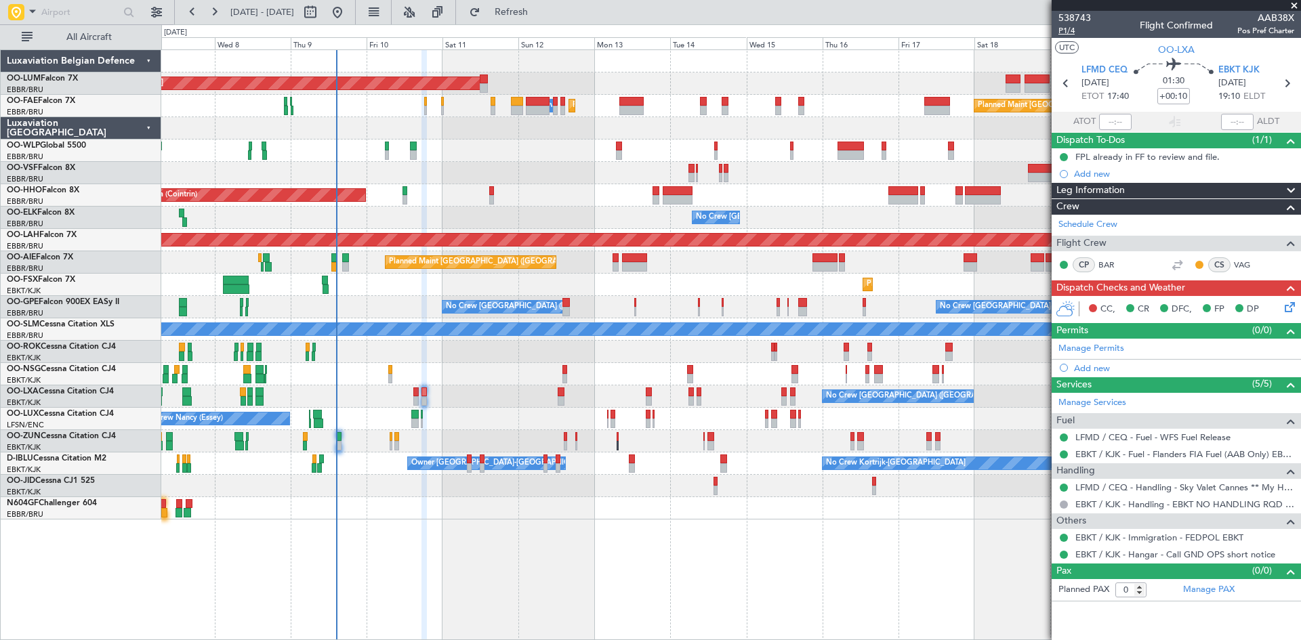
click at [1069, 31] on span "P1/4" at bounding box center [1075, 31] width 33 height 12
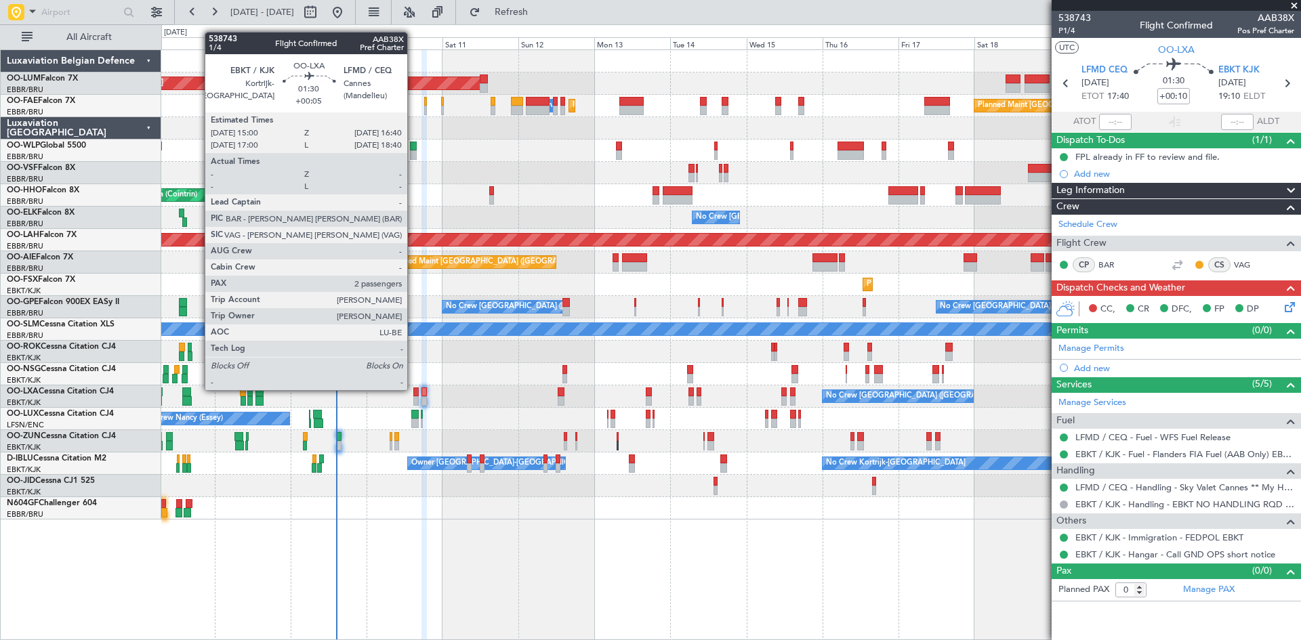
click at [413, 389] on div at bounding box center [415, 392] width 5 height 9
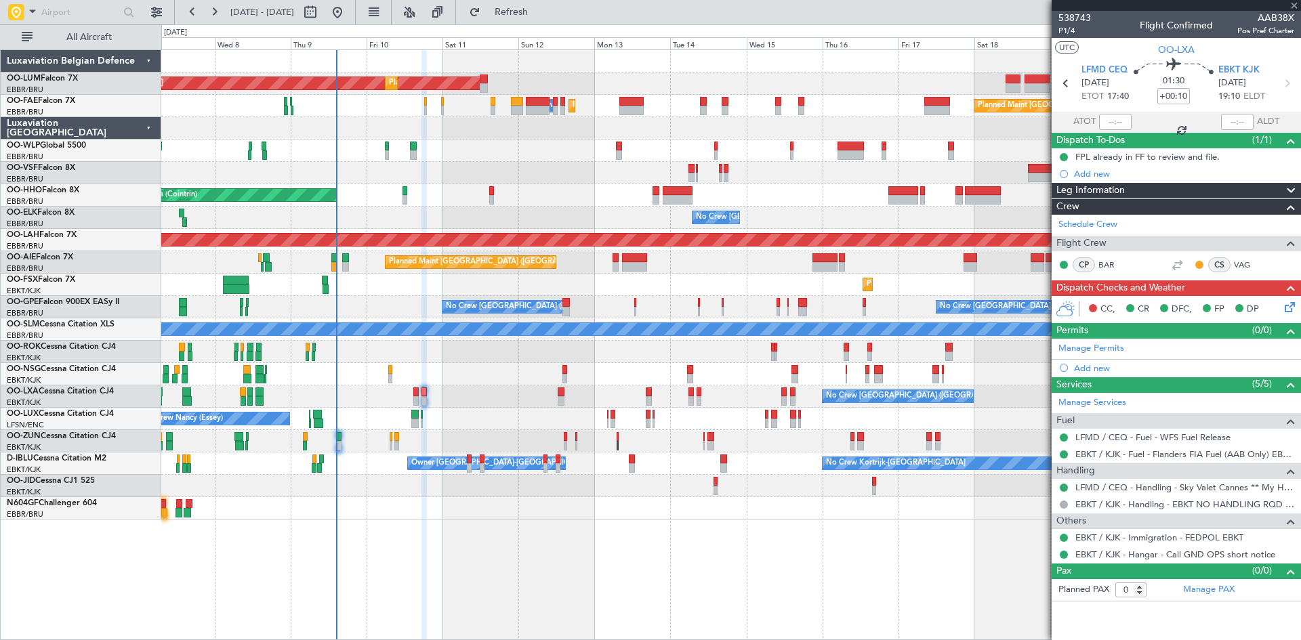
type input "+00:05"
type input "2"
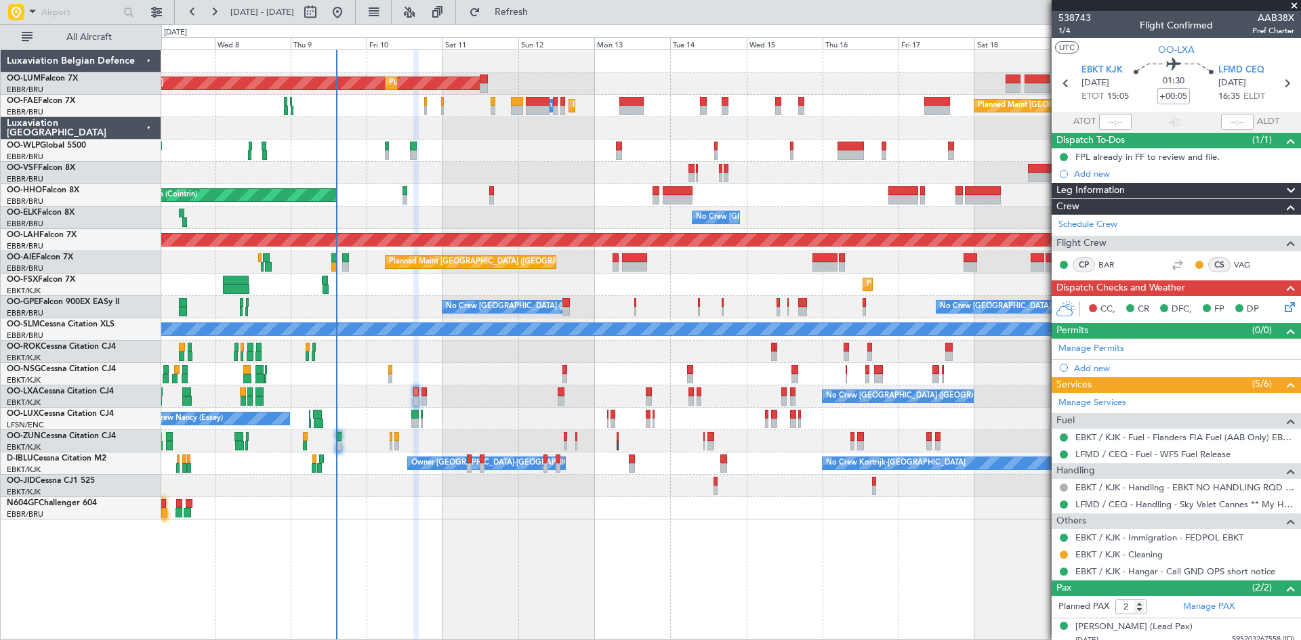
click at [1282, 310] on icon at bounding box center [1287, 305] width 11 height 11
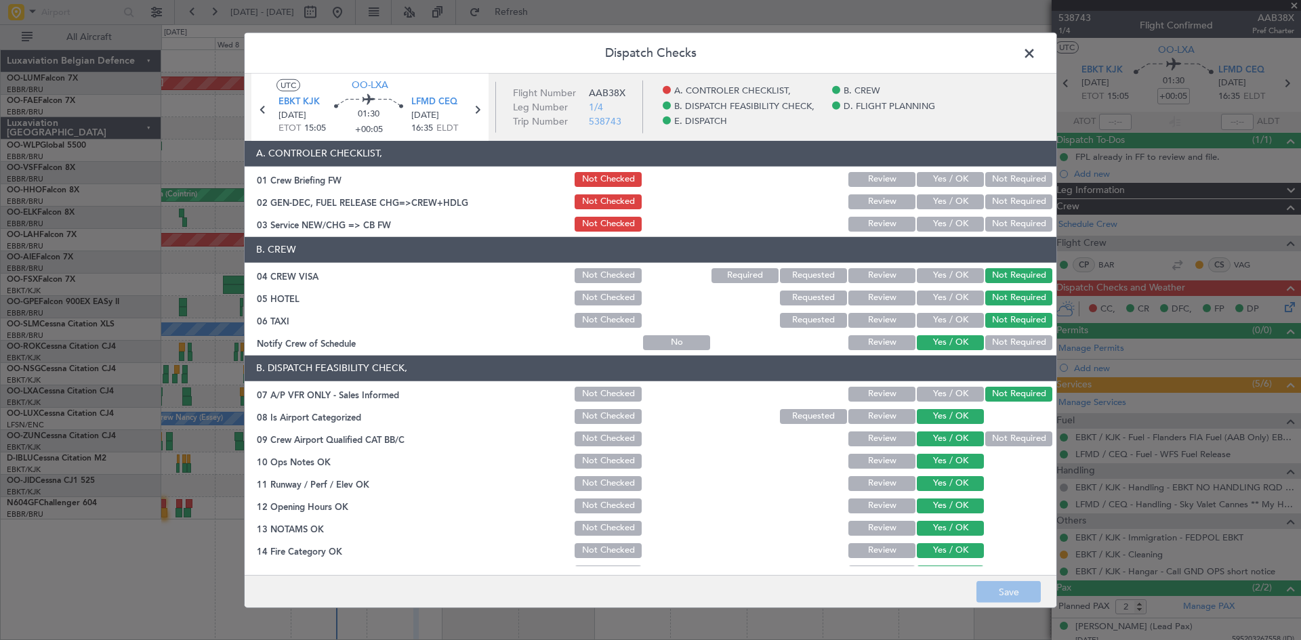
click at [953, 177] on button "Yes / OK" at bounding box center [950, 179] width 67 height 15
click at [947, 220] on button "Yes / OK" at bounding box center [950, 224] width 67 height 15
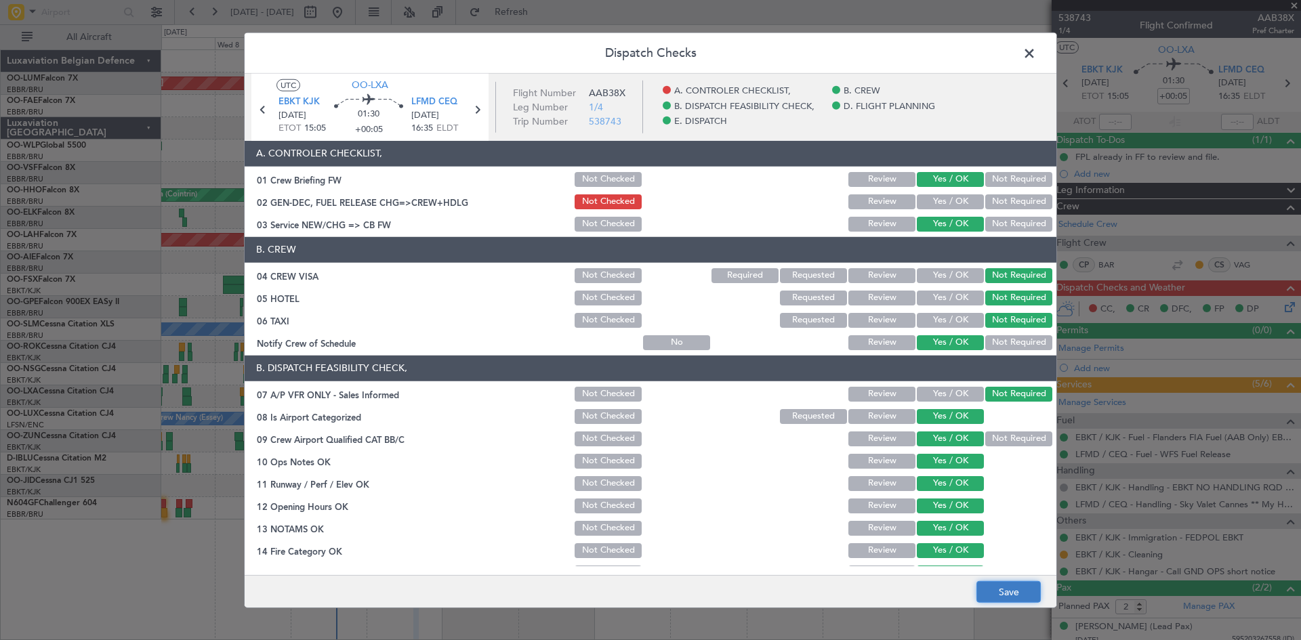
click at [1019, 586] on button "Save" at bounding box center [1009, 593] width 64 height 22
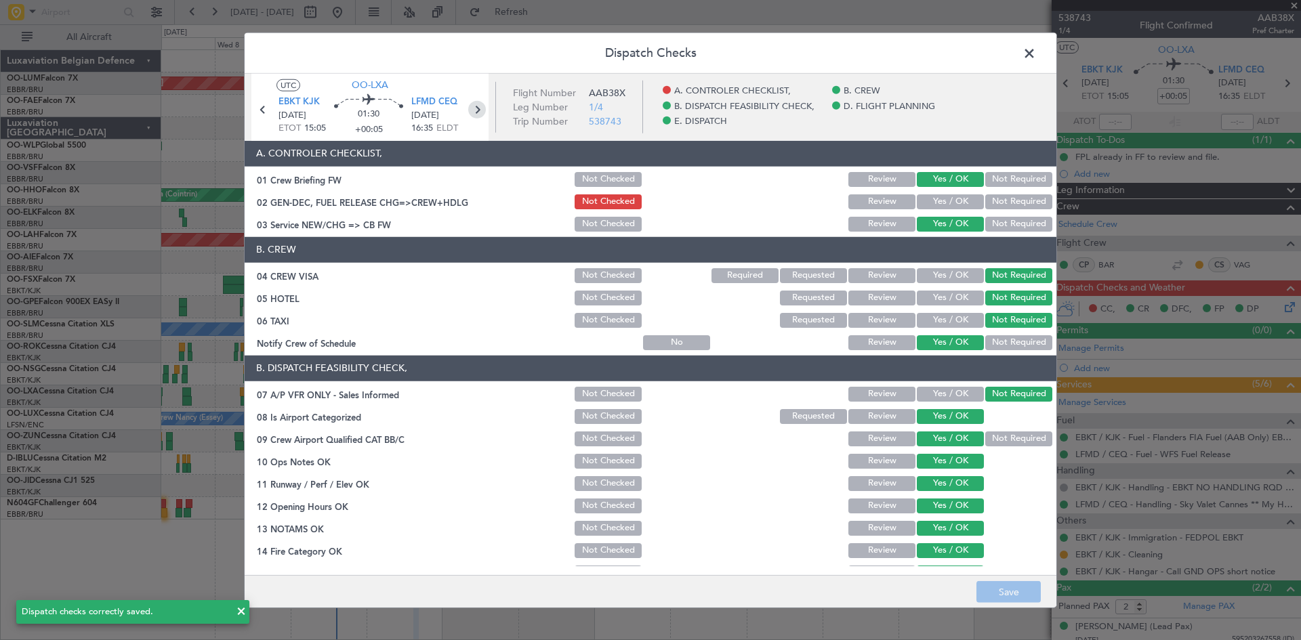
click at [476, 106] on icon at bounding box center [477, 109] width 18 height 18
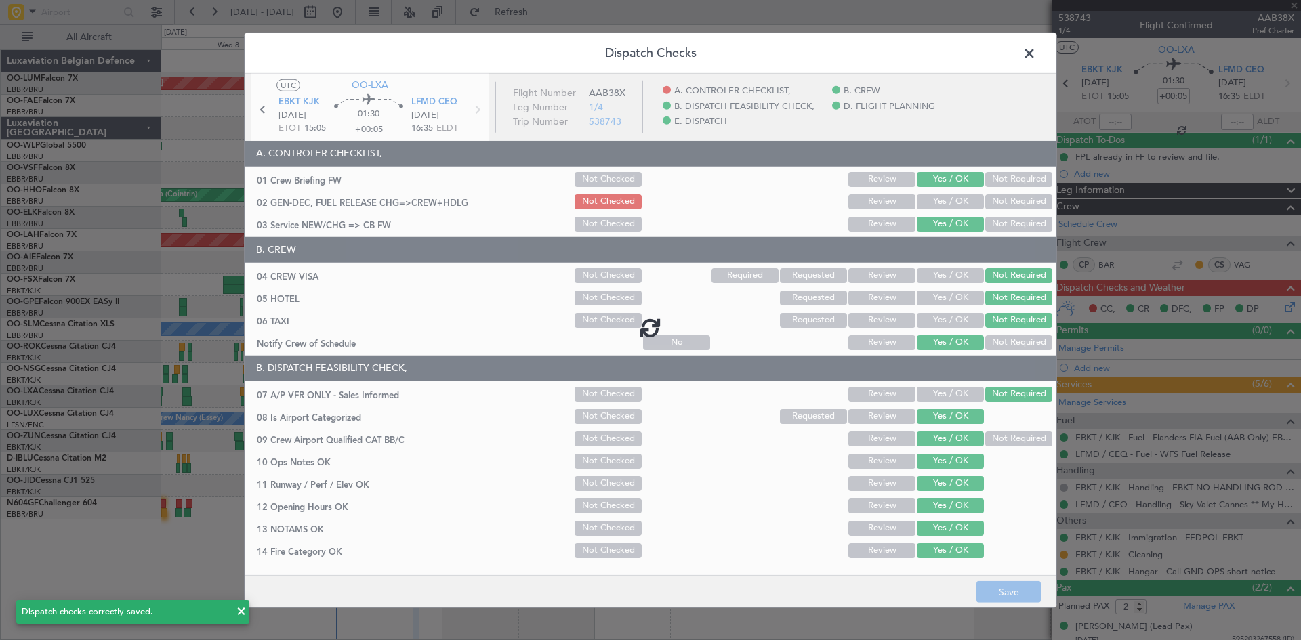
type input "+00:10"
type input "0"
type input "+00:10"
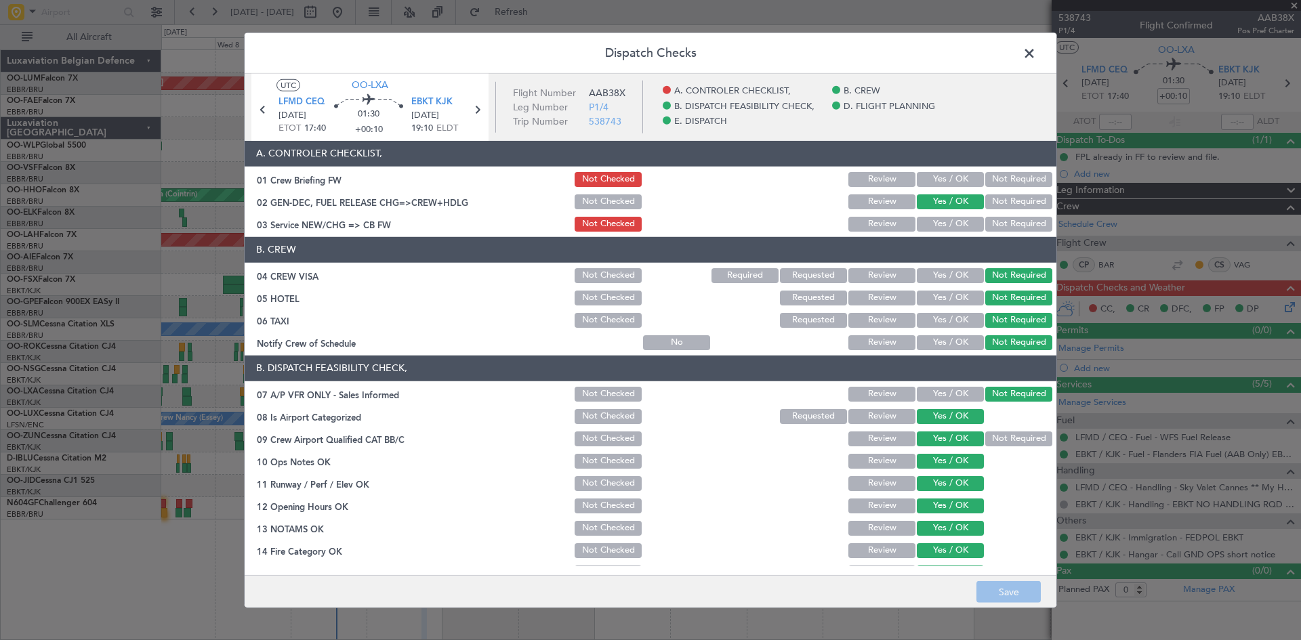
click at [951, 224] on button "Yes / OK" at bounding box center [950, 224] width 67 height 15
click at [944, 170] on div "Yes / OK" at bounding box center [949, 179] width 68 height 19
click at [945, 176] on button "Yes / OK" at bounding box center [950, 179] width 67 height 15
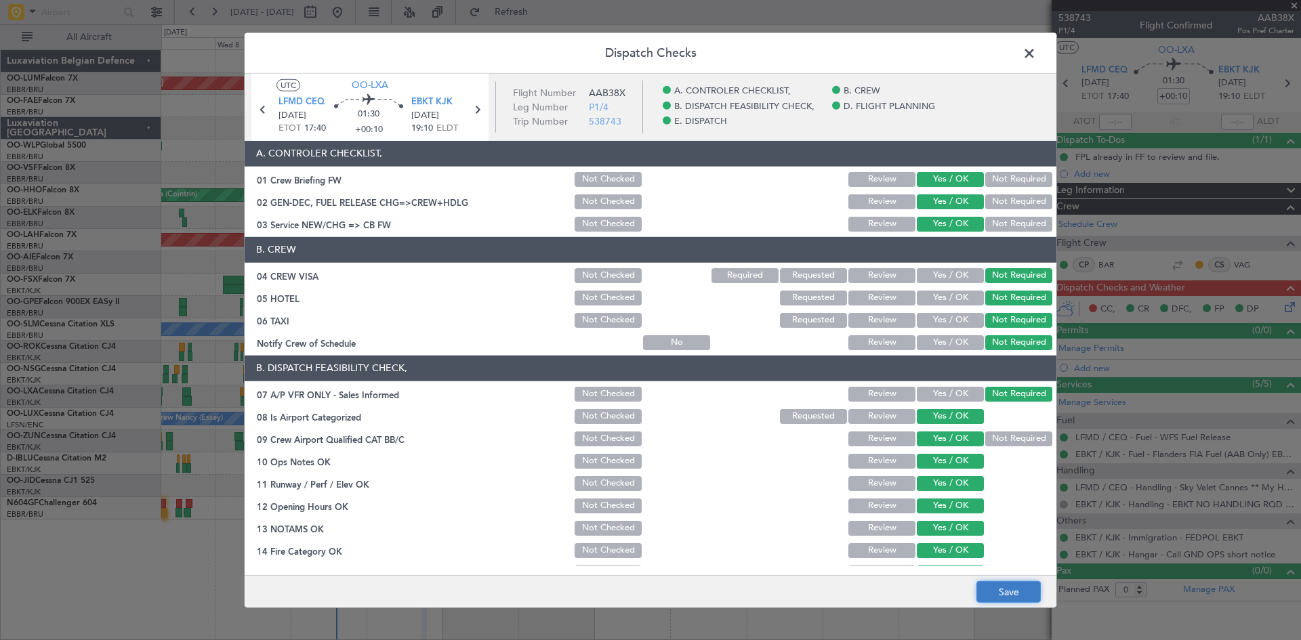
click at [1015, 584] on button "Save" at bounding box center [1009, 593] width 64 height 22
click at [1036, 52] on span at bounding box center [1036, 56] width 0 height 27
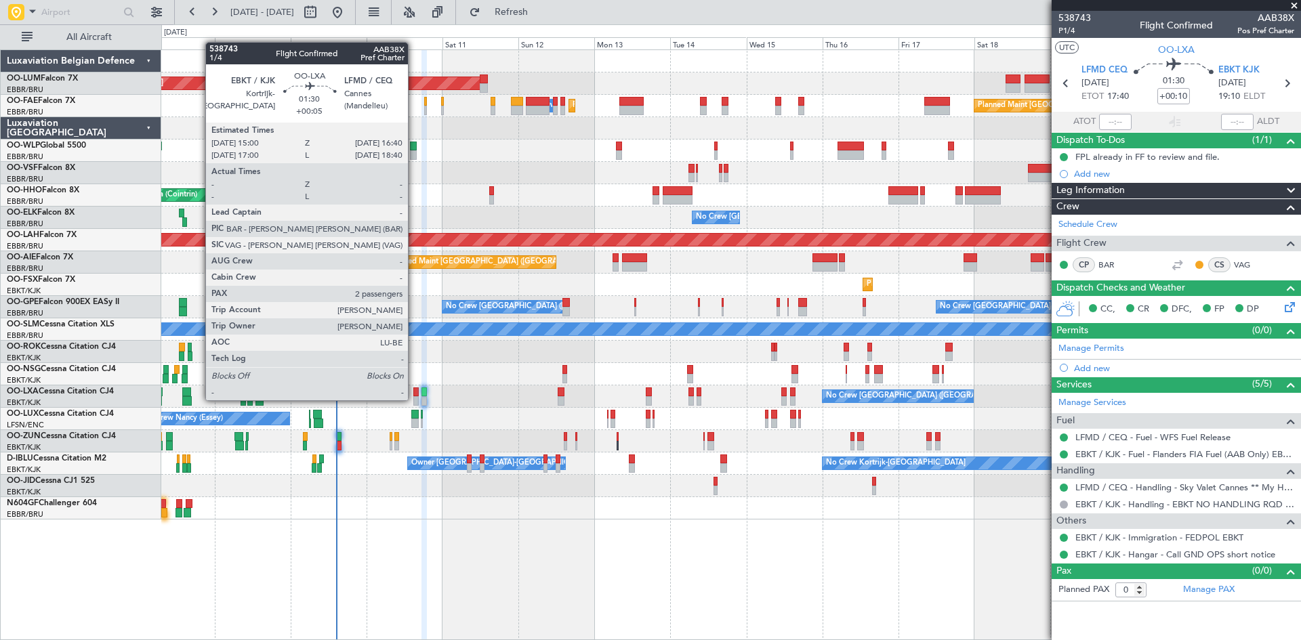
click at [414, 399] on div at bounding box center [415, 400] width 5 height 9
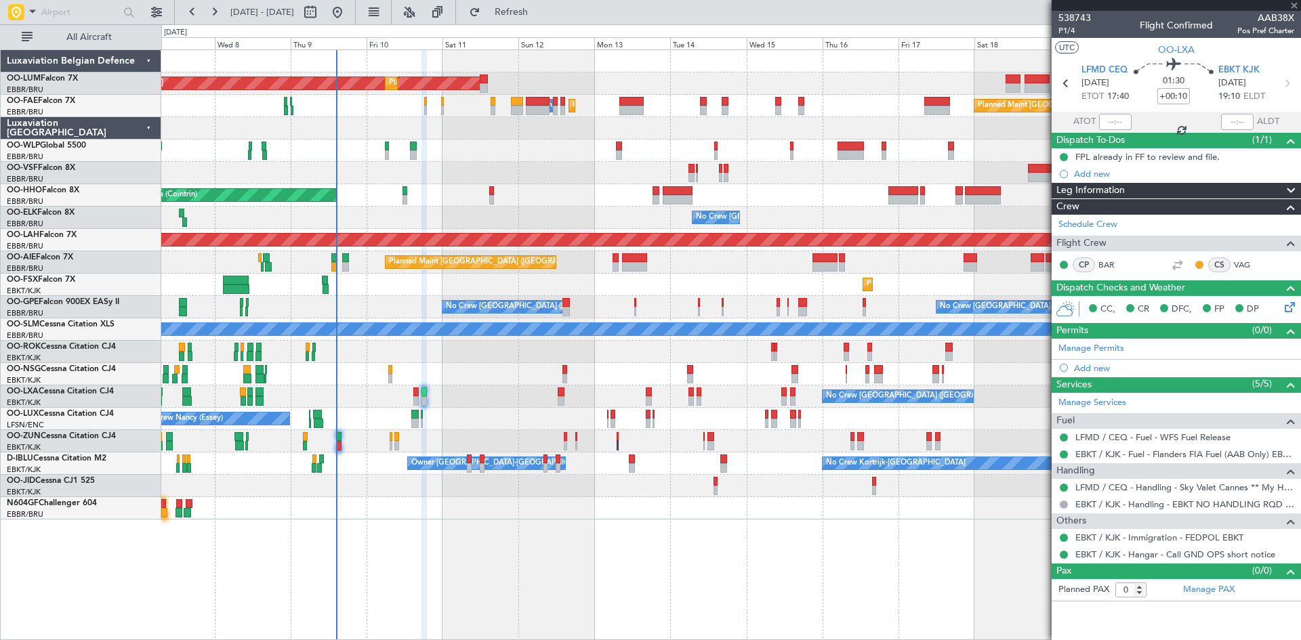
type input "+00:05"
type input "2"
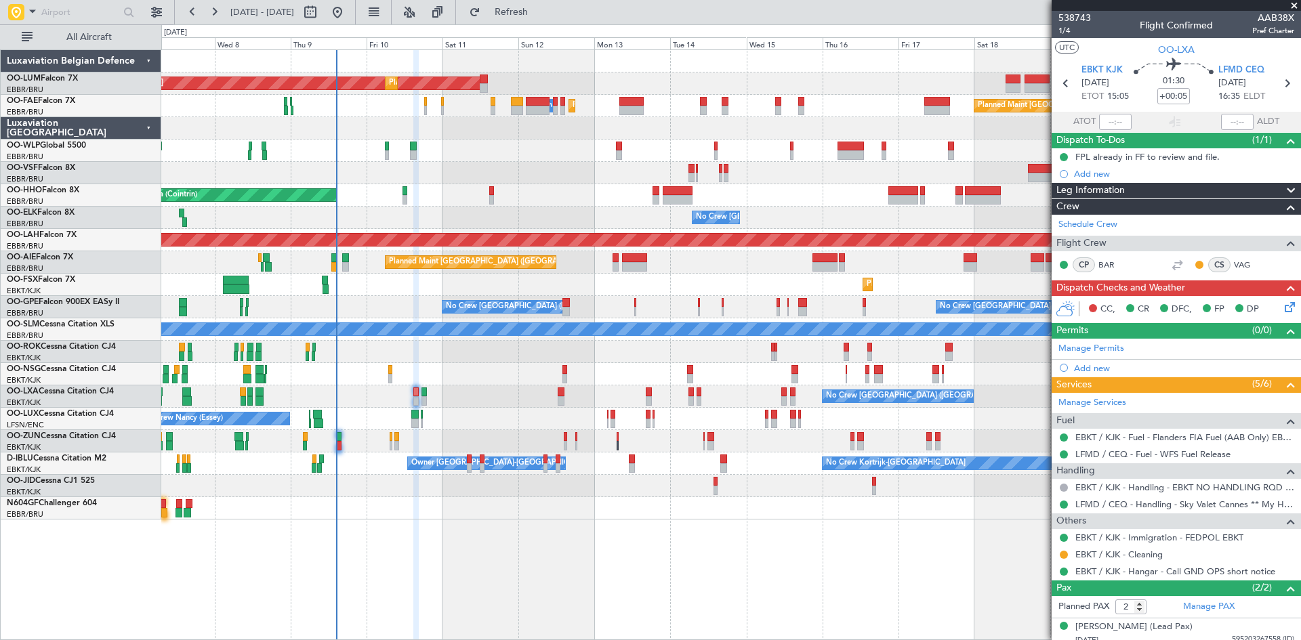
click at [1282, 308] on icon at bounding box center [1287, 305] width 11 height 11
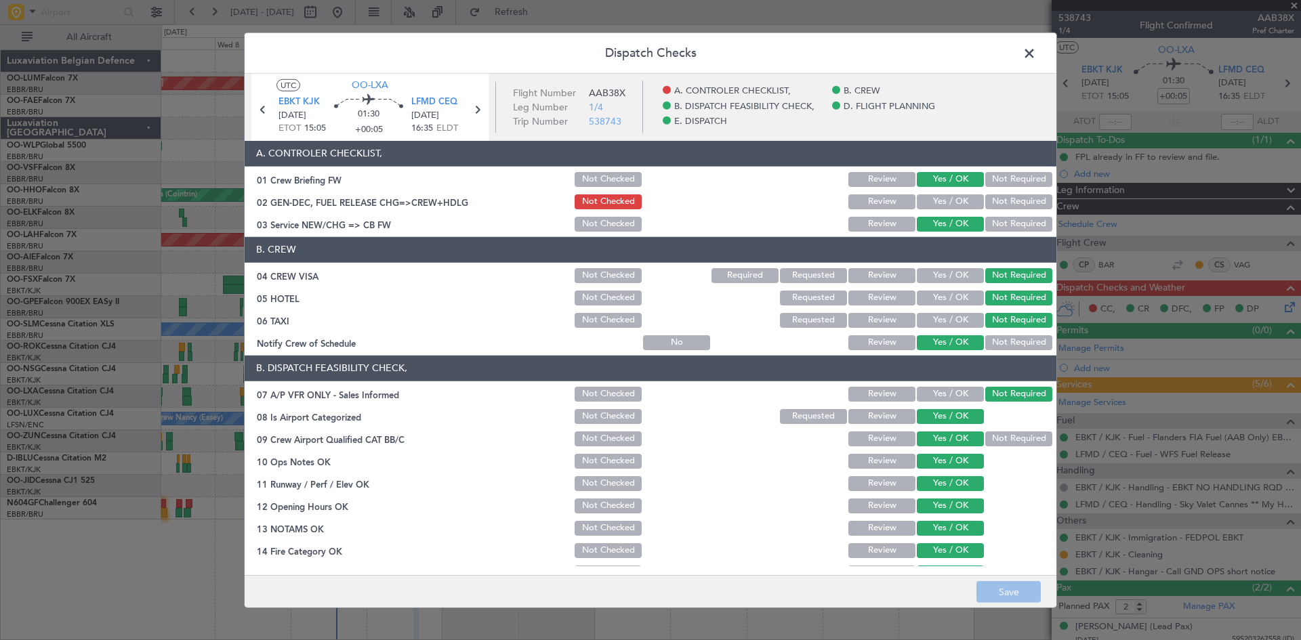
click at [949, 201] on button "Yes / OK" at bounding box center [950, 202] width 67 height 15
click at [1021, 592] on button "Save" at bounding box center [1009, 593] width 64 height 22
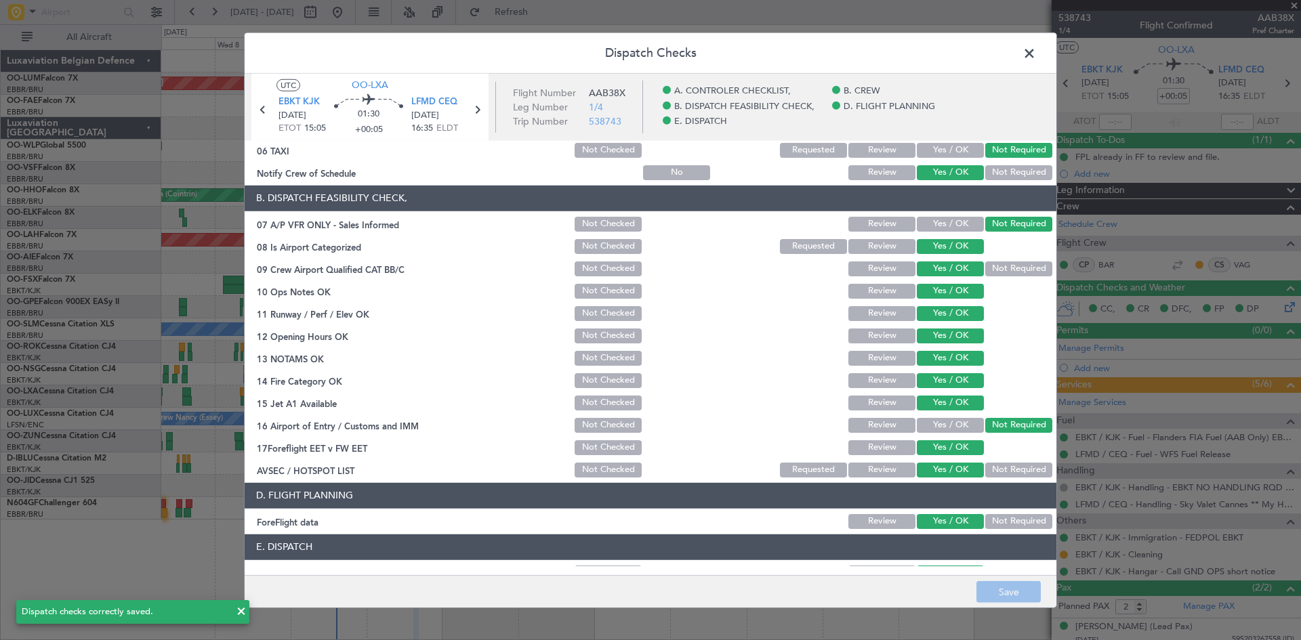
scroll to position [256, 0]
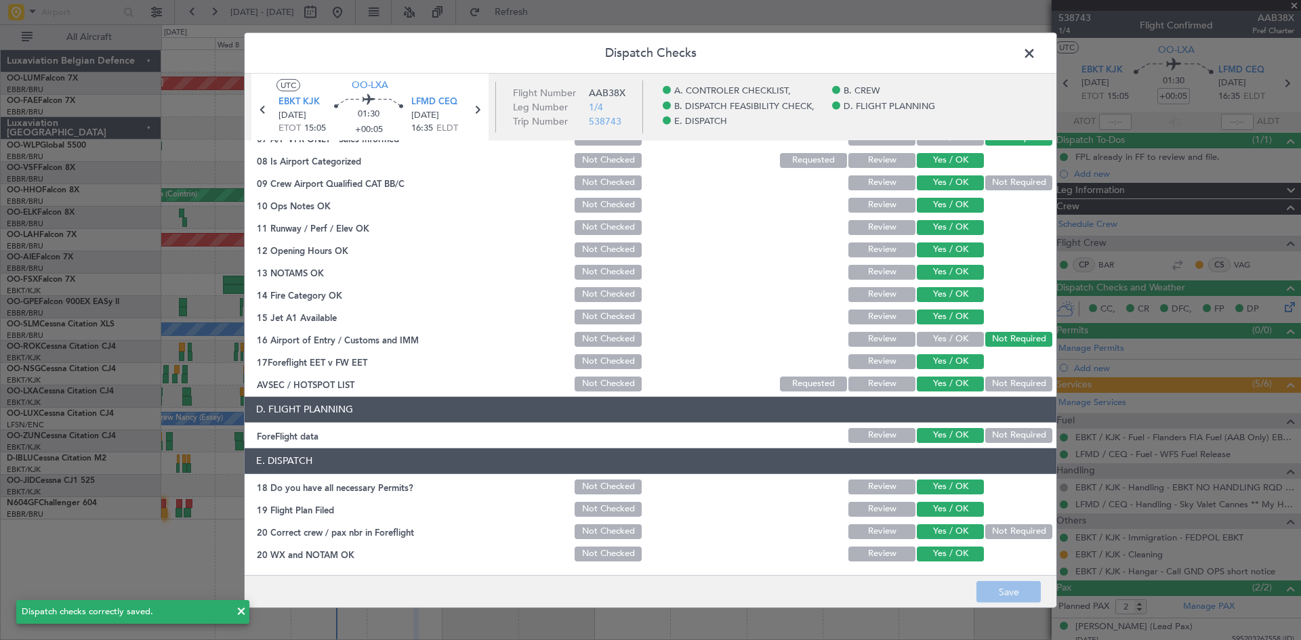
click at [1036, 52] on span at bounding box center [1036, 56] width 0 height 27
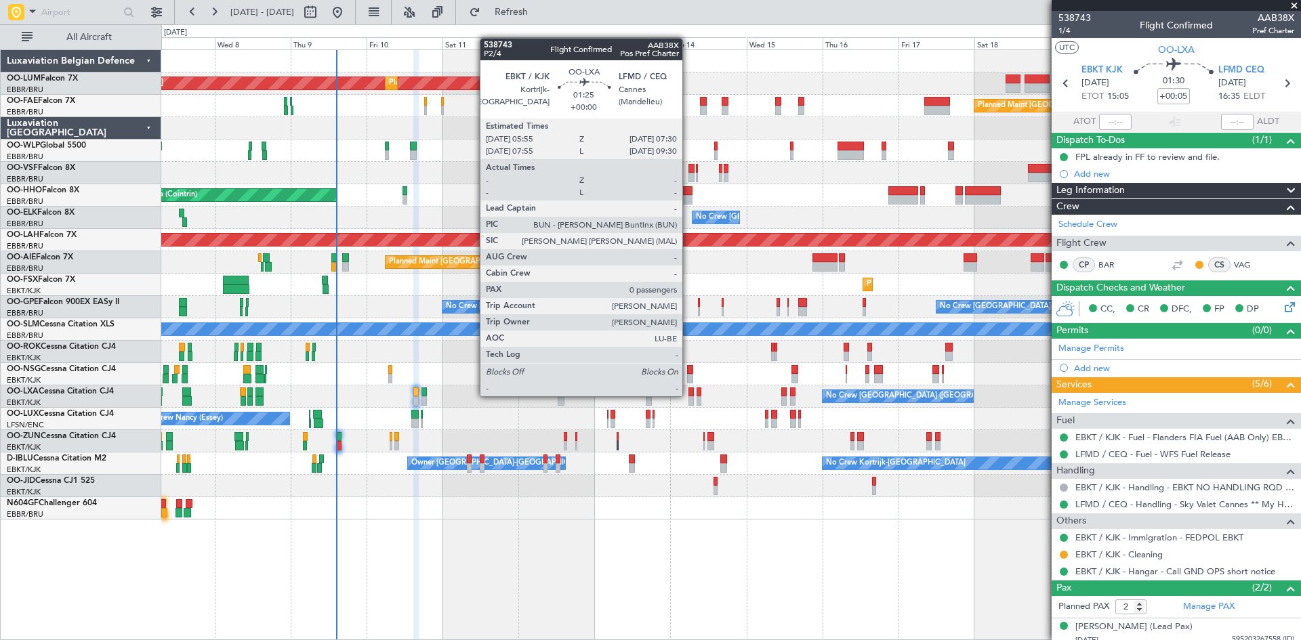
click at [691, 395] on div at bounding box center [691, 392] width 5 height 9
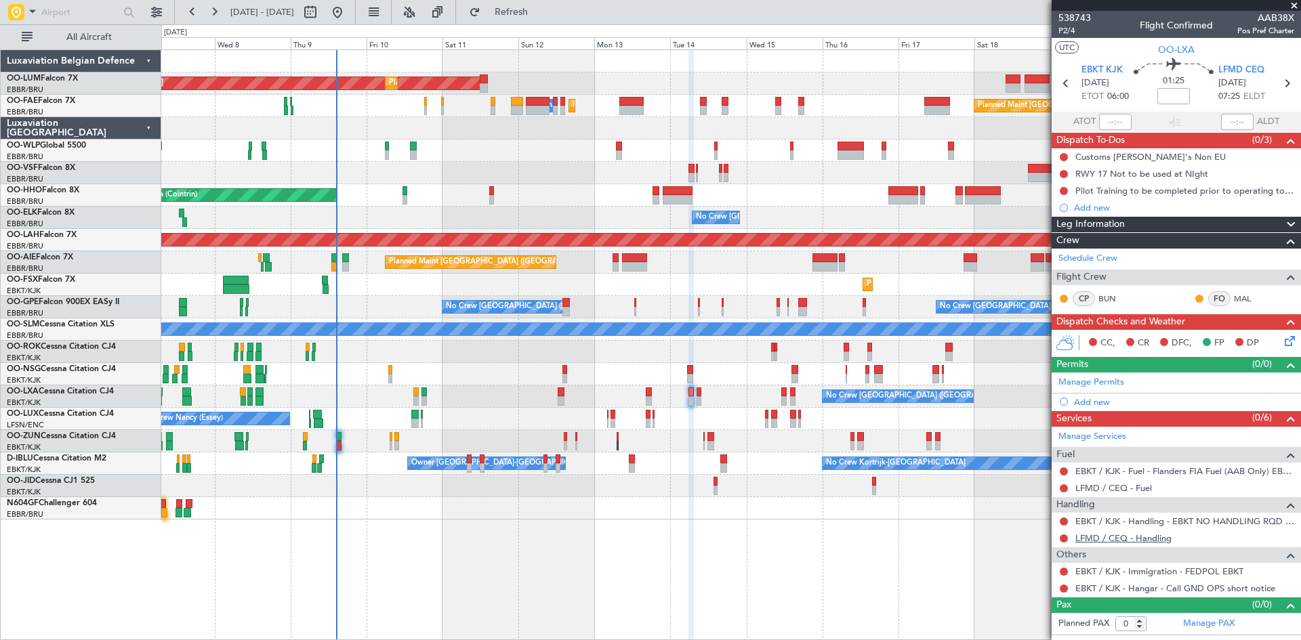
click at [1139, 538] on link "LFMD / CEQ - Handling" at bounding box center [1124, 539] width 96 height 12
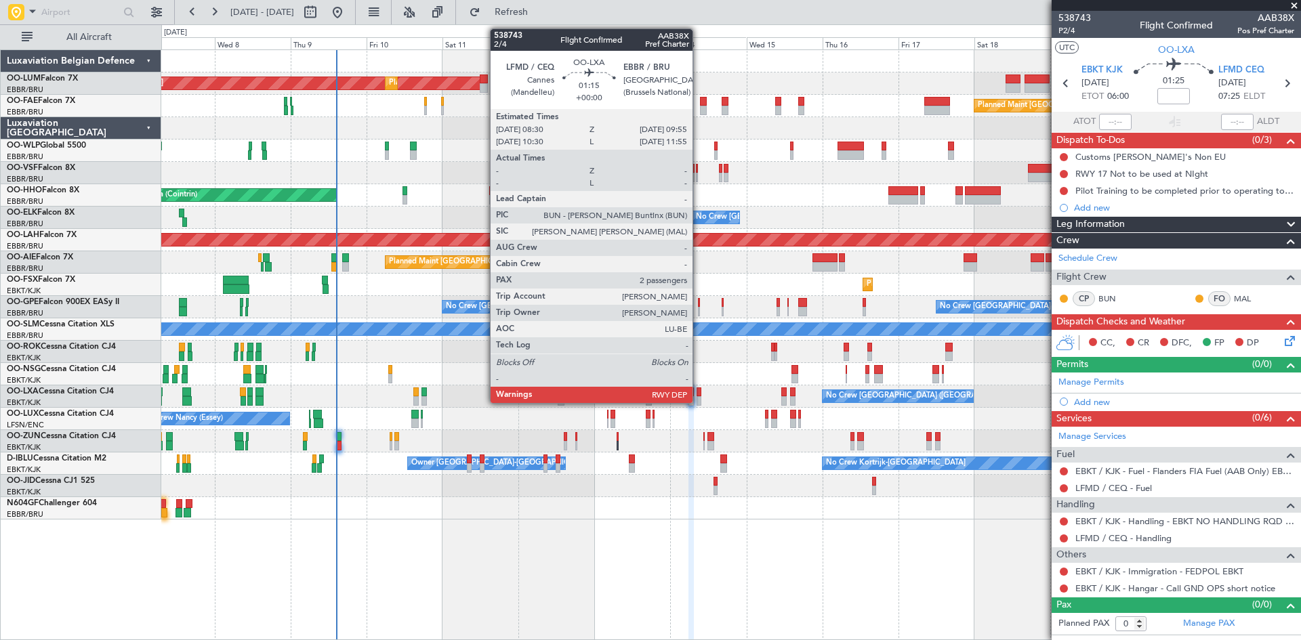
click at [698, 396] on div at bounding box center [699, 392] width 5 height 9
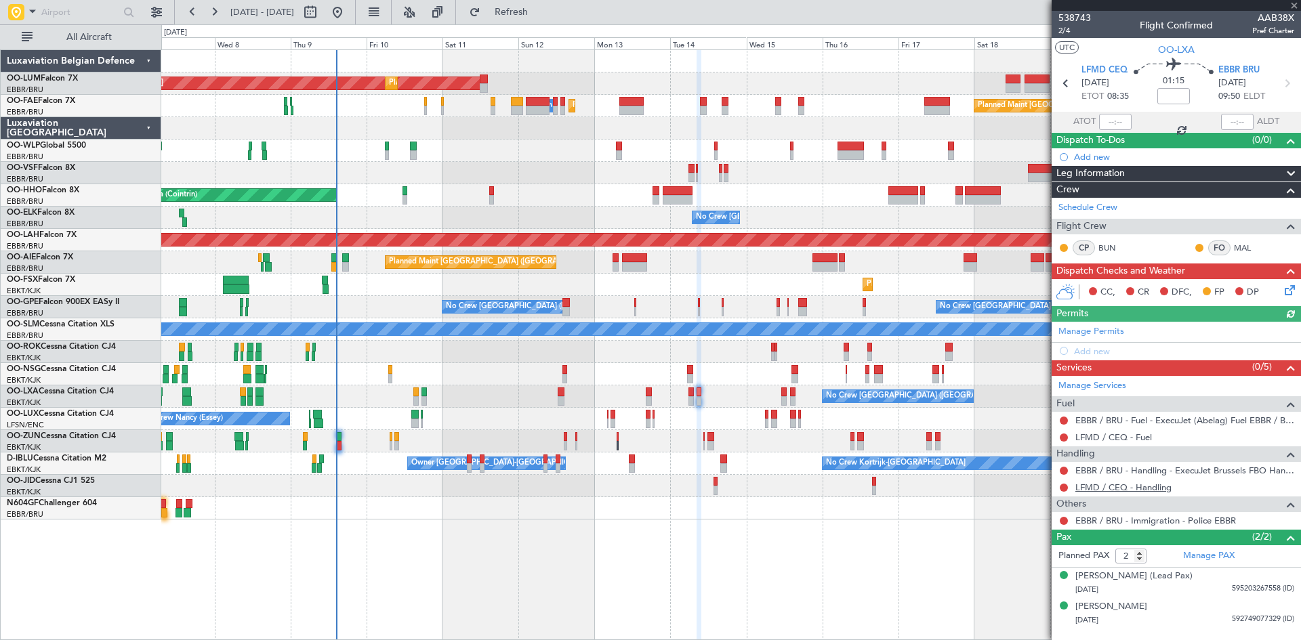
click at [1137, 492] on link "LFMD / CEQ - Handling" at bounding box center [1124, 488] width 96 height 12
drag, startPoint x: 563, startPoint y: 13, endPoint x: 674, endPoint y: 148, distance: 174.3
click at [540, 13] on span "Refresh" at bounding box center [511, 11] width 57 height 9
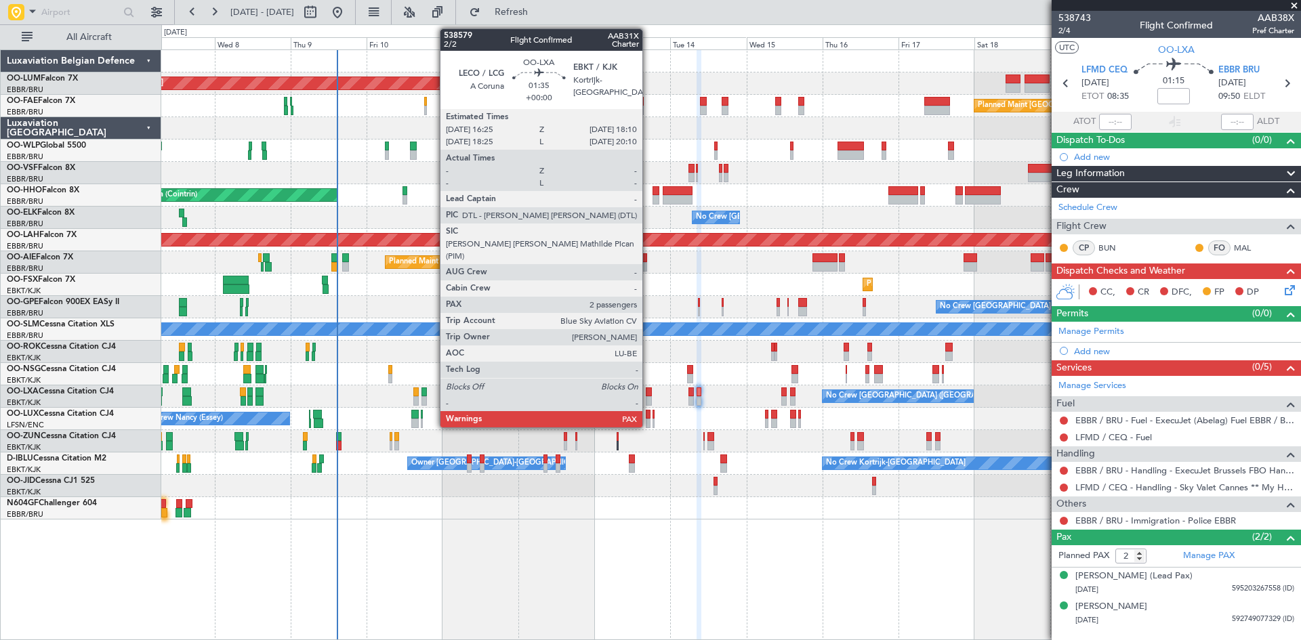
click at [649, 391] on div at bounding box center [649, 392] width 6 height 9
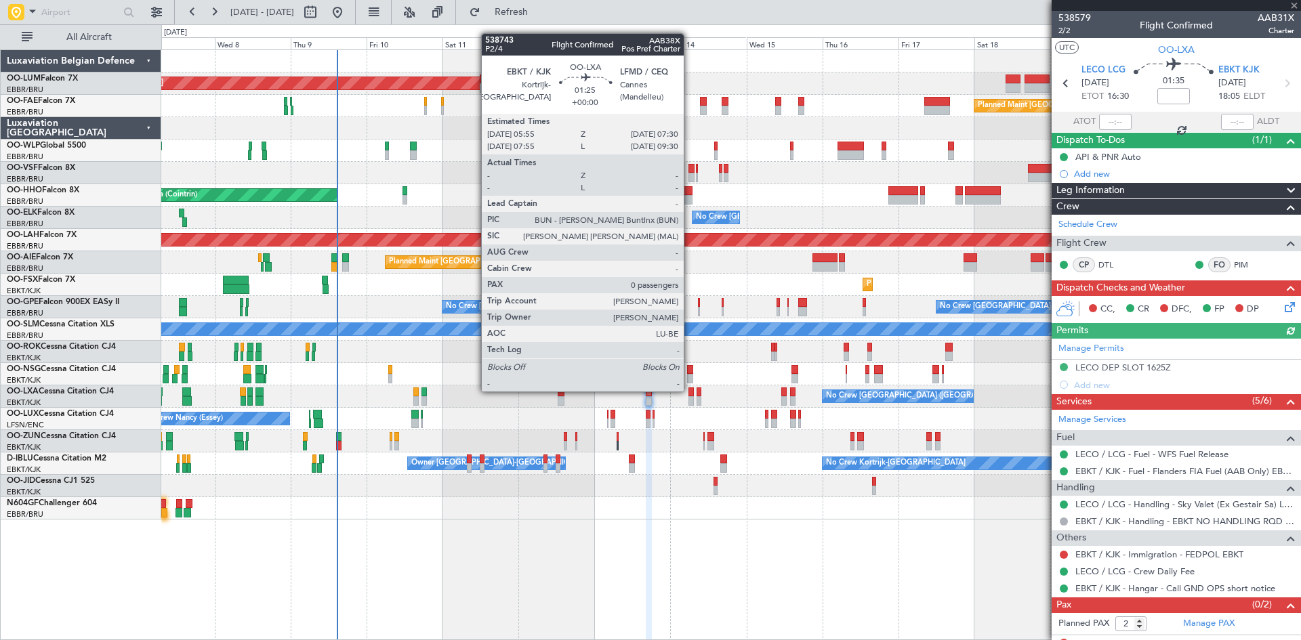
click at [690, 390] on div at bounding box center [691, 392] width 5 height 9
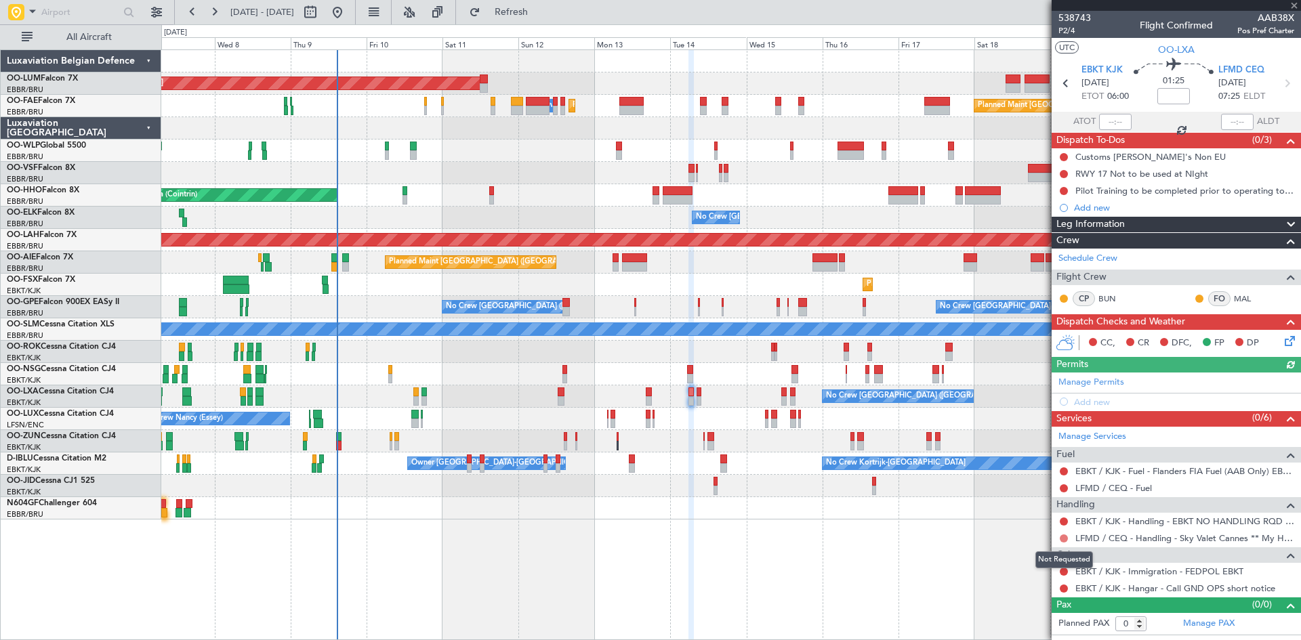
click at [1062, 536] on button at bounding box center [1064, 539] width 8 height 8
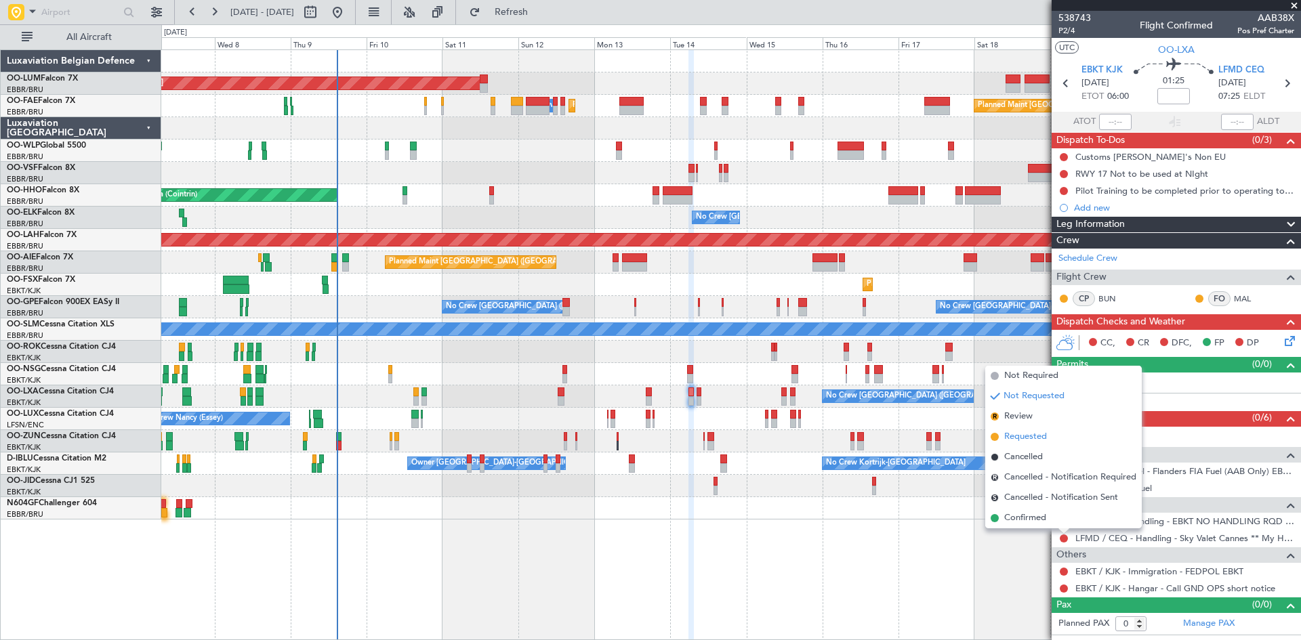
click at [1042, 436] on span "Requested" at bounding box center [1025, 437] width 43 height 14
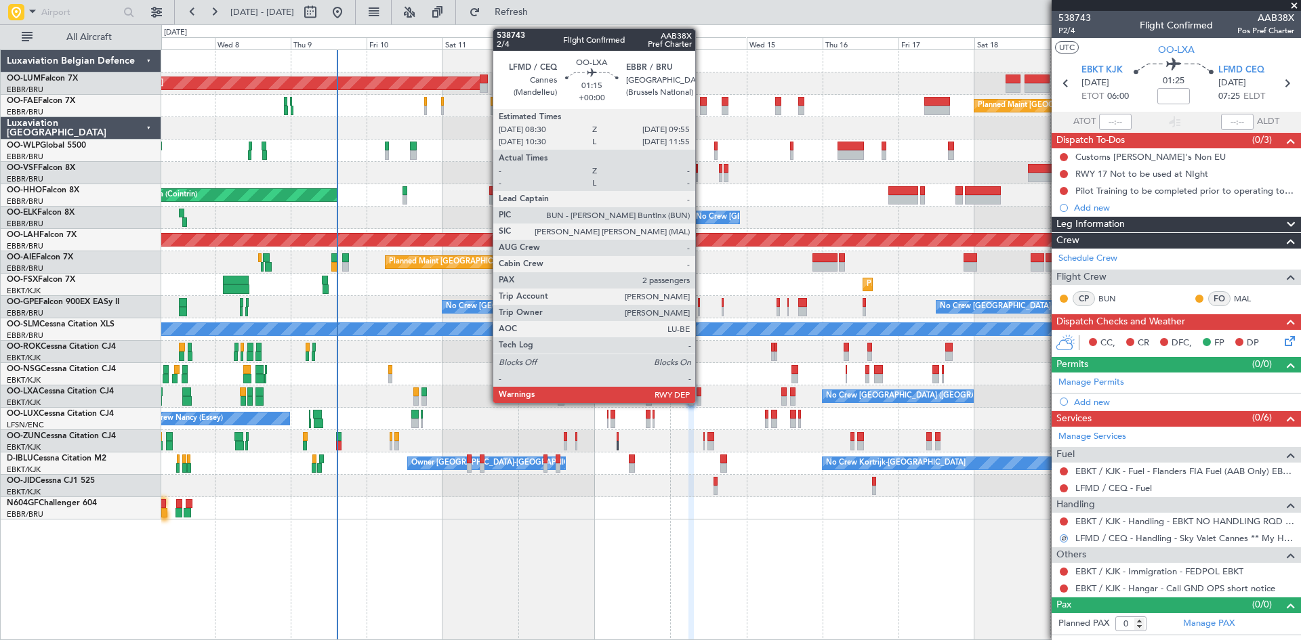
click at [701, 390] on div at bounding box center [699, 392] width 5 height 9
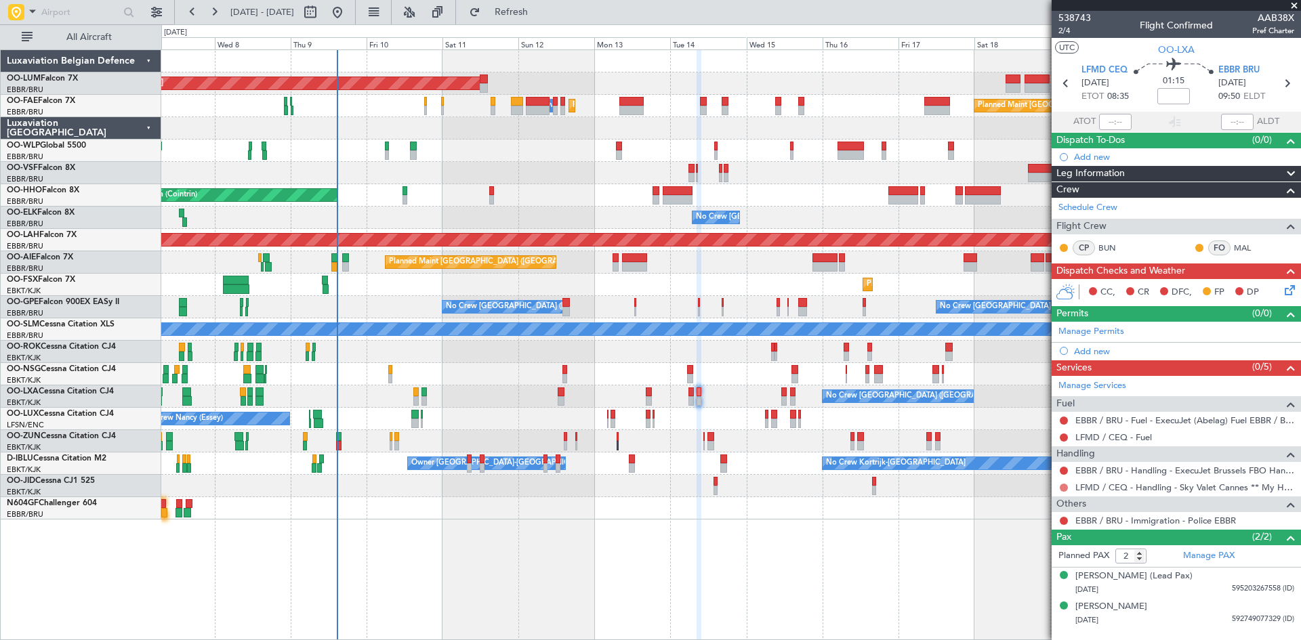
click at [1065, 487] on button at bounding box center [1064, 488] width 8 height 8
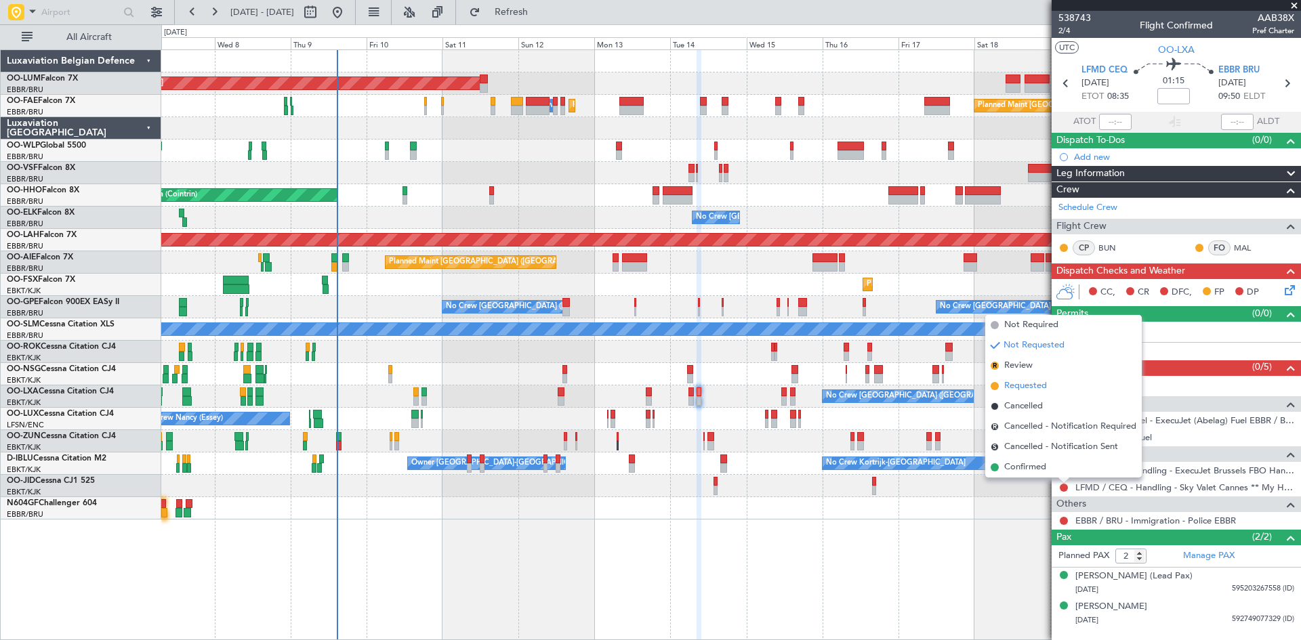
click at [1042, 387] on span "Requested" at bounding box center [1025, 387] width 43 height 14
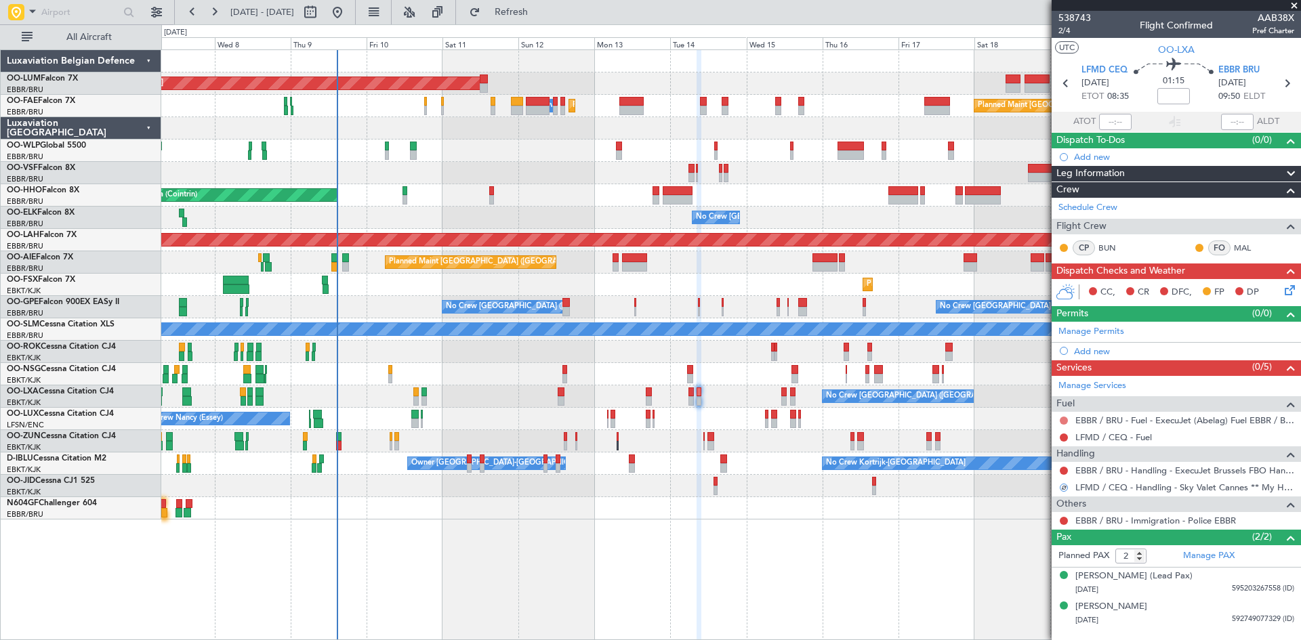
click at [1066, 419] on button at bounding box center [1064, 421] width 8 height 8
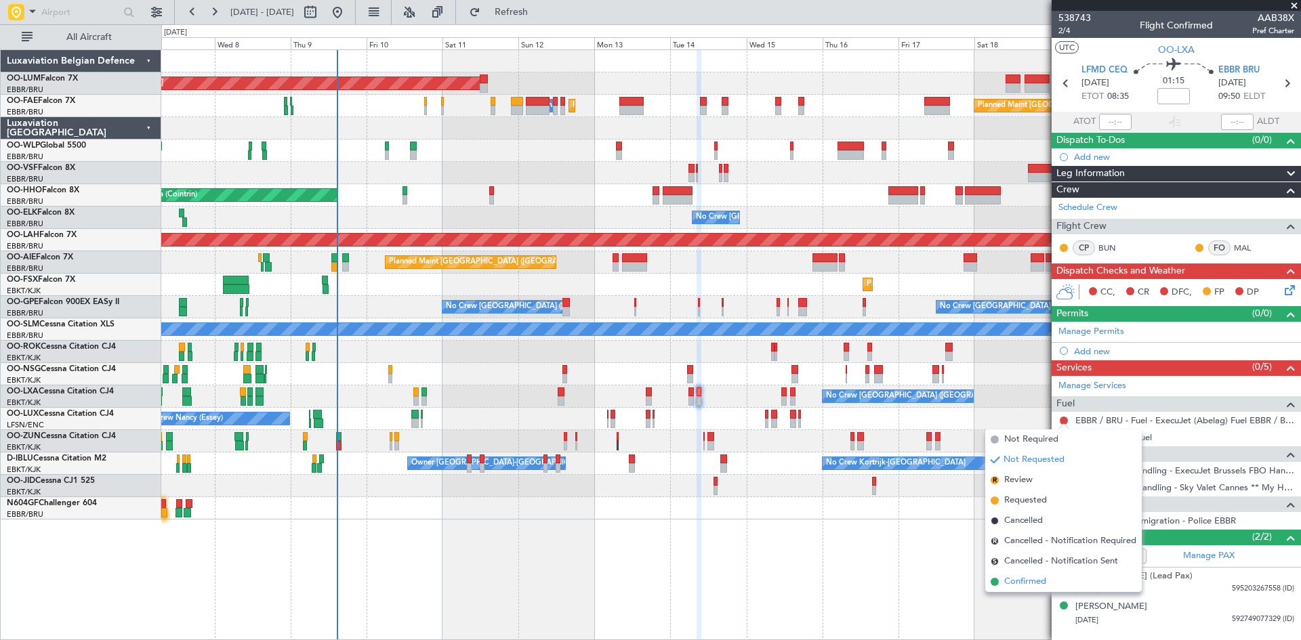
click at [1040, 588] on span "Confirmed" at bounding box center [1025, 582] width 42 height 14
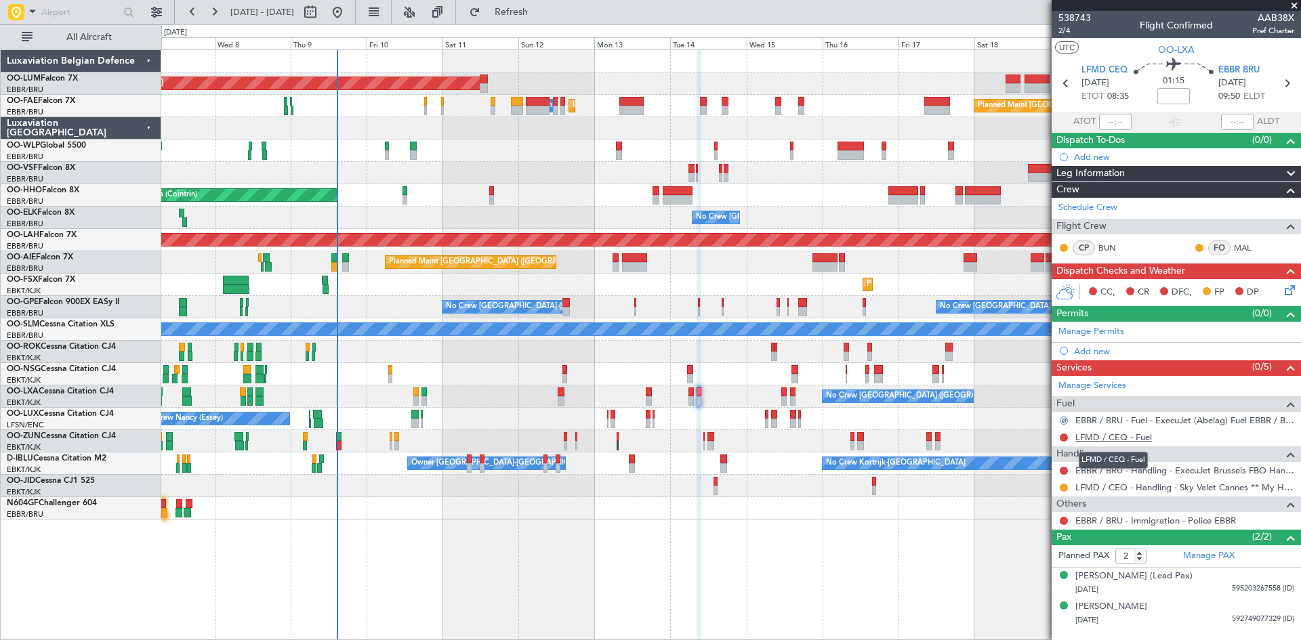
click at [1110, 440] on link "LFMD / CEQ - Fuel" at bounding box center [1114, 438] width 77 height 12
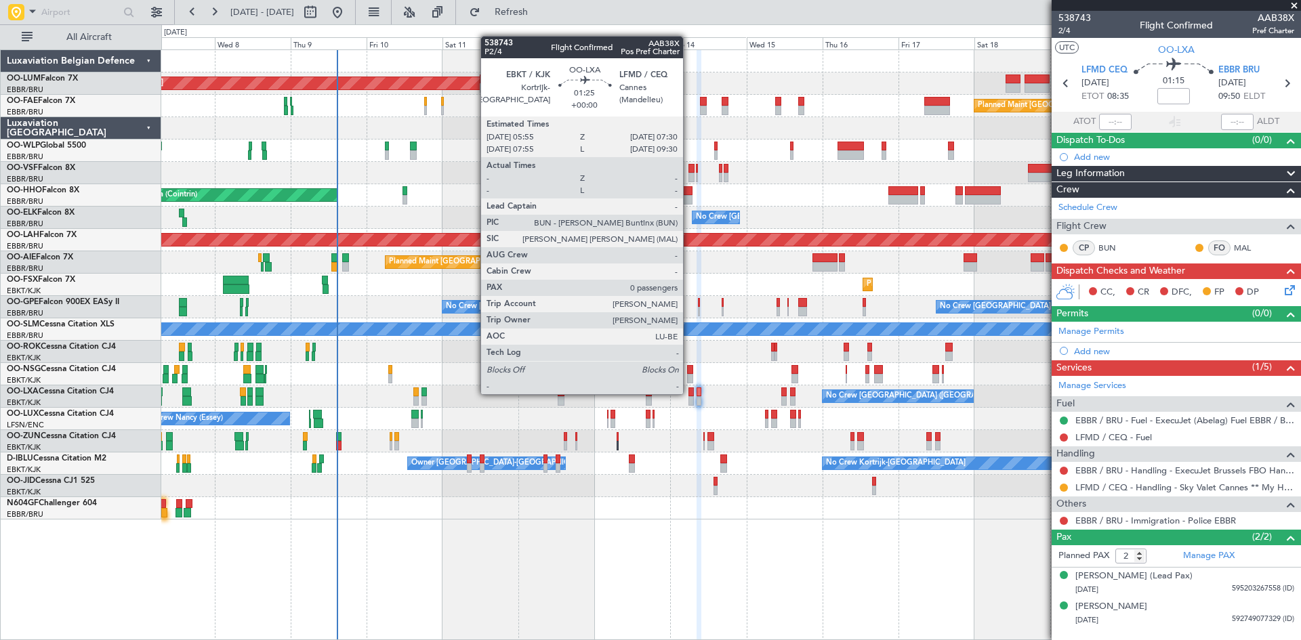
click at [689, 393] on div at bounding box center [691, 392] width 5 height 9
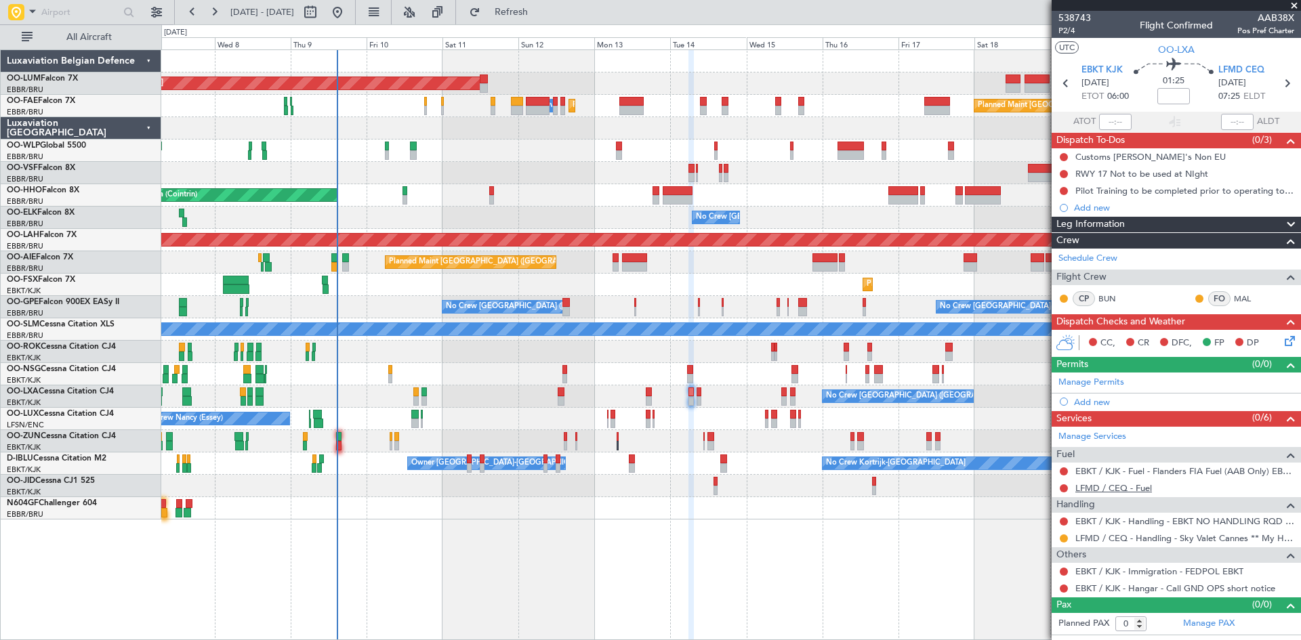
click at [1089, 486] on link "LFMD / CEQ - Fuel" at bounding box center [1114, 489] width 77 height 12
click at [540, 13] on span "Refresh" at bounding box center [511, 11] width 57 height 9
click at [1064, 540] on button at bounding box center [1064, 539] width 8 height 8
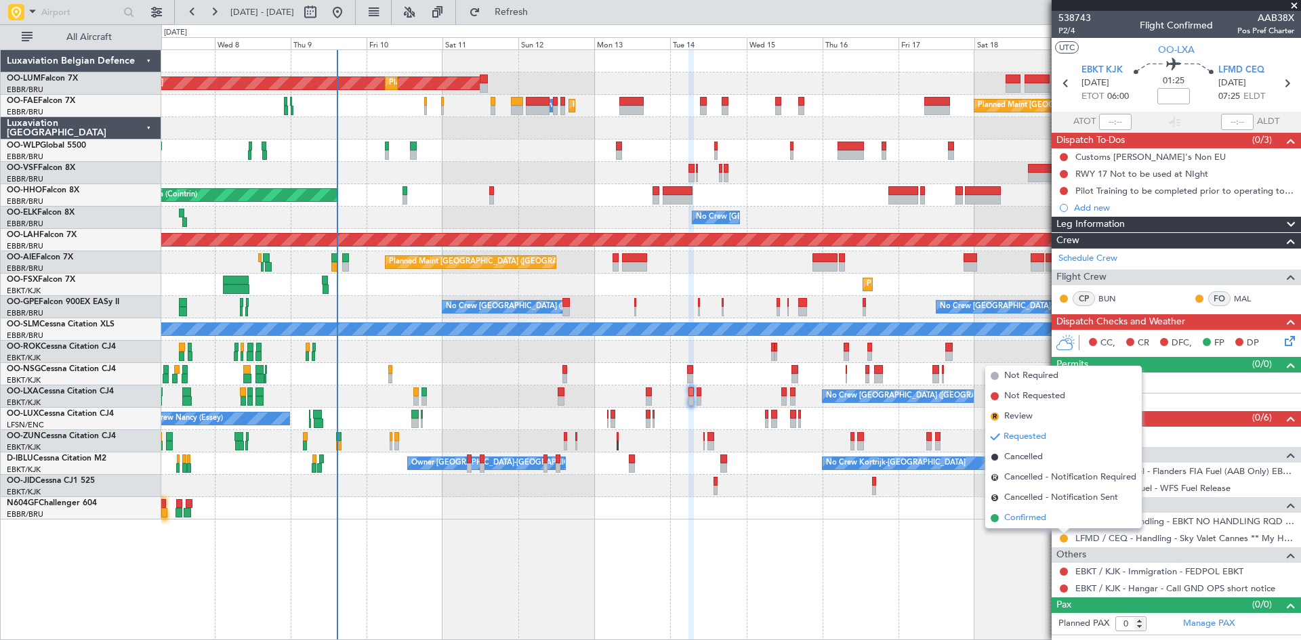
click at [1034, 519] on span "Confirmed" at bounding box center [1025, 519] width 42 height 14
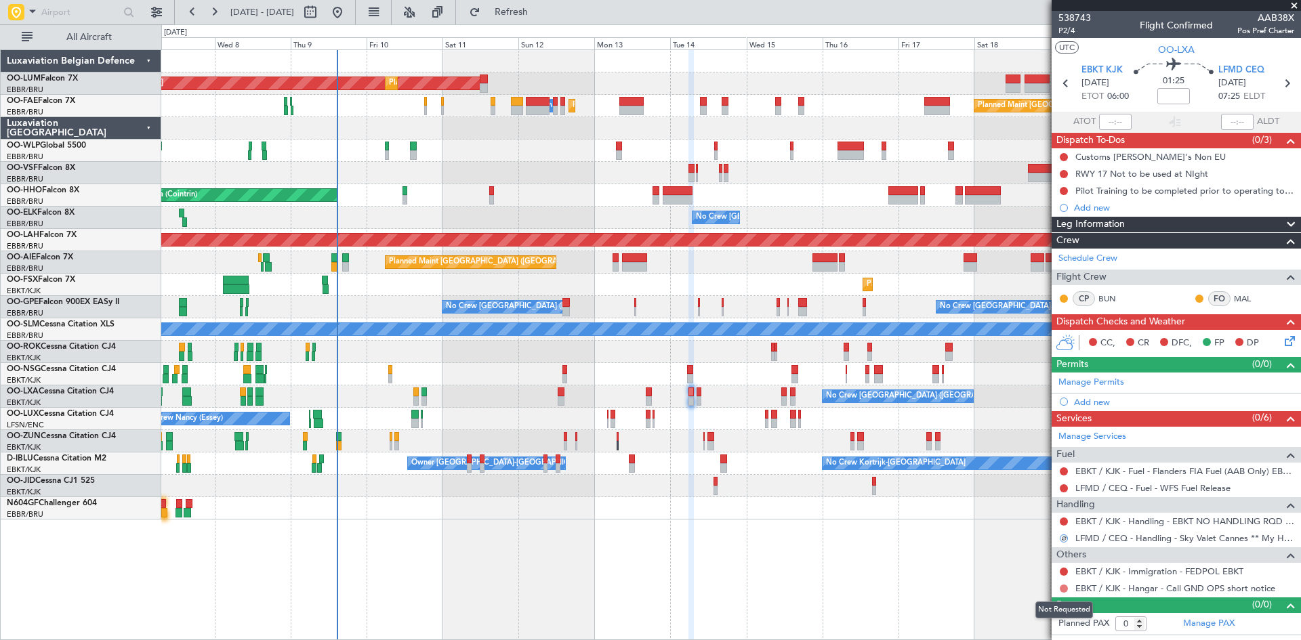
click at [1067, 588] on button at bounding box center [1064, 589] width 8 height 8
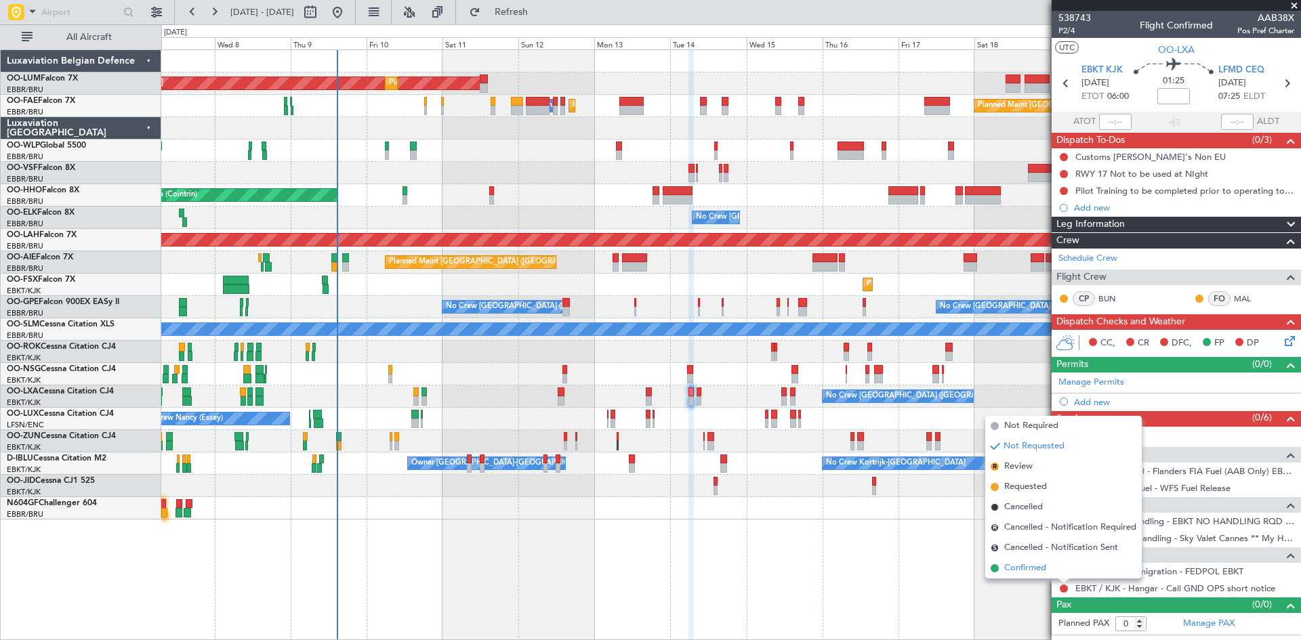
click at [1052, 575] on li "Confirmed" at bounding box center [1063, 568] width 157 height 20
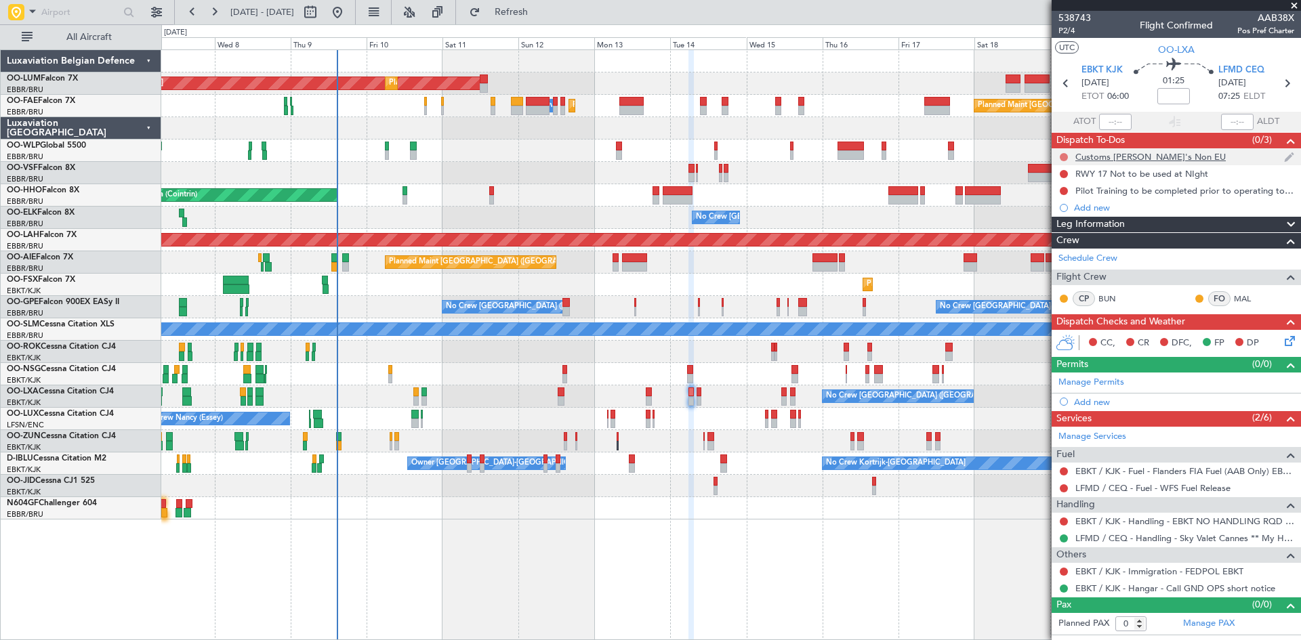
click at [1064, 155] on button at bounding box center [1064, 157] width 8 height 8
click at [1069, 218] on span "Completed" at bounding box center [1070, 217] width 45 height 14
click at [1065, 174] on button at bounding box center [1064, 174] width 8 height 8
click at [1073, 230] on span "Completed" at bounding box center [1070, 234] width 45 height 14
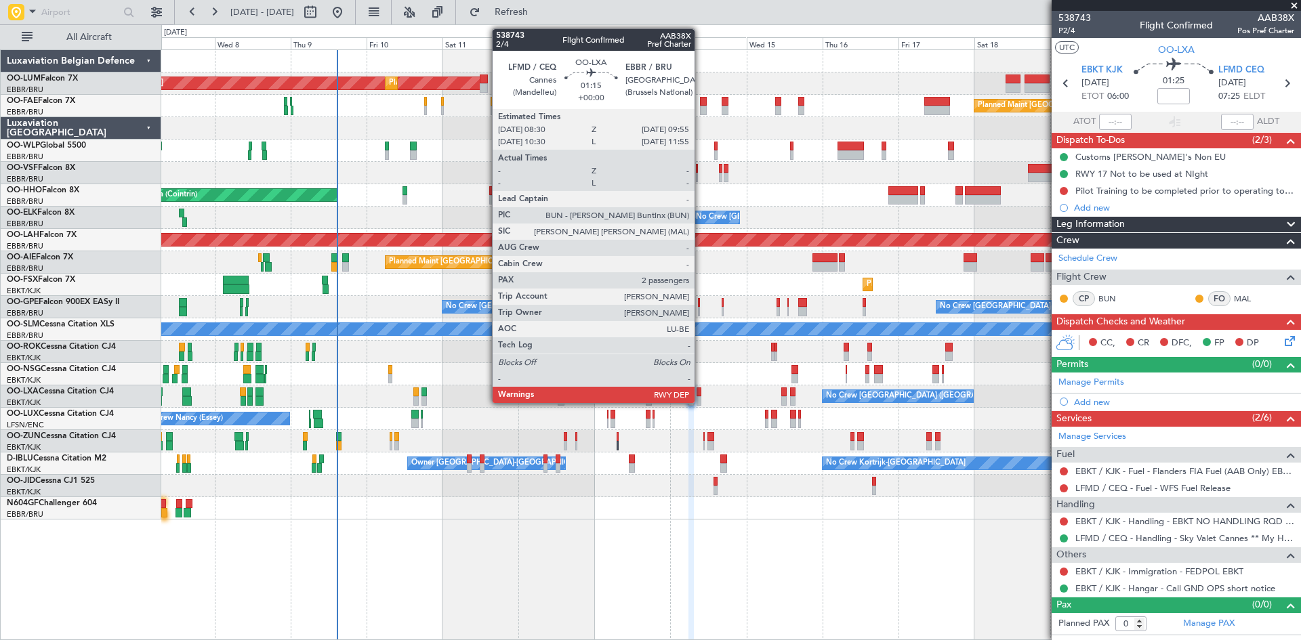
click at [701, 397] on div at bounding box center [699, 400] width 5 height 9
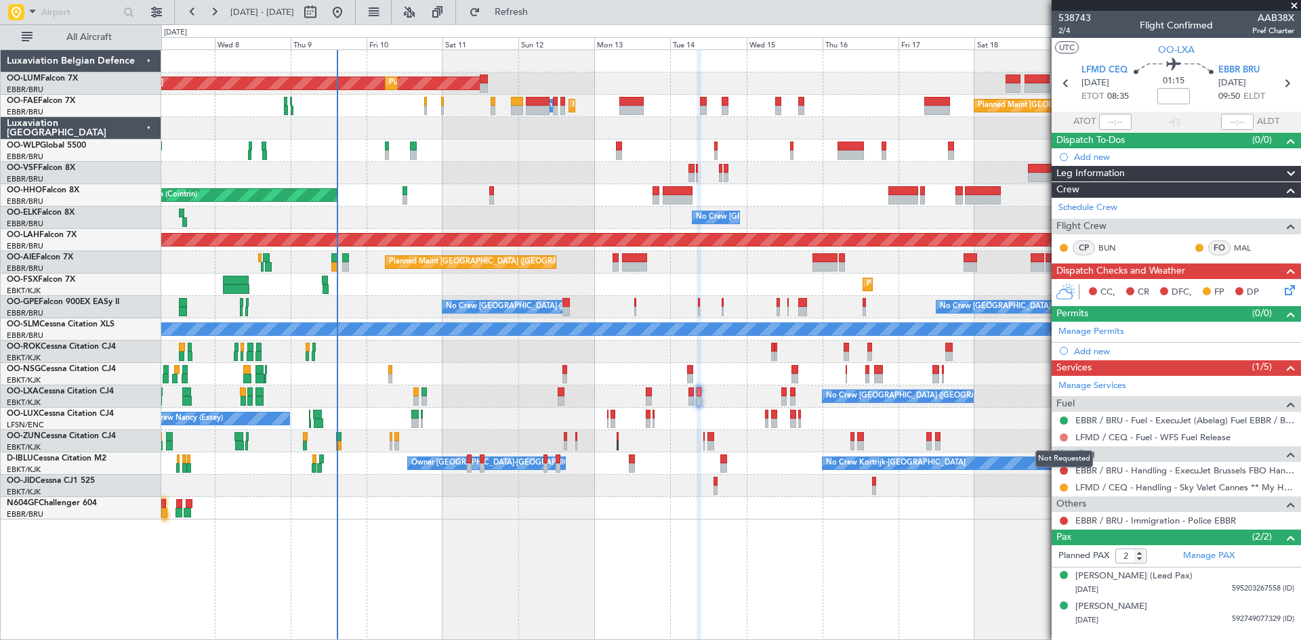
click at [1061, 439] on button at bounding box center [1064, 438] width 8 height 8
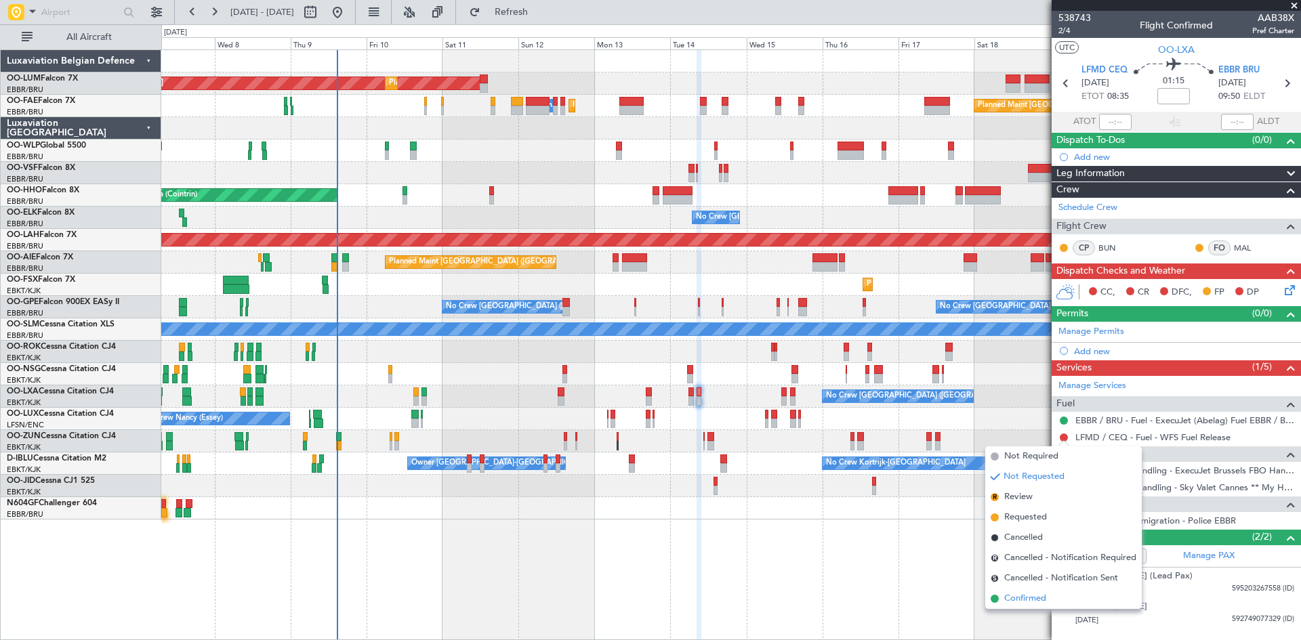
click at [1028, 596] on span "Confirmed" at bounding box center [1025, 599] width 42 height 14
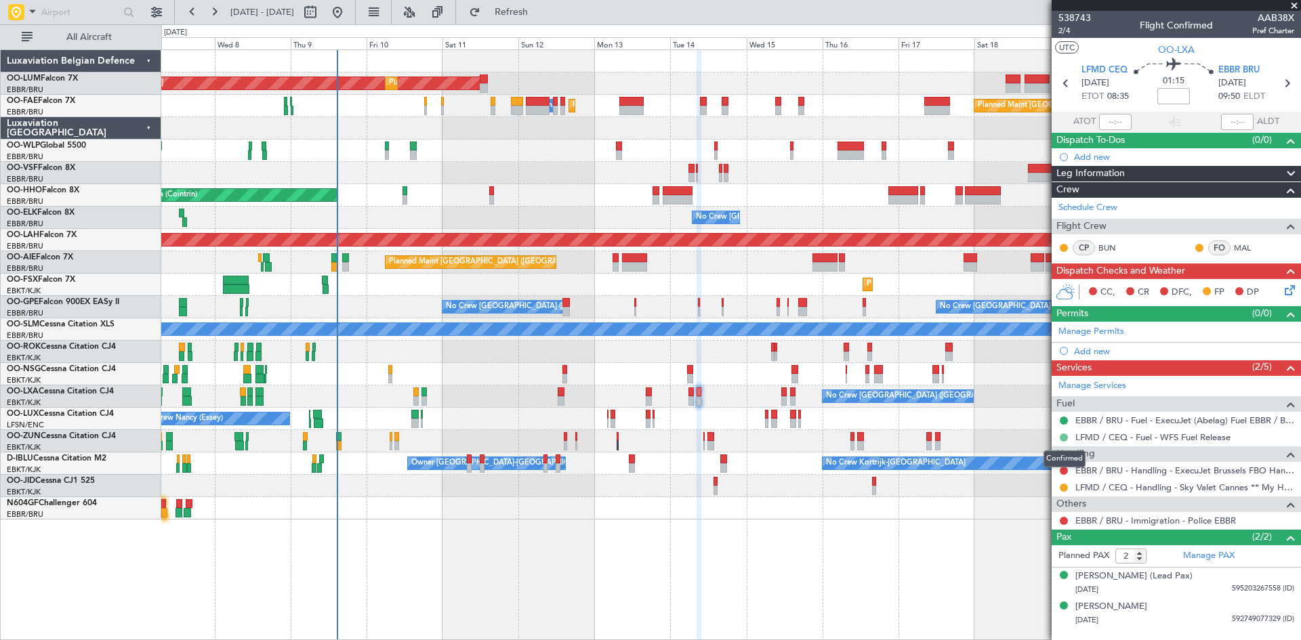
click at [1062, 438] on button at bounding box center [1064, 438] width 8 height 8
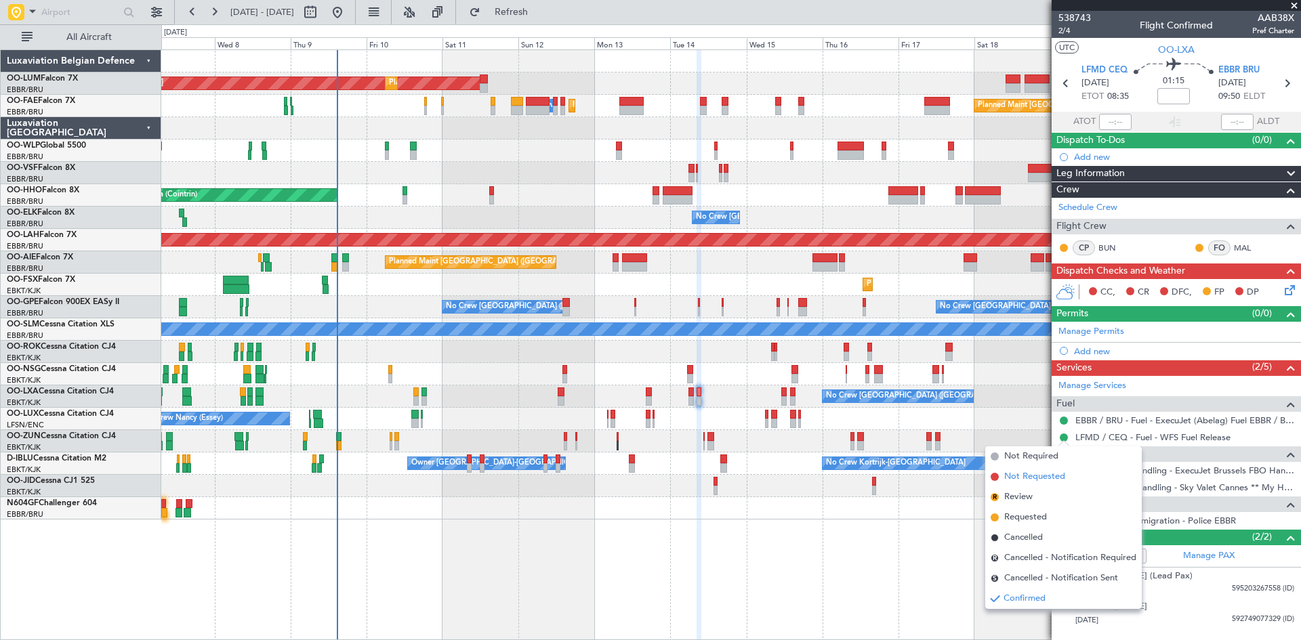
click at [1027, 476] on span "Not Requested" at bounding box center [1034, 477] width 61 height 14
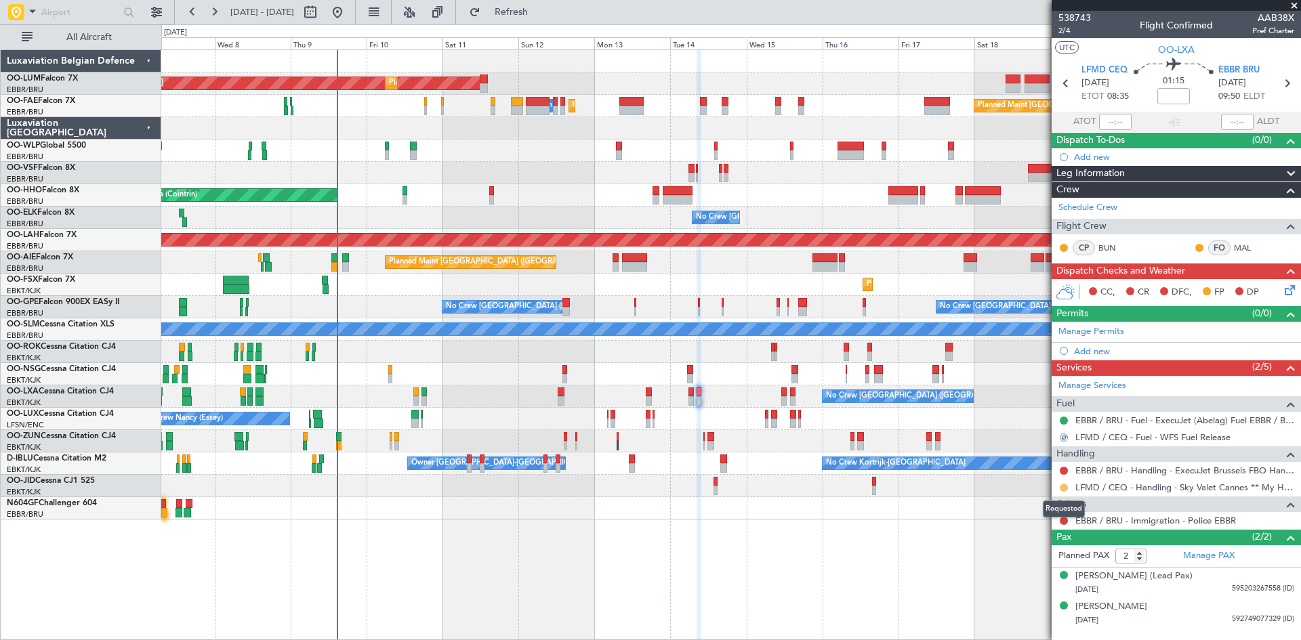
click at [1063, 490] on button at bounding box center [1064, 488] width 8 height 8
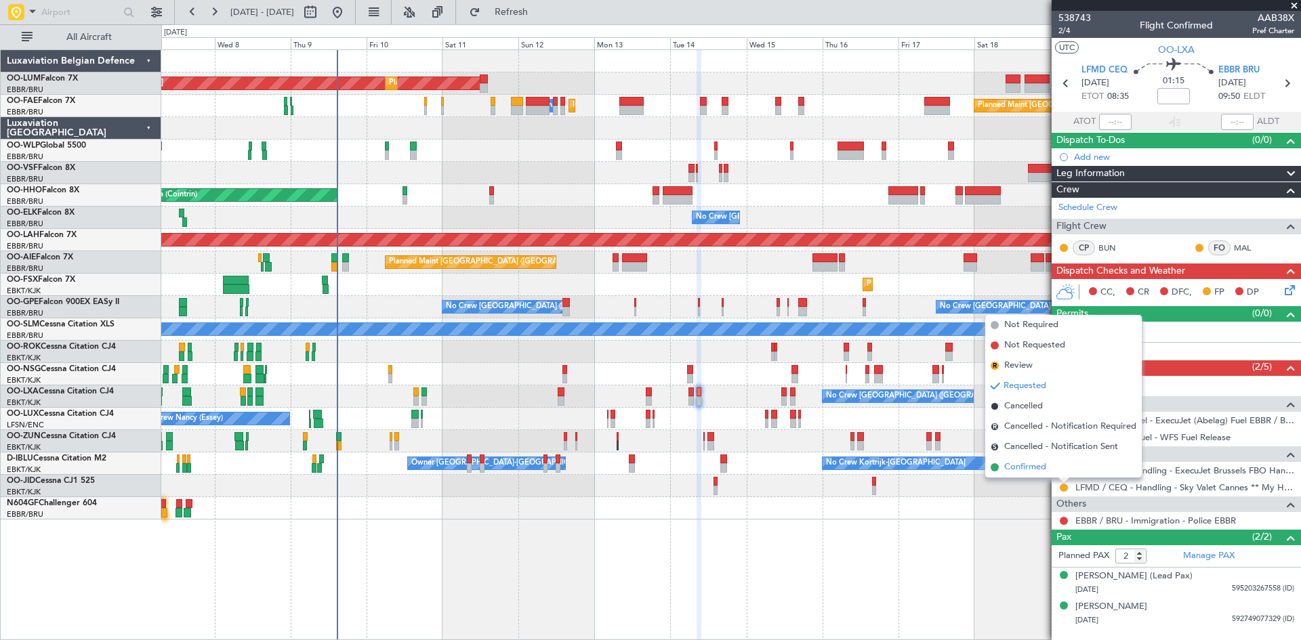
click at [1046, 470] on span "Confirmed" at bounding box center [1025, 468] width 42 height 14
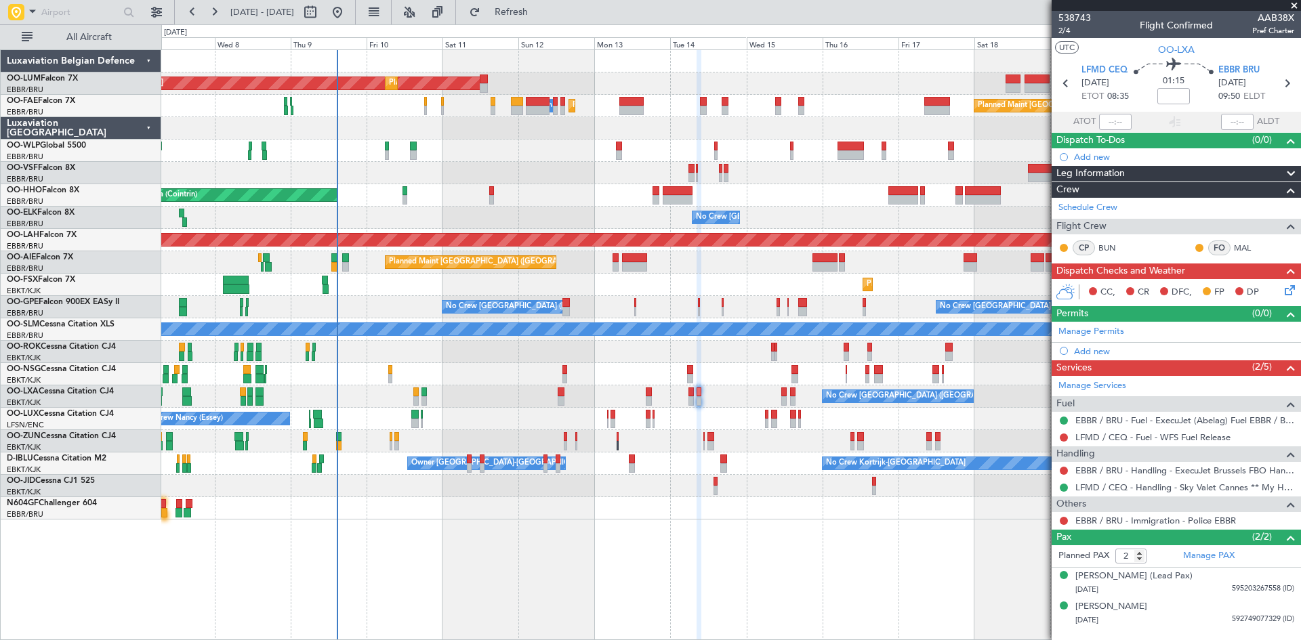
click at [1288, 285] on icon at bounding box center [1287, 288] width 11 height 11
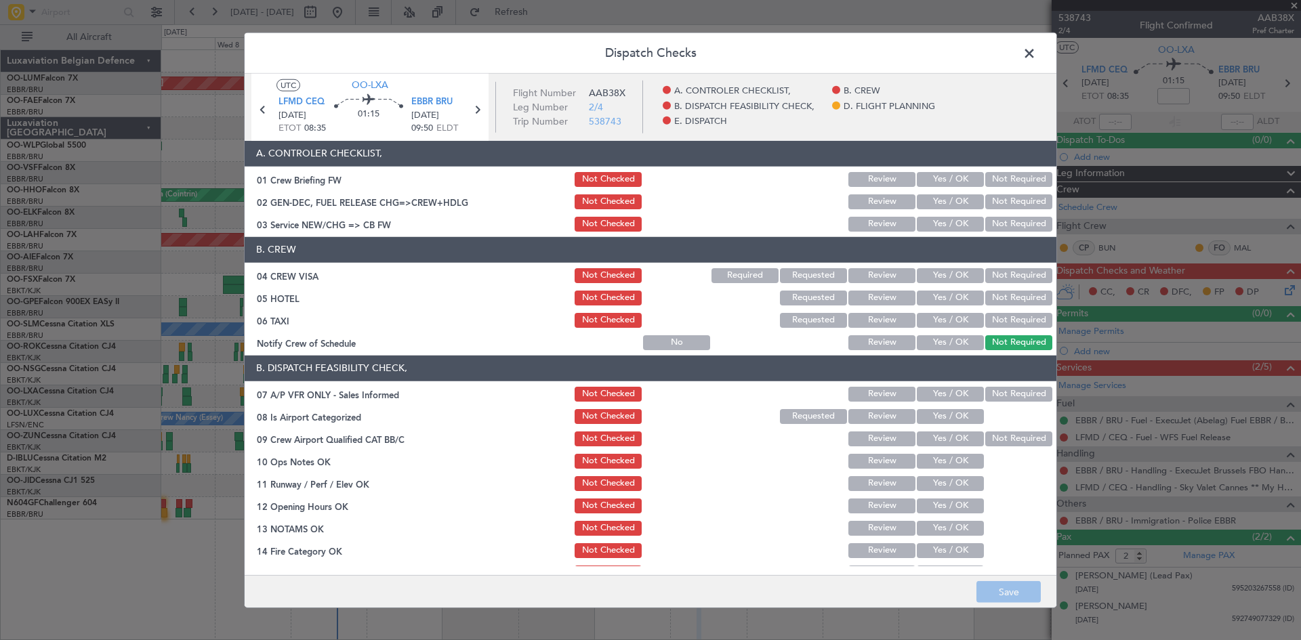
click at [1027, 274] on button "Not Required" at bounding box center [1018, 275] width 67 height 15
click at [1021, 298] on button "Not Required" at bounding box center [1018, 298] width 67 height 15
click at [1008, 321] on button "Not Required" at bounding box center [1018, 320] width 67 height 15
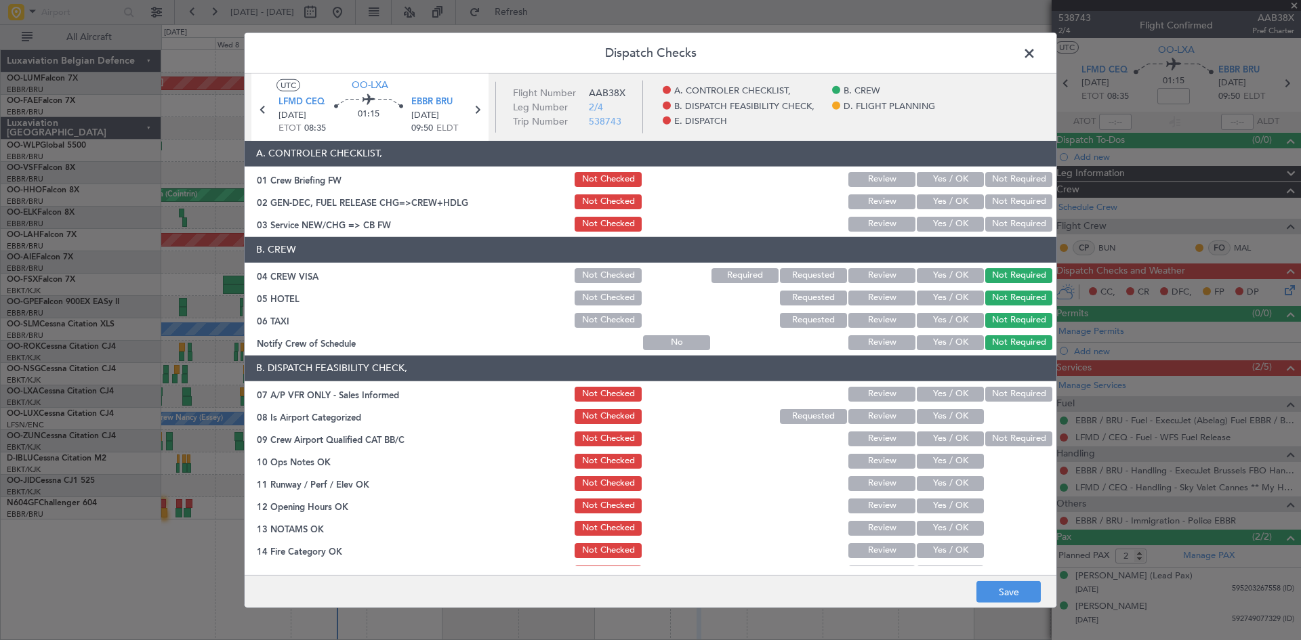
click at [591, 322] on button "Not Checked" at bounding box center [608, 320] width 67 height 15
click at [985, 393] on button "Not Required" at bounding box center [1018, 394] width 67 height 15
click at [945, 417] on button "Yes / OK" at bounding box center [950, 416] width 67 height 15
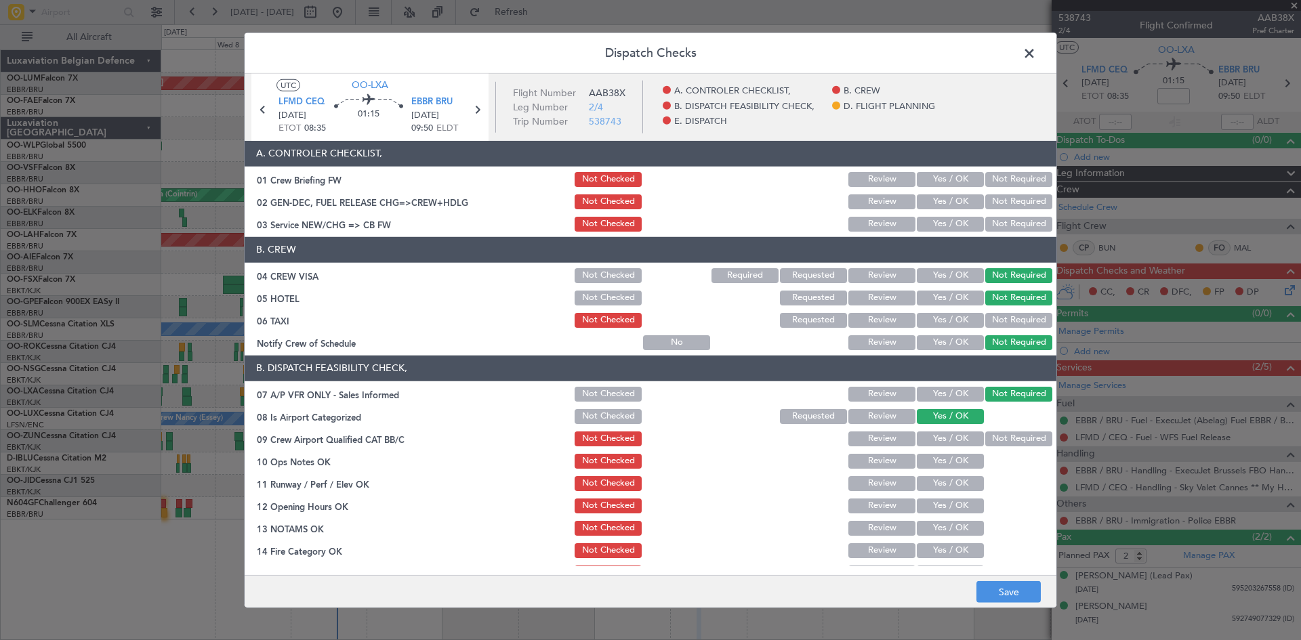
click at [952, 462] on button "Yes / OK" at bounding box center [950, 461] width 67 height 15
click at [952, 489] on button "Yes / OK" at bounding box center [950, 483] width 67 height 15
click at [953, 510] on button "Yes / OK" at bounding box center [950, 506] width 67 height 15
click at [943, 554] on button "Yes / OK" at bounding box center [950, 551] width 67 height 15
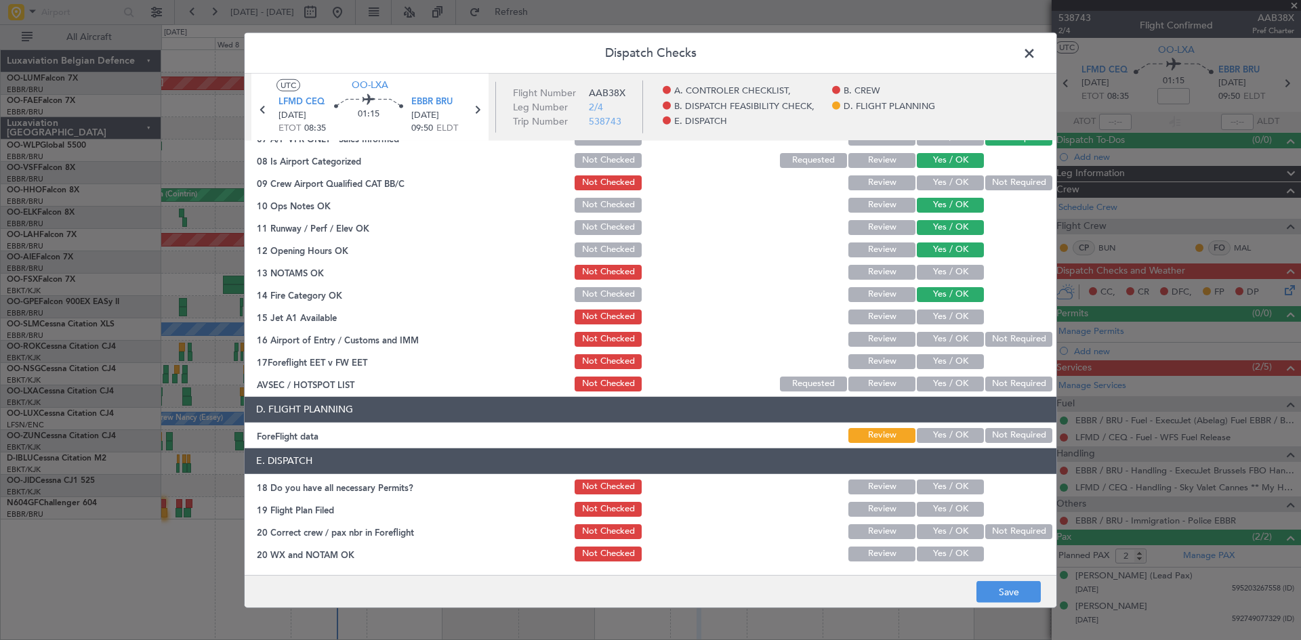
click at [941, 317] on button "Yes / OK" at bounding box center [950, 317] width 67 height 15
click at [985, 340] on button "Not Required" at bounding box center [1018, 339] width 67 height 15
click at [1013, 592] on button "Save" at bounding box center [1009, 593] width 64 height 22
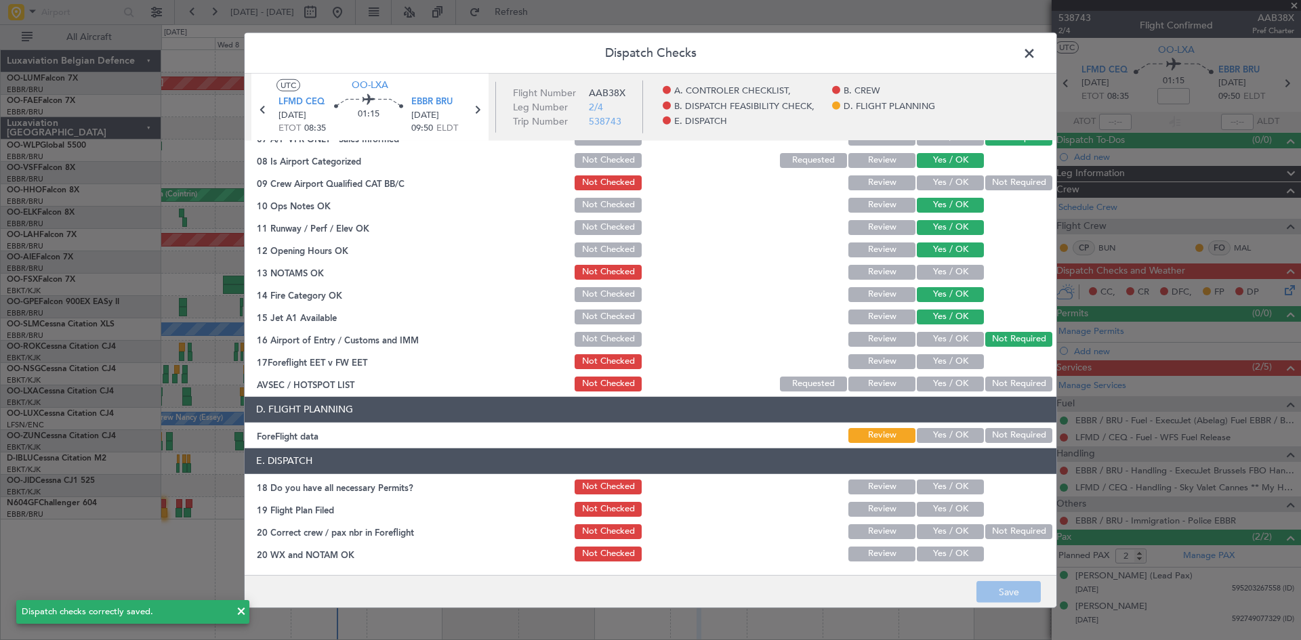
click at [1036, 57] on span at bounding box center [1036, 56] width 0 height 27
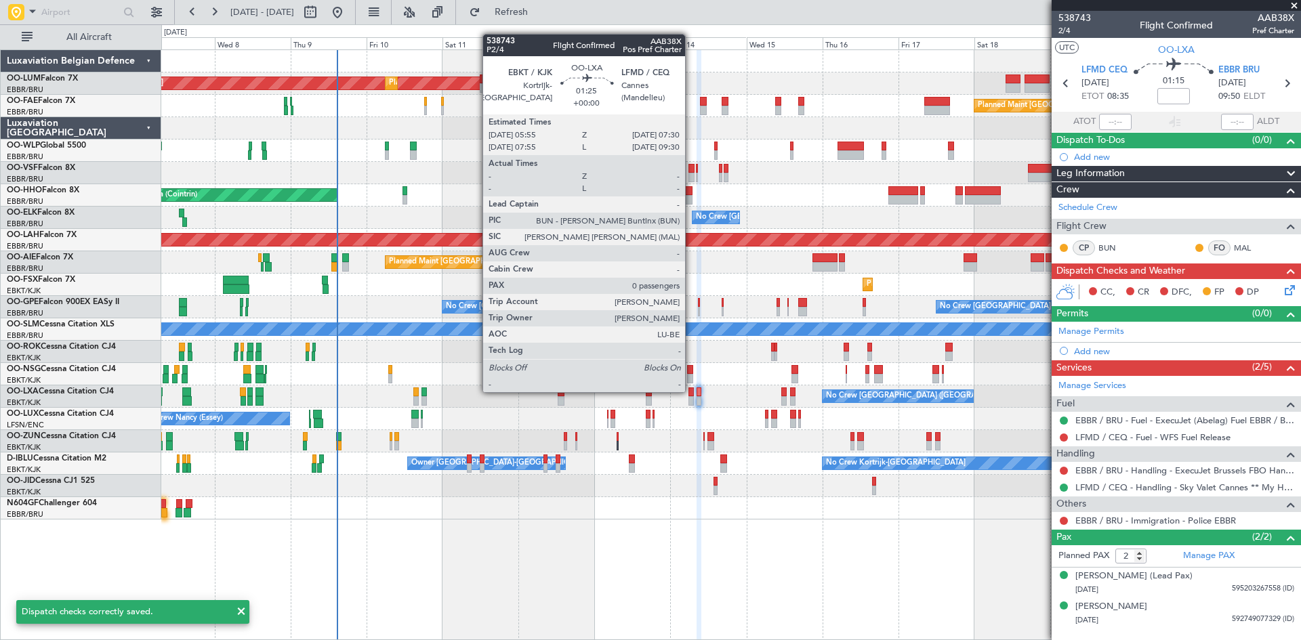
click at [691, 391] on div at bounding box center [691, 392] width 5 height 9
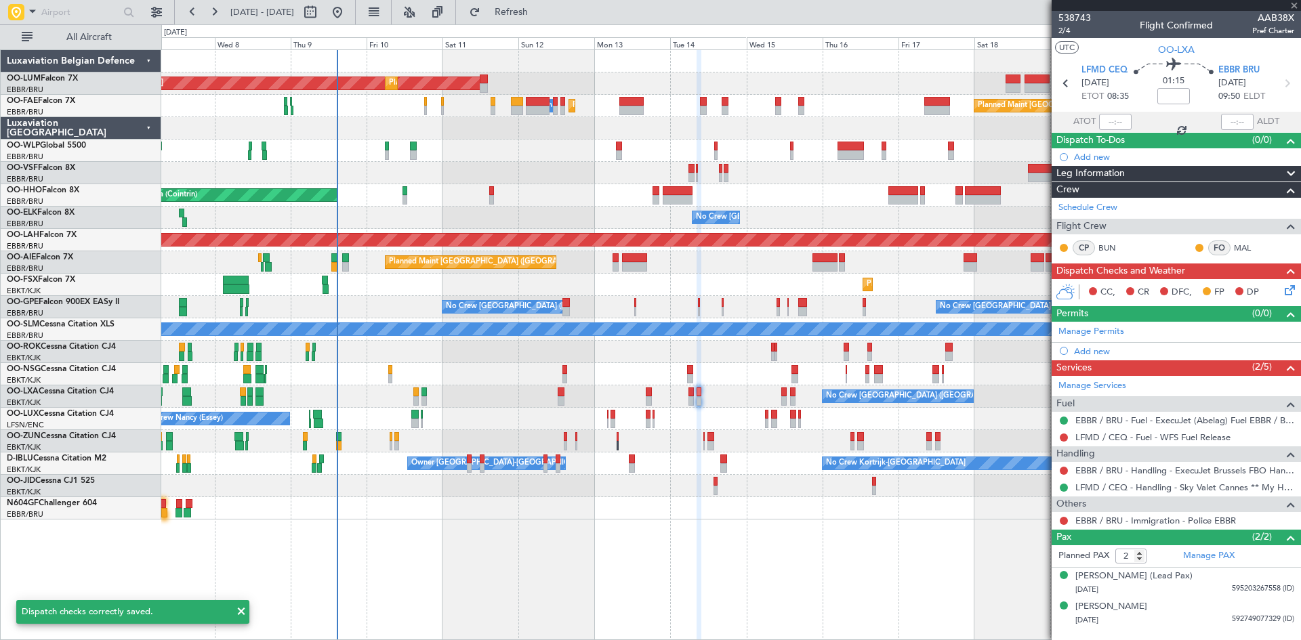
type input "0"
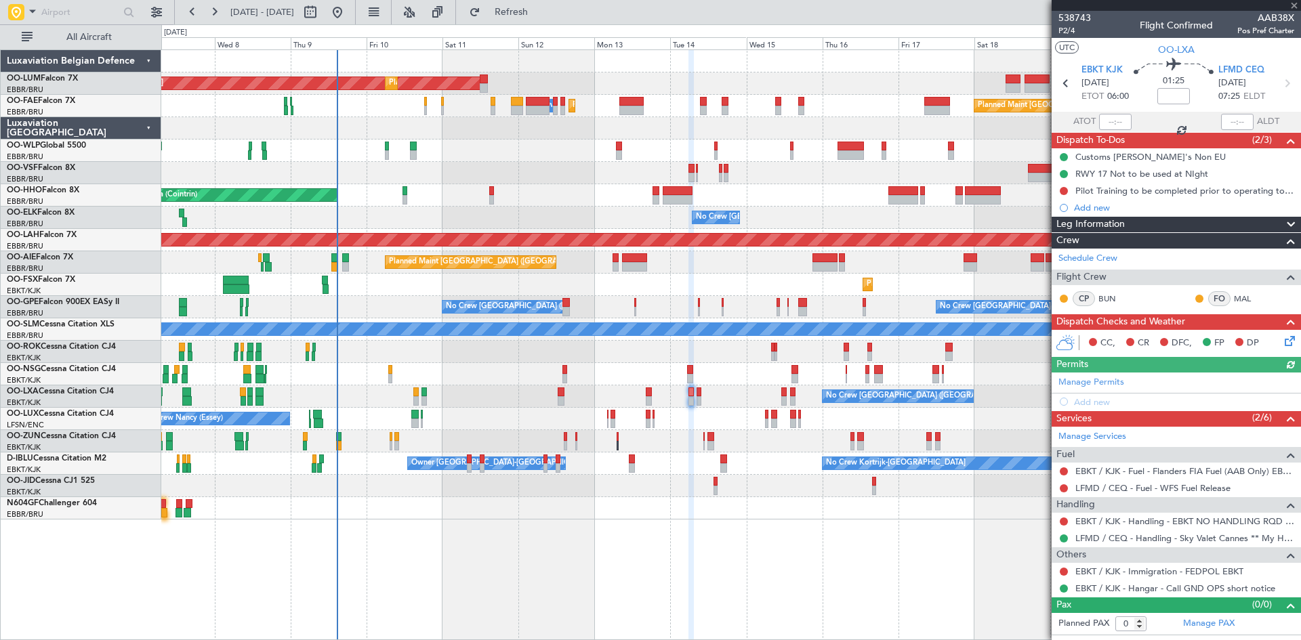
click at [1287, 340] on icon at bounding box center [1287, 338] width 11 height 11
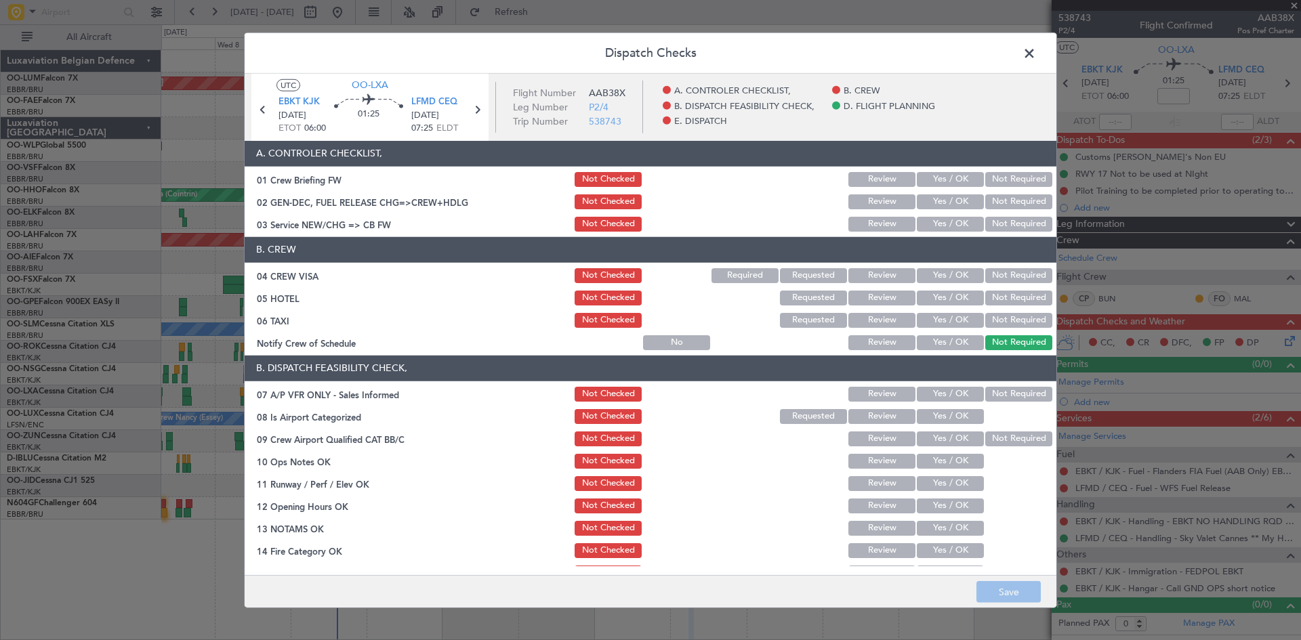
click at [997, 274] on button "Not Required" at bounding box center [1018, 275] width 67 height 15
click at [994, 293] on button "Not Required" at bounding box center [1018, 298] width 67 height 15
click at [945, 342] on button "Yes / OK" at bounding box center [950, 342] width 67 height 15
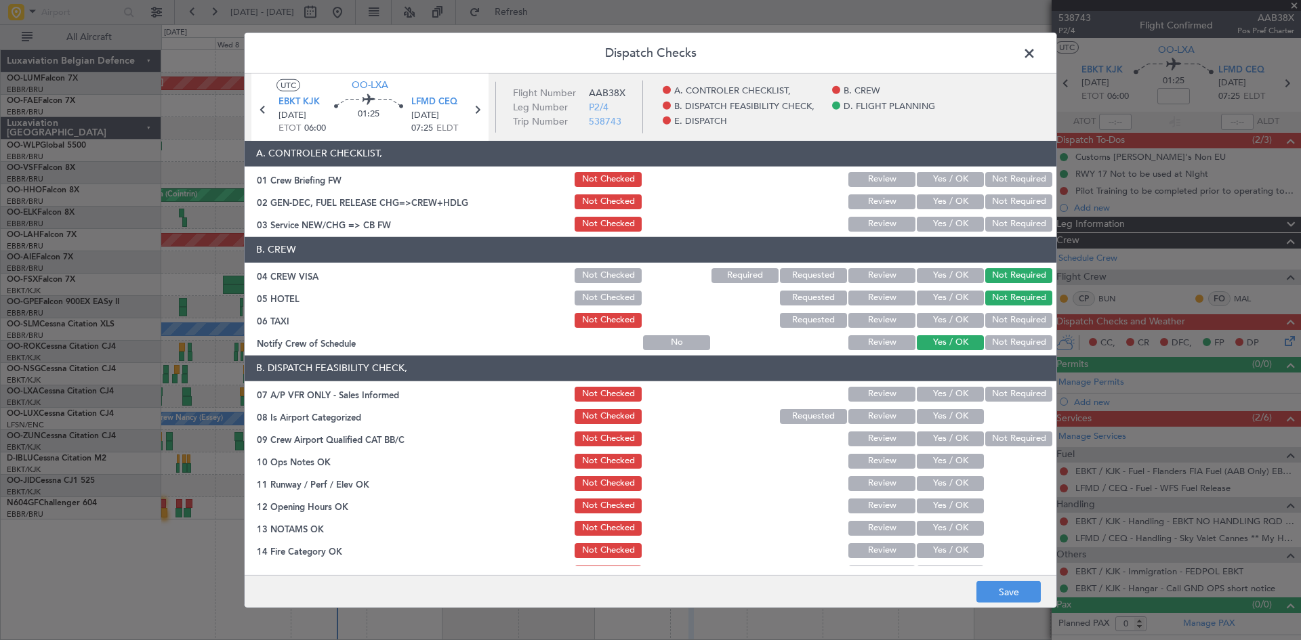
click at [989, 394] on button "Not Required" at bounding box center [1018, 394] width 67 height 15
click at [952, 416] on button "Yes / OK" at bounding box center [950, 416] width 67 height 15
click at [625, 422] on button "Not Checked" at bounding box center [608, 416] width 67 height 15
click at [920, 437] on button "Yes / OK" at bounding box center [950, 439] width 67 height 15
click at [939, 461] on button "Yes / OK" at bounding box center [950, 461] width 67 height 15
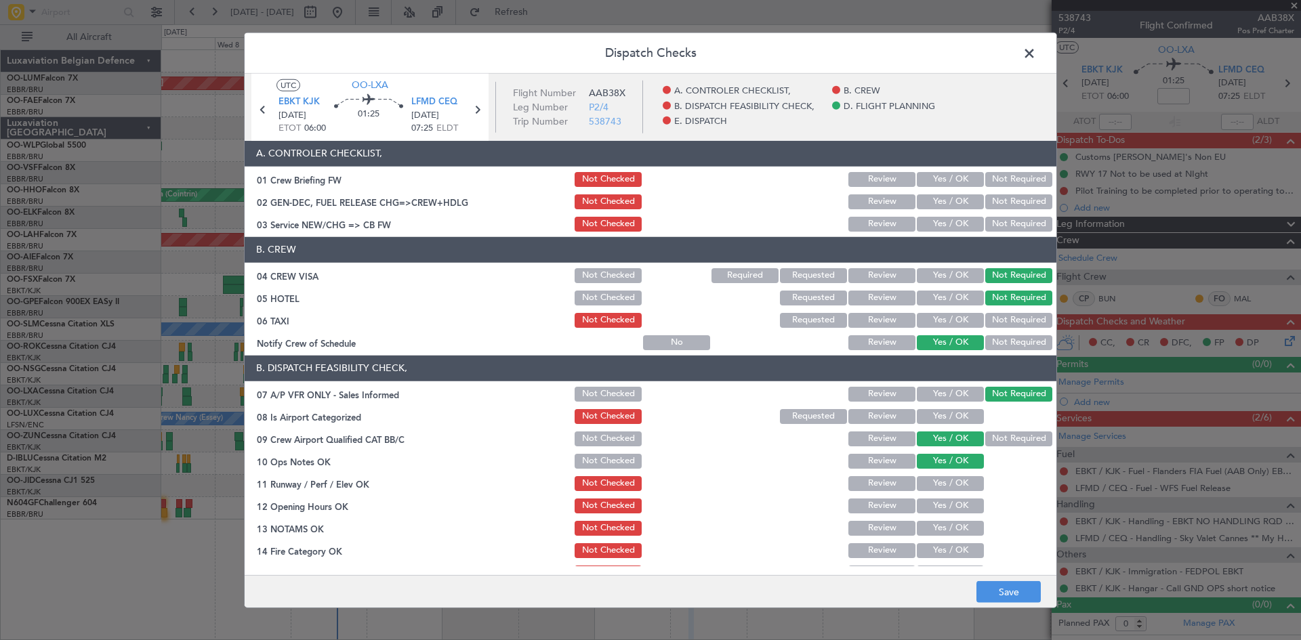
click at [939, 482] on button "Yes / OK" at bounding box center [950, 483] width 67 height 15
drag, startPoint x: 940, startPoint y: 504, endPoint x: 940, endPoint y: 518, distance: 14.9
click at [940, 506] on button "Yes / OK" at bounding box center [950, 506] width 67 height 15
click at [937, 531] on button "Yes / OK" at bounding box center [950, 528] width 67 height 15
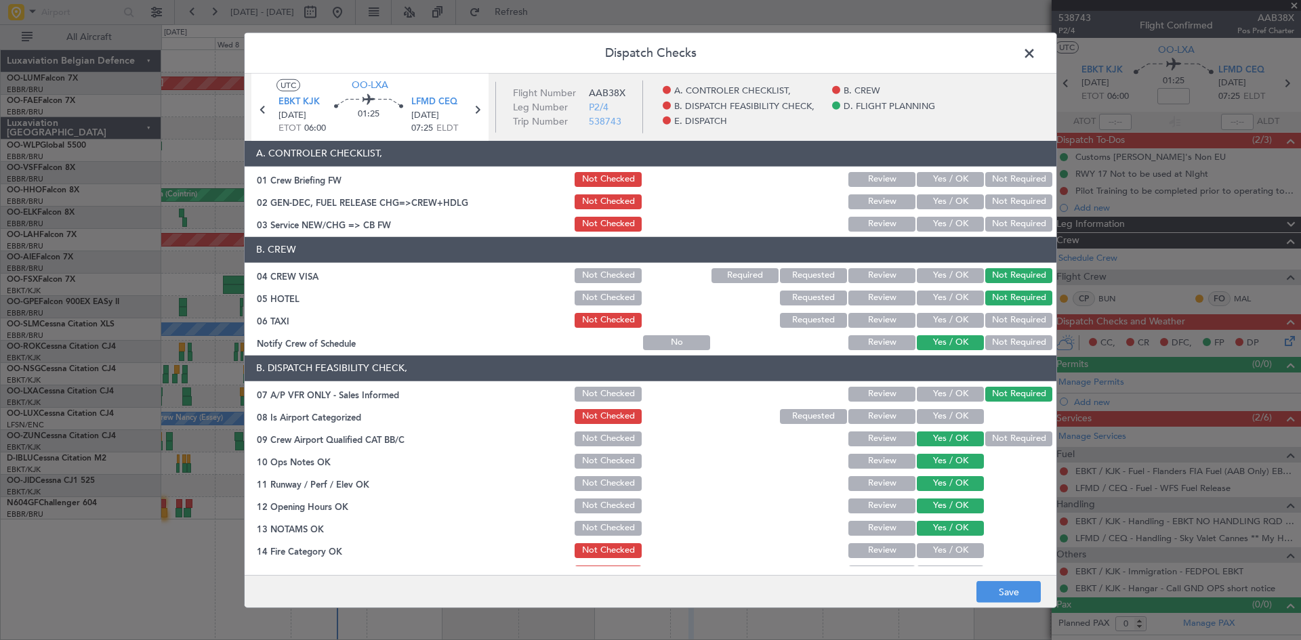
click at [598, 524] on button "Not Checked" at bounding box center [608, 528] width 67 height 15
click at [917, 545] on button "Yes / OK" at bounding box center [950, 551] width 67 height 15
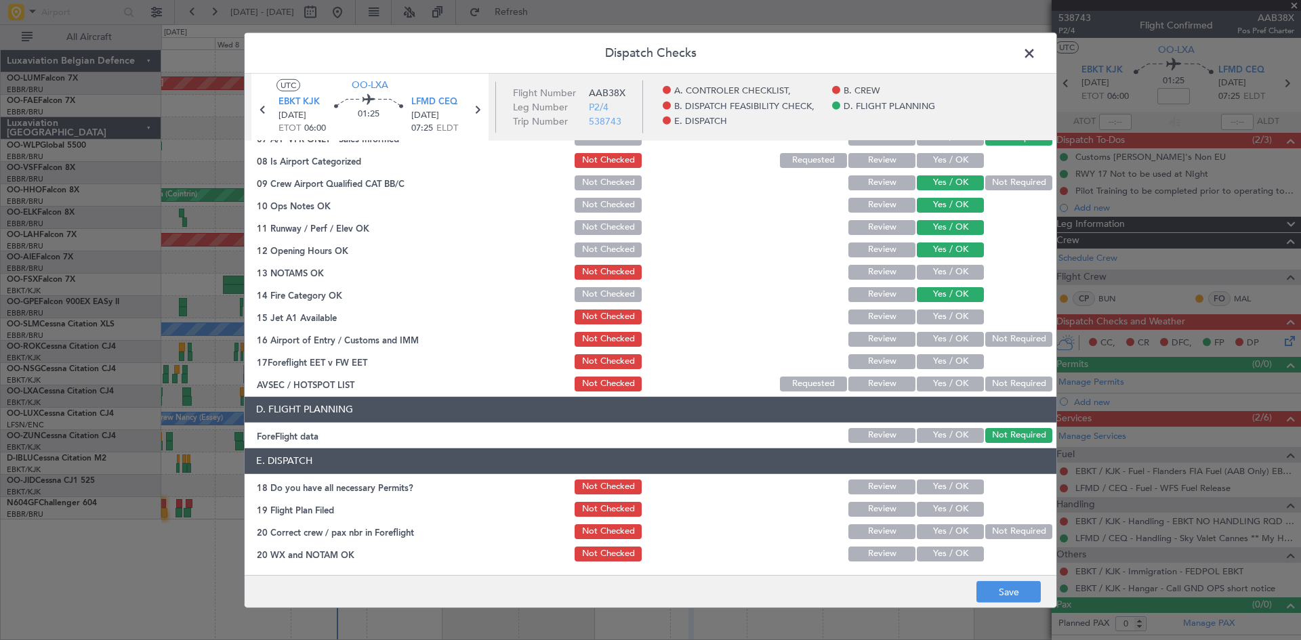
click at [940, 321] on button "Yes / OK" at bounding box center [950, 317] width 67 height 15
click at [987, 339] on button "Not Required" at bounding box center [1018, 339] width 67 height 15
click at [1023, 592] on button "Save" at bounding box center [1009, 593] width 64 height 22
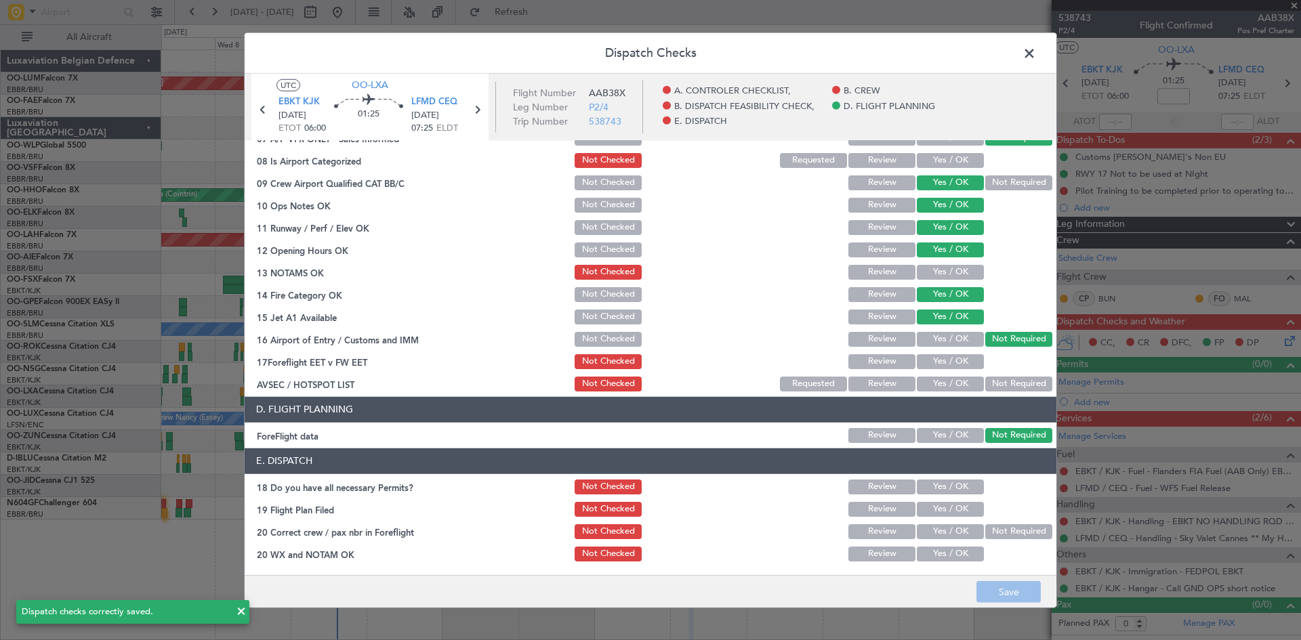
click at [1036, 55] on span at bounding box center [1036, 56] width 0 height 27
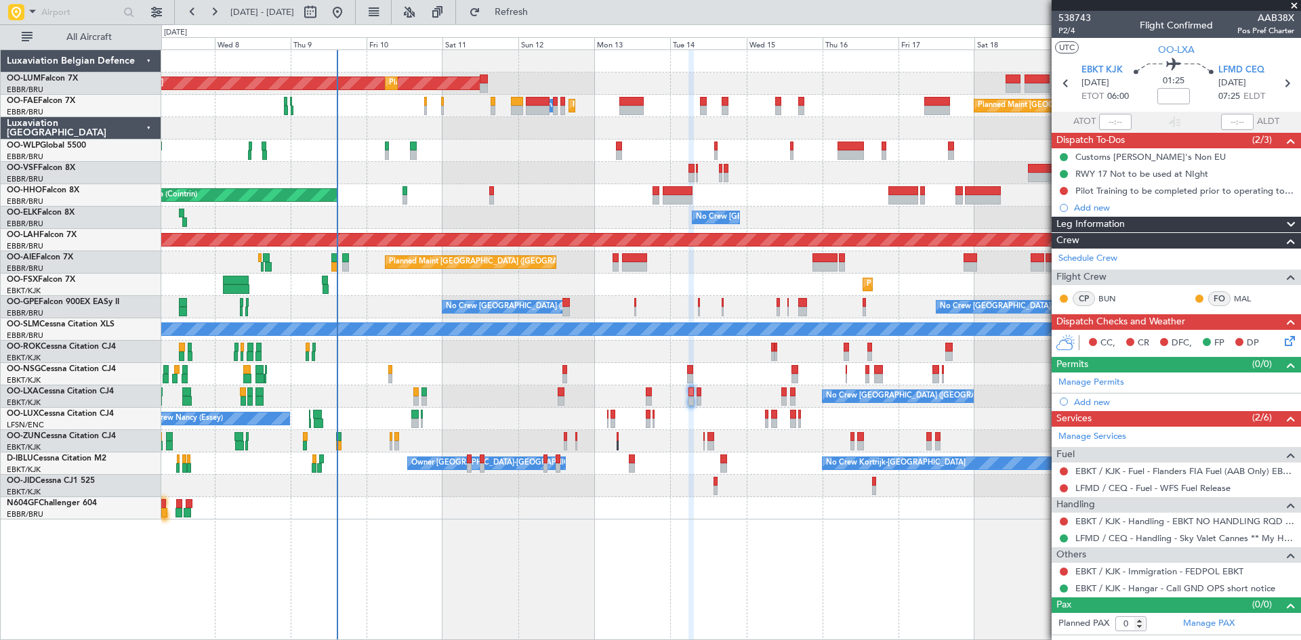
click at [1286, 337] on icon at bounding box center [1287, 338] width 11 height 11
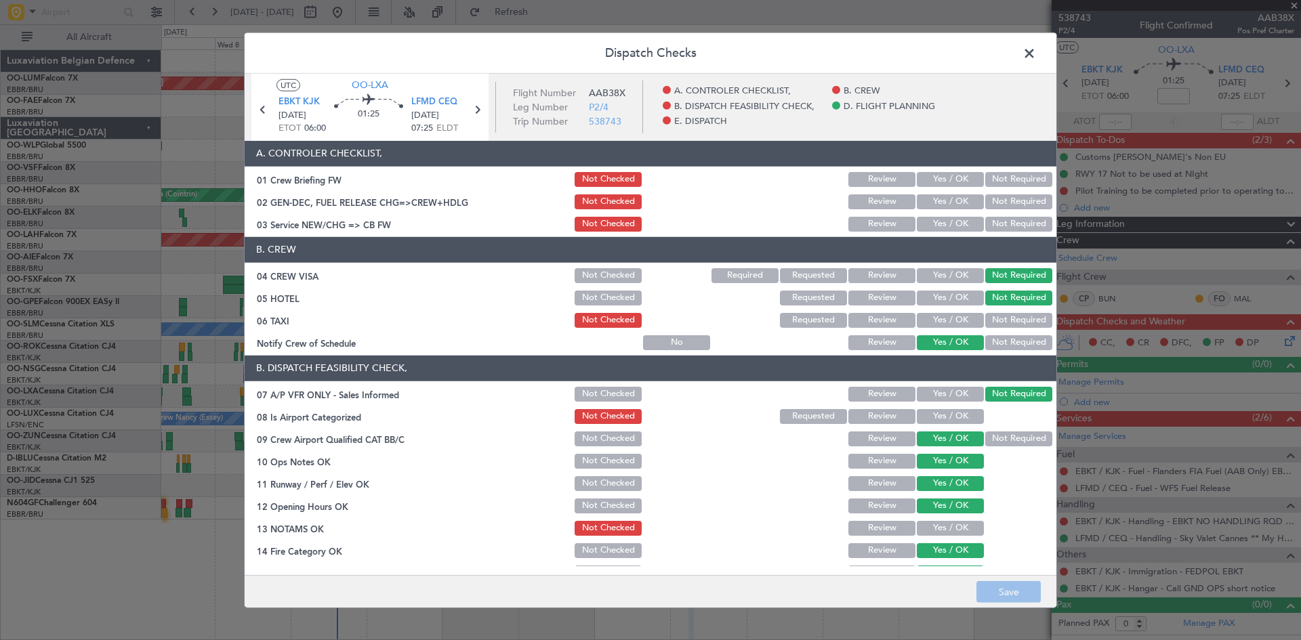
click at [1036, 49] on span at bounding box center [1036, 56] width 0 height 27
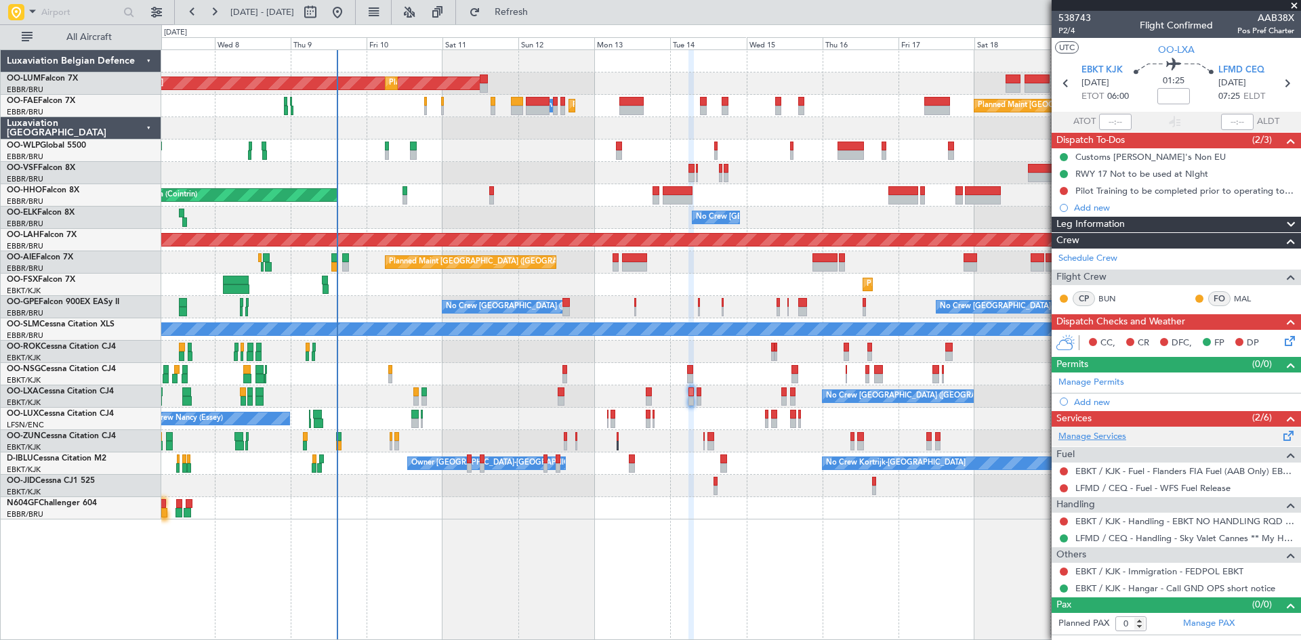
click at [1082, 436] on link "Manage Services" at bounding box center [1093, 437] width 68 height 14
click at [1097, 434] on link "Manage Services" at bounding box center [1093, 437] width 68 height 14
click at [540, 17] on span "Refresh" at bounding box center [511, 11] width 57 height 9
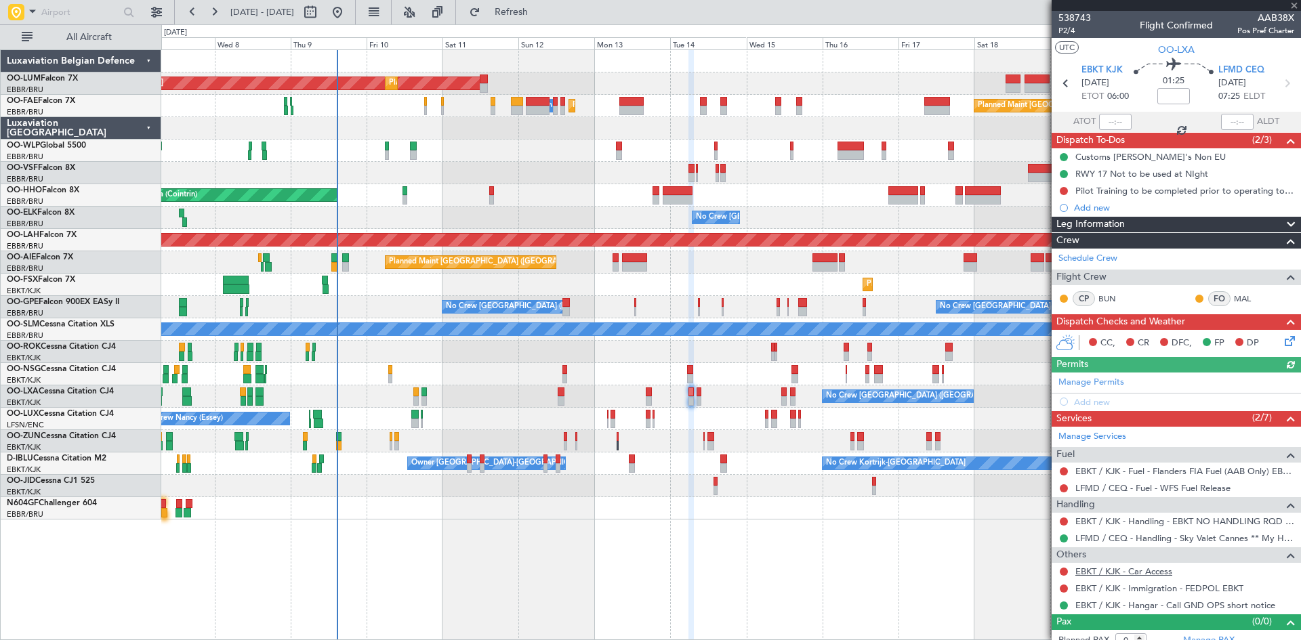
click at [1121, 571] on link "EBKT / KJK - Car Access" at bounding box center [1124, 572] width 97 height 12
click at [544, 19] on button "Refresh" at bounding box center [503, 12] width 81 height 22
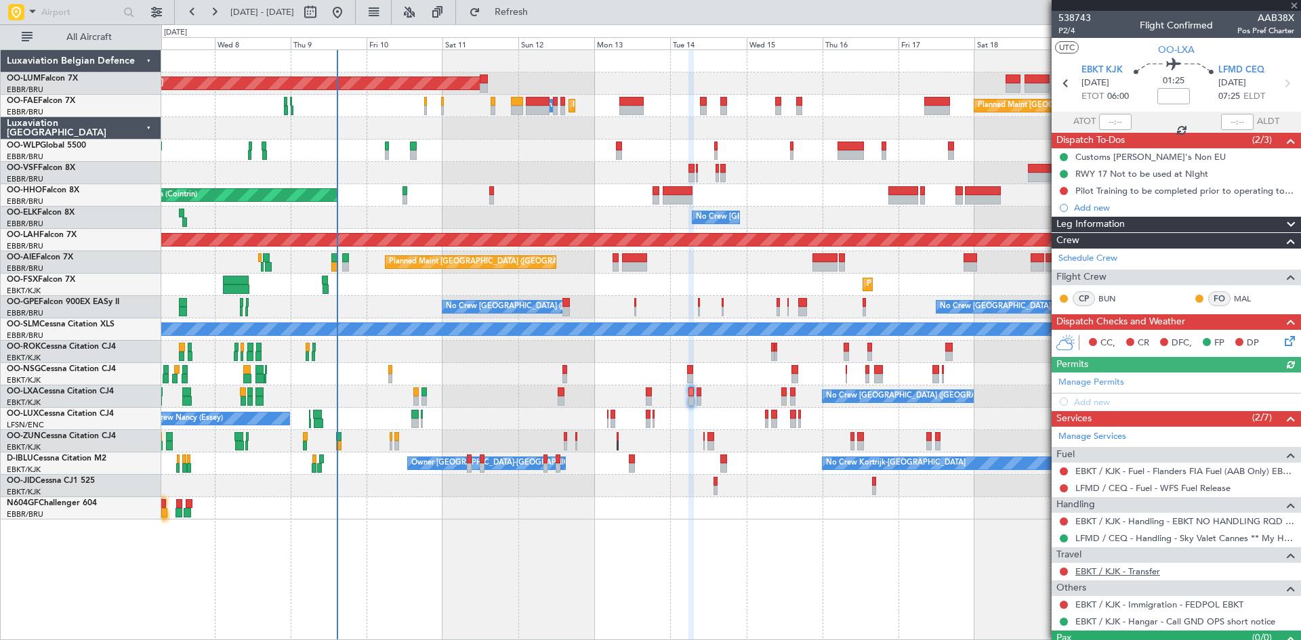
click at [1111, 569] on link "EBKT / KJK - Transfer" at bounding box center [1118, 572] width 85 height 12
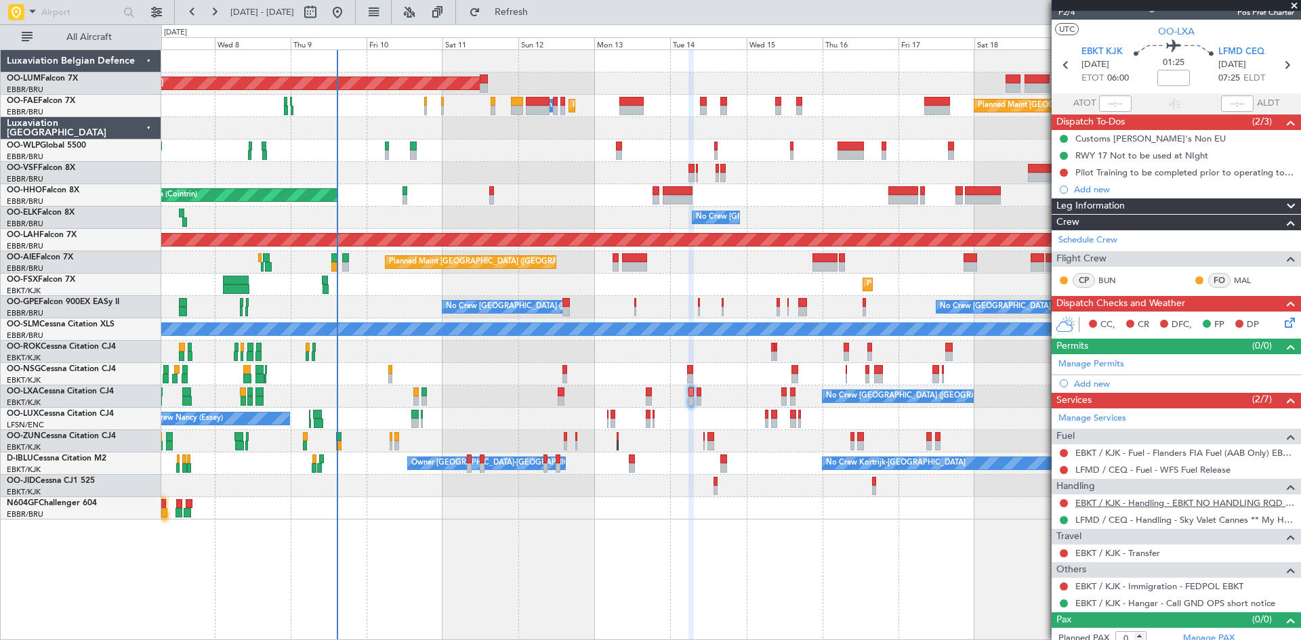
scroll to position [28, 0]
